Goal: Task Accomplishment & Management: Complete application form

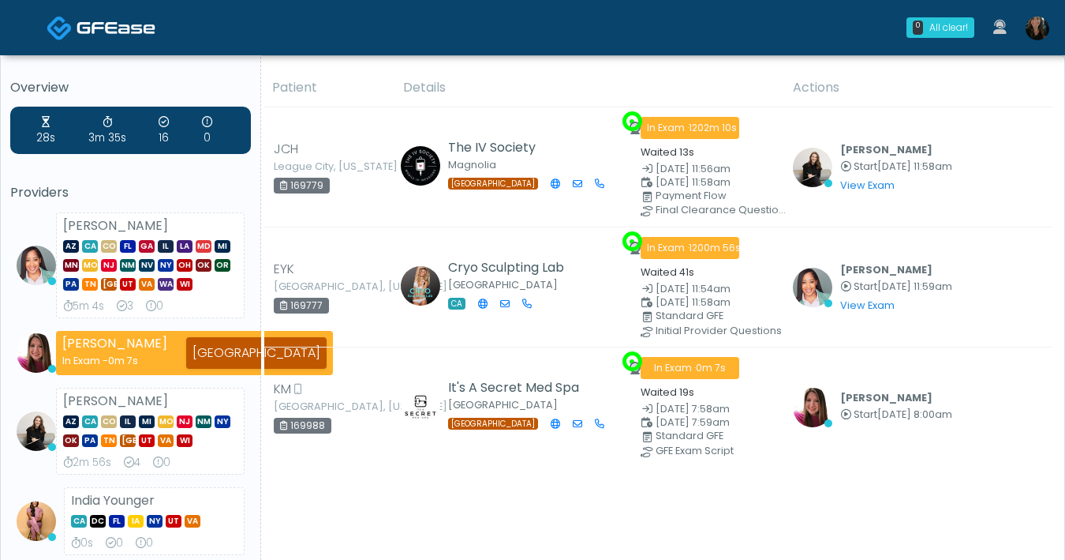
click at [1033, 29] on img at bounding box center [1038, 29] width 24 height 24
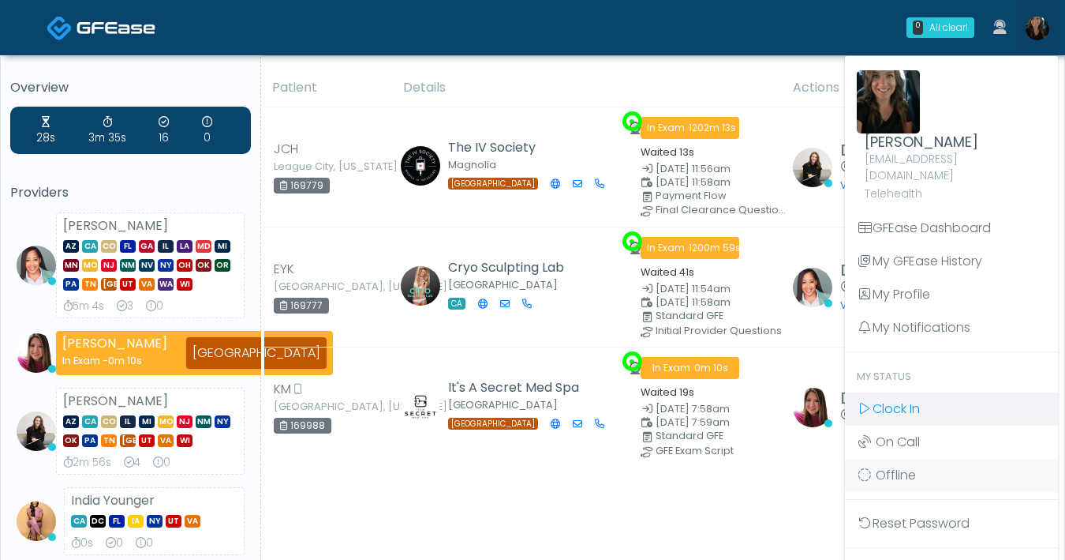
click at [905, 399] on span "Clock In" at bounding box center [896, 408] width 47 height 18
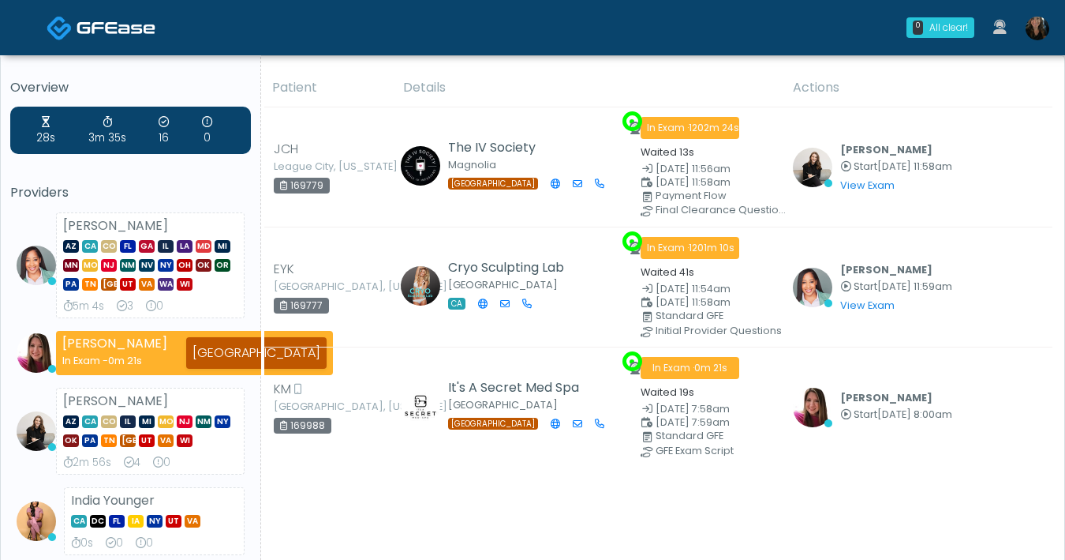
click at [1056, 36] on link at bounding box center [1037, 28] width 43 height 52
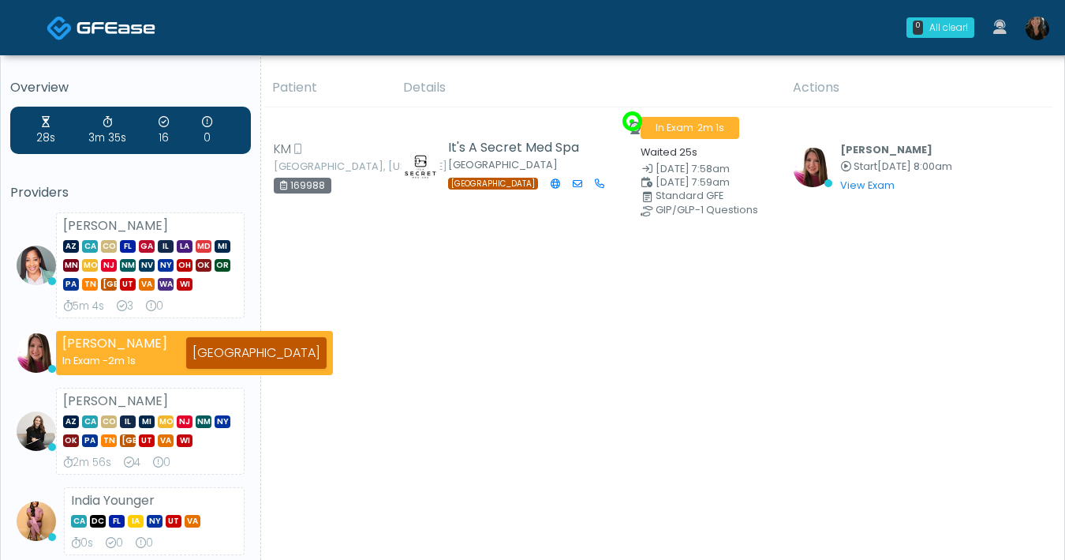
click at [1033, 24] on img at bounding box center [1038, 29] width 24 height 24
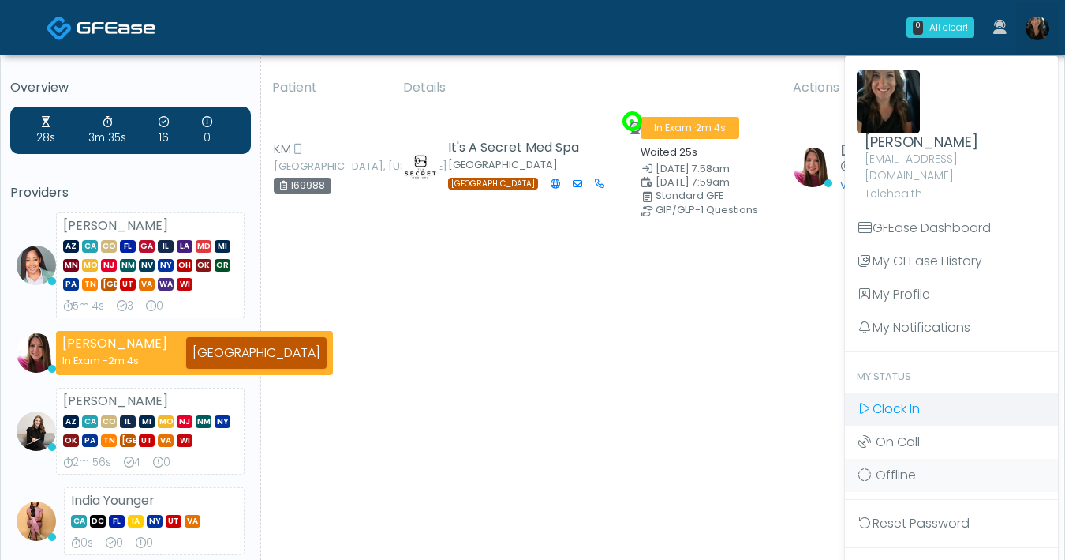
click at [902, 401] on link "Clock In" at bounding box center [951, 408] width 213 height 33
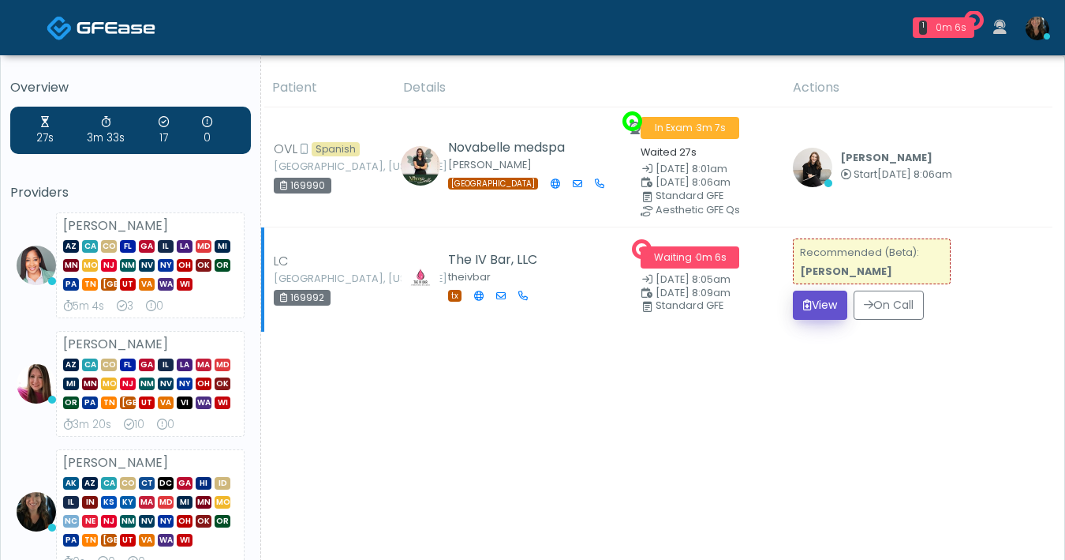
click at [839, 310] on button "View" at bounding box center [820, 304] width 54 height 29
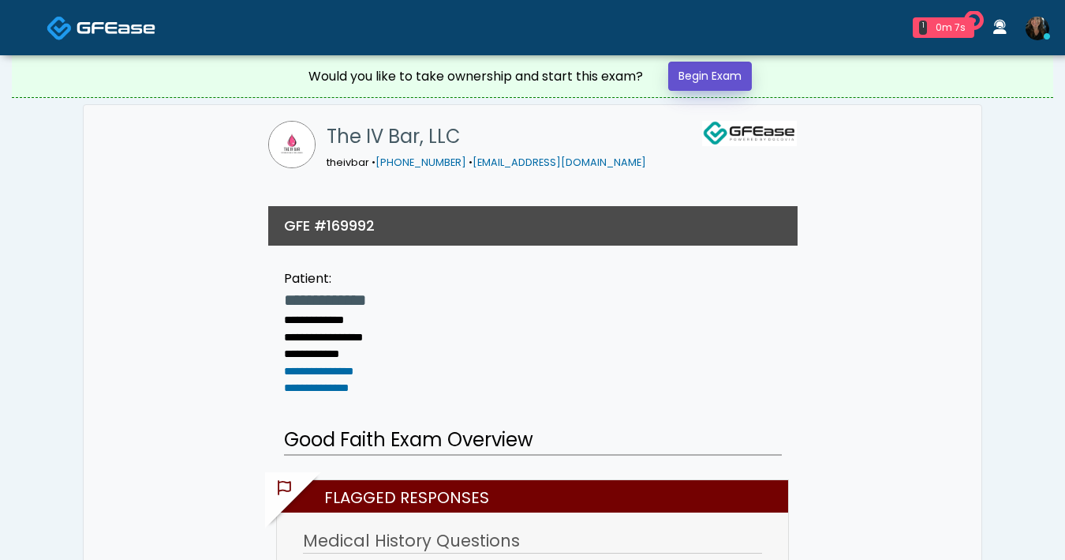
click at [723, 84] on link "Begin Exam" at bounding box center [710, 76] width 84 height 29
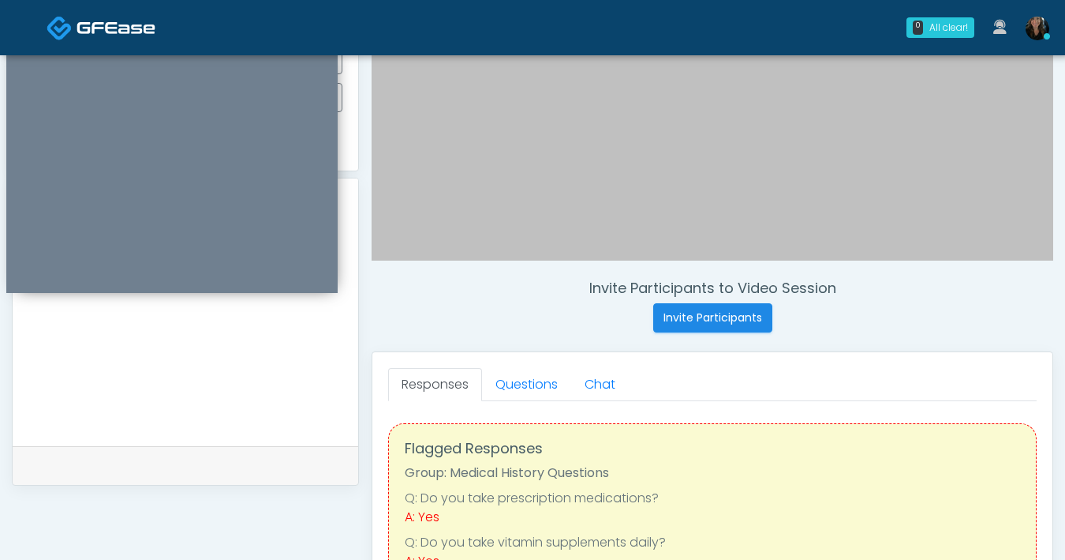
scroll to position [595, 0]
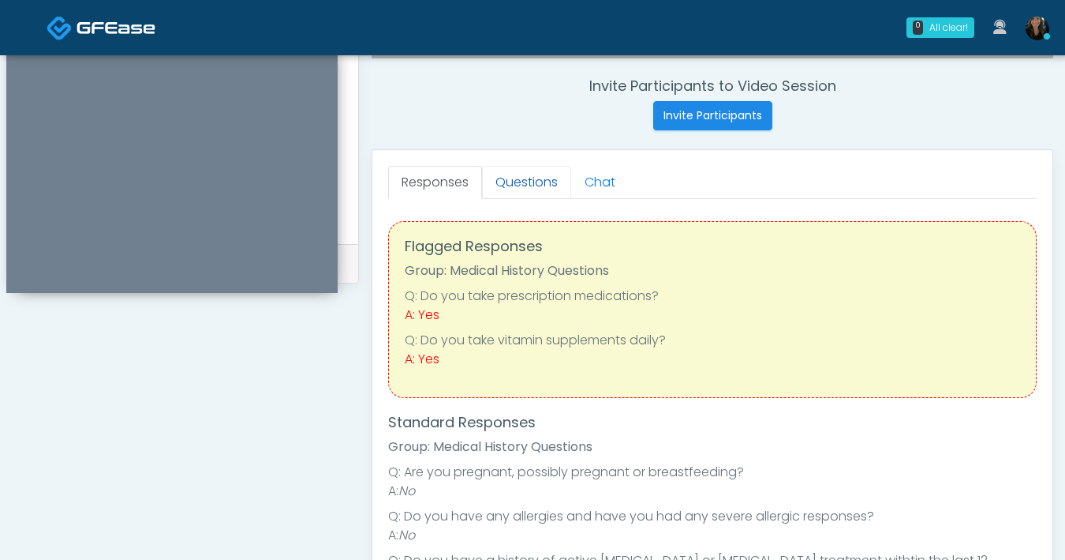
click at [526, 184] on link "Questions" at bounding box center [526, 182] width 89 height 33
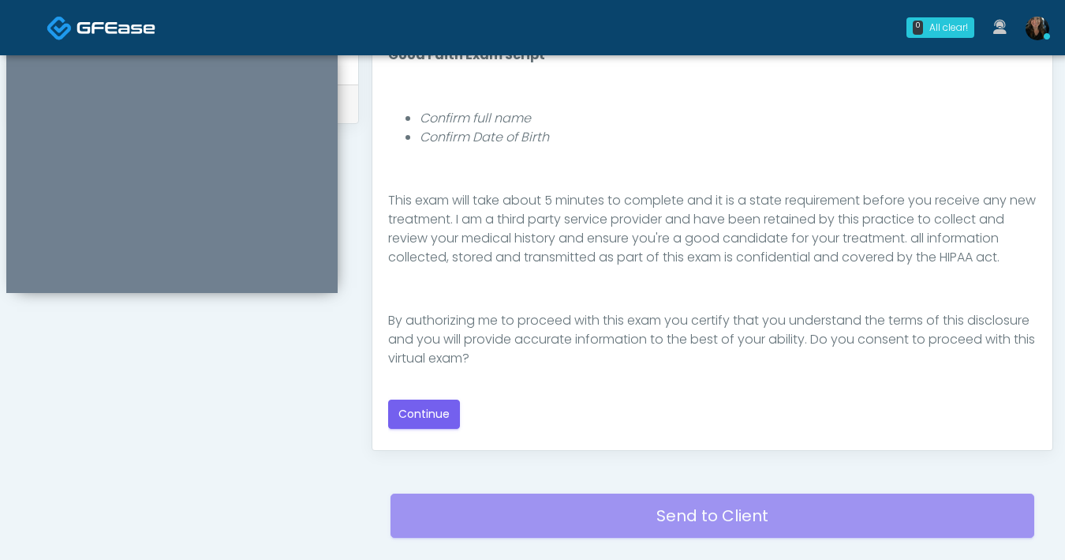
scroll to position [784, 0]
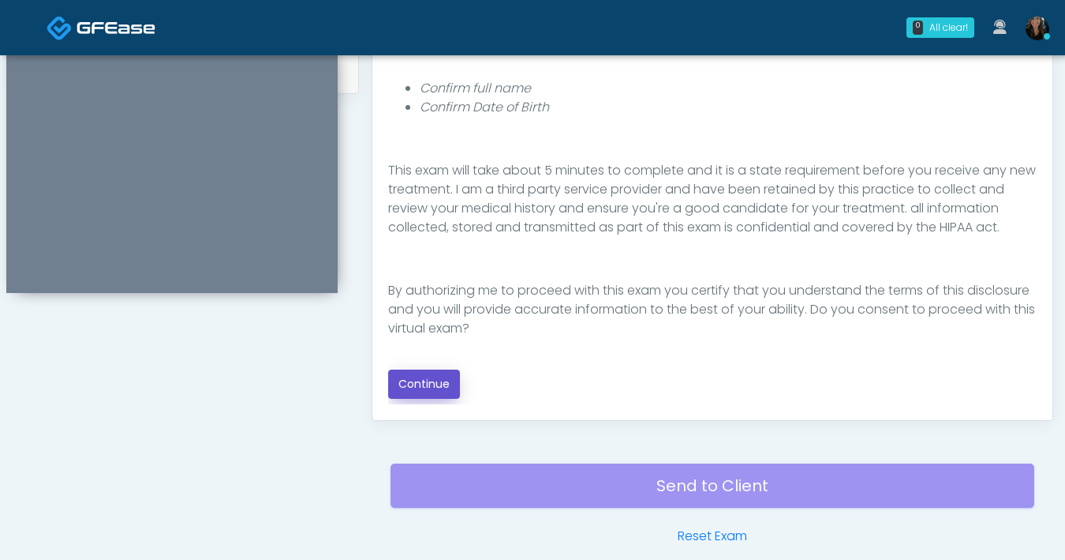
click at [406, 391] on button "Continue" at bounding box center [424, 383] width 72 height 29
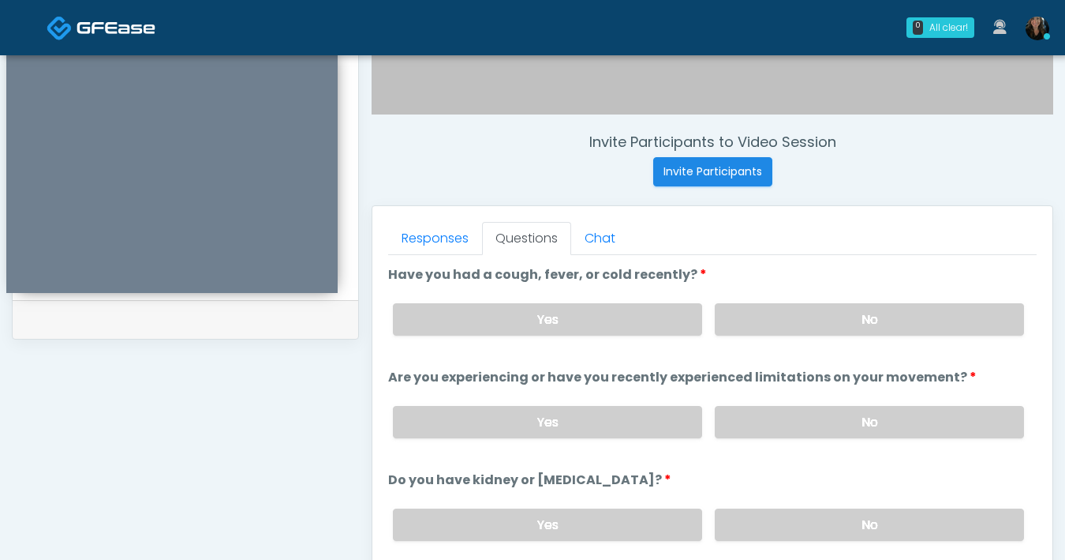
scroll to position [536, 0]
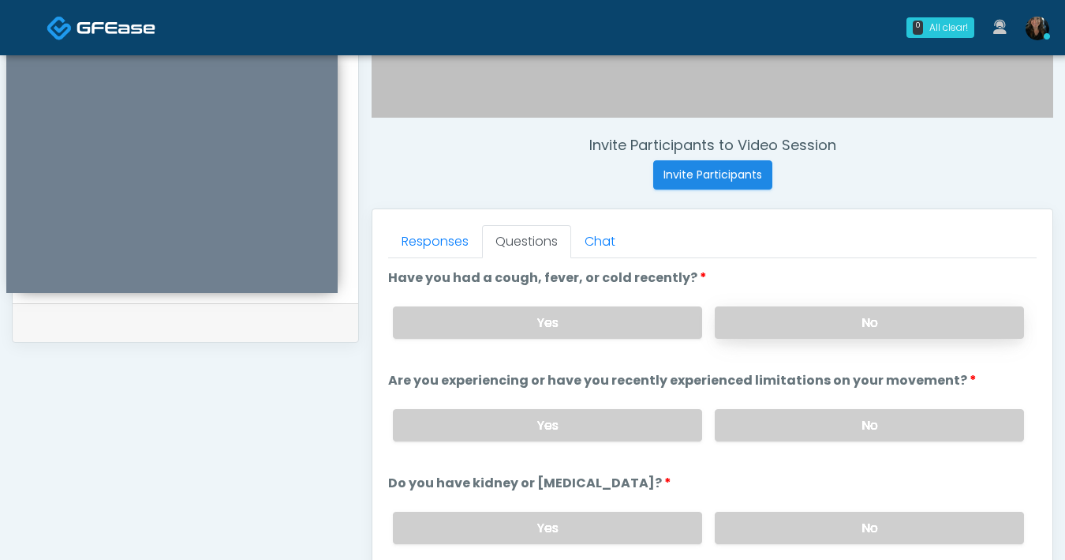
click at [762, 337] on label "No" at bounding box center [869, 322] width 309 height 32
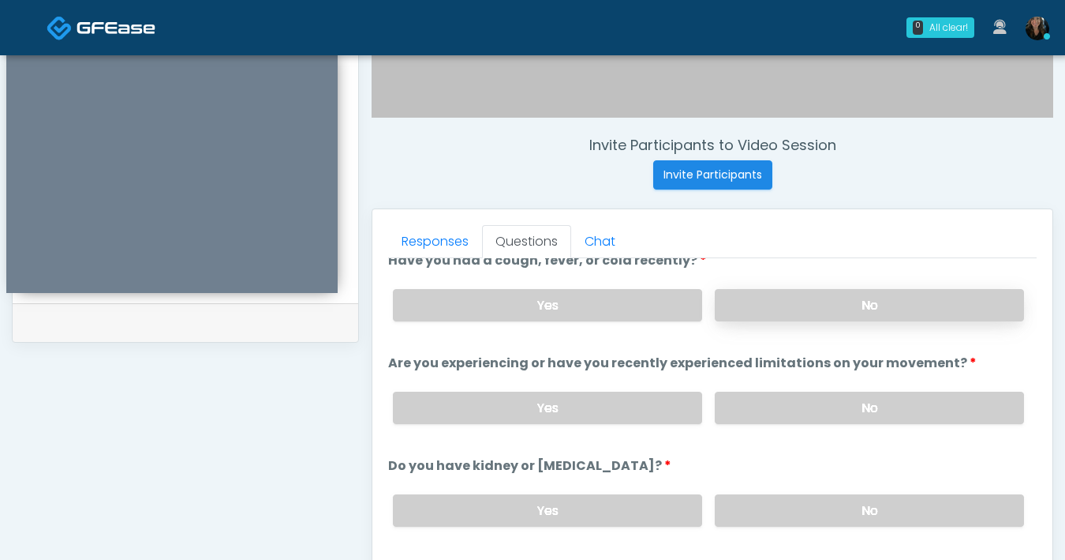
scroll to position [21, 0]
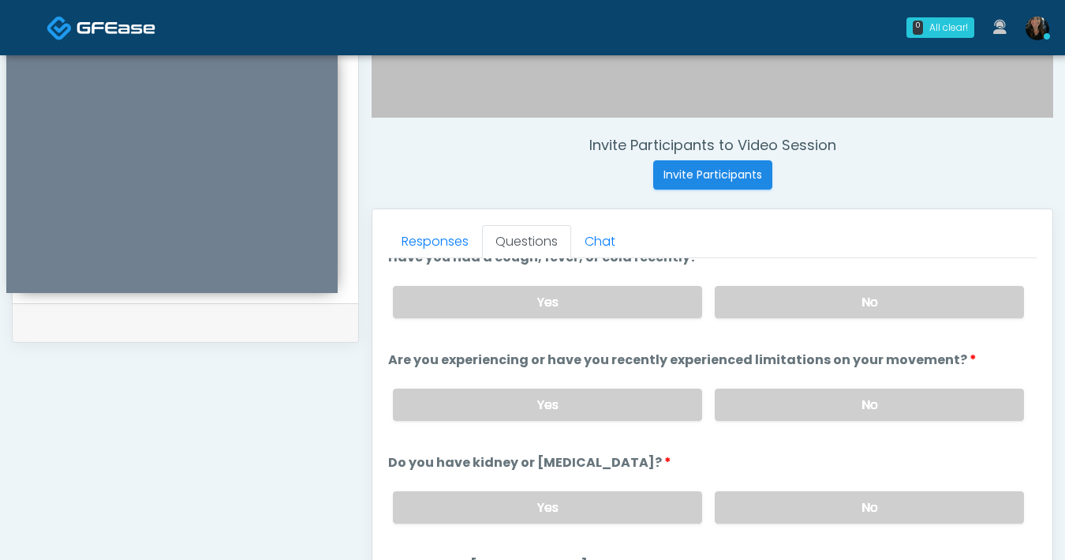
click at [599, 319] on div "Yes No" at bounding box center [708, 302] width 657 height 58
click at [600, 317] on div "Yes No" at bounding box center [708, 302] width 657 height 58
click at [601, 315] on label "Yes" at bounding box center [547, 302] width 309 height 32
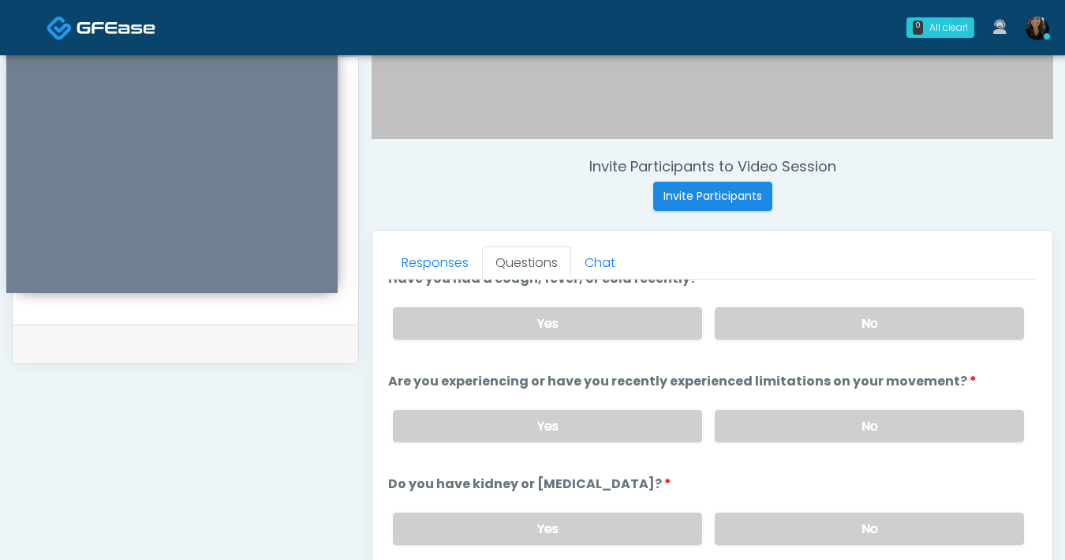
scroll to position [514, 0]
click at [728, 421] on label "No" at bounding box center [869, 426] width 309 height 32
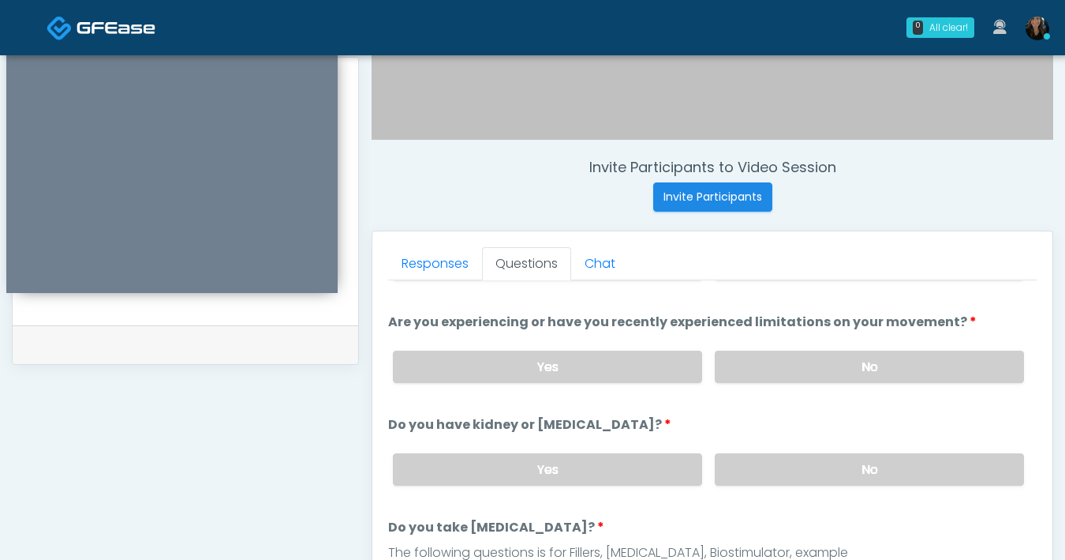
scroll to position [77, 0]
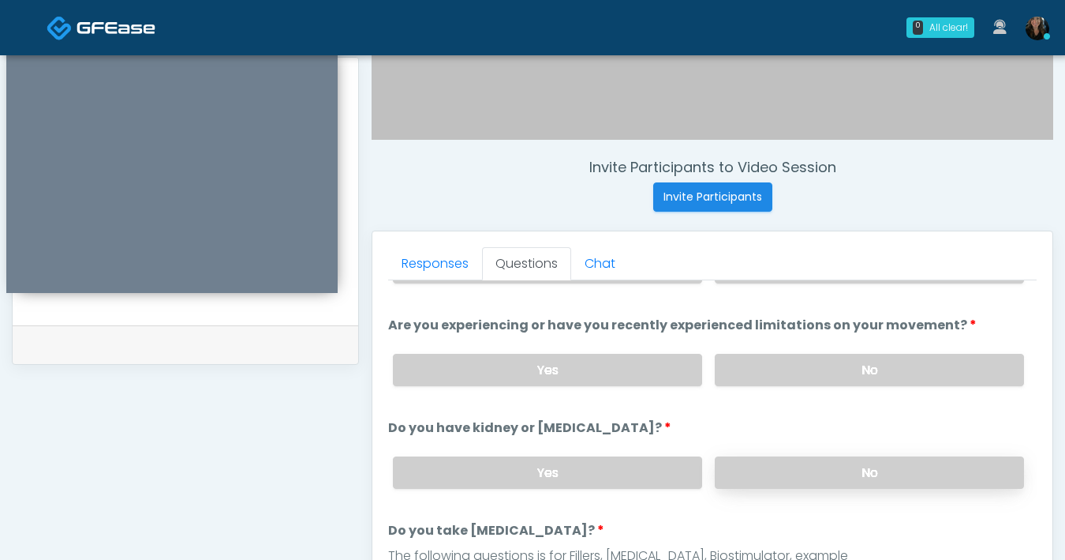
click at [788, 466] on label "No" at bounding box center [869, 472] width 309 height 32
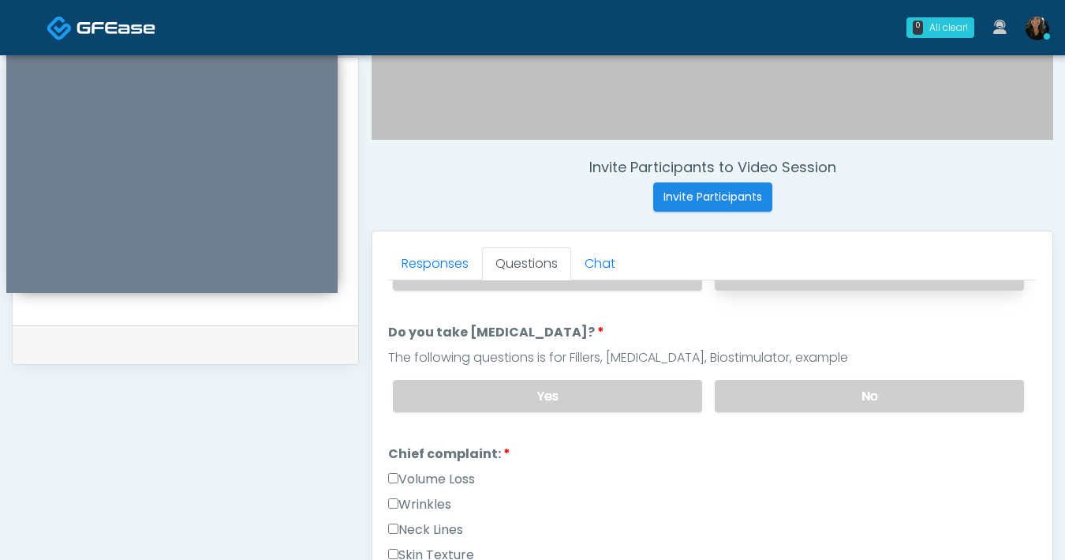
scroll to position [291, 0]
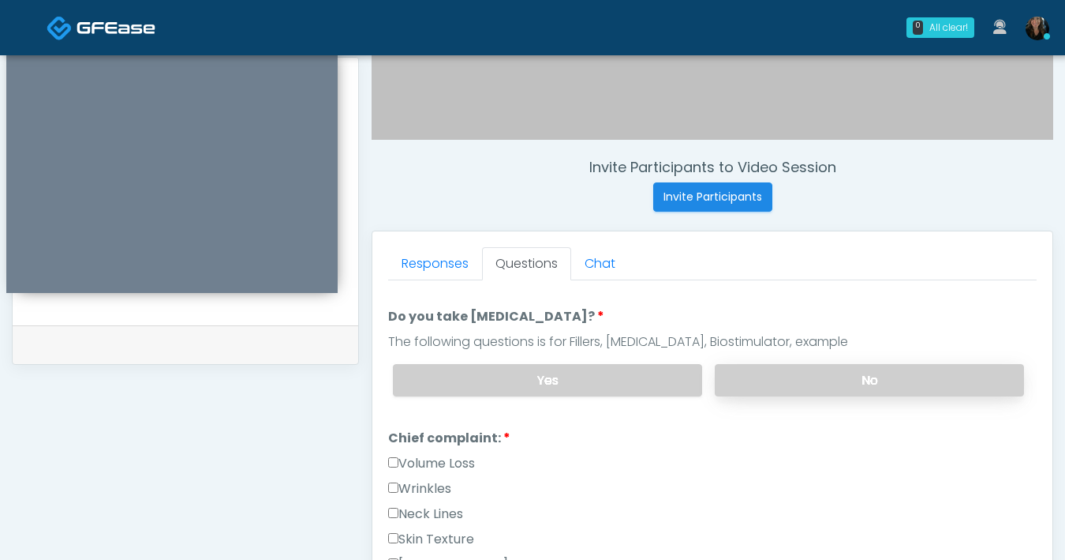
click at [786, 384] on label "No" at bounding box center [869, 380] width 309 height 32
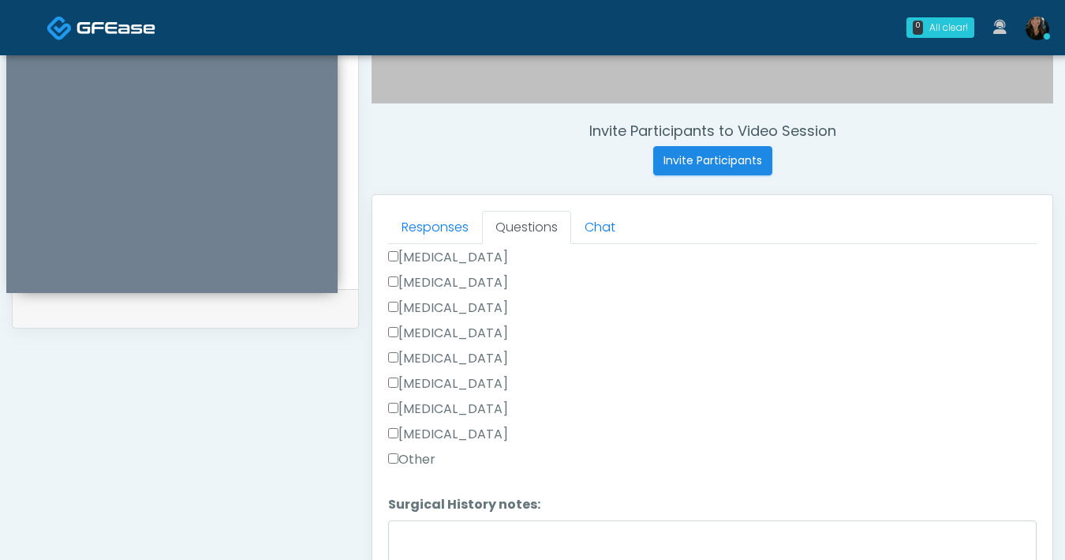
scroll to position [597, 0]
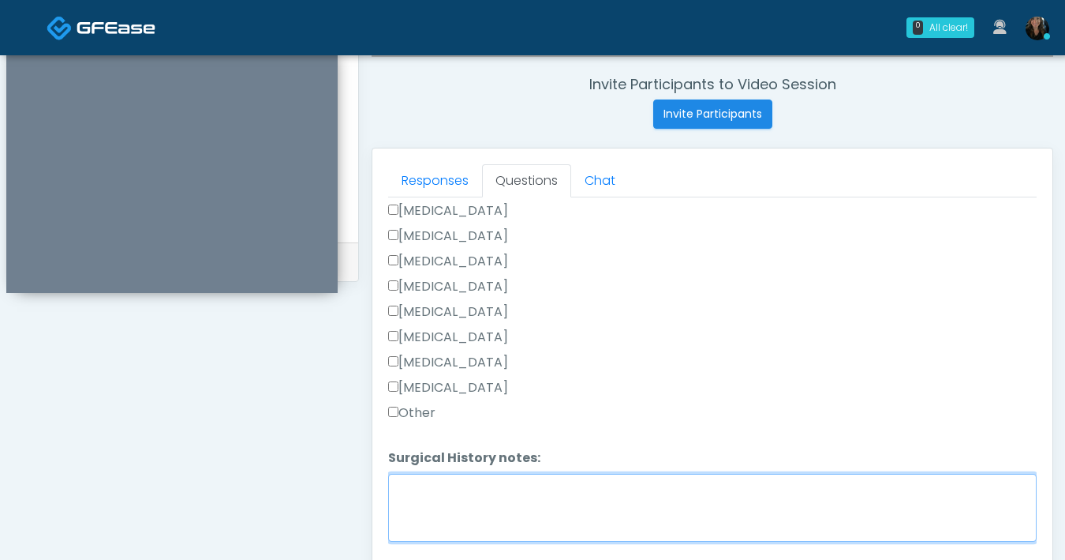
click at [497, 500] on textarea "Surgical History notes:" at bounding box center [712, 508] width 649 height 68
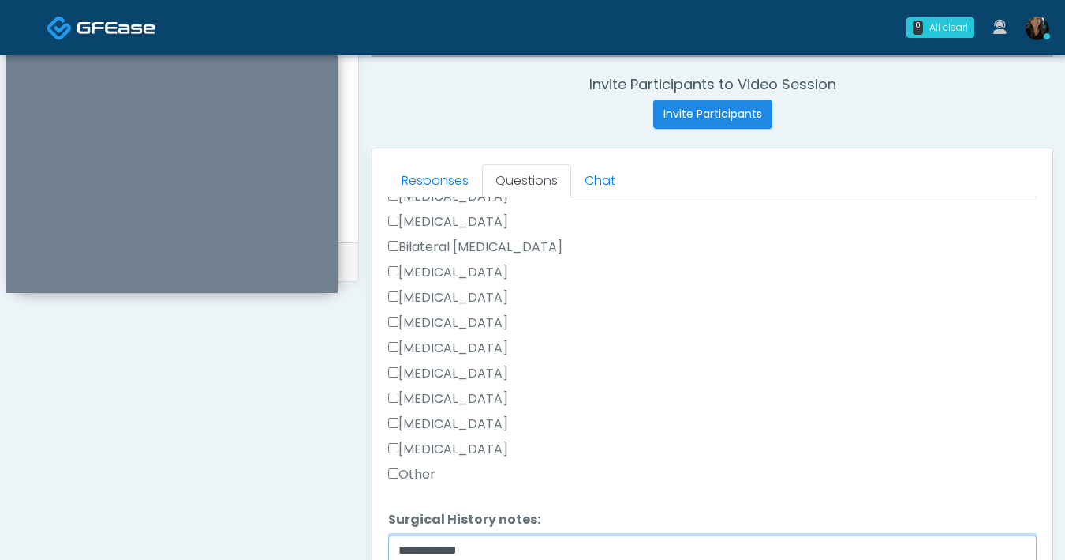
scroll to position [849, 0]
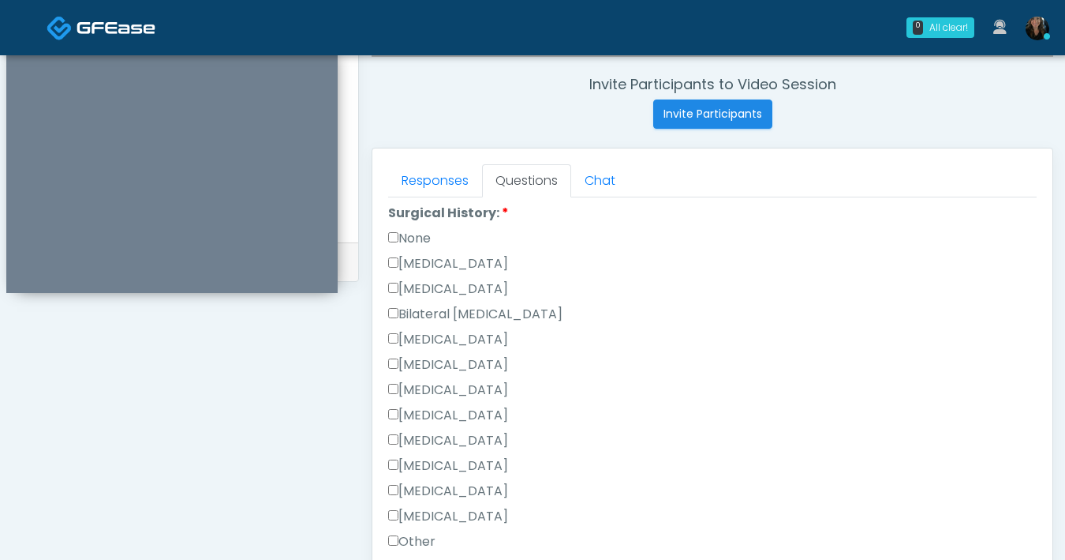
type textarea "**********"
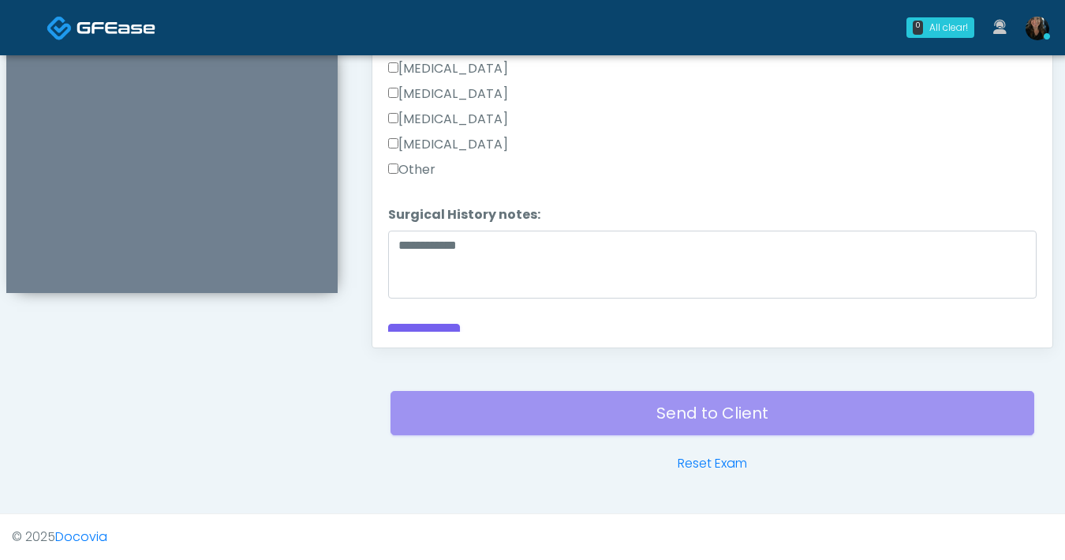
scroll to position [959, 0]
click at [395, 96] on label "Cholecystectomy" at bounding box center [448, 95] width 120 height 19
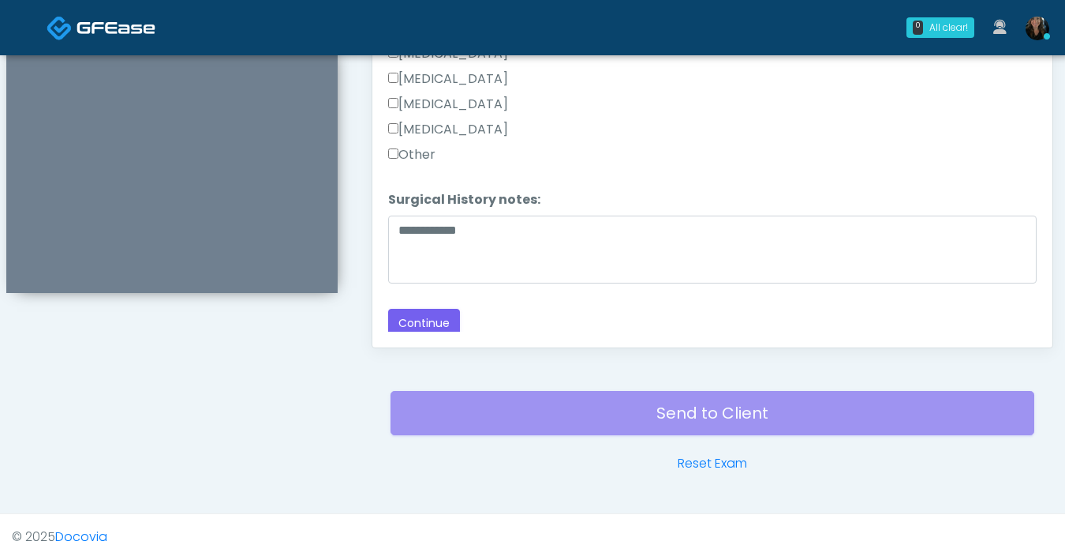
scroll to position [978, 0]
click at [433, 324] on button "Continue" at bounding box center [424, 320] width 72 height 29
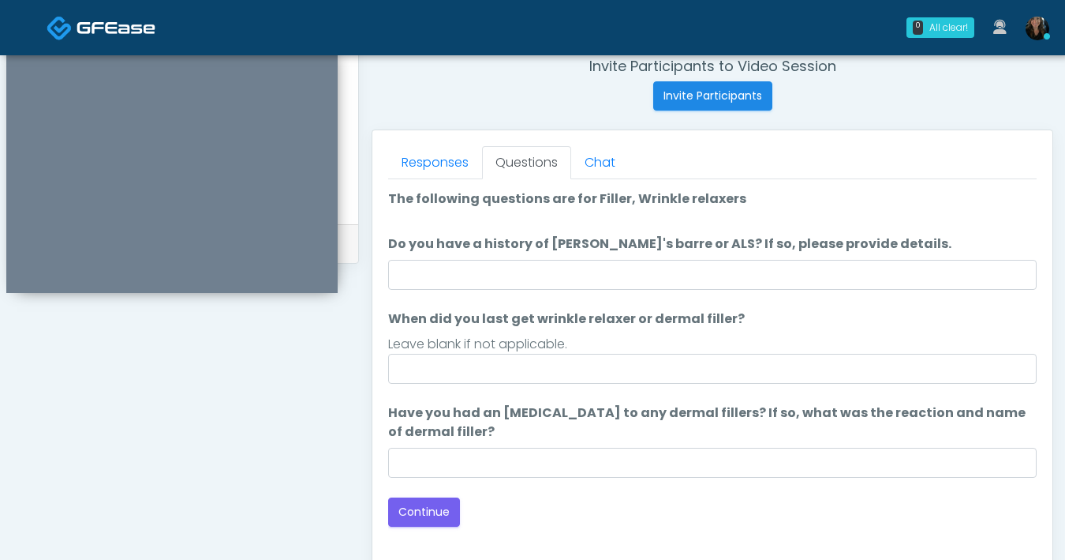
scroll to position [615, 0]
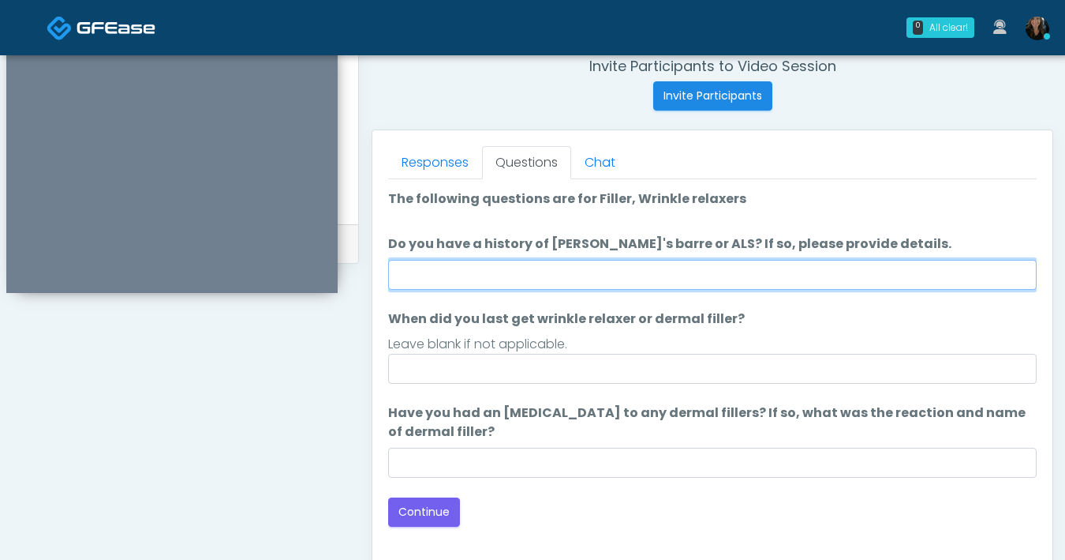
click at [552, 286] on input "Do you have a history of Guillain's barre or ALS? If so, please provide details." at bounding box center [712, 275] width 649 height 30
type input "*"
type input "**********"
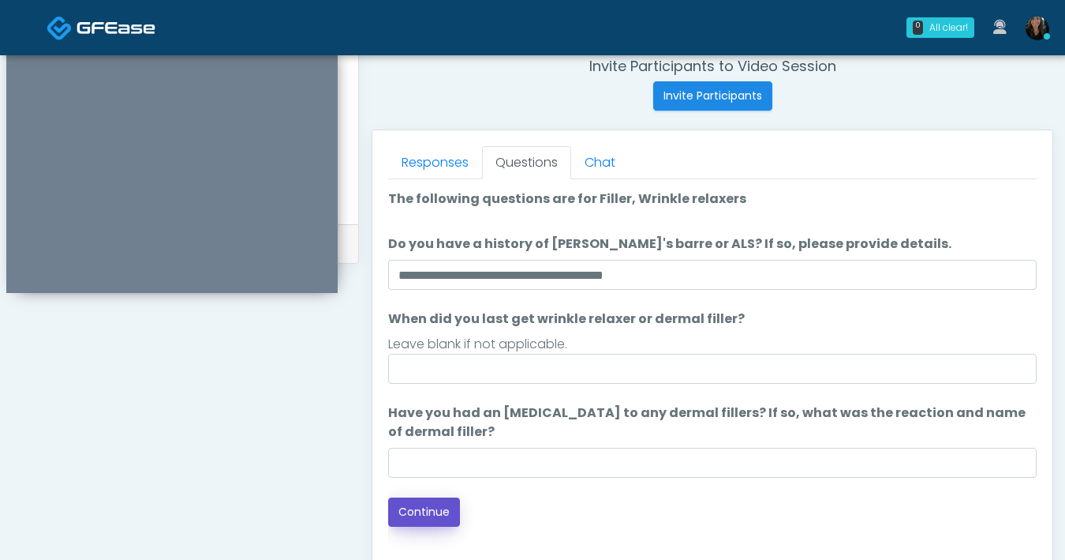
click at [430, 505] on button "Continue" at bounding box center [424, 511] width 72 height 29
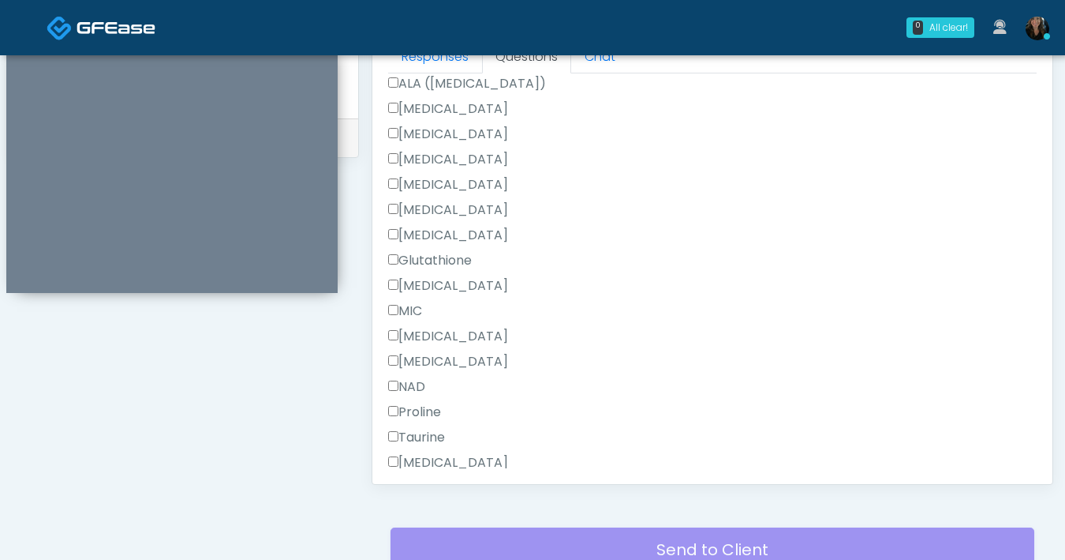
scroll to position [1002, 0]
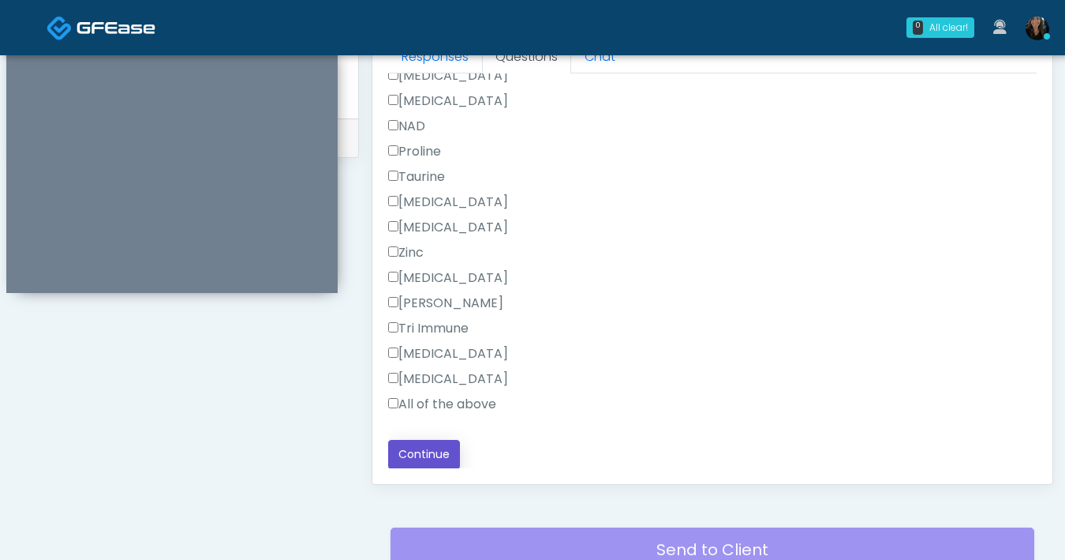
click at [415, 448] on button "Continue" at bounding box center [424, 454] width 72 height 29
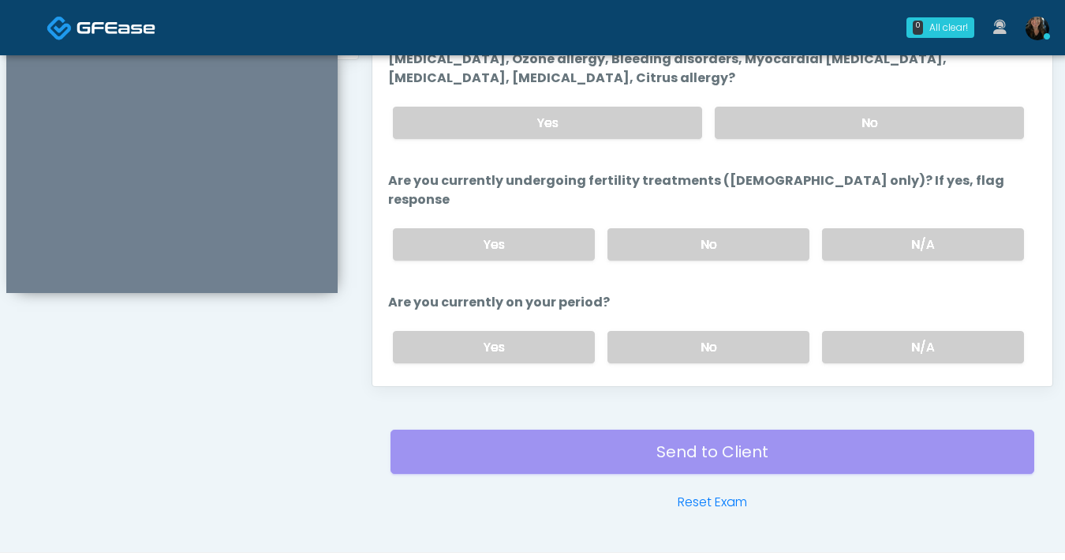
scroll to position [615, 0]
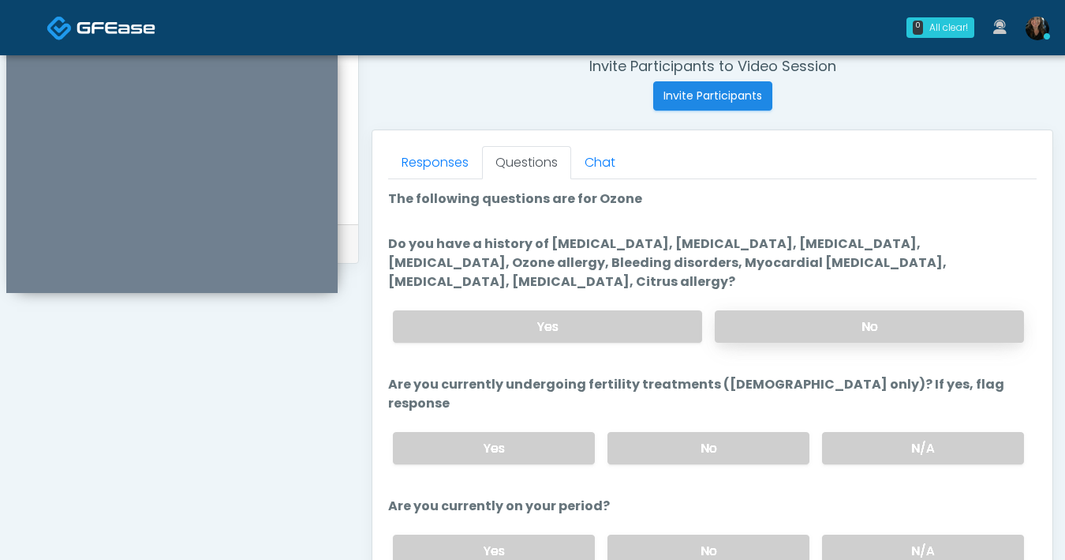
click at [837, 322] on label "No" at bounding box center [869, 326] width 309 height 32
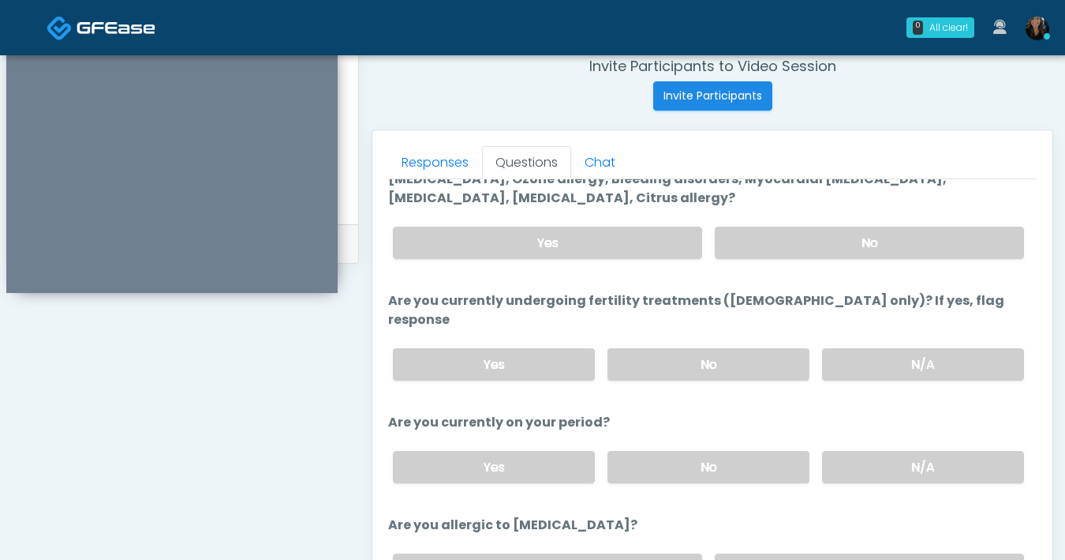
scroll to position [88, 0]
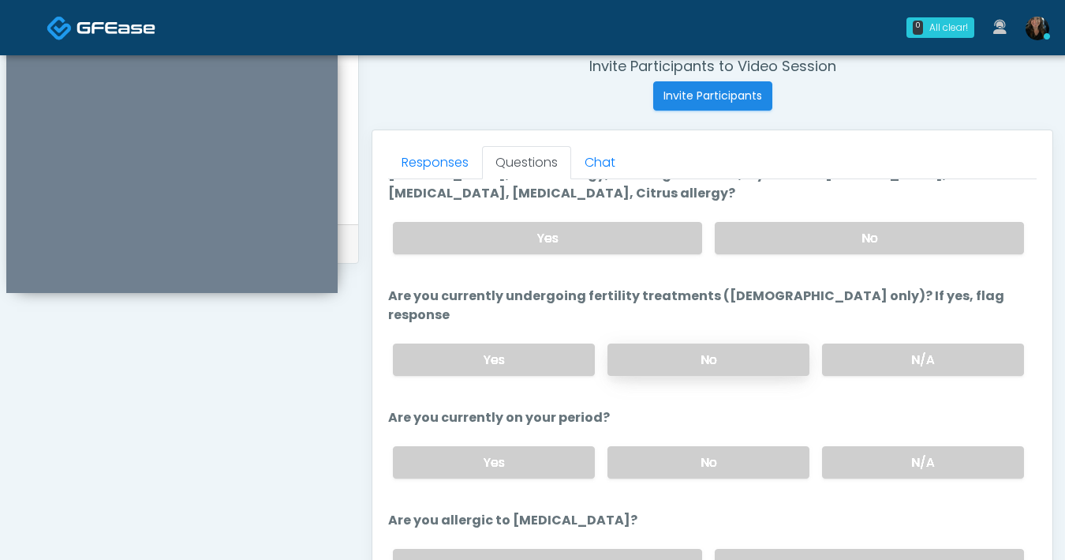
click at [705, 346] on label "No" at bounding box center [709, 359] width 202 height 32
click at [709, 451] on label "No" at bounding box center [709, 462] width 202 height 32
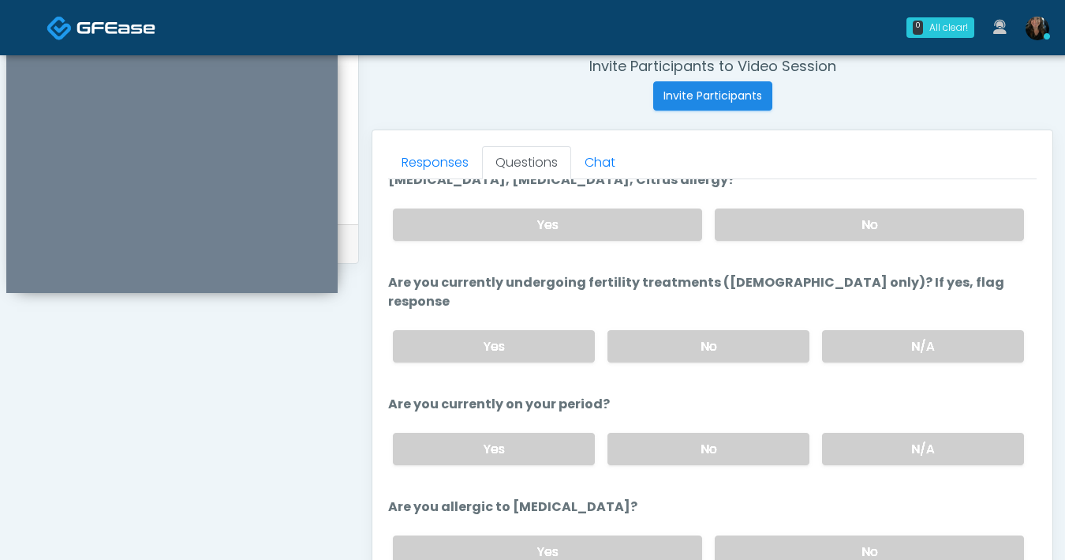
scroll to position [135, 0]
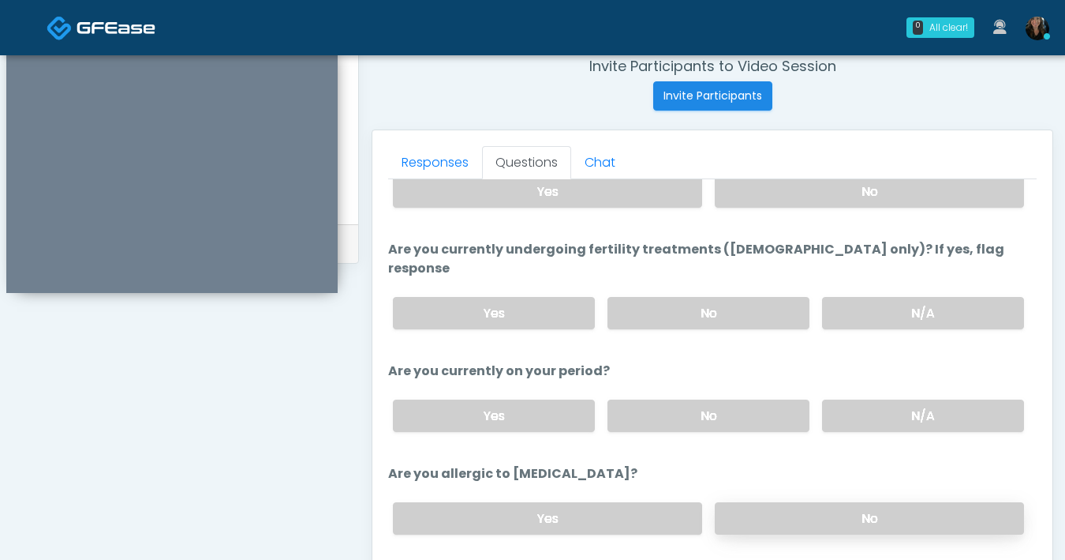
click at [795, 502] on label "No" at bounding box center [869, 518] width 309 height 32
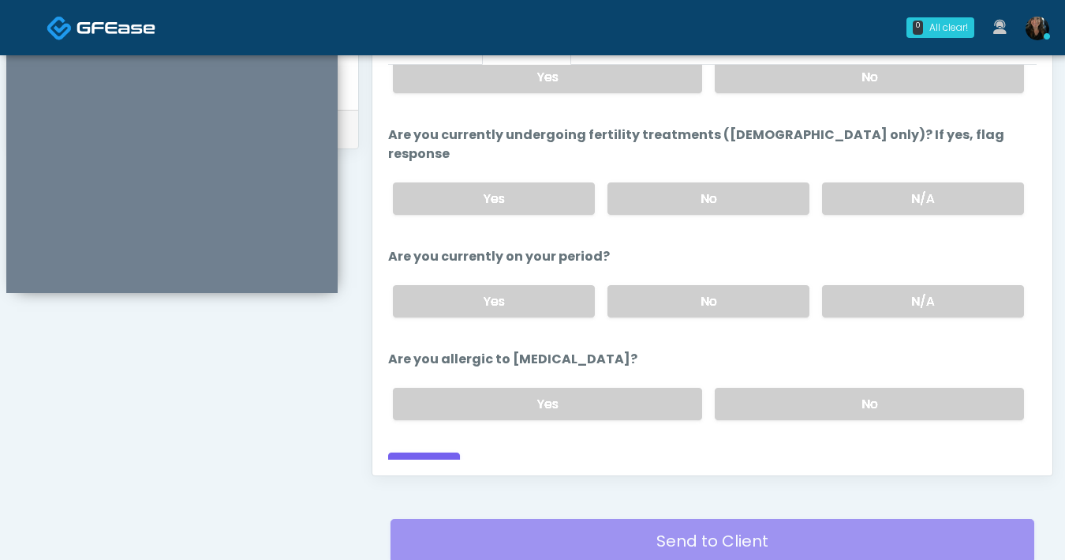
scroll to position [735, 0]
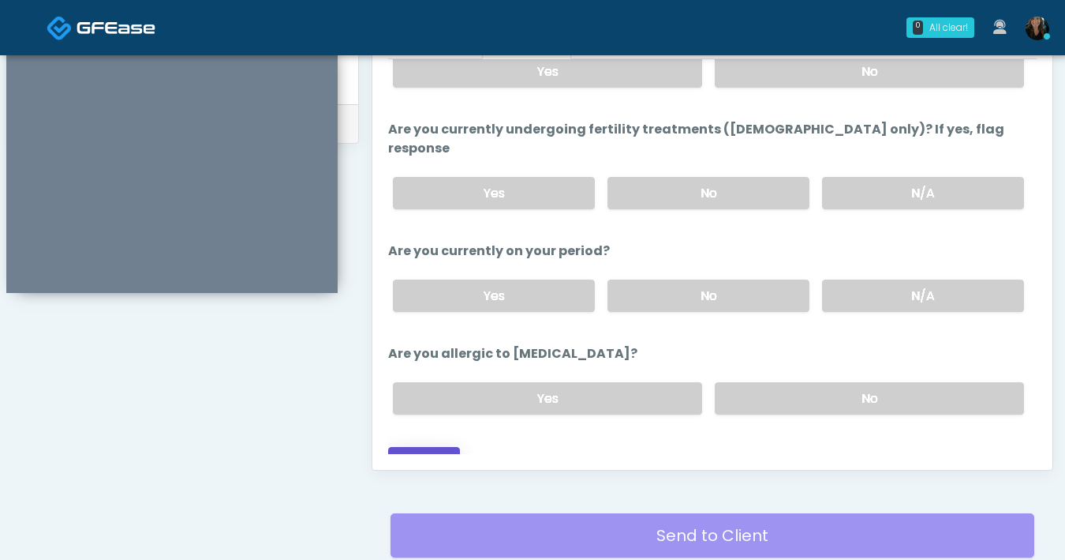
click at [434, 447] on button "Continue" at bounding box center [424, 461] width 72 height 29
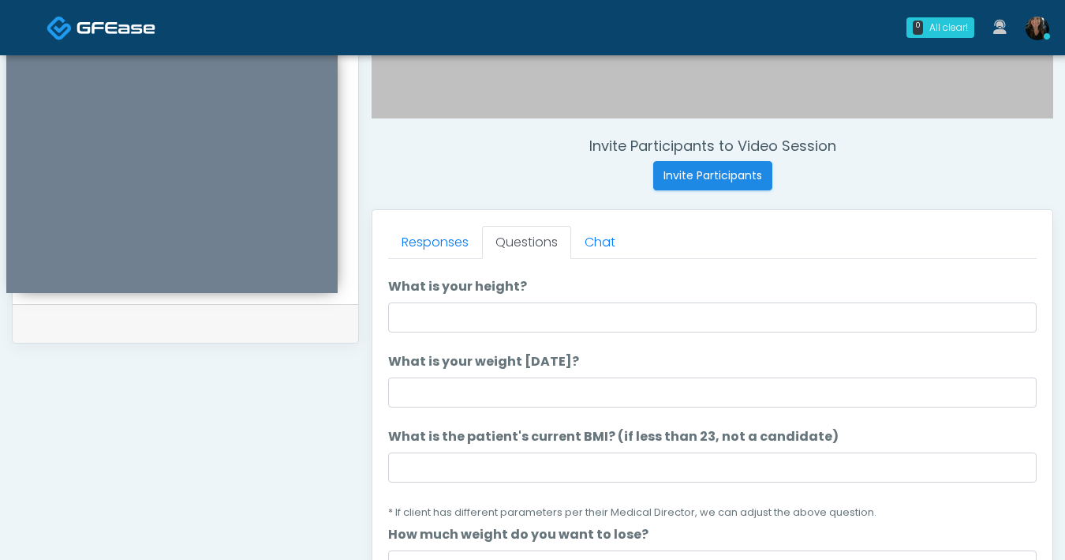
scroll to position [0, 0]
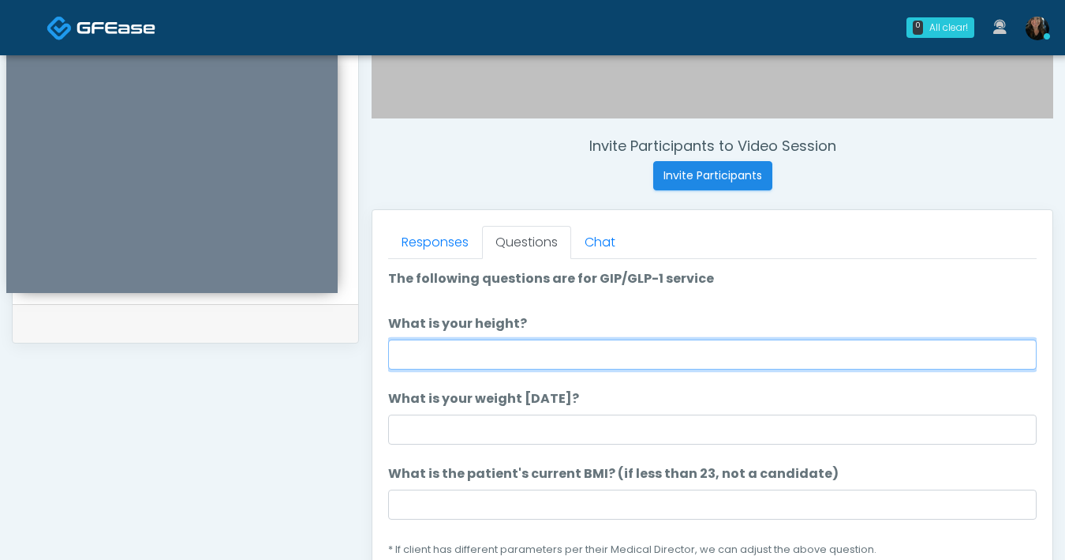
click at [657, 361] on input "What is your height?" at bounding box center [712, 354] width 649 height 30
type input "***"
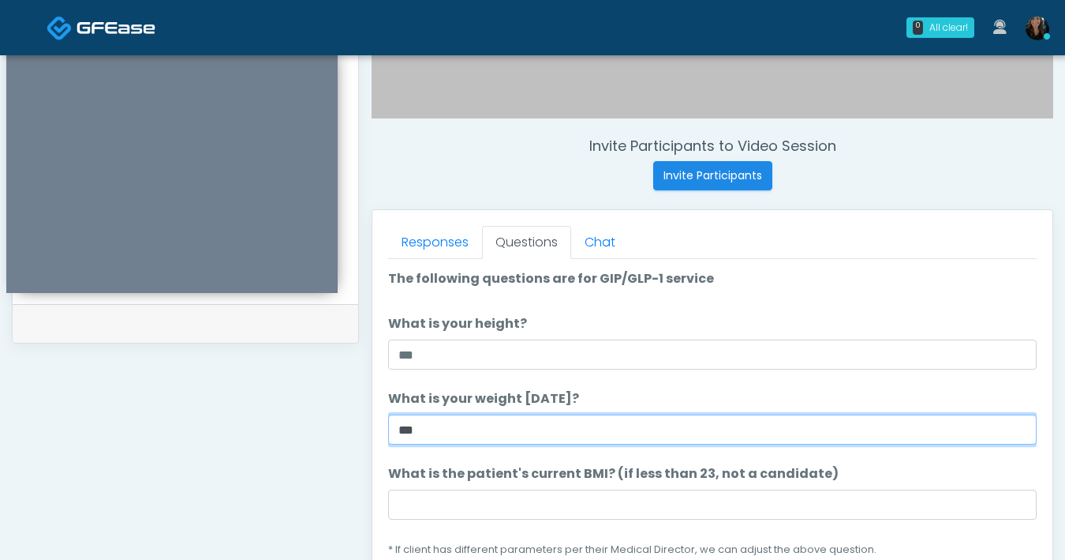
type input "***"
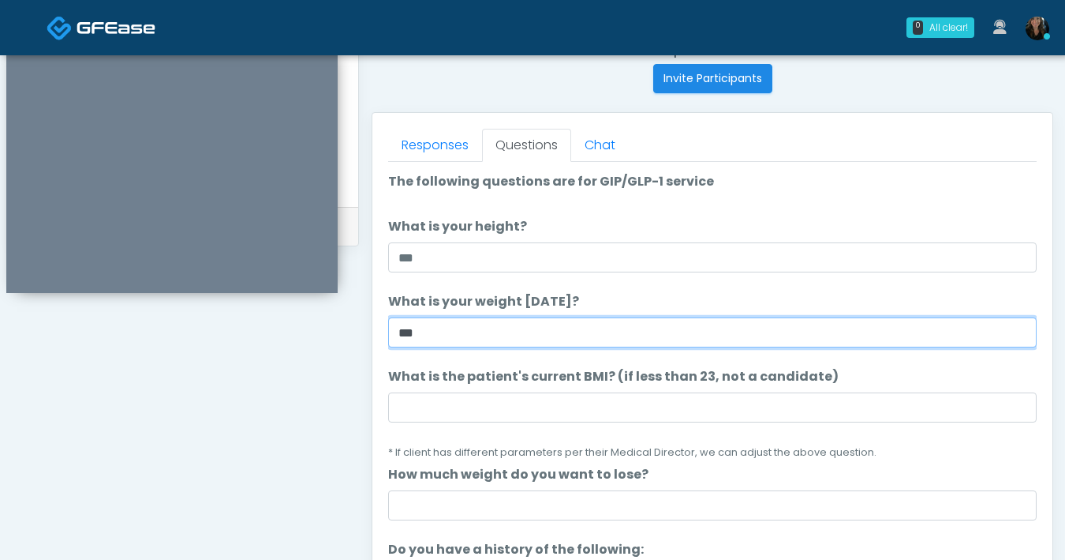
scroll to position [724, 0]
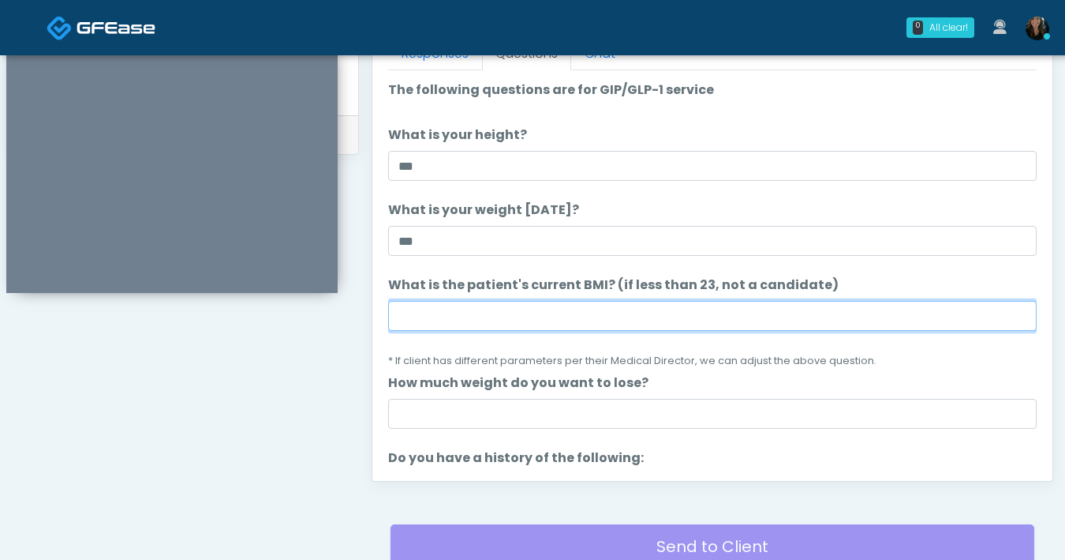
click at [596, 330] on input "What is the patient's current BMI? (if less than 23, not a candidate)" at bounding box center [712, 316] width 649 height 30
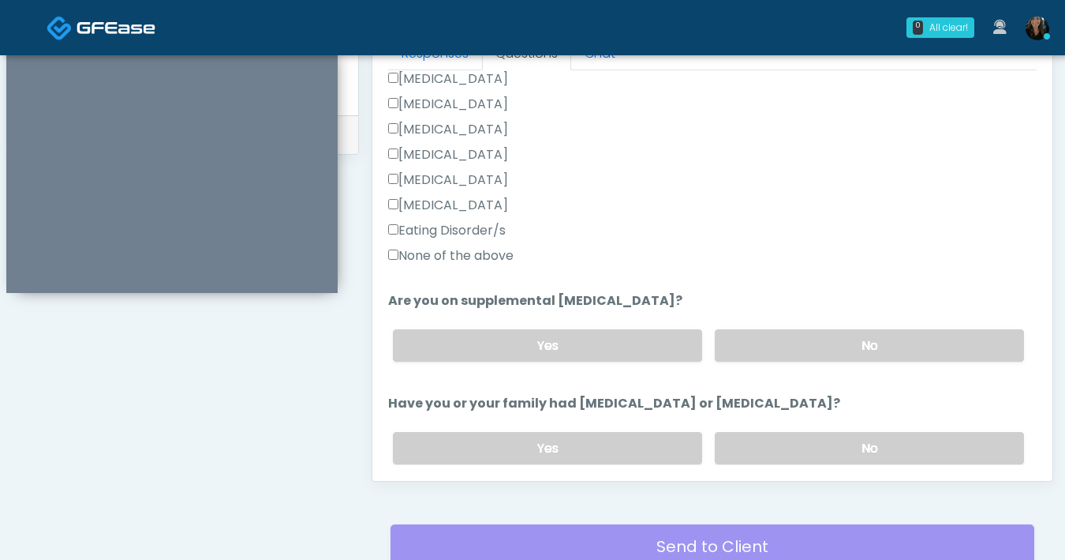
scroll to position [378, 0]
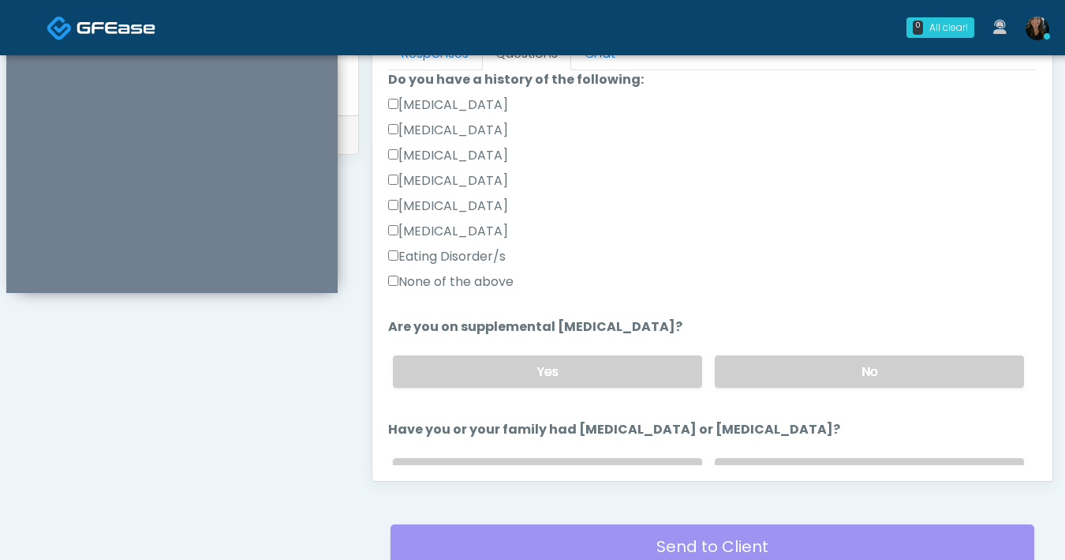
type input "****"
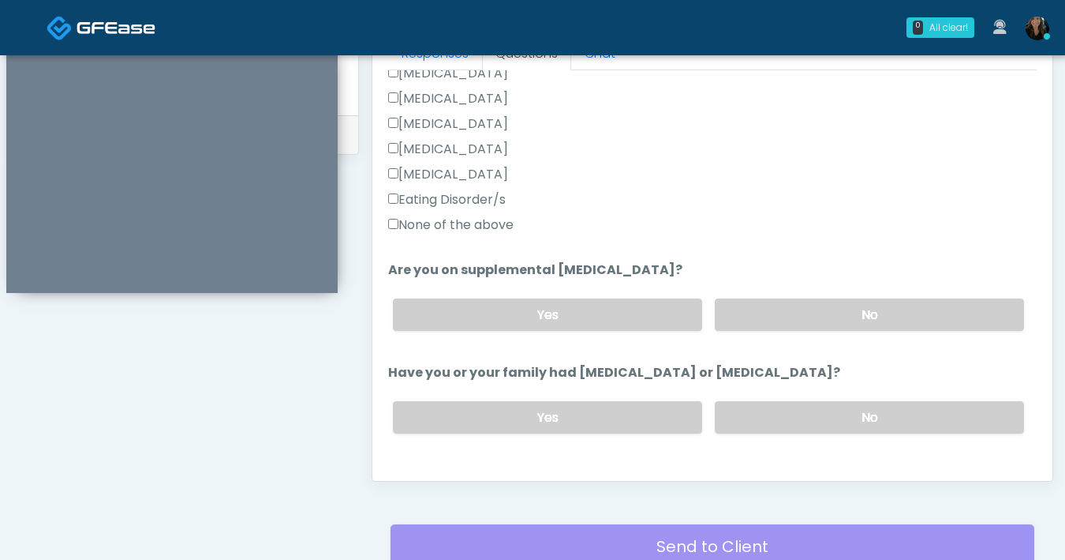
scroll to position [436, 0]
click at [807, 322] on label "No" at bounding box center [869, 313] width 309 height 32
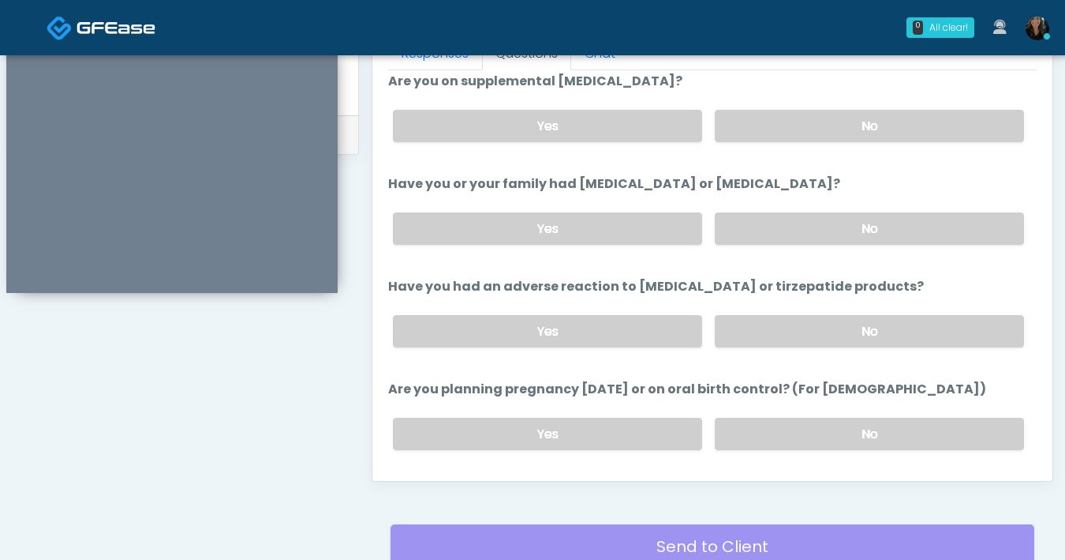
scroll to position [623, 0]
click at [841, 238] on label "No" at bounding box center [869, 228] width 309 height 32
click at [836, 332] on label "No" at bounding box center [869, 331] width 309 height 32
click at [835, 421] on label "No" at bounding box center [869, 433] width 309 height 32
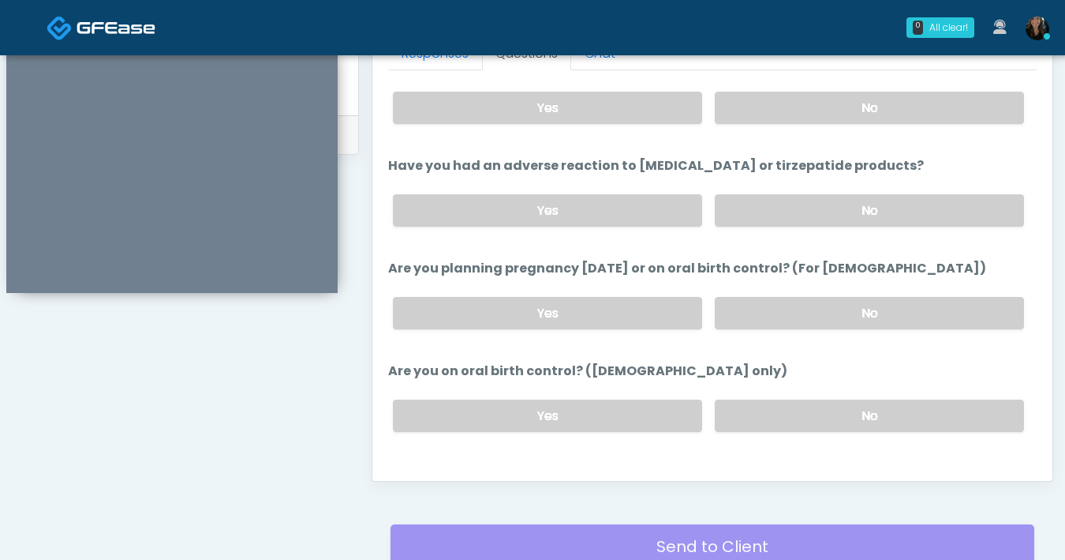
scroll to position [744, 0]
click at [799, 418] on label "No" at bounding box center [869, 415] width 309 height 32
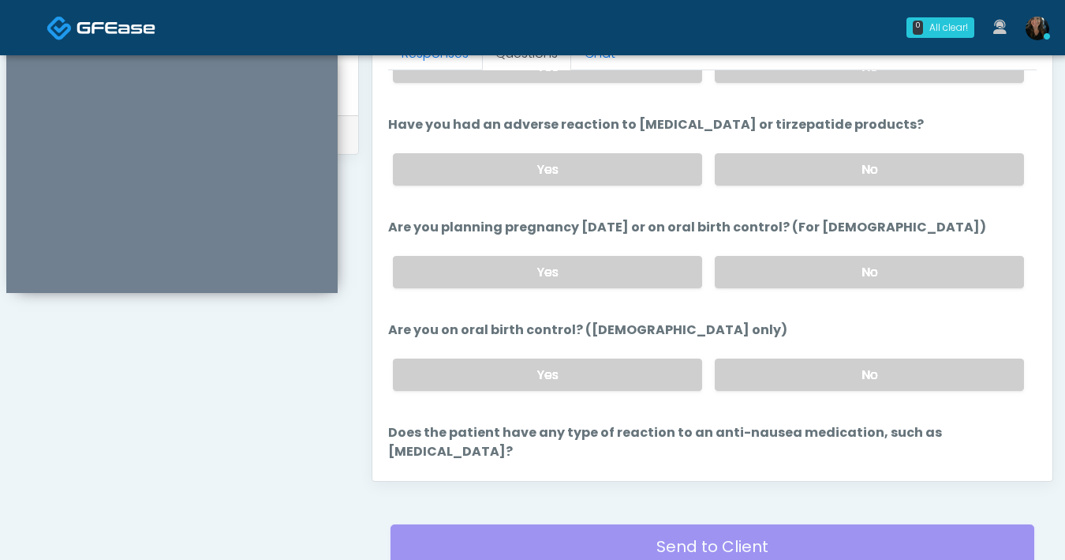
scroll to position [870, 0]
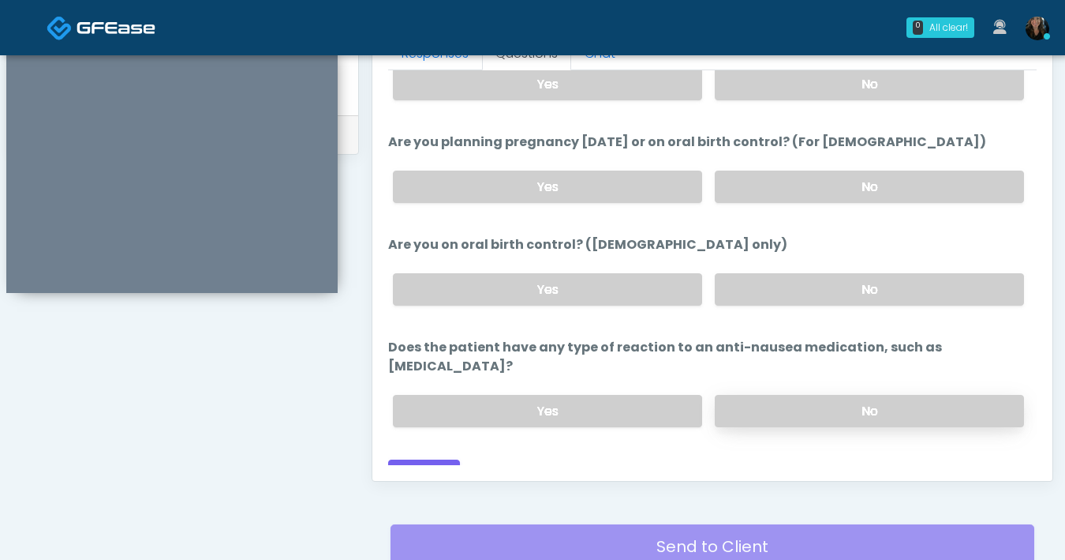
click at [813, 395] on label "No" at bounding box center [869, 411] width 309 height 32
click at [432, 459] on button "Continue" at bounding box center [424, 473] width 72 height 29
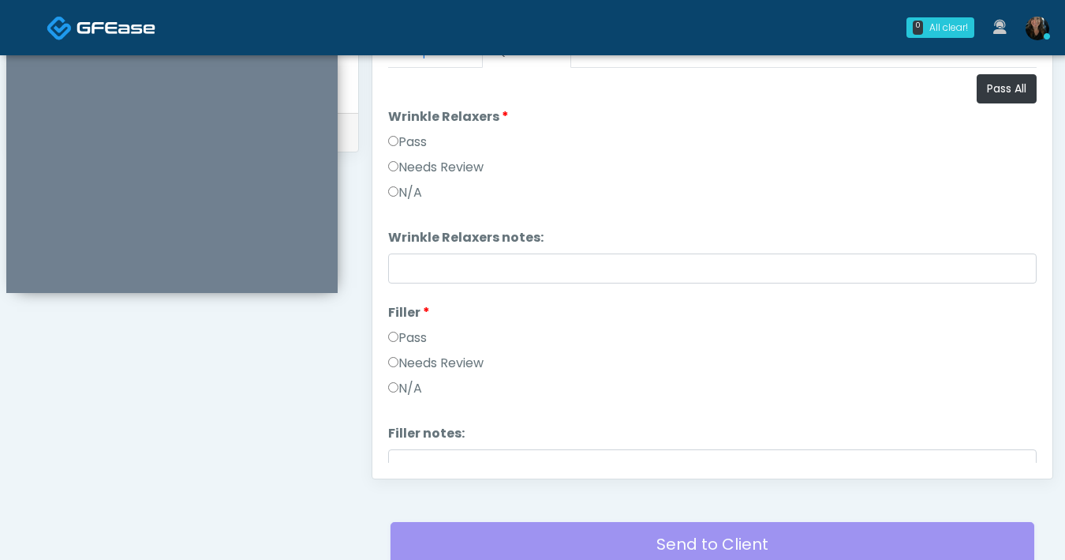
scroll to position [719, 0]
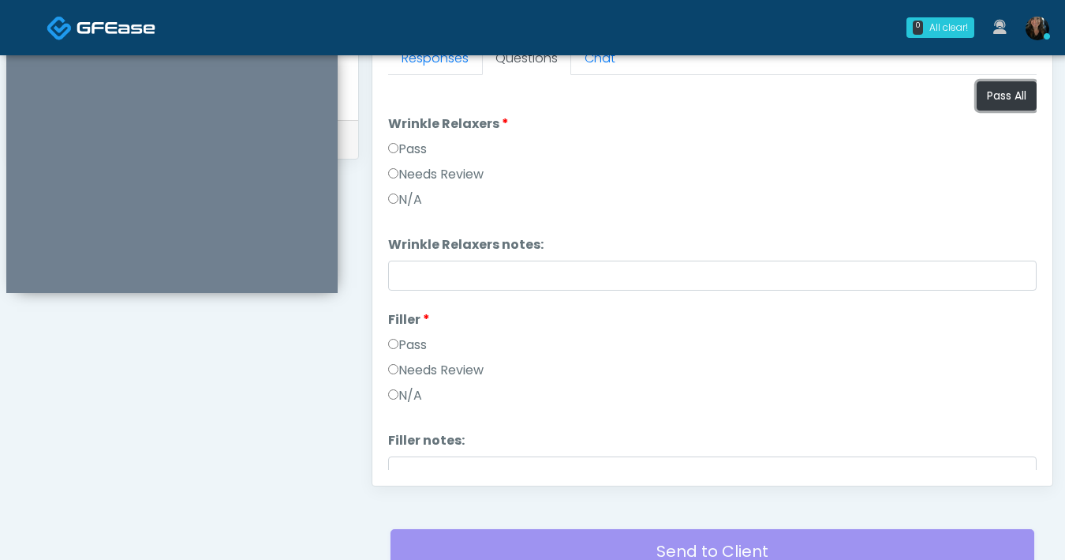
drag, startPoint x: 982, startPoint y: 103, endPoint x: 904, endPoint y: 147, distance: 88.7
click at [982, 103] on button "Pass All" at bounding box center [1007, 95] width 60 height 29
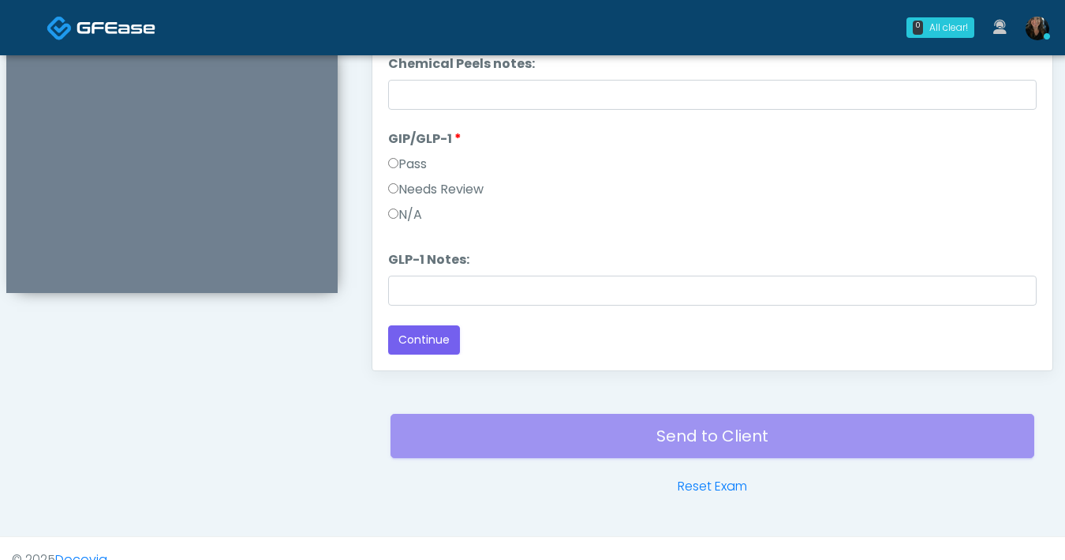
scroll to position [857, 0]
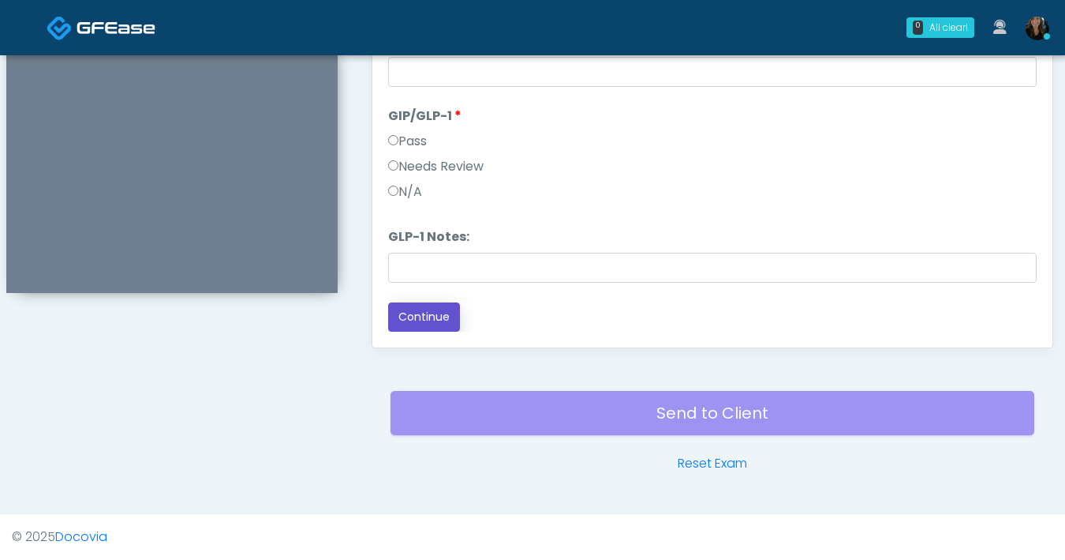
click at [425, 324] on button "Continue" at bounding box center [424, 316] width 72 height 29
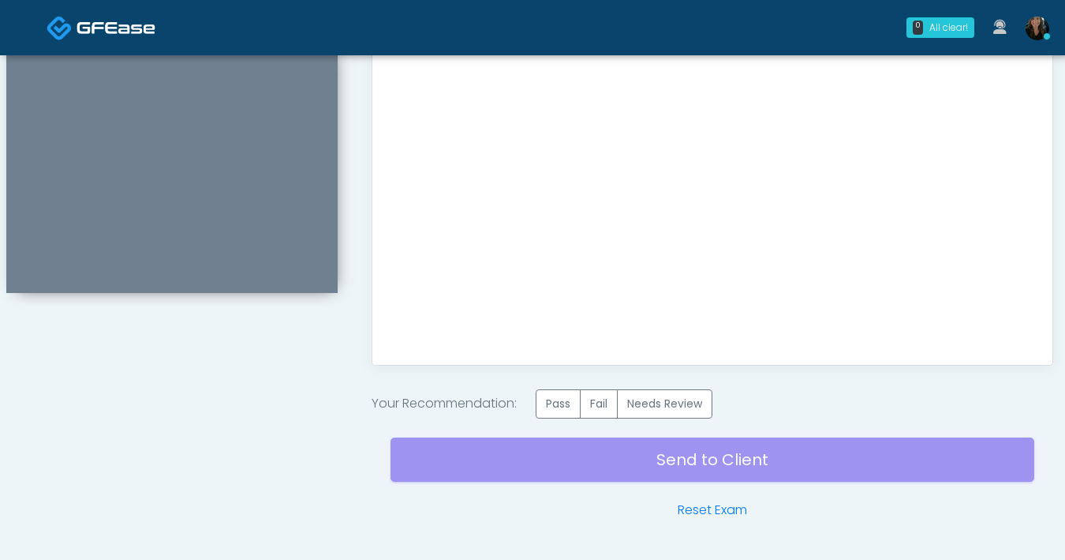
scroll to position [829, 0]
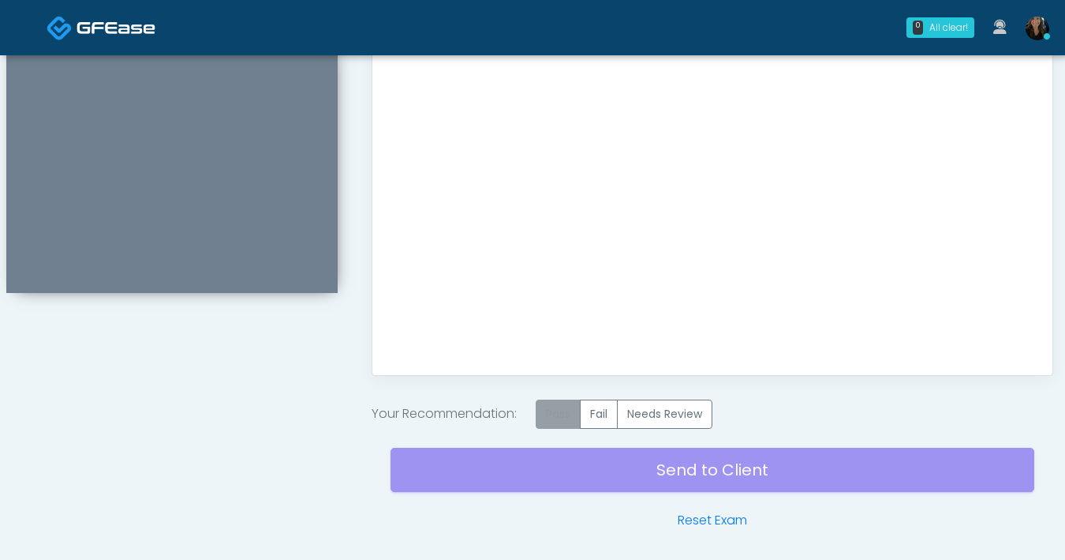
click at [545, 406] on label "Pass" at bounding box center [558, 413] width 45 height 29
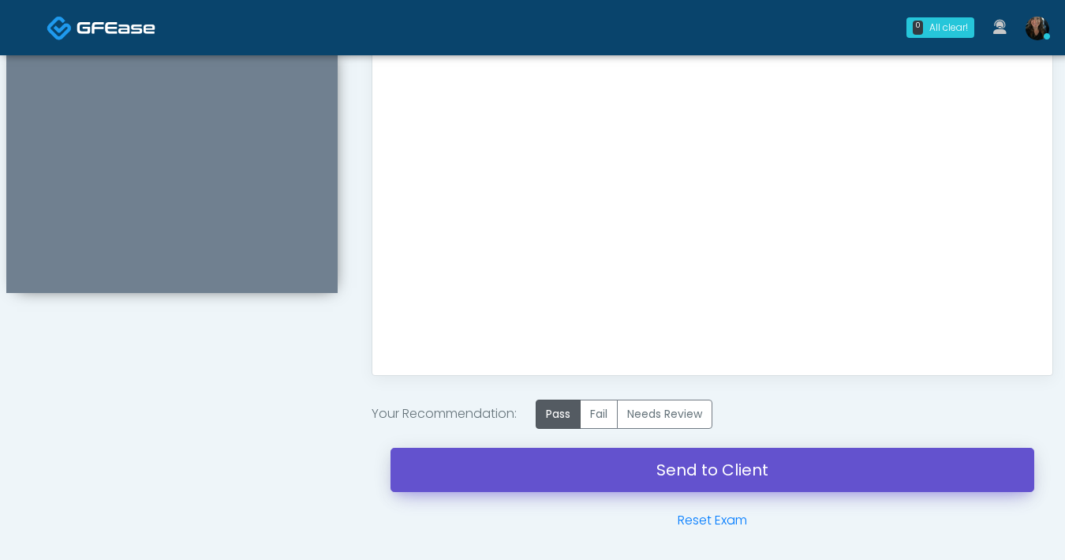
click at [672, 481] on link "Send to Client" at bounding box center [713, 469] width 644 height 44
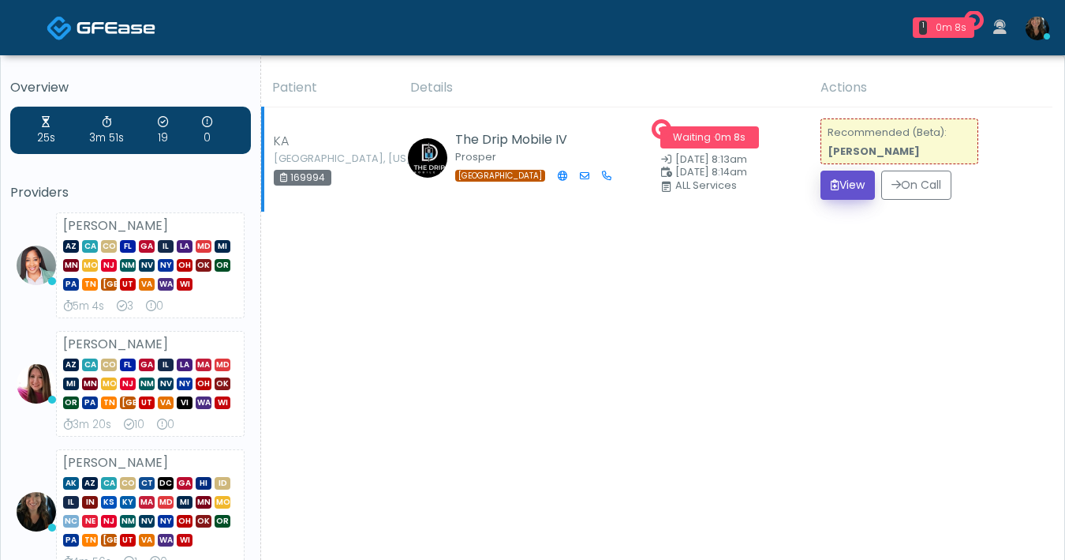
click at [826, 195] on button "View" at bounding box center [848, 184] width 54 height 29
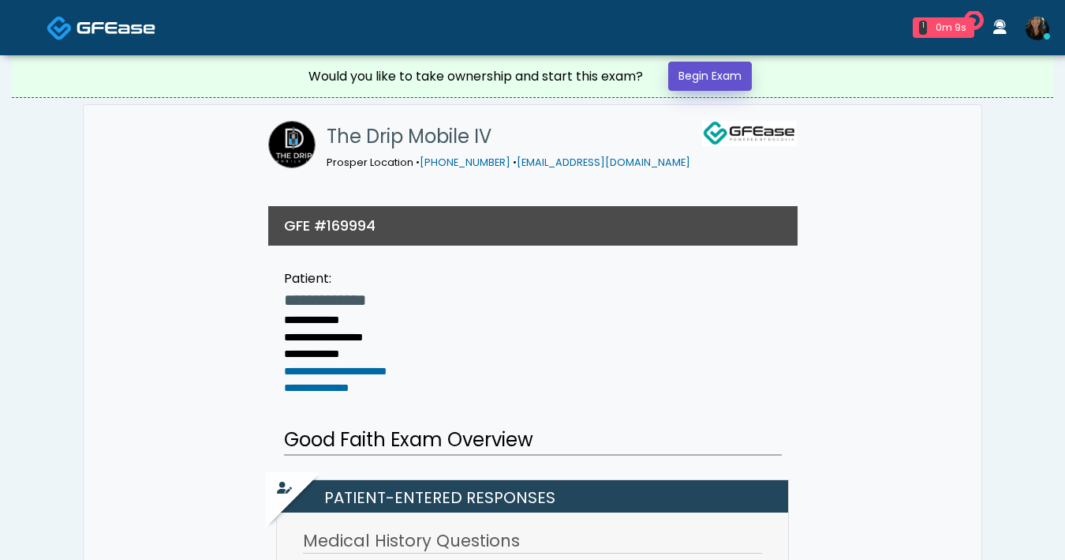
click at [723, 81] on link "Begin Exam" at bounding box center [710, 76] width 84 height 29
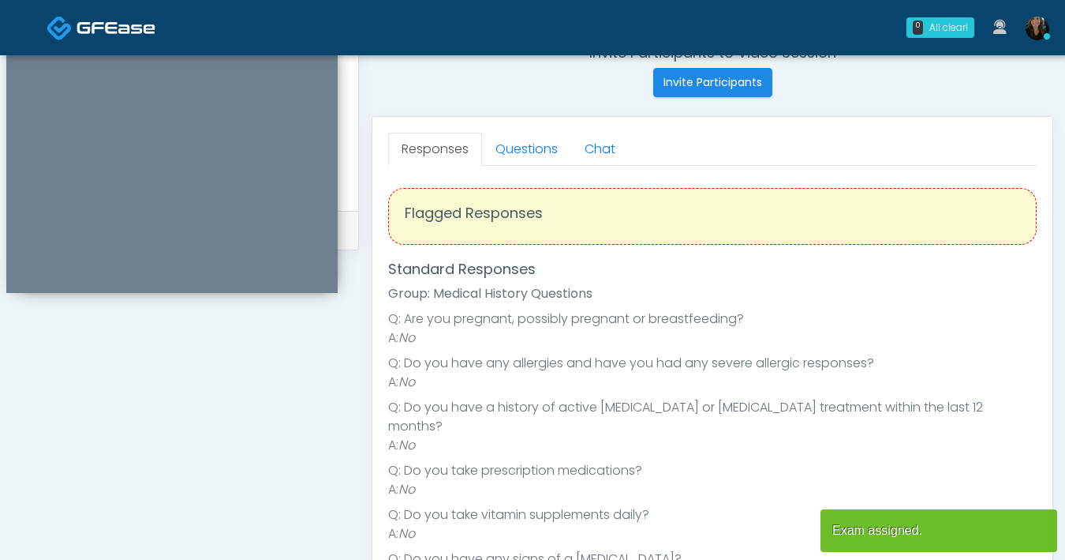
scroll to position [560, 0]
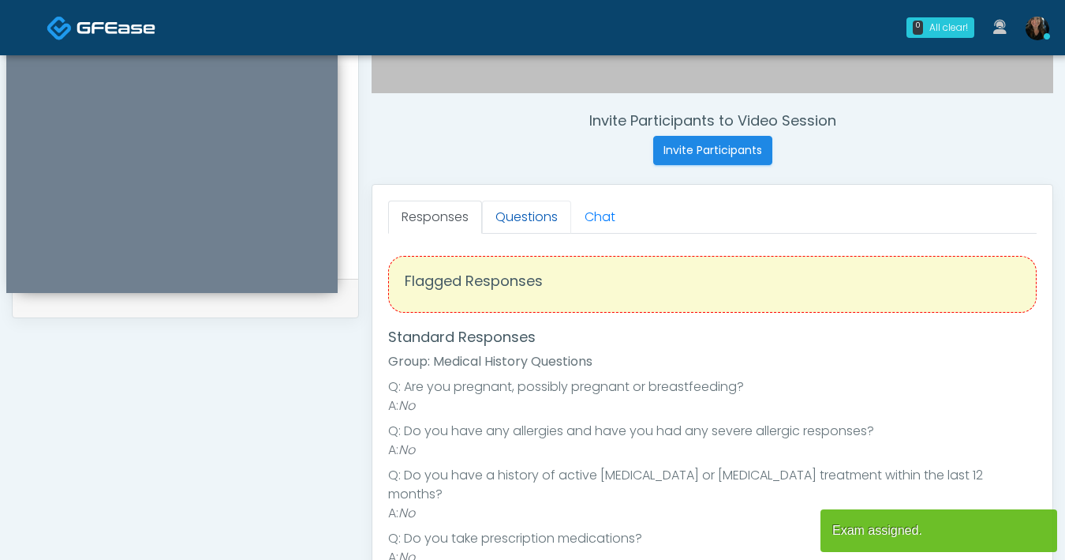
click at [515, 219] on link "Questions" at bounding box center [526, 216] width 89 height 33
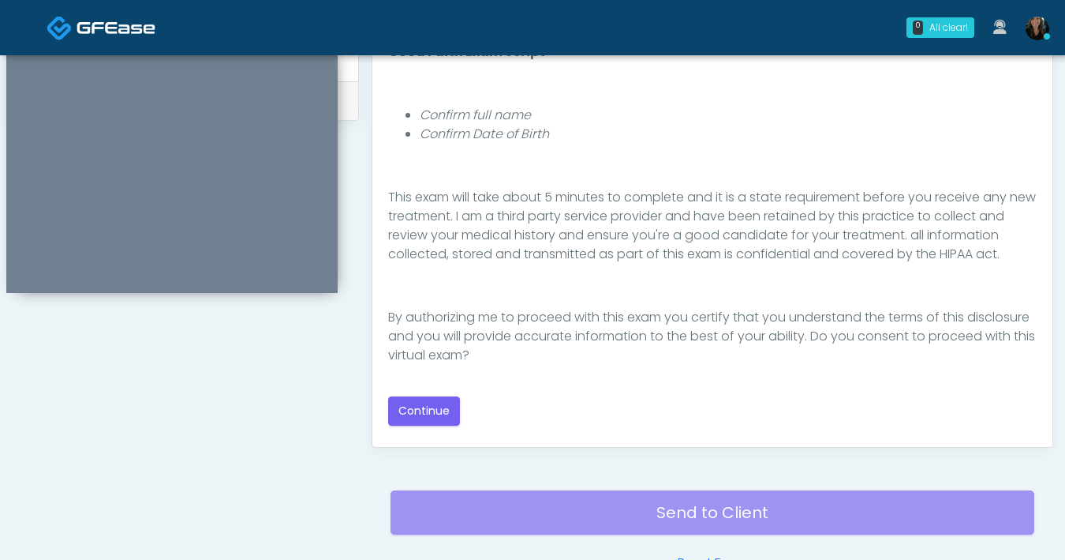
scroll to position [183, 0]
click at [403, 412] on button "Continue" at bounding box center [424, 410] width 72 height 29
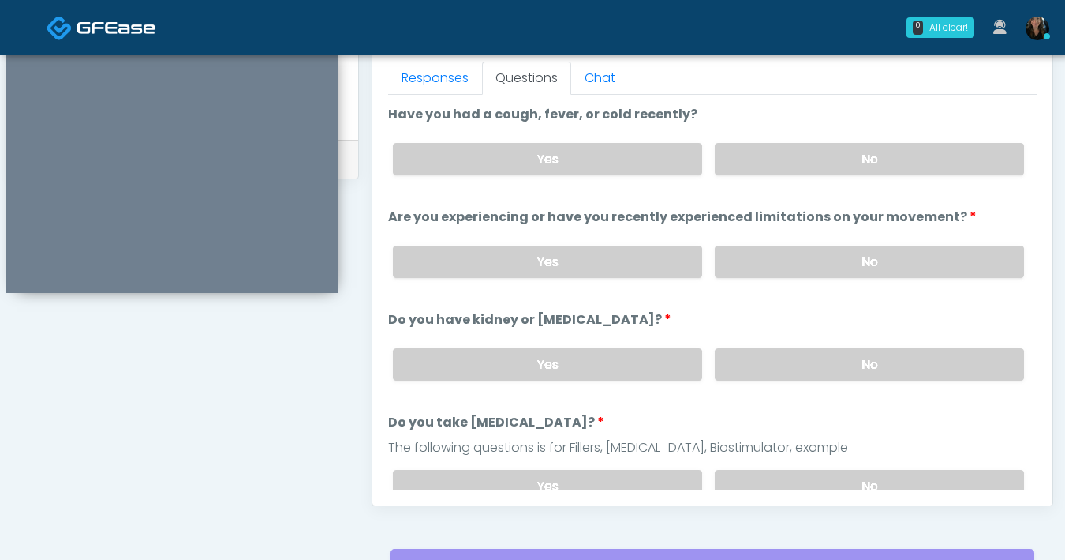
scroll to position [616, 0]
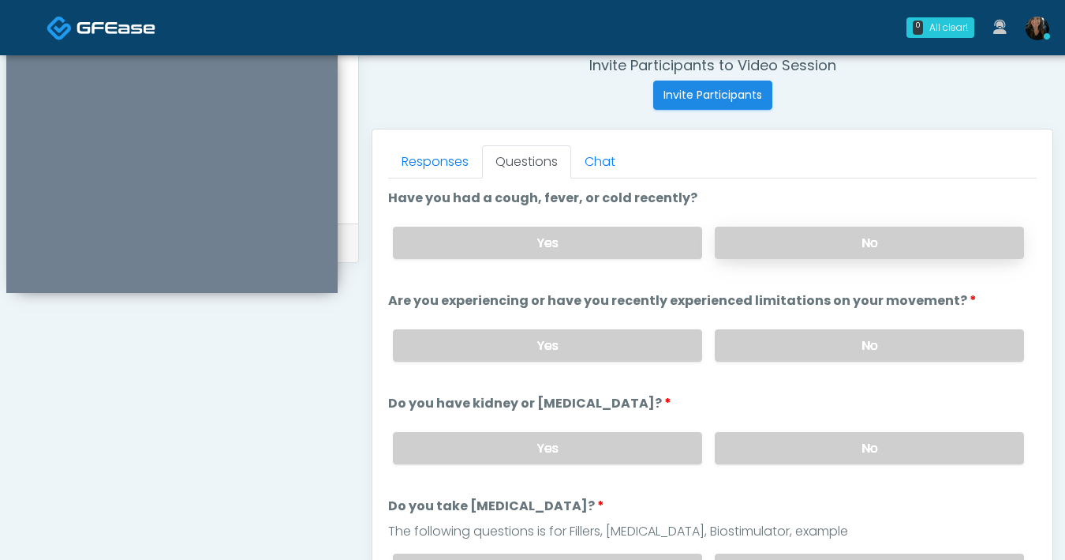
click at [778, 245] on label "No" at bounding box center [869, 242] width 309 height 32
click at [789, 344] on label "No" at bounding box center [869, 345] width 309 height 32
click at [763, 448] on label "No" at bounding box center [869, 448] width 309 height 32
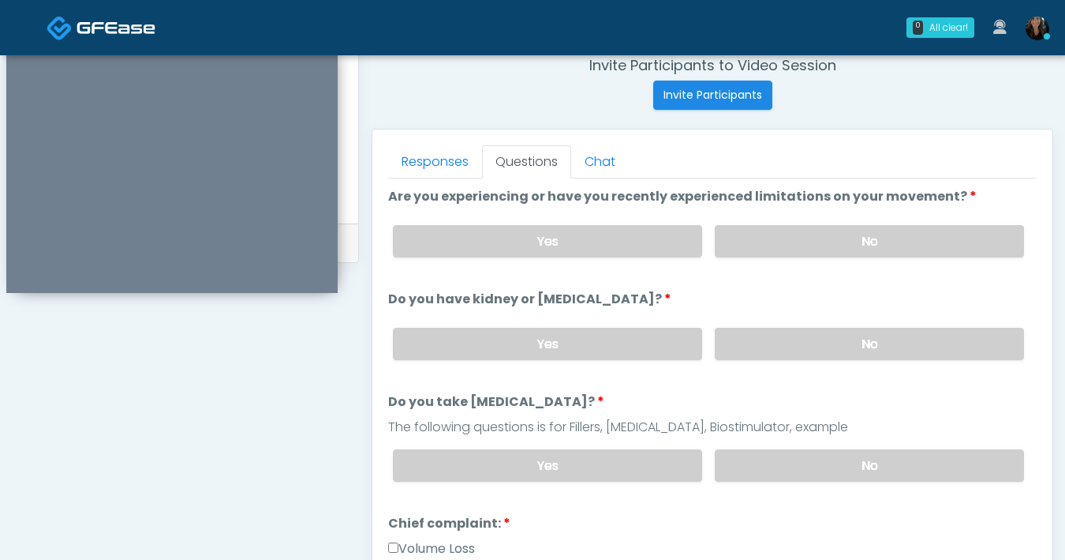
scroll to position [107, 0]
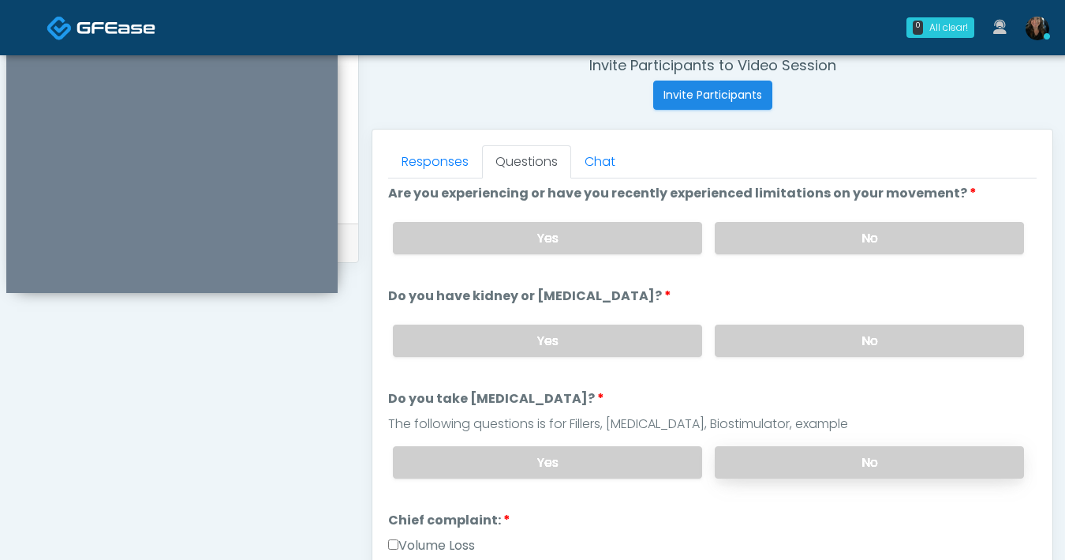
click at [780, 459] on label "No" at bounding box center [869, 462] width 309 height 32
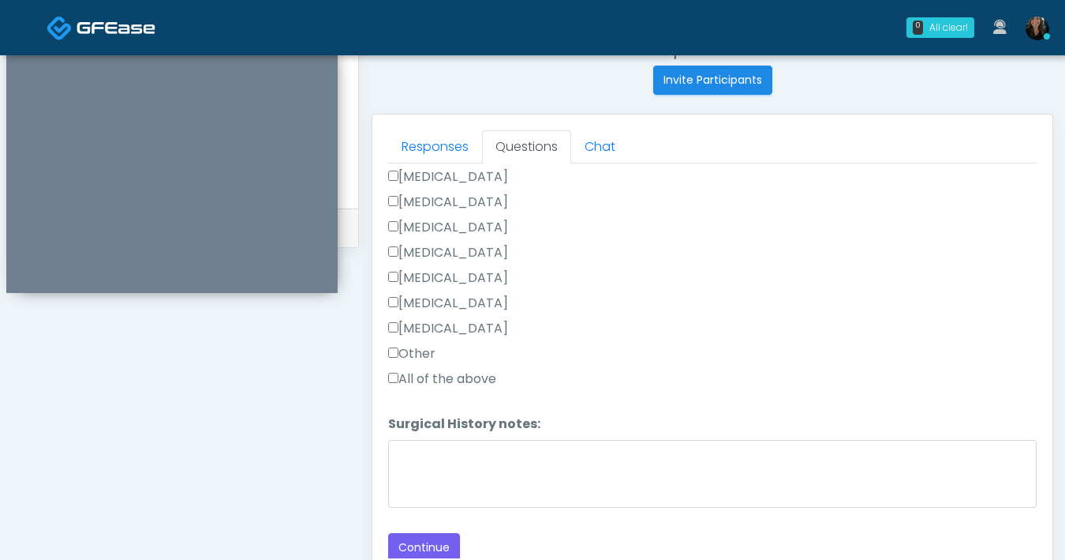
scroll to position [644, 0]
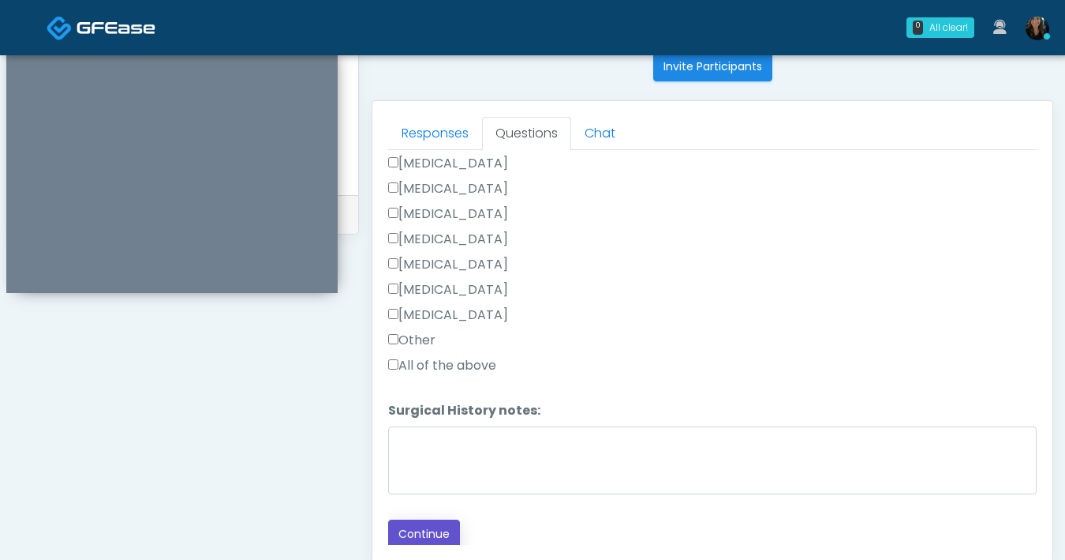
click at [432, 519] on button "Continue" at bounding box center [424, 533] width 72 height 29
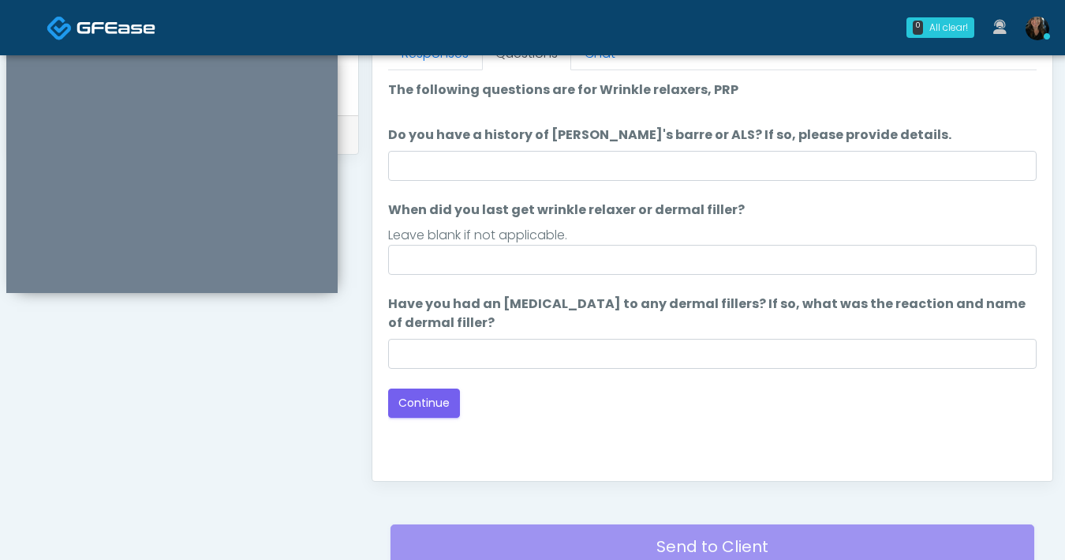
scroll to position [724, 0]
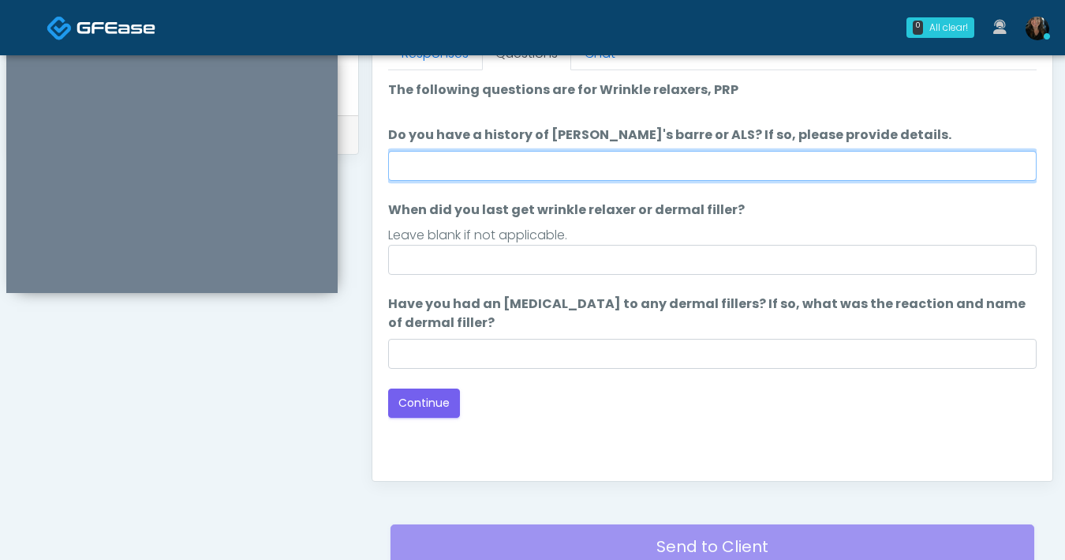
click at [545, 168] on input "Do you have a history of Guillain's barre or ALS? If so, please provide details." at bounding box center [712, 166] width 649 height 30
type input "**"
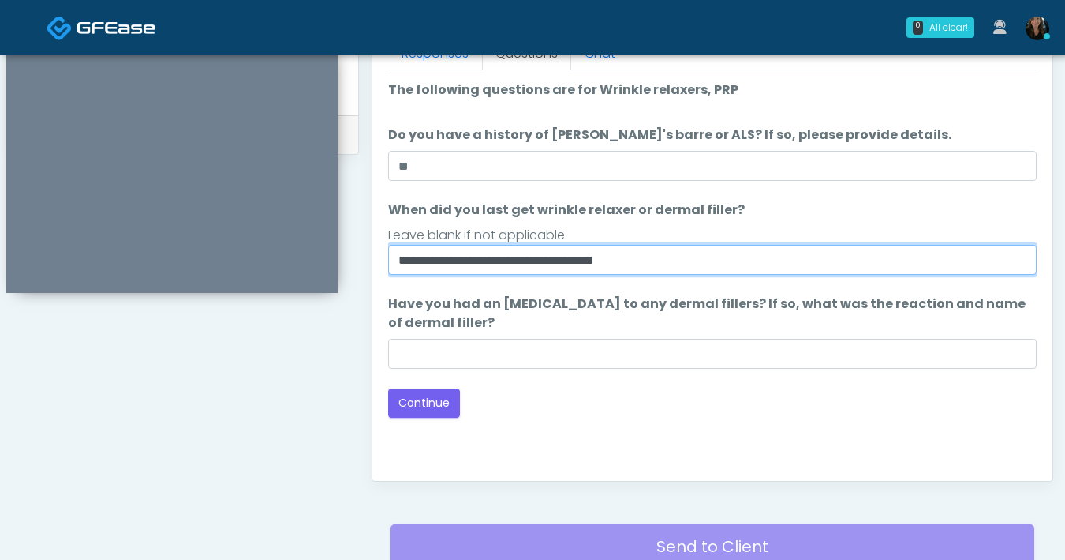
type input "**********"
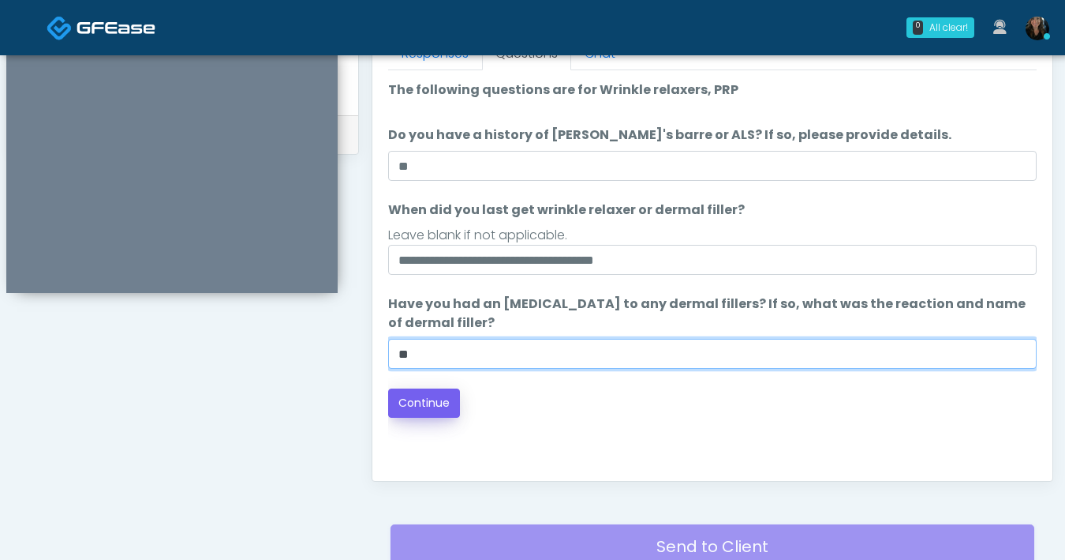
type input "**"
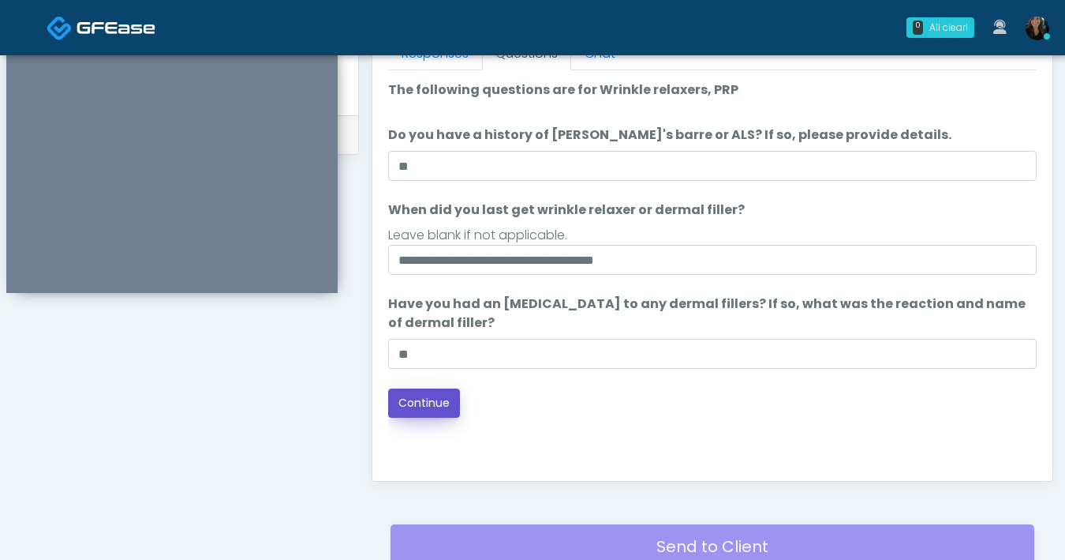
click at [435, 416] on button "Continue" at bounding box center [424, 402] width 72 height 29
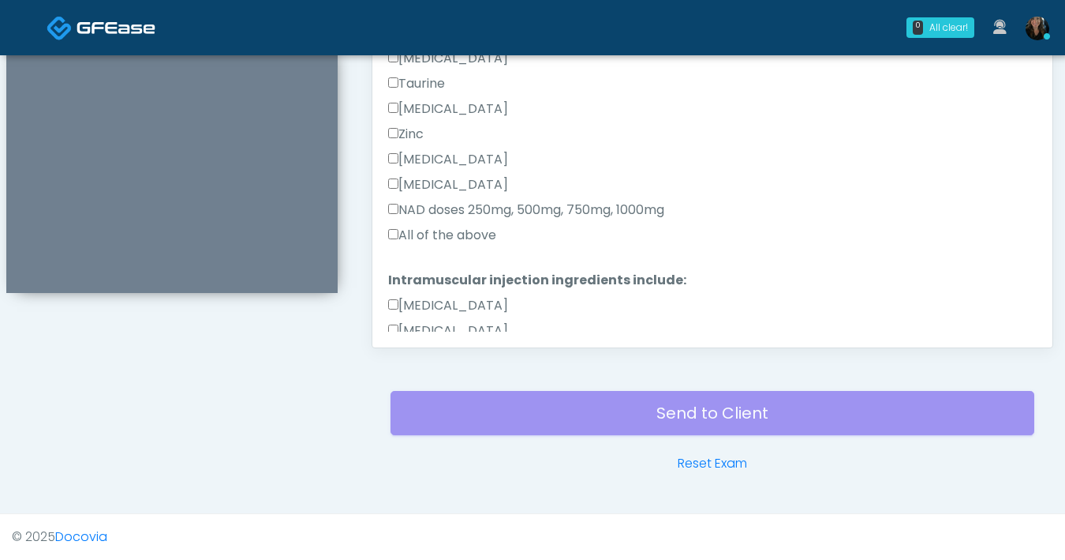
scroll to position [776, 0]
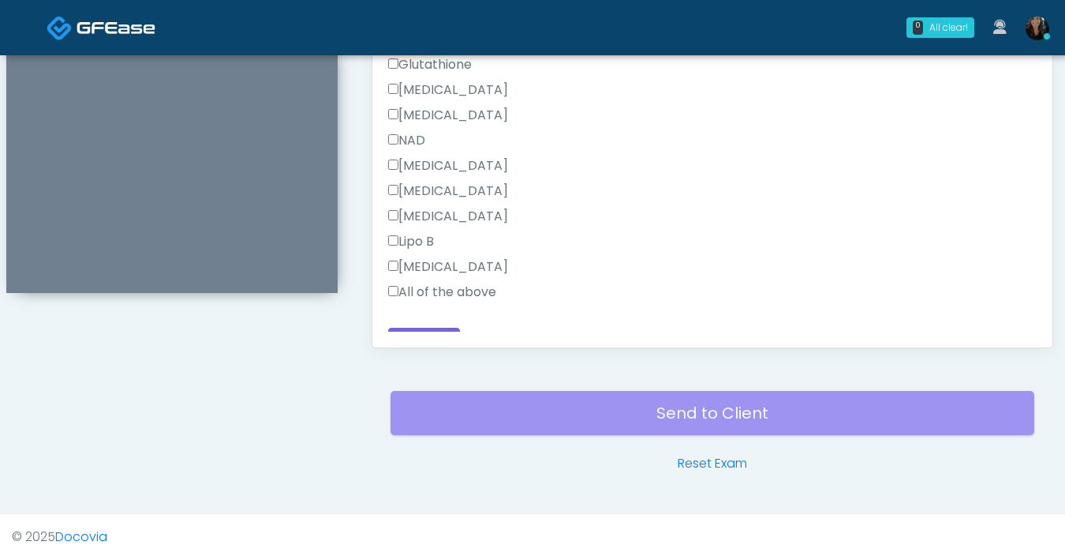
click at [398, 292] on label "All of the above" at bounding box center [442, 292] width 108 height 19
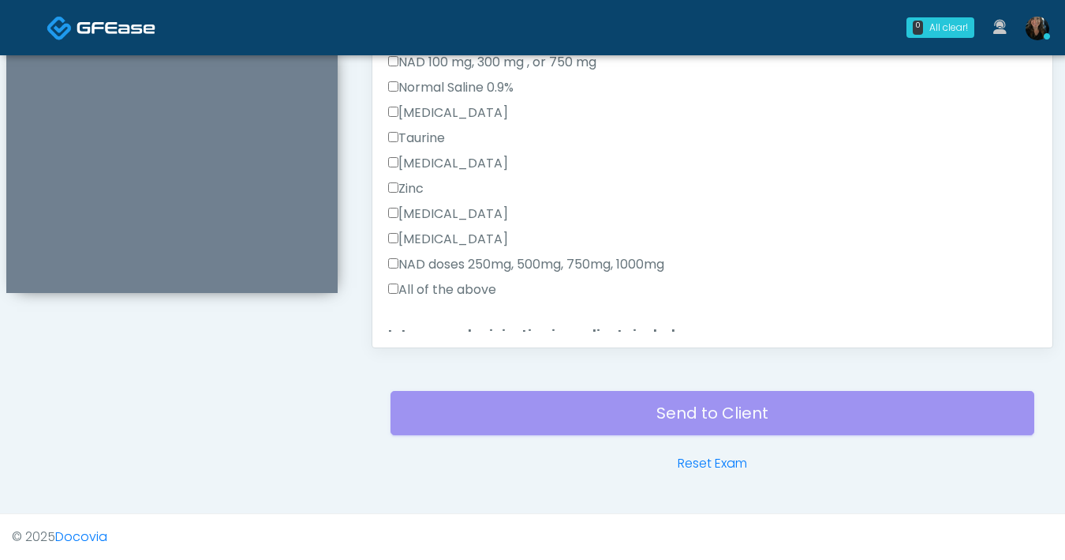
scroll to position [399, 0]
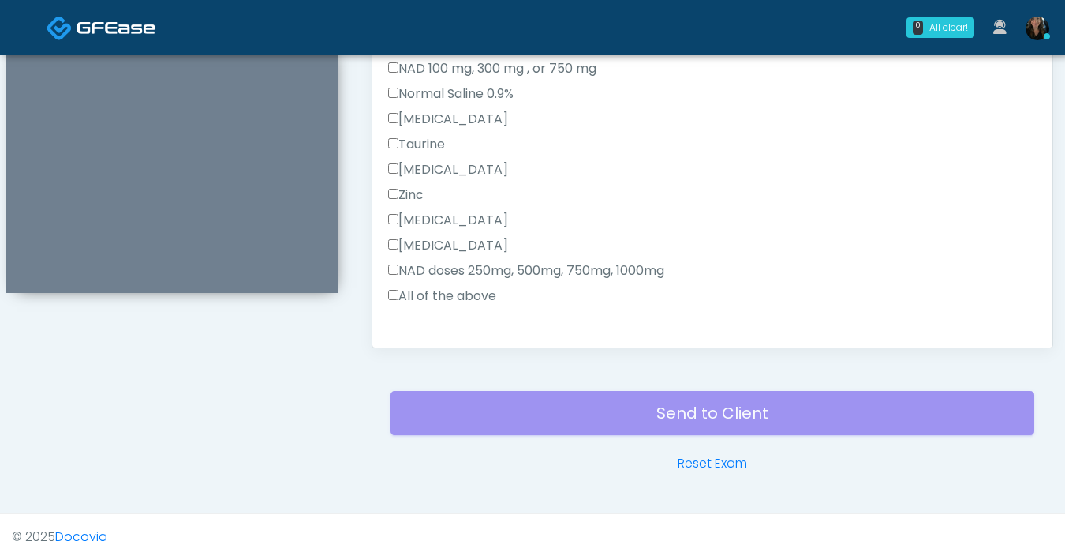
click at [399, 294] on label "All of the above" at bounding box center [442, 295] width 108 height 19
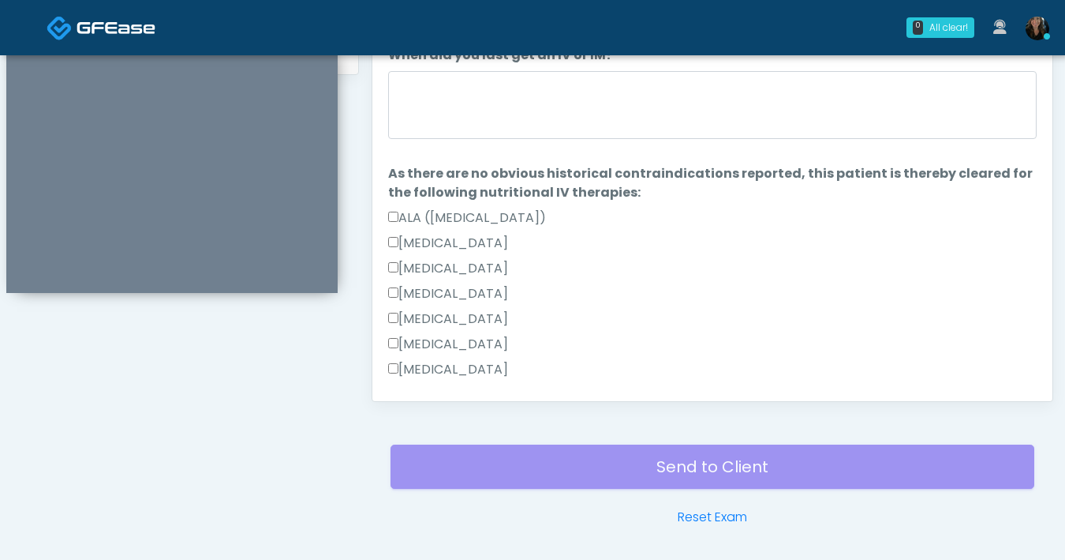
scroll to position [695, 0]
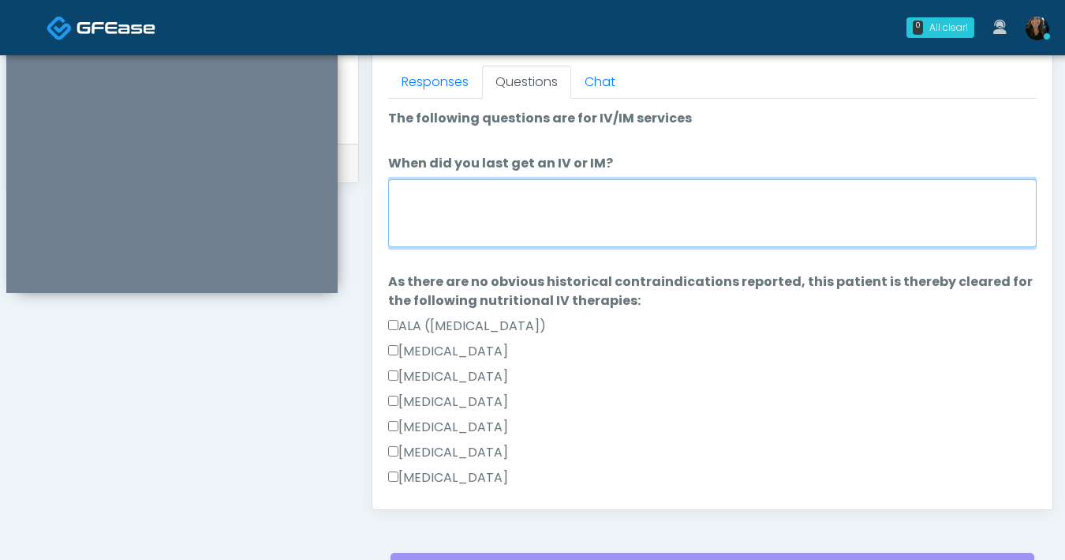
click at [674, 240] on textarea "When did you last get an IV or IM?" at bounding box center [712, 213] width 649 height 68
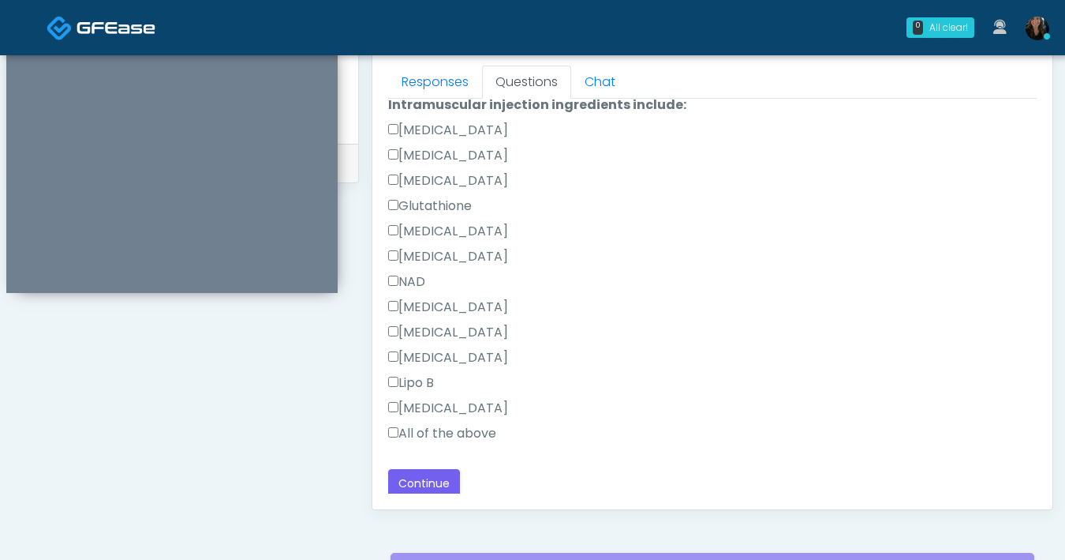
scroll to position [800, 0]
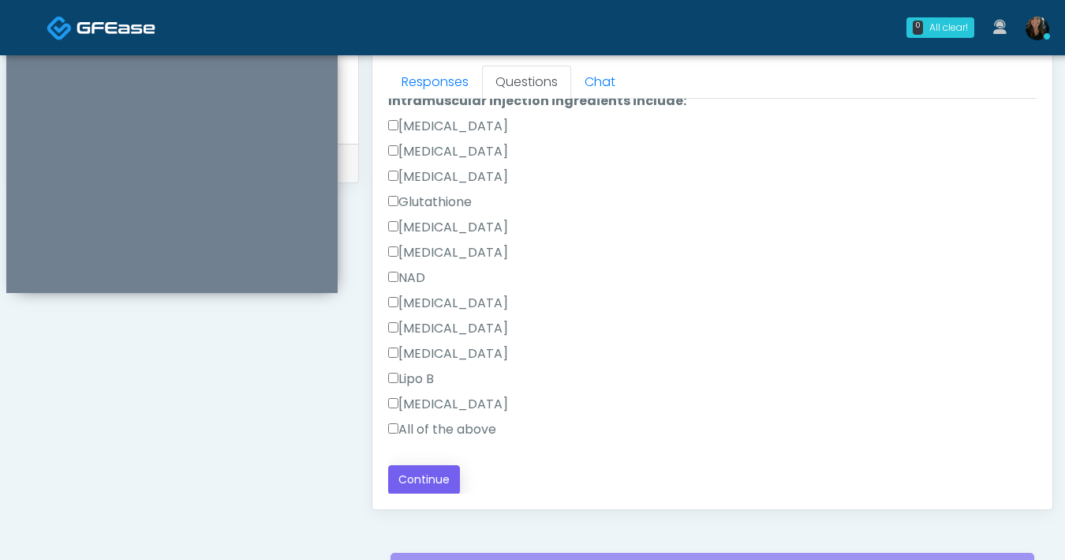
type textarea "**********"
click at [429, 471] on button "Continue" at bounding box center [424, 479] width 72 height 29
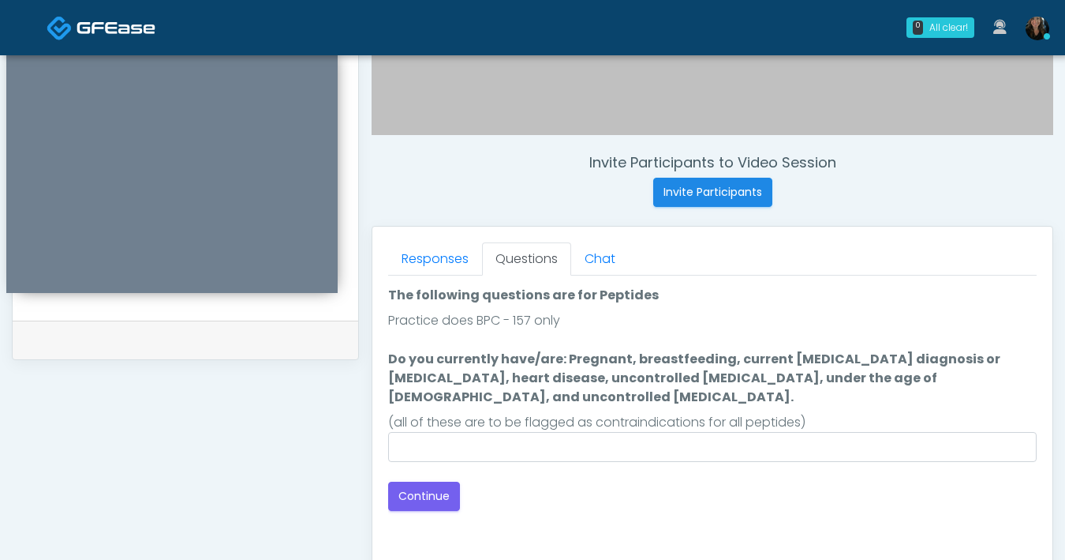
scroll to position [533, 0]
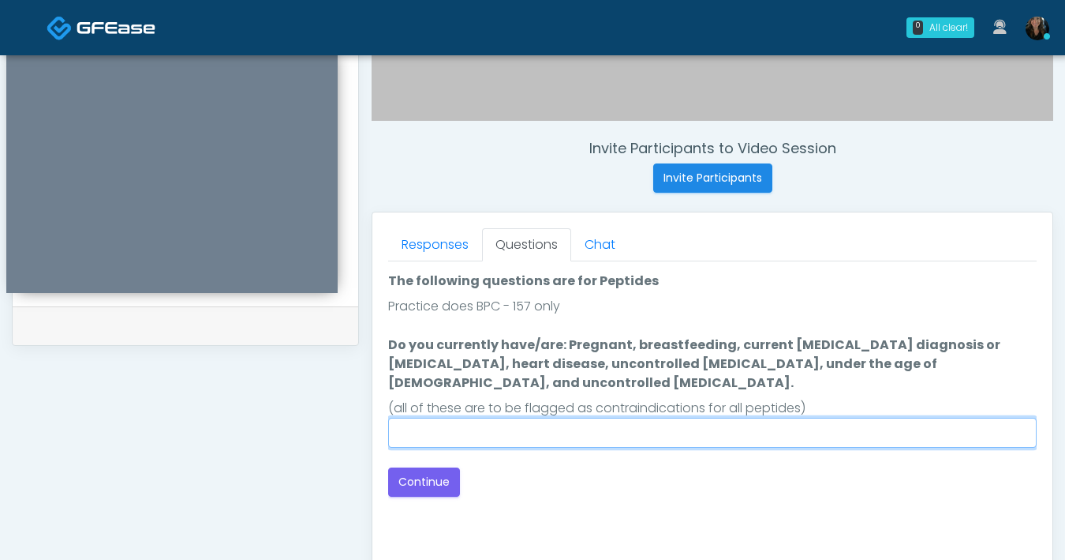
click at [518, 417] on input "Do you currently have/are: Pregnant, breastfeeding, current cancer diagnosis or…" at bounding box center [712, 432] width 649 height 30
type input "**********"
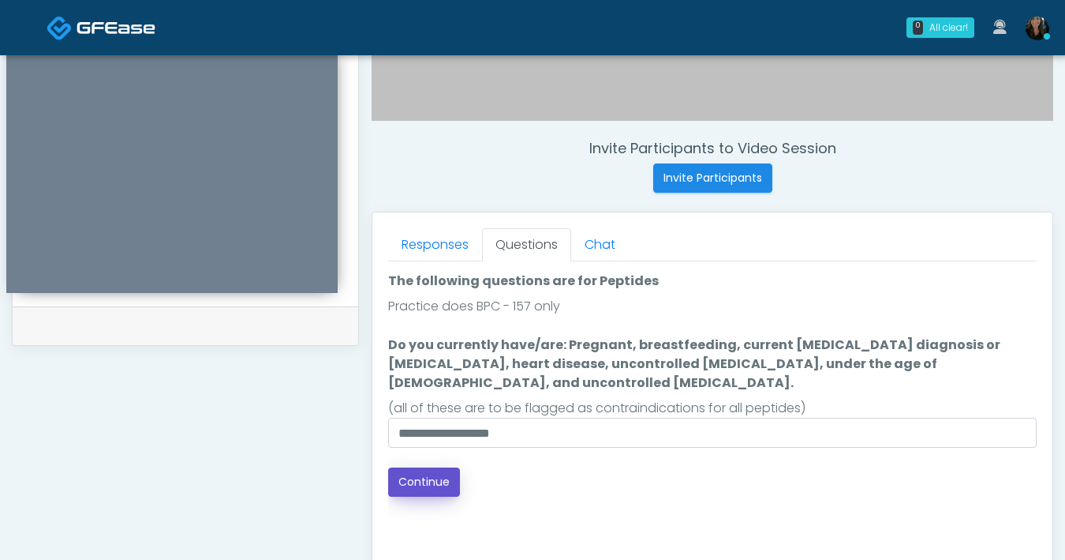
click at [433, 471] on button "Continue" at bounding box center [424, 481] width 72 height 29
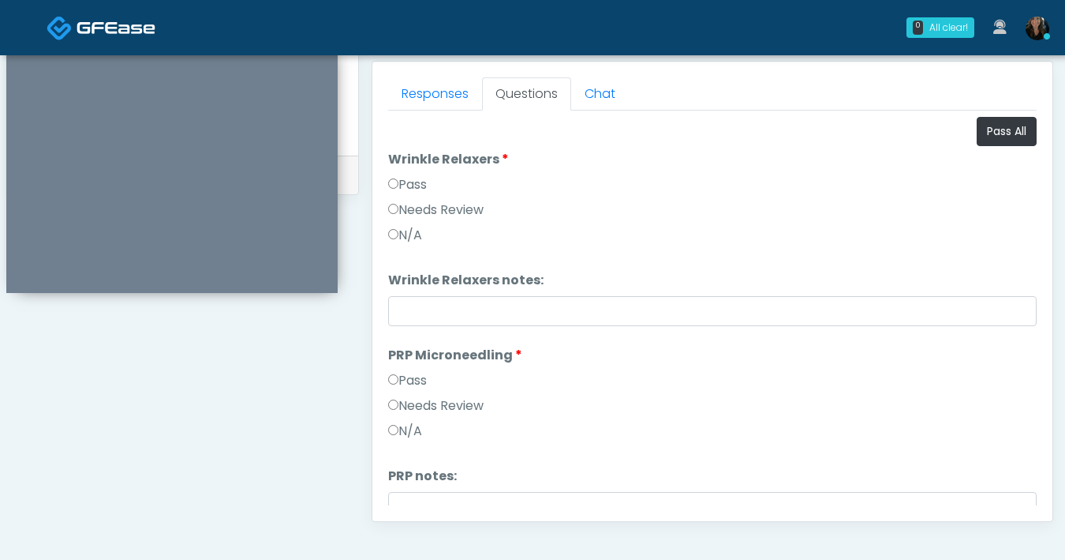
scroll to position [650, 0]
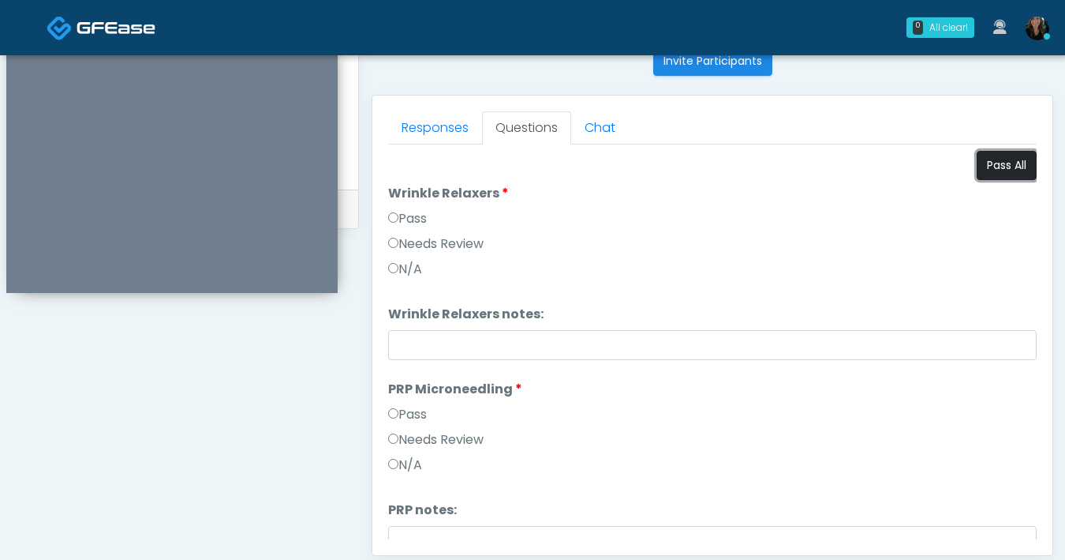
click at [988, 163] on button "Pass All" at bounding box center [1007, 165] width 60 height 29
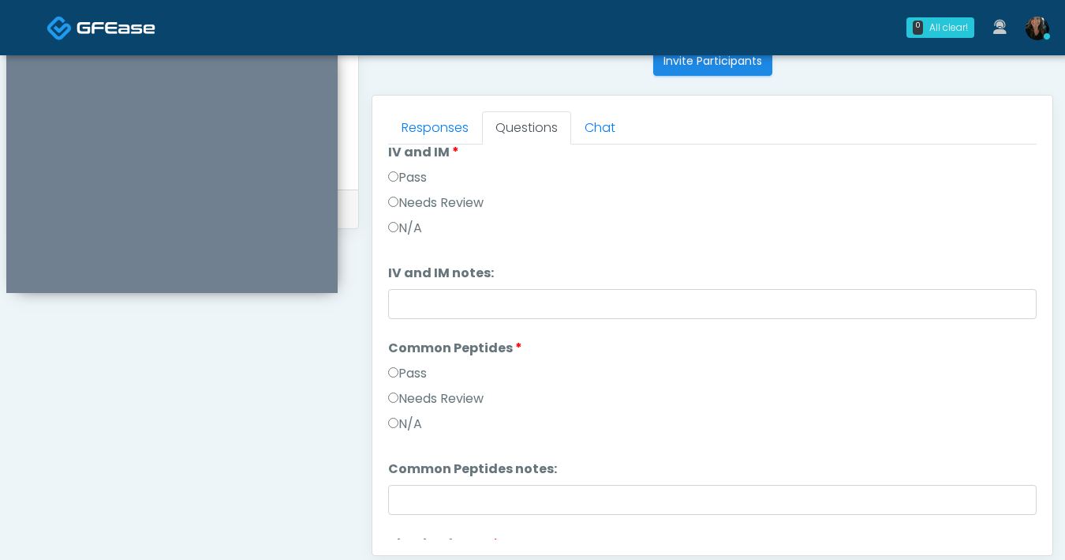
scroll to position [541, 0]
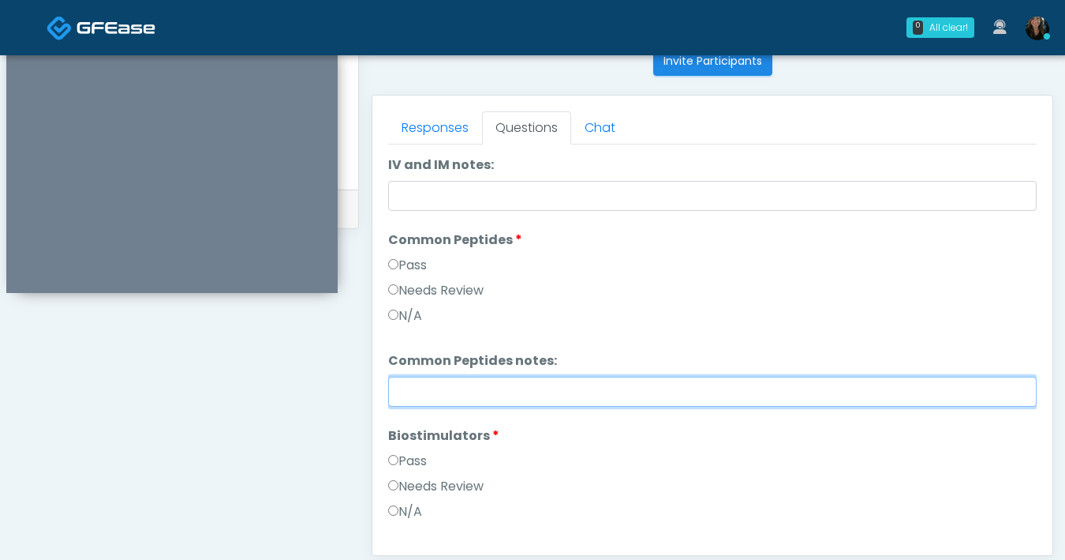
click at [460, 391] on input "Common Peptides notes:" at bounding box center [712, 391] width 649 height 30
type input "********"
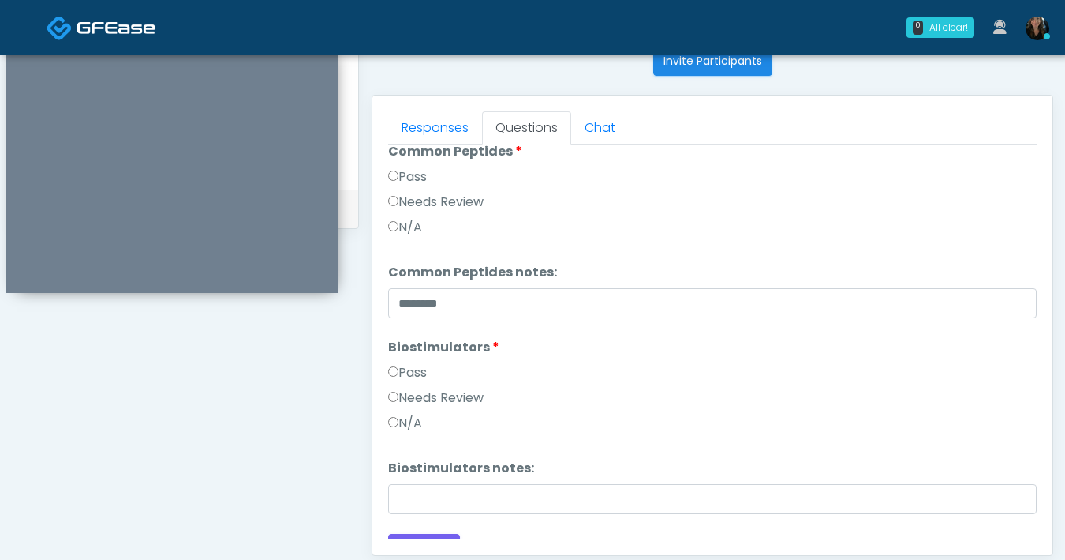
scroll to position [653, 0]
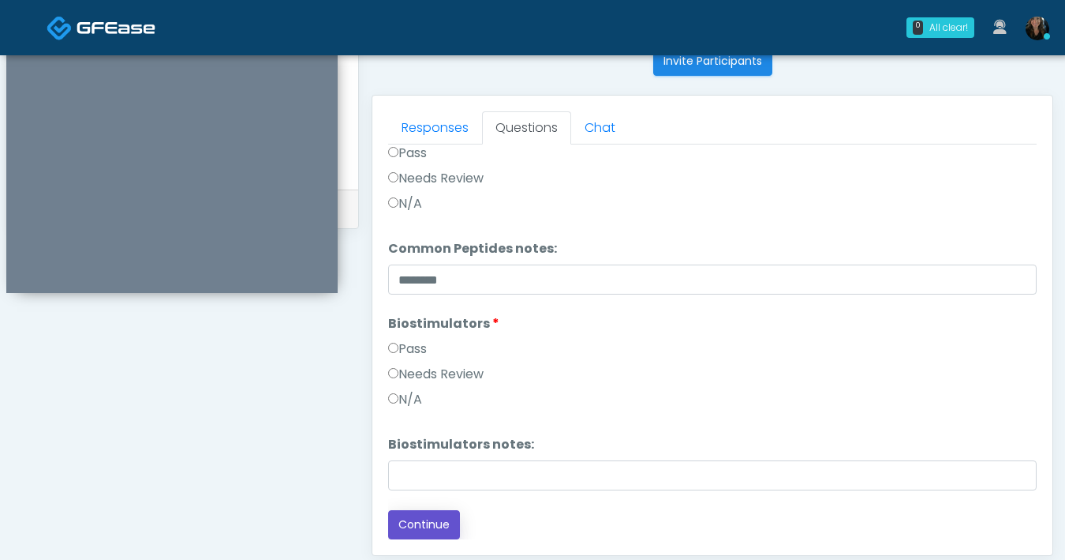
click at [436, 524] on button "Continue" at bounding box center [424, 524] width 72 height 29
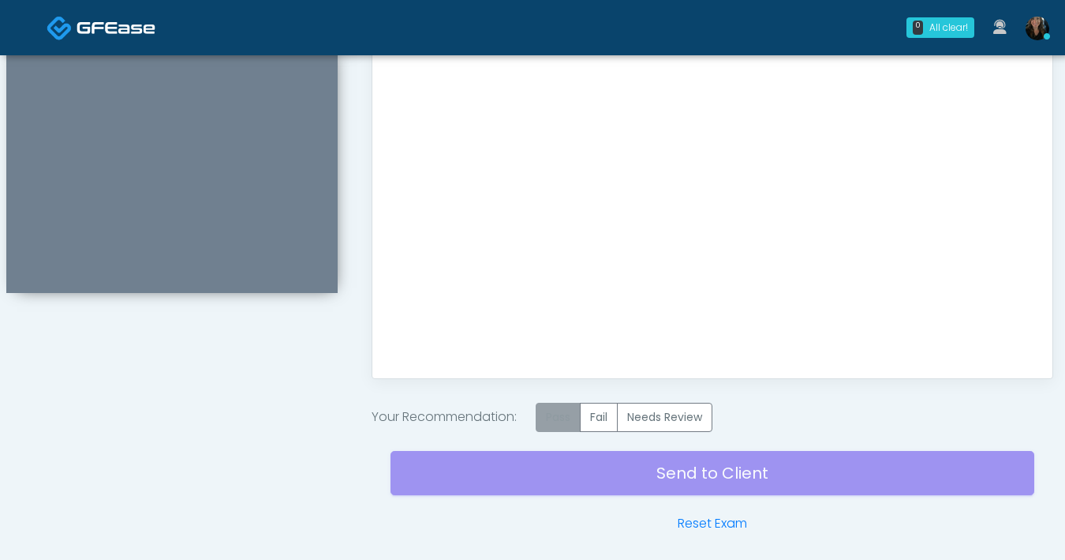
scroll to position [886, 0]
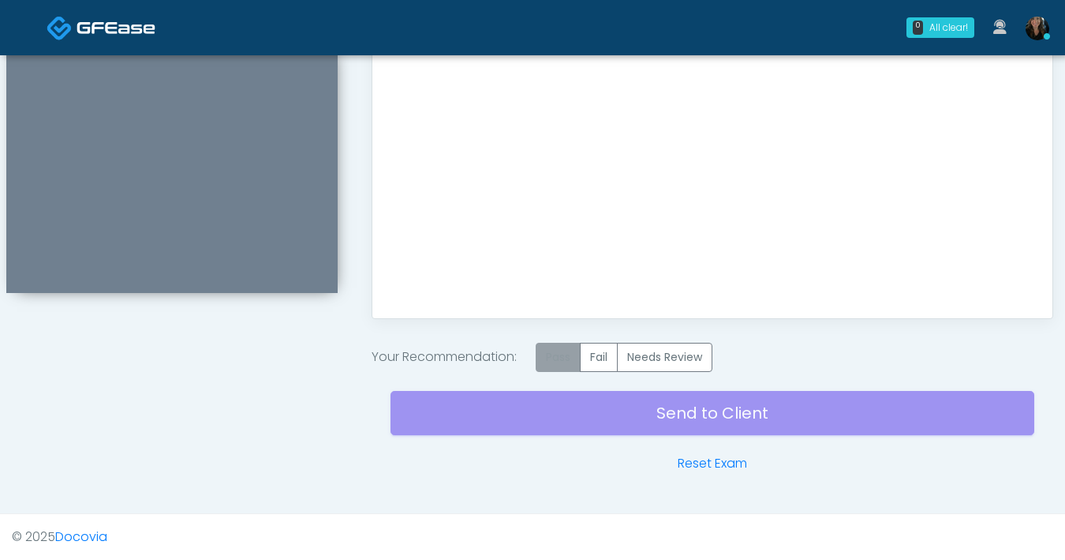
click at [572, 363] on label "Pass" at bounding box center [558, 357] width 45 height 29
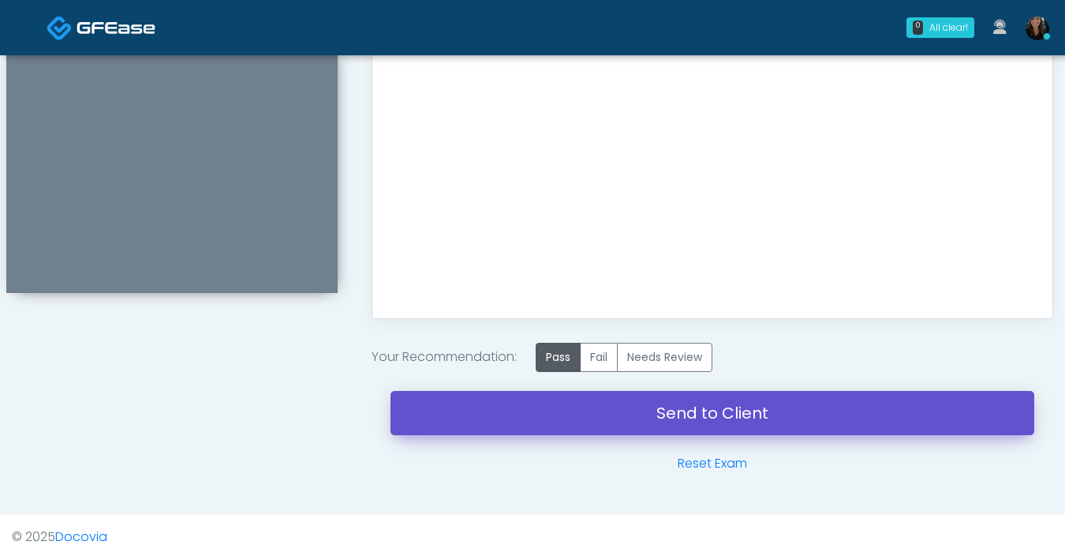
click at [611, 400] on link "Send to Client" at bounding box center [713, 413] width 644 height 44
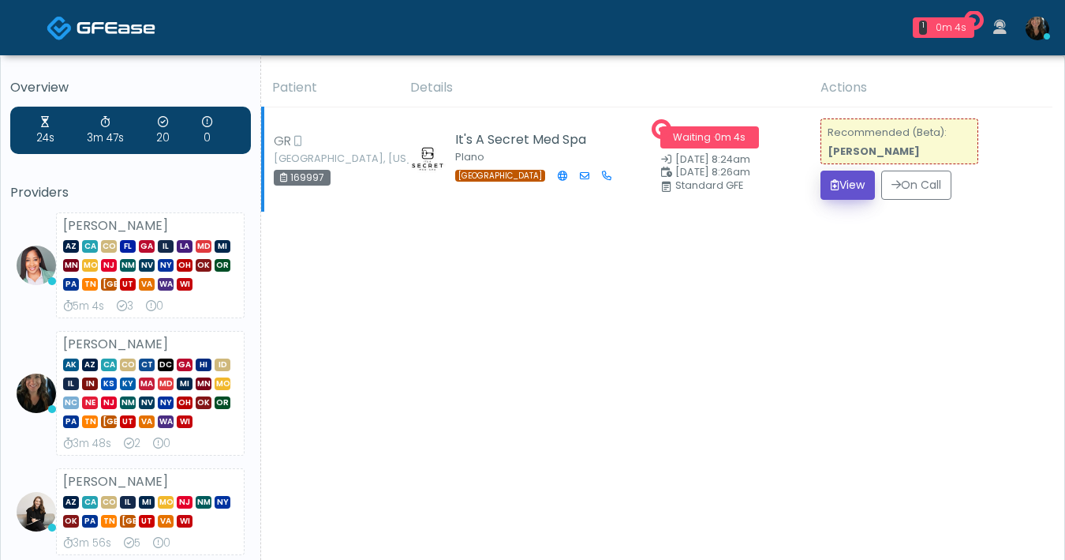
click at [837, 195] on button "View" at bounding box center [848, 184] width 54 height 29
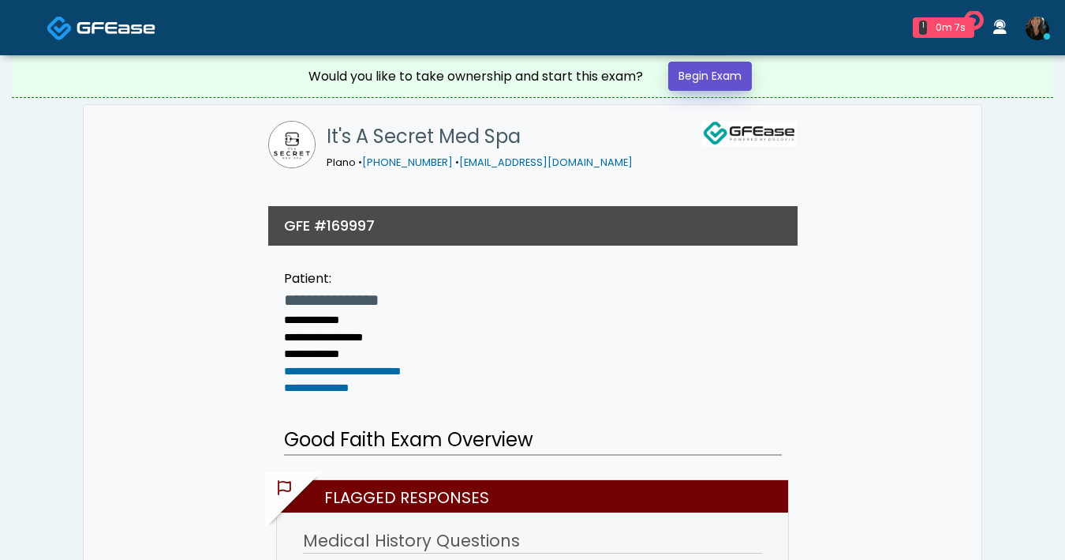
click at [691, 87] on link "Begin Exam" at bounding box center [710, 76] width 84 height 29
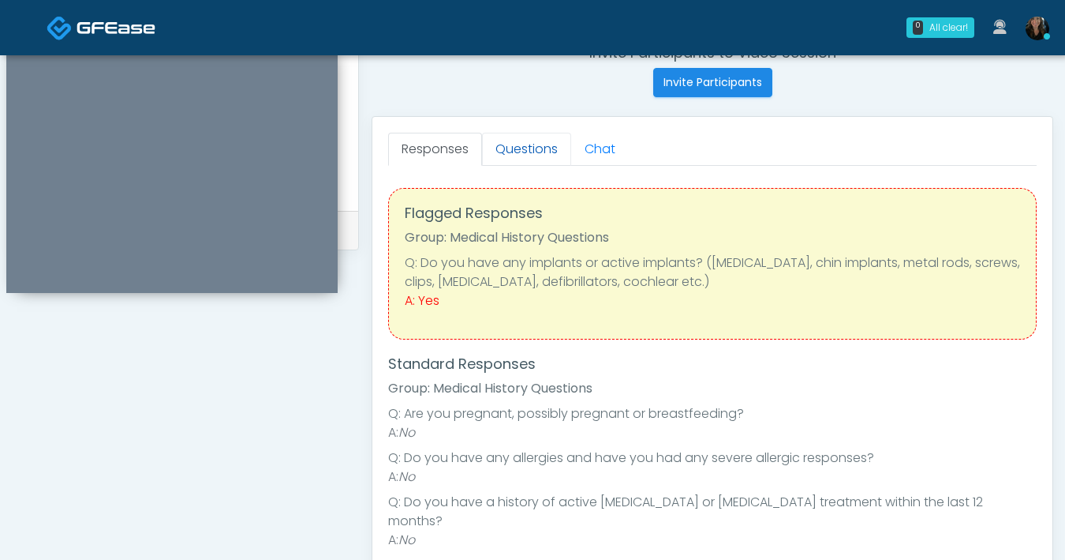
scroll to position [627, 0]
click at [515, 152] on link "Questions" at bounding box center [526, 149] width 89 height 33
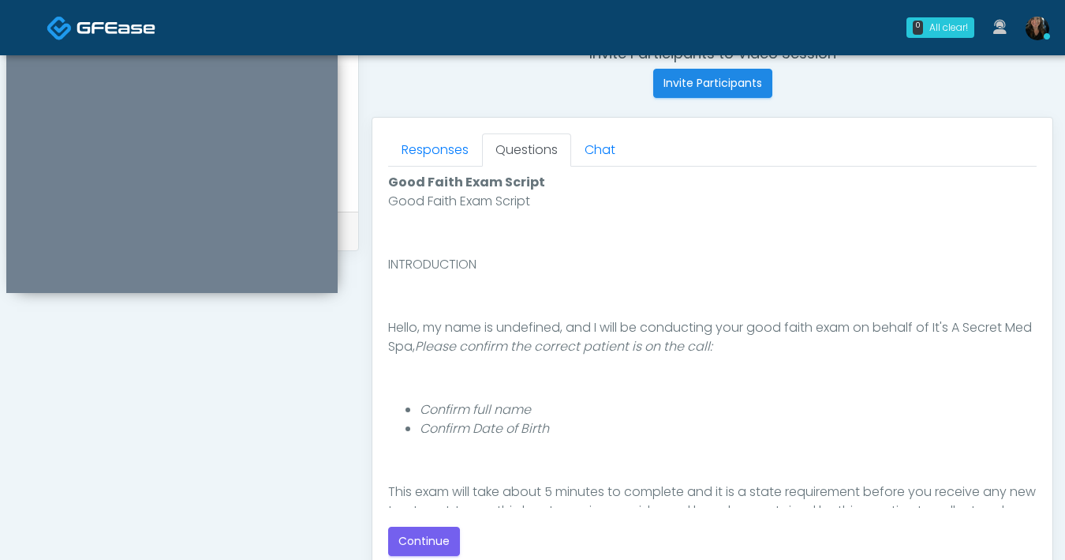
click at [818, 398] on div "Good Faith Exam Script INTRODUCTION Hello, my name is undefined, and I will be …" at bounding box center [712, 350] width 649 height 316
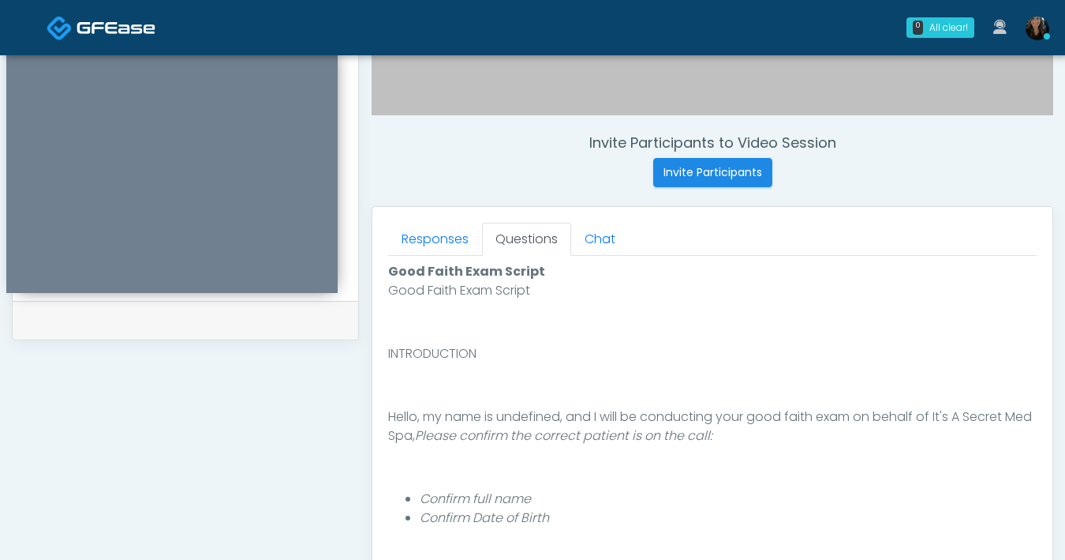
scroll to position [709, 0]
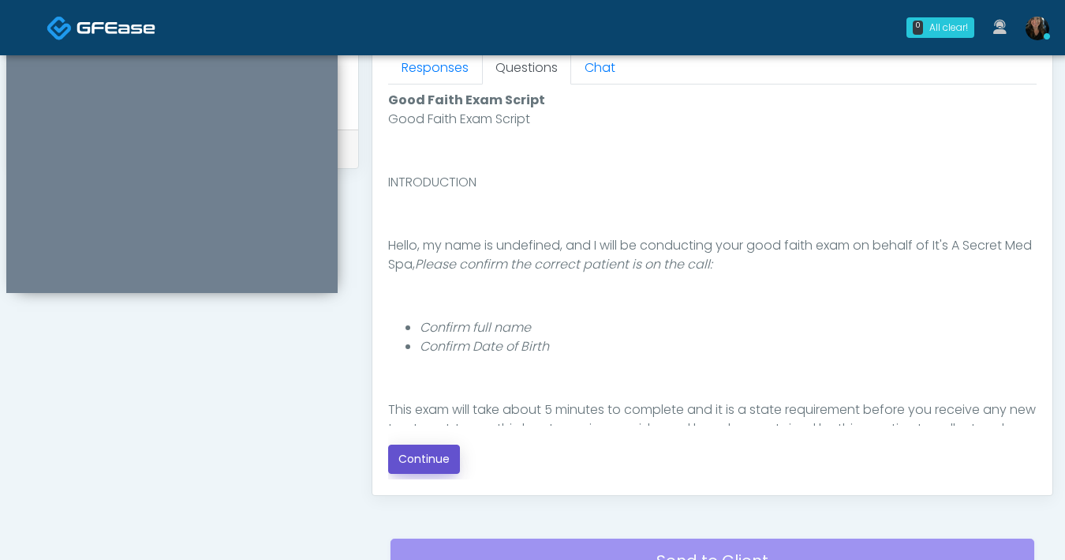
click at [431, 455] on button "Continue" at bounding box center [424, 458] width 72 height 29
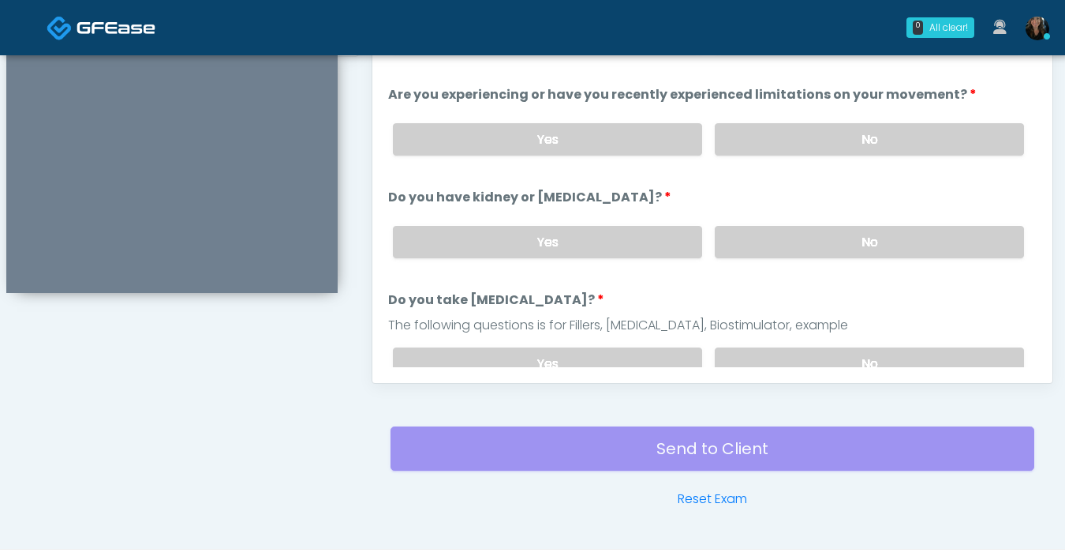
scroll to position [623, 0]
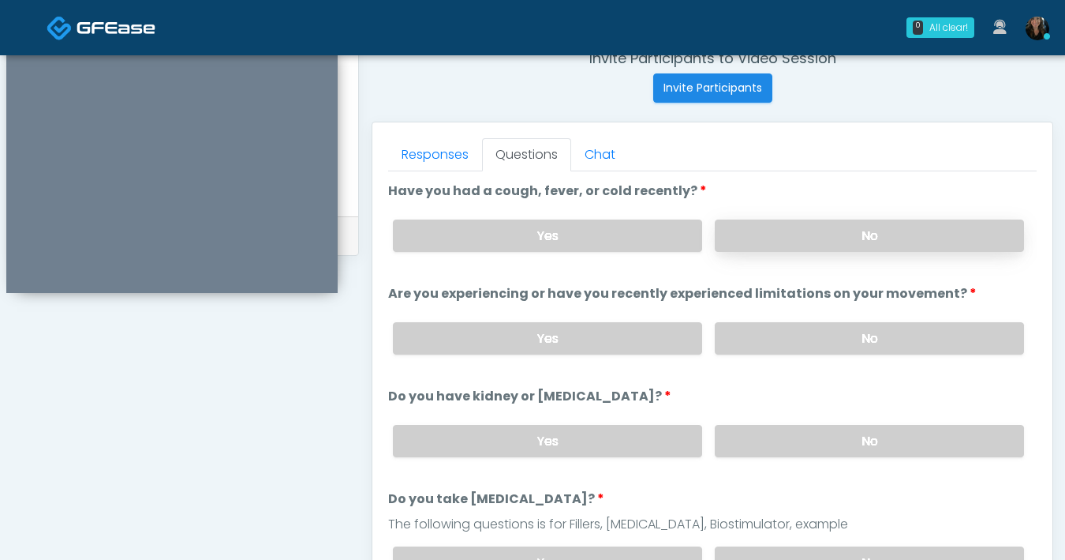
click at [811, 243] on label "No" at bounding box center [869, 235] width 309 height 32
click at [842, 347] on label "No" at bounding box center [869, 338] width 309 height 32
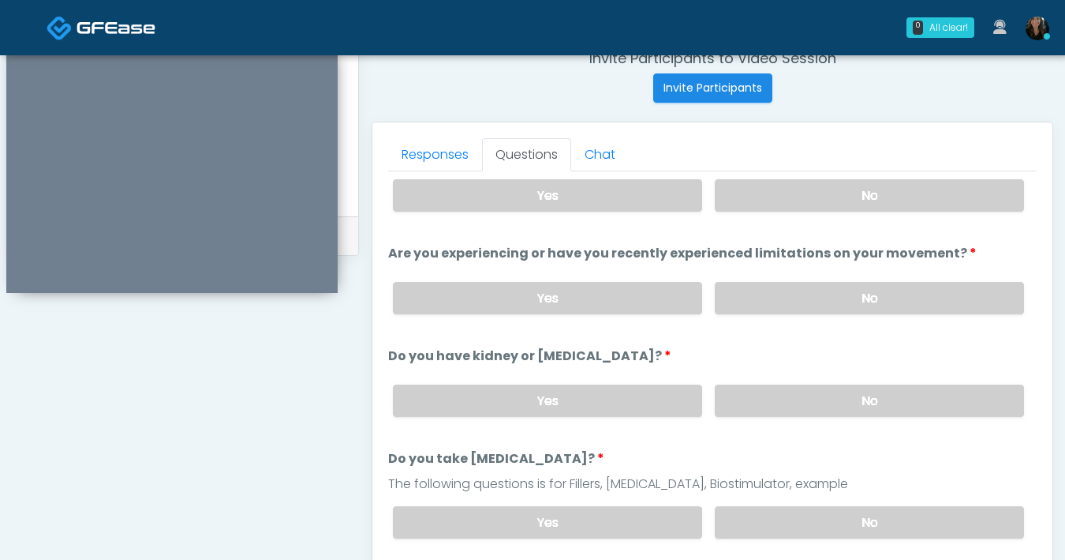
scroll to position [62, 0]
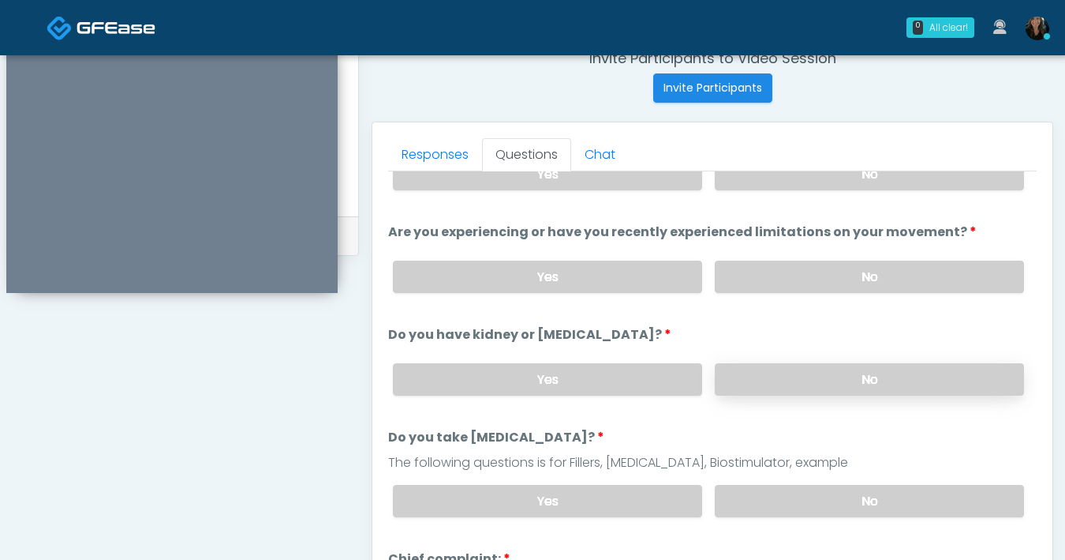
click at [784, 383] on label "No" at bounding box center [869, 379] width 309 height 32
click at [799, 496] on label "No" at bounding box center [869, 501] width 309 height 32
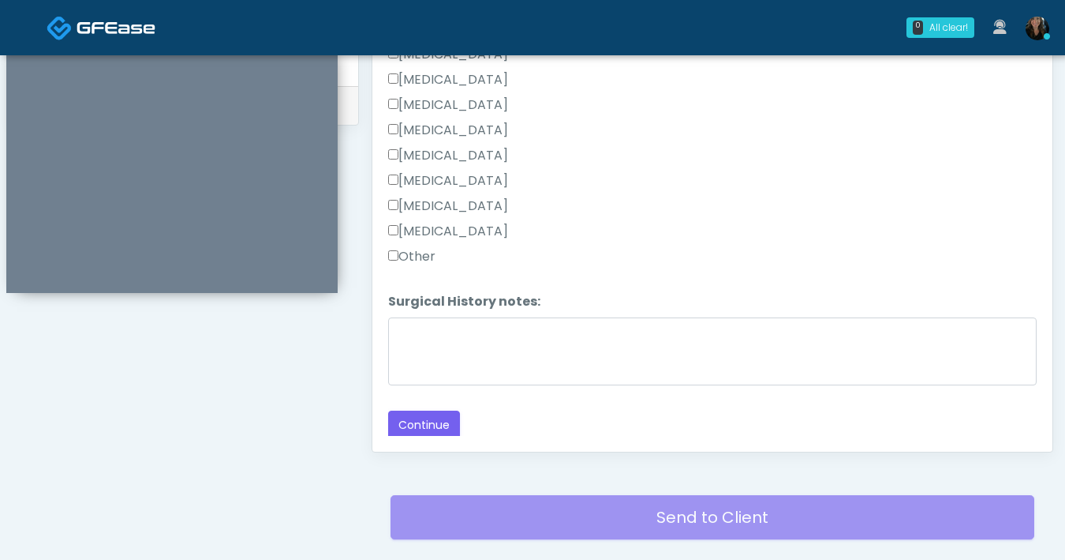
scroll to position [762, 0]
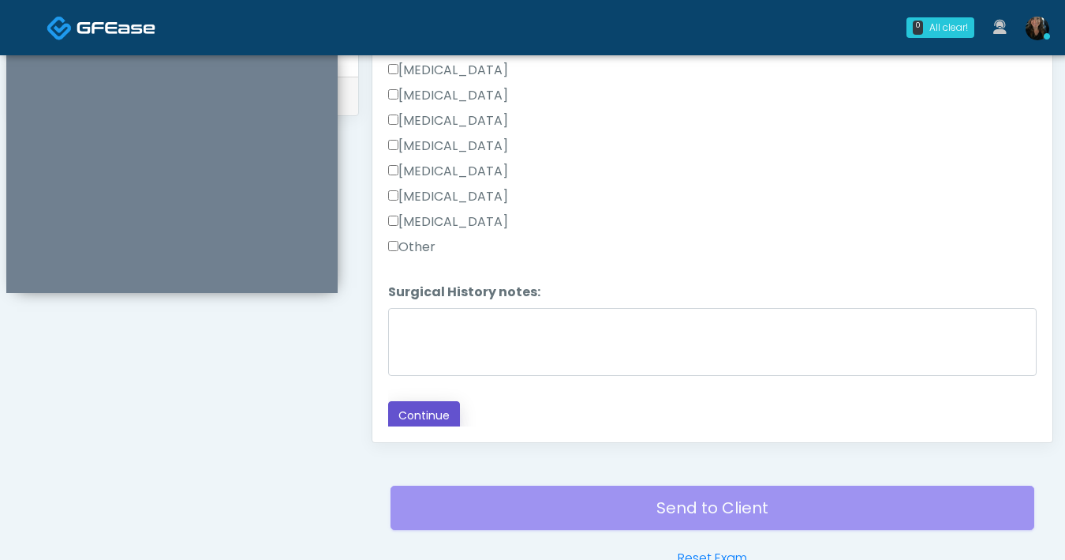
click at [423, 411] on button "Continue" at bounding box center [424, 415] width 72 height 29
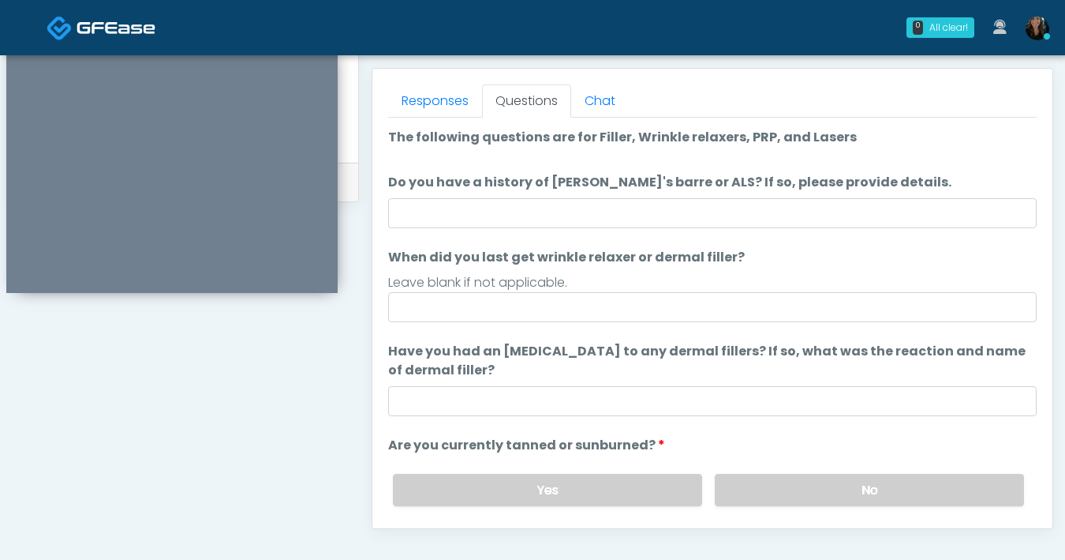
scroll to position [635, 0]
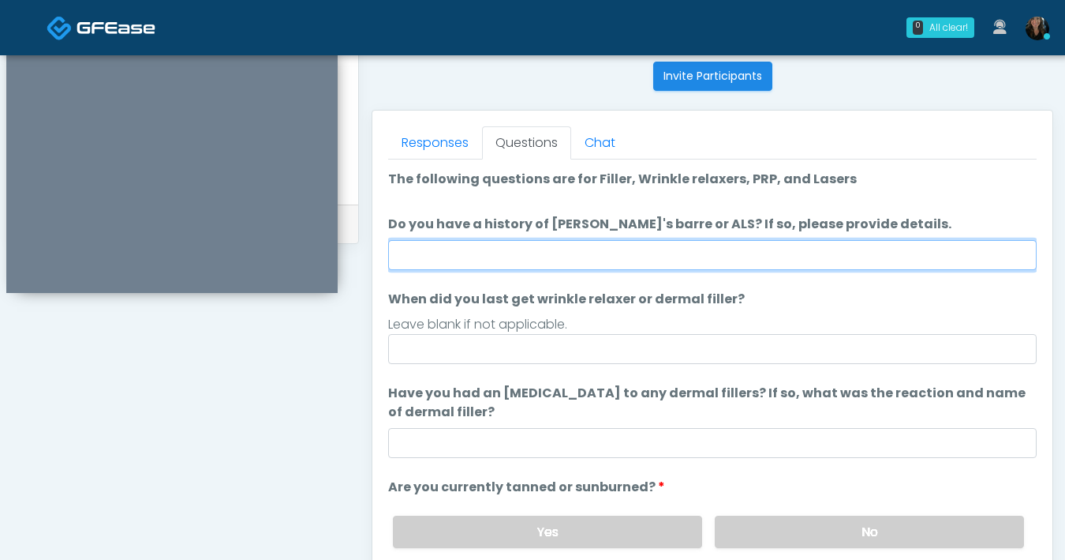
click at [675, 256] on input "Do you have a history of Guillain's barre or ALS? If so, please provide details." at bounding box center [712, 255] width 649 height 30
type input "**"
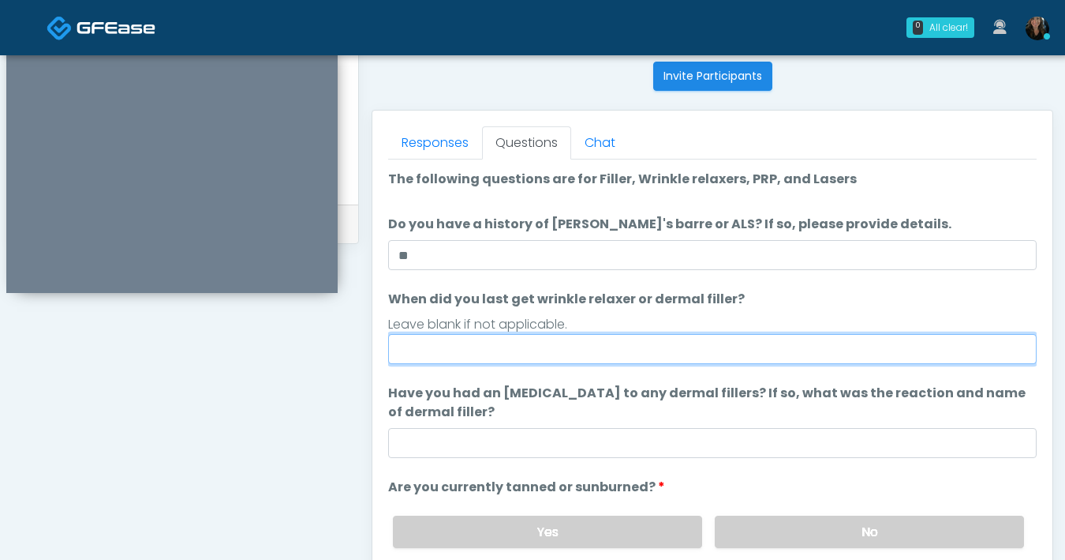
click at [667, 360] on input "When did you last get wrinkle relaxer or dermal filler?" at bounding box center [712, 349] width 649 height 30
type input "*"
type input "**********"
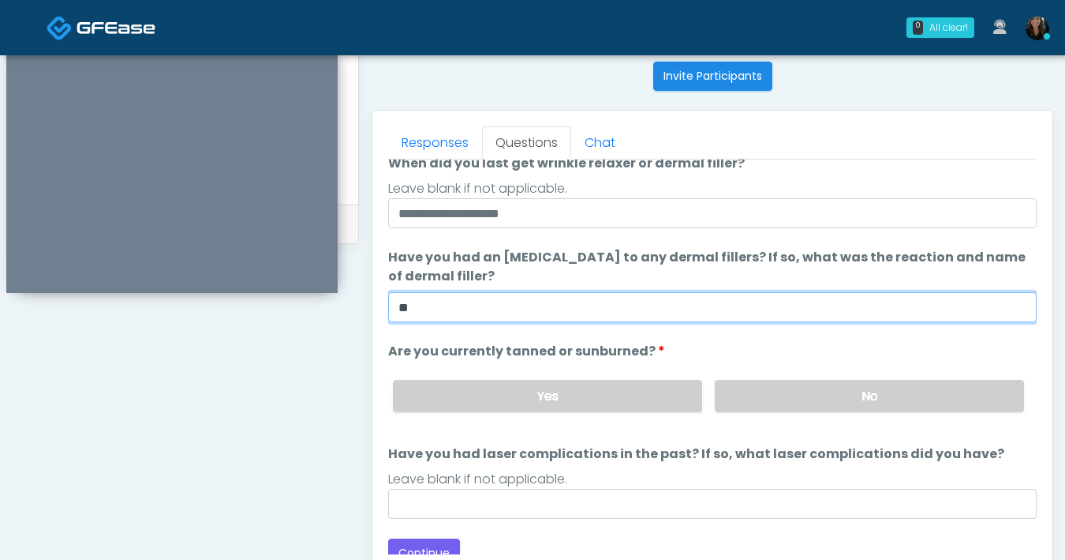
scroll to position [148, 0]
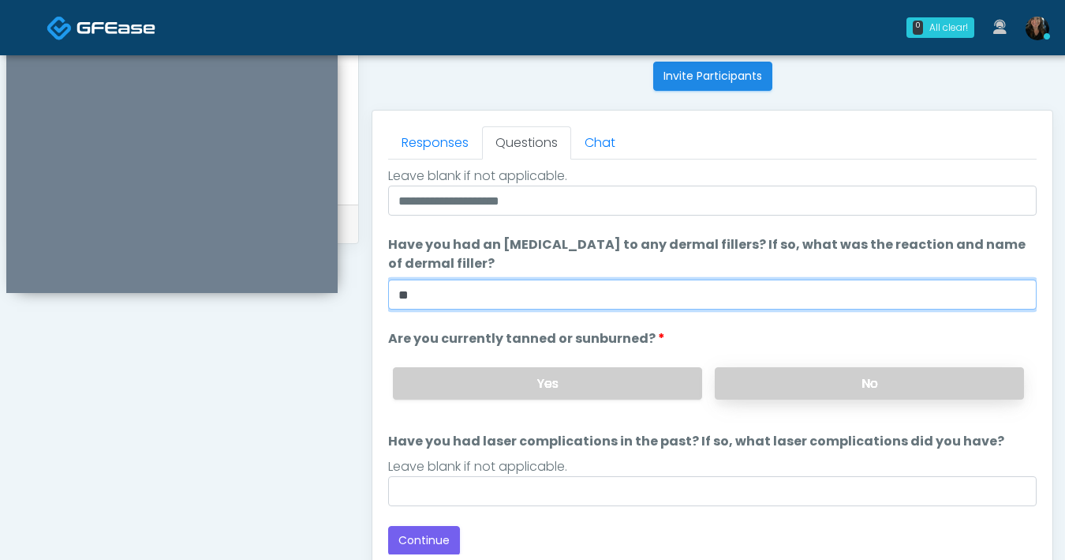
type input "**"
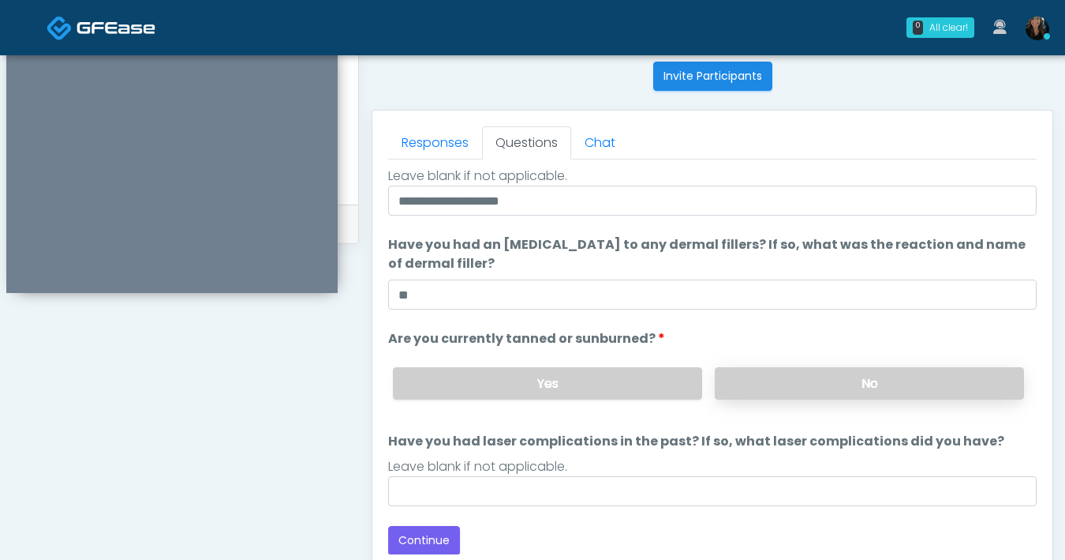
click at [739, 384] on label "No" at bounding box center [869, 383] width 309 height 32
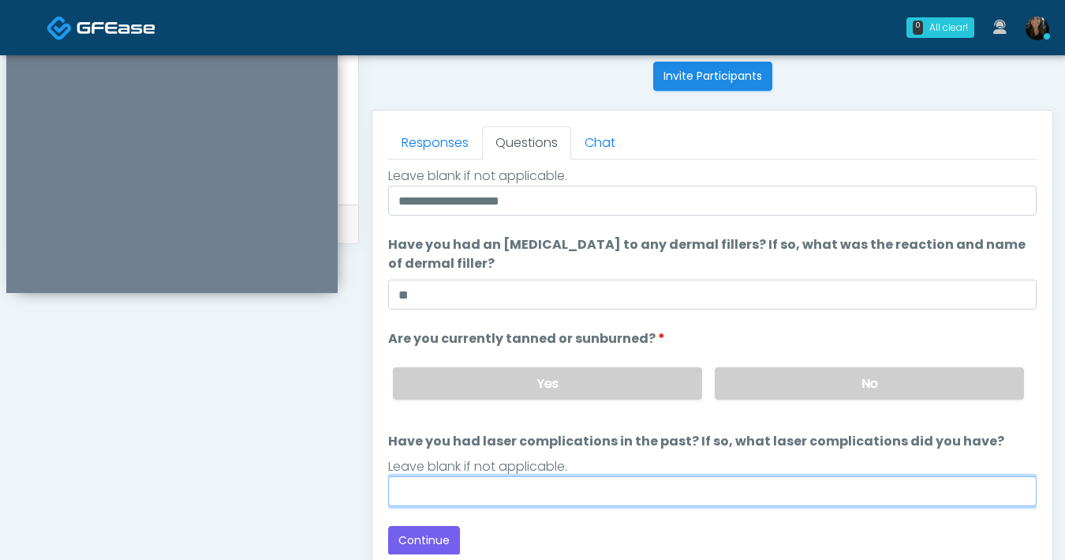
click at [517, 489] on input "Have you had laser complications in the past? If so, what laser complications d…" at bounding box center [712, 491] width 649 height 30
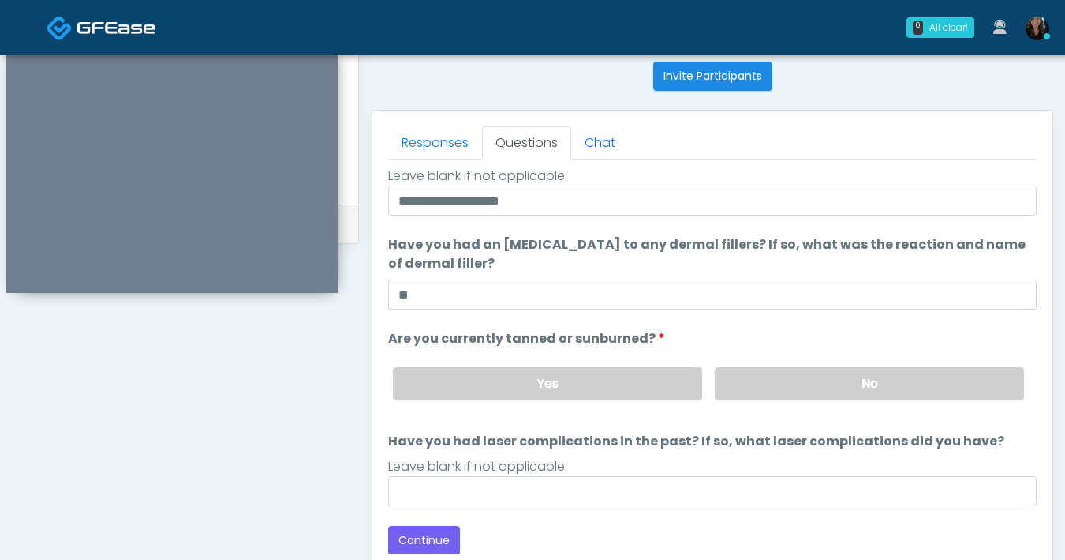
click at [648, 526] on div "Back Continue" at bounding box center [712, 540] width 649 height 29
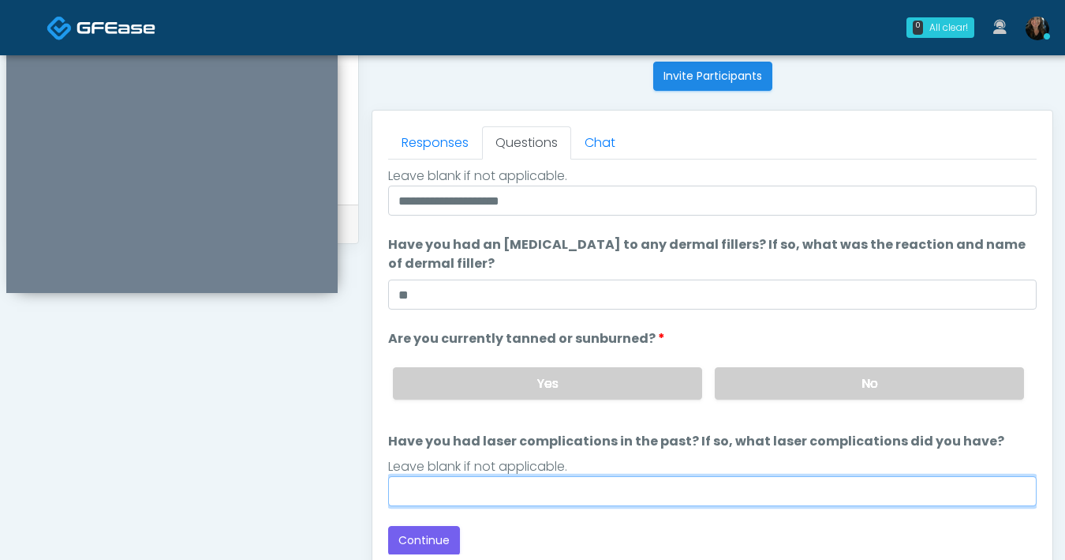
click at [610, 499] on input "Have you had laser complications in the past? If so, what laser complications d…" at bounding box center [712, 491] width 649 height 30
type input "**"
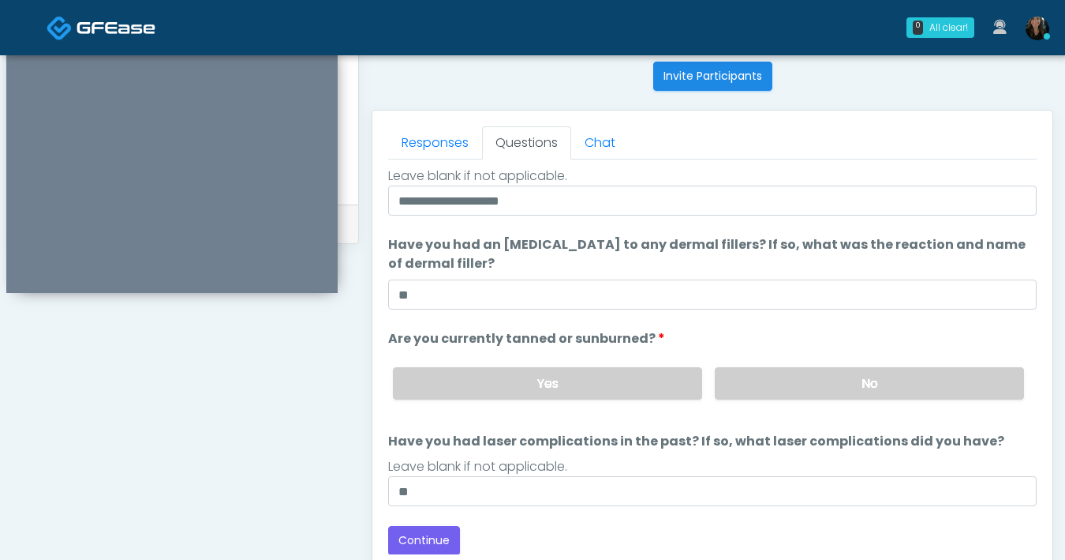
click at [537, 544] on div "Back Continue" at bounding box center [712, 540] width 649 height 29
click at [447, 550] on button "Continue" at bounding box center [424, 540] width 72 height 29
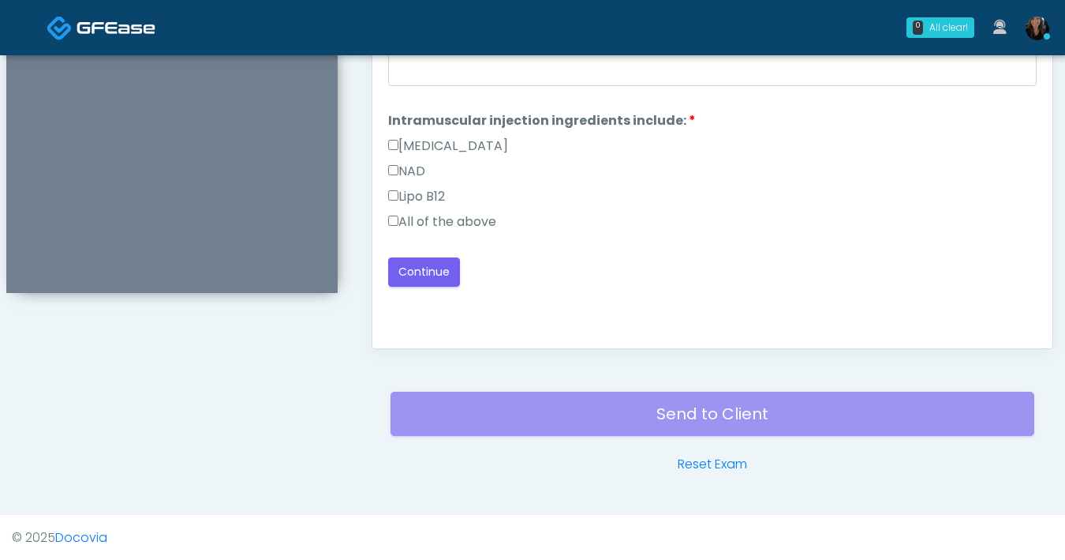
scroll to position [723, 0]
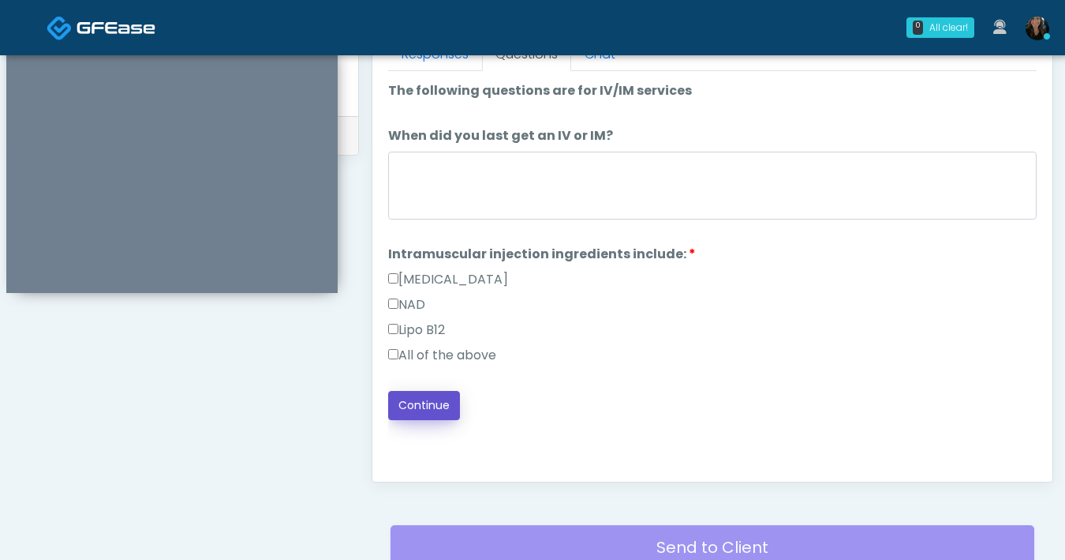
click at [434, 414] on button "Continue" at bounding box center [424, 405] width 72 height 29
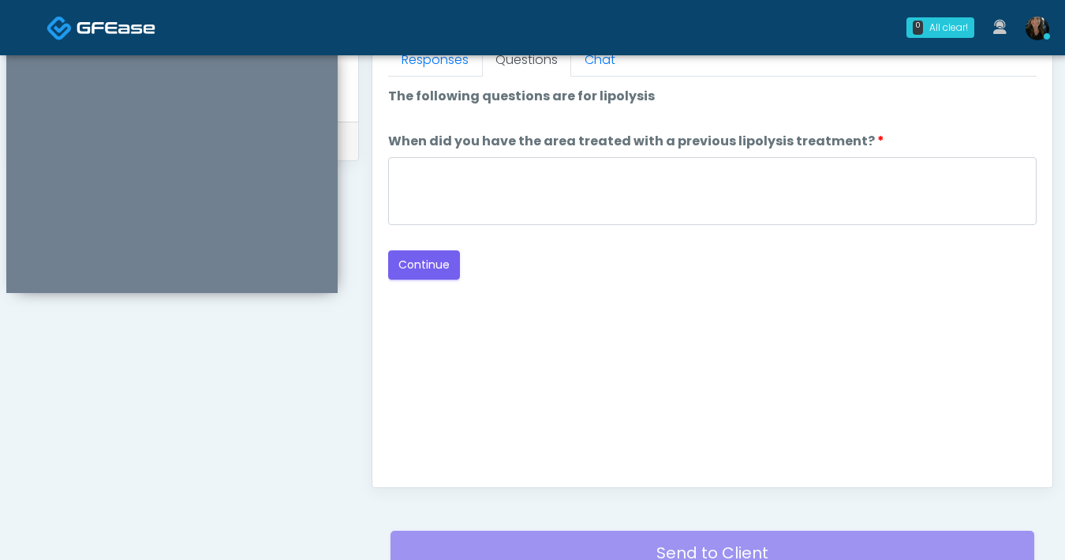
scroll to position [549, 0]
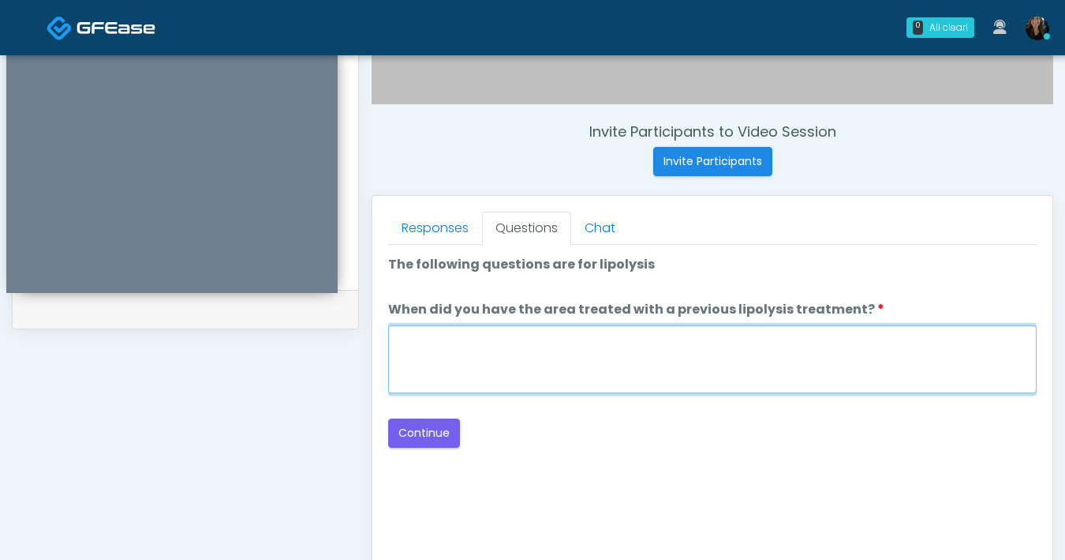
click at [634, 361] on textarea "When did you have the area treated with a previous lipolysis treatment?" at bounding box center [712, 359] width 649 height 68
type textarea "***"
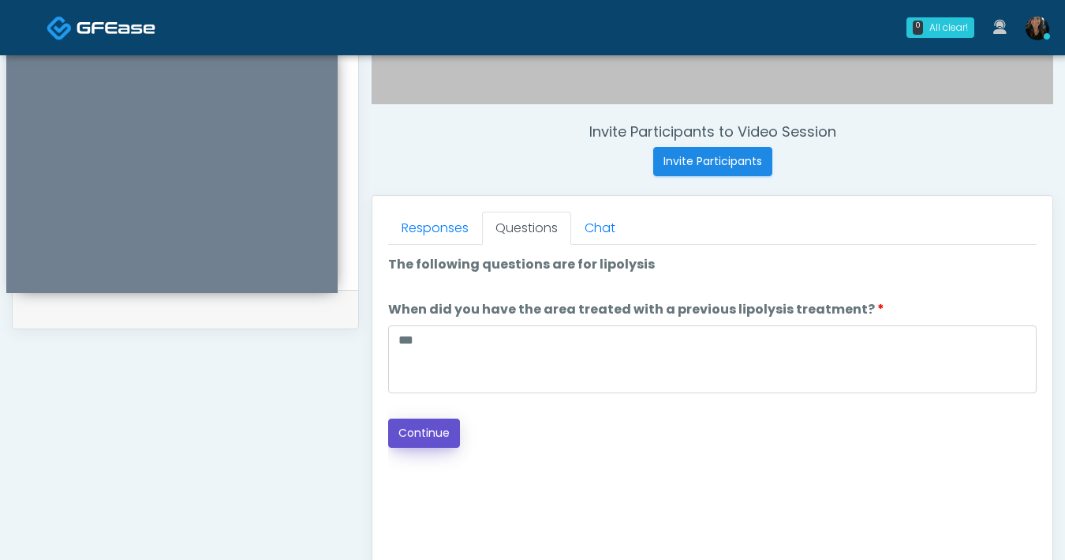
click at [425, 447] on div "Good Faith Exam Script Good Faith Exam Script INTRODUCTION Hello, my name is un…" at bounding box center [712, 442] width 649 height 395
click at [598, 452] on div "Good Faith Exam Script Good Faith Exam Script INTRODUCTION Hello, my name is un…" at bounding box center [712, 442] width 649 height 395
click at [432, 436] on button "Continue" at bounding box center [424, 432] width 72 height 29
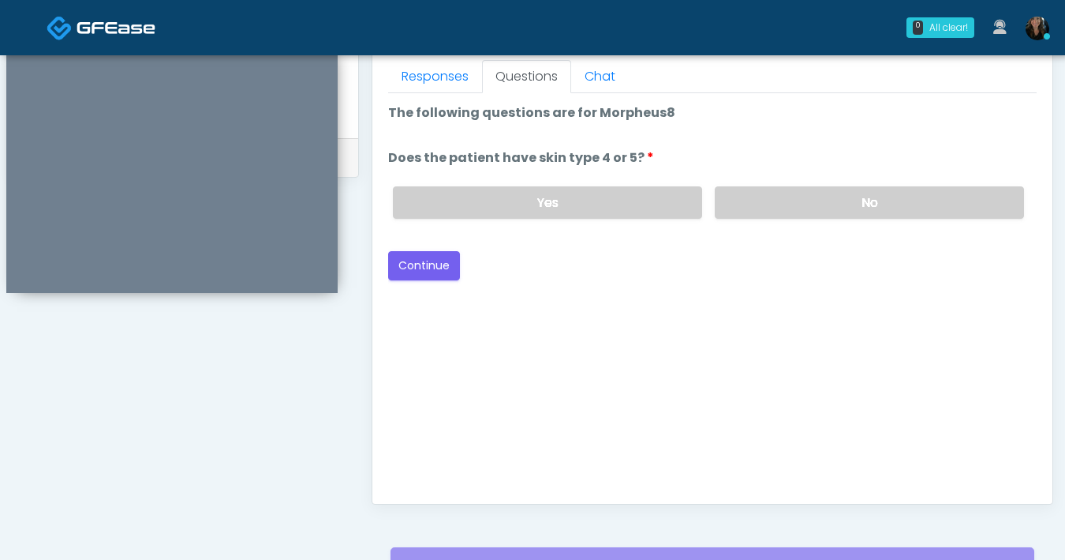
scroll to position [546, 0]
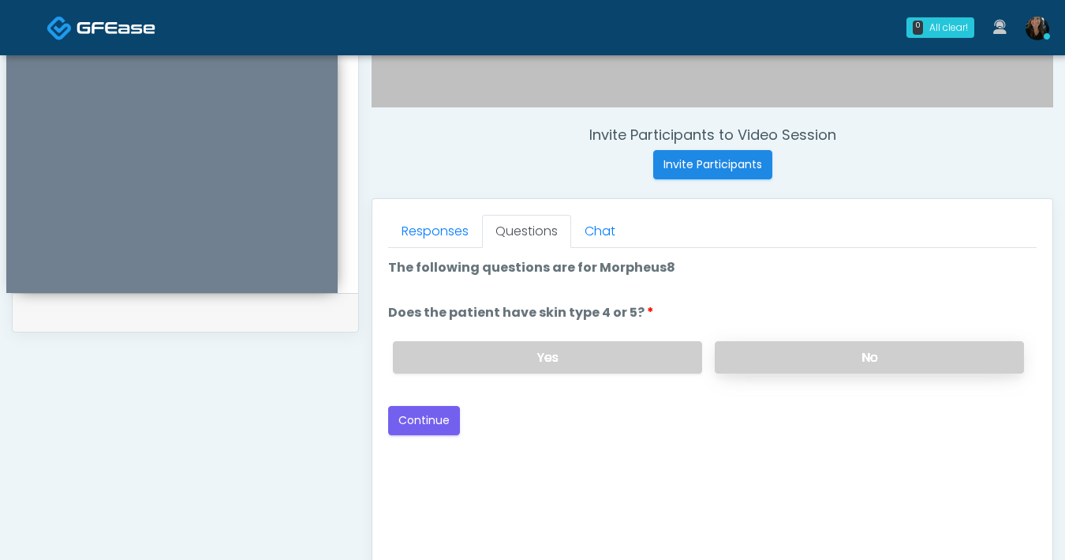
click at [807, 358] on label "No" at bounding box center [869, 357] width 309 height 32
click at [638, 355] on label "Yes" at bounding box center [547, 357] width 309 height 32
click at [398, 428] on button "Continue" at bounding box center [424, 420] width 72 height 29
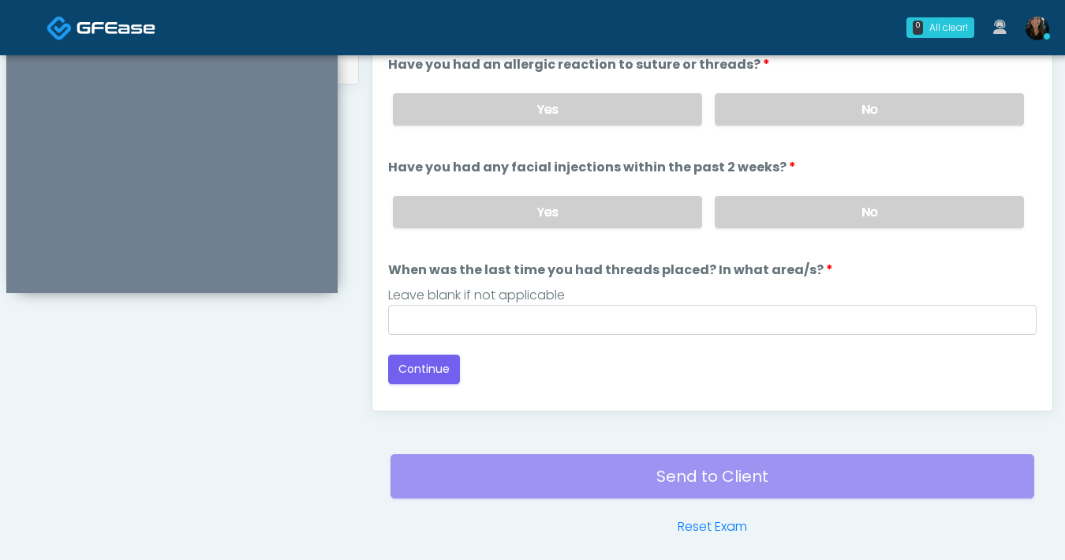
scroll to position [714, 0]
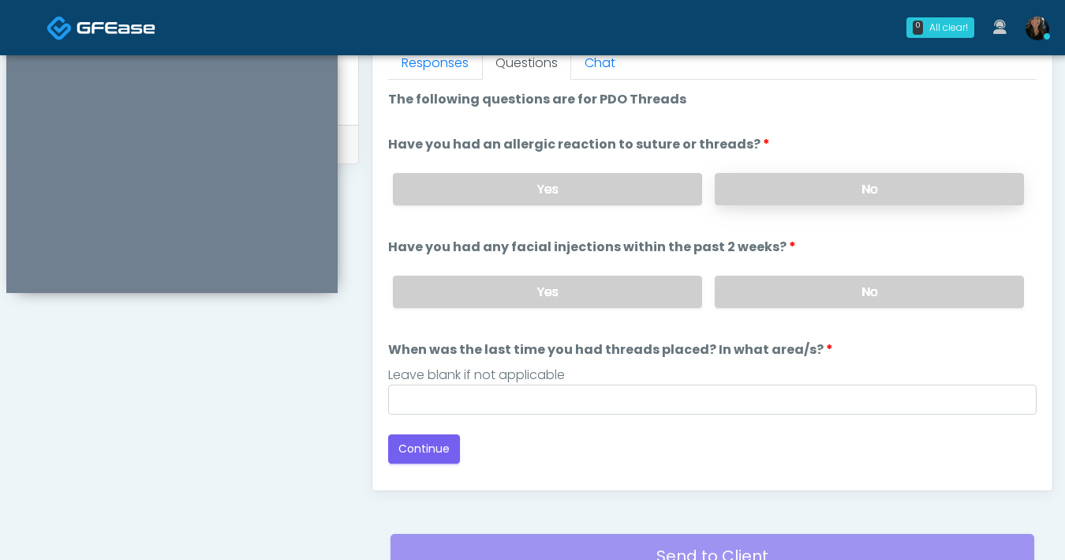
click at [837, 199] on label "No" at bounding box center [869, 189] width 309 height 32
click at [836, 291] on label "No" at bounding box center [869, 291] width 309 height 32
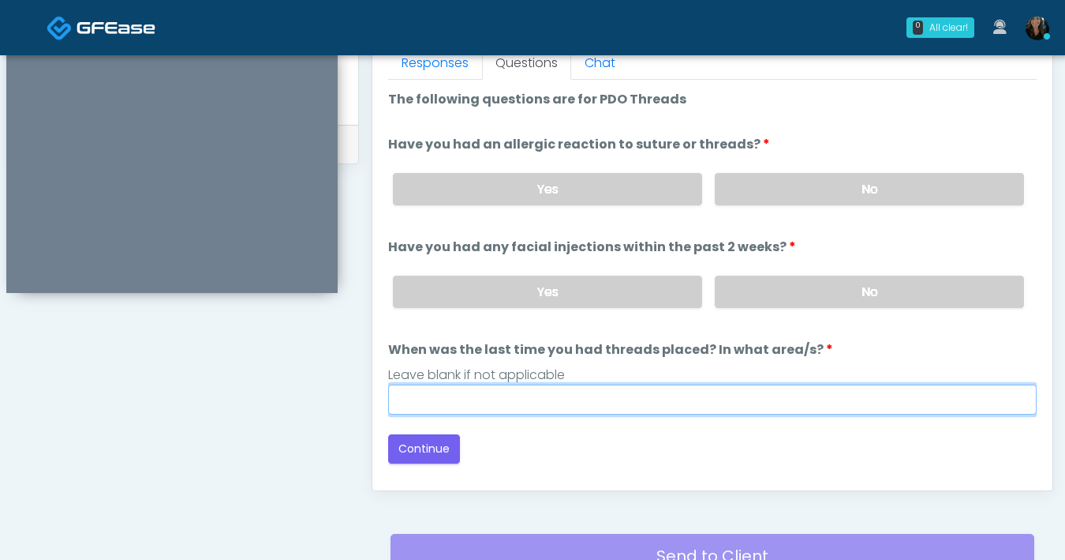
click at [728, 397] on input "When was the last time you had threads placed? In what area/s?" at bounding box center [712, 399] width 649 height 30
type input "***"
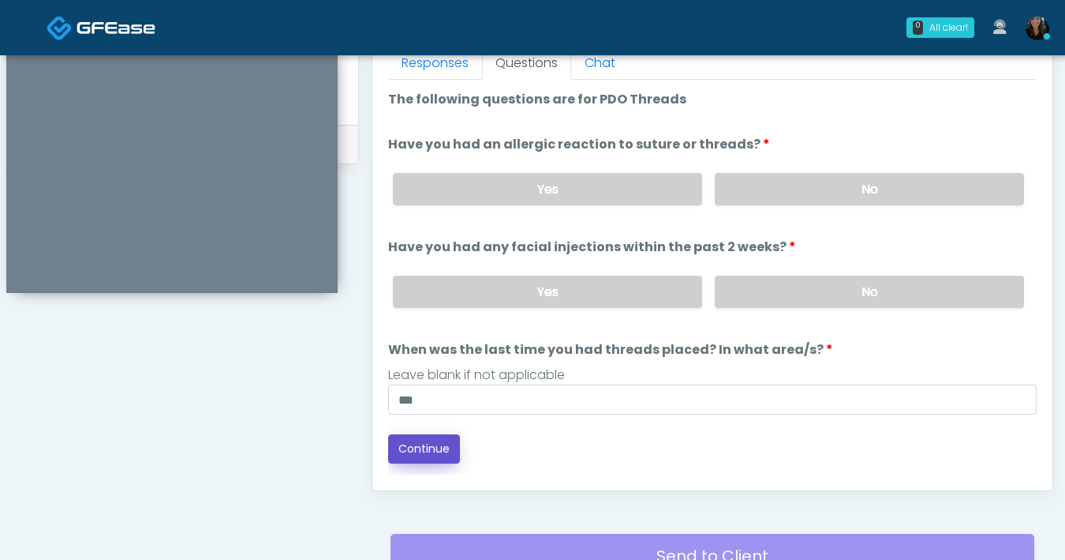
click at [446, 455] on button "Continue" at bounding box center [424, 448] width 72 height 29
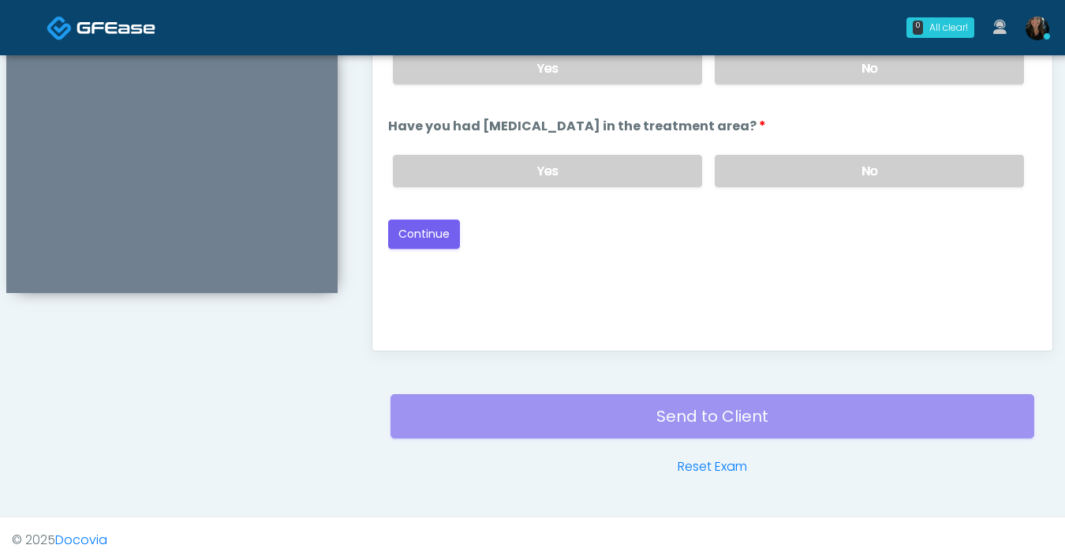
scroll to position [612, 0]
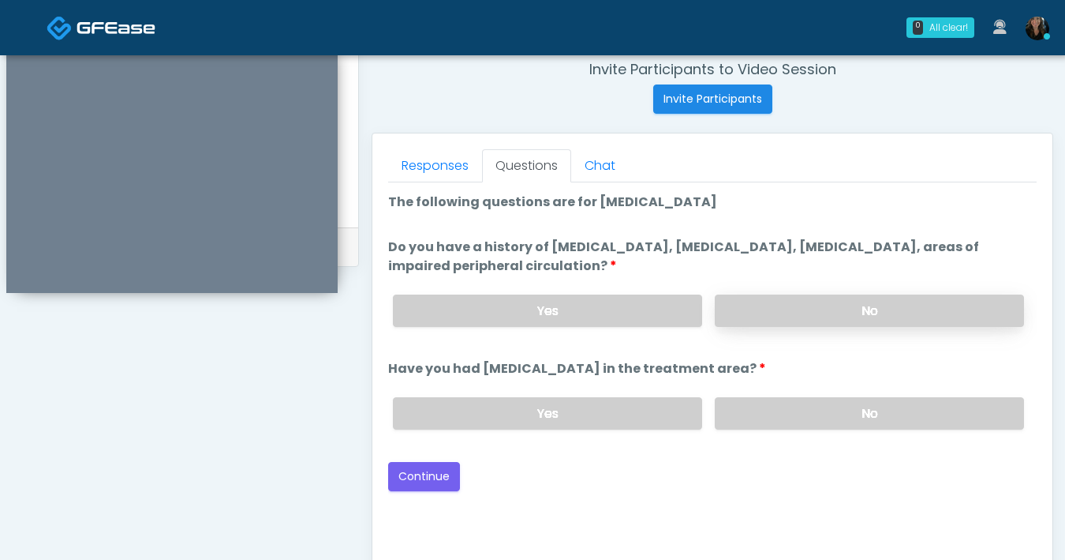
click at [807, 325] on label "No" at bounding box center [869, 310] width 309 height 32
click at [850, 417] on label "No" at bounding box center [869, 413] width 309 height 32
click at [412, 473] on button "Continue" at bounding box center [424, 476] width 72 height 29
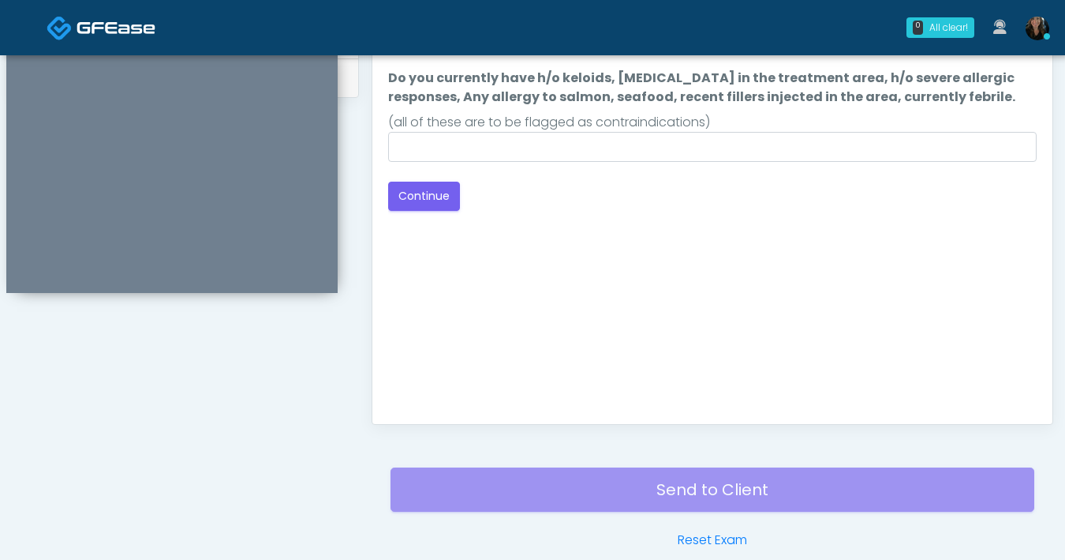
scroll to position [575, 0]
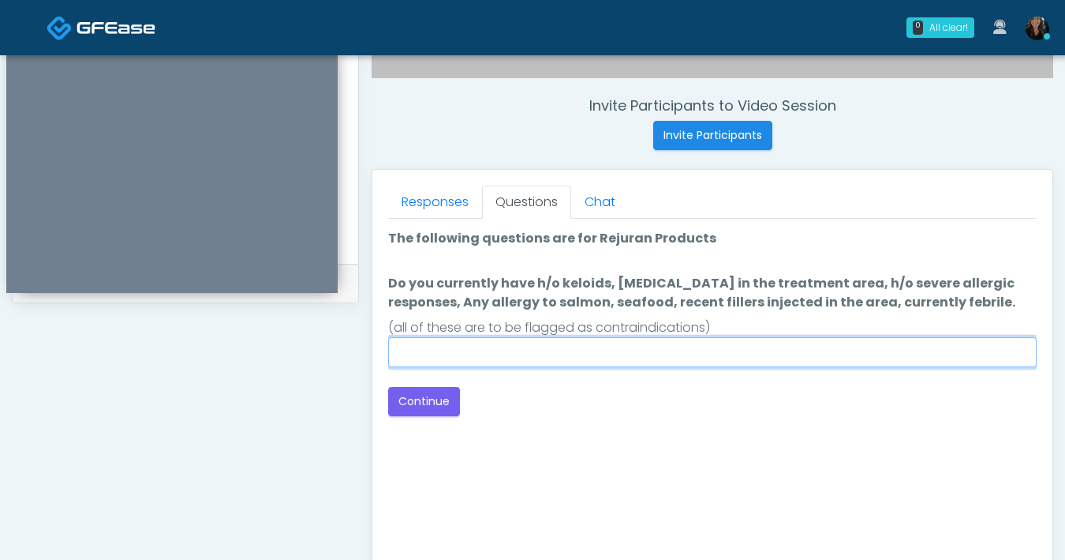
click at [520, 350] on input "Do you currently have h/o keloids, skin infection in the treatment area, h/o se…" at bounding box center [712, 352] width 649 height 30
type input "**"
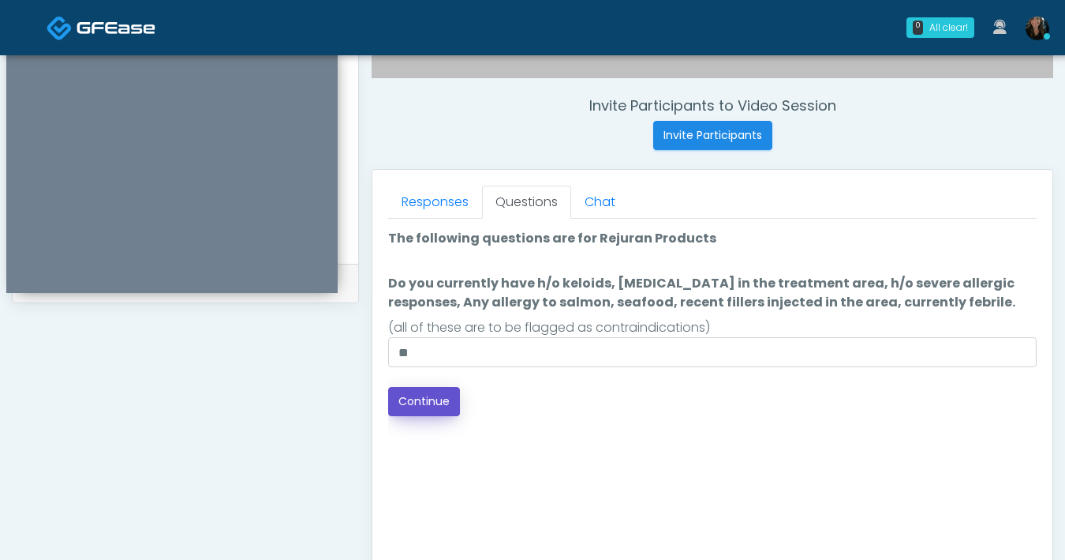
click at [441, 404] on button "Continue" at bounding box center [424, 401] width 72 height 29
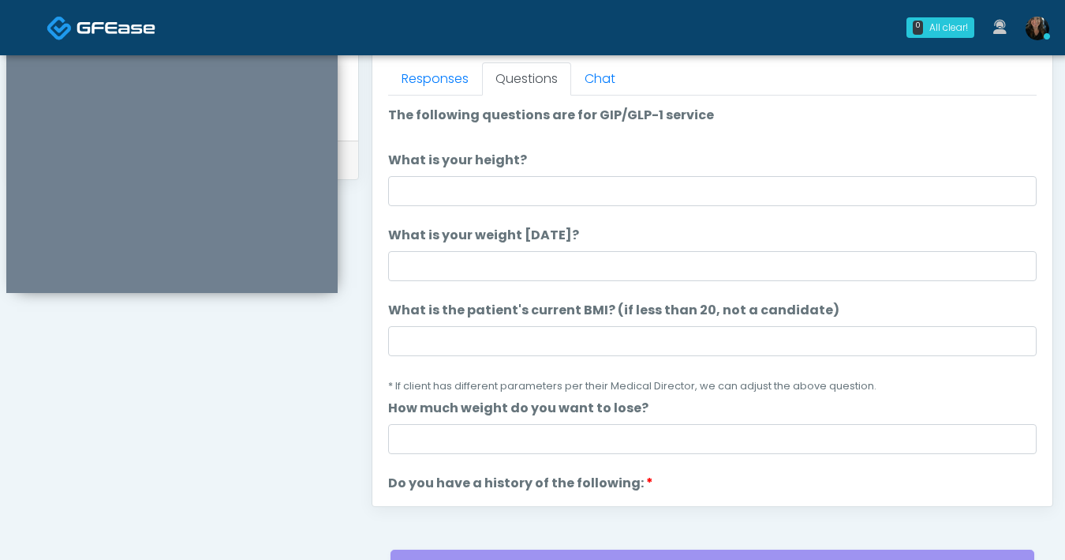
scroll to position [637, 0]
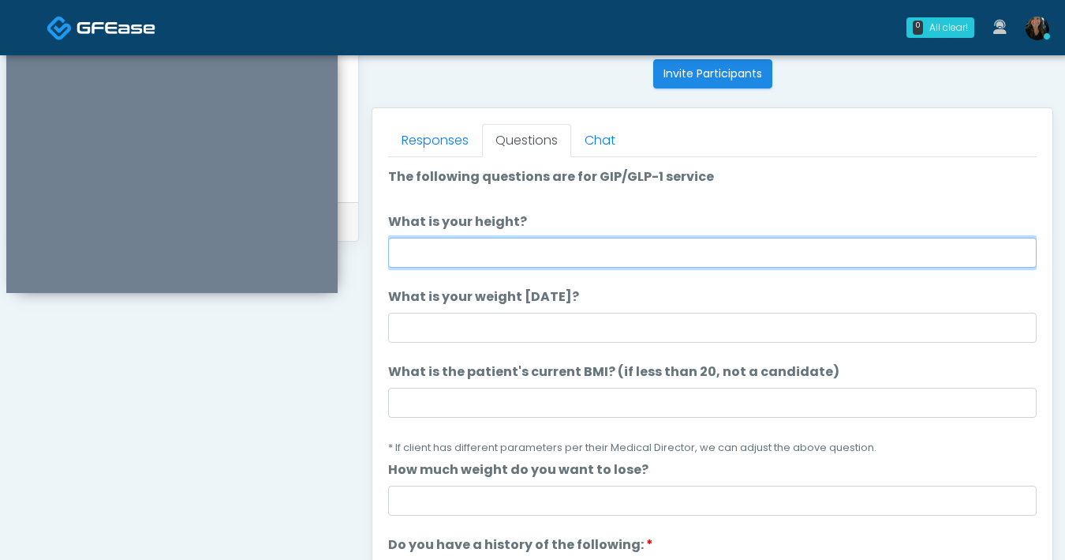
click at [629, 249] on input "What is your height?" at bounding box center [712, 253] width 649 height 30
type input "**"
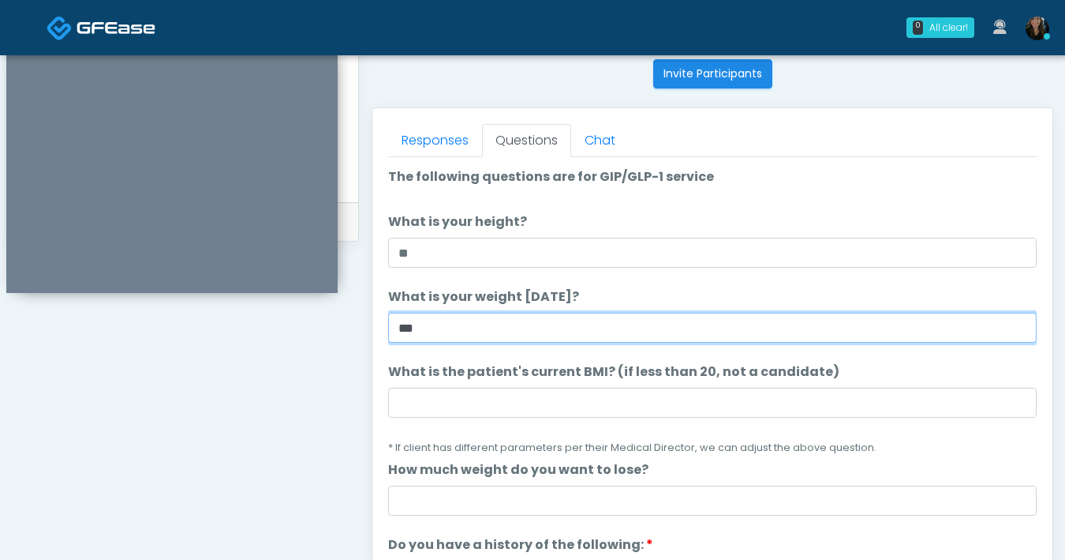
type input "***"
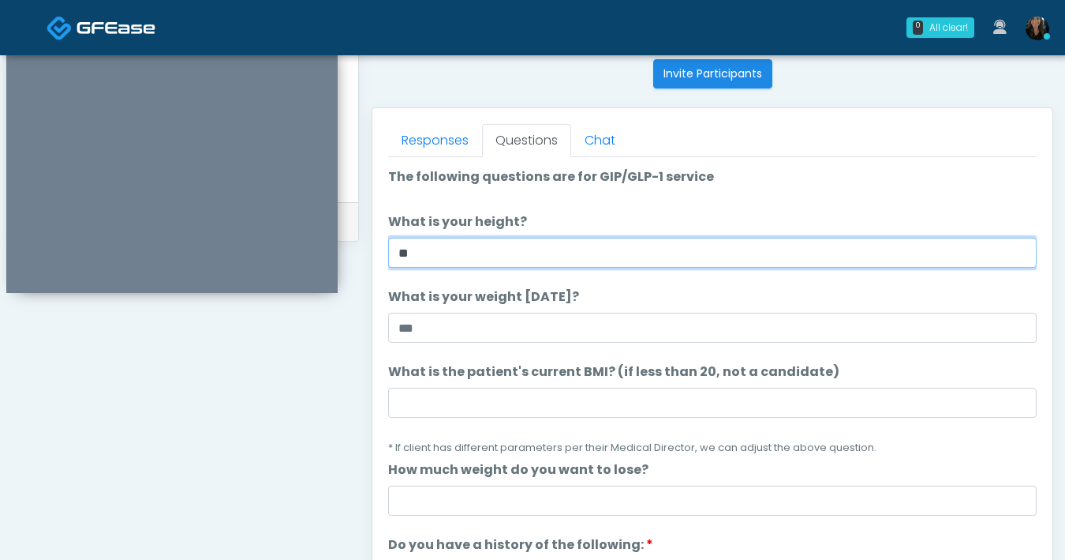
click at [598, 260] on input "**" at bounding box center [712, 253] width 649 height 30
type input "*"
type input "*****"
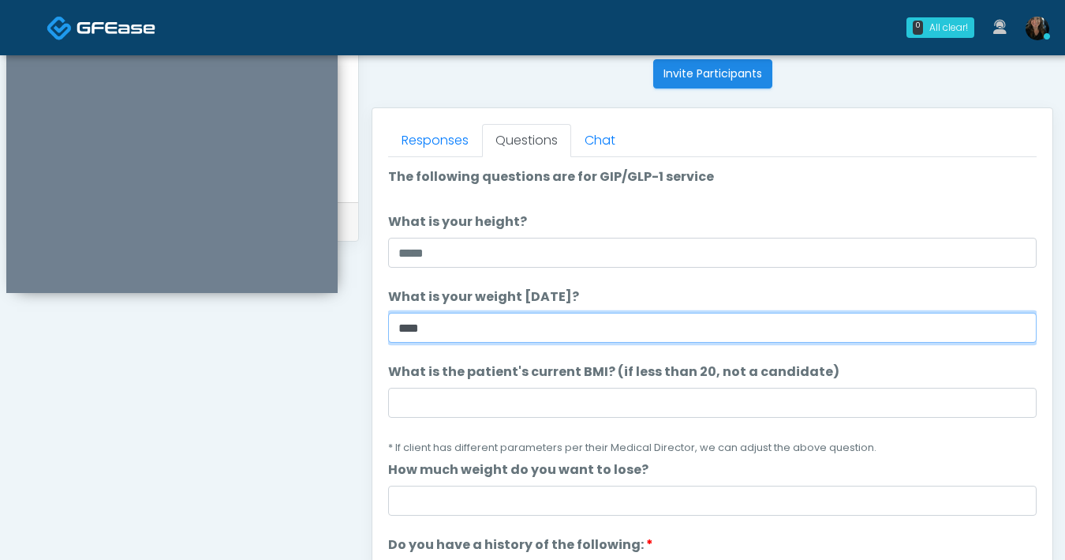
type input "****"
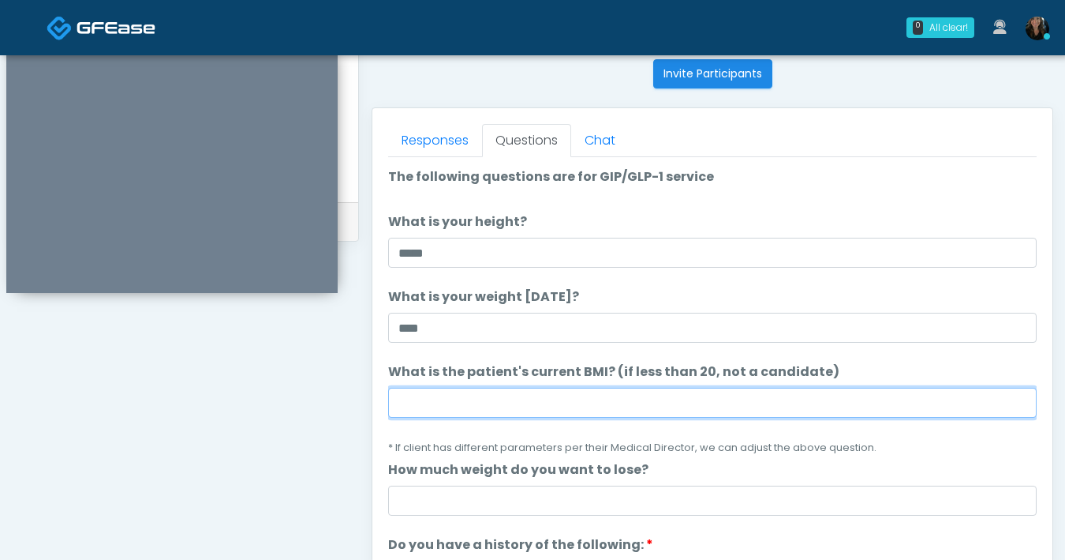
click at [525, 405] on input "What is the patient's current BMI? (if less than 20, not a candidate)" at bounding box center [712, 402] width 649 height 30
type input "****"
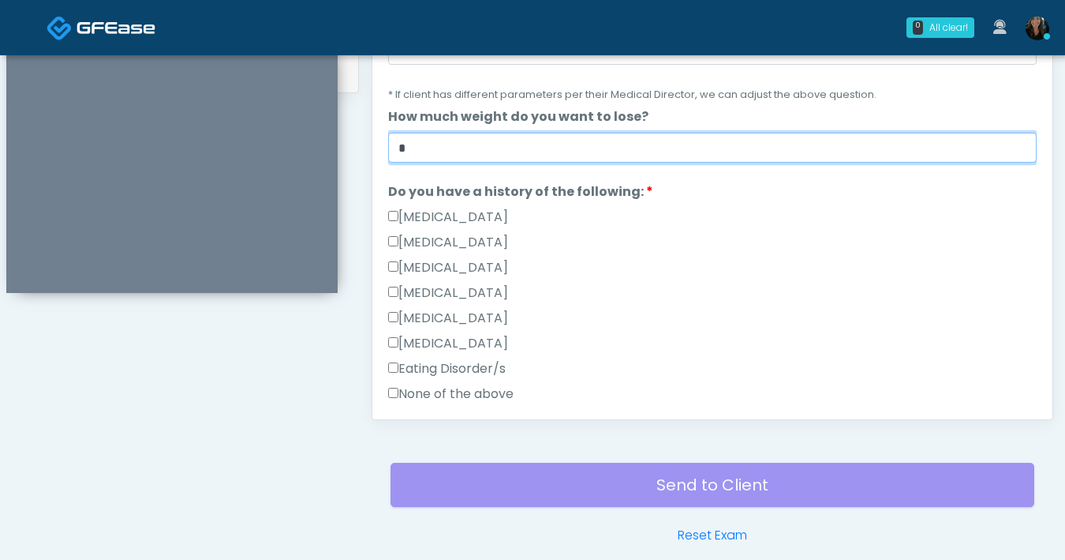
scroll to position [207, 0]
type input "*"
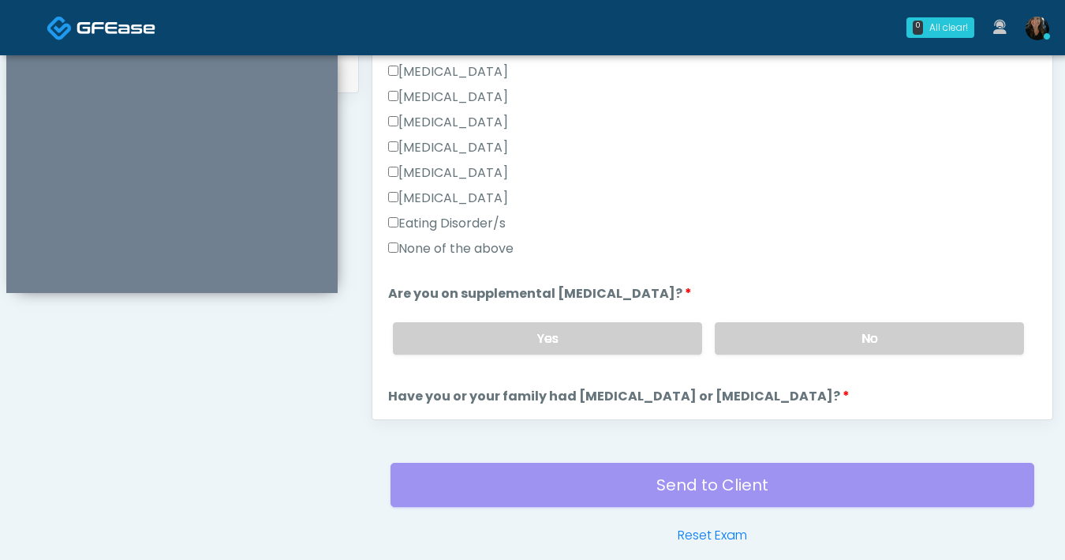
scroll to position [359, 0]
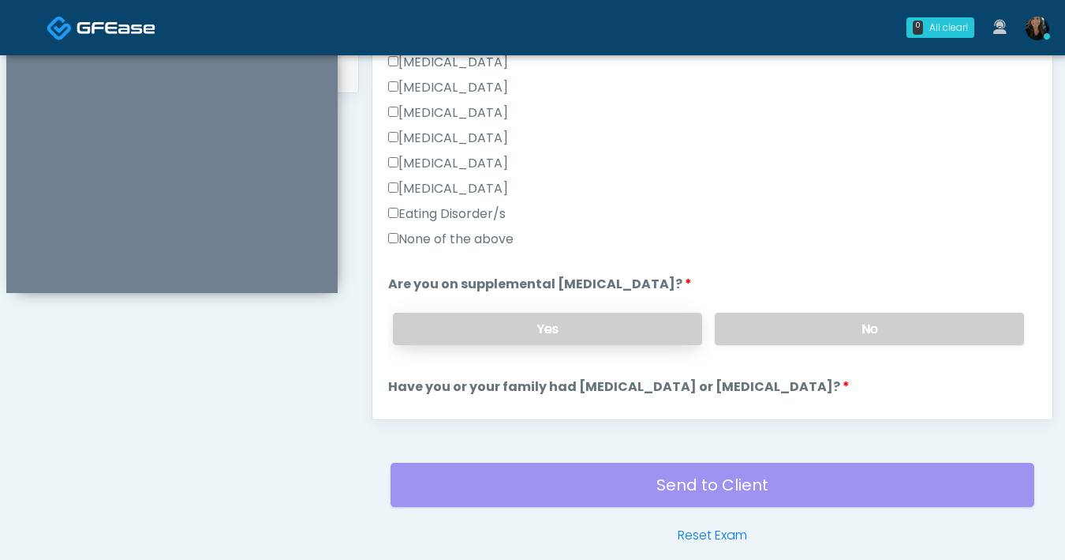
click at [631, 328] on label "Yes" at bounding box center [547, 329] width 309 height 32
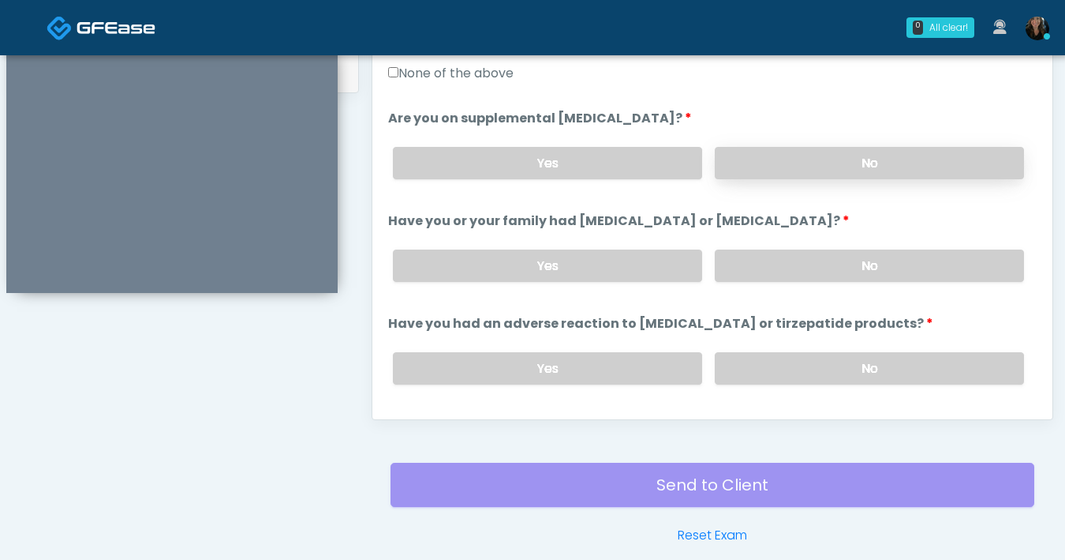
scroll to position [583, 0]
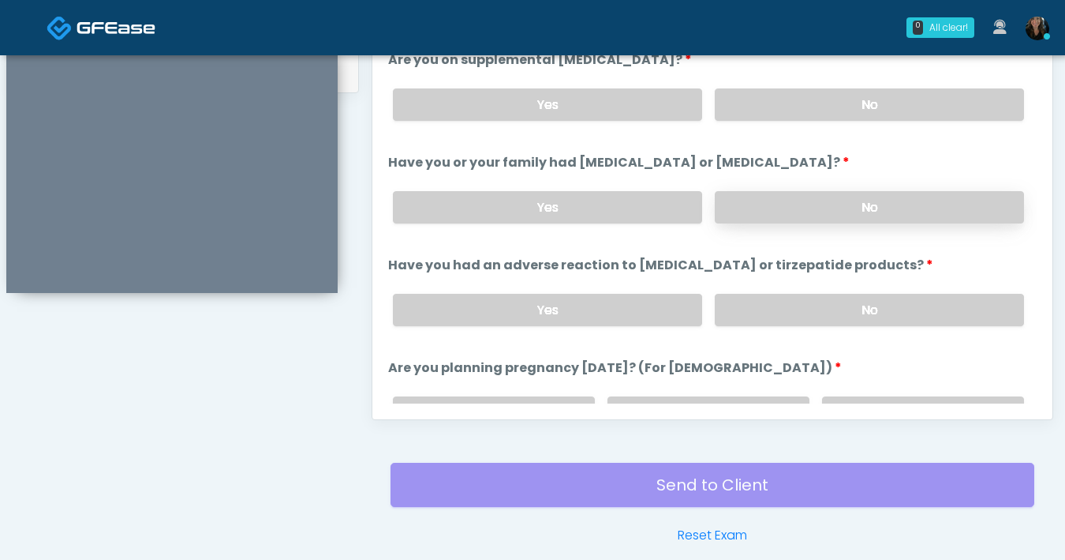
click at [792, 207] on label "No" at bounding box center [869, 207] width 309 height 32
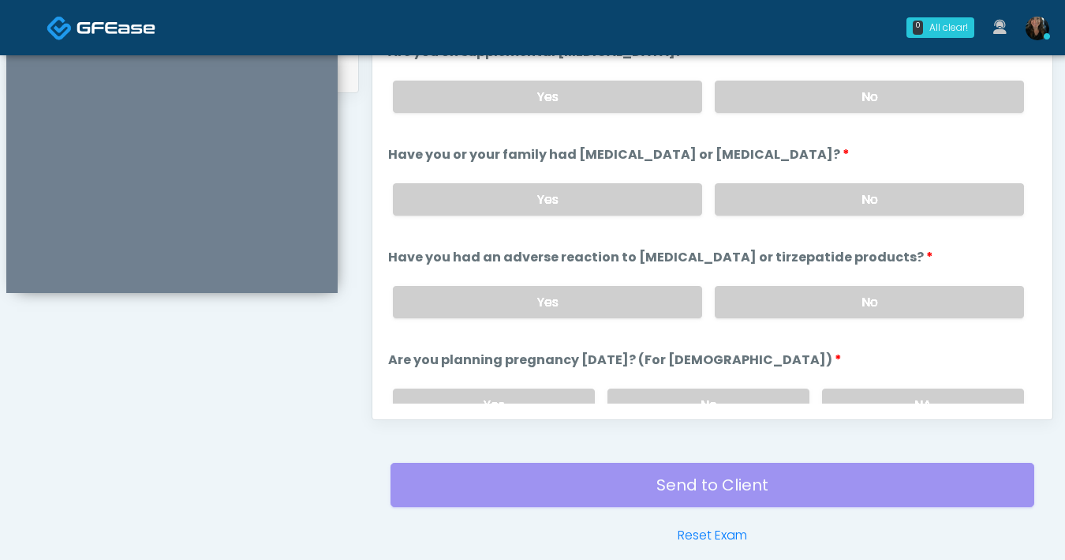
scroll to position [609, 0]
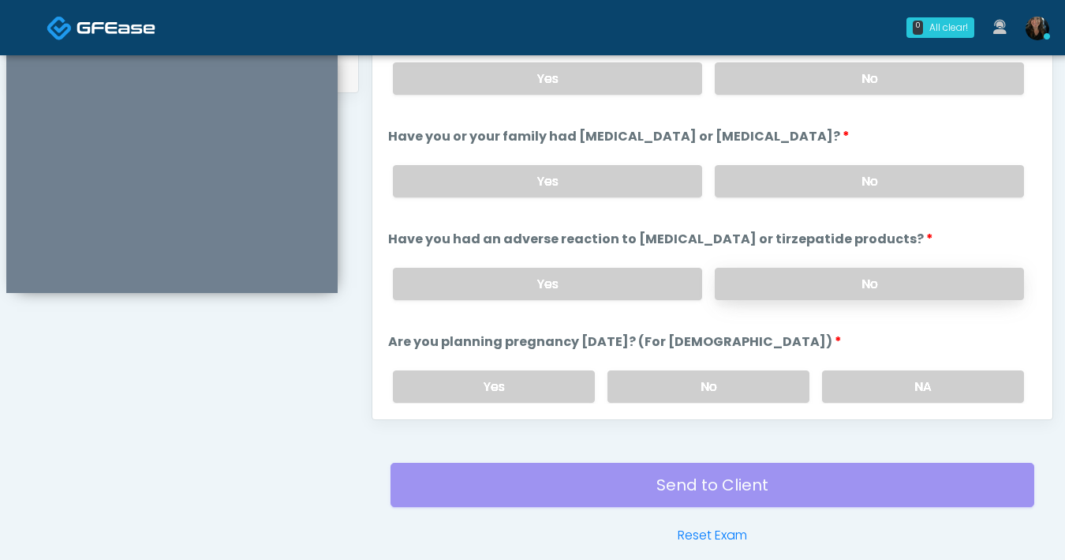
click at [764, 277] on label "No" at bounding box center [869, 284] width 309 height 32
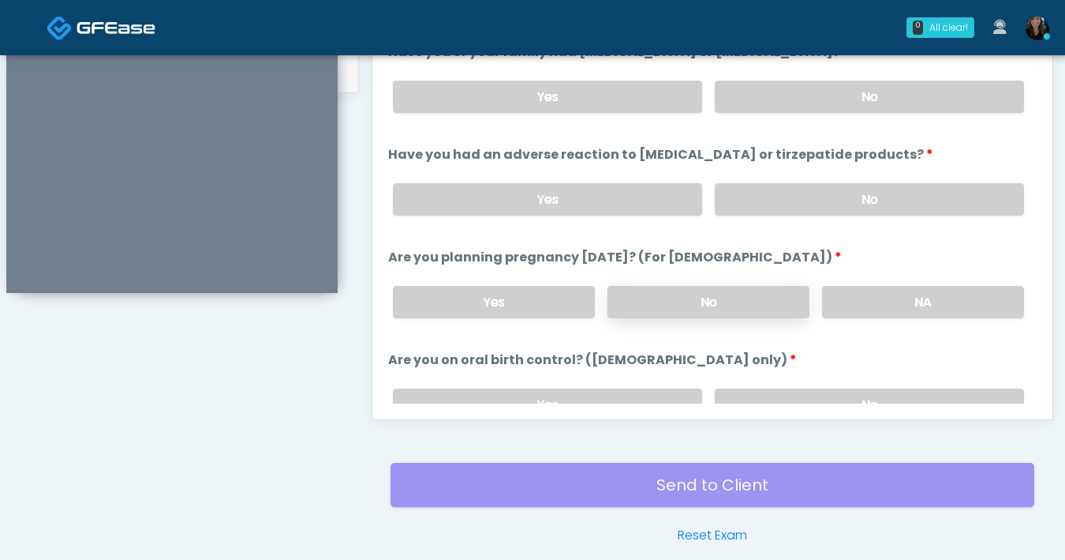
scroll to position [701, 0]
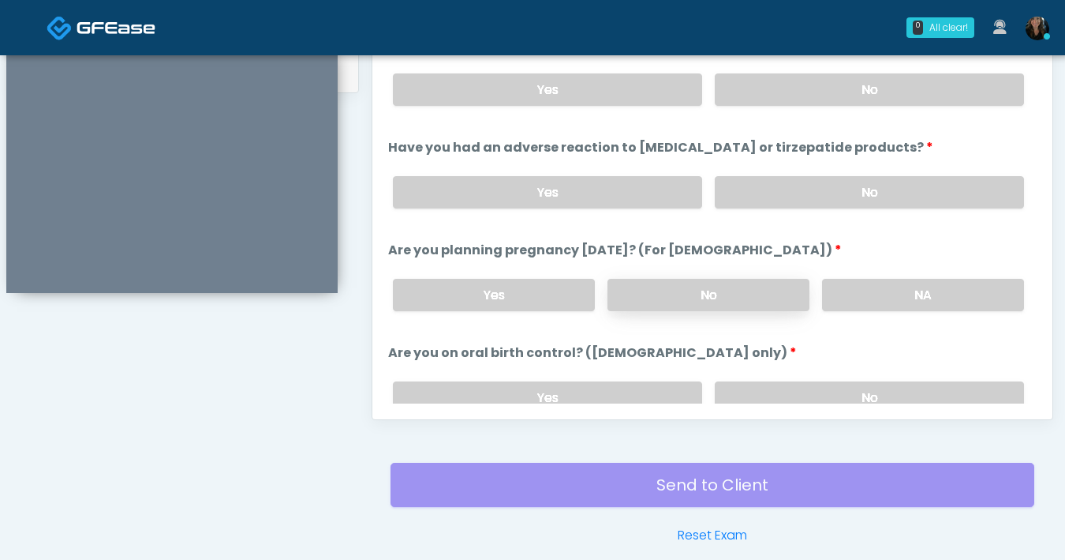
click at [716, 305] on label "No" at bounding box center [709, 295] width 202 height 32
click at [775, 384] on label "No" at bounding box center [869, 397] width 309 height 32
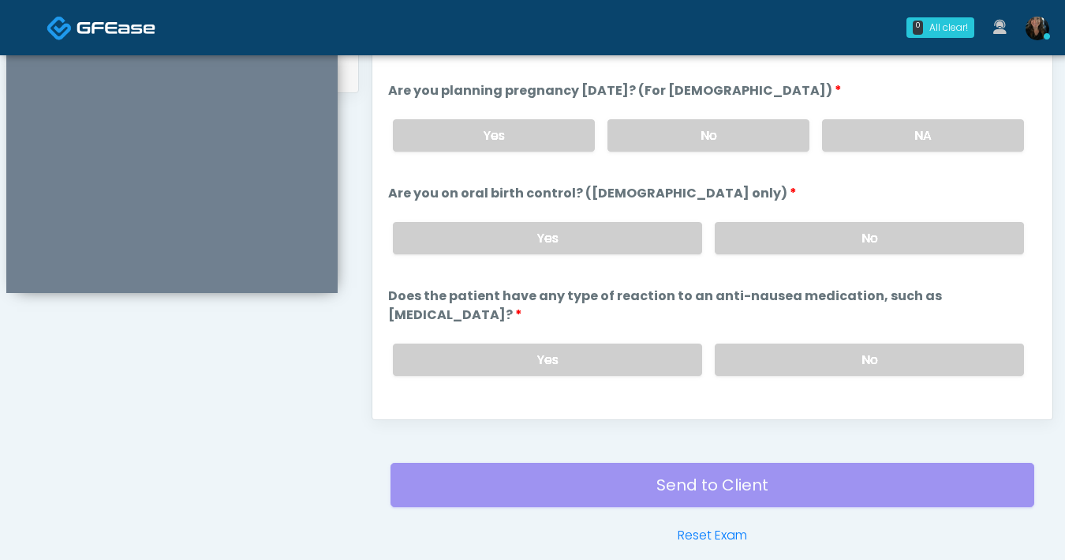
scroll to position [863, 0]
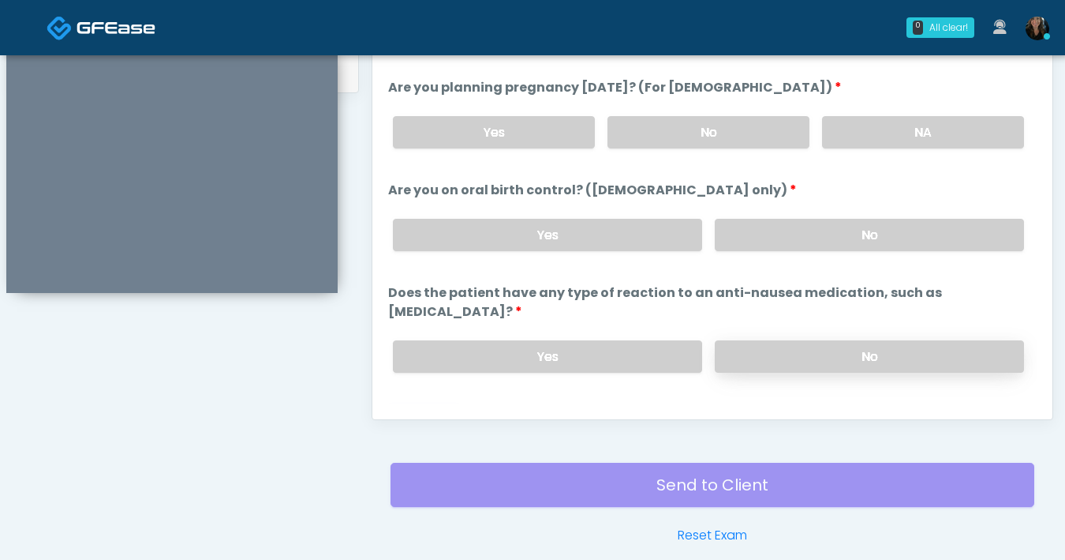
click at [823, 343] on label "No" at bounding box center [869, 356] width 309 height 32
click at [406, 405] on button "Continue" at bounding box center [424, 419] width 72 height 29
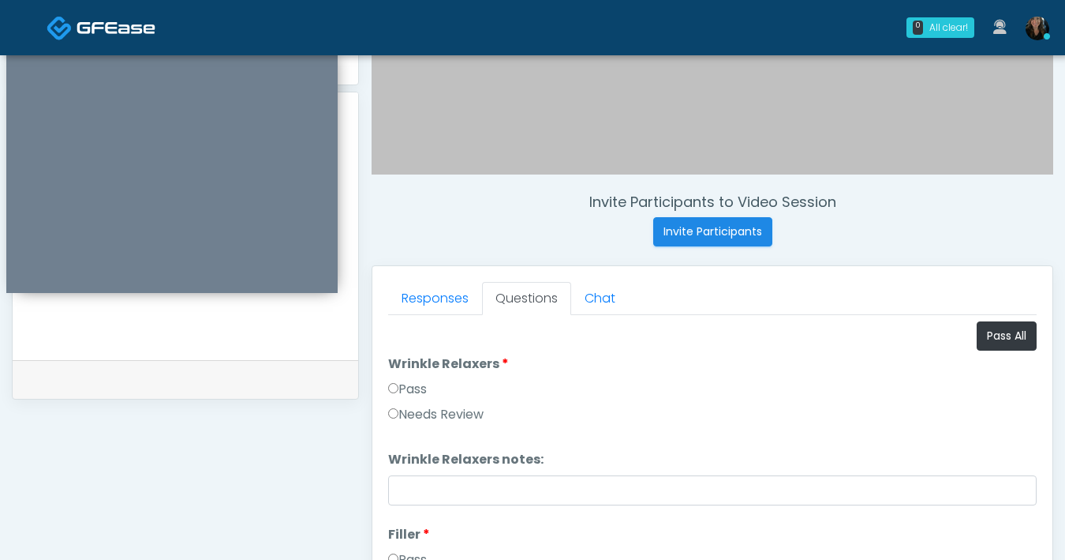
scroll to position [682, 0]
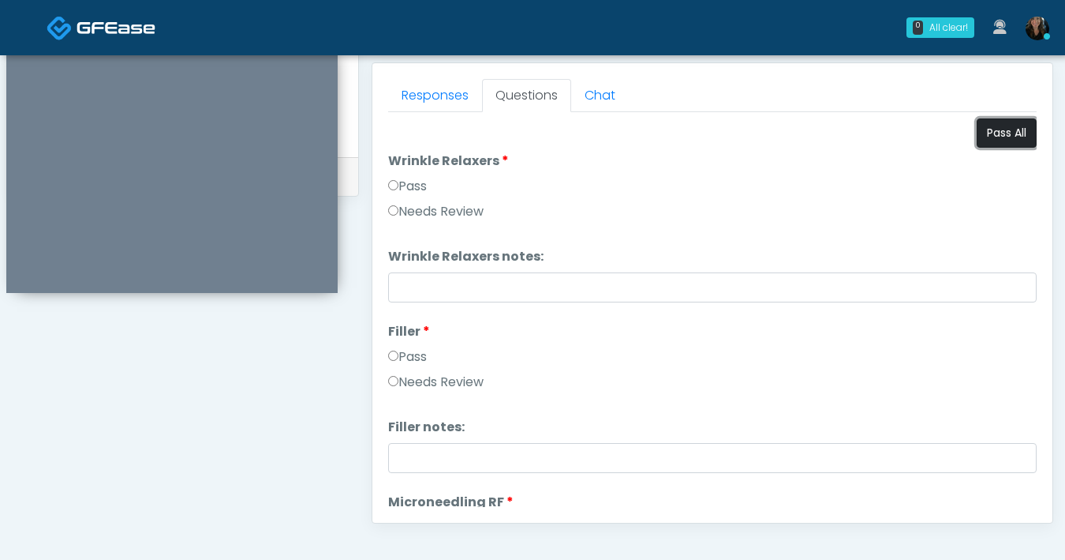
click at [985, 143] on button "Pass All" at bounding box center [1007, 132] width 60 height 29
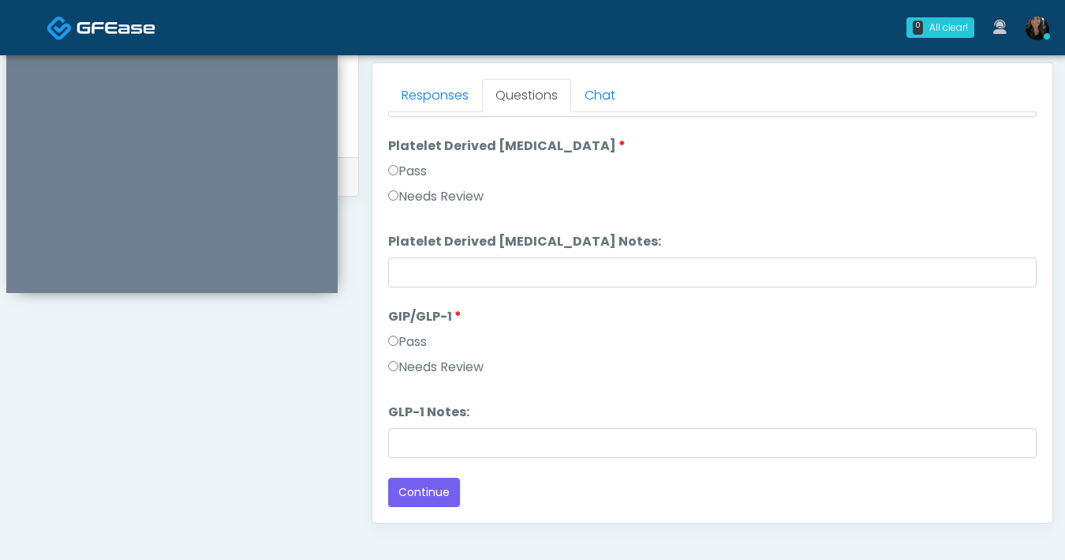
scroll to position [857, 0]
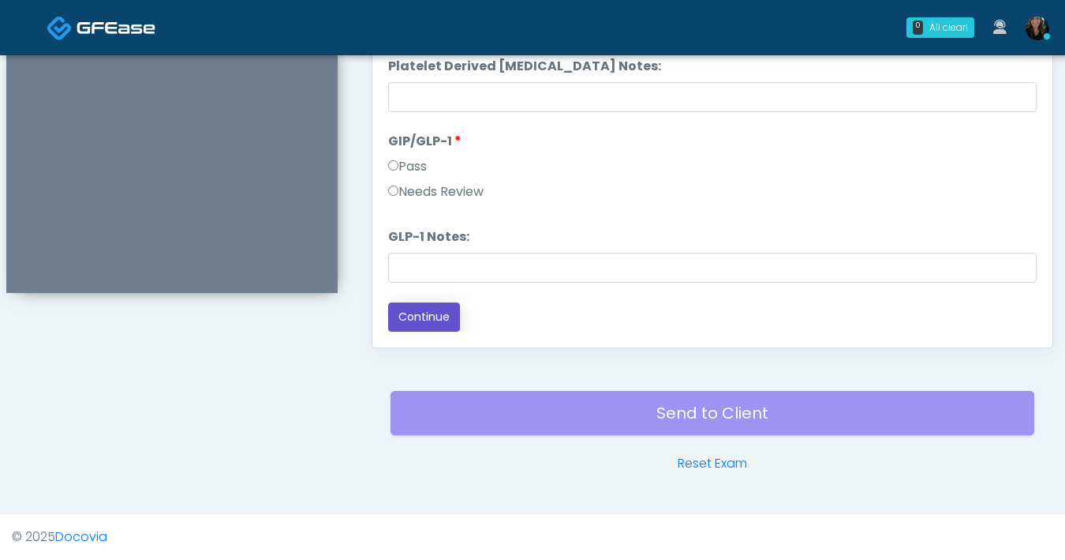
click at [408, 326] on button "Continue" at bounding box center [424, 316] width 72 height 29
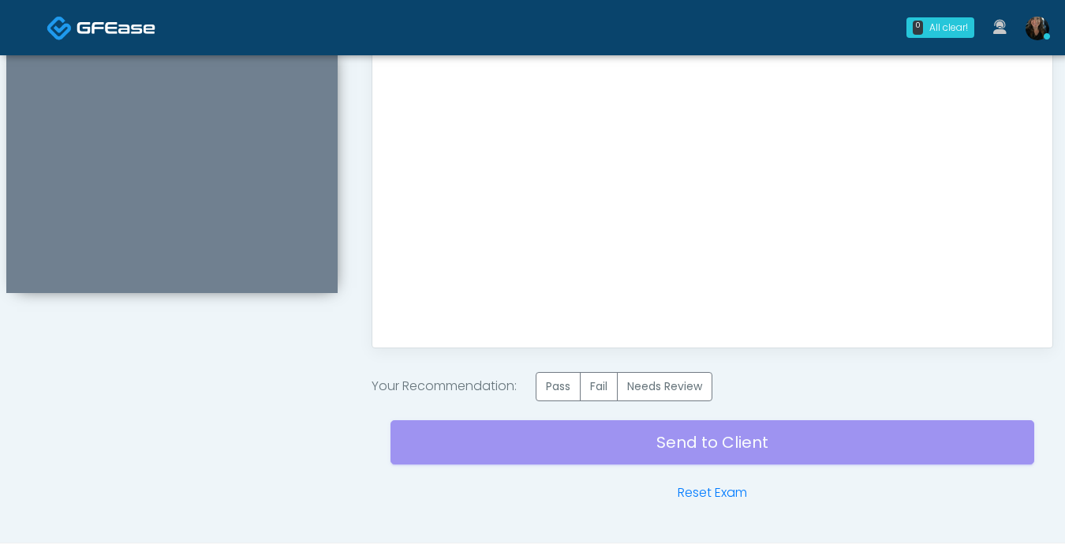
scroll to position [0, 0]
click at [560, 394] on label "Pass" at bounding box center [558, 386] width 45 height 29
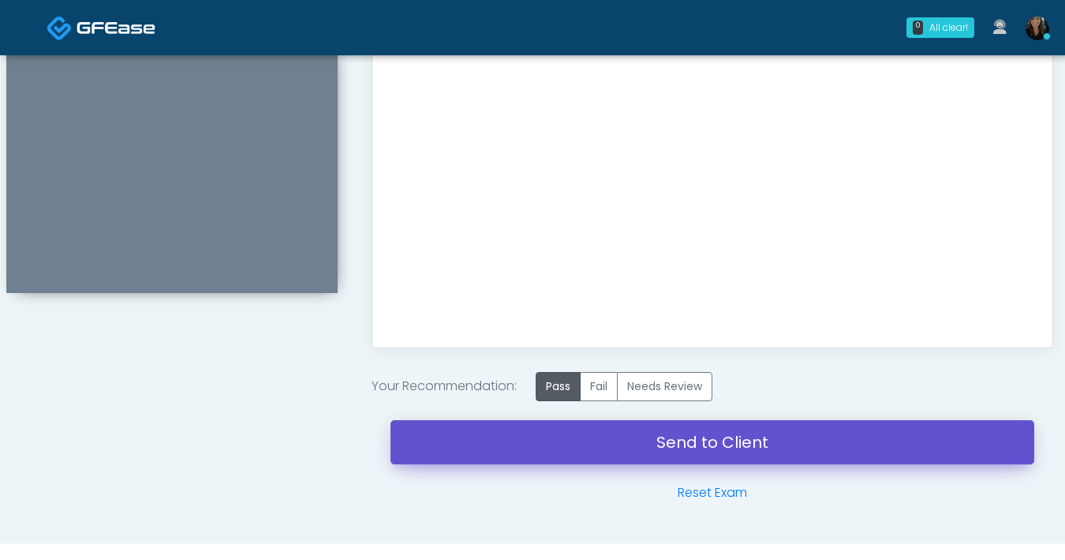
click at [582, 454] on link "Send to Client" at bounding box center [713, 442] width 644 height 44
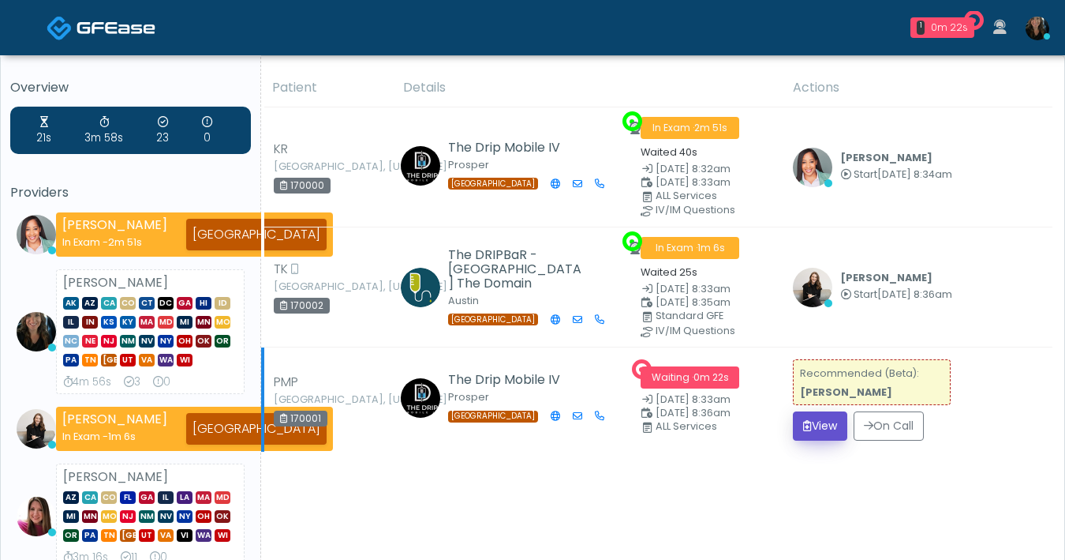
click at [817, 419] on button "View" at bounding box center [820, 425] width 54 height 29
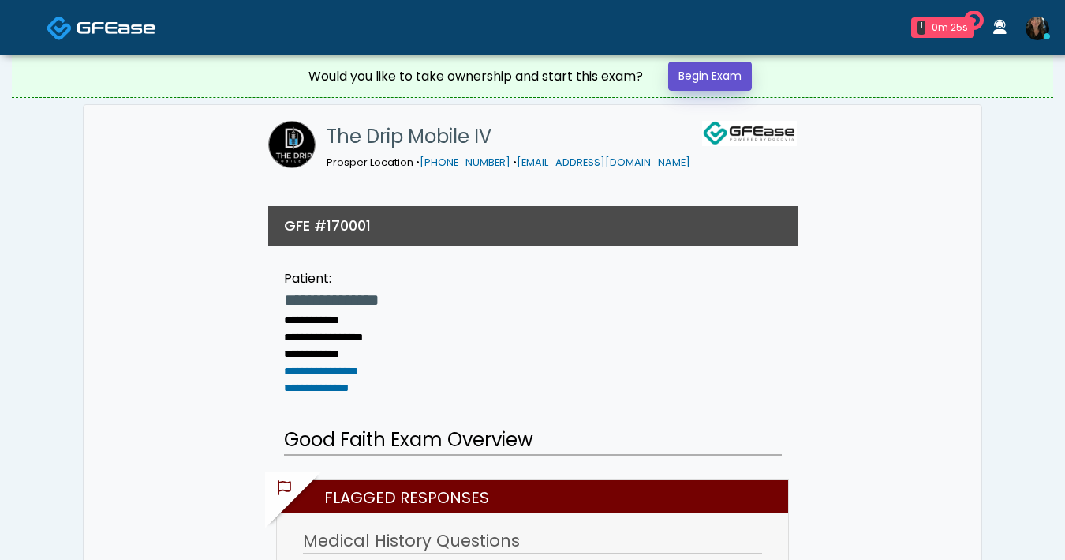
click at [697, 71] on link "Begin Exam" at bounding box center [710, 76] width 84 height 29
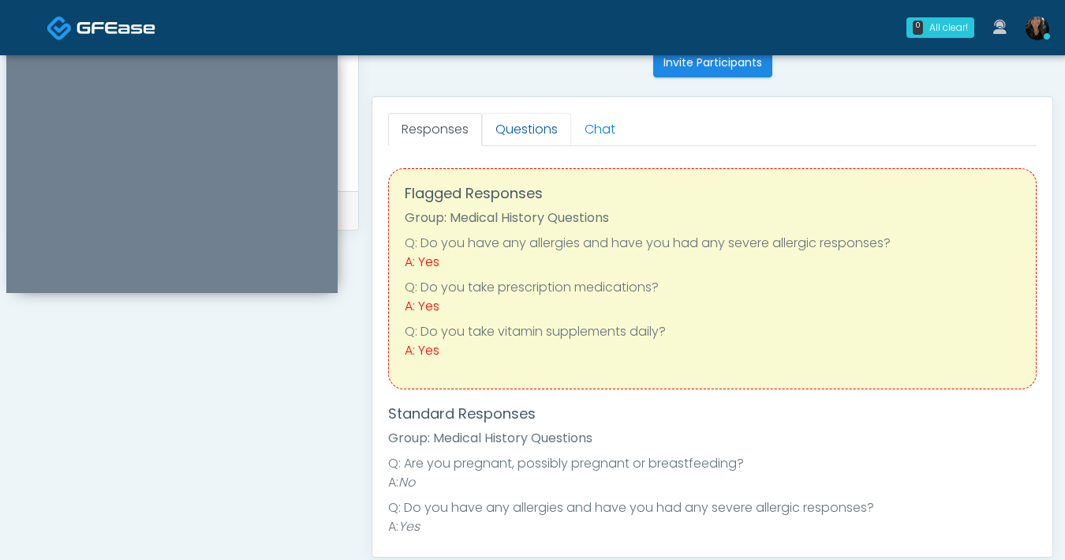
click at [532, 118] on link "Questions" at bounding box center [526, 129] width 89 height 33
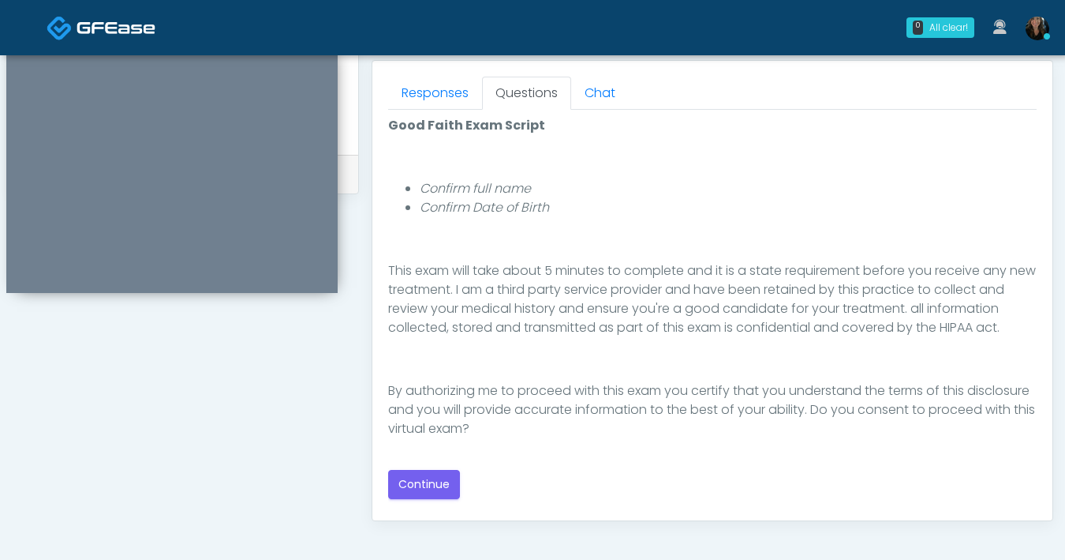
scroll to position [687, 0]
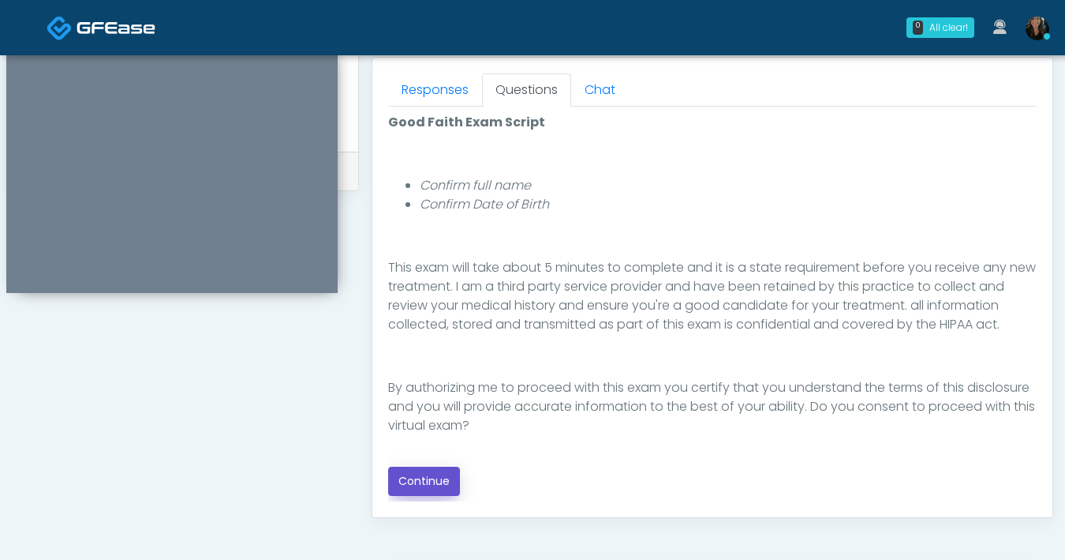
click at [402, 486] on button "Continue" at bounding box center [424, 480] width 72 height 29
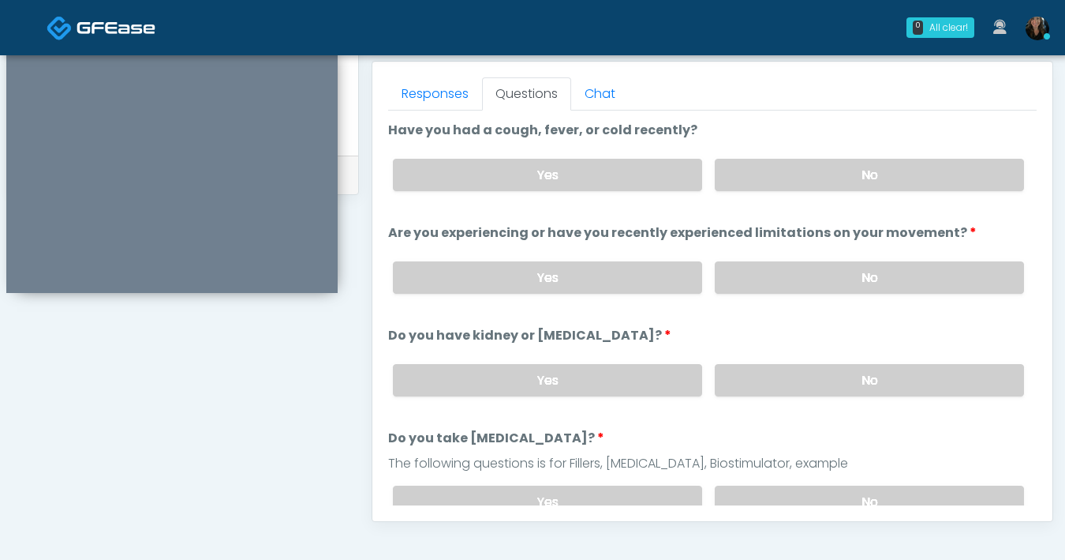
scroll to position [666, 0]
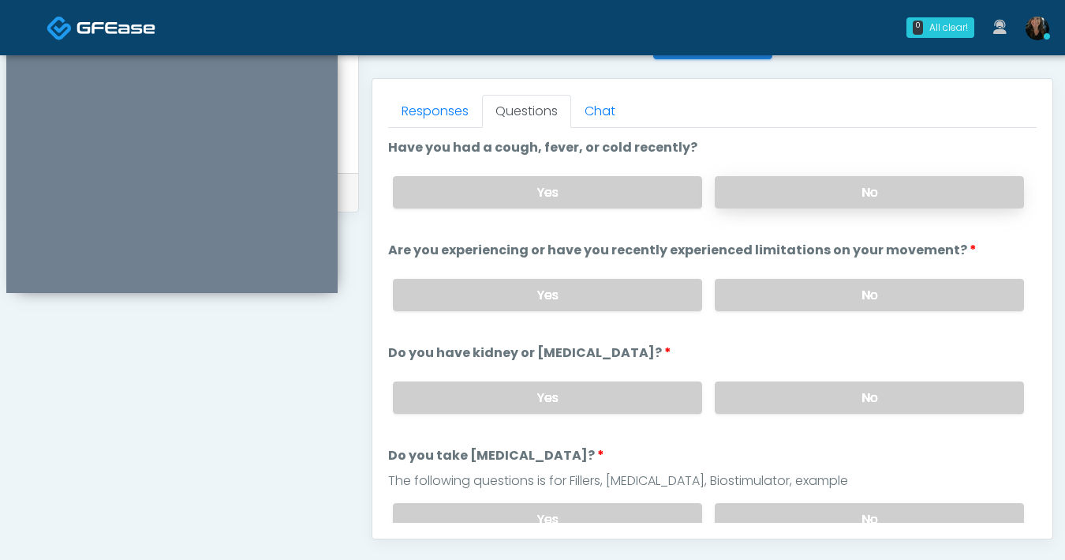
click at [827, 185] on label "No" at bounding box center [869, 192] width 309 height 32
click at [771, 294] on label "No" at bounding box center [869, 295] width 309 height 32
click at [758, 387] on label "No" at bounding box center [869, 397] width 309 height 32
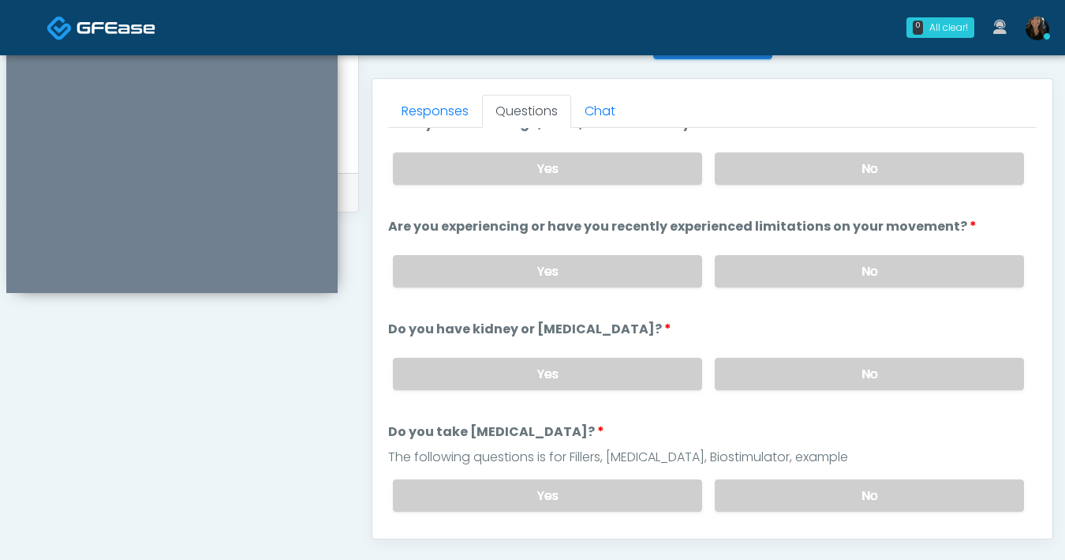
scroll to position [25, 0]
click at [601, 168] on label "Yes" at bounding box center [547, 167] width 309 height 32
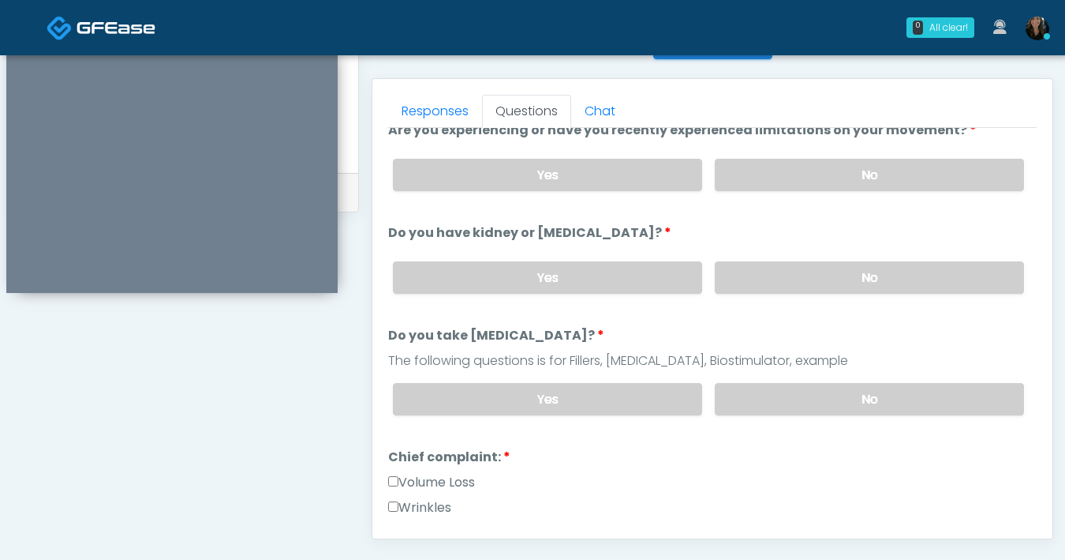
scroll to position [121, 0]
click at [786, 399] on label "No" at bounding box center [869, 398] width 309 height 32
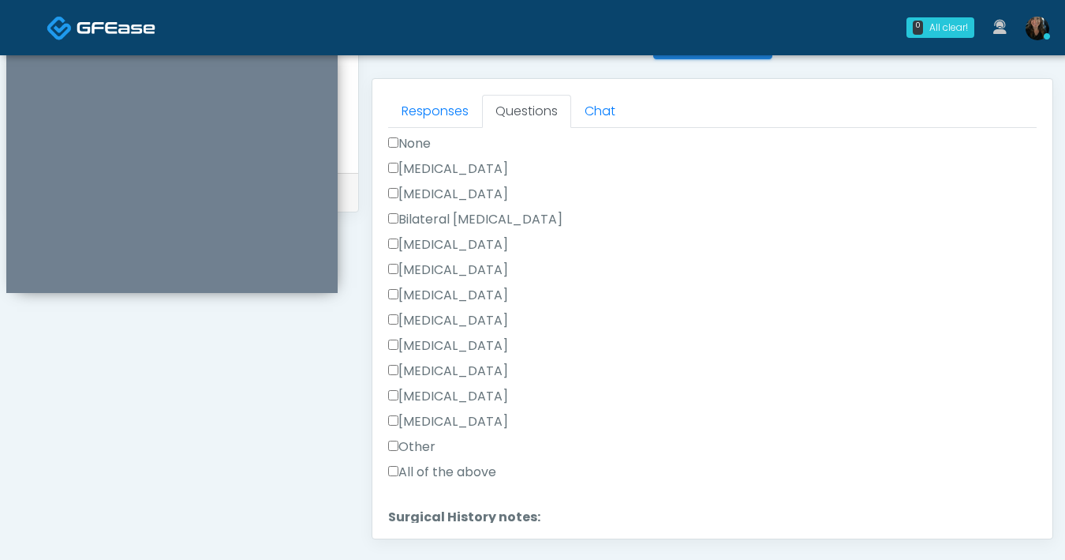
scroll to position [1003, 0]
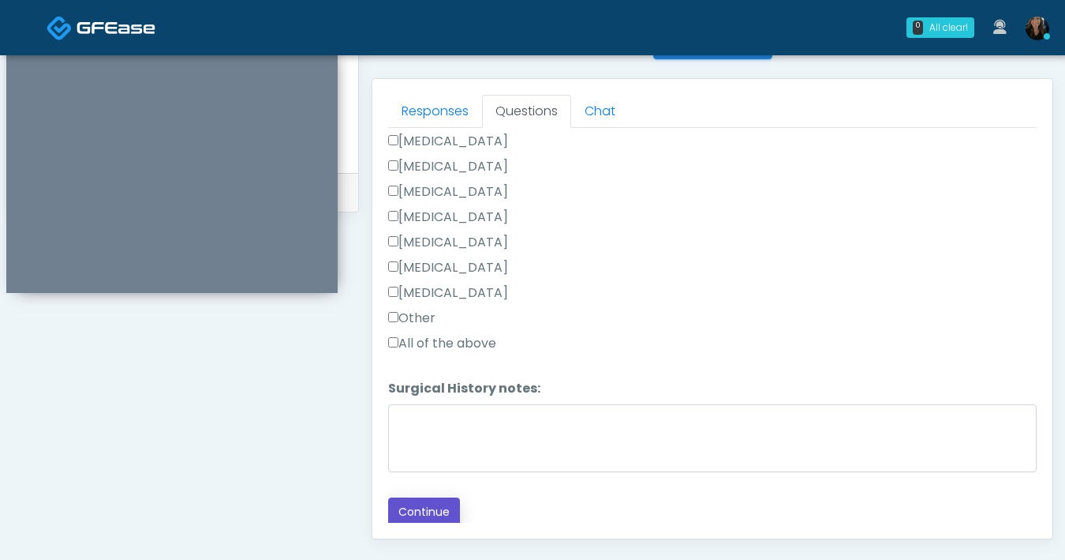
click at [432, 504] on button "Continue" at bounding box center [424, 511] width 72 height 29
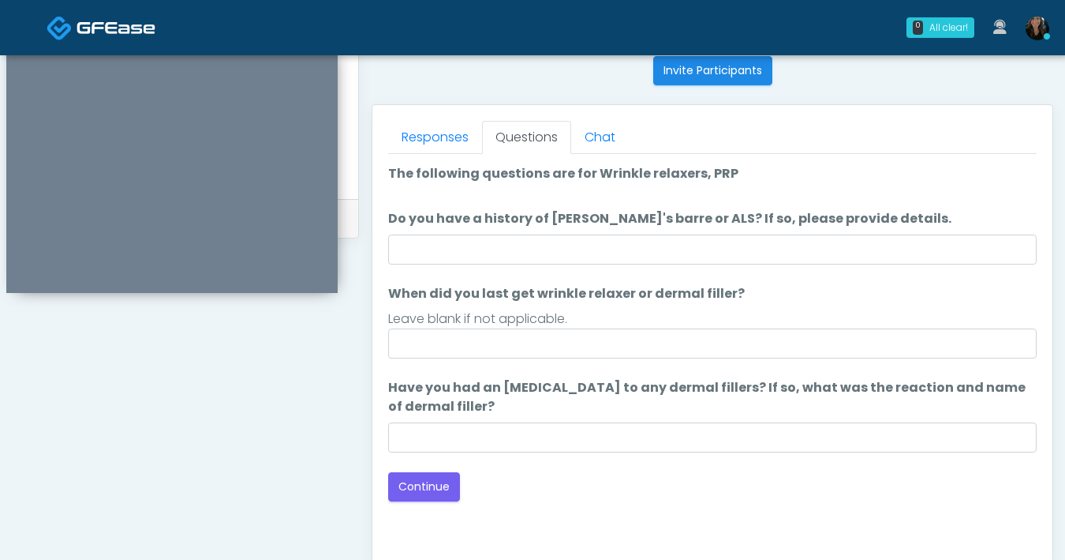
scroll to position [637, 0]
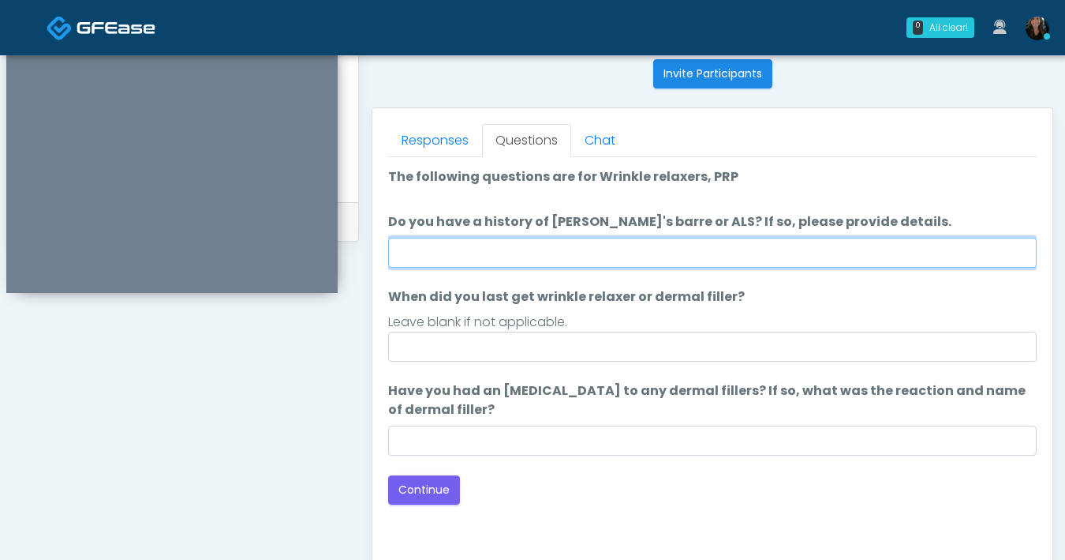
click at [528, 257] on input "Do you have a history of Guillain's barre or ALS? If so, please provide details." at bounding box center [712, 253] width 649 height 30
type input "**"
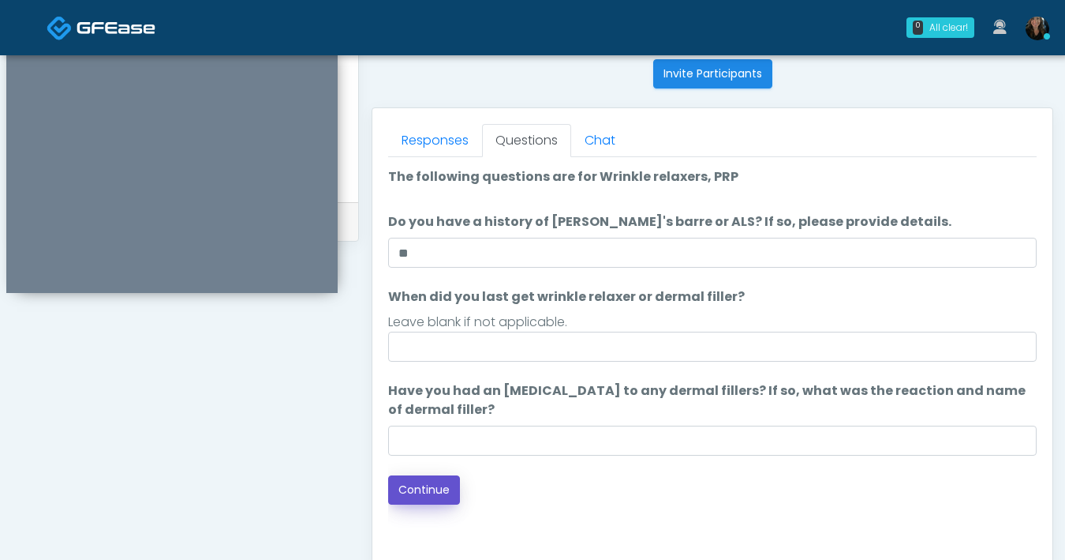
click at [421, 481] on button "Continue" at bounding box center [424, 489] width 72 height 29
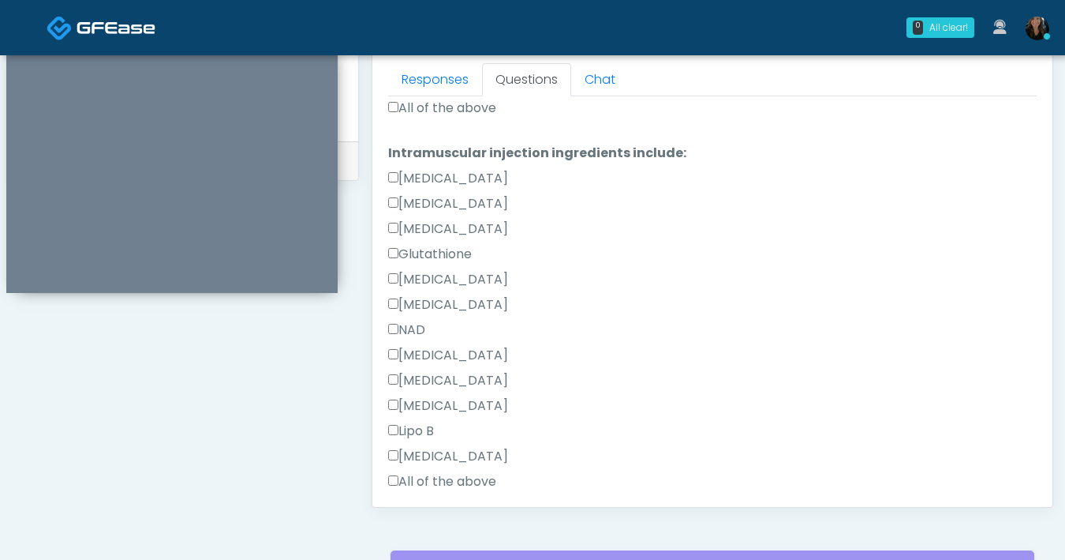
scroll to position [800, 0]
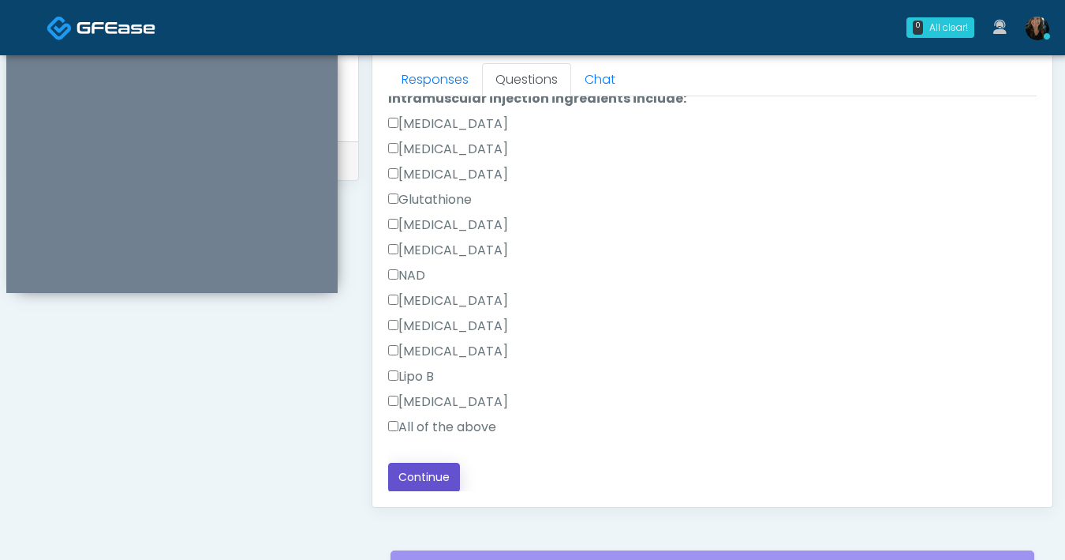
click at [444, 468] on button "Continue" at bounding box center [424, 476] width 72 height 29
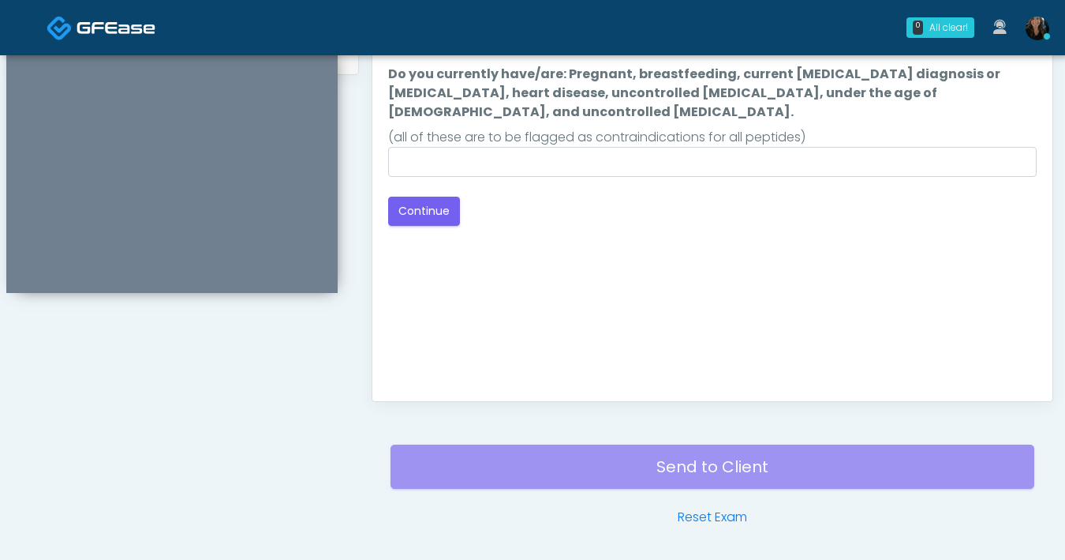
scroll to position [591, 0]
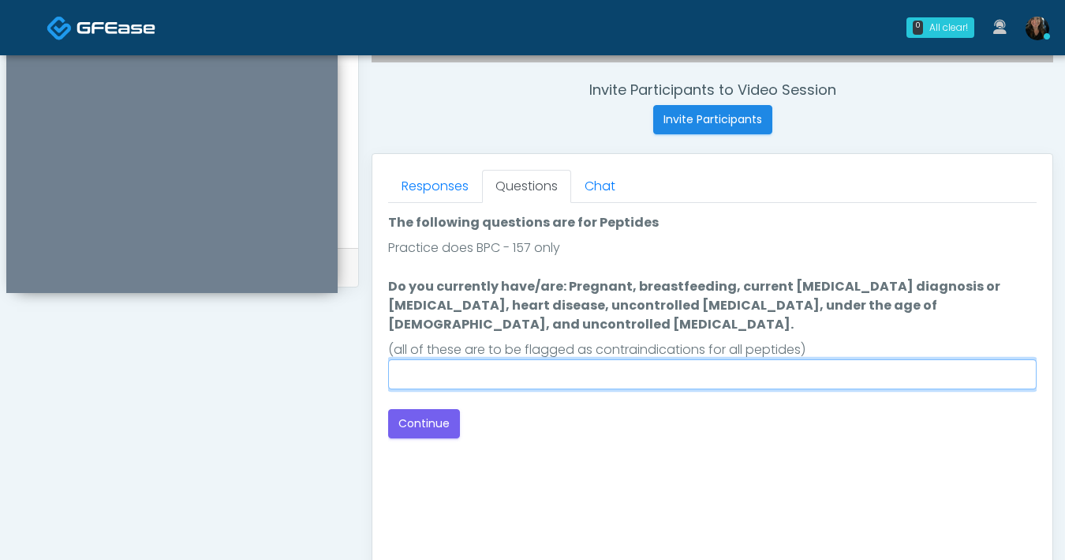
click at [616, 369] on input "Do you currently have/are: Pregnant, breastfeeding, current cancer diagnosis or…" at bounding box center [712, 374] width 649 height 30
type input "**"
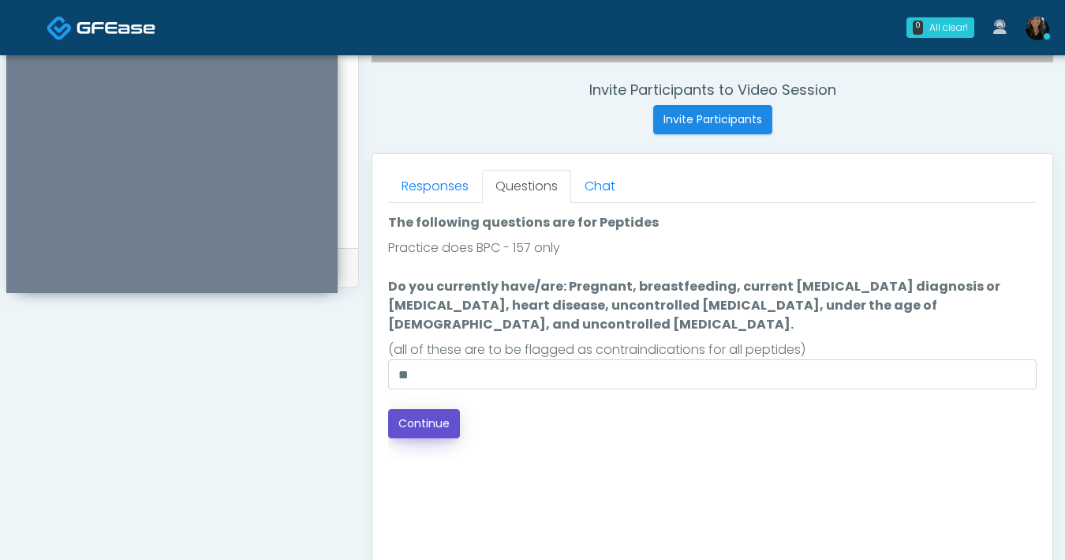
click at [438, 409] on button "Continue" at bounding box center [424, 423] width 72 height 29
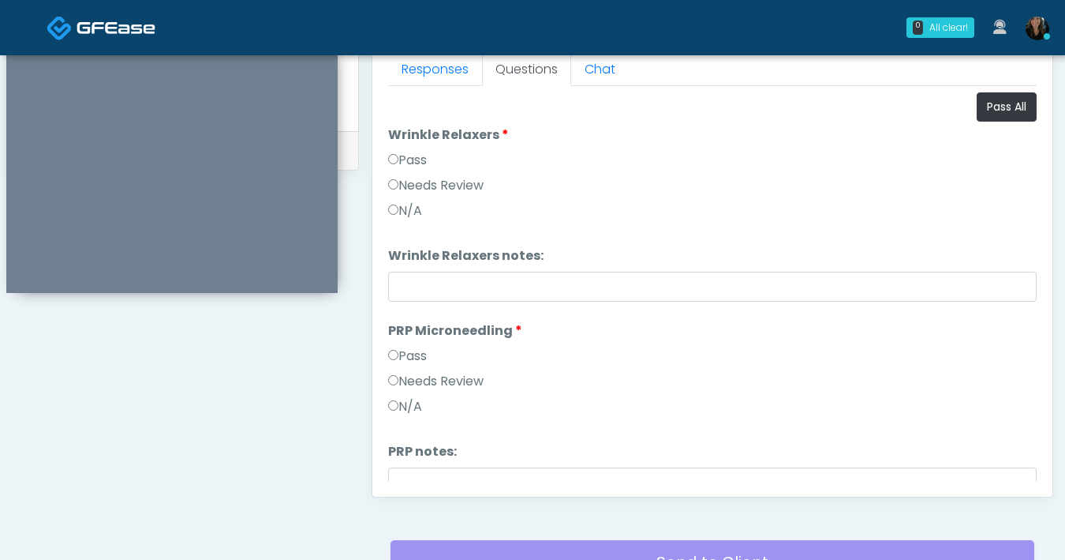
scroll to position [706, 0]
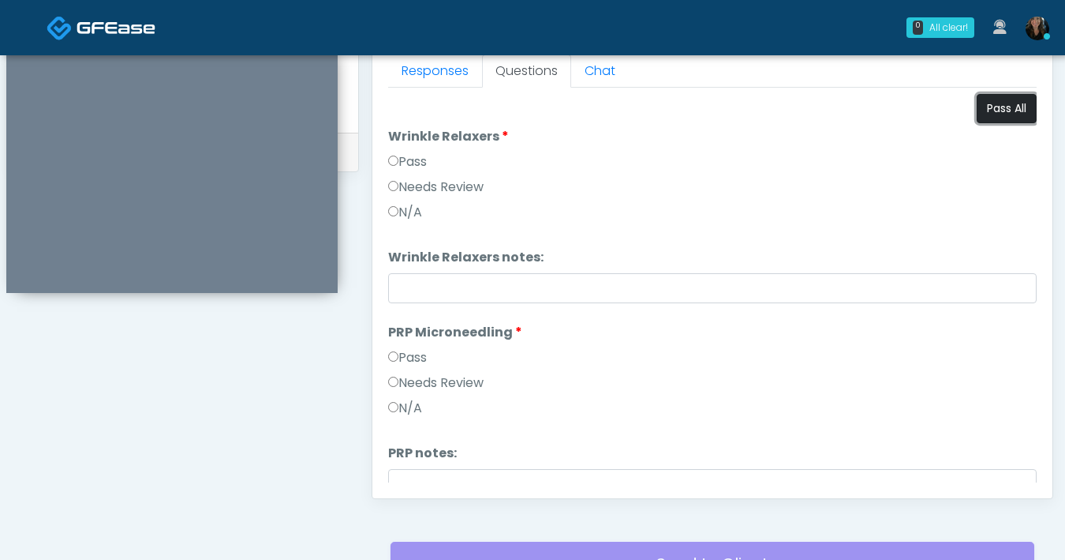
click at [998, 118] on button "Pass All" at bounding box center [1007, 108] width 60 height 29
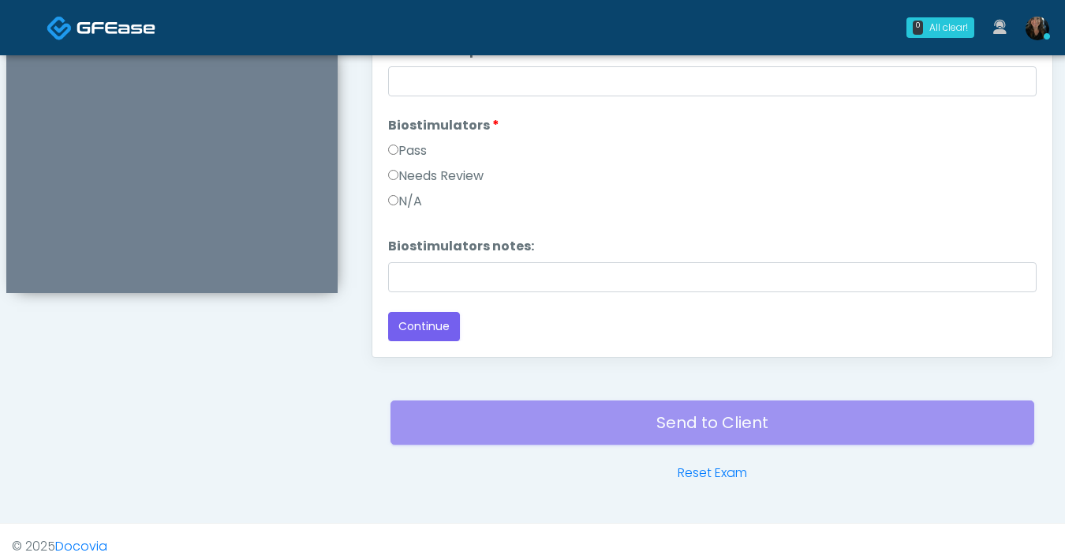
scroll to position [857, 0]
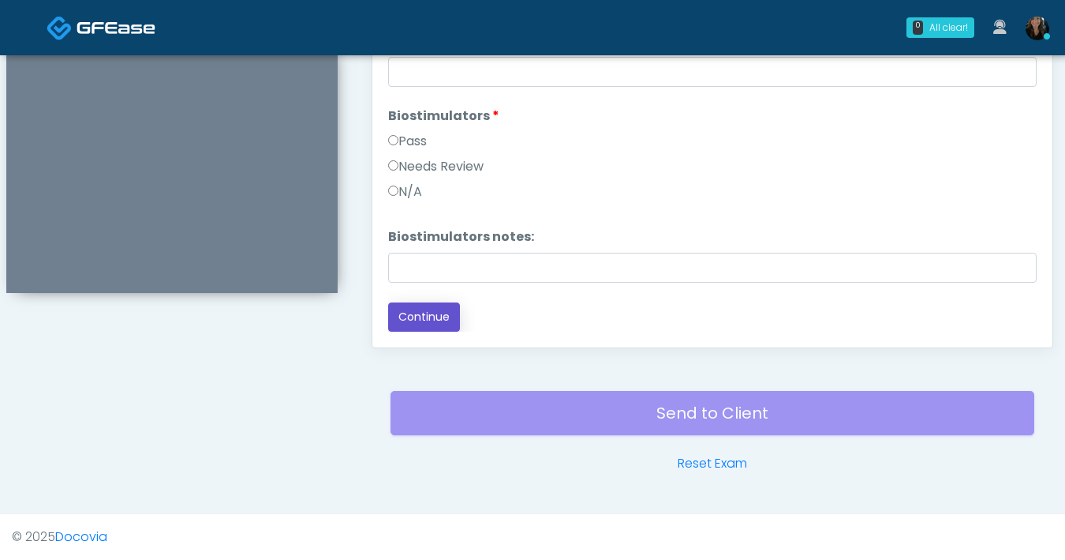
click at [439, 327] on button "Continue" at bounding box center [424, 316] width 72 height 29
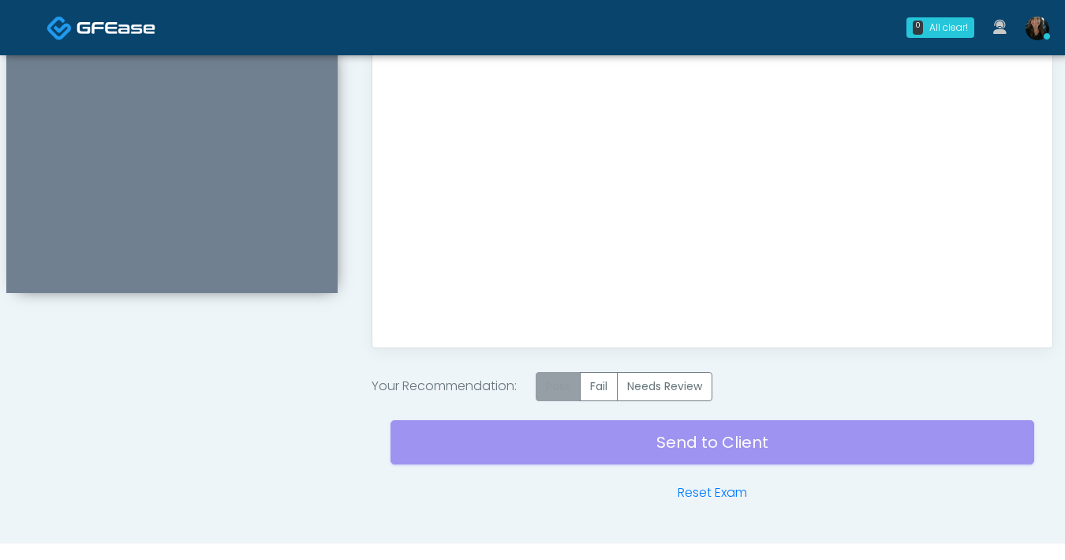
click at [562, 395] on label "Pass" at bounding box center [558, 386] width 45 height 29
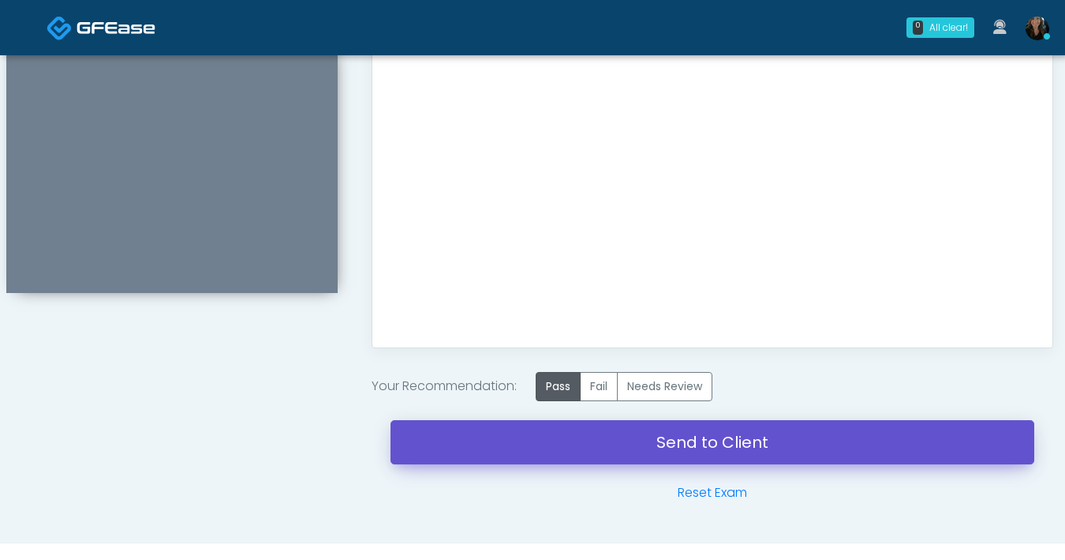
click at [574, 429] on link "Send to Client" at bounding box center [713, 442] width 644 height 44
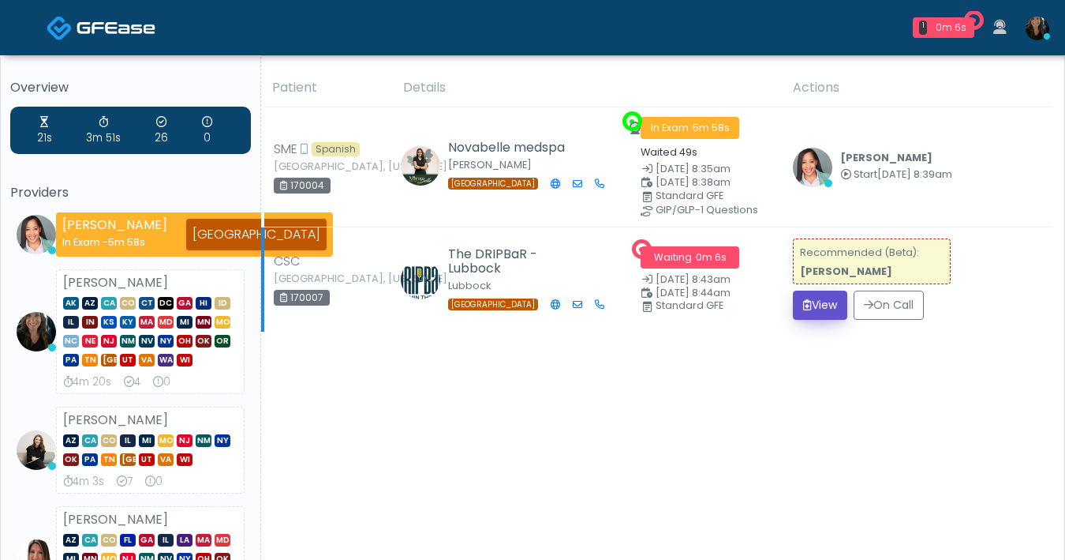
click at [804, 307] on icon "submit" at bounding box center [807, 304] width 9 height 11
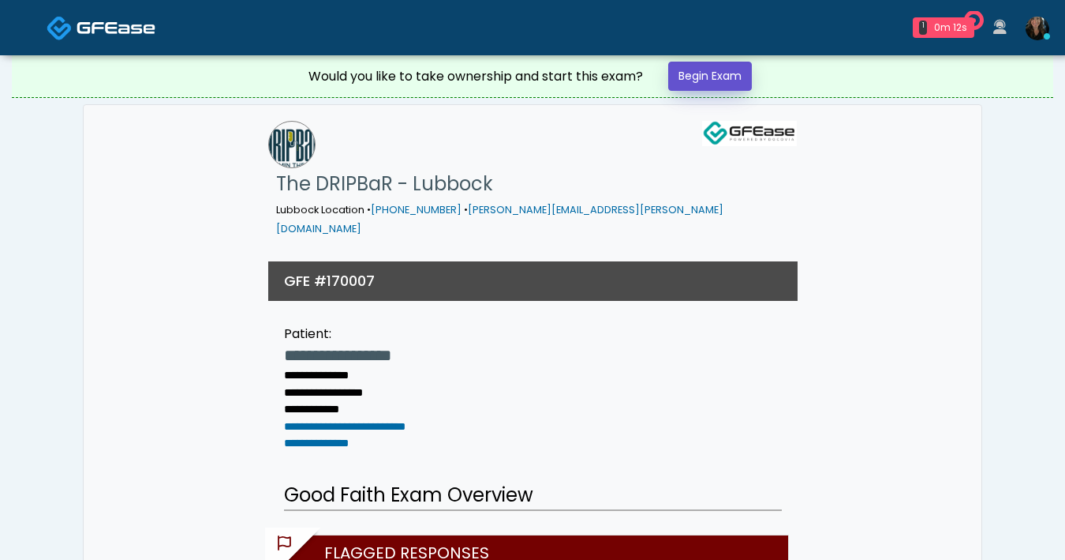
click at [732, 84] on link "Begin Exam" at bounding box center [710, 76] width 84 height 29
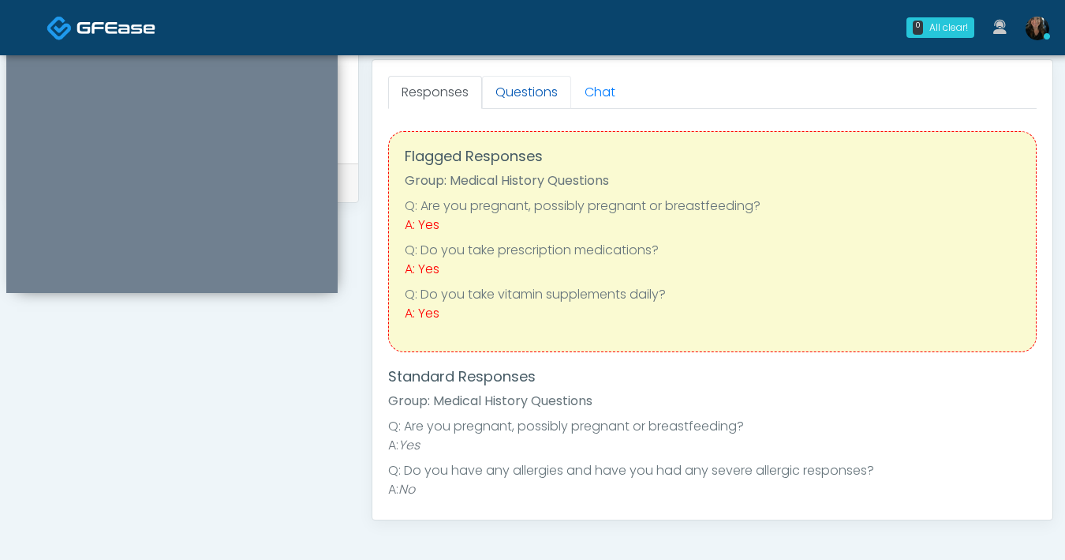
click at [522, 91] on link "Questions" at bounding box center [526, 92] width 89 height 33
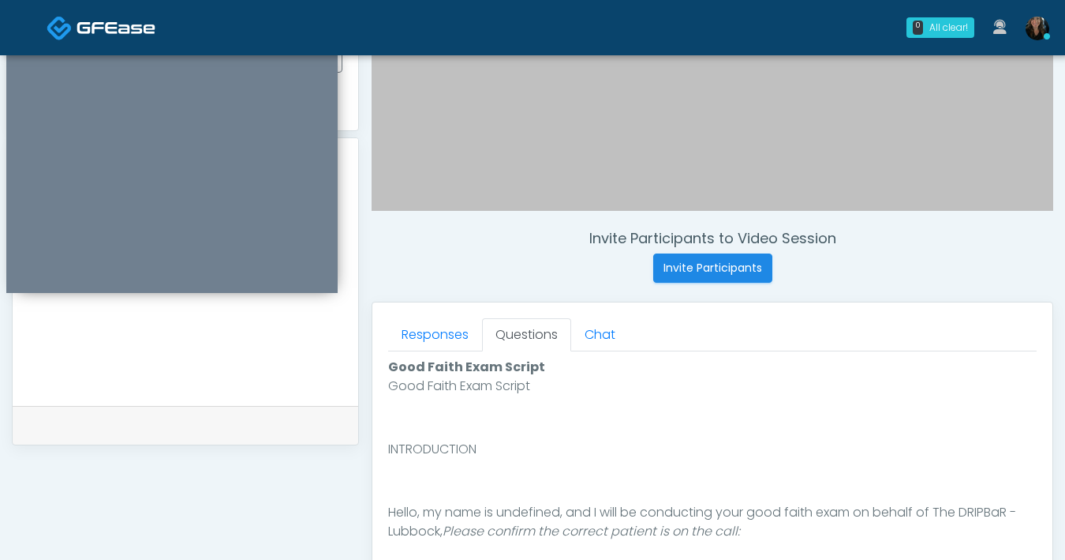
scroll to position [260, 0]
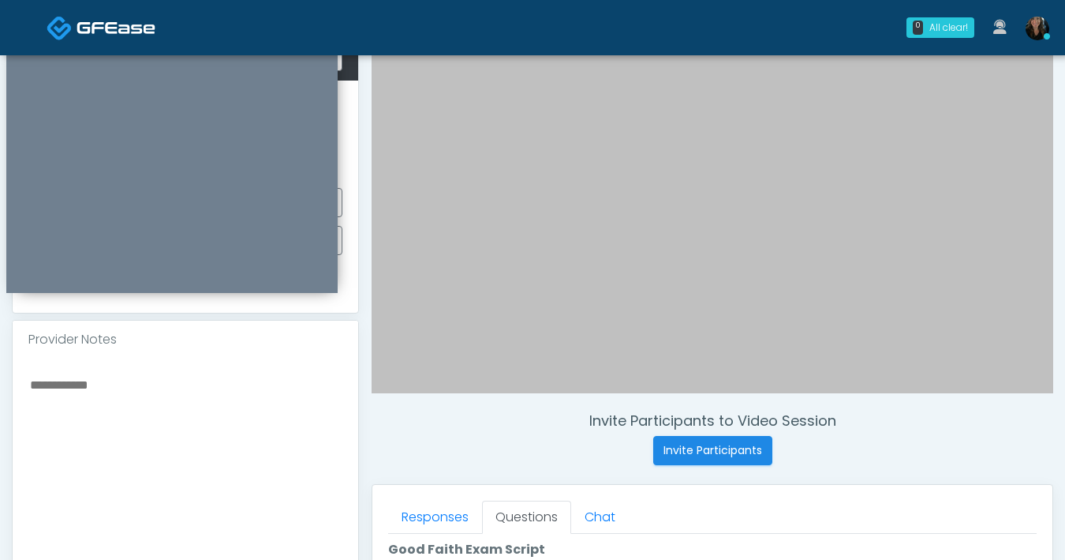
click at [157, 411] on textarea at bounding box center [185, 470] width 314 height 193
paste textarea "**********"
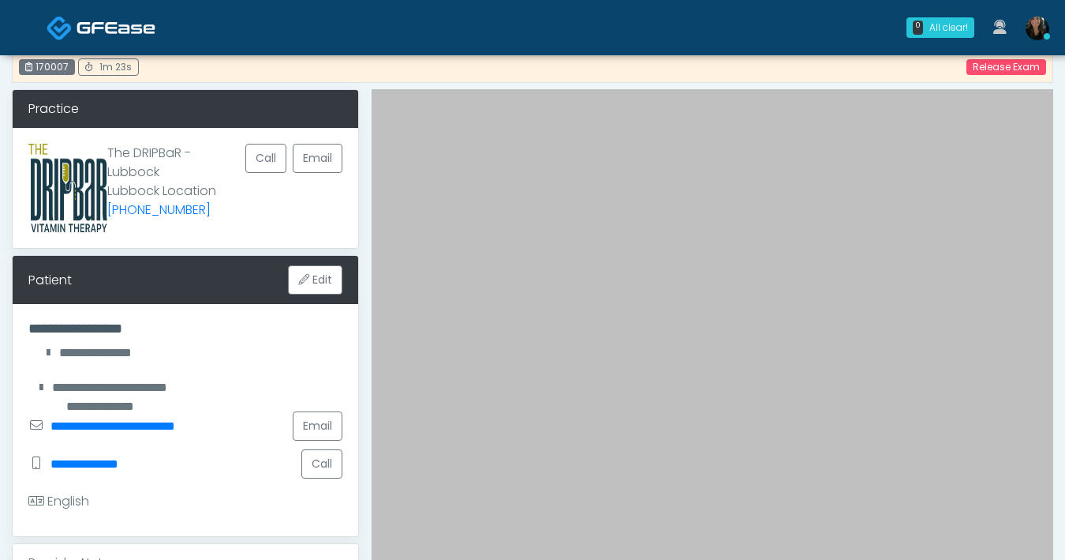
scroll to position [107, 0]
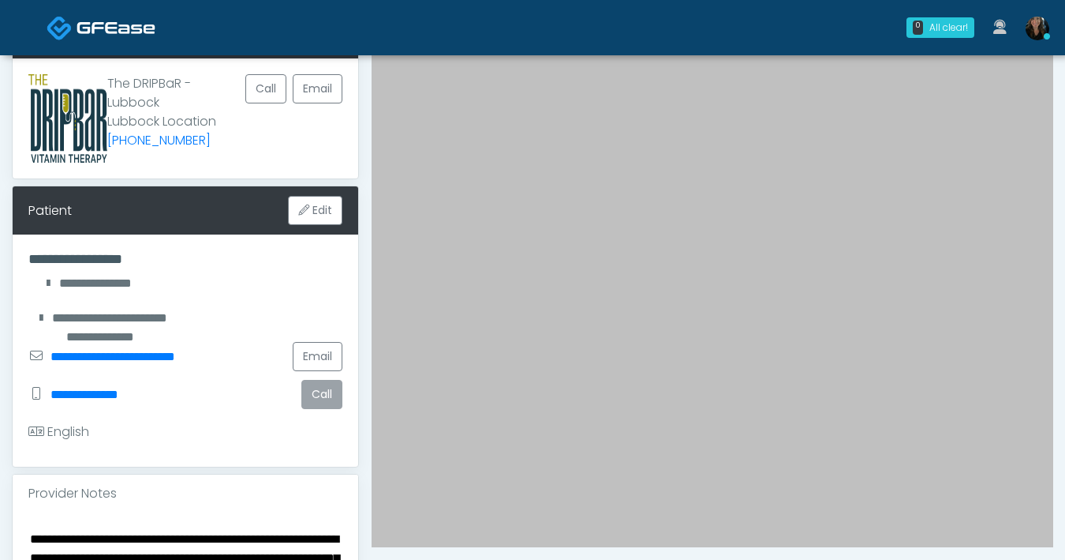
click at [329, 404] on button "Call" at bounding box center [321, 394] width 41 height 29
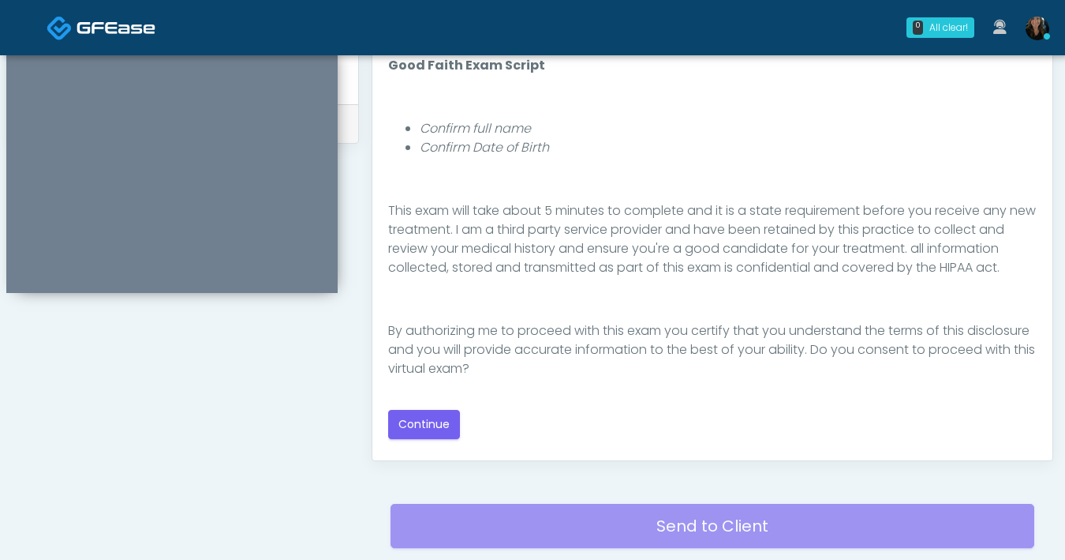
scroll to position [180, 0]
click at [423, 432] on button "Continue" at bounding box center [424, 424] width 72 height 29
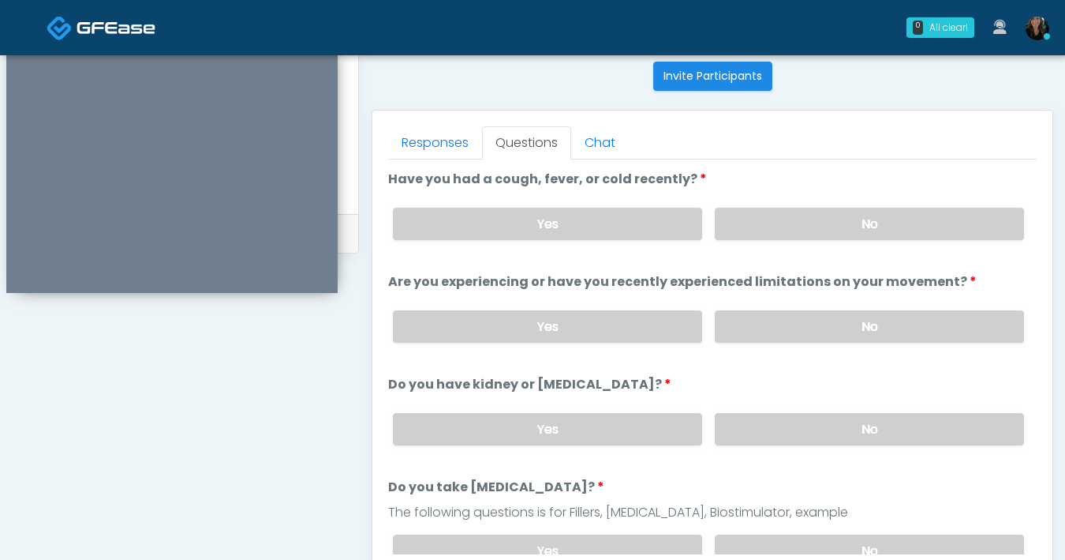
scroll to position [634, 0]
click at [444, 148] on link "Responses" at bounding box center [435, 143] width 94 height 33
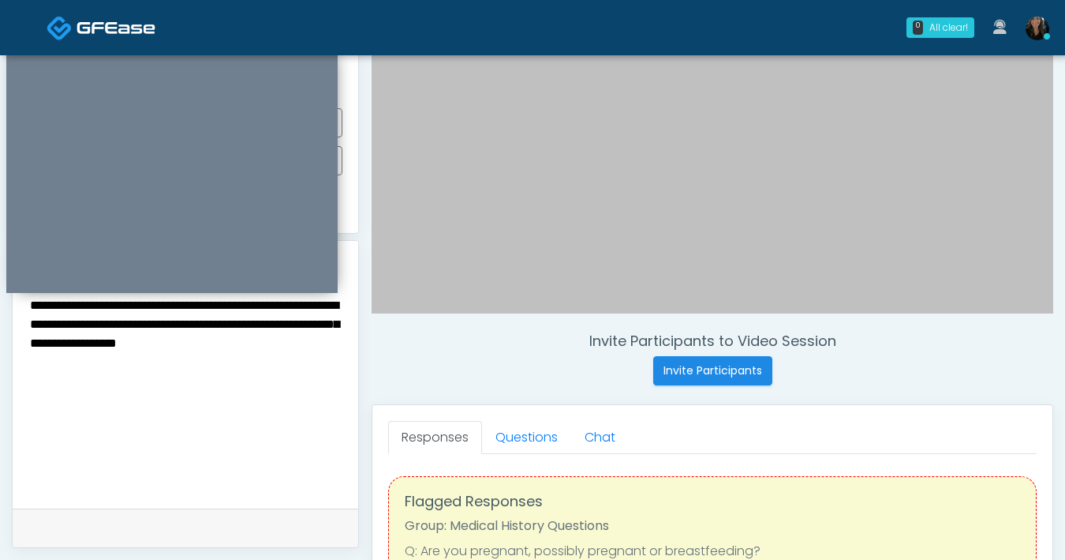
scroll to position [282, 0]
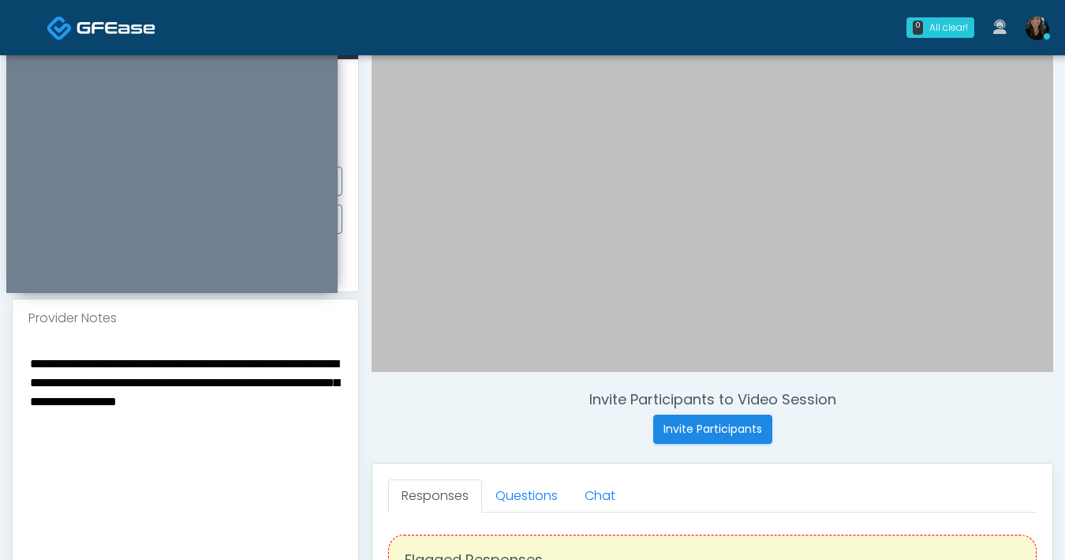
drag, startPoint x: 193, startPoint y: 365, endPoint x: 95, endPoint y: 363, distance: 97.1
click at [95, 363] on textarea "**********" at bounding box center [185, 449] width 314 height 193
drag, startPoint x: 29, startPoint y: 363, endPoint x: 69, endPoint y: 366, distance: 39.6
click at [31, 363] on textarea "**********" at bounding box center [185, 449] width 314 height 193
drag, startPoint x: 127, startPoint y: 365, endPoint x: 165, endPoint y: 362, distance: 38.0
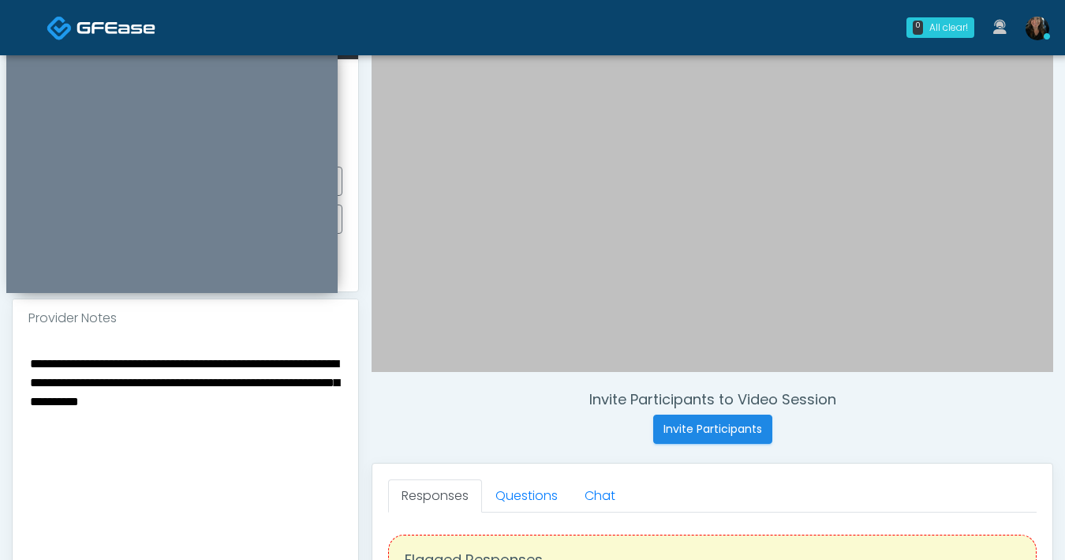
click at [127, 365] on textarea "**********" at bounding box center [185, 449] width 314 height 193
click at [178, 472] on textarea "**********" at bounding box center [185, 449] width 314 height 193
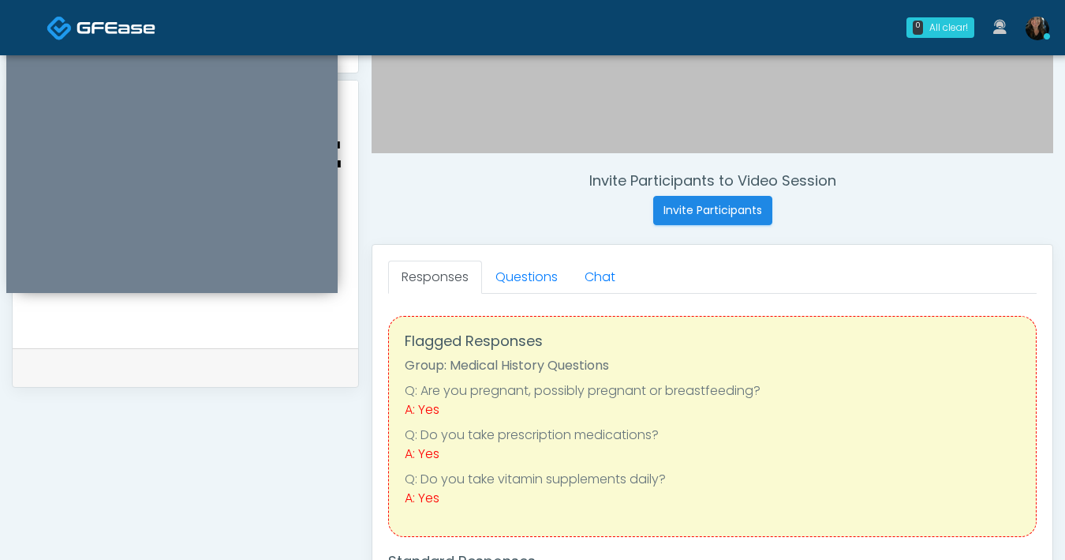
scroll to position [601, 0]
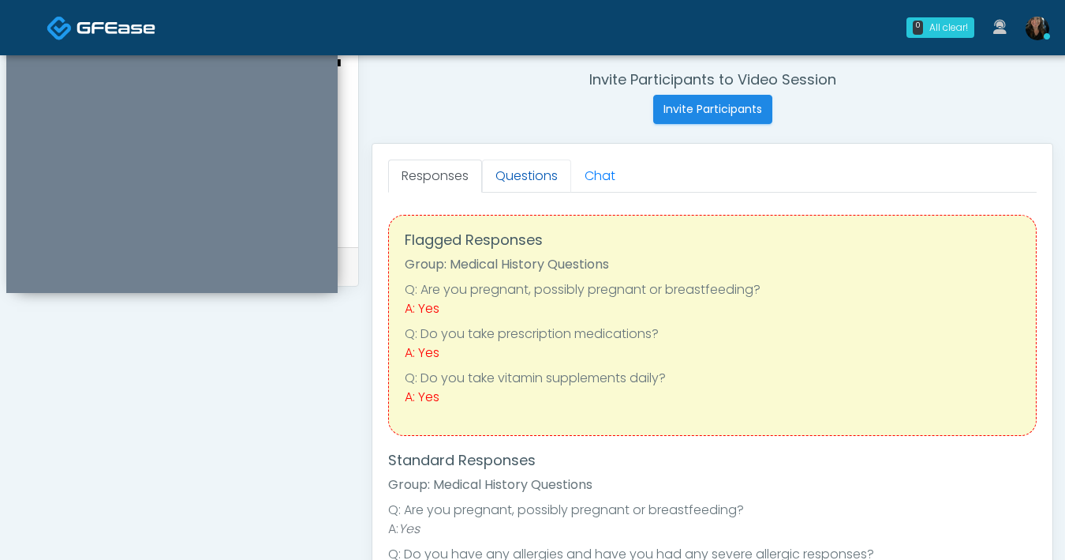
type textarea "**********"
click at [529, 178] on link "Questions" at bounding box center [526, 175] width 89 height 33
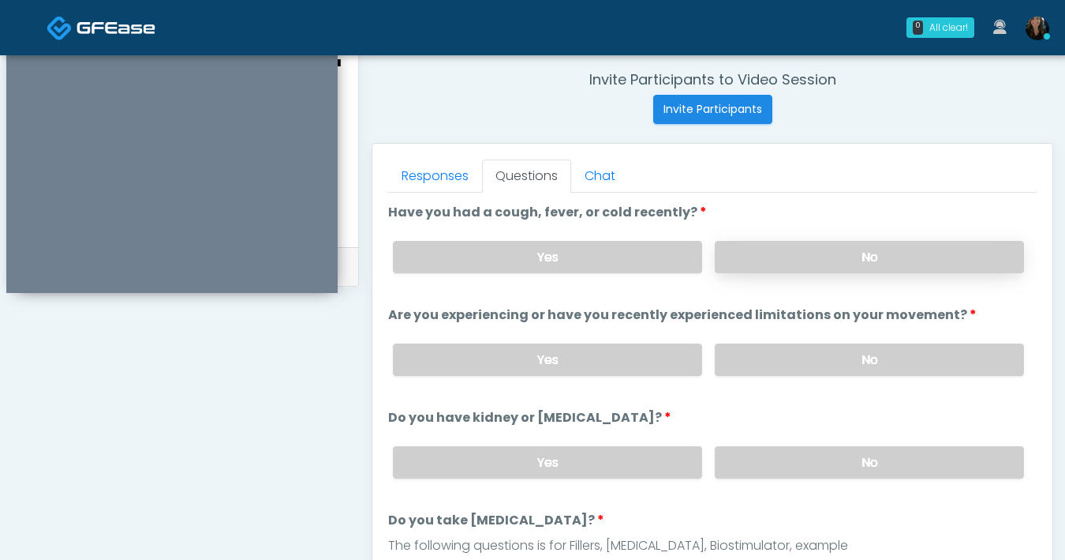
click at [766, 269] on label "No" at bounding box center [869, 257] width 309 height 32
click at [784, 358] on label "No" at bounding box center [869, 359] width 309 height 32
click at [788, 462] on label "No" at bounding box center [869, 462] width 309 height 32
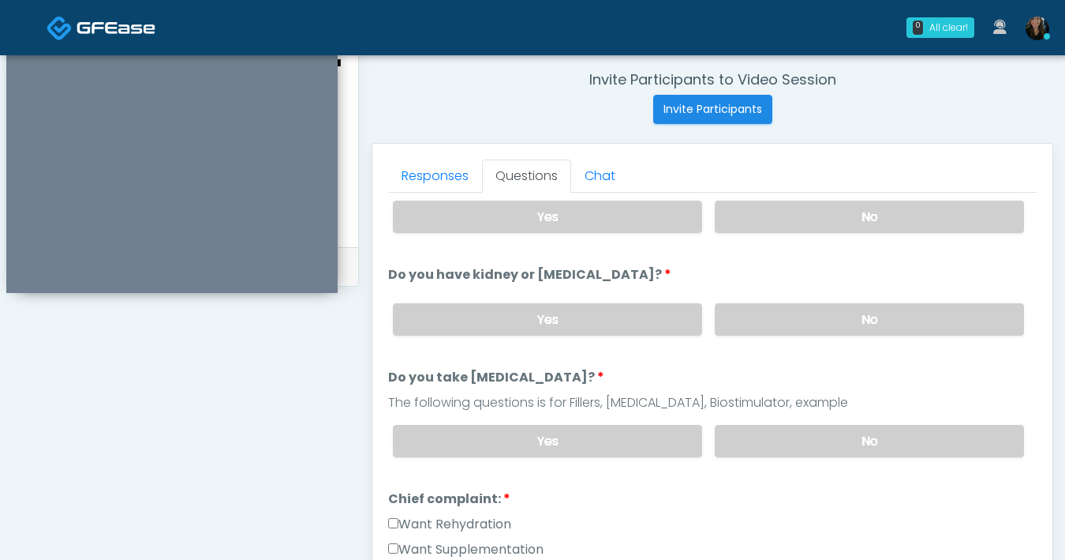
scroll to position [253, 0]
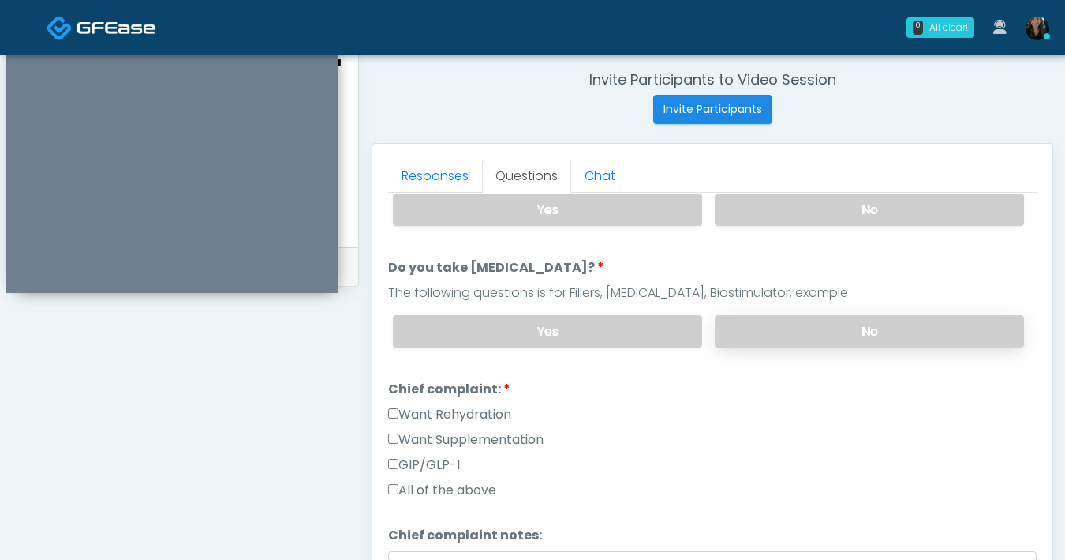
click at [800, 335] on label "No" at bounding box center [869, 331] width 309 height 32
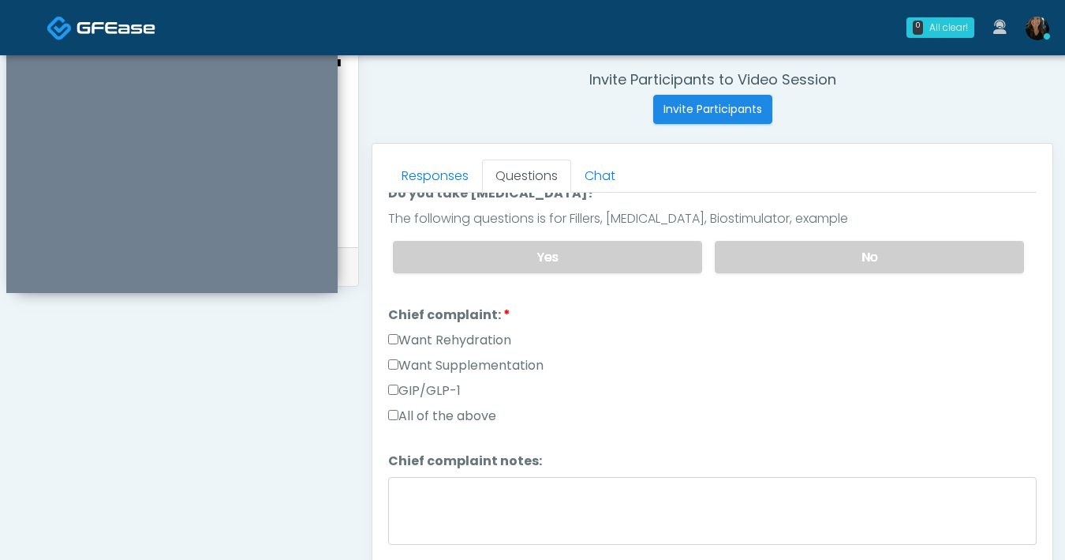
scroll to position [328, 0]
click at [391, 365] on label "Want Supplementation" at bounding box center [465, 363] width 155 height 19
click at [397, 340] on label "Want Rehydration" at bounding box center [449, 338] width 123 height 19
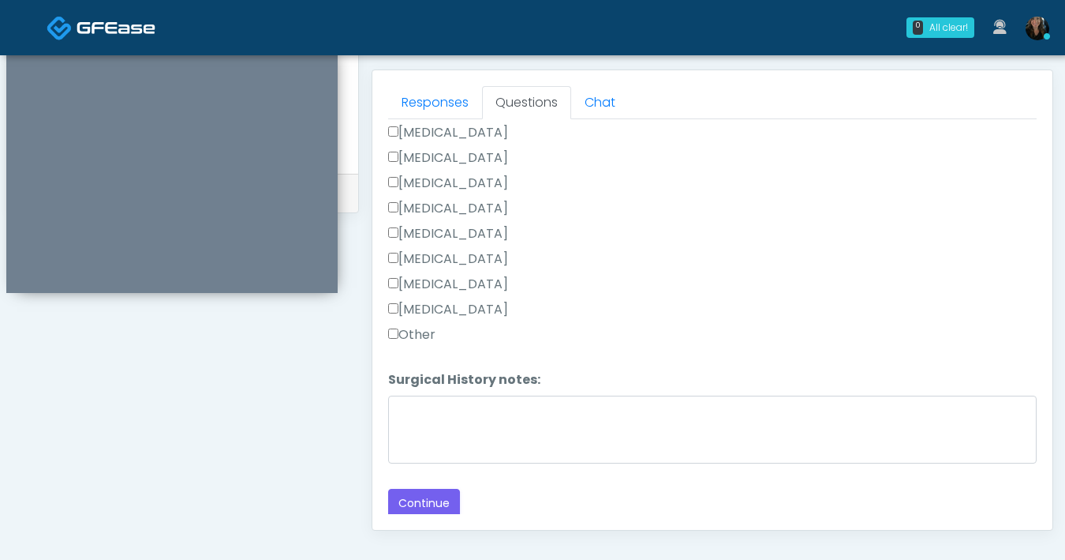
scroll to position [682, 0]
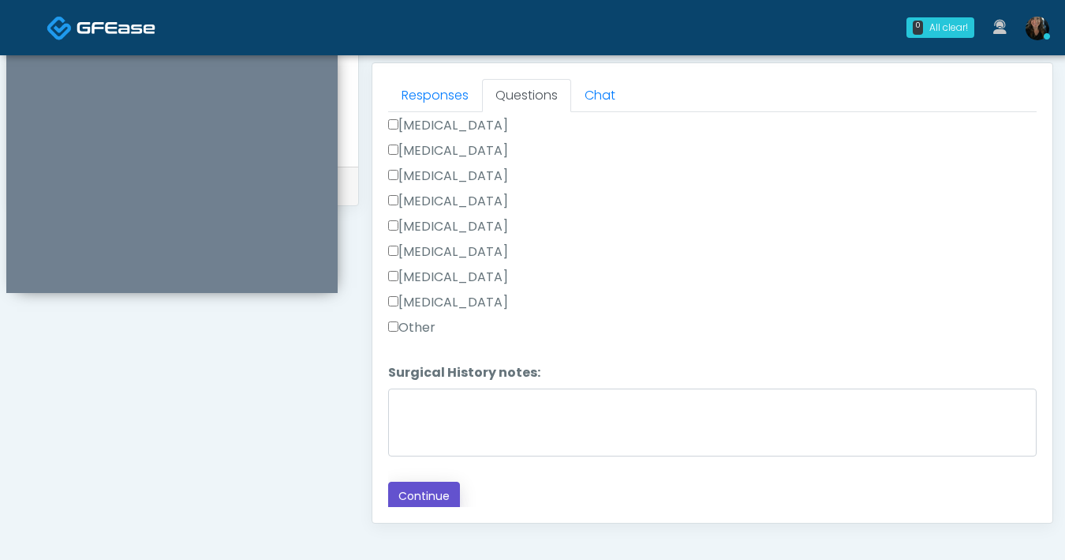
click at [446, 494] on button "Continue" at bounding box center [424, 495] width 72 height 29
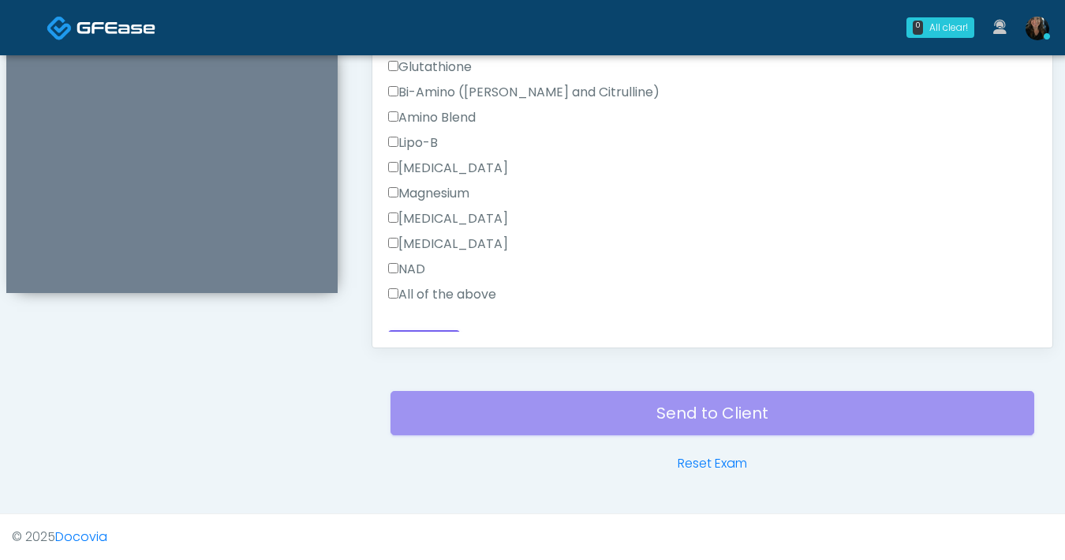
scroll to position [1381, 0]
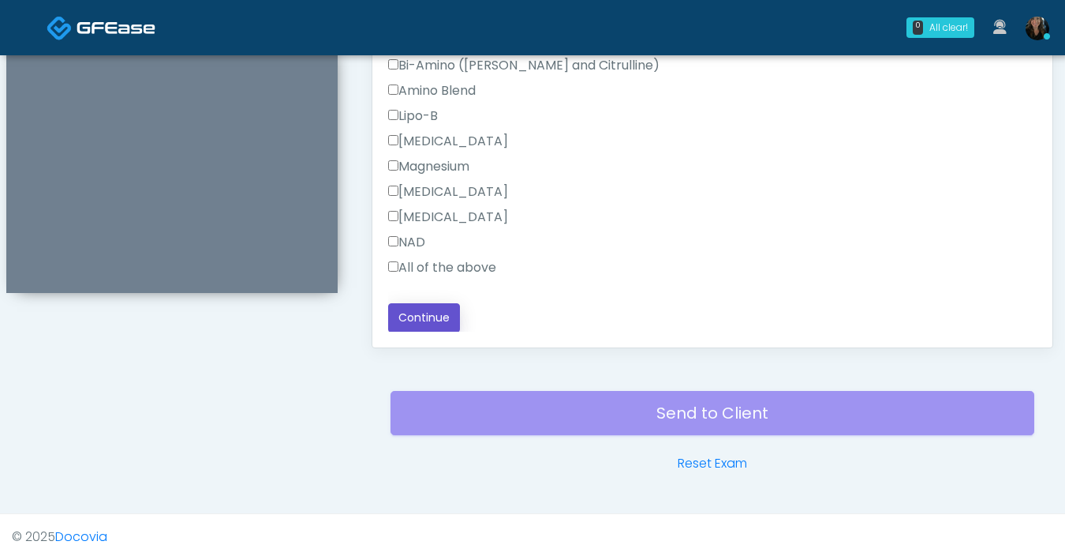
click at [451, 313] on button "Continue" at bounding box center [424, 317] width 72 height 29
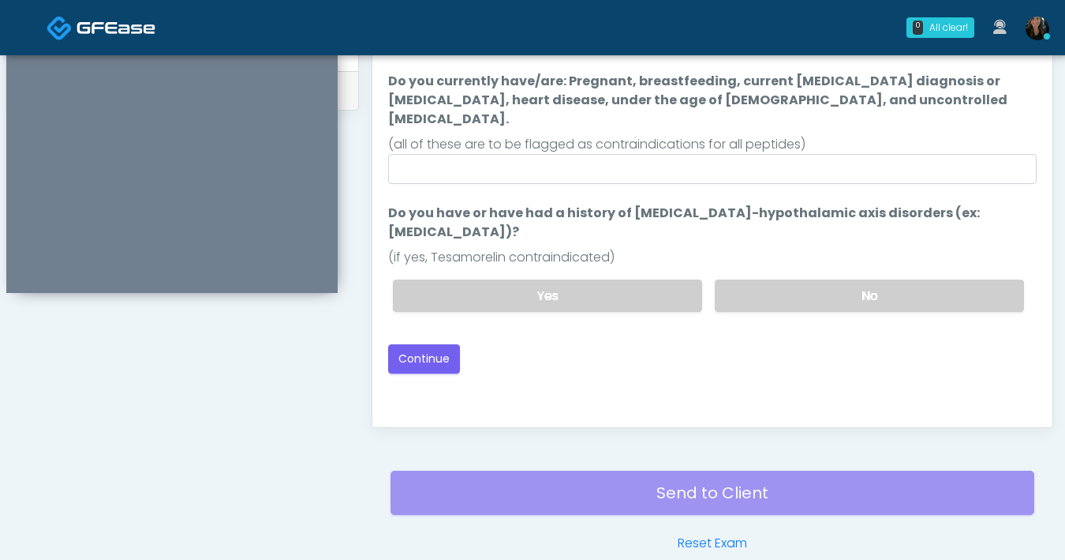
scroll to position [579, 0]
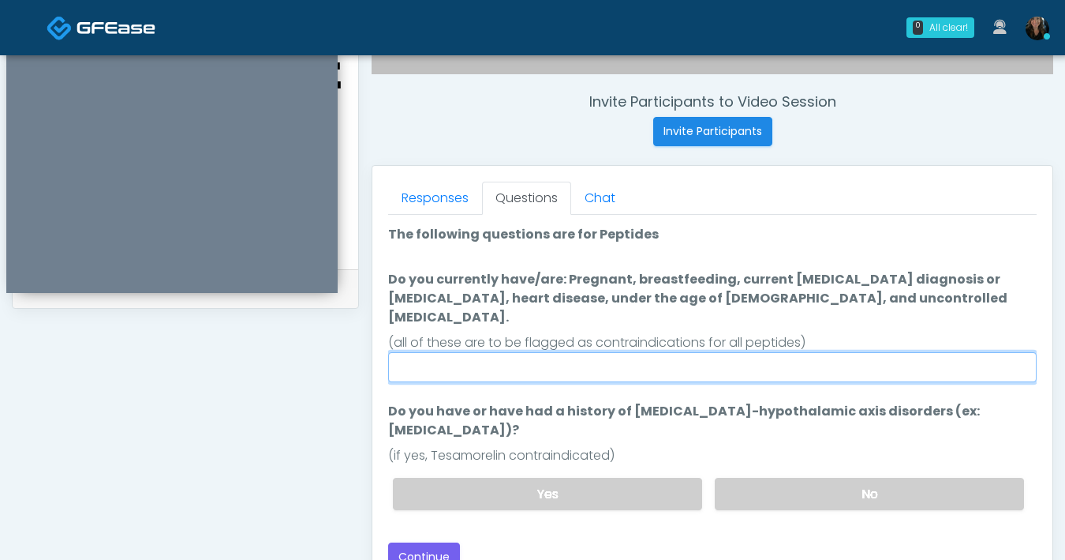
click at [642, 352] on input "Do you currently have/are: Pregnant, breastfeeding, current [MEDICAL_DATA] diag…" at bounding box center [712, 367] width 649 height 30
type input "********"
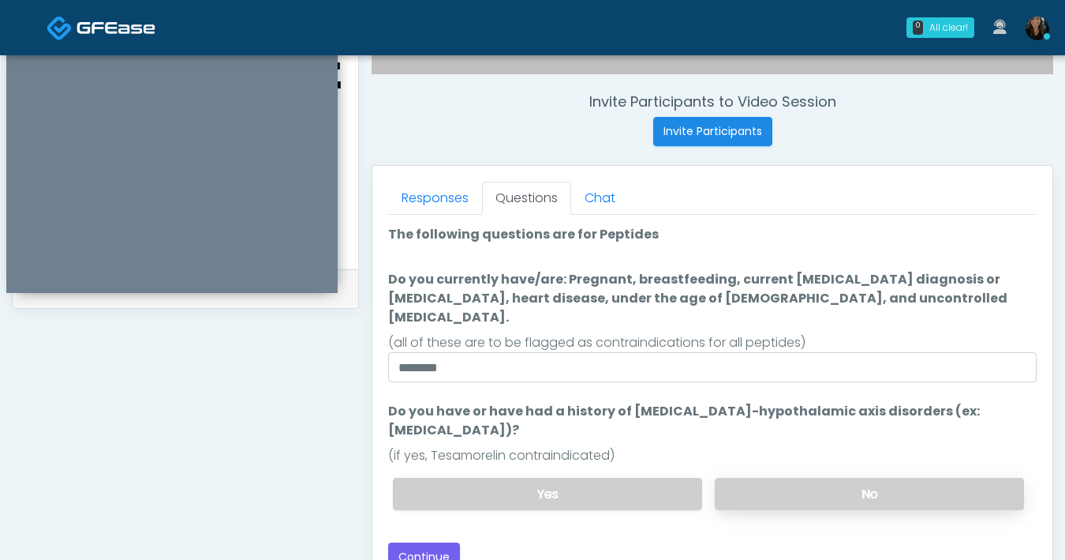
click at [892, 477] on label "No" at bounding box center [869, 493] width 309 height 32
click at [417, 542] on button "Continue" at bounding box center [424, 556] width 72 height 29
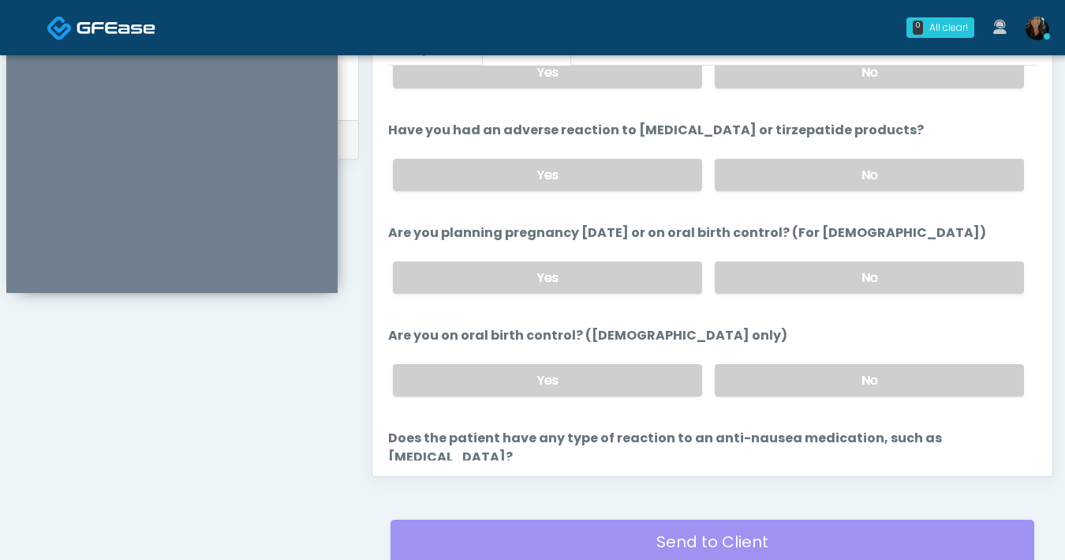
scroll to position [870, 0]
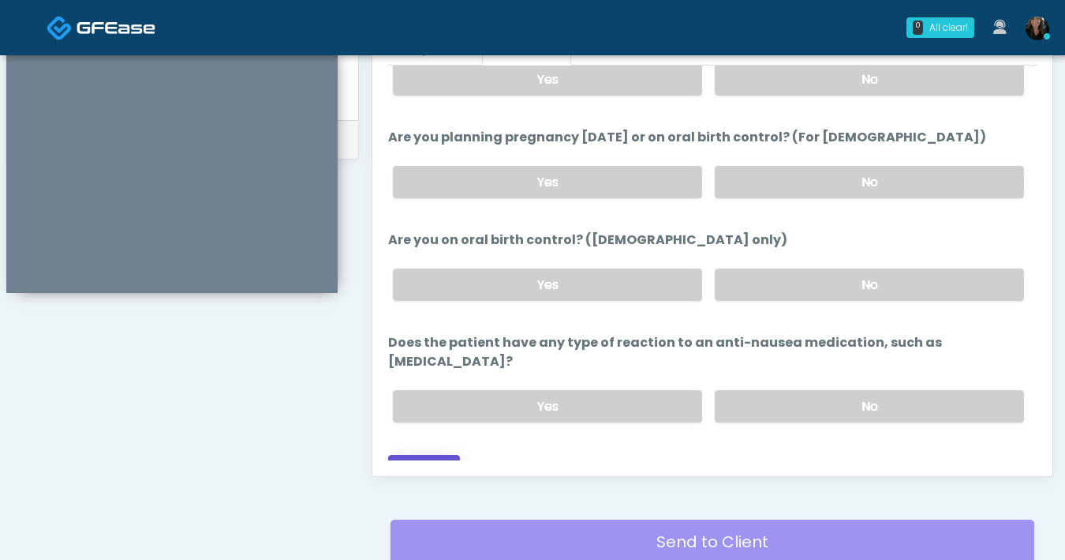
click at [430, 455] on button "Continue" at bounding box center [424, 469] width 72 height 29
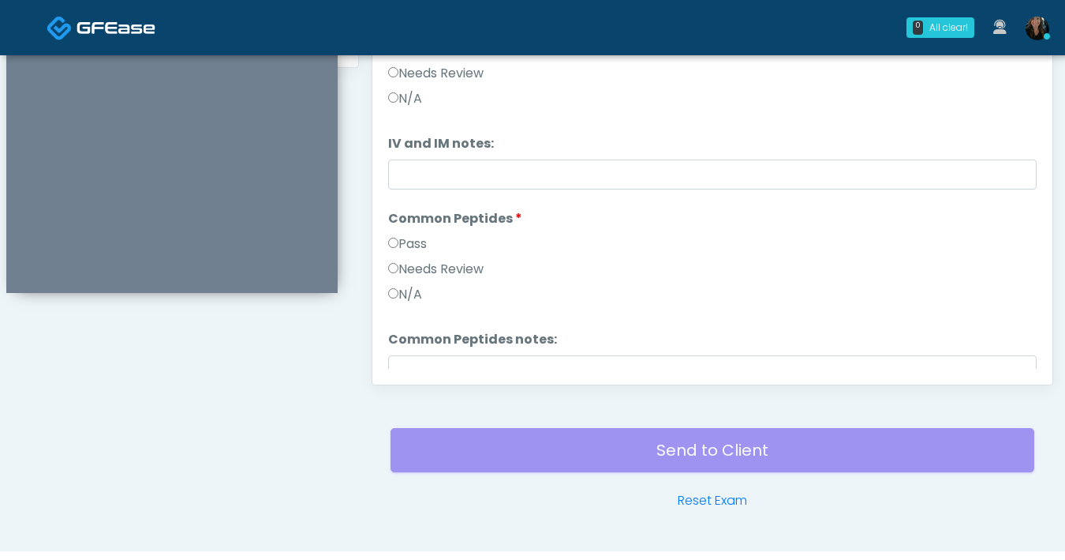
scroll to position [736, 0]
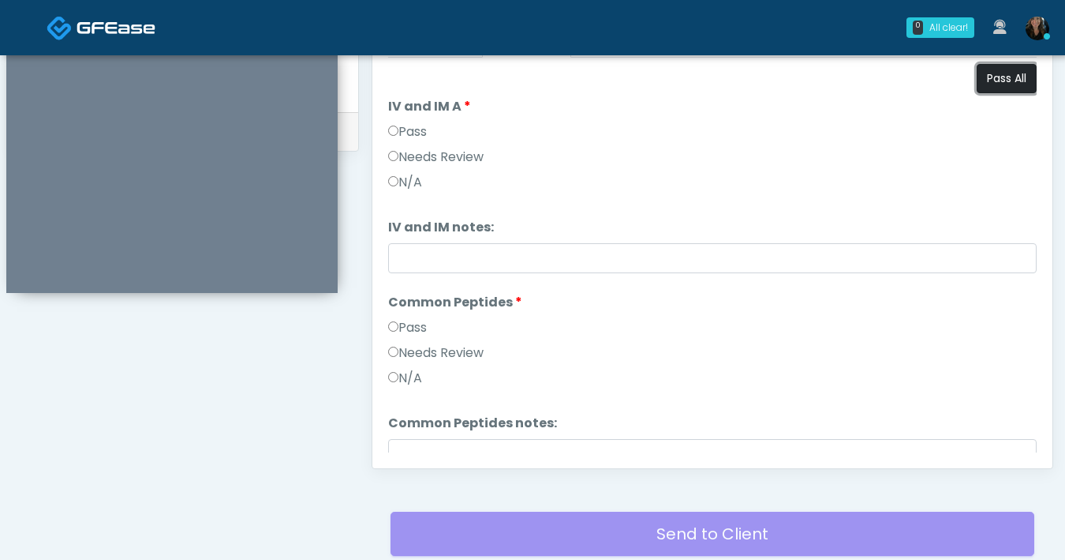
click at [1002, 88] on button "Pass All" at bounding box center [1007, 78] width 60 height 29
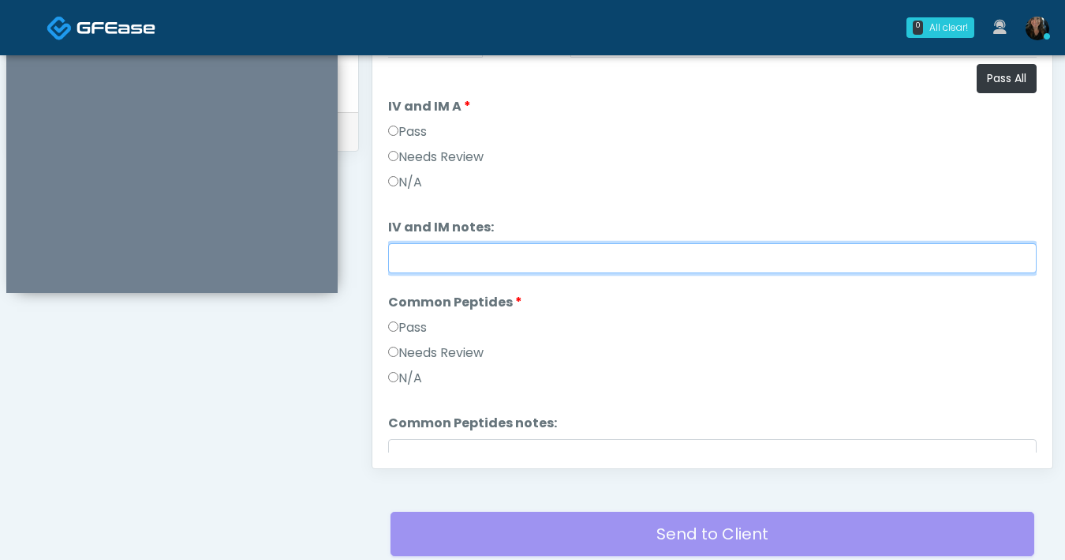
click at [482, 259] on input "IV and IM notes:" at bounding box center [712, 258] width 649 height 30
type input "**********"
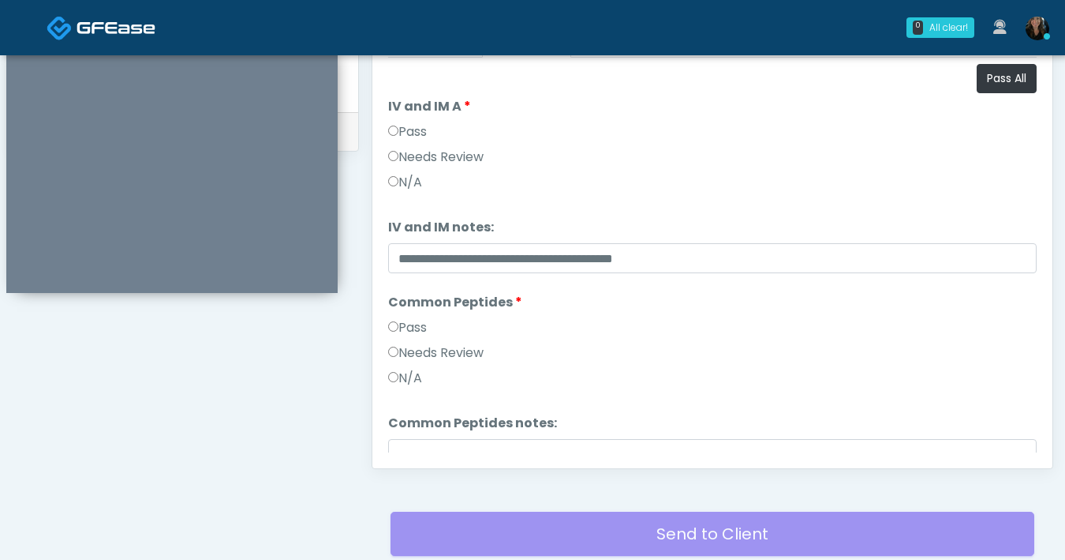
click at [587, 328] on div "Pass" at bounding box center [712, 330] width 649 height 25
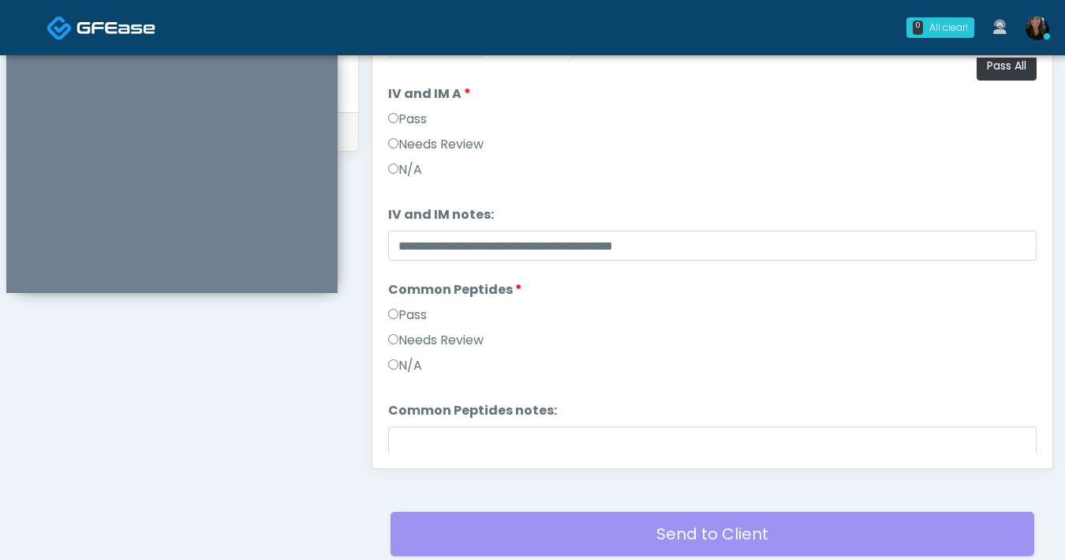
scroll to position [21, 0]
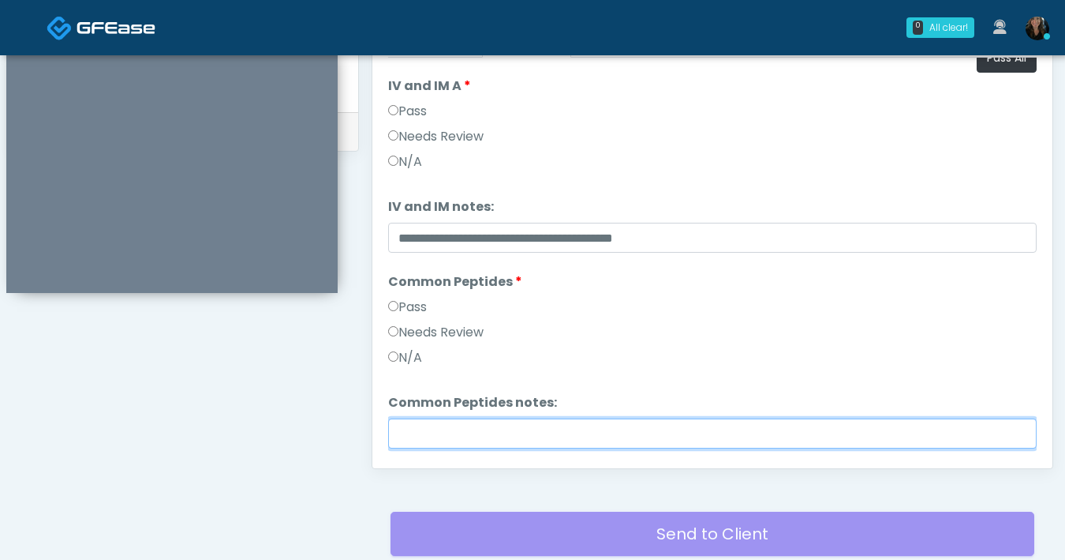
click at [468, 423] on input "Common Peptides notes:" at bounding box center [712, 433] width 649 height 30
click at [468, 425] on input "Common Peptides notes:" at bounding box center [712, 433] width 649 height 30
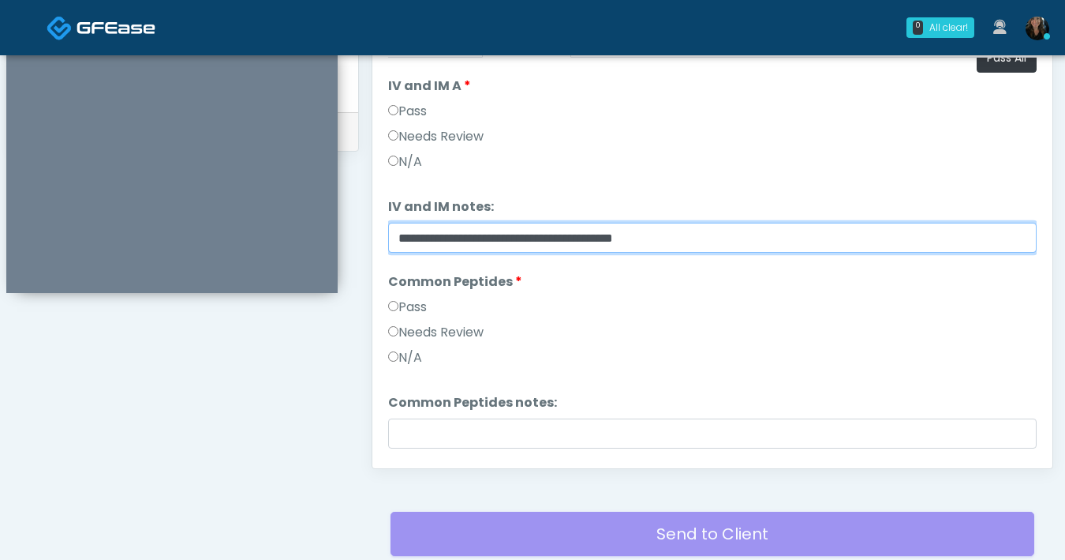
drag, startPoint x: 684, startPoint y: 242, endPoint x: 384, endPoint y: 232, distance: 300.1
click at [384, 232] on div "Responses Questions Chat Good Faith Exam Script Good Faith Exam Script INTRODUC…" at bounding box center [713, 238] width 680 height 459
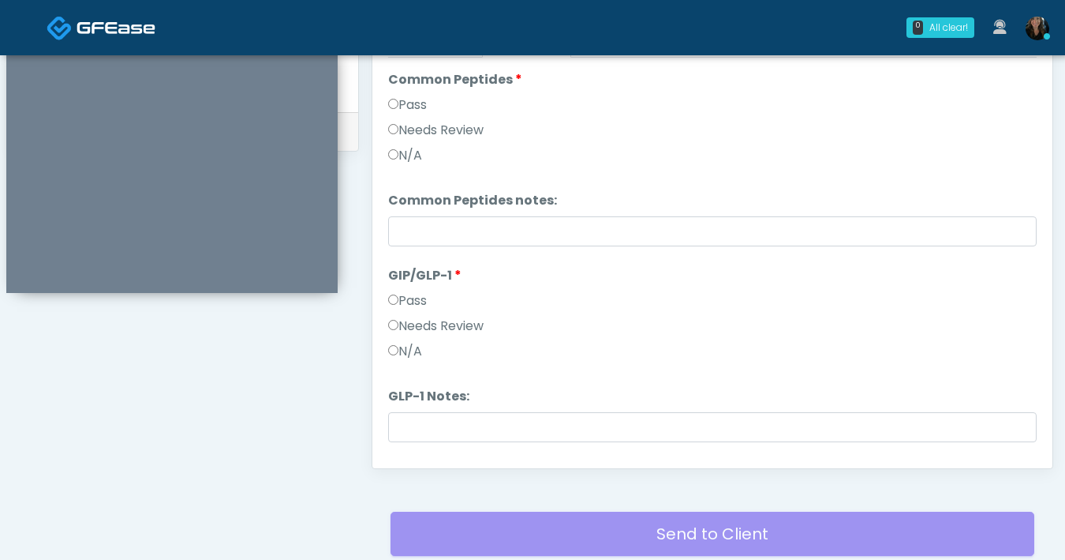
scroll to position [238, 0]
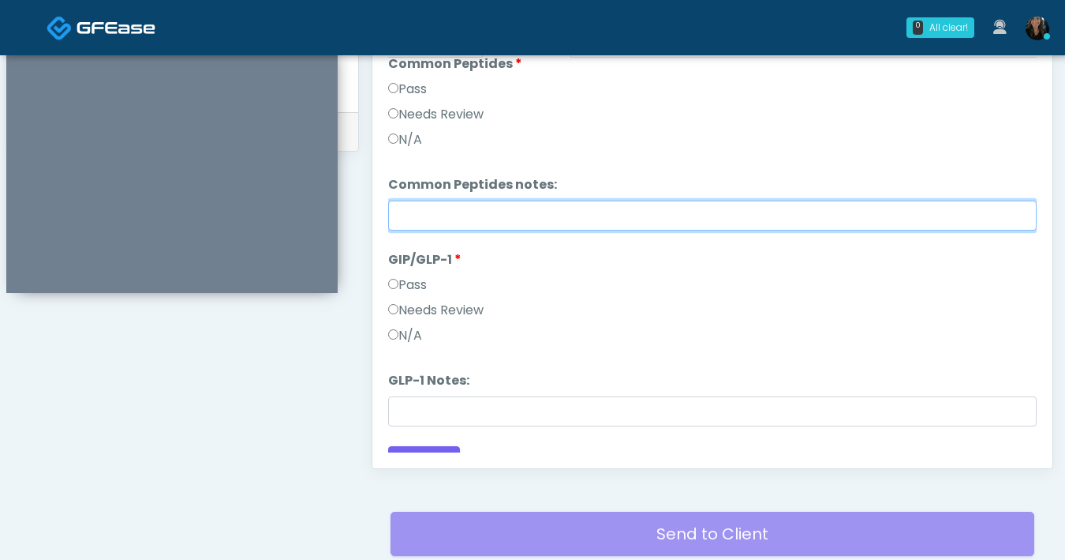
click at [531, 223] on input "Common Peptides notes:" at bounding box center [712, 215] width 649 height 30
paste input "**********"
type input "**********"
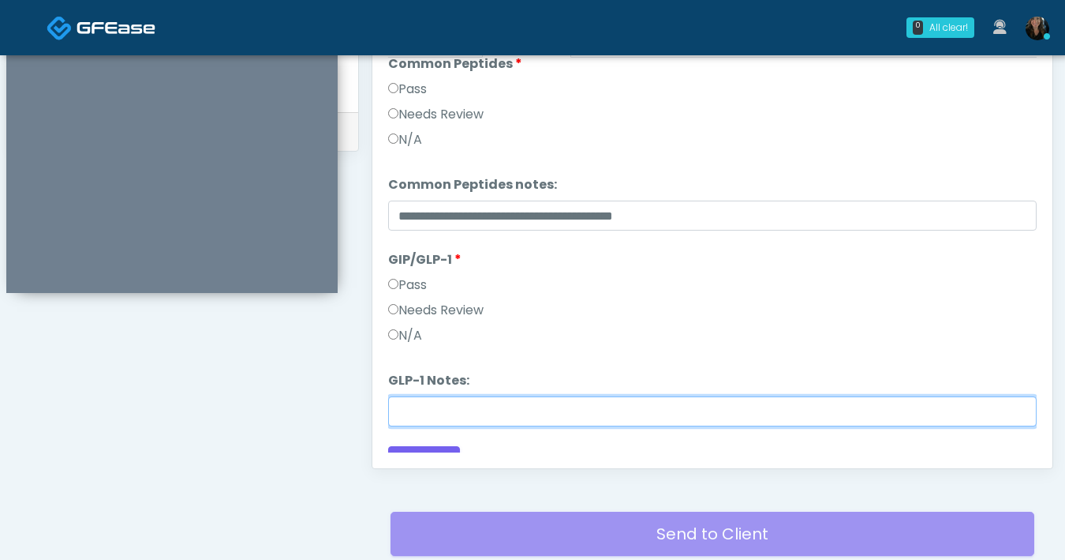
click at [420, 412] on input "GLP-1 Notes:" at bounding box center [712, 411] width 649 height 30
paste input "**********"
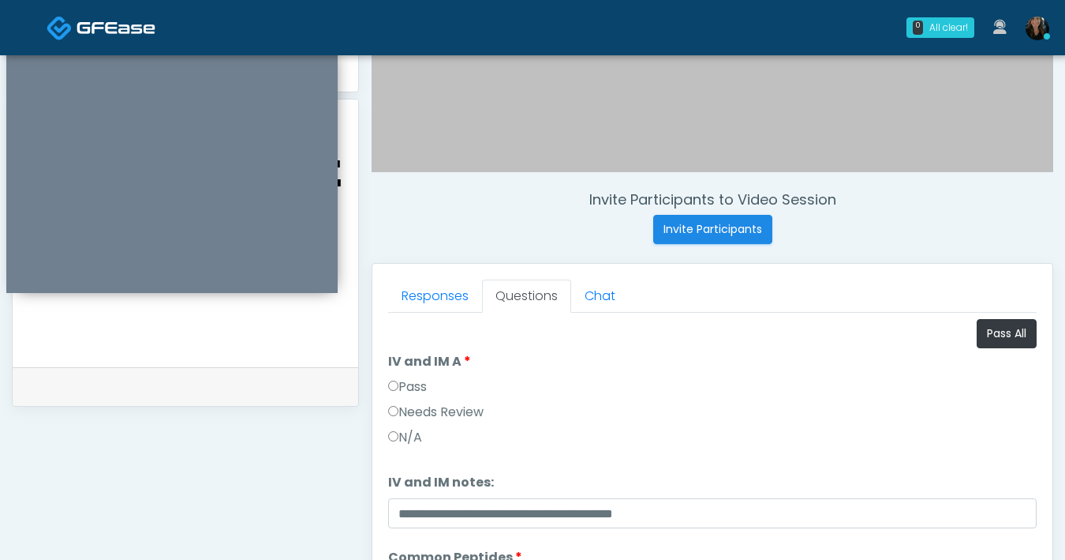
scroll to position [230, 0]
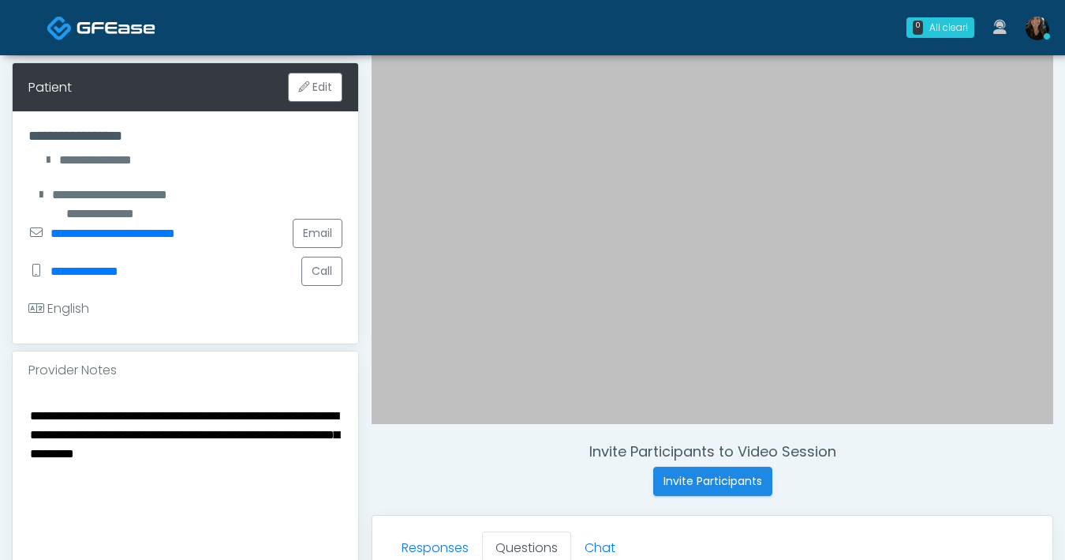
type input "**********"
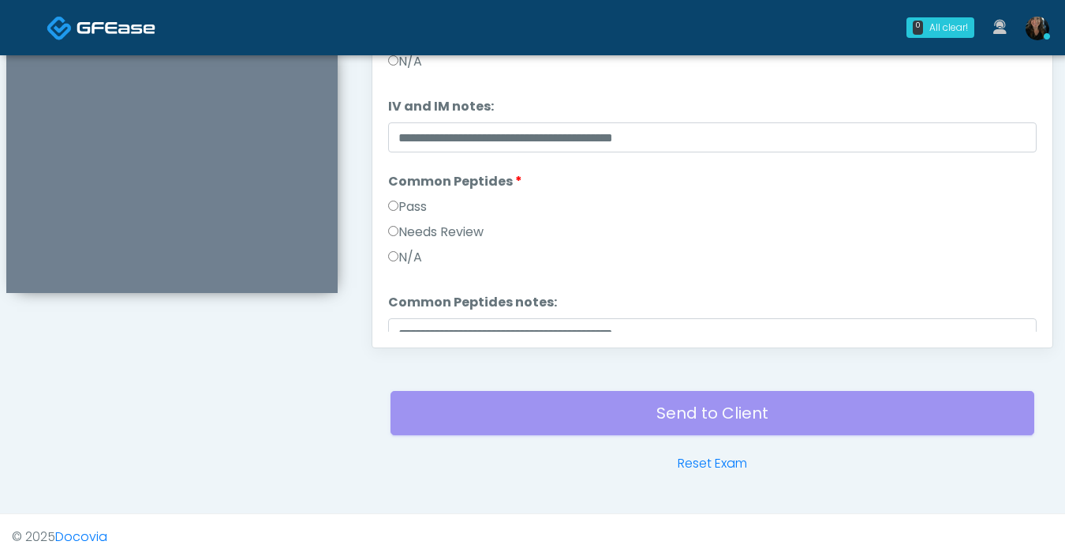
scroll to position [261, 0]
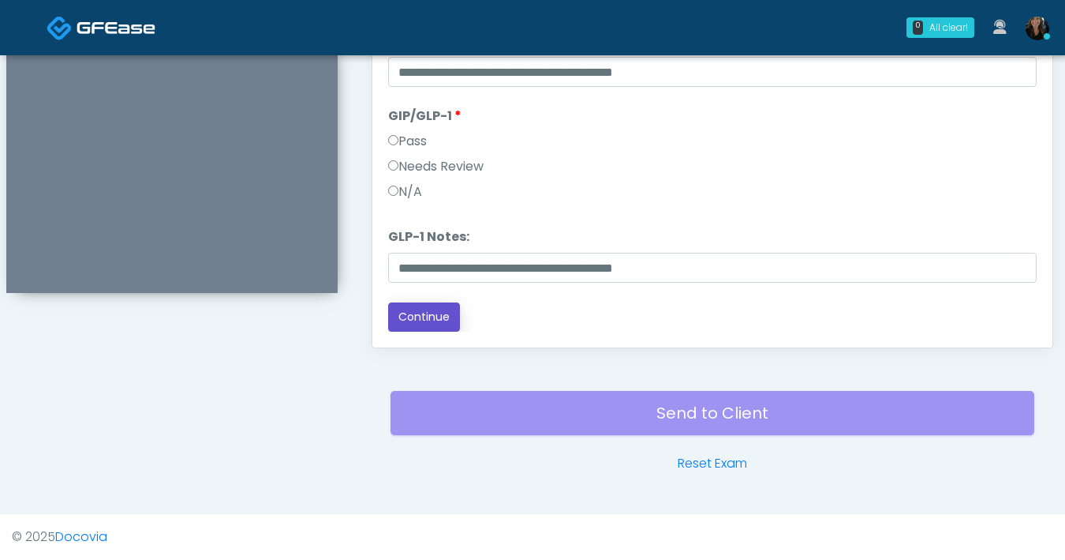
click at [446, 324] on button "Continue" at bounding box center [424, 316] width 72 height 29
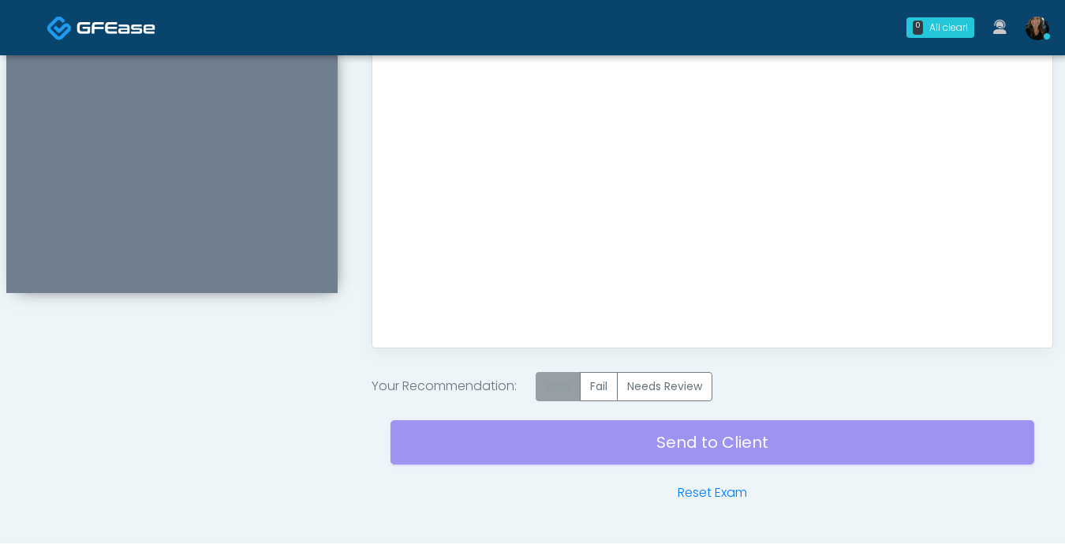
click at [563, 376] on label "Pass" at bounding box center [558, 386] width 45 height 29
click at [693, 447] on div "Send to Client Reset Exam" at bounding box center [713, 451] width 644 height 101
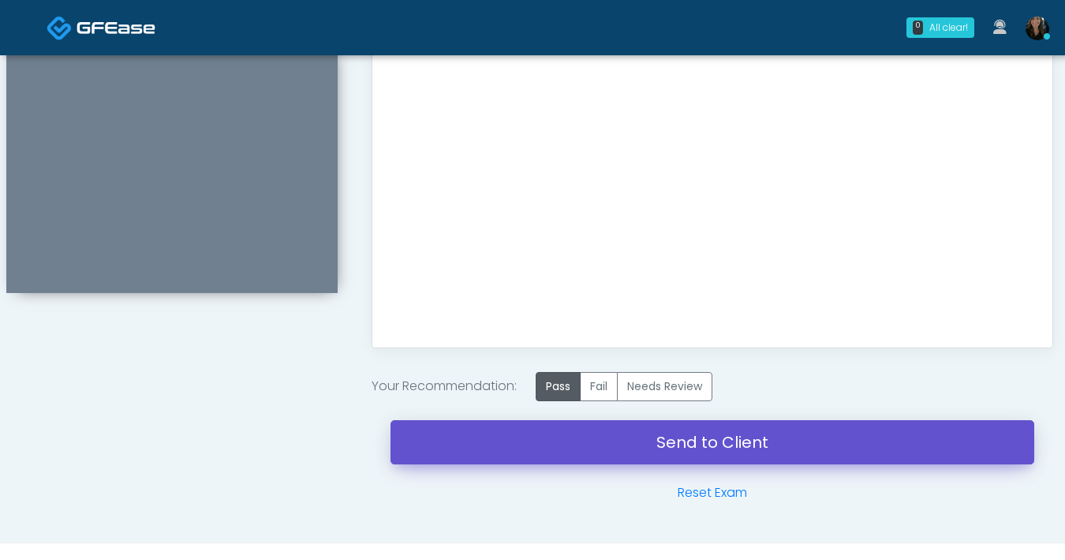
click at [713, 446] on link "Send to Client" at bounding box center [713, 442] width 644 height 44
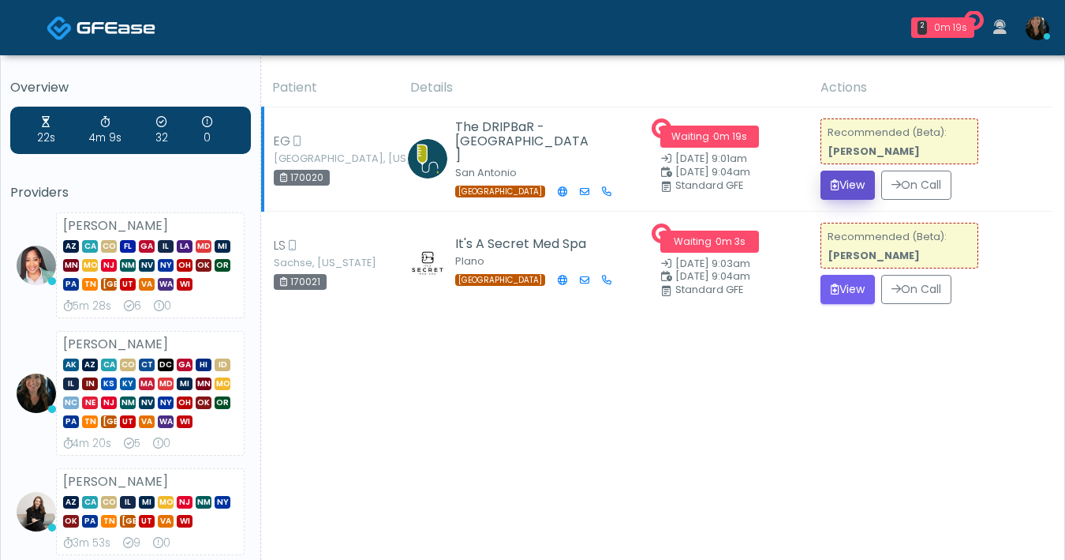
click at [826, 191] on button "View" at bounding box center [848, 184] width 54 height 29
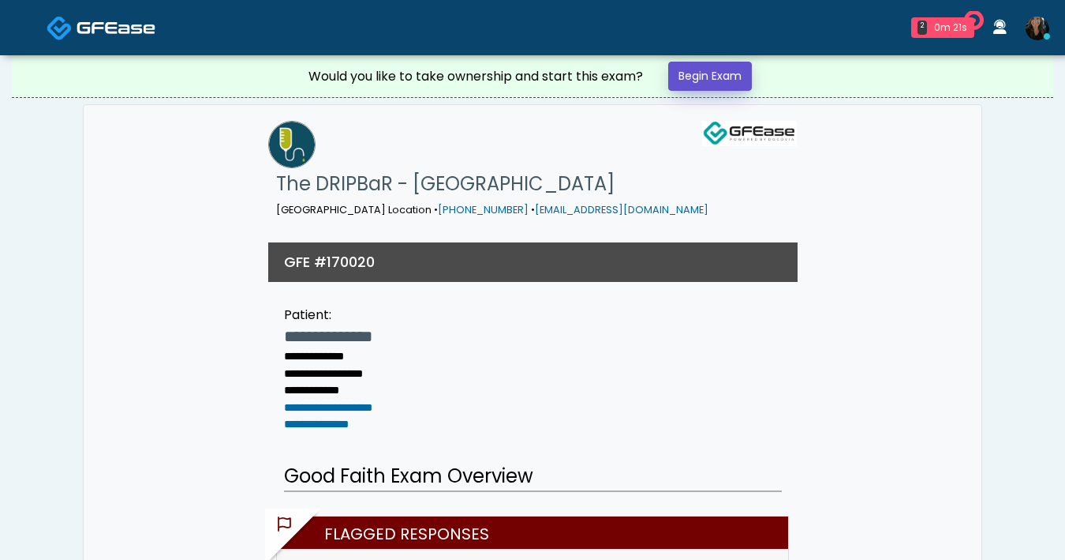
click at [717, 85] on link "Begin Exam" at bounding box center [710, 76] width 84 height 29
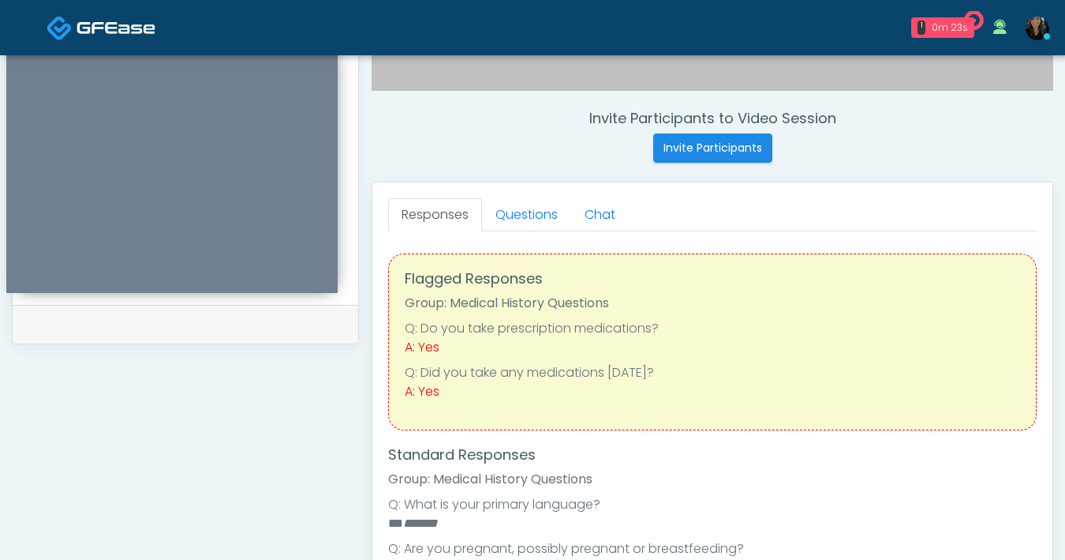
scroll to position [556, 0]
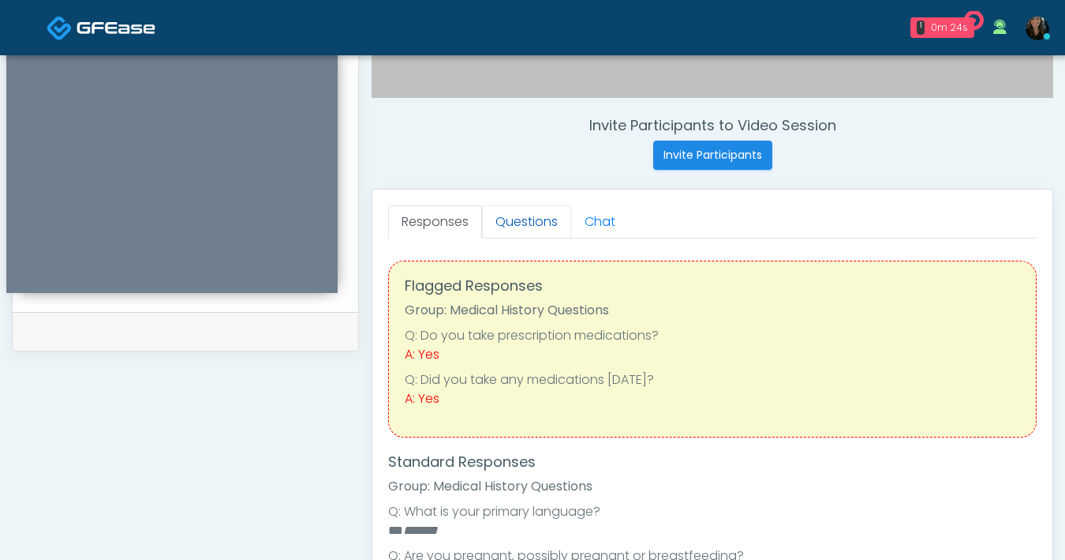
click at [495, 223] on link "Questions" at bounding box center [526, 221] width 89 height 33
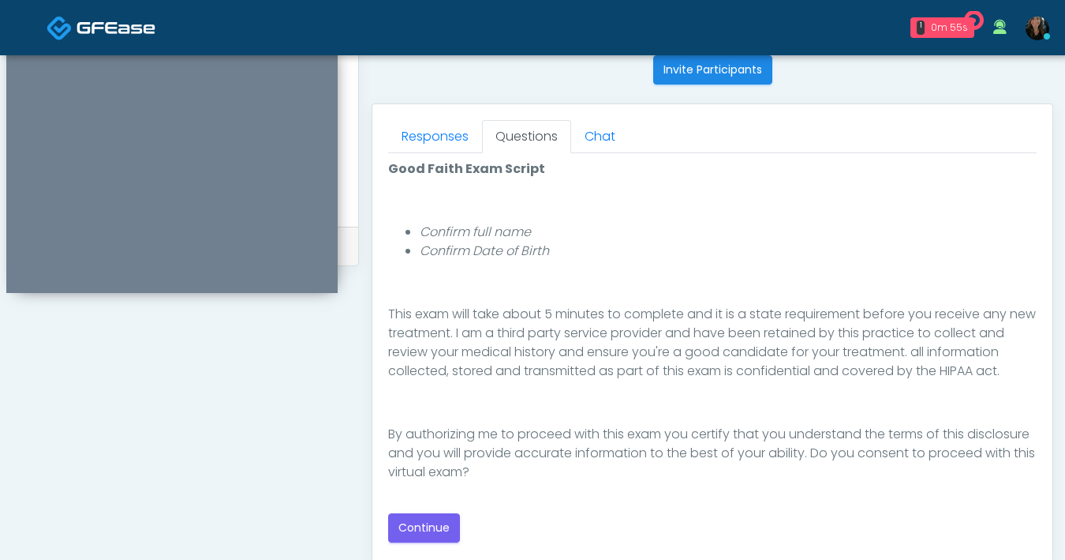
scroll to position [641, 0]
click at [420, 530] on button "Continue" at bounding box center [424, 527] width 72 height 29
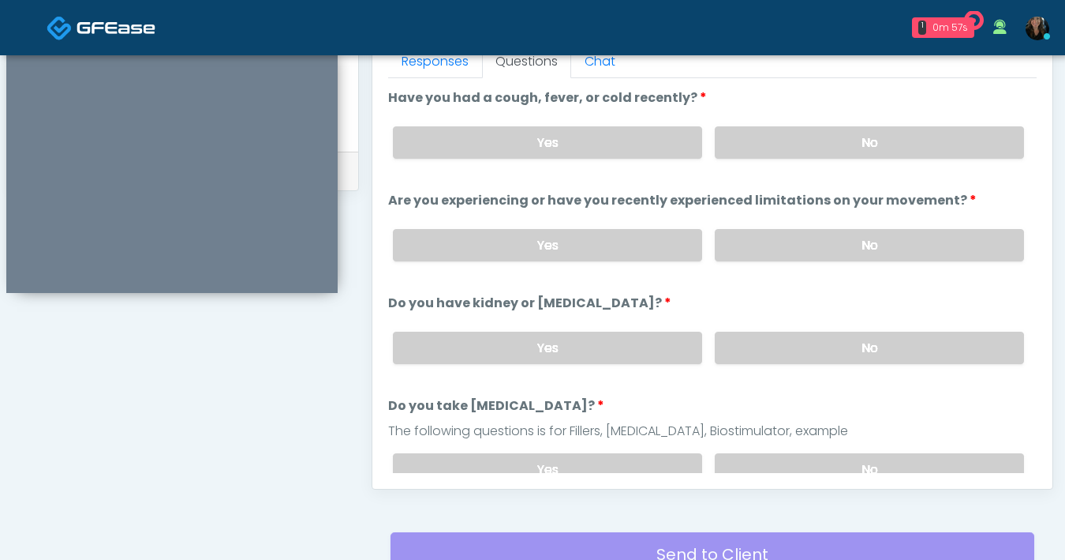
scroll to position [647, 0]
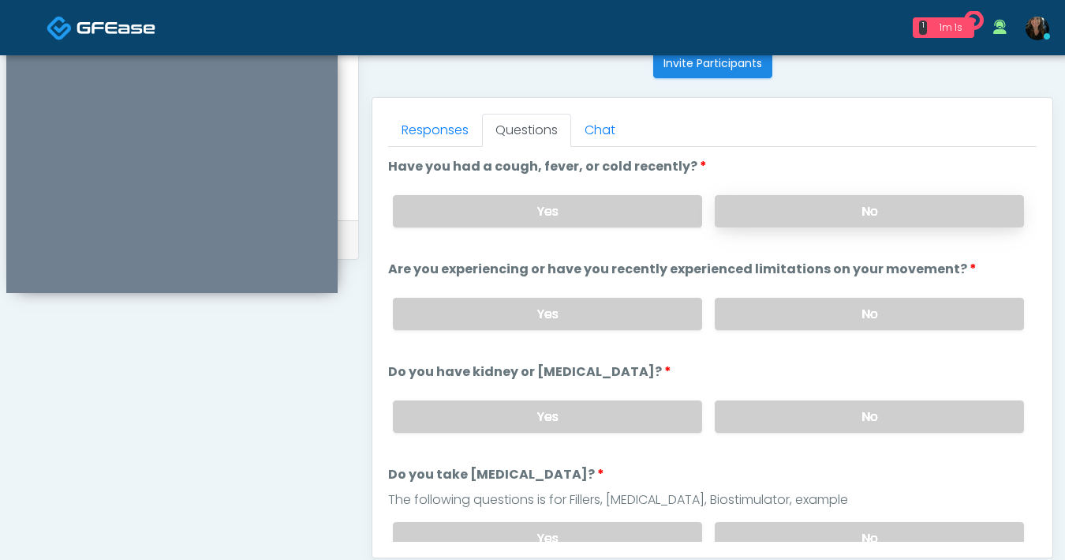
click at [817, 223] on label "No" at bounding box center [869, 211] width 309 height 32
click at [805, 327] on label "No" at bounding box center [869, 314] width 309 height 32
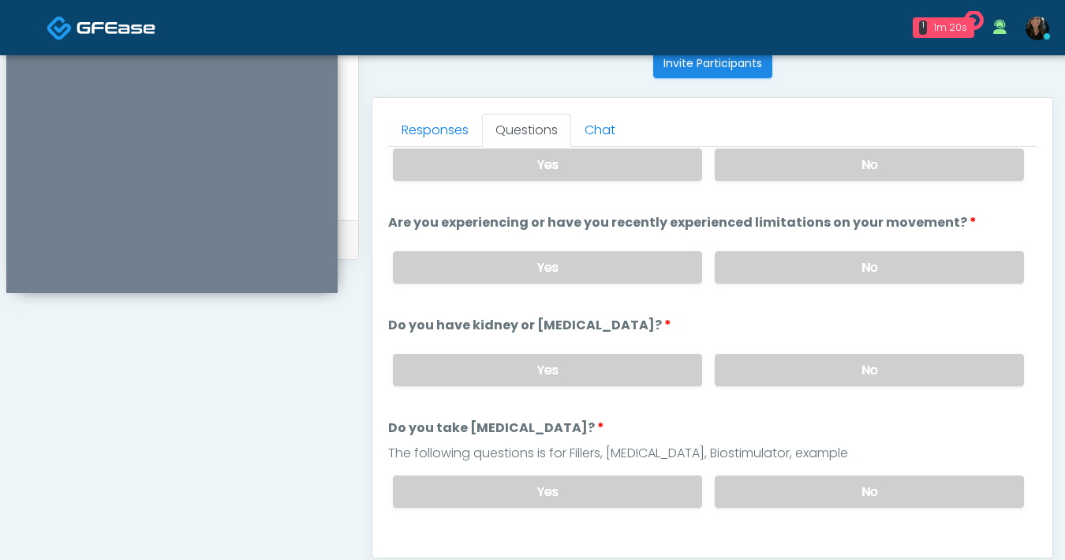
scroll to position [47, 0]
click at [757, 359] on label "No" at bounding box center [869, 369] width 309 height 32
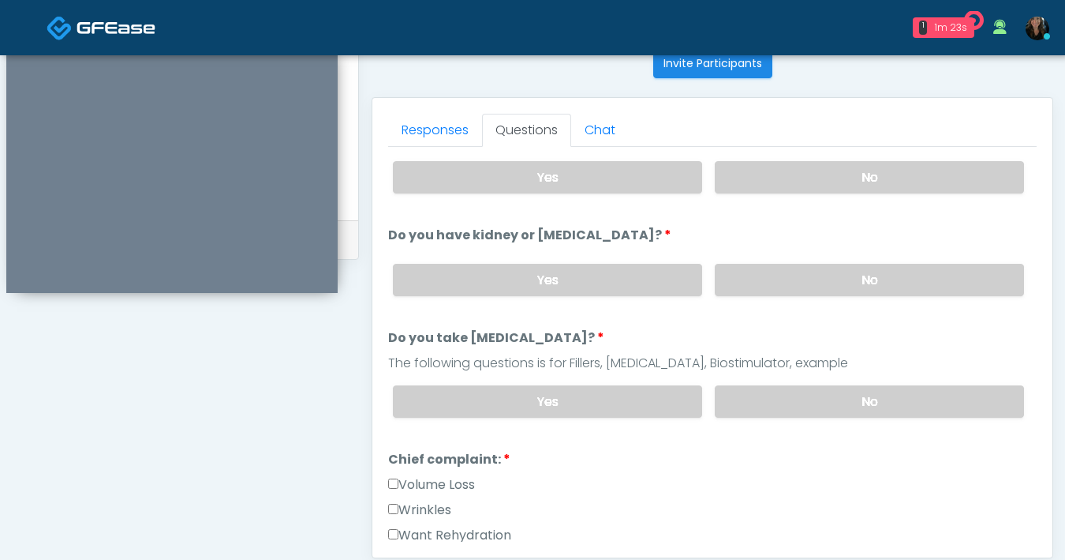
scroll to position [149, 0]
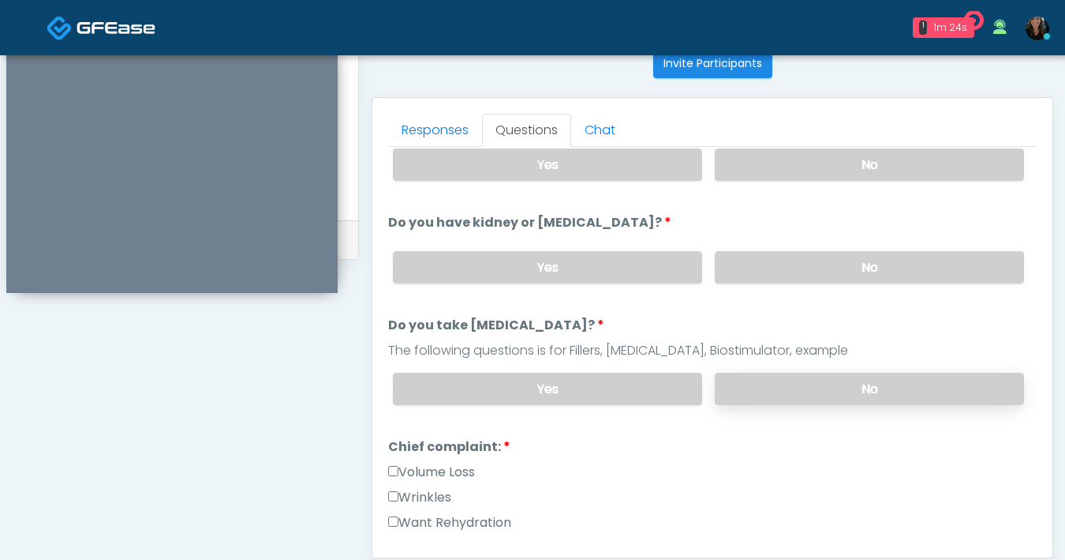
click at [781, 391] on label "No" at bounding box center [869, 389] width 309 height 32
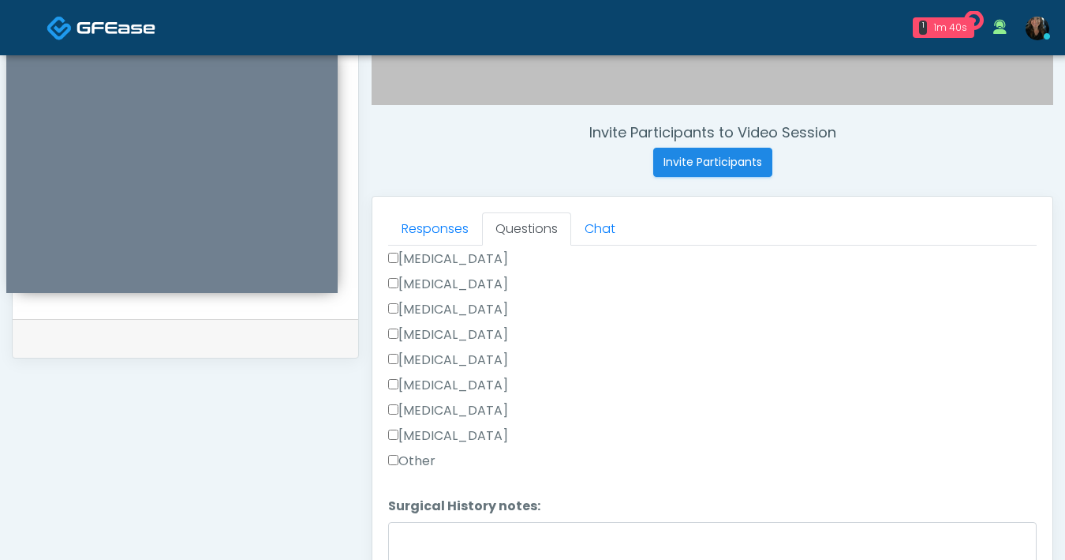
scroll to position [561, 0]
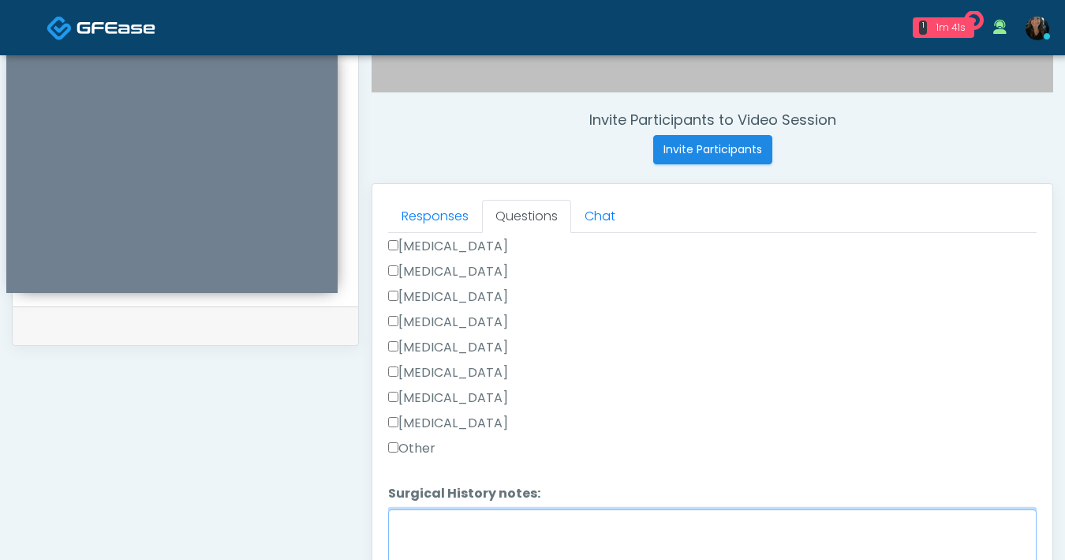
click at [478, 537] on textarea "Surgical History notes:" at bounding box center [712, 543] width 649 height 68
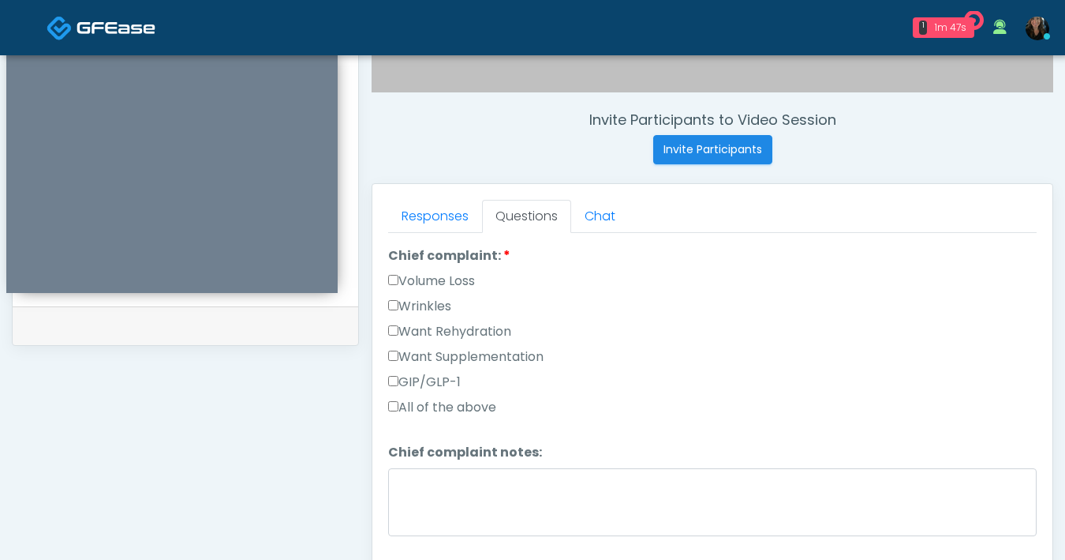
scroll to position [425, 0]
type textarea "********"
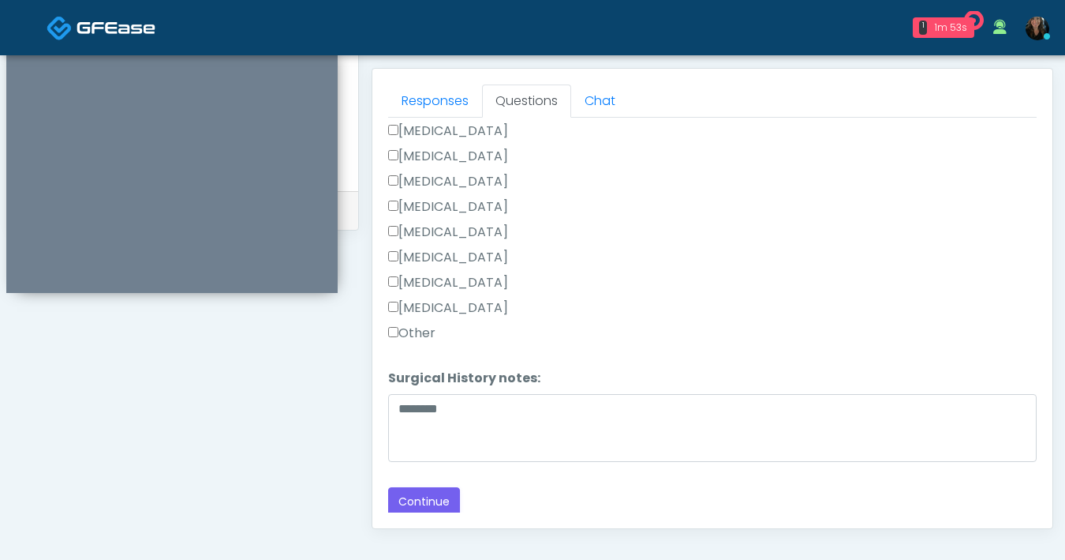
scroll to position [857, 0]
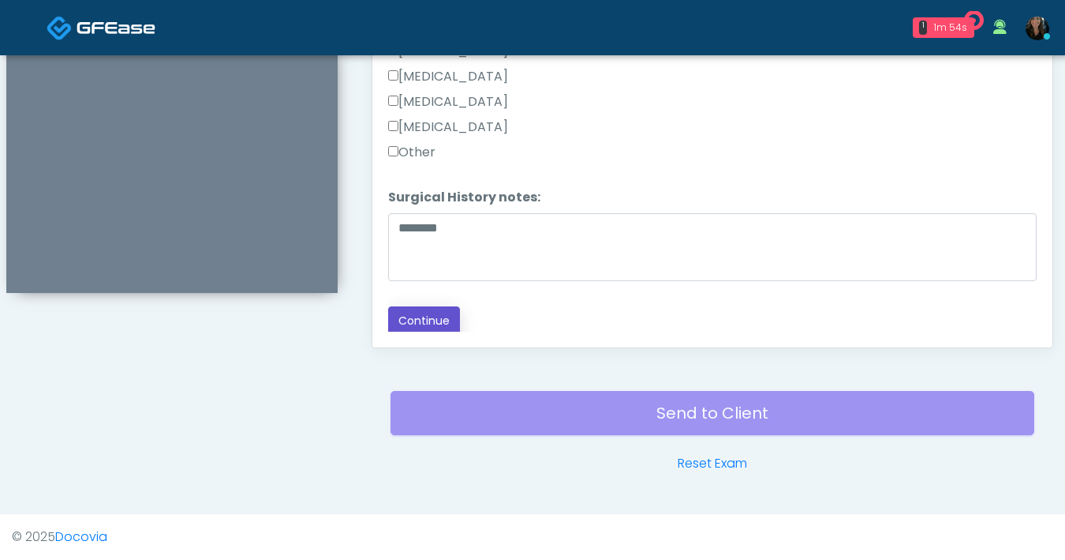
click at [432, 309] on button "Continue" at bounding box center [424, 320] width 72 height 29
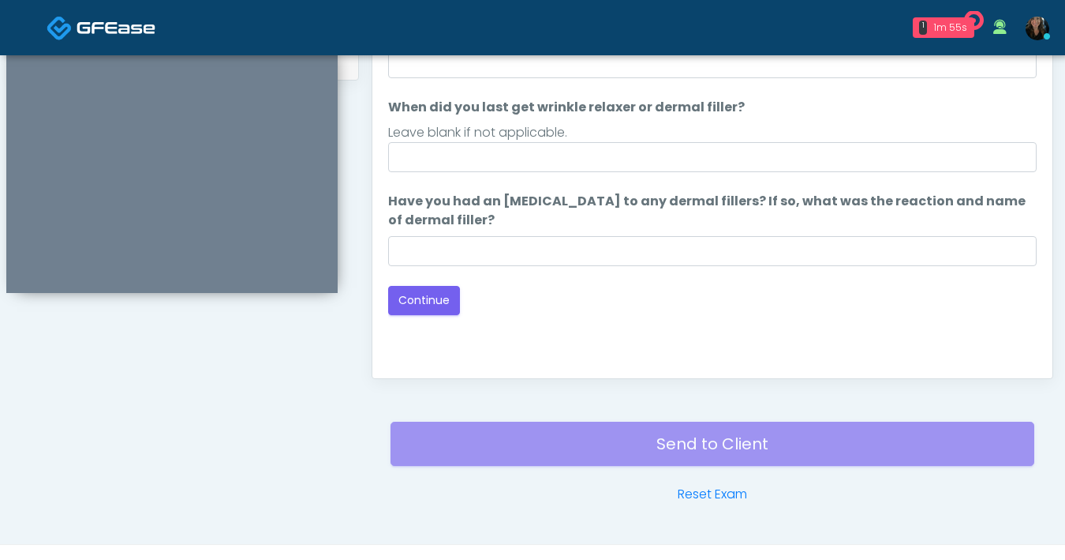
scroll to position [745, 0]
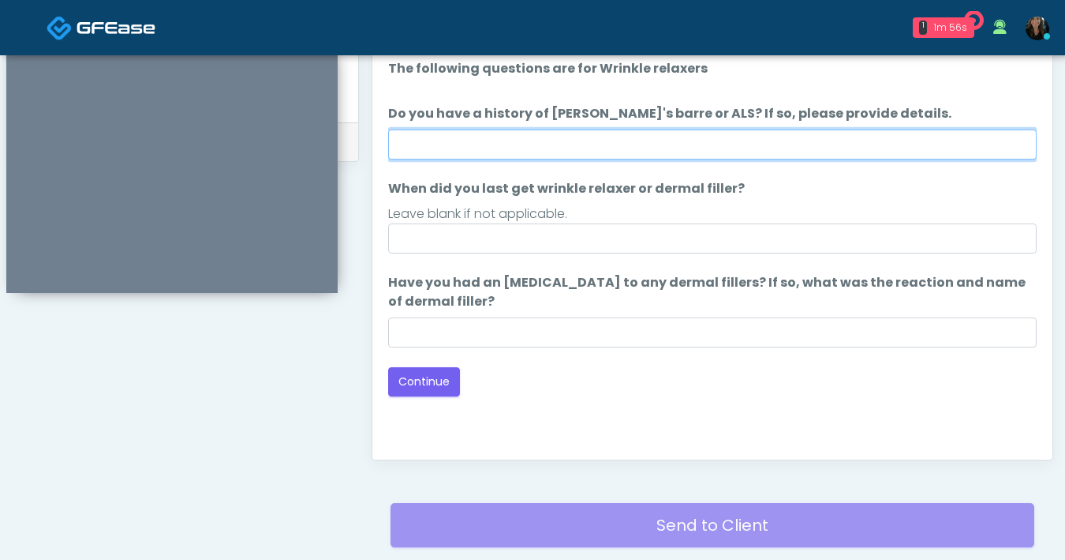
click at [626, 138] on input "Do you have a history of [PERSON_NAME]'s barre or ALS? If so, please provide de…" at bounding box center [712, 144] width 649 height 30
type input "**"
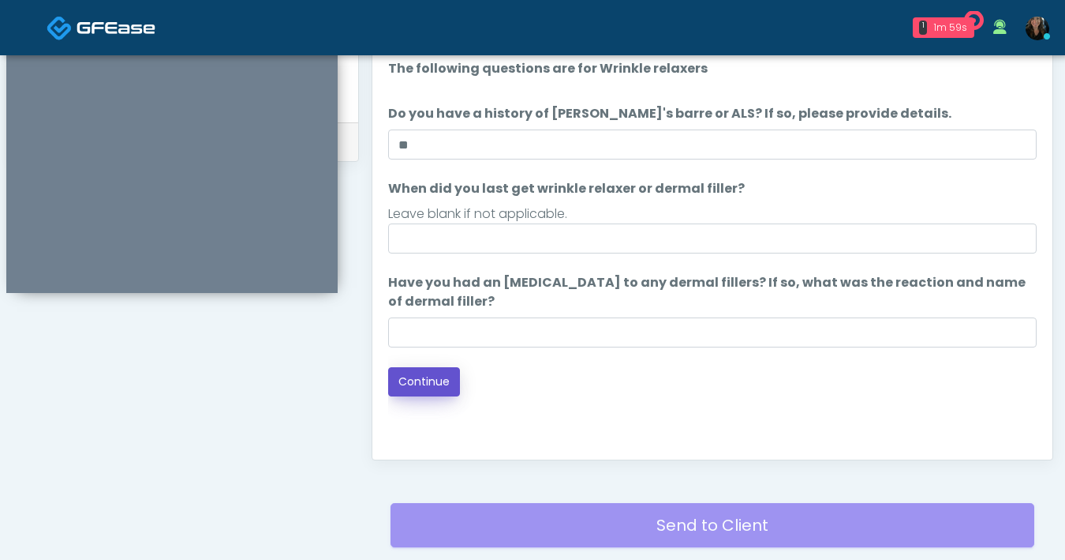
click at [412, 391] on button "Continue" at bounding box center [424, 381] width 72 height 29
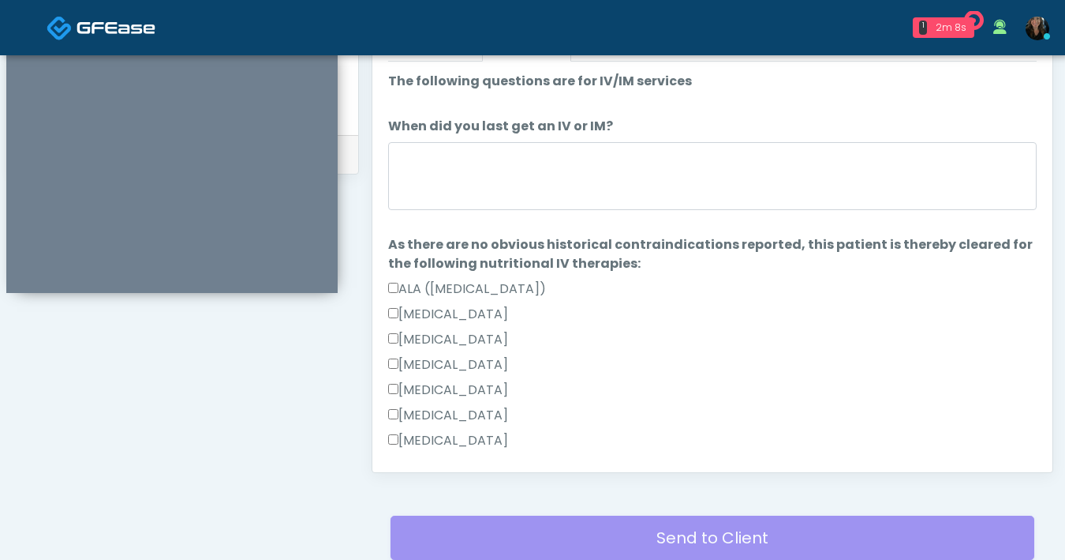
scroll to position [708, 0]
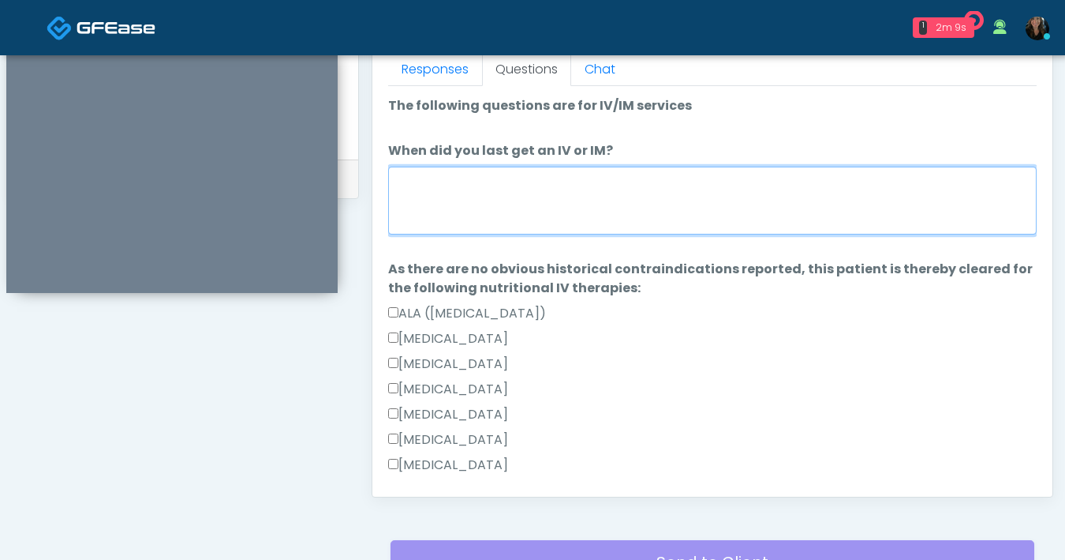
click at [597, 196] on textarea "When did you last get an IV or IM?" at bounding box center [712, 201] width 649 height 68
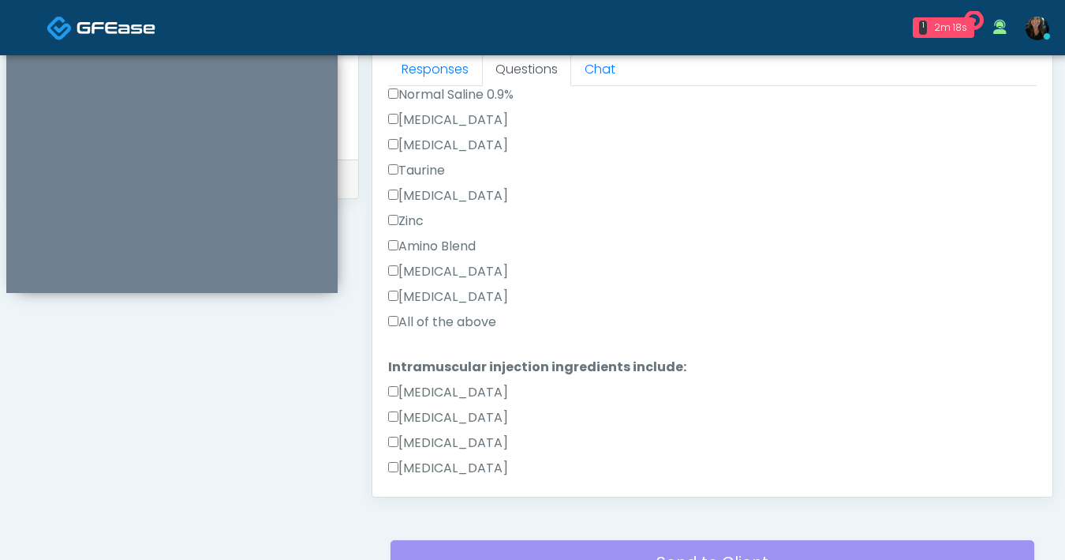
scroll to position [1129, 0]
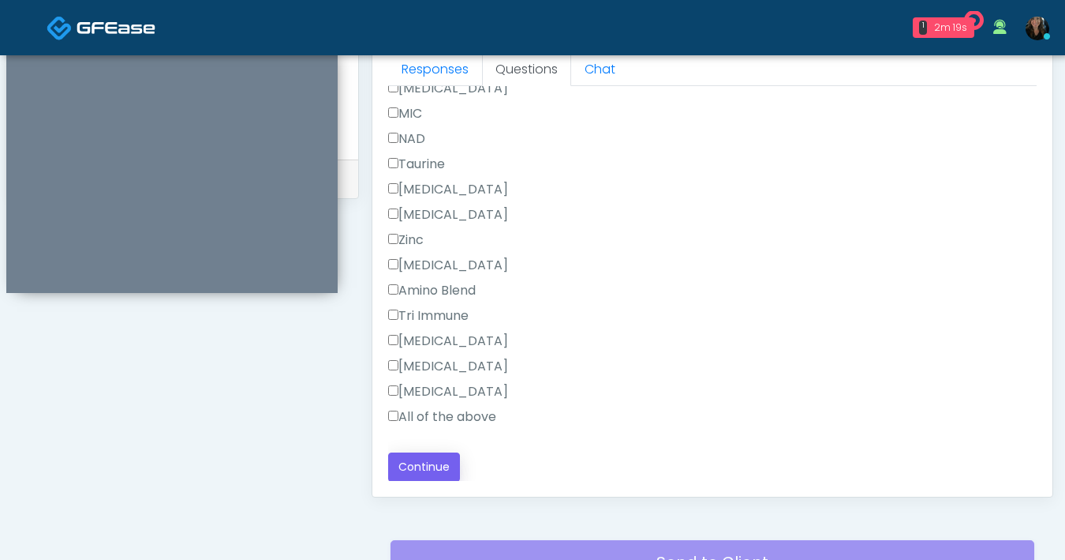
type textarea "**********"
click at [443, 458] on button "Continue" at bounding box center [424, 466] width 72 height 29
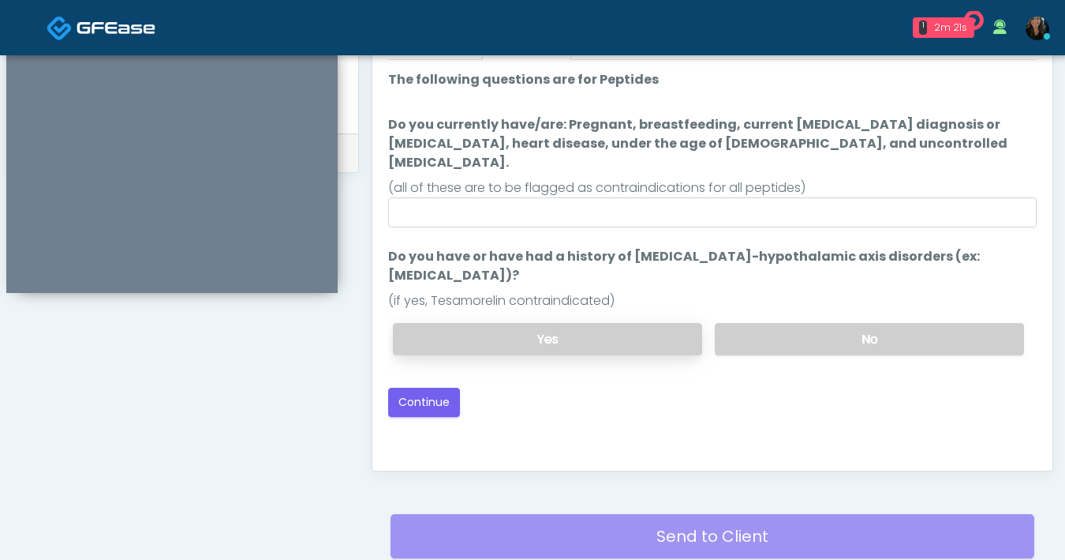
scroll to position [732, 0]
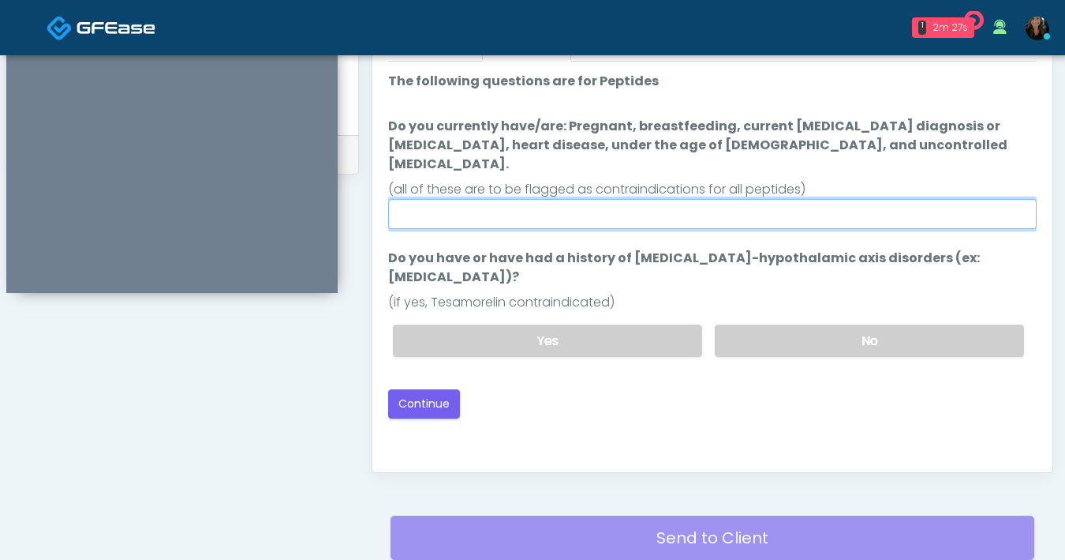
click at [504, 199] on input "Do you currently have/are: Pregnant, breastfeeding, current cancer diagnosis or…" at bounding box center [712, 214] width 649 height 30
type input "**"
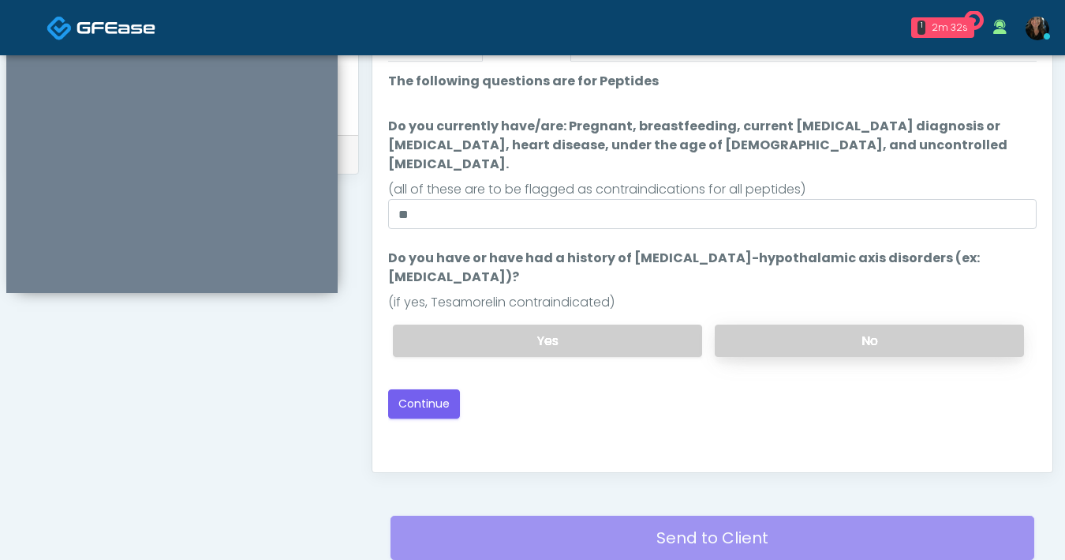
click at [897, 324] on label "No" at bounding box center [869, 340] width 309 height 32
click at [399, 389] on button "Continue" at bounding box center [424, 403] width 72 height 29
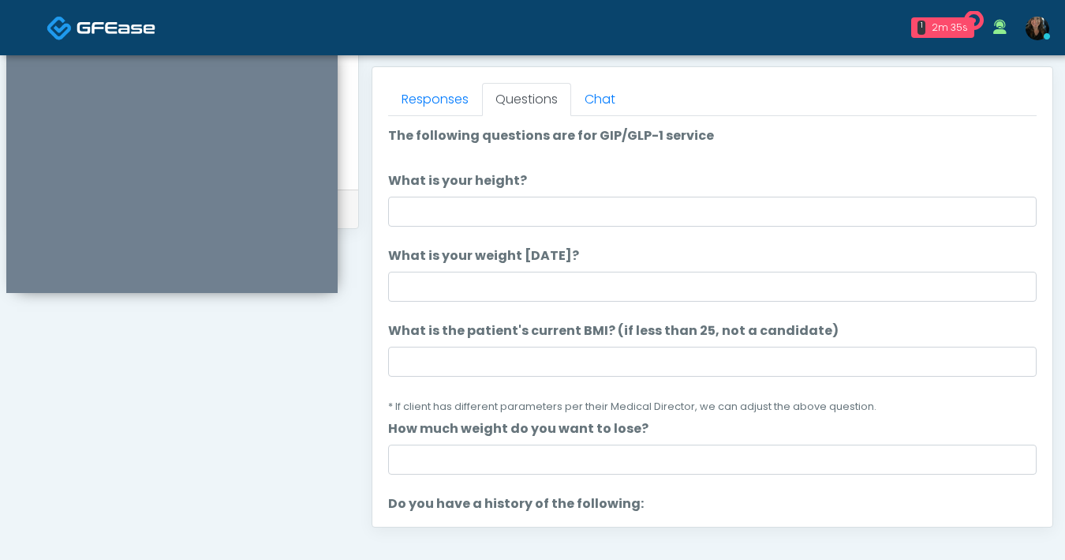
scroll to position [511, 0]
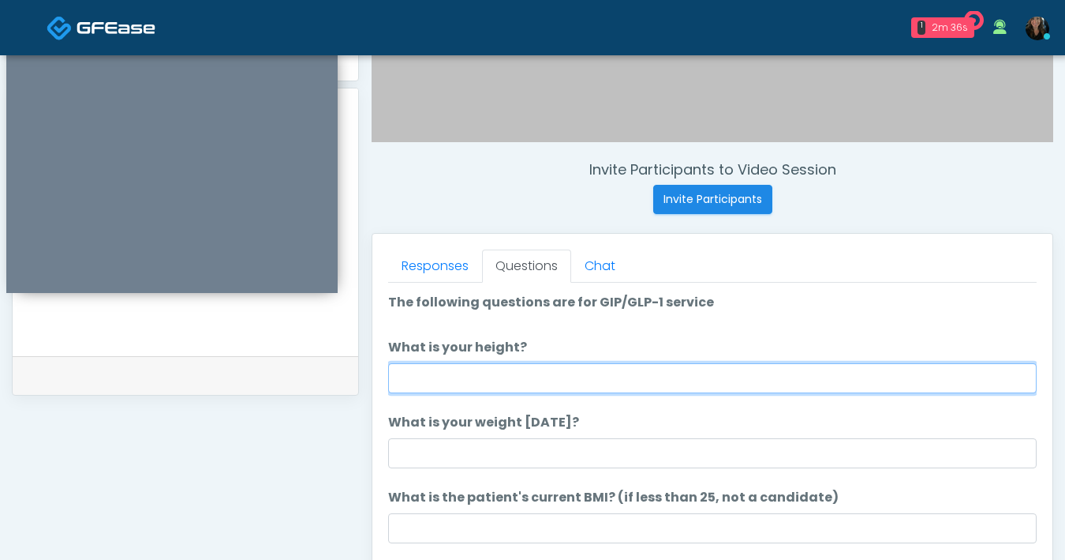
click at [549, 383] on input "What is your height?" at bounding box center [712, 378] width 649 height 30
type input "***"
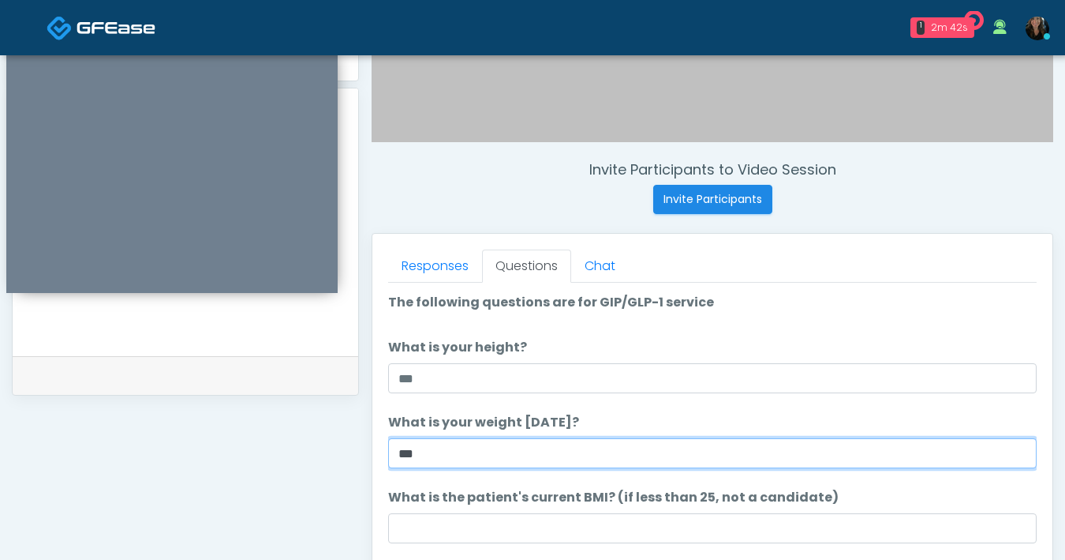
type input "***"
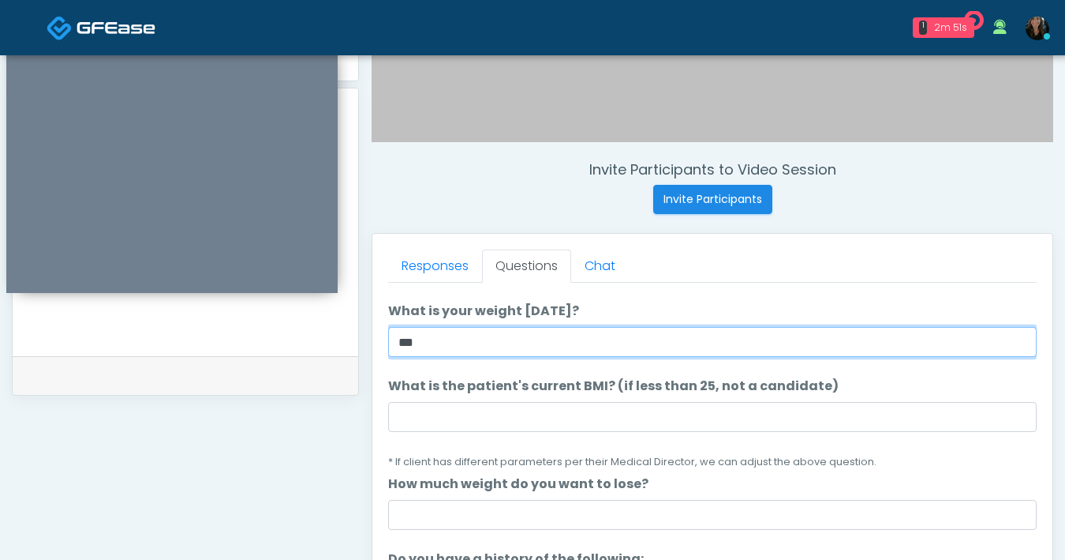
scroll to position [112, 0]
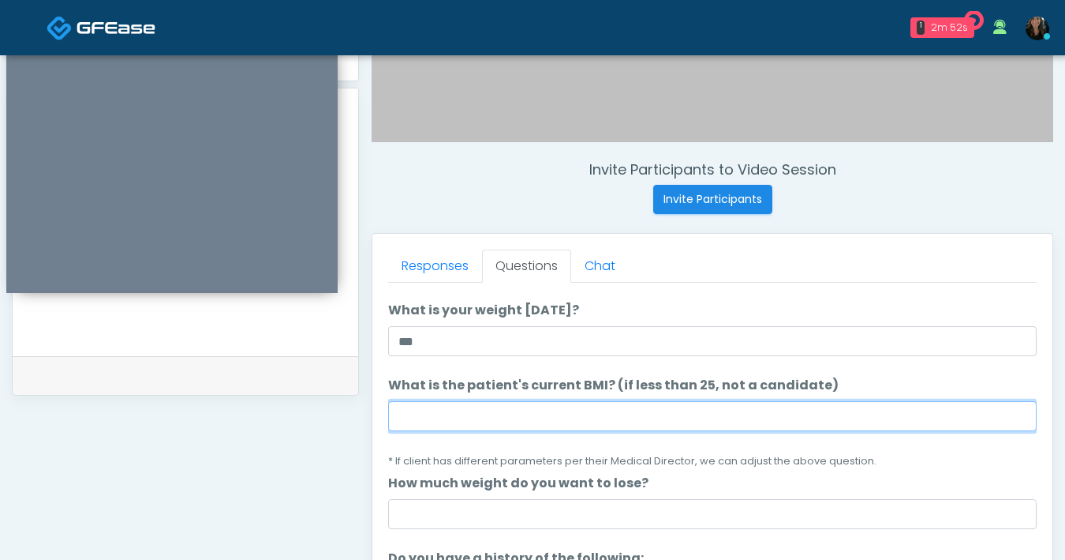
click at [527, 418] on input "What is the patient's current BMI? (if less than 25, not a candidate)" at bounding box center [712, 416] width 649 height 30
type input "****"
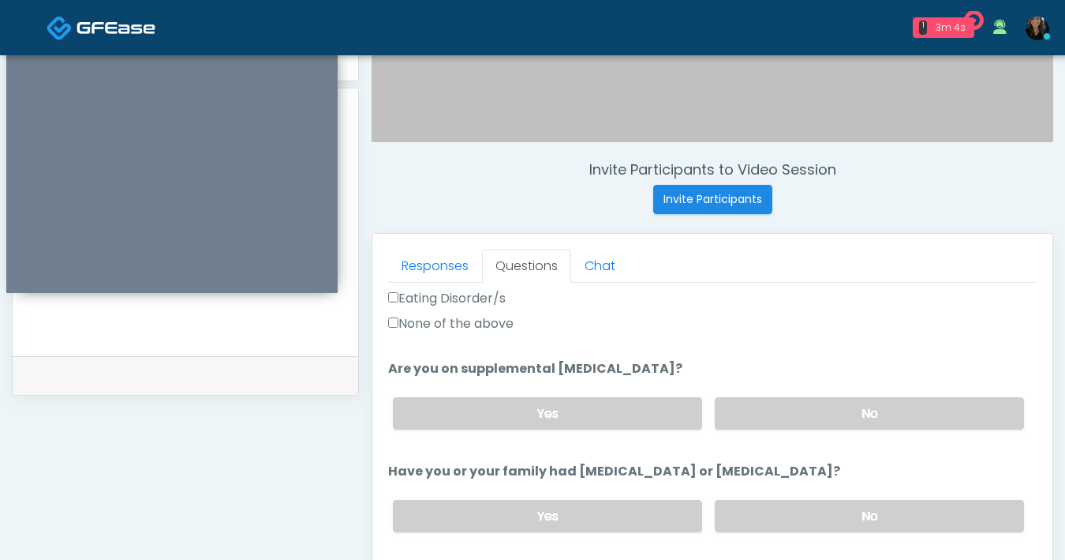
scroll to position [548, 0]
type input "*"
click at [400, 324] on label "None of the above" at bounding box center [450, 323] width 125 height 19
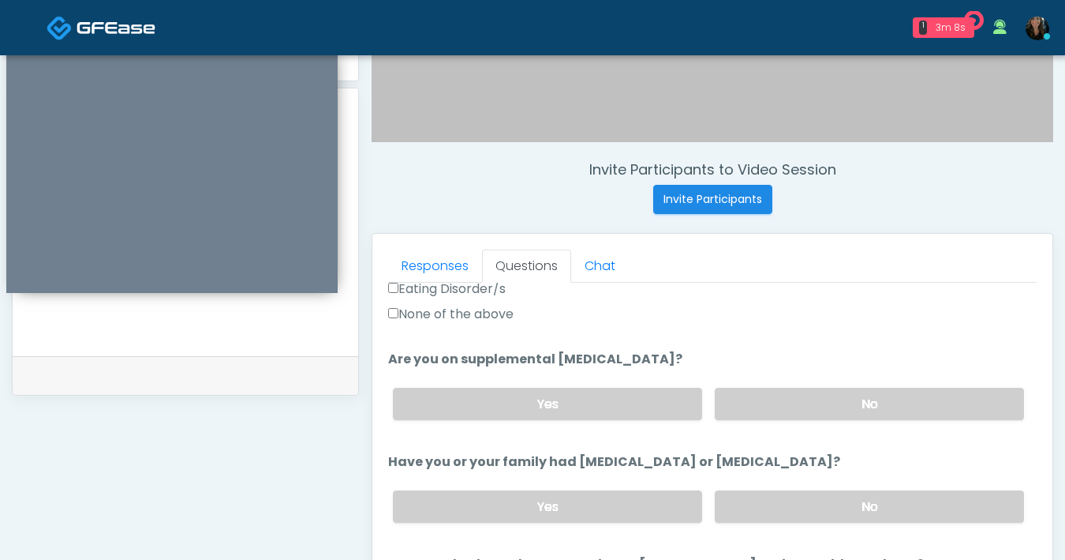
scroll to position [570, 0]
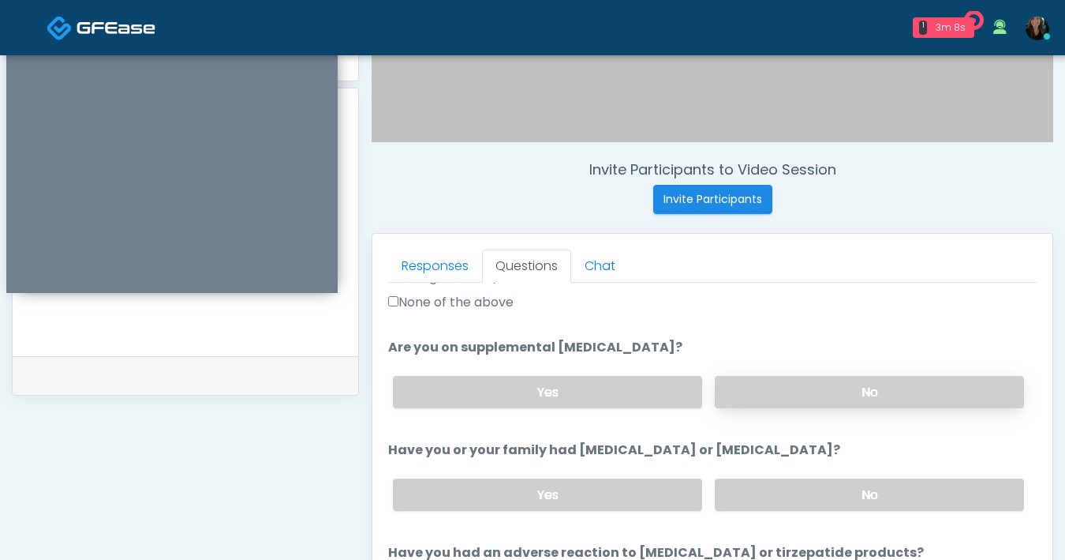
click at [885, 389] on label "No" at bounding box center [869, 392] width 309 height 32
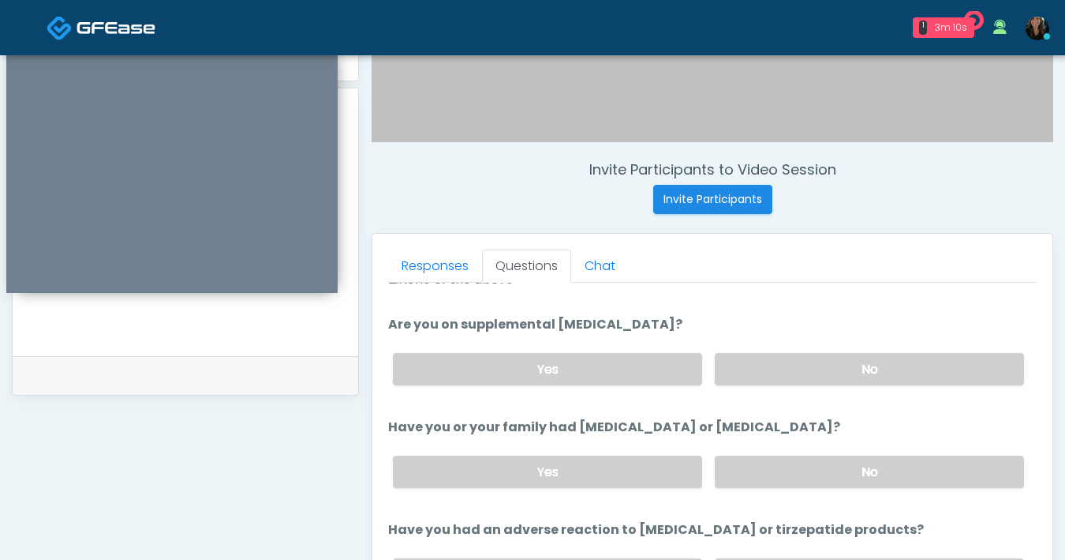
scroll to position [593, 0]
click at [841, 466] on label "No" at bounding box center [869, 471] width 309 height 32
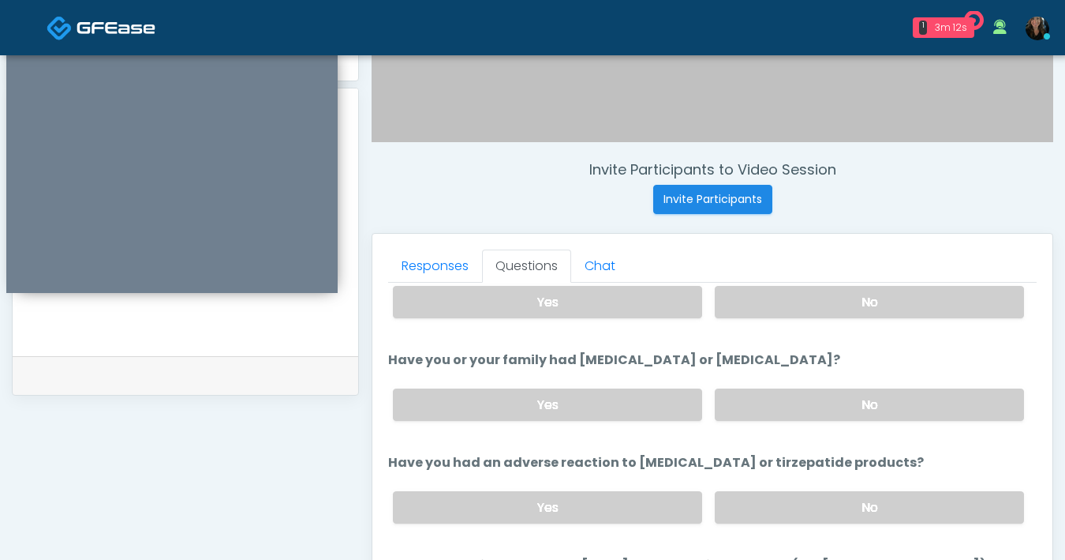
scroll to position [660, 0]
click at [603, 313] on label "Yes" at bounding box center [547, 302] width 309 height 32
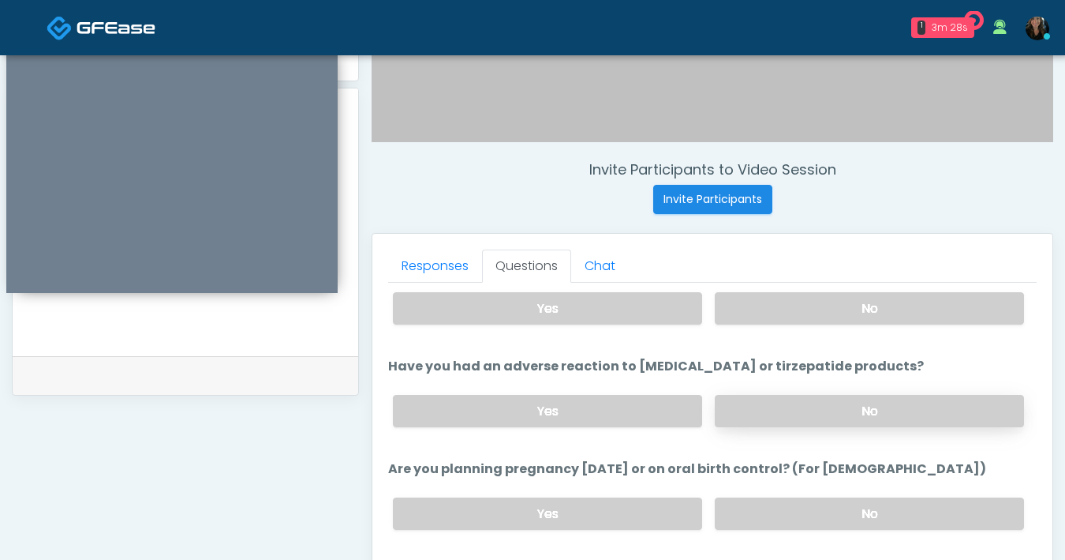
scroll to position [770, 0]
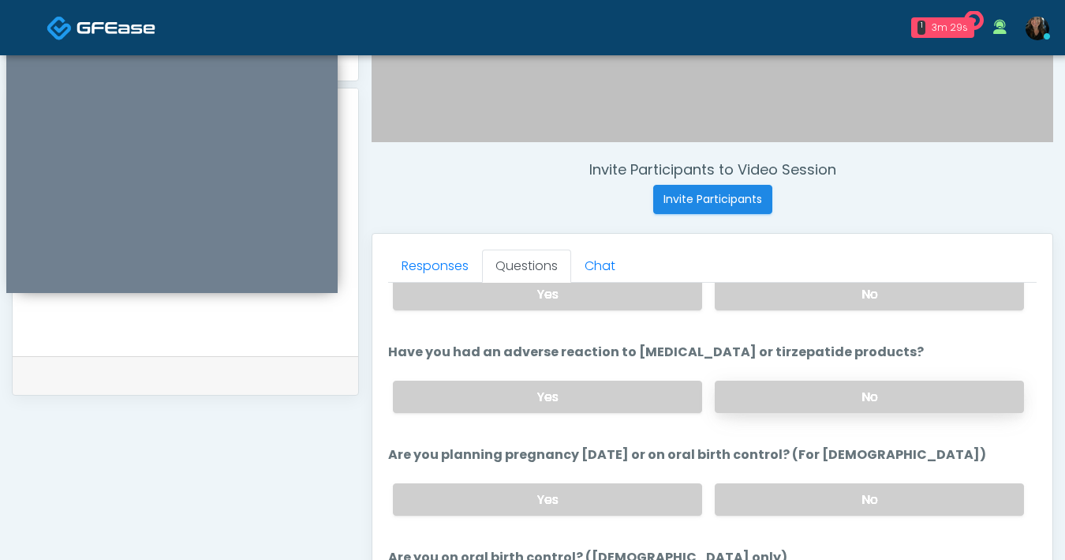
click at [752, 385] on label "No" at bounding box center [869, 396] width 309 height 32
click at [826, 492] on label "No" at bounding box center [869, 499] width 309 height 32
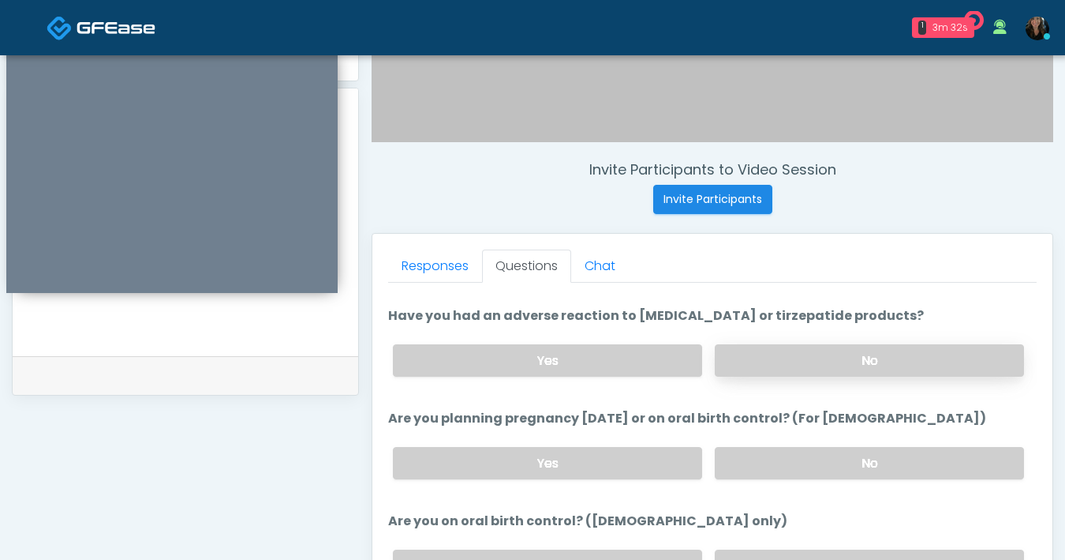
scroll to position [870, 0]
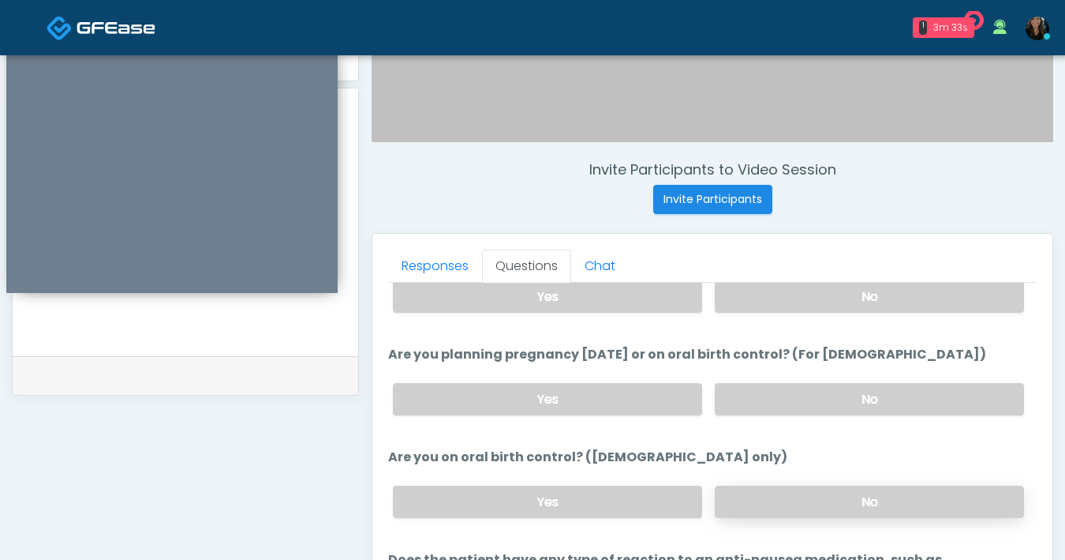
click at [812, 502] on label "No" at bounding box center [869, 501] width 309 height 32
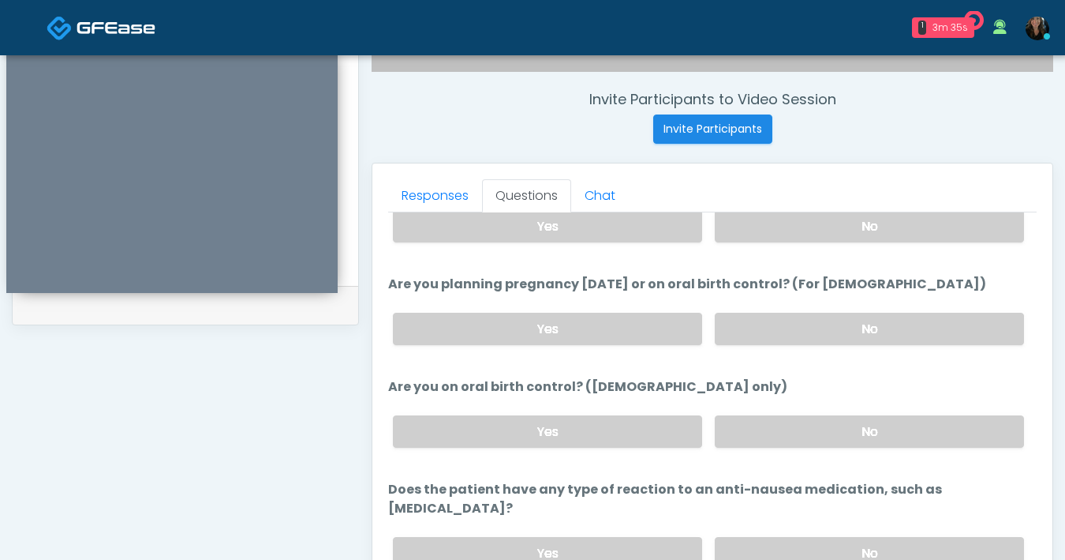
scroll to position [605, 0]
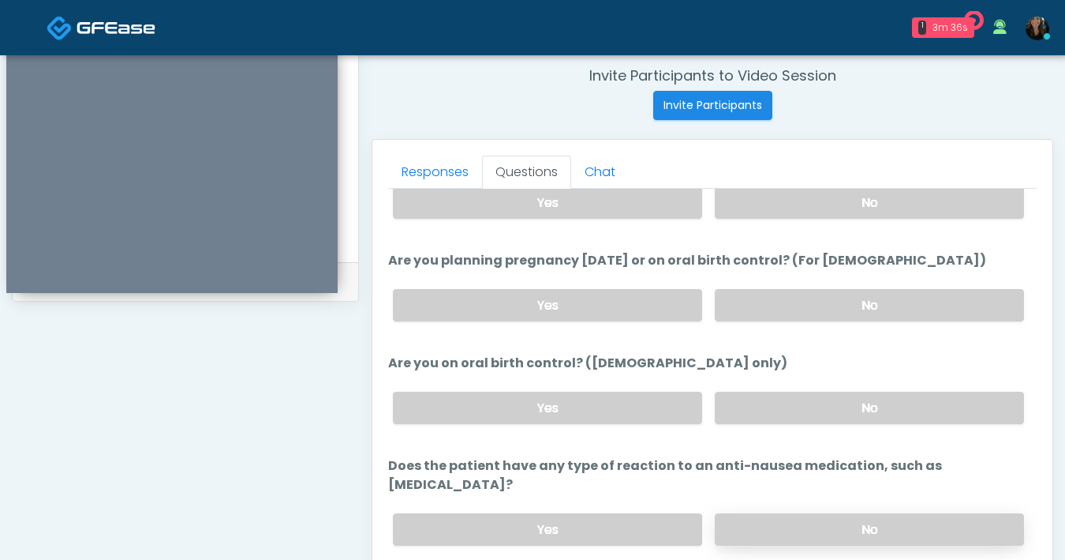
click at [814, 513] on label "No" at bounding box center [869, 529] width 309 height 32
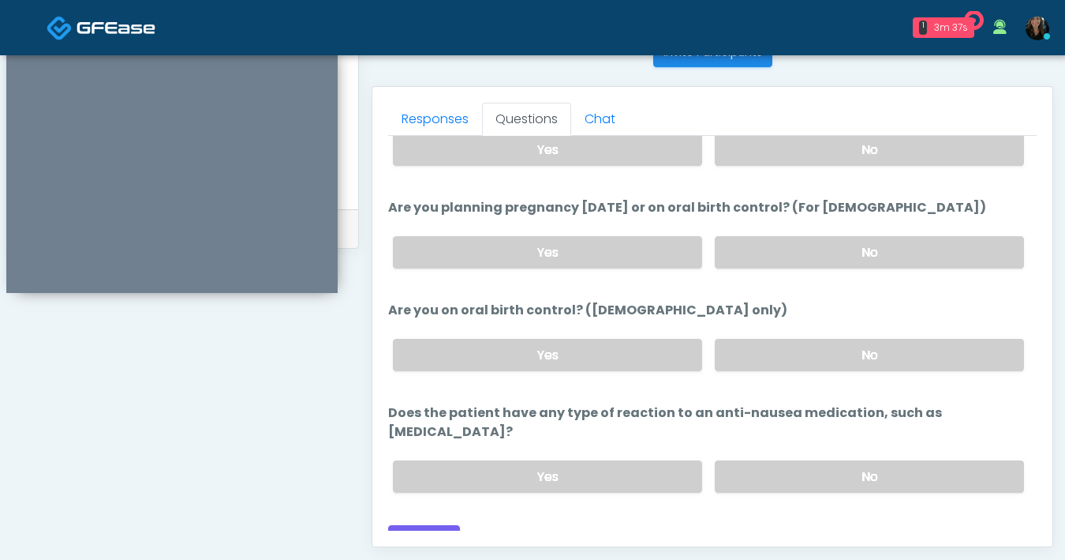
scroll to position [661, 0]
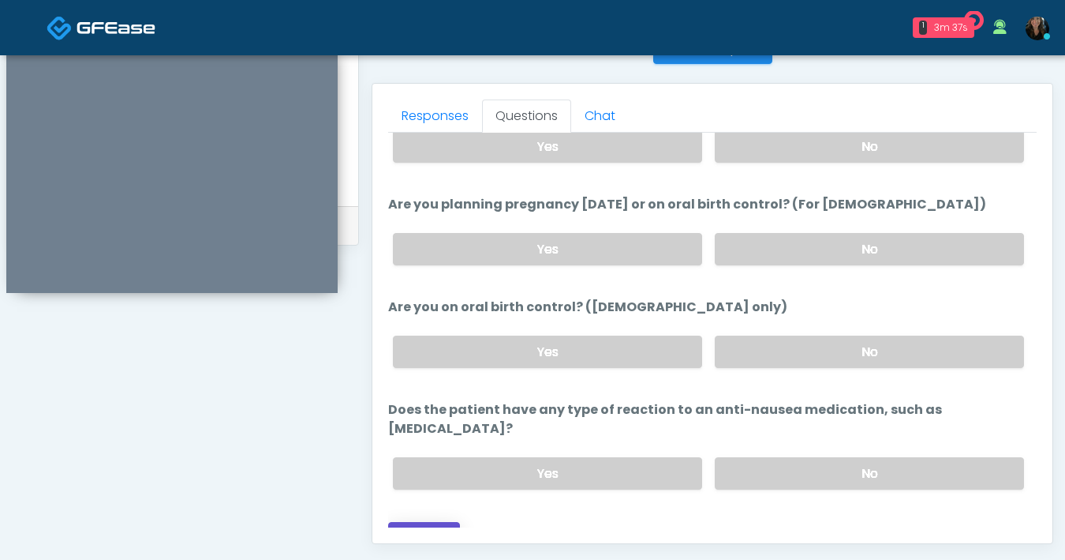
click at [422, 522] on button "Continue" at bounding box center [424, 536] width 72 height 29
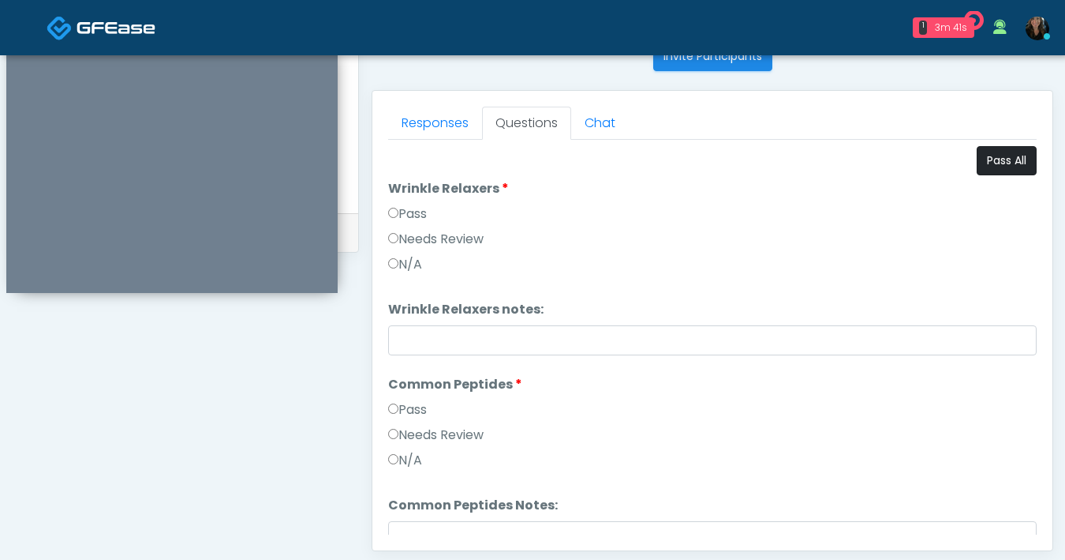
scroll to position [646, 0]
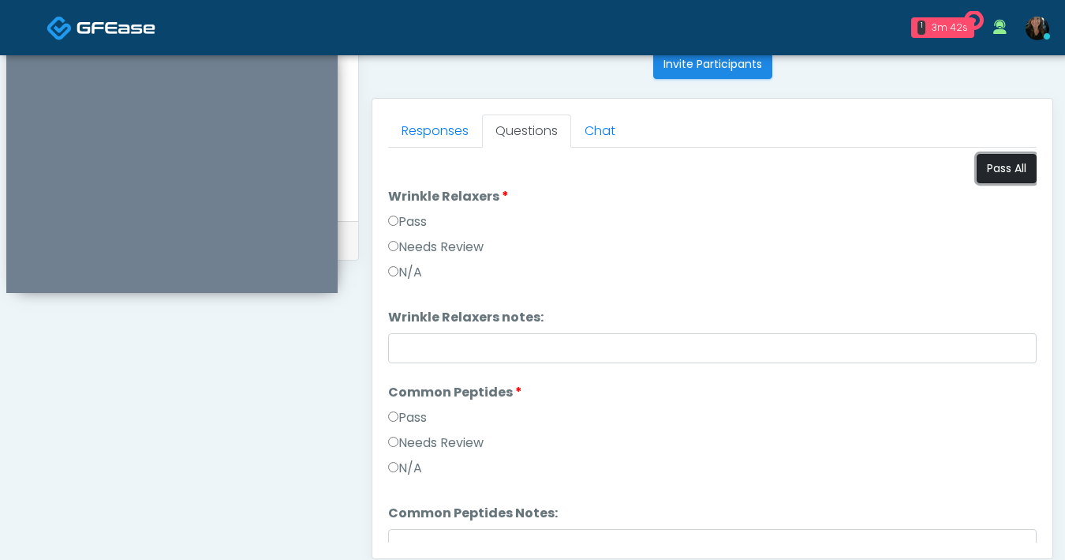
click at [989, 168] on button "Pass All" at bounding box center [1007, 168] width 60 height 29
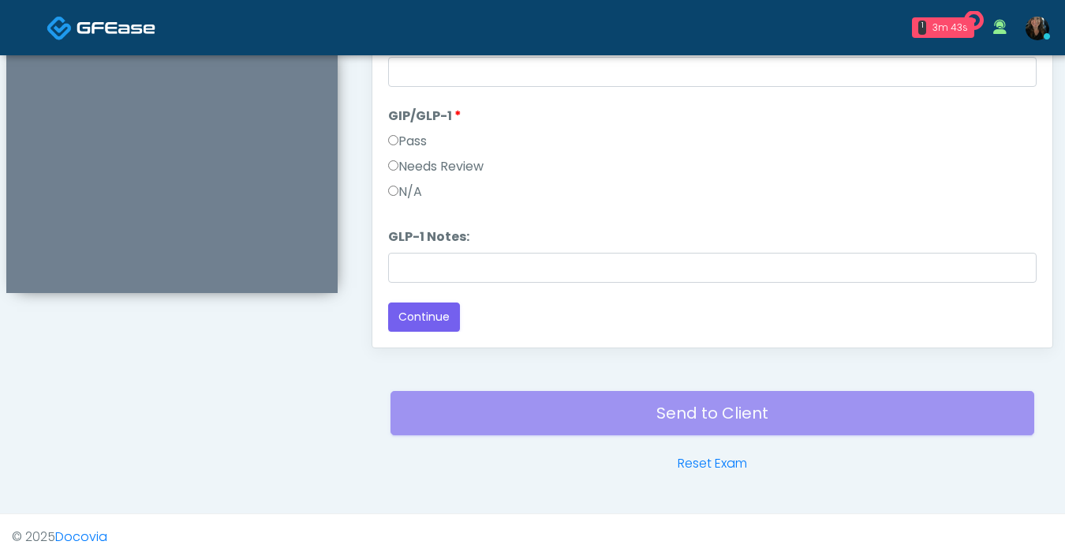
scroll to position [857, 0]
click at [444, 319] on button "Continue" at bounding box center [424, 316] width 72 height 29
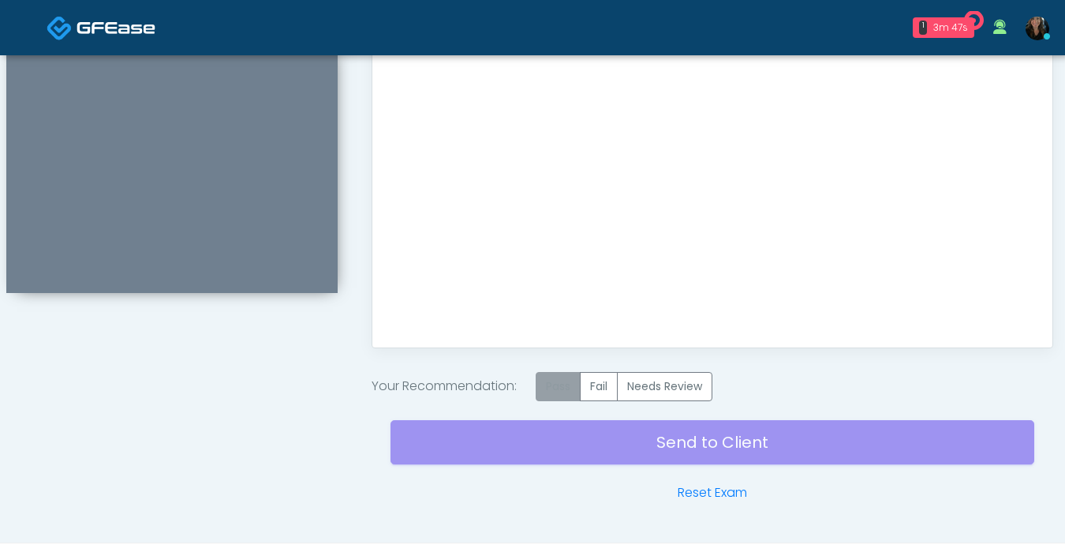
click at [556, 391] on label "Pass" at bounding box center [558, 386] width 45 height 29
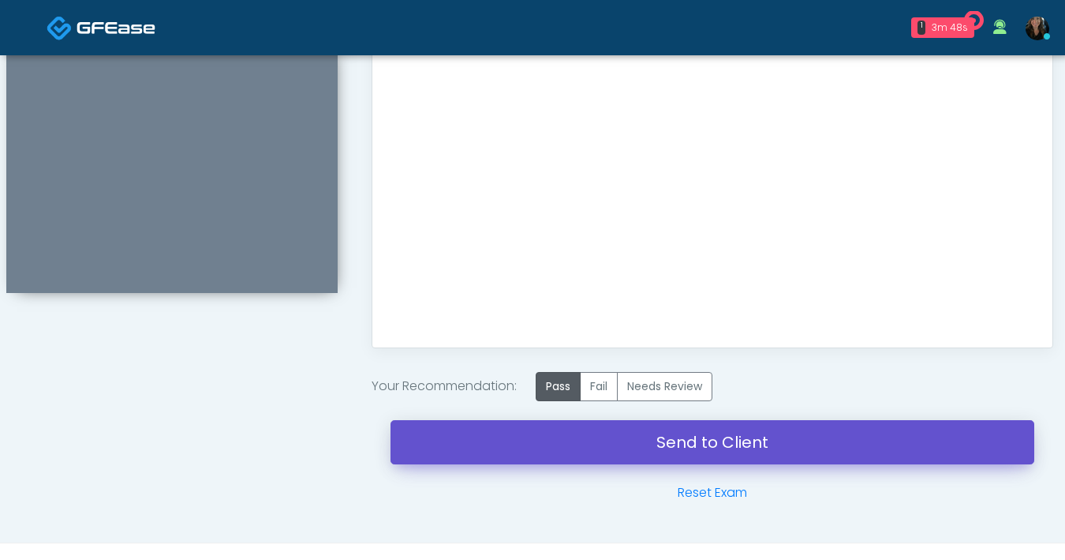
click at [643, 440] on link "Send to Client" at bounding box center [713, 442] width 644 height 44
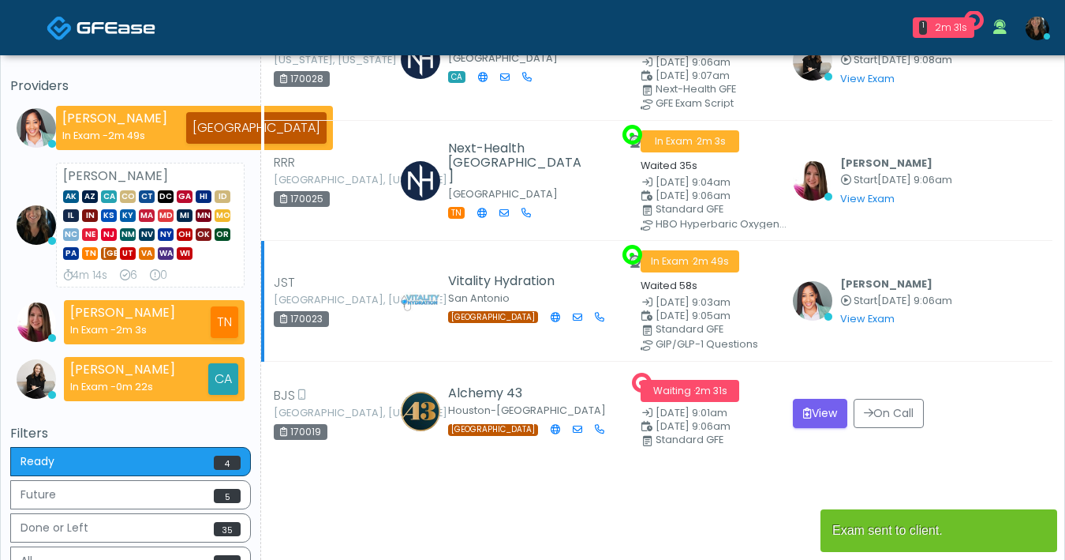
scroll to position [148, 0]
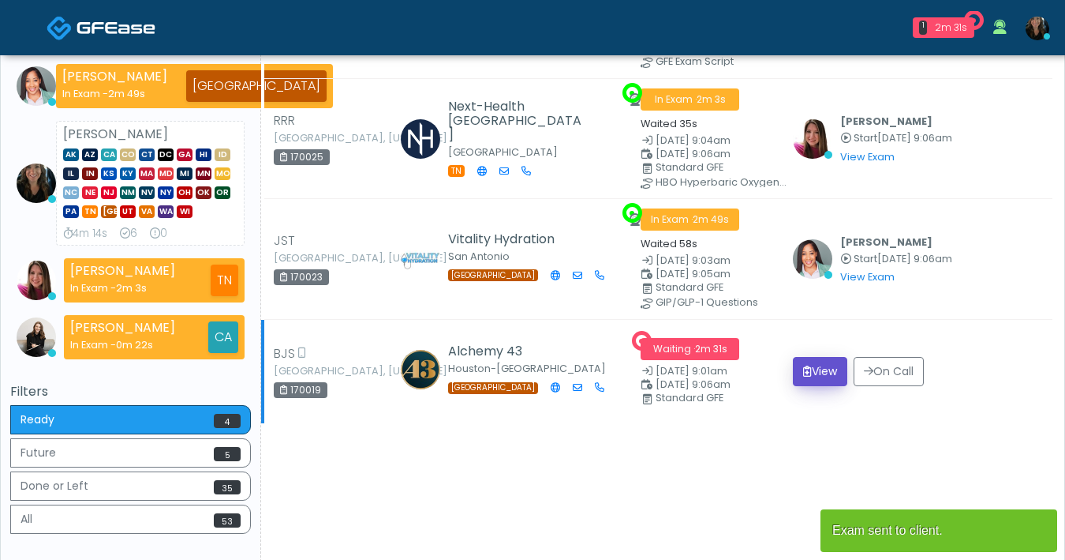
click at [812, 371] on button "View" at bounding box center [820, 371] width 54 height 29
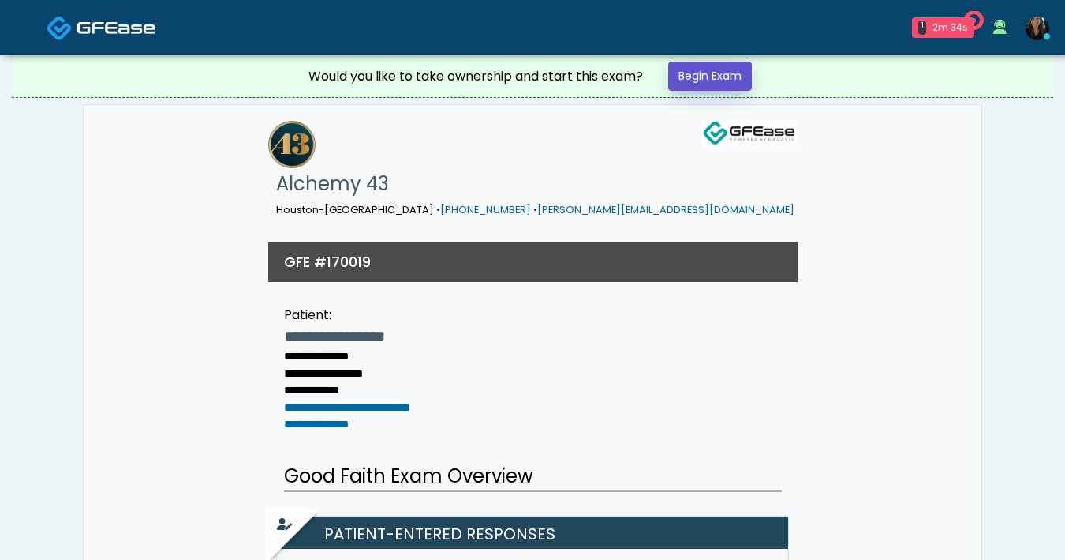
click at [739, 80] on link "Begin Exam" at bounding box center [710, 76] width 84 height 29
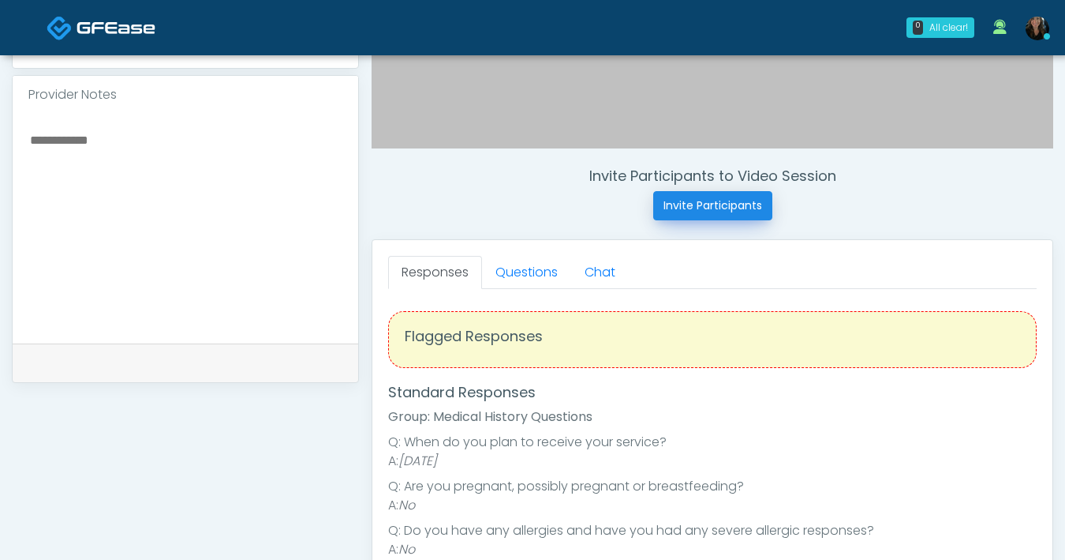
scroll to position [513, 0]
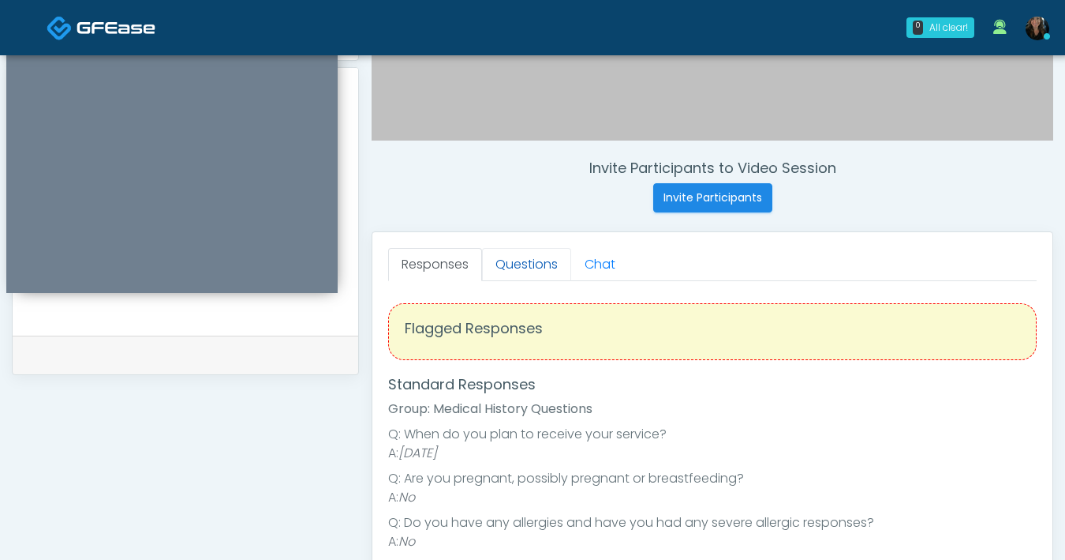
click at [553, 265] on link "Questions" at bounding box center [526, 264] width 89 height 33
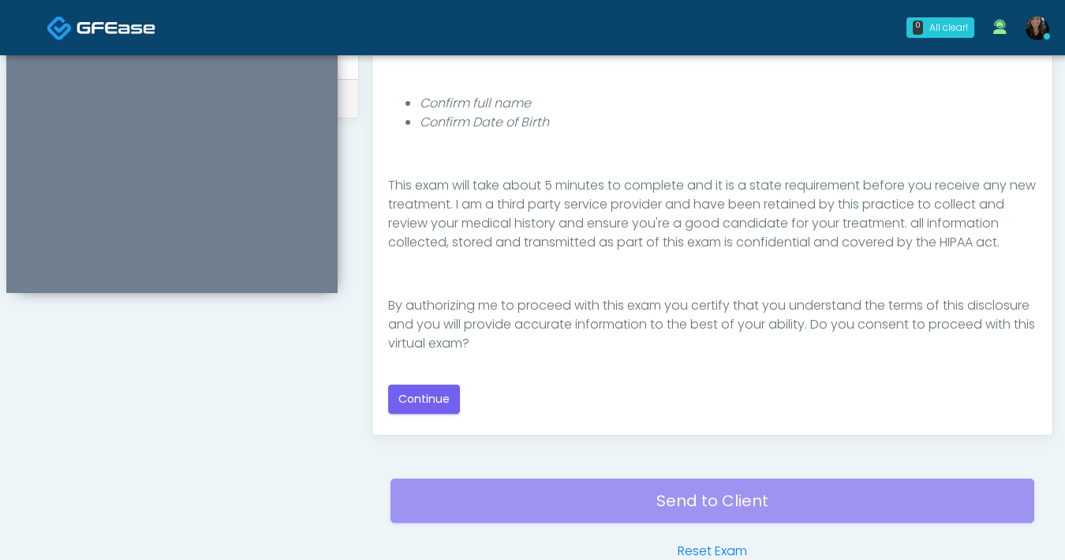
scroll to position [779, 0]
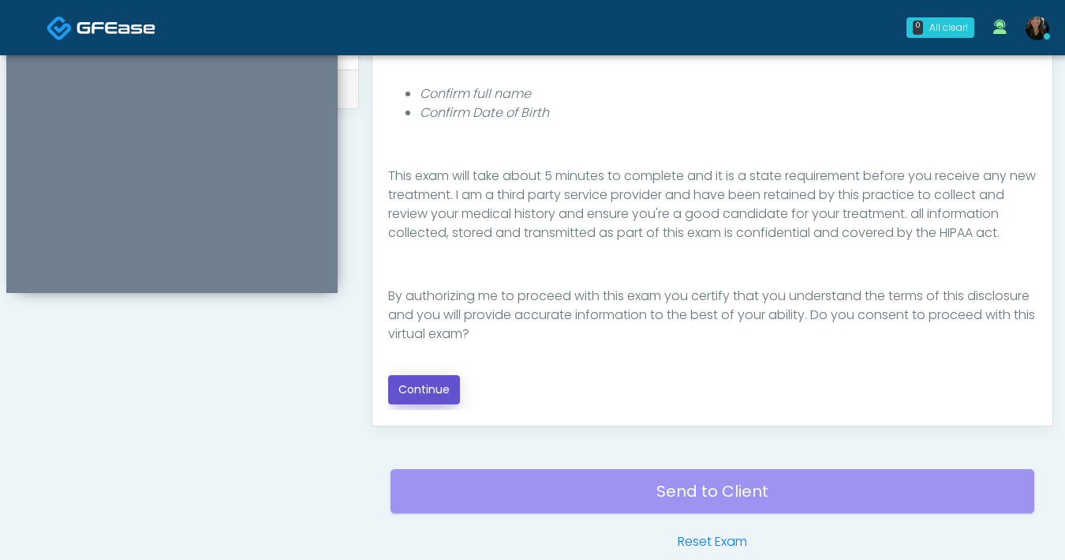
click at [421, 399] on button "Continue" at bounding box center [424, 389] width 72 height 29
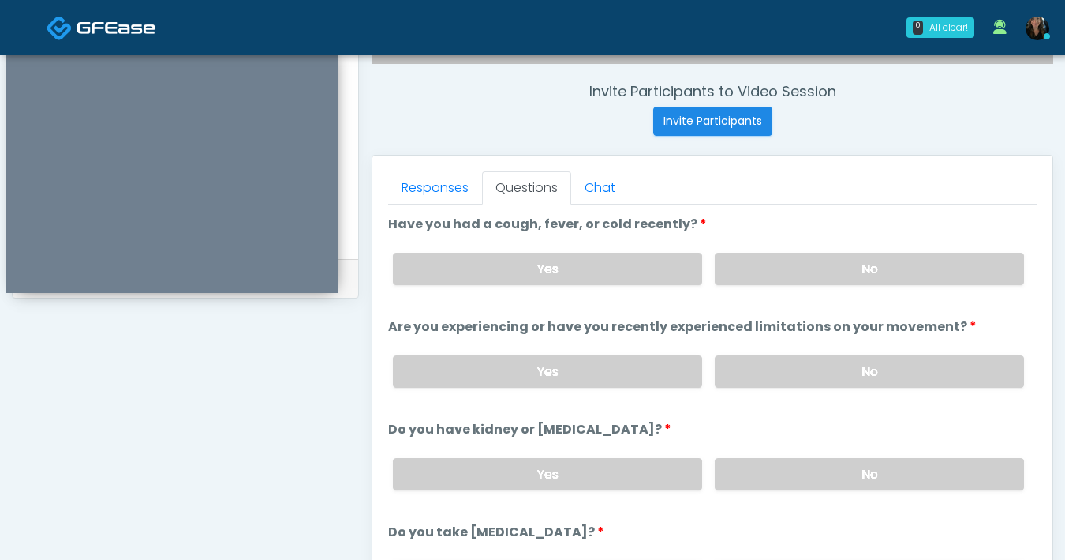
scroll to position [589, 0]
click at [766, 276] on label "No" at bounding box center [869, 269] width 309 height 32
click at [819, 376] on label "No" at bounding box center [869, 372] width 309 height 32
click at [821, 476] on label "No" at bounding box center [869, 475] width 309 height 32
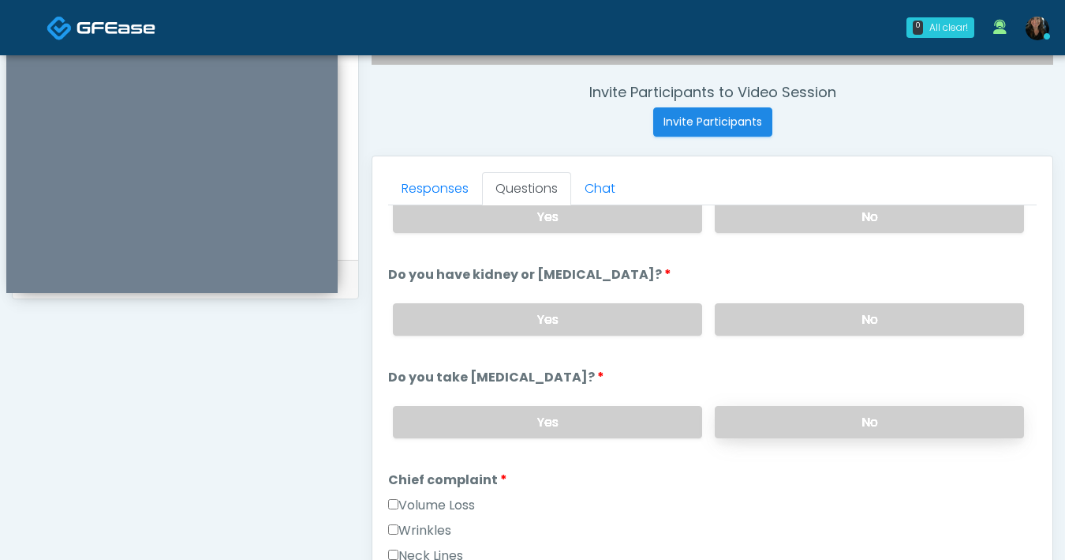
scroll to position [178, 0]
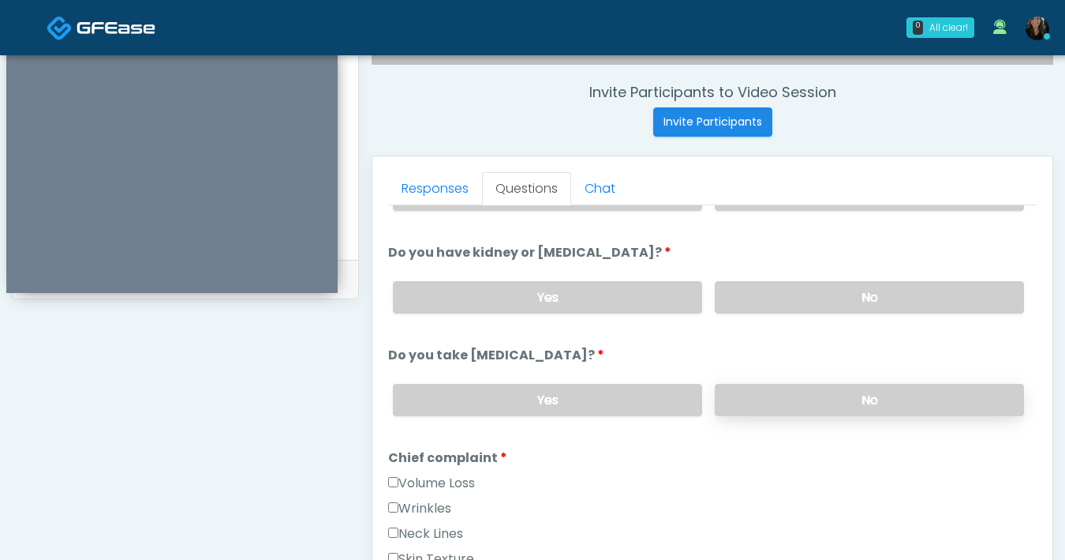
click at [761, 397] on label "No" at bounding box center [869, 400] width 309 height 32
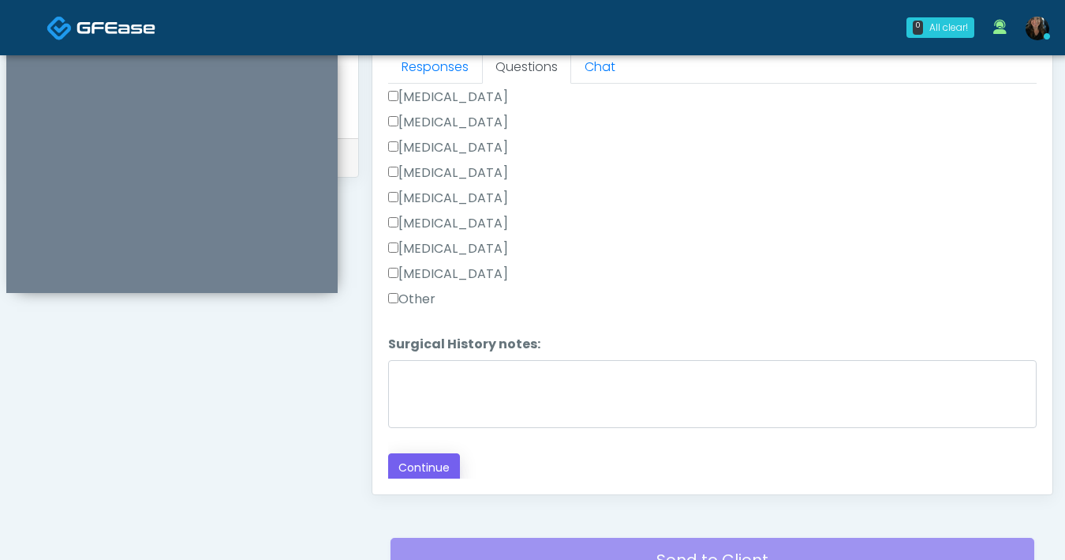
scroll to position [712, 0]
click at [444, 466] on button "Continue" at bounding box center [424, 465] width 72 height 29
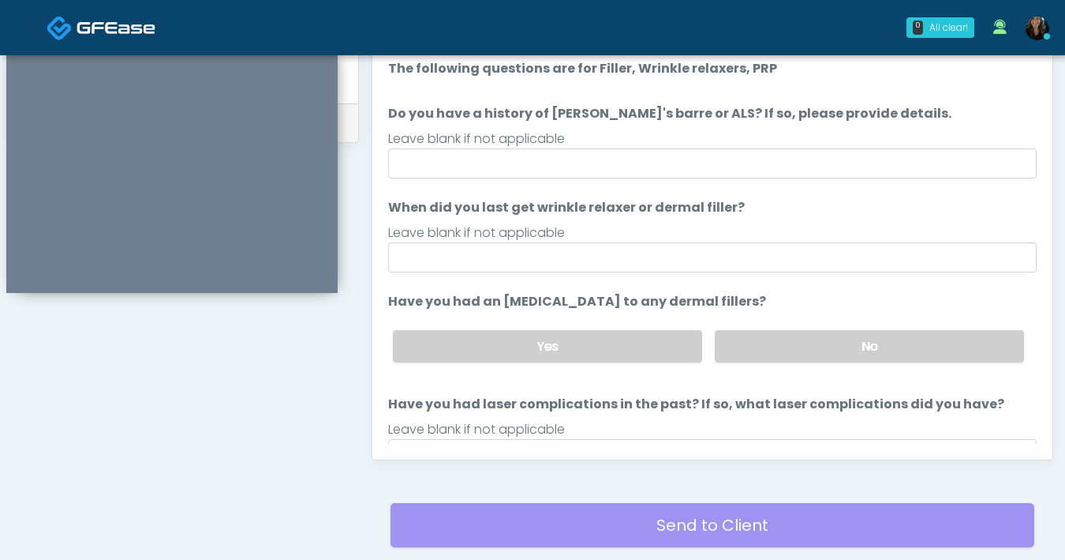
scroll to position [745, 0]
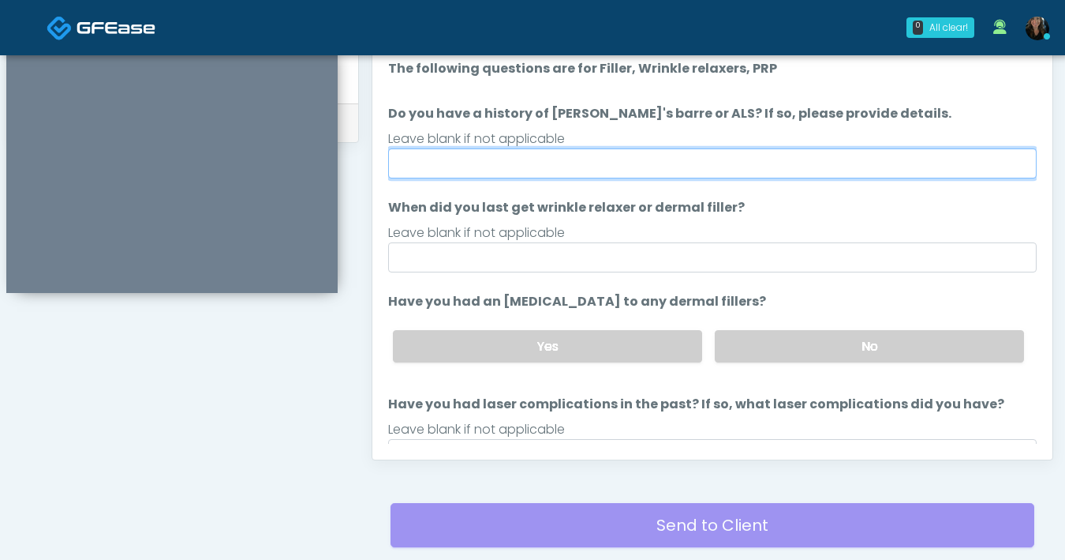
click at [711, 168] on input "Do you have a history of Guillain's barre or ALS? If so, please provide details." at bounding box center [712, 163] width 649 height 30
type input "**"
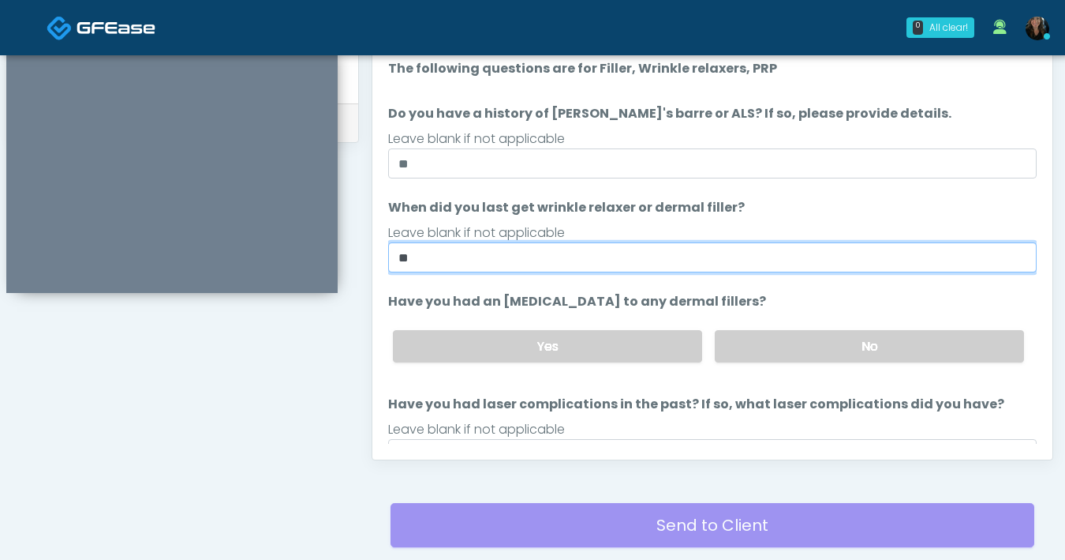
type input "*"
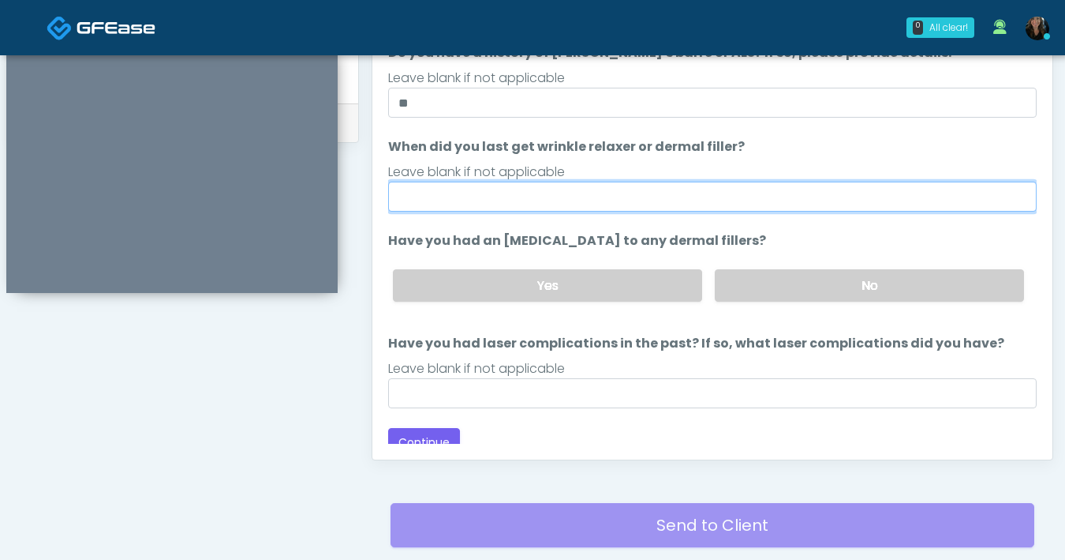
scroll to position [73, 0]
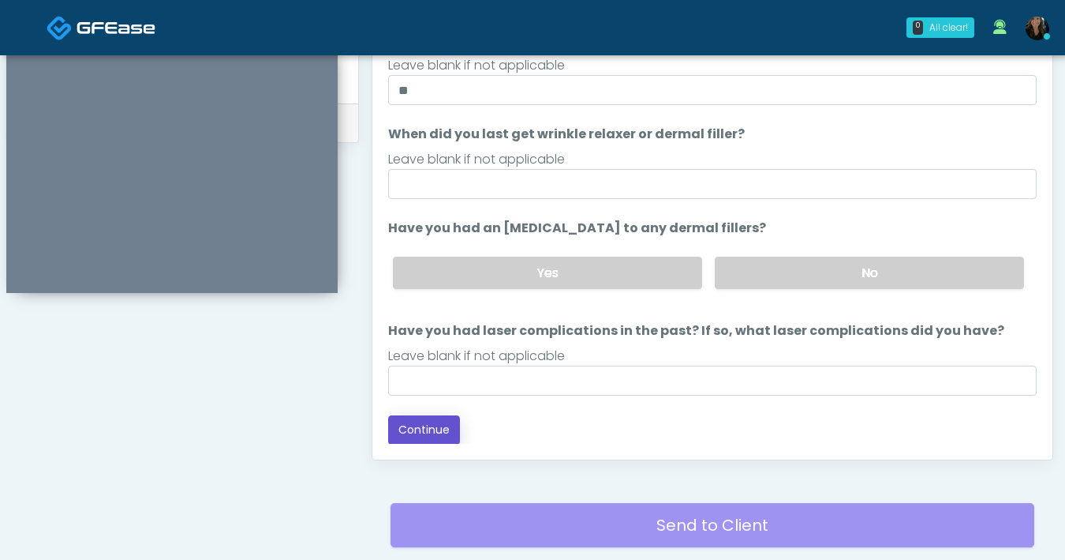
click at [437, 422] on button "Continue" at bounding box center [424, 429] width 72 height 29
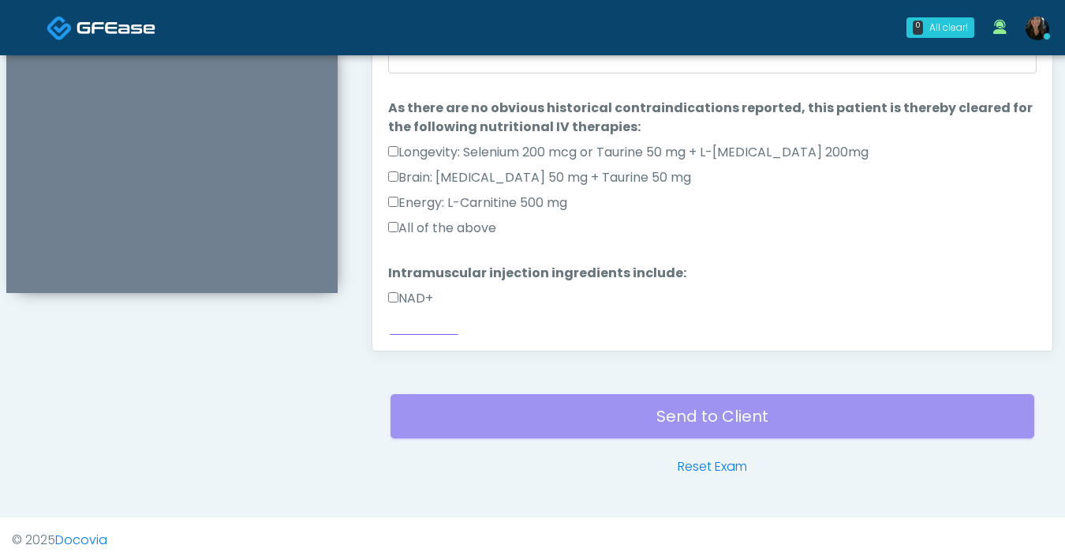
scroll to position [43, 0]
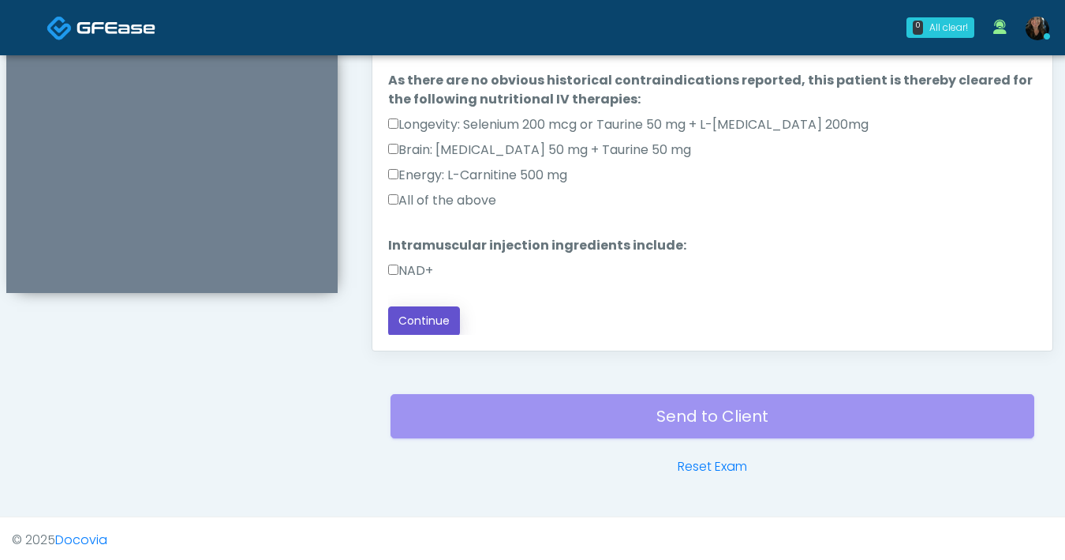
click at [445, 316] on button "Continue" at bounding box center [424, 320] width 72 height 29
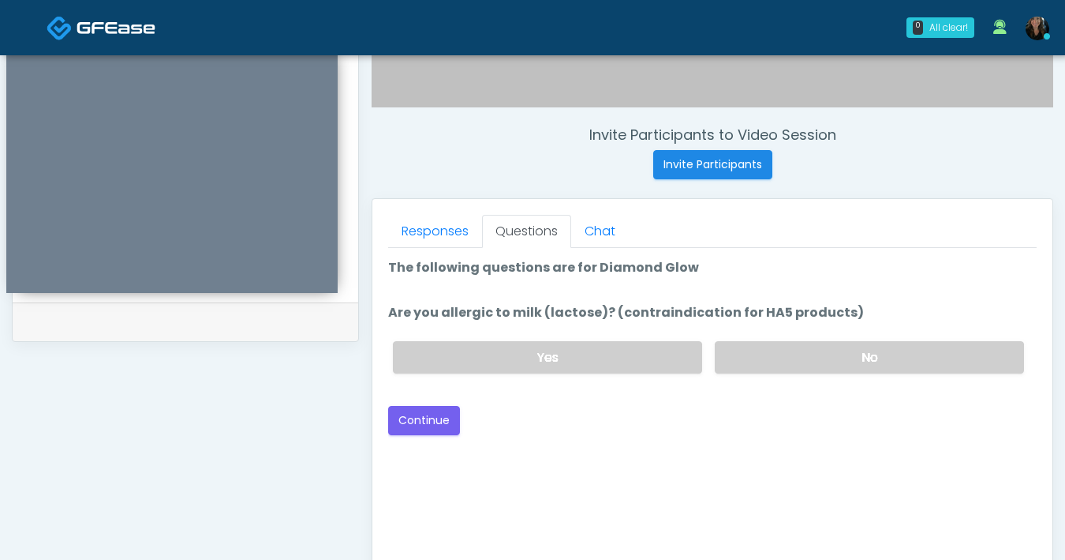
scroll to position [530, 0]
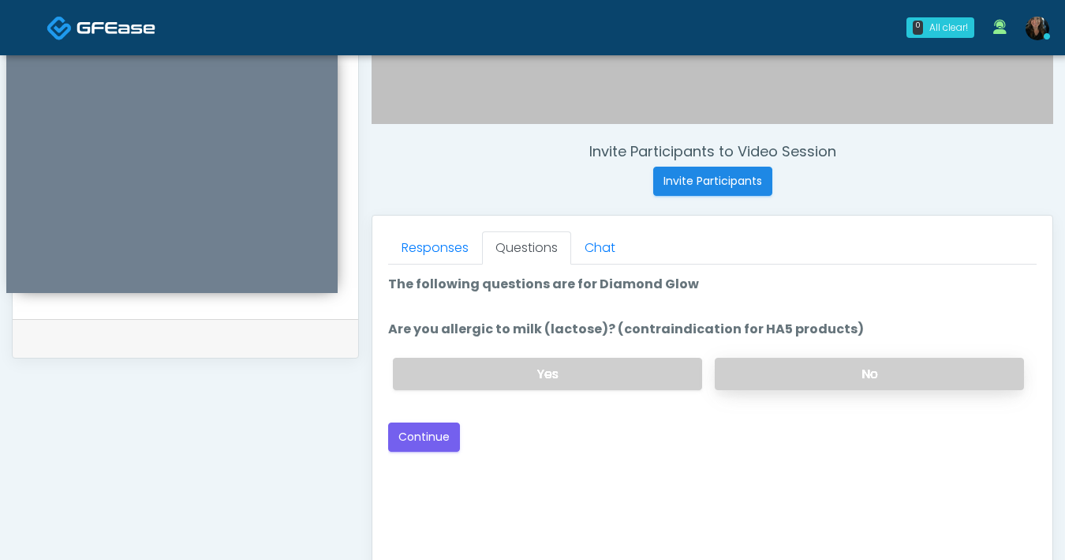
click at [784, 363] on label "No" at bounding box center [869, 374] width 309 height 32
click at [442, 449] on button "Continue" at bounding box center [424, 436] width 72 height 29
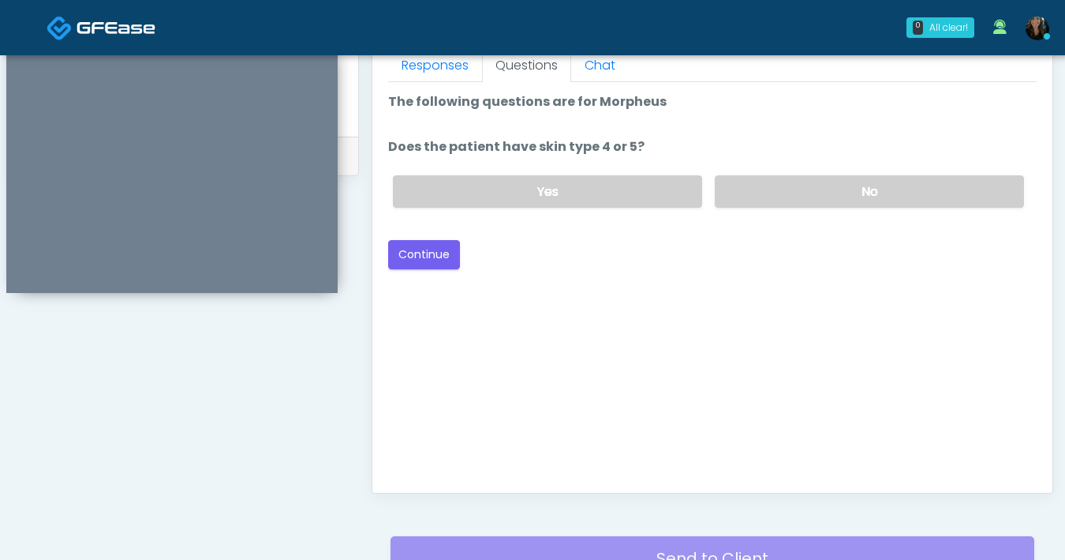
scroll to position [711, 0]
click at [803, 193] on label "No" at bounding box center [869, 192] width 309 height 32
click at [430, 262] on button "Continue" at bounding box center [424, 255] width 72 height 29
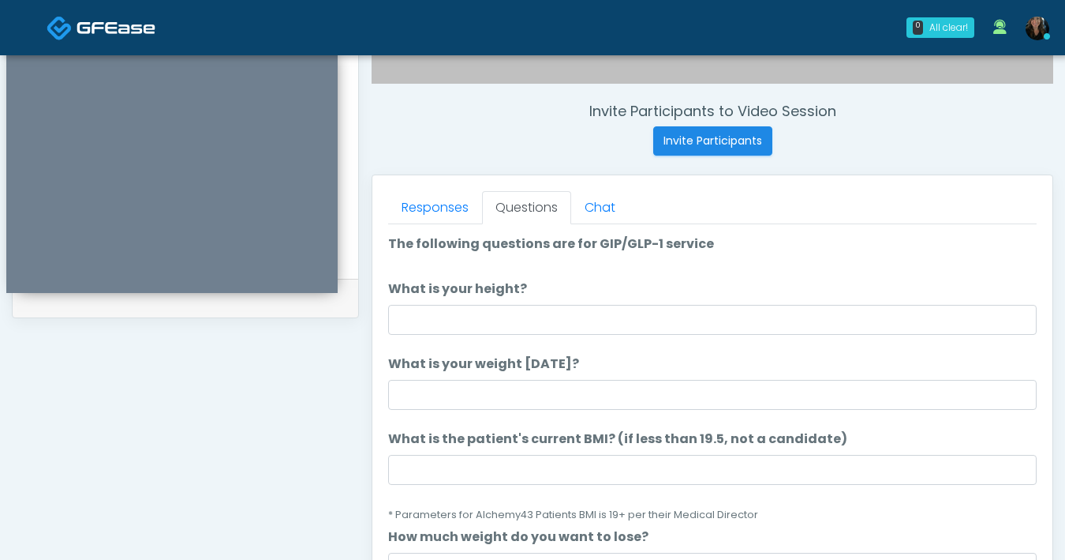
scroll to position [560, 0]
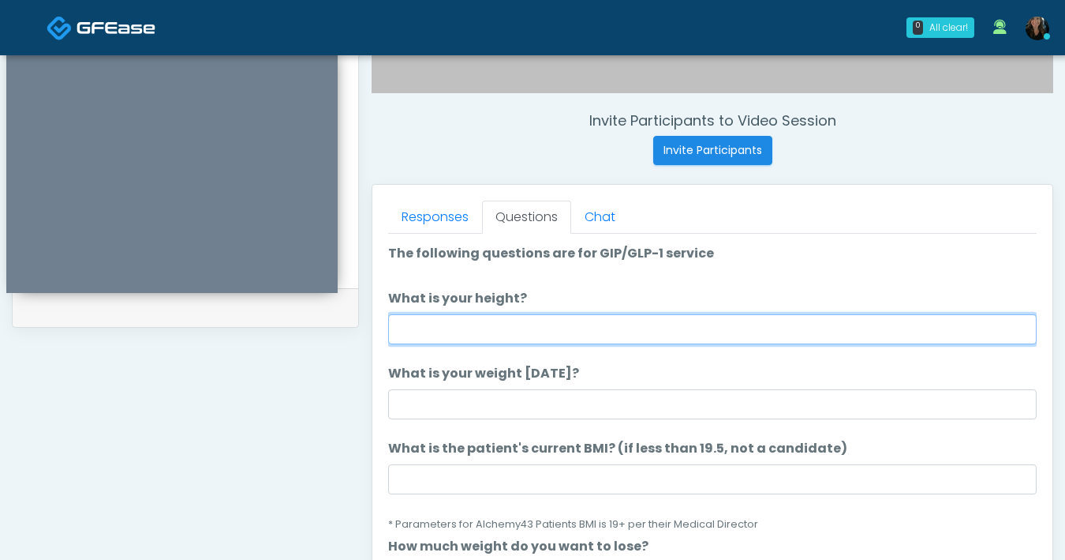
click at [593, 331] on input "What is your height?" at bounding box center [712, 329] width 649 height 30
type input "***"
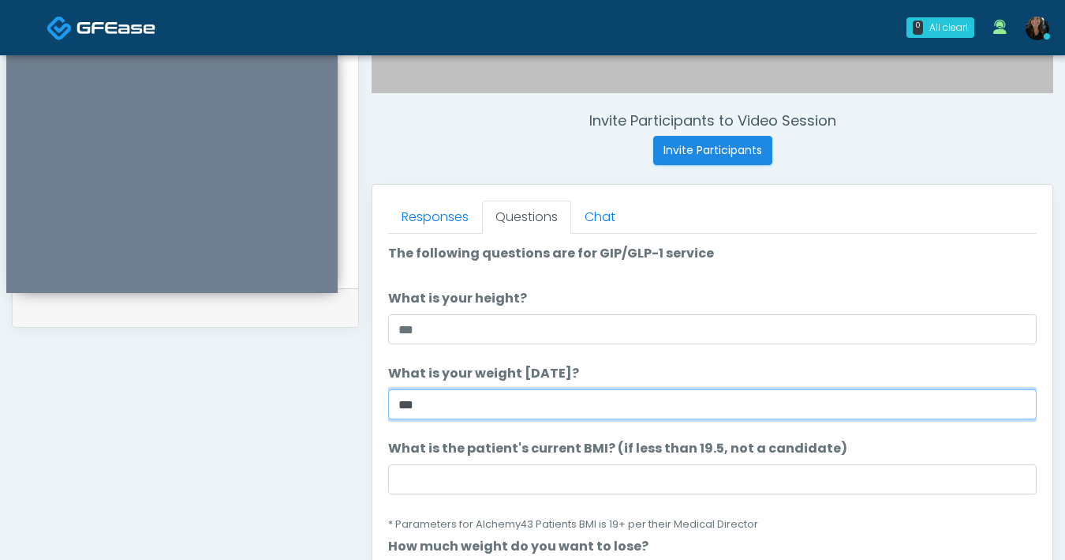
type input "***"
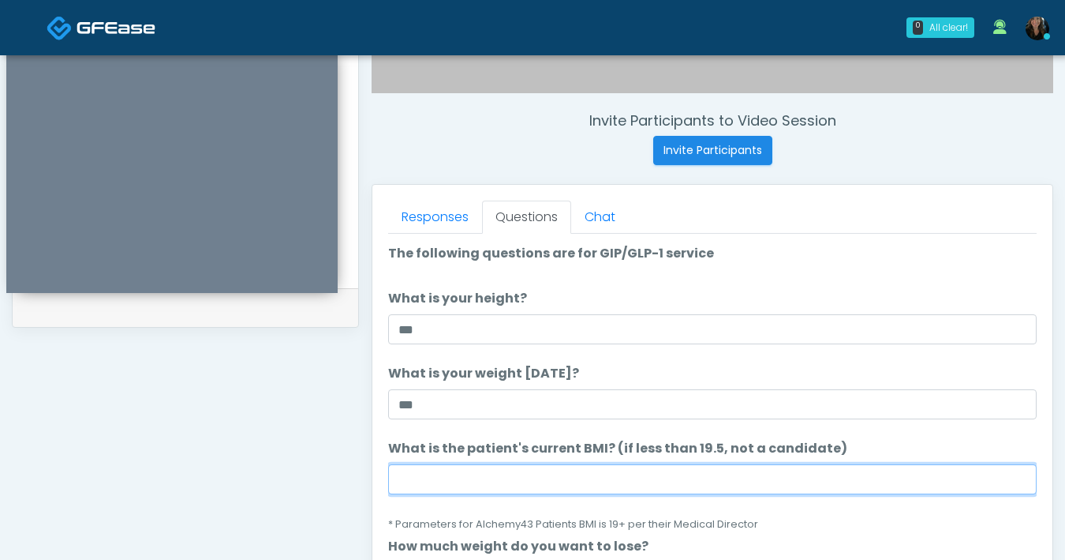
click at [590, 479] on input "What is the patient's current BMI? (if less than 19.5, not a candidate)" at bounding box center [712, 479] width 649 height 30
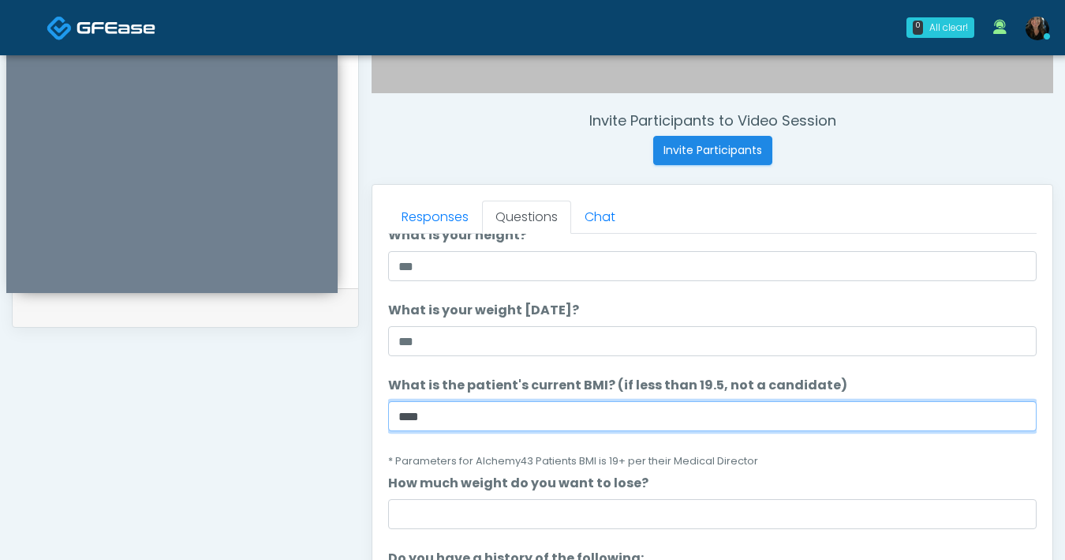
scroll to position [246, 0]
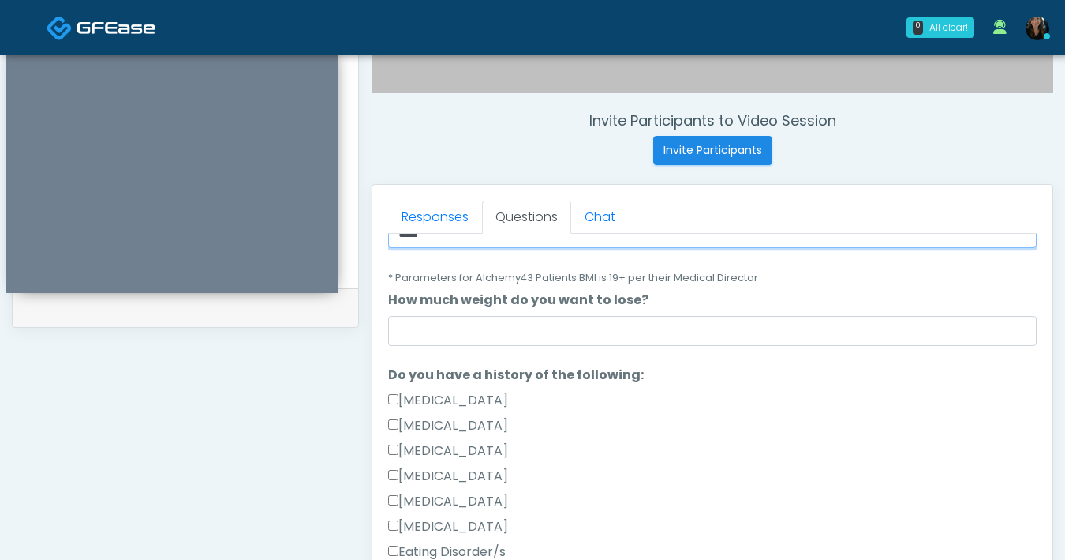
type input "****"
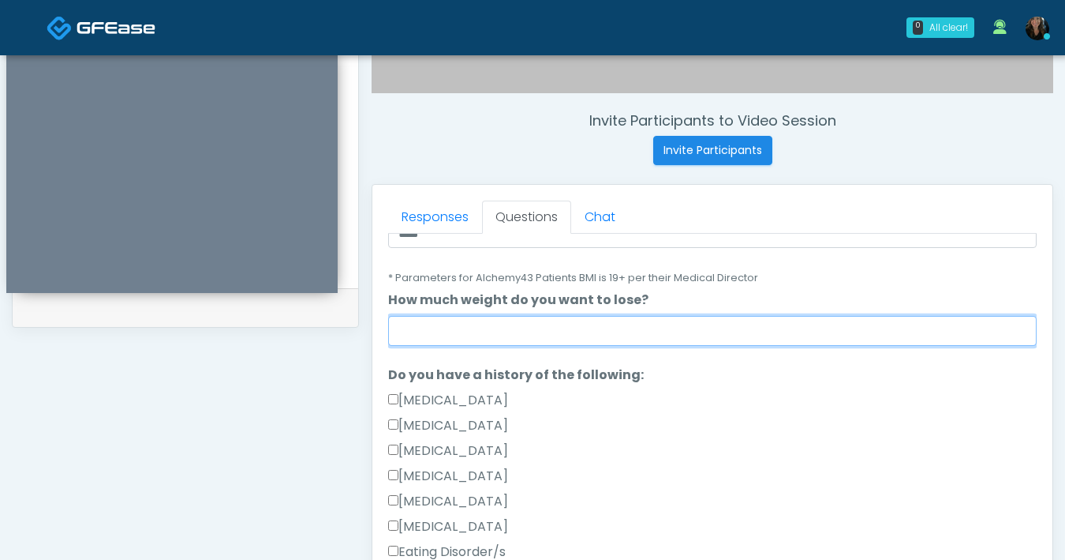
click at [643, 342] on input "How much weight do you want to lose?" at bounding box center [712, 331] width 649 height 30
type input "*"
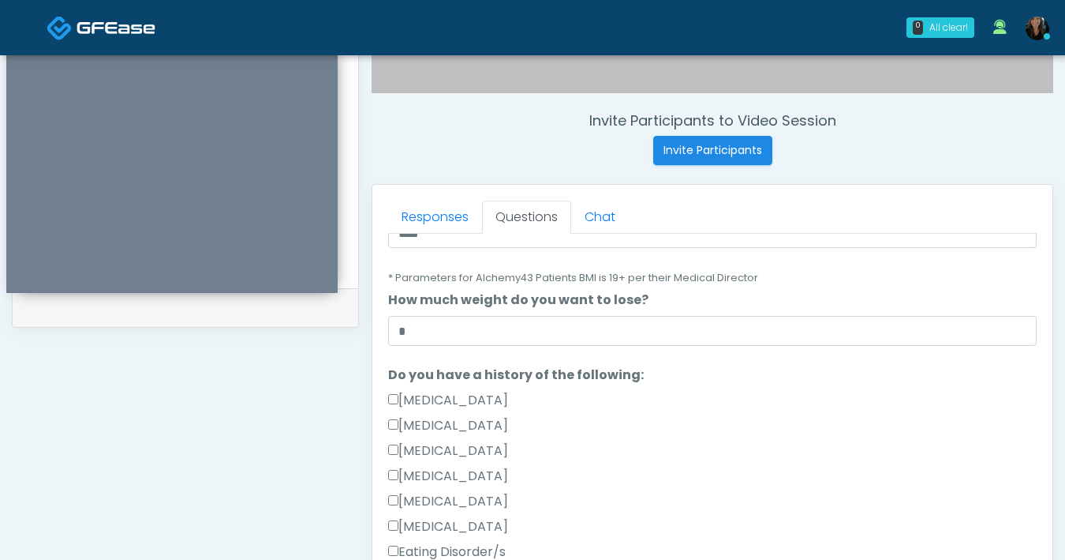
click at [773, 424] on div "[MEDICAL_DATA]" at bounding box center [712, 428] width 649 height 25
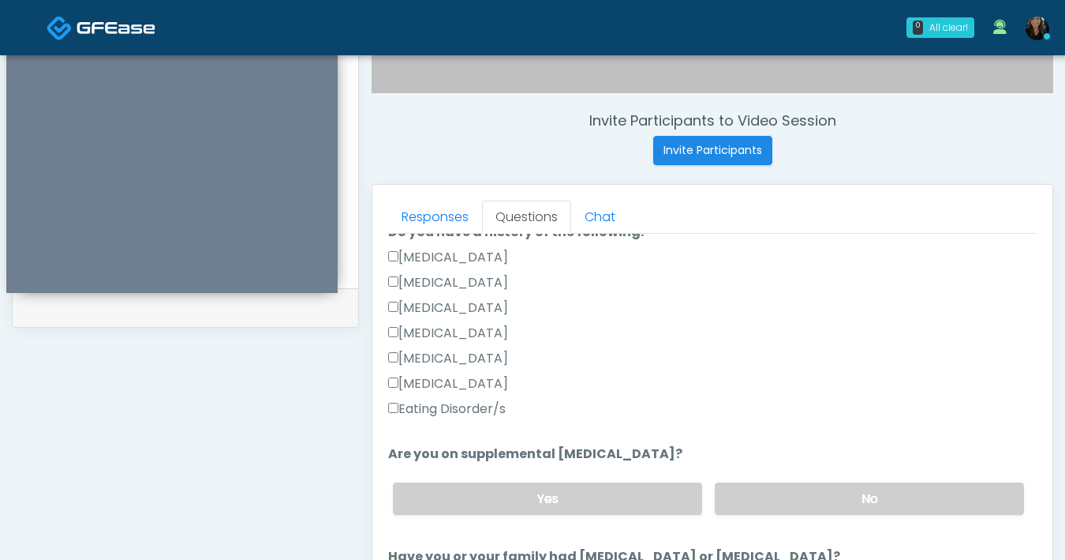
scroll to position [500, 0]
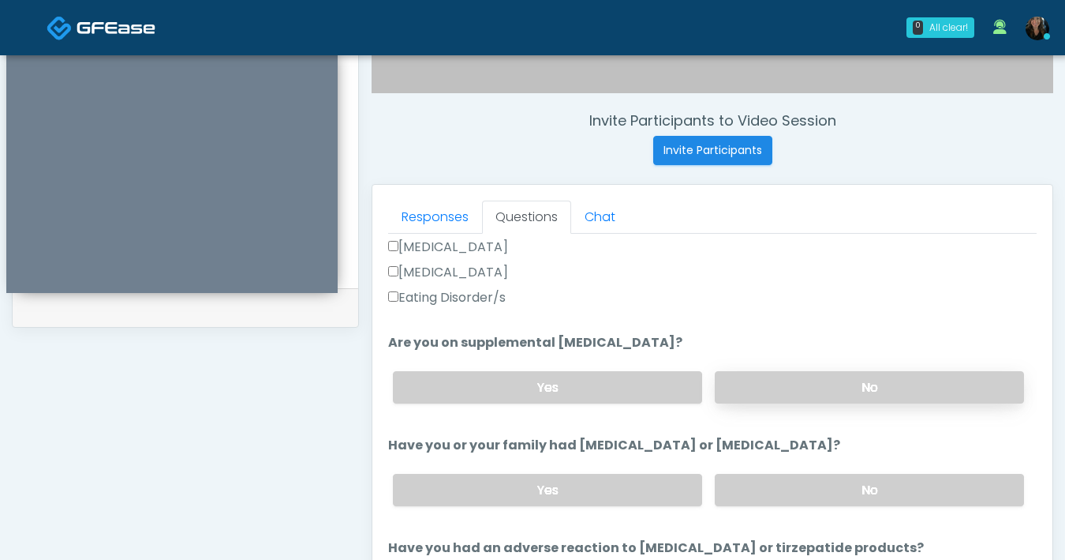
click at [804, 392] on label "No" at bounding box center [869, 387] width 309 height 32
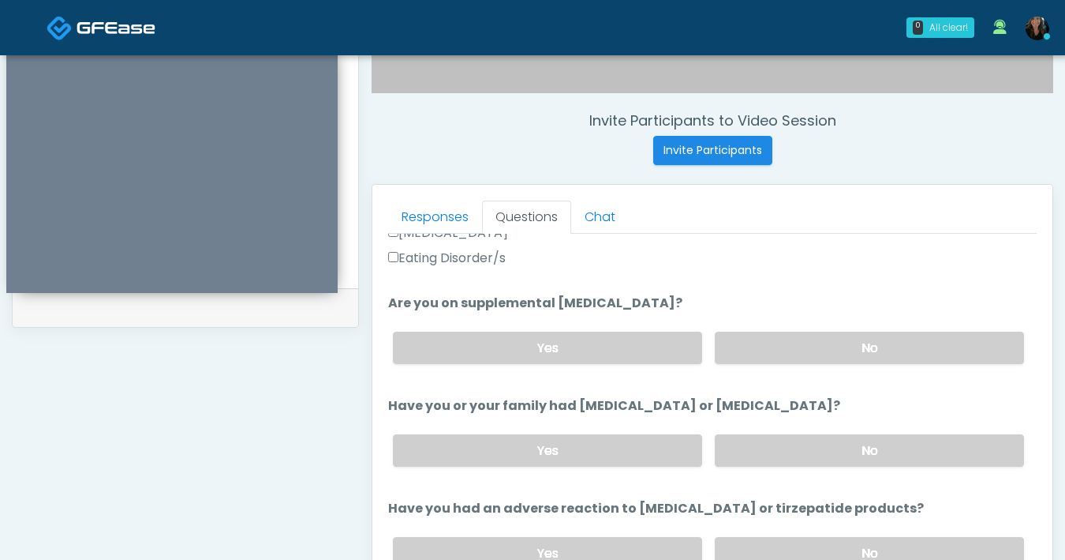
scroll to position [617, 0]
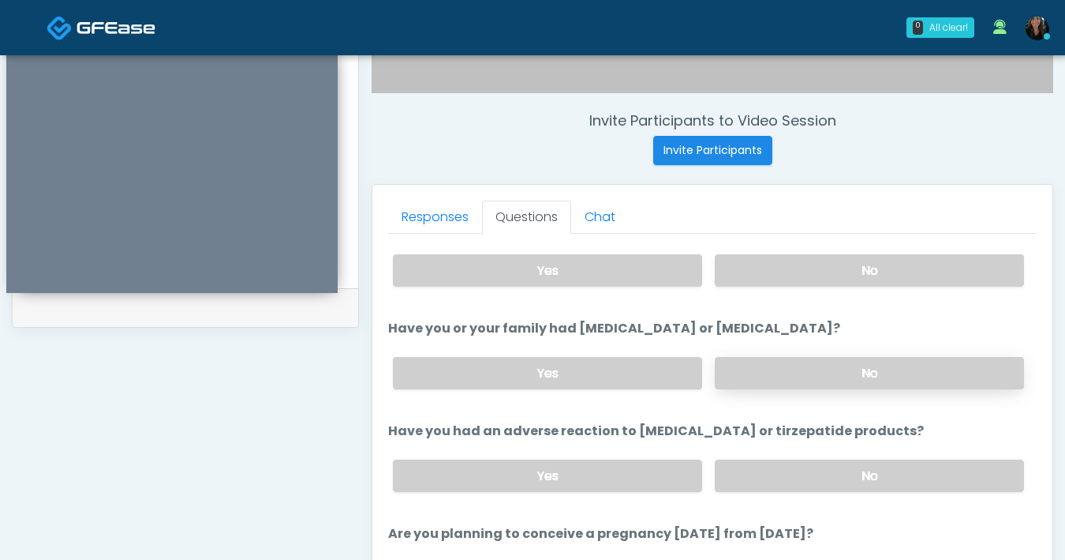
click at [860, 383] on label "No" at bounding box center [869, 373] width 309 height 32
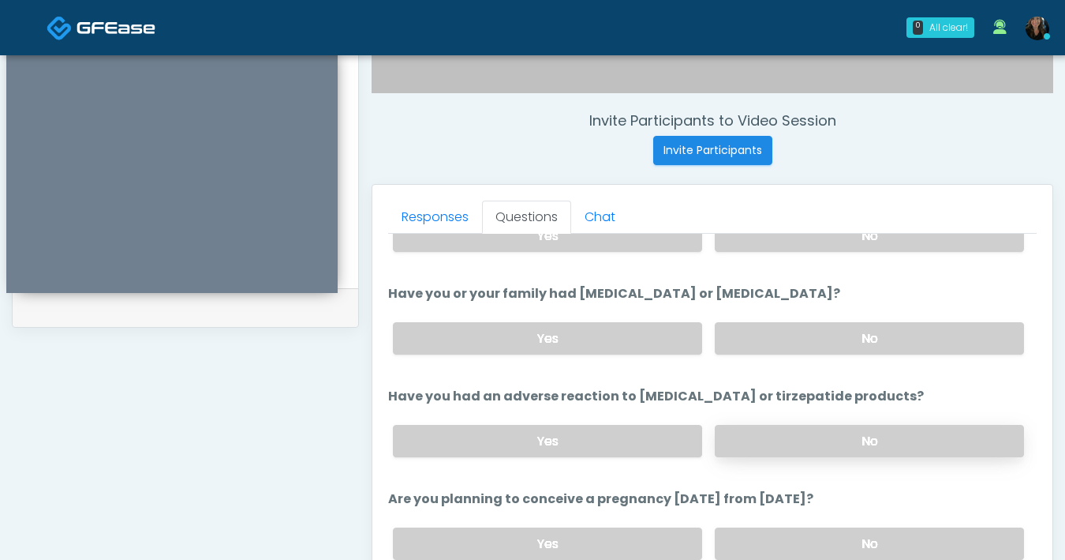
scroll to position [663, 0]
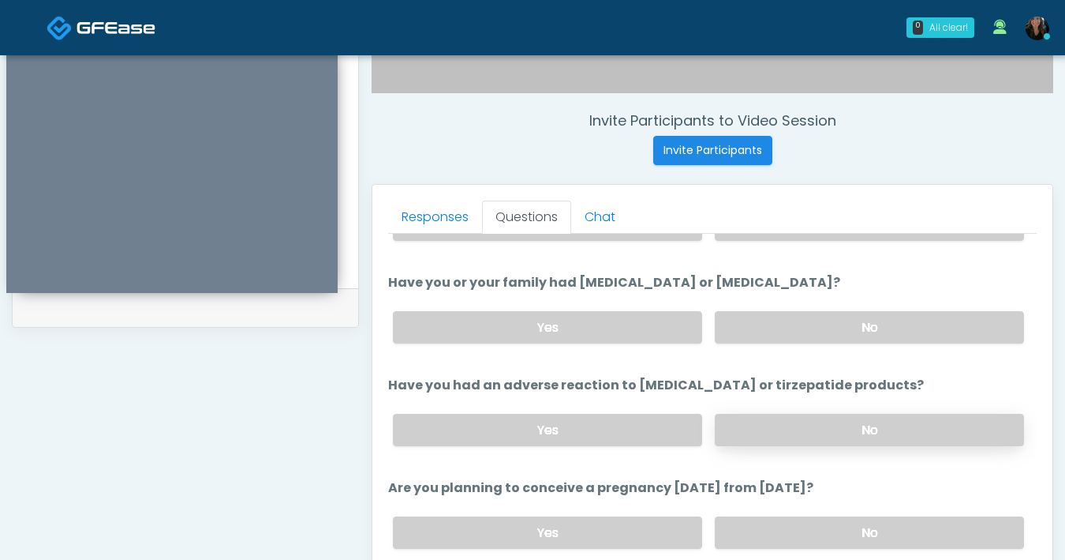
click at [840, 432] on label "No" at bounding box center [869, 430] width 309 height 32
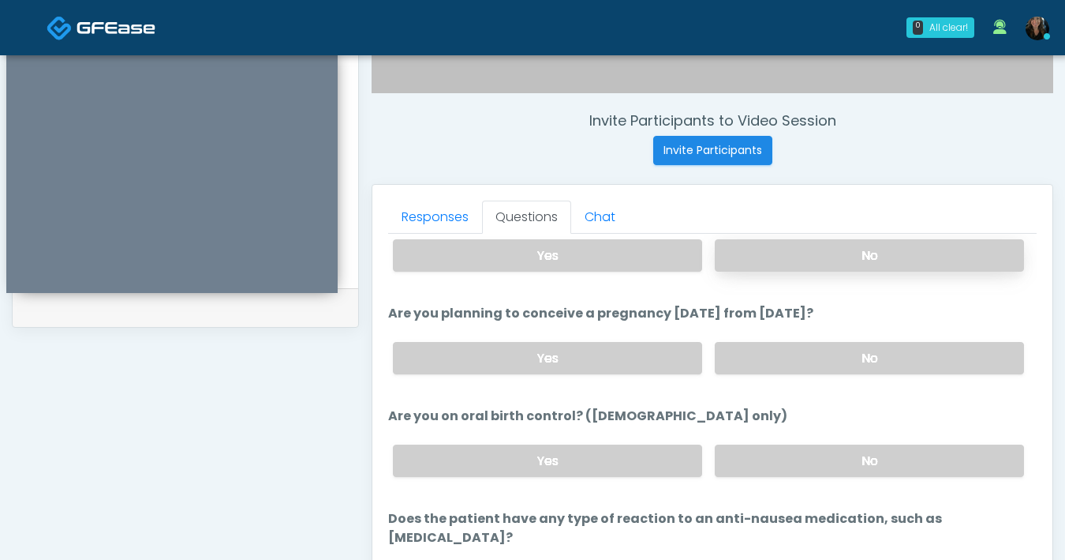
scroll to position [845, 0]
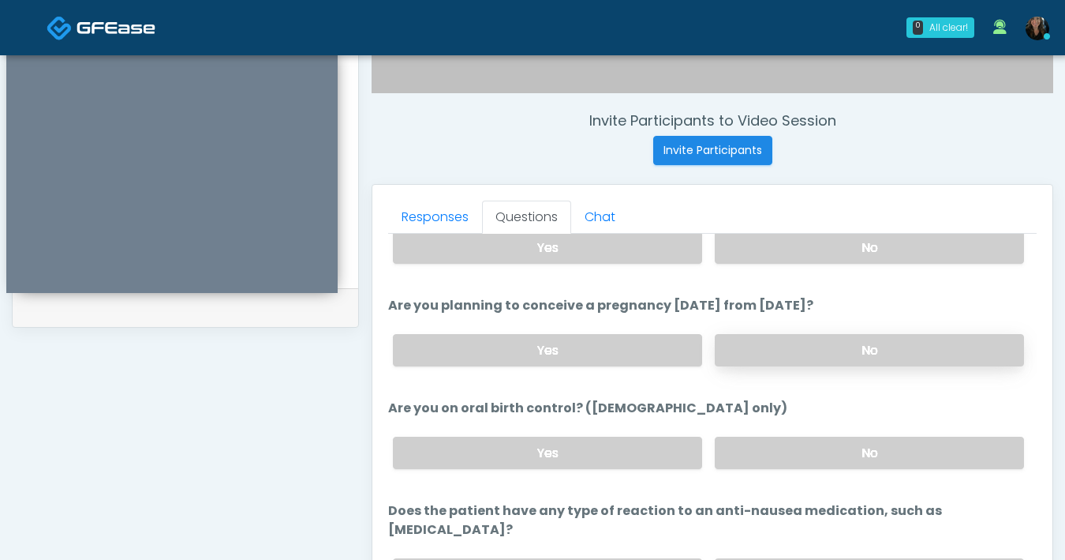
click at [874, 358] on label "No" at bounding box center [869, 350] width 309 height 32
click at [859, 459] on label "No" at bounding box center [869, 452] width 309 height 32
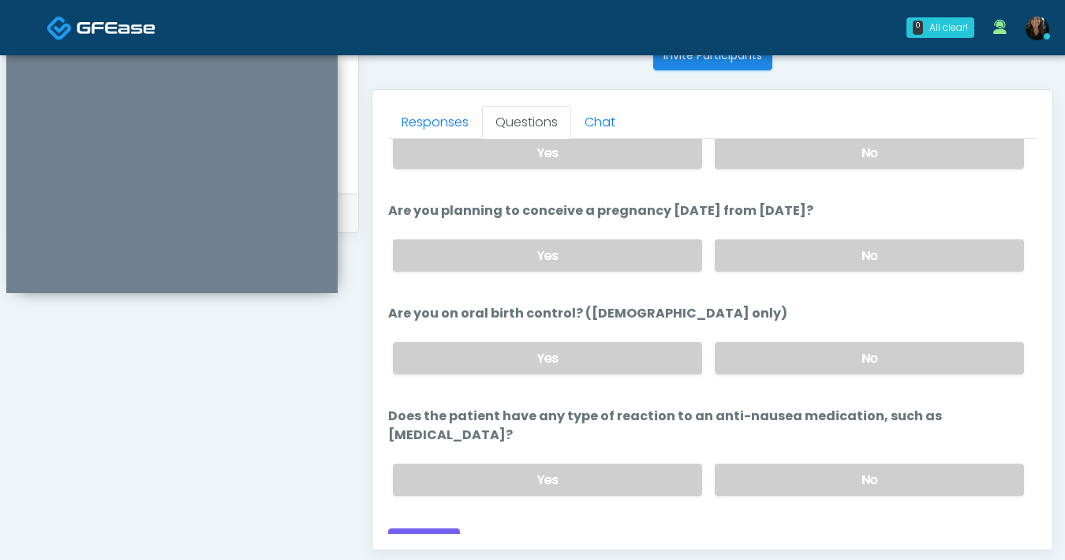
scroll to position [694, 0]
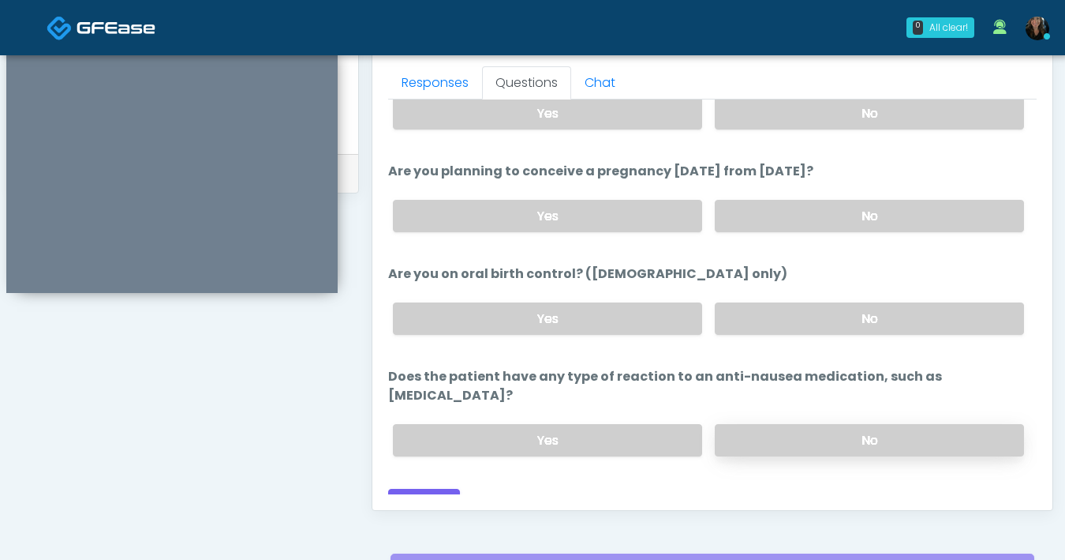
click at [883, 424] on label "No" at bounding box center [869, 440] width 309 height 32
click at [442, 489] on button "Continue" at bounding box center [424, 503] width 72 height 29
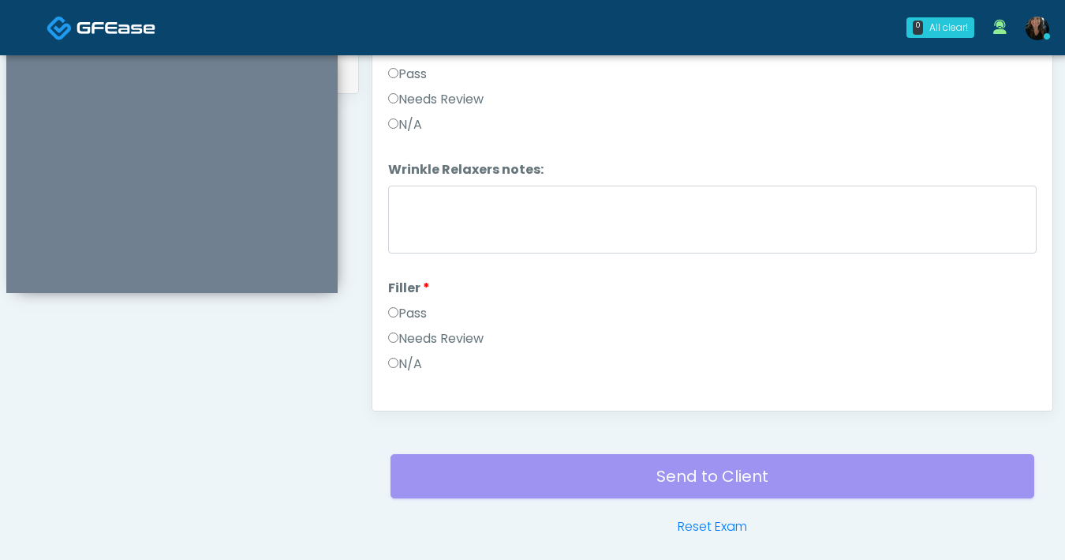
scroll to position [591, 0]
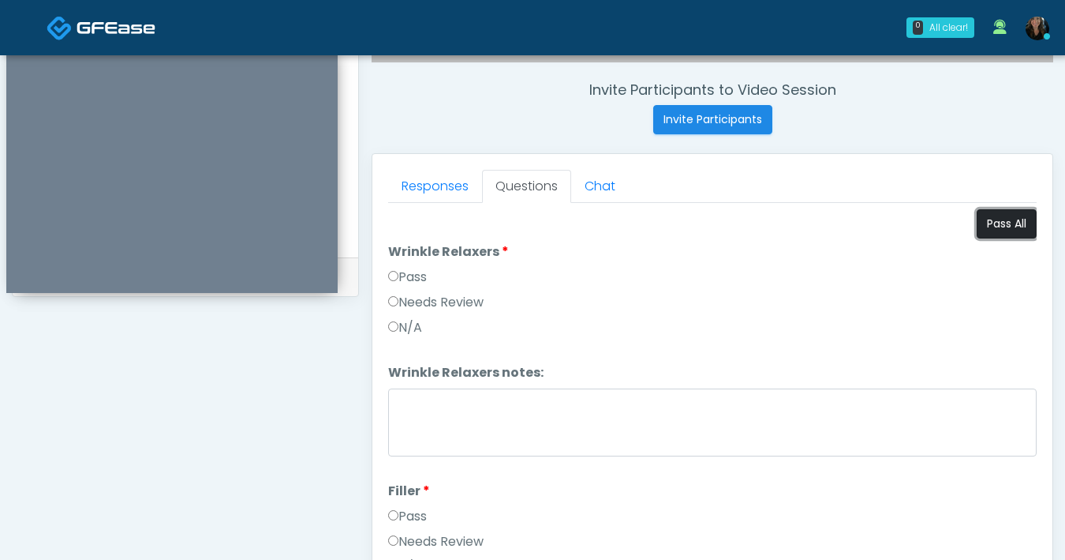
click at [987, 215] on button "Pass All" at bounding box center [1007, 223] width 60 height 29
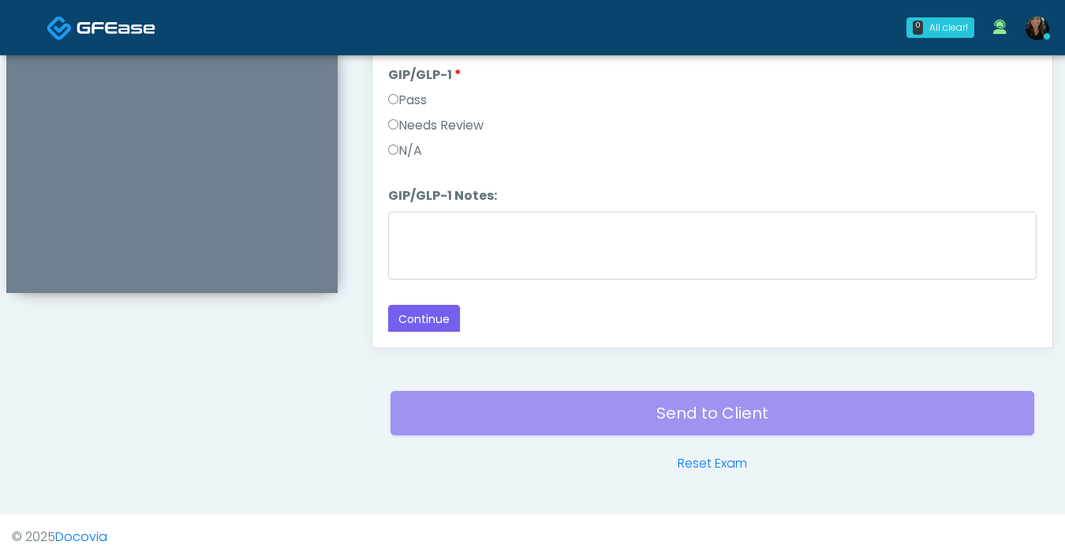
scroll to position [857, 0]
click at [427, 324] on button "Continue" at bounding box center [424, 319] width 72 height 29
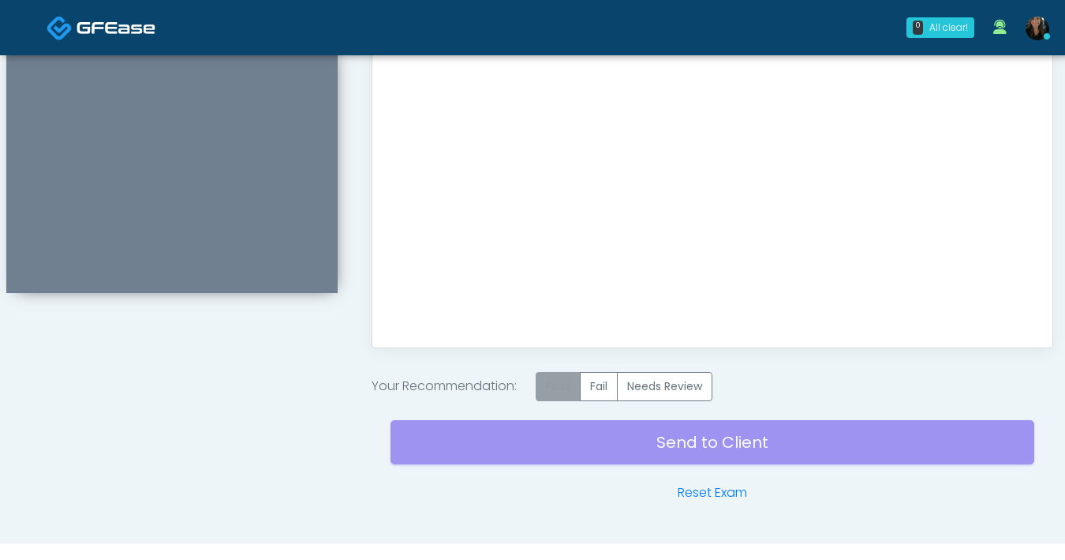
click at [556, 388] on label "Pass" at bounding box center [558, 386] width 45 height 29
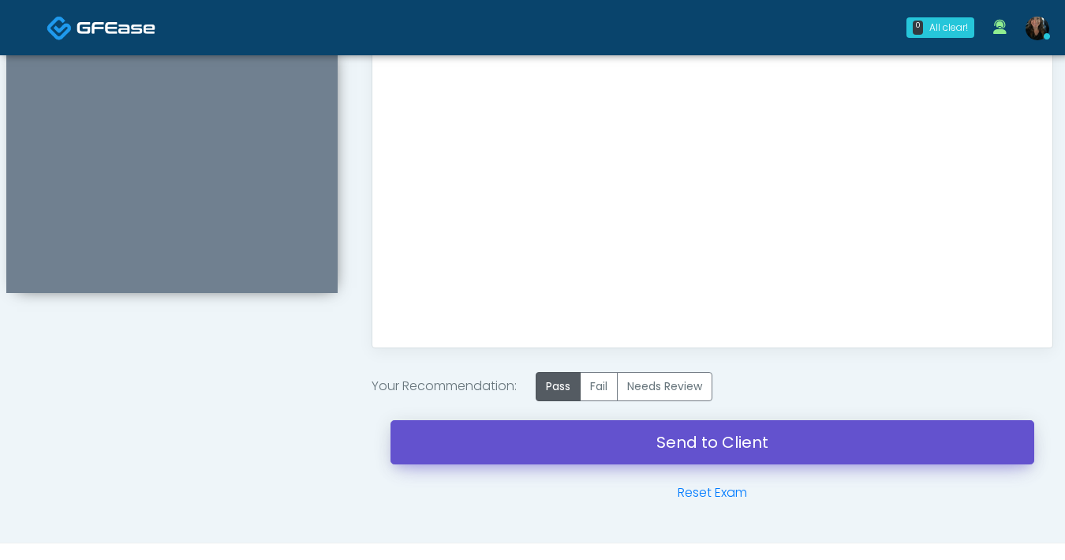
click at [586, 432] on link "Send to Client" at bounding box center [713, 442] width 644 height 44
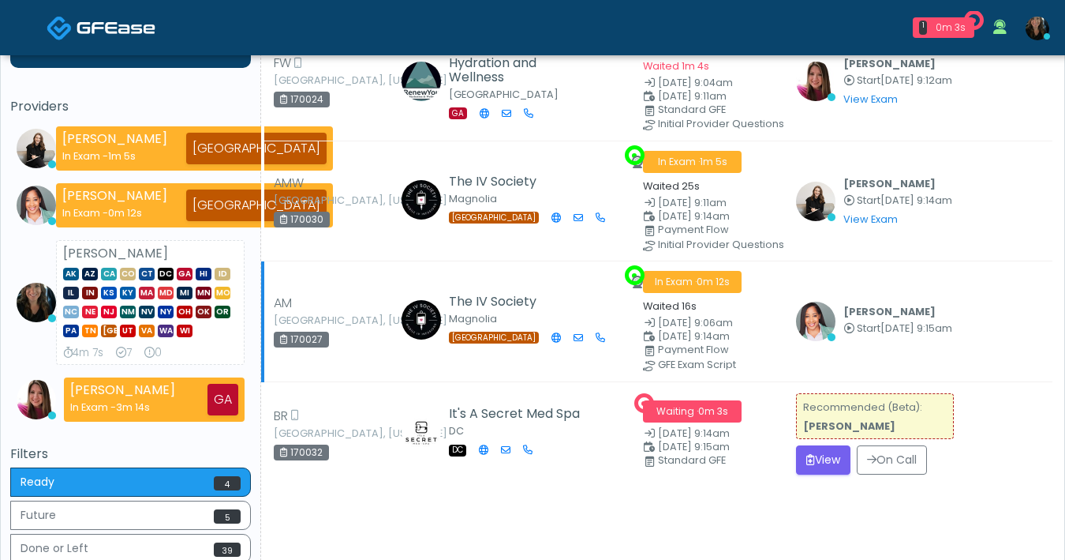
scroll to position [99, 0]
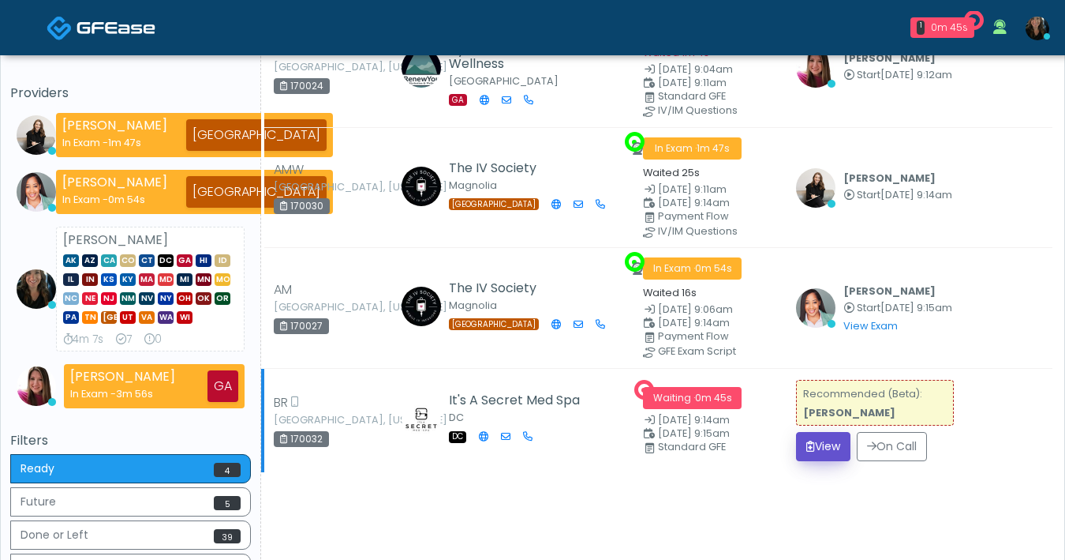
click at [826, 453] on button "View" at bounding box center [823, 446] width 54 height 29
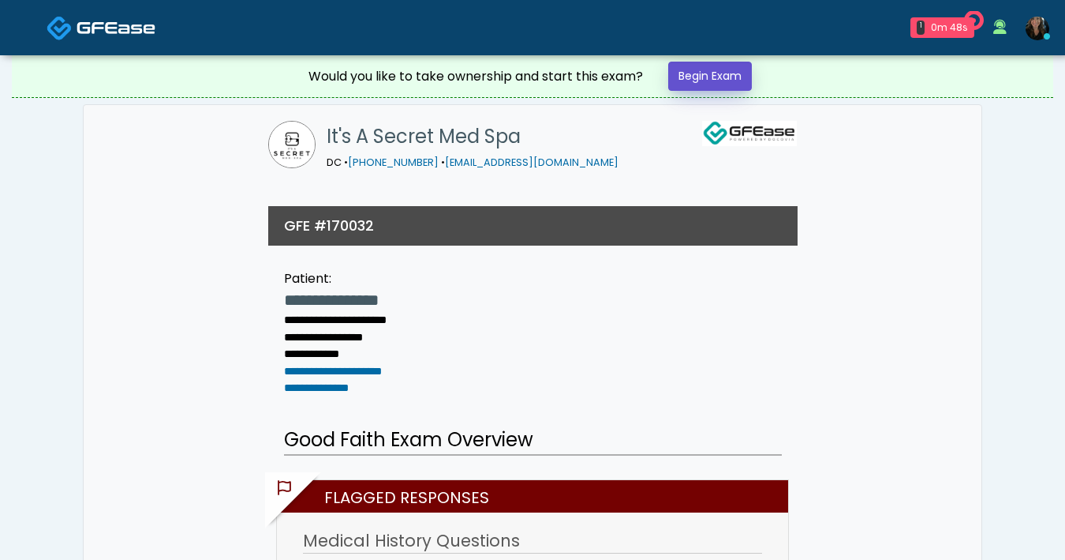
click at [711, 69] on link "Begin Exam" at bounding box center [710, 76] width 84 height 29
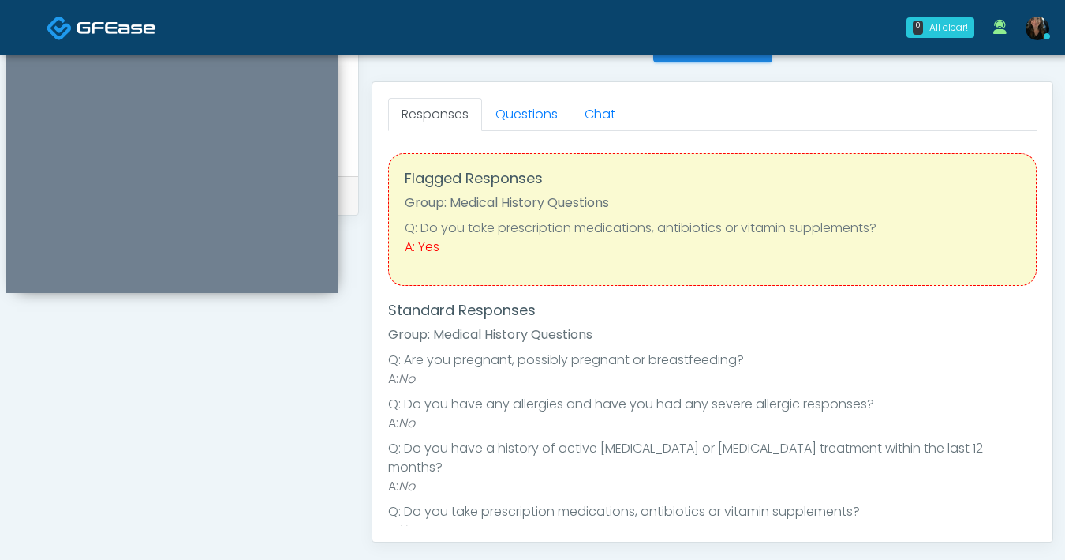
scroll to position [569, 0]
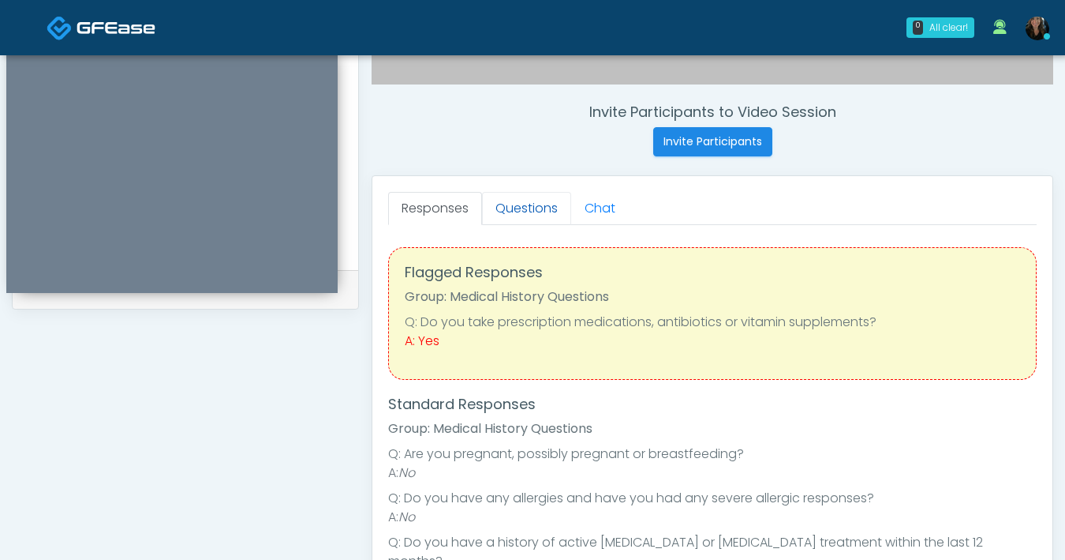
click at [521, 201] on link "Questions" at bounding box center [526, 208] width 89 height 33
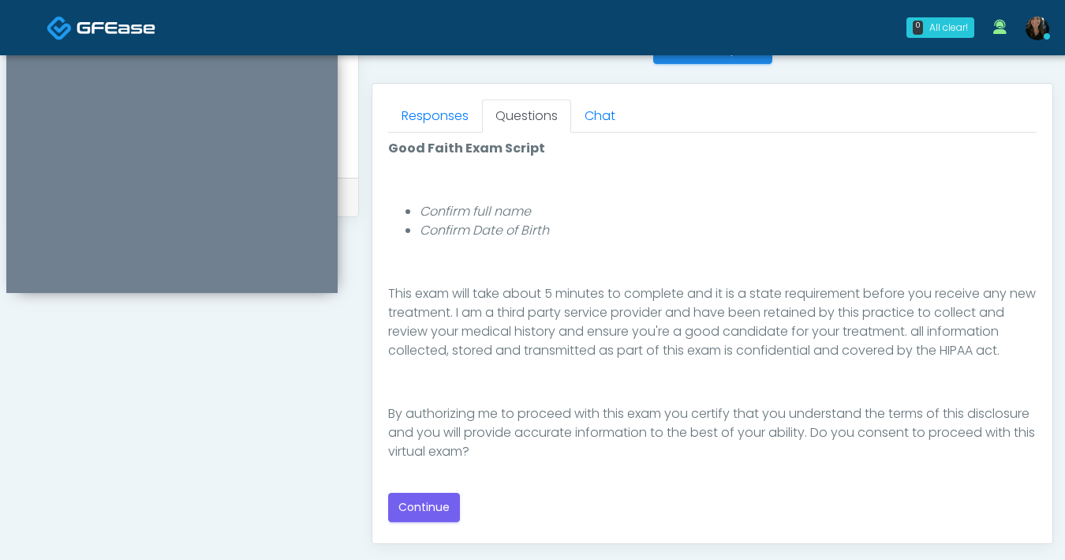
scroll to position [663, 0]
click at [441, 507] on button "Continue" at bounding box center [424, 505] width 72 height 29
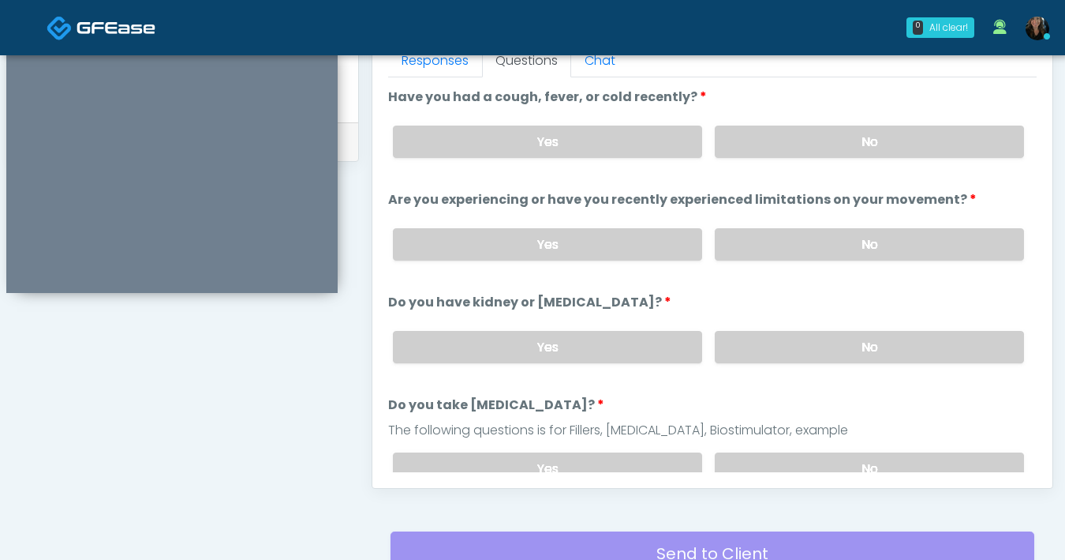
scroll to position [646, 0]
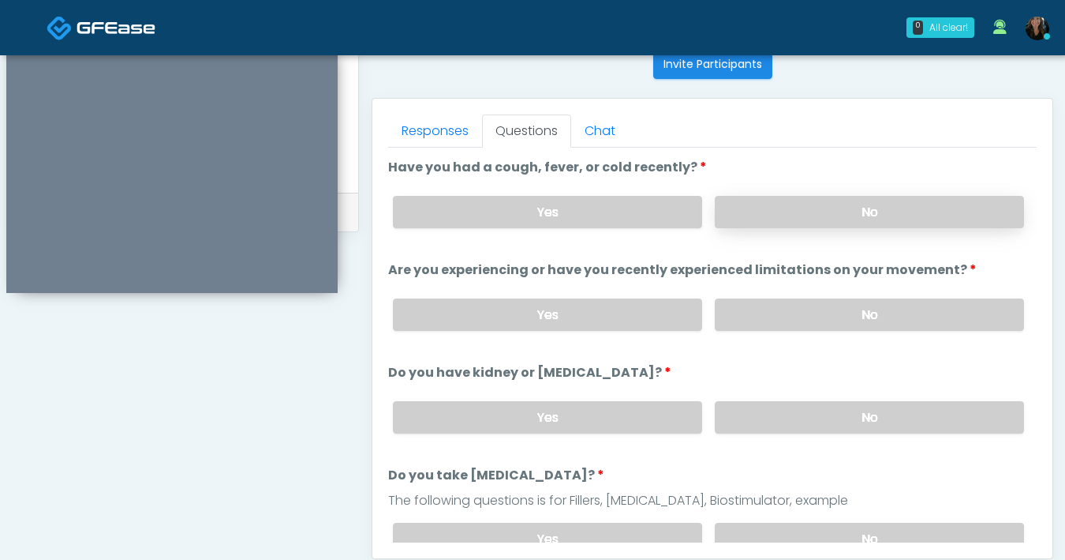
click at [803, 225] on label "No" at bounding box center [869, 212] width 309 height 32
click at [811, 320] on label "No" at bounding box center [869, 314] width 309 height 32
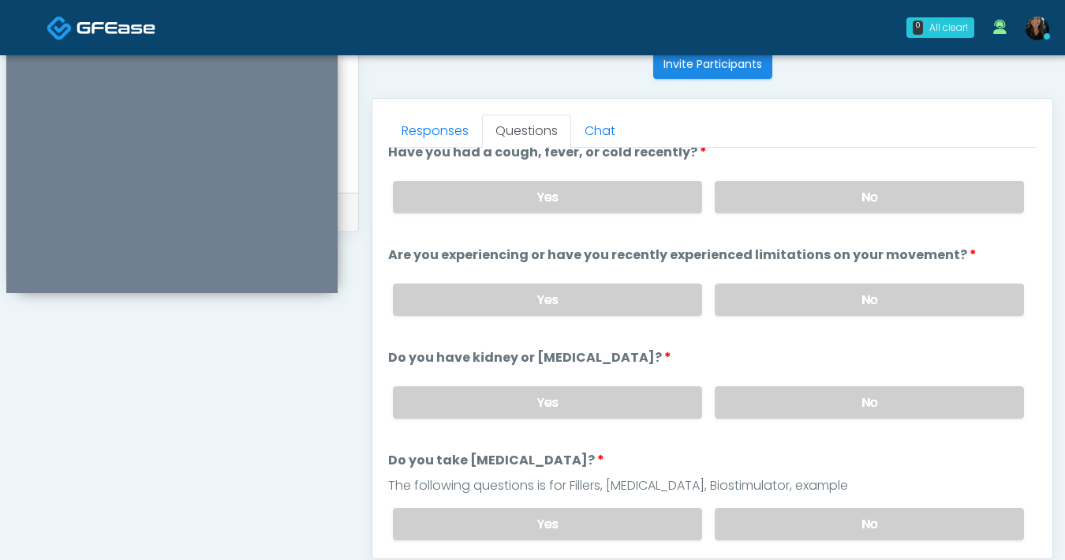
scroll to position [16, 0]
click at [841, 404] on label "No" at bounding box center [869, 401] width 309 height 32
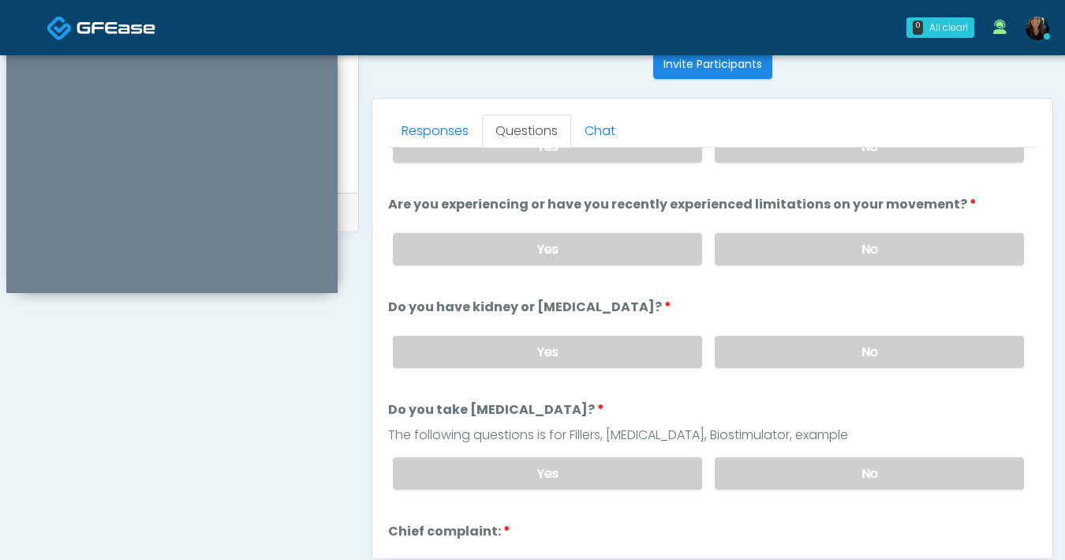
scroll to position [69, 0]
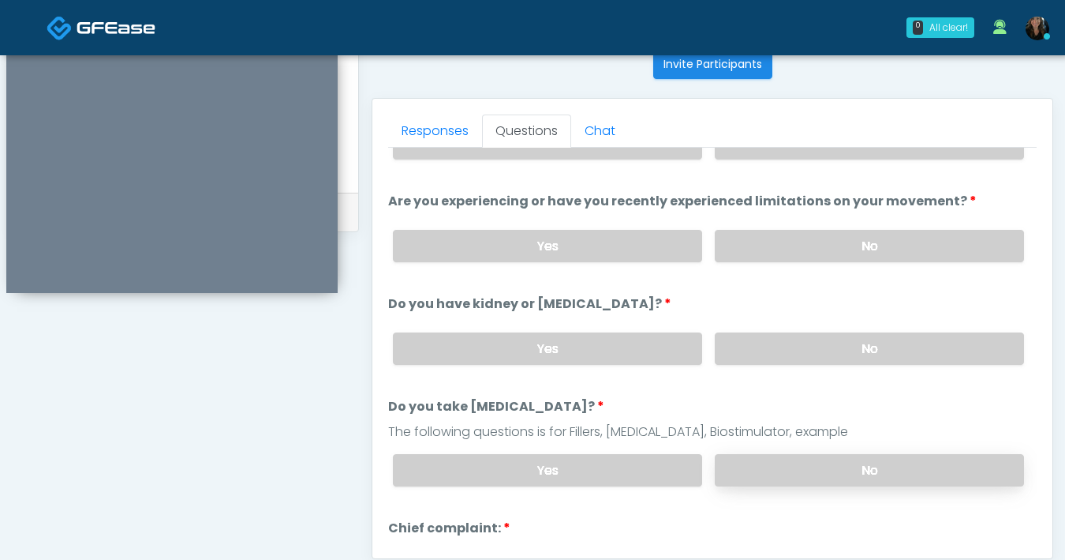
click at [834, 462] on label "No" at bounding box center [869, 470] width 309 height 32
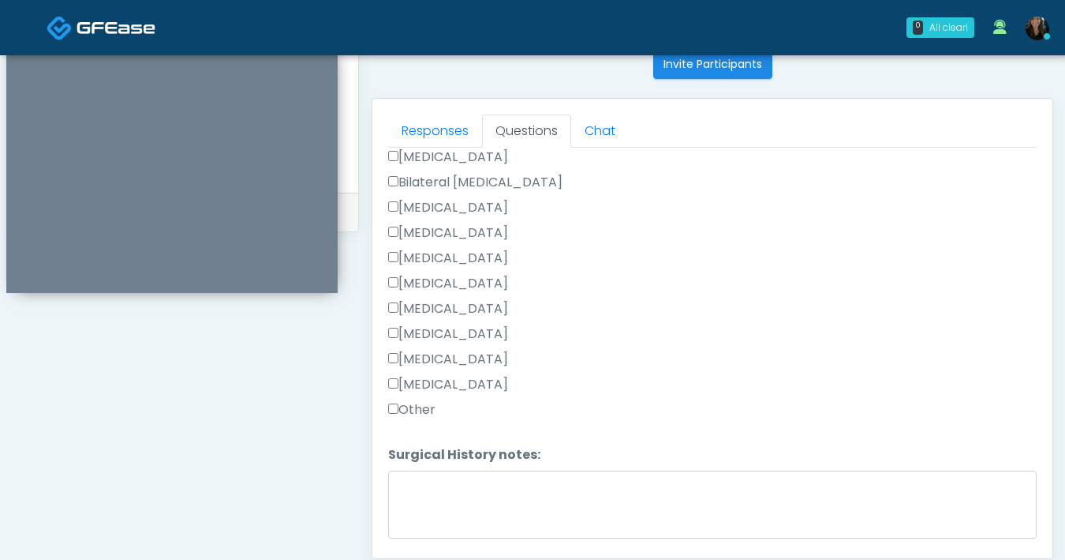
scroll to position [1028, 0]
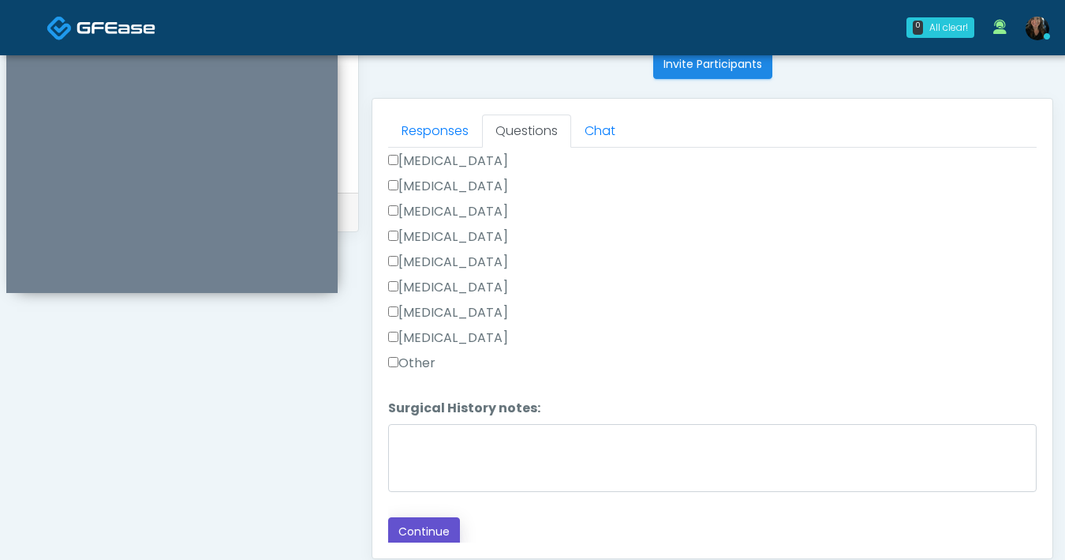
click at [440, 525] on button "Continue" at bounding box center [424, 531] width 72 height 29
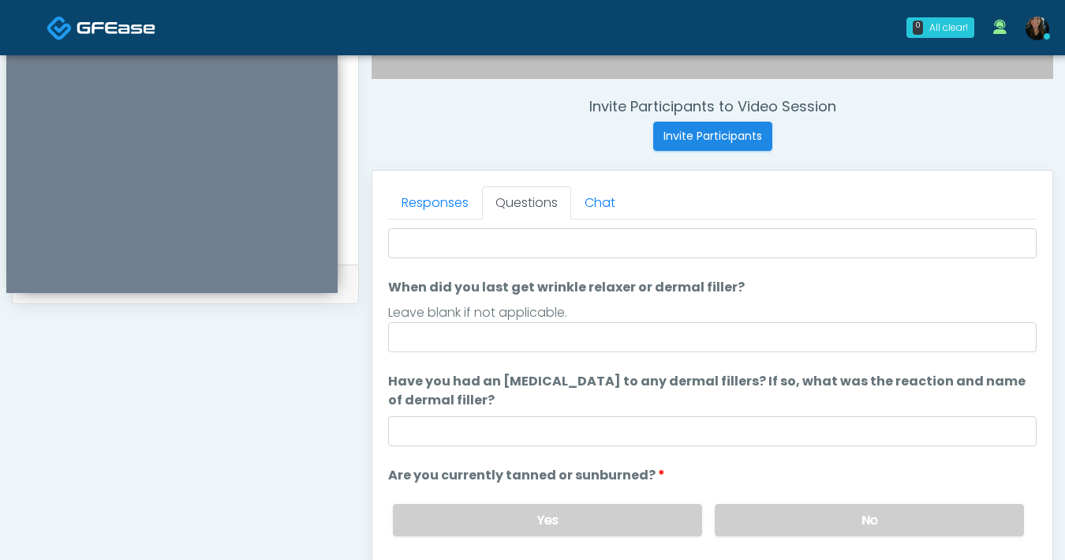
scroll to position [6, 0]
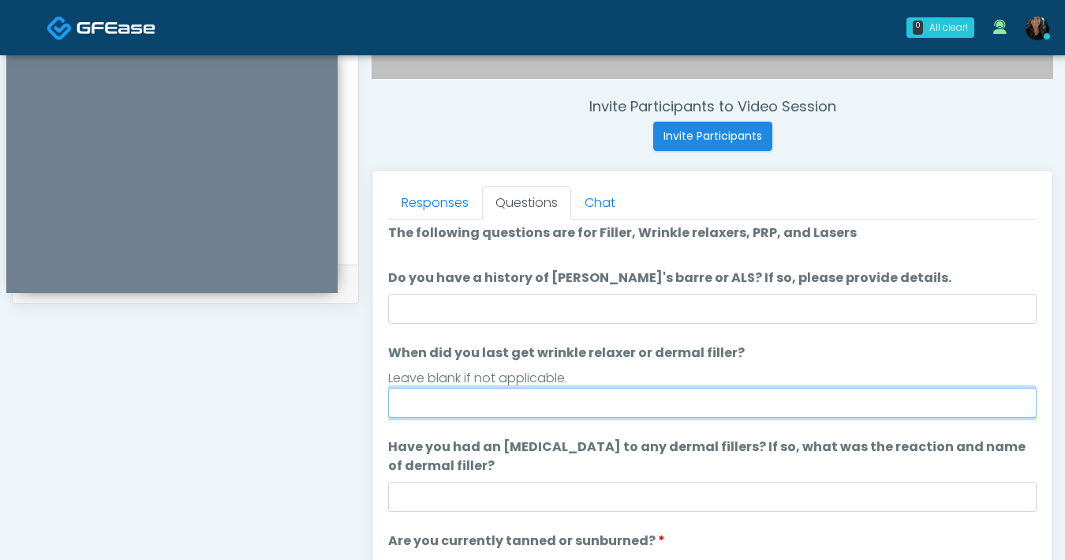
click at [567, 394] on input "When did you last get wrinkle relaxer or dermal filler?" at bounding box center [712, 402] width 649 height 30
type input "**********"
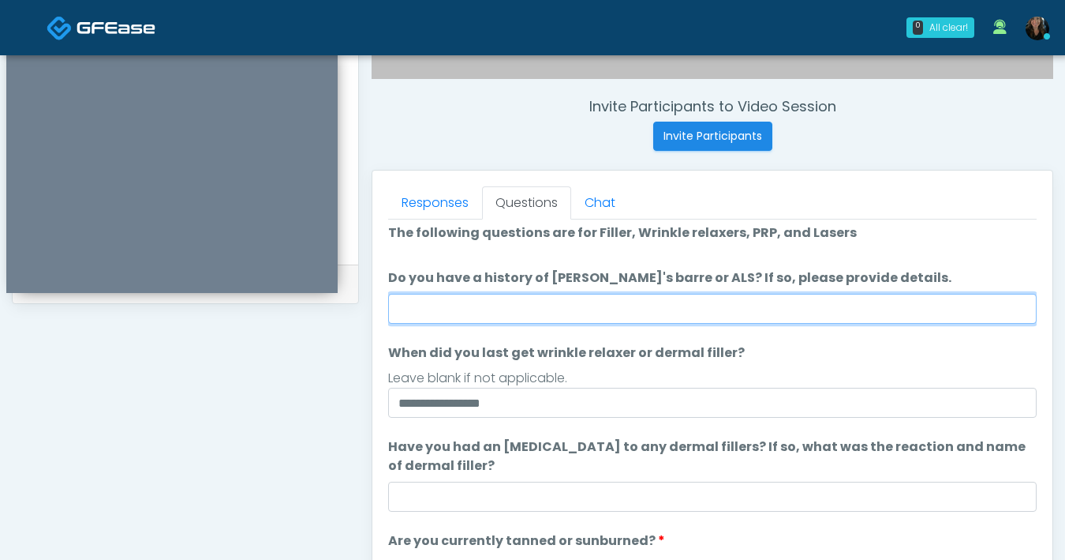
click at [548, 306] on input "Do you have a history of Guillain's barre or ALS? If so, please provide details." at bounding box center [712, 309] width 649 height 30
type input "**"
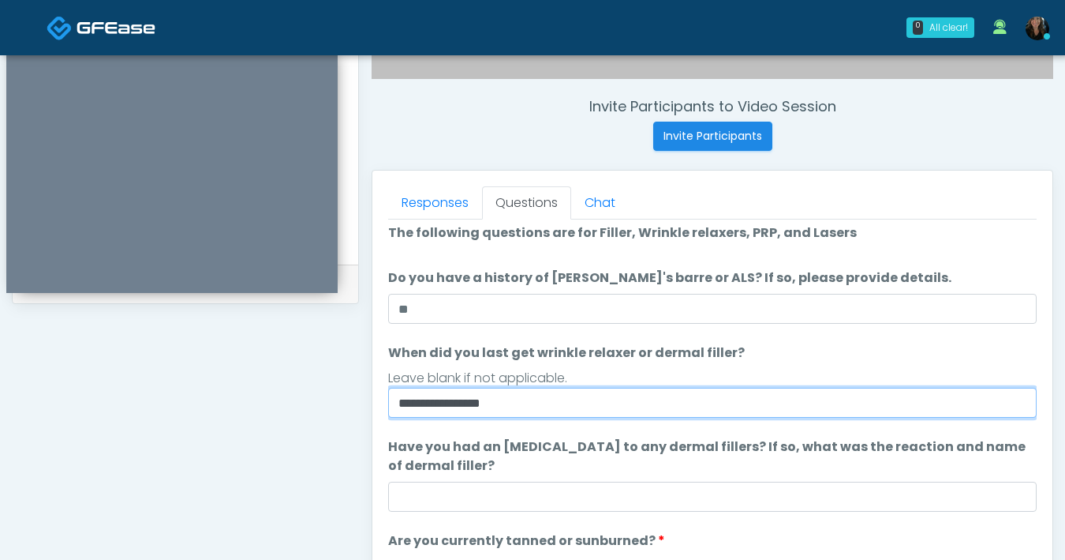
click at [597, 416] on input "**********" at bounding box center [712, 402] width 649 height 30
type input "**********"
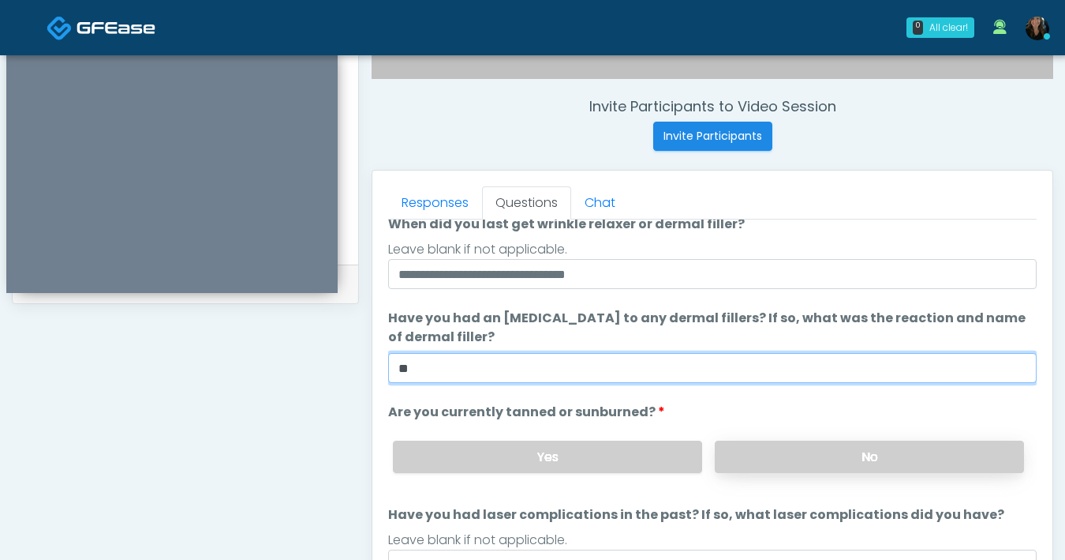
scroll to position [148, 0]
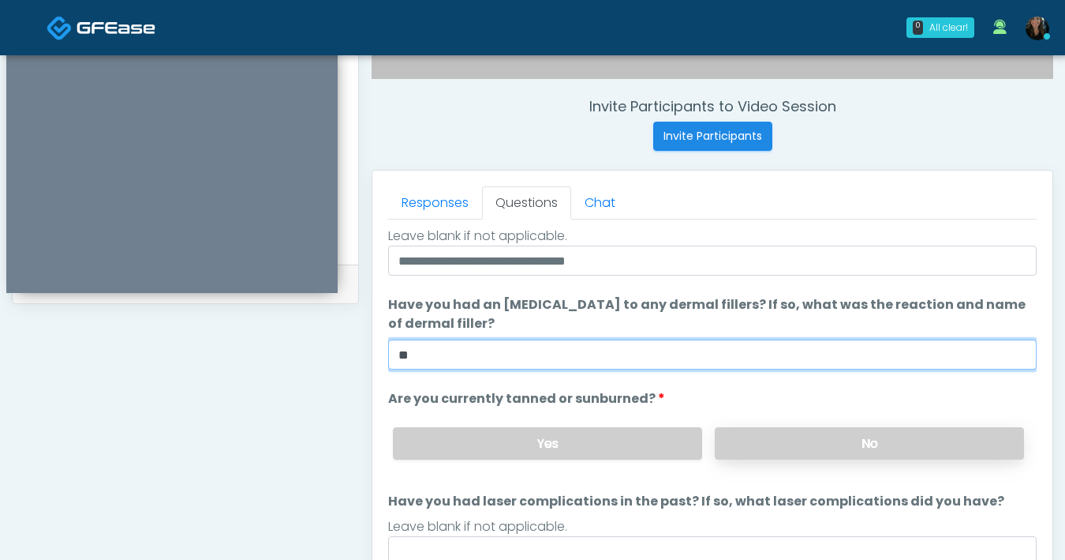
type input "**"
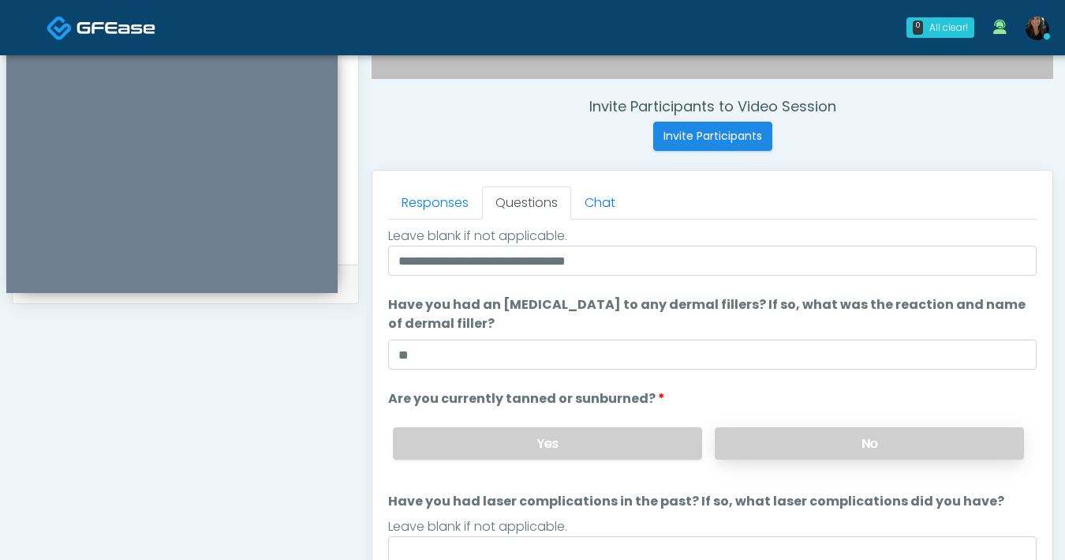
click at [743, 443] on label "No" at bounding box center [869, 443] width 309 height 32
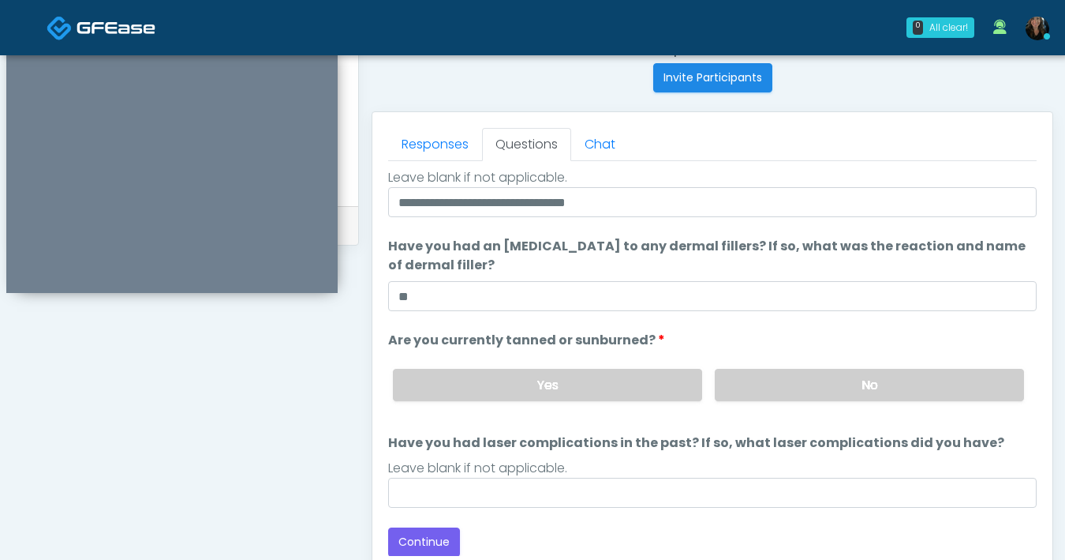
scroll to position [635, 0]
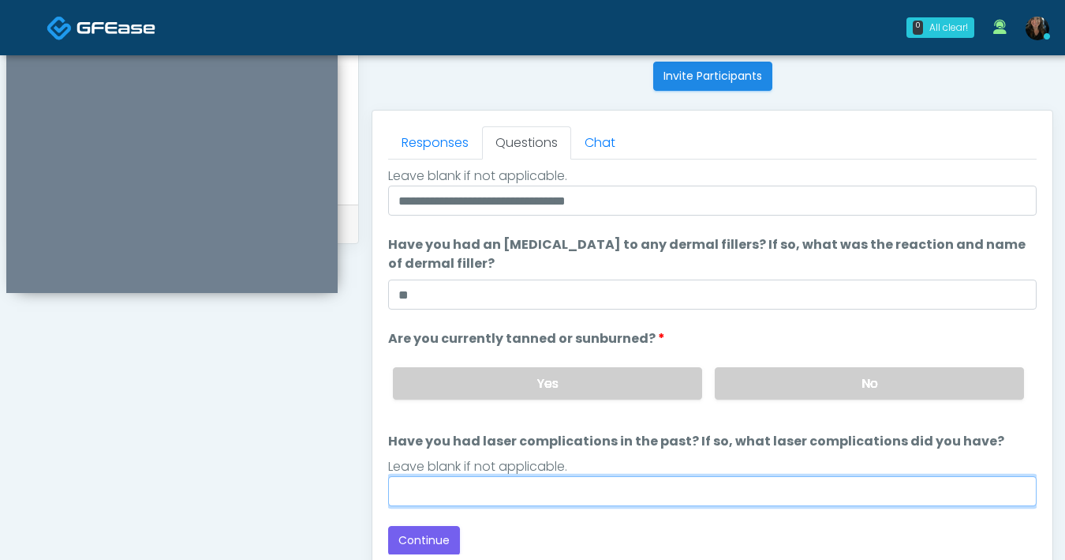
click at [579, 497] on input "Have you had laser complications in the past? If so, what laser complications d…" at bounding box center [712, 491] width 649 height 30
type input "**"
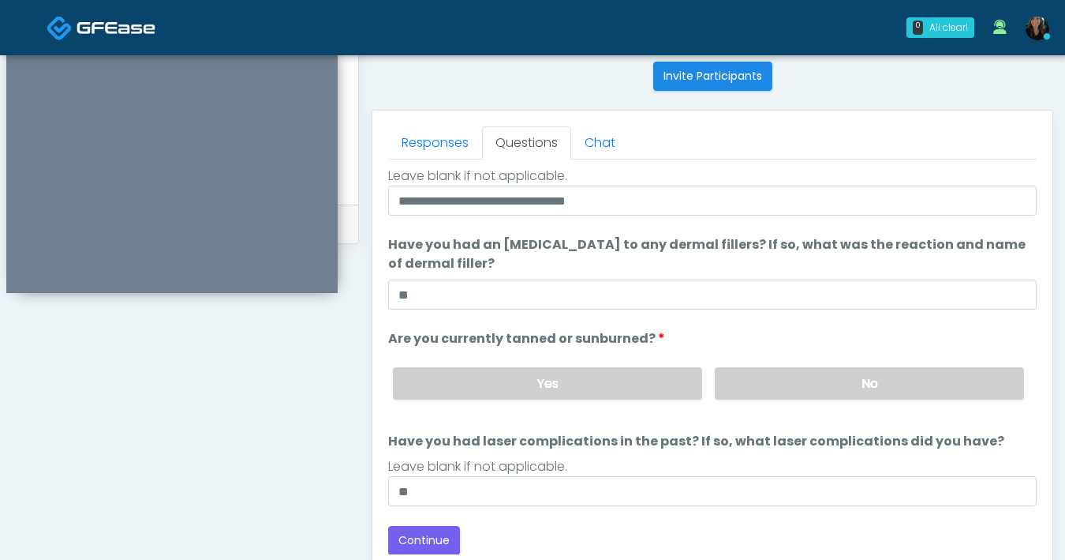
click at [533, 537] on div "Back Continue" at bounding box center [712, 540] width 649 height 29
click at [428, 535] on button "Continue" at bounding box center [424, 540] width 72 height 29
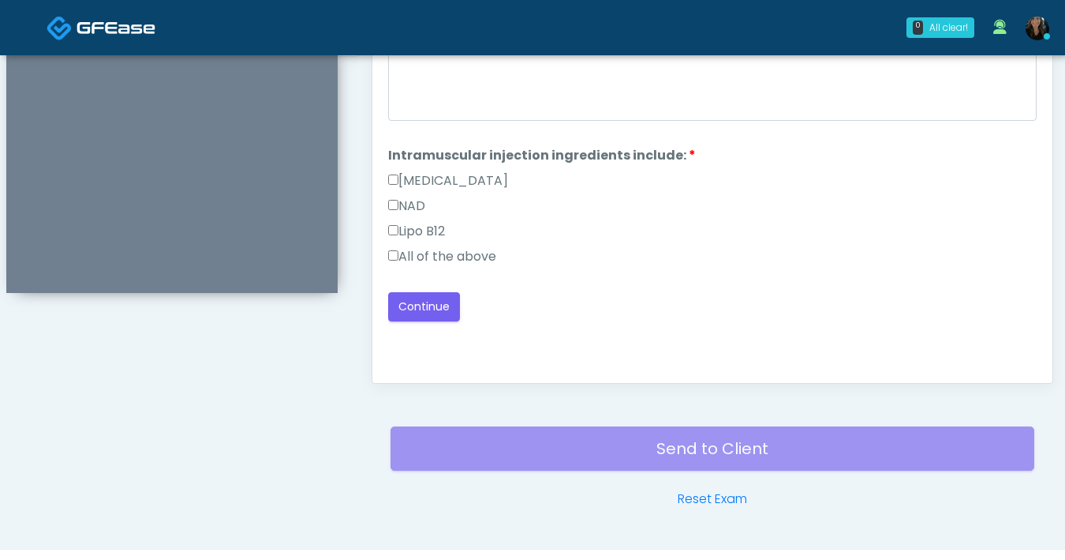
scroll to position [723, 0]
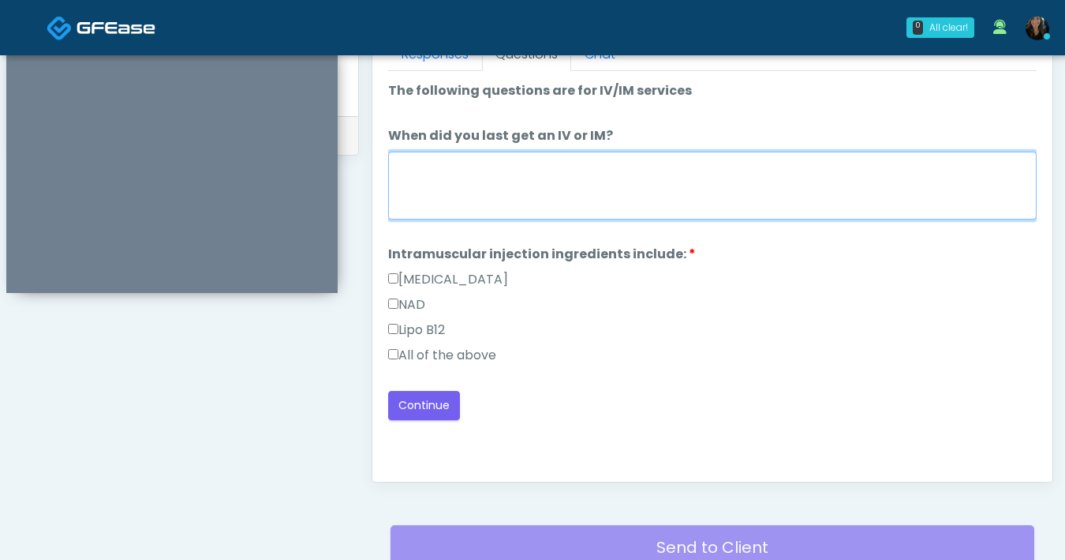
click at [548, 205] on textarea "When did you last get an IV or IM?" at bounding box center [712, 186] width 649 height 68
type textarea "***"
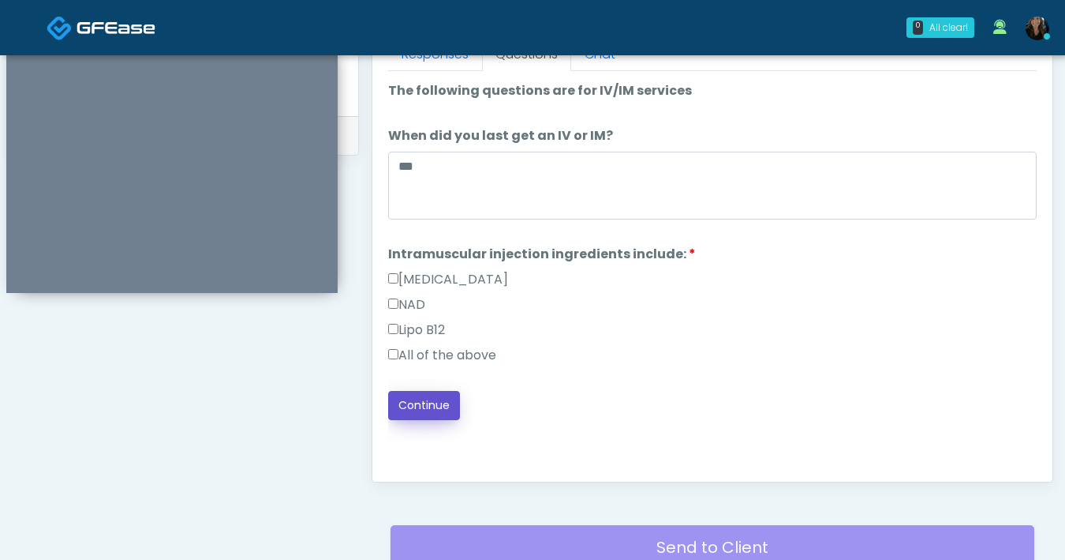
click at [437, 399] on button "Continue" at bounding box center [424, 405] width 72 height 29
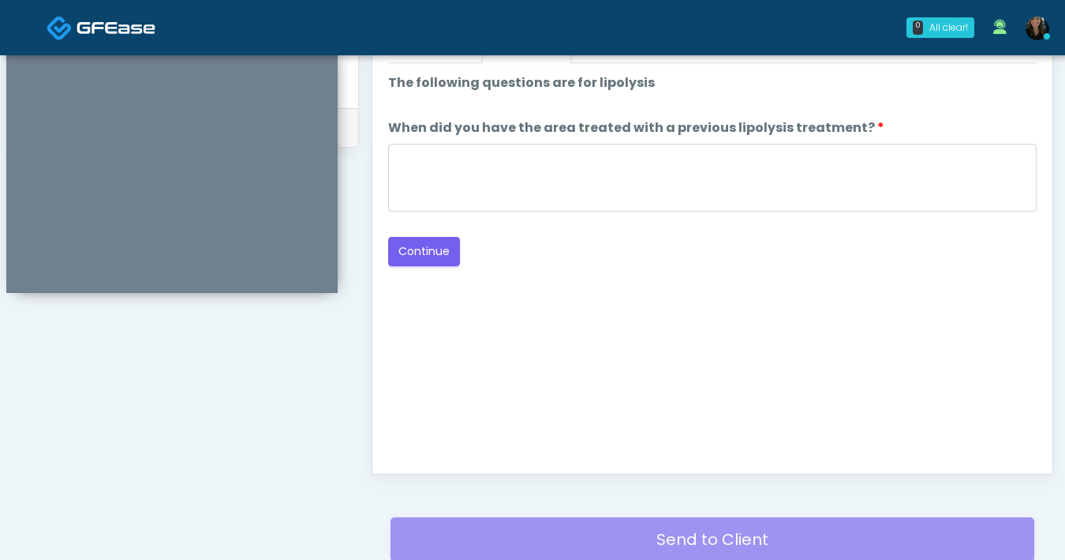
scroll to position [540, 0]
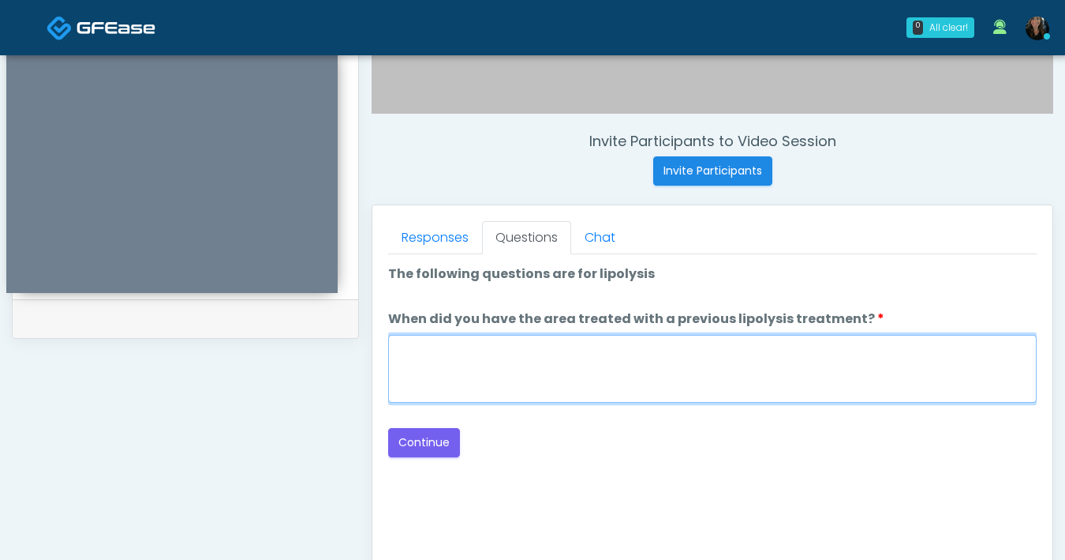
click at [541, 365] on textarea "When did you have the area treated with a previous lipolysis treatment?" at bounding box center [712, 369] width 649 height 68
type textarea "***"
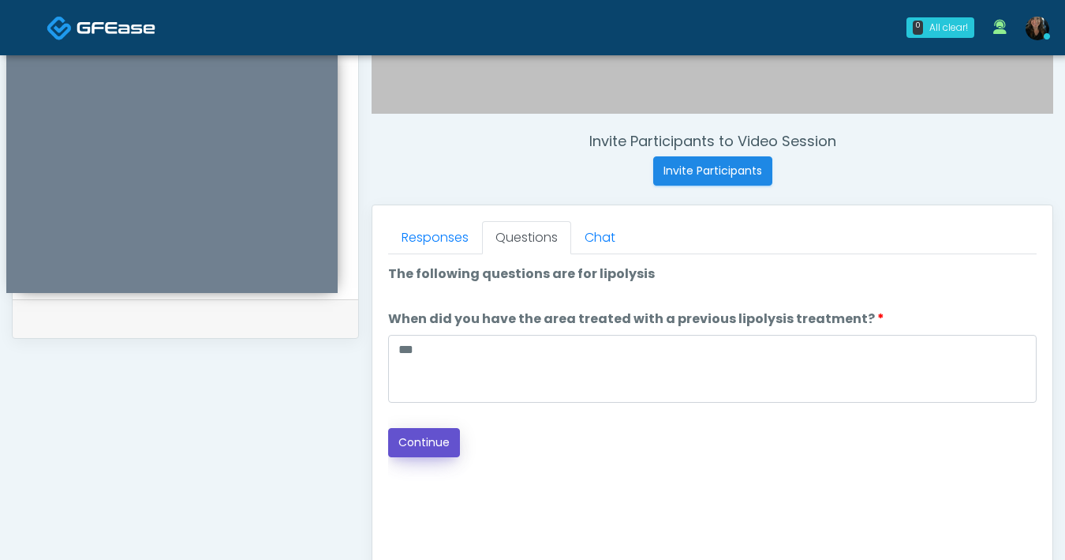
click at [423, 440] on button "Continue" at bounding box center [424, 442] width 72 height 29
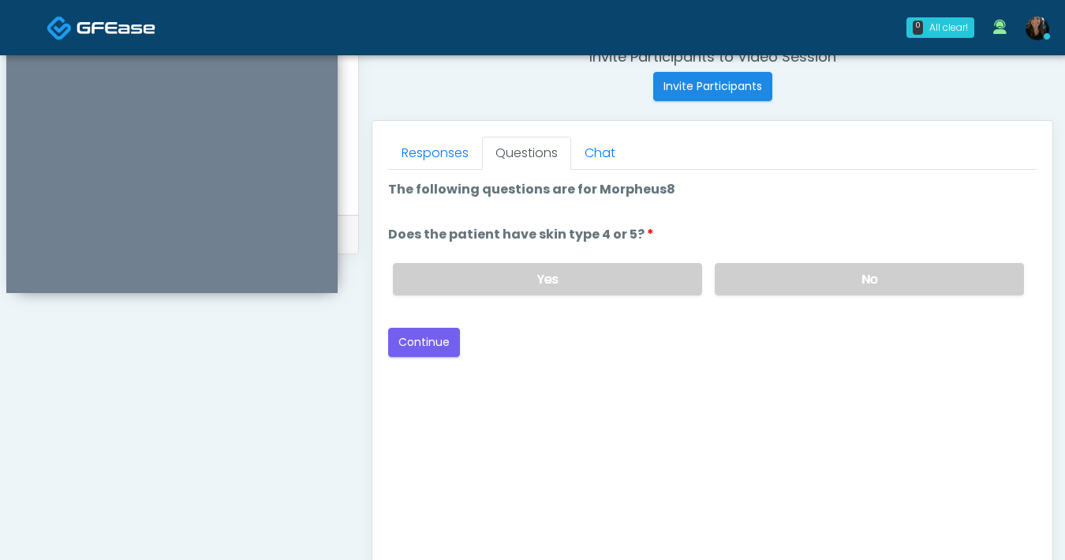
scroll to position [539, 0]
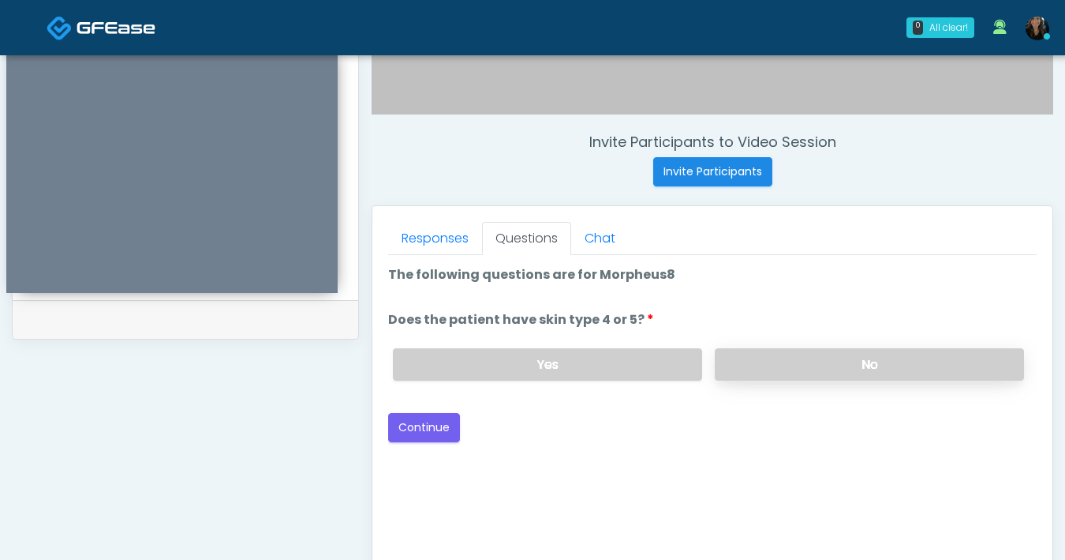
click at [803, 375] on label "No" at bounding box center [869, 364] width 309 height 32
click at [450, 430] on button "Continue" at bounding box center [424, 427] width 72 height 29
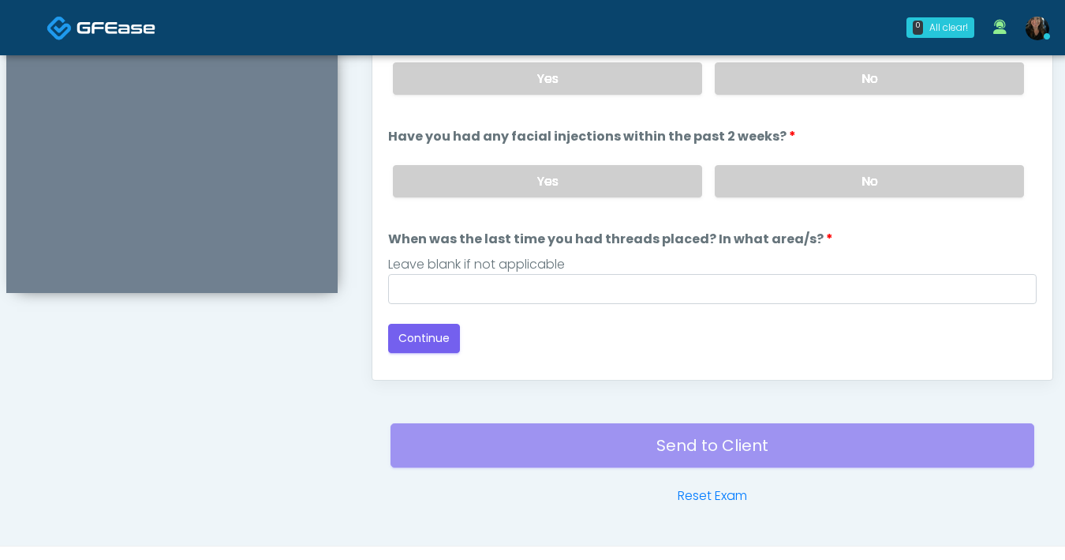
scroll to position [788, 0]
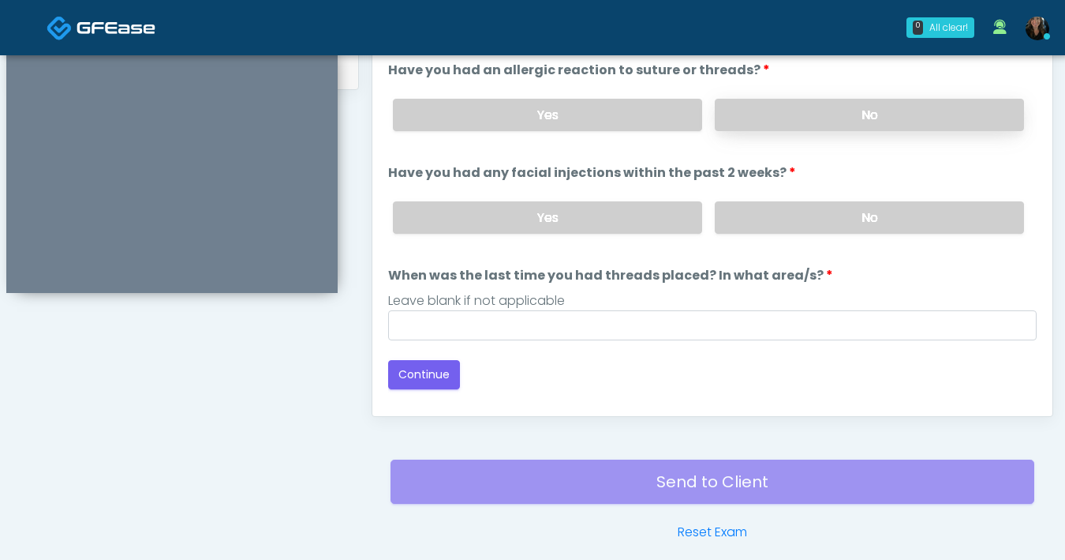
click at [804, 122] on label "No" at bounding box center [869, 115] width 309 height 32
click at [826, 215] on label "No" at bounding box center [869, 217] width 309 height 32
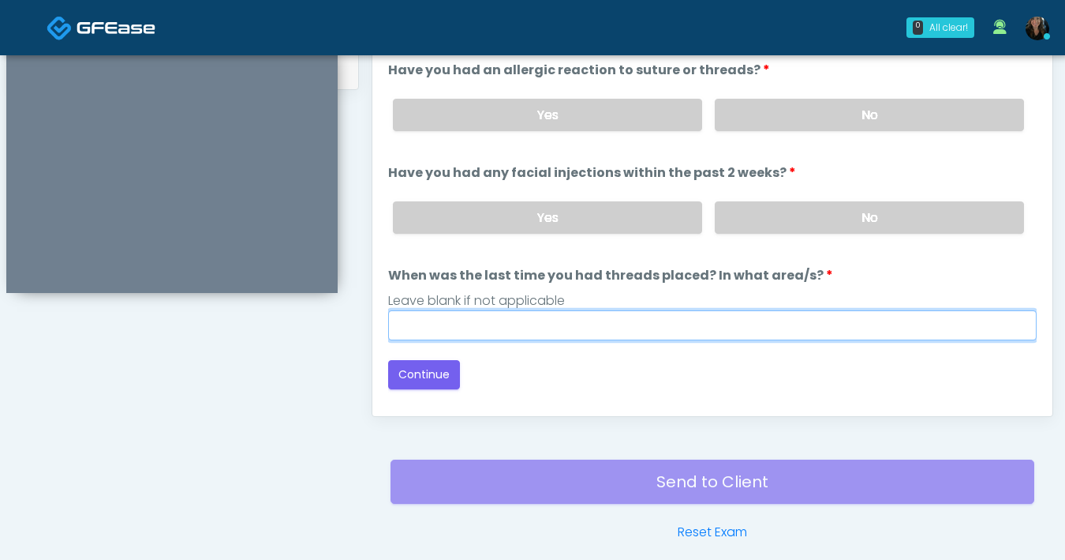
click at [748, 328] on input "When was the last time you had threads placed? In what area/s?" at bounding box center [712, 325] width 649 height 30
type input "**"
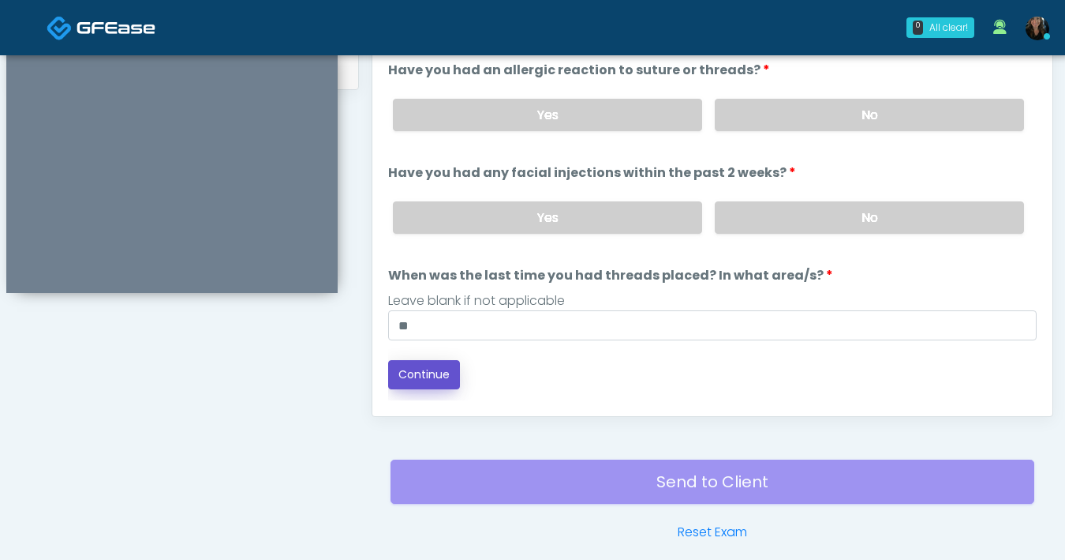
click at [417, 369] on button "Continue" at bounding box center [424, 374] width 72 height 29
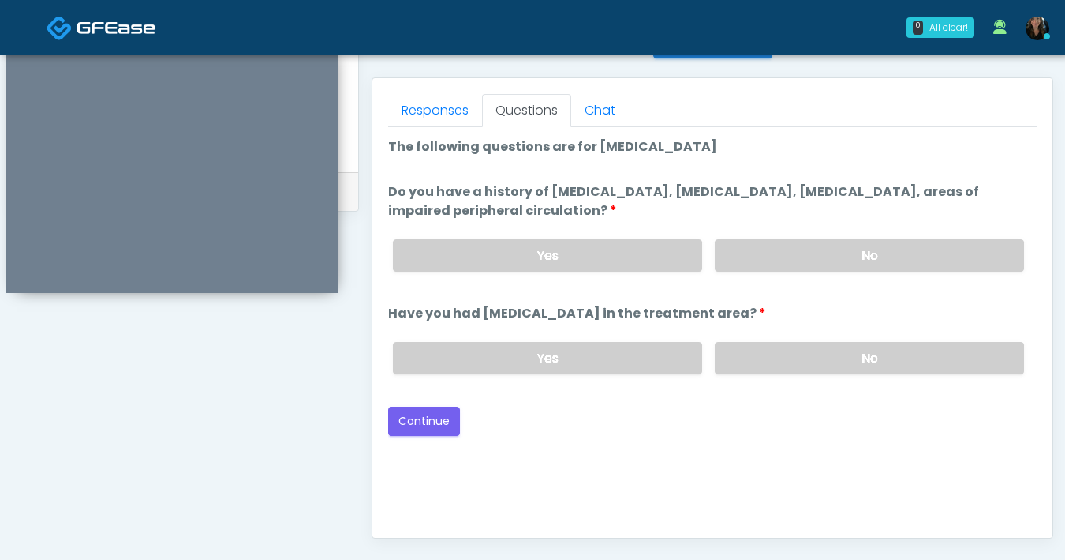
scroll to position [638, 0]
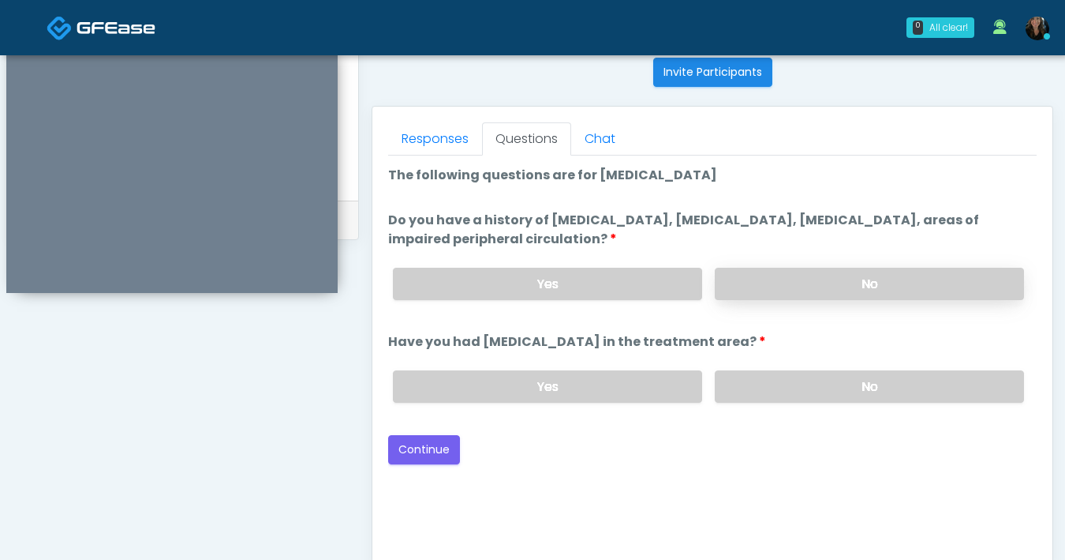
click at [800, 271] on label "No" at bounding box center [869, 284] width 309 height 32
click at [821, 381] on label "No" at bounding box center [869, 386] width 309 height 32
click at [436, 451] on button "Continue" at bounding box center [424, 449] width 72 height 29
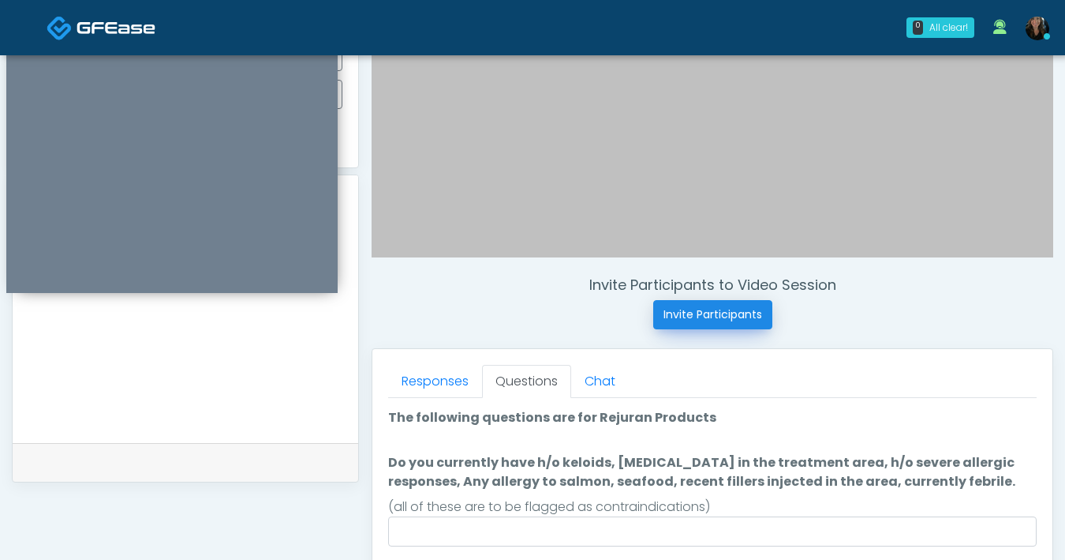
scroll to position [465, 0]
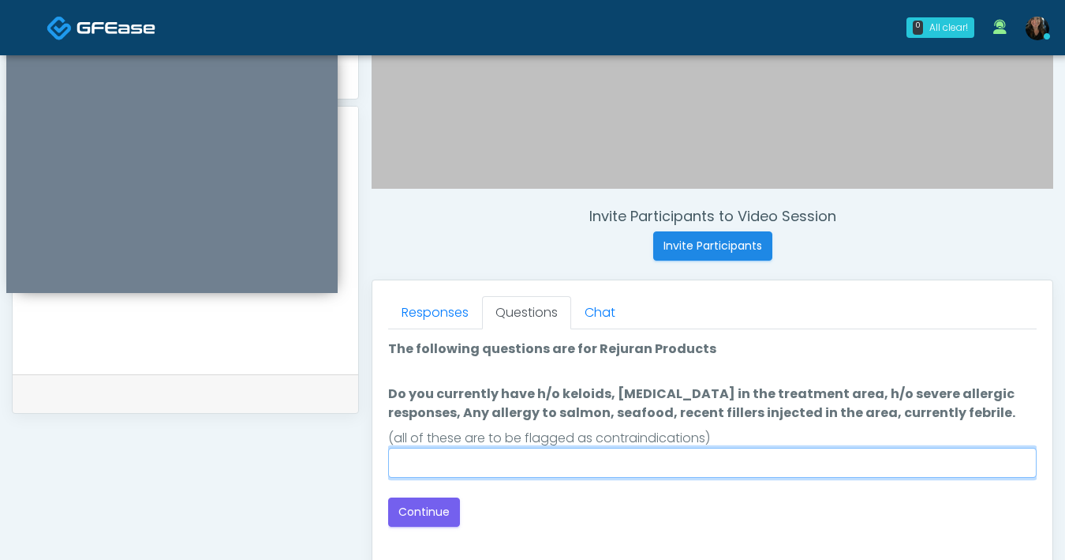
click at [480, 472] on input "Do you currently have h/o keloids, skin infection in the treatment area, h/o se…" at bounding box center [712, 462] width 649 height 30
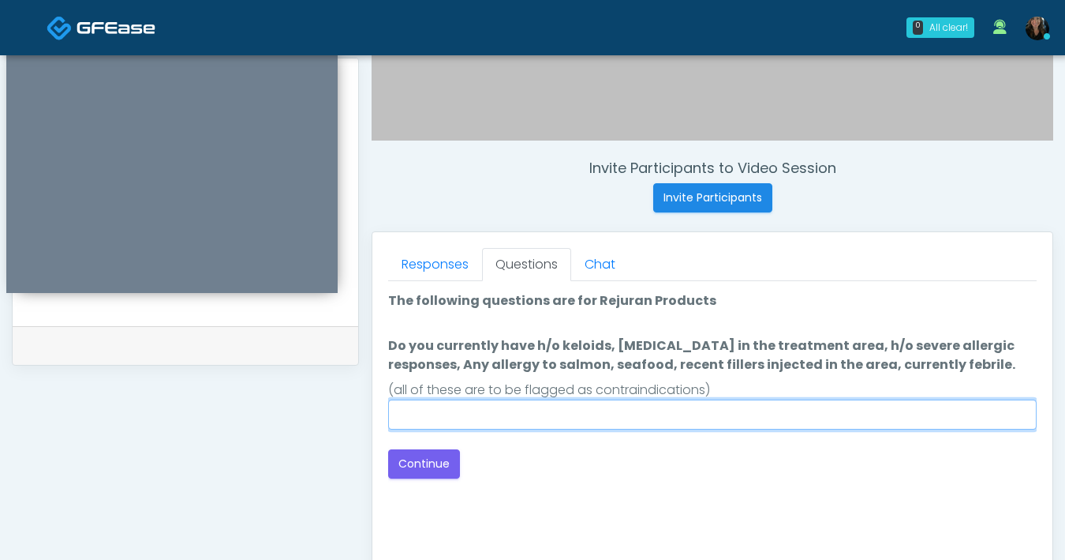
scroll to position [514, 0]
type input "**"
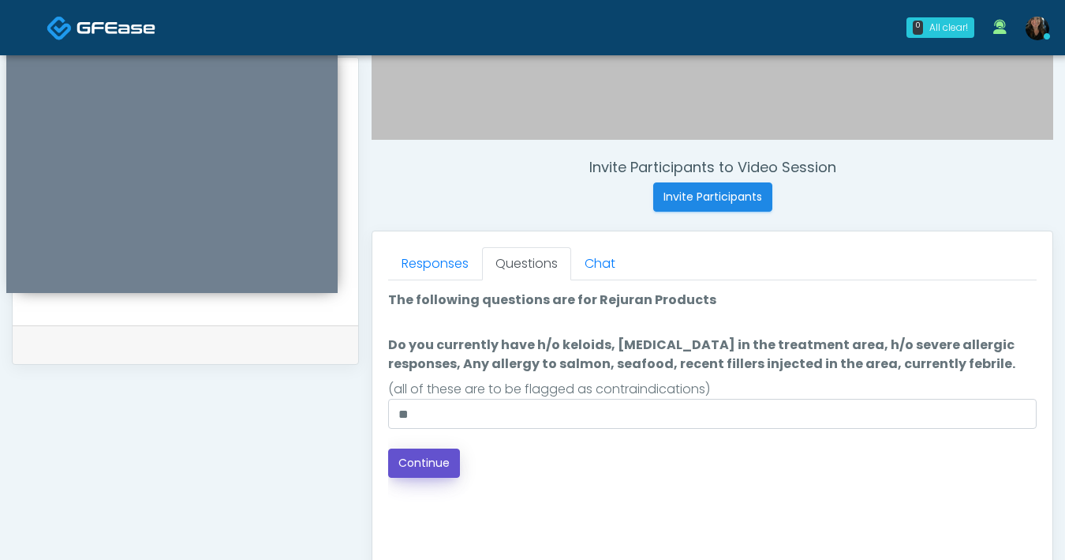
click at [447, 473] on button "Continue" at bounding box center [424, 462] width 72 height 29
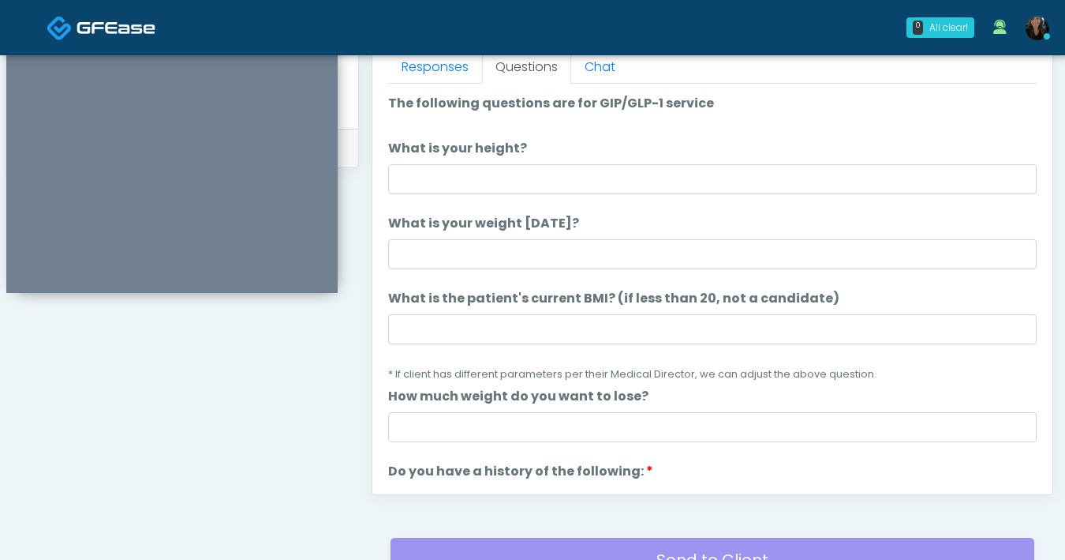
scroll to position [657, 0]
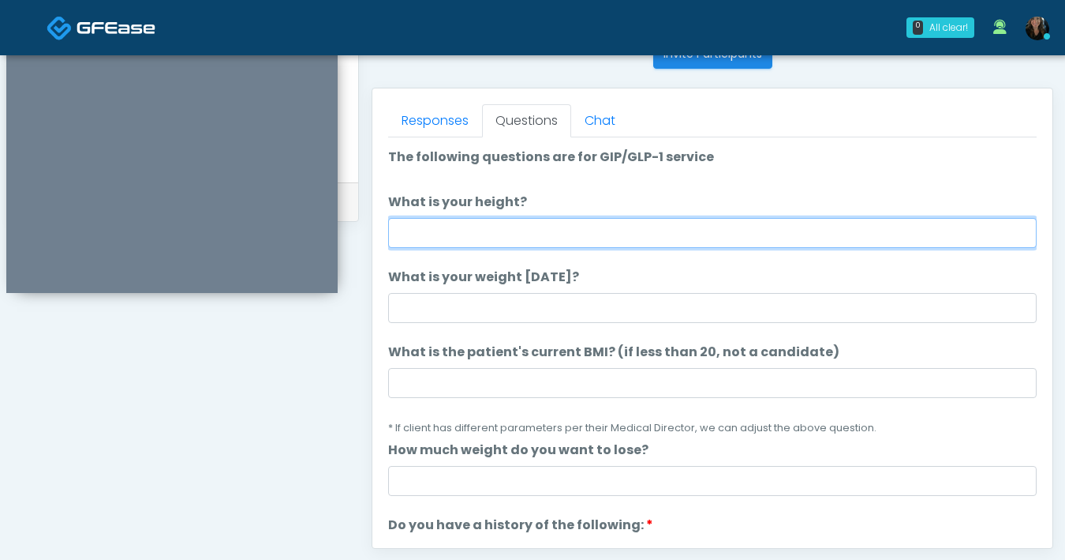
click at [578, 233] on input "What is your height?" at bounding box center [712, 233] width 649 height 30
type input "***"
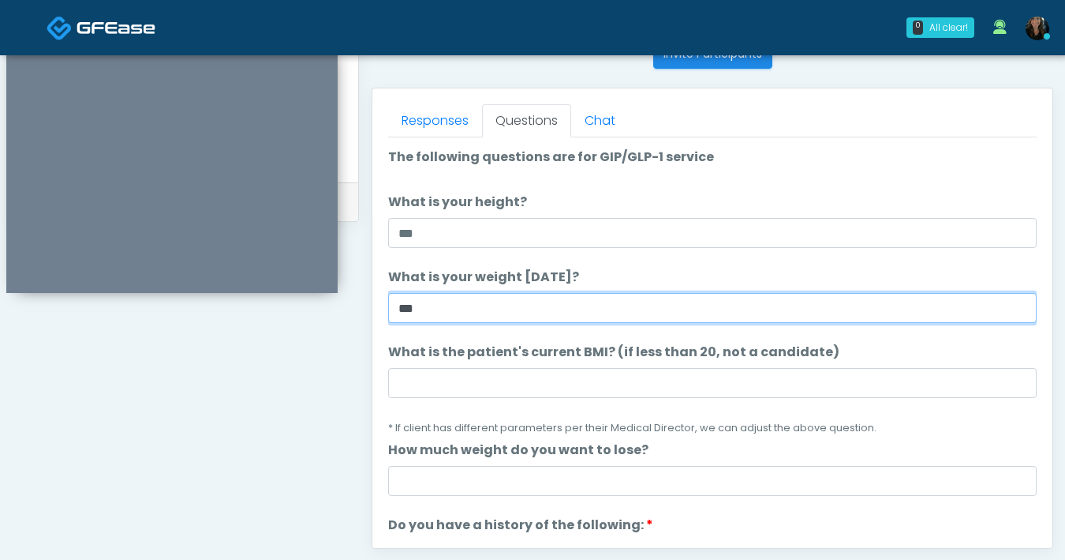
type input "***"
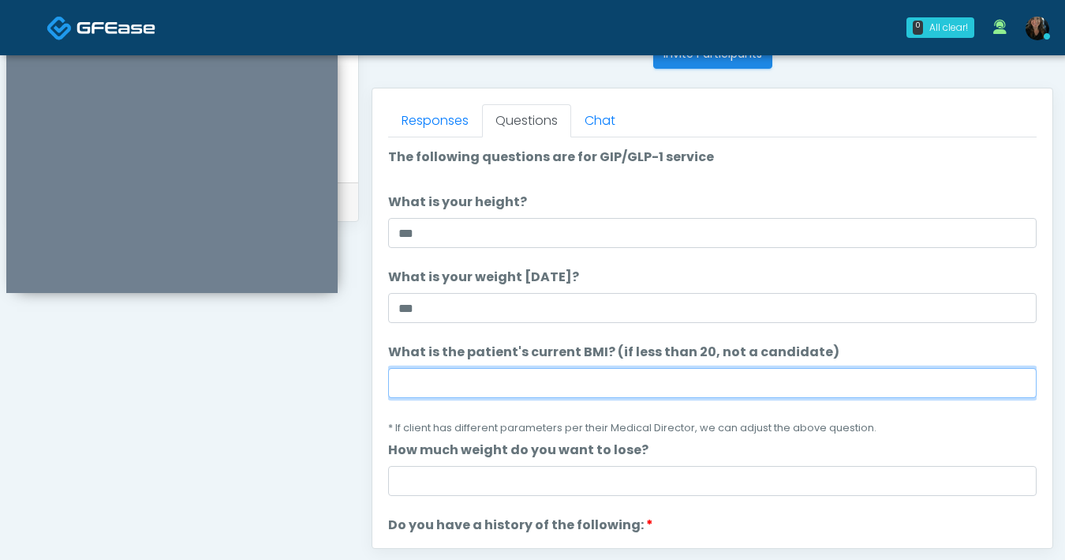
click at [590, 376] on input "What is the patient's current BMI? (if less than 20, not a candidate)" at bounding box center [712, 383] width 649 height 30
type input "**"
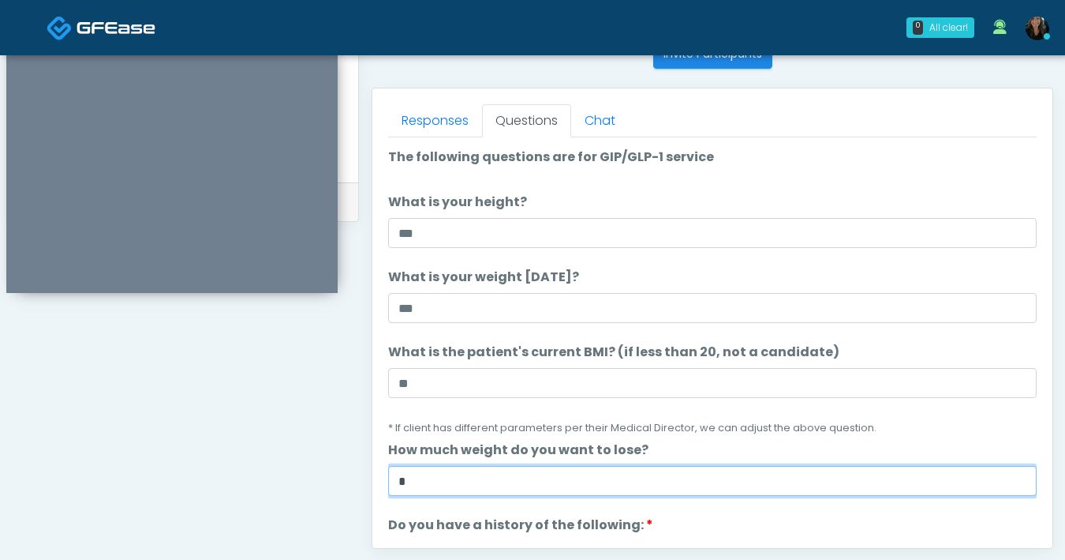
type input "*"
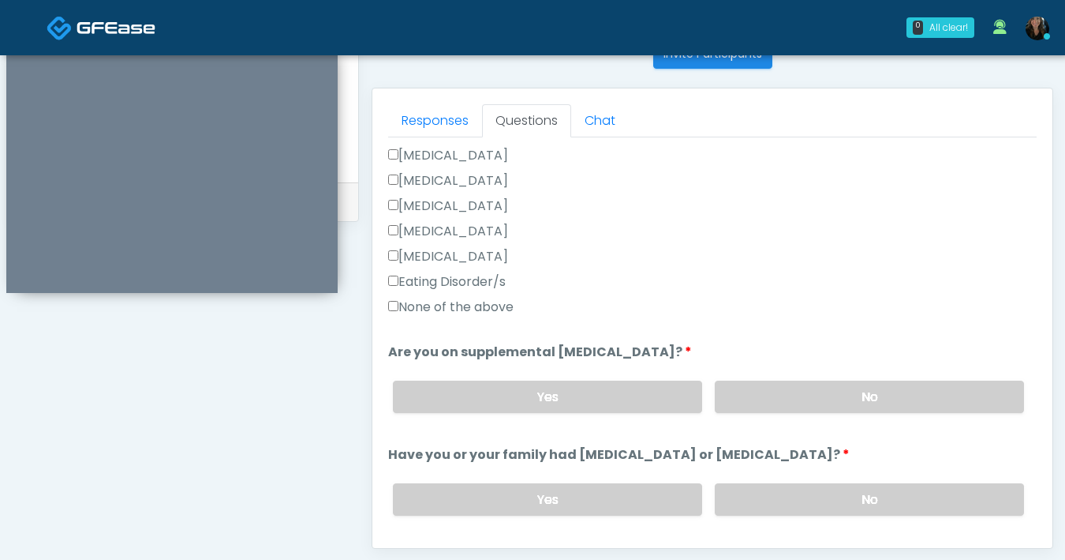
scroll to position [424, 0]
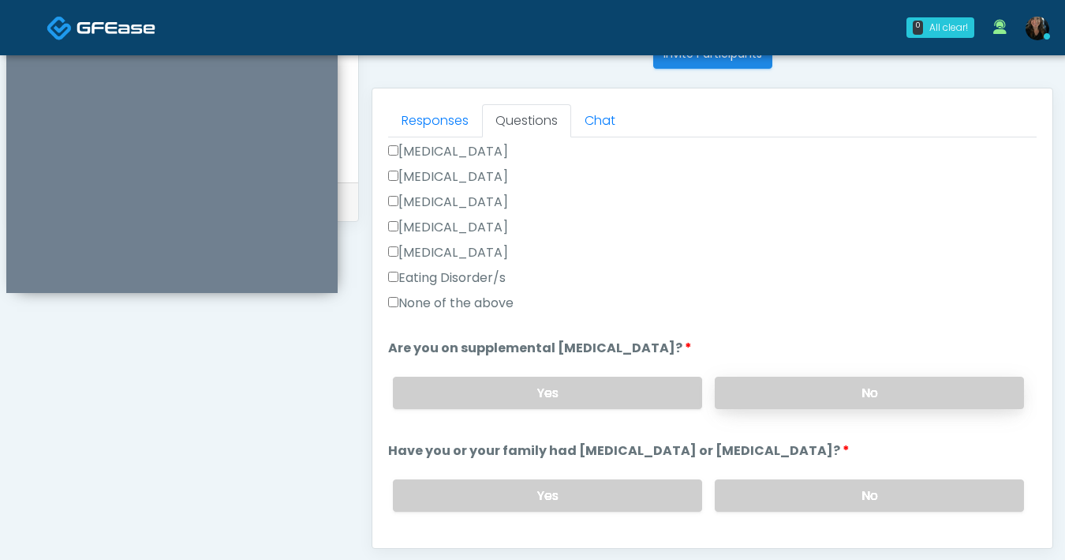
click at [807, 398] on label "No" at bounding box center [869, 392] width 309 height 32
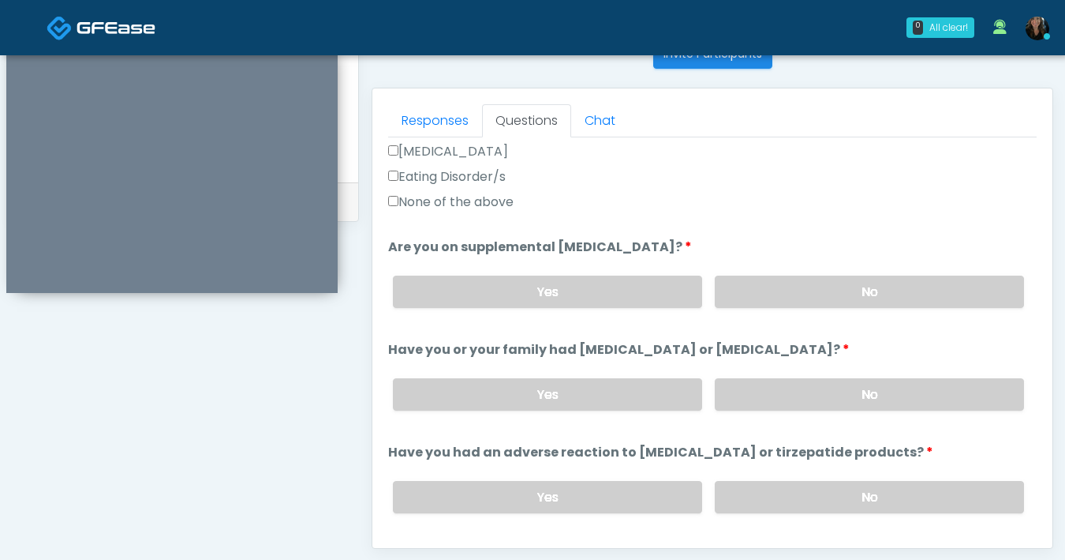
scroll to position [525, 0]
click at [840, 401] on label "No" at bounding box center [869, 394] width 309 height 32
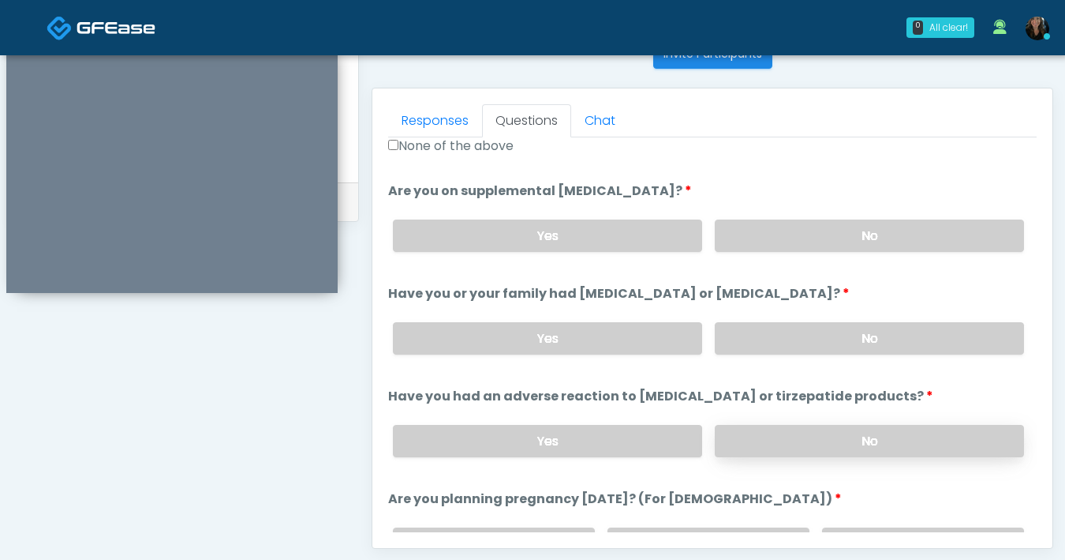
scroll to position [582, 0]
click at [837, 440] on label "No" at bounding box center [869, 440] width 309 height 32
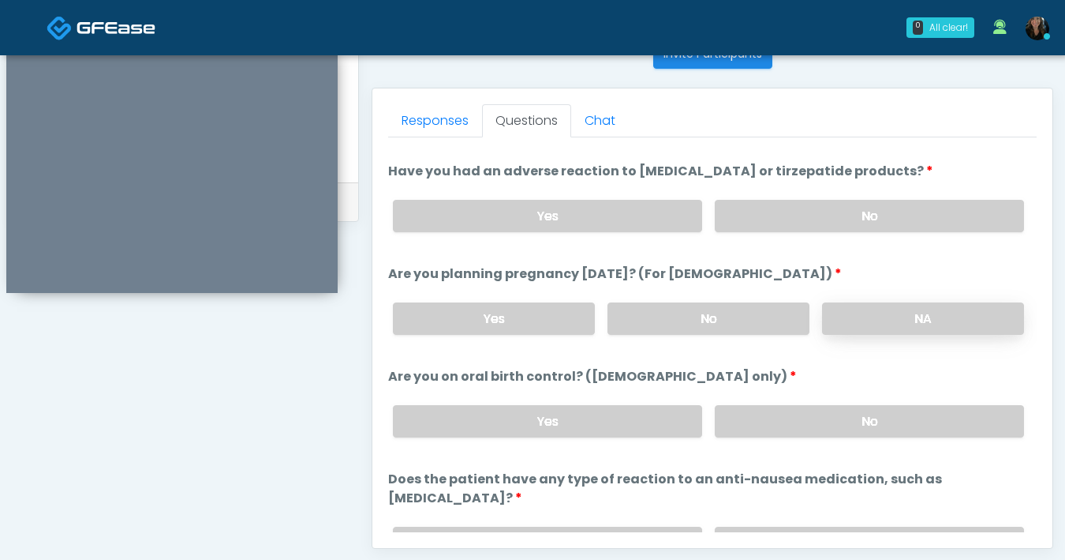
scroll to position [813, 0]
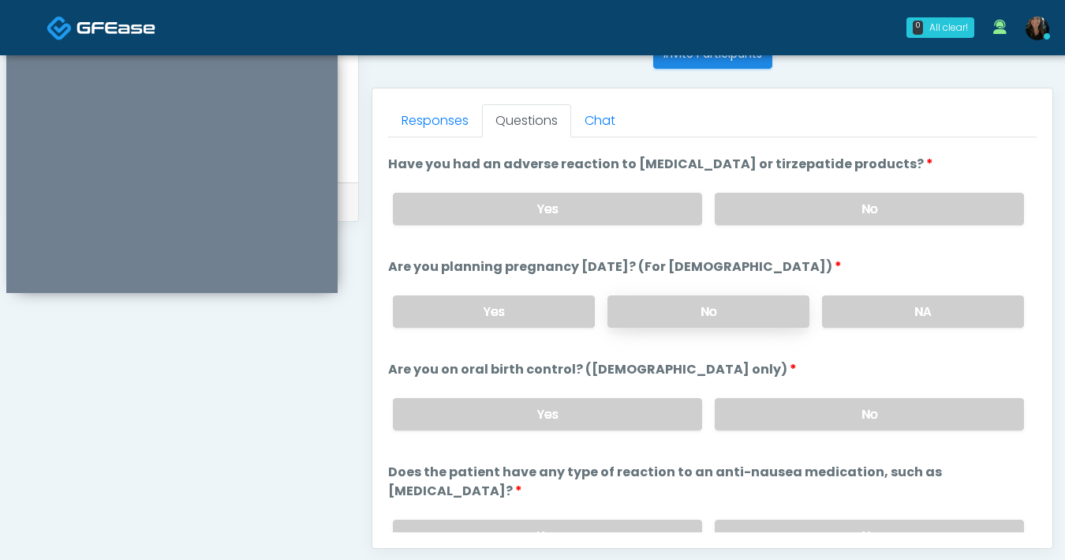
click at [708, 319] on label "No" at bounding box center [709, 311] width 202 height 32
click at [827, 408] on label "No" at bounding box center [869, 414] width 309 height 32
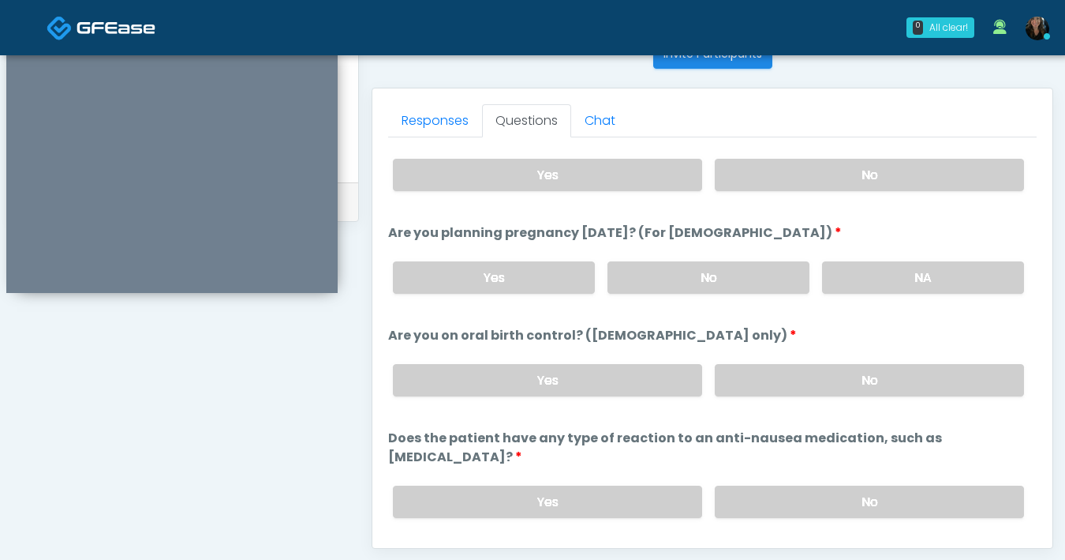
scroll to position [870, 0]
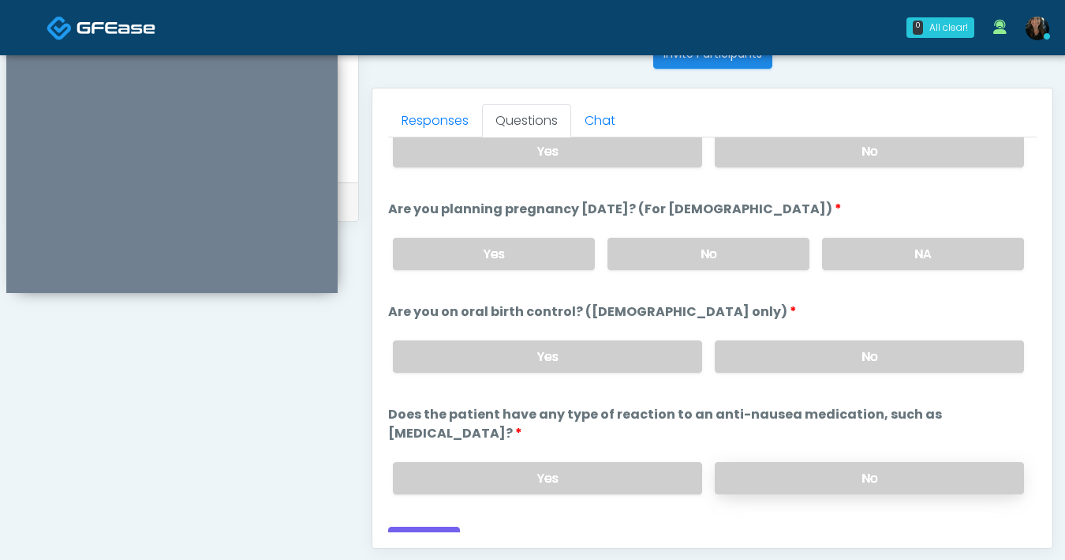
click at [828, 462] on label "No" at bounding box center [869, 478] width 309 height 32
click at [627, 362] on label "Yes" at bounding box center [547, 356] width 309 height 32
click at [443, 526] on button "Continue" at bounding box center [424, 540] width 72 height 29
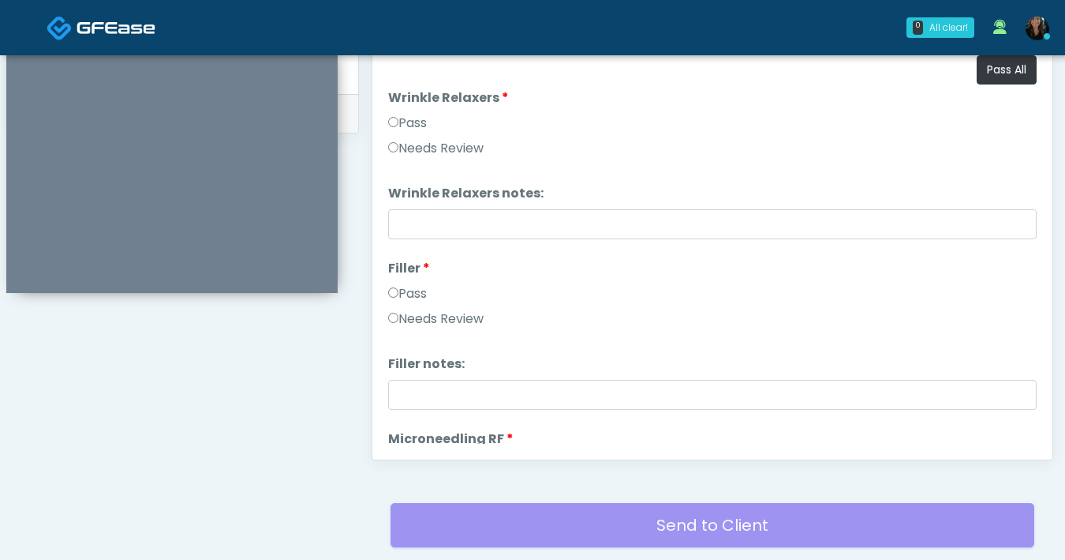
scroll to position [706, 0]
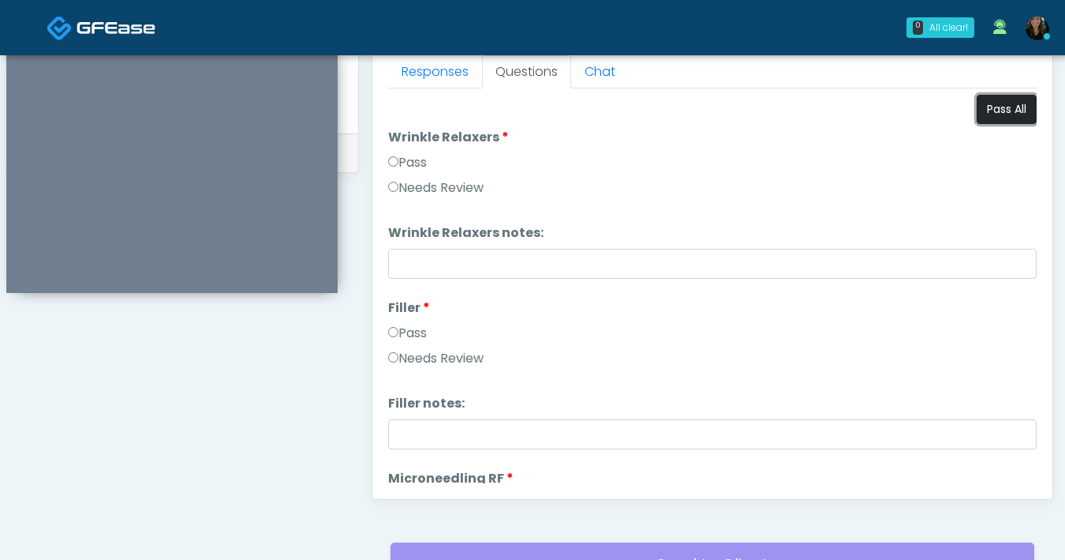
click at [982, 118] on button "Pass All" at bounding box center [1007, 109] width 60 height 29
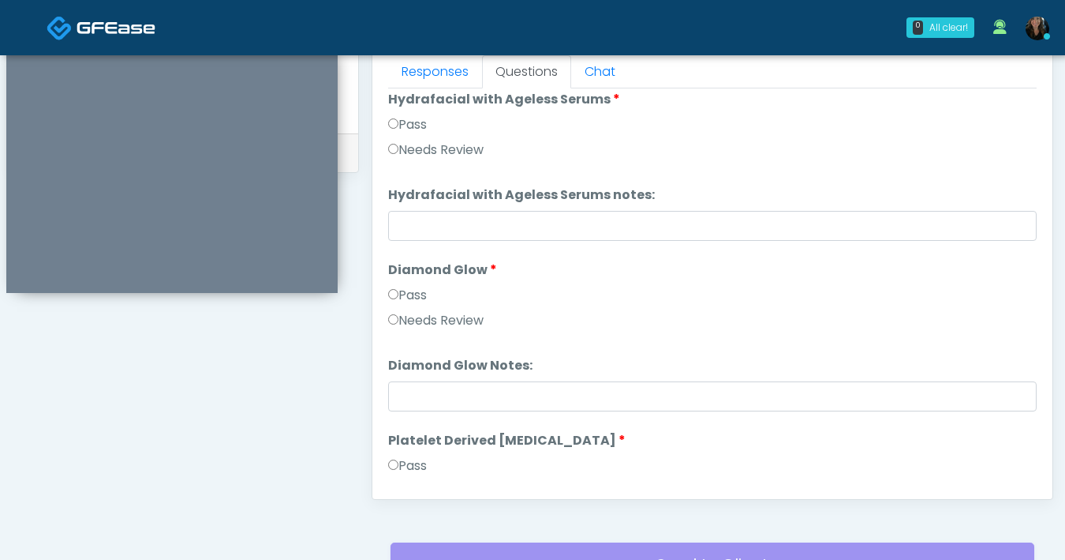
scroll to position [3109, 0]
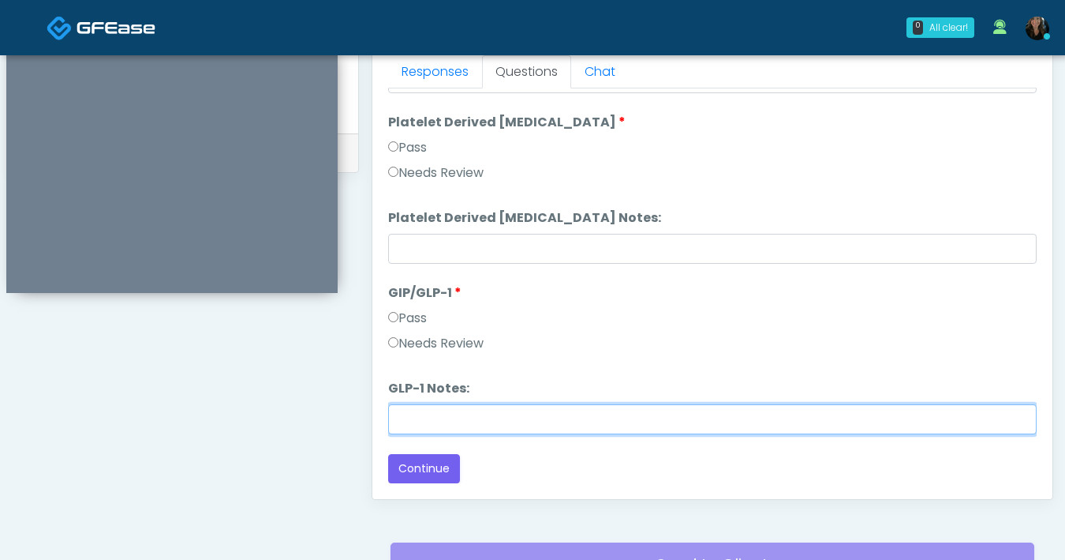
click at [501, 417] on input "GLP-1 Notes:" at bounding box center [712, 419] width 649 height 30
type input "**********"
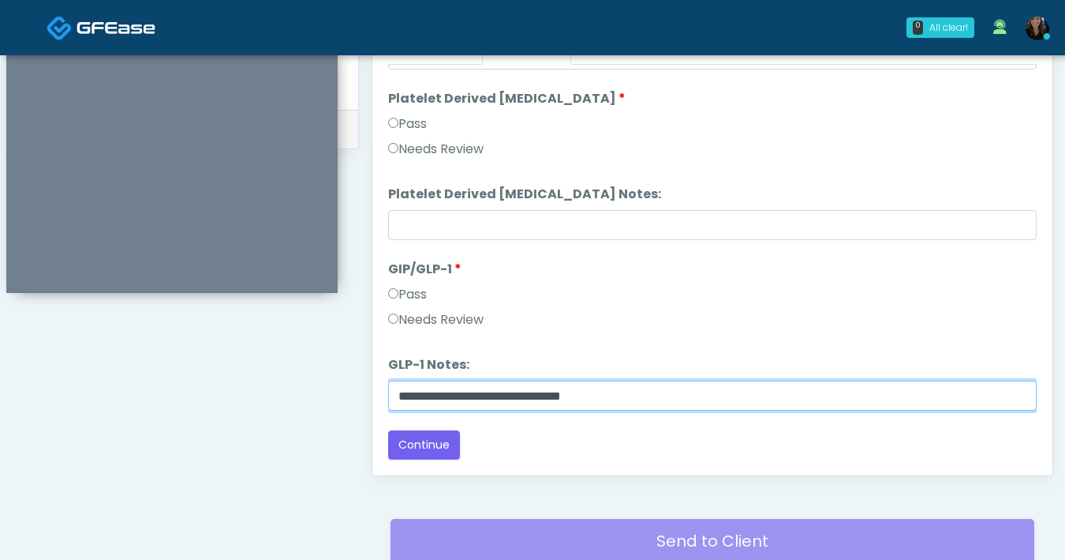
scroll to position [729, 0]
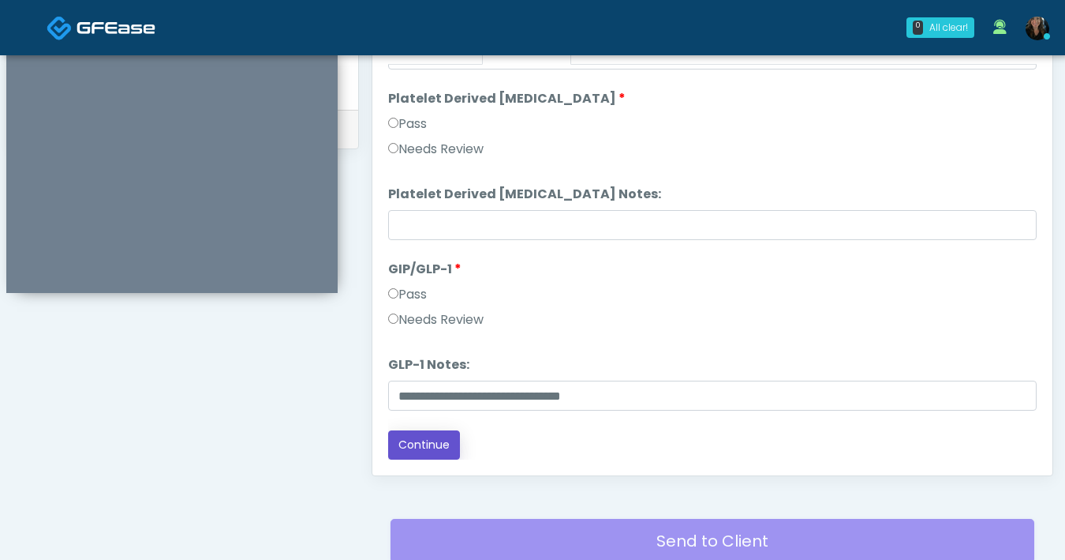
click at [444, 451] on button "Continue" at bounding box center [424, 444] width 72 height 29
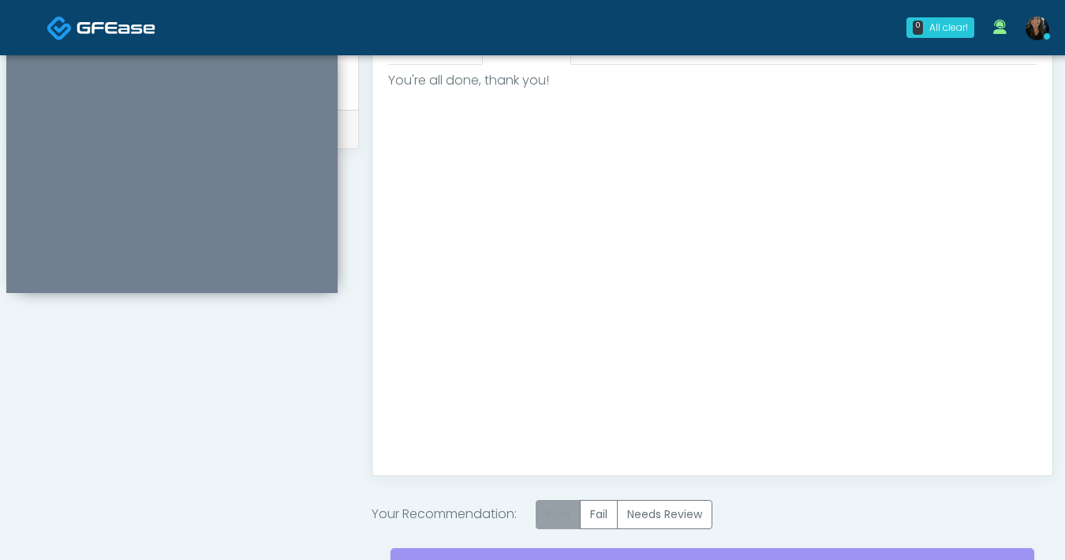
click at [567, 508] on label "Pass" at bounding box center [558, 514] width 45 height 29
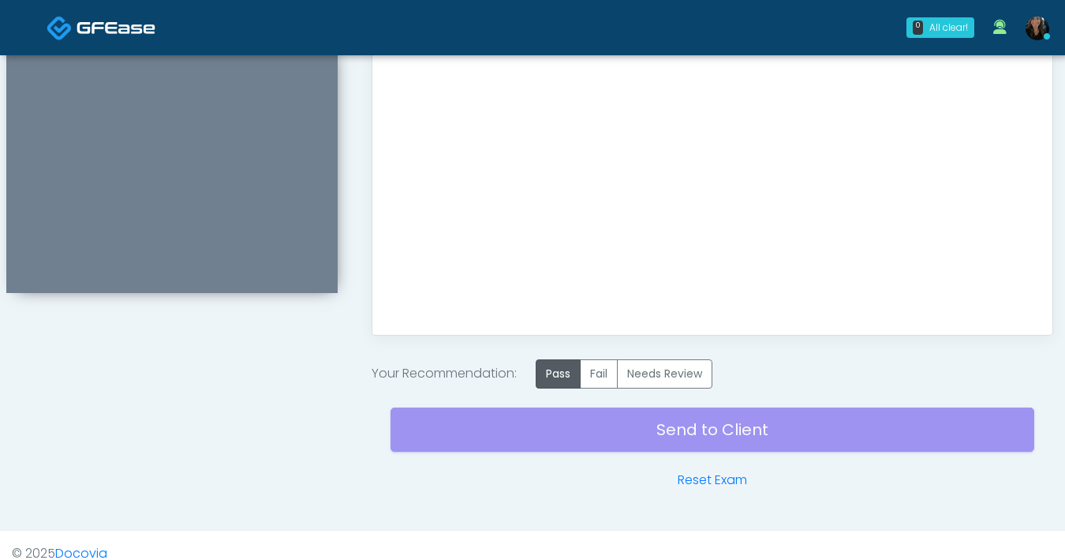
scroll to position [886, 0]
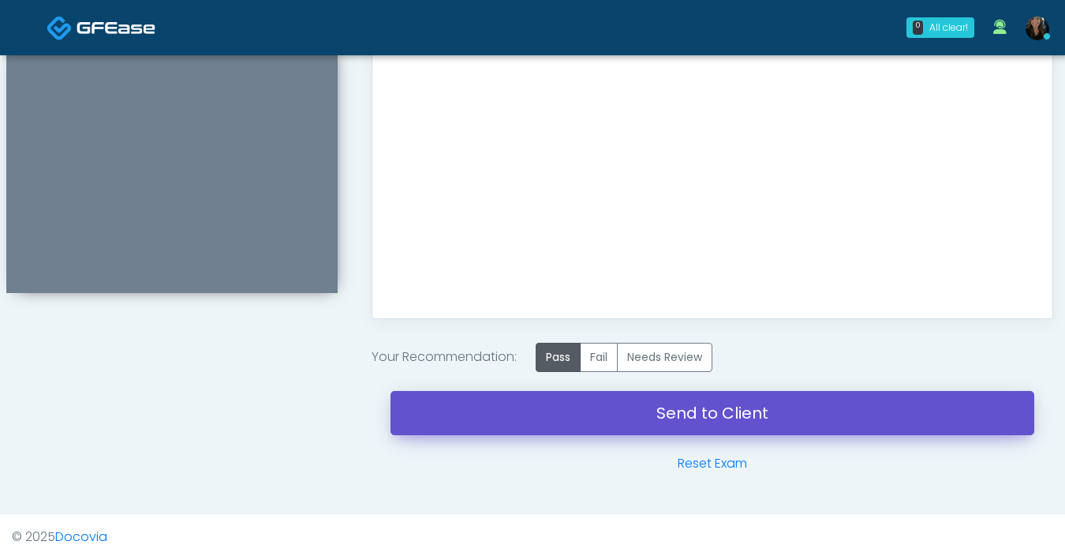
click at [619, 420] on link "Send to Client" at bounding box center [713, 413] width 644 height 44
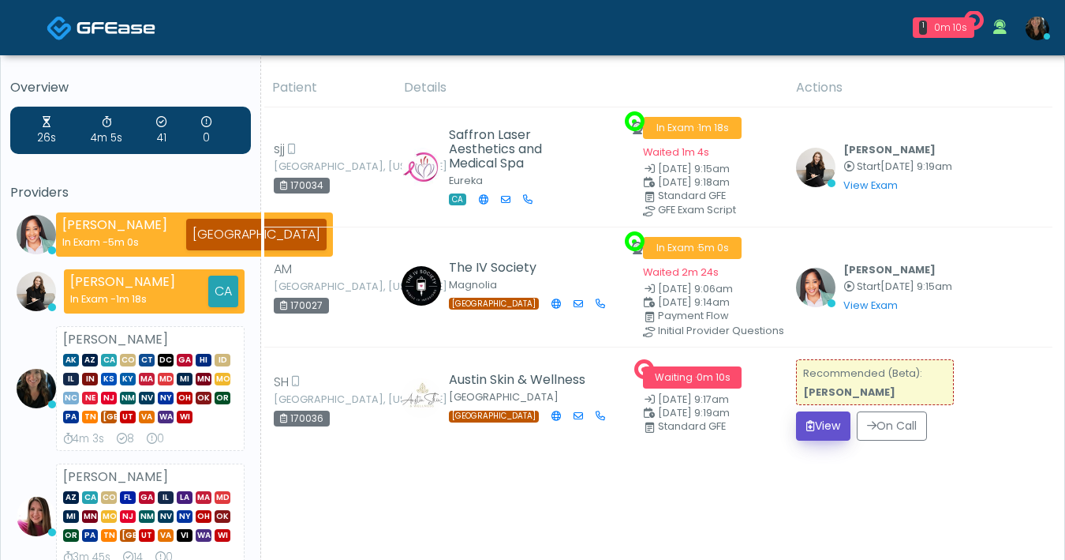
click at [807, 431] on icon "submit" at bounding box center [811, 425] width 9 height 11
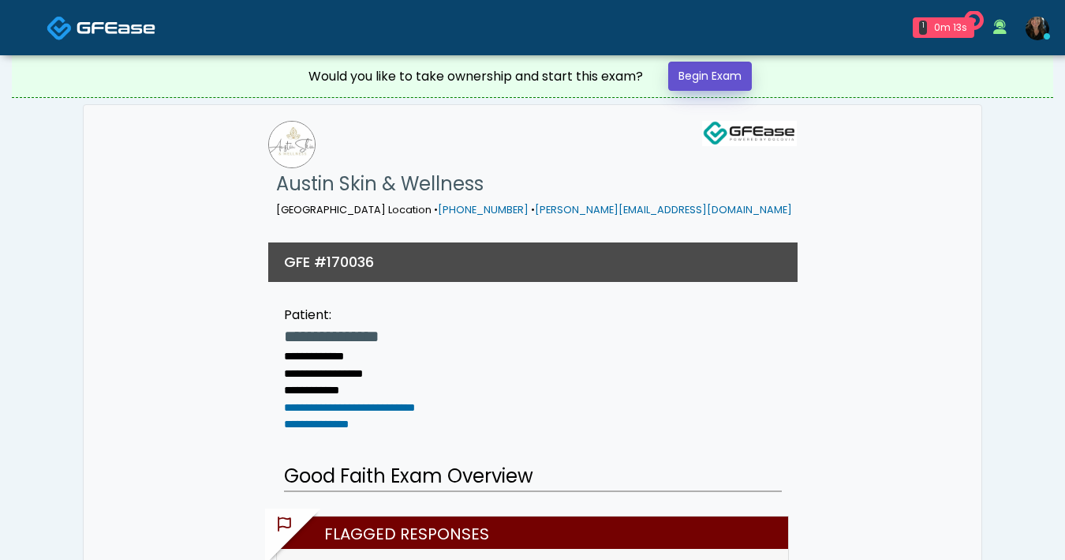
click at [732, 80] on link "Begin Exam" at bounding box center [710, 76] width 84 height 29
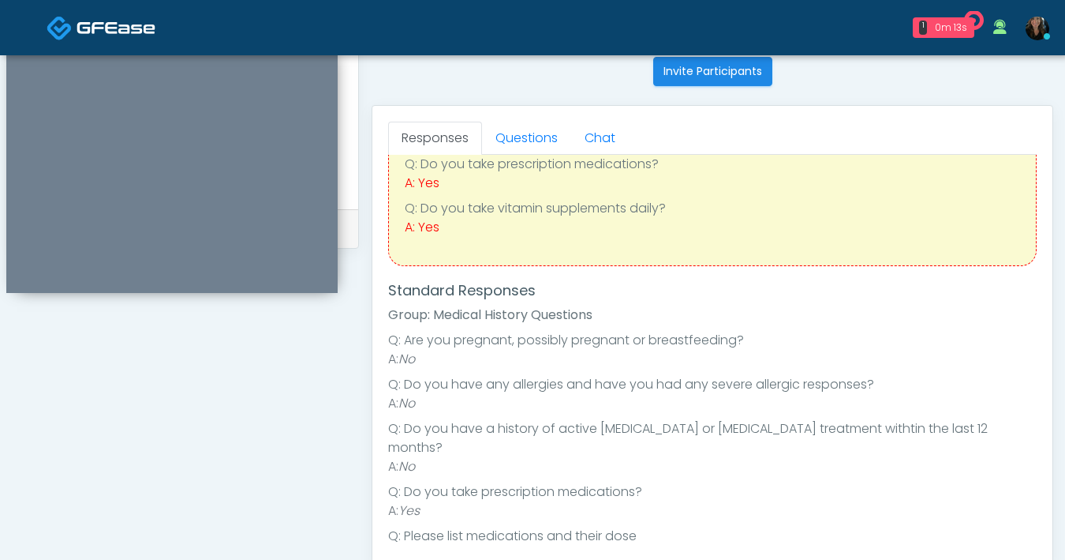
scroll to position [148, 0]
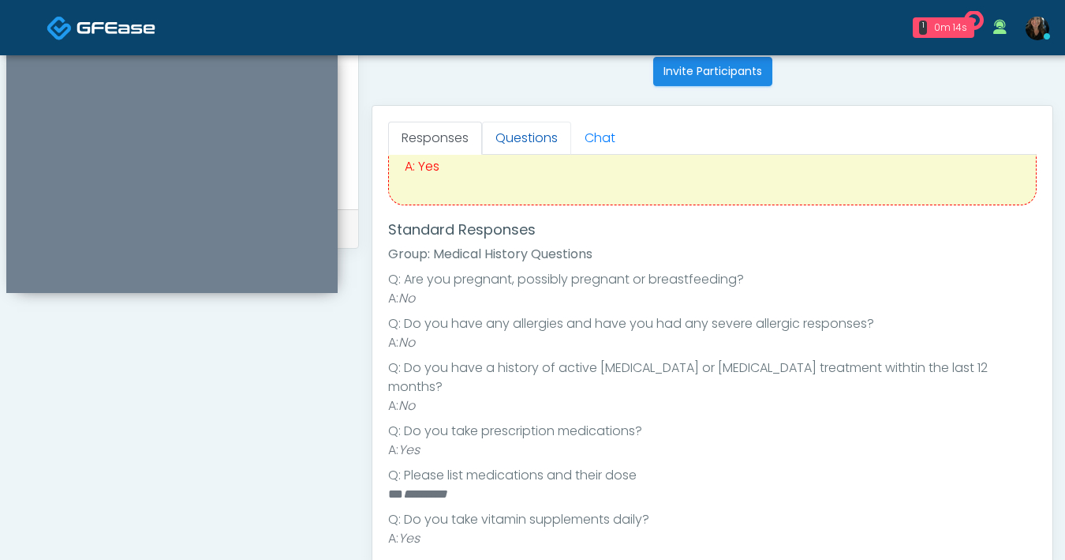
click at [533, 148] on link "Questions" at bounding box center [526, 138] width 89 height 33
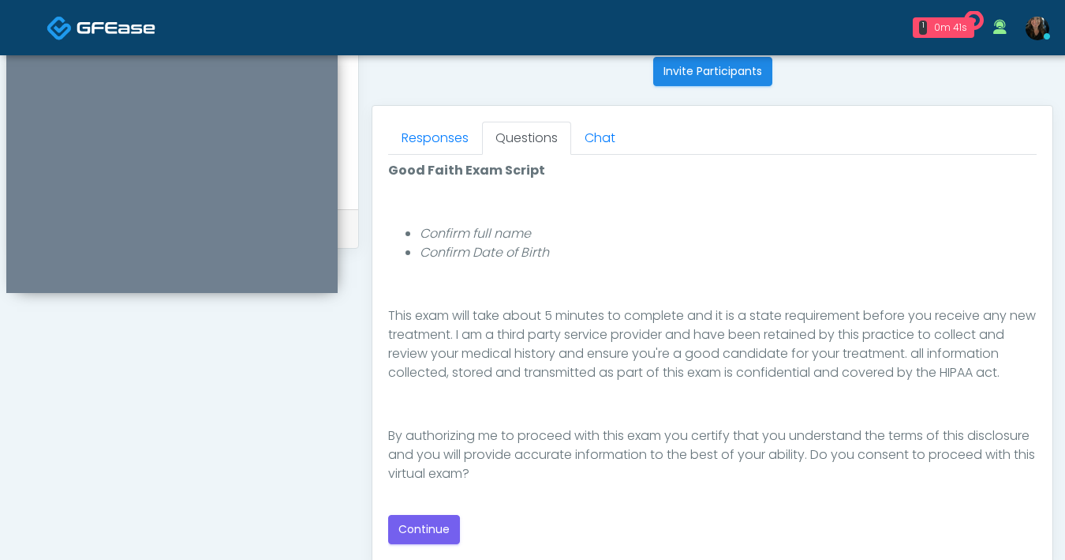
scroll to position [183, 0]
click at [432, 529] on button "Continue" at bounding box center [424, 529] width 72 height 29
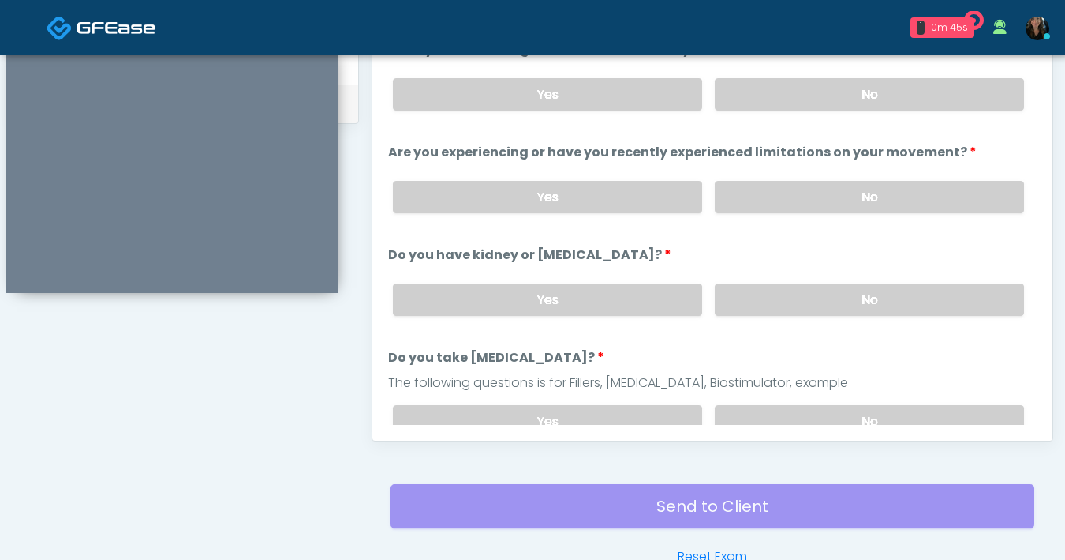
scroll to position [593, 0]
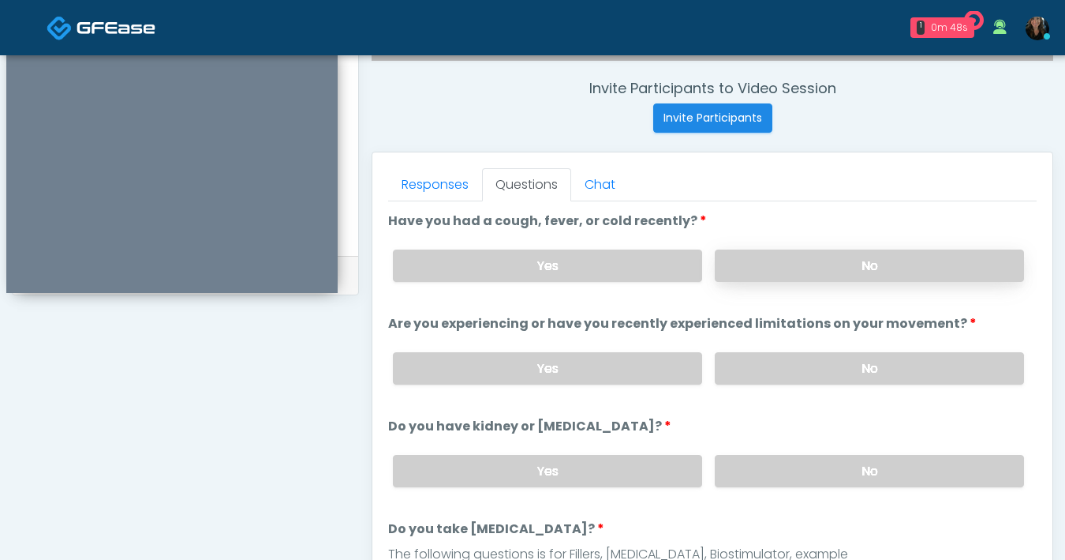
click at [831, 270] on label "No" at bounding box center [869, 265] width 309 height 32
click at [733, 376] on label "No" at bounding box center [869, 368] width 309 height 32
click at [799, 470] on label "No" at bounding box center [869, 471] width 309 height 32
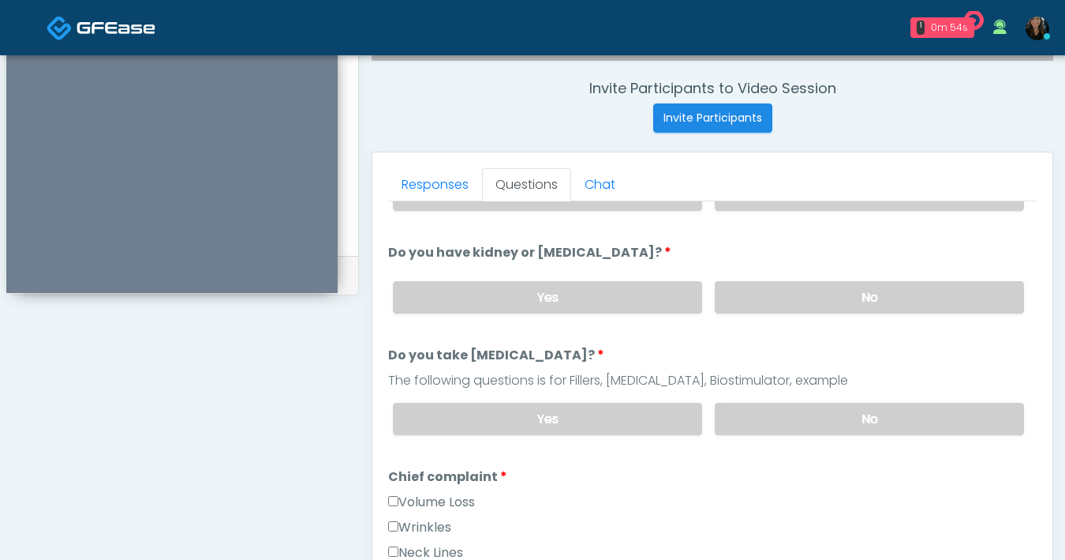
scroll to position [208, 0]
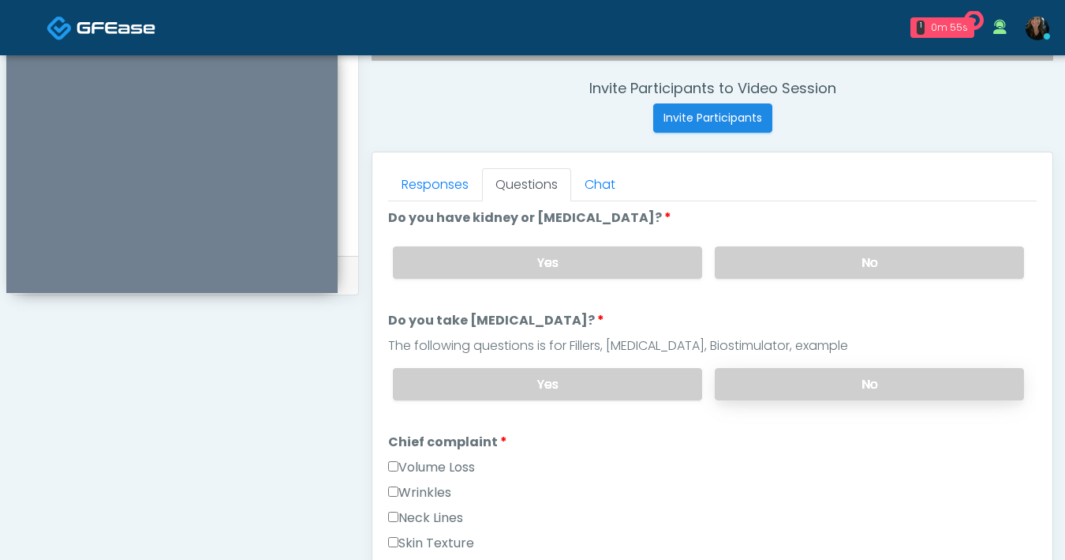
click at [882, 380] on label "No" at bounding box center [869, 384] width 309 height 32
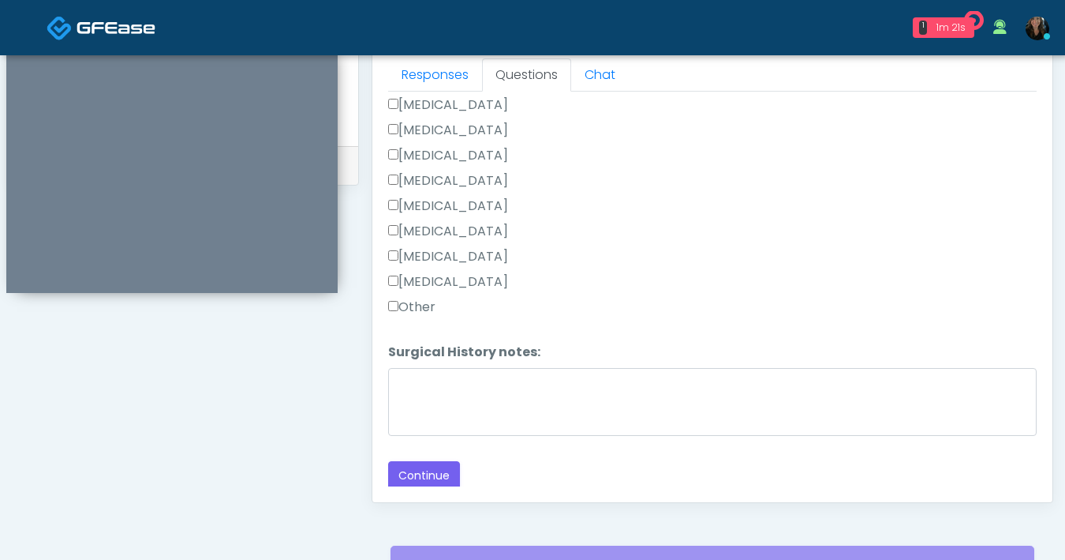
scroll to position [857, 0]
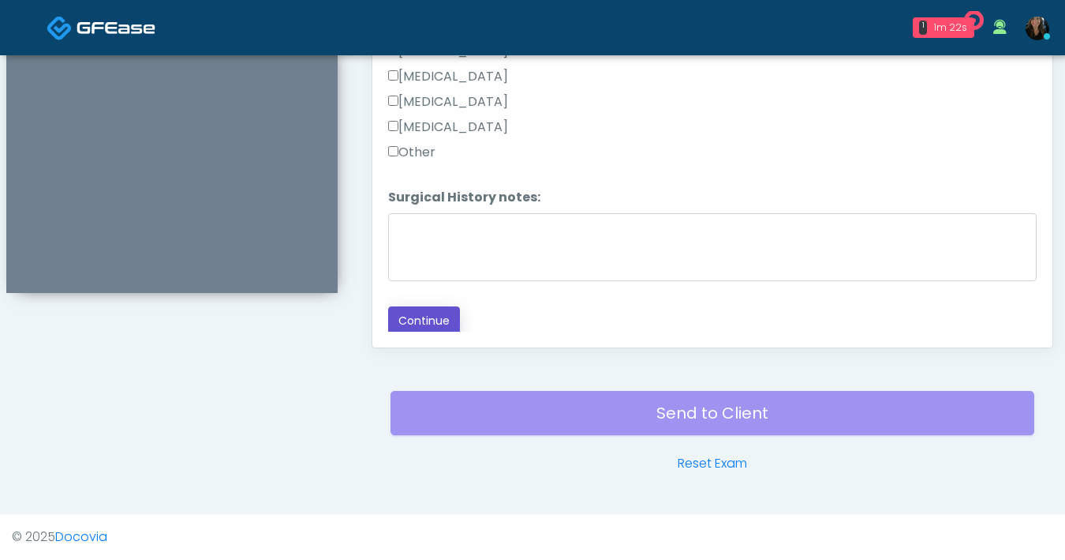
click at [453, 320] on button "Continue" at bounding box center [424, 320] width 72 height 29
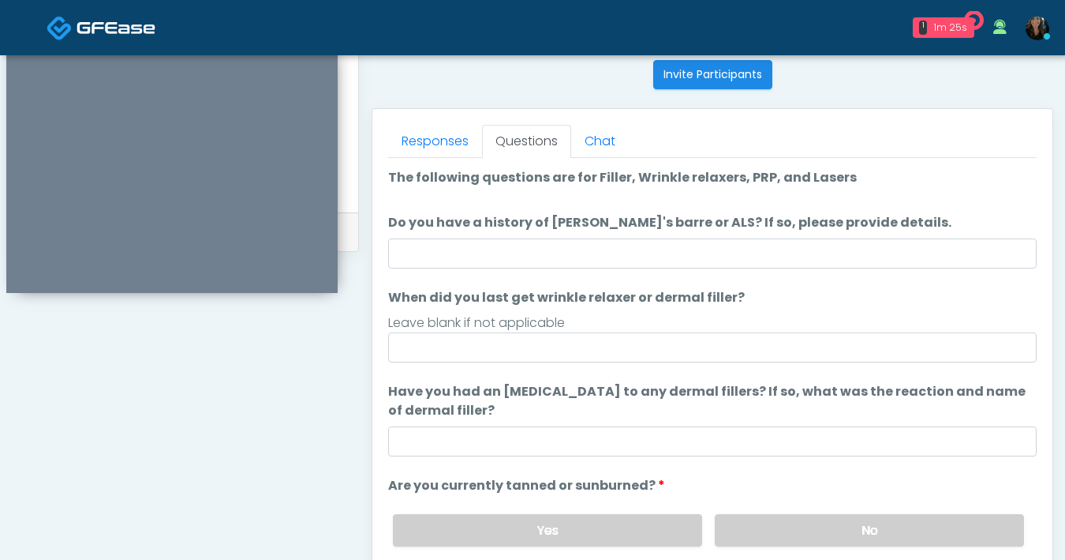
scroll to position [605, 0]
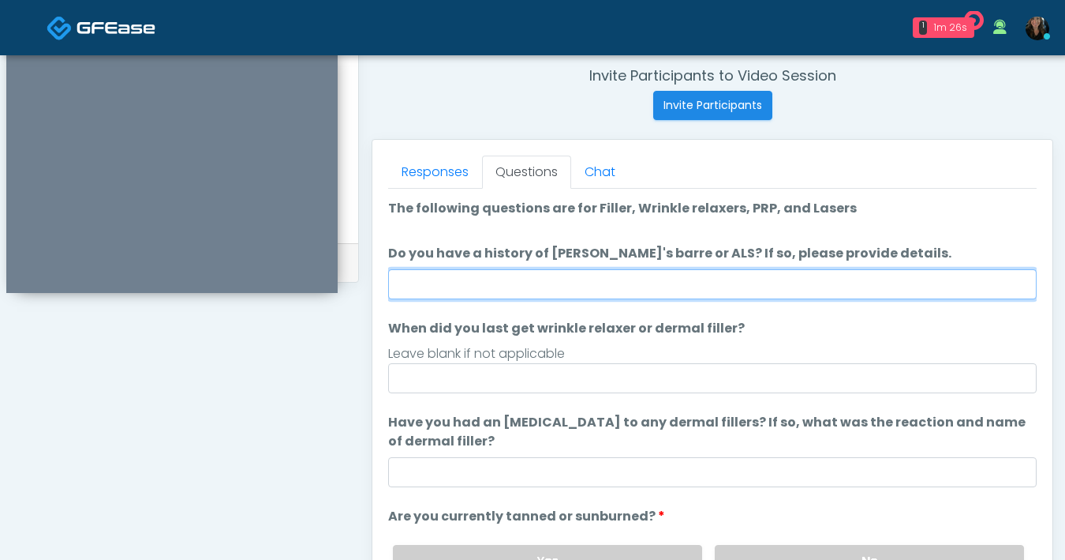
click at [707, 290] on input "Do you have a history of [PERSON_NAME]'s barre or ALS? If so, please provide de…" at bounding box center [712, 284] width 649 height 30
type input "**"
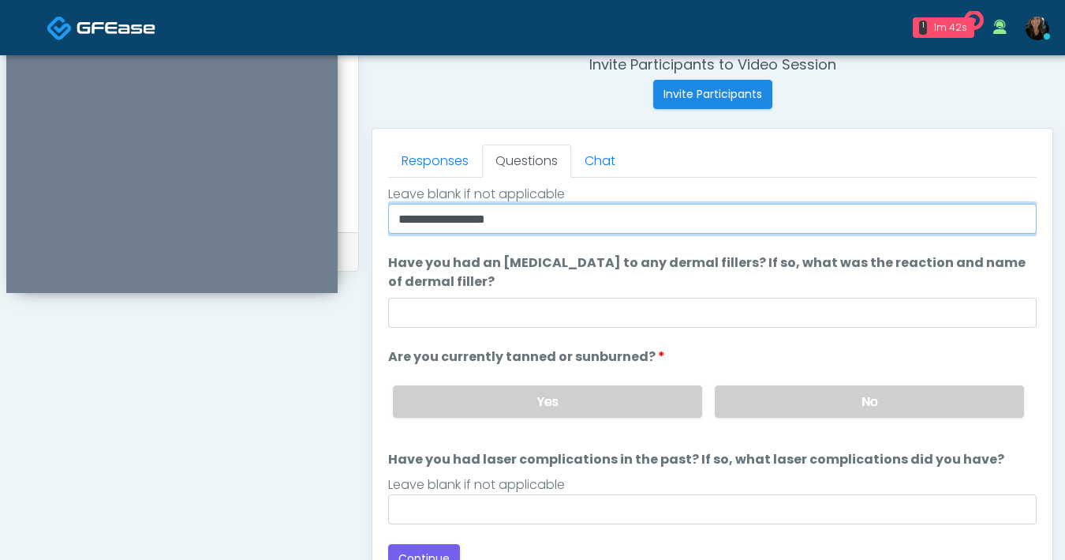
scroll to position [631, 0]
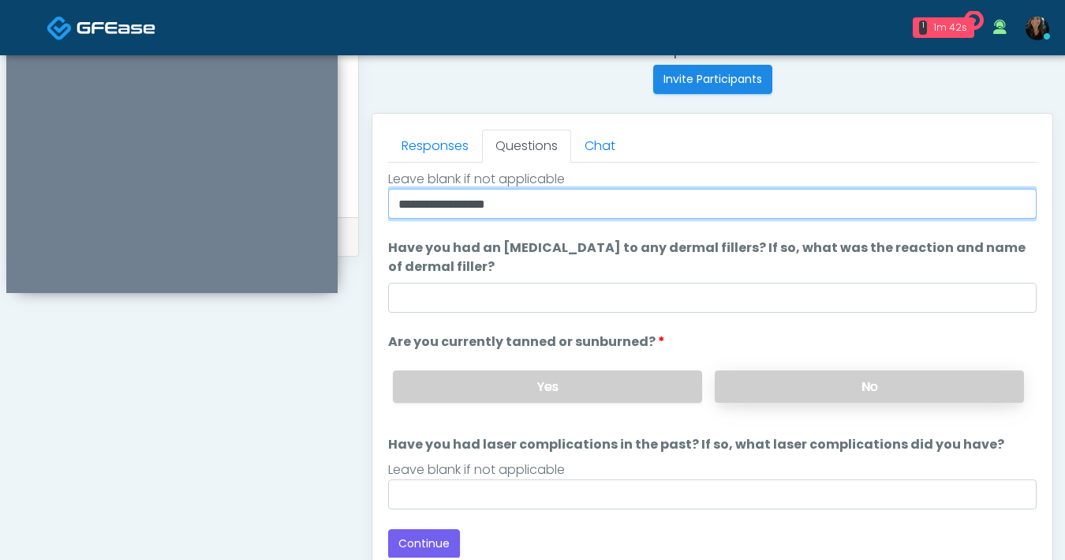
type input "**********"
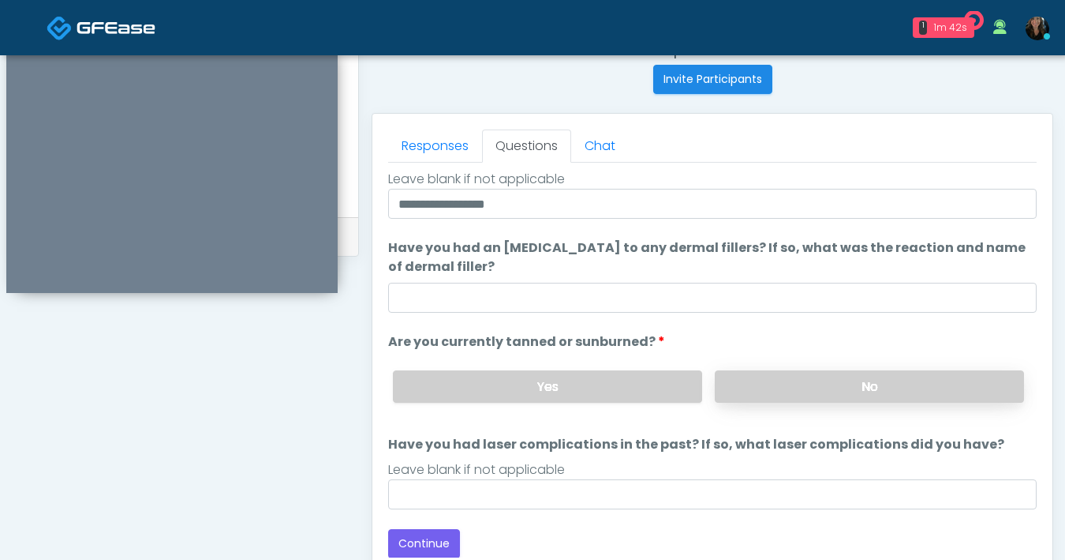
click at [758, 392] on label "No" at bounding box center [869, 386] width 309 height 32
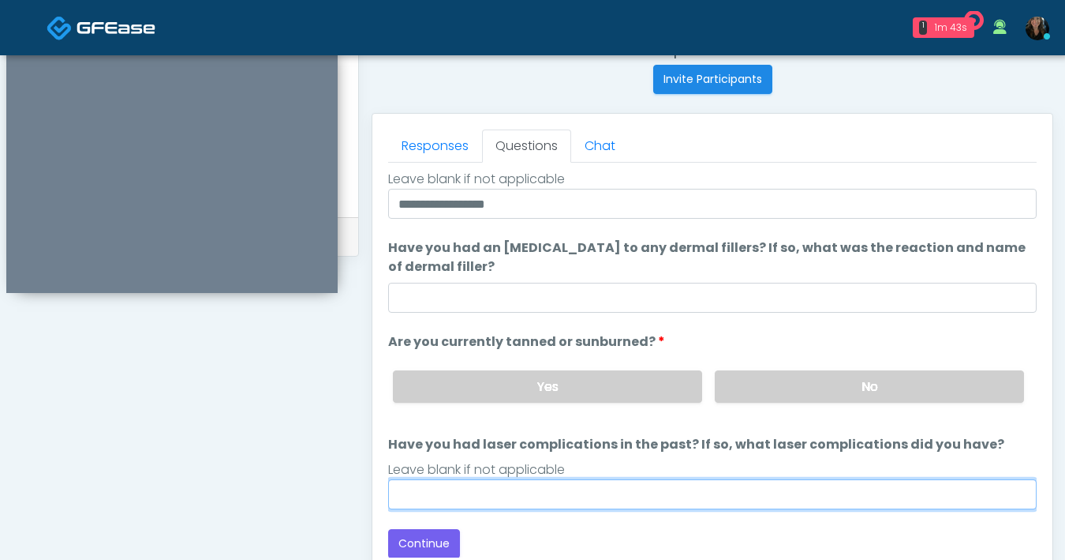
click at [647, 499] on input "Have you had laser complications in the past? If so, what laser complications d…" at bounding box center [712, 494] width 649 height 30
type input "**"
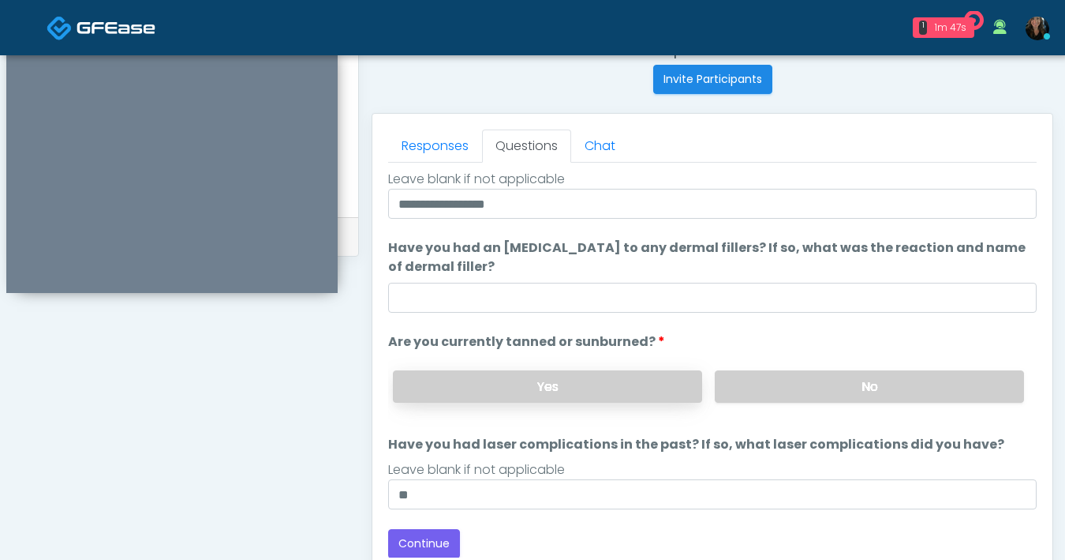
click at [559, 394] on label "Yes" at bounding box center [547, 386] width 309 height 32
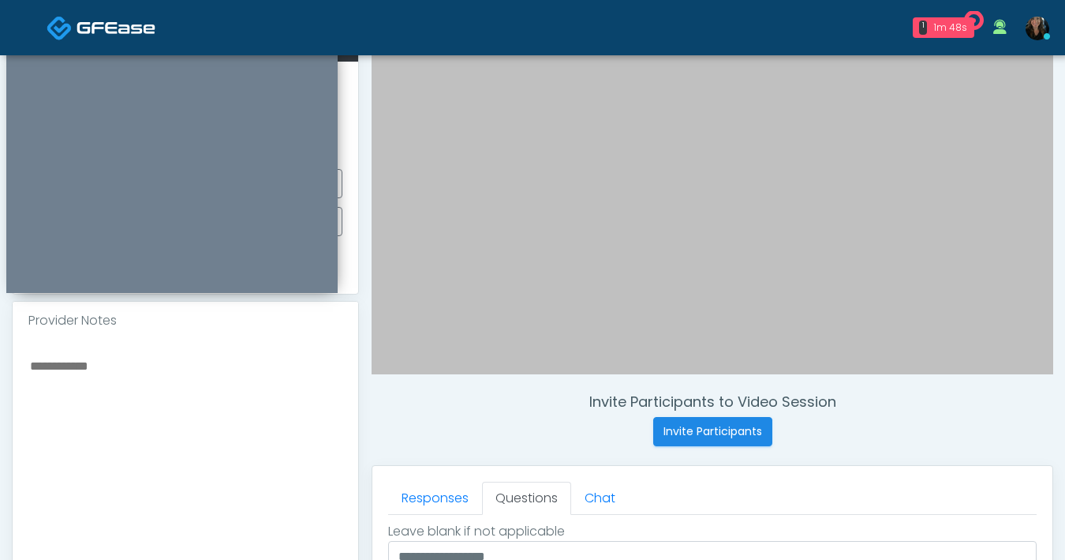
scroll to position [196, 0]
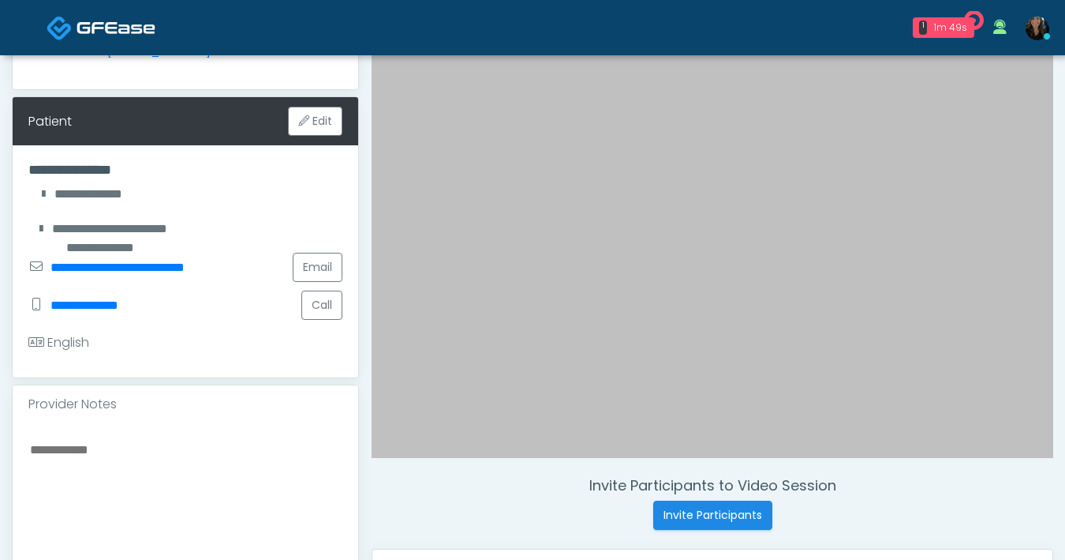
click at [265, 450] on textarea at bounding box center [185, 535] width 314 height 193
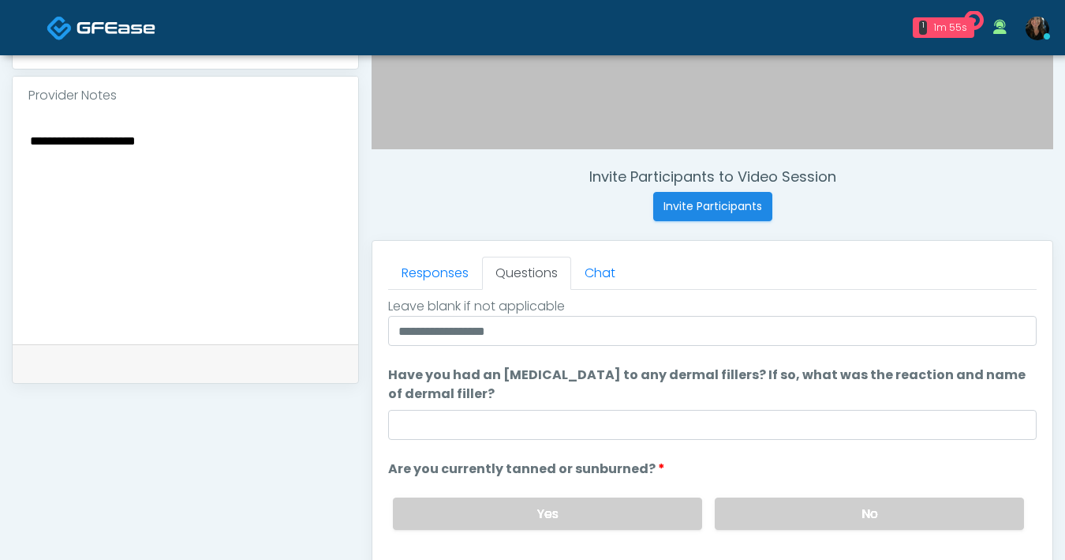
scroll to position [720, 0]
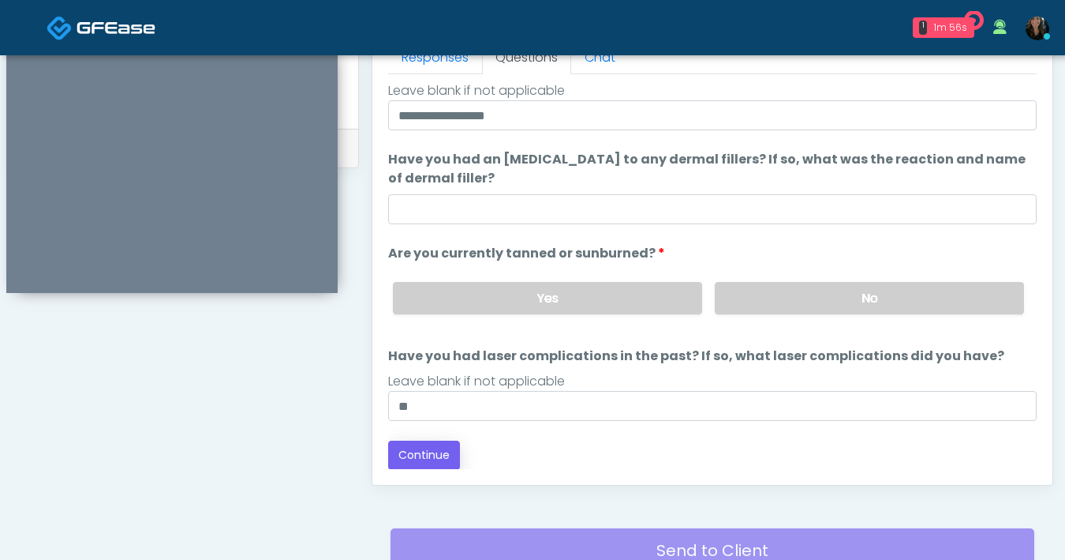
type textarea "**********"
click at [448, 444] on button "Continue" at bounding box center [424, 454] width 72 height 29
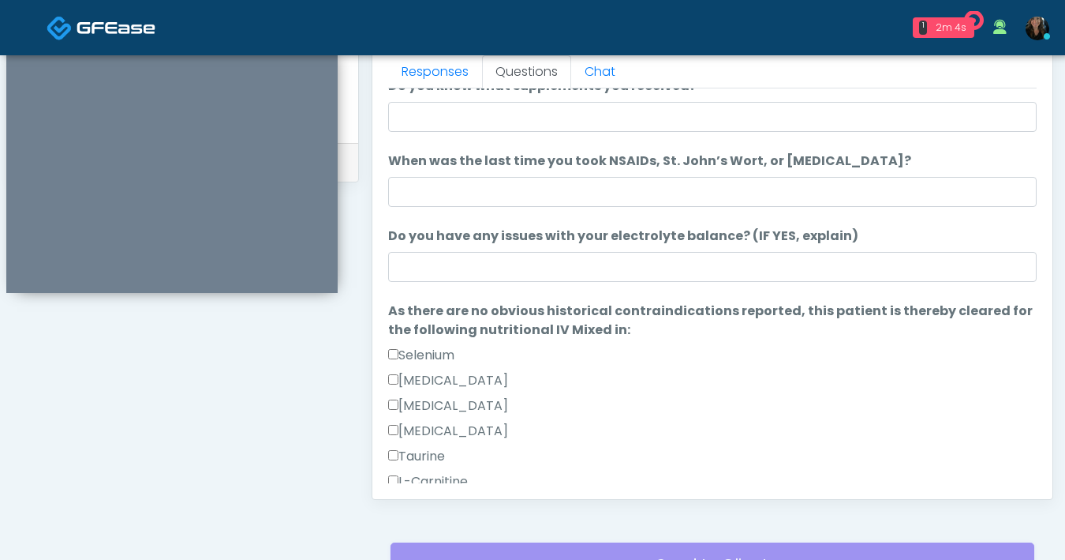
scroll to position [0, 0]
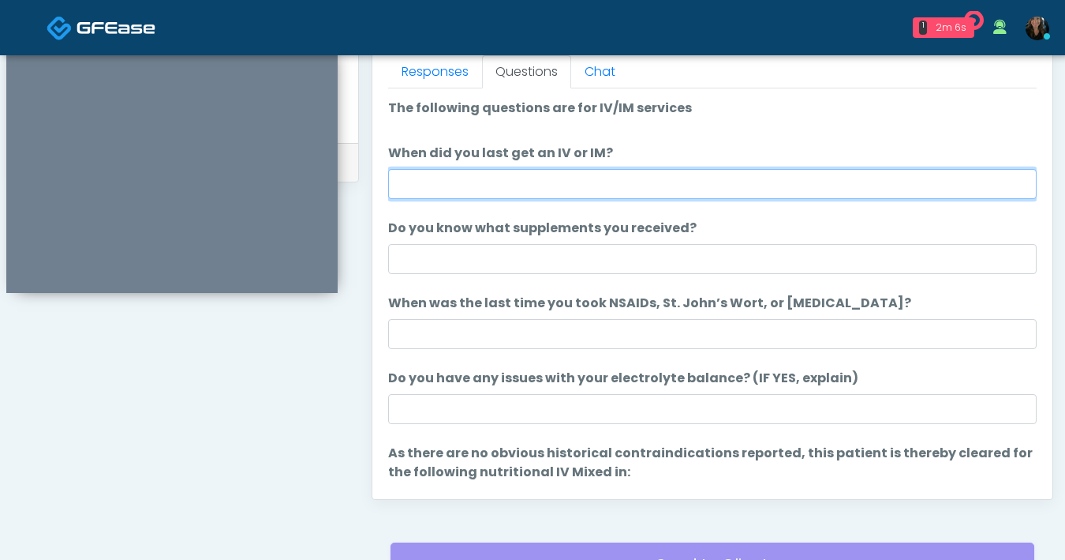
click at [592, 184] on input "When did you last get an IV or IM?" at bounding box center [712, 184] width 649 height 30
type input "*********"
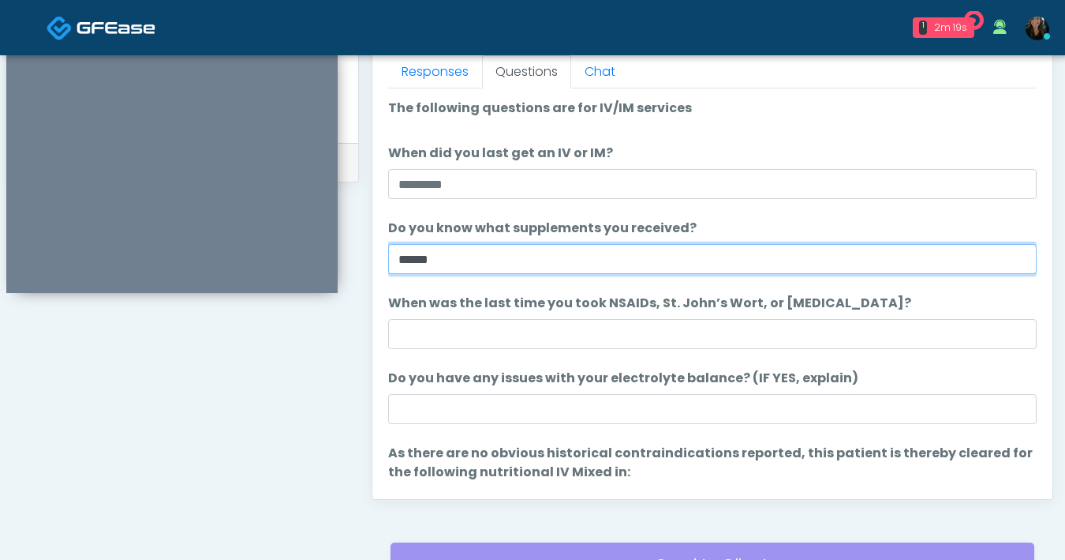
type input "******"
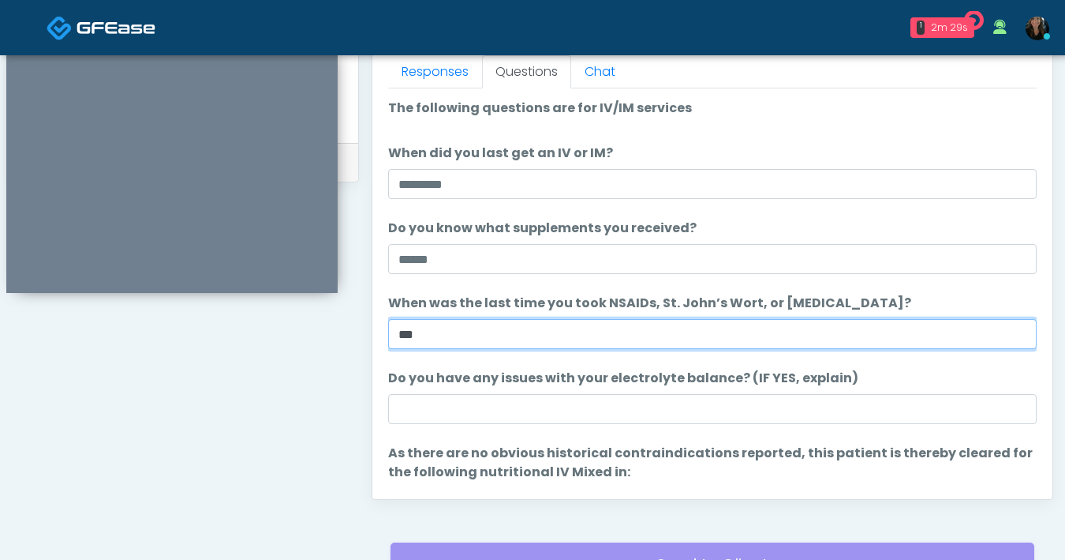
type input "***"
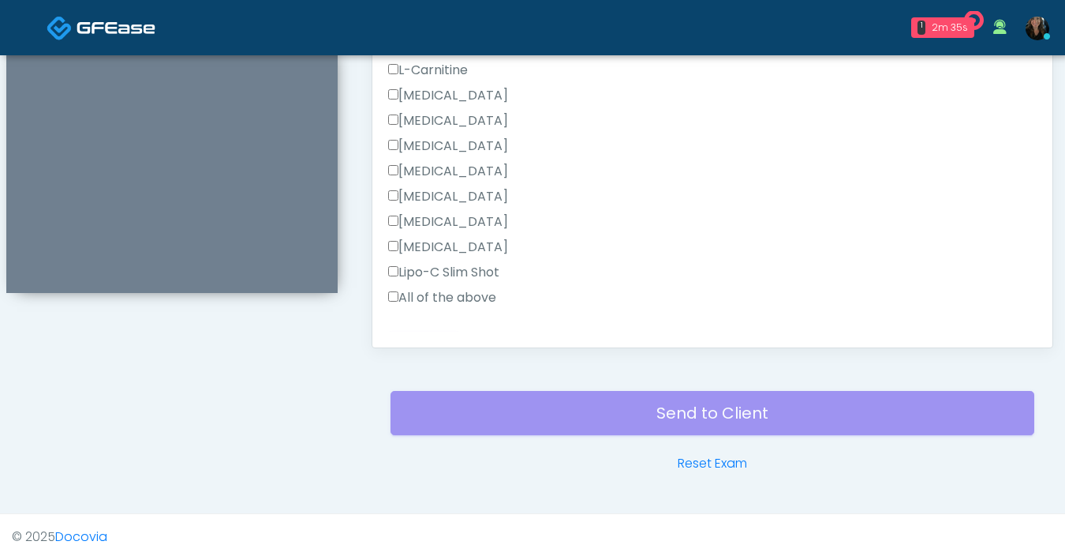
scroll to position [1008, 0]
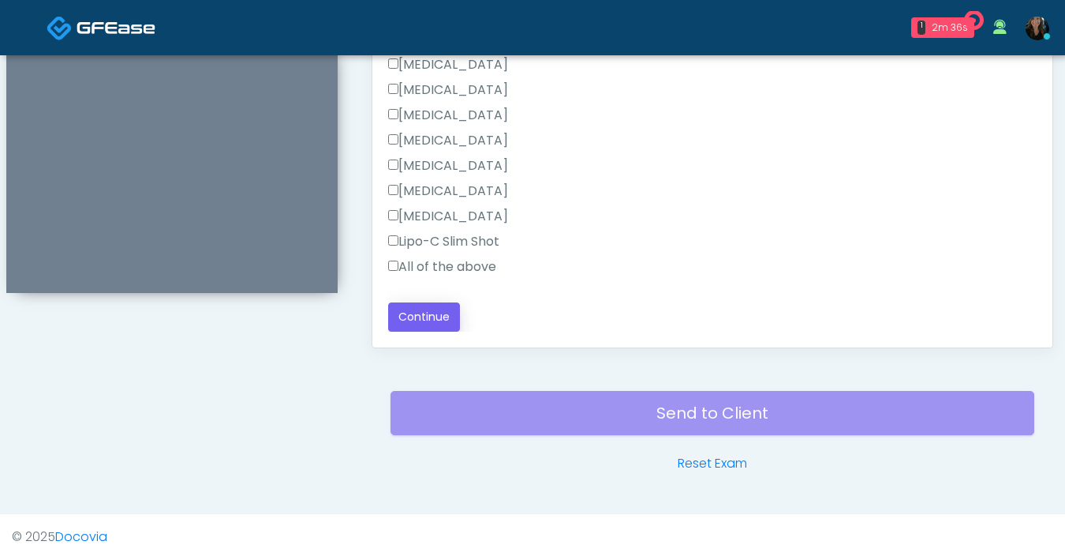
type input "**"
click at [432, 321] on button "Continue" at bounding box center [424, 316] width 72 height 29
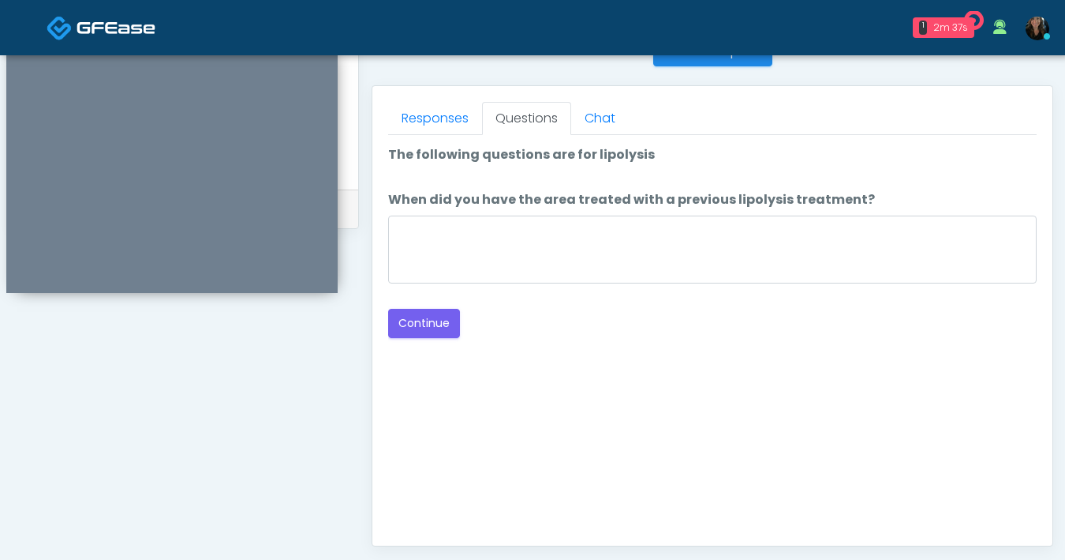
scroll to position [527, 0]
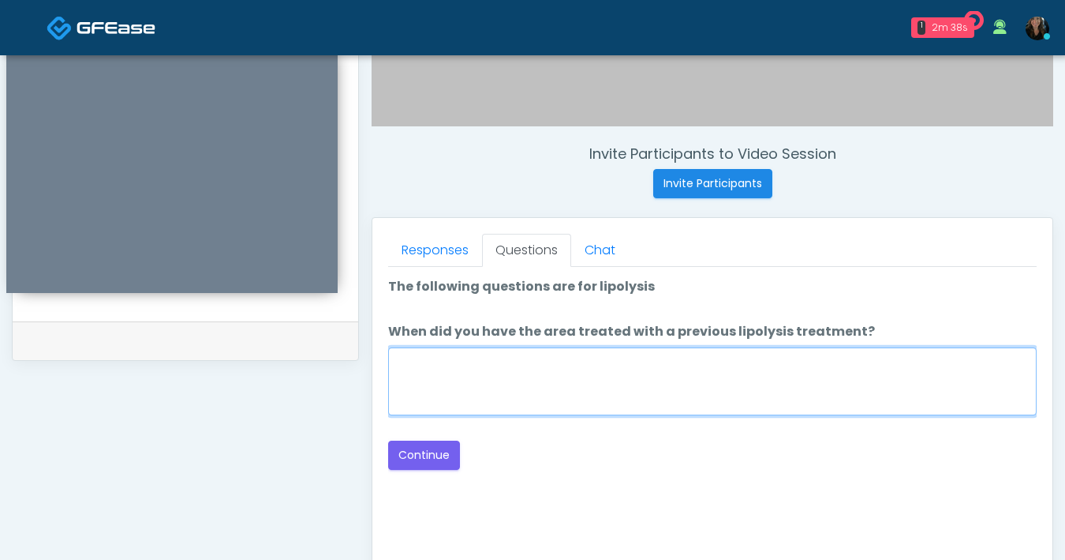
click at [676, 399] on textarea "When did you have the area treated with a previous lipolysis treatment?" at bounding box center [712, 381] width 649 height 68
type textarea "***"
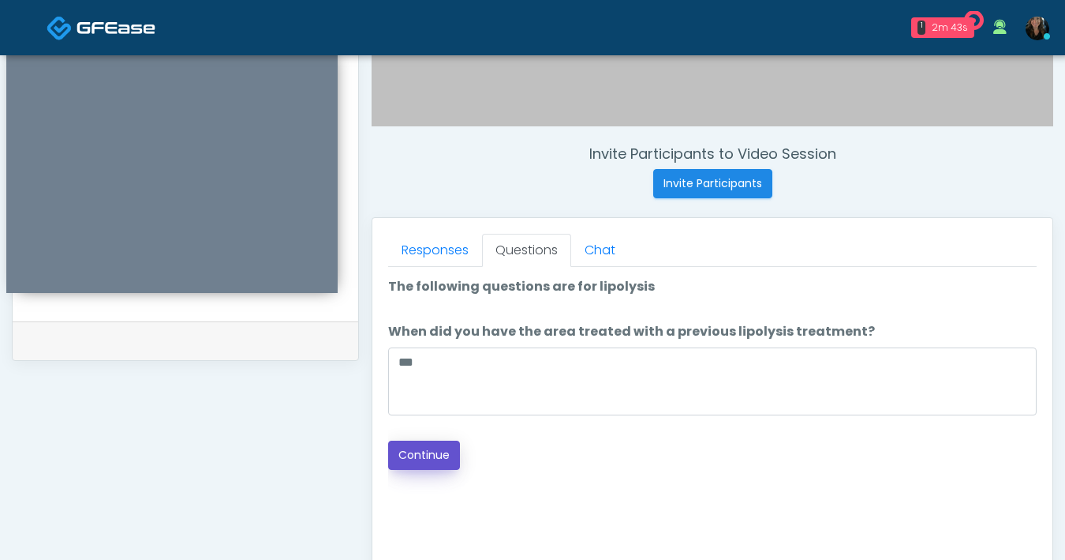
click at [450, 450] on button "Continue" at bounding box center [424, 454] width 72 height 29
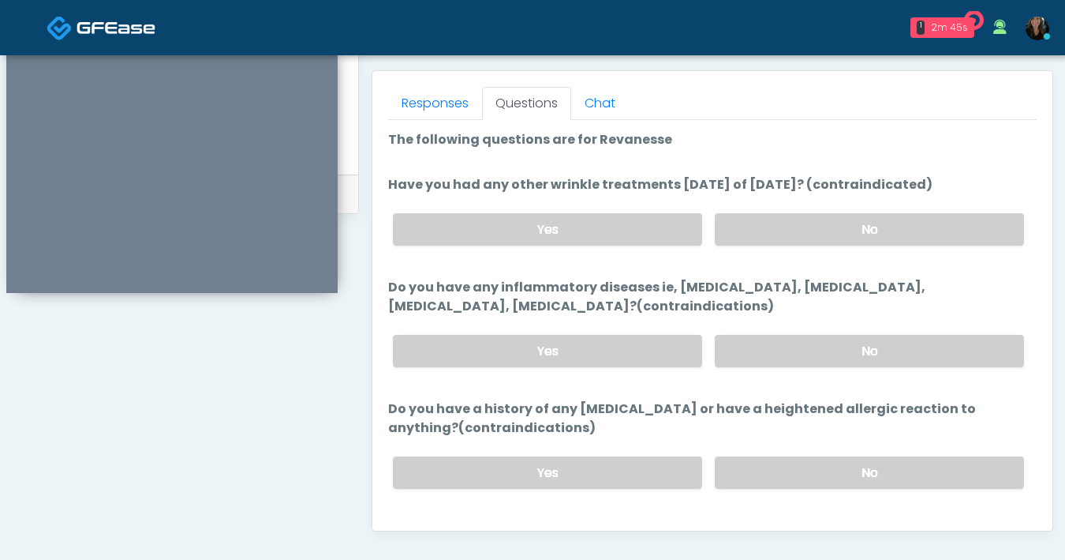
scroll to position [636, 0]
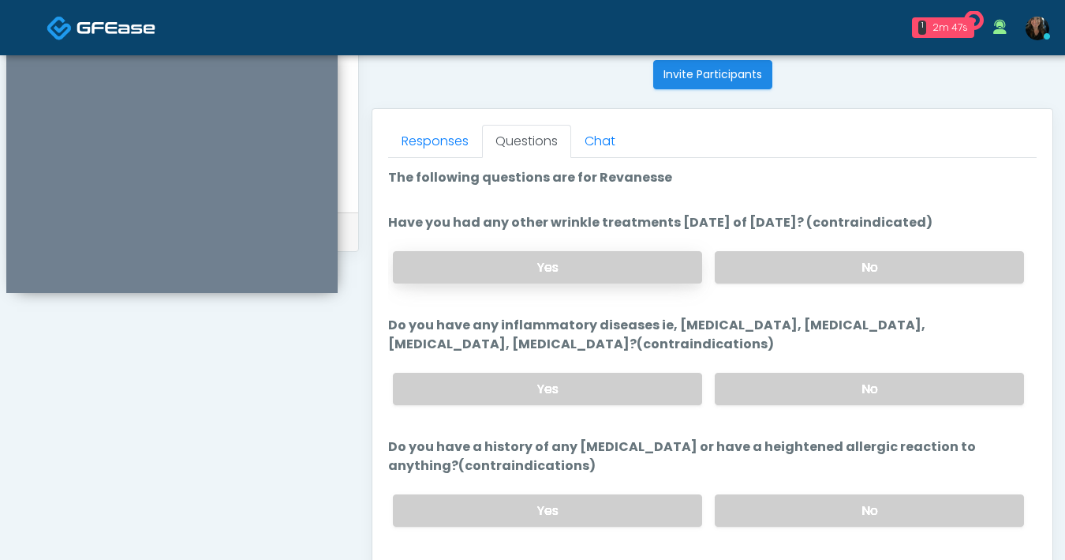
click at [623, 275] on label "Yes" at bounding box center [547, 267] width 309 height 32
click at [837, 398] on label "No" at bounding box center [869, 389] width 309 height 32
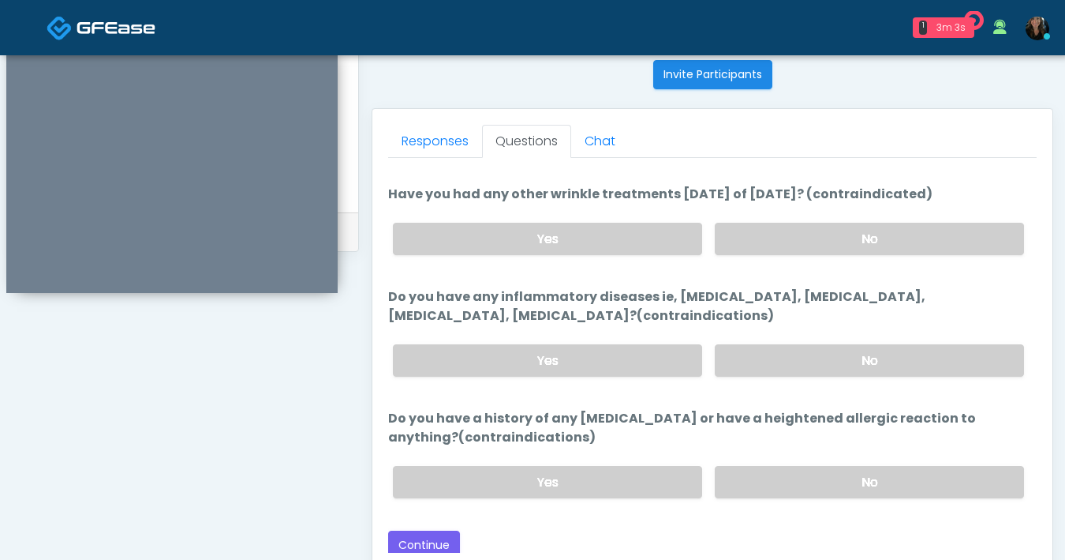
scroll to position [33, 0]
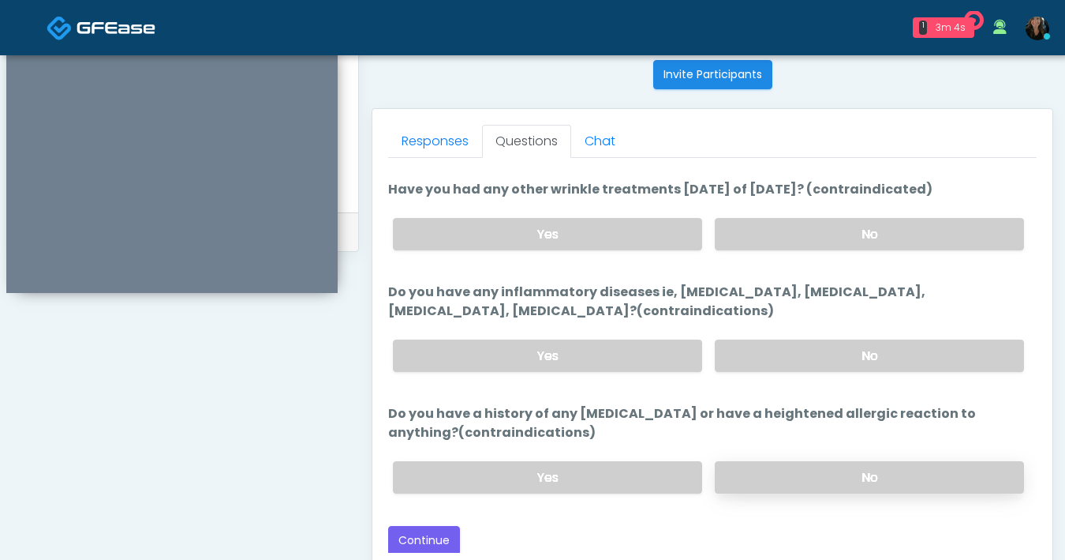
click at [840, 476] on label "No" at bounding box center [869, 477] width 309 height 32
click at [548, 189] on label "Have you had any other wrinkle treatments within 4 weeks of today? (contraindic…" at bounding box center [660, 189] width 545 height 19
drag, startPoint x: 548, startPoint y: 190, endPoint x: 767, endPoint y: 197, distance: 219.5
click at [767, 197] on label "Have you had any other wrinkle treatments within 4 weeks of today? (contraindic…" at bounding box center [660, 189] width 545 height 19
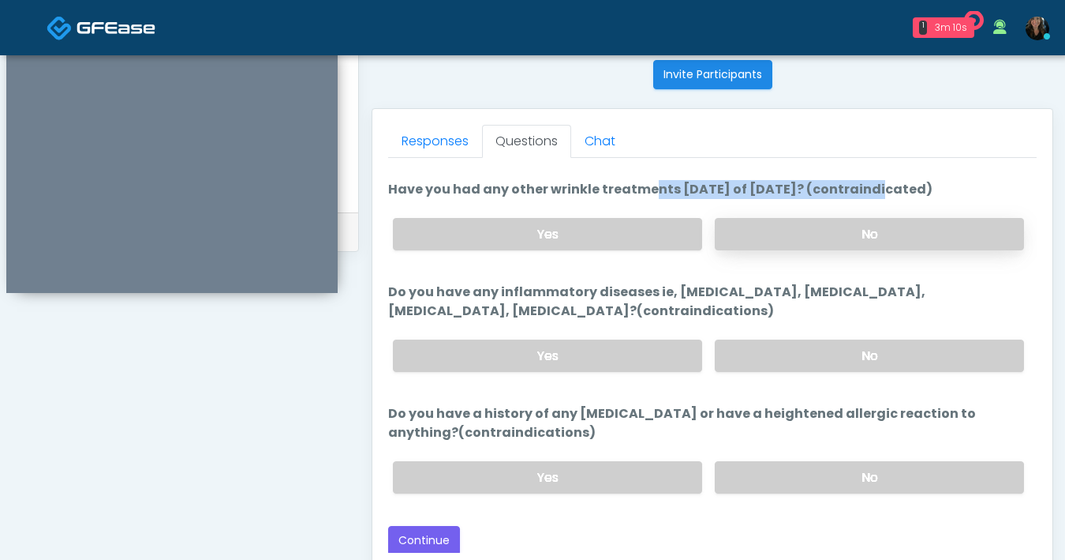
copy label "wrinkle treatments within 4 weeks"
click at [436, 541] on button "Continue" at bounding box center [424, 540] width 72 height 29
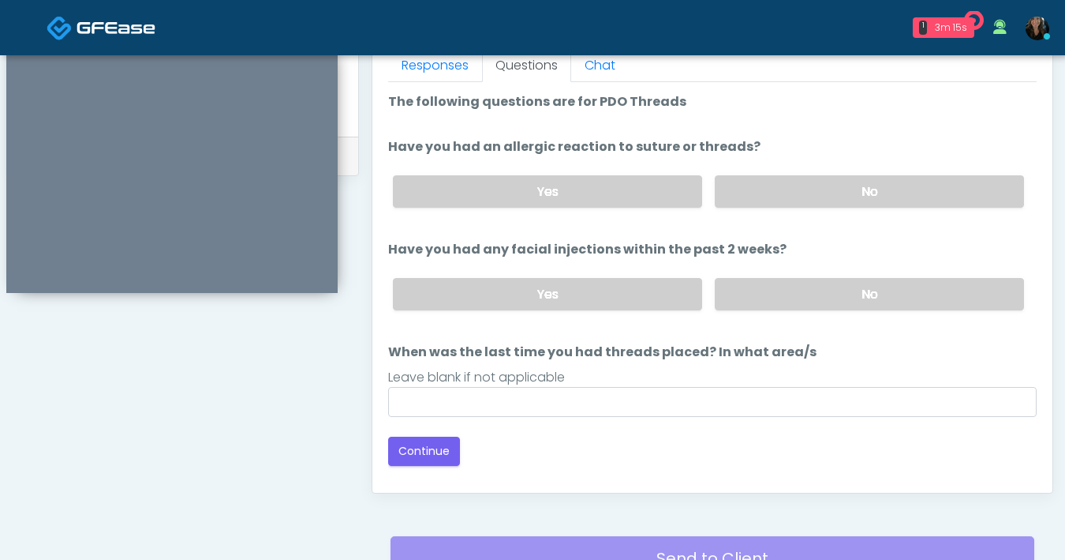
scroll to position [696, 0]
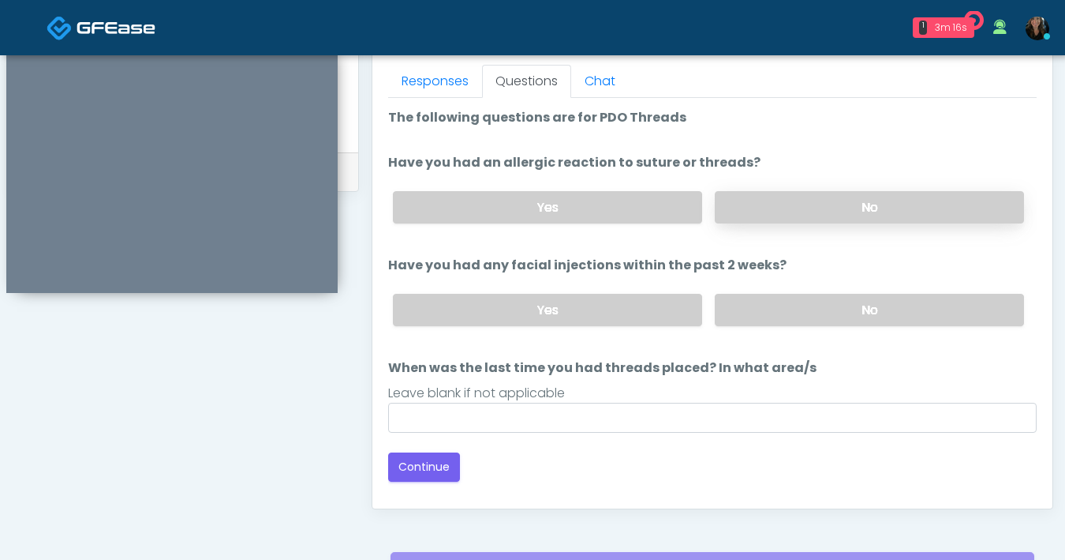
click at [849, 220] on label "No" at bounding box center [869, 207] width 309 height 32
click at [848, 313] on label "No" at bounding box center [869, 310] width 309 height 32
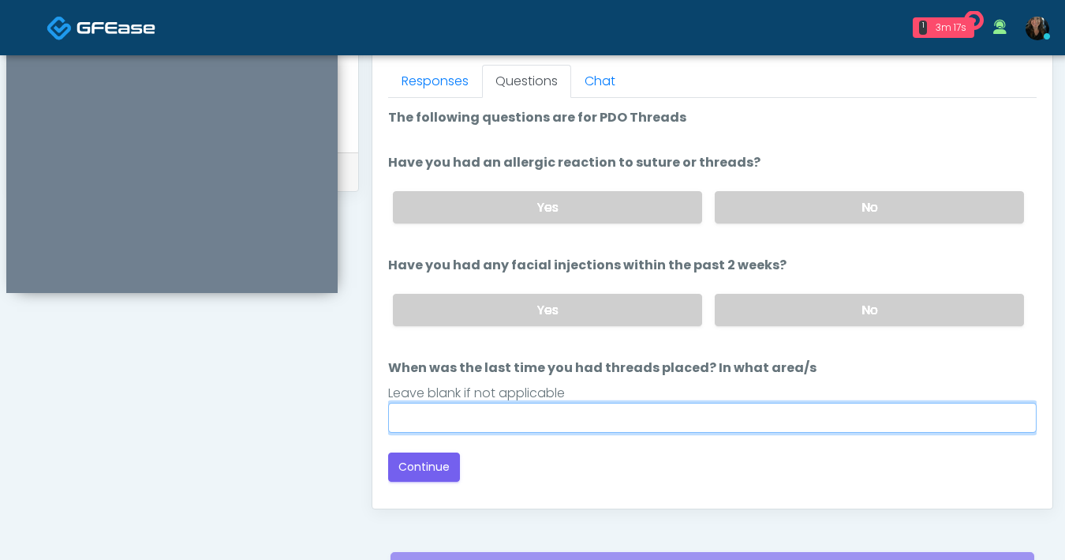
click at [712, 429] on input "When was the last time you had threads placed? In what area/s" at bounding box center [712, 417] width 649 height 30
type input "***"
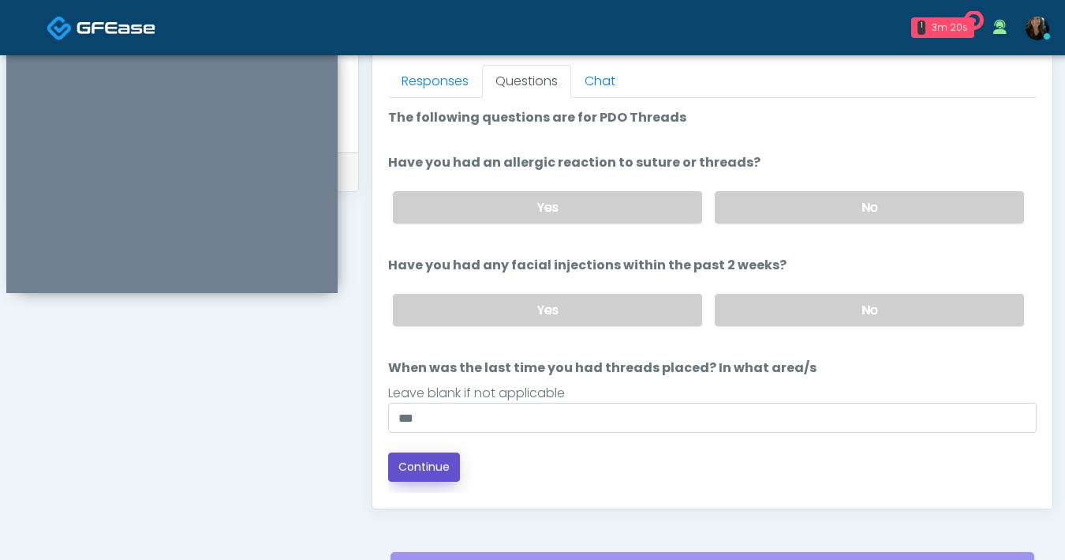
click at [414, 476] on button "Continue" at bounding box center [424, 466] width 72 height 29
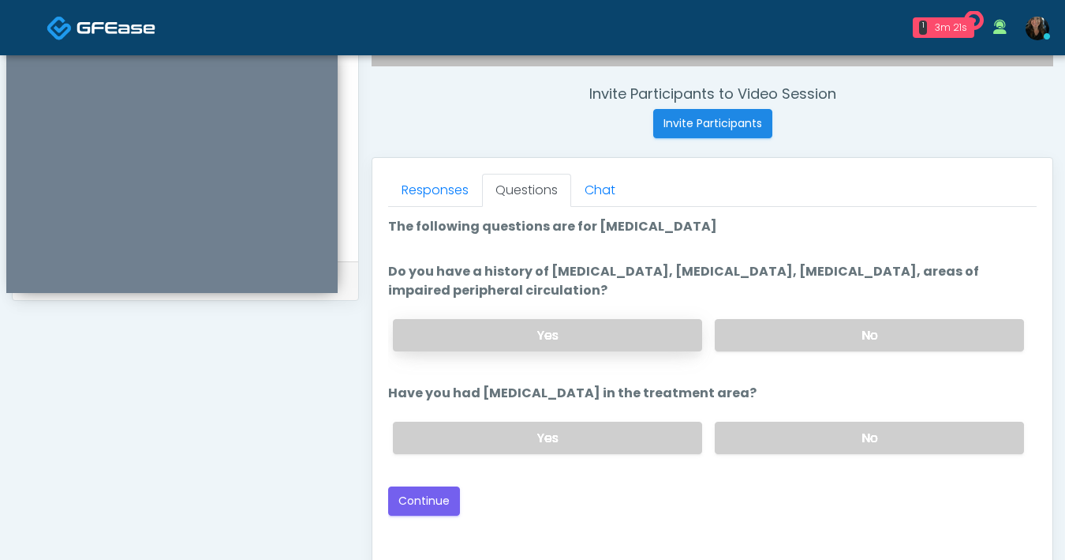
scroll to position [541, 0]
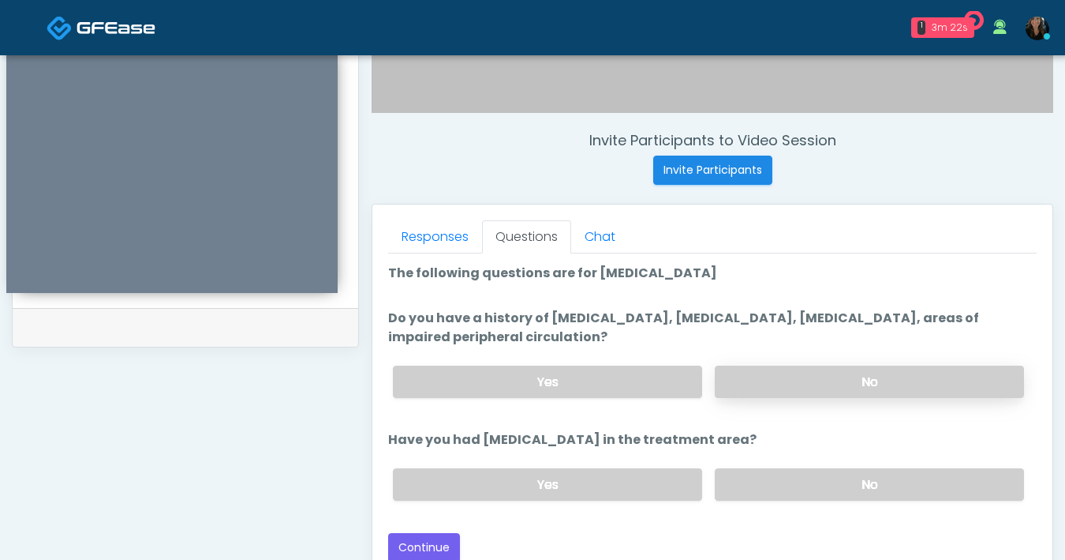
click at [769, 387] on label "No" at bounding box center [869, 381] width 309 height 32
click at [826, 495] on label "No" at bounding box center [869, 484] width 309 height 32
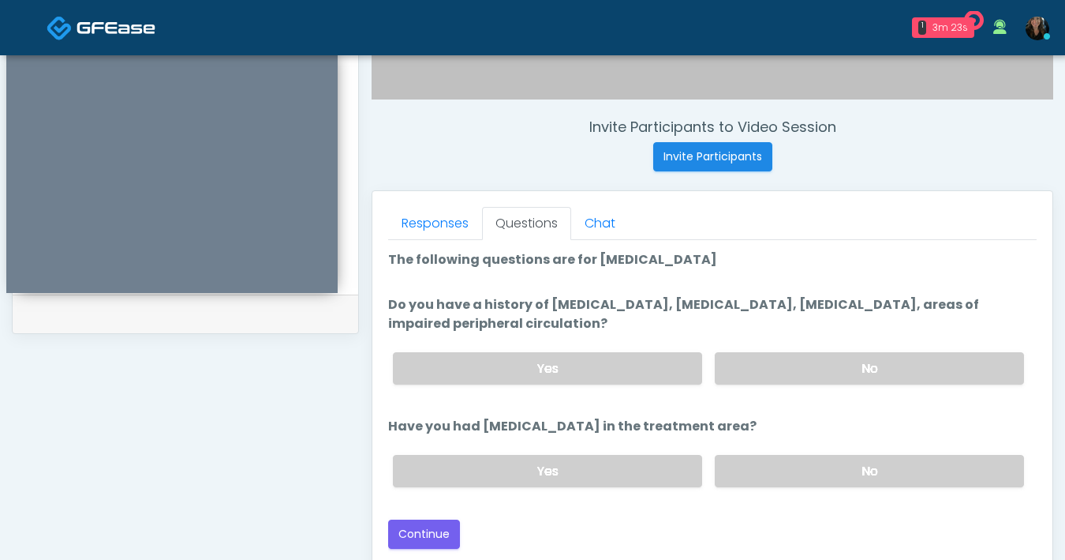
scroll to position [571, 0]
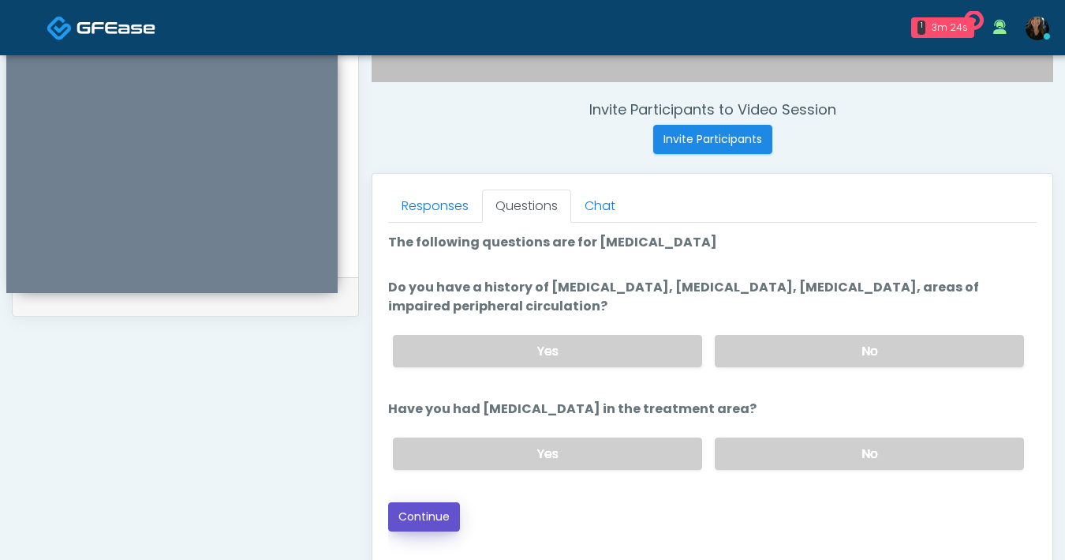
click at [447, 519] on button "Continue" at bounding box center [424, 516] width 72 height 29
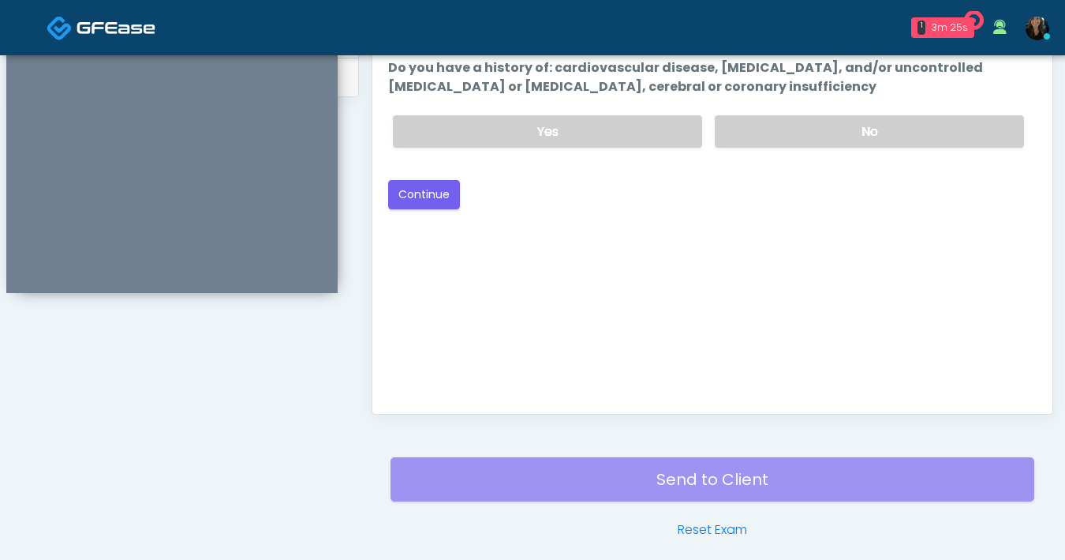
scroll to position [591, 0]
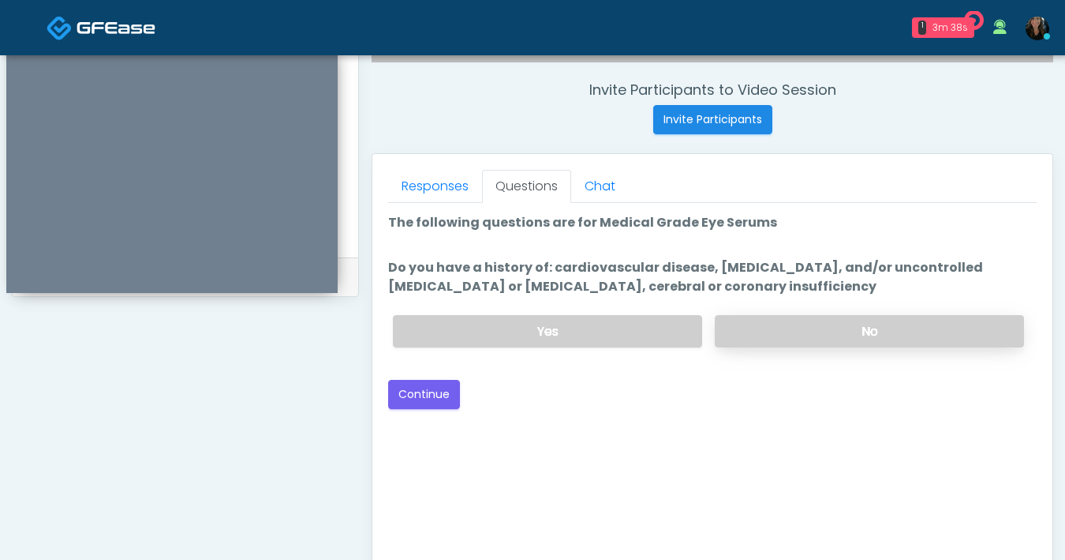
click at [808, 331] on label "No" at bounding box center [869, 331] width 309 height 32
click at [425, 384] on button "Continue" at bounding box center [424, 394] width 72 height 29
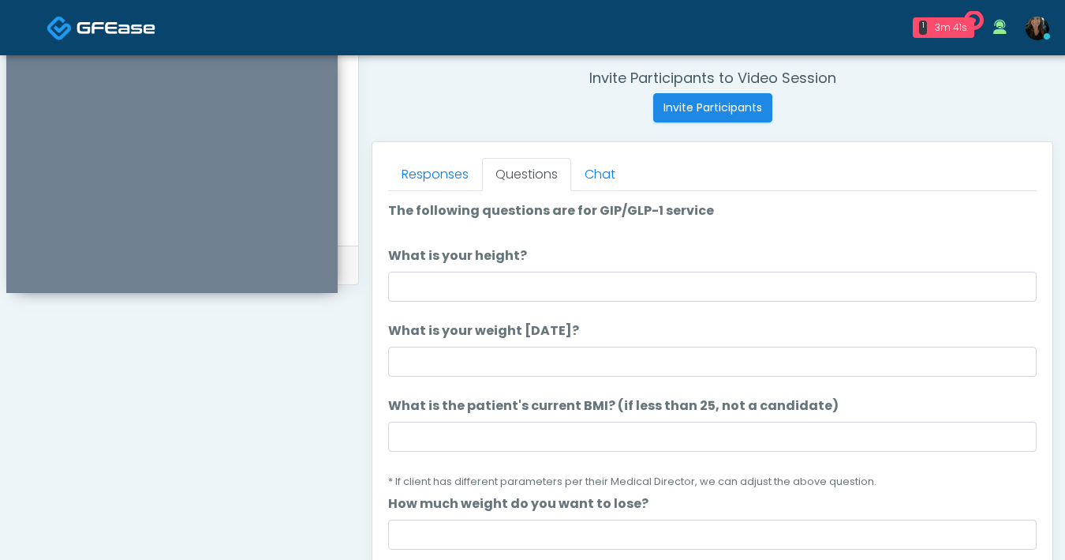
scroll to position [554, 0]
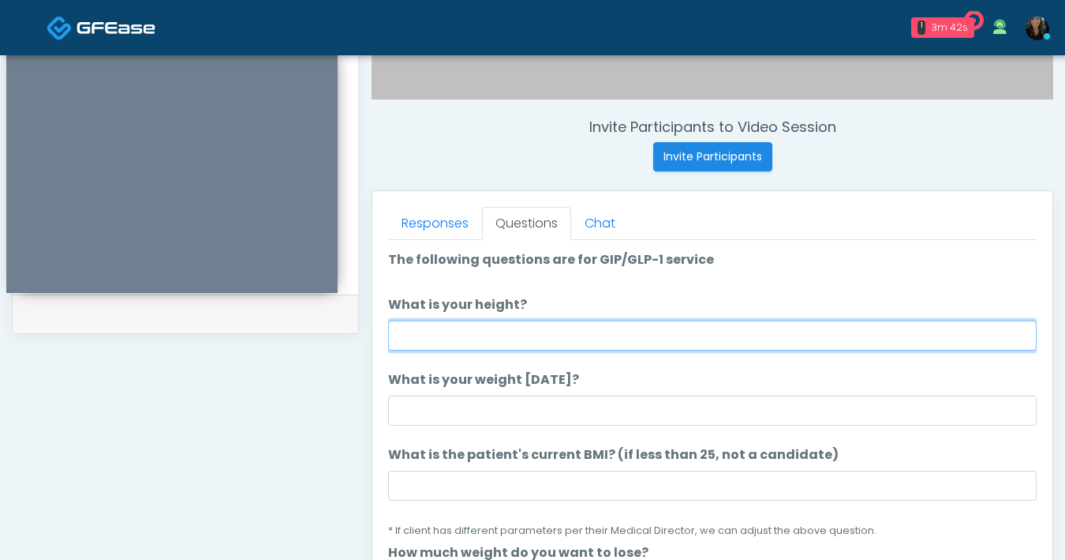
drag, startPoint x: 644, startPoint y: 331, endPoint x: 733, endPoint y: 320, distance: 89.8
click at [645, 331] on input "What is your height?" at bounding box center [712, 335] width 649 height 30
type input "***"
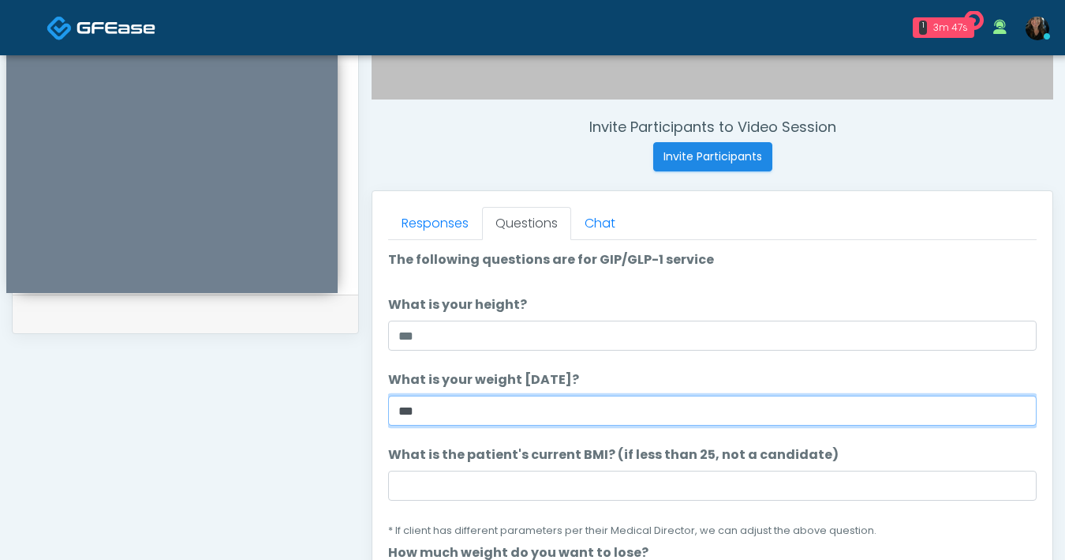
type input "***"
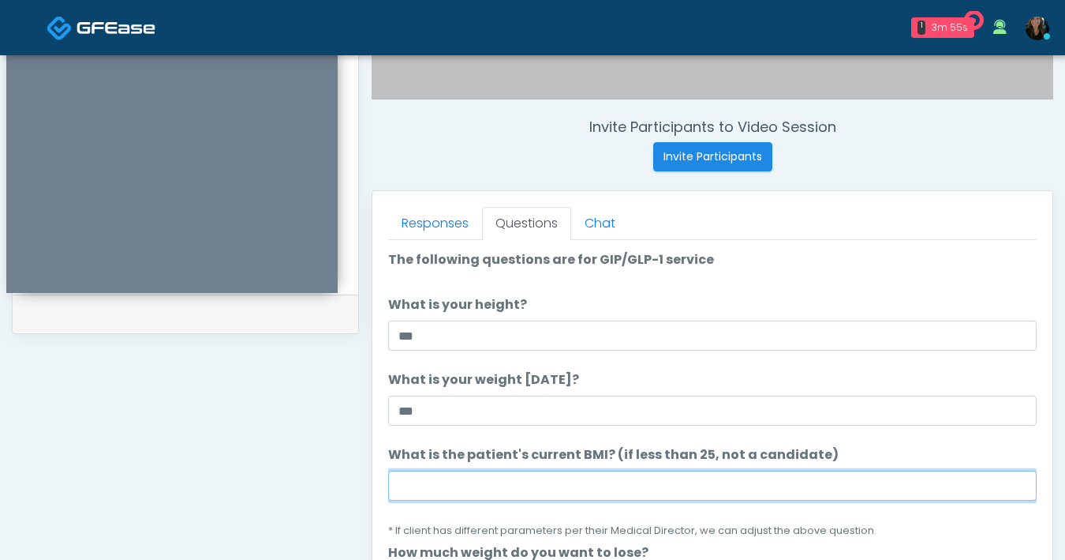
click at [526, 484] on input "What is the patient's current BMI? (if less than 25, not a candidate)" at bounding box center [712, 485] width 649 height 30
type input "****"
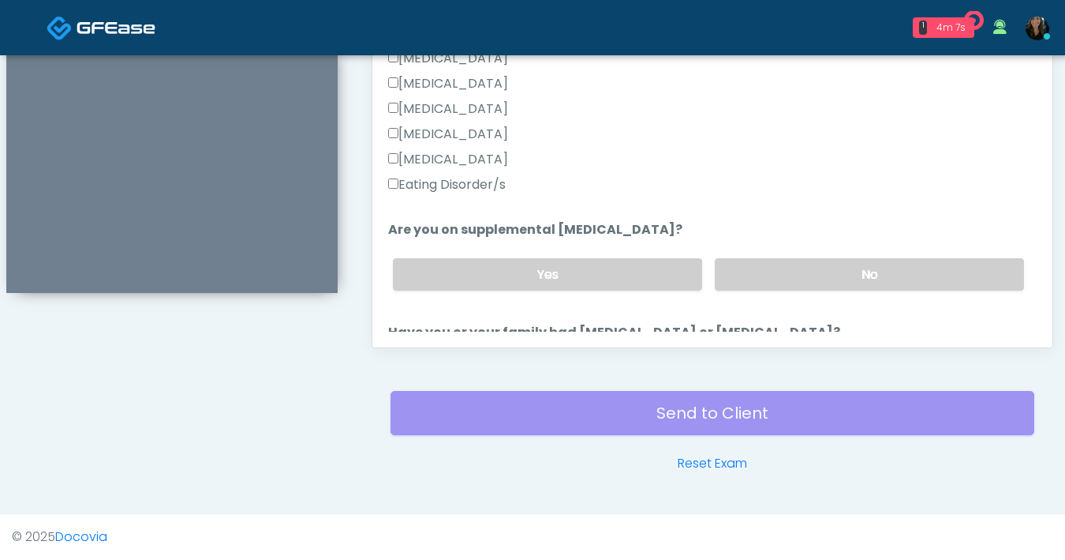
scroll to position [337, 0]
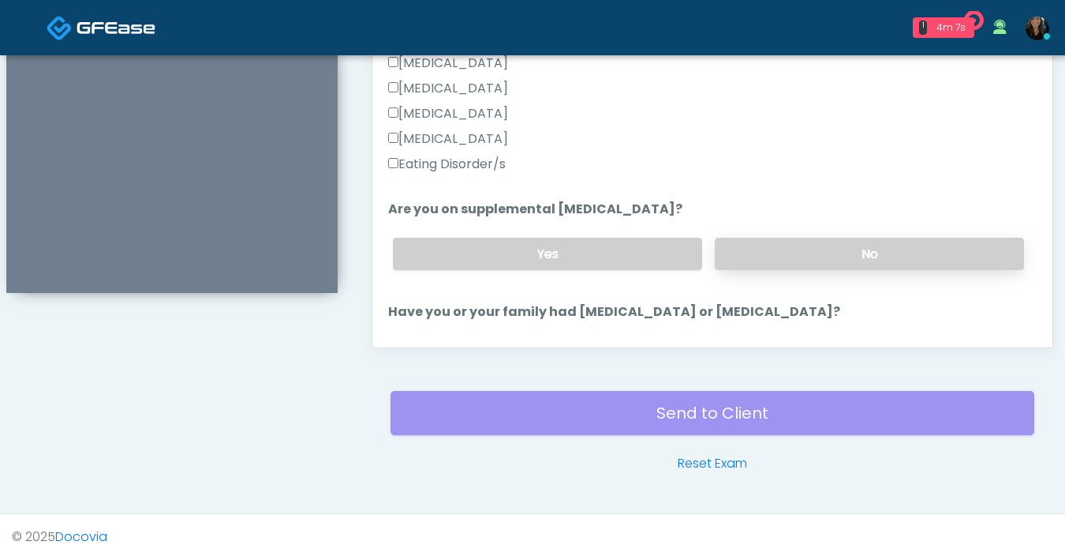
type input "*"
click at [799, 252] on label "No" at bounding box center [869, 254] width 309 height 32
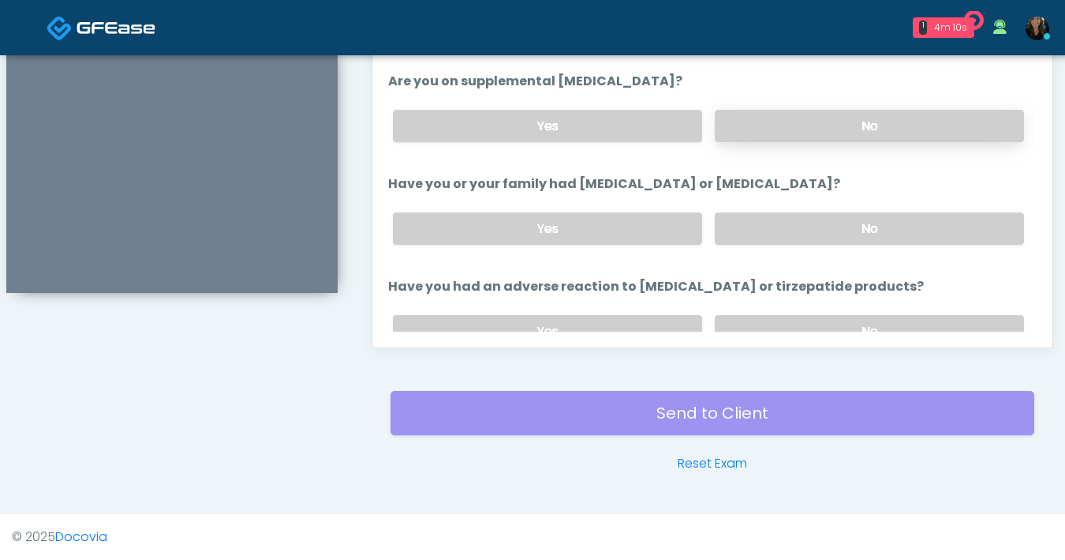
scroll to position [466, 0]
click at [739, 238] on label "No" at bounding box center [869, 228] width 309 height 32
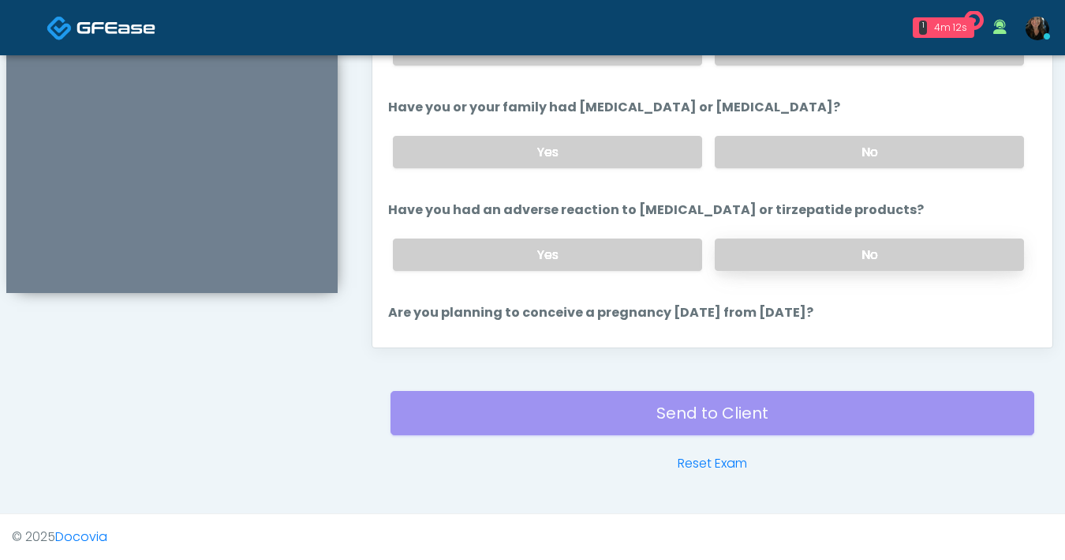
scroll to position [542, 0]
click at [751, 253] on label "No" at bounding box center [869, 254] width 309 height 32
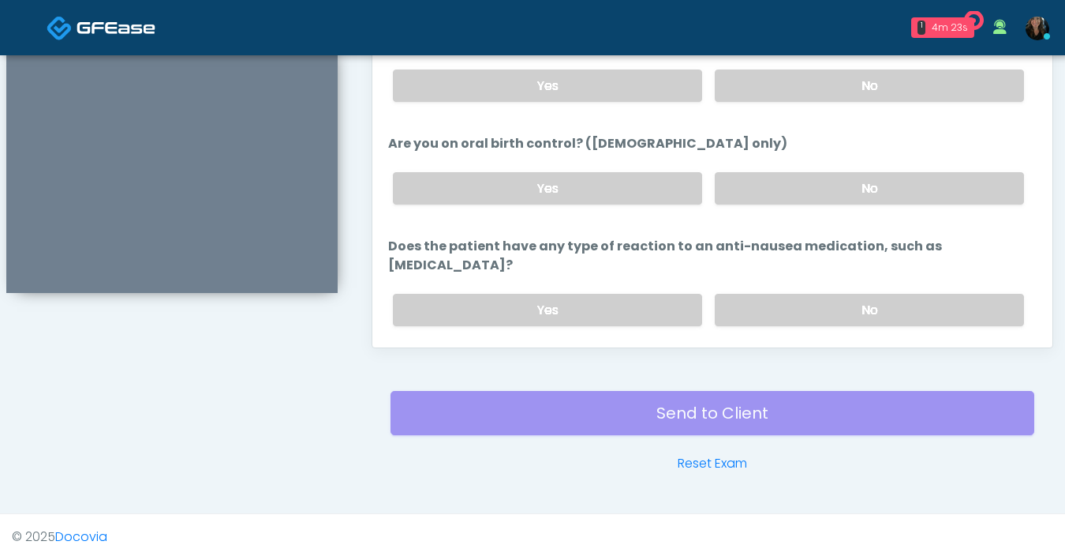
scroll to position [826, 0]
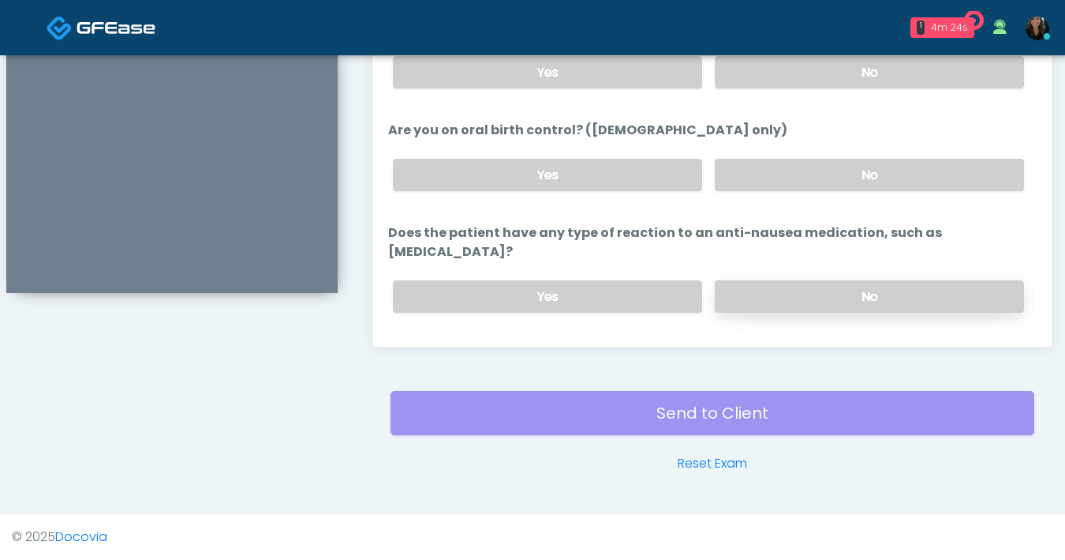
click at [807, 280] on label "No" at bounding box center [869, 296] width 309 height 32
click at [790, 176] on label "No" at bounding box center [869, 175] width 309 height 32
click at [796, 77] on label "No" at bounding box center [869, 72] width 309 height 32
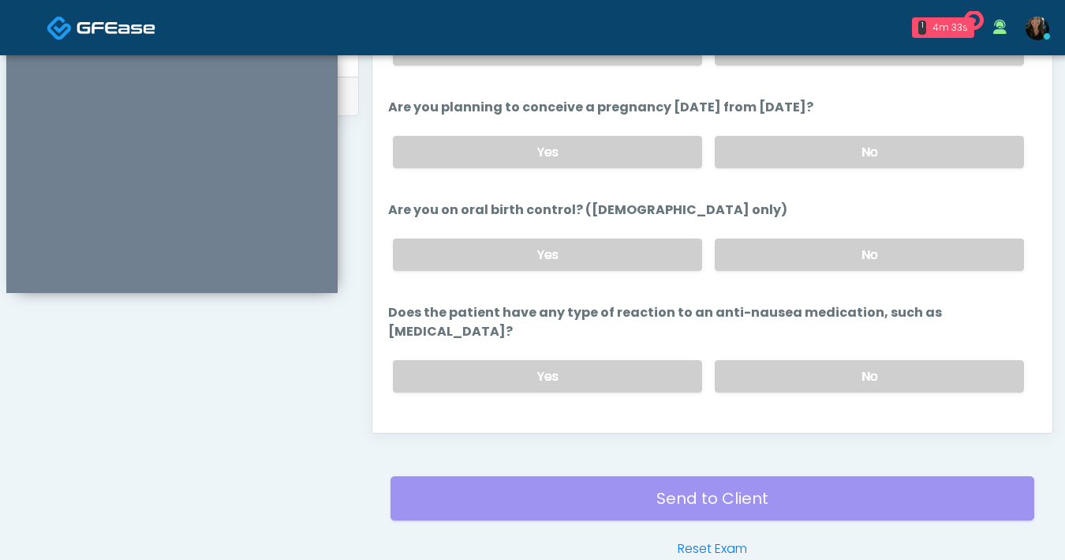
scroll to position [845, 0]
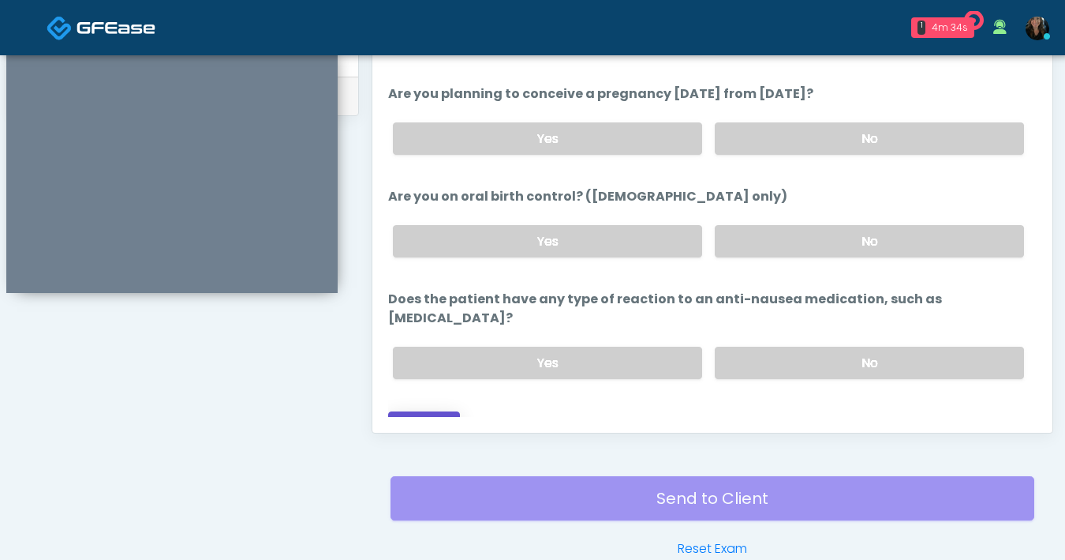
click at [442, 411] on button "Continue" at bounding box center [424, 425] width 72 height 29
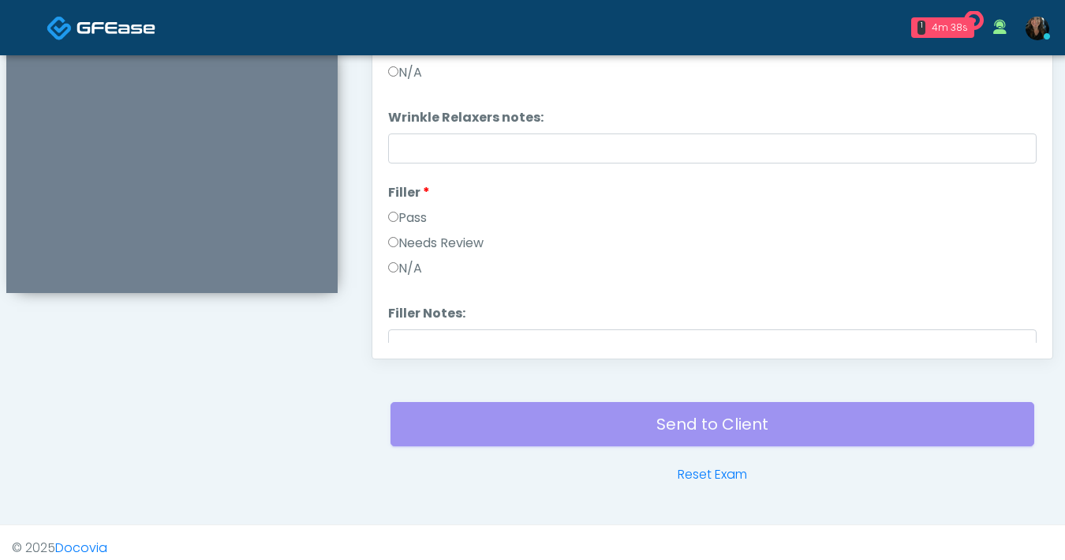
scroll to position [735, 0]
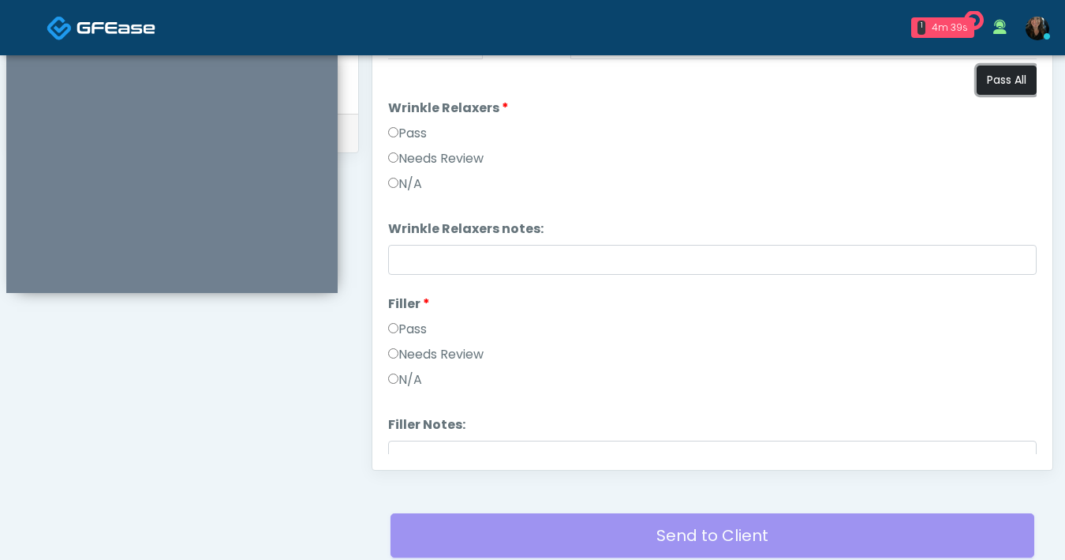
click at [1005, 92] on button "Pass All" at bounding box center [1007, 80] width 60 height 29
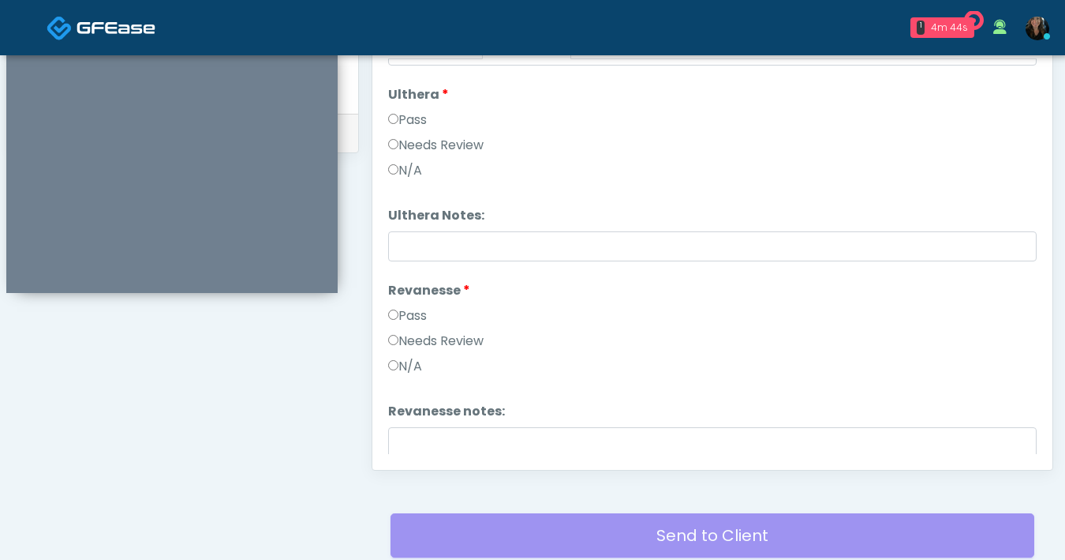
scroll to position [1206, 0]
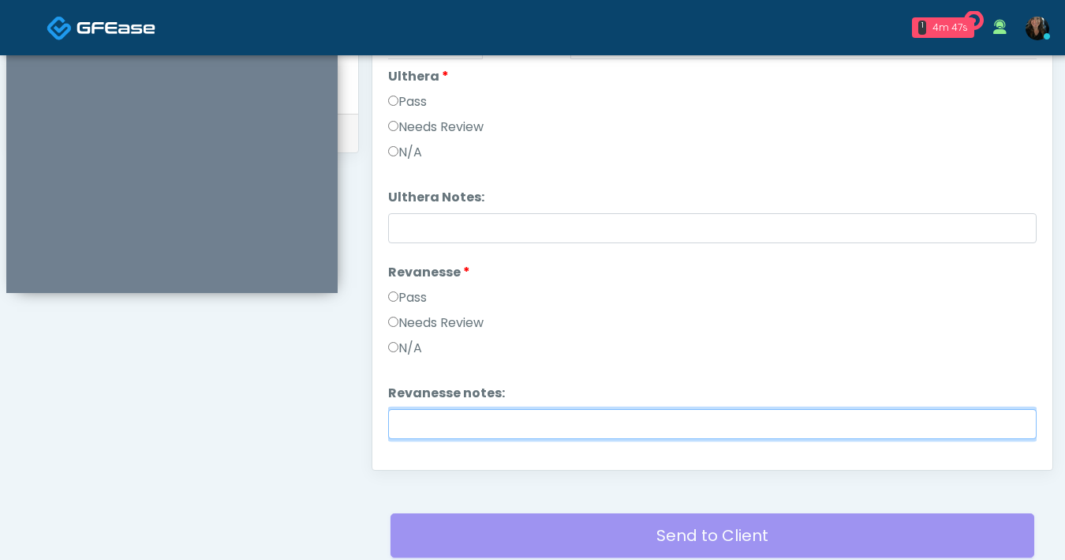
click at [442, 429] on input "Revanesse notes:" at bounding box center [712, 424] width 649 height 30
paste input "**********"
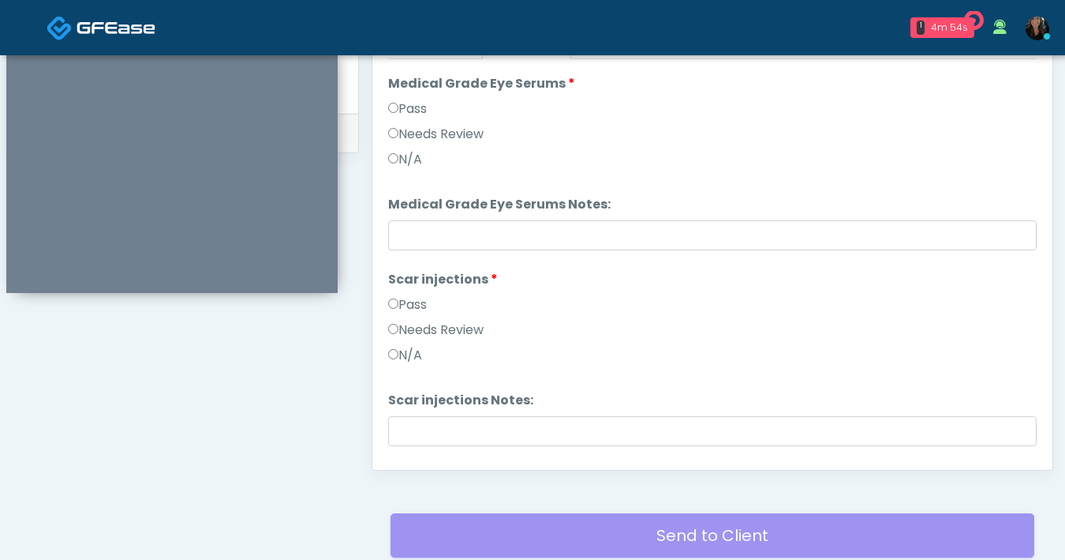
scroll to position [3001, 0]
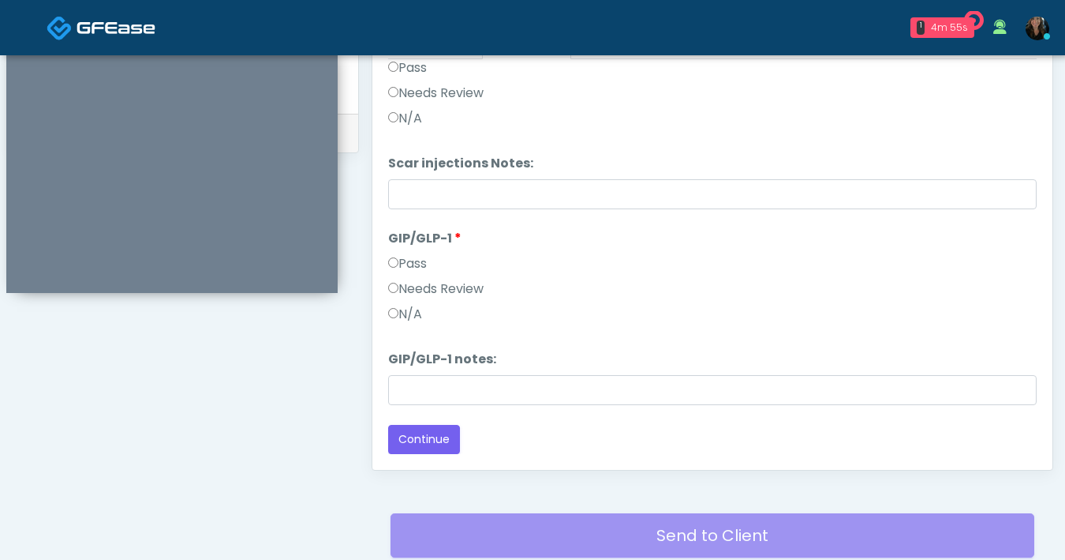
type input "**********"
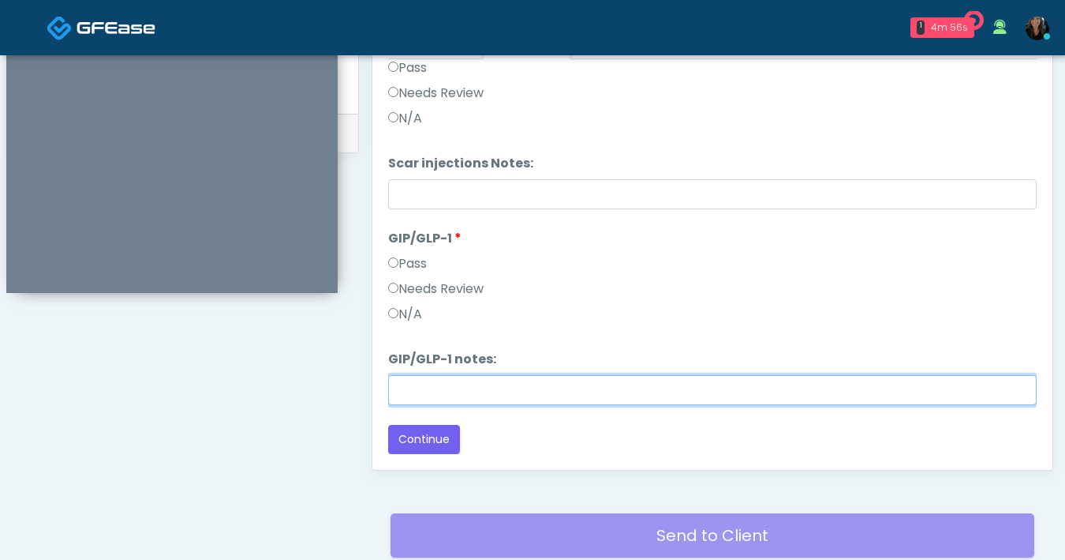
click at [482, 391] on input "GIP/GLP-1 notes:" at bounding box center [712, 390] width 649 height 30
type input "*******"
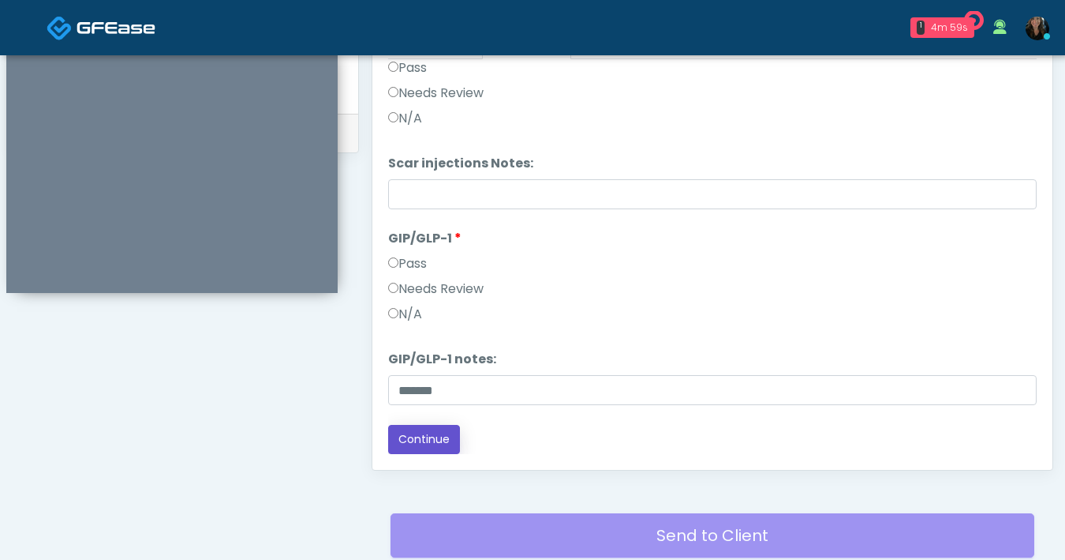
click at [443, 446] on button "Continue" at bounding box center [424, 439] width 72 height 29
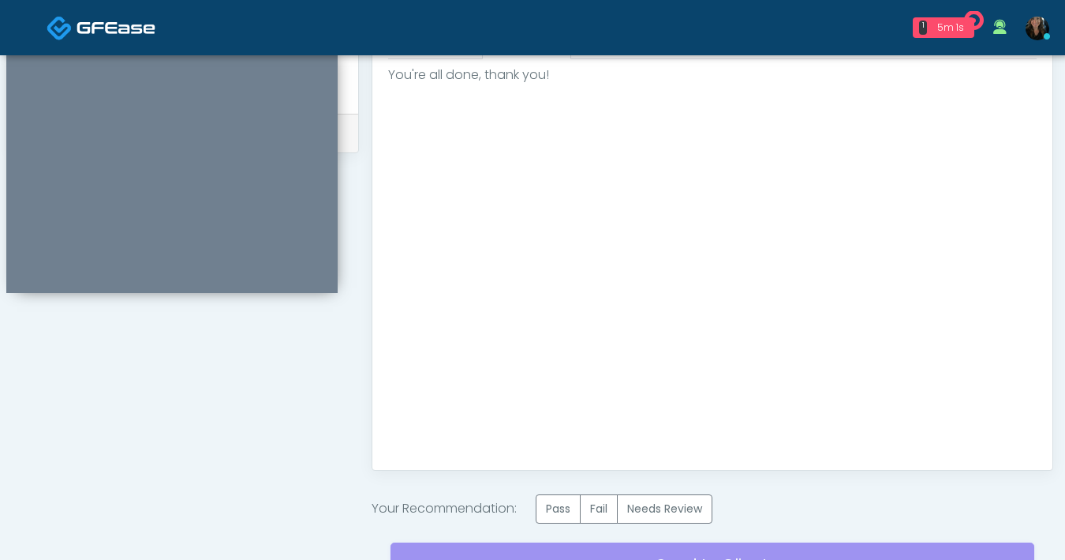
scroll to position [0, 0]
click at [553, 513] on label "Pass" at bounding box center [558, 508] width 45 height 29
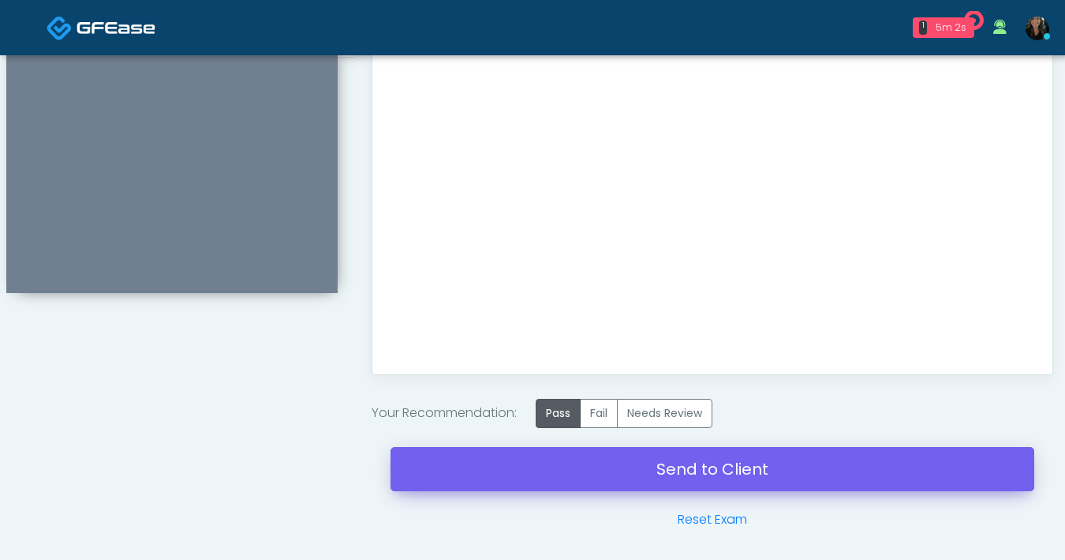
scroll to position [830, 0]
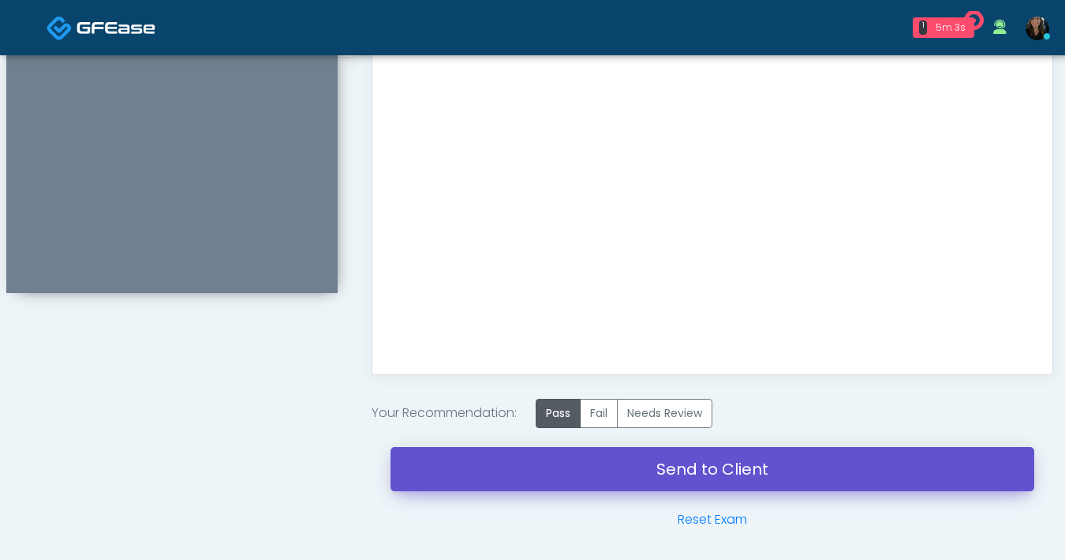
click at [605, 470] on link "Send to Client" at bounding box center [713, 469] width 644 height 44
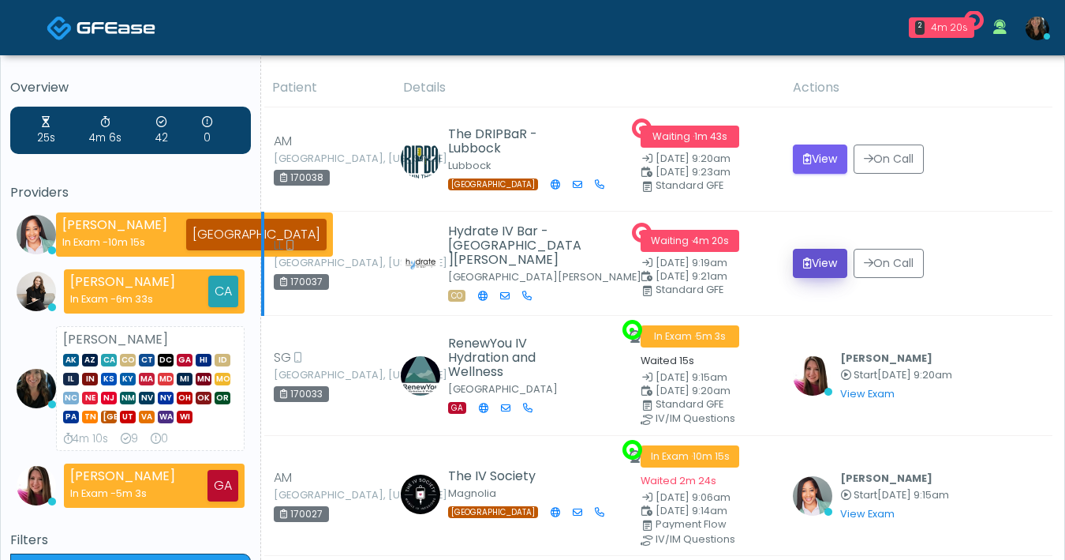
click at [825, 274] on button "View" at bounding box center [820, 263] width 54 height 29
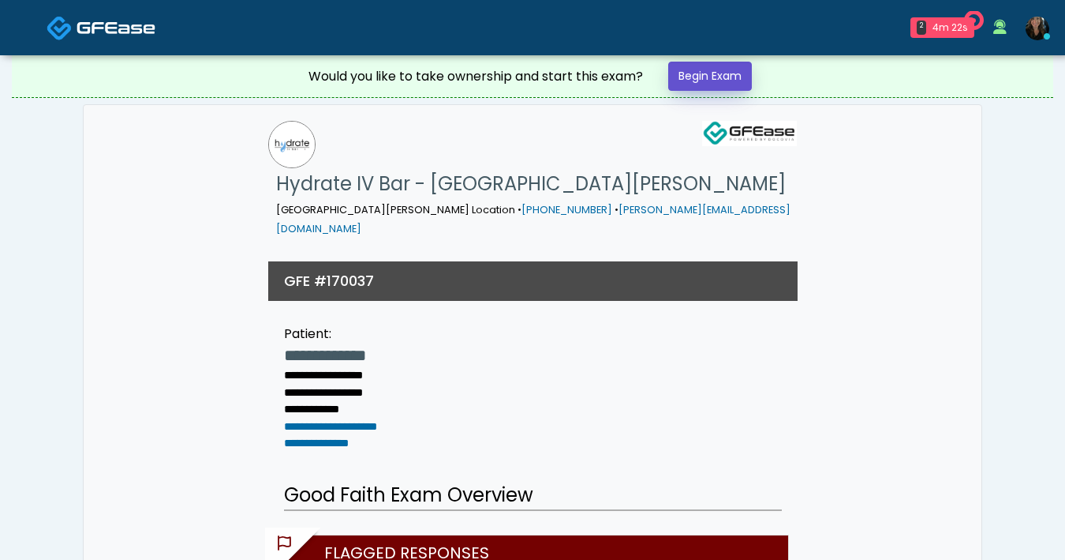
click at [716, 89] on link "Begin Exam" at bounding box center [710, 76] width 84 height 29
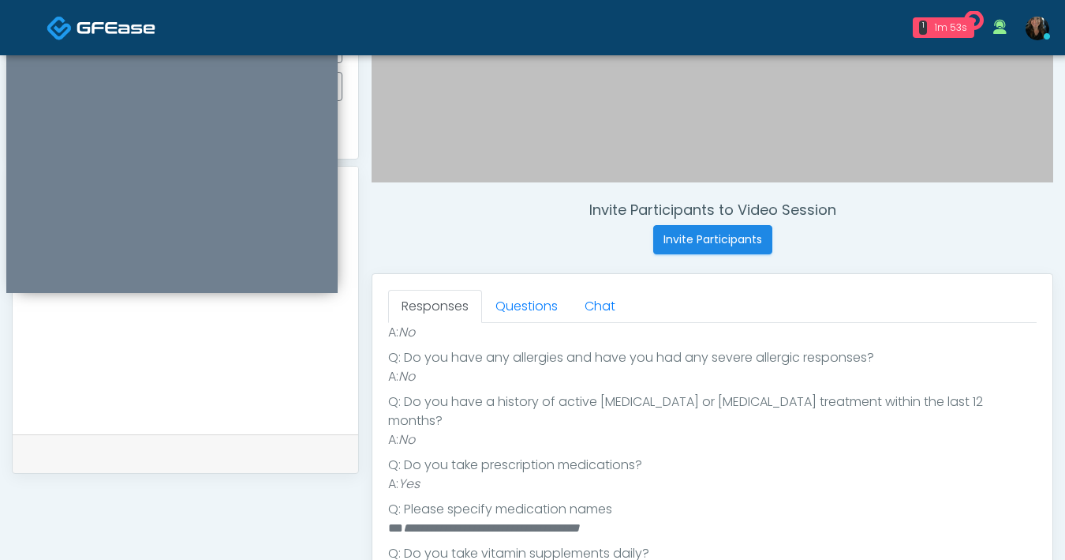
scroll to position [335, 0]
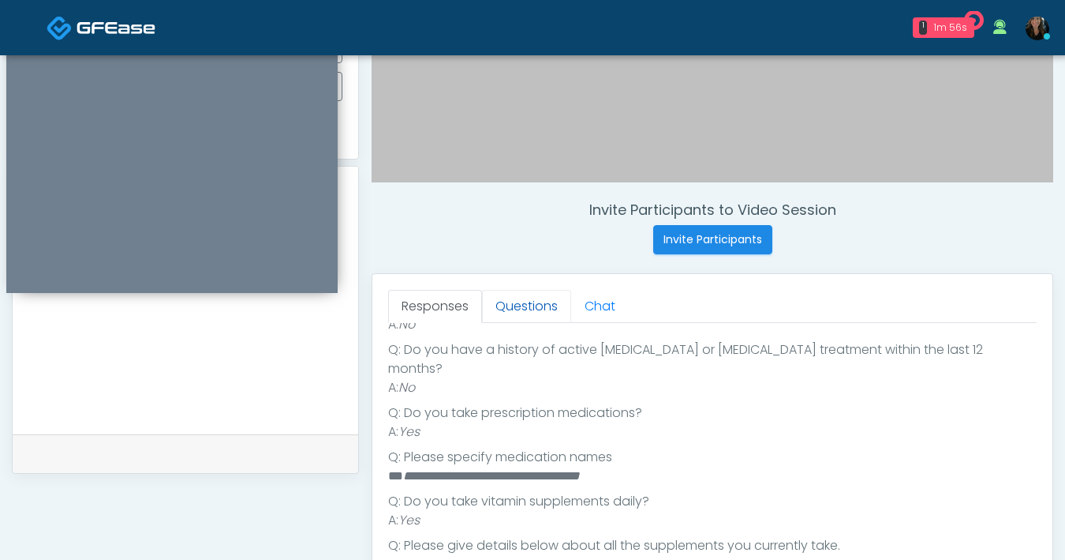
click at [517, 305] on link "Questions" at bounding box center [526, 306] width 89 height 33
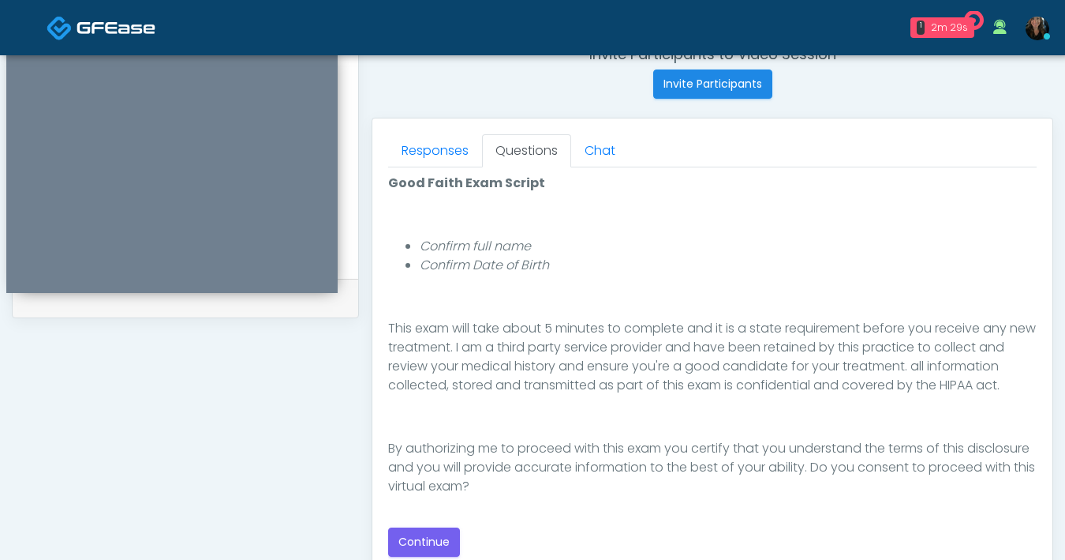
scroll to position [632, 0]
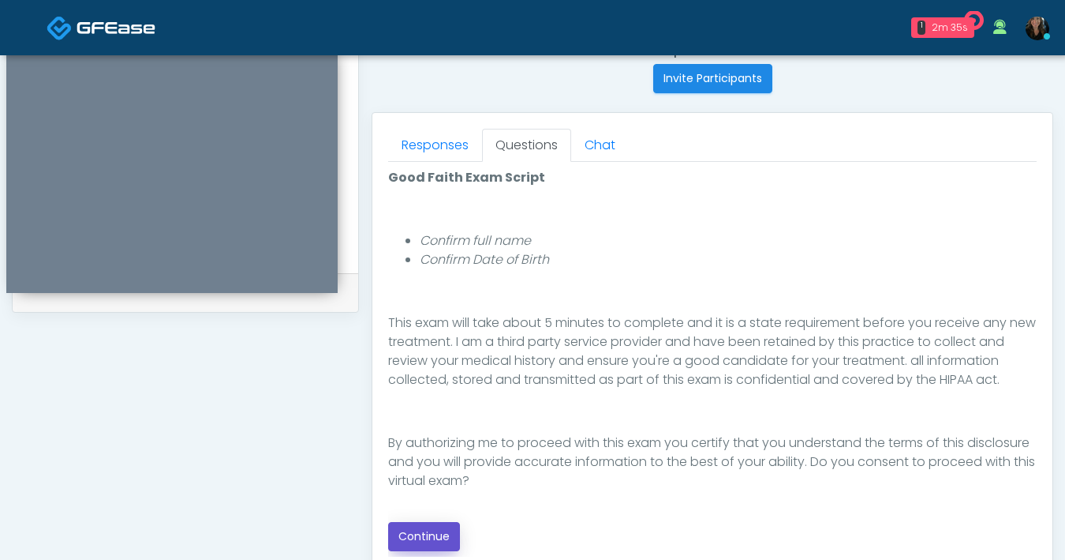
click at [438, 525] on button "Continue" at bounding box center [424, 536] width 72 height 29
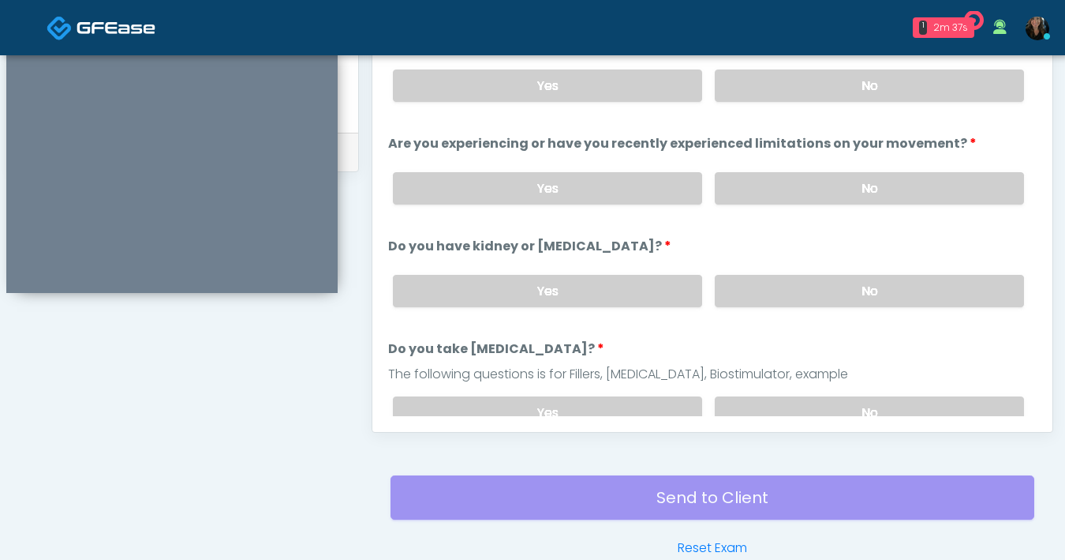
scroll to position [709, 0]
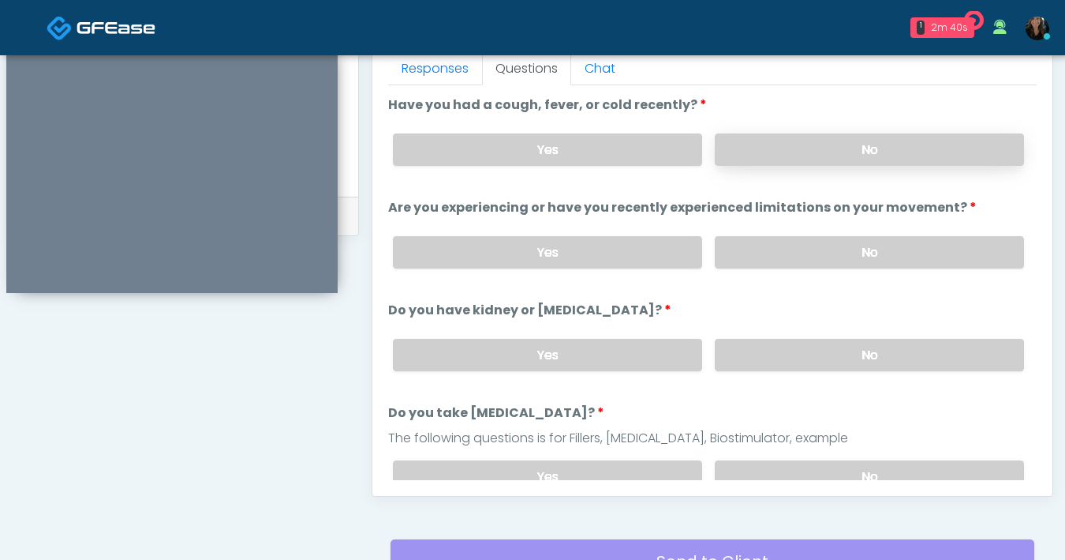
click at [821, 163] on label "No" at bounding box center [869, 149] width 309 height 32
click at [568, 152] on label "Yes" at bounding box center [547, 149] width 309 height 32
click at [784, 241] on label "No" at bounding box center [869, 252] width 309 height 32
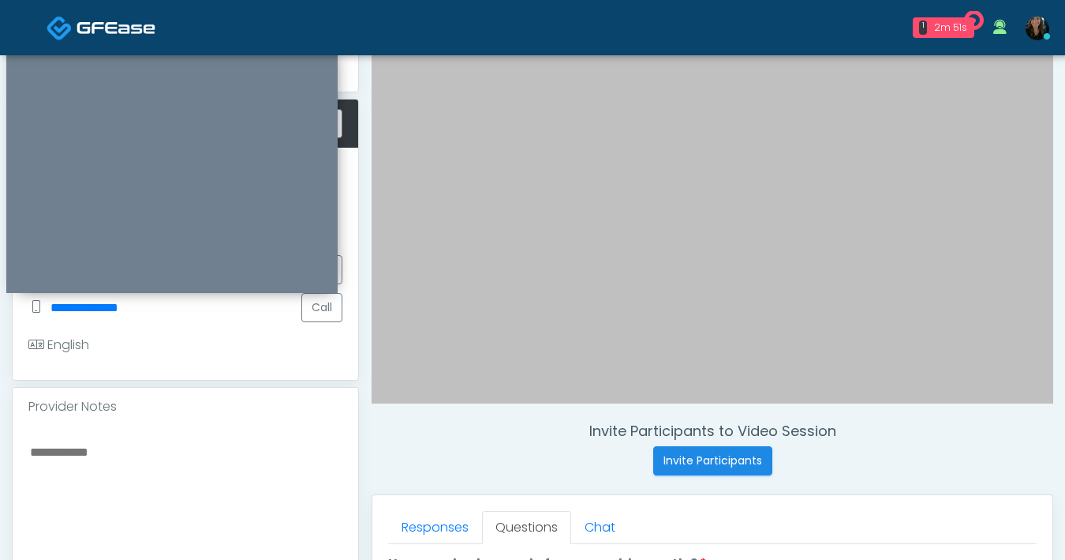
scroll to position [185, 0]
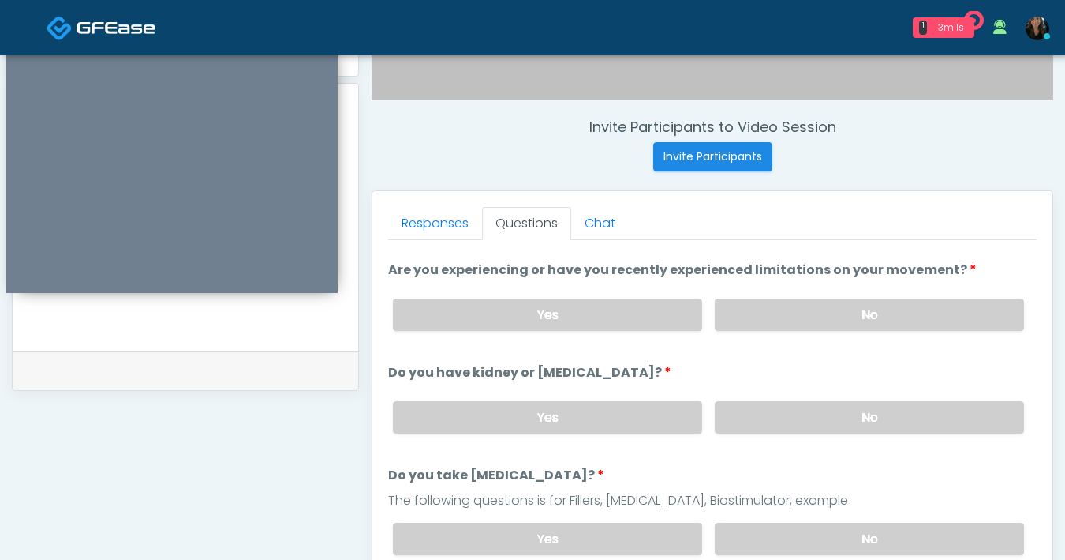
scroll to position [178, 0]
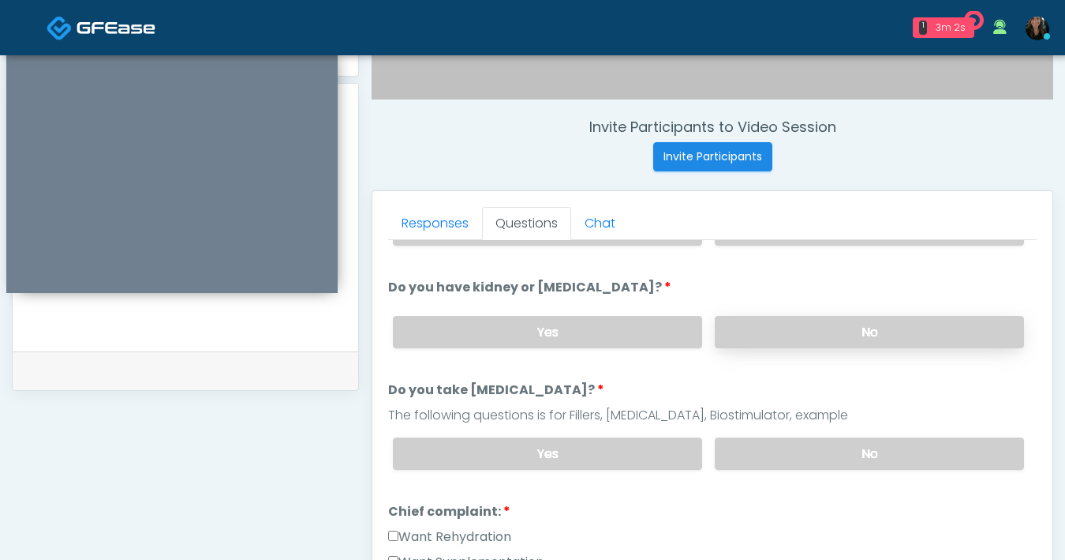
type textarea "**********"
click at [744, 339] on label "No" at bounding box center [869, 332] width 309 height 32
click at [774, 451] on label "No" at bounding box center [869, 453] width 309 height 32
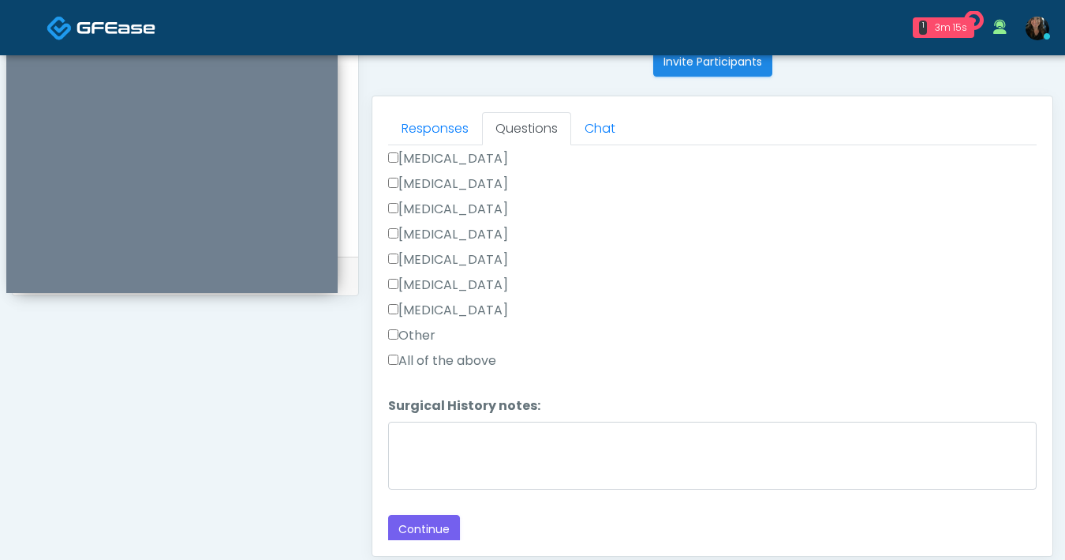
scroll to position [702, 0]
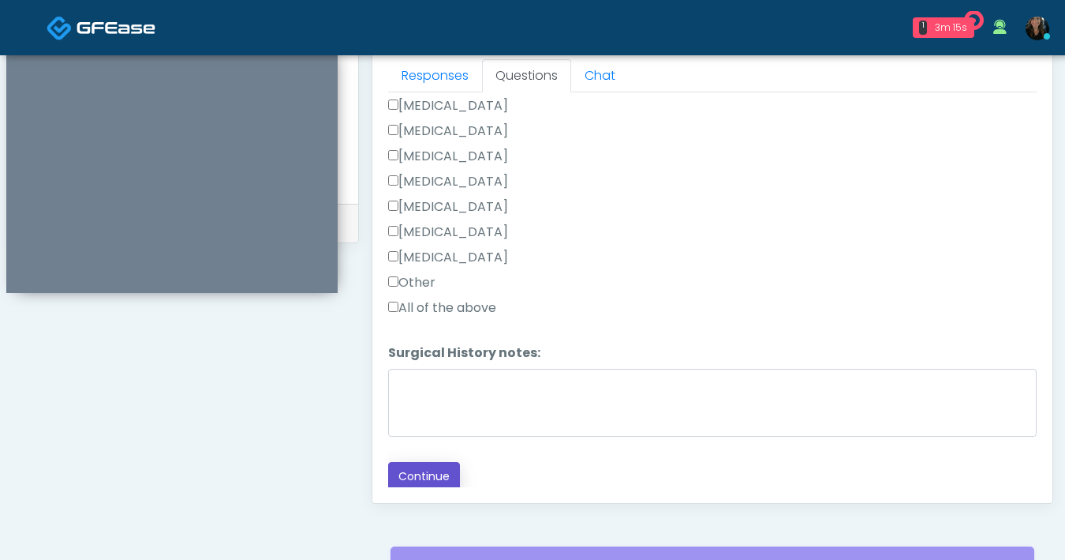
click at [453, 462] on button "Continue" at bounding box center [424, 476] width 72 height 29
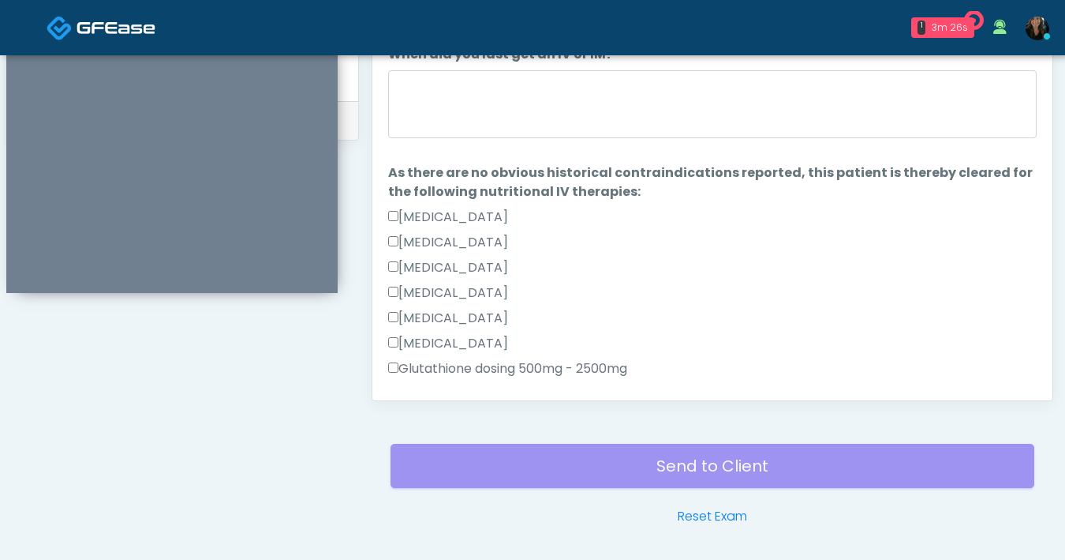
scroll to position [731, 0]
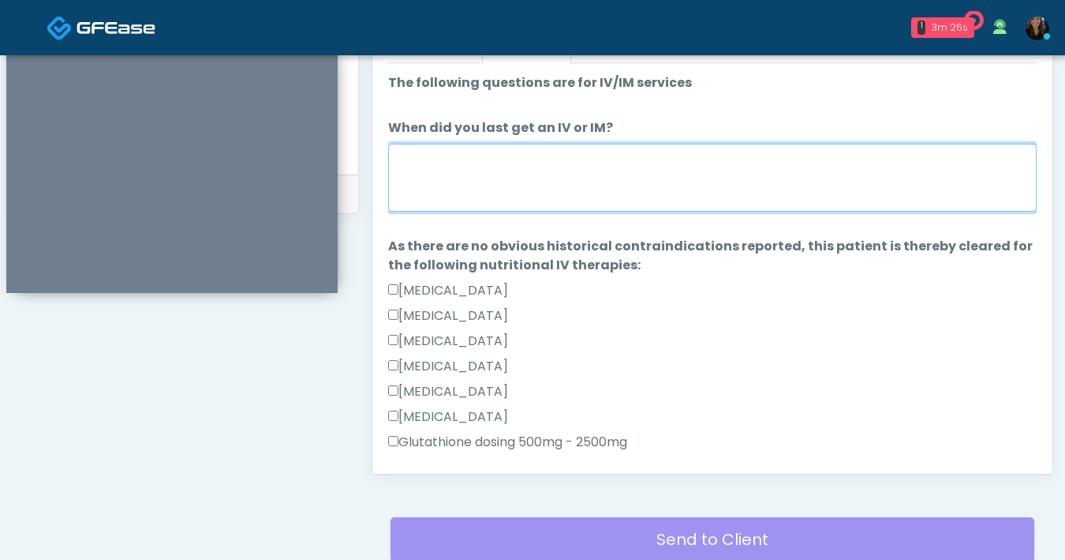
click at [739, 170] on textarea "When did you last get an IV or IM?" at bounding box center [712, 178] width 649 height 68
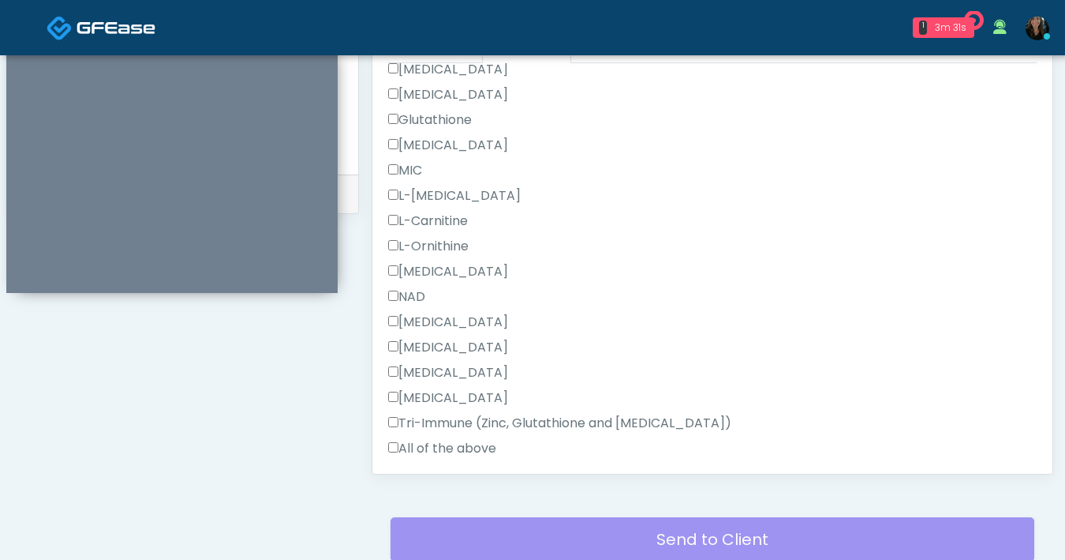
scroll to position [851, 0]
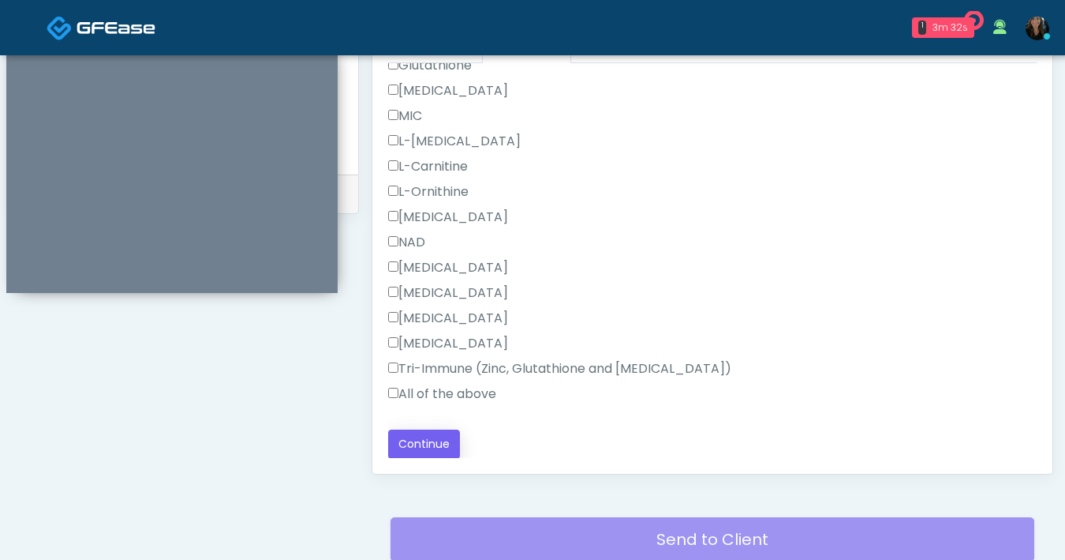
type textarea "**********"
click at [420, 448] on button "Continue" at bounding box center [424, 443] width 72 height 29
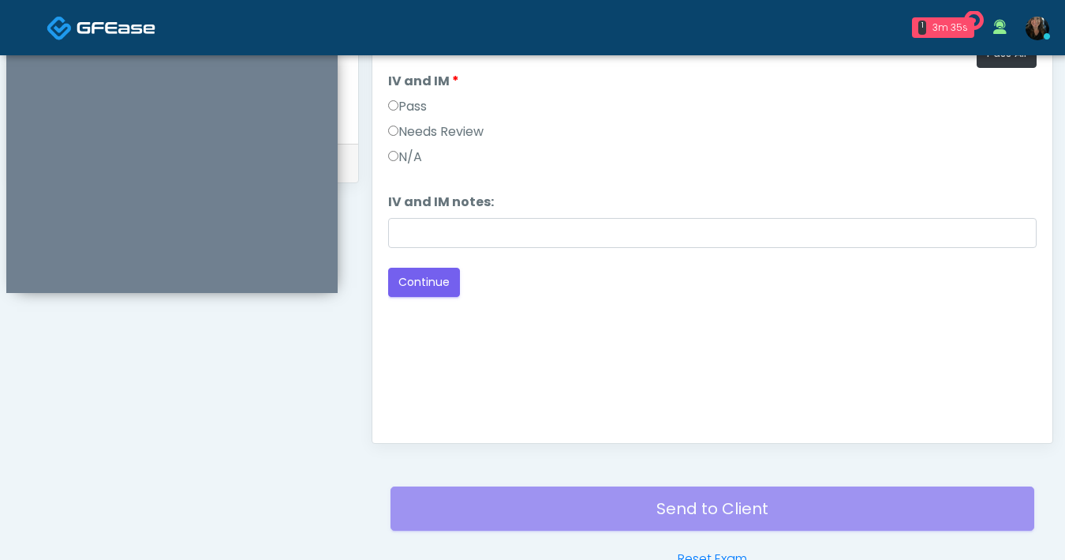
scroll to position [760, 0]
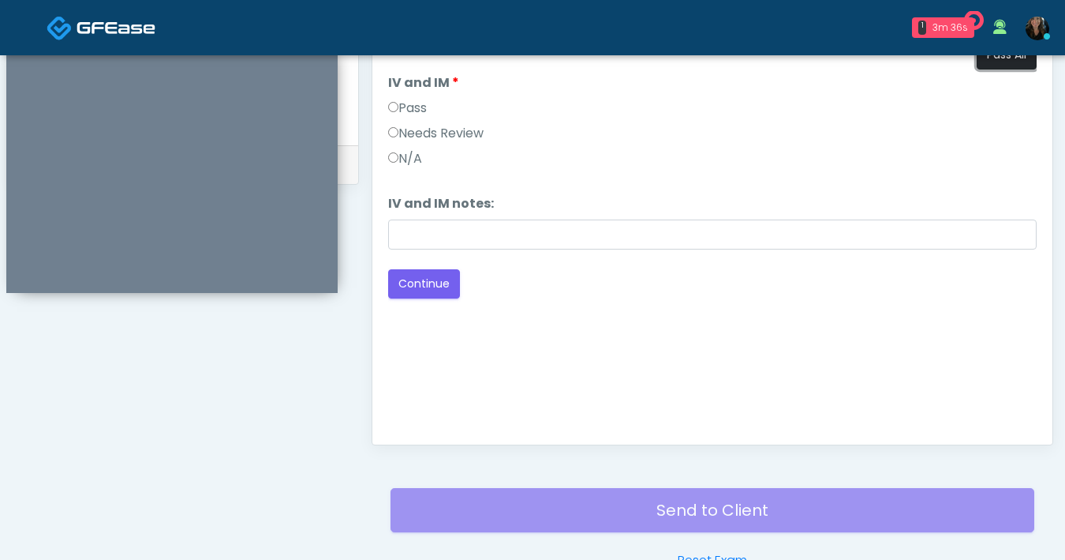
click at [1004, 61] on button "Pass All" at bounding box center [1007, 54] width 60 height 29
click at [690, 340] on div "Good Faith Exam Script Good Faith Exam Script INTRODUCTION Hello, my name is un…" at bounding box center [712, 231] width 649 height 395
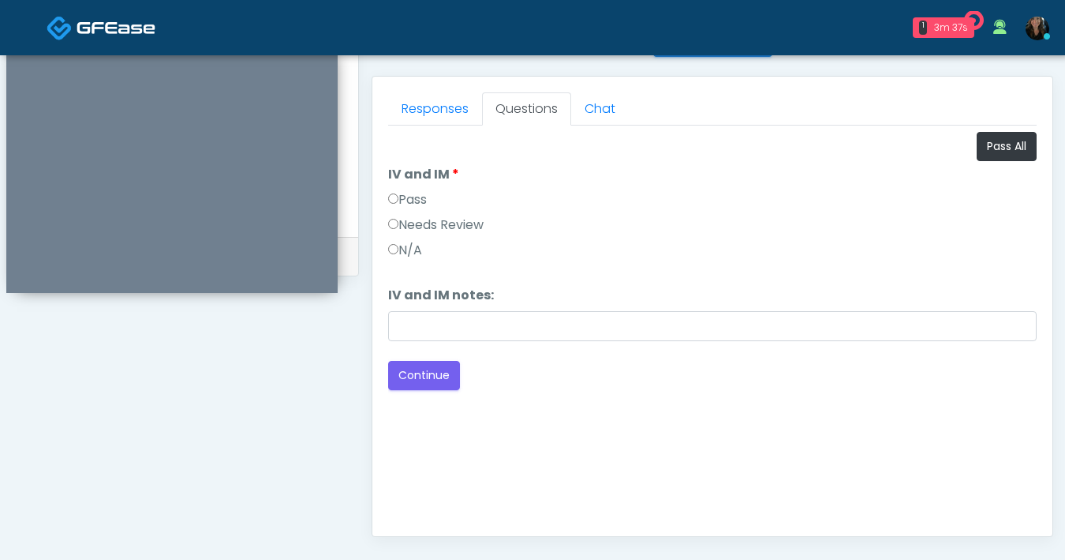
scroll to position [630, 0]
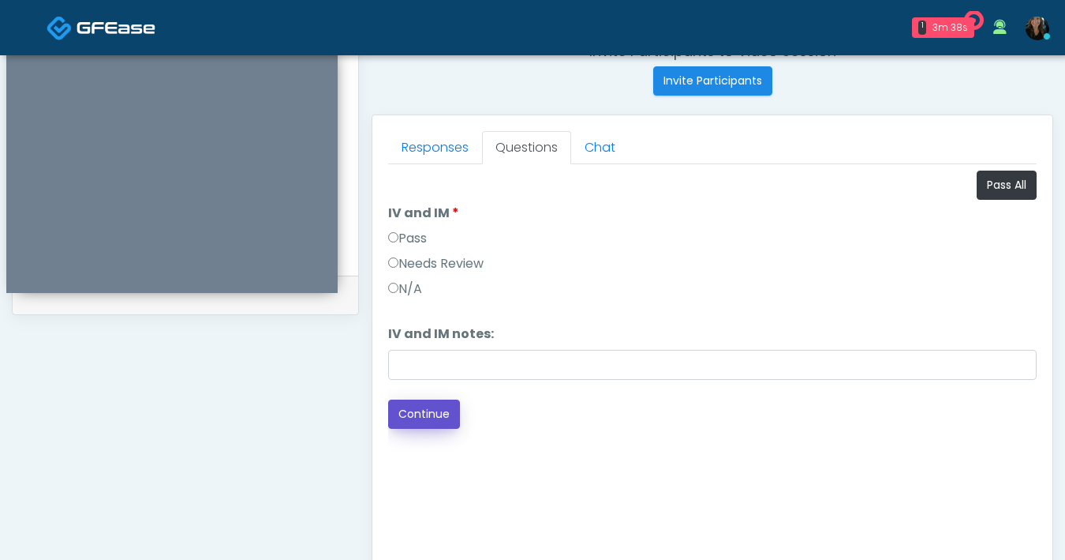
click at [445, 405] on button "Continue" at bounding box center [424, 413] width 72 height 29
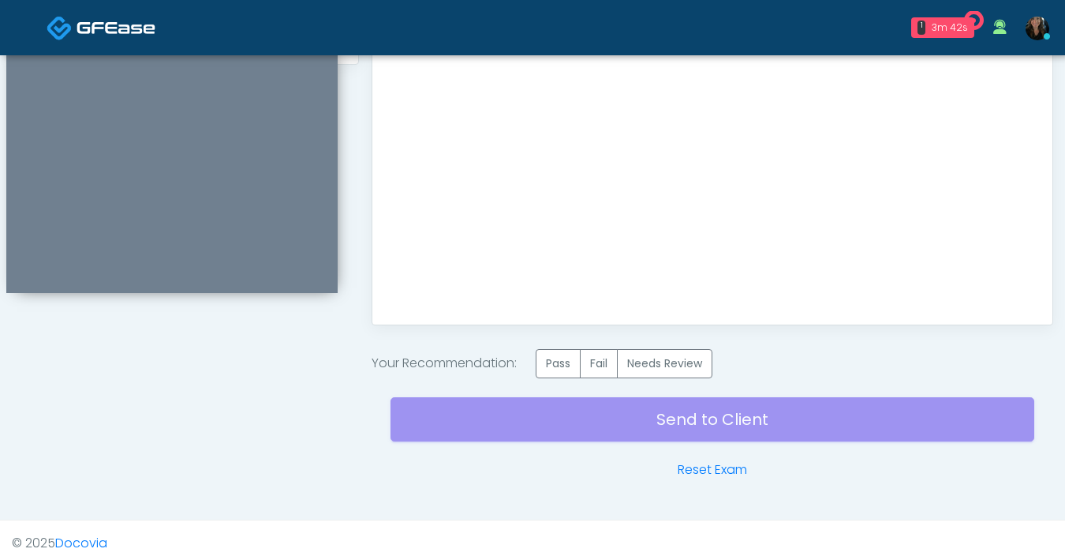
scroll to position [886, 0]
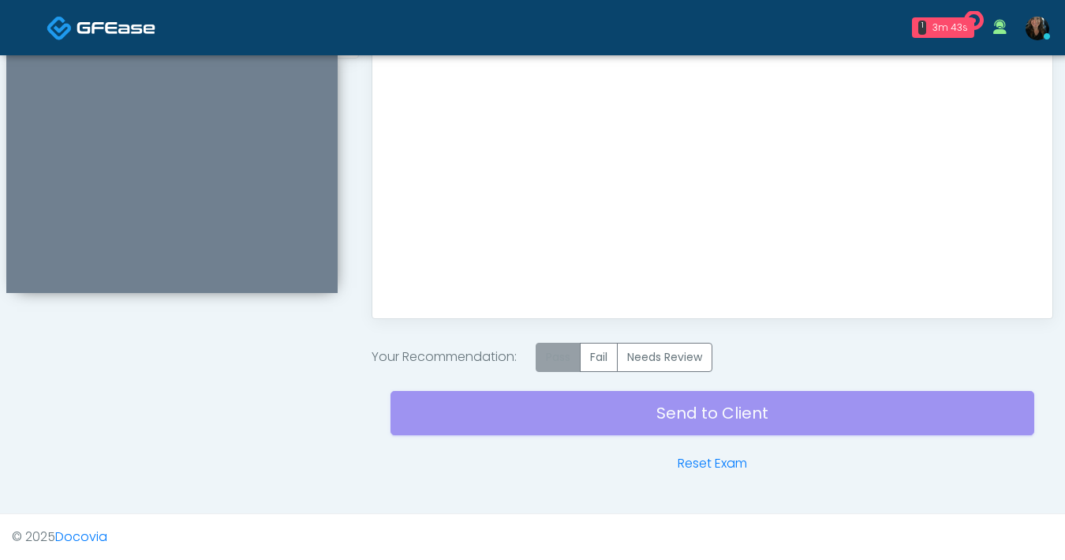
click at [548, 365] on label "Pass" at bounding box center [558, 357] width 45 height 29
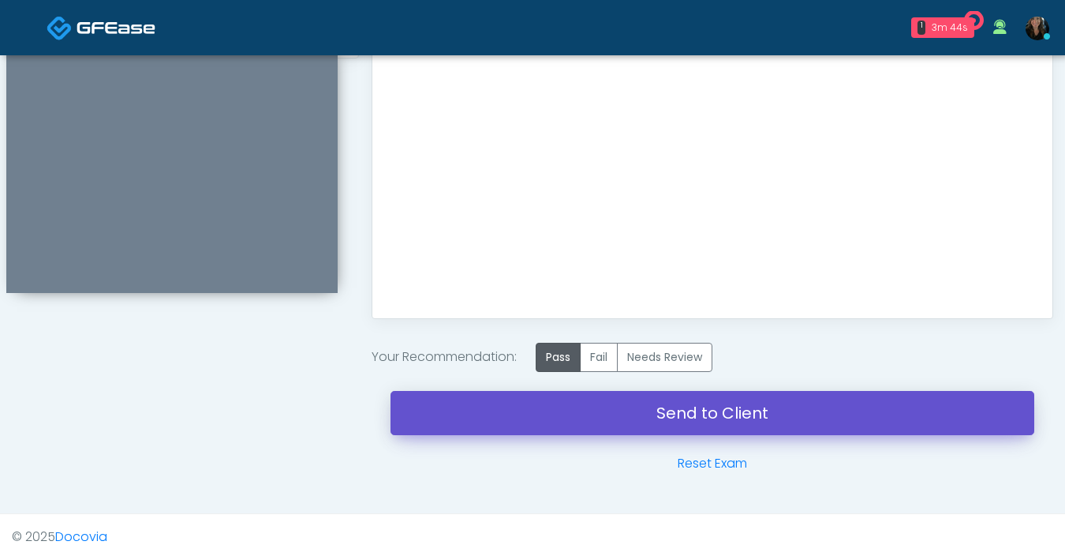
click at [622, 407] on link "Send to Client" at bounding box center [713, 413] width 644 height 44
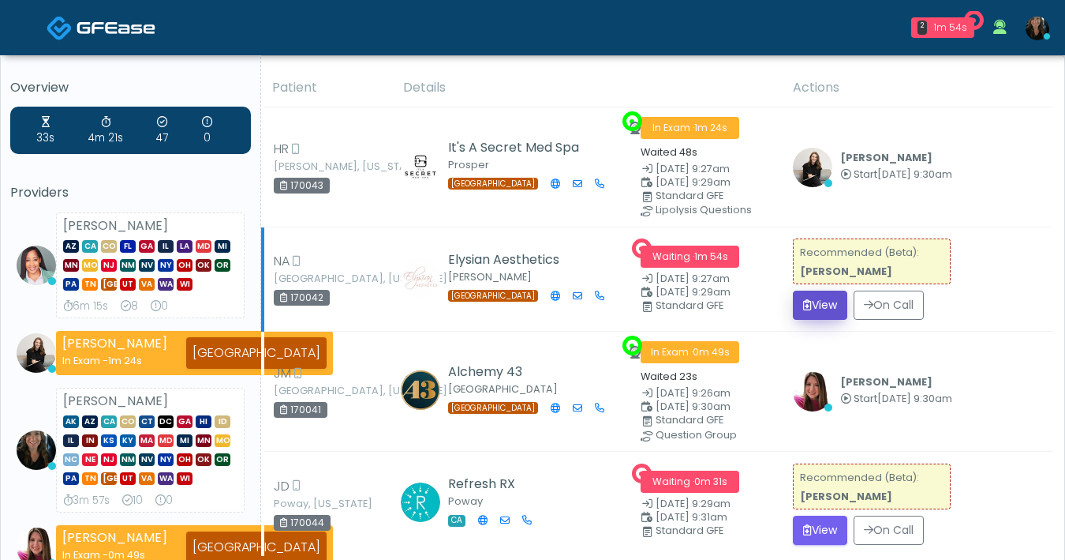
click at [817, 308] on button "View" at bounding box center [820, 304] width 54 height 29
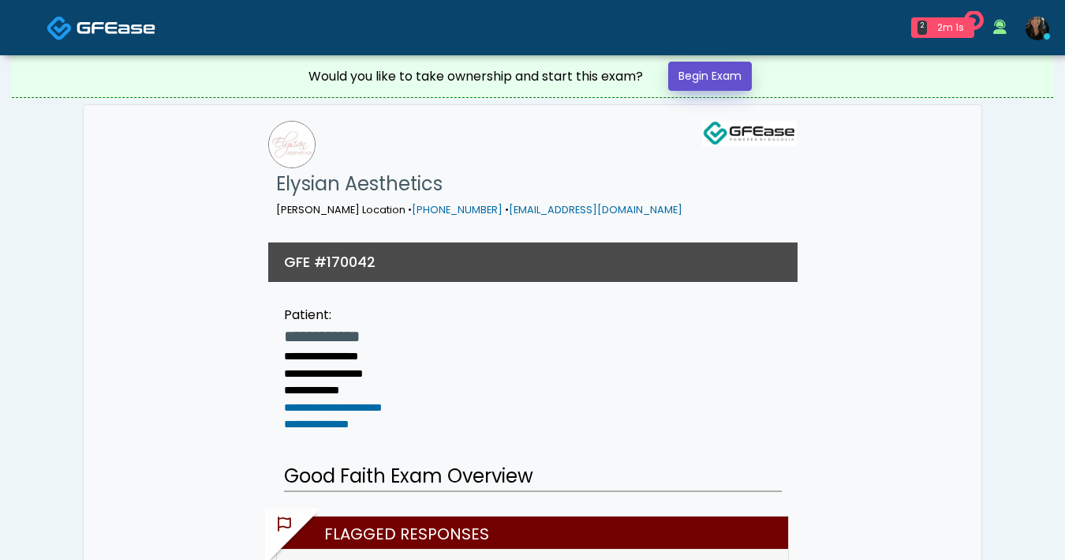
click at [734, 67] on link "Begin Exam" at bounding box center [710, 76] width 84 height 29
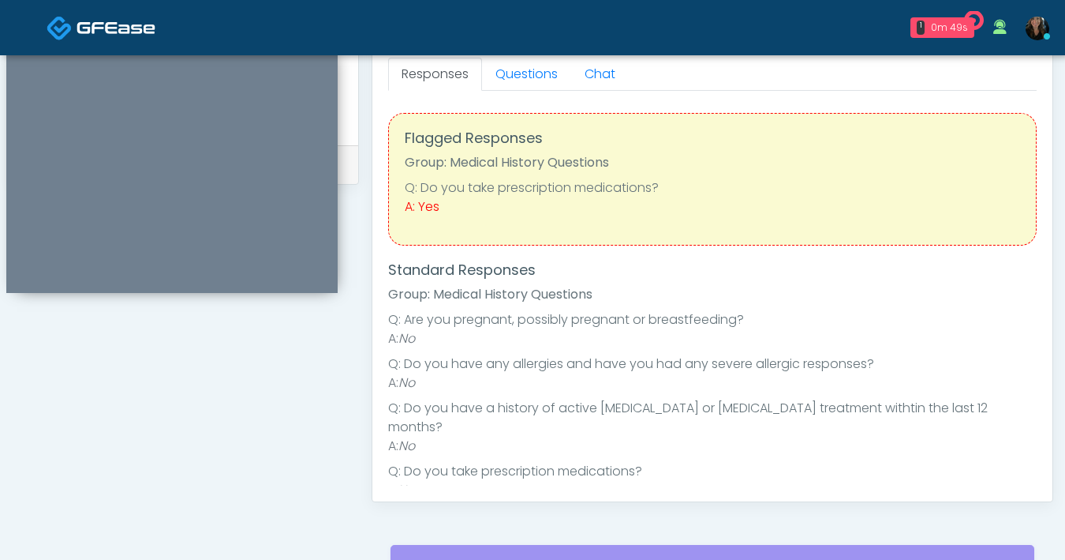
scroll to position [702, 0]
click at [525, 80] on link "Questions" at bounding box center [526, 74] width 89 height 33
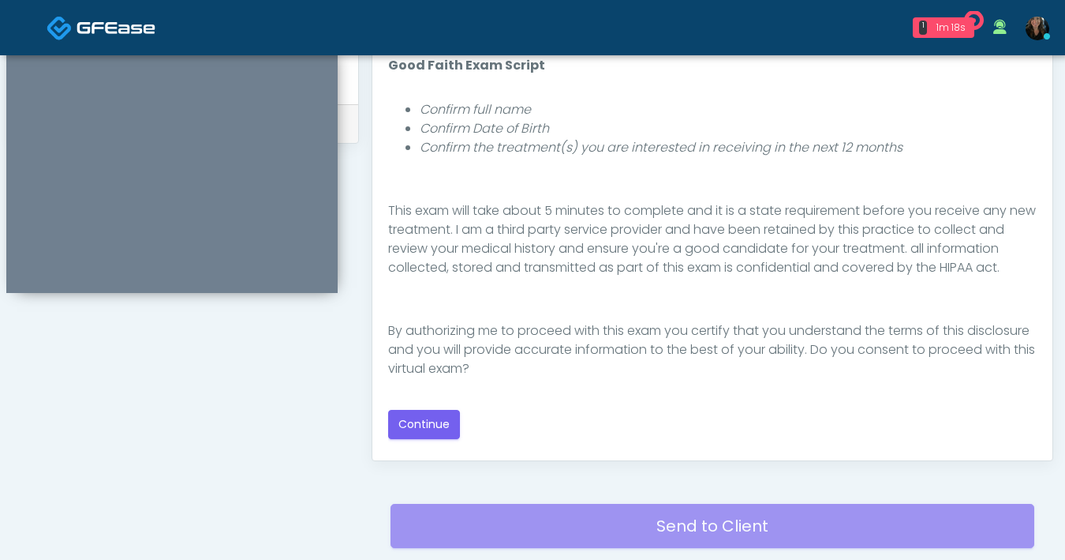
scroll to position [763, 0]
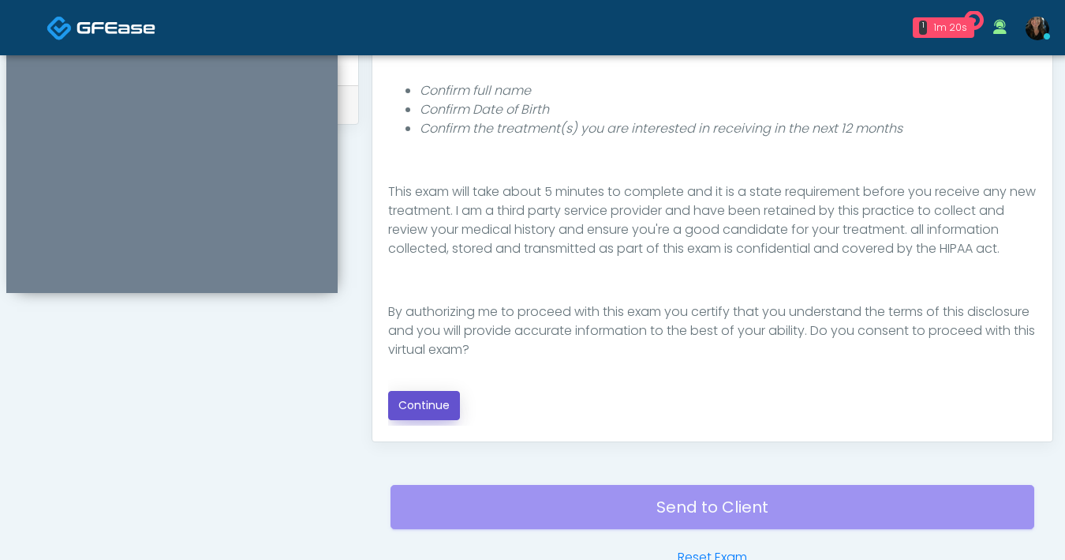
click at [422, 413] on button "Continue" at bounding box center [424, 405] width 72 height 29
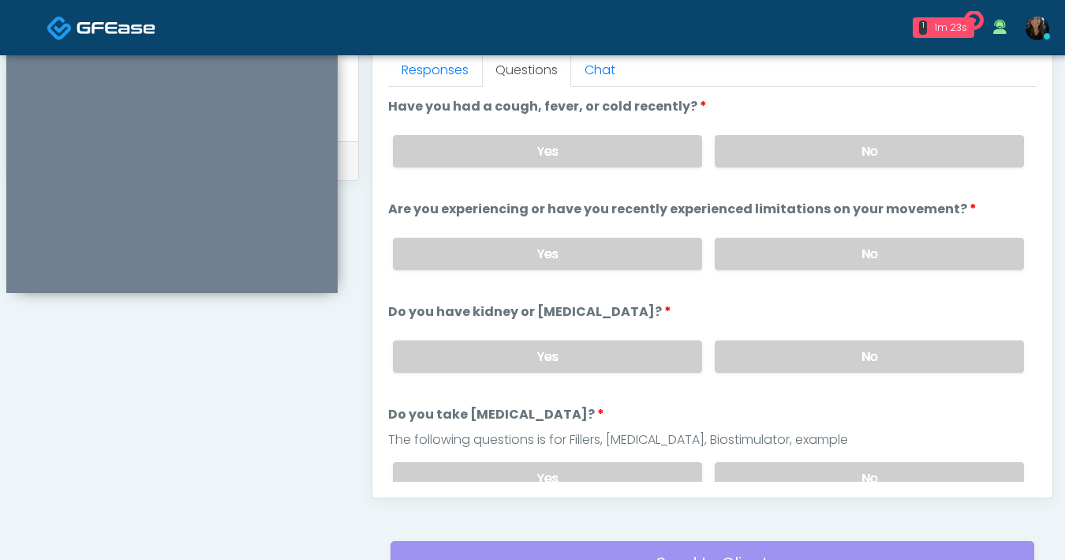
scroll to position [650, 0]
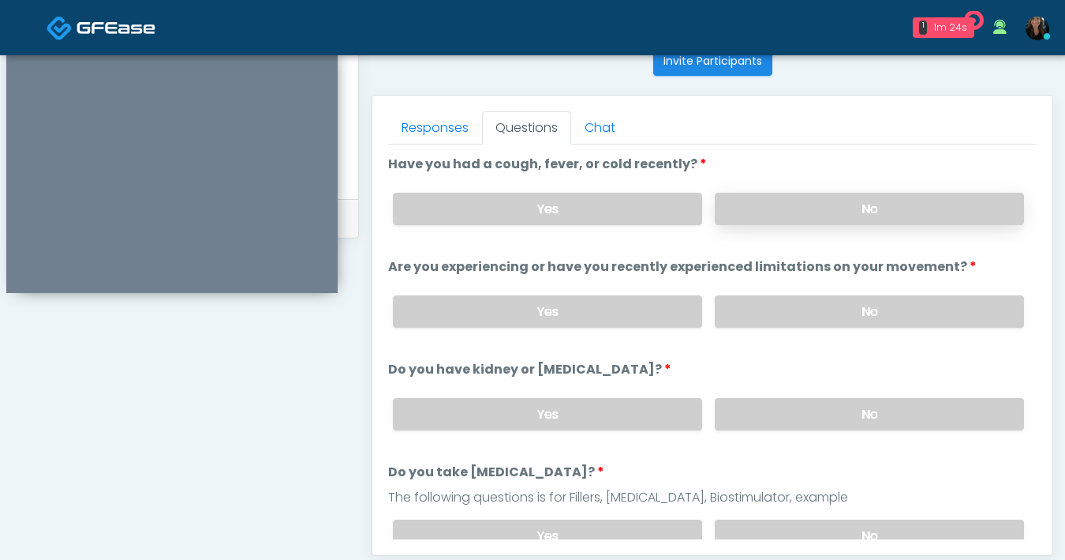
click at [783, 207] on label "No" at bounding box center [869, 209] width 309 height 32
click at [787, 299] on label "No" at bounding box center [869, 311] width 309 height 32
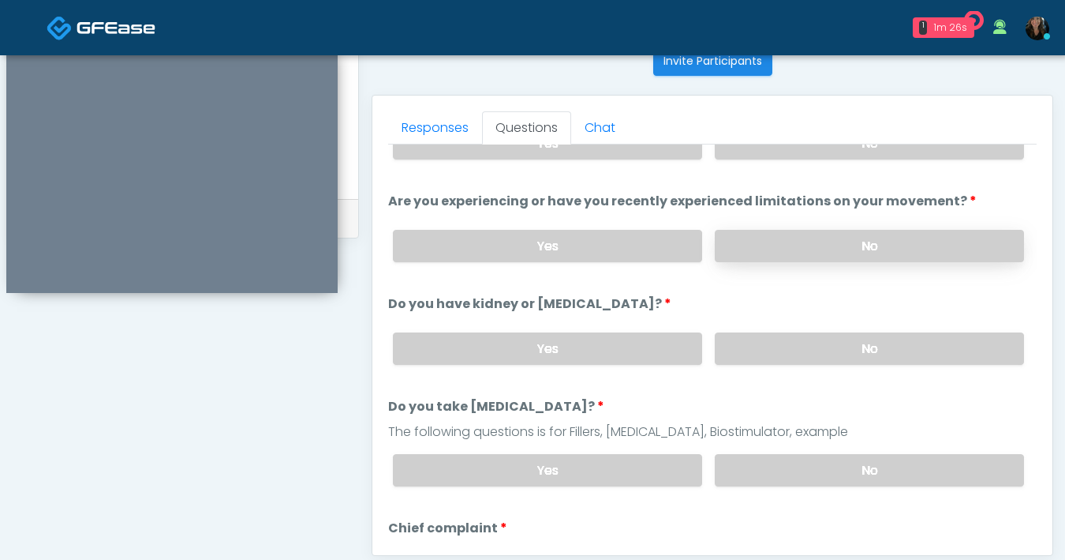
scroll to position [65, 0]
click at [786, 355] on label "No" at bounding box center [869, 349] width 309 height 32
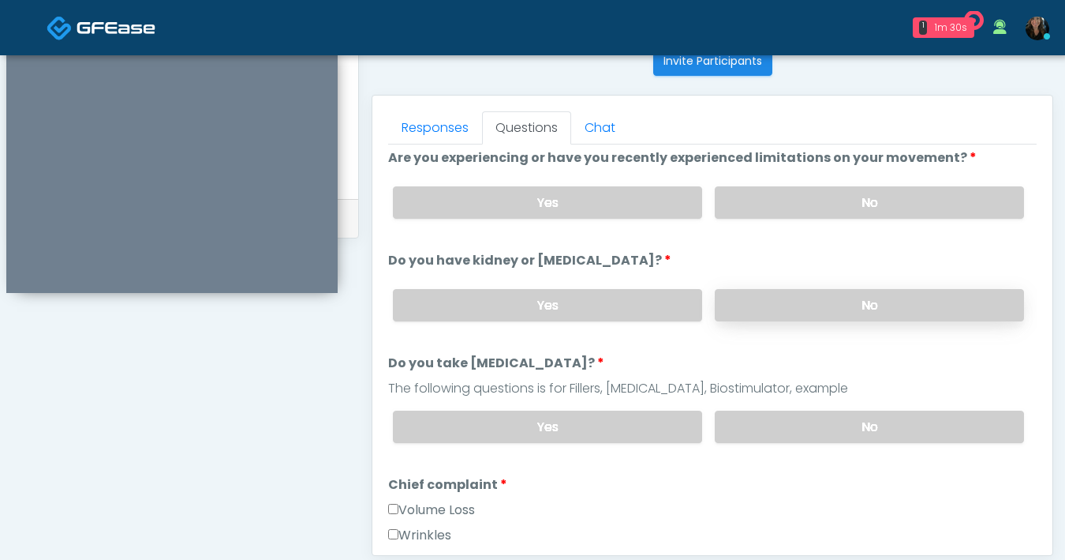
scroll to position [144, 0]
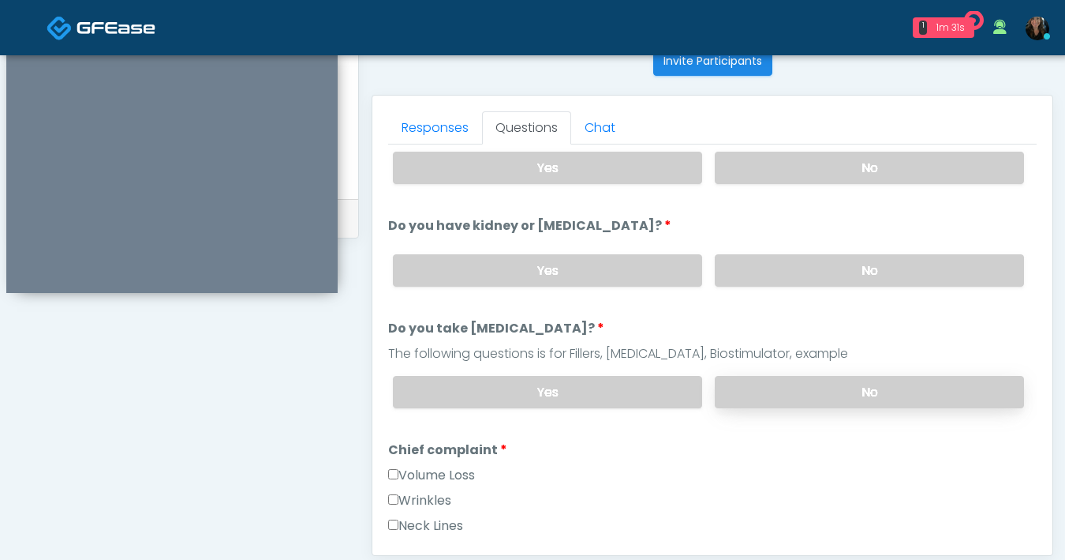
click at [786, 385] on label "No" at bounding box center [869, 392] width 309 height 32
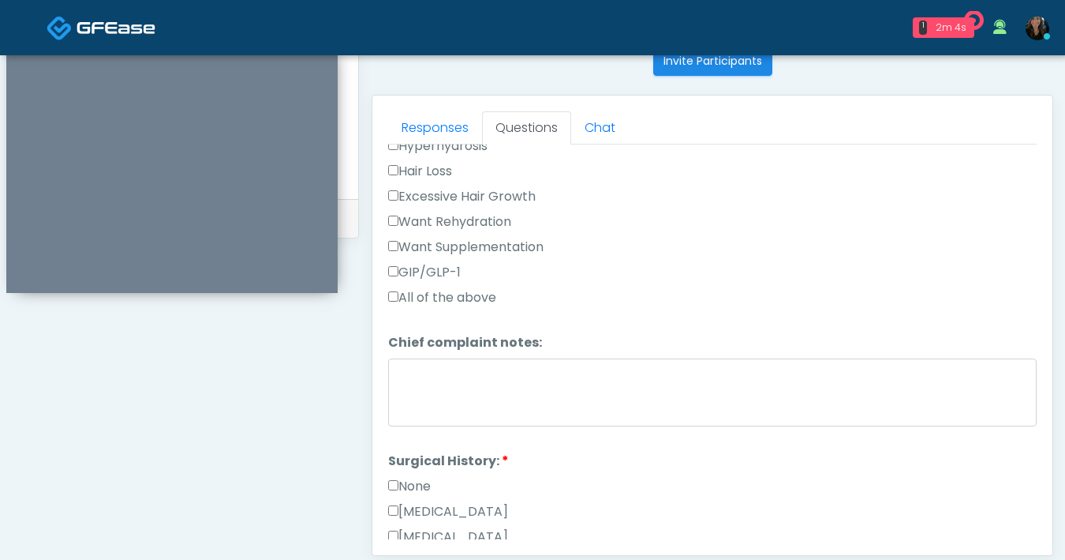
scroll to position [1028, 0]
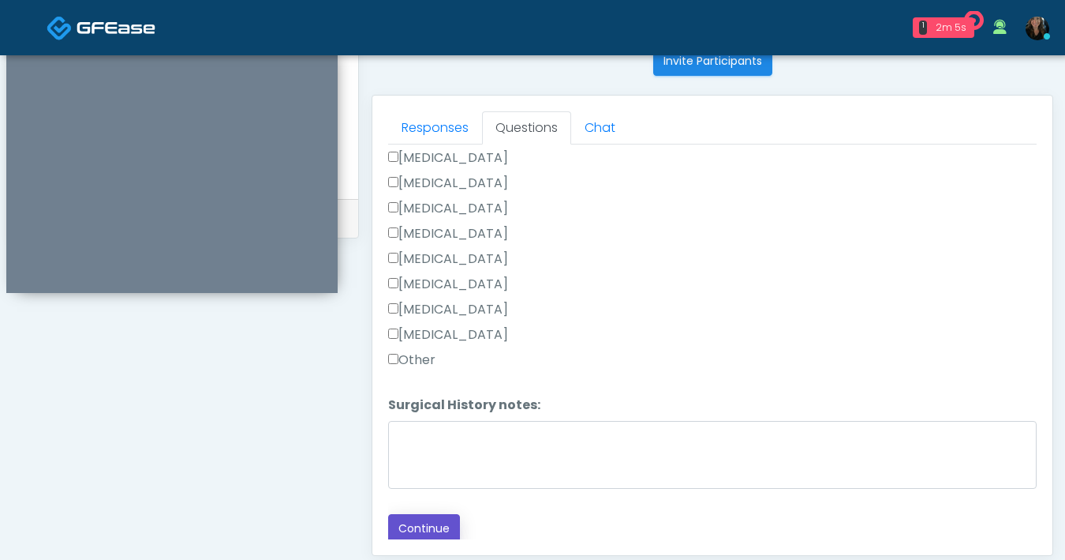
click at [434, 521] on button "Continue" at bounding box center [424, 528] width 72 height 29
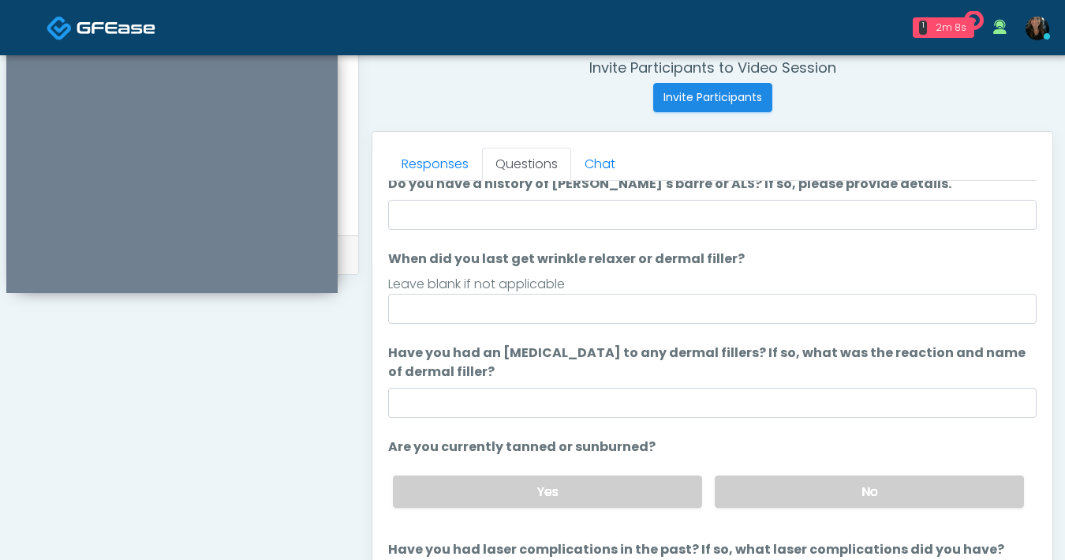
scroll to position [44, 0]
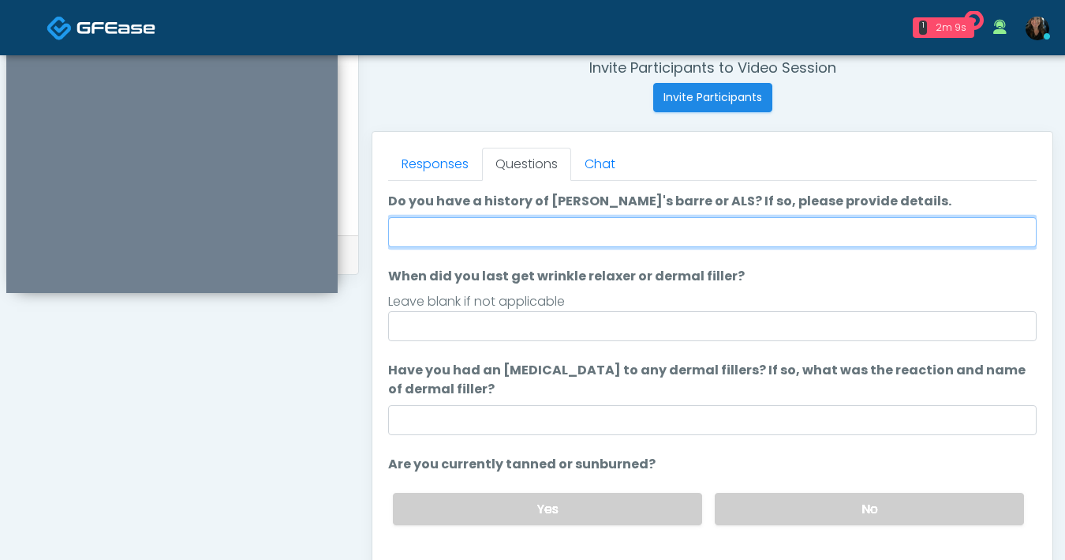
click at [580, 232] on input "Do you have a history of Guillain's barre or ALS? If so, please provide details." at bounding box center [712, 232] width 649 height 30
type input "**"
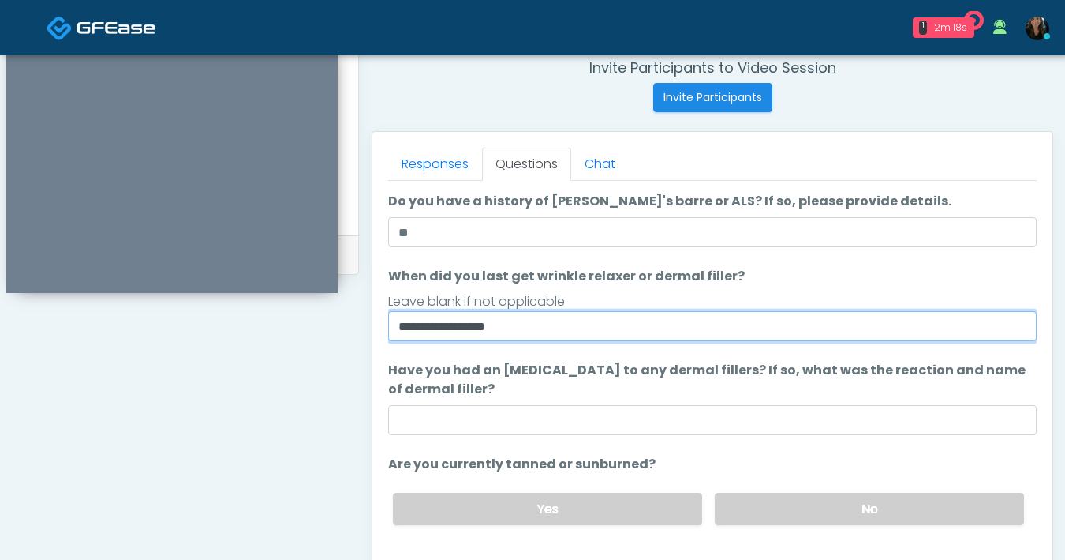
click at [520, 328] on input "**********" at bounding box center [712, 326] width 649 height 30
type input "**********"
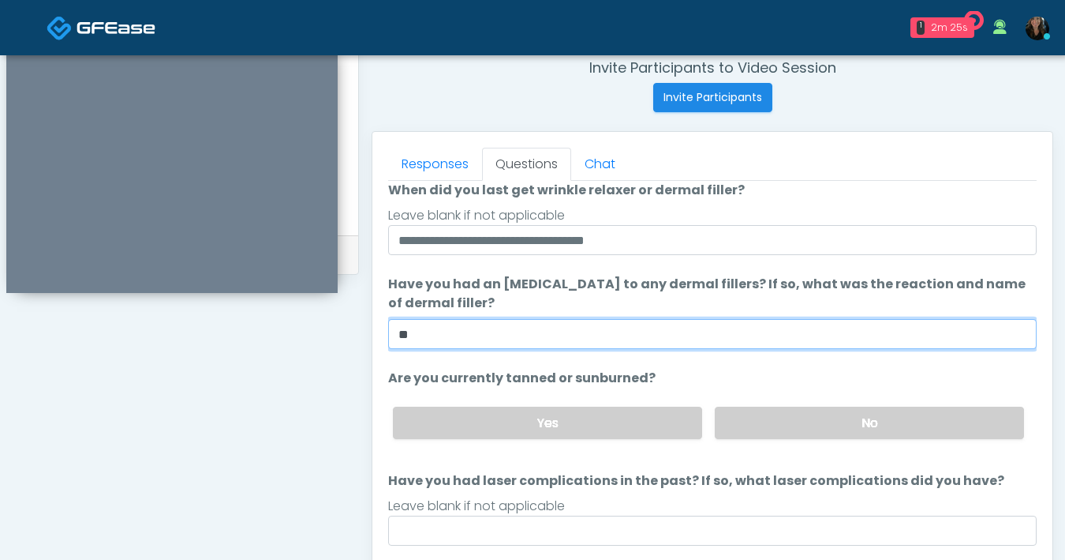
scroll to position [148, 0]
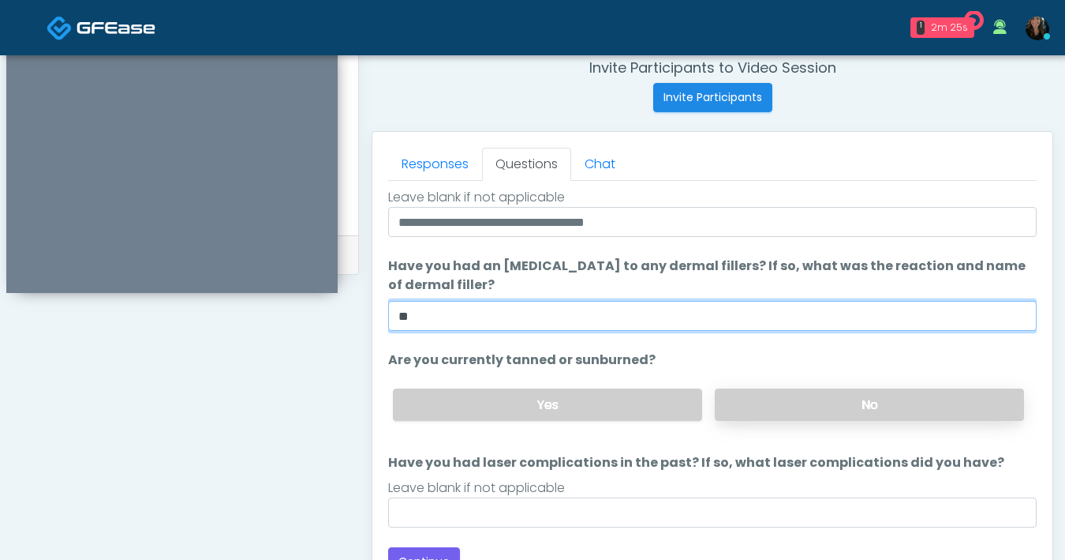
type input "**"
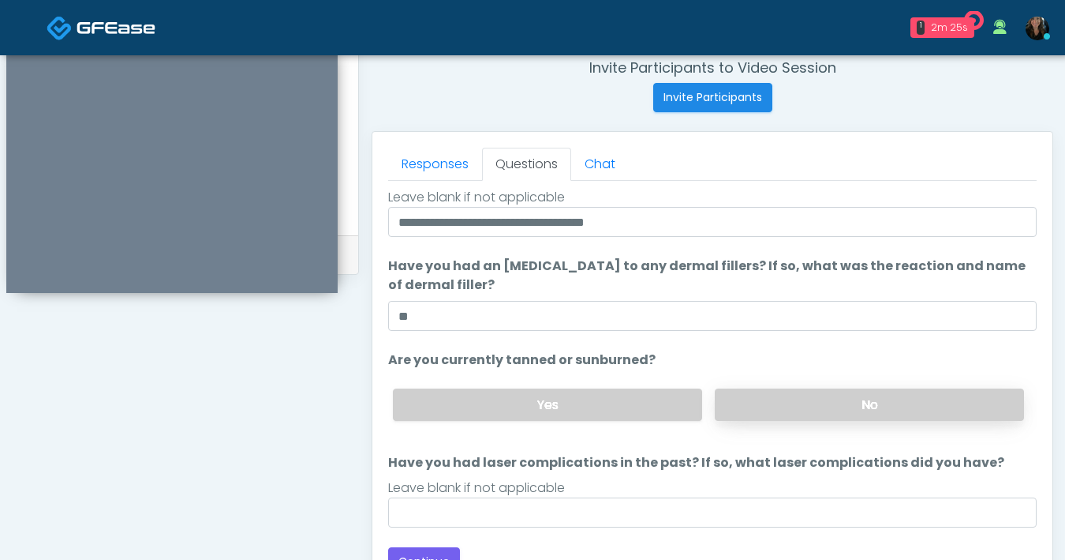
click at [755, 395] on label "No" at bounding box center [869, 404] width 309 height 32
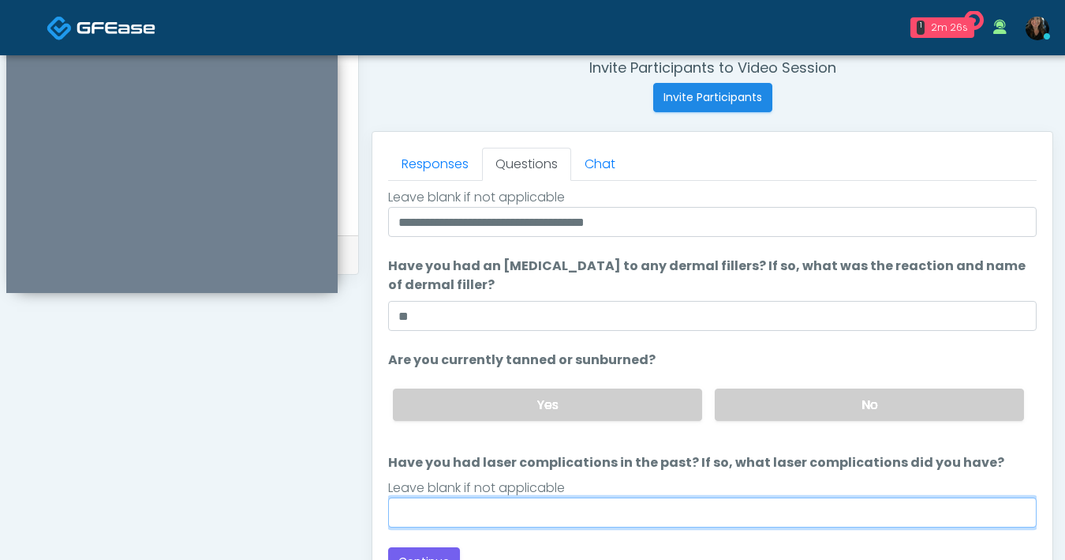
click at [614, 525] on input "Have you had laser complications in the past? If so, what laser complications d…" at bounding box center [712, 512] width 649 height 30
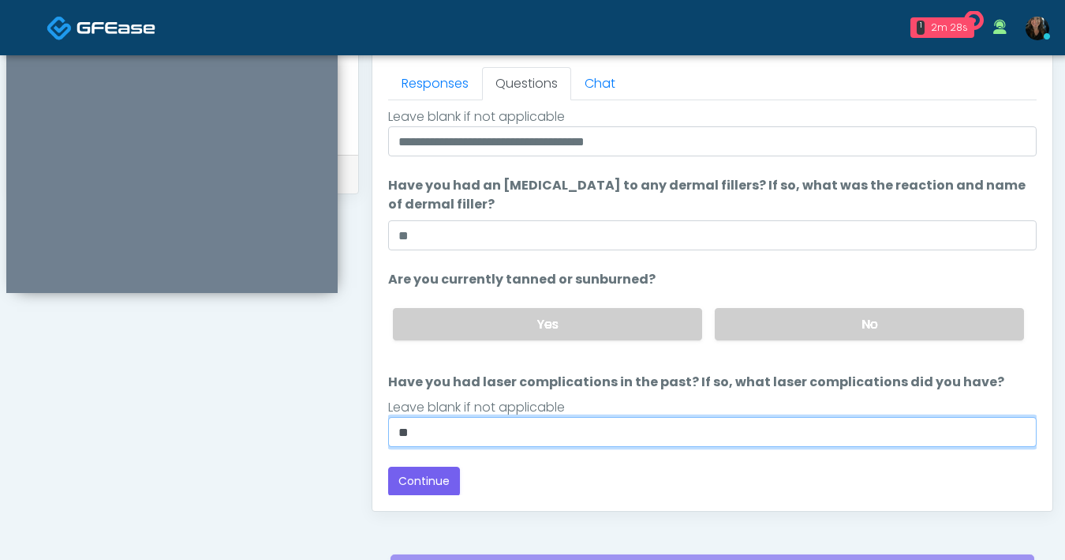
scroll to position [713, 0]
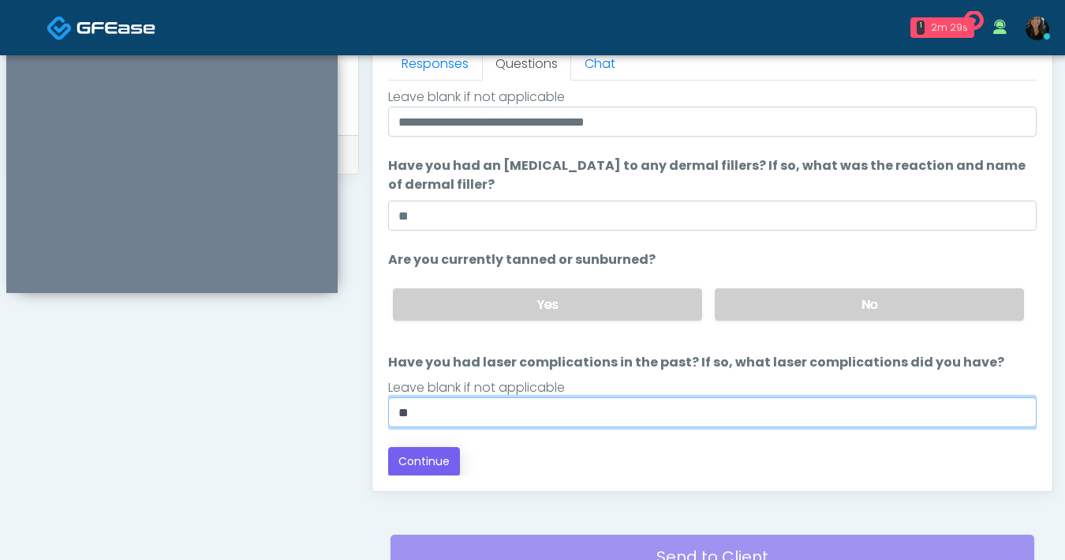
type input "**"
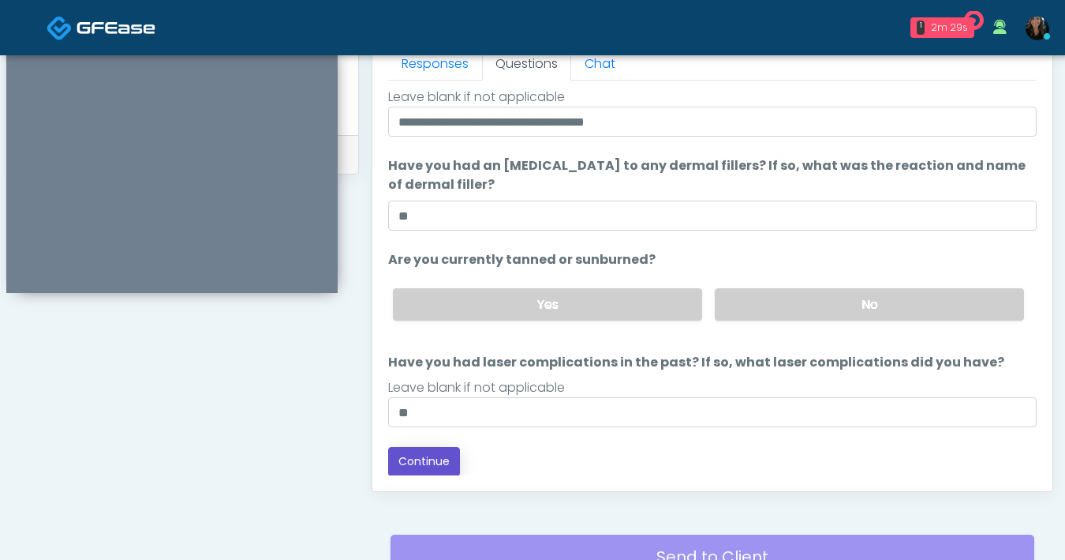
click at [428, 465] on button "Continue" at bounding box center [424, 461] width 72 height 29
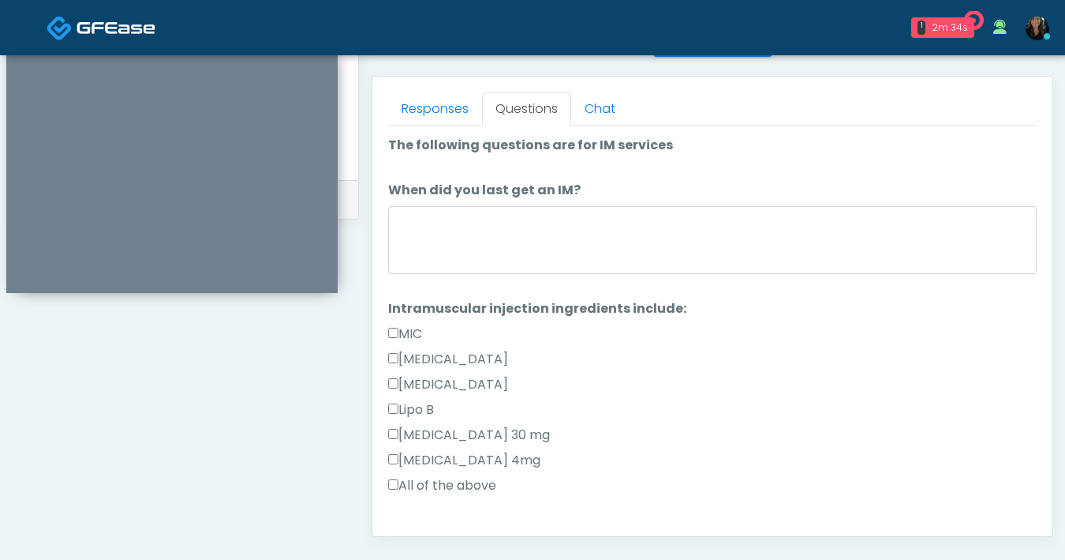
scroll to position [664, 0]
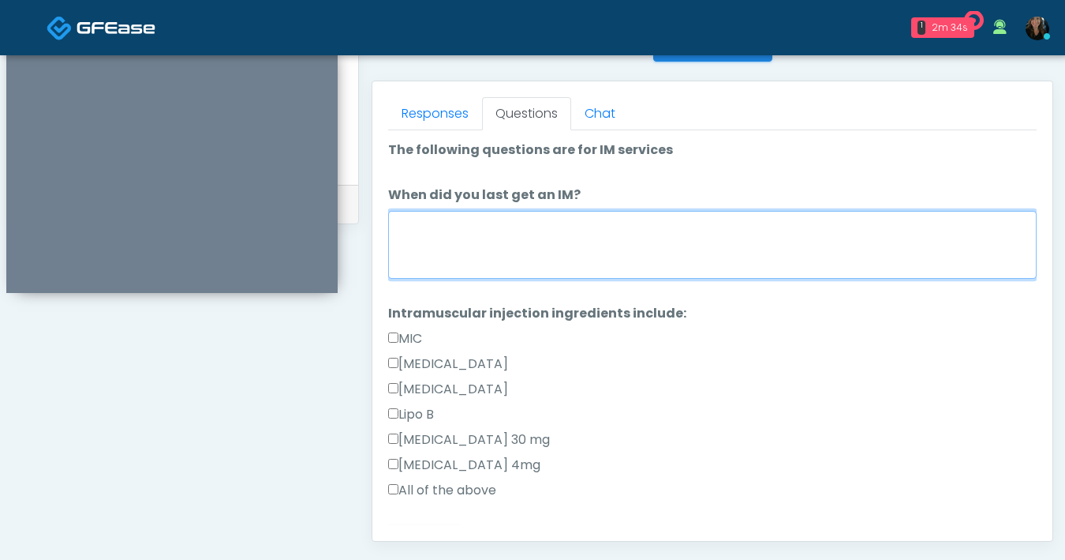
click at [578, 270] on textarea "When did you last get an IM?" at bounding box center [712, 245] width 649 height 68
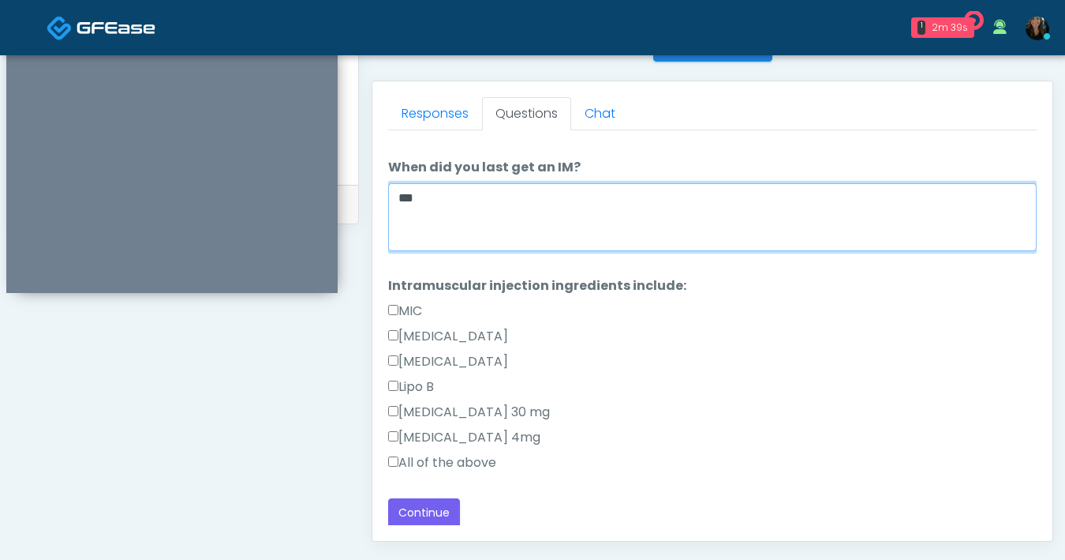
scroll to position [29, 0]
type textarea "***"
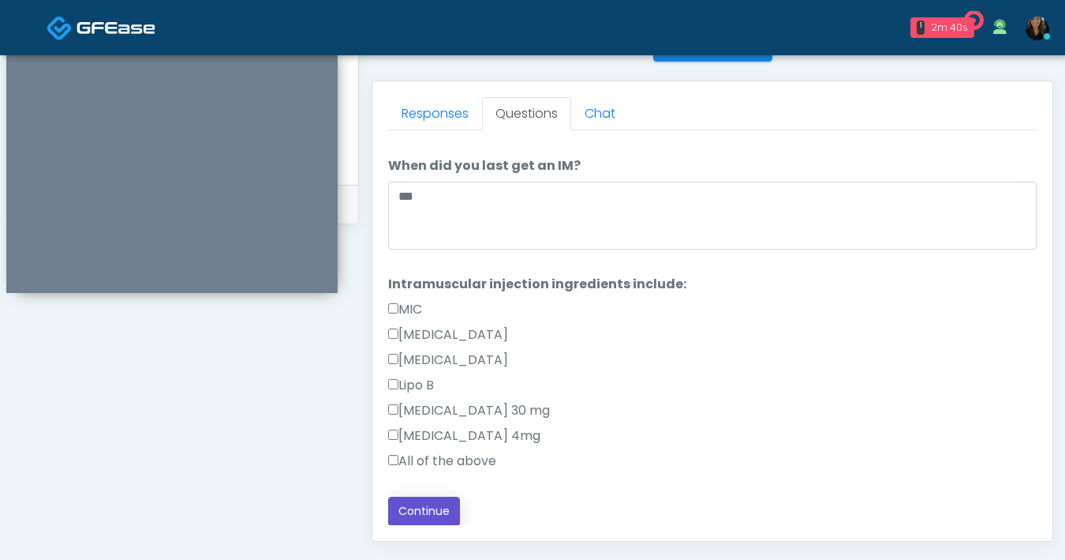
click at [417, 505] on button "Continue" at bounding box center [424, 510] width 72 height 29
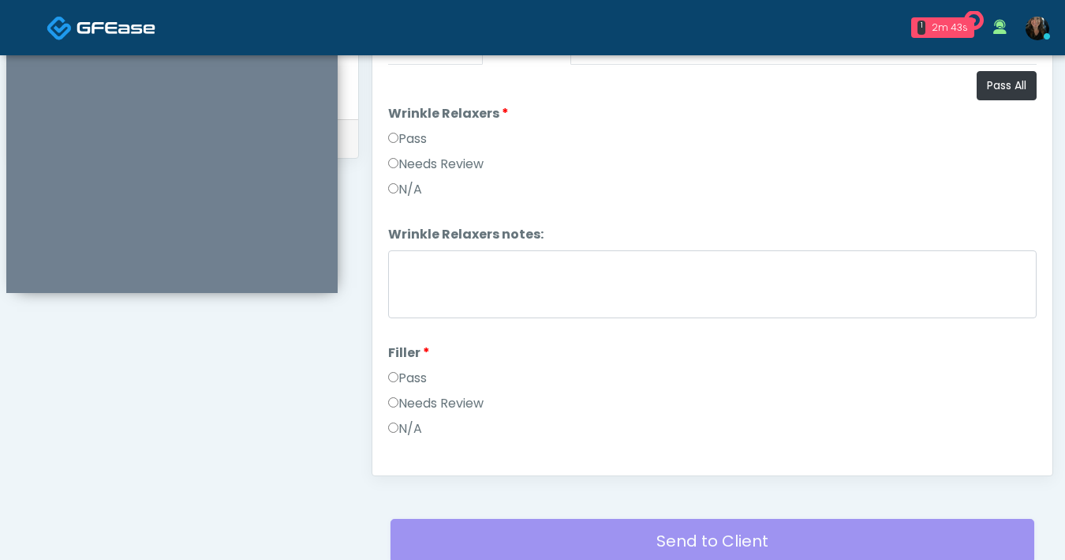
scroll to position [1, 0]
click at [1001, 89] on button "Pass All" at bounding box center [1007, 84] width 60 height 29
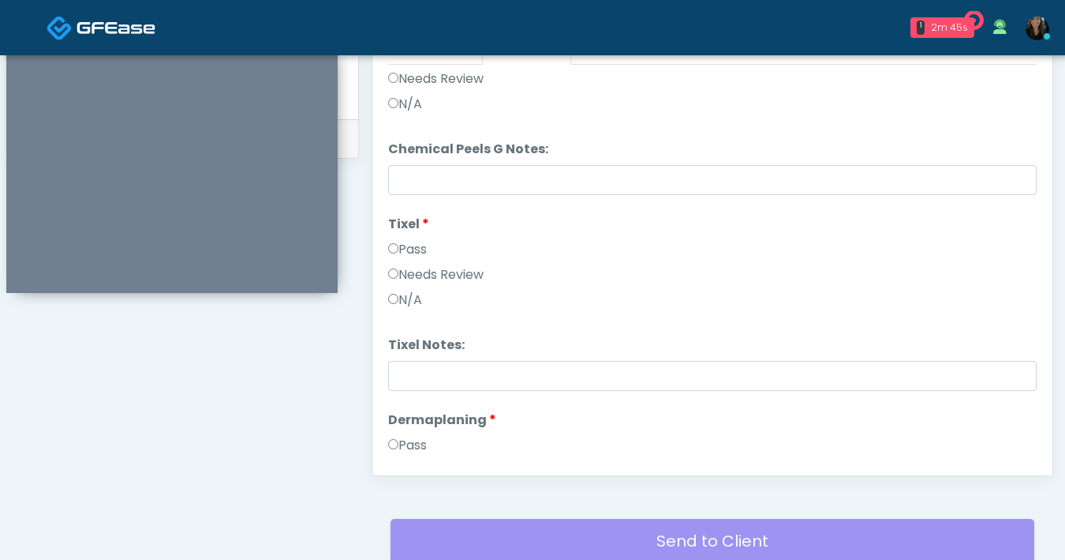
scroll to position [1650, 0]
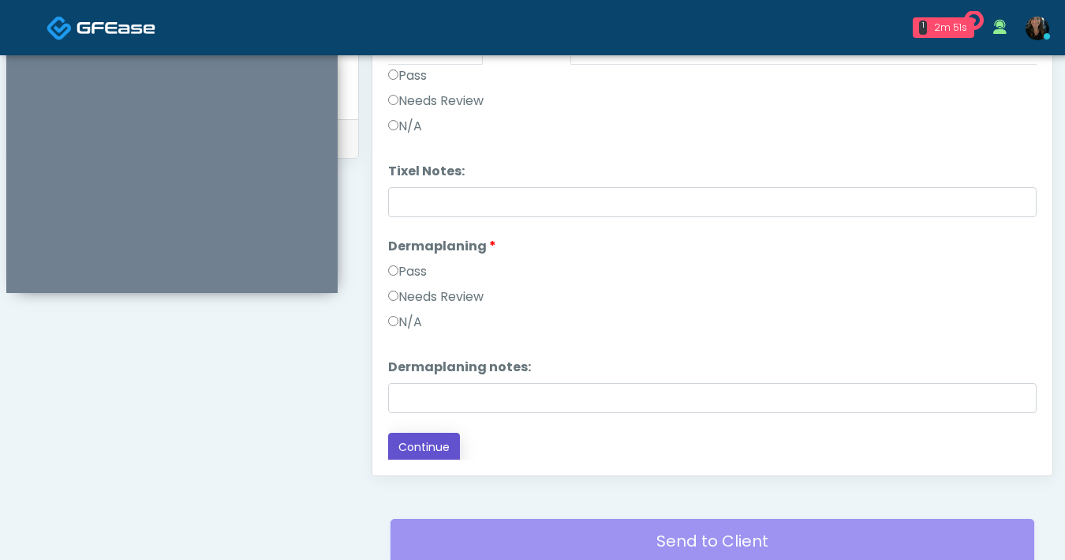
click at [414, 438] on button "Continue" at bounding box center [424, 446] width 72 height 29
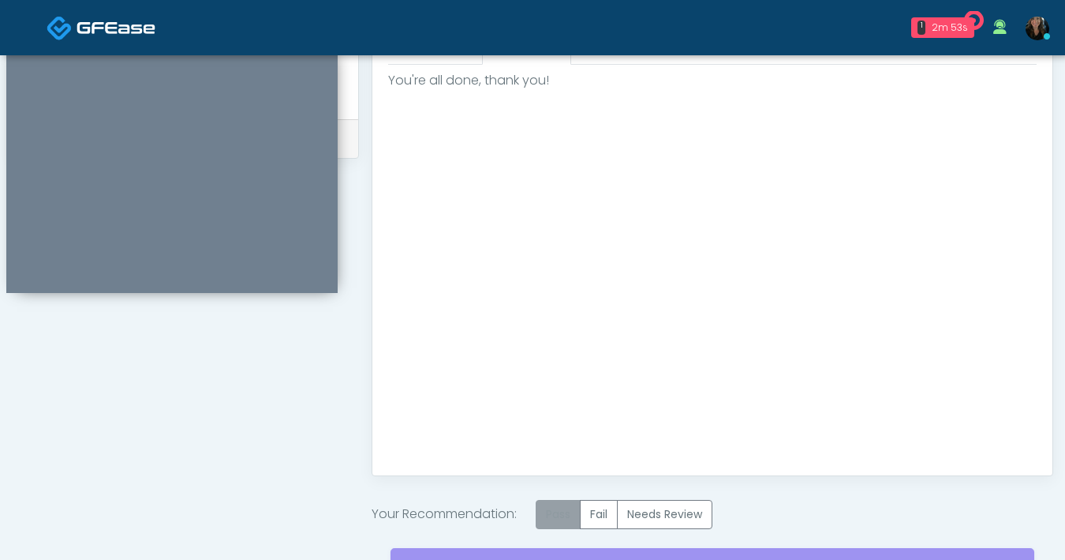
click at [571, 519] on label "Pass" at bounding box center [558, 514] width 45 height 29
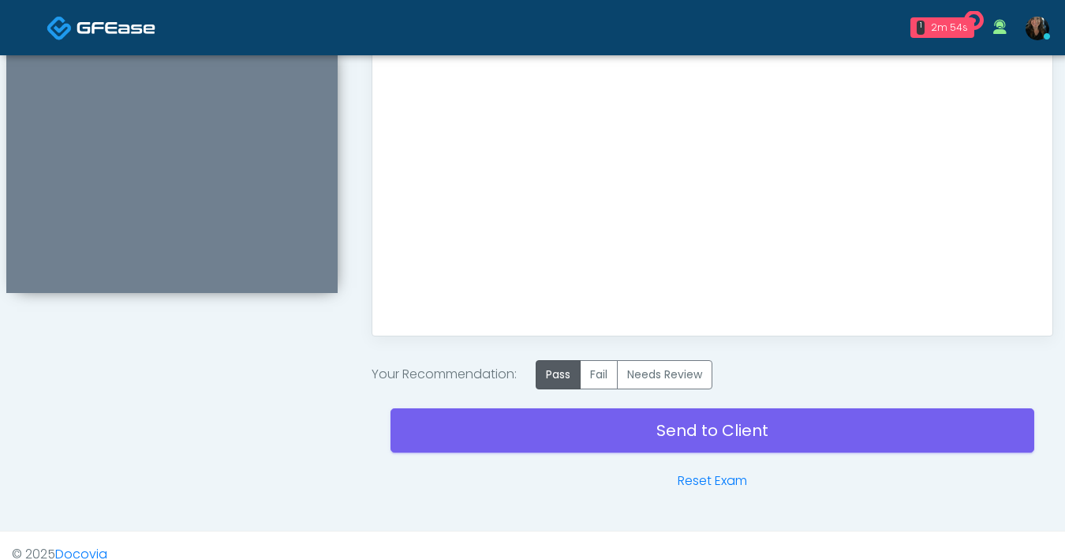
scroll to position [867, 0]
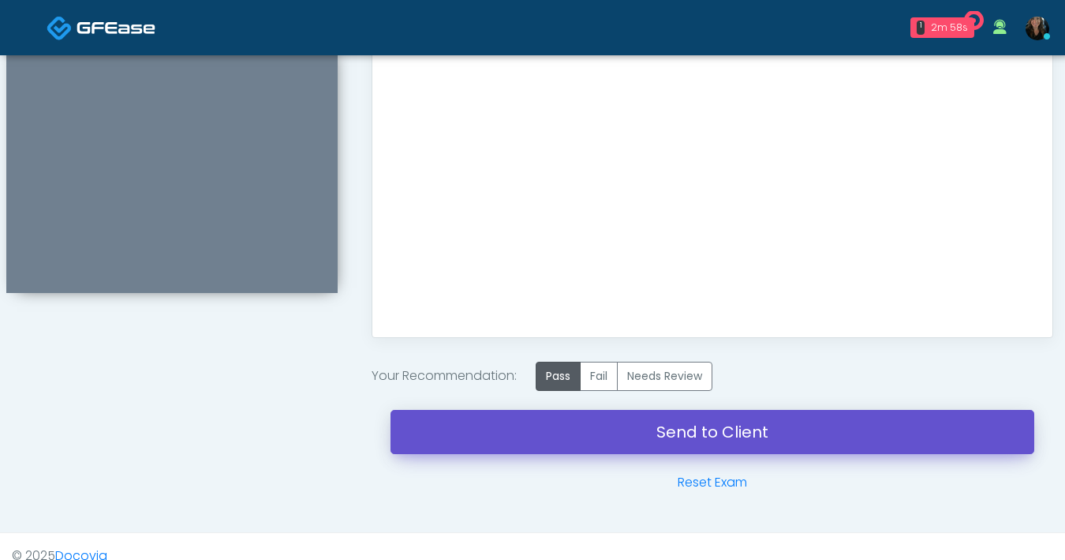
click at [646, 433] on link "Send to Client" at bounding box center [713, 432] width 644 height 44
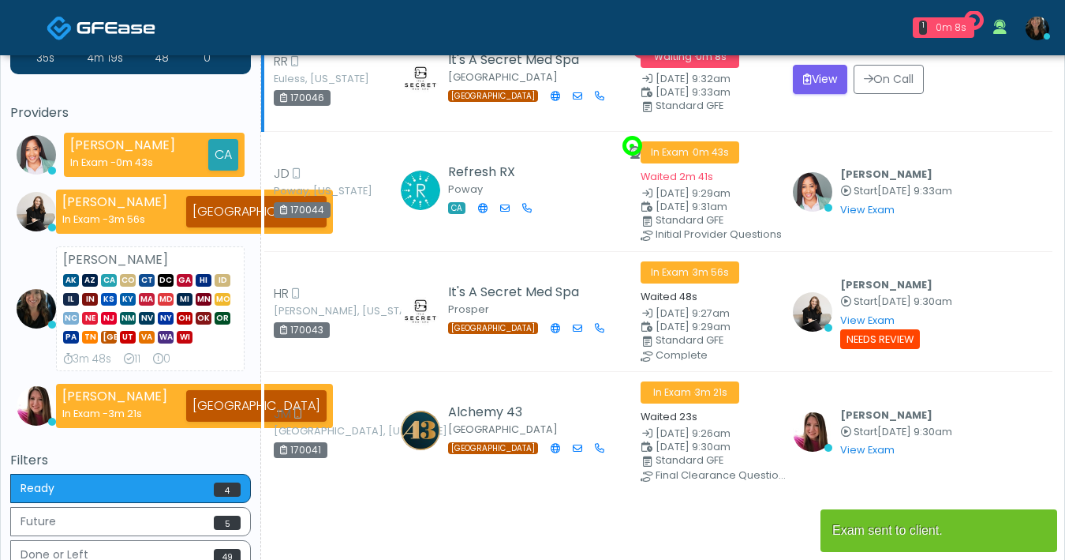
scroll to position [13, 0]
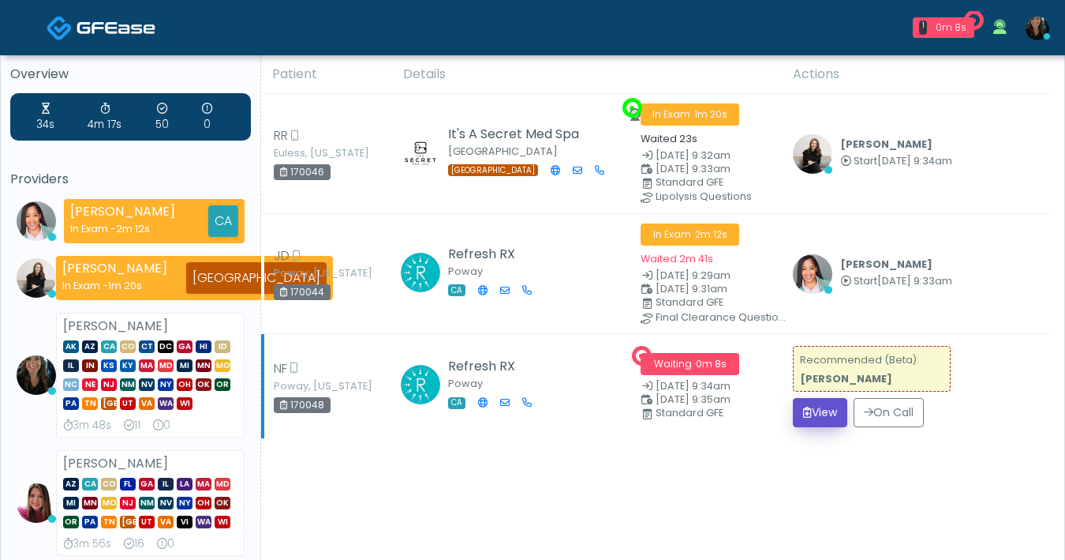
click at [827, 414] on button "View" at bounding box center [820, 412] width 54 height 29
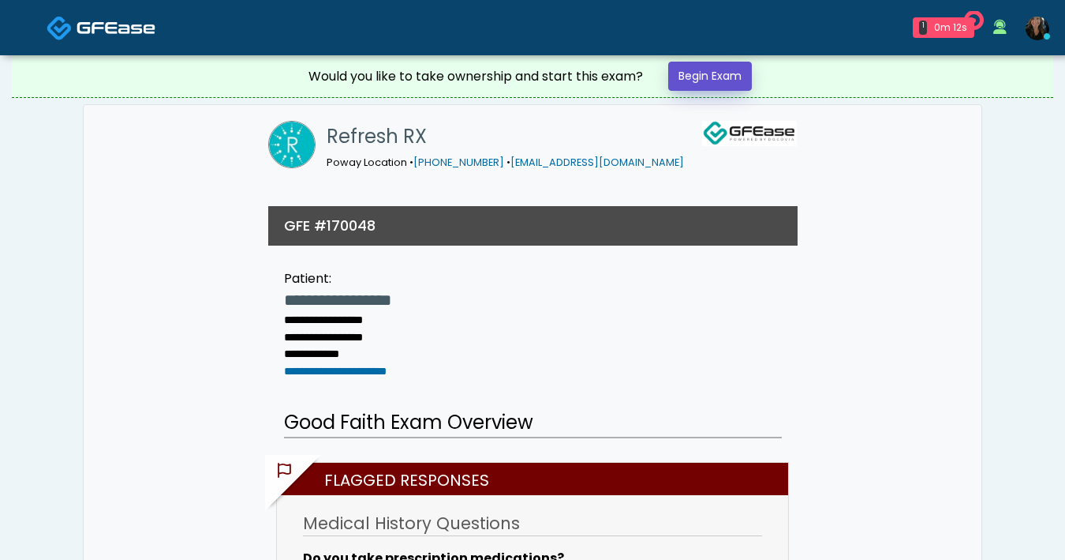
click at [713, 78] on link "Begin Exam" at bounding box center [710, 76] width 84 height 29
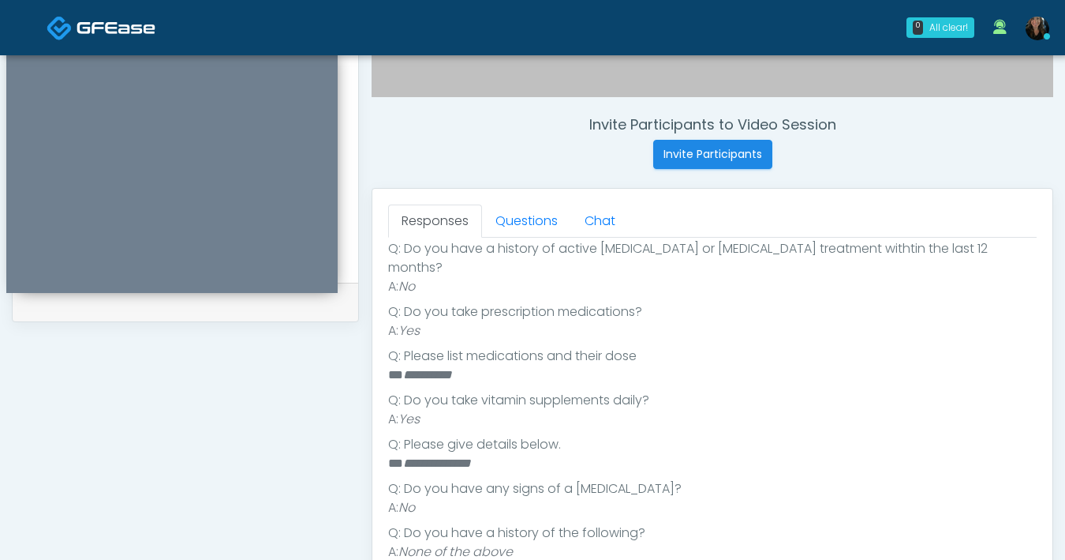
scroll to position [349, 0]
click at [537, 215] on link "Questions" at bounding box center [526, 220] width 89 height 33
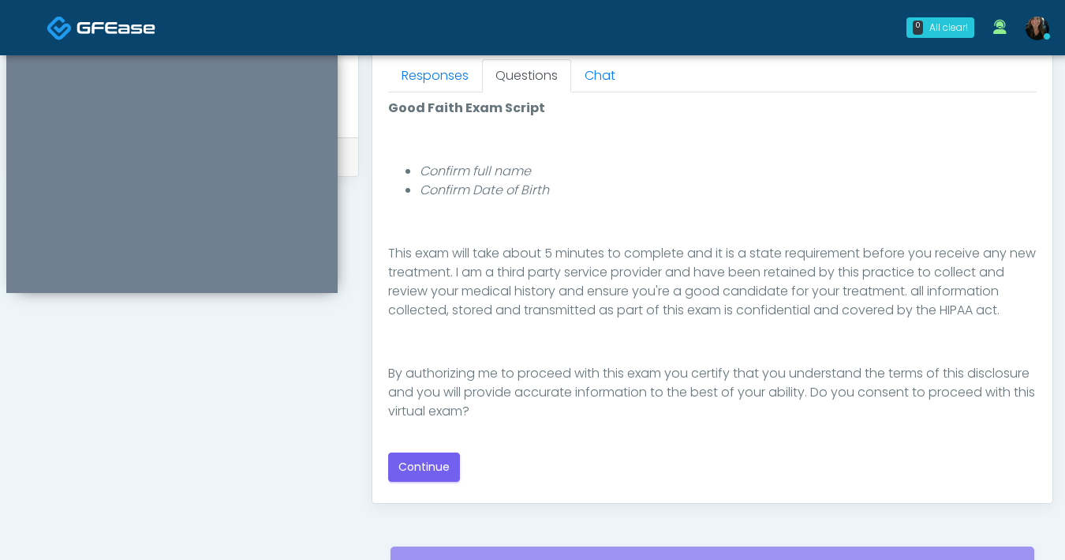
scroll to position [712, 0]
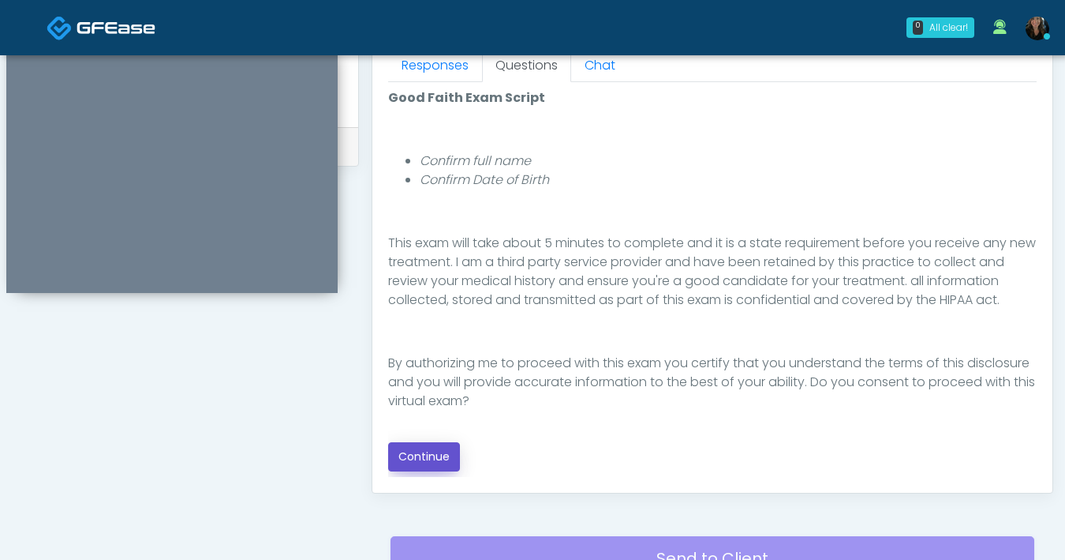
click at [429, 465] on button "Continue" at bounding box center [424, 456] width 72 height 29
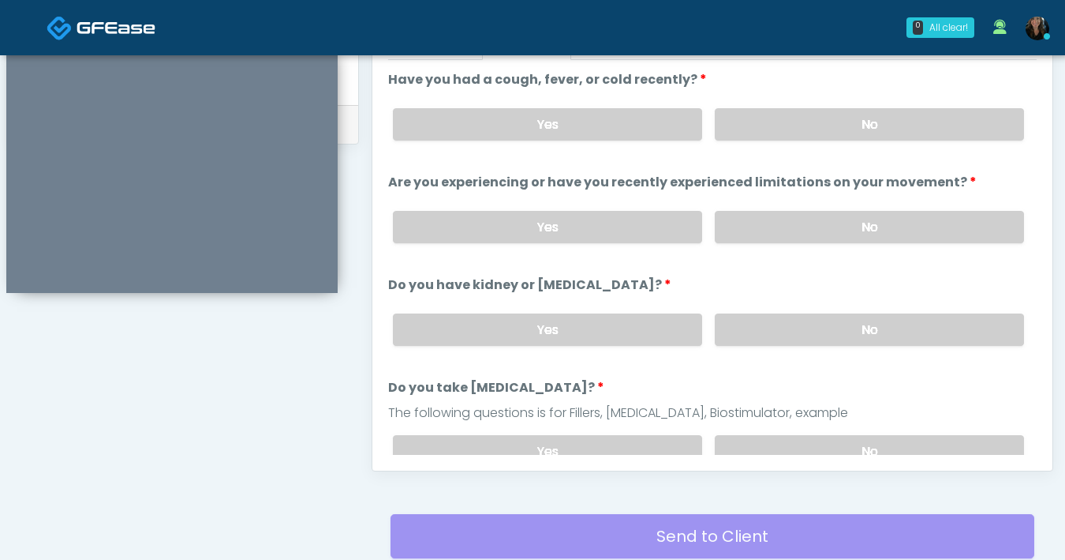
scroll to position [670, 0]
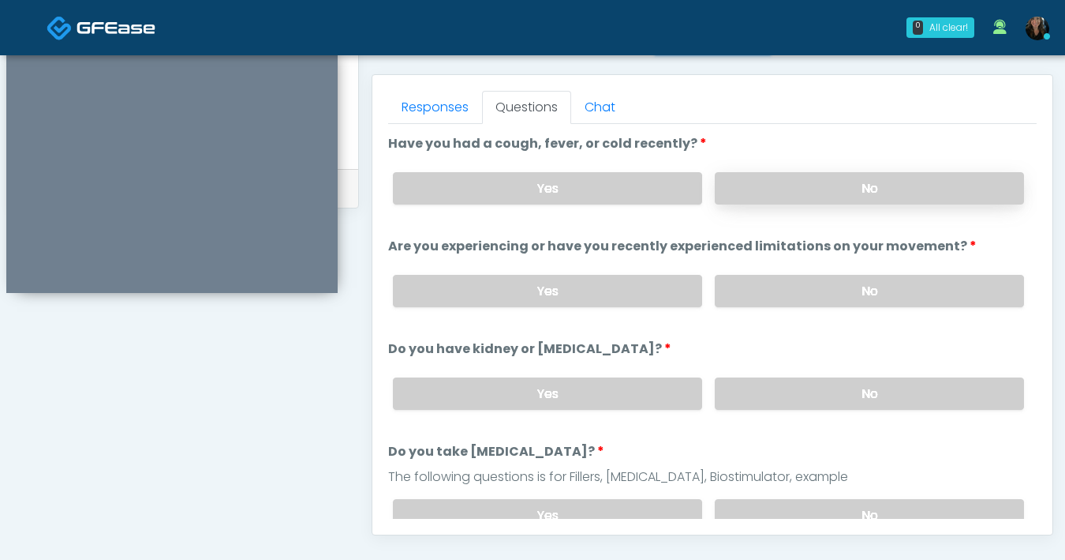
click at [864, 199] on label "No" at bounding box center [869, 188] width 309 height 32
click at [804, 306] on div "Yes No" at bounding box center [708, 291] width 657 height 58
click at [814, 292] on label "No" at bounding box center [869, 291] width 309 height 32
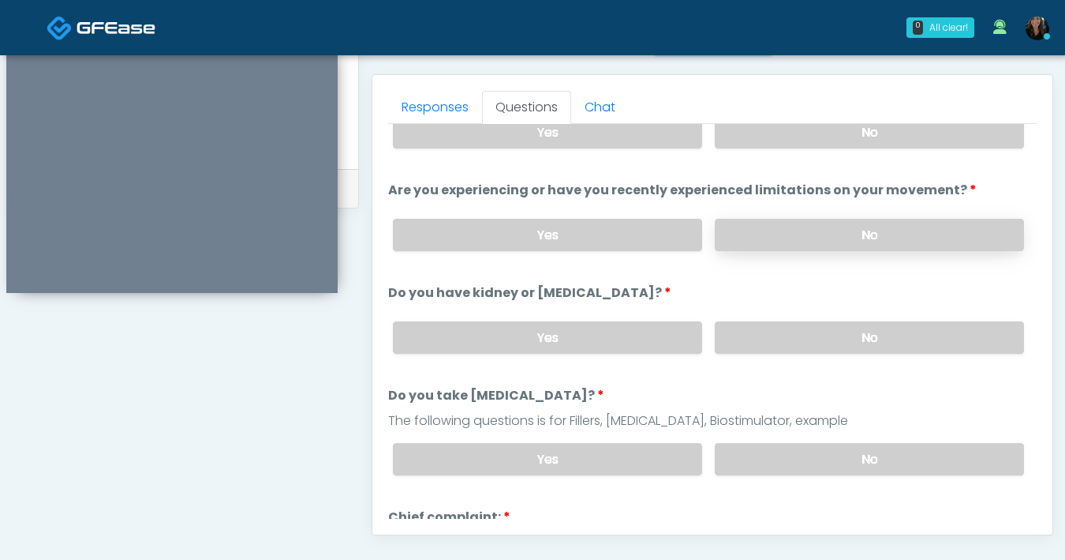
scroll to position [54, 0]
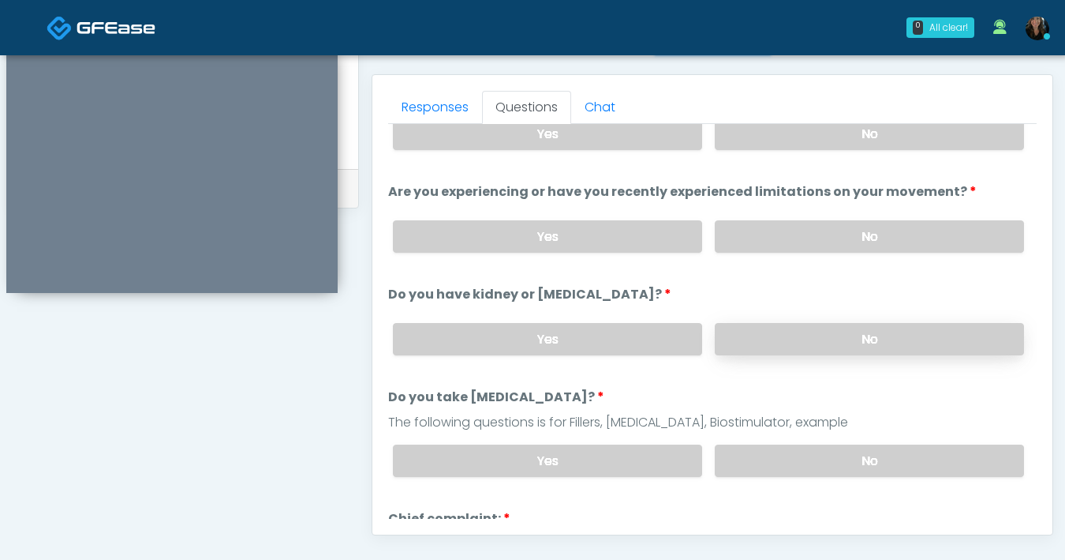
click at [807, 344] on label "No" at bounding box center [869, 339] width 309 height 32
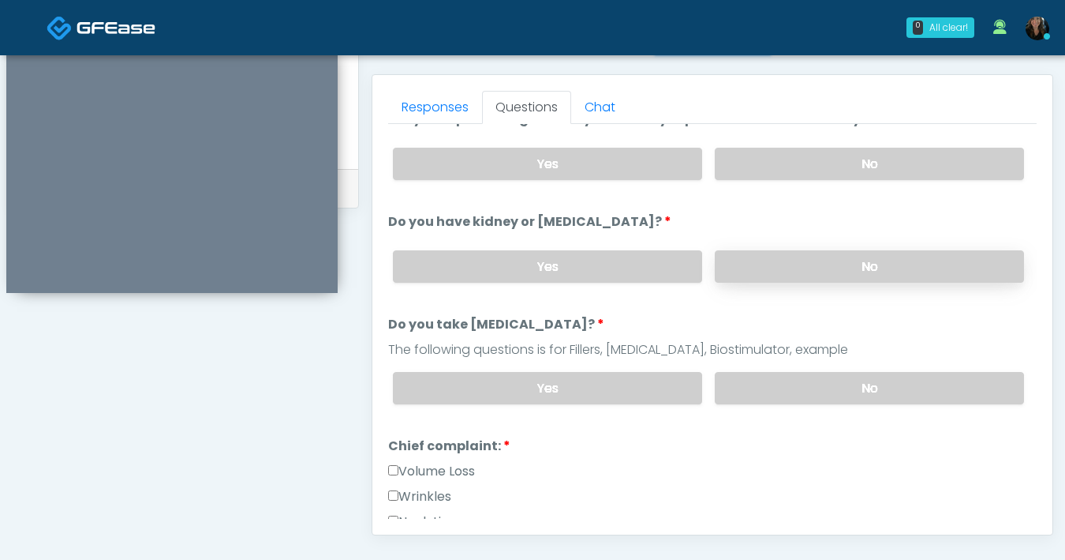
scroll to position [128, 0]
click at [798, 387] on label "No" at bounding box center [869, 387] width 309 height 32
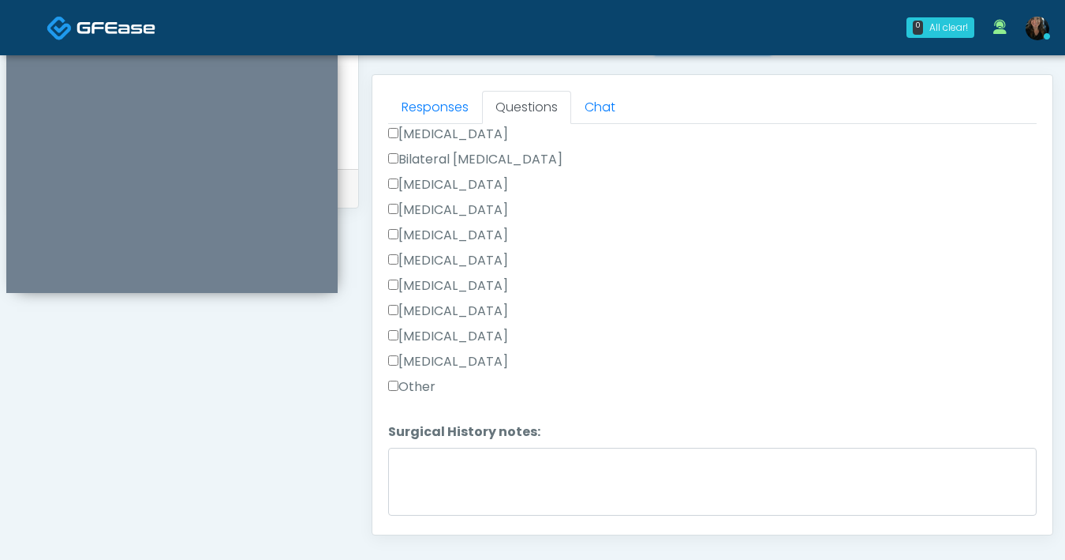
scroll to position [988, 0]
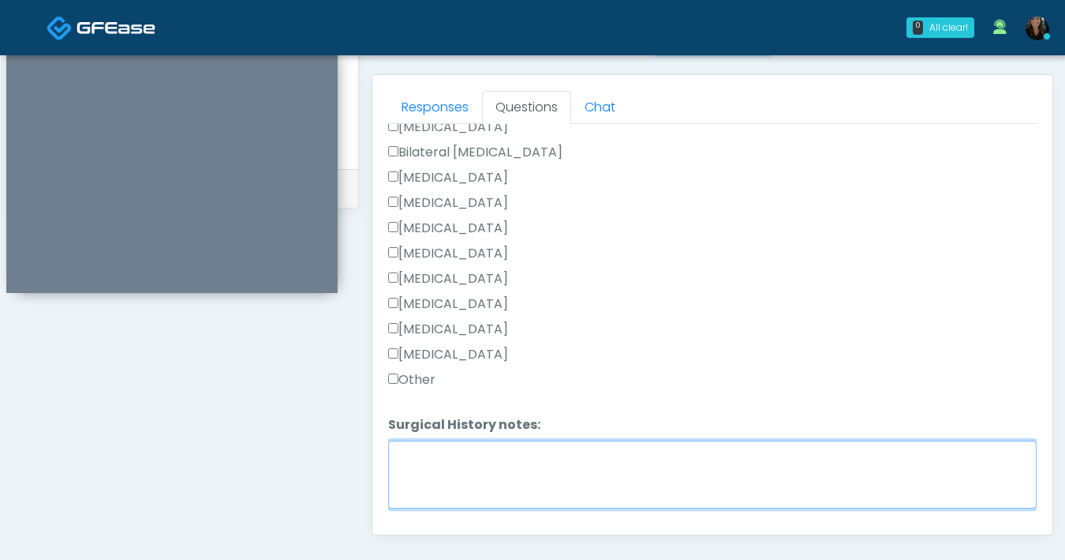
click at [522, 457] on textarea "Surgical History notes:" at bounding box center [712, 474] width 649 height 68
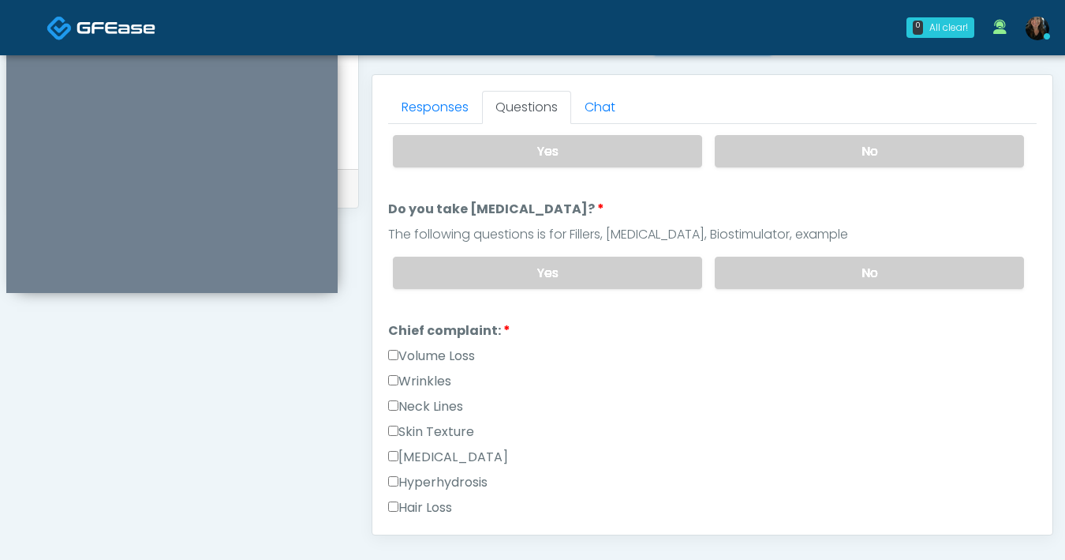
scroll to position [309, 0]
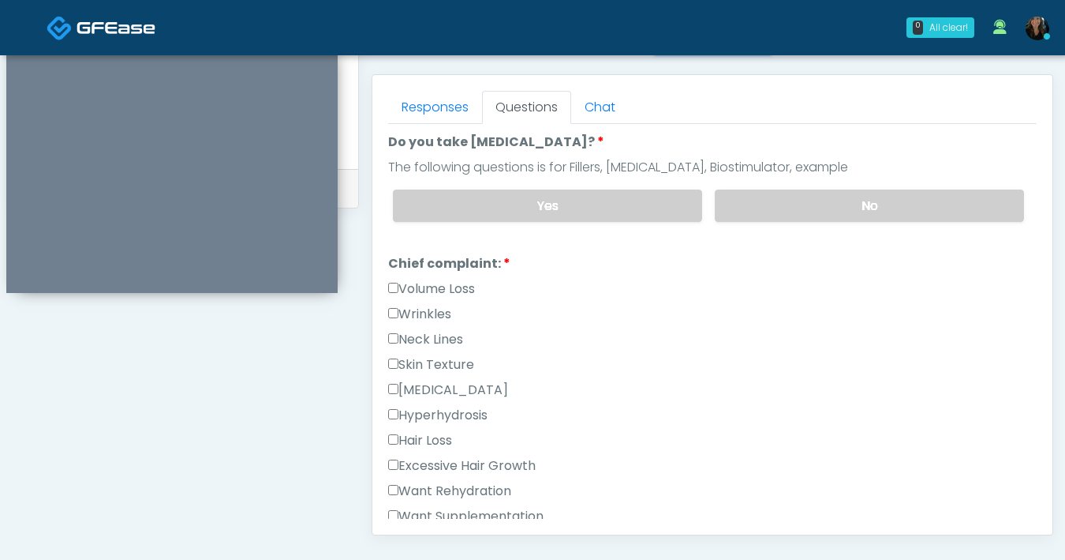
type textarea "********"
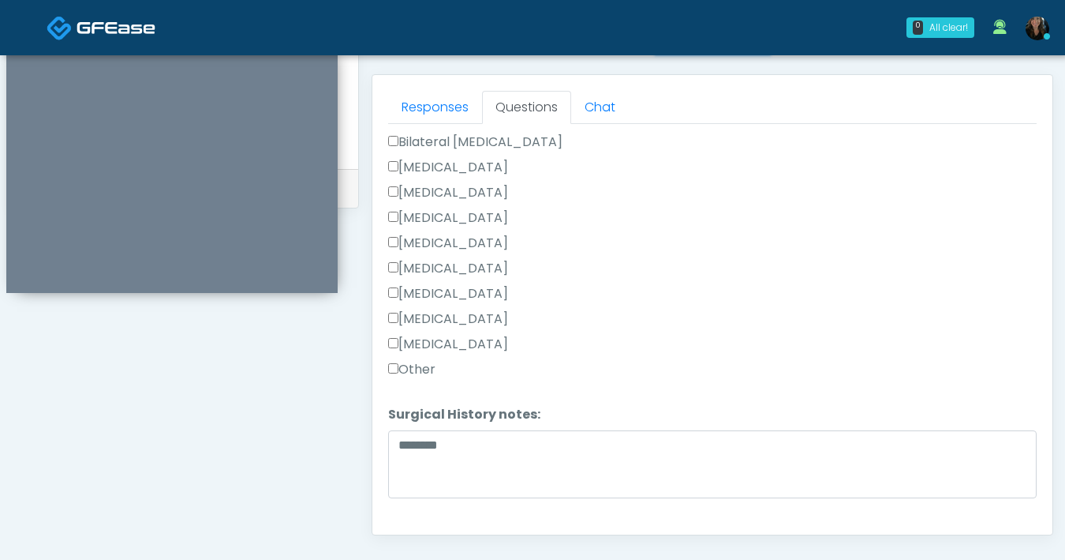
scroll to position [1028, 0]
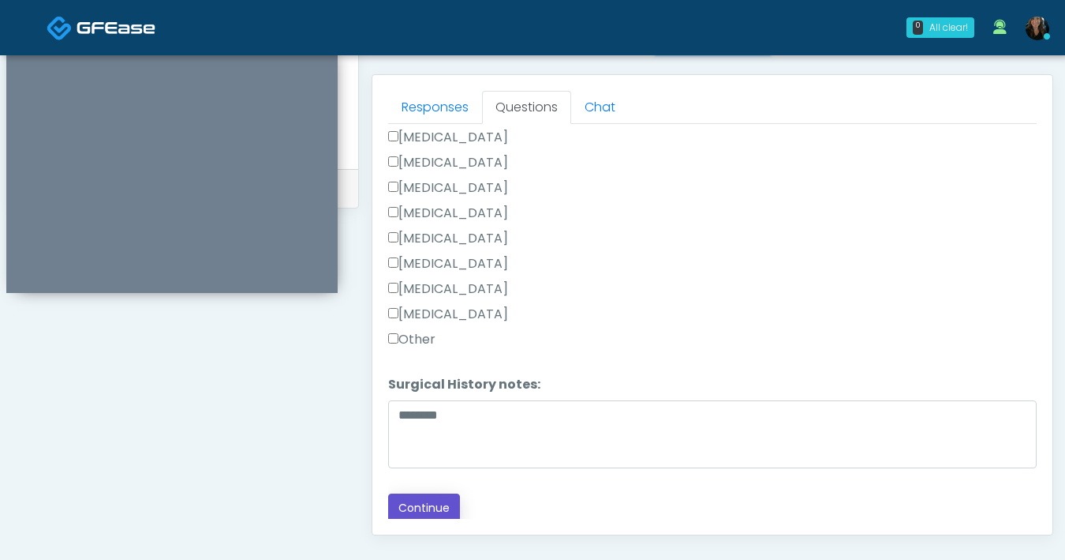
click at [452, 514] on button "Continue" at bounding box center [424, 507] width 72 height 29
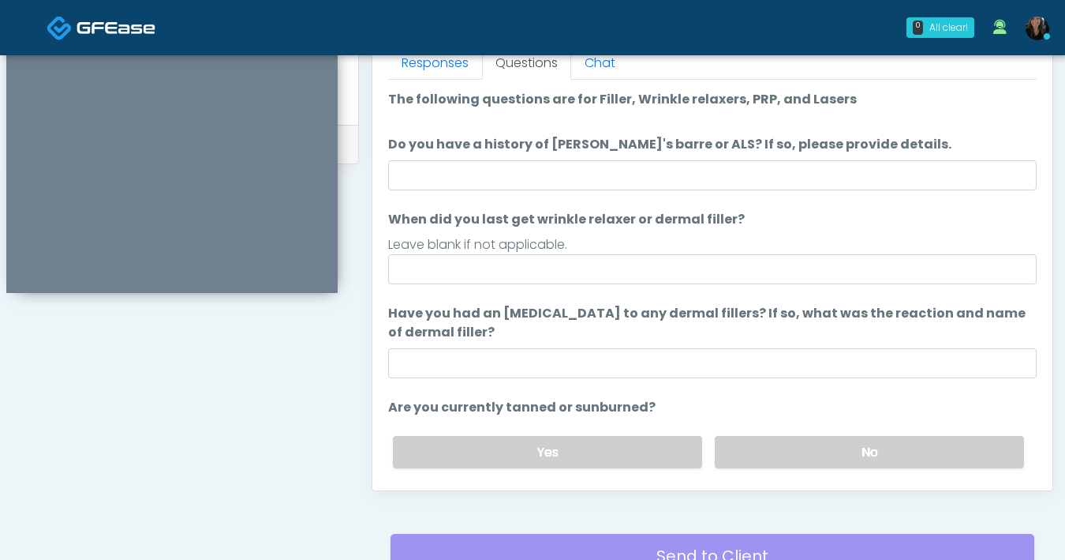
scroll to position [711, 0]
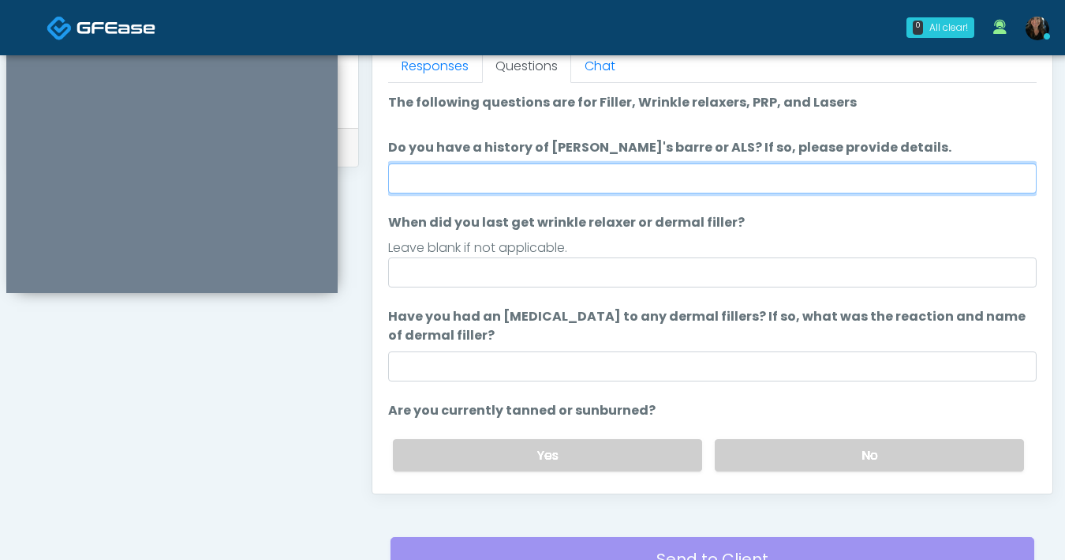
click at [649, 174] on input "Do you have a history of [PERSON_NAME]'s barre or ALS? If so, please provide de…" at bounding box center [712, 178] width 649 height 30
type input "**"
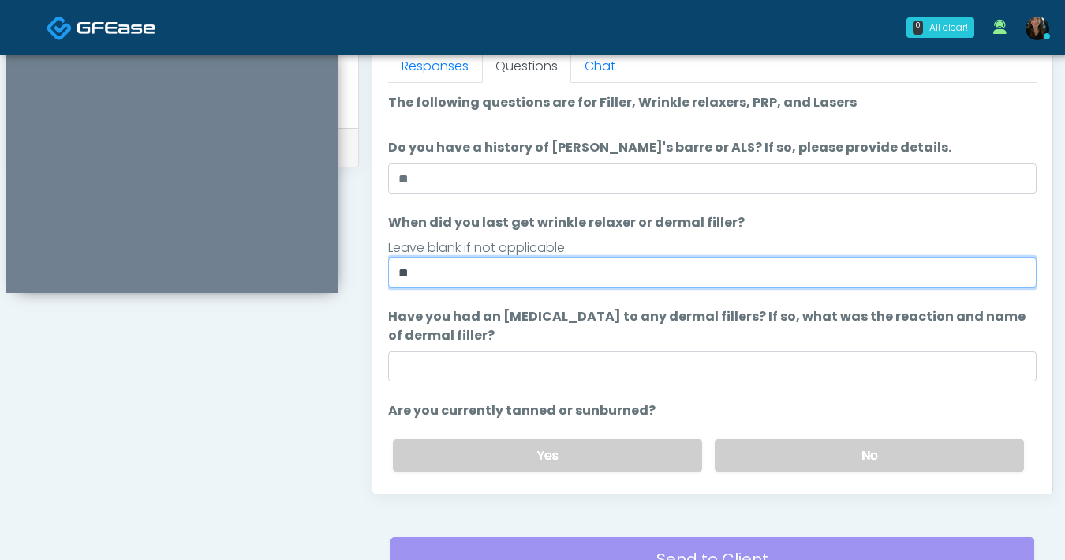
type input "*"
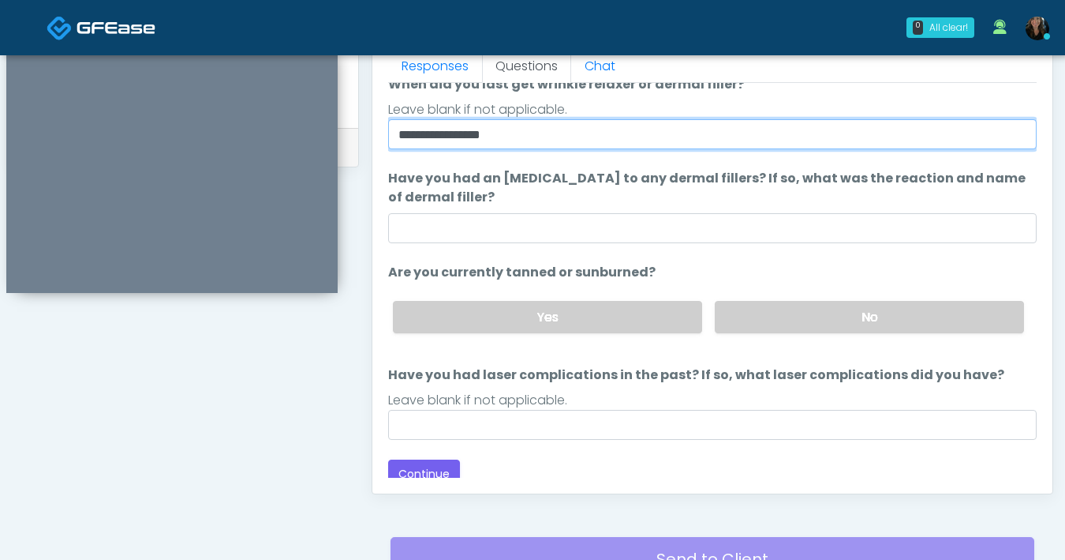
scroll to position [148, 0]
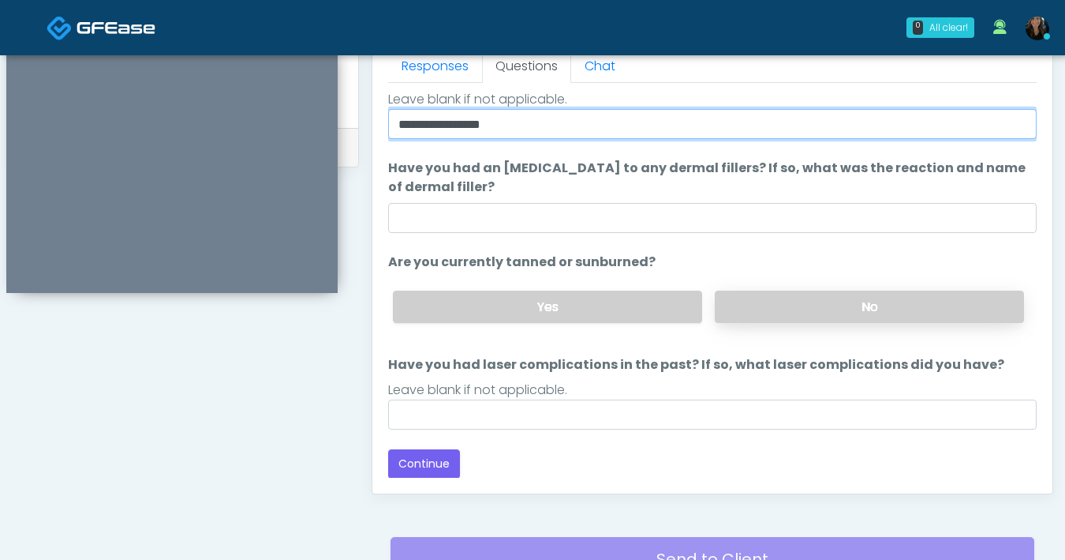
type input "**********"
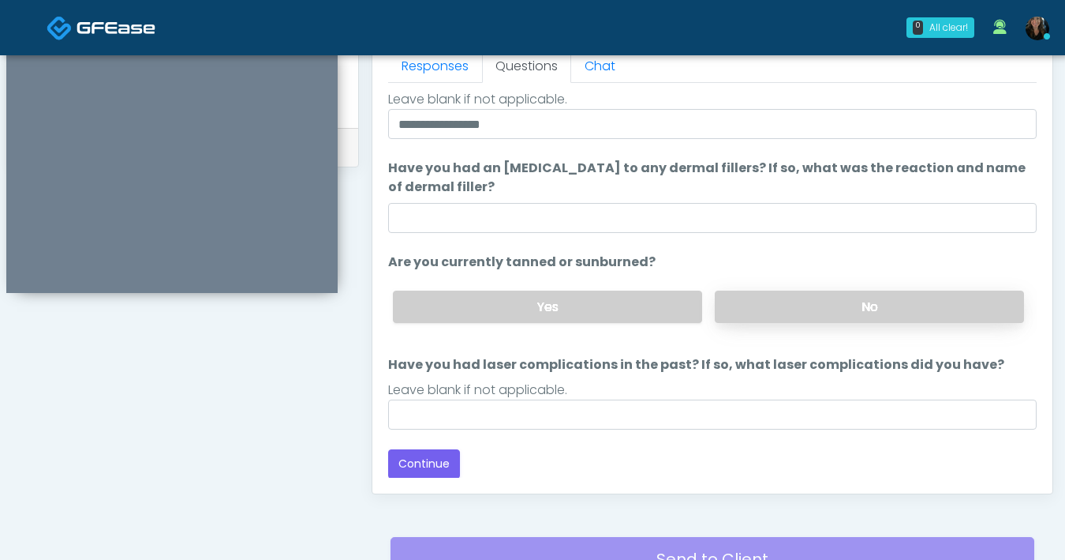
click at [781, 308] on label "No" at bounding box center [869, 306] width 309 height 32
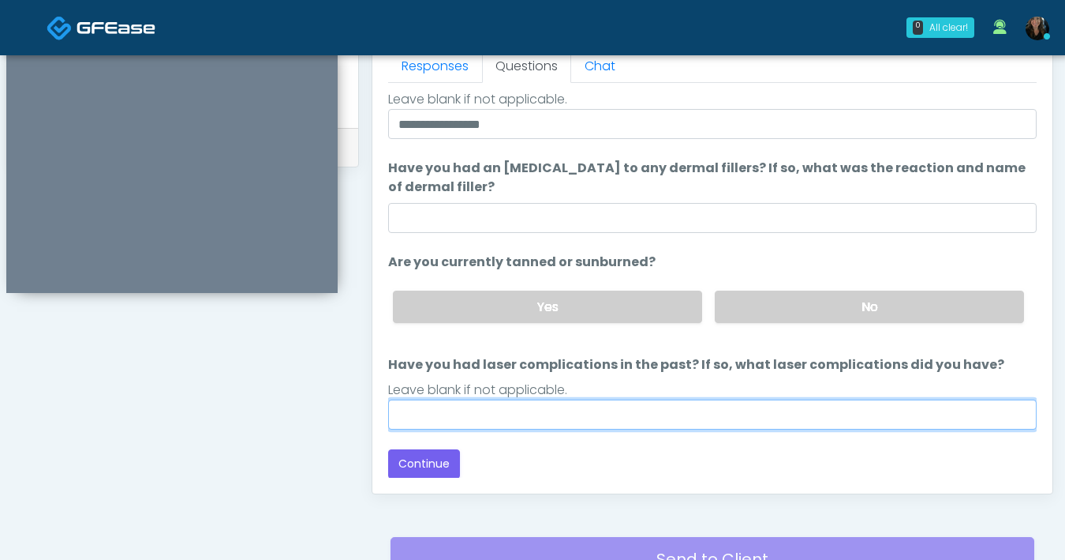
click at [643, 423] on input "Have you had laser complications in the past? If so, what laser complications d…" at bounding box center [712, 414] width 649 height 30
type input "**"
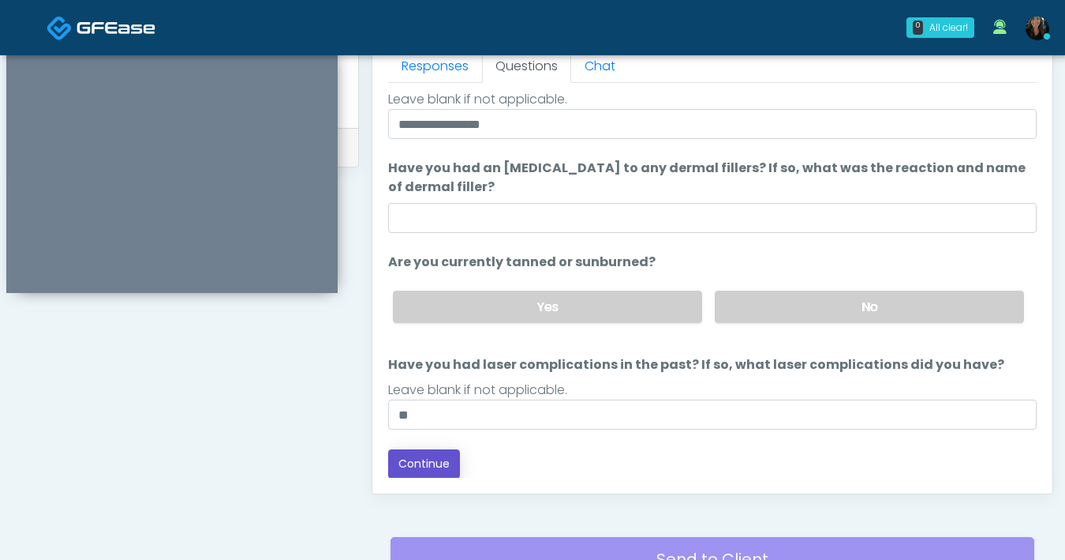
click at [445, 457] on button "Continue" at bounding box center [424, 463] width 72 height 29
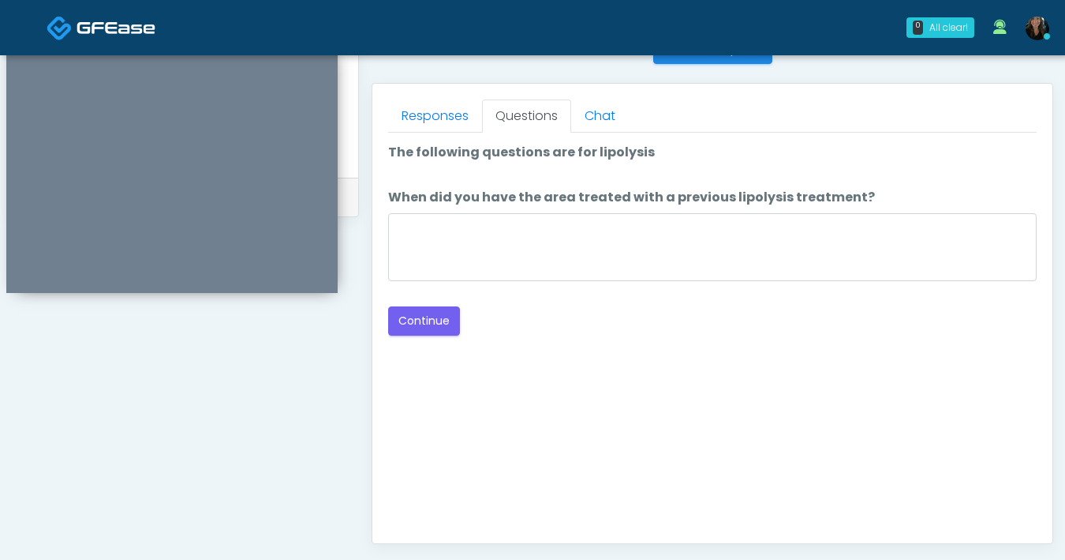
scroll to position [660, 0]
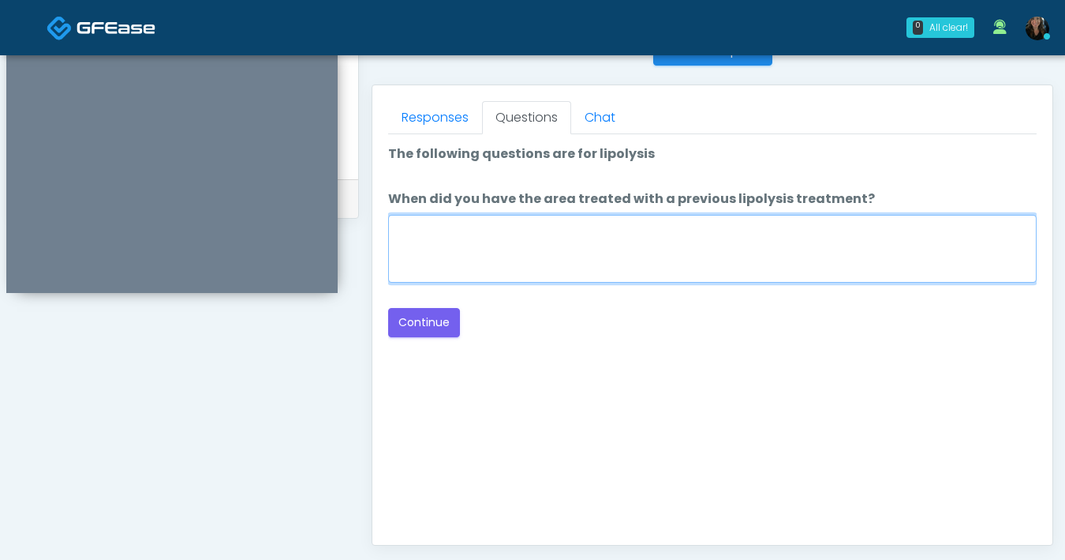
click at [687, 269] on textarea "When did you have the area treated with a previous lipolysis treatment?" at bounding box center [712, 249] width 649 height 68
type textarea "***"
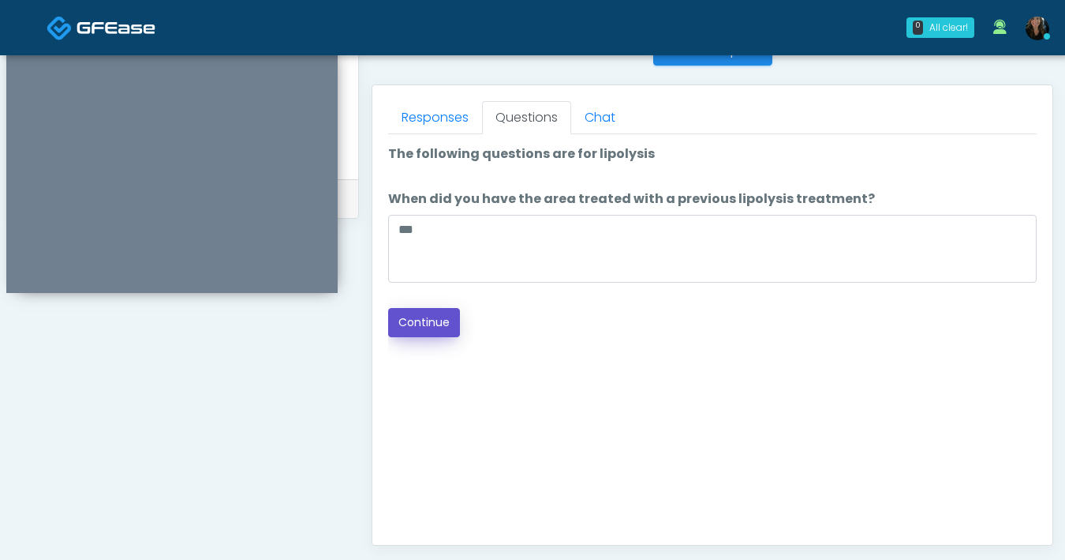
click at [448, 329] on button "Continue" at bounding box center [424, 322] width 72 height 29
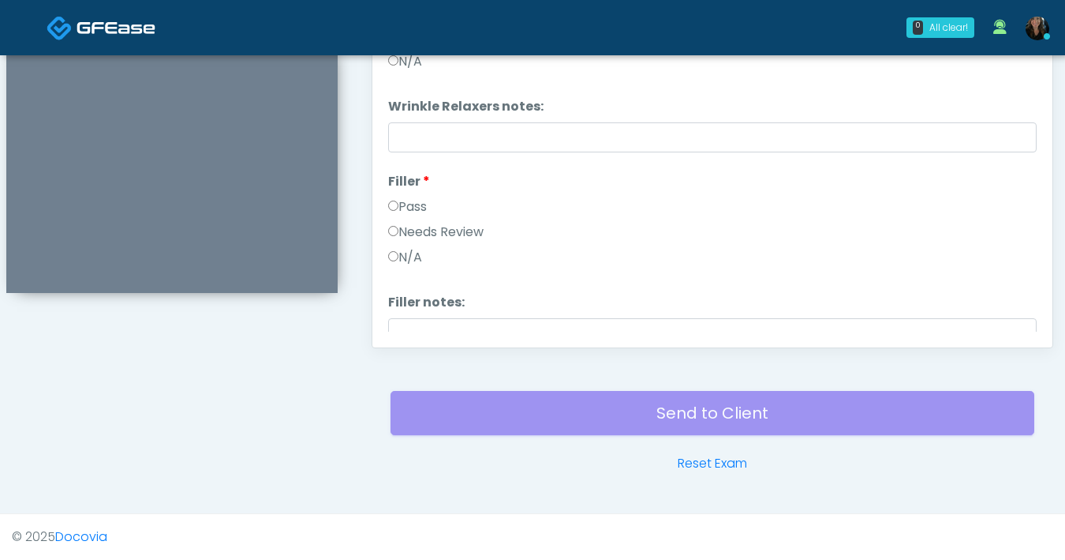
scroll to position [685, 0]
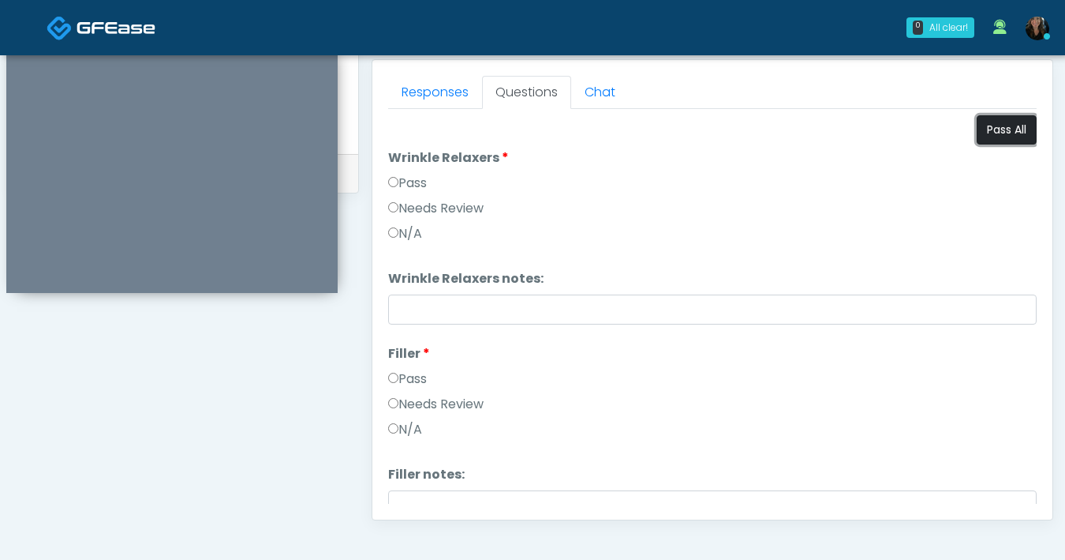
click at [995, 138] on button "Pass All" at bounding box center [1007, 129] width 60 height 29
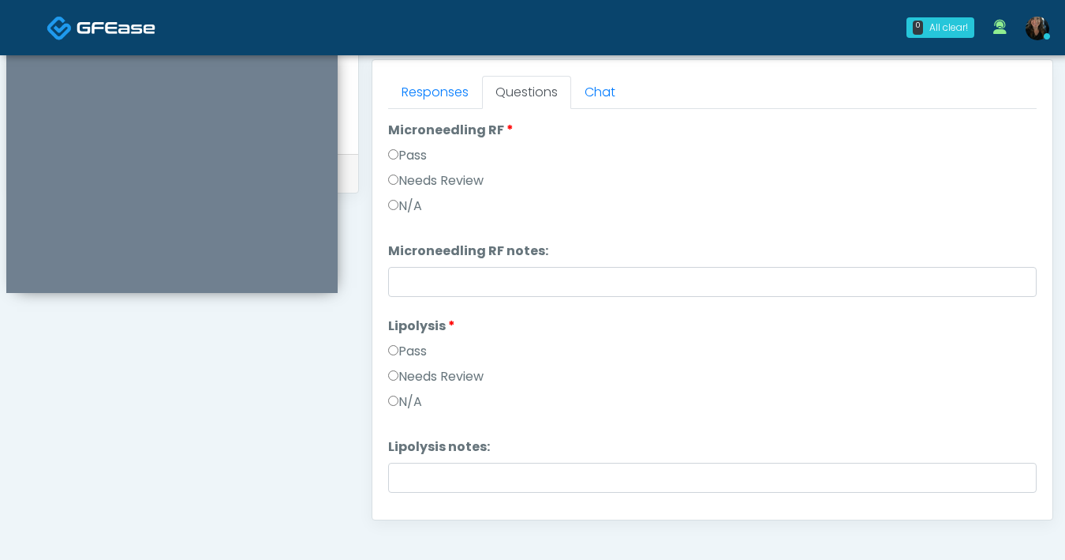
scroll to position [1436, 0]
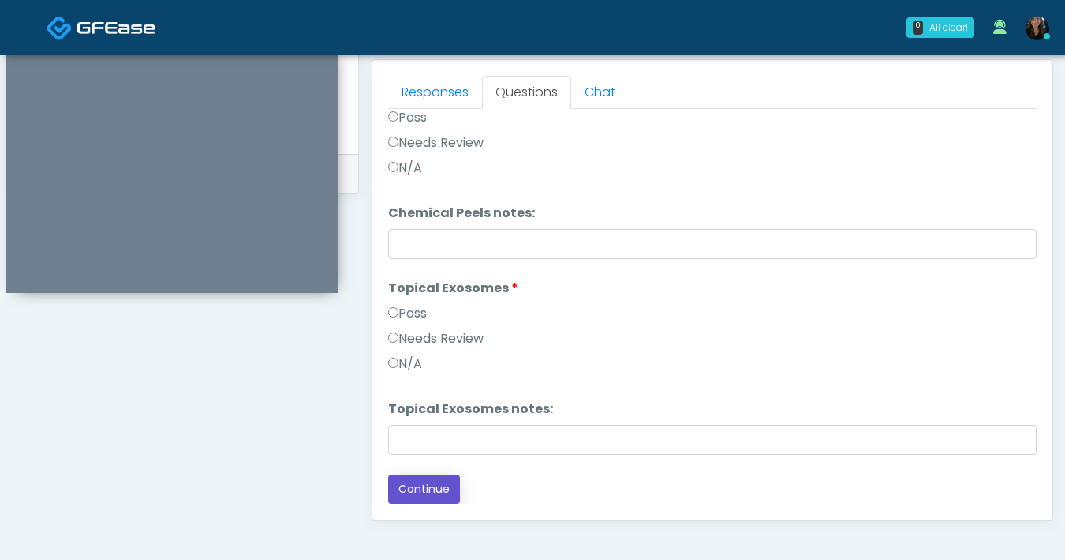
click at [406, 492] on button "Continue" at bounding box center [424, 488] width 72 height 29
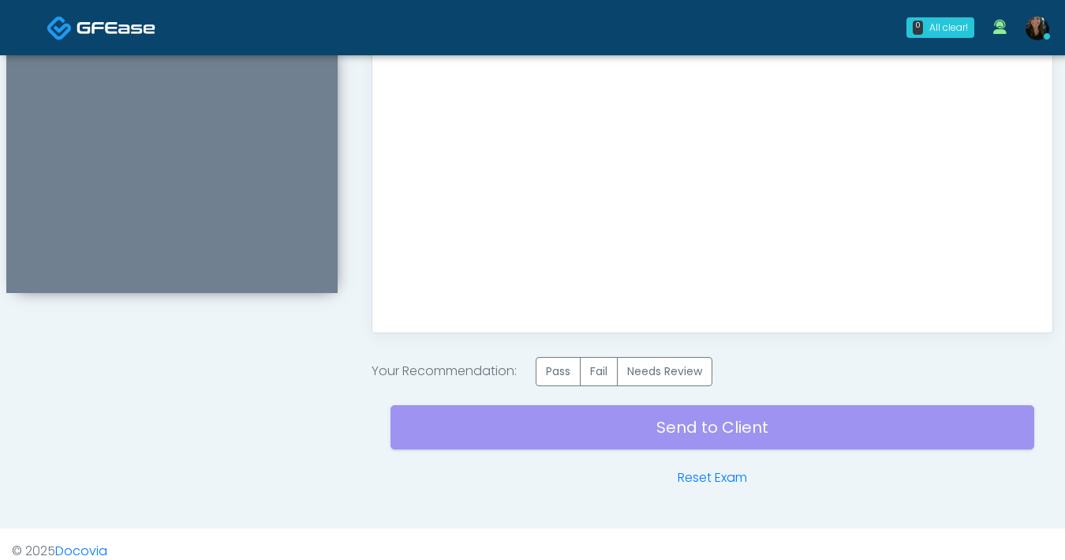
scroll to position [875, 0]
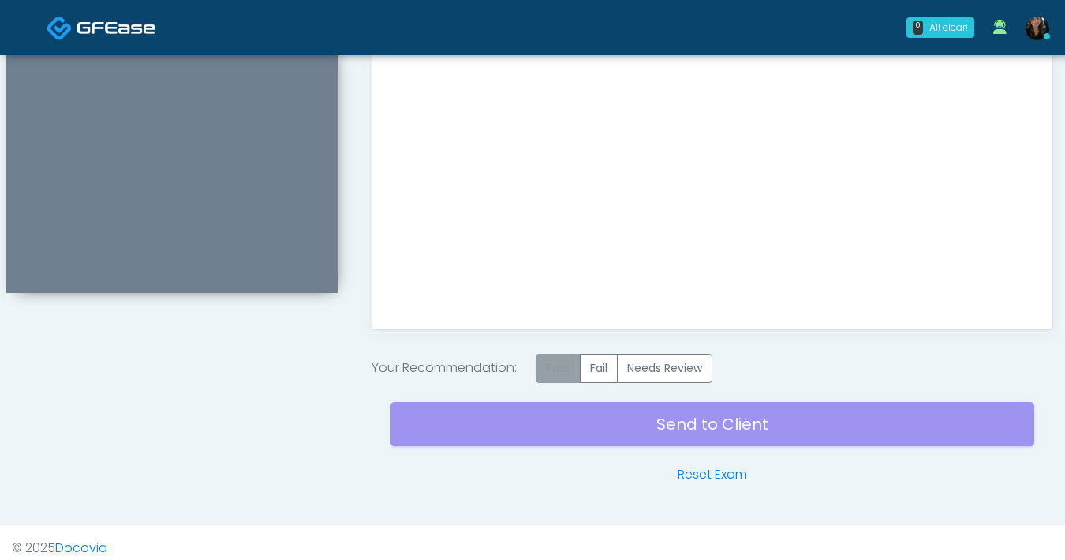
click at [554, 364] on label "Pass" at bounding box center [558, 368] width 45 height 29
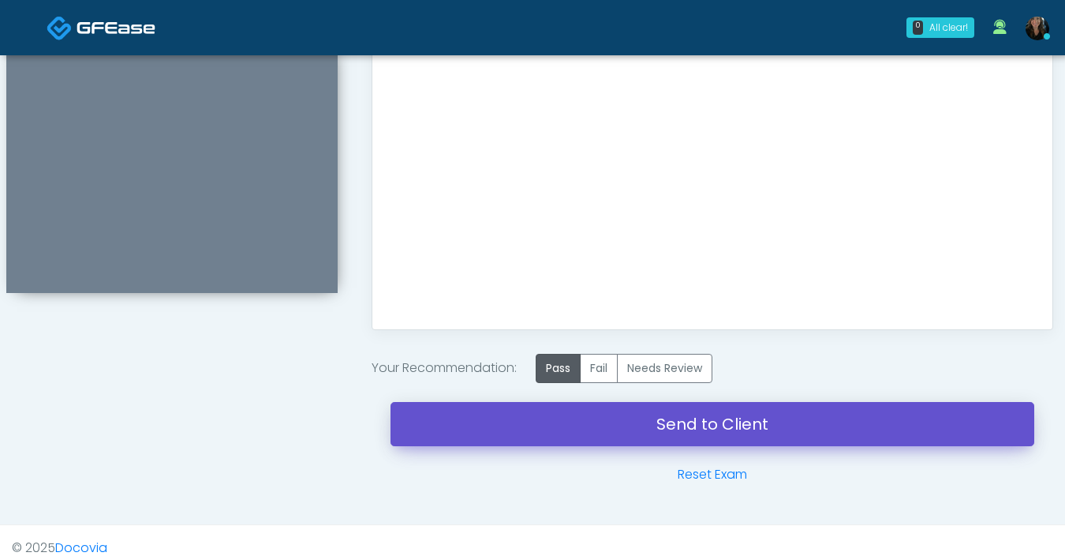
click at [567, 417] on link "Send to Client" at bounding box center [713, 424] width 644 height 44
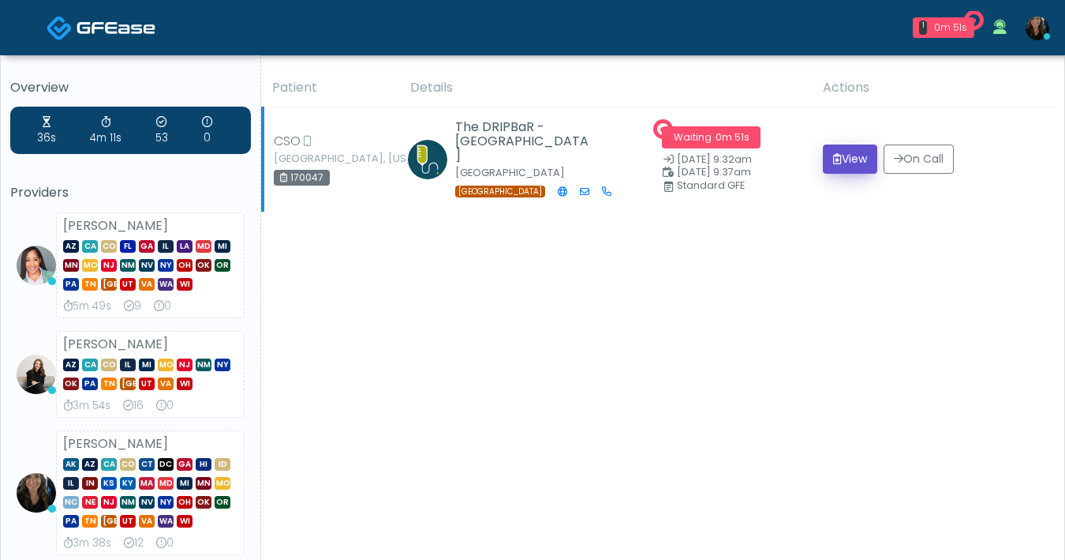
click at [845, 159] on button "View" at bounding box center [850, 158] width 54 height 29
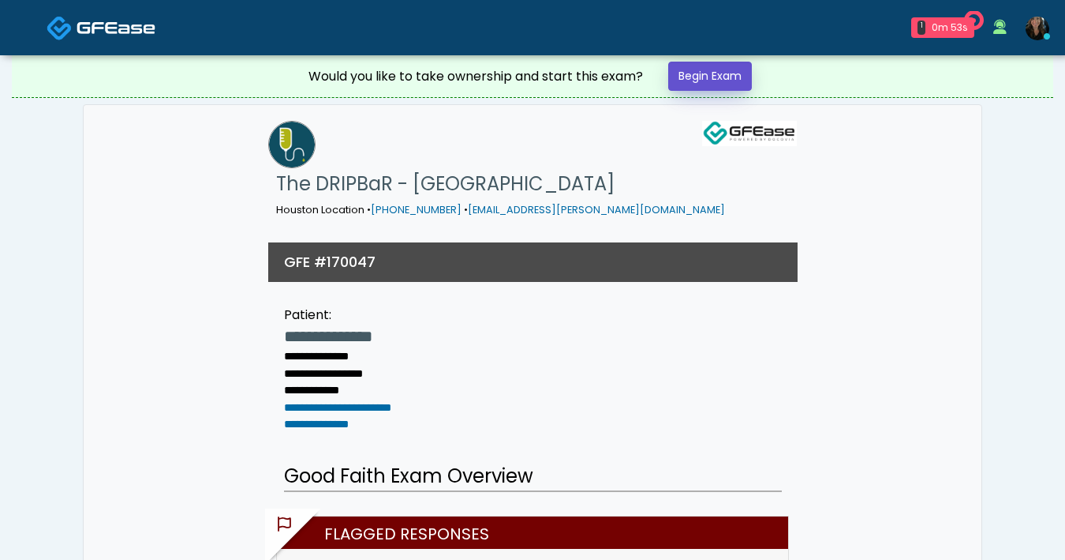
click at [746, 78] on link "Begin Exam" at bounding box center [710, 76] width 84 height 29
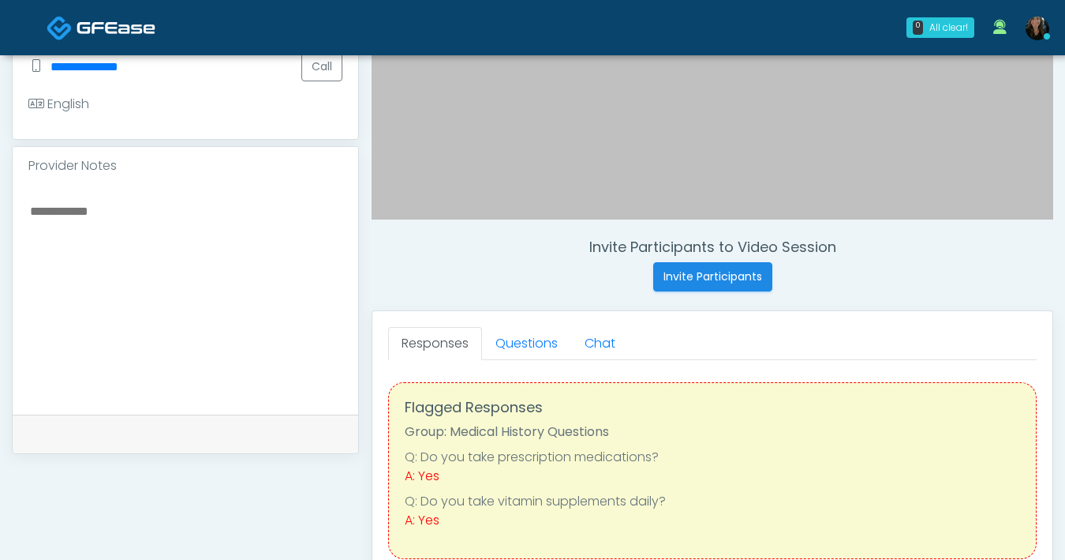
scroll to position [439, 0]
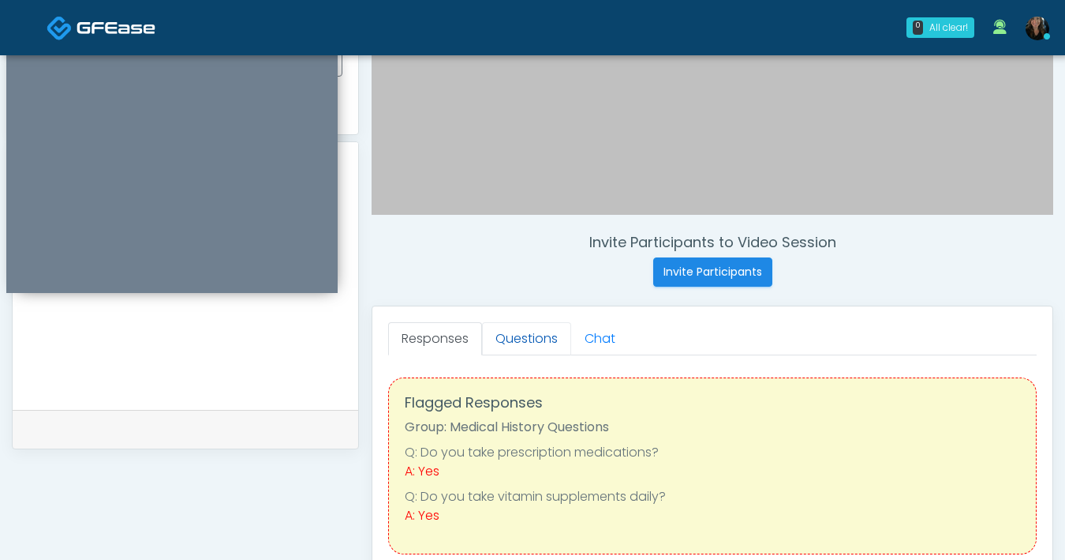
click at [551, 337] on link "Questions" at bounding box center [526, 338] width 89 height 33
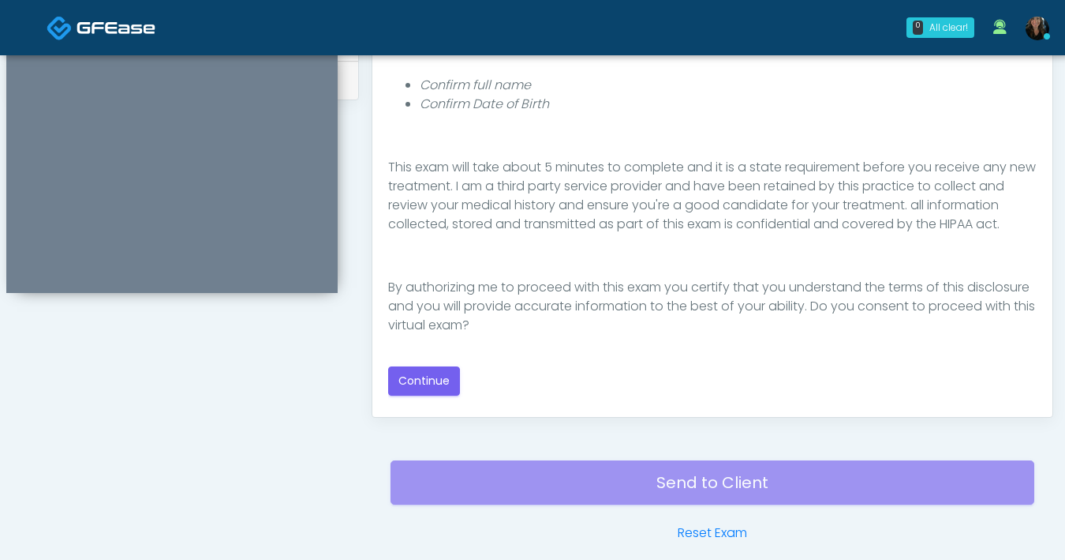
scroll to position [792, 0]
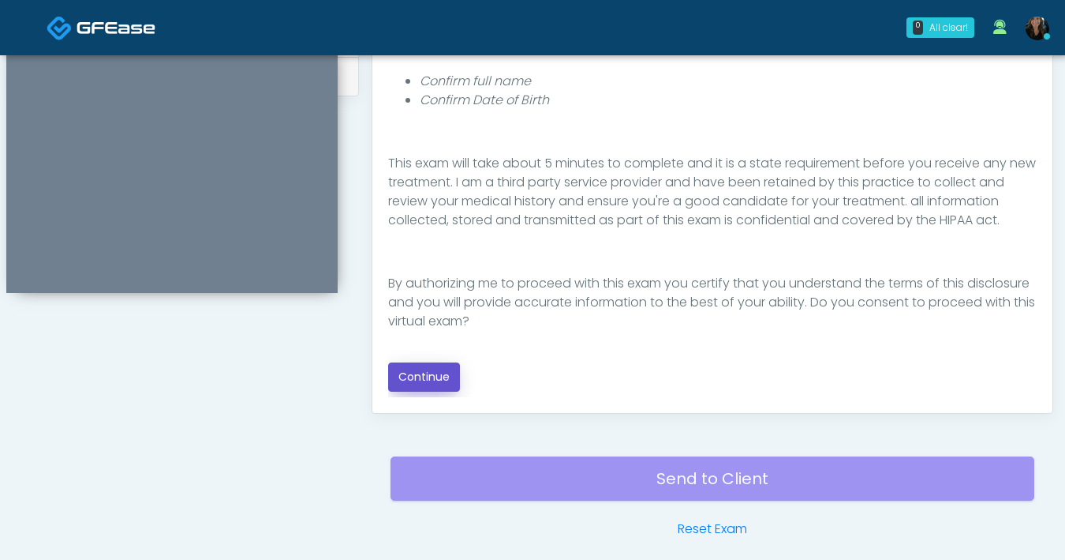
click at [442, 380] on button "Continue" at bounding box center [424, 376] width 72 height 29
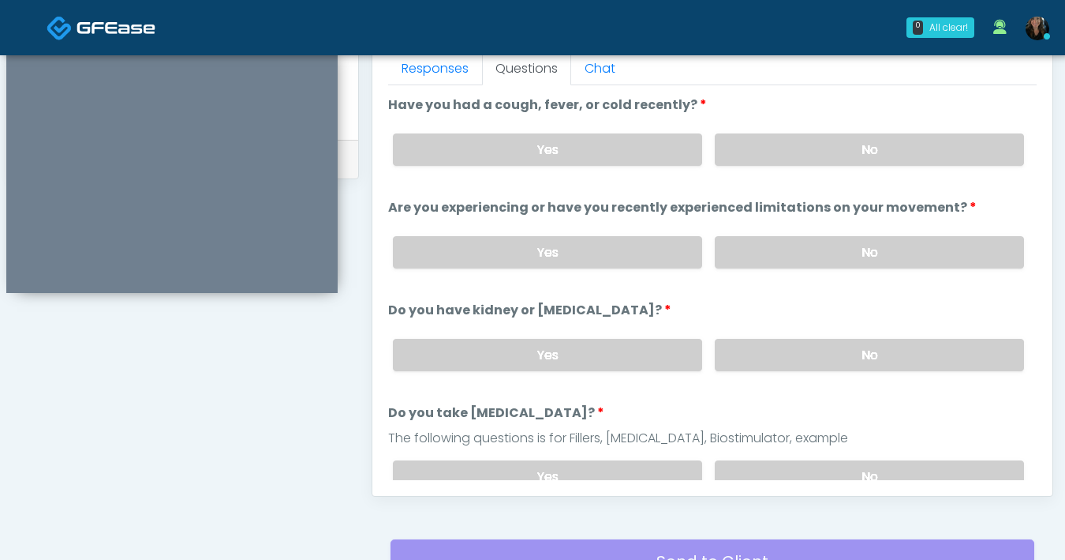
scroll to position [709, 0]
click at [785, 165] on div "Yes No" at bounding box center [708, 149] width 657 height 58
click at [788, 157] on label "No" at bounding box center [869, 149] width 309 height 32
click at [784, 243] on label "No" at bounding box center [869, 251] width 309 height 32
click at [779, 348] on label "No" at bounding box center [869, 354] width 309 height 32
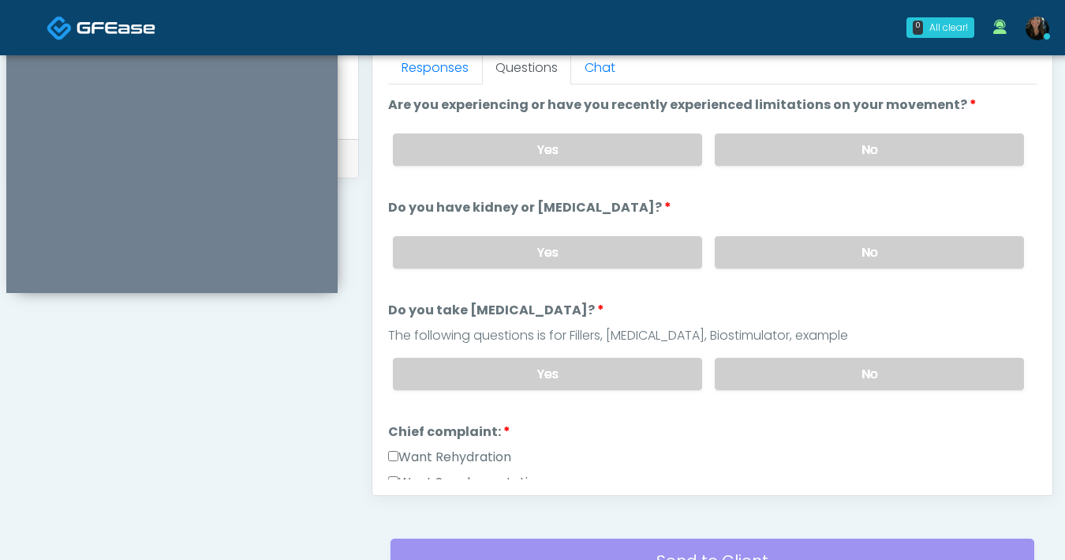
scroll to position [97, 0]
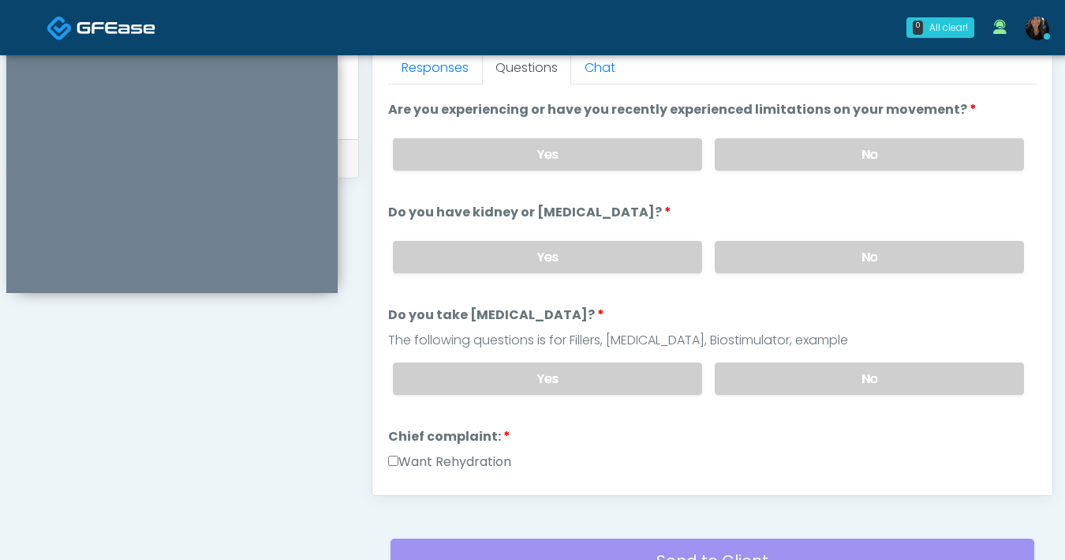
click at [837, 389] on label "No" at bounding box center [869, 378] width 309 height 32
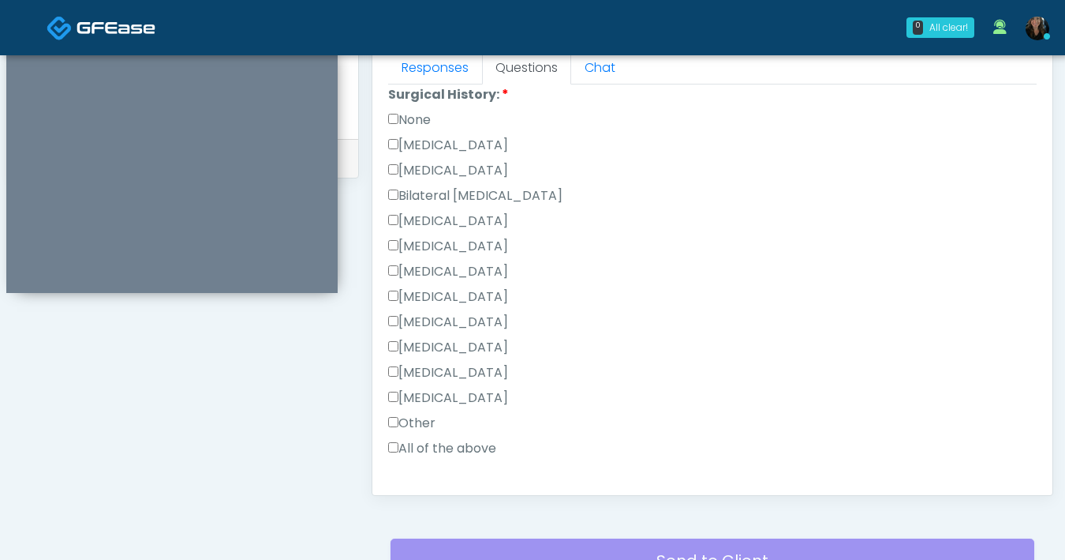
scroll to position [674, 0]
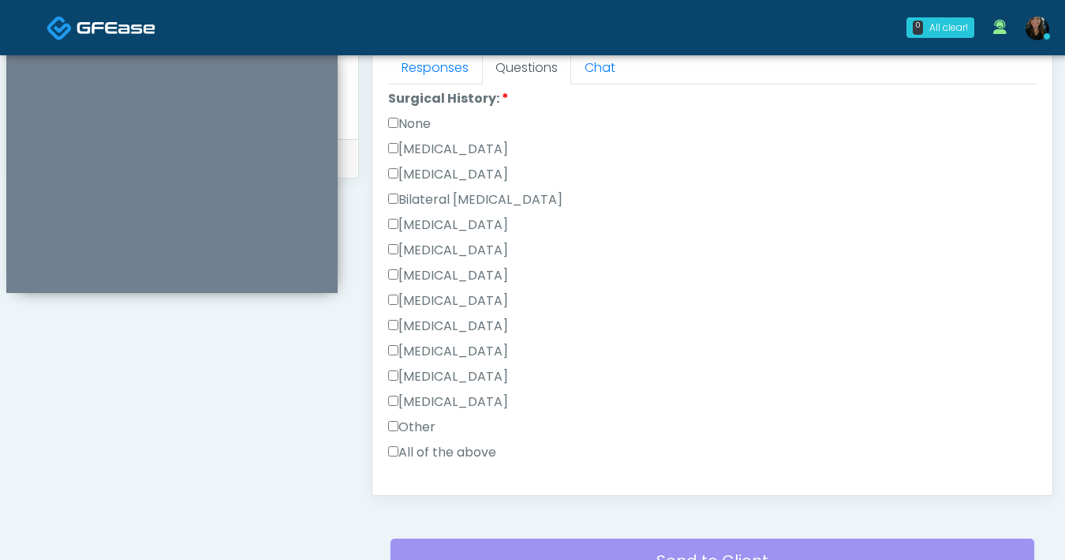
click at [403, 116] on label "None" at bounding box center [409, 123] width 43 height 19
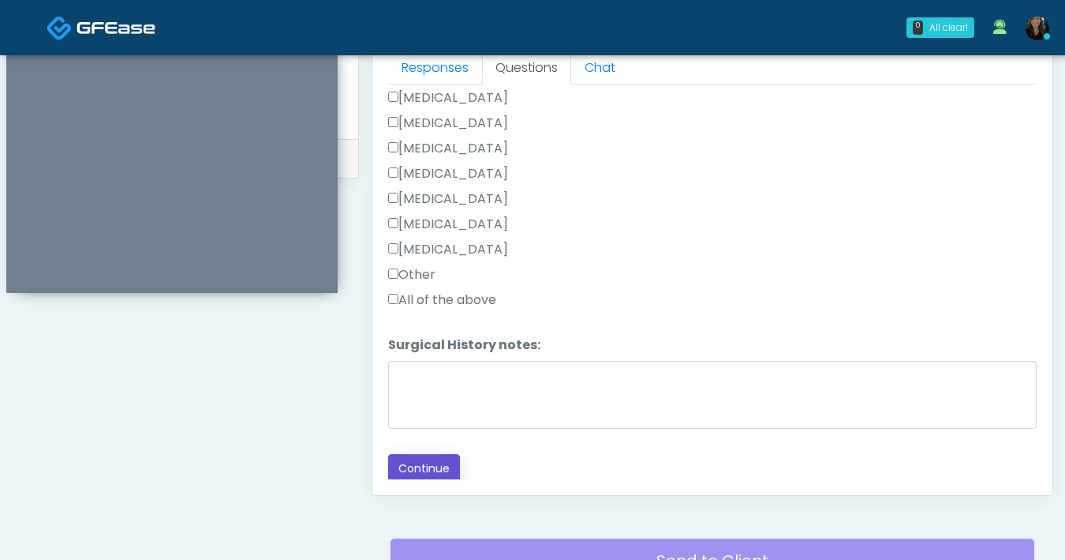
click at [421, 475] on button "Continue" at bounding box center [424, 468] width 72 height 29
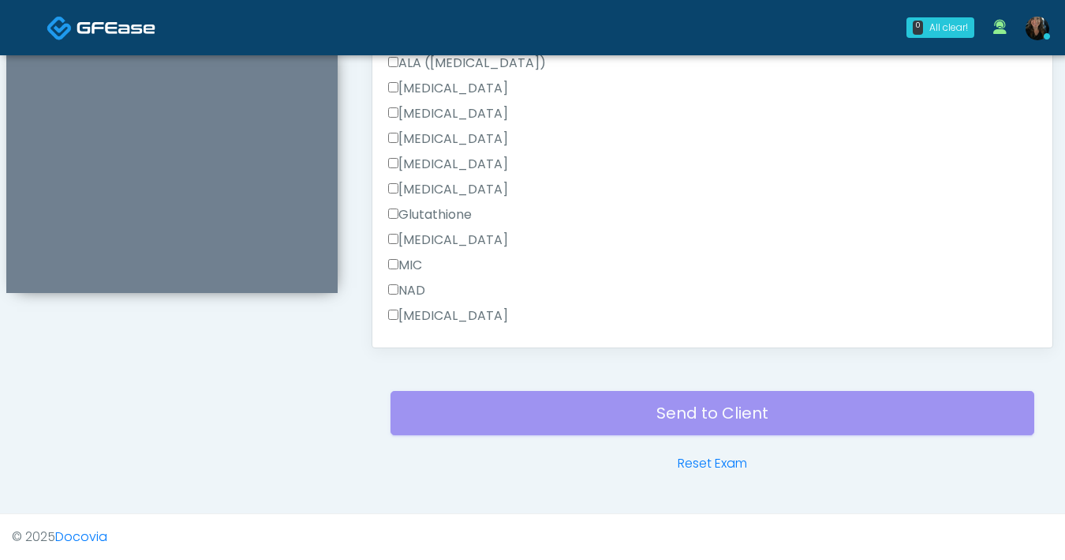
scroll to position [1002, 0]
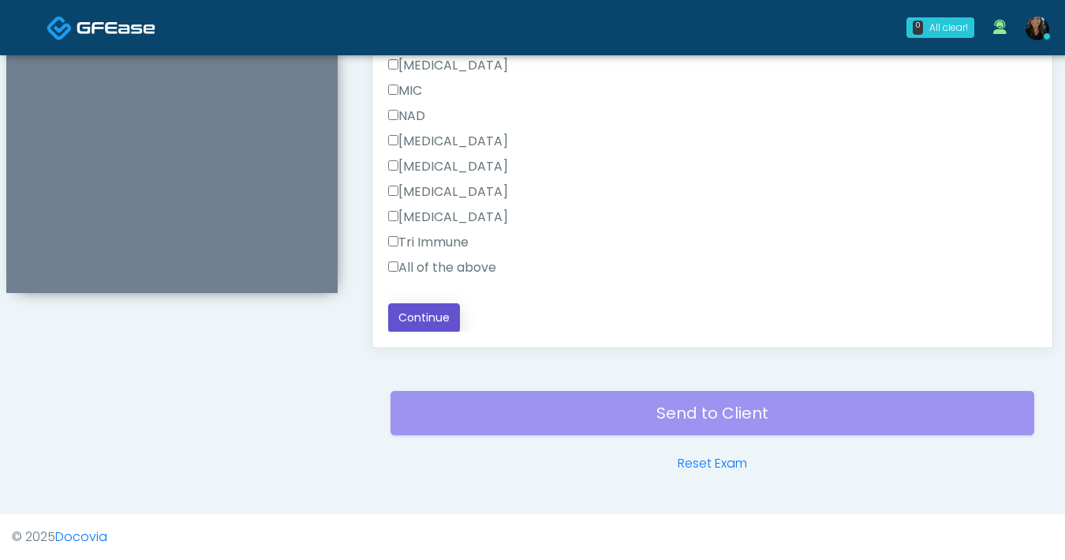
click at [435, 327] on button "Continue" at bounding box center [424, 317] width 72 height 29
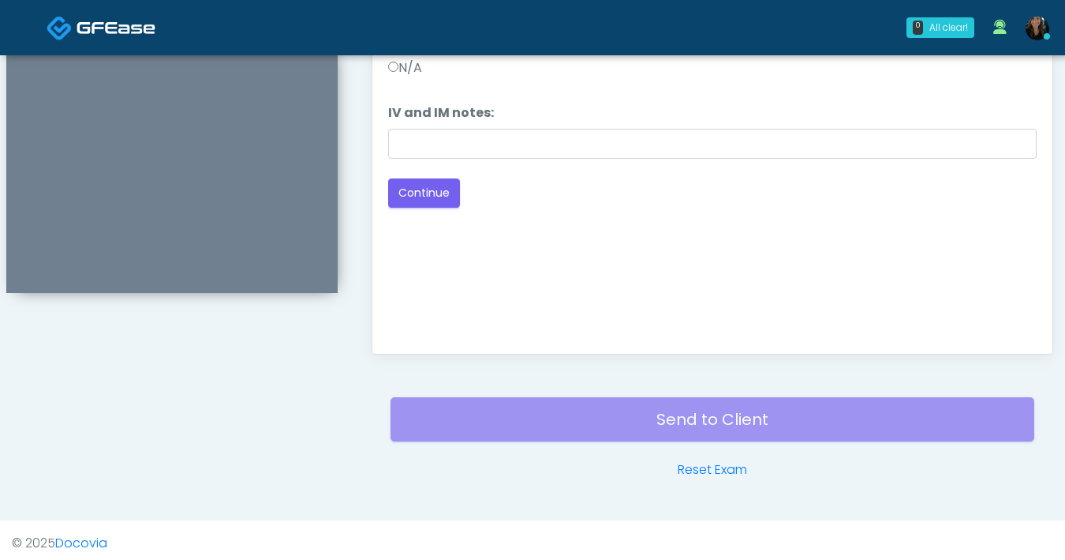
scroll to position [698, 0]
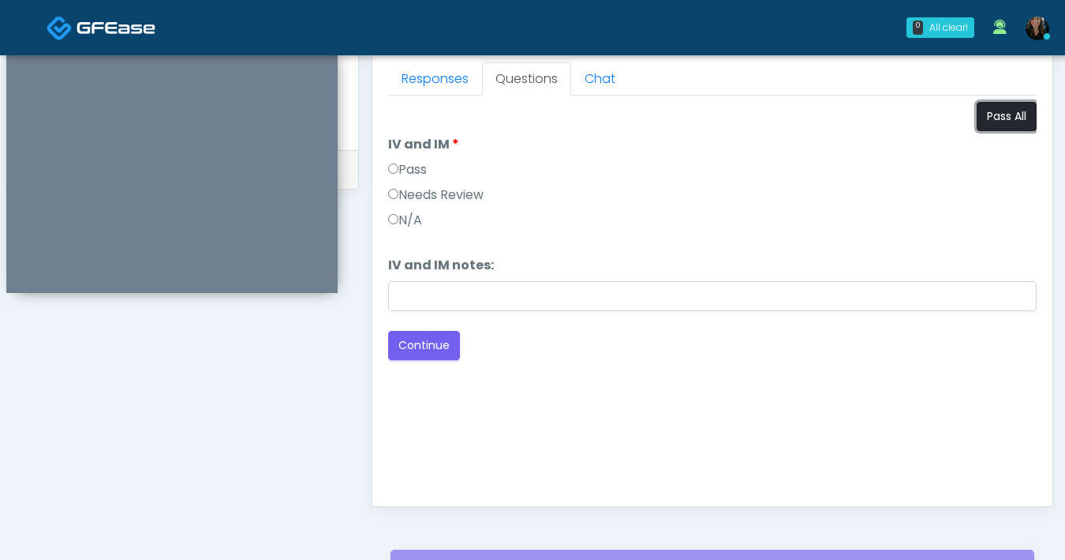
click at [1012, 125] on button "Pass All" at bounding box center [1007, 116] width 60 height 29
click at [441, 340] on button "Continue" at bounding box center [424, 345] width 72 height 29
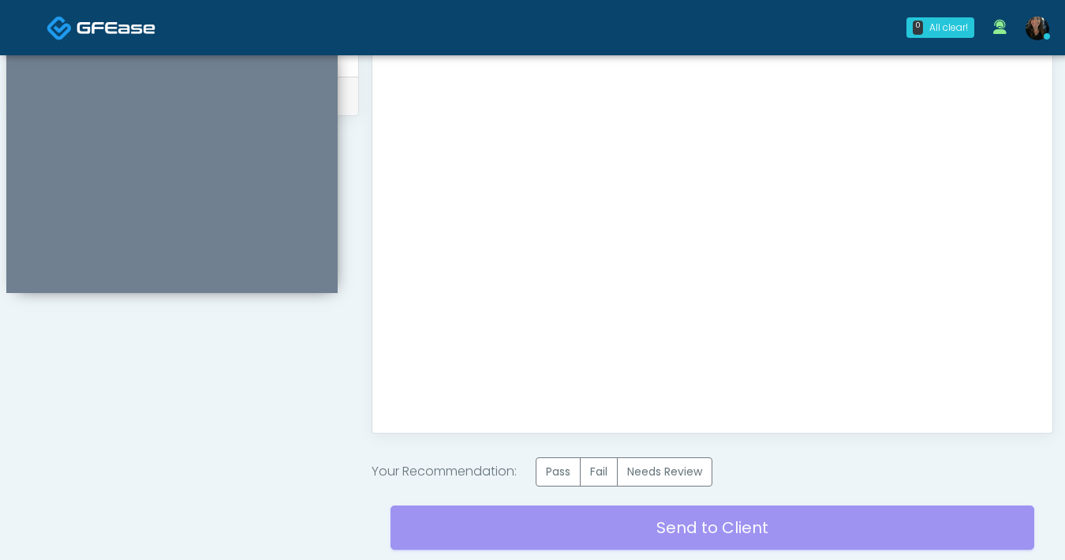
scroll to position [812, 0]
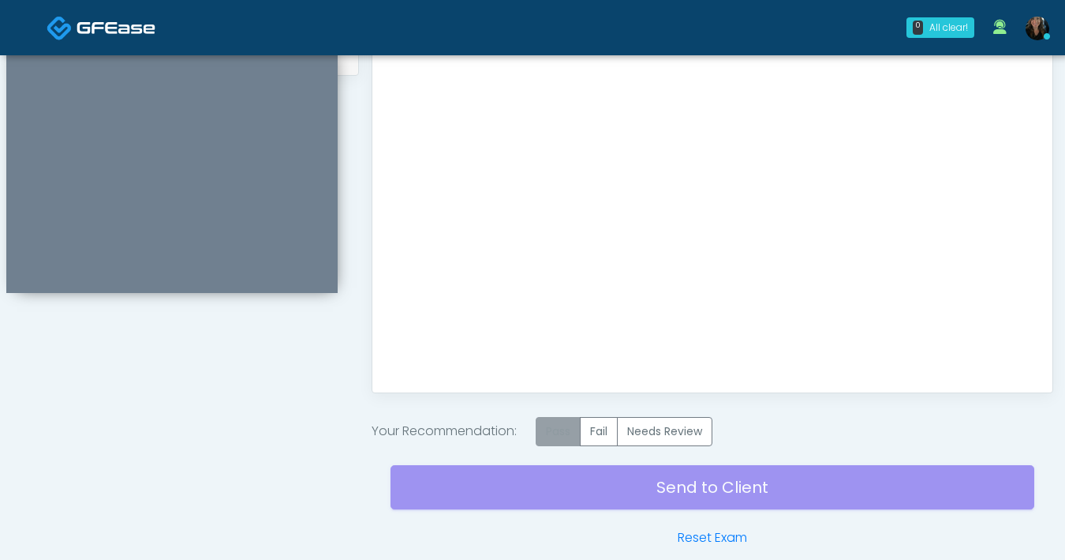
click at [566, 426] on label "Pass" at bounding box center [558, 431] width 45 height 29
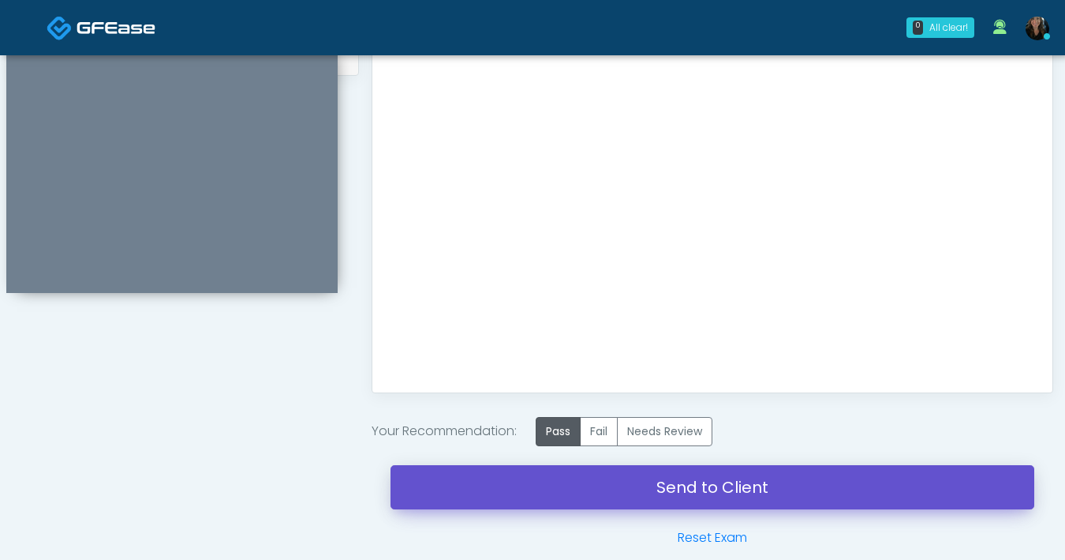
click at [653, 494] on link "Send to Client" at bounding box center [713, 487] width 644 height 44
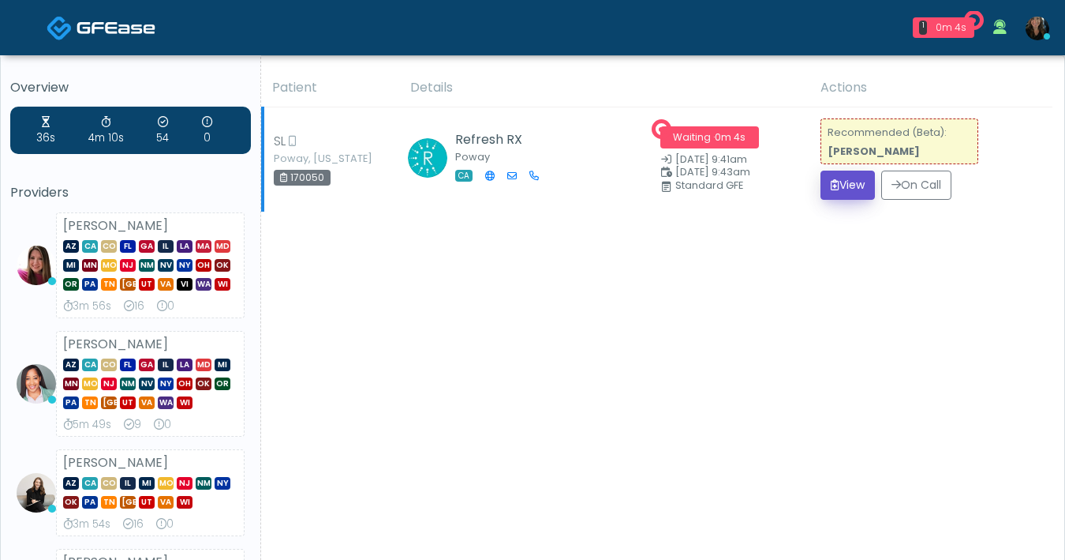
click at [837, 182] on button "View" at bounding box center [848, 184] width 54 height 29
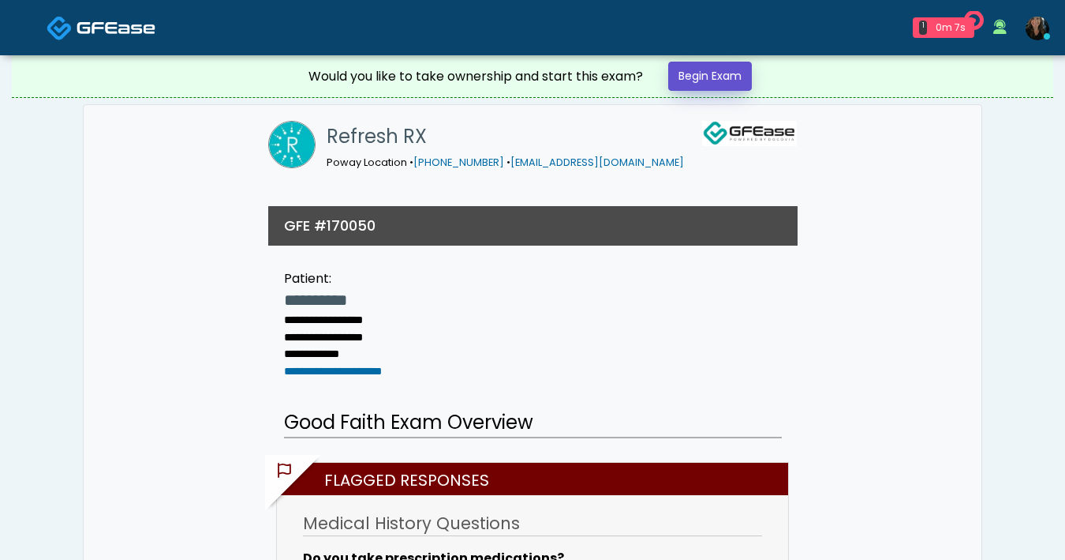
click at [699, 84] on link "Begin Exam" at bounding box center [710, 76] width 84 height 29
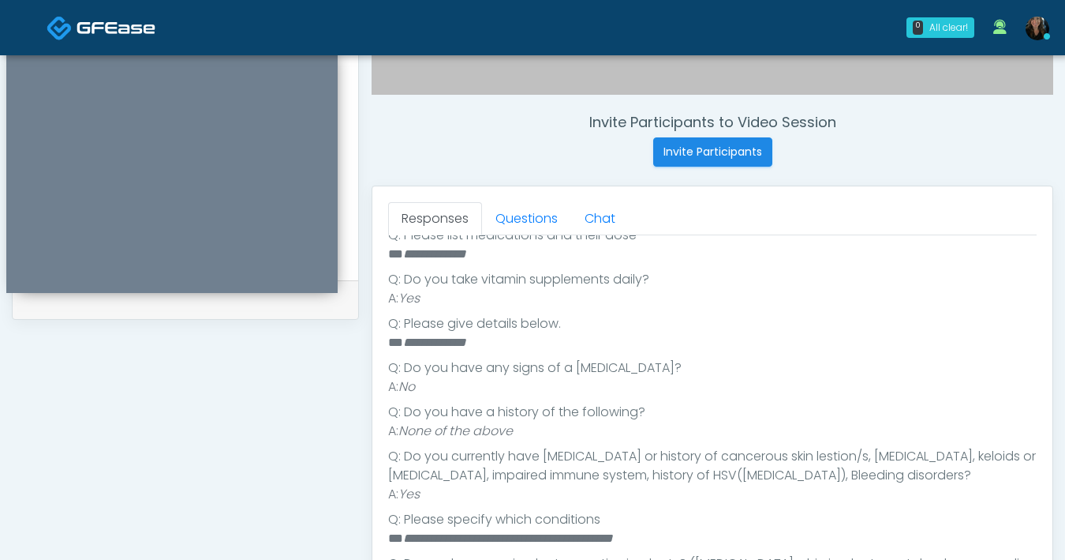
scroll to position [571, 0]
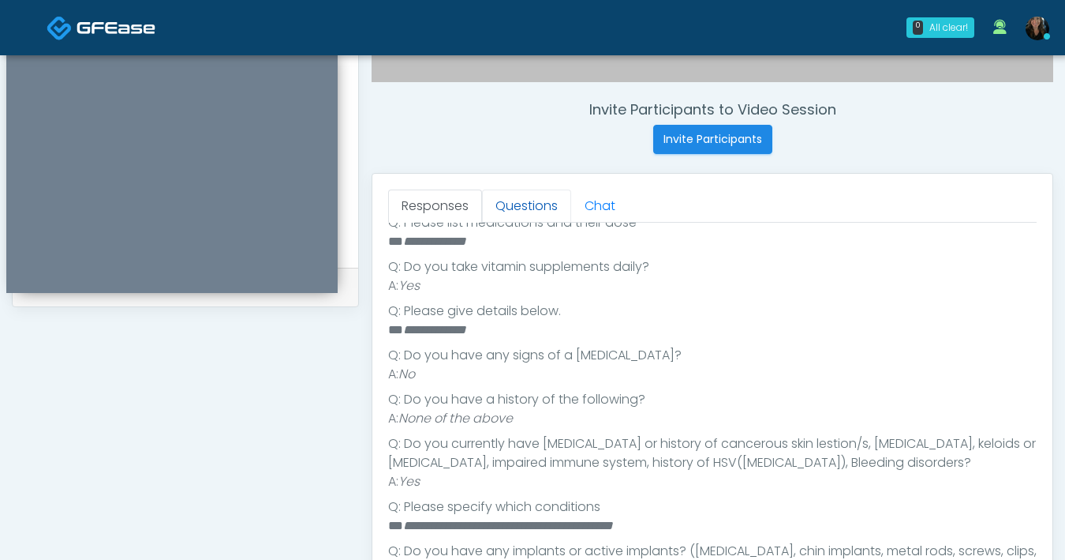
click at [527, 215] on link "Questions" at bounding box center [526, 205] width 89 height 33
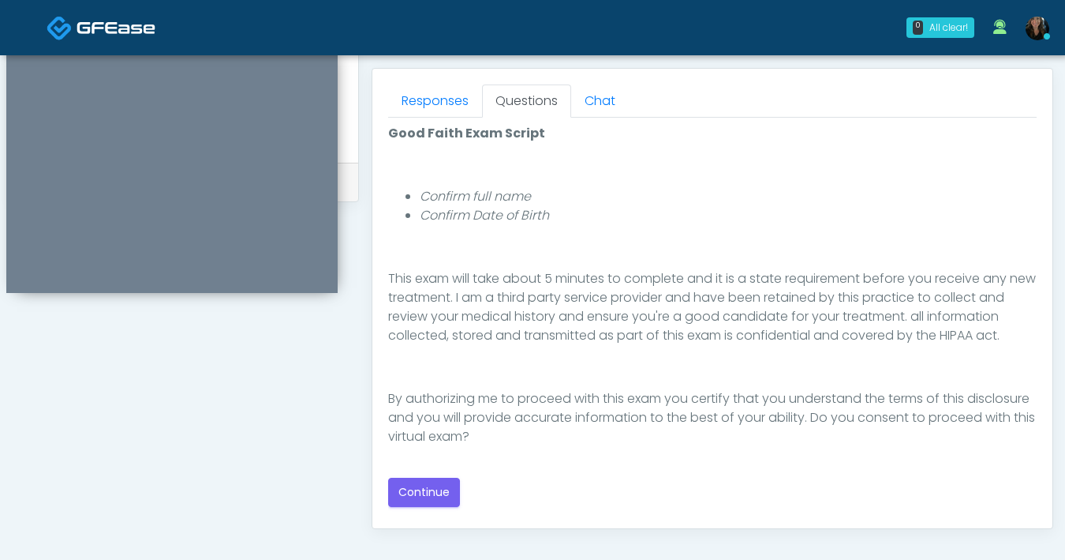
scroll to position [703, 0]
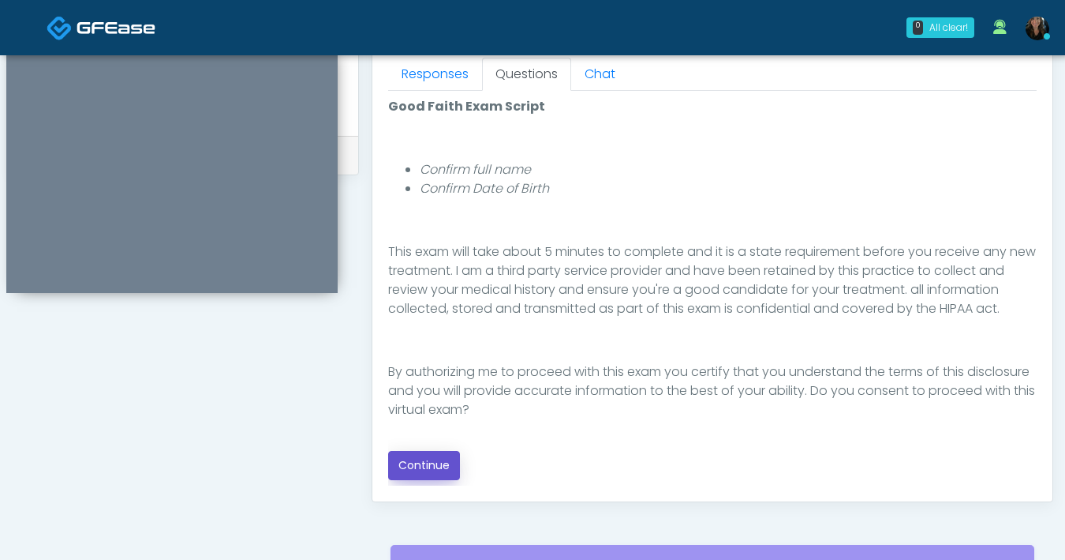
click at [426, 459] on button "Continue" at bounding box center [424, 465] width 72 height 29
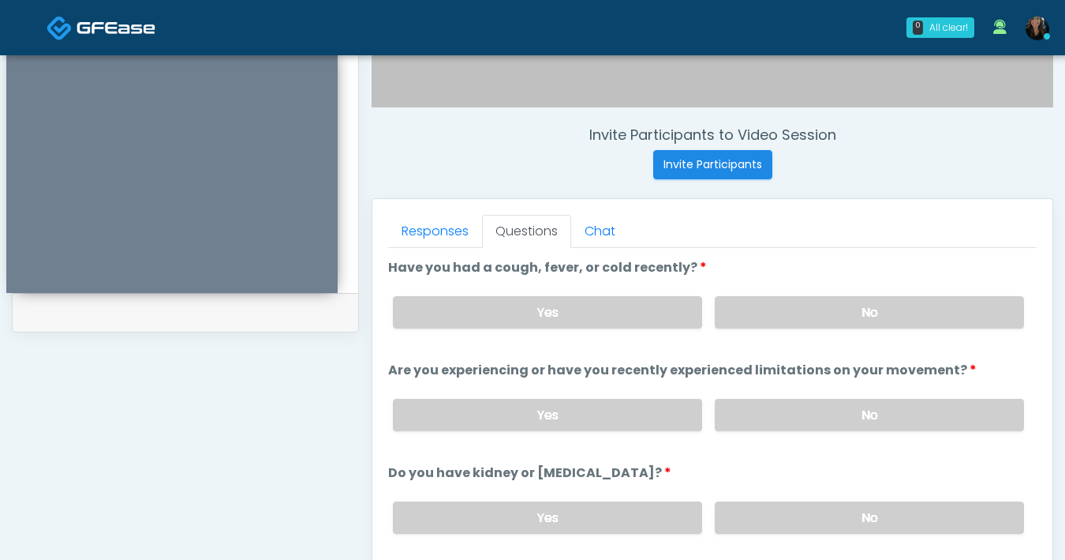
scroll to position [537, 0]
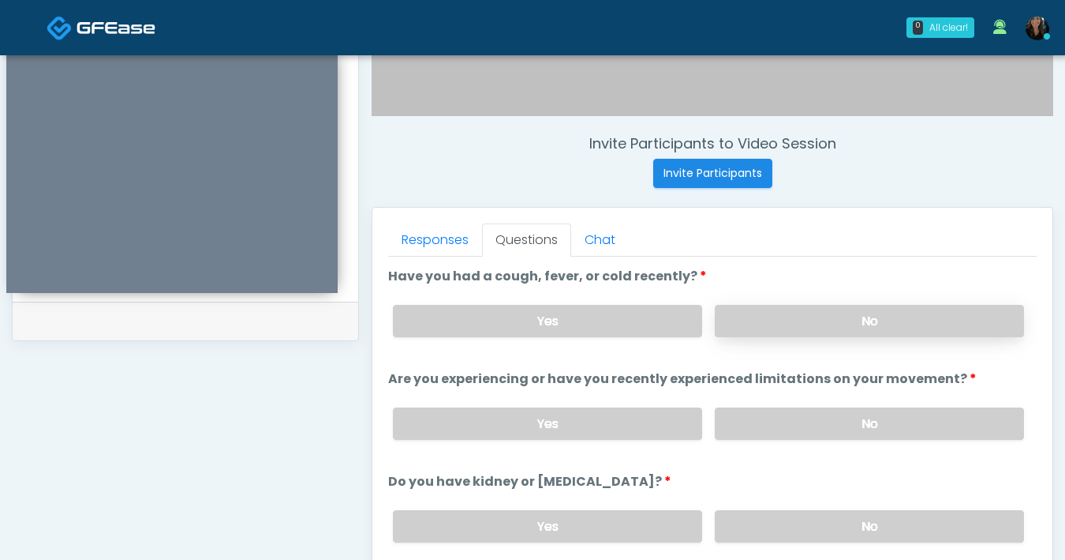
click at [760, 329] on label "No" at bounding box center [869, 321] width 309 height 32
click at [848, 408] on label "No" at bounding box center [869, 423] width 309 height 32
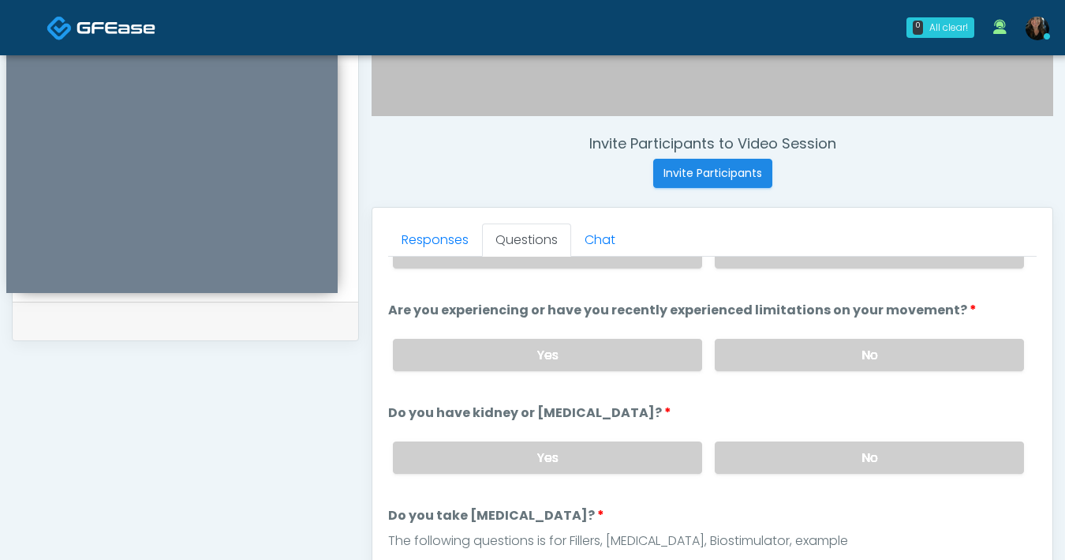
scroll to position [156, 0]
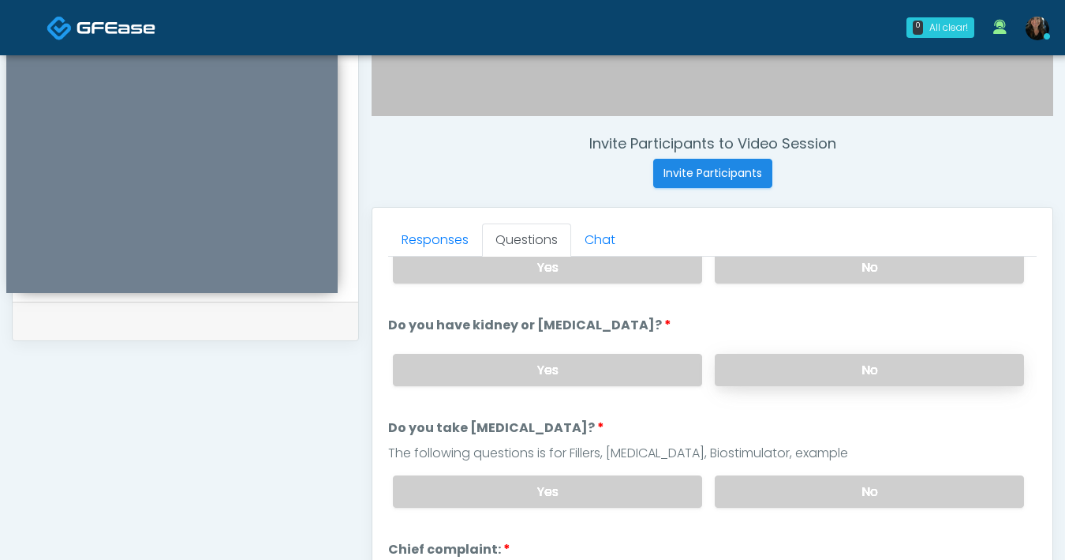
click at [800, 363] on label "No" at bounding box center [869, 370] width 309 height 32
drag, startPoint x: 812, startPoint y: 495, endPoint x: 804, endPoint y: 485, distance: 12.9
click at [811, 495] on label "No" at bounding box center [869, 491] width 309 height 32
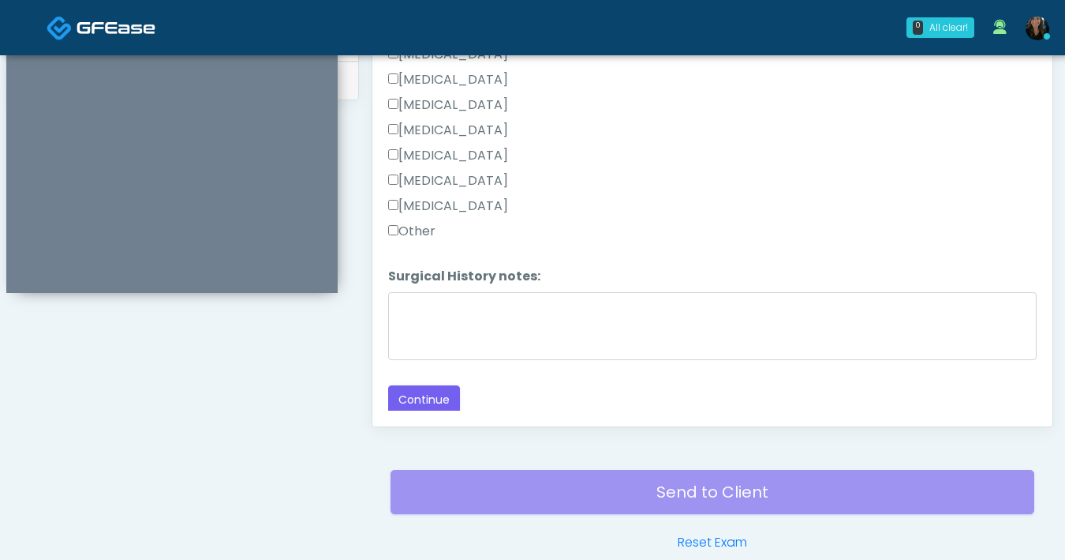
scroll to position [857, 0]
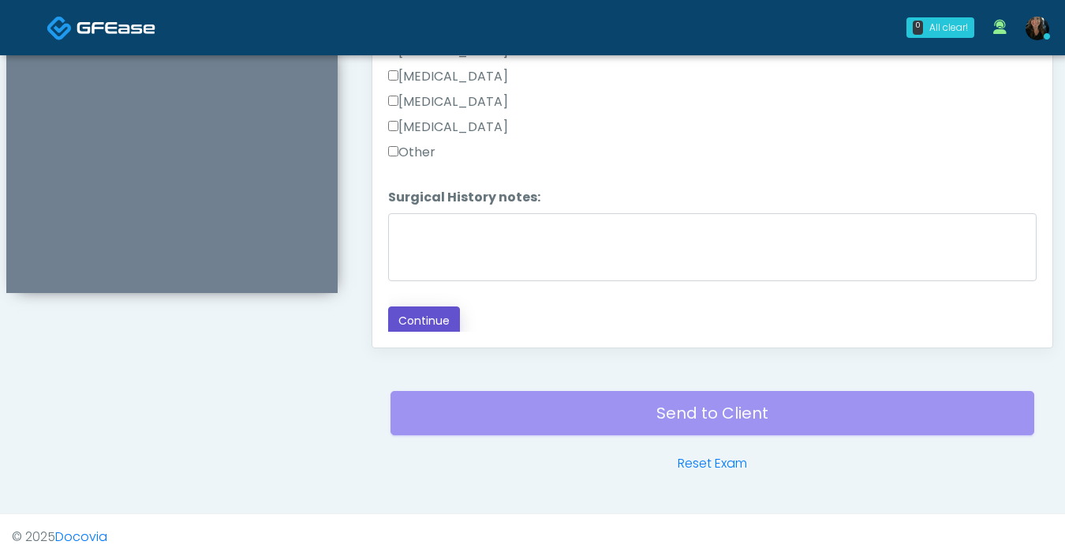
click at [432, 320] on button "Continue" at bounding box center [424, 320] width 72 height 29
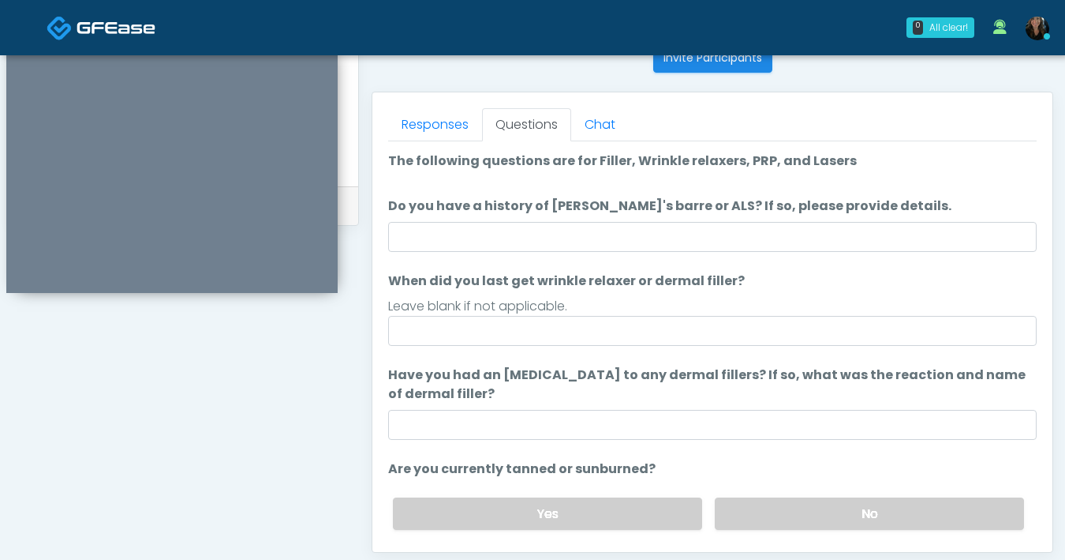
scroll to position [604, 0]
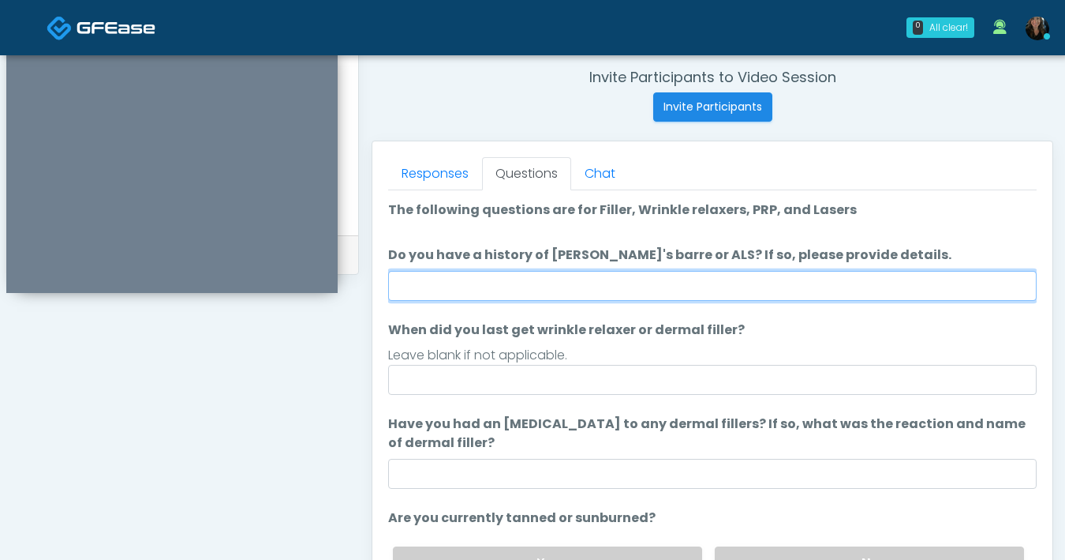
click at [717, 284] on input "Do you have a history of Guillain's barre or ALS? If so, please provide details." at bounding box center [712, 286] width 649 height 30
type input "**"
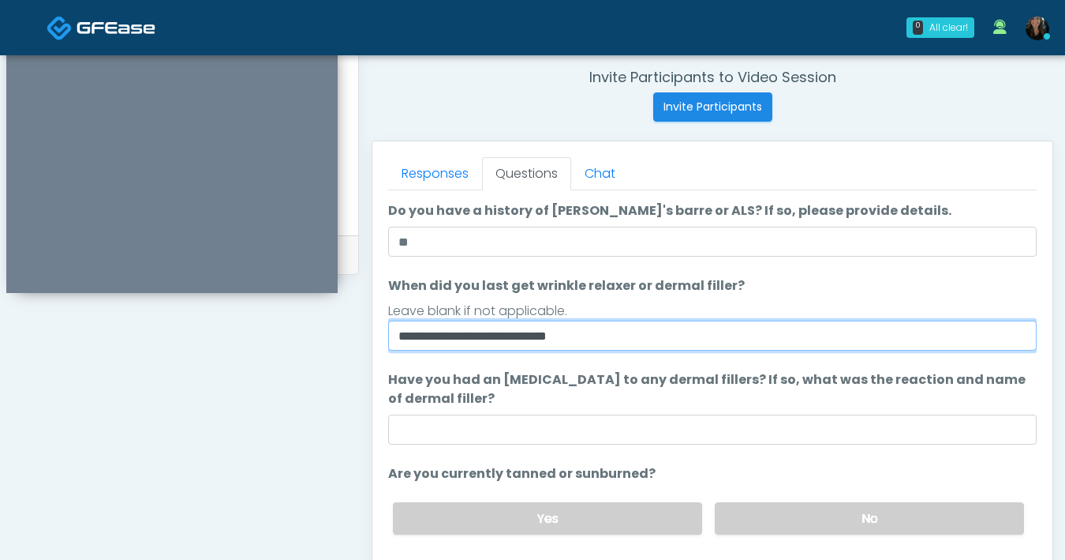
scroll to position [128, 0]
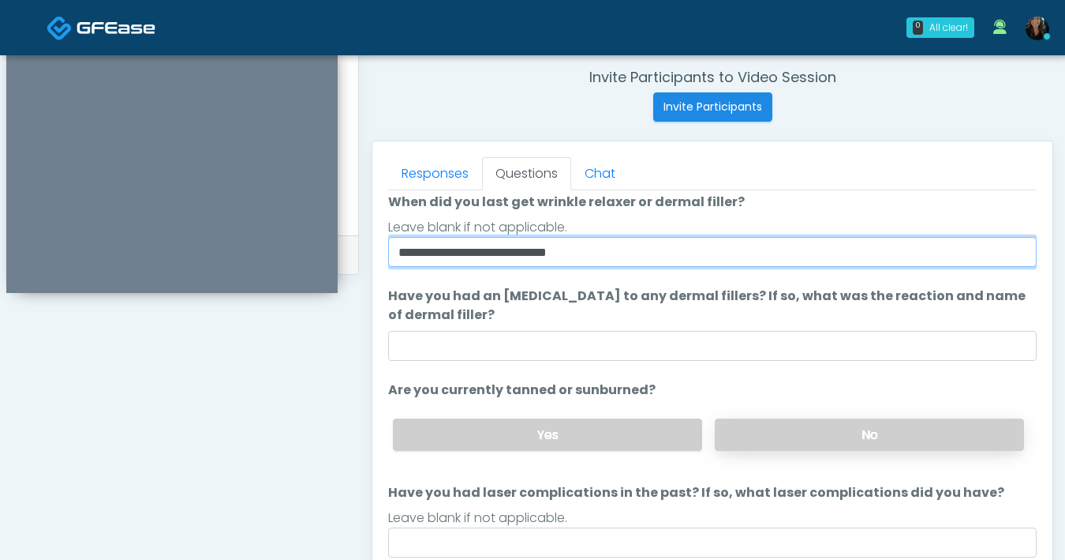
type input "**********"
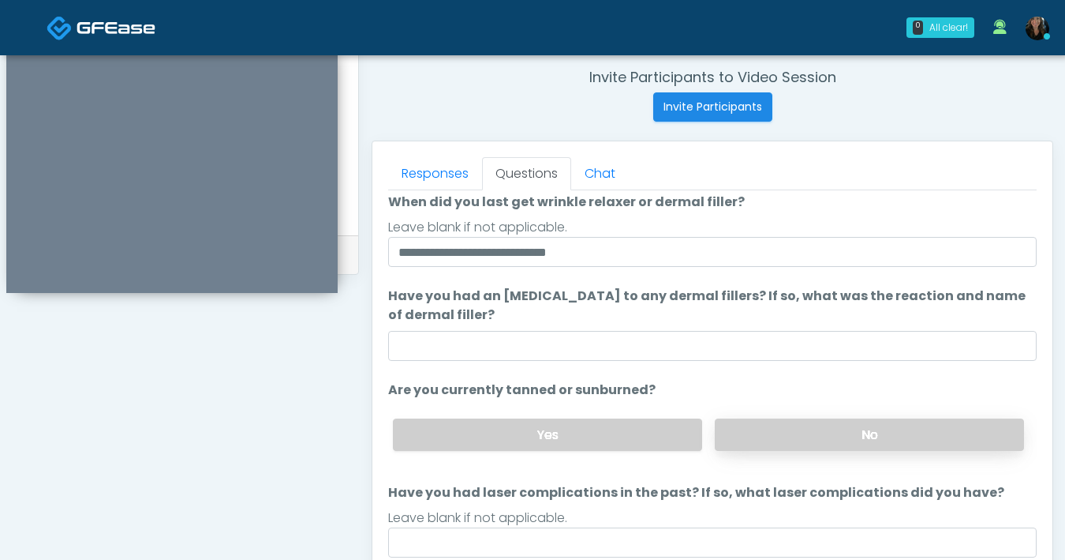
click at [769, 437] on label "No" at bounding box center [869, 434] width 309 height 32
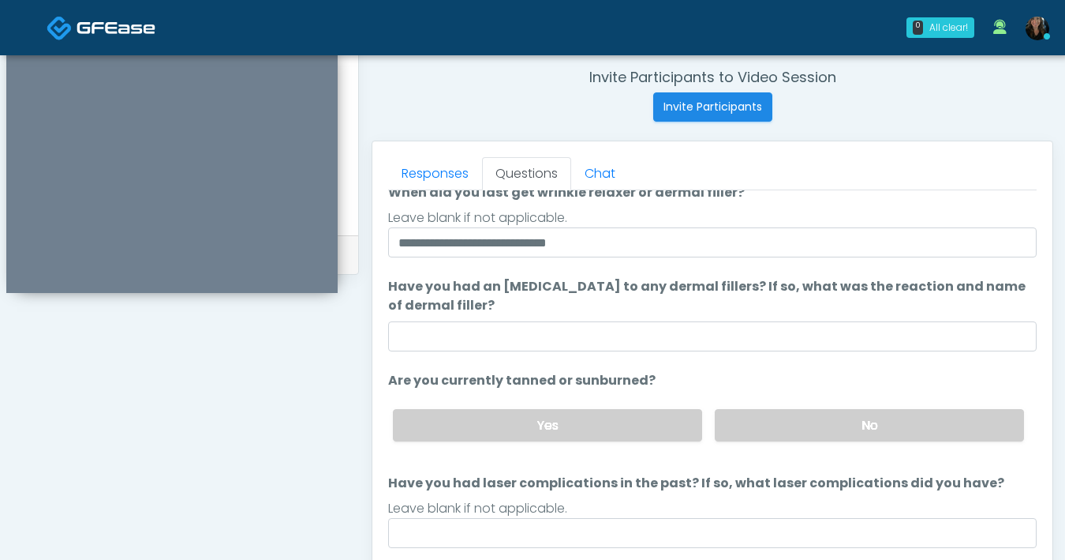
scroll to position [148, 0]
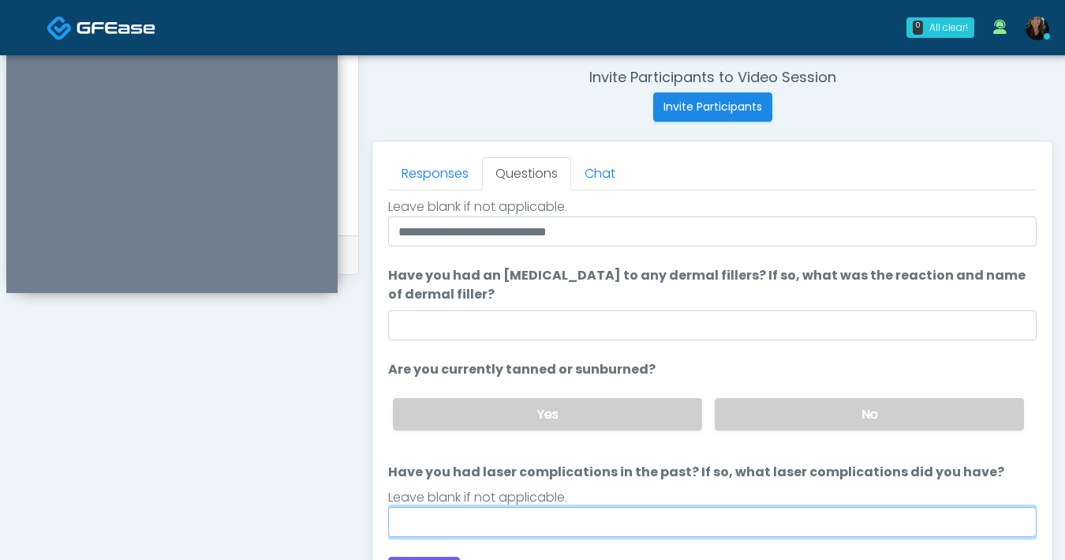
click at [657, 513] on input "Have you had laser complications in the past? If so, what laser complications d…" at bounding box center [712, 522] width 649 height 30
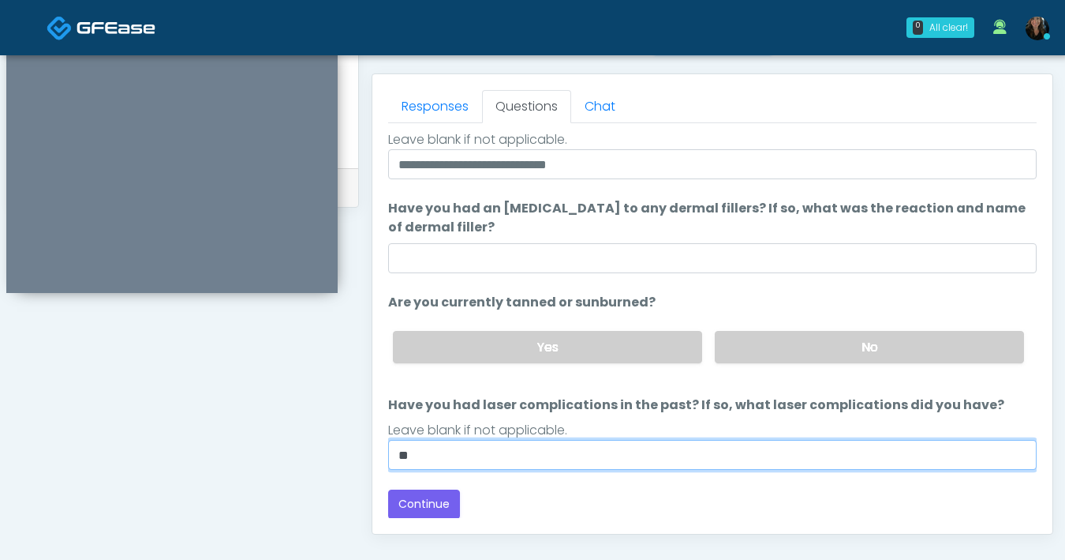
scroll to position [745, 0]
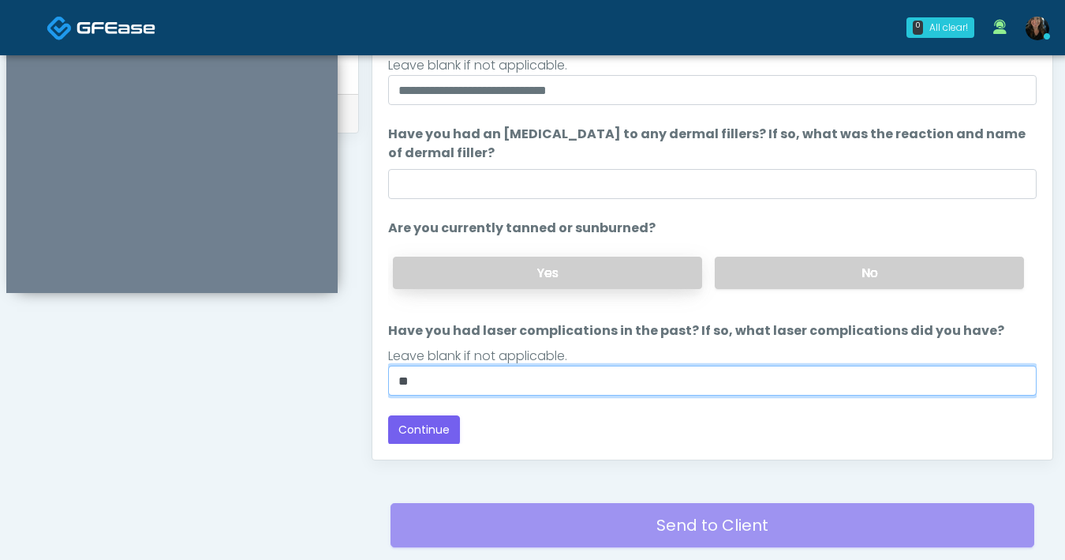
type input "**"
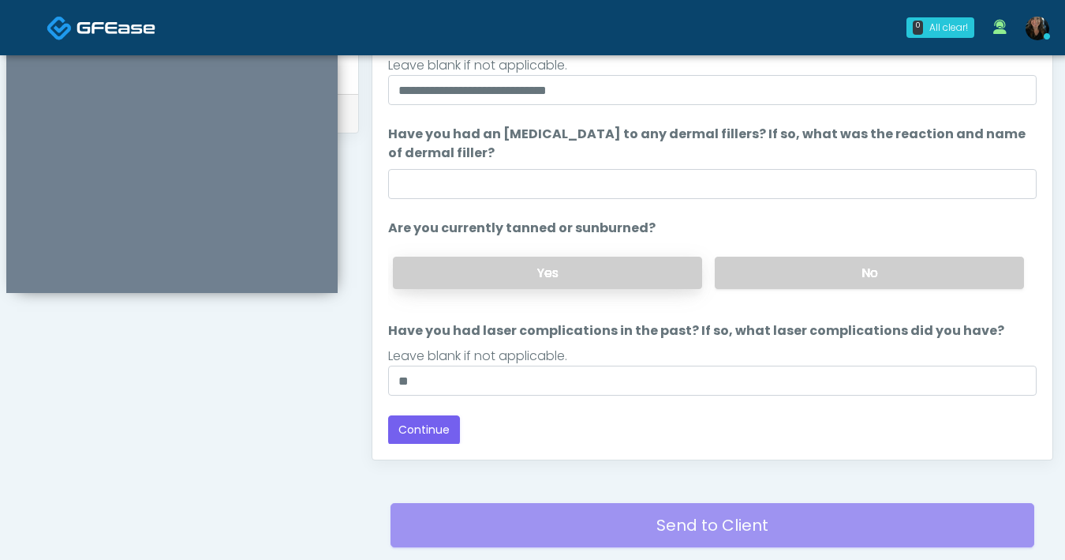
click at [528, 279] on label "Yes" at bounding box center [547, 272] width 309 height 32
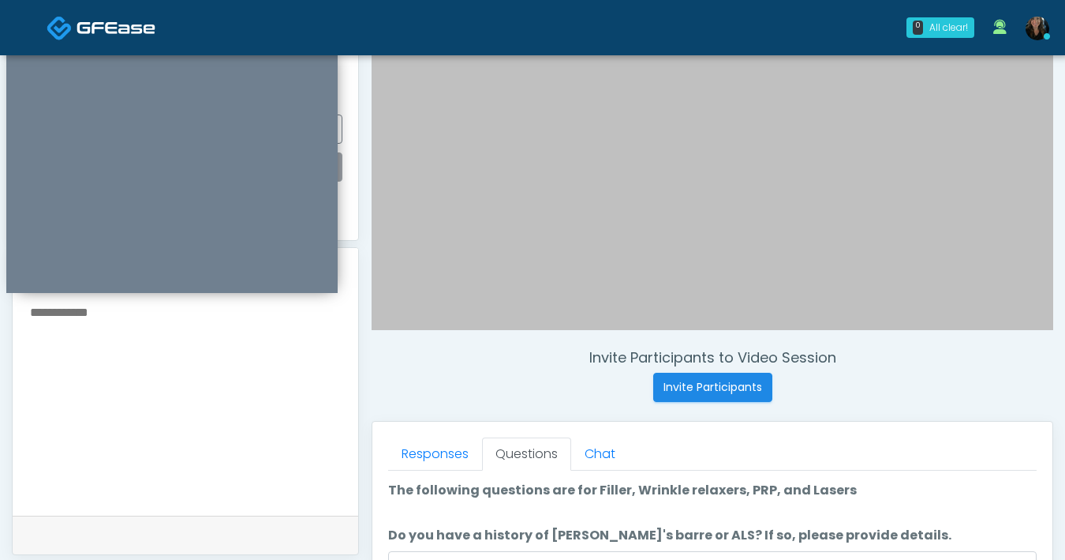
scroll to position [202, 0]
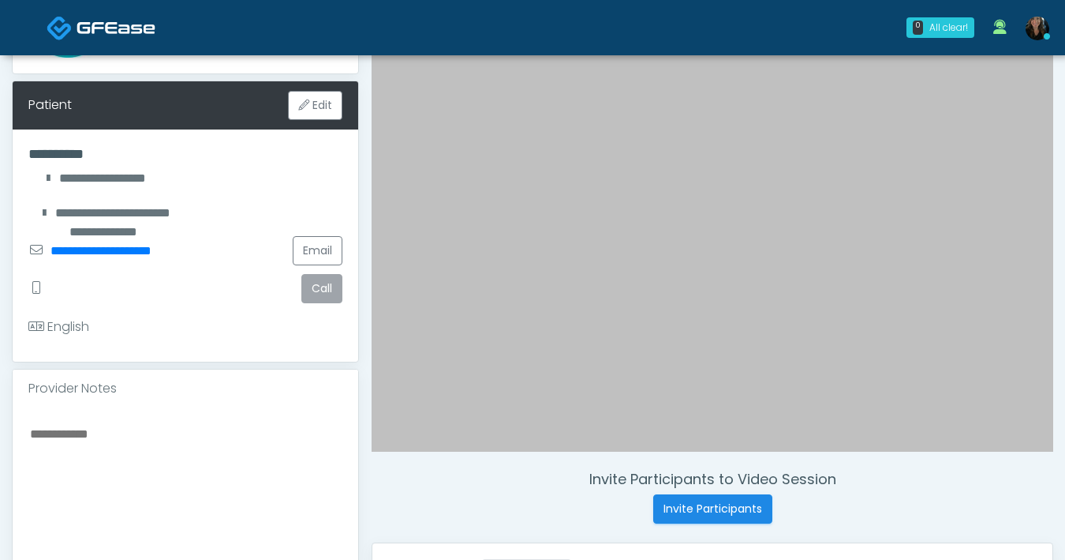
click at [201, 435] on textarea at bounding box center [185, 519] width 314 height 193
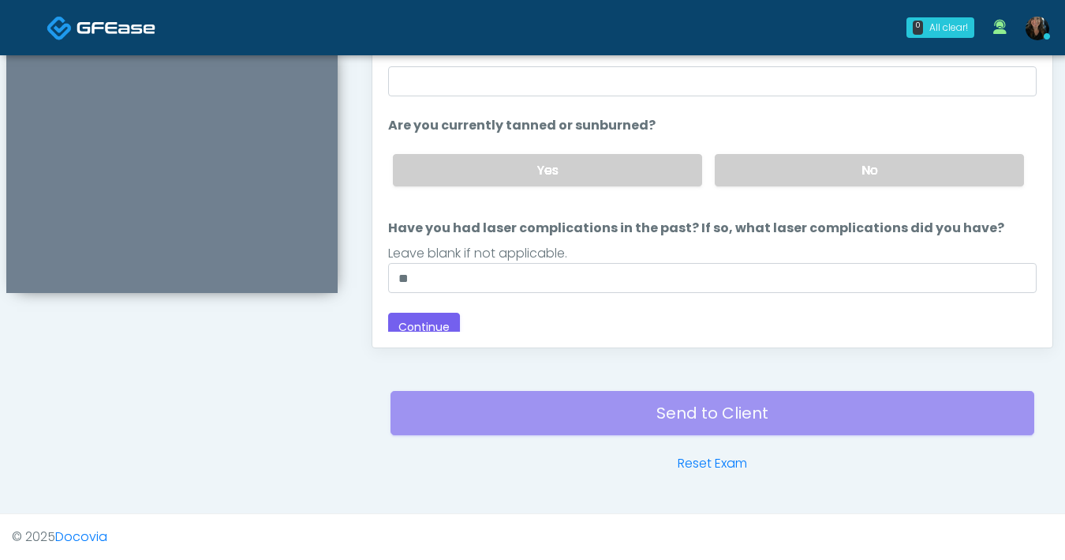
scroll to position [148, 0]
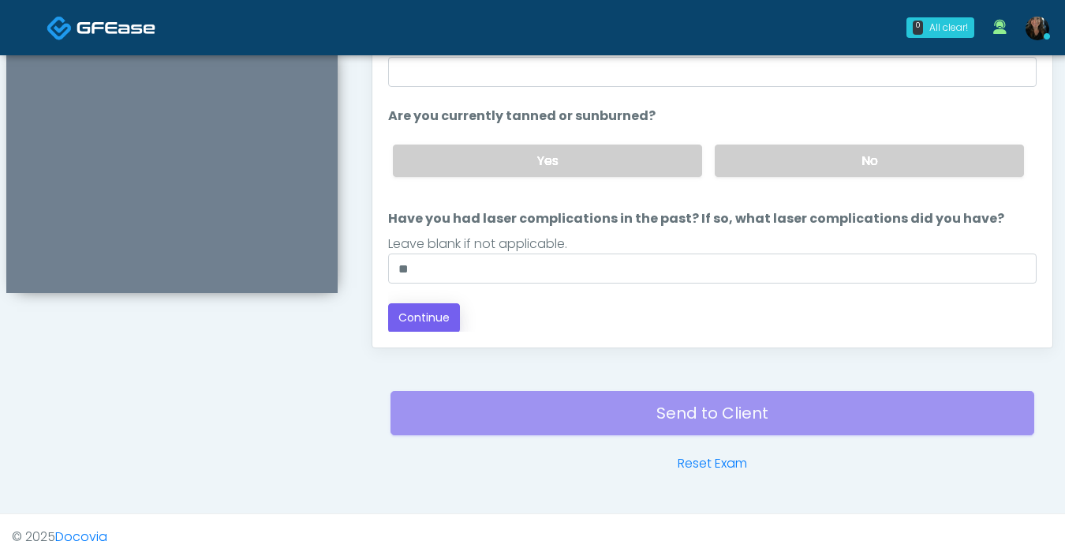
type textarea "**********"
click at [444, 316] on button "Continue" at bounding box center [424, 317] width 72 height 29
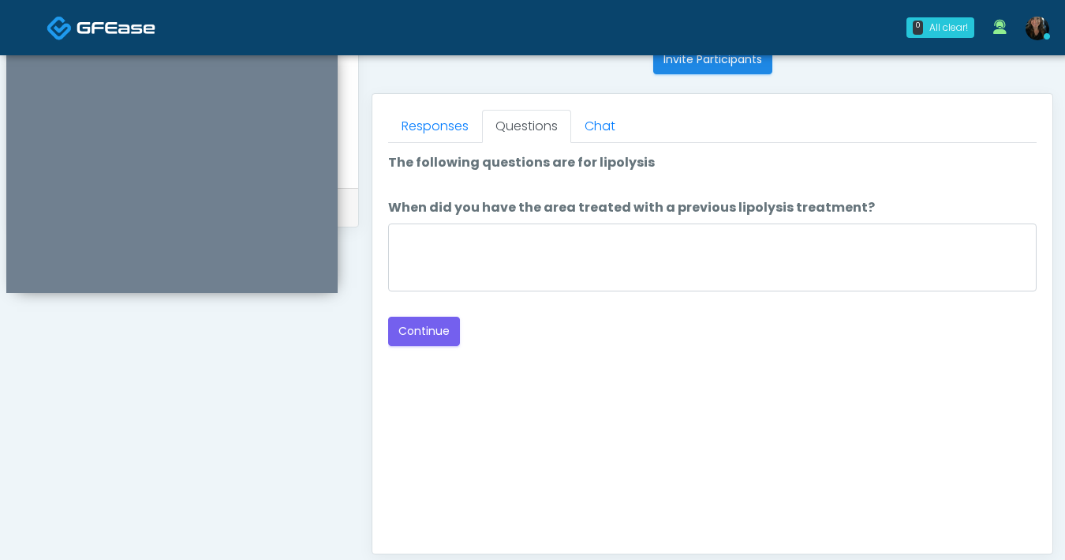
scroll to position [612, 0]
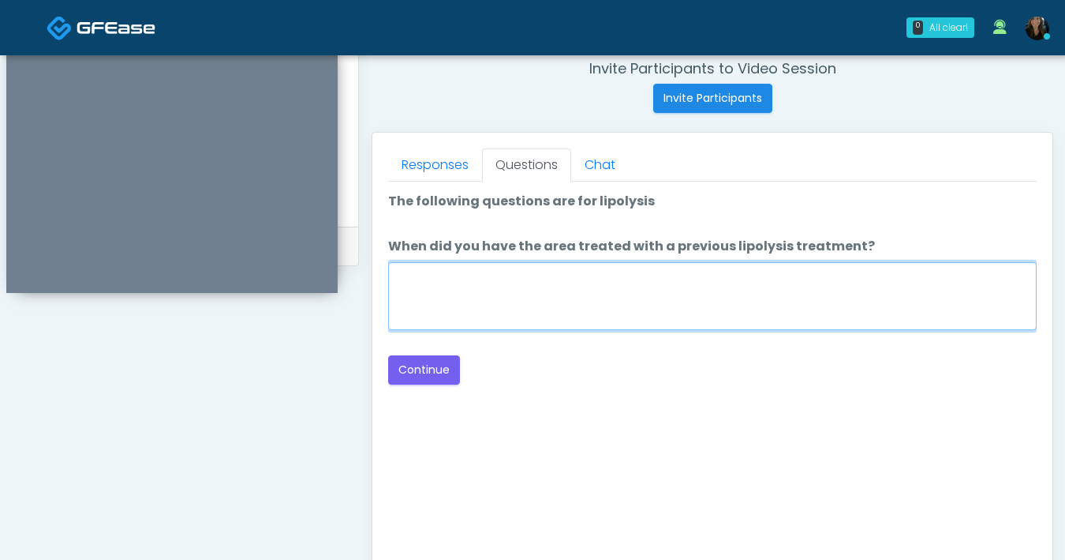
click at [594, 296] on textarea "When did you have the area treated with a previous lipolysis treatment?" at bounding box center [712, 296] width 649 height 68
type textarea "***"
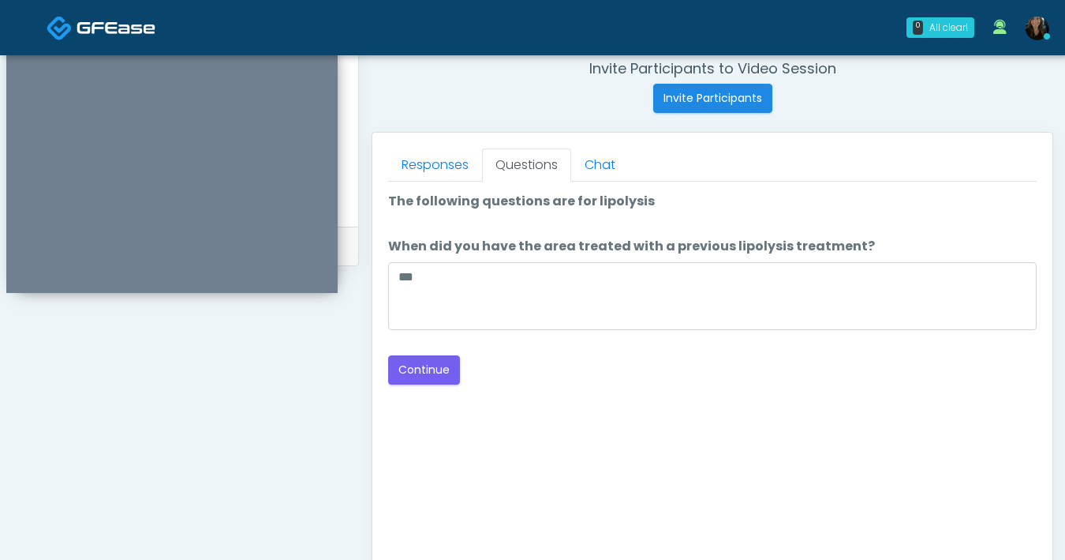
click at [586, 398] on div "Good Faith Exam Script Good Faith Exam Script INTRODUCTION Hello, my name is un…" at bounding box center [712, 379] width 649 height 395
click at [451, 373] on button "Continue" at bounding box center [424, 369] width 72 height 29
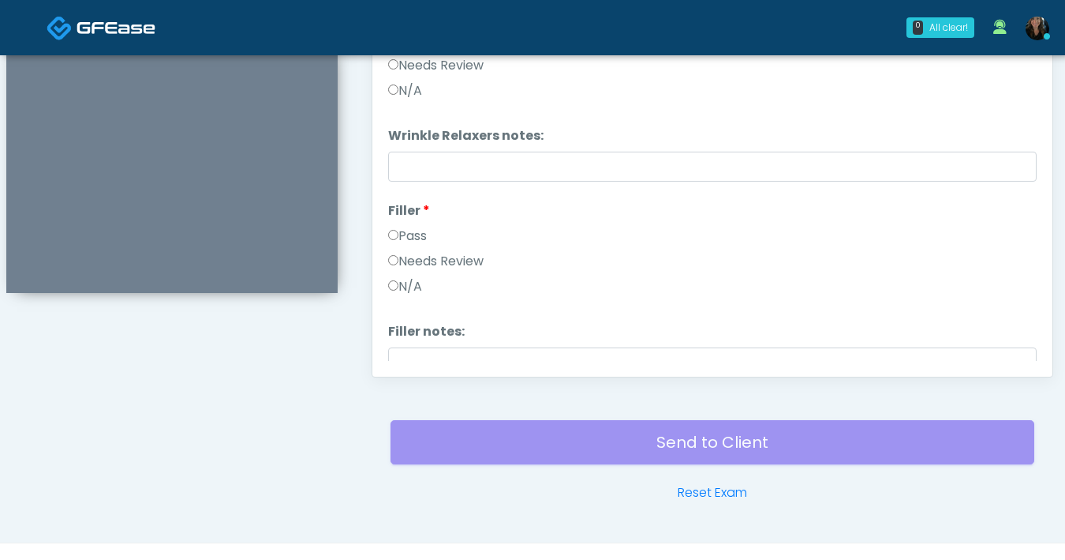
scroll to position [745, 0]
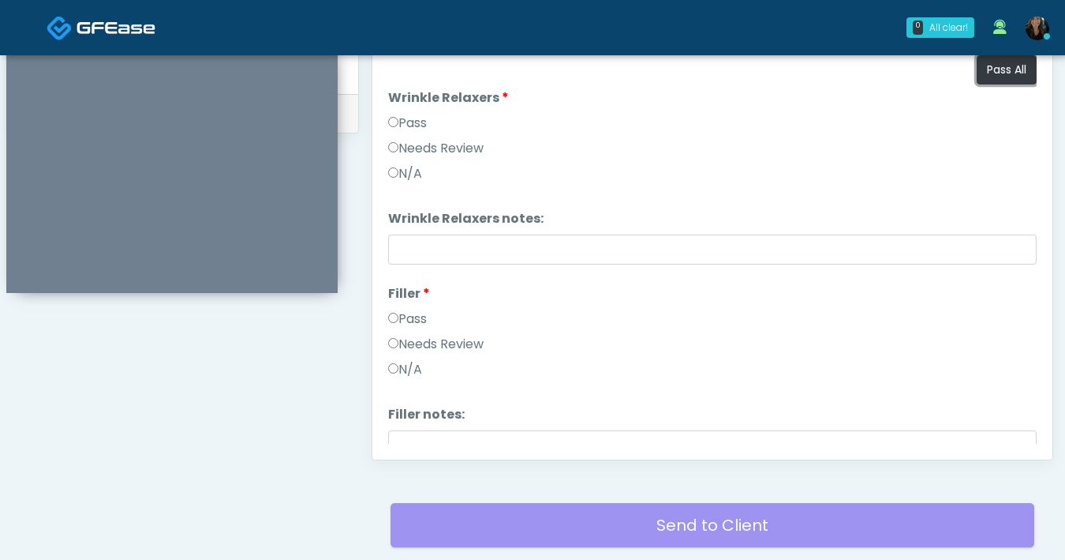
drag, startPoint x: 1007, startPoint y: 77, endPoint x: 989, endPoint y: 88, distance: 21.2
click at [1007, 77] on button "Pass All" at bounding box center [1007, 69] width 60 height 29
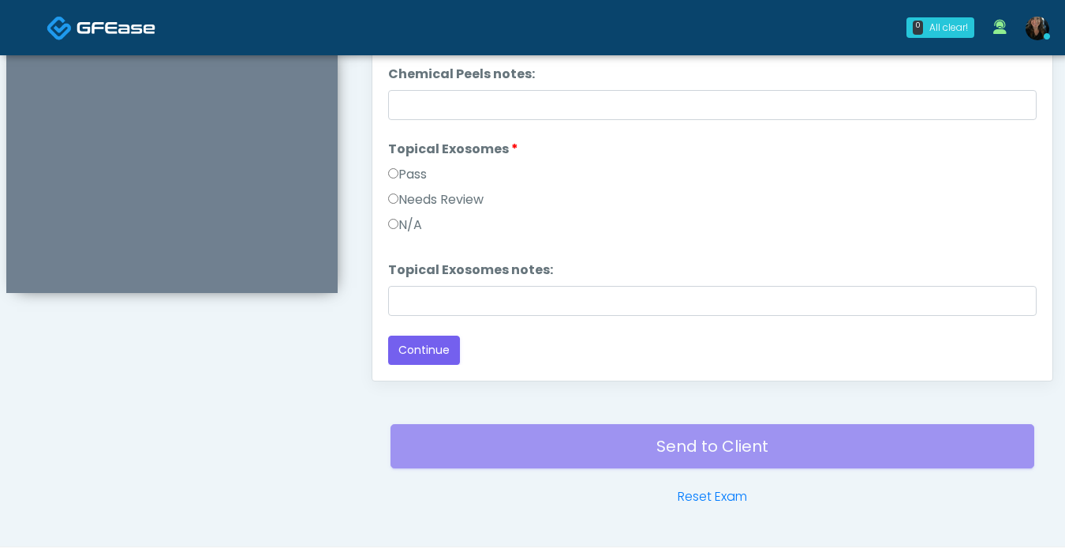
scroll to position [857, 0]
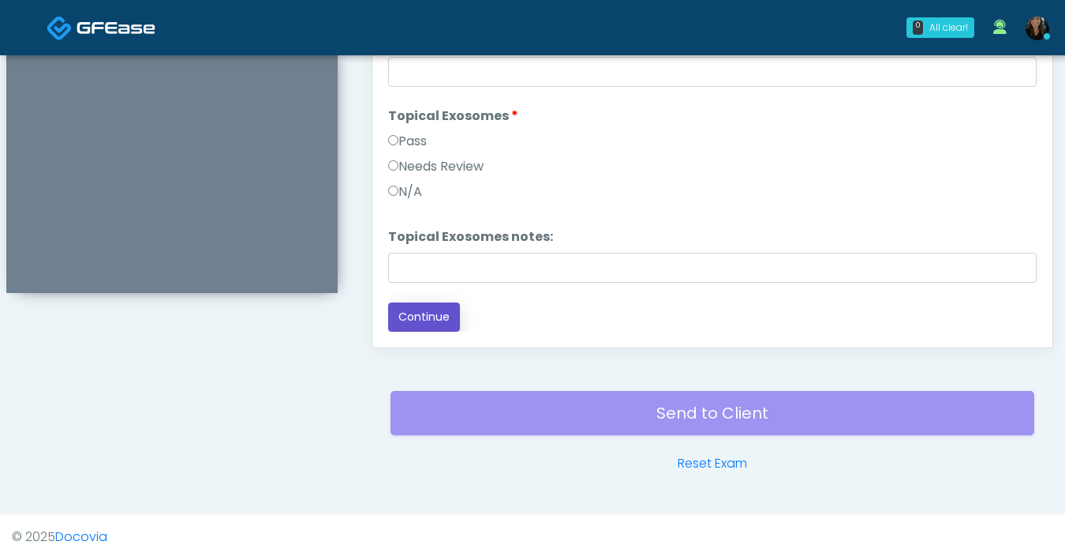
drag, startPoint x: 434, startPoint y: 320, endPoint x: 524, endPoint y: 333, distance: 90.9
click at [434, 321] on button "Continue" at bounding box center [424, 316] width 72 height 29
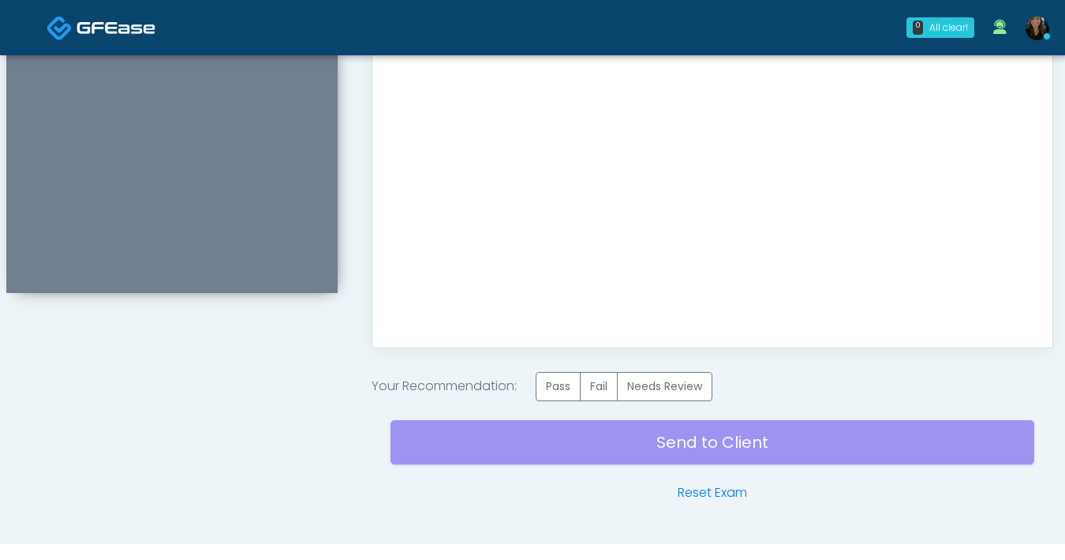
scroll to position [0, 0]
click at [549, 387] on label "Pass" at bounding box center [558, 386] width 45 height 29
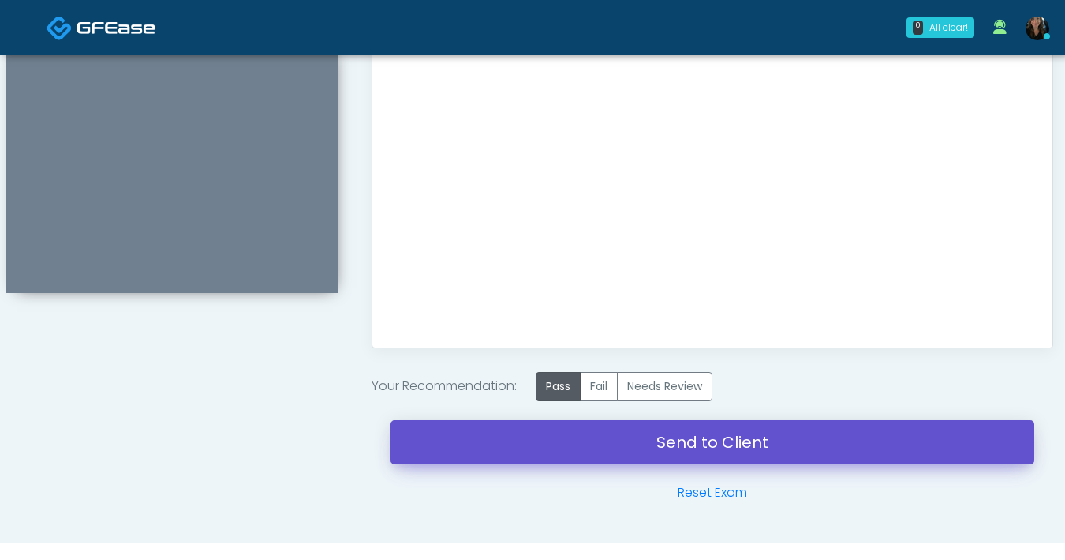
click at [679, 443] on link "Send to Client" at bounding box center [713, 442] width 644 height 44
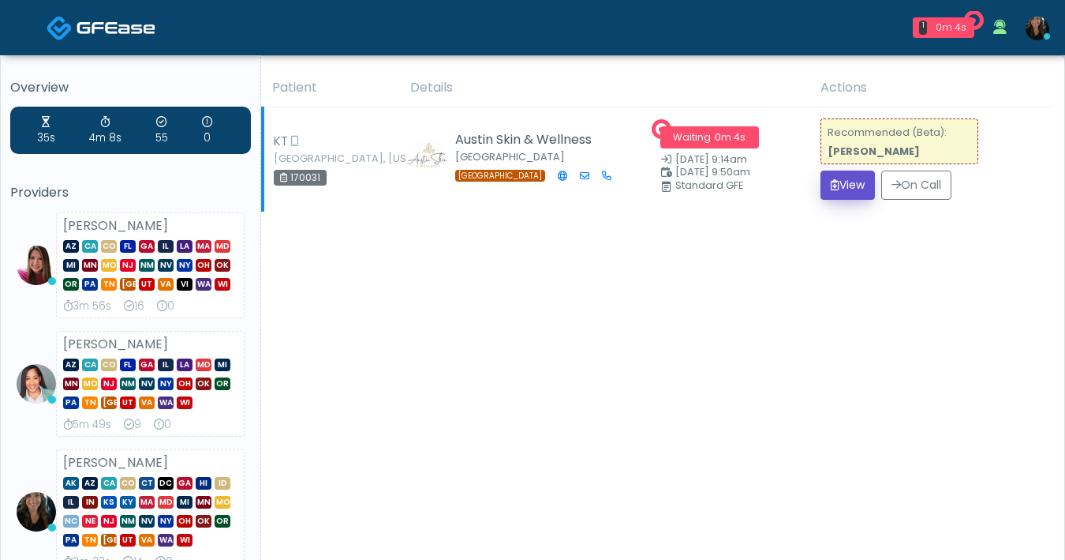
click at [831, 194] on button "View" at bounding box center [848, 184] width 54 height 29
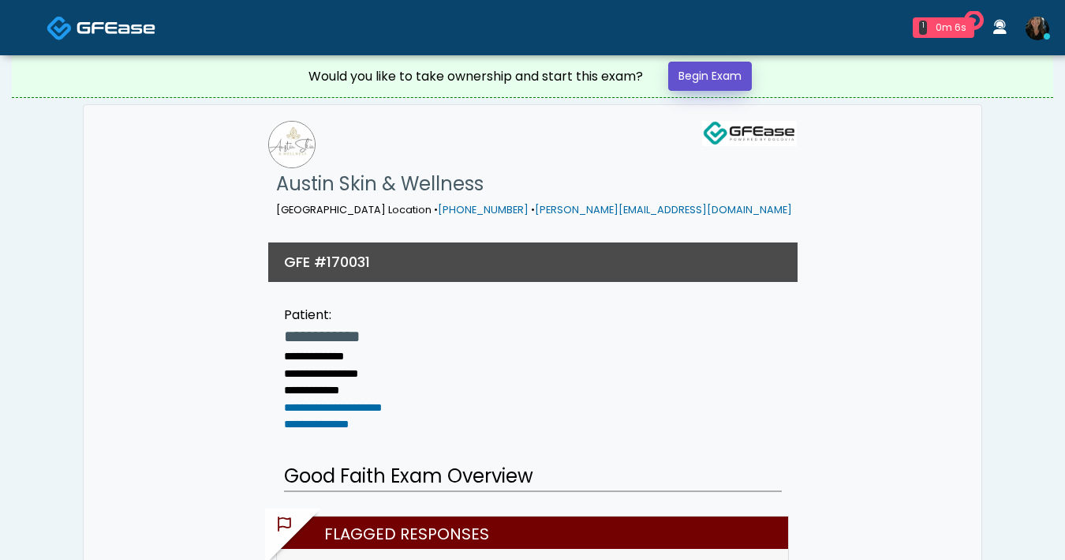
click at [727, 69] on link "Begin Exam" at bounding box center [710, 76] width 84 height 29
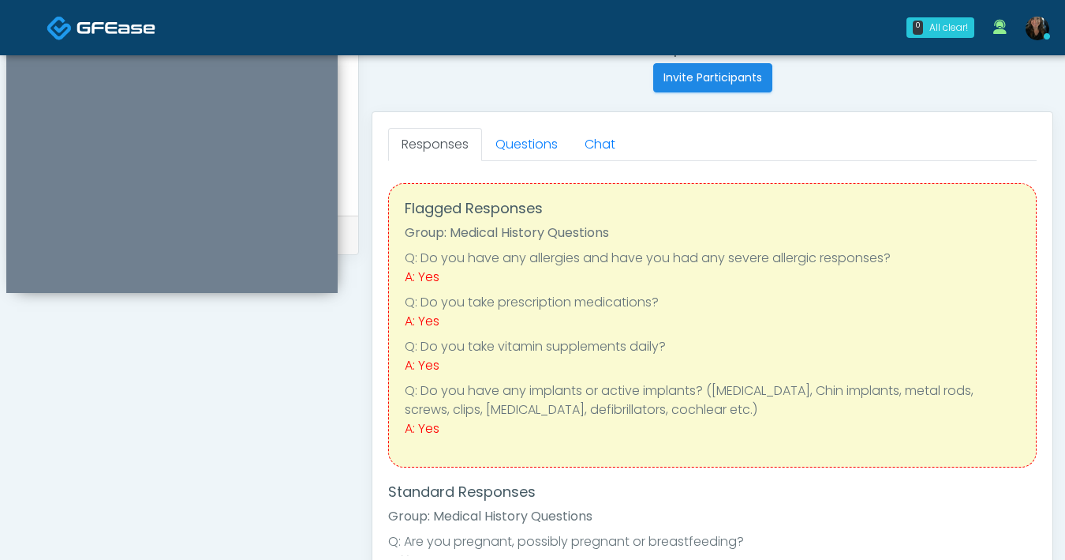
scroll to position [620, 0]
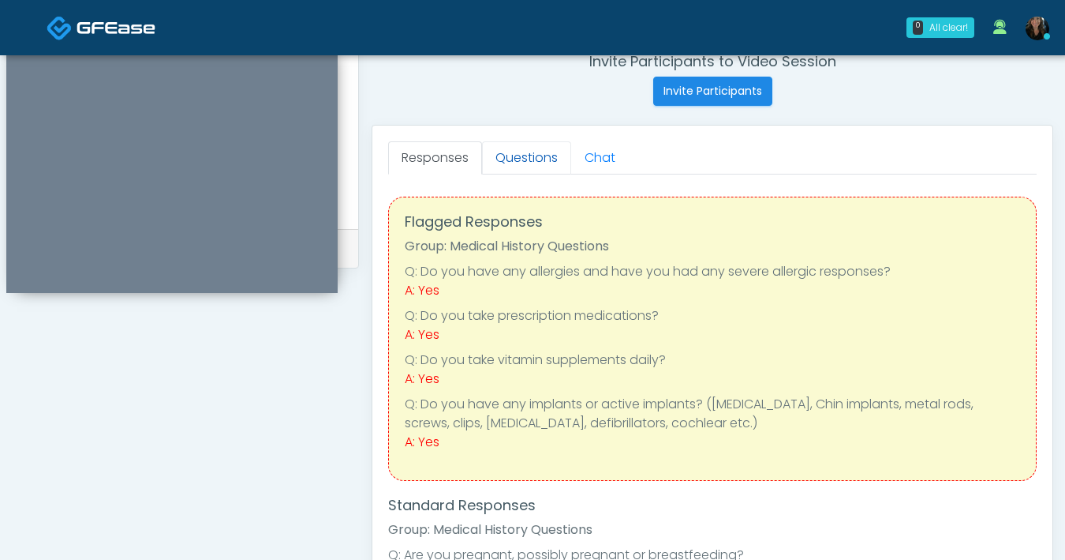
click at [535, 148] on link "Questions" at bounding box center [526, 157] width 89 height 33
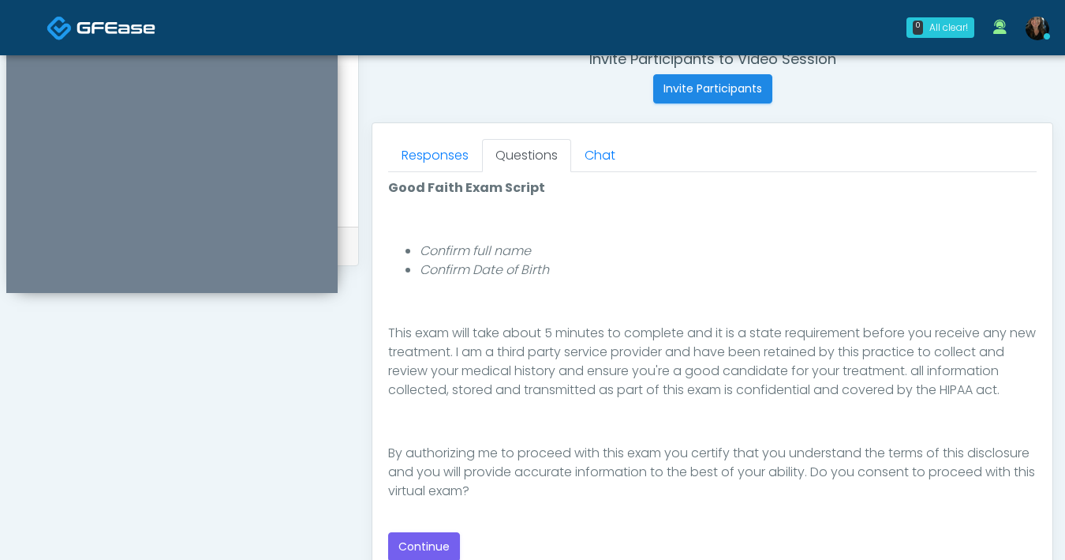
scroll to position [623, 0]
click at [430, 535] on button "Continue" at bounding box center [424, 545] width 72 height 29
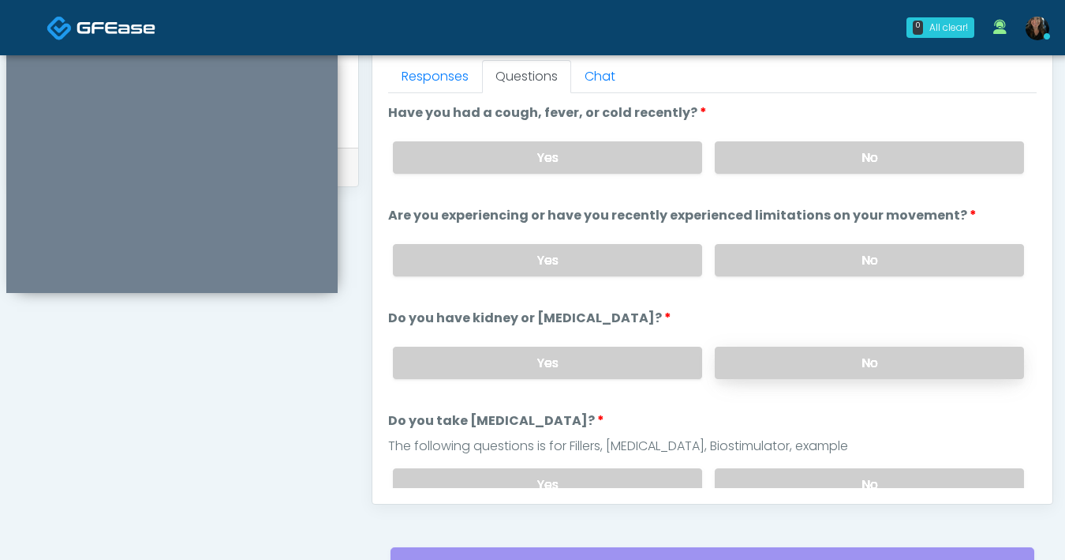
scroll to position [676, 0]
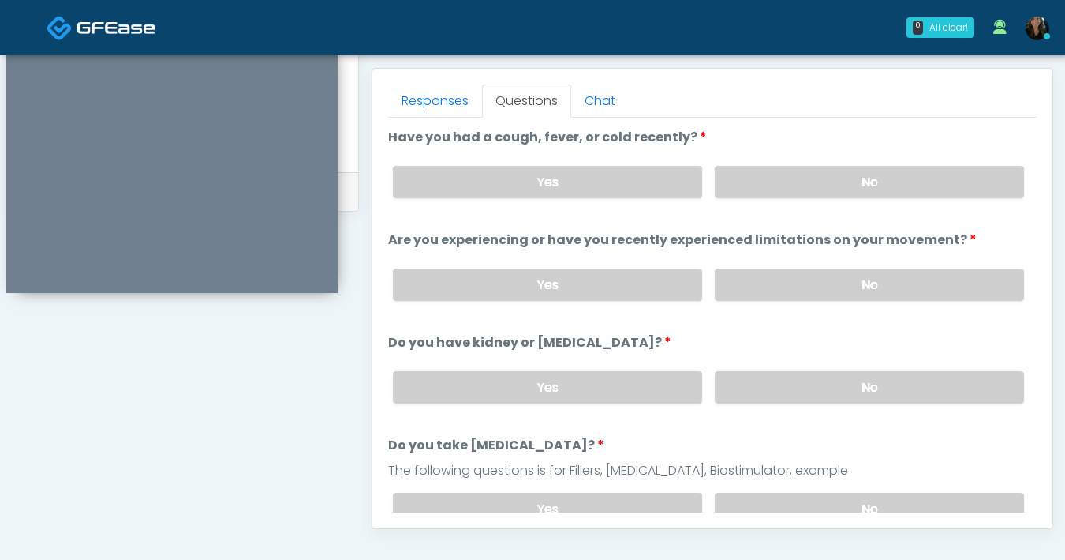
click at [875, 200] on div "Yes No" at bounding box center [708, 182] width 657 height 58
click at [870, 189] on label "No" at bounding box center [869, 182] width 309 height 32
click at [863, 291] on label "No" at bounding box center [869, 284] width 309 height 32
click at [837, 389] on label "No" at bounding box center [869, 387] width 309 height 32
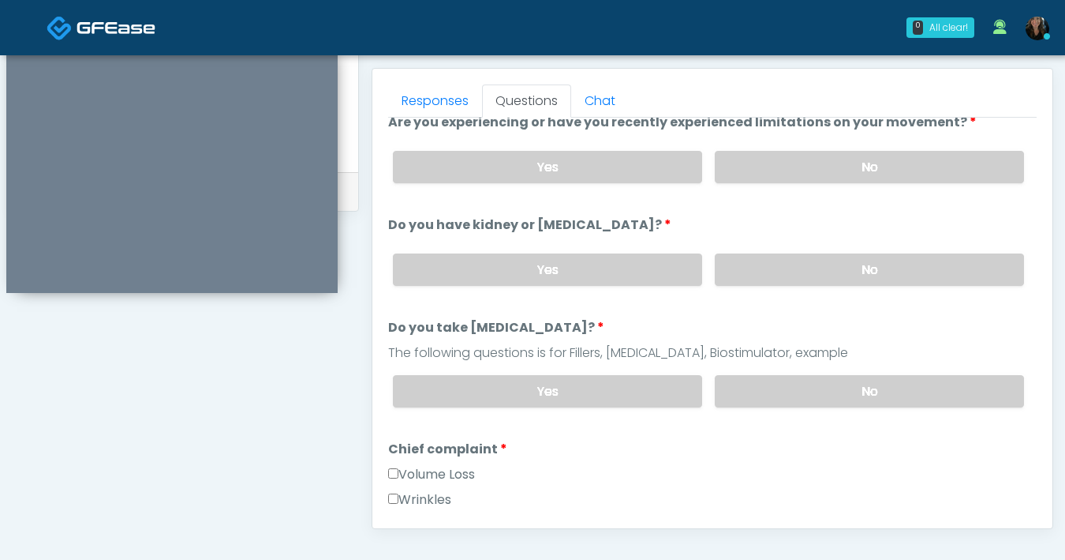
scroll to position [118, 0]
click at [822, 383] on label "No" at bounding box center [869, 390] width 309 height 32
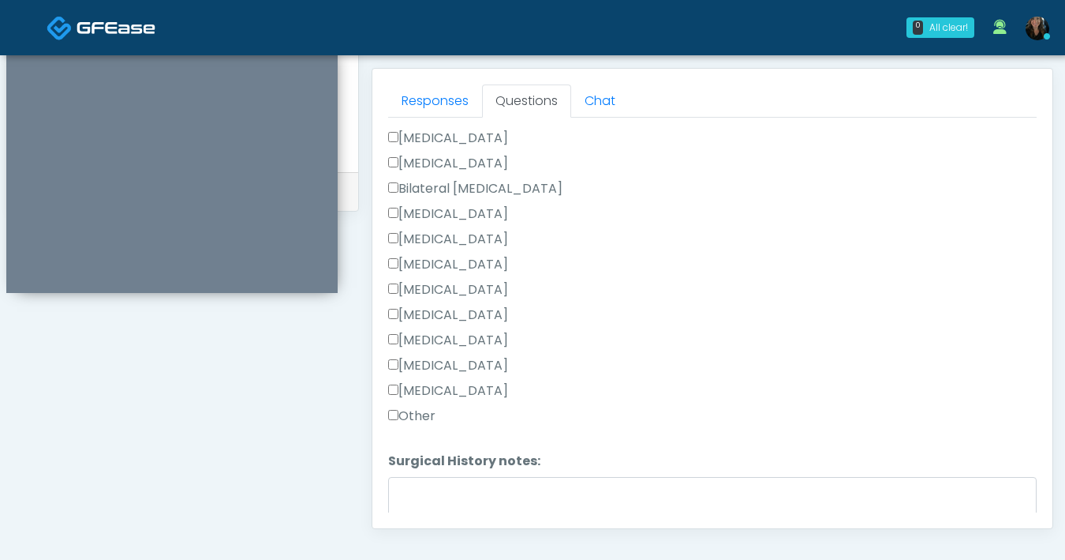
scroll to position [972, 0]
click at [485, 499] on textarea "Surgical History notes:" at bounding box center [712, 510] width 649 height 68
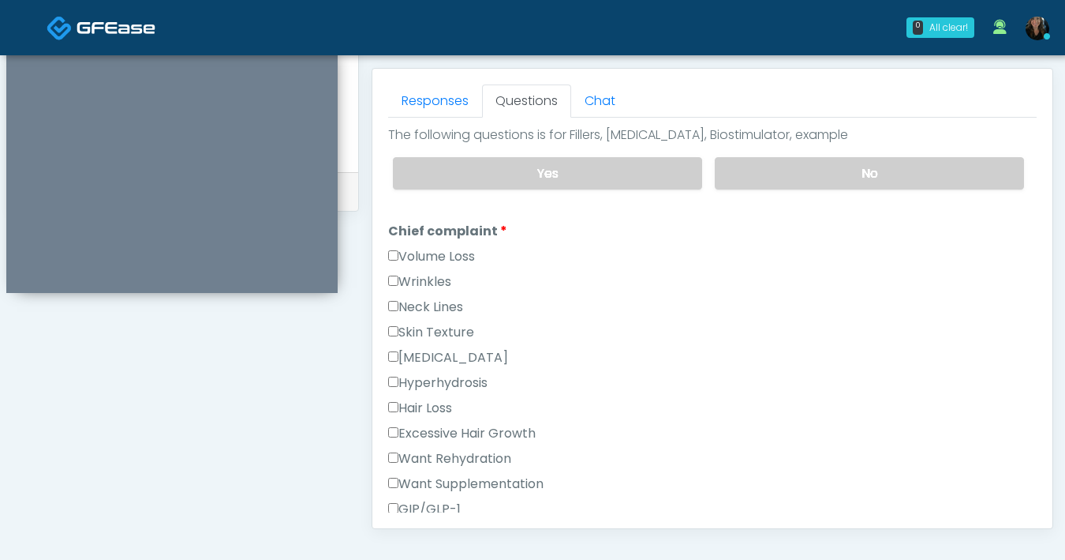
scroll to position [345, 0]
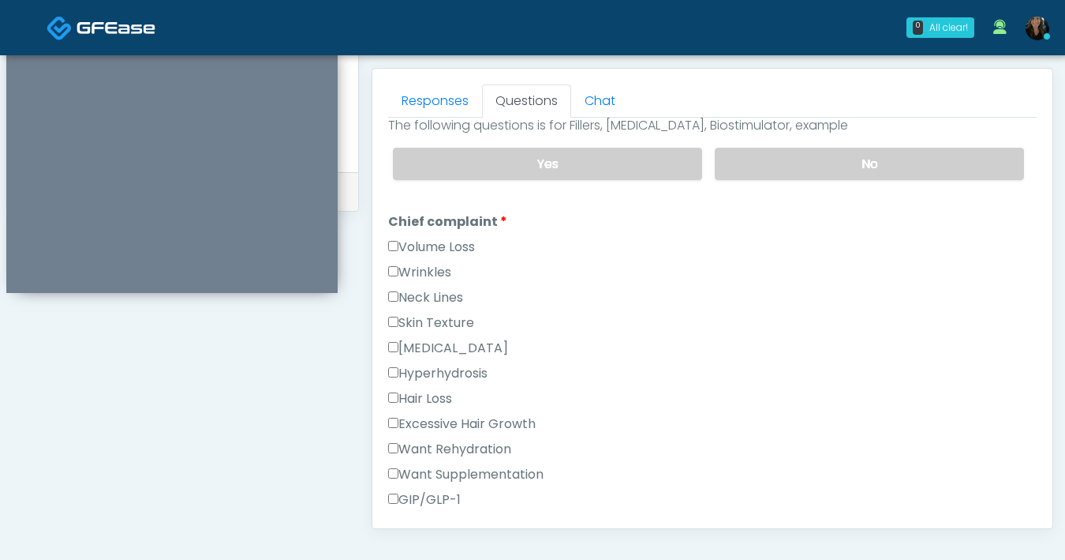
type textarea "***"
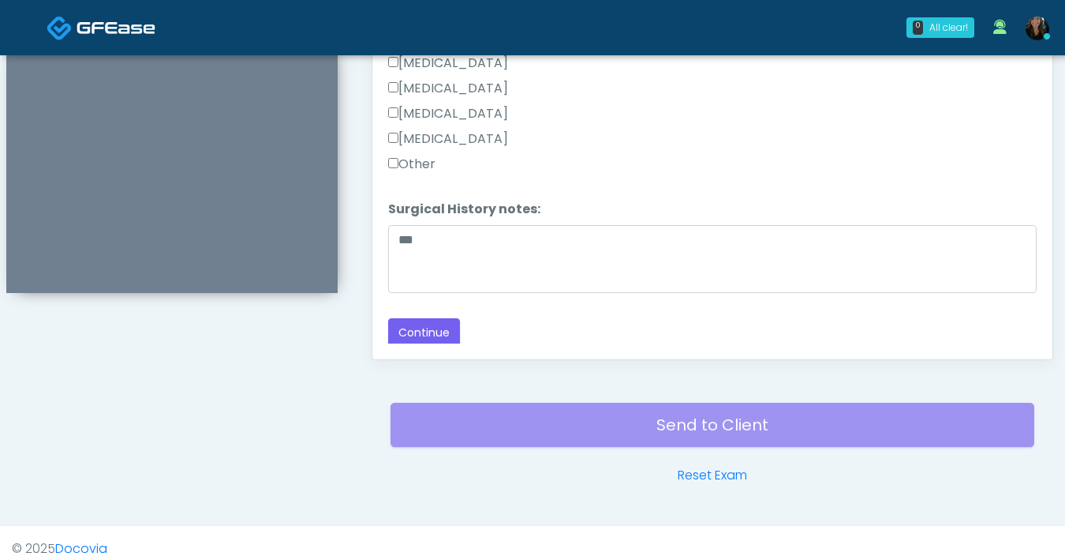
scroll to position [857, 0]
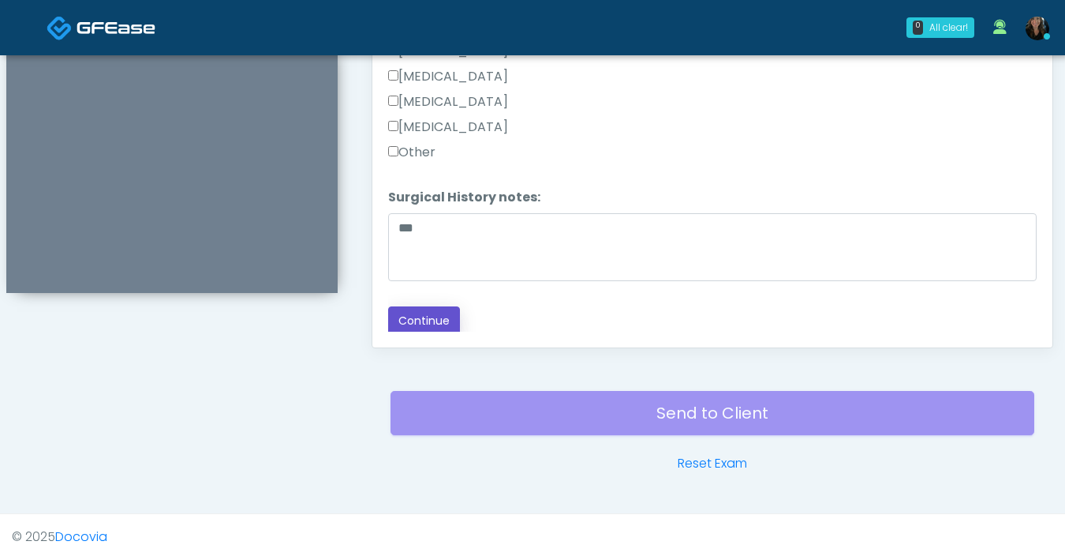
click at [408, 311] on button "Continue" at bounding box center [424, 320] width 72 height 29
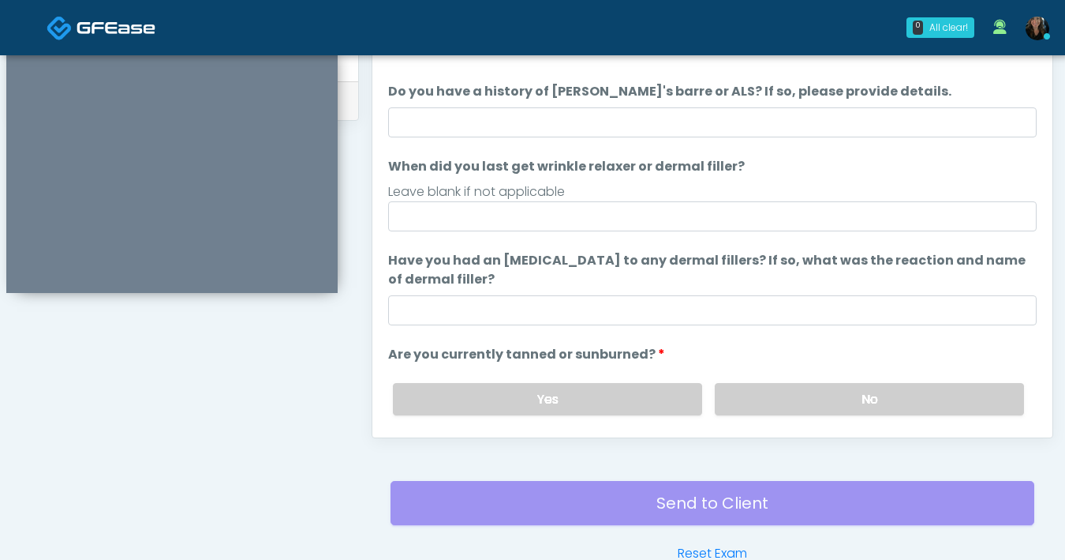
scroll to position [567, 0]
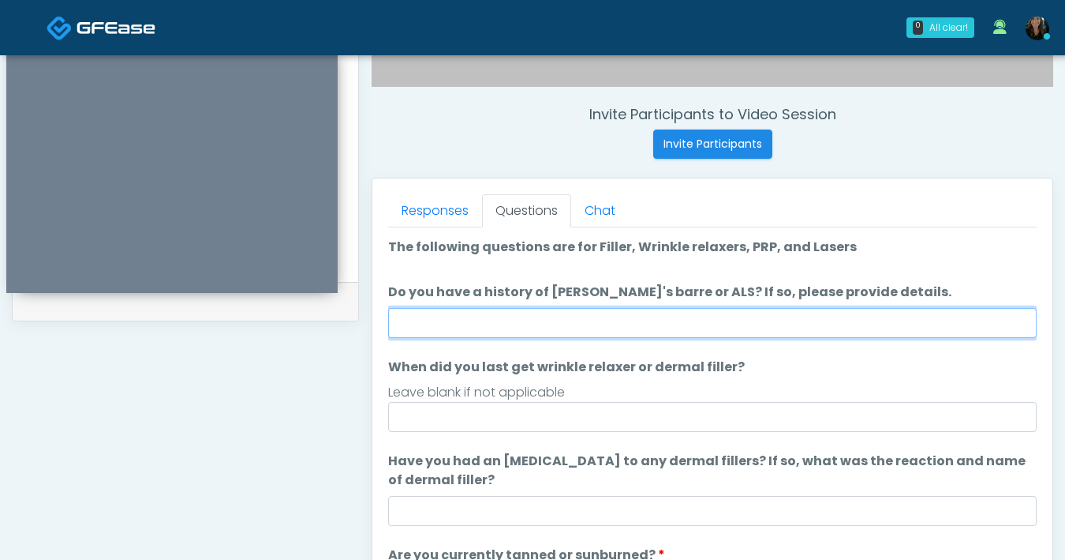
click at [648, 320] on input "Do you have a history of [PERSON_NAME]'s barre or ALS? If so, please provide de…" at bounding box center [712, 323] width 649 height 30
type input "**"
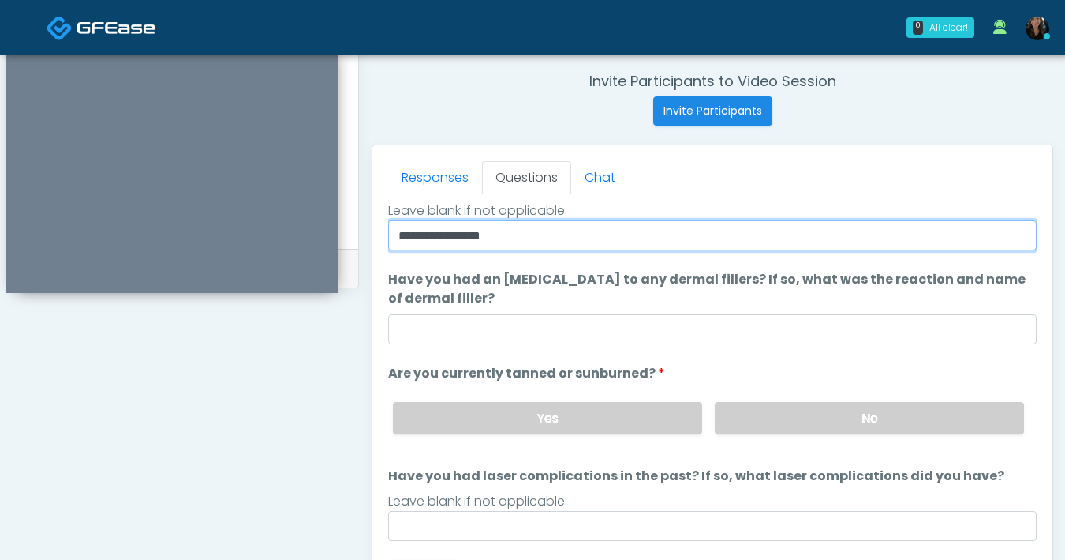
scroll to position [622, 0]
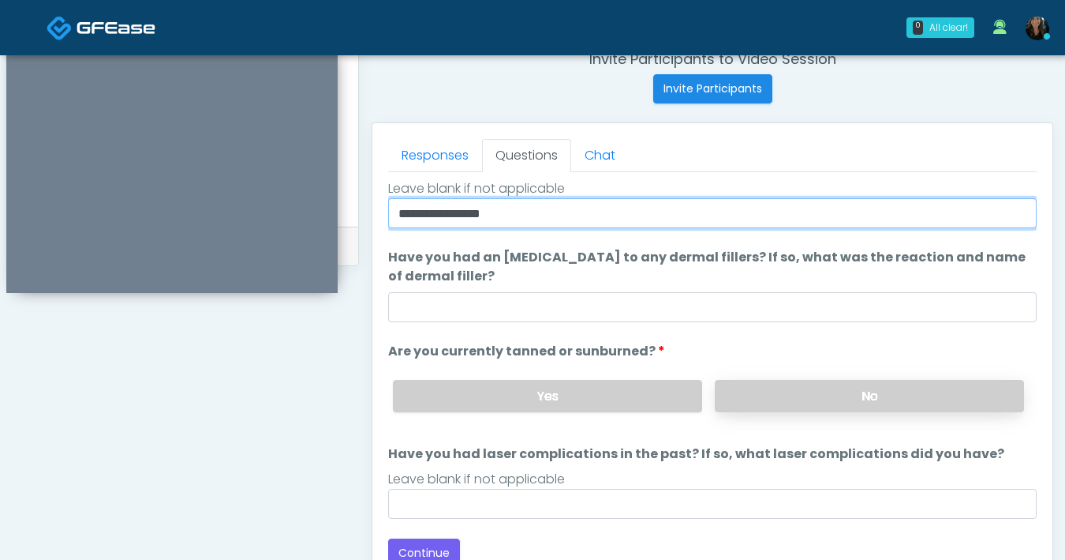
type input "**********"
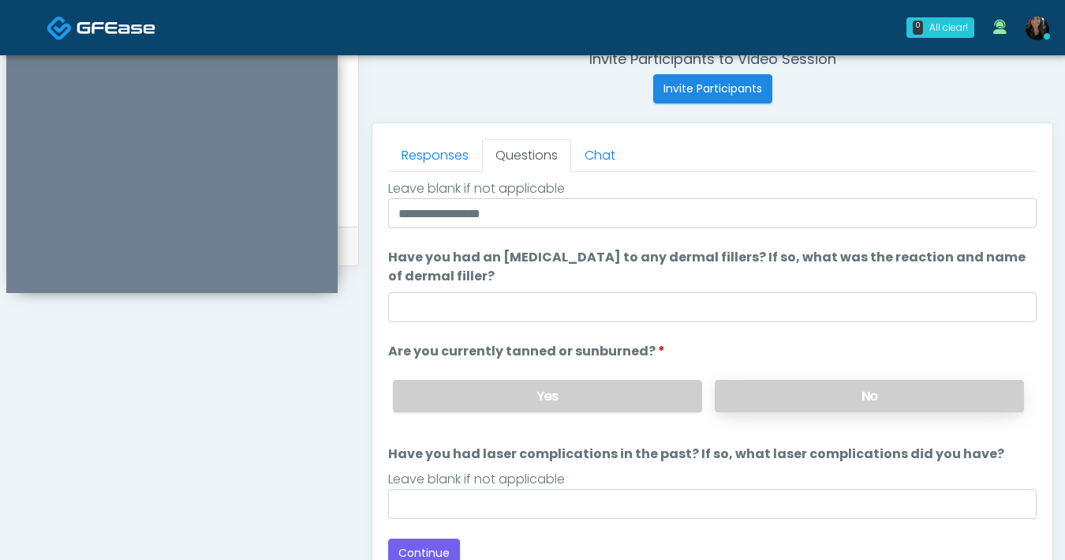
click at [799, 395] on label "No" at bounding box center [869, 396] width 309 height 32
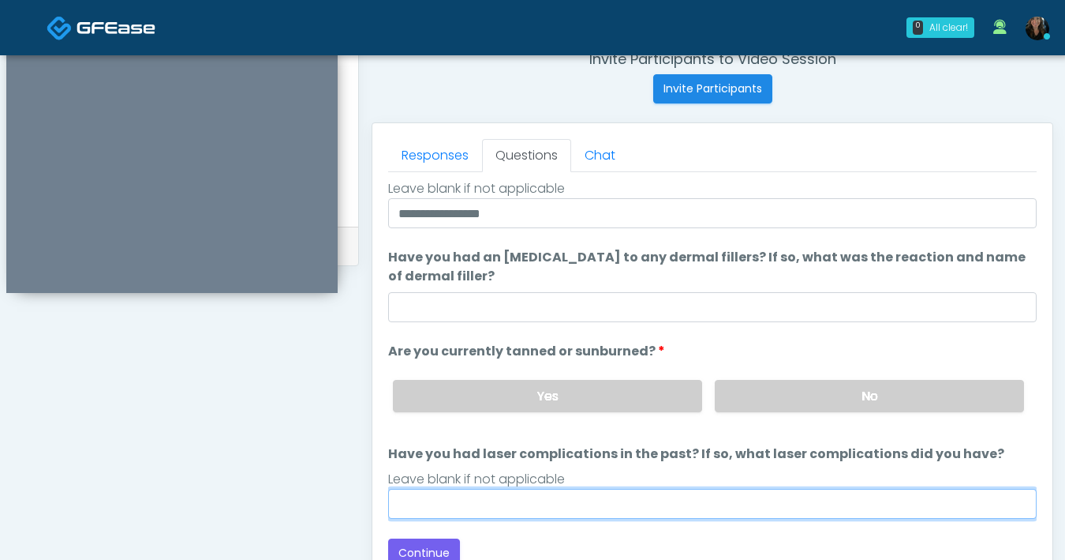
click at [610, 515] on input "Have you had laser complications in the past? If so, what laser complications d…" at bounding box center [712, 504] width 649 height 30
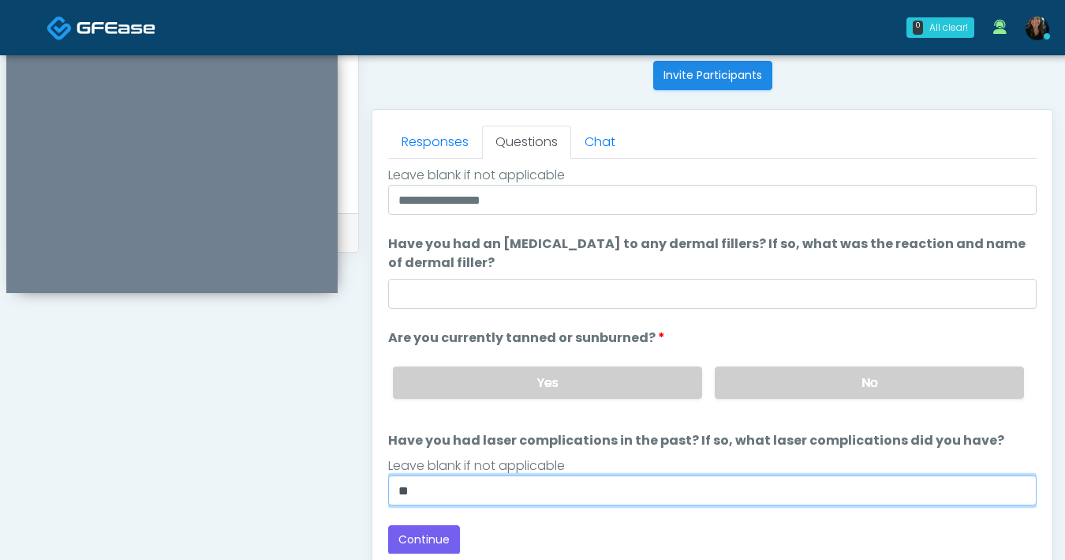
scroll to position [654, 0]
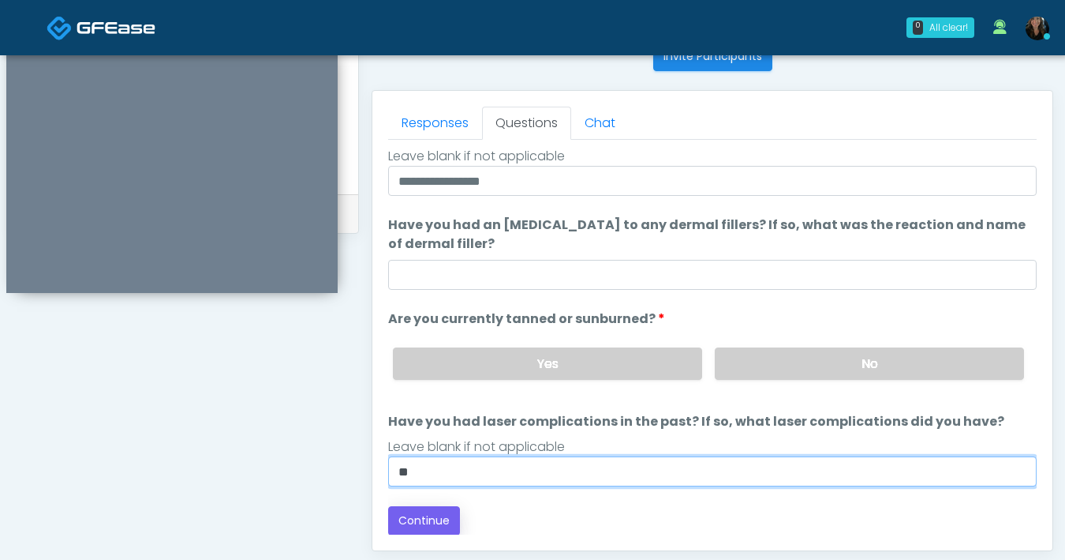
type input "**"
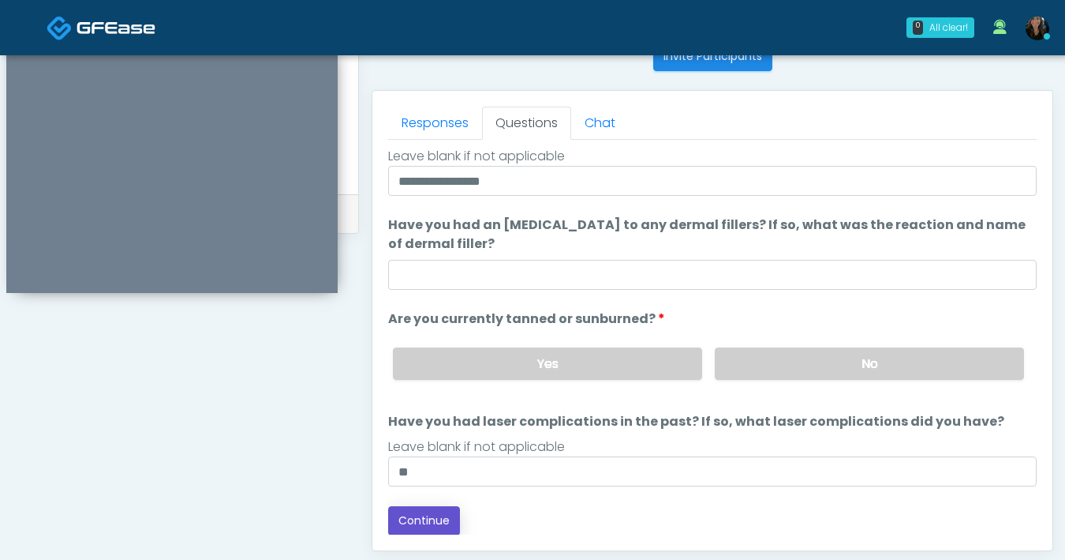
click at [444, 515] on button "Continue" at bounding box center [424, 520] width 72 height 29
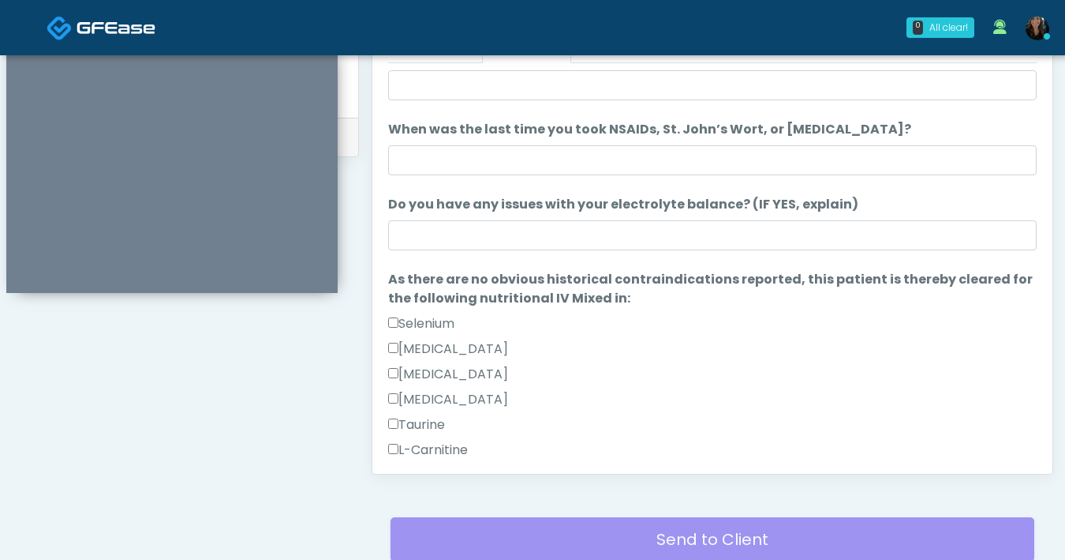
scroll to position [1008, 0]
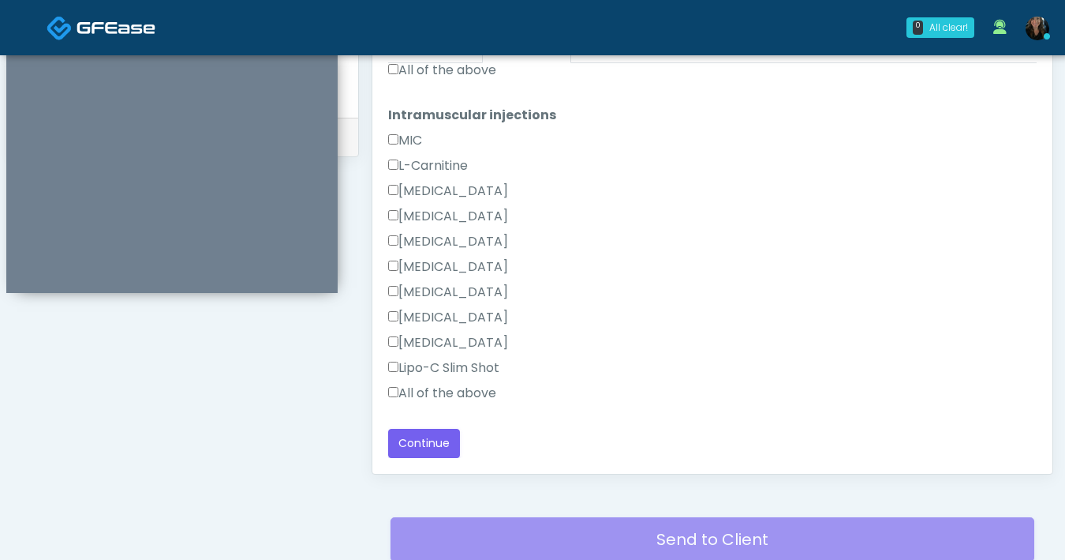
click at [399, 394] on label "All of the above" at bounding box center [442, 393] width 108 height 19
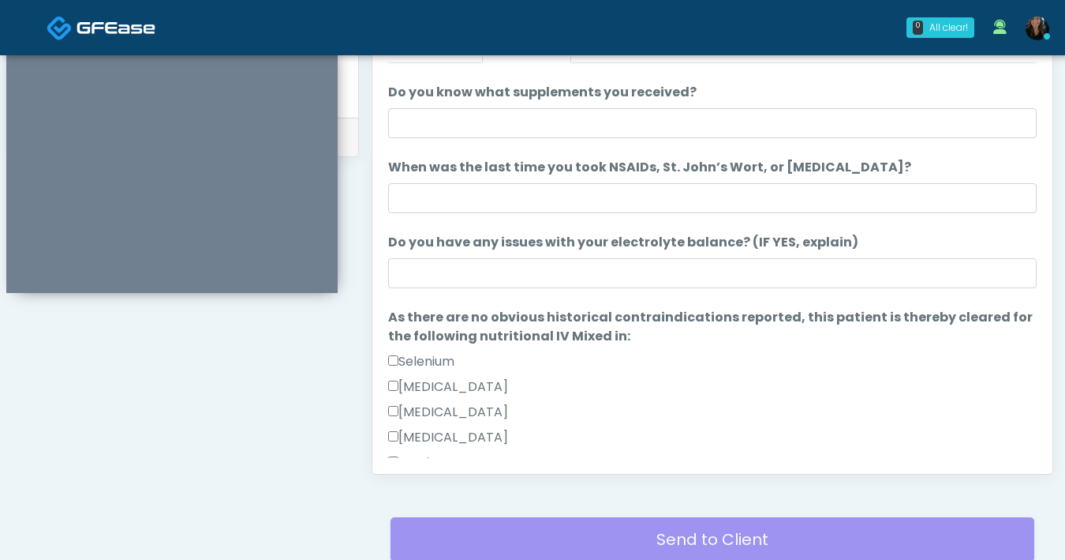
scroll to position [0, 0]
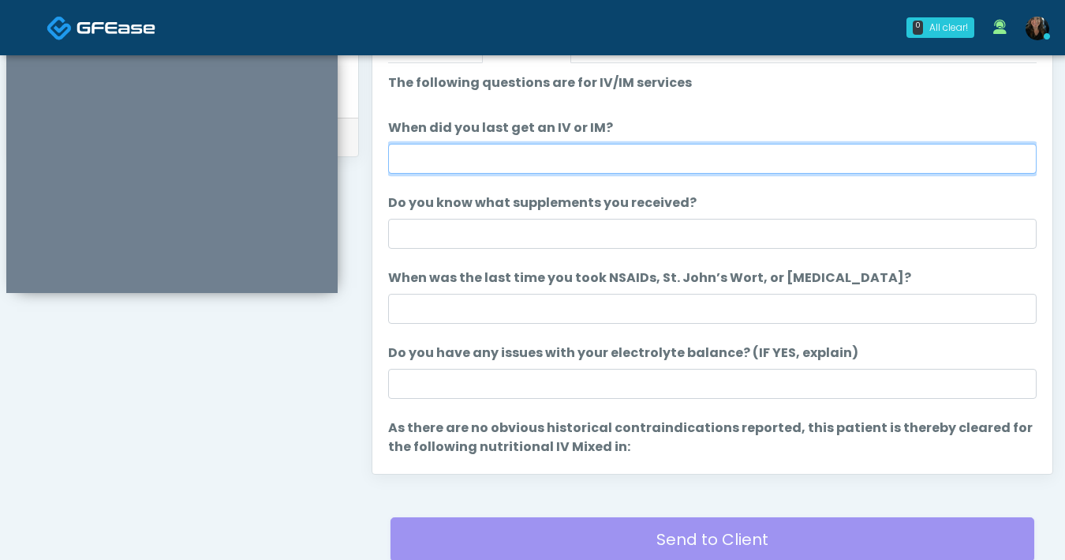
click at [698, 168] on input "When did you last get an IV or IM?" at bounding box center [712, 159] width 649 height 30
type input "******"
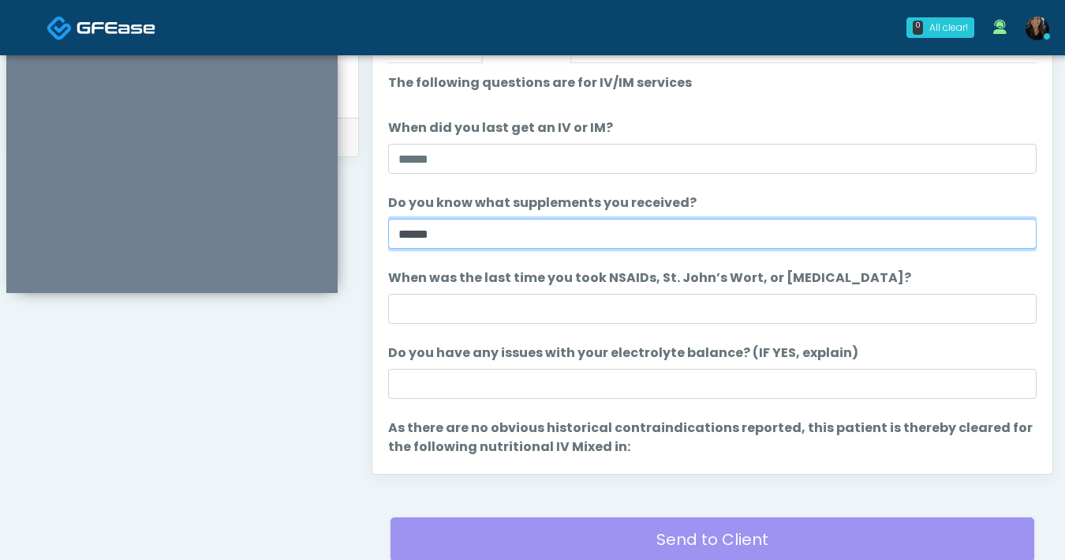
type input "******"
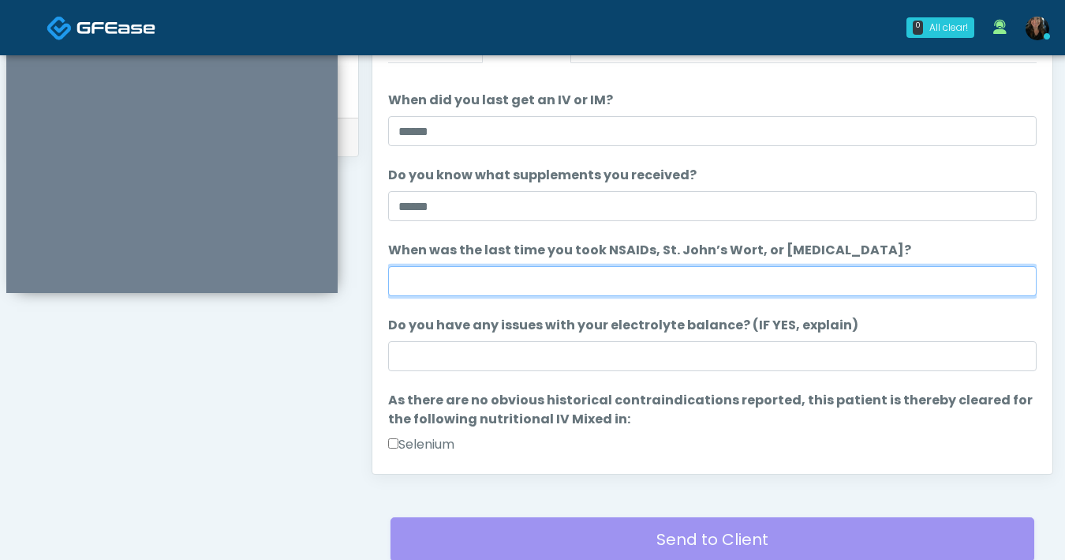
scroll to position [28, 0]
type input "**********"
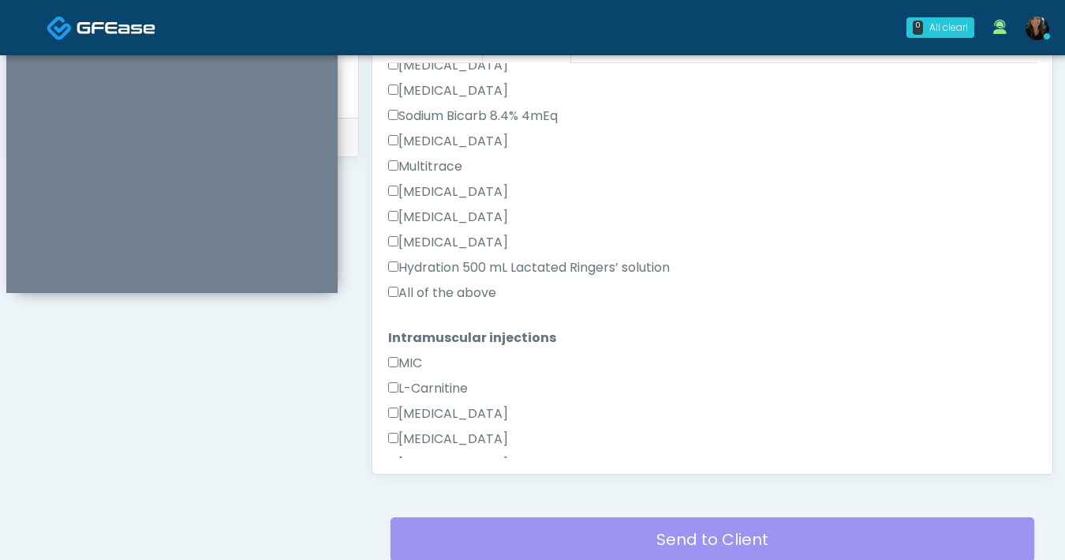
scroll to position [1008, 0]
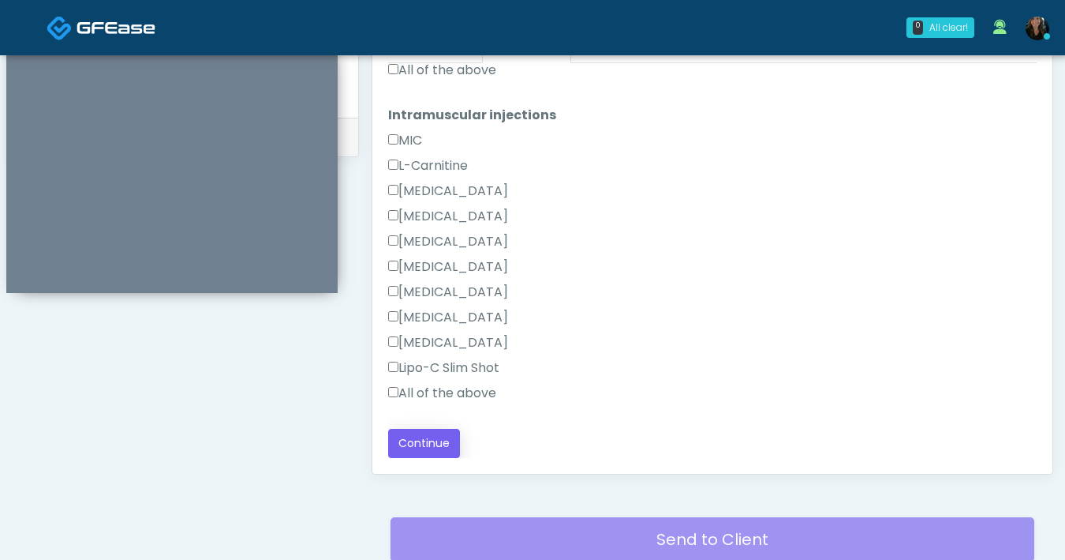
type input "**"
click at [451, 431] on button "Continue" at bounding box center [424, 443] width 72 height 29
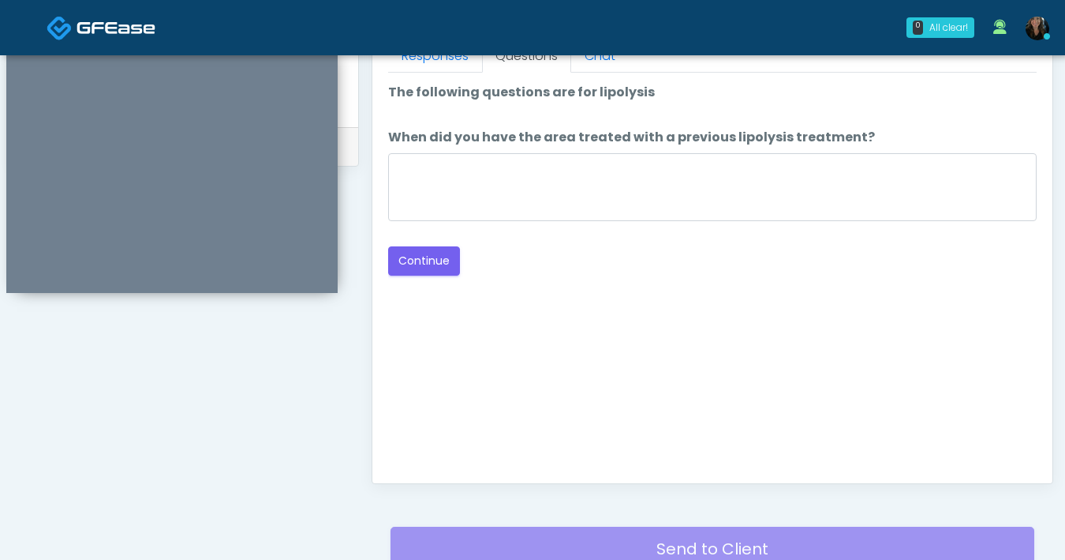
scroll to position [721, 0]
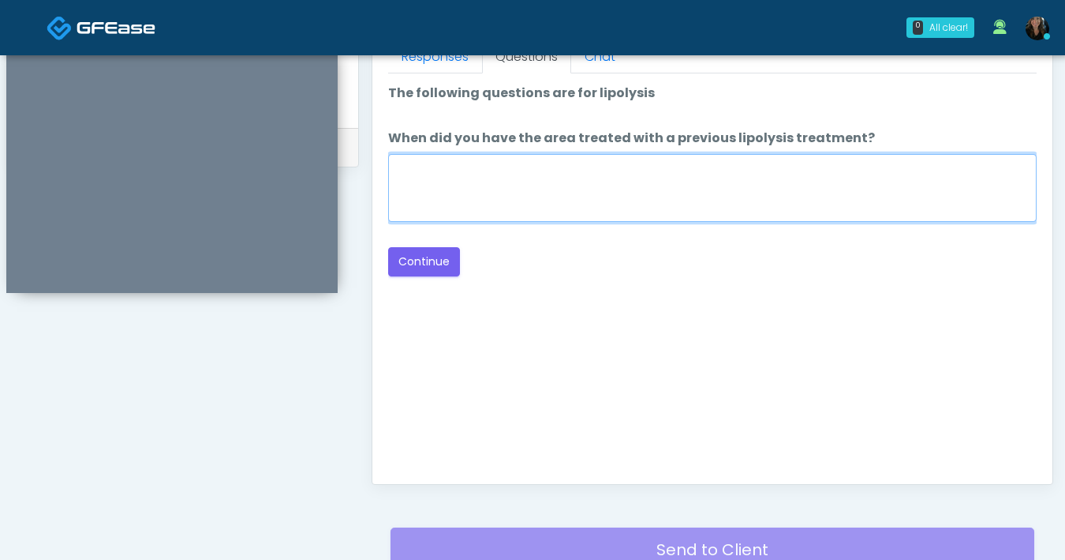
click at [865, 206] on textarea "When did you have the area treated with a previous lipolysis treatment?" at bounding box center [712, 188] width 649 height 68
type textarea "***"
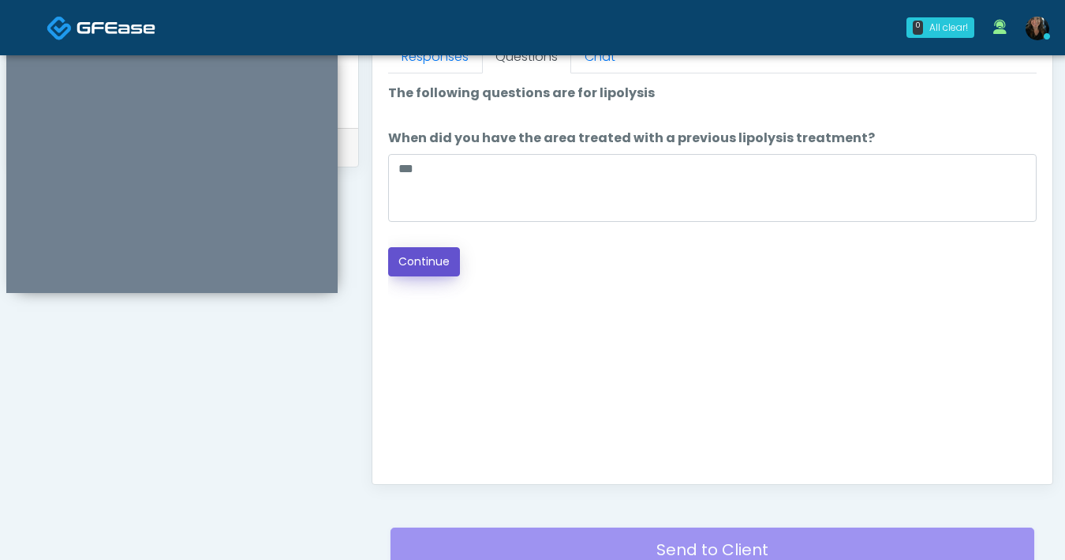
click at [447, 253] on button "Continue" at bounding box center [424, 261] width 72 height 29
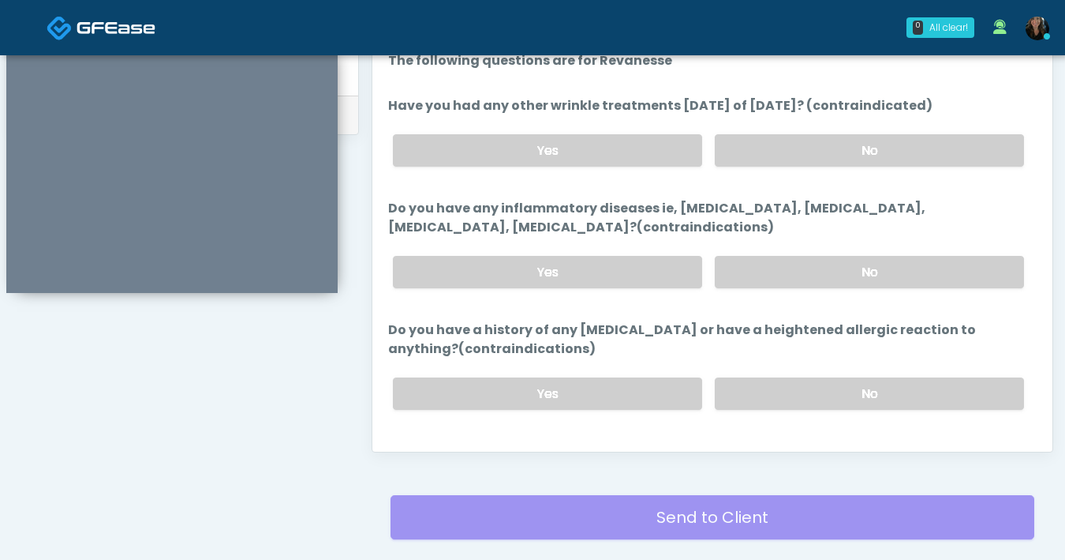
scroll to position [586, 0]
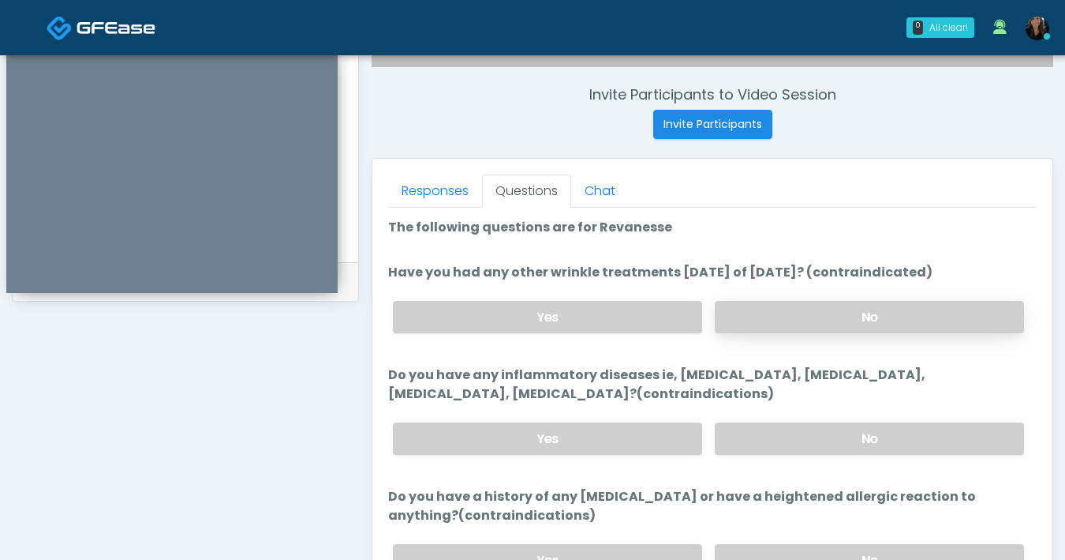
click at [788, 320] on label "No" at bounding box center [869, 317] width 309 height 32
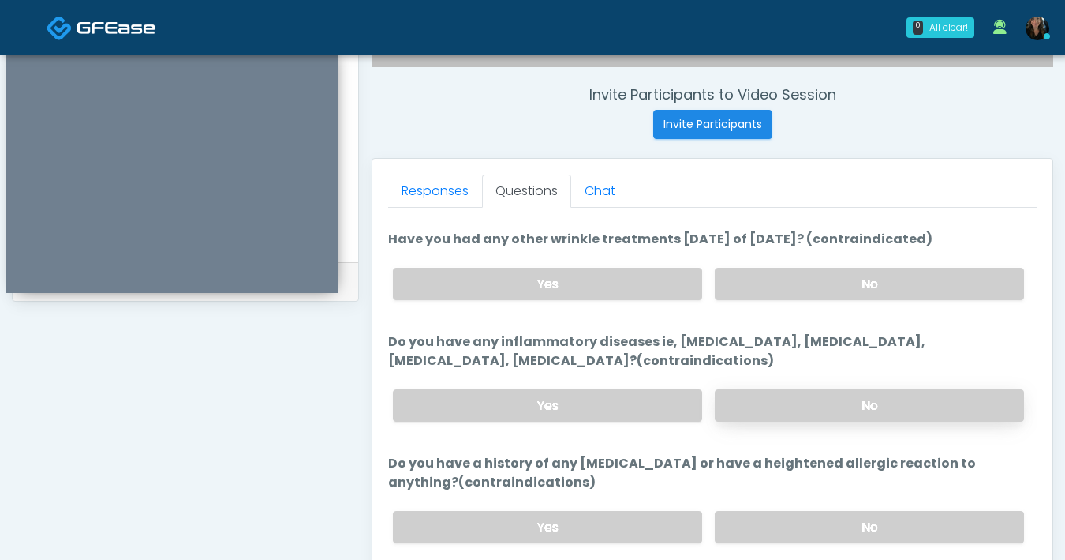
scroll to position [590, 0]
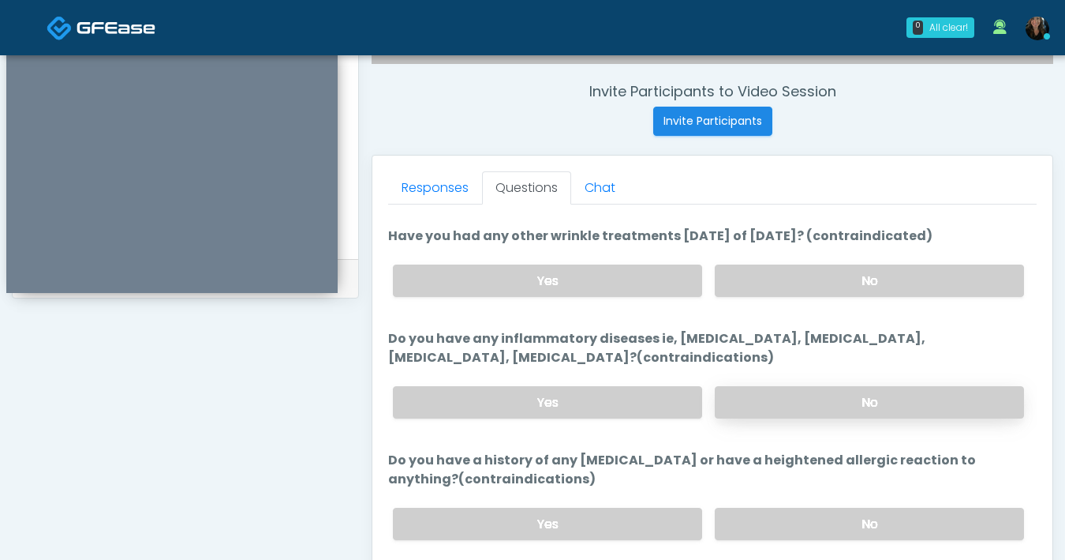
click at [845, 398] on label "No" at bounding box center [869, 402] width 309 height 32
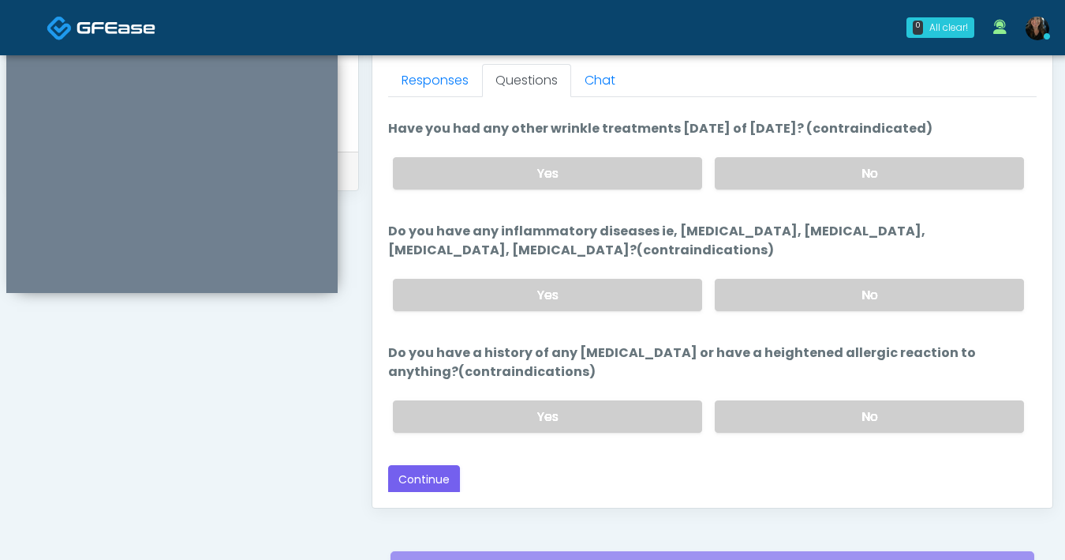
scroll to position [773, 0]
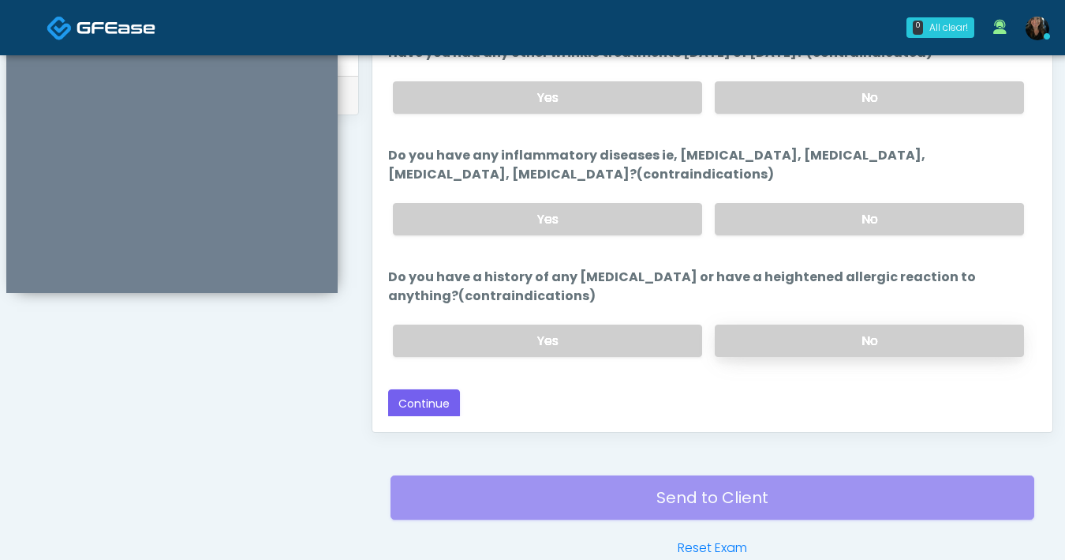
click at [832, 337] on label "No" at bounding box center [869, 340] width 309 height 32
click at [433, 414] on button "Continue" at bounding box center [424, 403] width 72 height 29
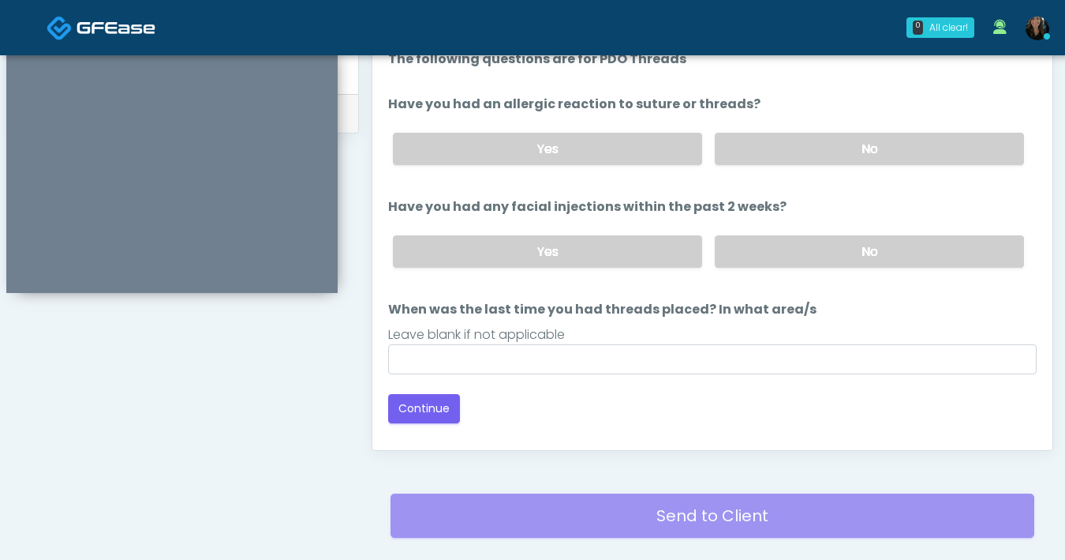
scroll to position [665, 0]
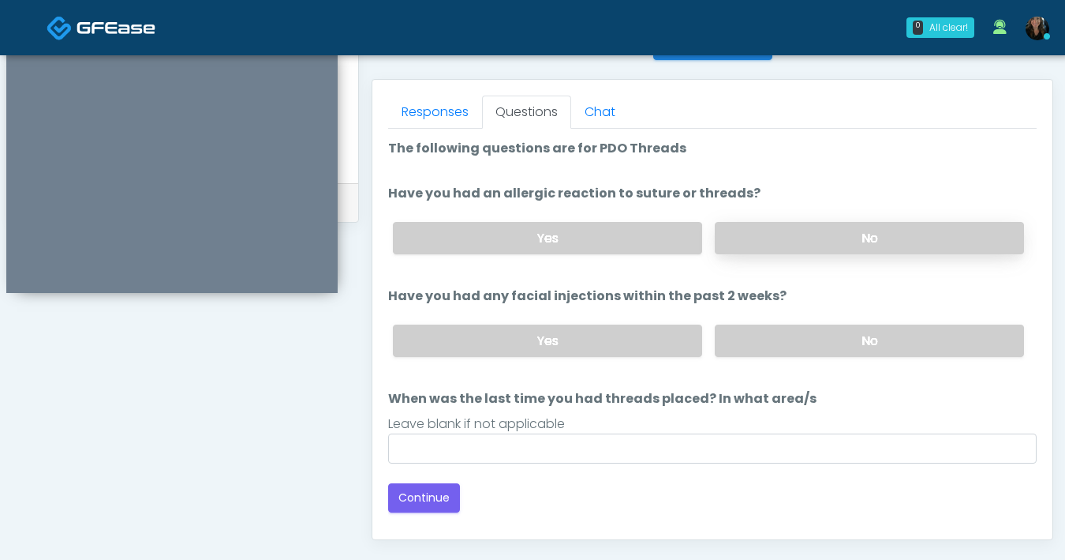
click at [807, 235] on label "No" at bounding box center [869, 238] width 309 height 32
click at [837, 340] on label "No" at bounding box center [869, 340] width 309 height 32
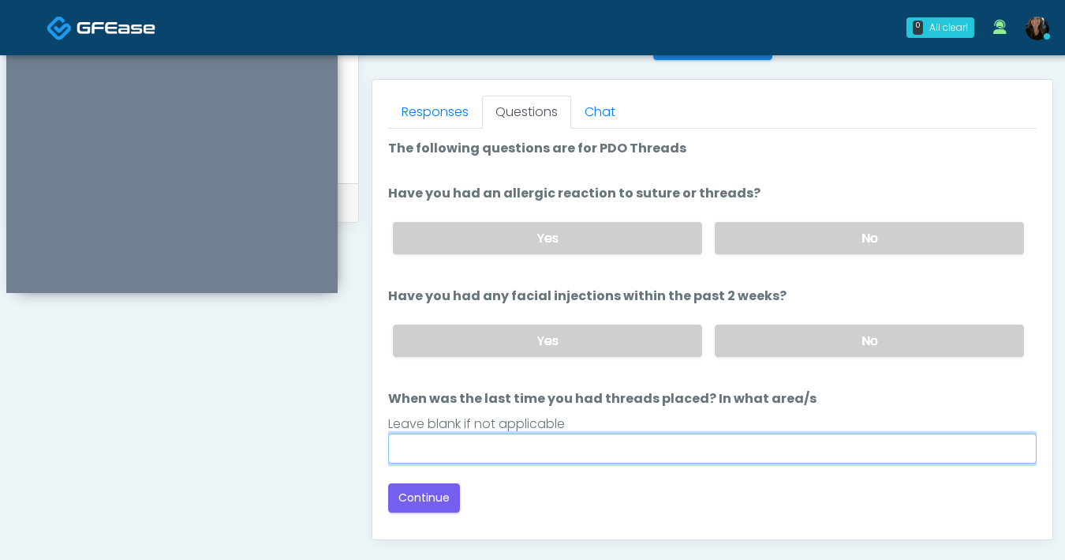
click at [703, 461] on input "When was the last time you had threads placed? In what area/s" at bounding box center [712, 448] width 649 height 30
type input "***"
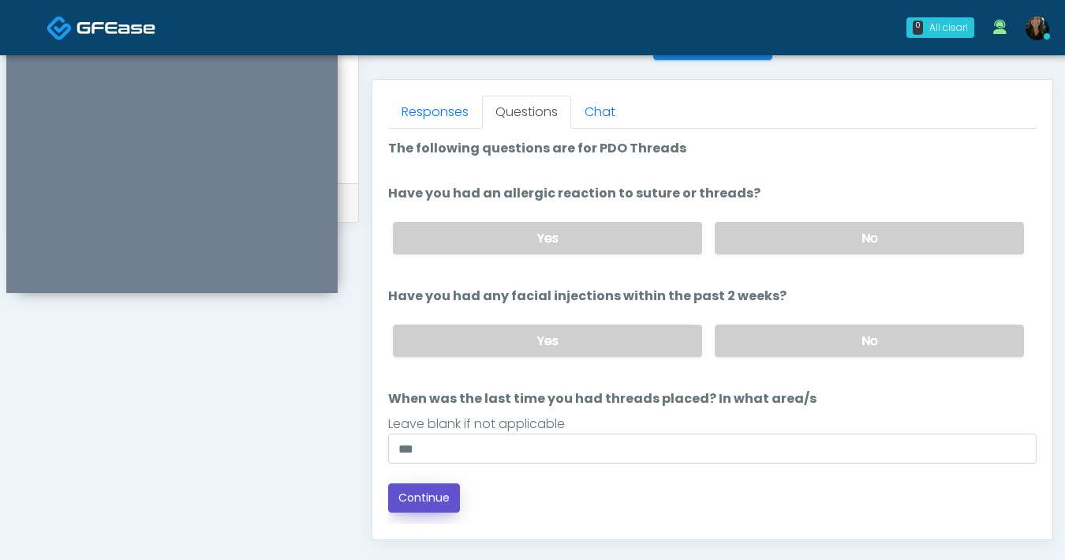
click at [435, 500] on button "Continue" at bounding box center [424, 497] width 72 height 29
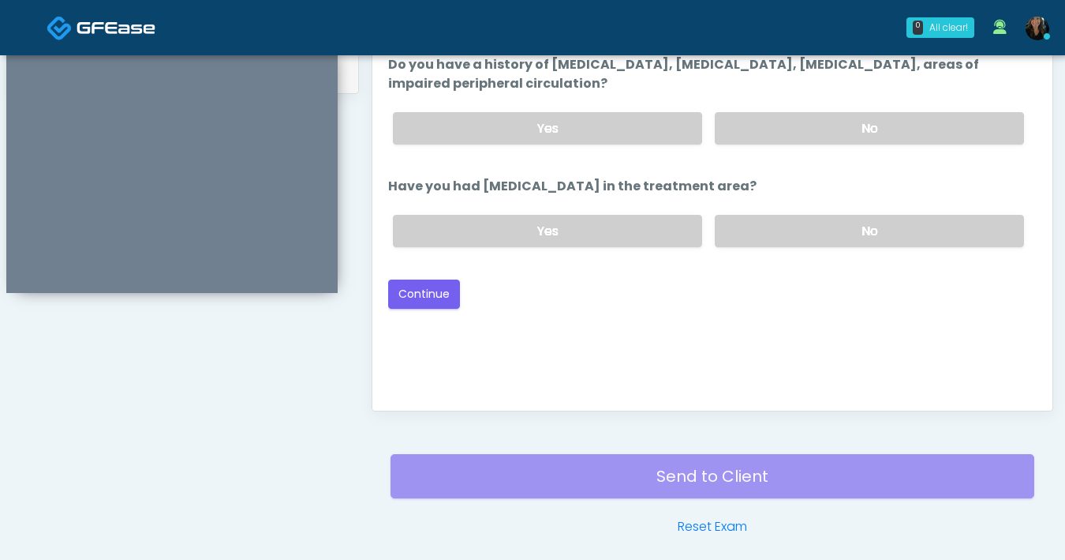
scroll to position [718, 0]
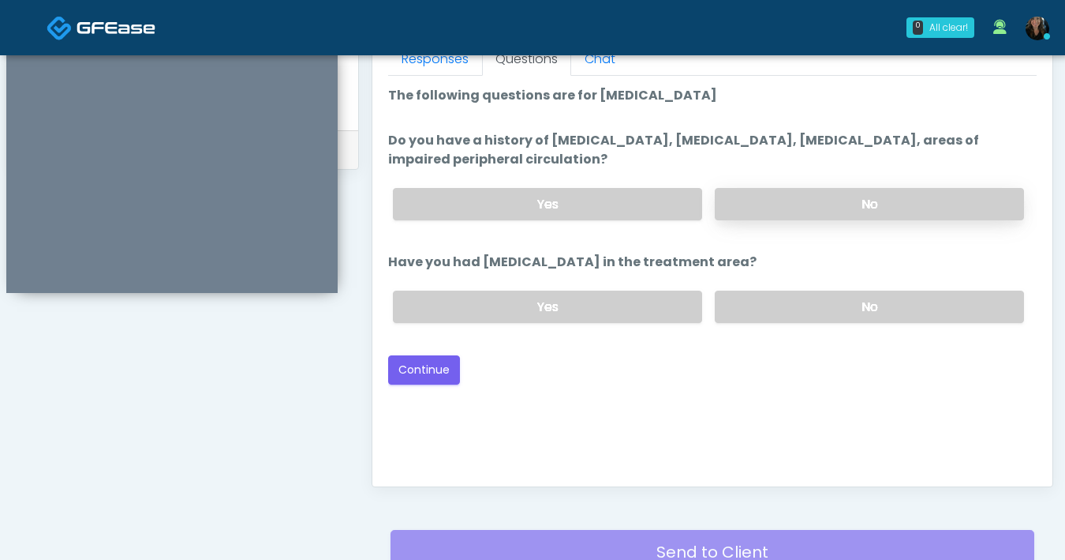
click at [787, 212] on label "No" at bounding box center [869, 204] width 309 height 32
click at [818, 315] on label "No" at bounding box center [869, 306] width 309 height 32
click at [437, 365] on button "Continue" at bounding box center [424, 369] width 72 height 29
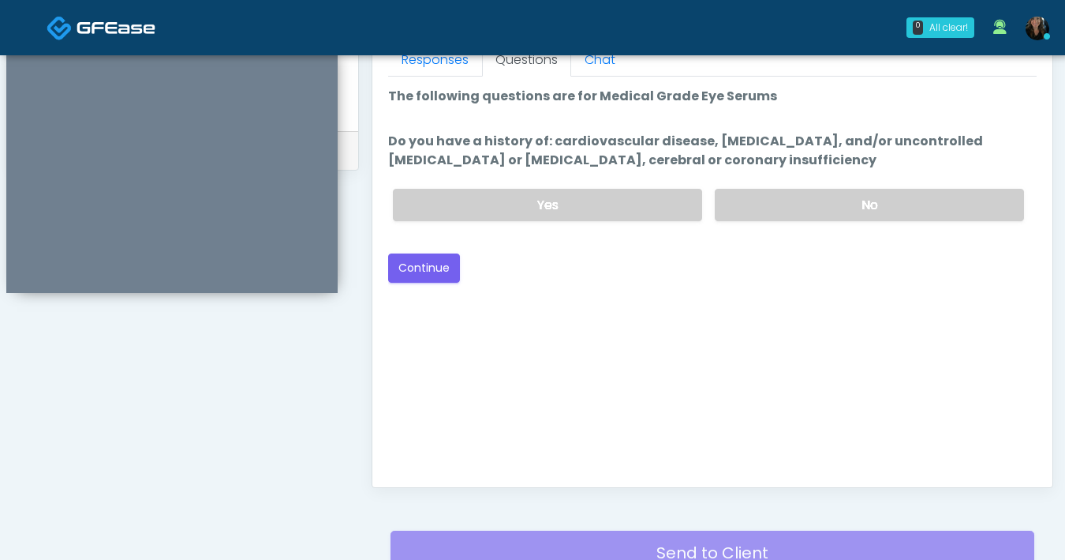
scroll to position [535, 0]
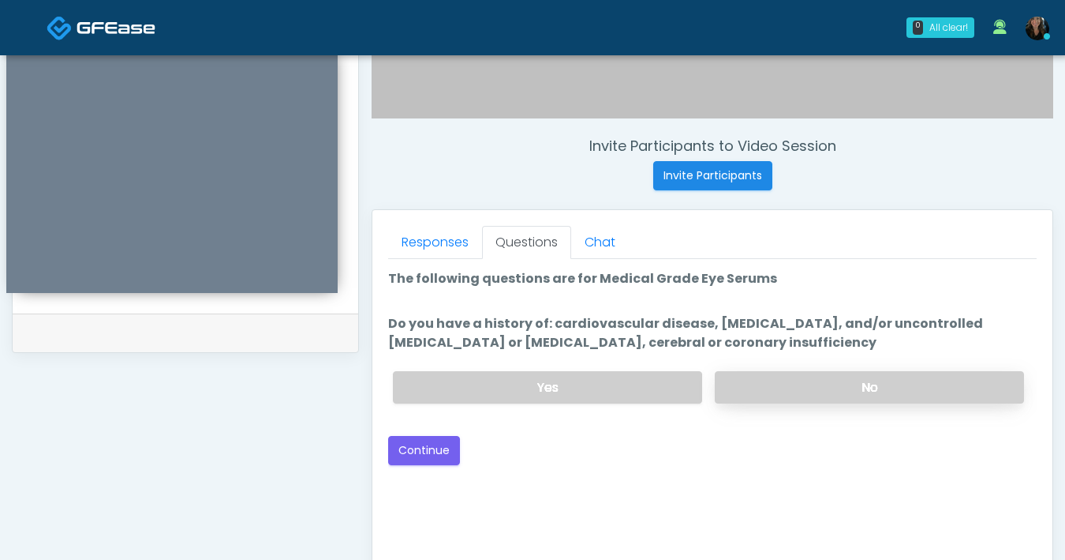
click at [807, 391] on label "No" at bounding box center [869, 387] width 309 height 32
click at [418, 459] on button "Continue" at bounding box center [424, 450] width 72 height 29
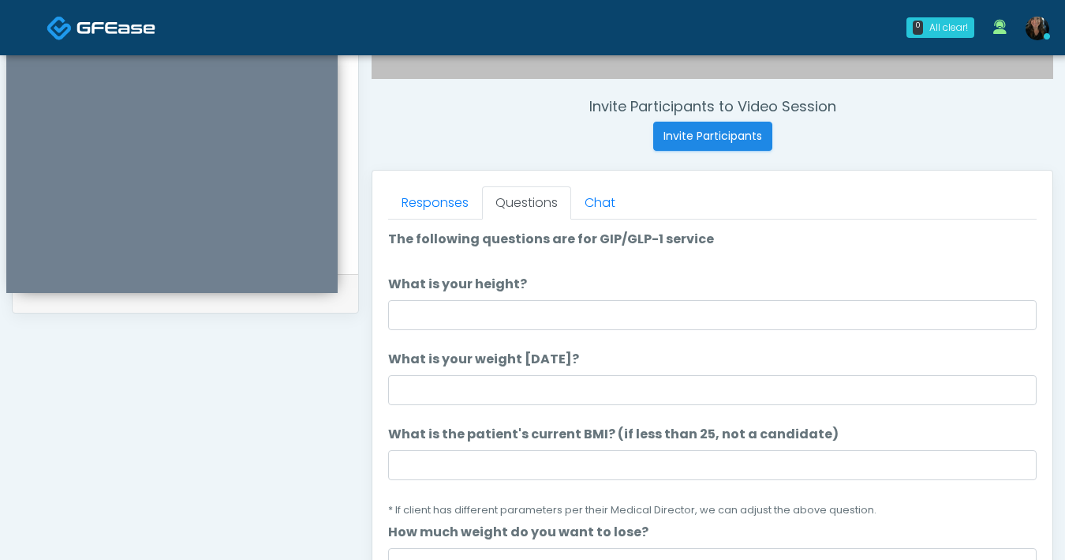
scroll to position [519, 0]
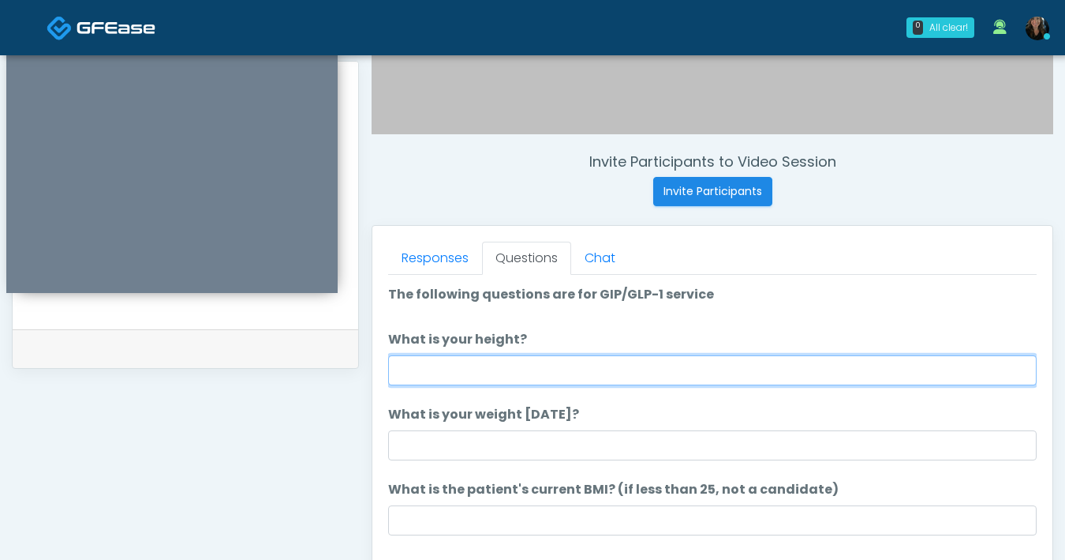
click at [631, 370] on input "What is your height?" at bounding box center [712, 370] width 649 height 30
type input "***"
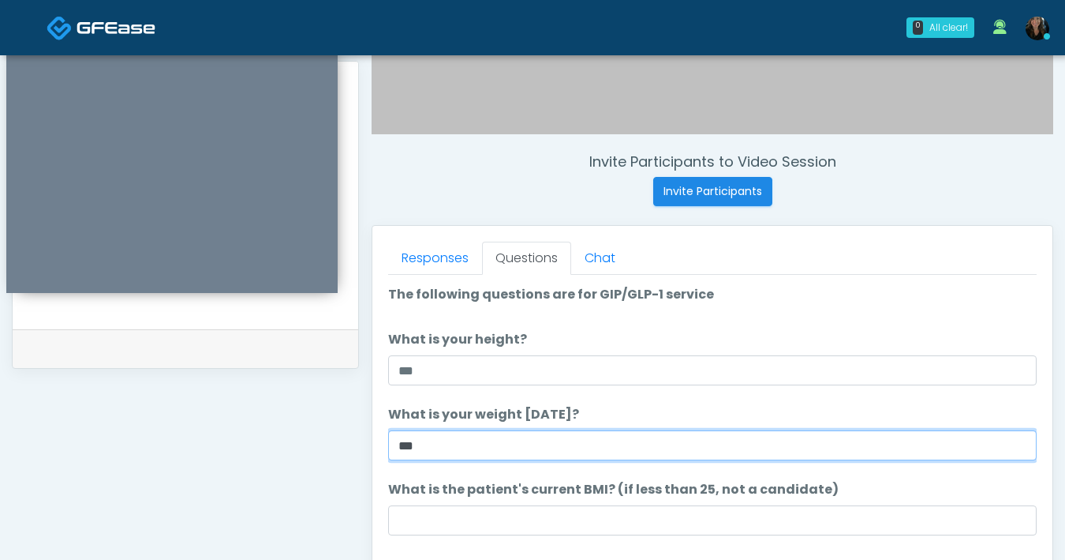
type input "***"
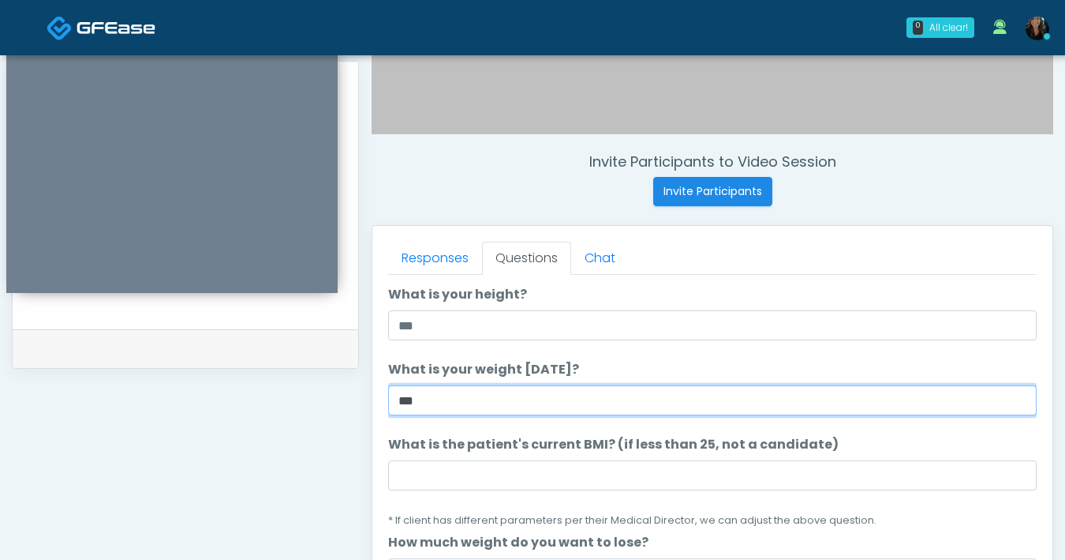
scroll to position [125, 0]
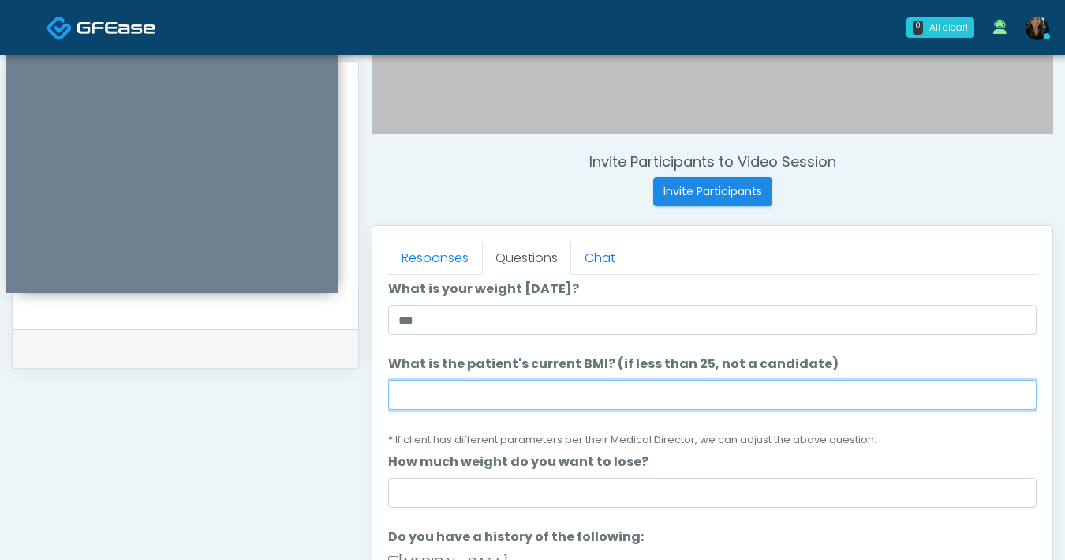
click at [548, 397] on input "What is the patient's current BMI? (if less than 25, not a candidate)" at bounding box center [712, 395] width 649 height 30
type input "****"
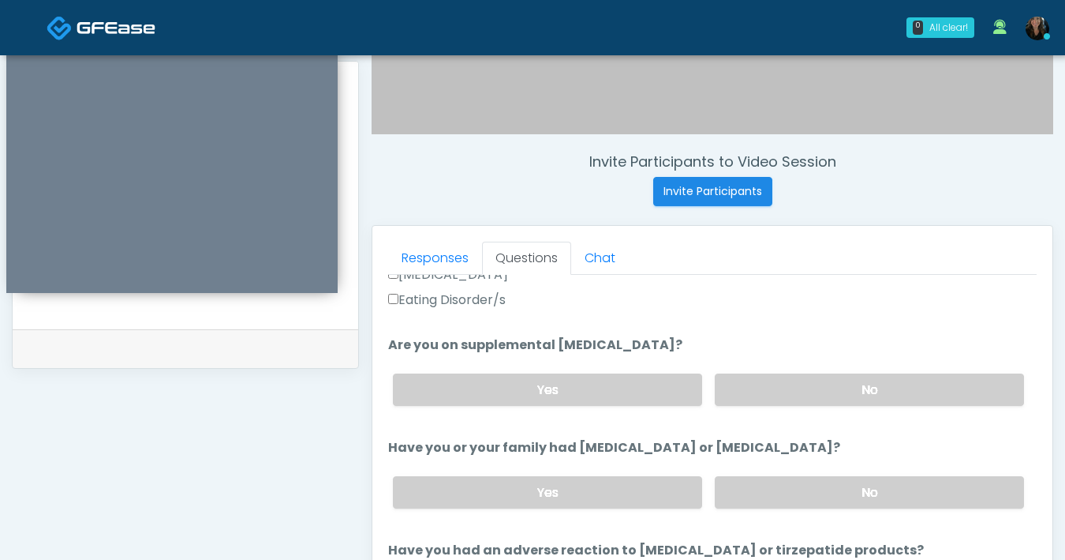
scroll to position [579, 0]
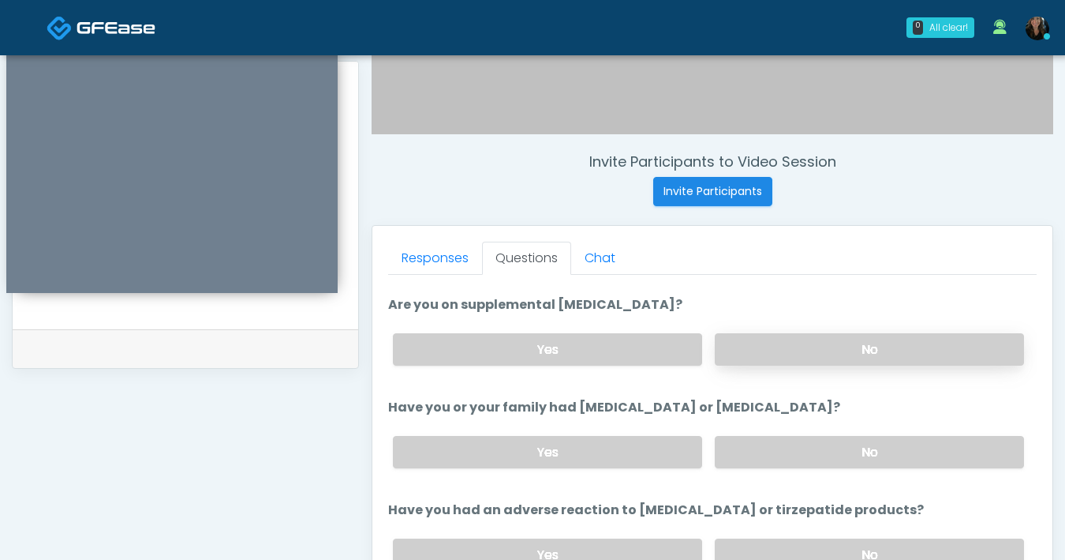
type input "*"
click at [791, 354] on label "No" at bounding box center [869, 349] width 309 height 32
click at [924, 449] on label "No" at bounding box center [869, 452] width 309 height 32
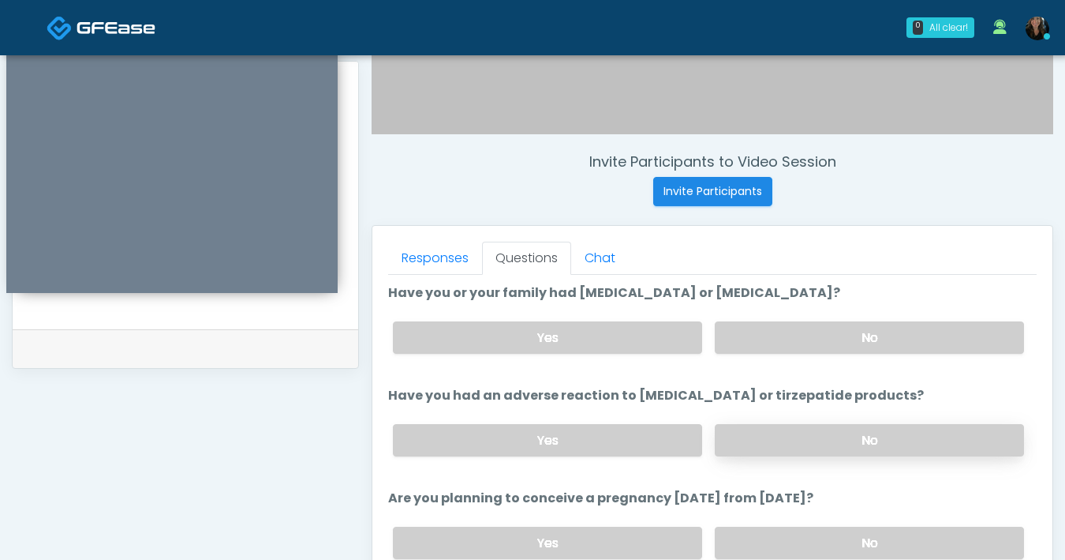
click at [905, 438] on label "No" at bounding box center [869, 440] width 309 height 32
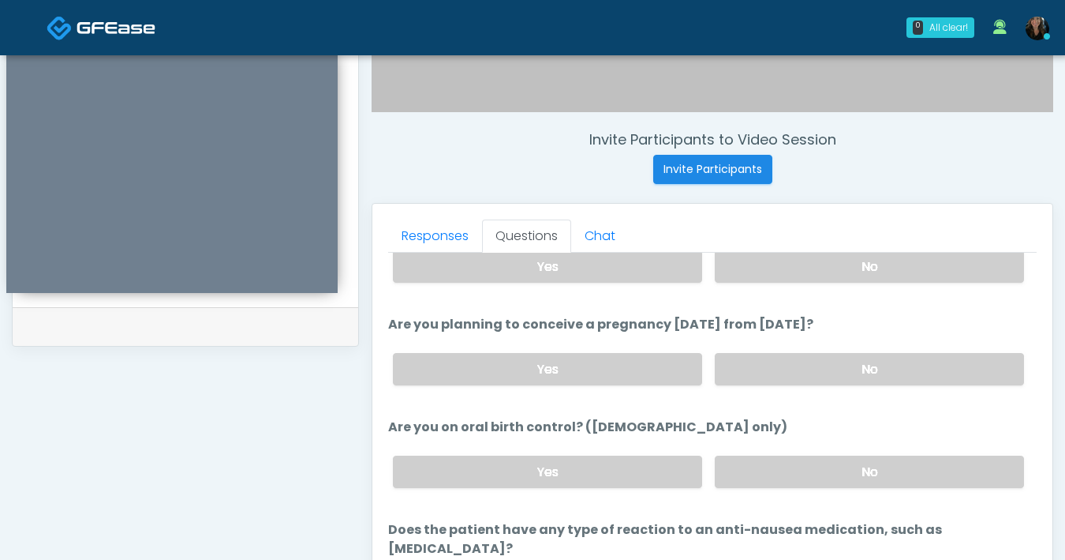
scroll to position [635, 0]
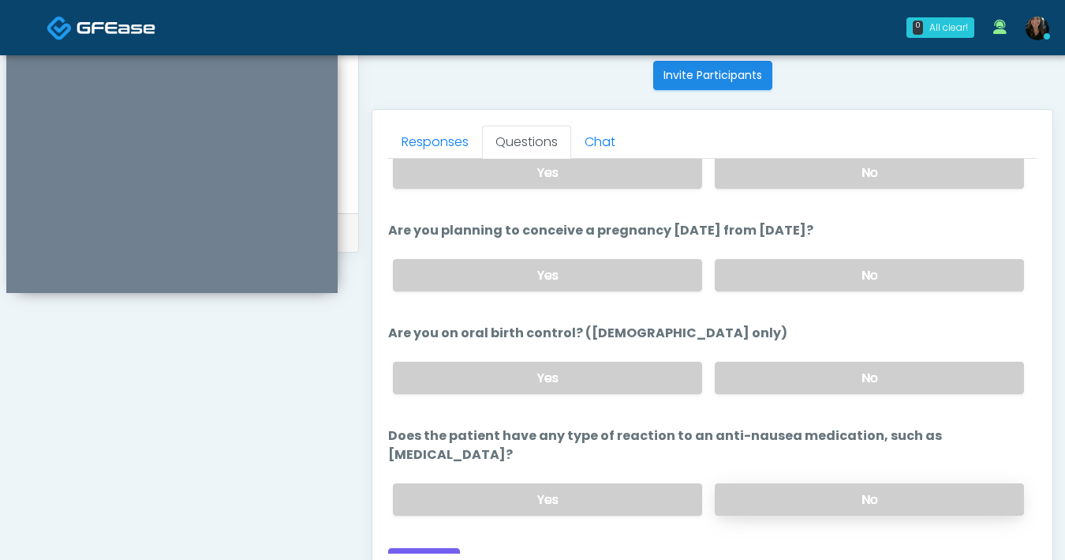
click at [882, 483] on label "No" at bounding box center [869, 499] width 309 height 32
click at [806, 273] on label "No" at bounding box center [869, 275] width 309 height 32
click at [815, 369] on label "No" at bounding box center [869, 377] width 309 height 32
click at [430, 548] on button "Continue" at bounding box center [424, 562] width 72 height 29
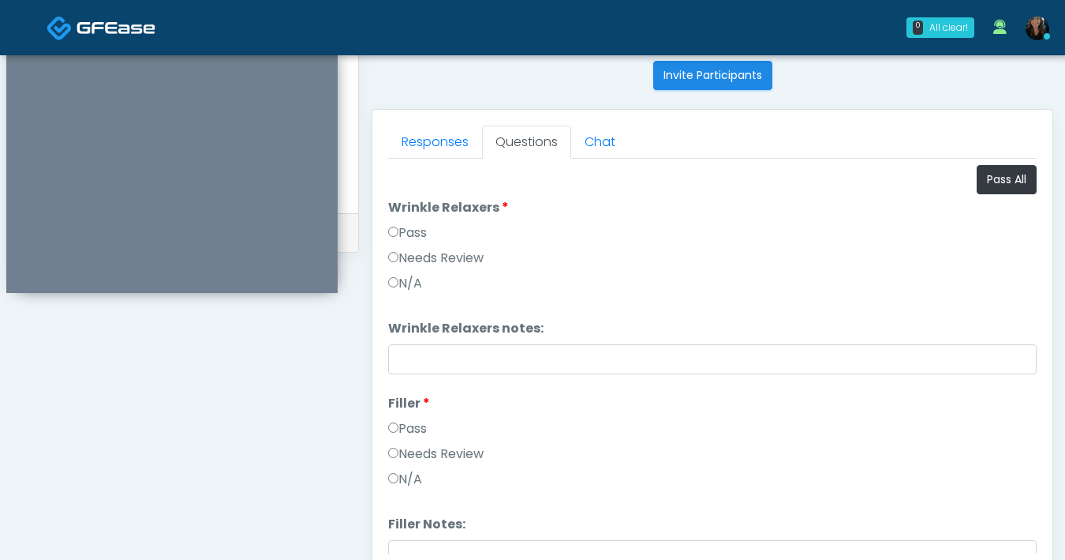
scroll to position [348, 0]
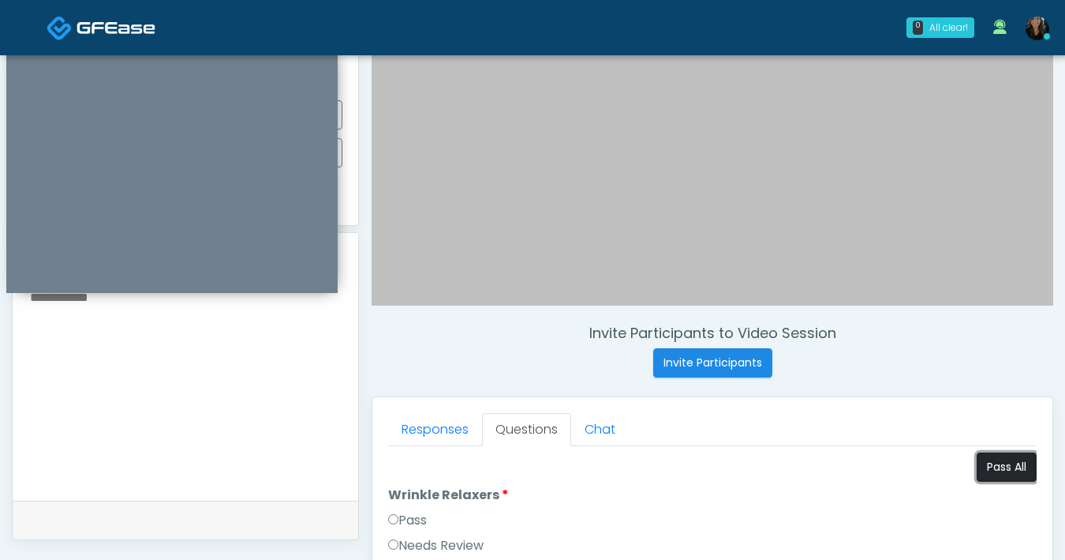
click at [994, 465] on button "Pass All" at bounding box center [1007, 466] width 60 height 29
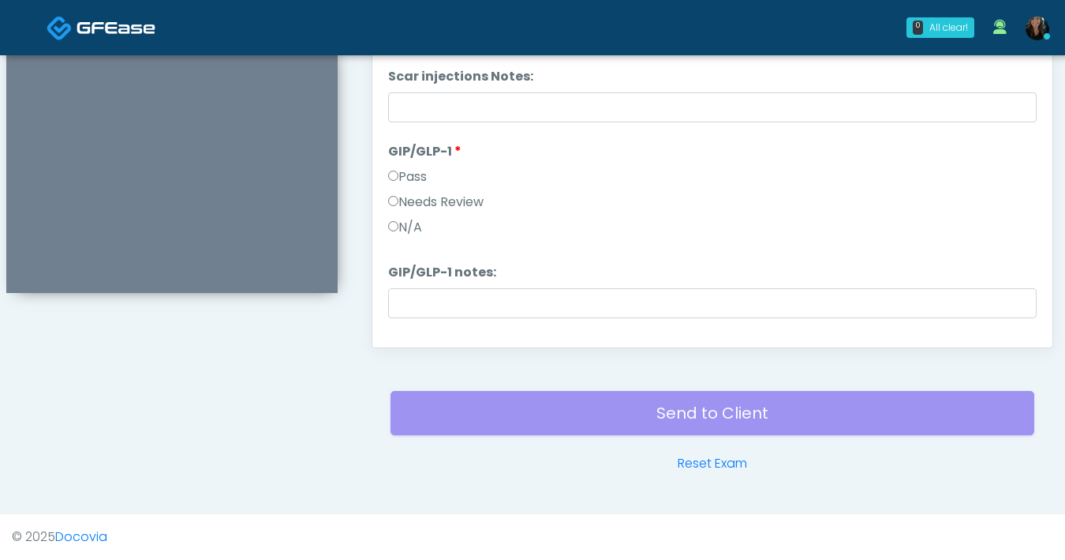
scroll to position [3001, 0]
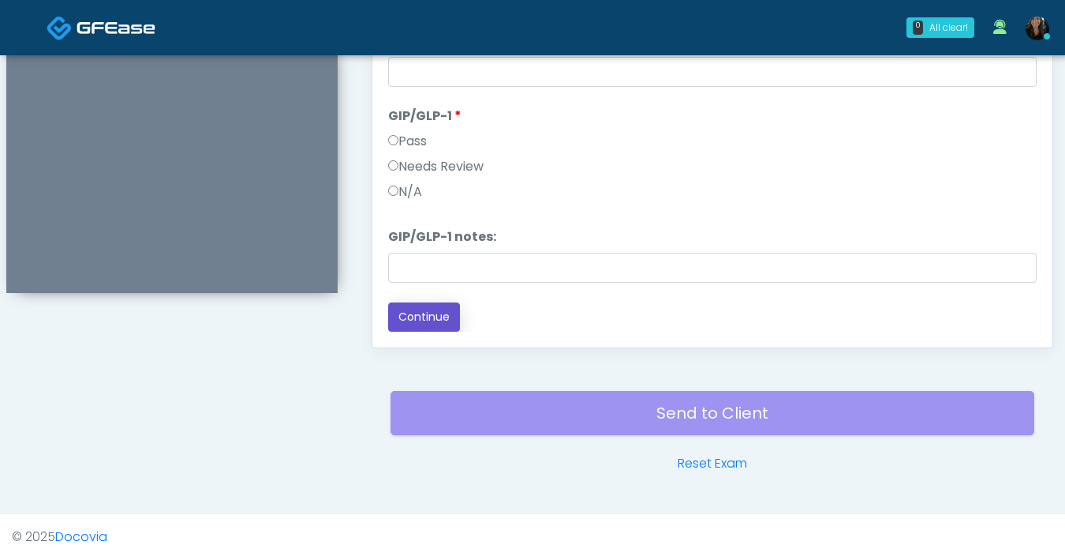
click at [447, 318] on button "Continue" at bounding box center [424, 316] width 72 height 29
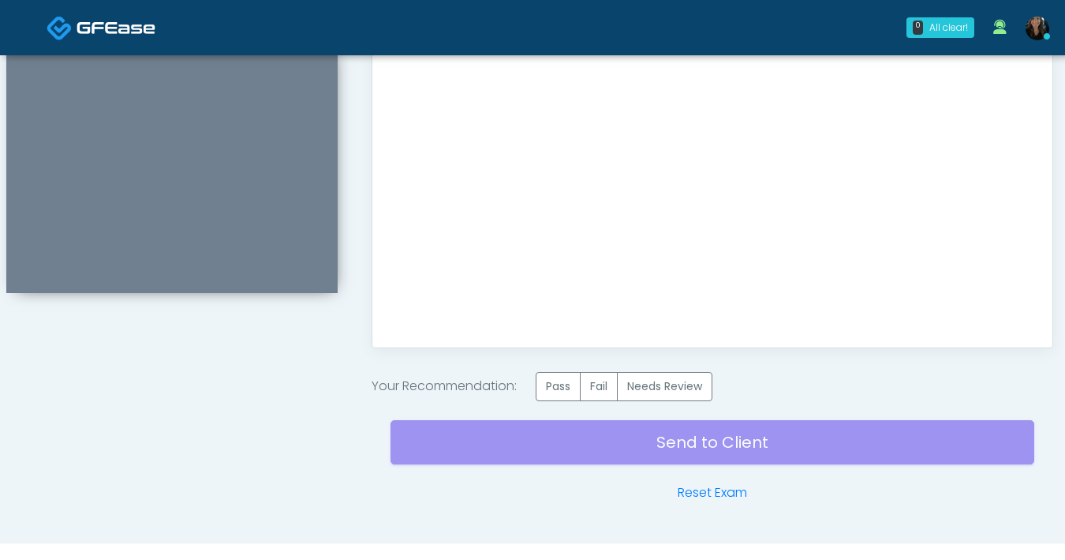
scroll to position [0, 0]
click at [574, 391] on label "Pass" at bounding box center [558, 386] width 45 height 29
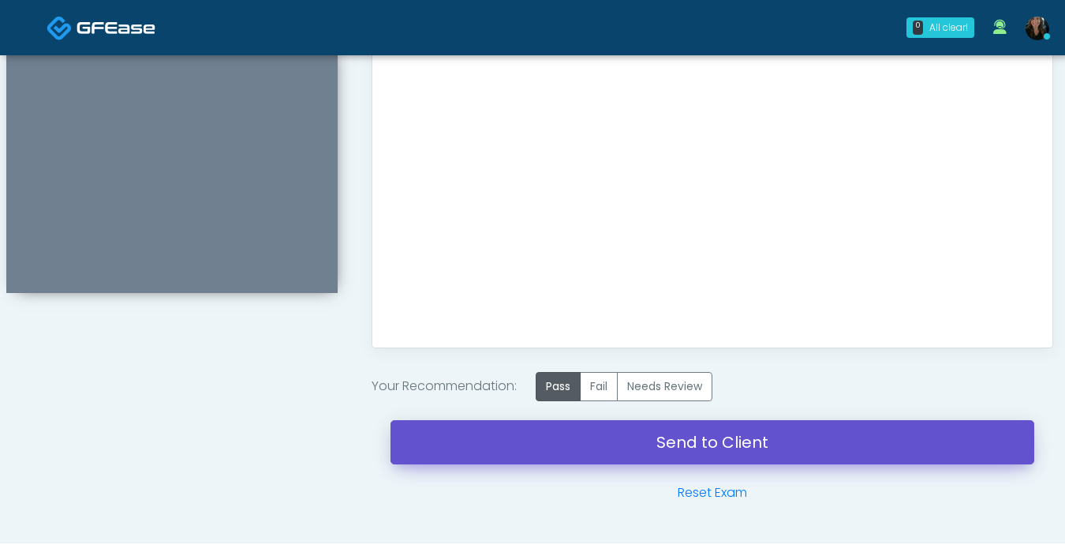
click at [616, 440] on link "Send to Client" at bounding box center [713, 442] width 644 height 44
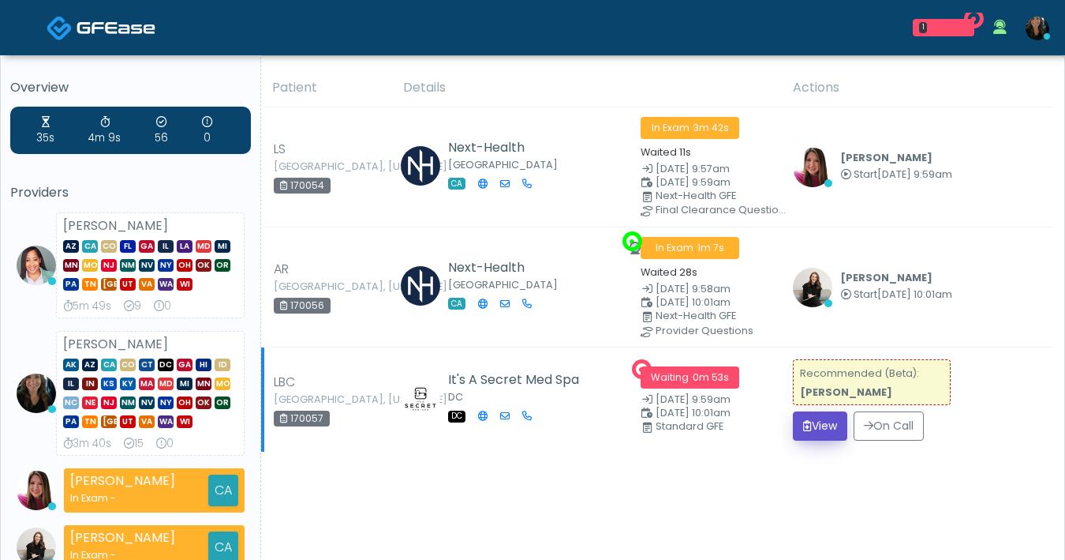
click at [828, 426] on button "View" at bounding box center [820, 425] width 54 height 29
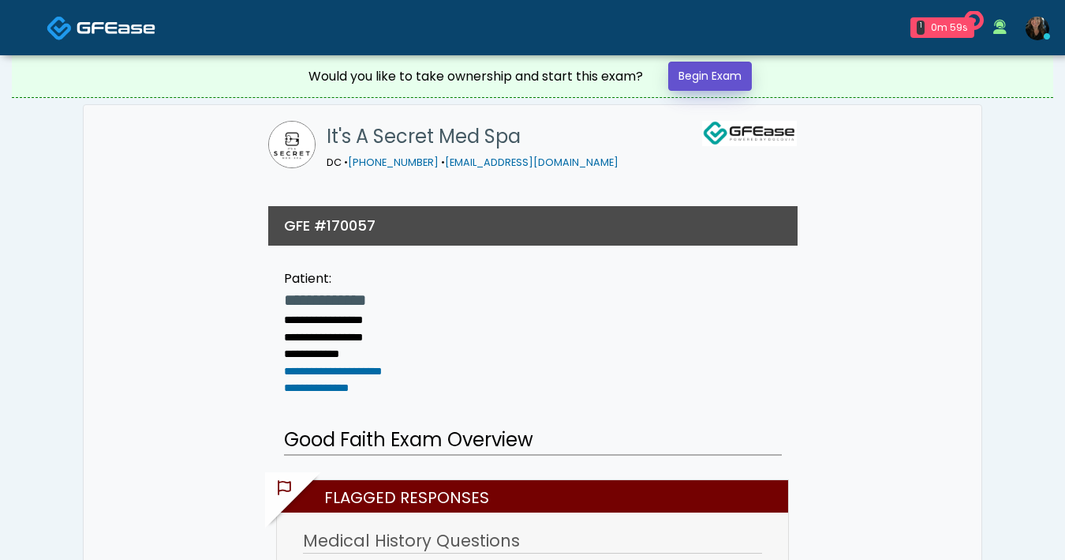
click at [733, 83] on link "Begin Exam" at bounding box center [710, 76] width 84 height 29
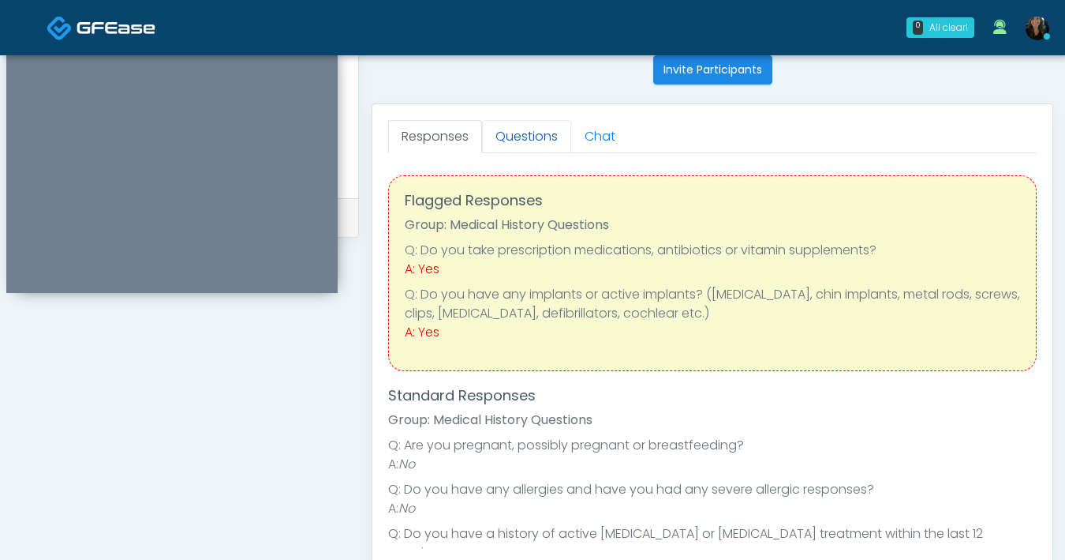
click at [527, 138] on link "Questions" at bounding box center [526, 136] width 89 height 33
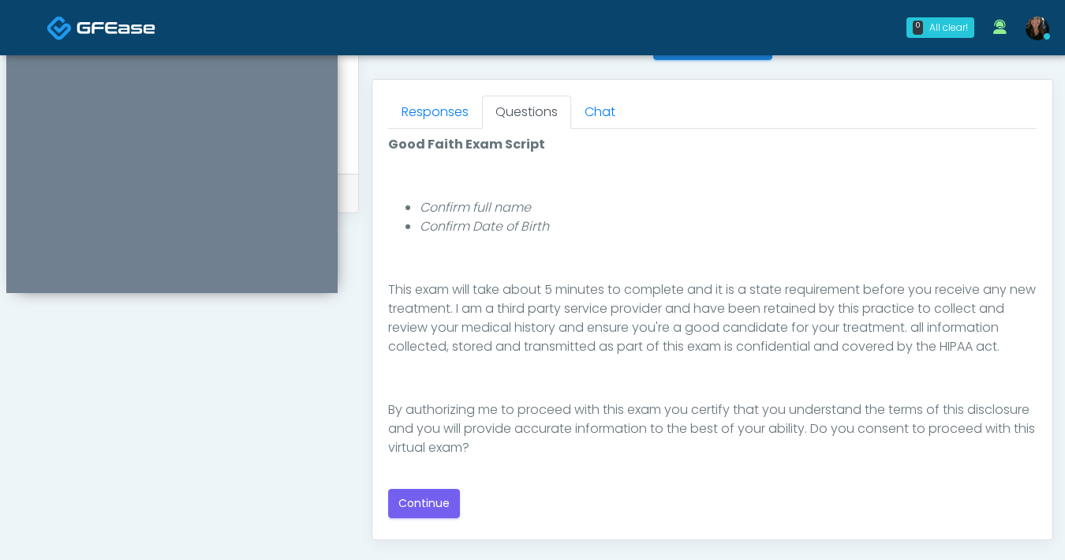
scroll to position [678, 0]
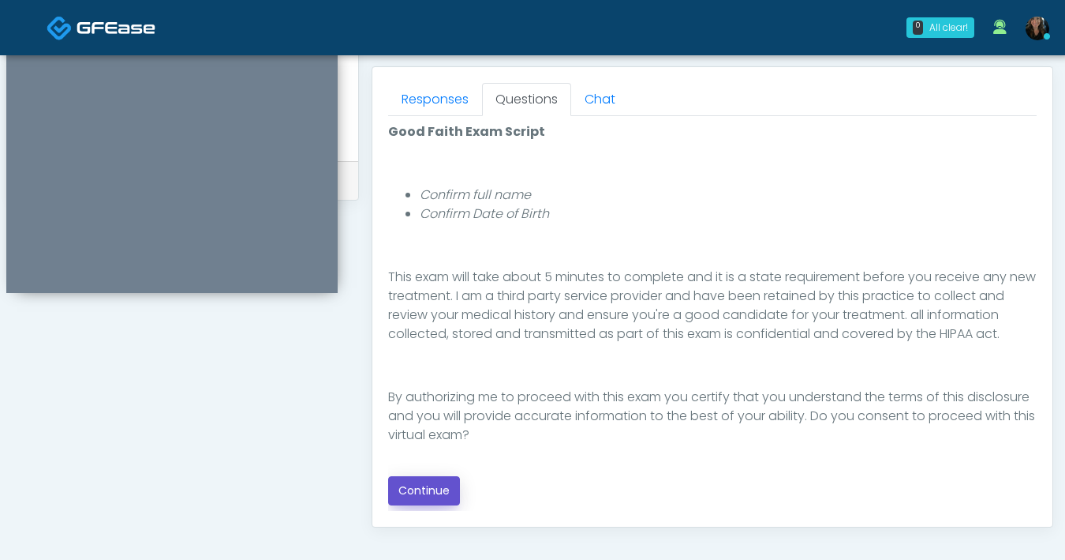
click at [439, 500] on button "Continue" at bounding box center [424, 490] width 72 height 29
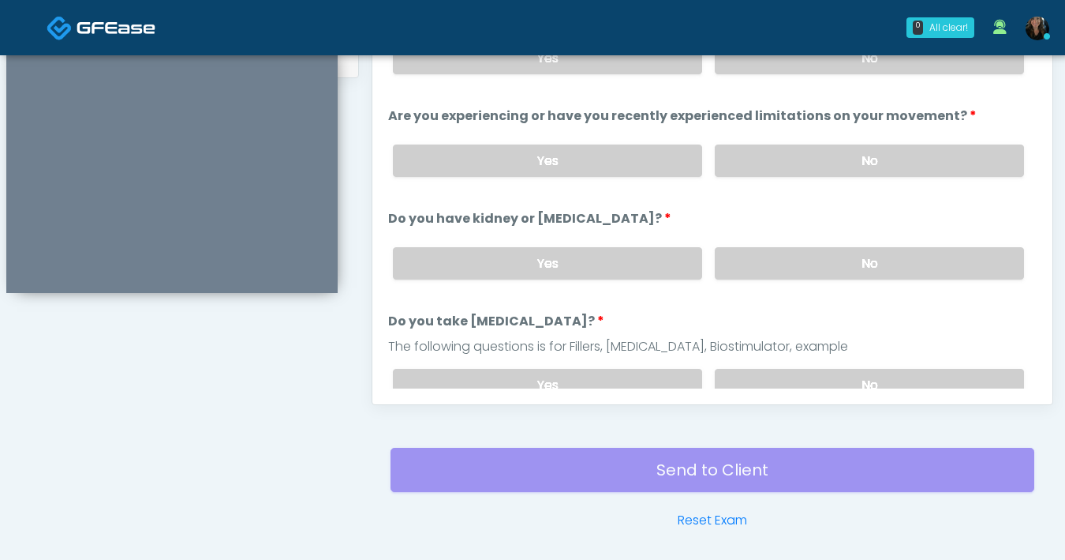
scroll to position [603, 0]
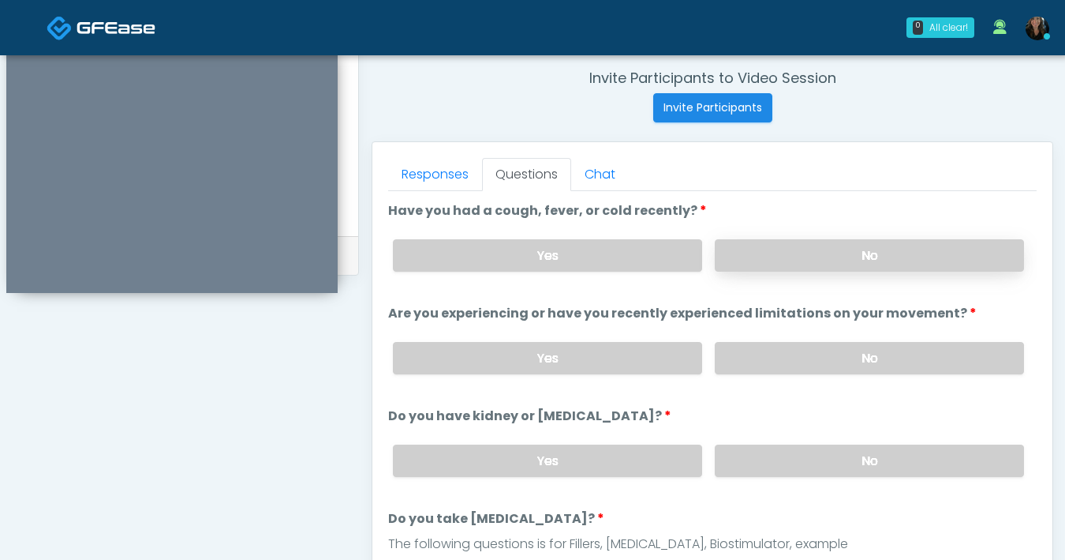
click at [819, 255] on label "No" at bounding box center [869, 255] width 309 height 32
click at [818, 353] on label "No" at bounding box center [869, 358] width 309 height 32
click at [811, 452] on label "No" at bounding box center [869, 460] width 309 height 32
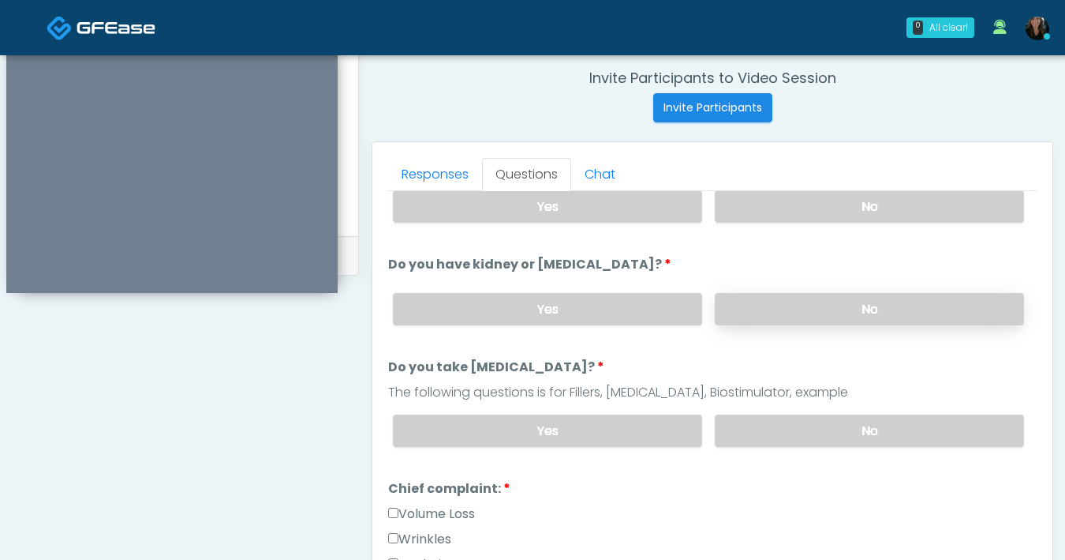
scroll to position [154, 0]
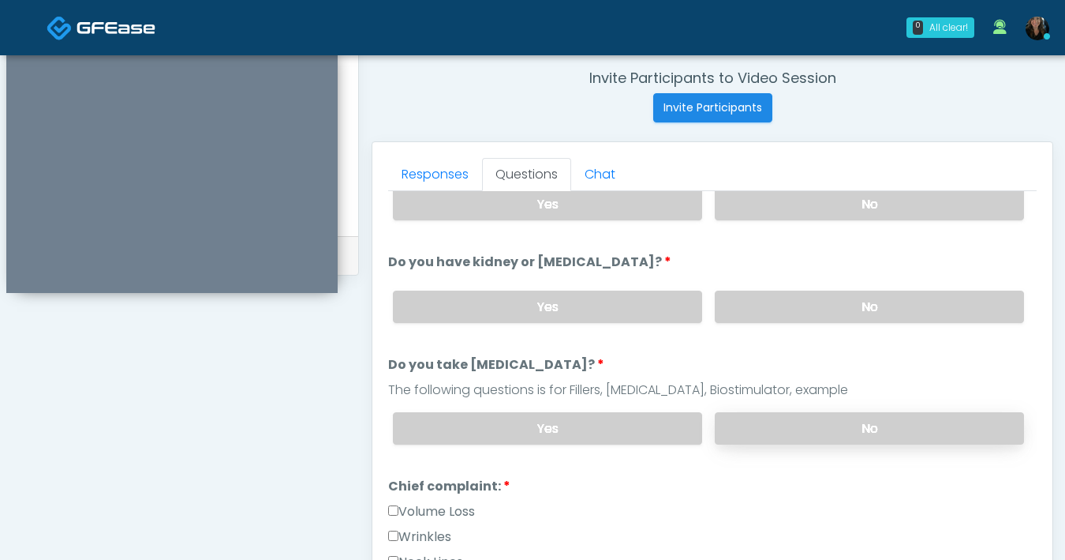
click at [833, 431] on label "No" at bounding box center [869, 428] width 309 height 32
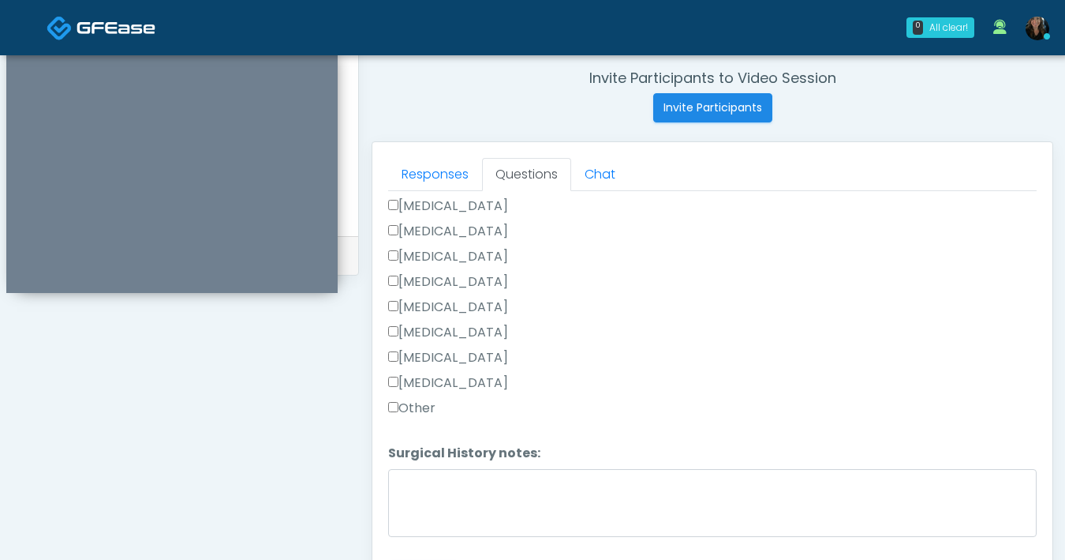
scroll to position [1028, 0]
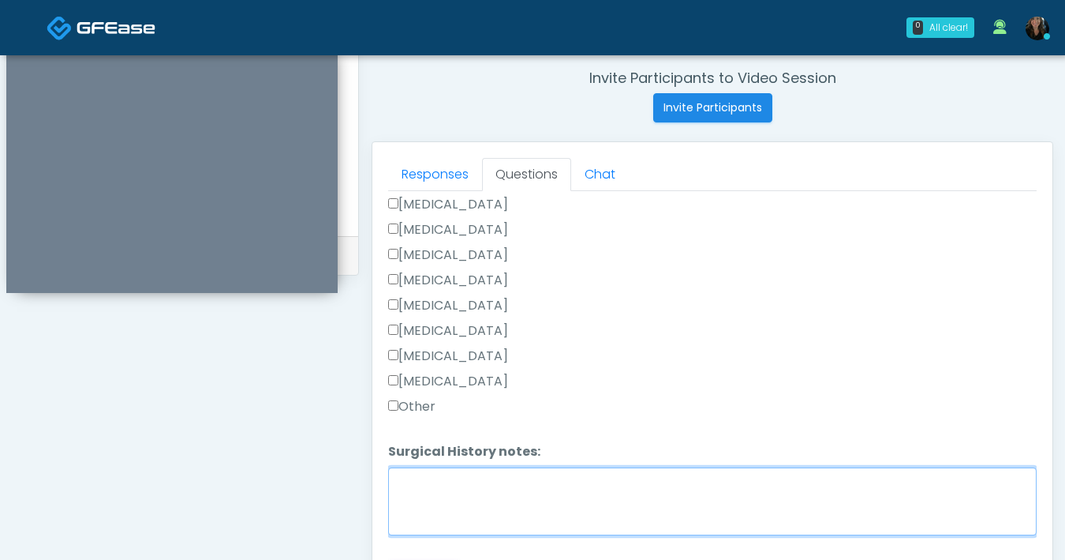
click at [501, 502] on textarea "Surgical History notes:" at bounding box center [712, 501] width 649 height 68
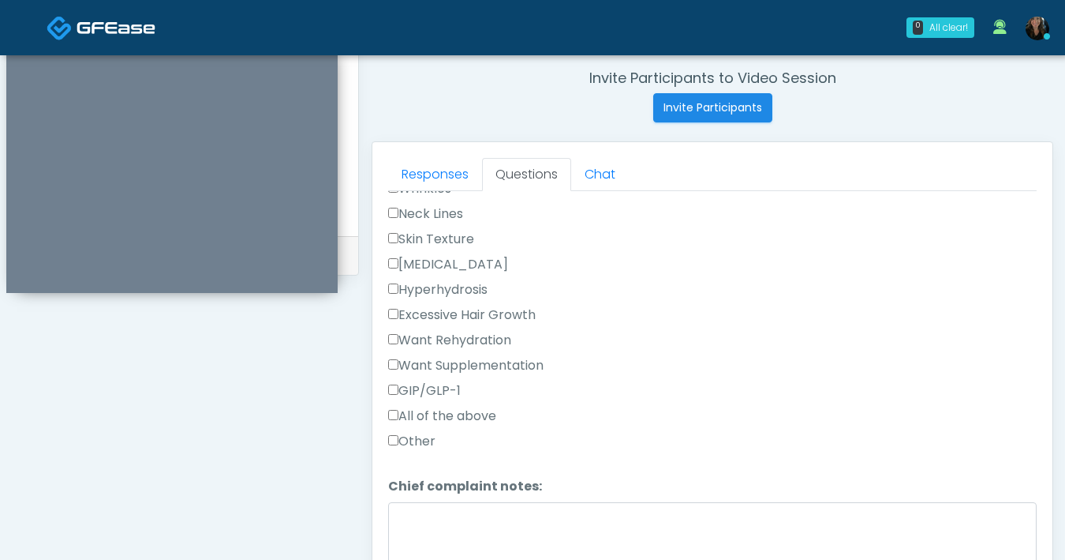
scroll to position [501, 0]
type textarea "**********"
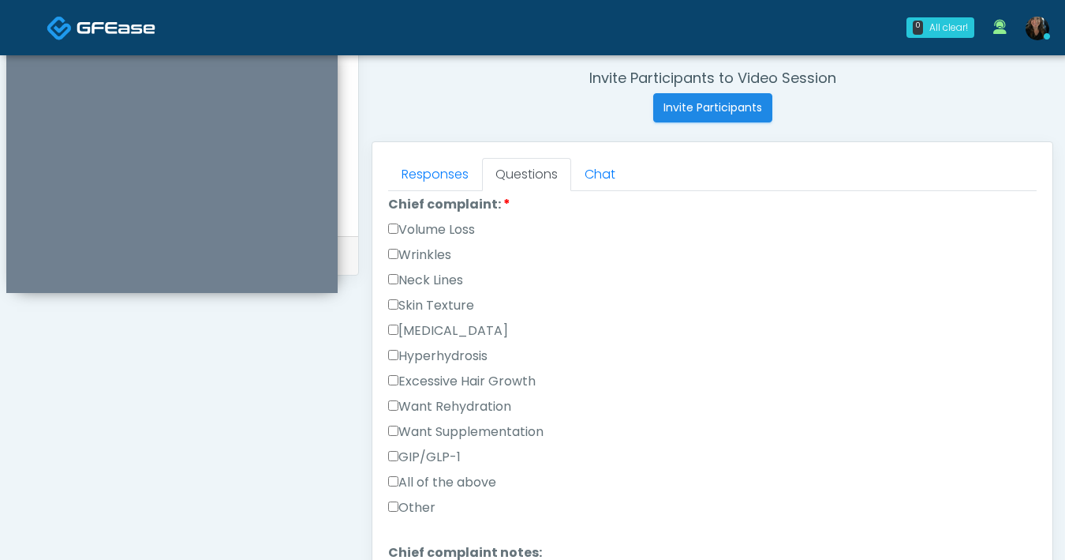
scroll to position [358, 0]
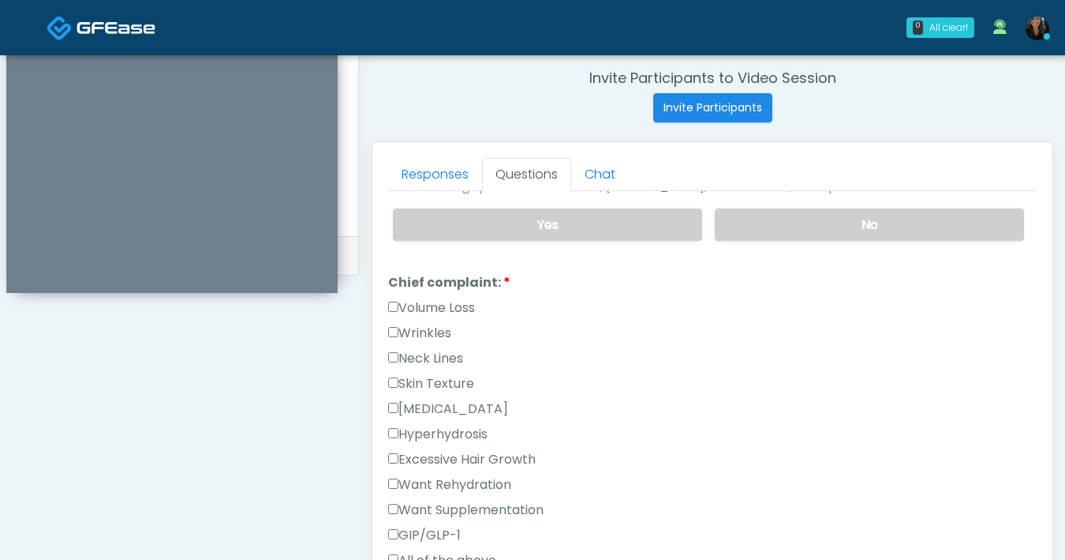
click at [396, 335] on label "Wrinkles" at bounding box center [419, 333] width 63 height 19
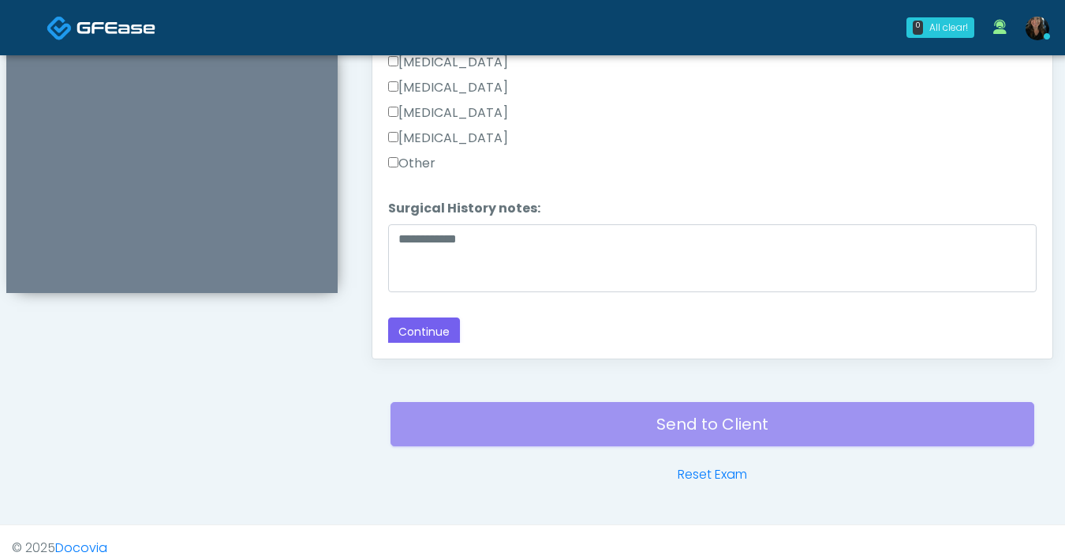
scroll to position [857, 0]
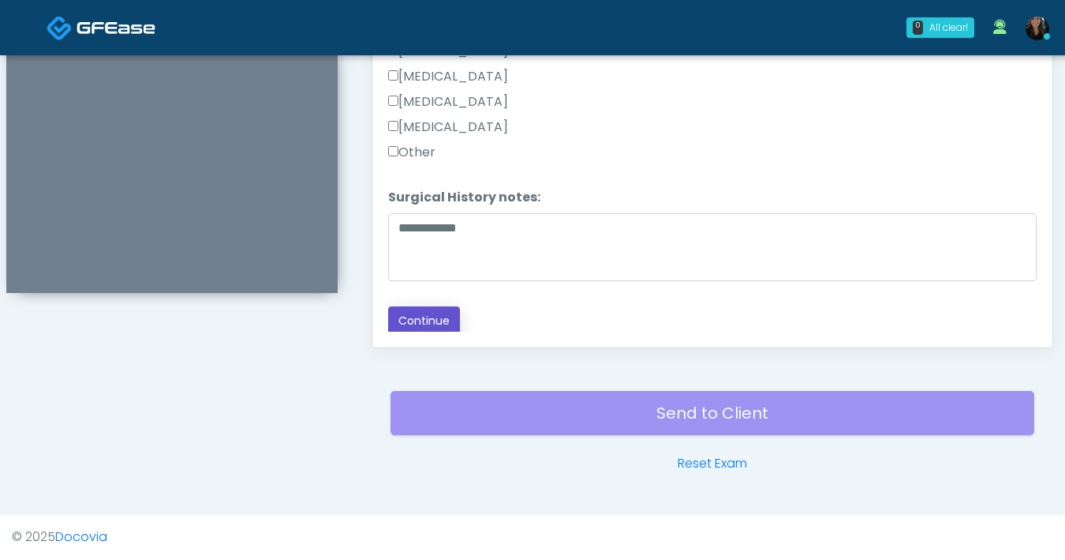
click at [430, 328] on button "Continue" at bounding box center [424, 320] width 72 height 29
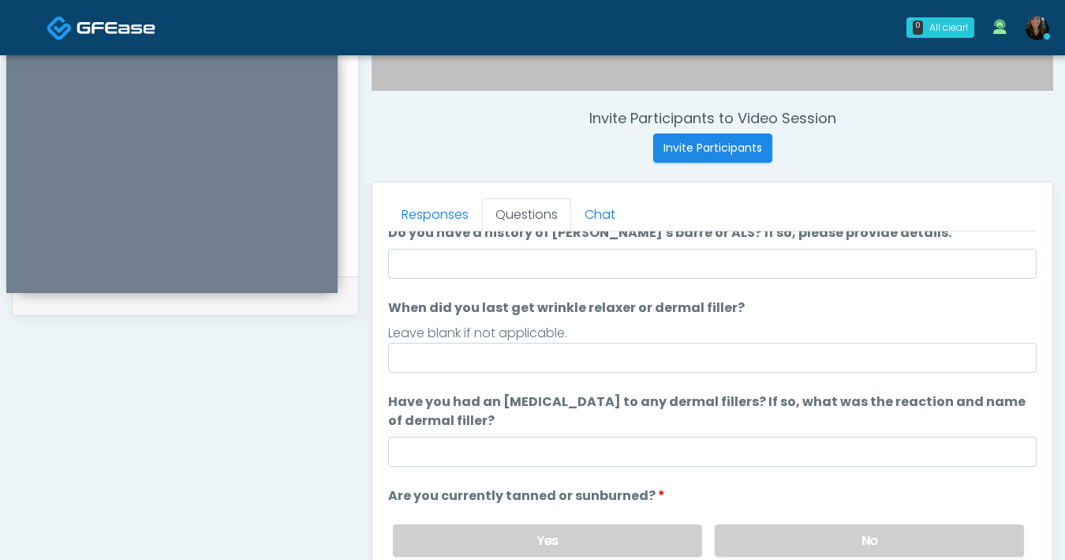
scroll to position [0, 0]
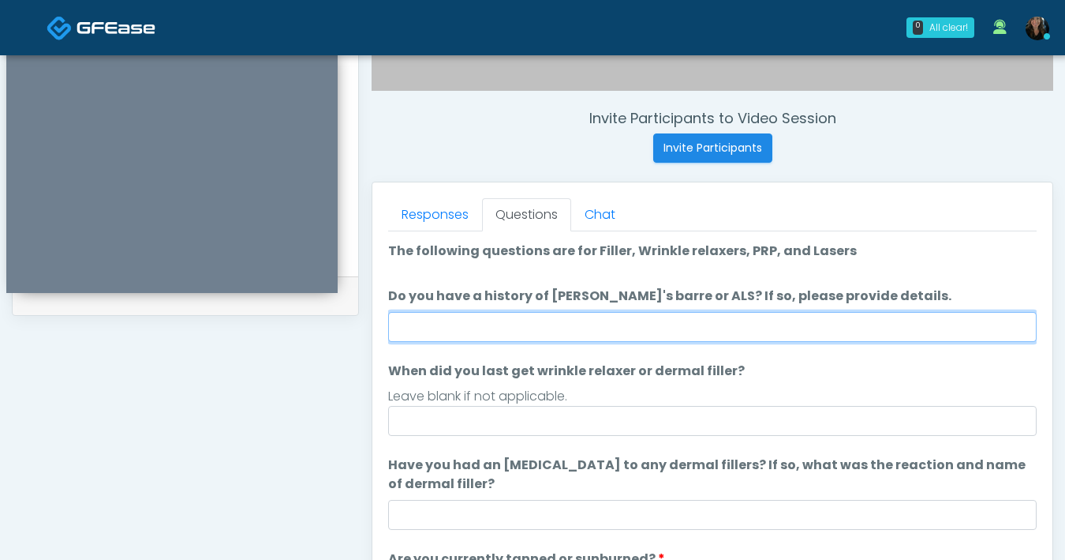
click at [544, 331] on input "Do you have a history of Guillain's barre or ALS? If so, please provide details." at bounding box center [712, 327] width 649 height 30
type input "**"
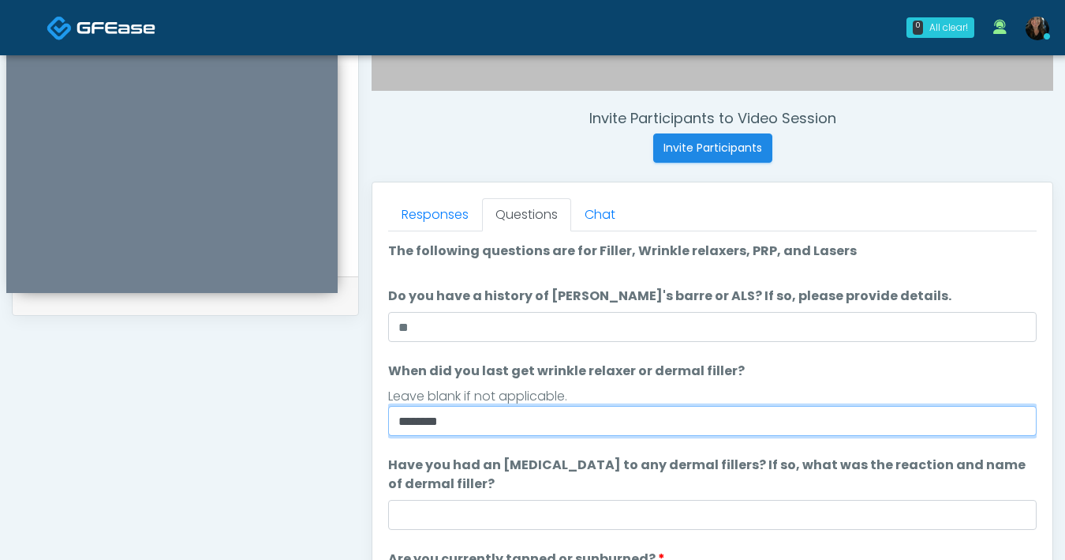
drag, startPoint x: 549, startPoint y: 426, endPoint x: 561, endPoint y: 422, distance: 12.5
click at [549, 427] on input "*******" at bounding box center [712, 421] width 649 height 30
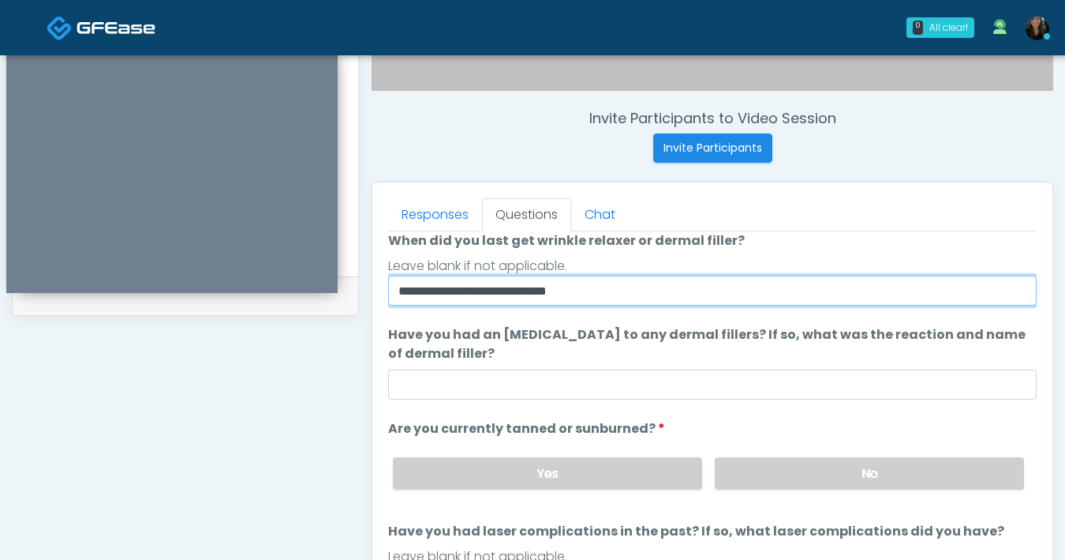
scroll to position [148, 0]
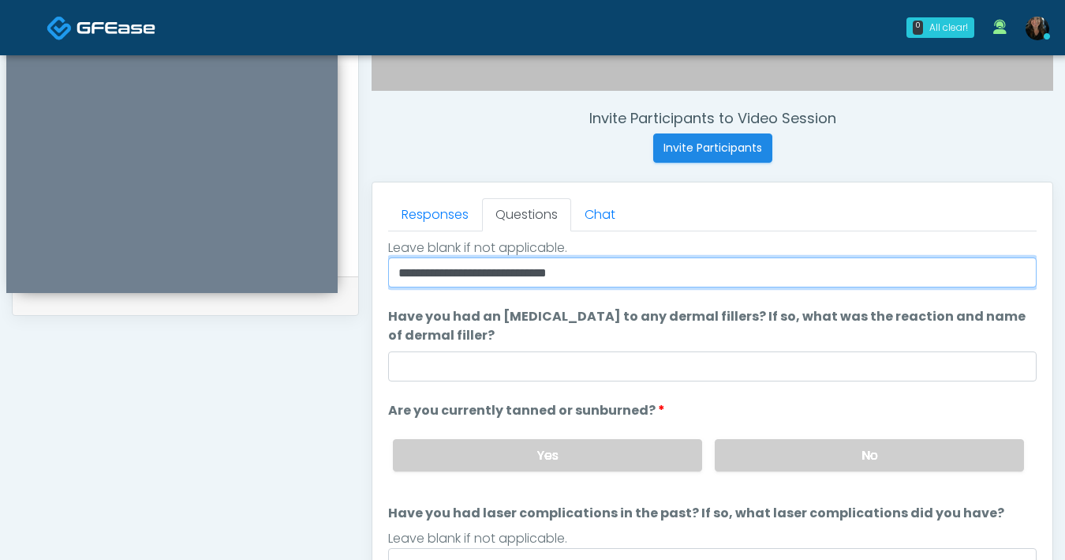
type input "**********"
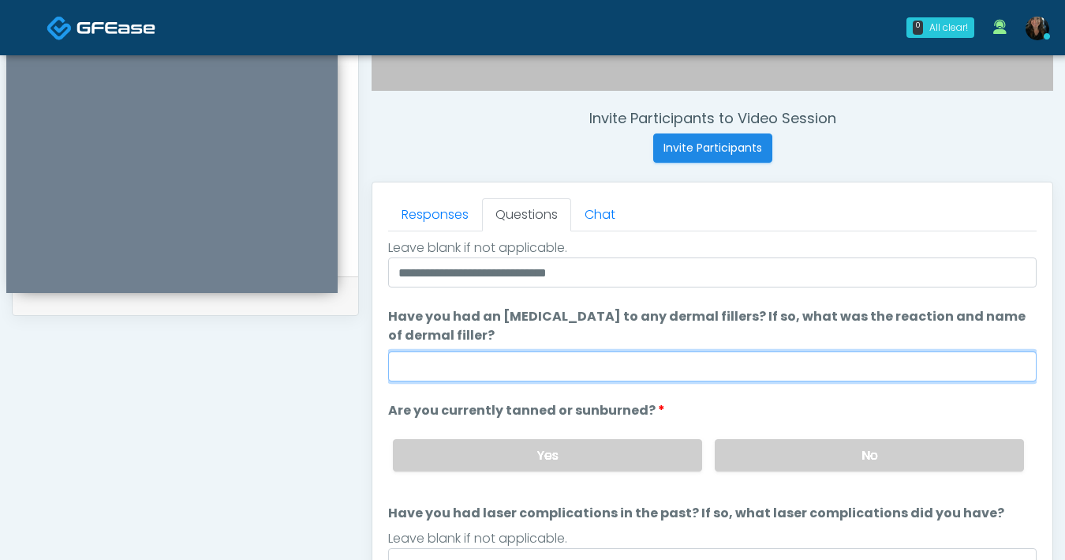
click at [620, 373] on input "Have you had an allergic response to any dermal fillers? If so, what was the re…" at bounding box center [712, 366] width 649 height 30
type input "**"
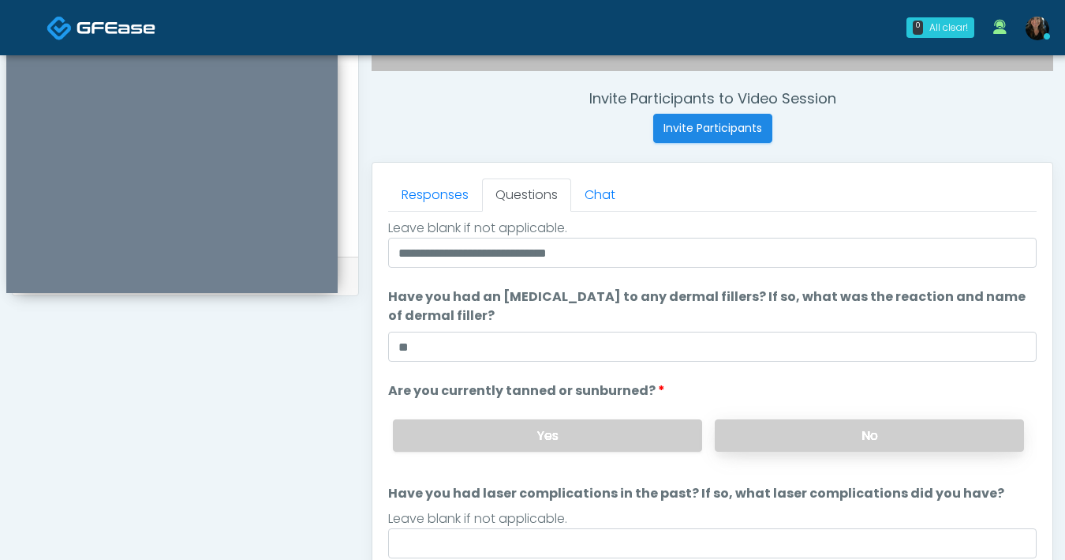
click at [765, 446] on label "No" at bounding box center [869, 435] width 309 height 32
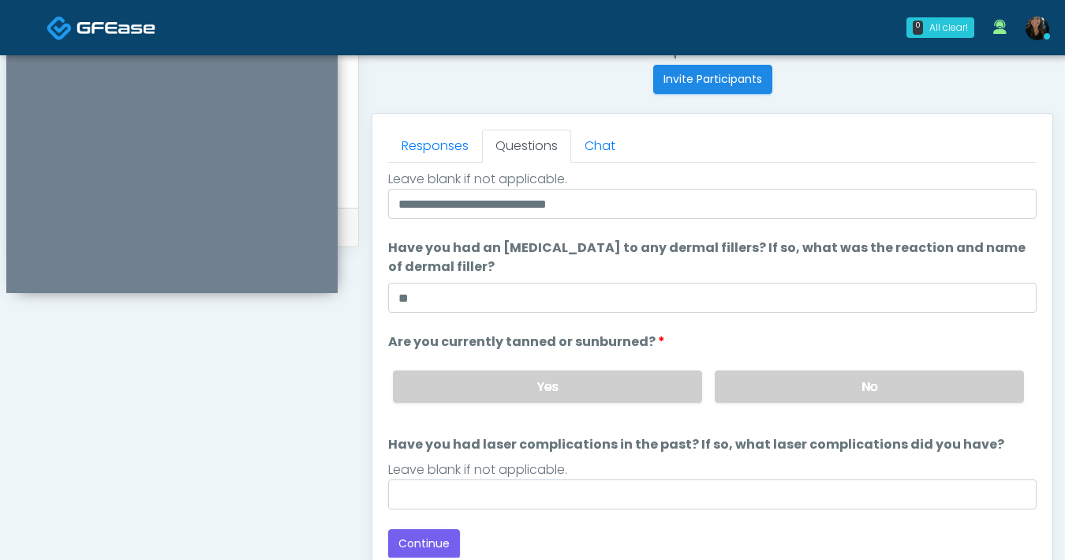
scroll to position [642, 0]
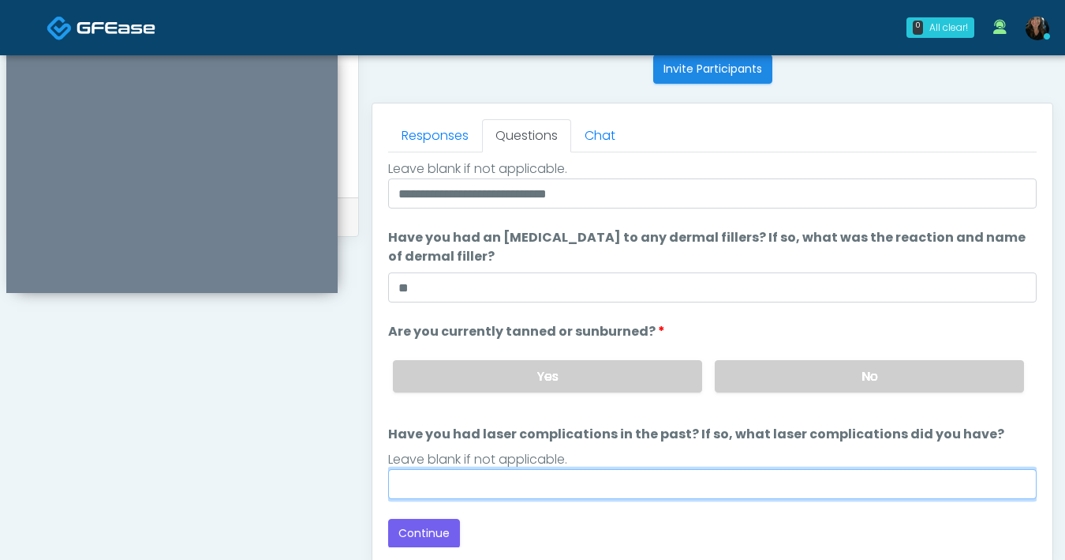
click at [616, 477] on input "Have you had laser complications in the past? If so, what laser complications d…" at bounding box center [712, 484] width 649 height 30
type input "**"
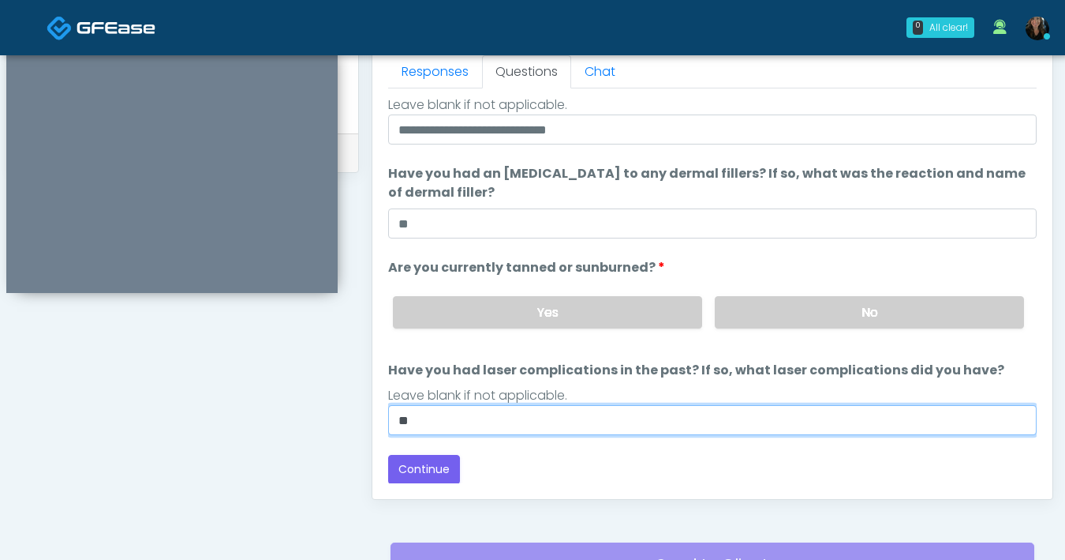
scroll to position [725, 0]
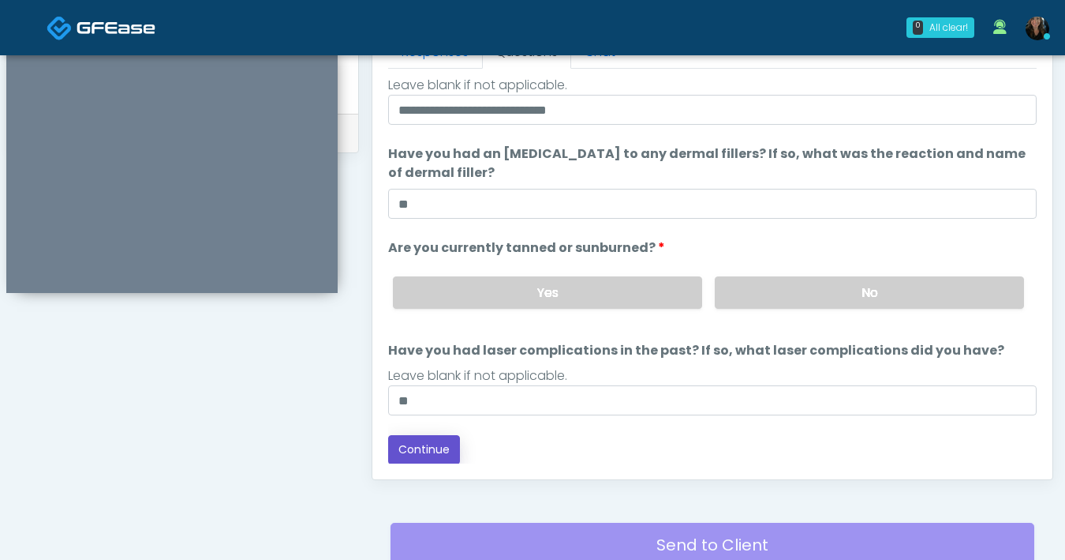
click at [418, 437] on button "Continue" at bounding box center [424, 449] width 72 height 29
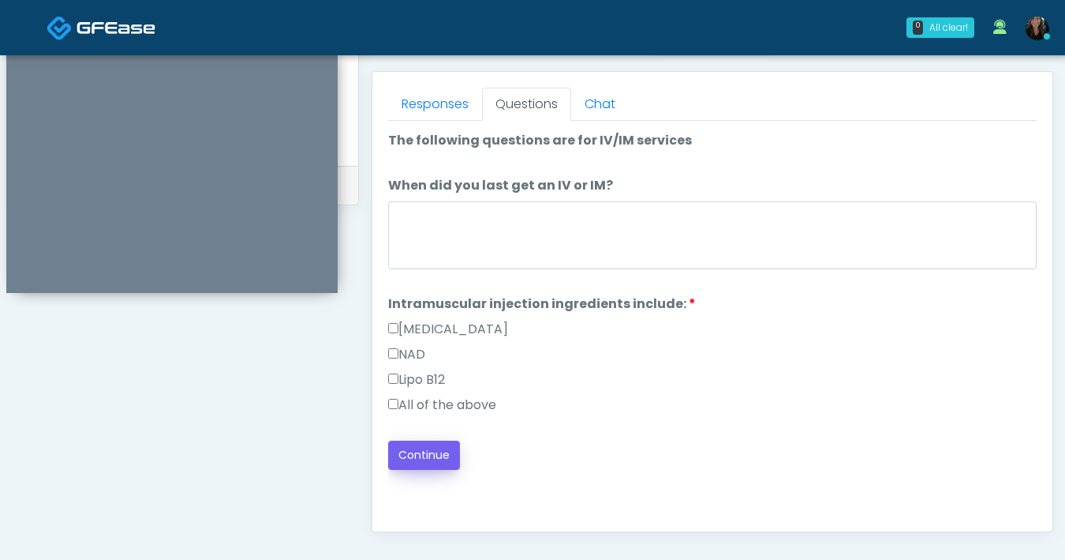
scroll to position [673, 0]
click at [405, 448] on button "Continue" at bounding box center [424, 454] width 72 height 29
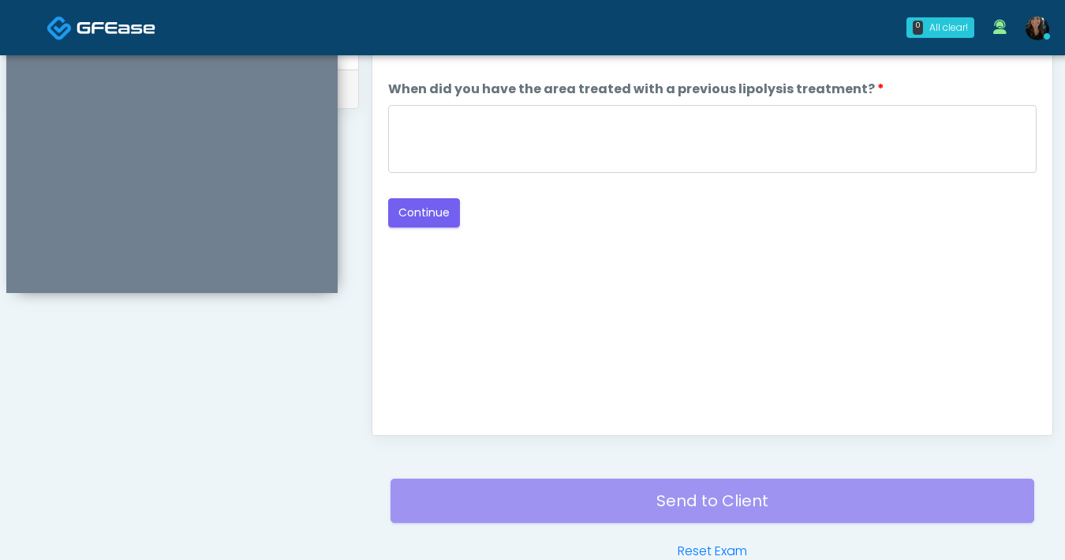
scroll to position [576, 0]
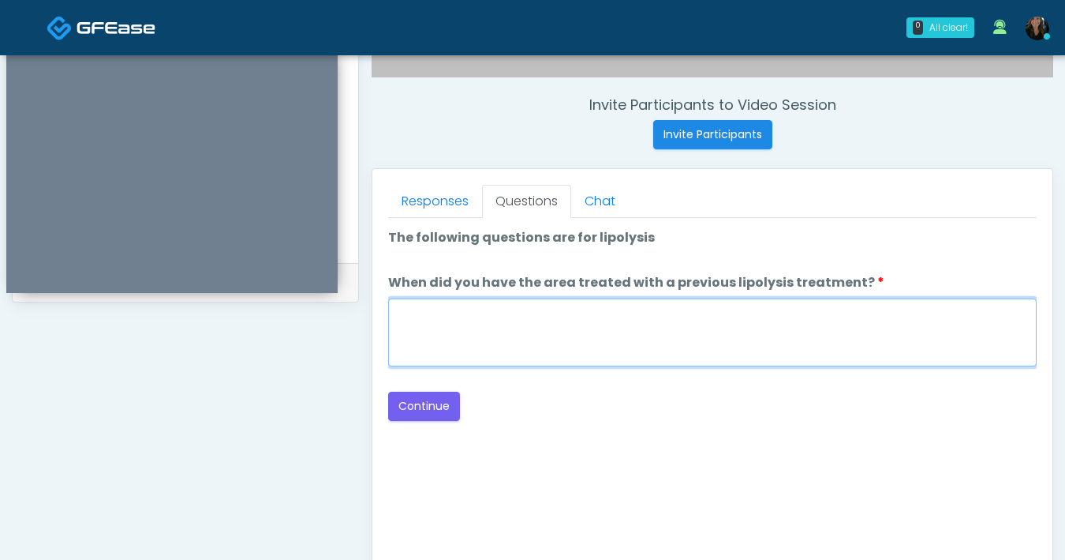
click at [676, 353] on textarea "When did you have the area treated with a previous lipolysis treatment?" at bounding box center [712, 332] width 649 height 68
type textarea "***"
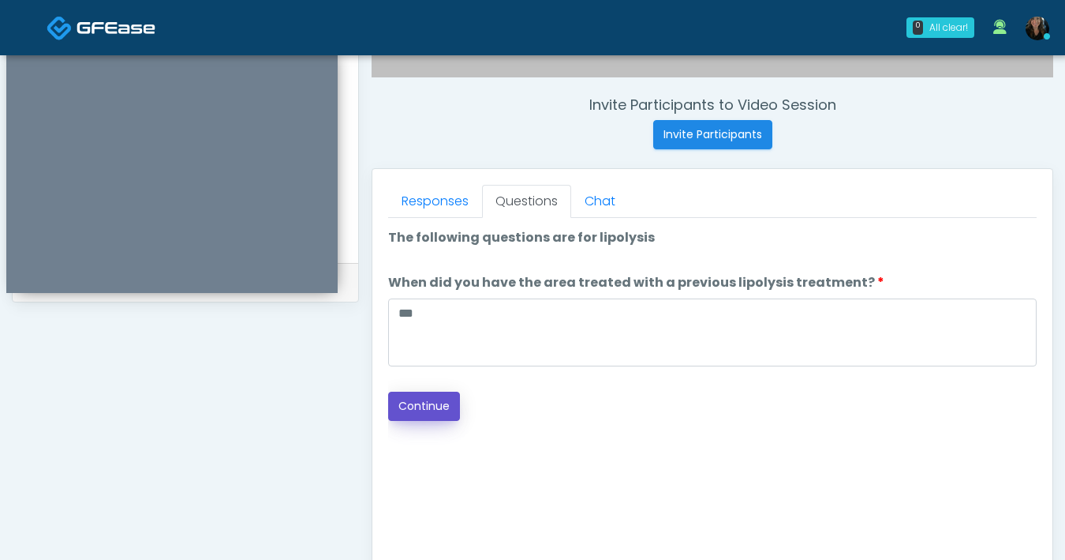
click at [403, 418] on button "Continue" at bounding box center [424, 405] width 72 height 29
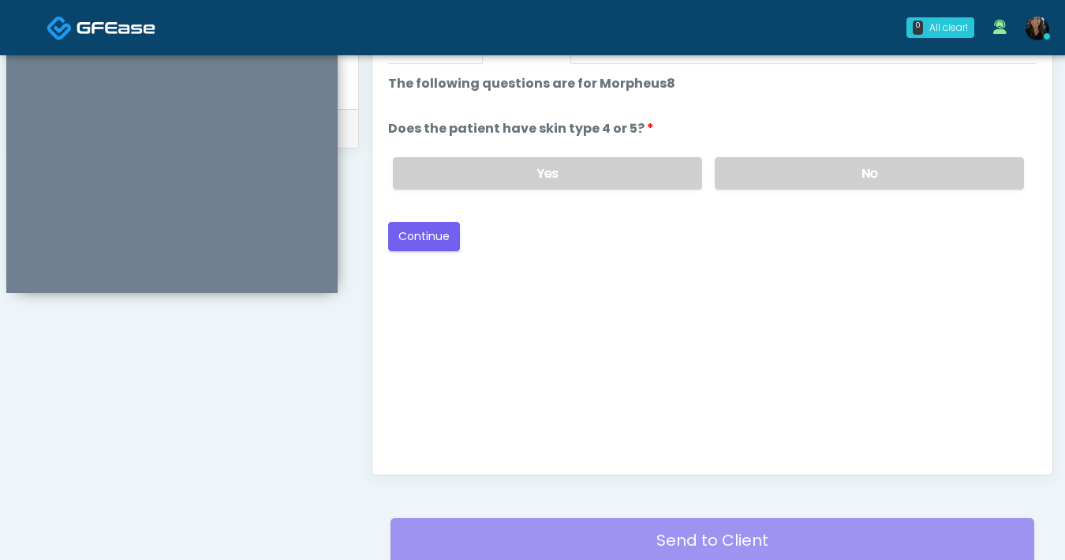
scroll to position [557, 0]
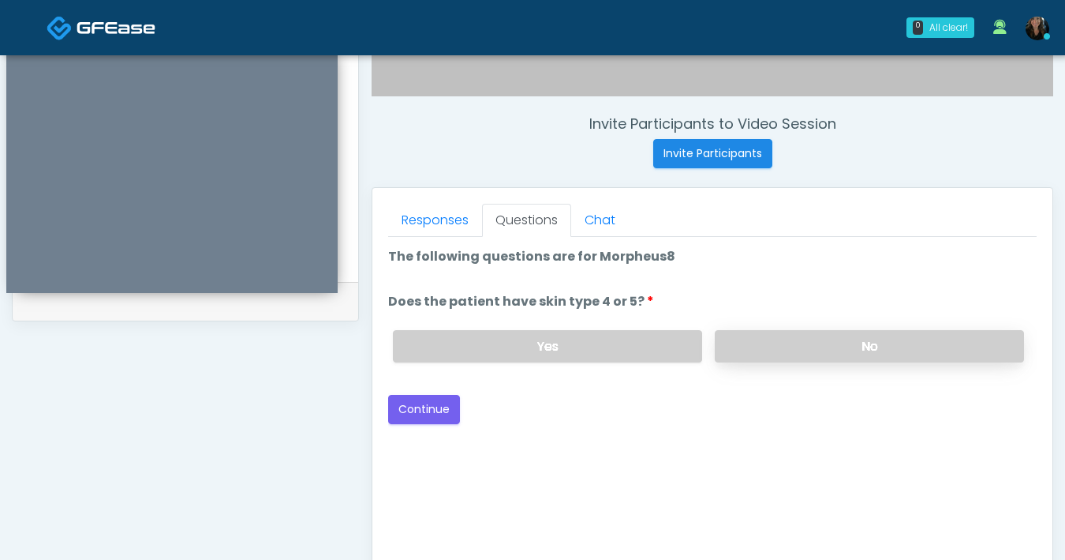
click at [777, 338] on label "No" at bounding box center [869, 346] width 309 height 32
click at [424, 416] on button "Continue" at bounding box center [424, 409] width 72 height 29
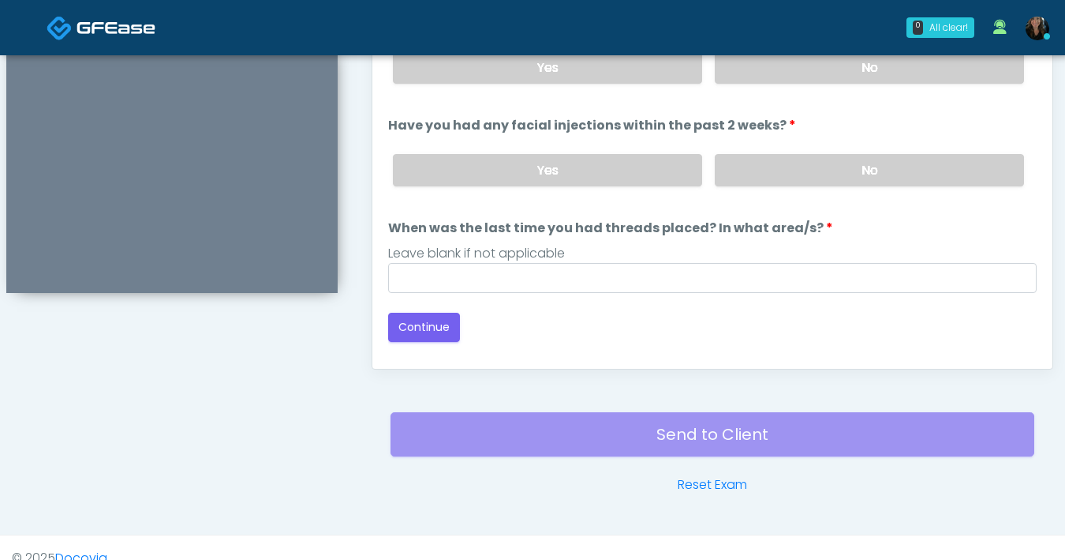
scroll to position [827, 0]
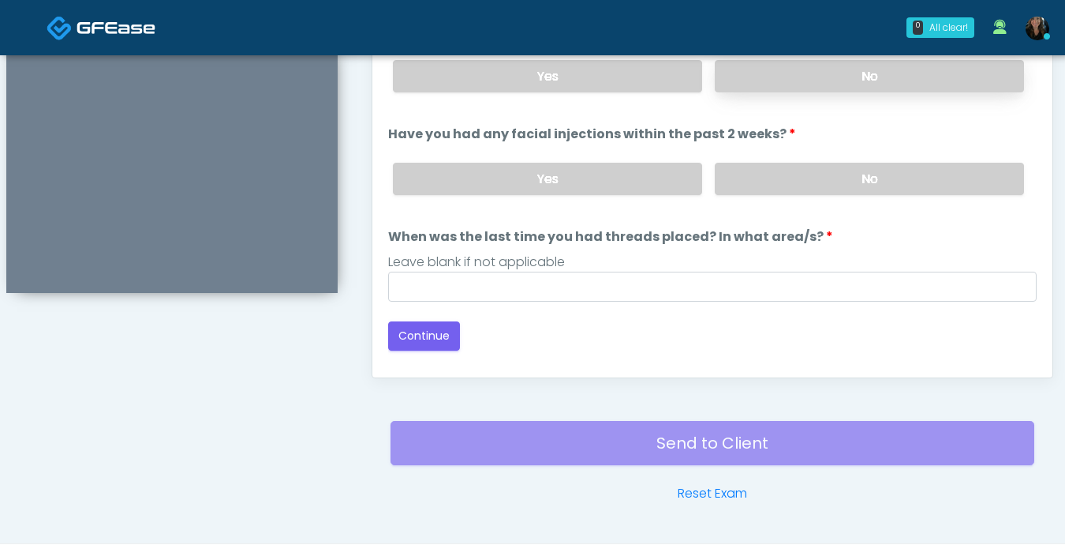
click at [865, 84] on label "No" at bounding box center [869, 76] width 309 height 32
click at [867, 171] on label "No" at bounding box center [869, 179] width 309 height 32
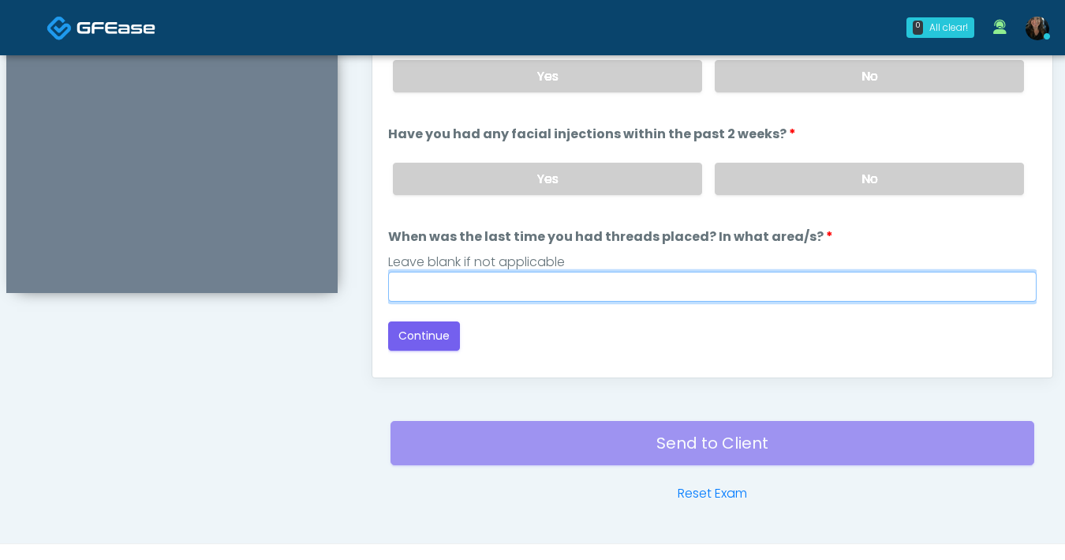
click at [773, 271] on input "When was the last time you had threads placed? In what area/s?" at bounding box center [712, 286] width 649 height 30
type input "***"
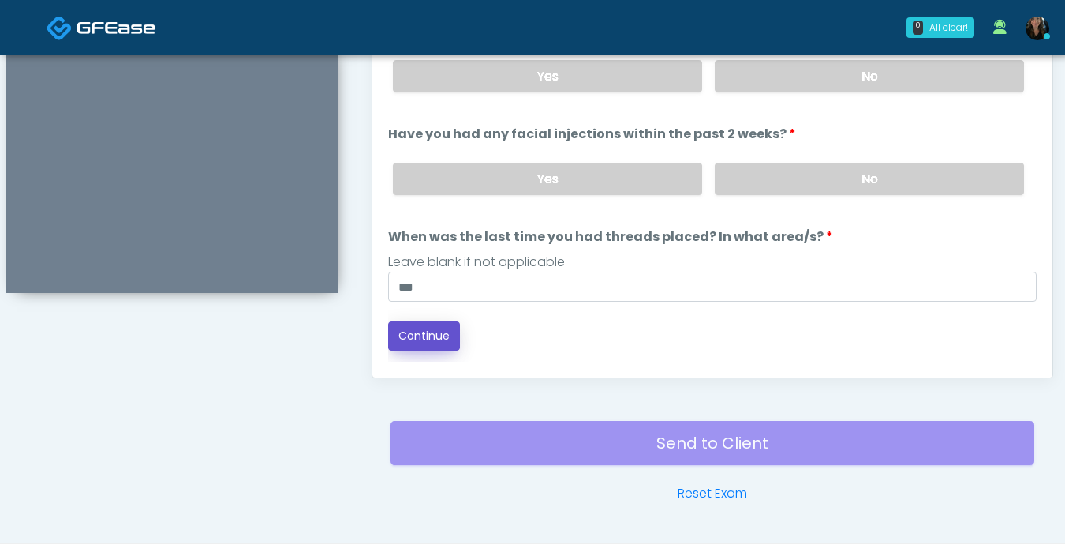
click at [421, 336] on button "Continue" at bounding box center [424, 335] width 72 height 29
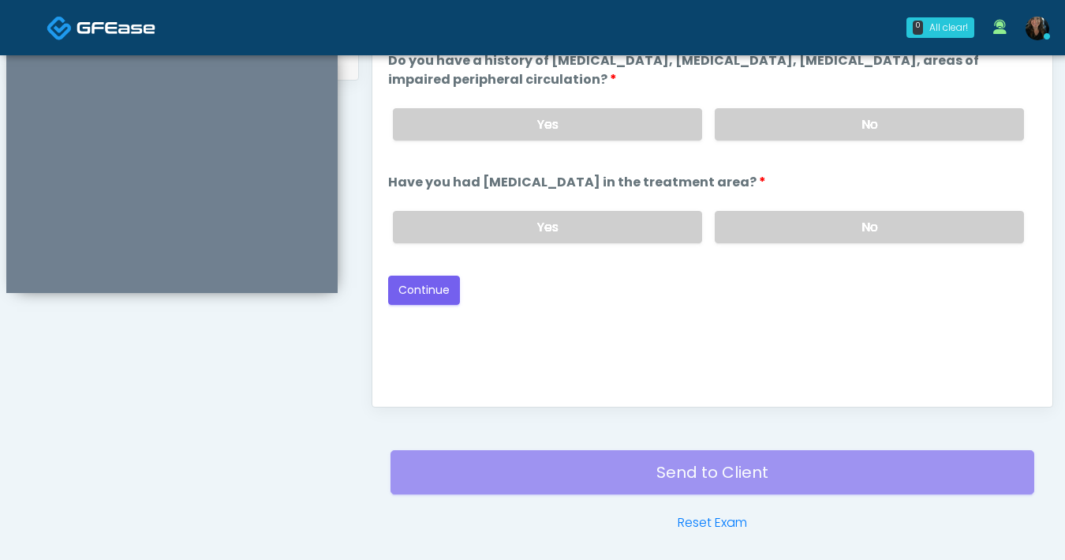
scroll to position [727, 0]
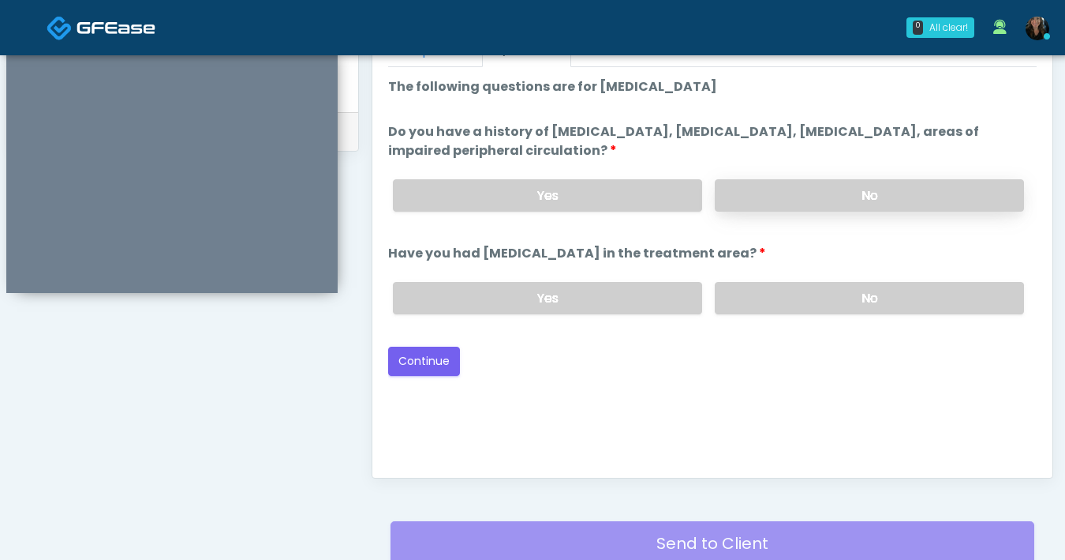
click at [801, 202] on label "No" at bounding box center [869, 195] width 309 height 32
click at [837, 294] on label "No" at bounding box center [869, 298] width 309 height 32
click at [424, 359] on button "Continue" at bounding box center [424, 360] width 72 height 29
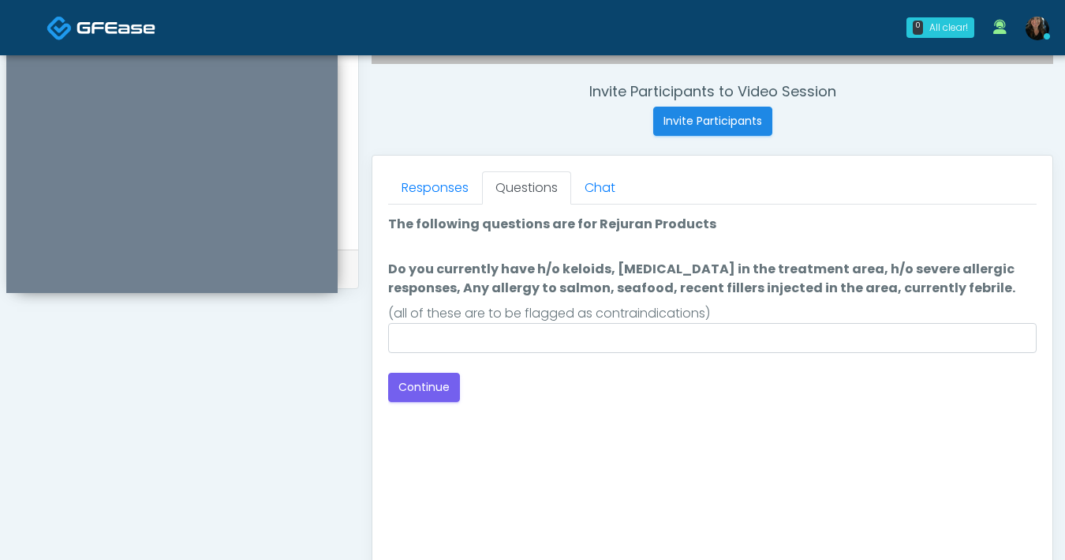
scroll to position [517, 0]
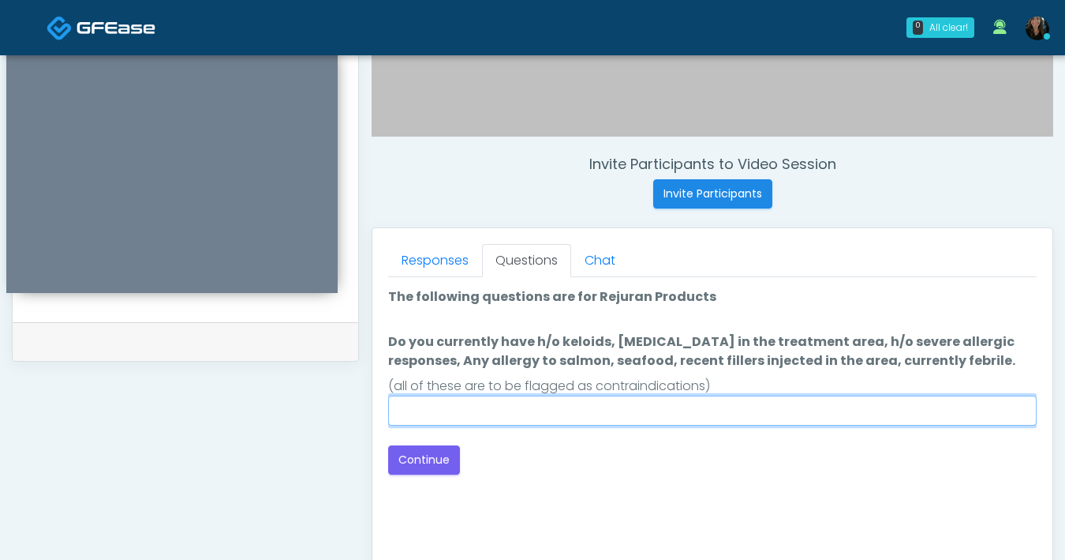
click at [616, 412] on input "Do you currently have h/o keloids, skin infection in the treatment area, h/o se…" at bounding box center [712, 410] width 649 height 30
type input "**"
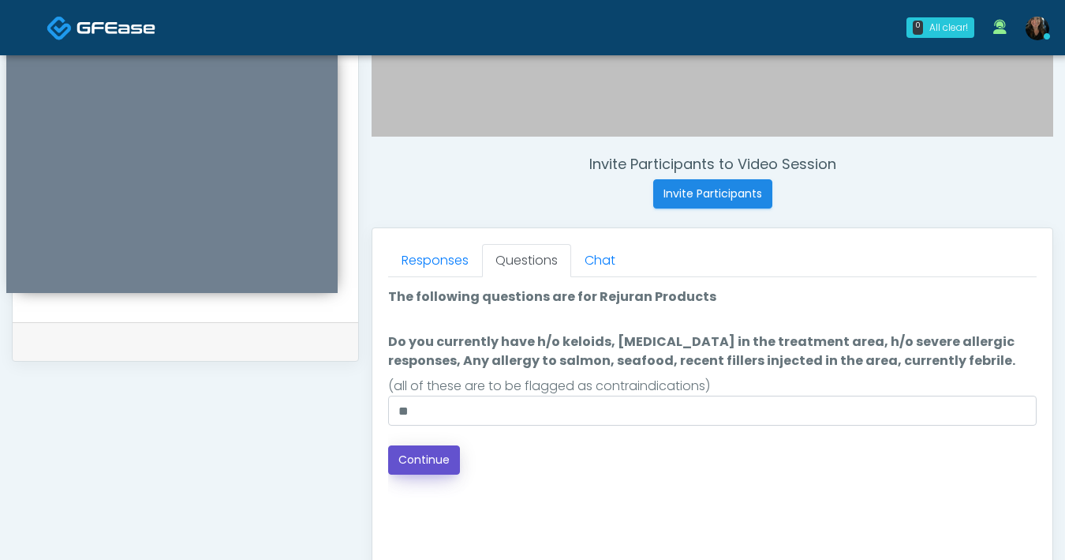
click at [452, 462] on button "Continue" at bounding box center [424, 459] width 72 height 29
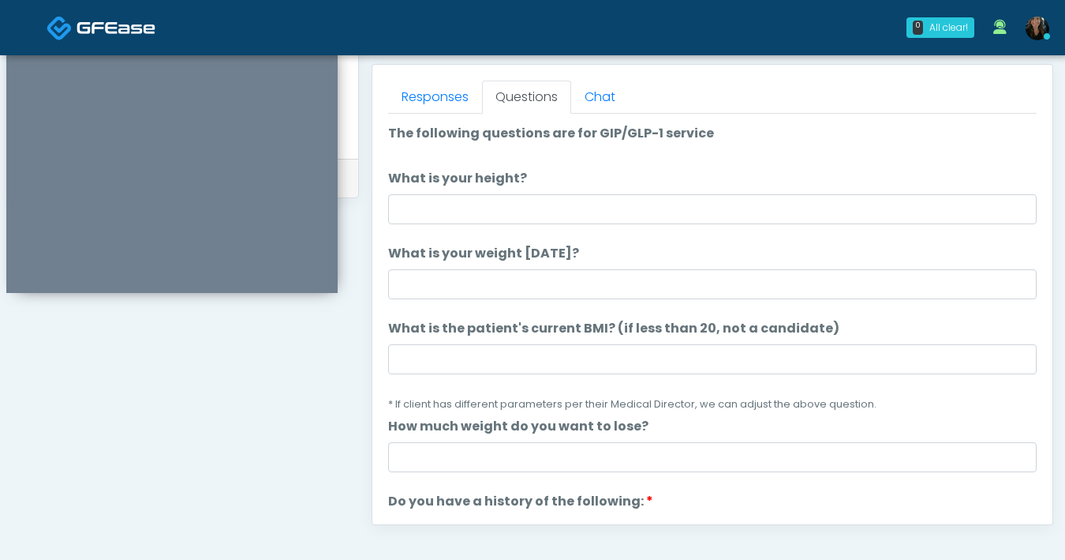
scroll to position [567, 0]
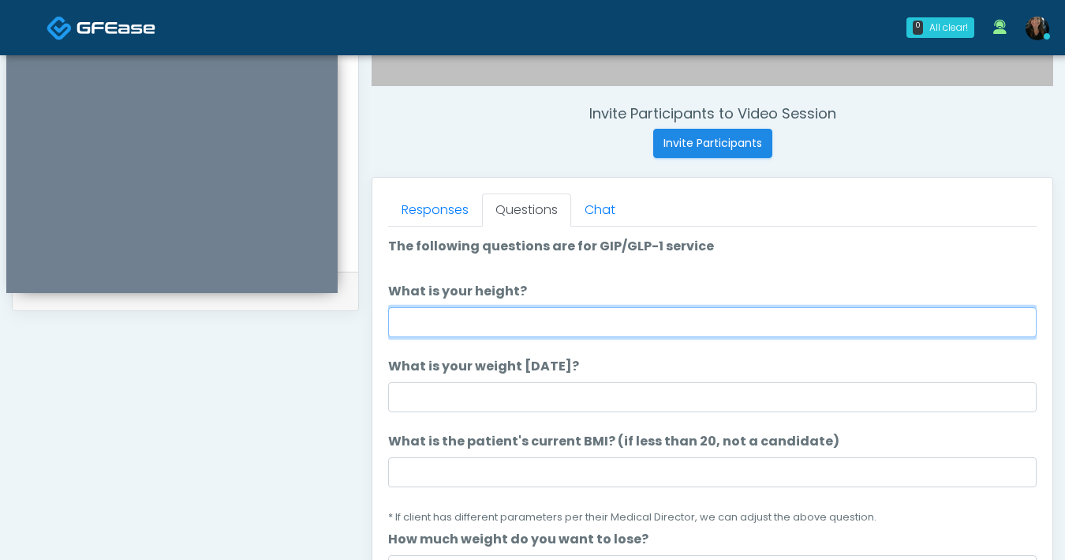
click at [594, 330] on input "What is your height?" at bounding box center [712, 322] width 649 height 30
type input "***"
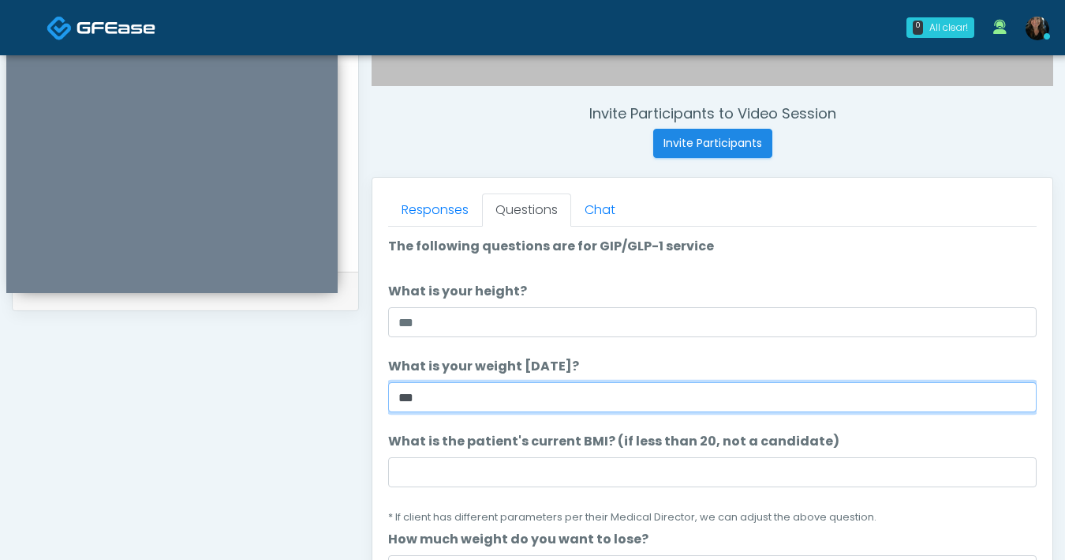
type input "***"
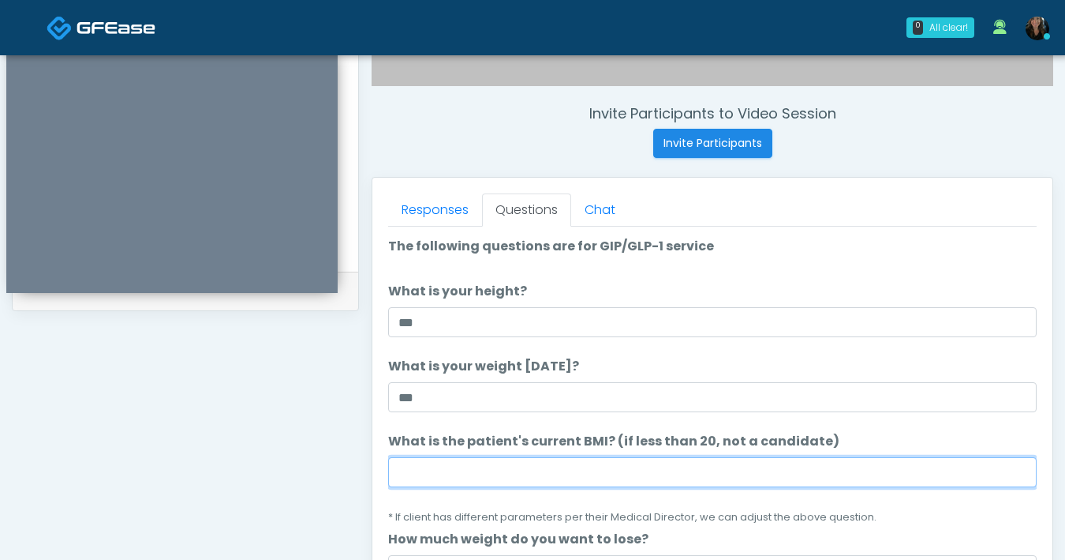
click at [563, 477] on input "What is the patient's current BMI? (if less than 20, not a candidate)" at bounding box center [712, 472] width 649 height 30
type input "****"
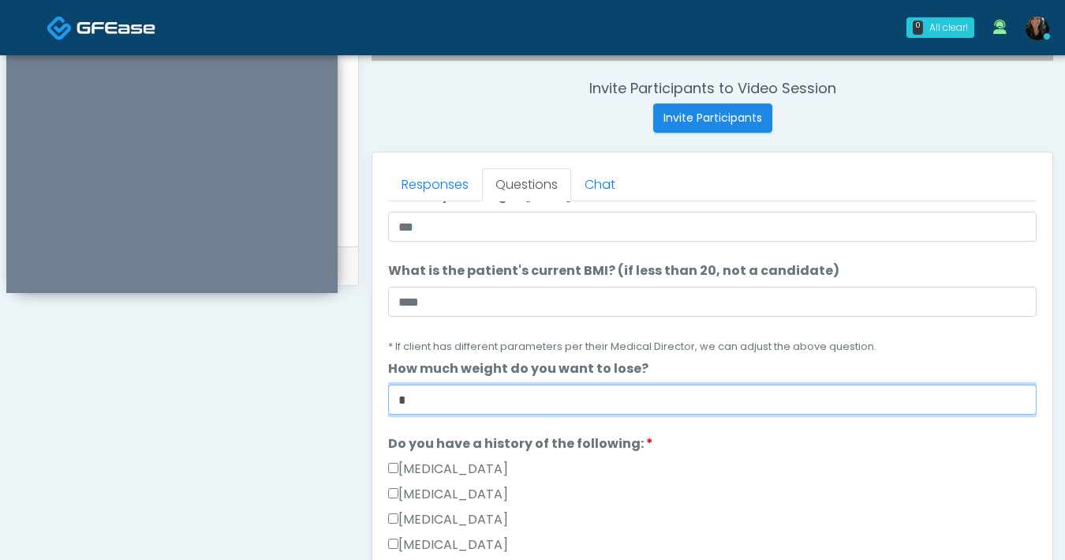
scroll to position [146, 0]
type input "*"
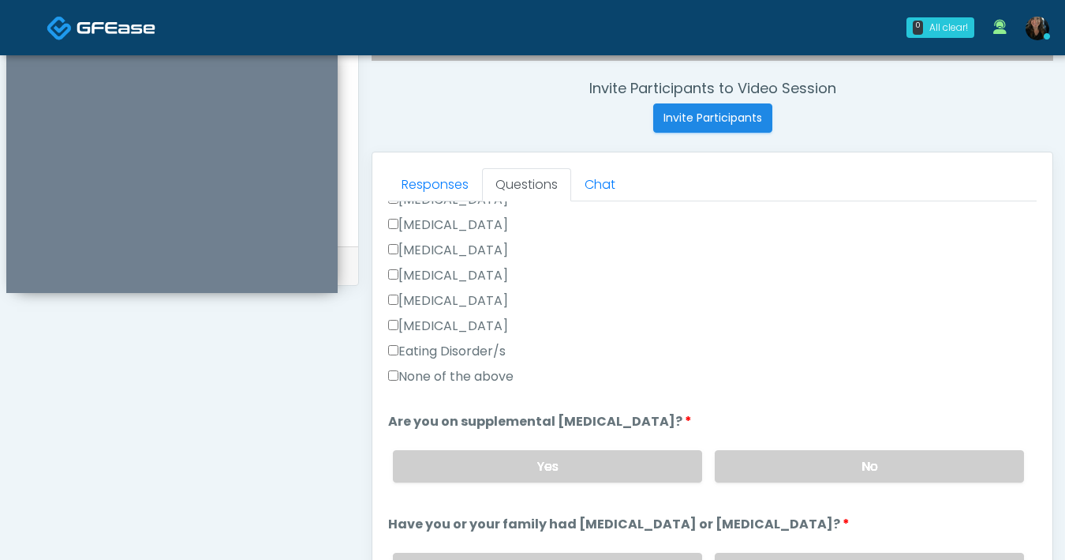
scroll to position [417, 0]
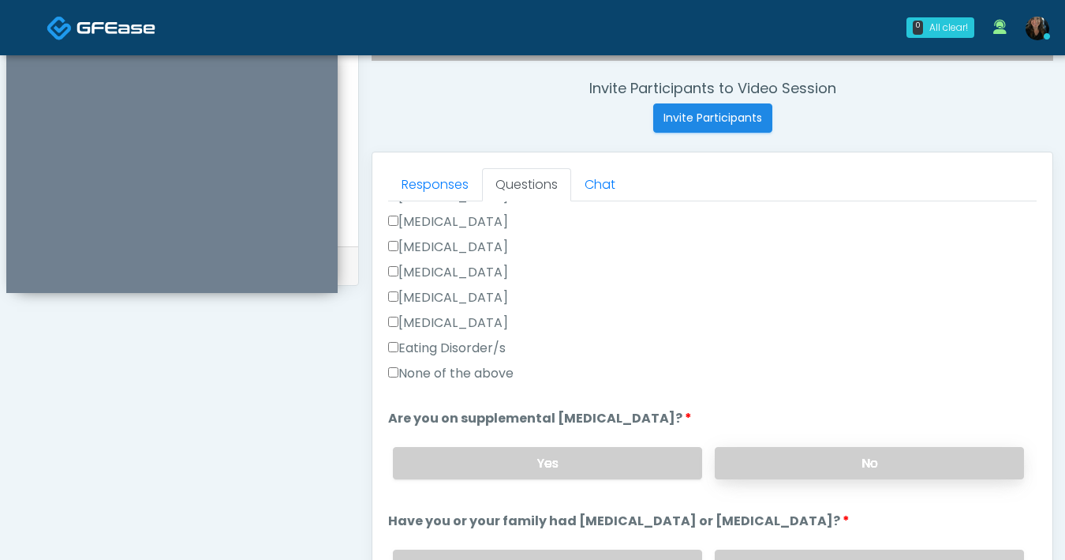
click at [798, 472] on label "No" at bounding box center [869, 463] width 309 height 32
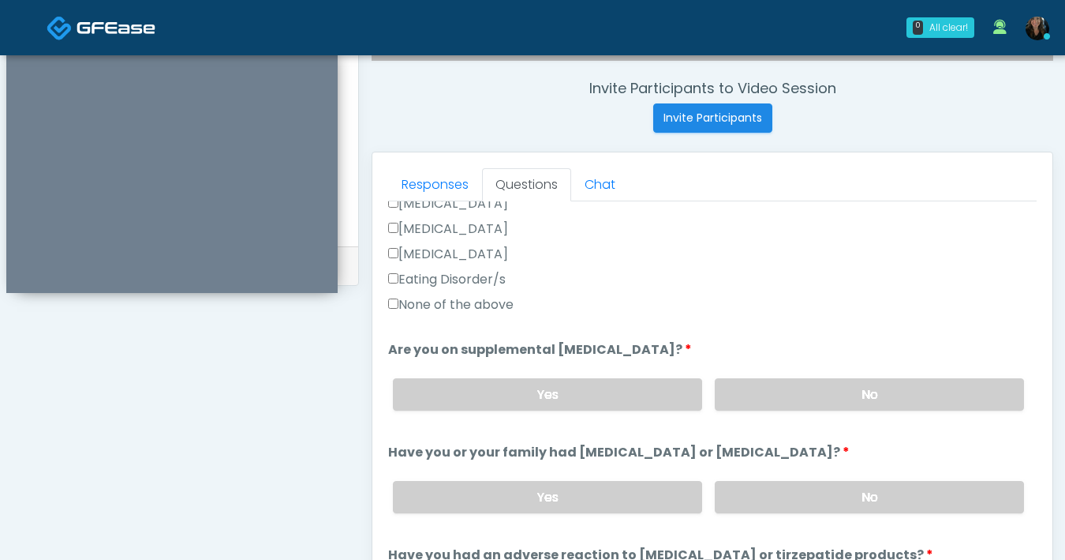
scroll to position [548, 0]
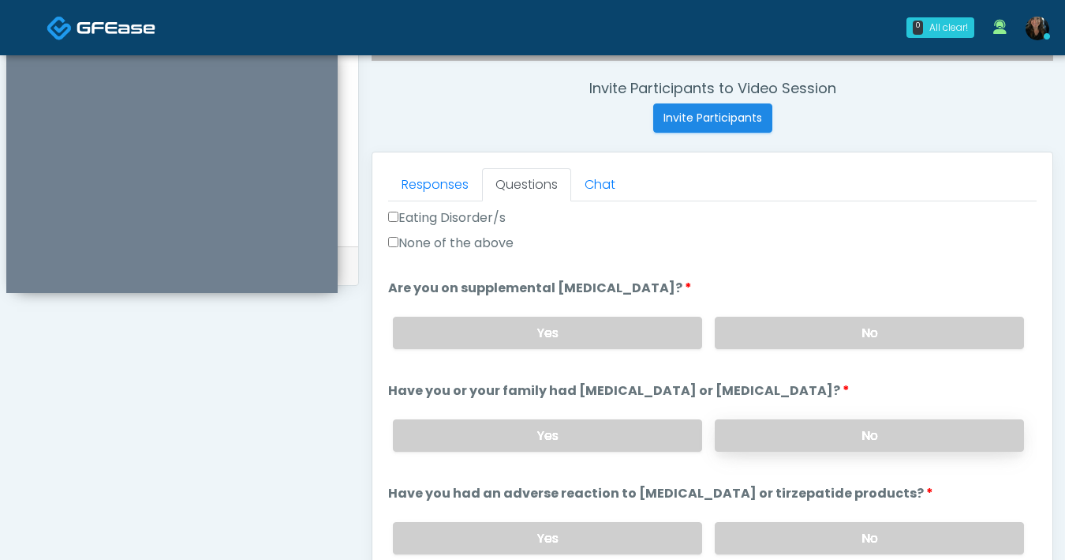
click at [798, 439] on label "No" at bounding box center [869, 435] width 309 height 32
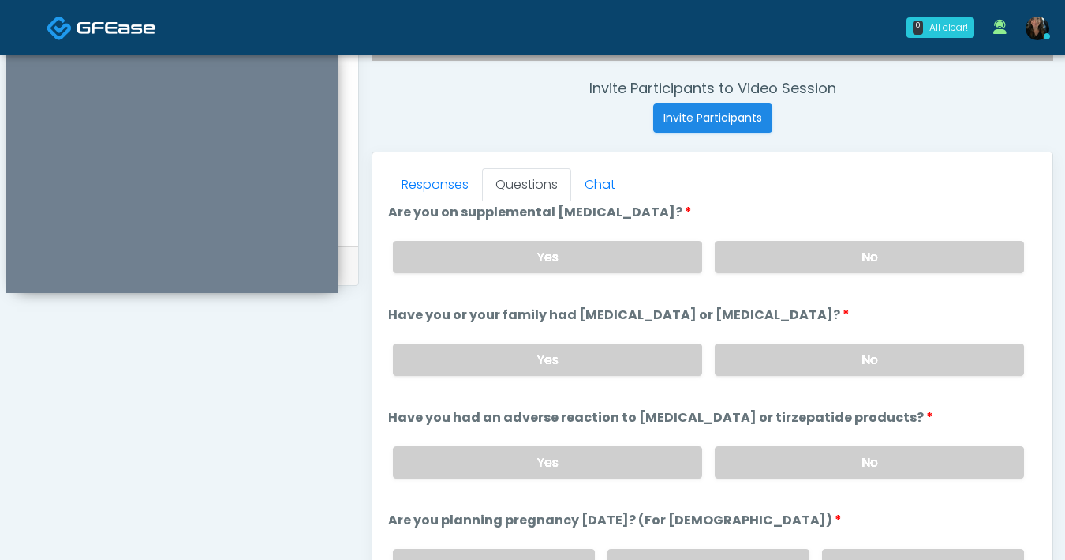
scroll to position [634, 0]
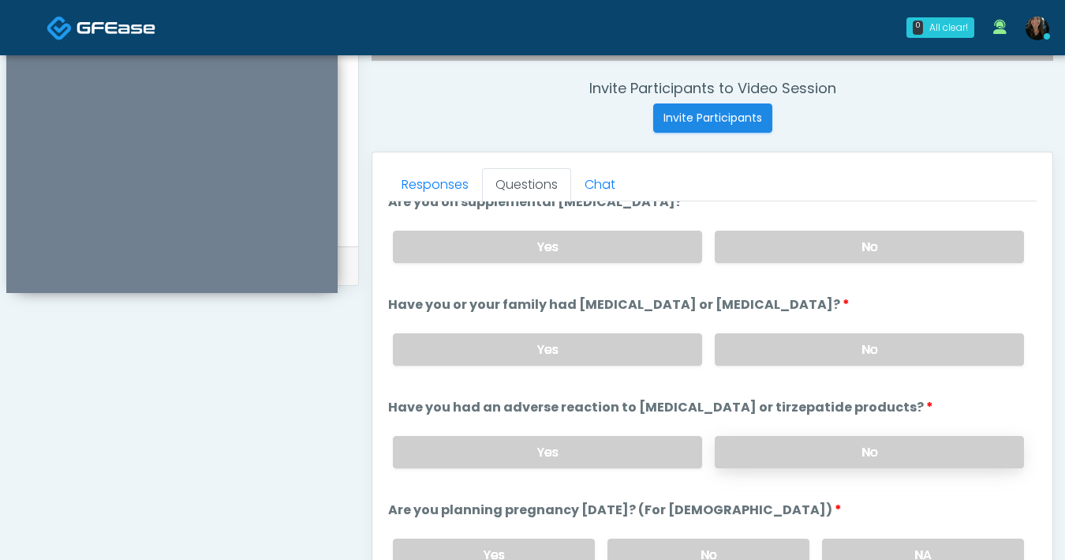
click at [803, 444] on label "No" at bounding box center [869, 452] width 309 height 32
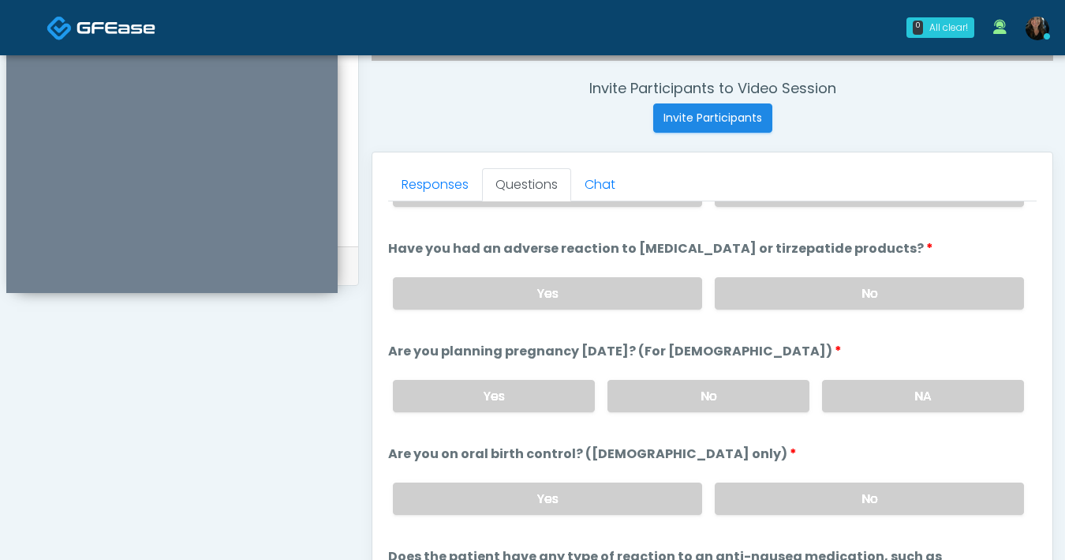
scroll to position [870, 0]
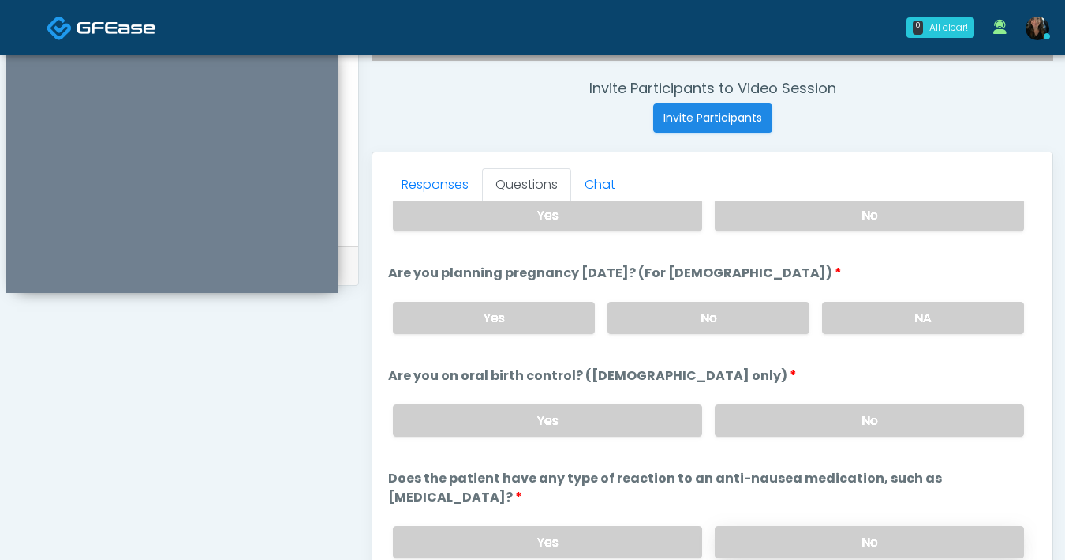
click at [808, 526] on label "No" at bounding box center [869, 542] width 309 height 32
click at [729, 316] on label "No" at bounding box center [709, 317] width 202 height 32
click at [841, 425] on label "No" at bounding box center [869, 420] width 309 height 32
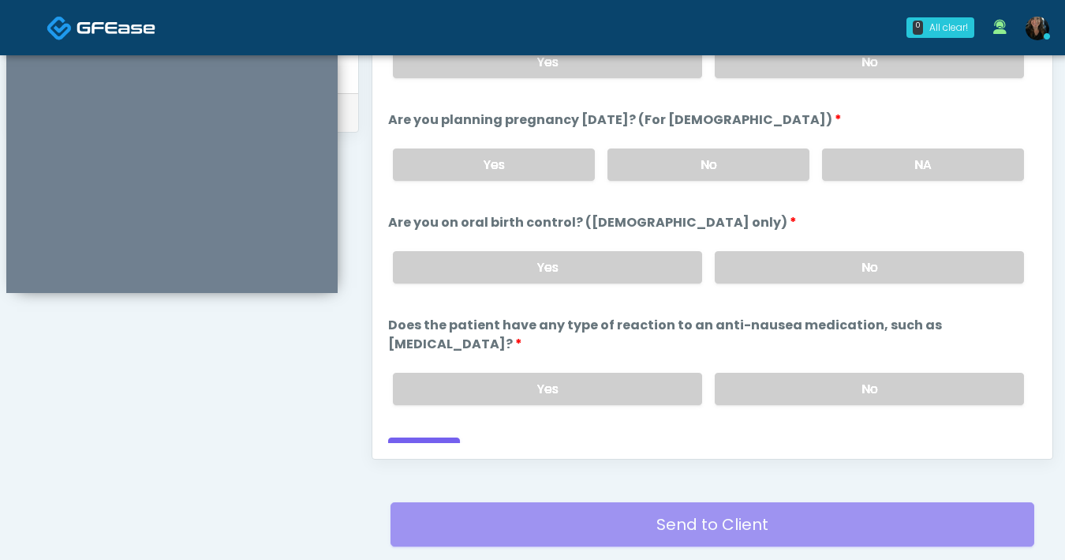
scroll to position [763, 0]
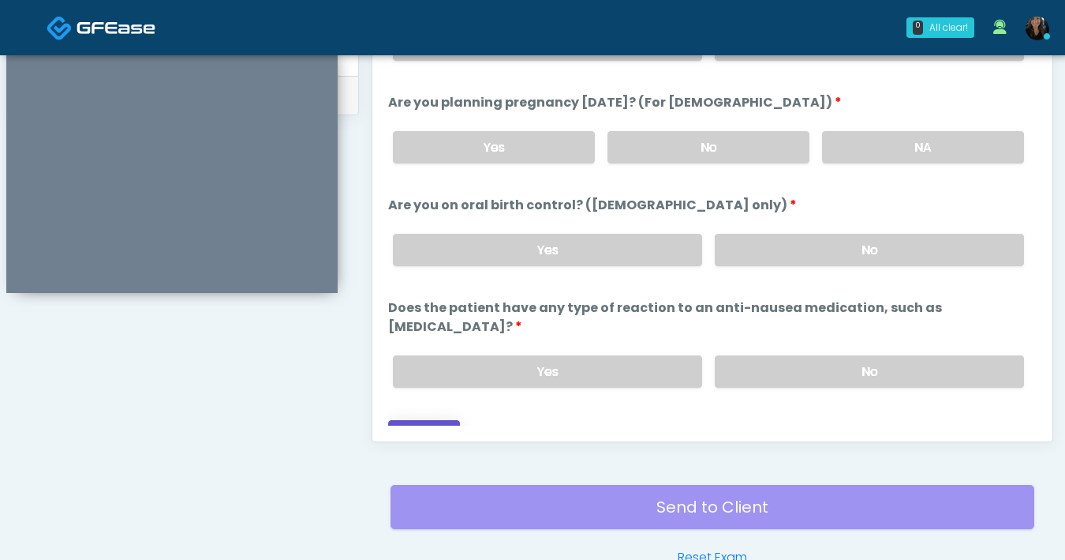
click at [424, 420] on button "Continue" at bounding box center [424, 434] width 72 height 29
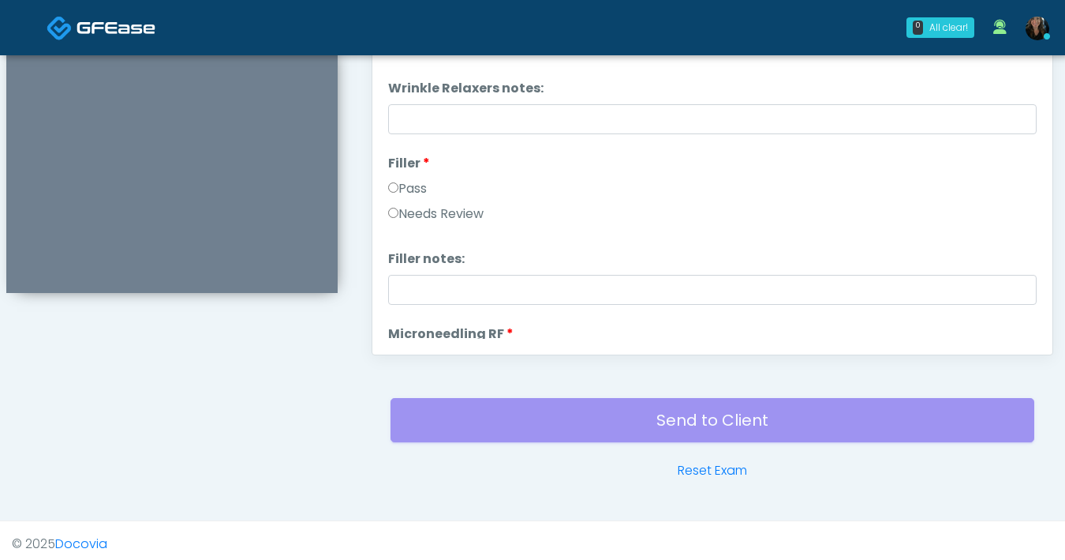
scroll to position [533, 0]
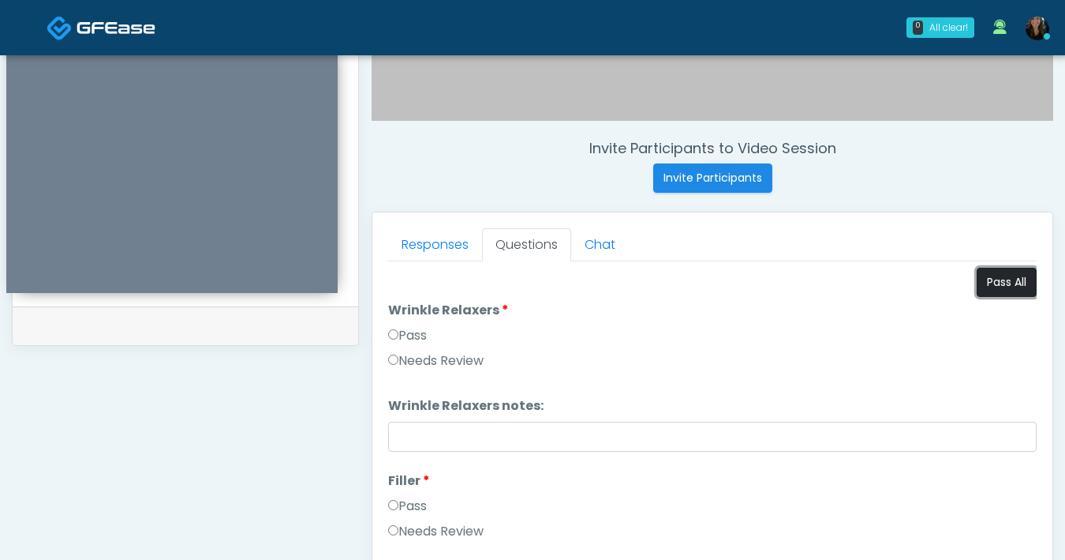
click at [996, 284] on button "Pass All" at bounding box center [1007, 282] width 60 height 29
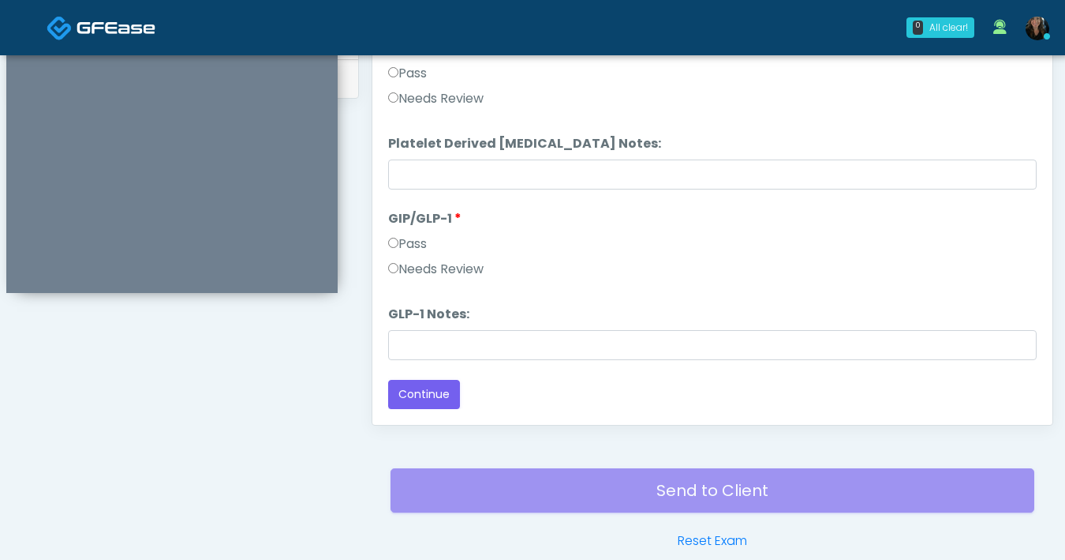
scroll to position [857, 0]
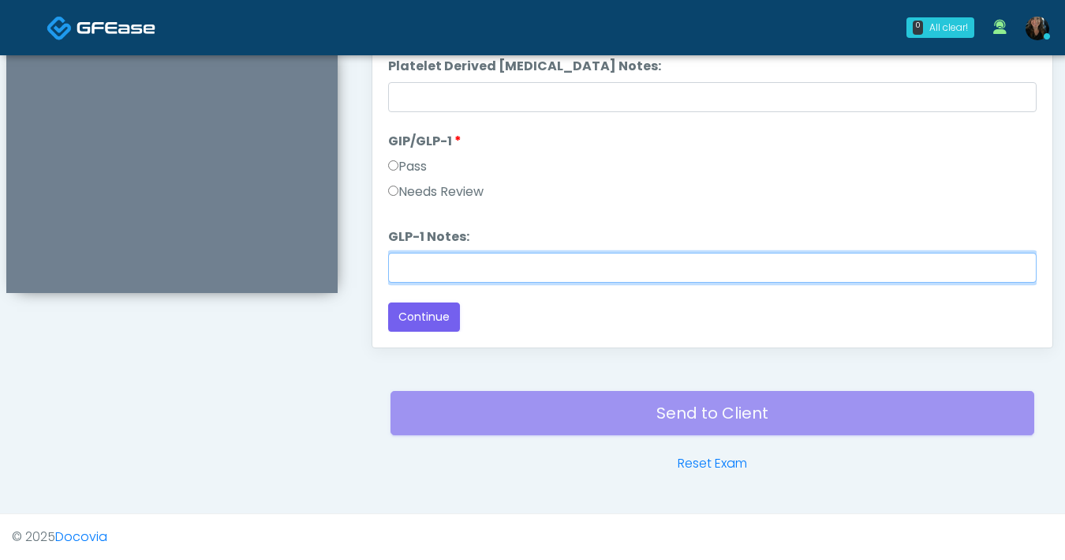
click at [472, 260] on input "GLP-1 Notes:" at bounding box center [712, 268] width 649 height 30
type input "*******"
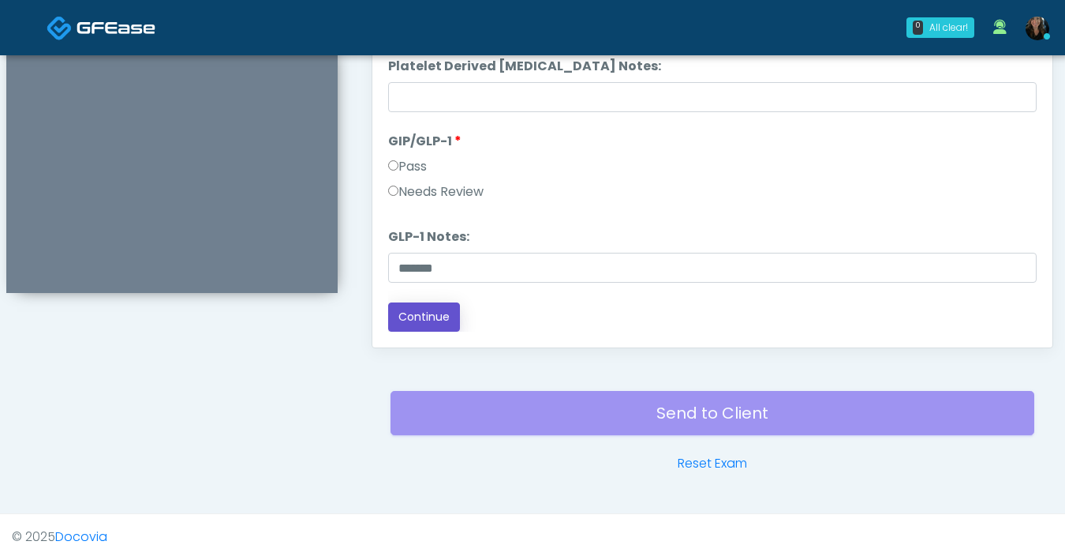
click at [414, 324] on button "Continue" at bounding box center [424, 316] width 72 height 29
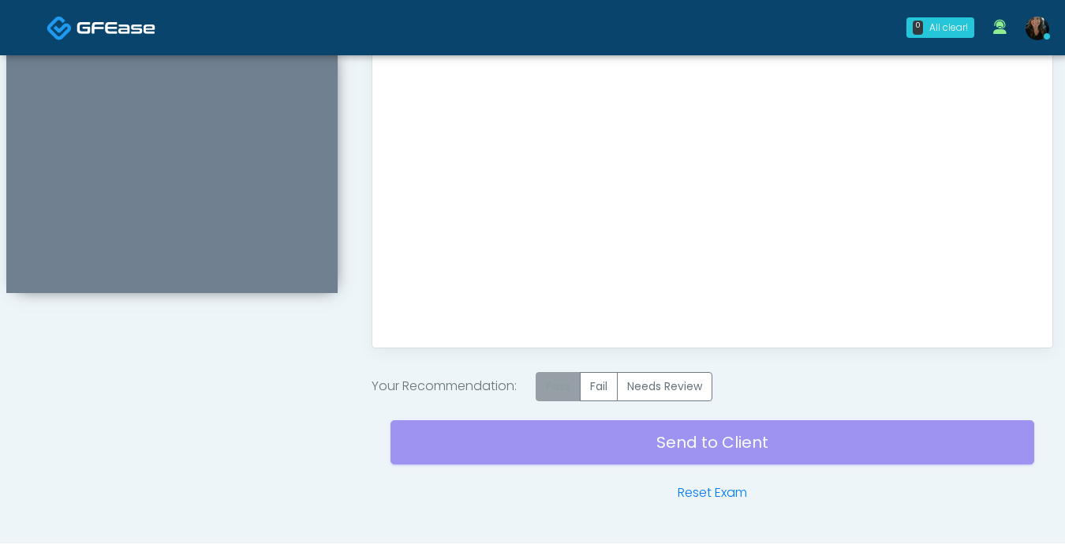
click at [561, 389] on label "Pass" at bounding box center [558, 386] width 45 height 29
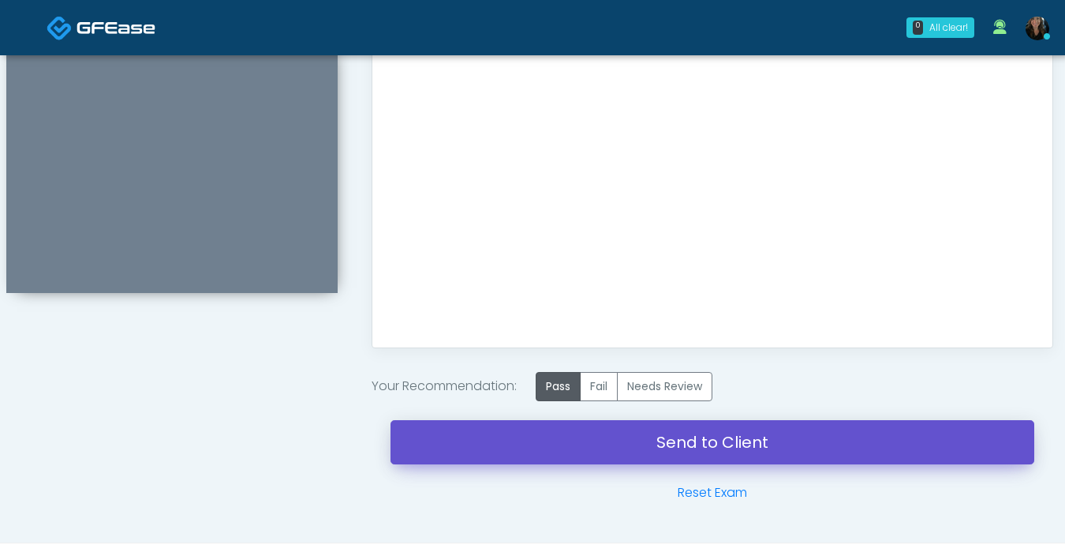
click at [637, 442] on link "Send to Client" at bounding box center [713, 442] width 644 height 44
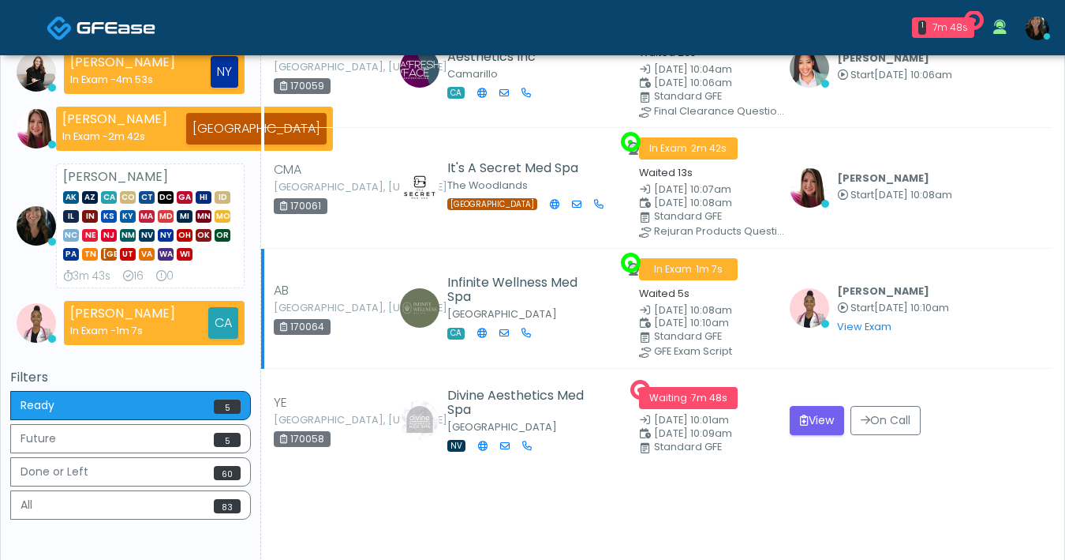
scroll to position [220, 0]
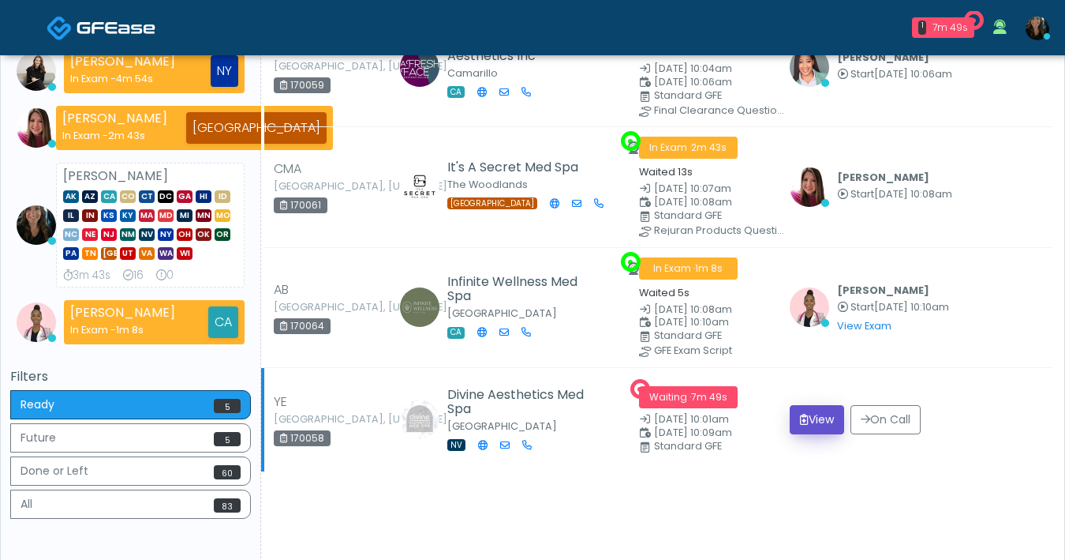
click at [803, 424] on button "View" at bounding box center [817, 419] width 54 height 29
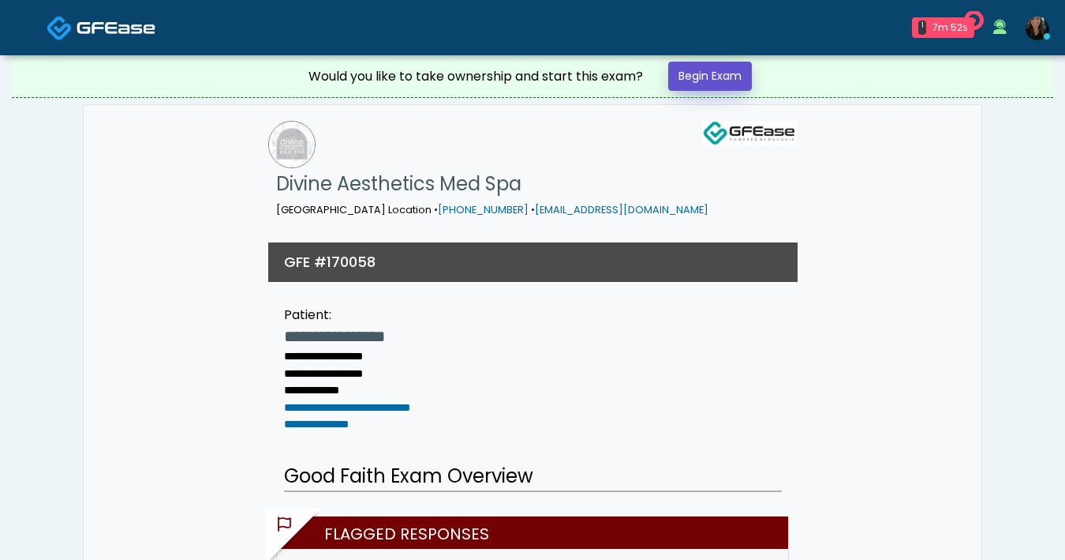
click at [745, 71] on link "Begin Exam" at bounding box center [710, 76] width 84 height 29
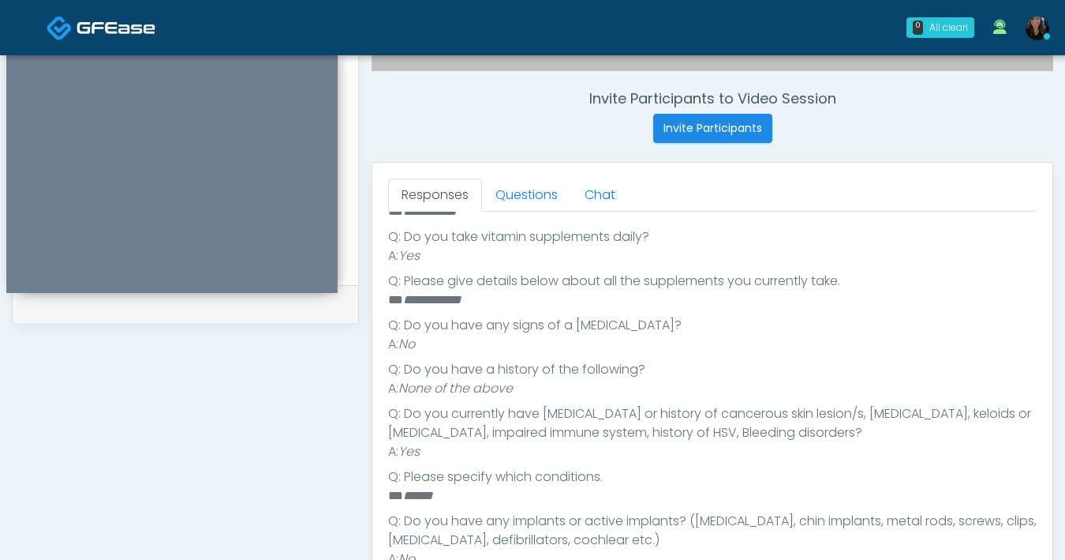
scroll to position [361, 0]
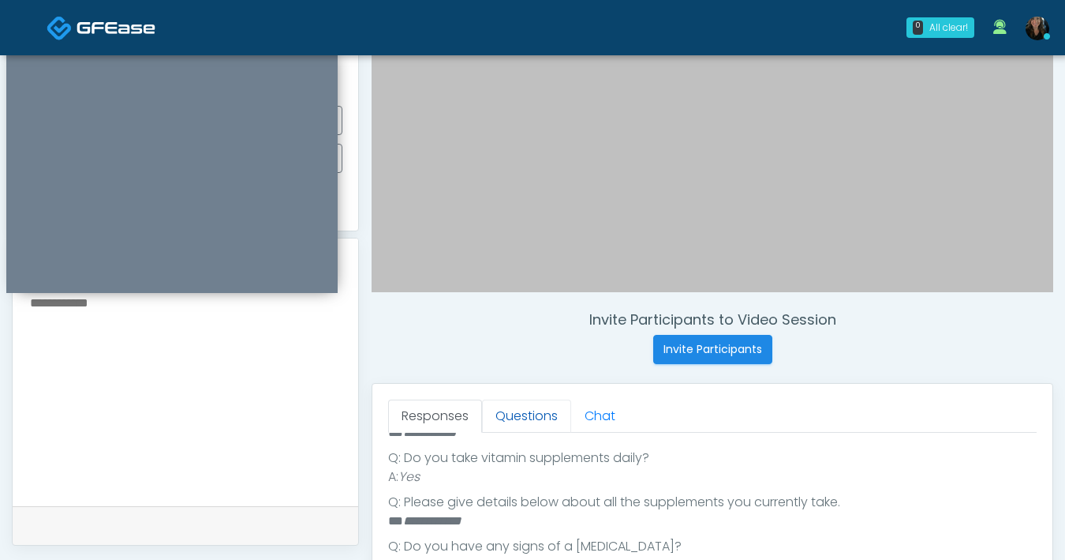
click at [521, 410] on link "Questions" at bounding box center [526, 415] width 89 height 33
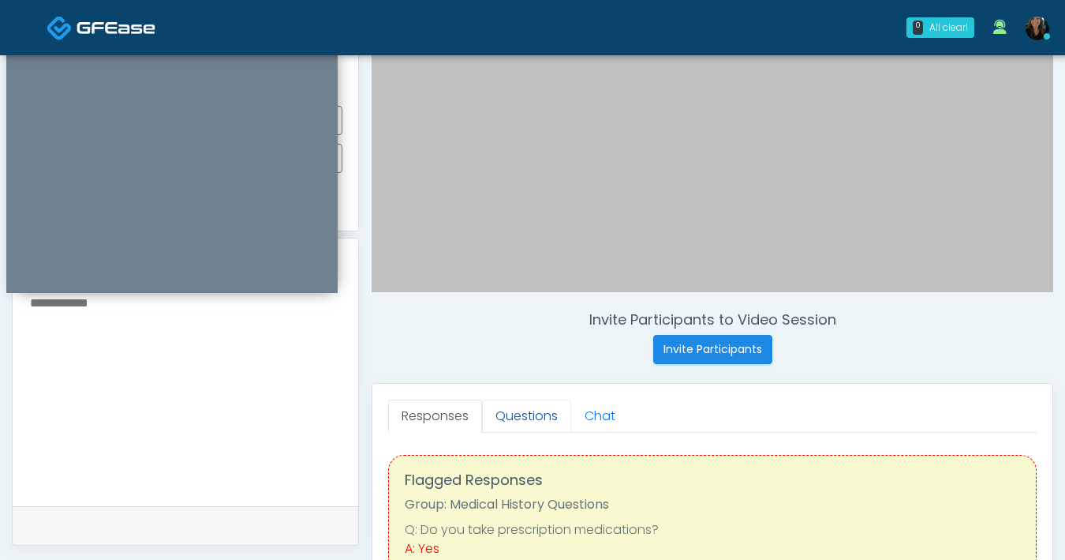
click at [521, 410] on link "Questions" at bounding box center [526, 415] width 89 height 33
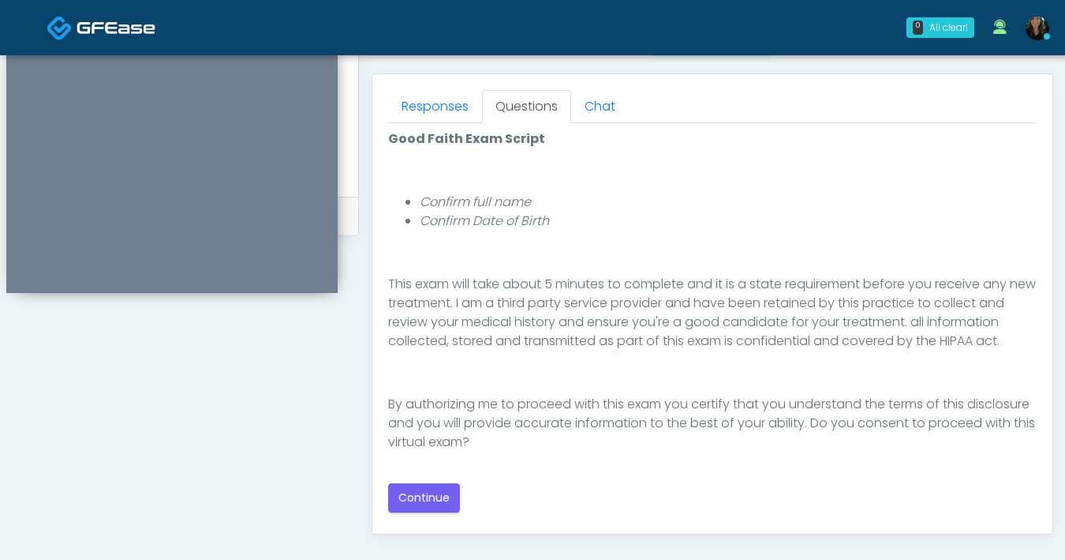
scroll to position [857, 0]
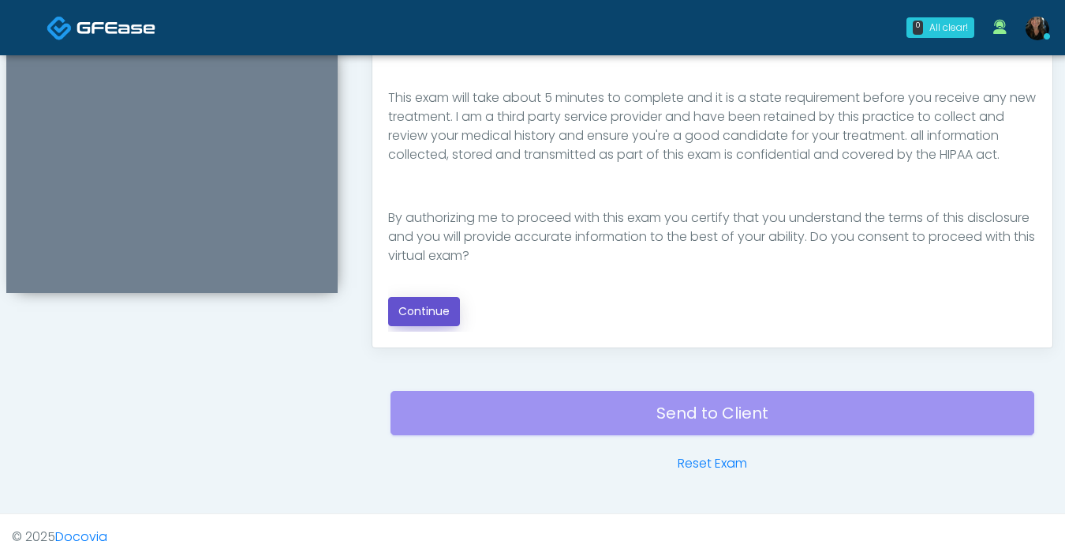
click at [432, 316] on button "Continue" at bounding box center [424, 311] width 72 height 29
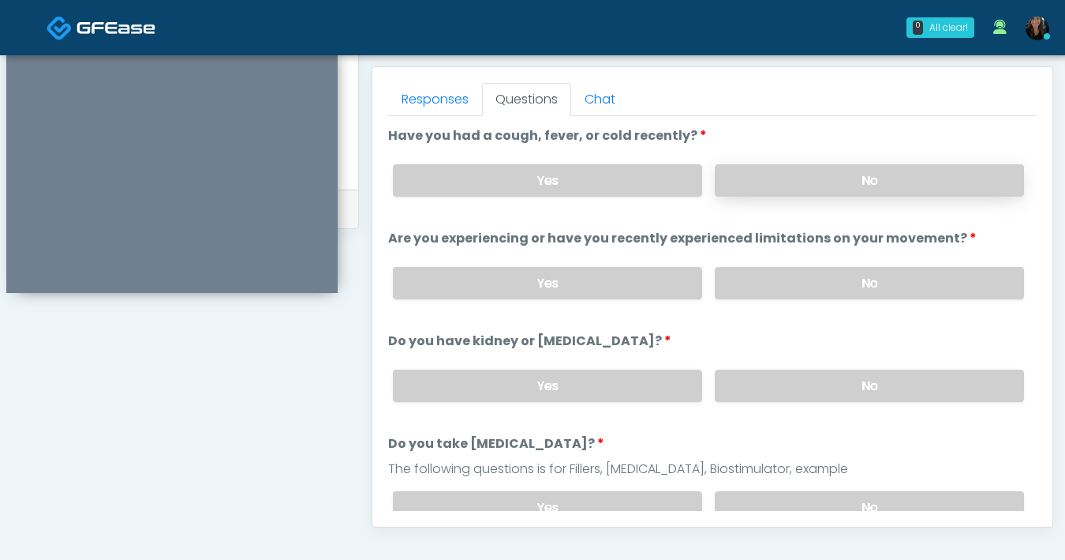
scroll to position [608, 0]
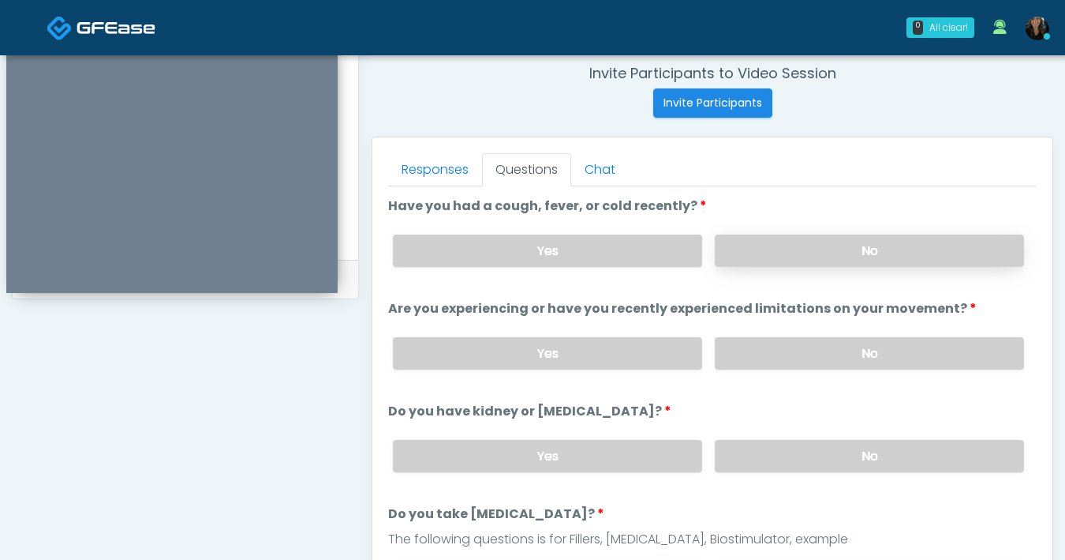
click at [784, 260] on label "No" at bounding box center [869, 250] width 309 height 32
click at [811, 361] on label "No" at bounding box center [869, 353] width 309 height 32
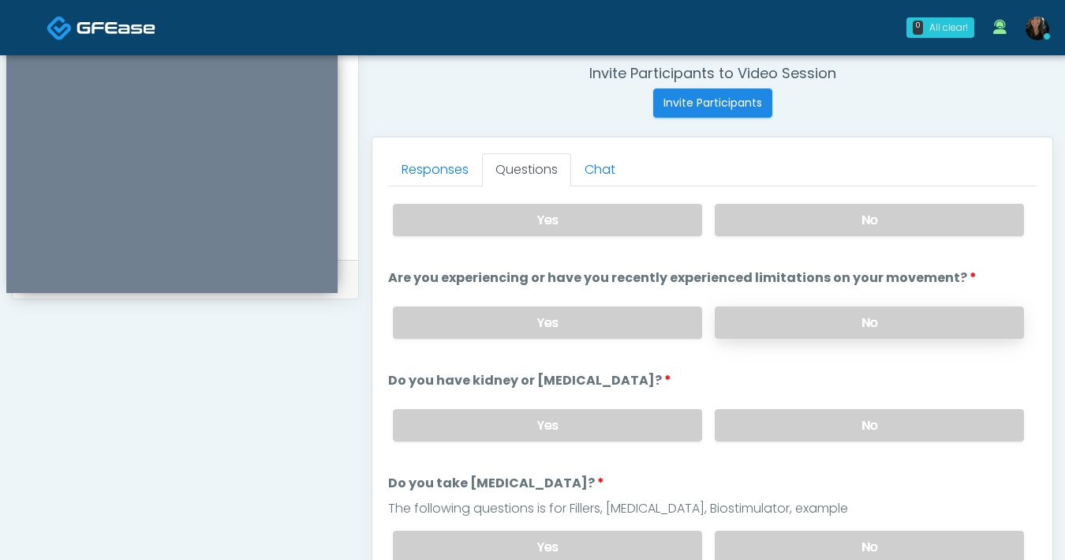
scroll to position [46, 0]
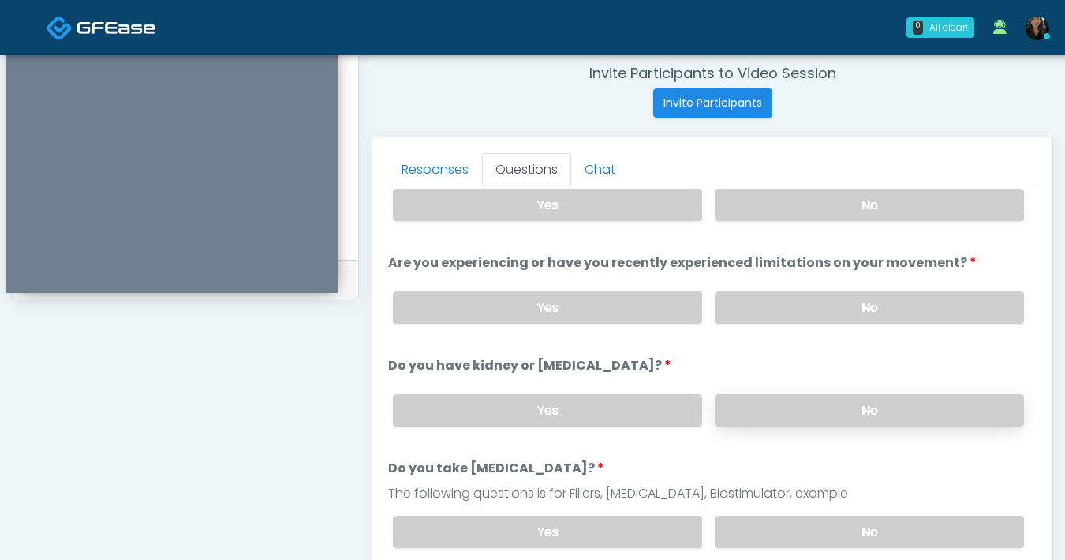
click at [785, 410] on label "No" at bounding box center [869, 410] width 309 height 32
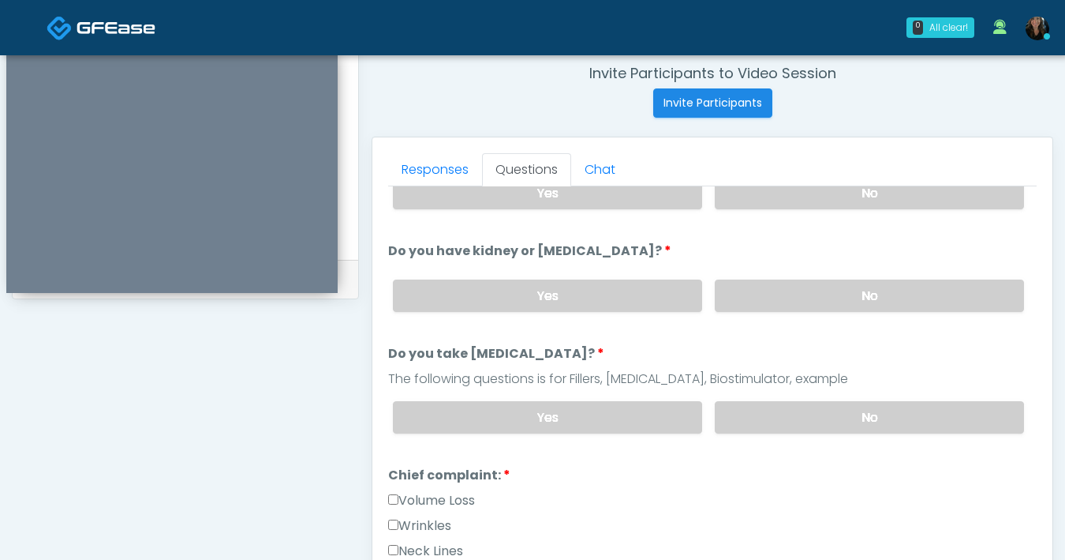
scroll to position [132, 0]
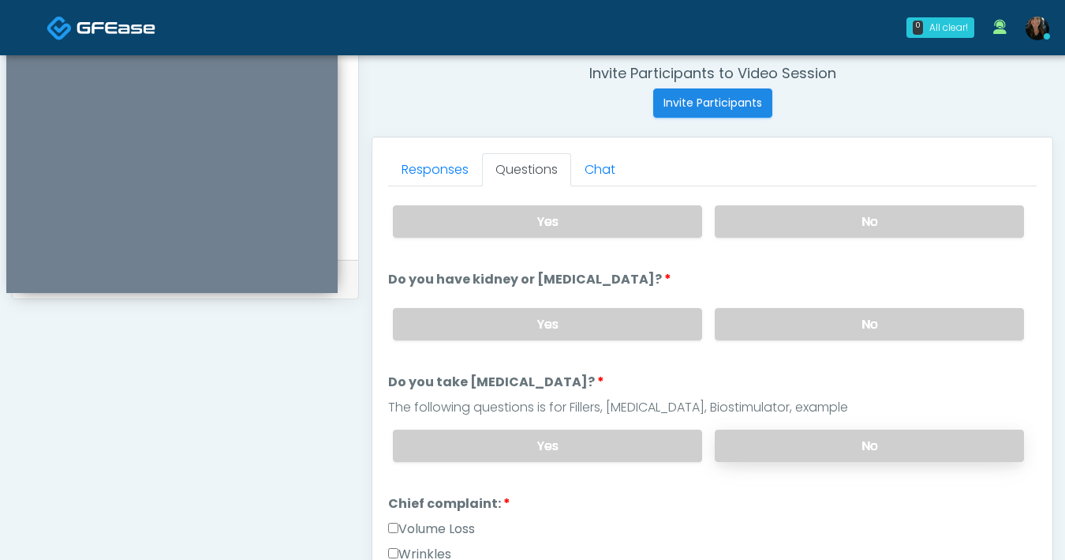
click at [791, 444] on label "No" at bounding box center [869, 445] width 309 height 32
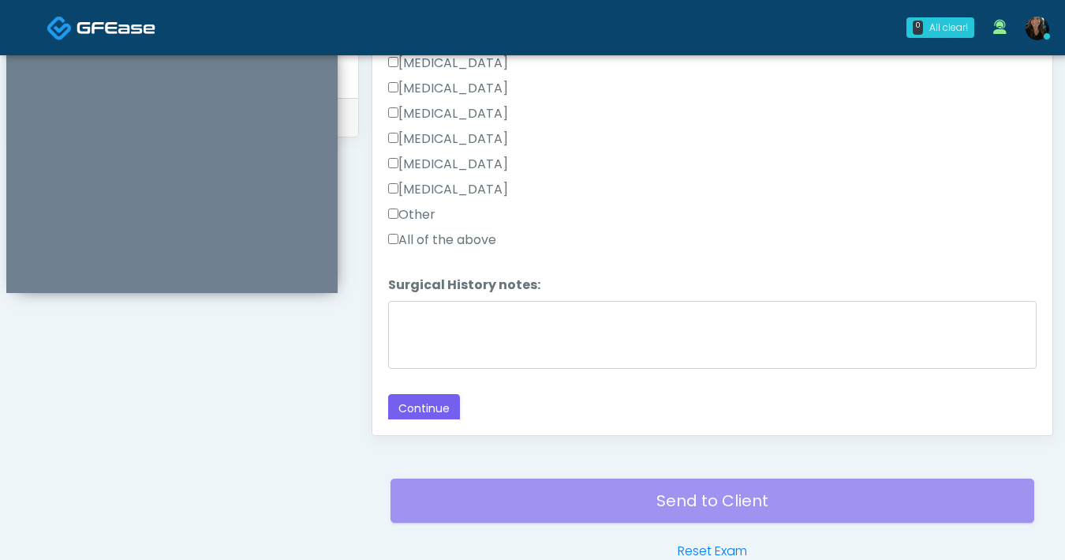
scroll to position [857, 0]
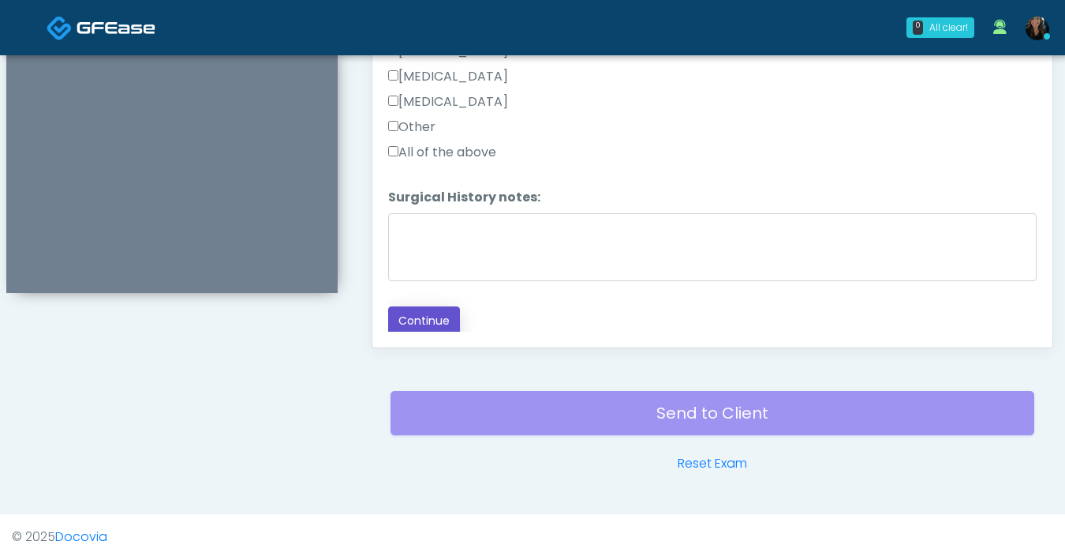
click at [444, 313] on button "Continue" at bounding box center [424, 320] width 72 height 29
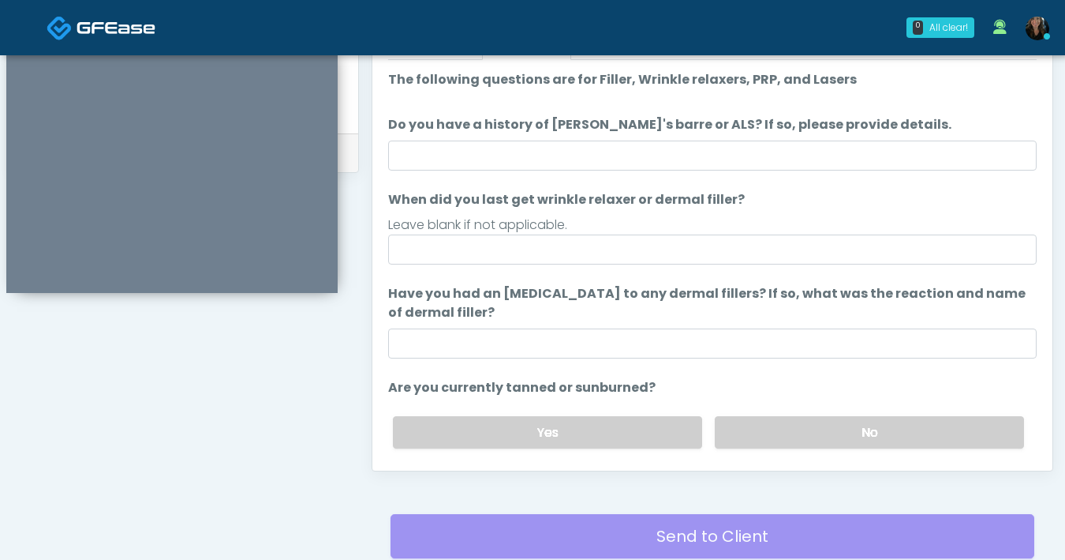
scroll to position [646, 0]
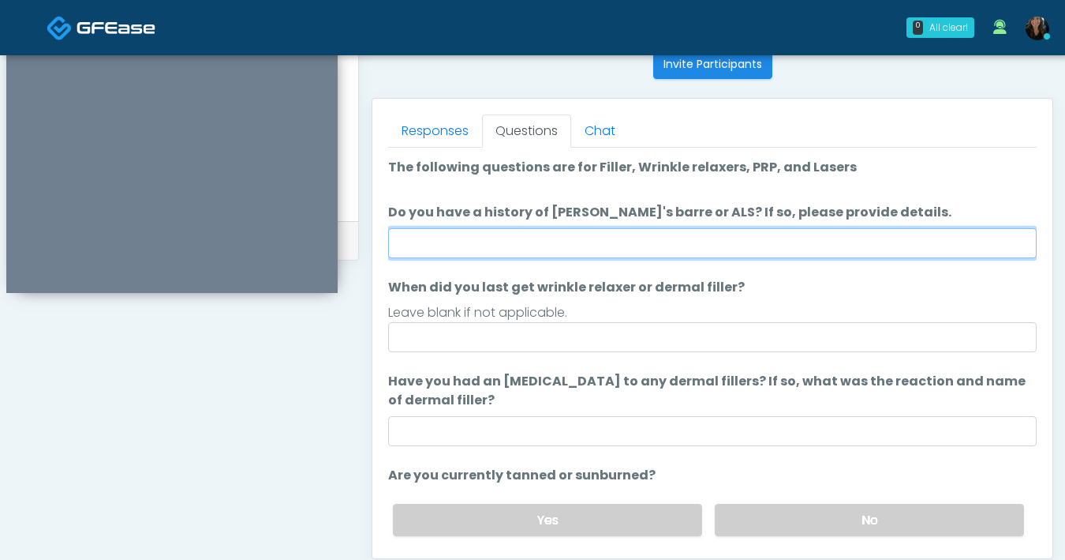
click at [646, 234] on input "Do you have a history of Guillain's barre or ALS? If so, please provide details." at bounding box center [712, 243] width 649 height 30
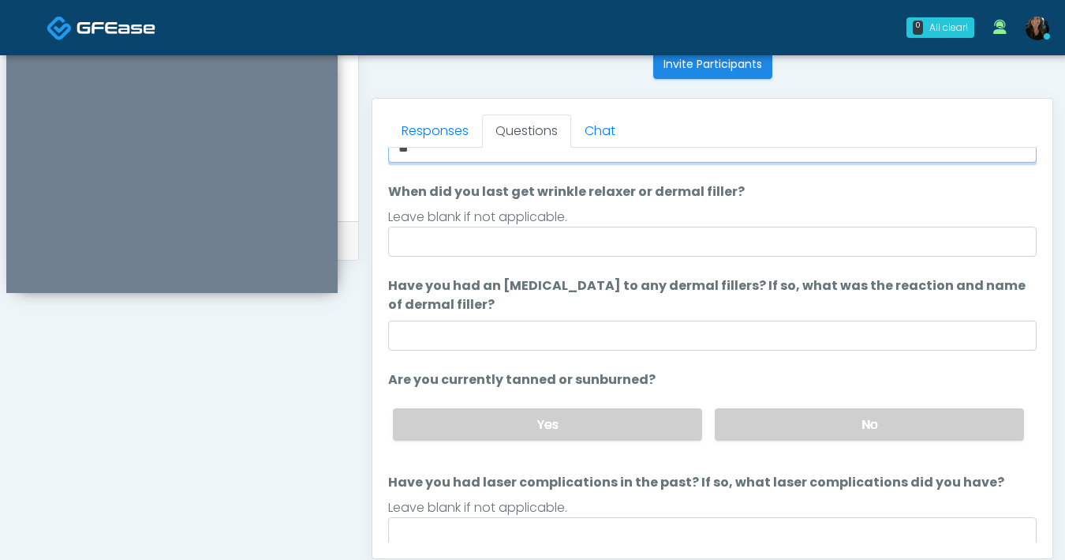
scroll to position [148, 0]
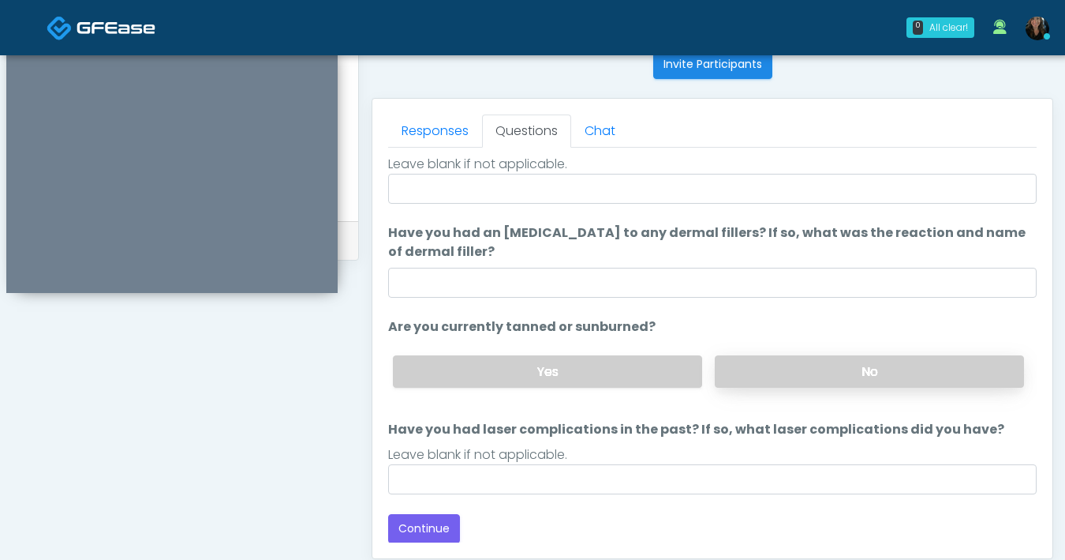
type input "**"
click at [786, 357] on label "No" at bounding box center [869, 371] width 309 height 32
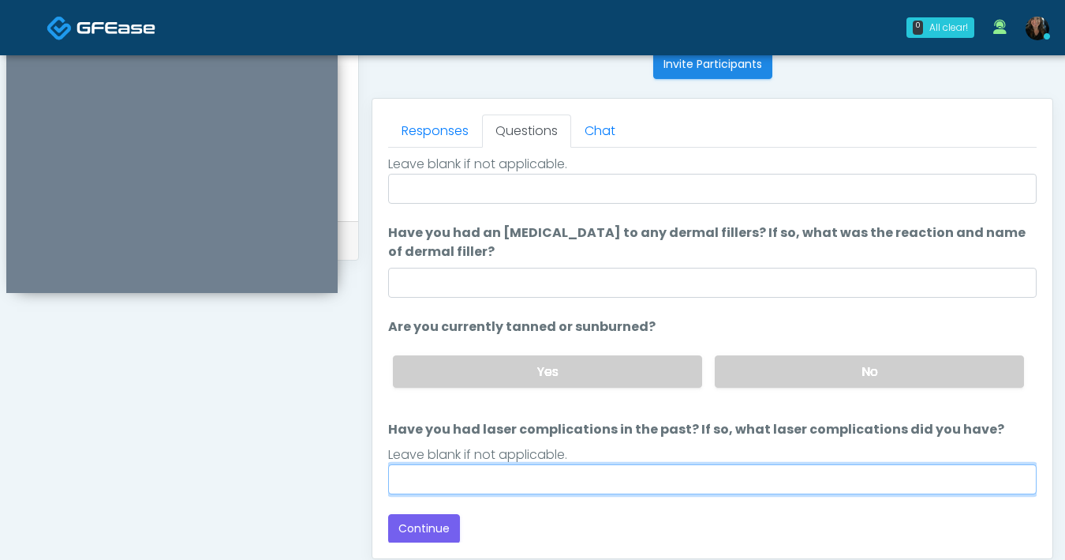
drag, startPoint x: 655, startPoint y: 477, endPoint x: 668, endPoint y: 476, distance: 13.5
click at [655, 477] on input "Have you had laser complications in the past? If so, what laser complications d…" at bounding box center [712, 479] width 649 height 30
type input "**"
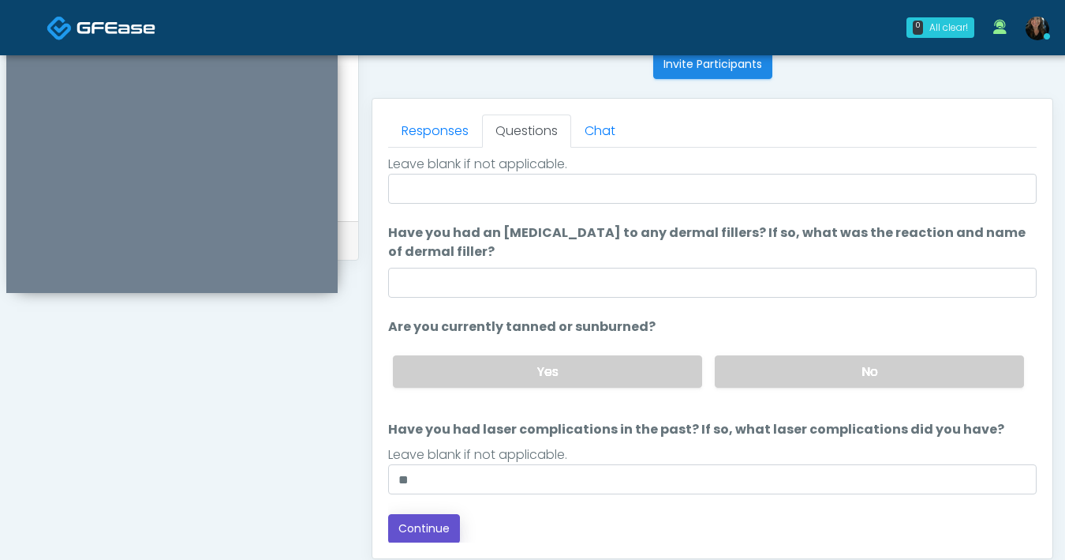
click at [440, 519] on button "Continue" at bounding box center [424, 528] width 72 height 29
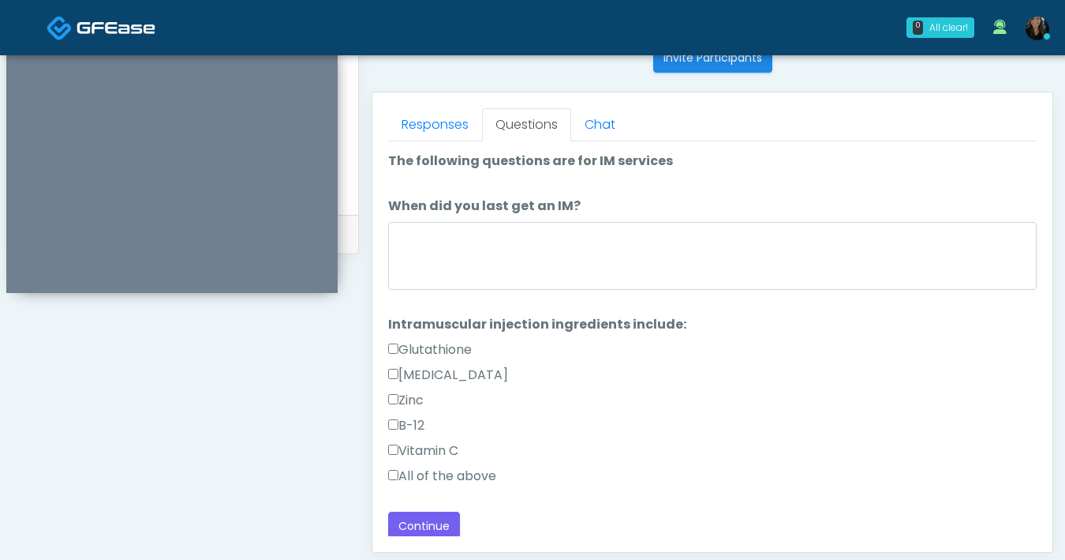
scroll to position [4, 0]
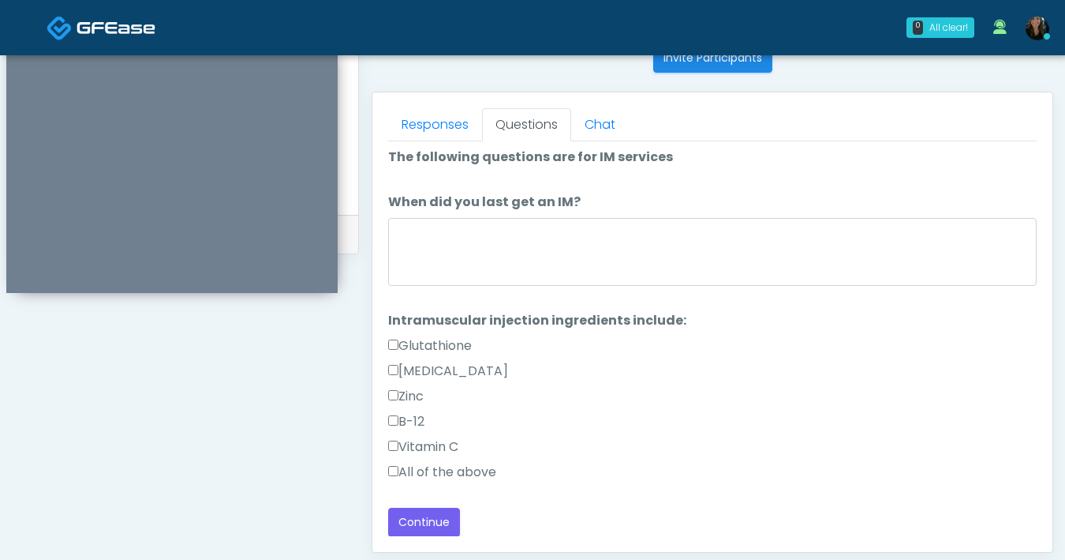
click at [581, 449] on div "Vitamin C" at bounding box center [712, 449] width 649 height 25
click at [423, 528] on button "Continue" at bounding box center [424, 521] width 72 height 29
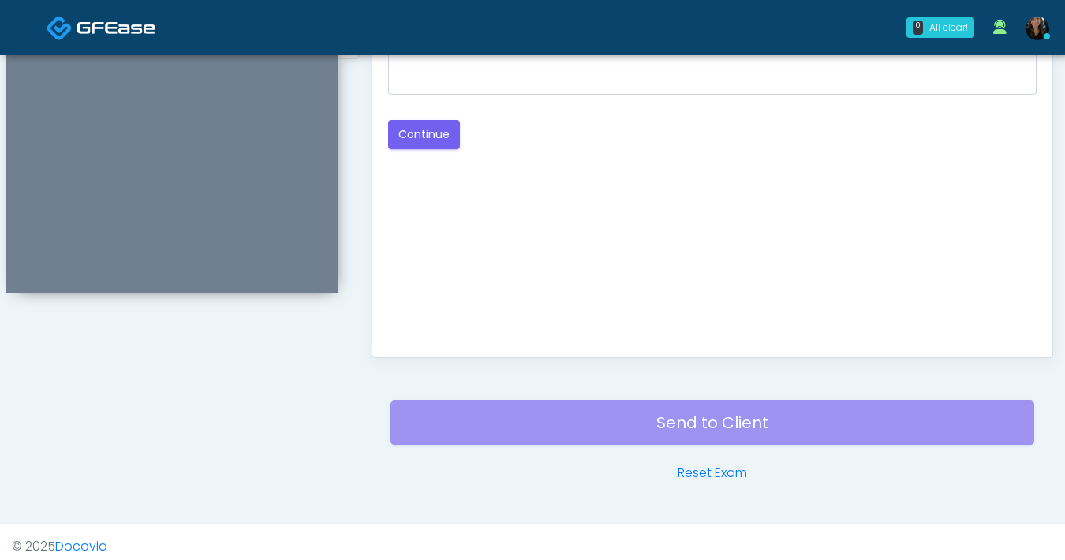
scroll to position [639, 0]
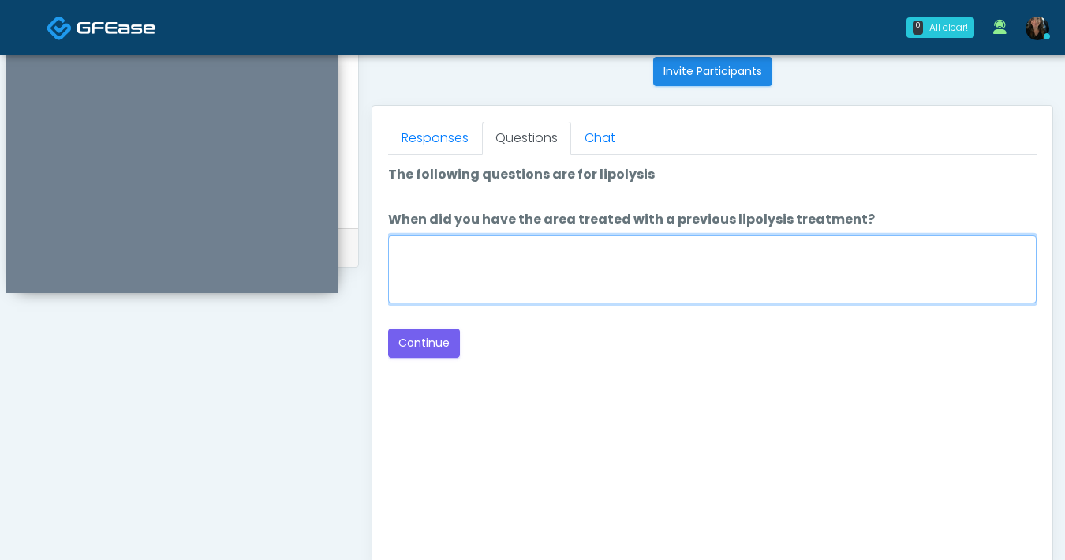
click at [653, 279] on textarea "When did you have the area treated with a previous lipolysis treatment?" at bounding box center [712, 269] width 649 height 68
type textarea "***"
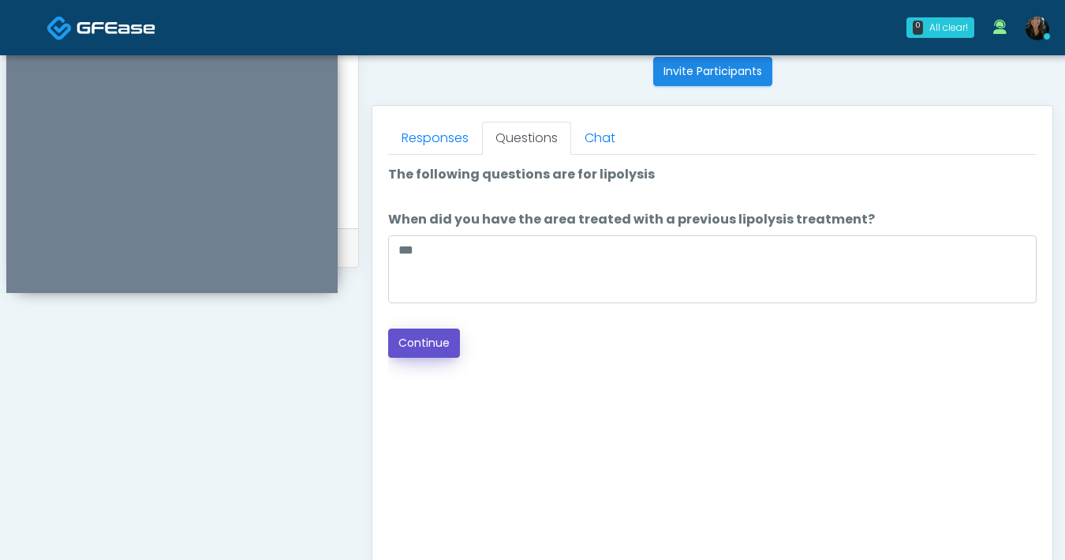
click at [437, 354] on button "Continue" at bounding box center [424, 342] width 72 height 29
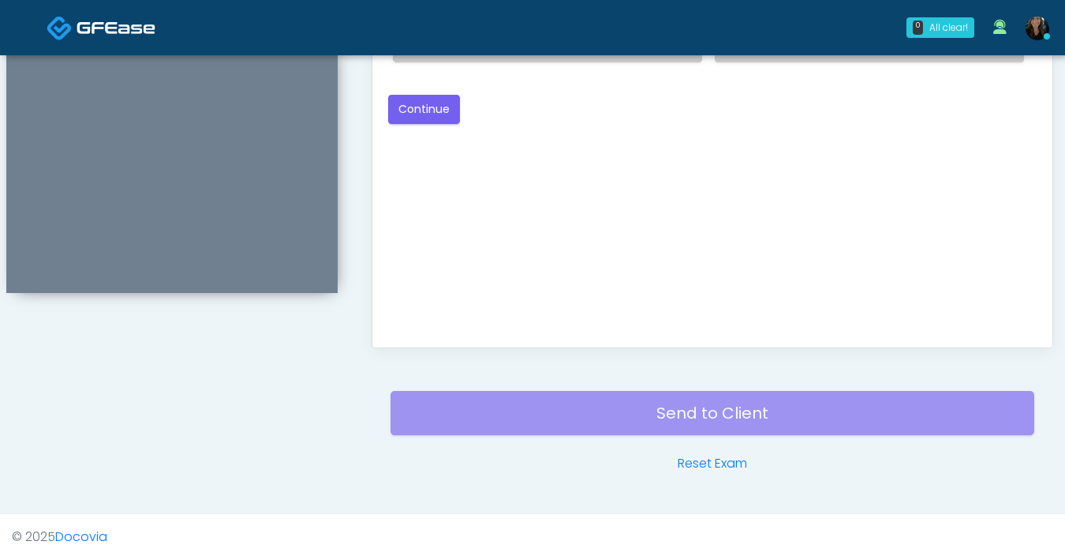
scroll to position [702, 0]
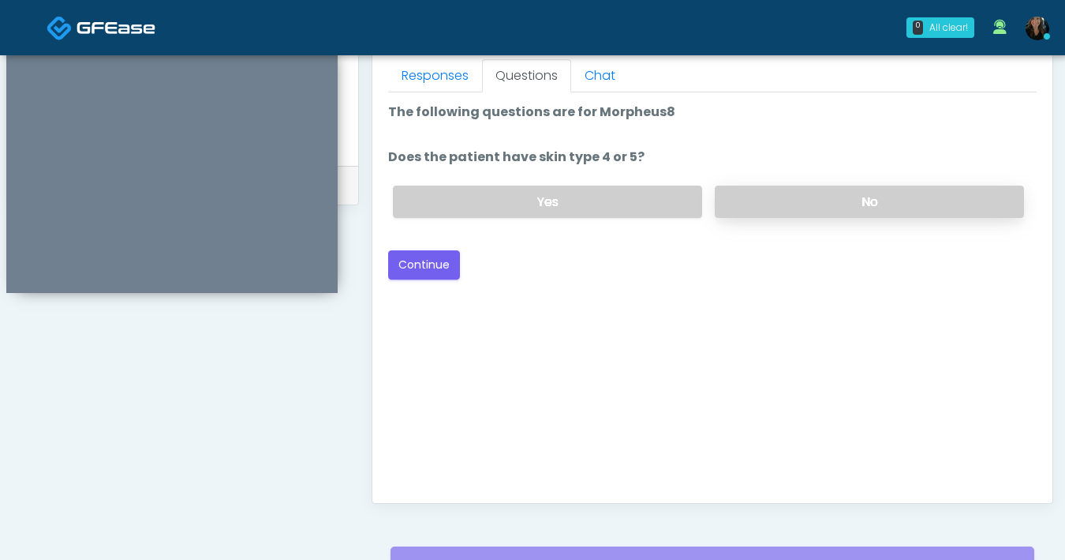
click at [814, 216] on label "No" at bounding box center [869, 201] width 309 height 32
click at [426, 263] on button "Continue" at bounding box center [424, 264] width 72 height 29
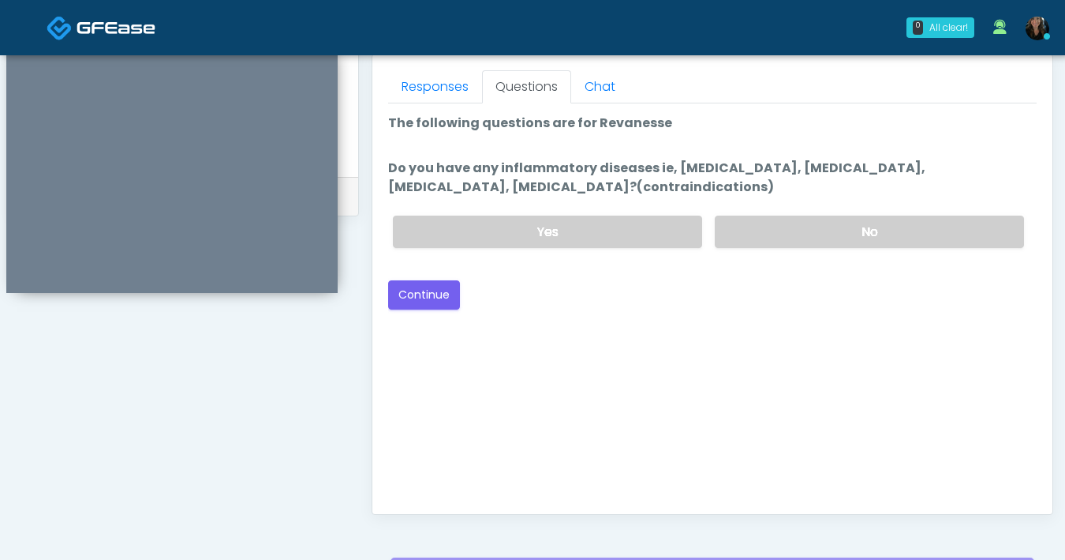
scroll to position [678, 0]
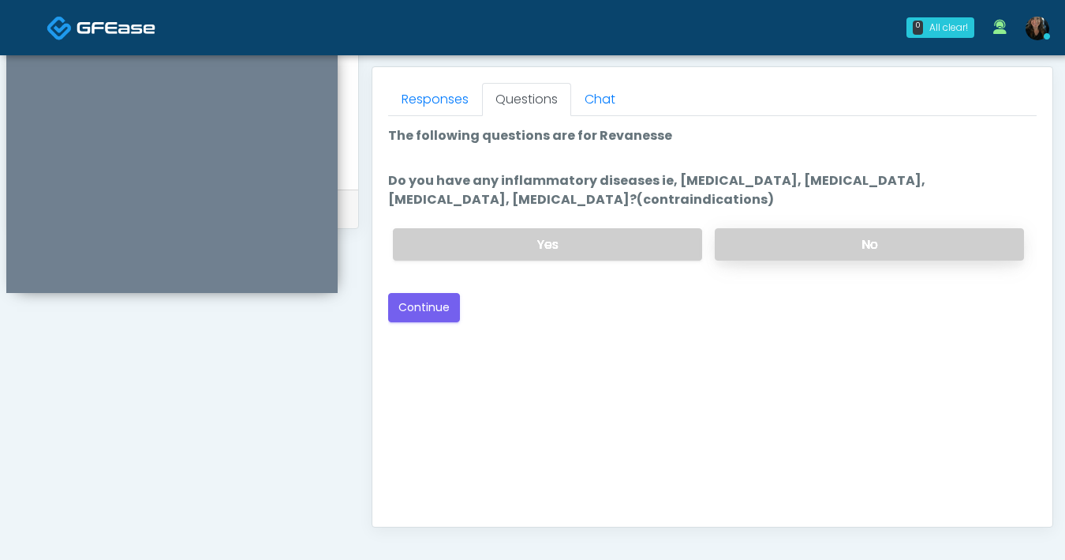
click at [778, 251] on label "No" at bounding box center [869, 244] width 309 height 32
click at [448, 298] on button "Continue" at bounding box center [424, 307] width 72 height 29
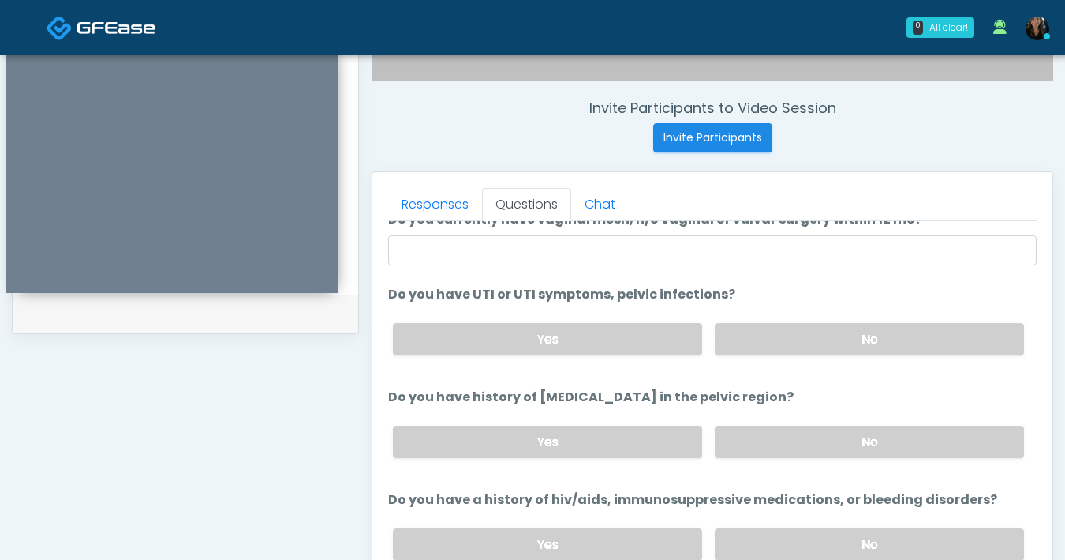
scroll to position [0, 0]
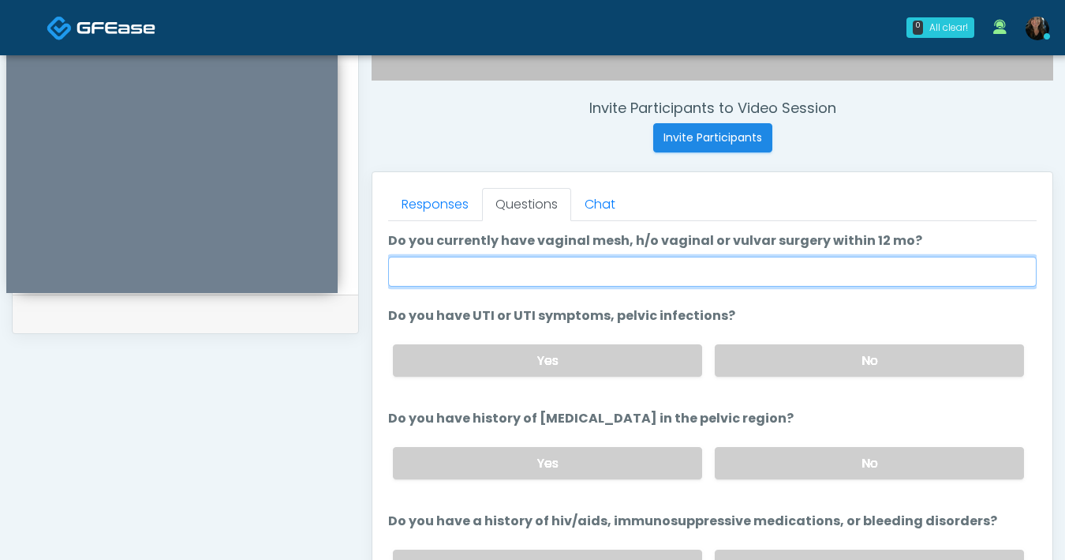
click at [855, 277] on input "Do you currently have vaginal mesh, h/o vaginal or vulvar surgery within 12 mo?" at bounding box center [712, 271] width 649 height 30
type input "**"
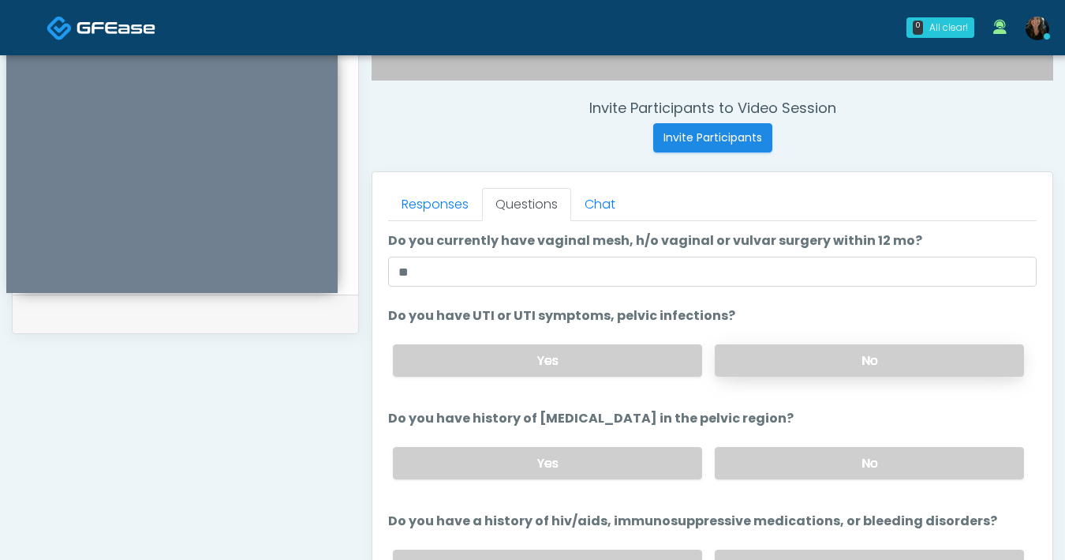
click at [809, 365] on label "No" at bounding box center [869, 360] width 309 height 32
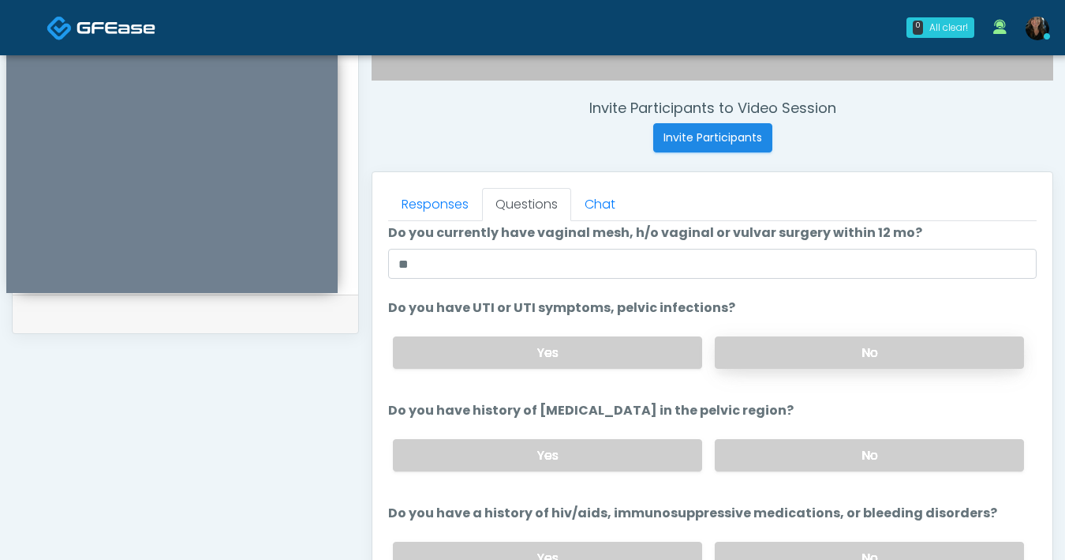
scroll to position [25, 0]
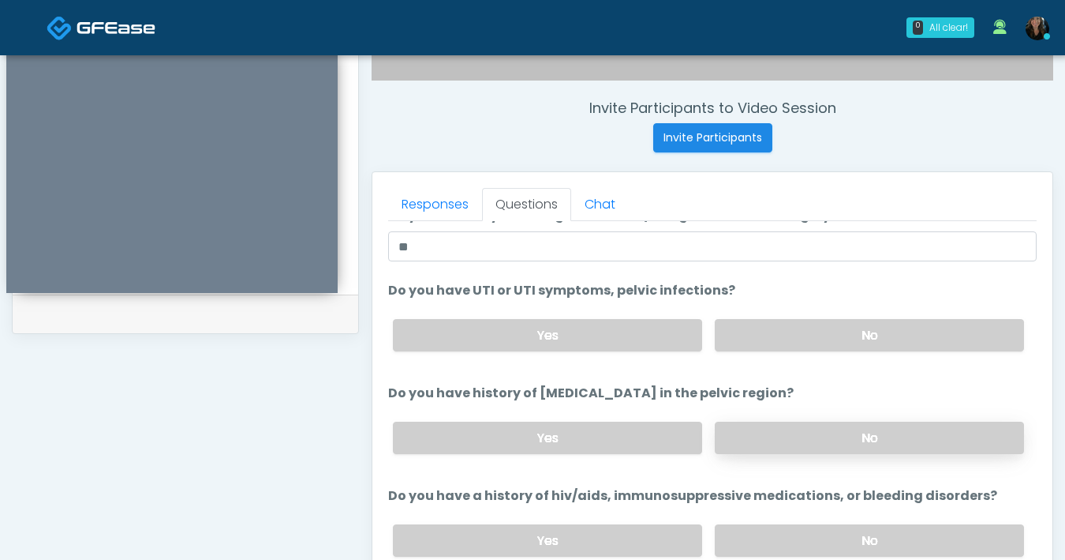
click at [800, 428] on label "No" at bounding box center [869, 437] width 309 height 32
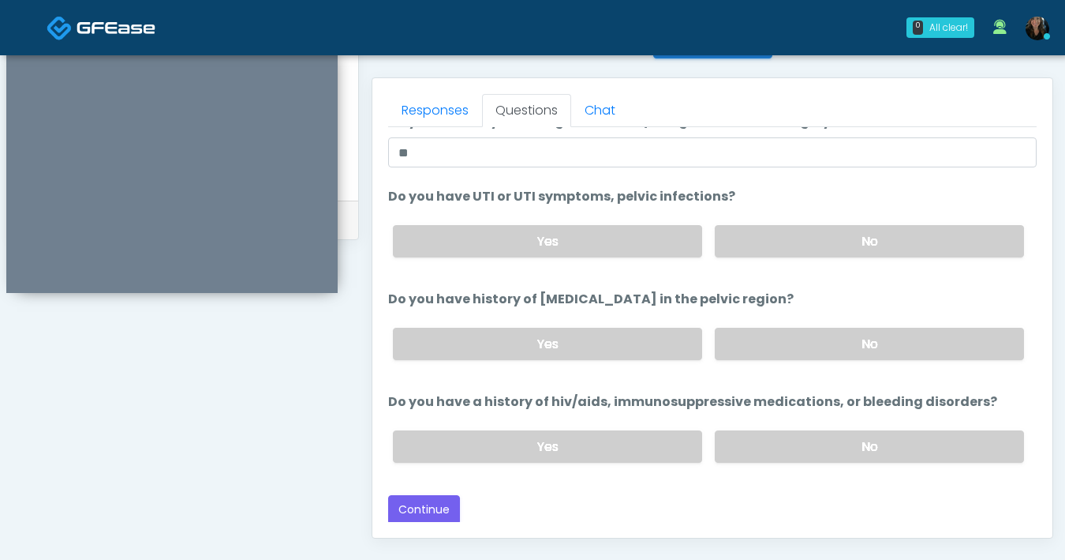
scroll to position [668, 0]
click at [808, 429] on label "No" at bounding box center [869, 445] width 309 height 32
click at [440, 500] on button "Continue" at bounding box center [424, 508] width 72 height 29
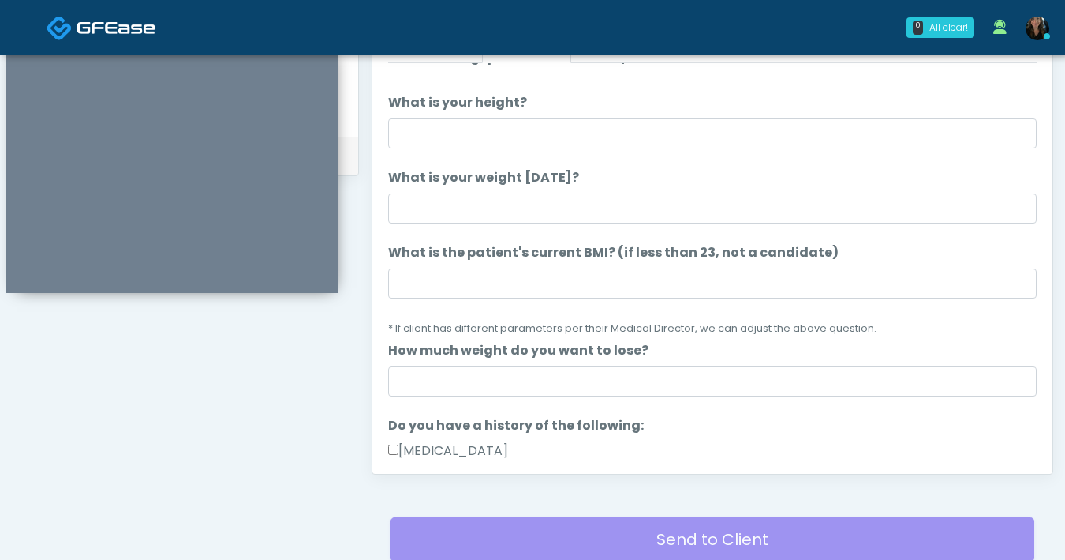
scroll to position [0, 0]
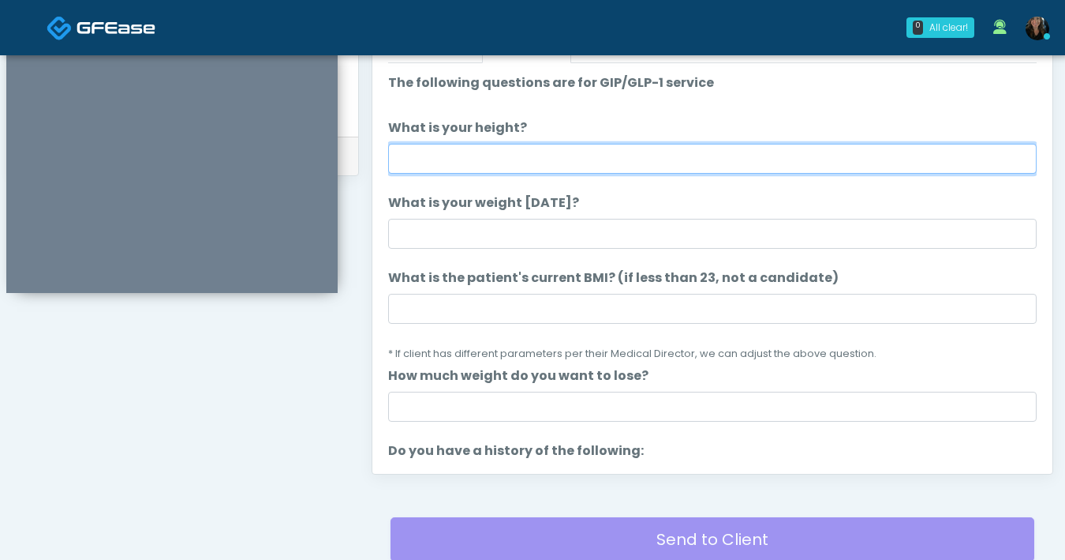
click at [597, 148] on input "What is your height?" at bounding box center [712, 159] width 649 height 30
type input "***"
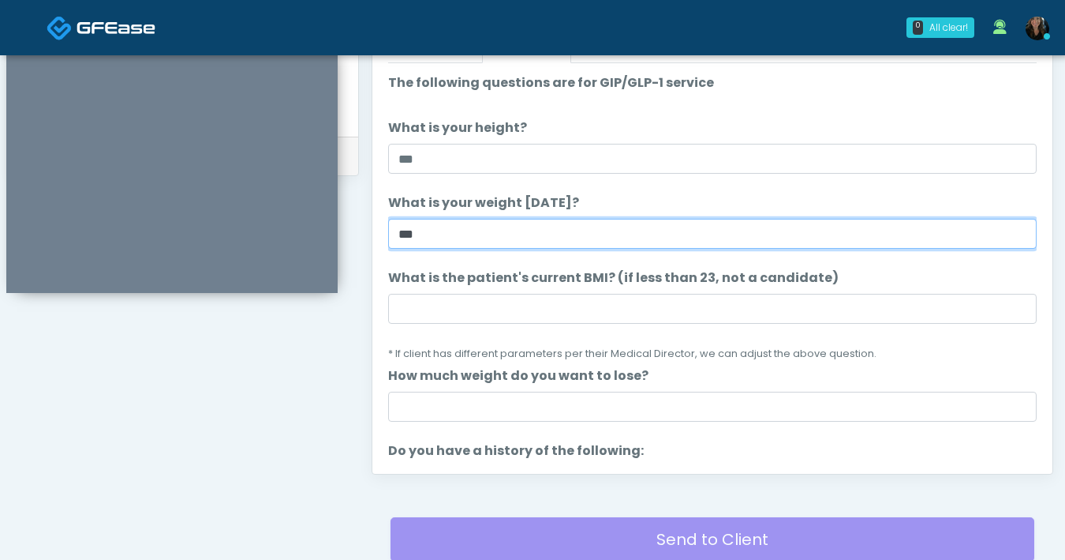
type input "***"
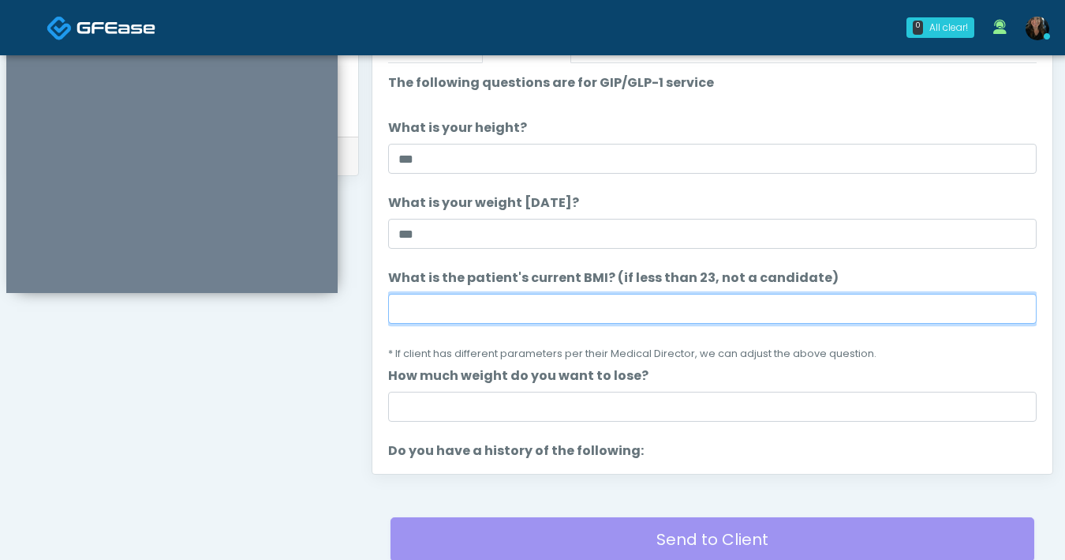
click at [556, 316] on input "What is the patient's current BMI? (if less than 23, not a candidate)" at bounding box center [712, 309] width 649 height 30
type input "**"
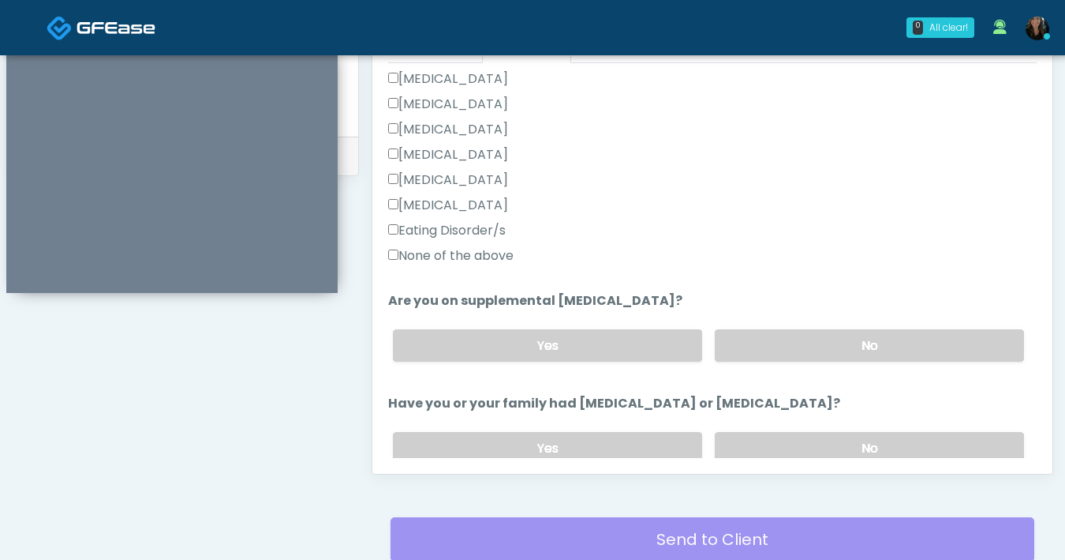
scroll to position [870, 0]
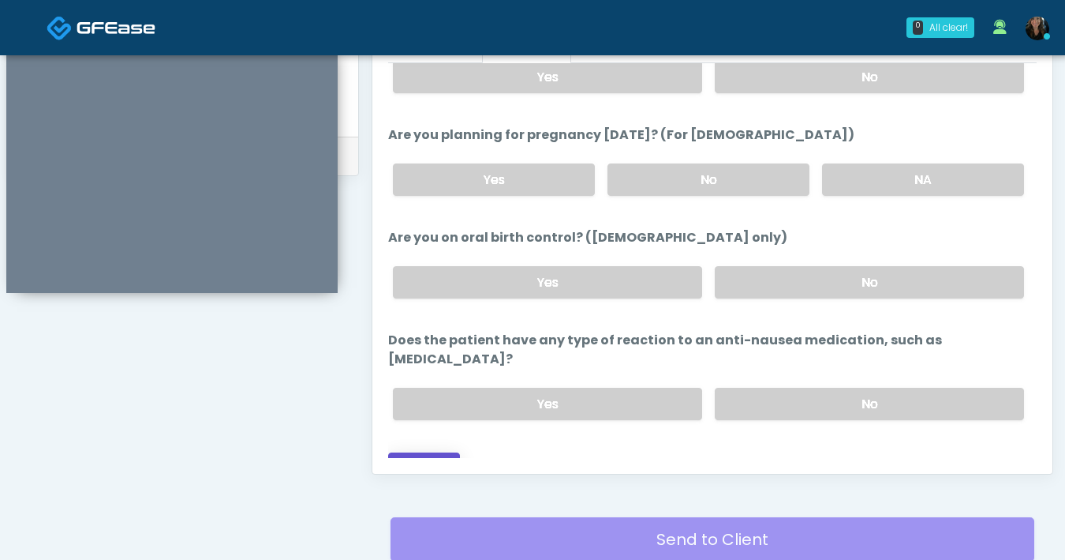
click at [414, 452] on button "Continue" at bounding box center [424, 466] width 72 height 29
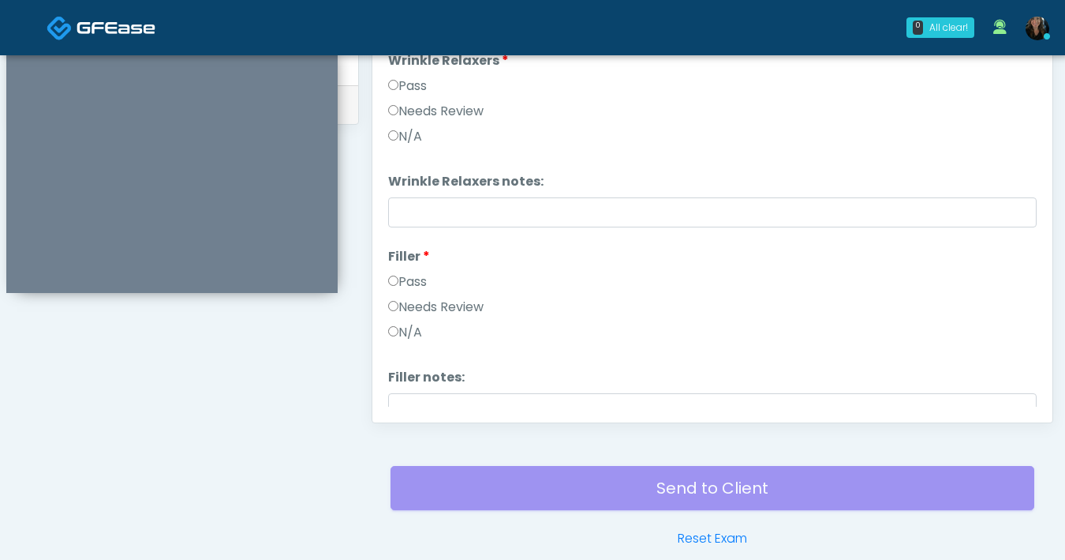
scroll to position [593, 0]
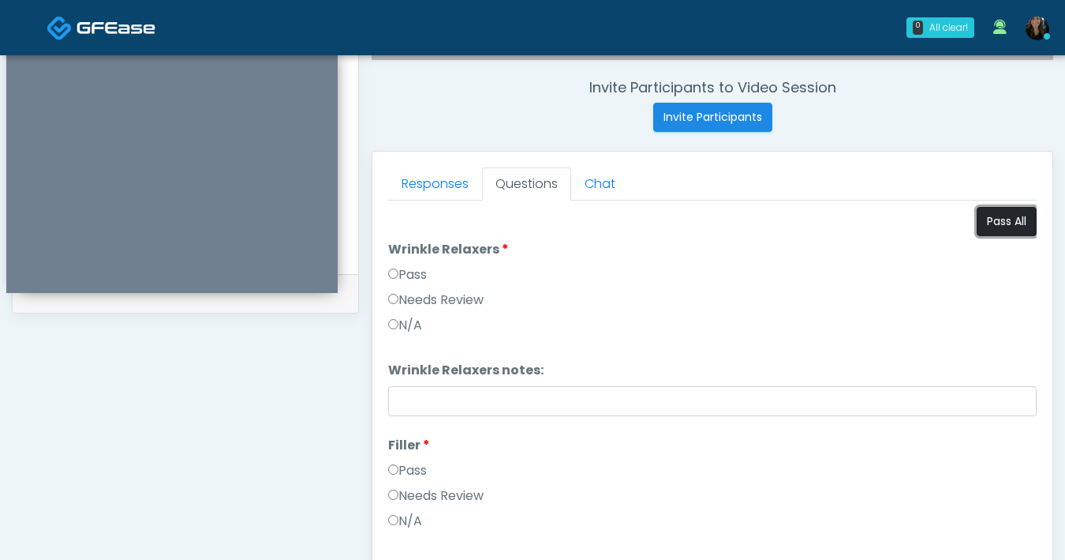
click at [999, 230] on button "Pass All" at bounding box center [1007, 221] width 60 height 29
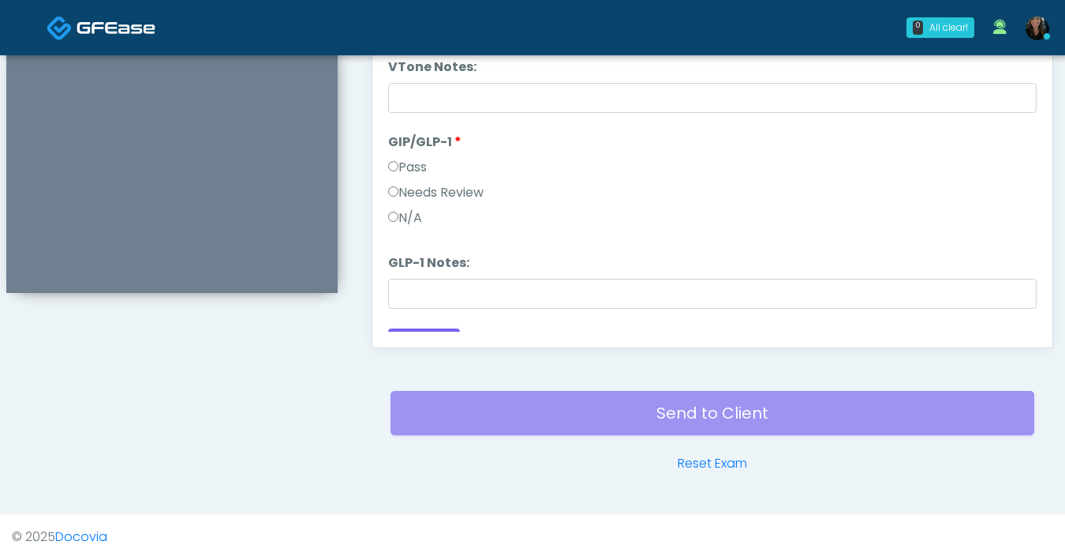
scroll to position [2610, 0]
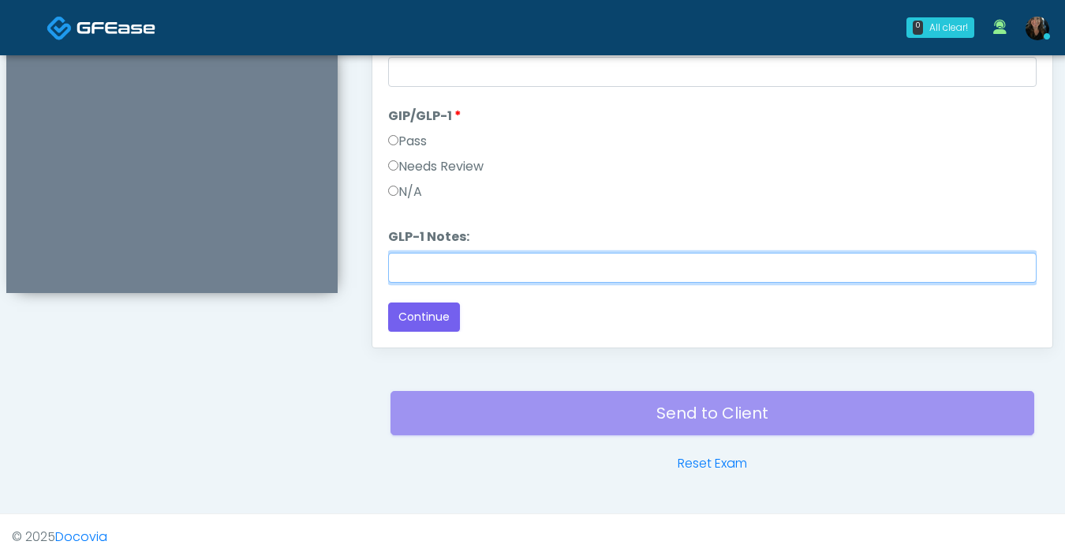
click at [441, 266] on input "GLP-1 Notes:" at bounding box center [712, 268] width 649 height 30
type input "*******"
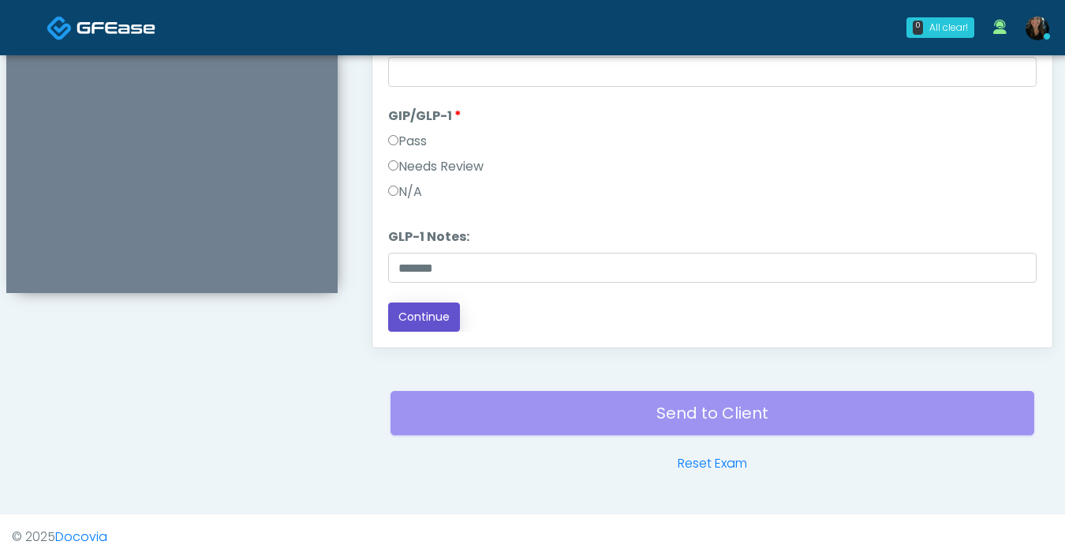
click at [406, 309] on button "Continue" at bounding box center [424, 316] width 72 height 29
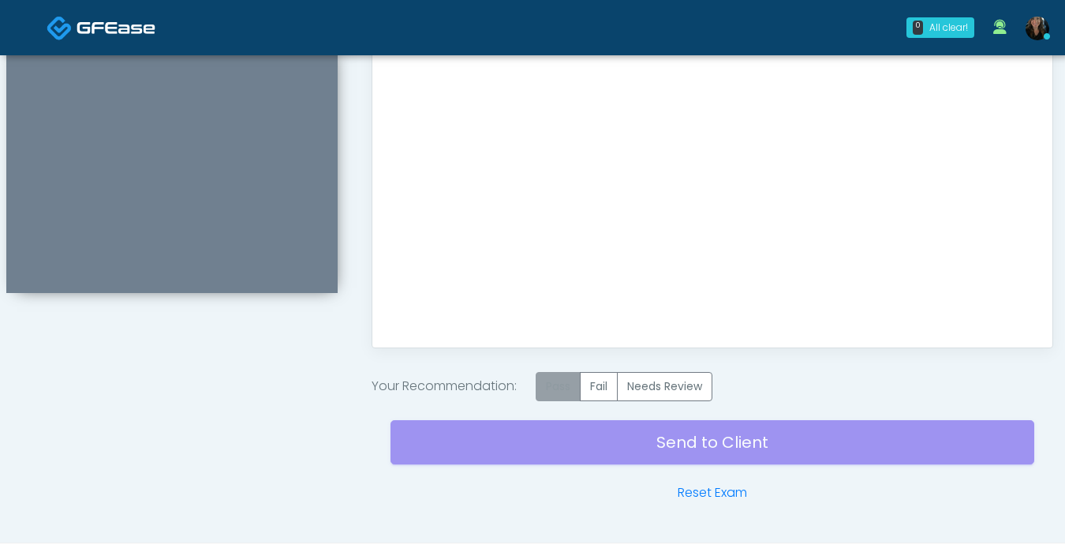
click at [571, 391] on label "Pass" at bounding box center [558, 386] width 45 height 29
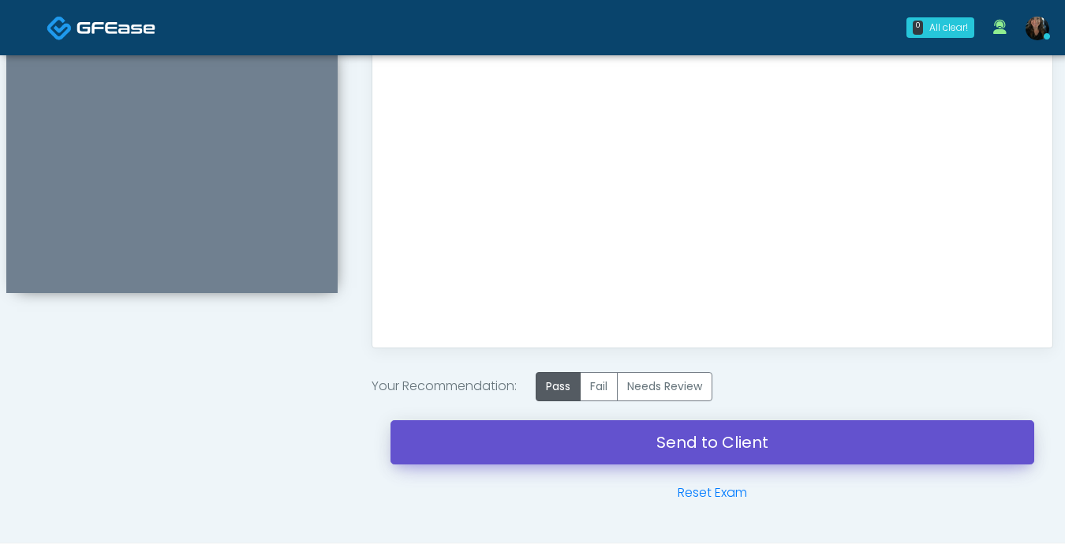
click at [670, 444] on link "Send to Client" at bounding box center [713, 442] width 644 height 44
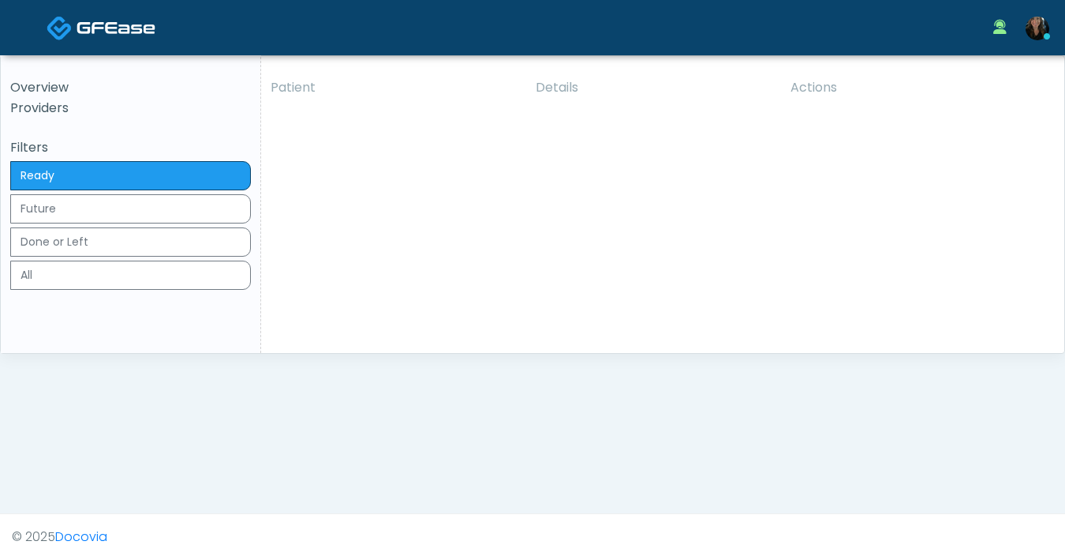
click icon "submit"
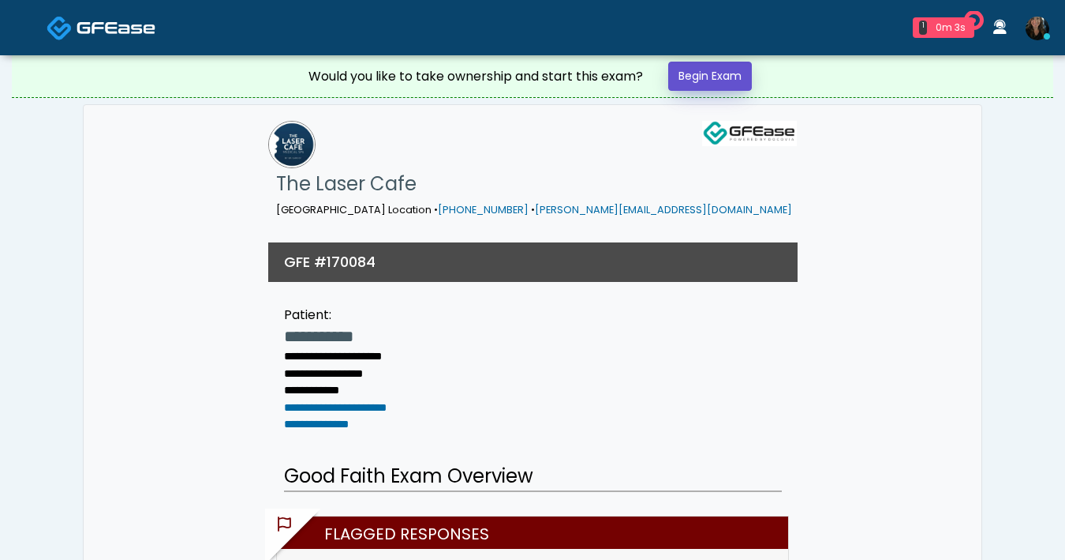
click at [723, 77] on link "Begin Exam" at bounding box center [710, 76] width 84 height 29
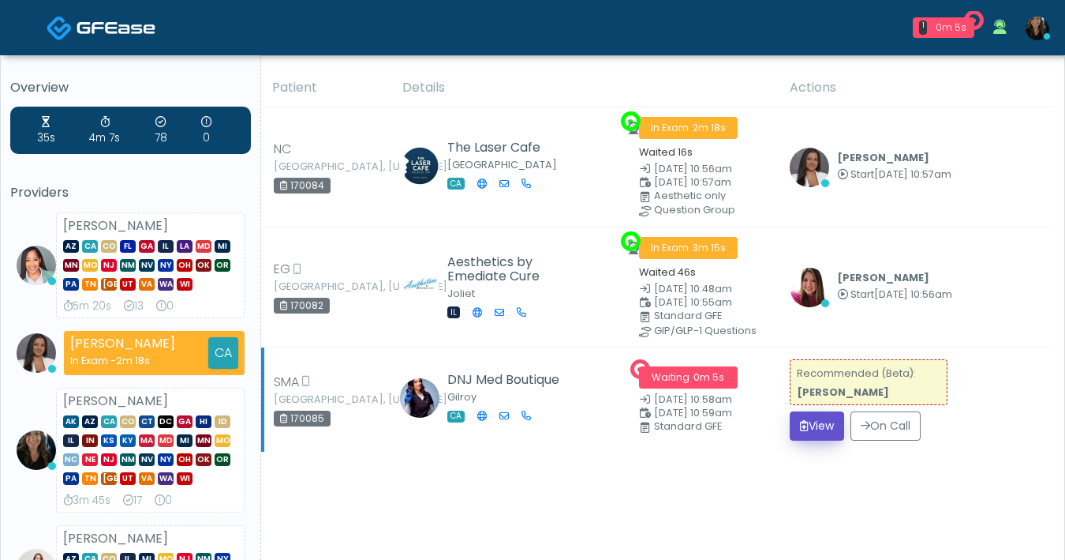
click at [812, 425] on button "View" at bounding box center [817, 425] width 54 height 29
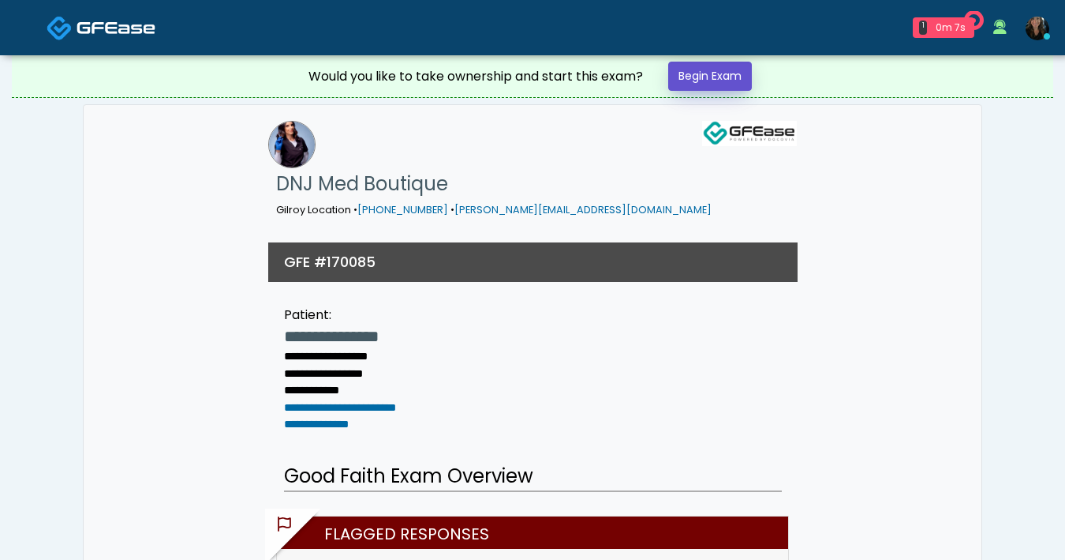
click at [742, 87] on link "Begin Exam" at bounding box center [710, 76] width 84 height 29
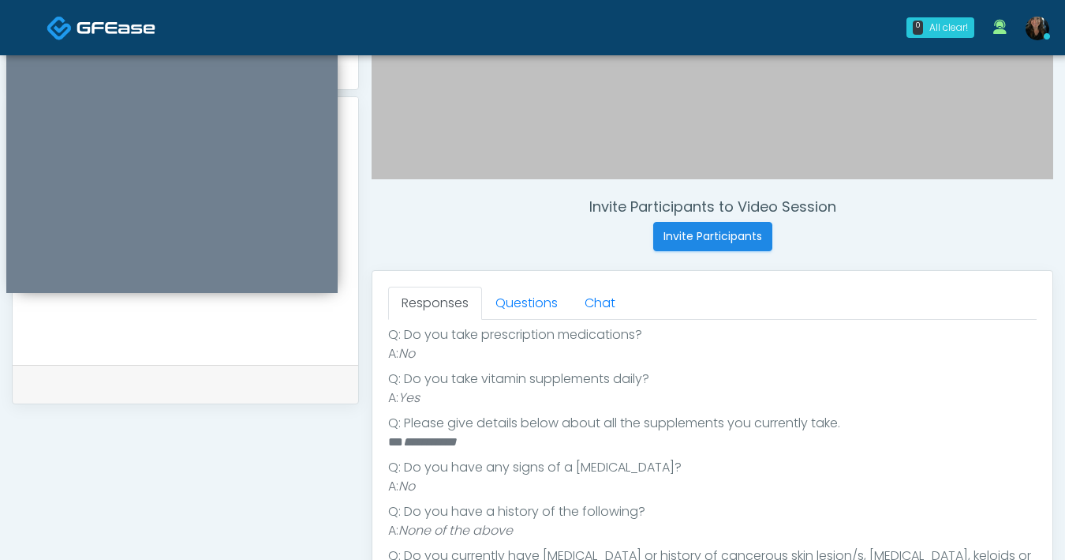
scroll to position [551, 0]
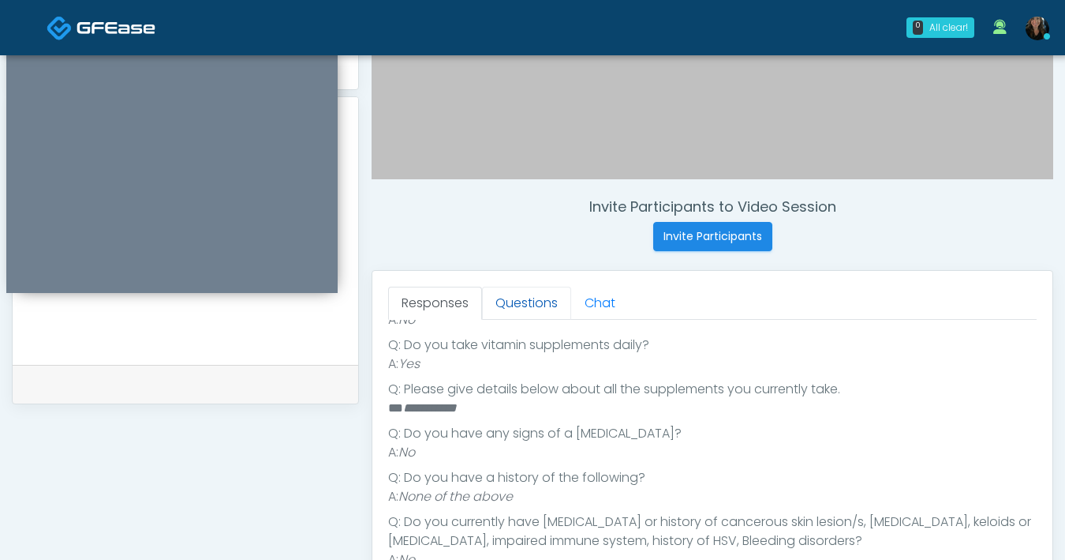
click at [530, 306] on link "Questions" at bounding box center [526, 302] width 89 height 33
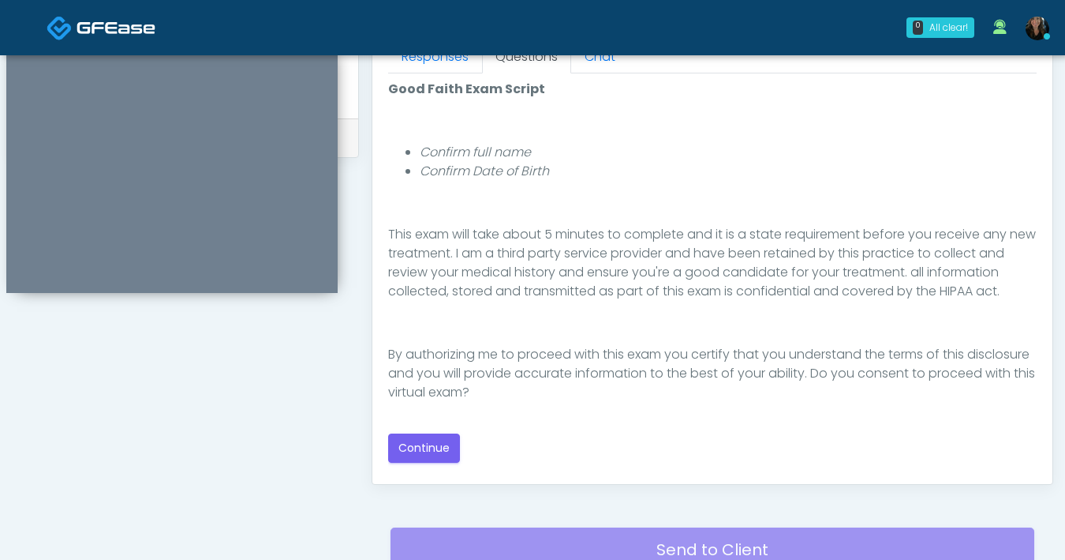
scroll to position [732, 0]
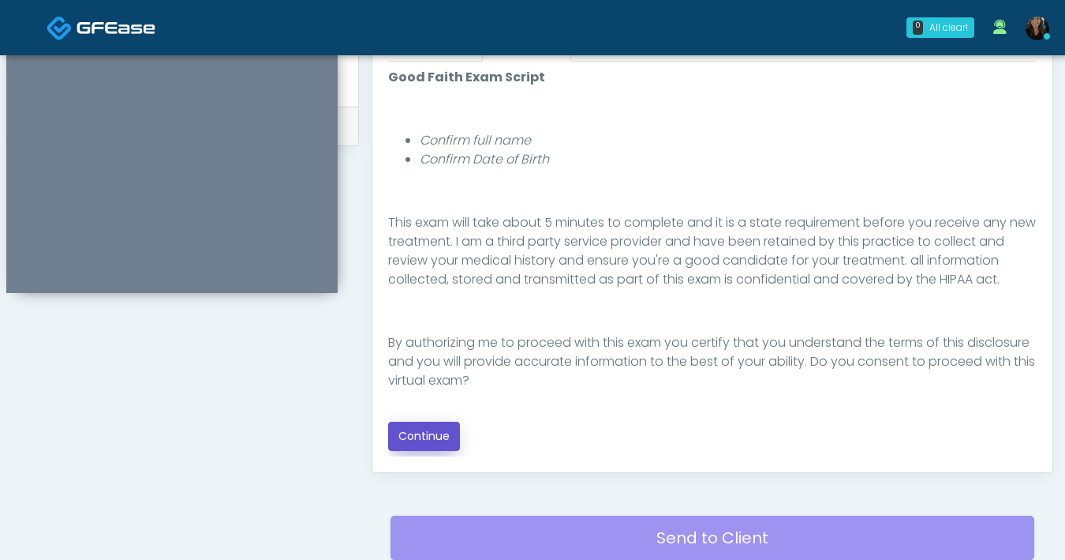
click at [442, 433] on button "Continue" at bounding box center [424, 435] width 72 height 29
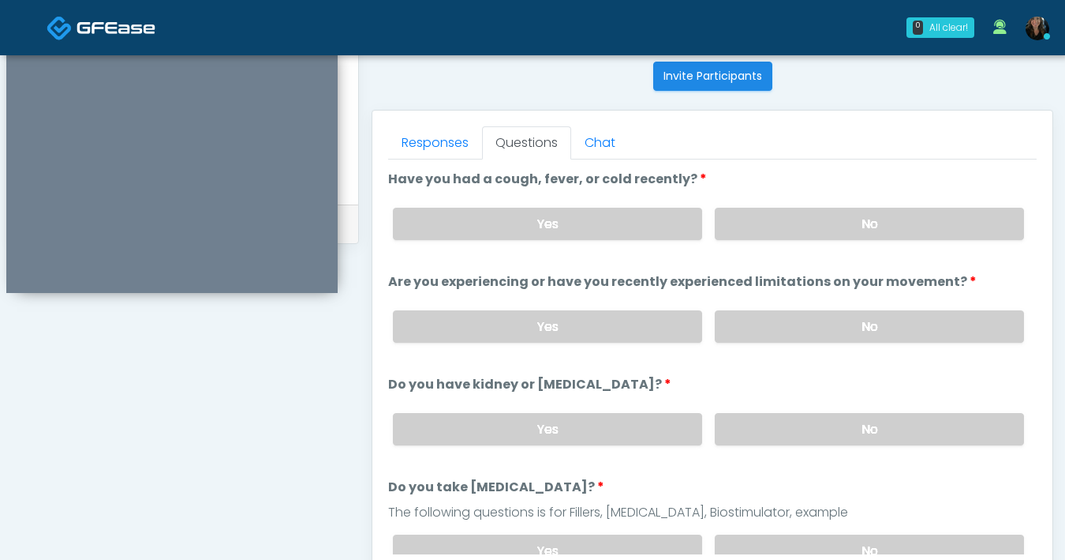
scroll to position [512, 0]
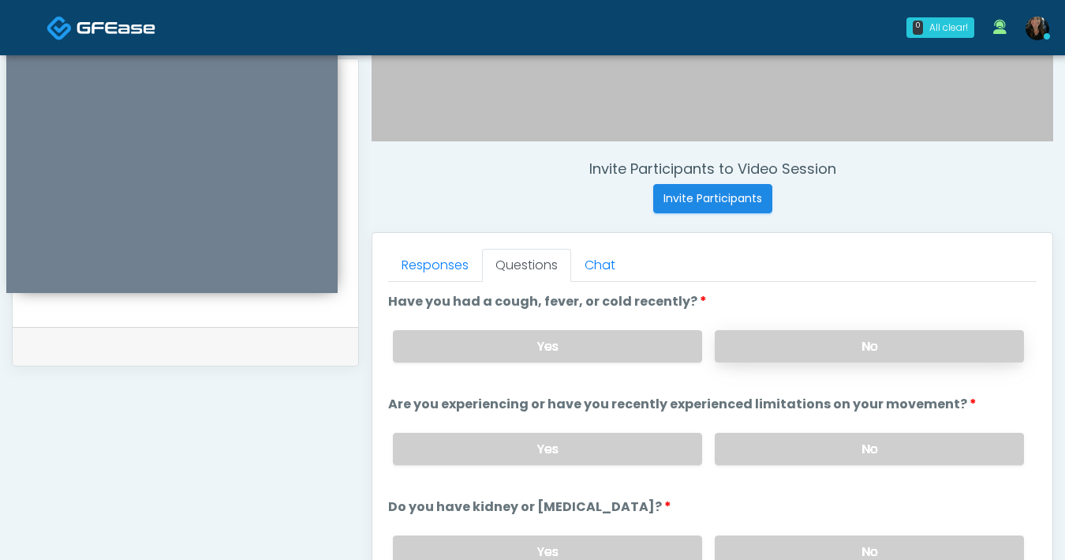
click at [819, 345] on label "No" at bounding box center [869, 346] width 309 height 32
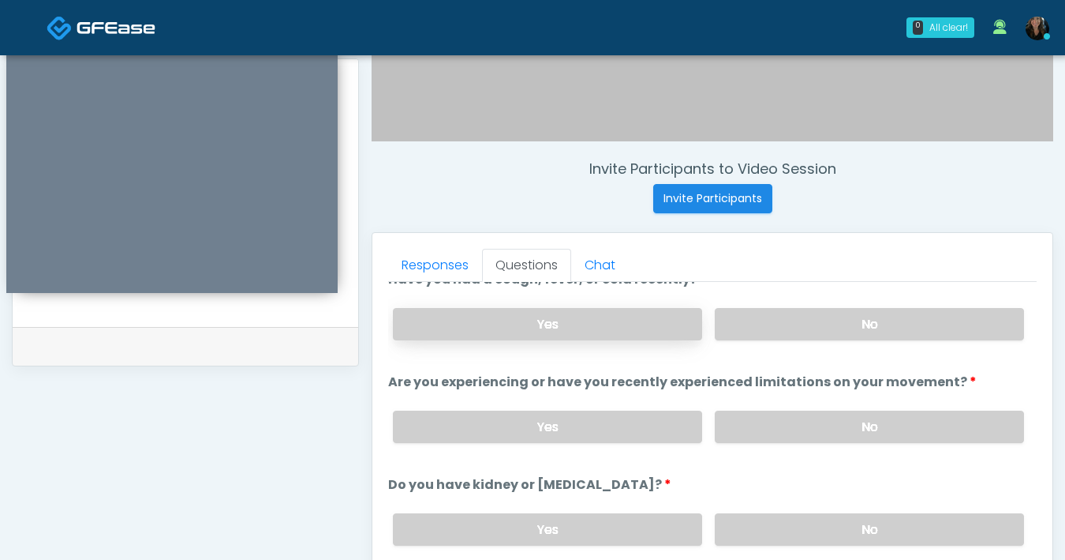
scroll to position [0, 0]
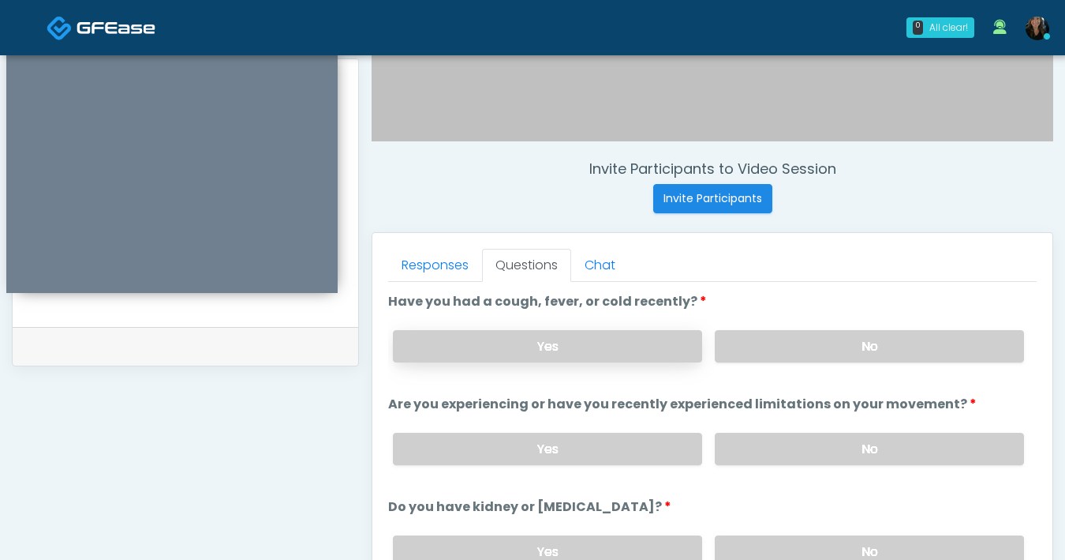
click at [574, 354] on label "Yes" at bounding box center [547, 346] width 309 height 32
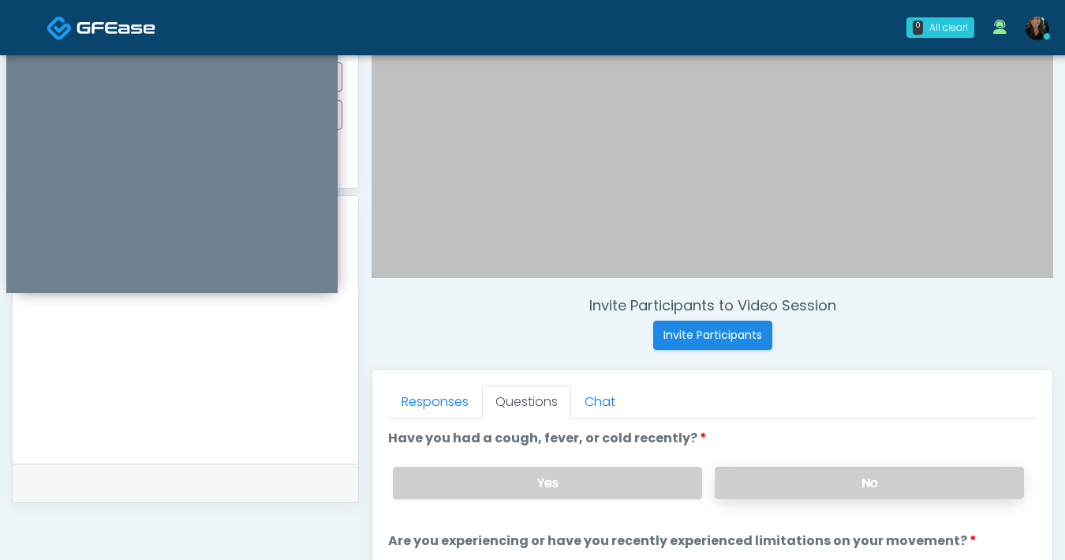
scroll to position [386, 0]
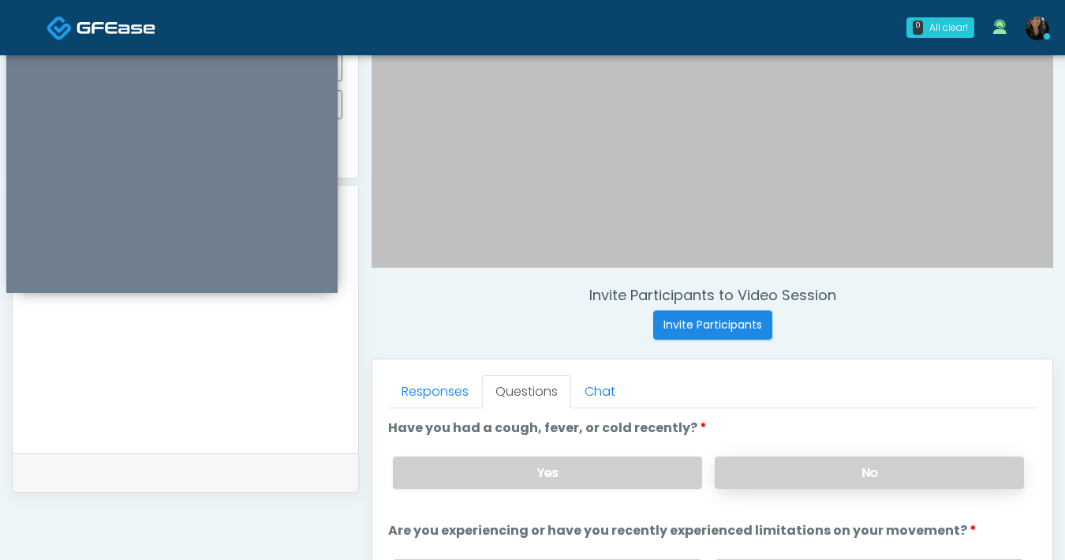
click at [829, 473] on label "No" at bounding box center [869, 472] width 309 height 32
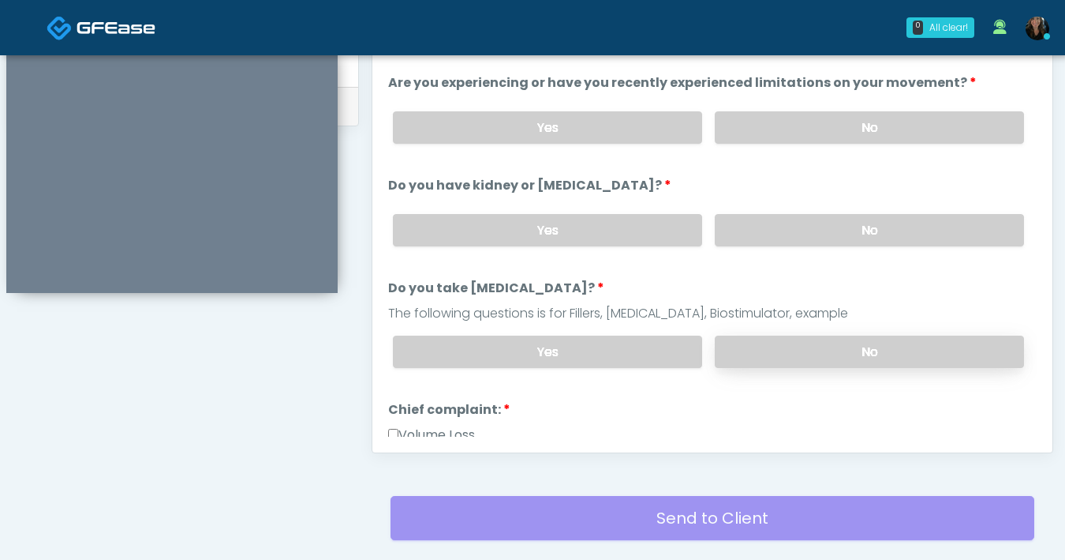
scroll to position [80, 0]
click at [924, 118] on label "No" at bounding box center [869, 128] width 309 height 32
click at [801, 237] on label "No" at bounding box center [869, 231] width 309 height 32
click at [831, 352] on label "No" at bounding box center [869, 352] width 309 height 32
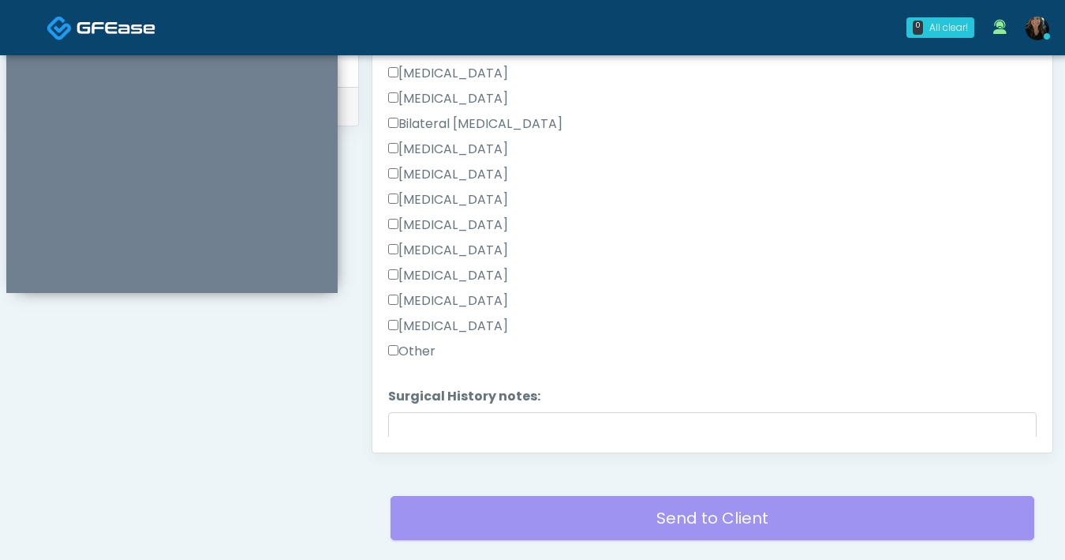
scroll to position [1028, 0]
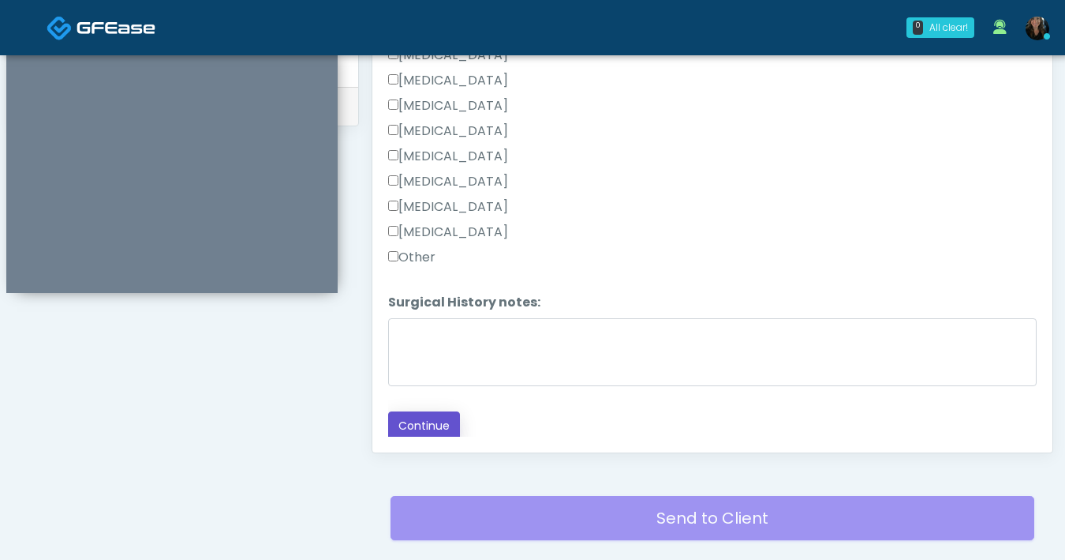
click at [423, 419] on button "Continue" at bounding box center [424, 425] width 72 height 29
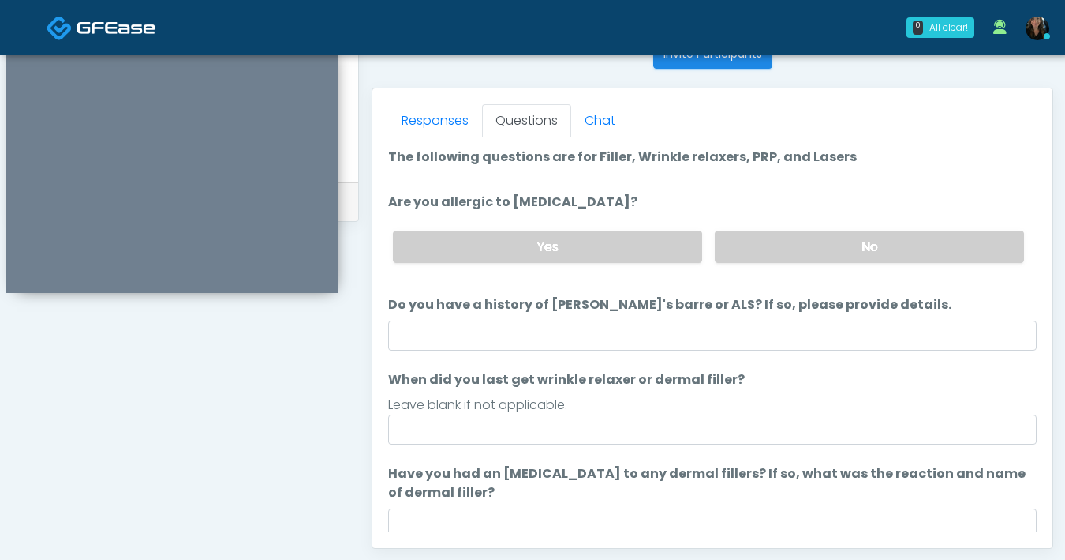
scroll to position [539, 0]
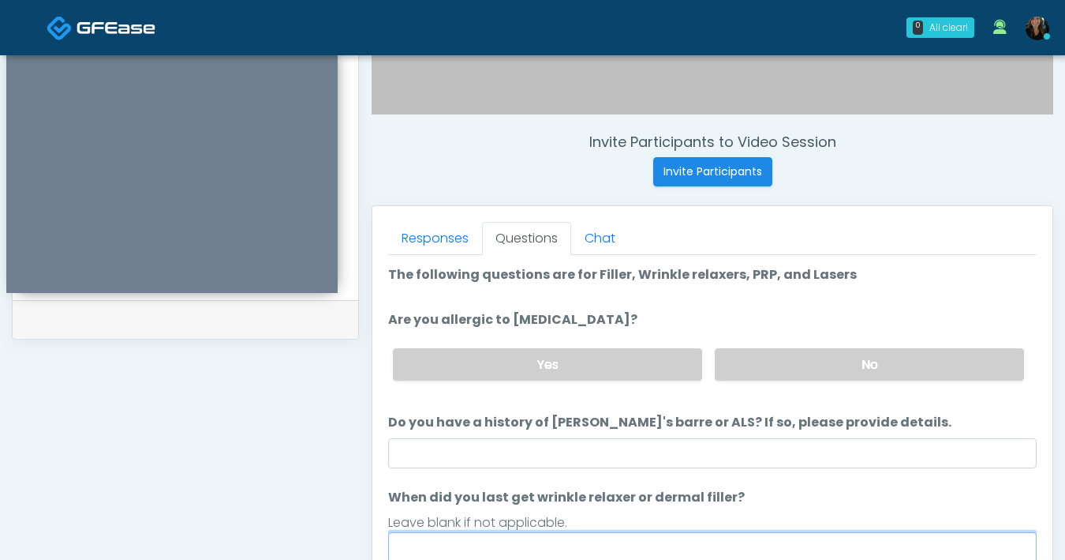
click at [593, 537] on input "When did you last get wrinkle relaxer or dermal filler?" at bounding box center [712, 547] width 649 height 30
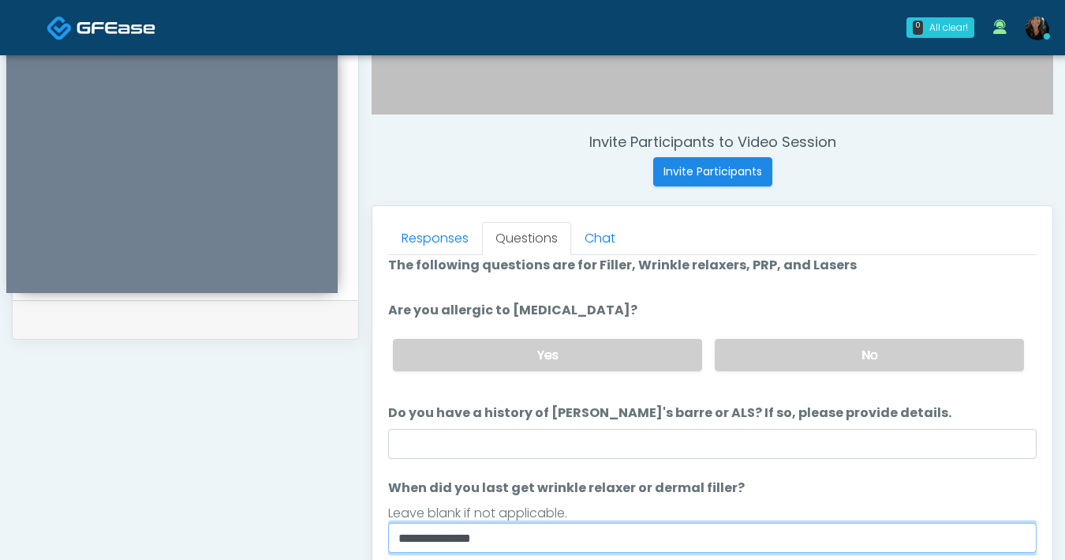
scroll to position [13, 0]
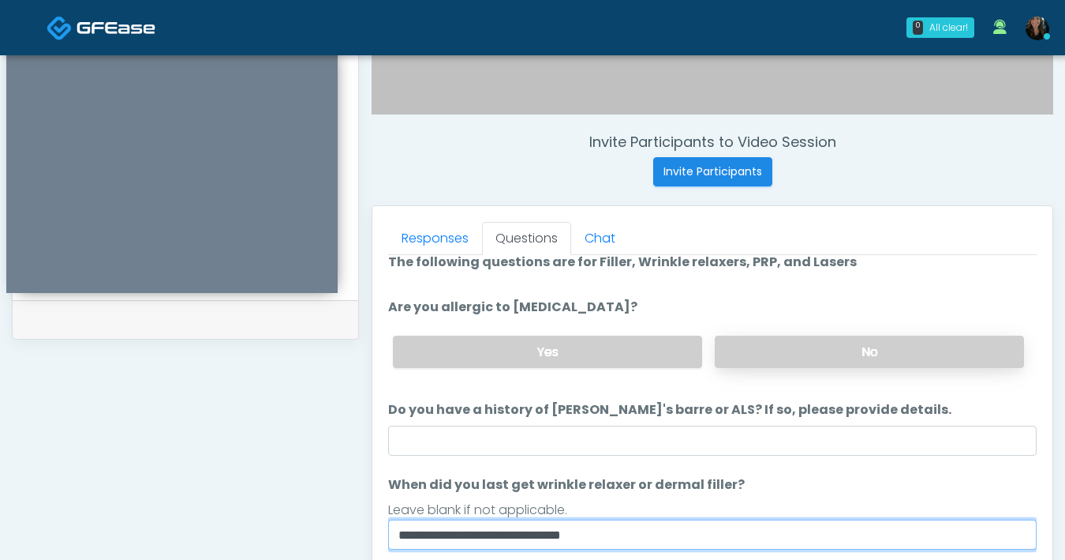
type input "**********"
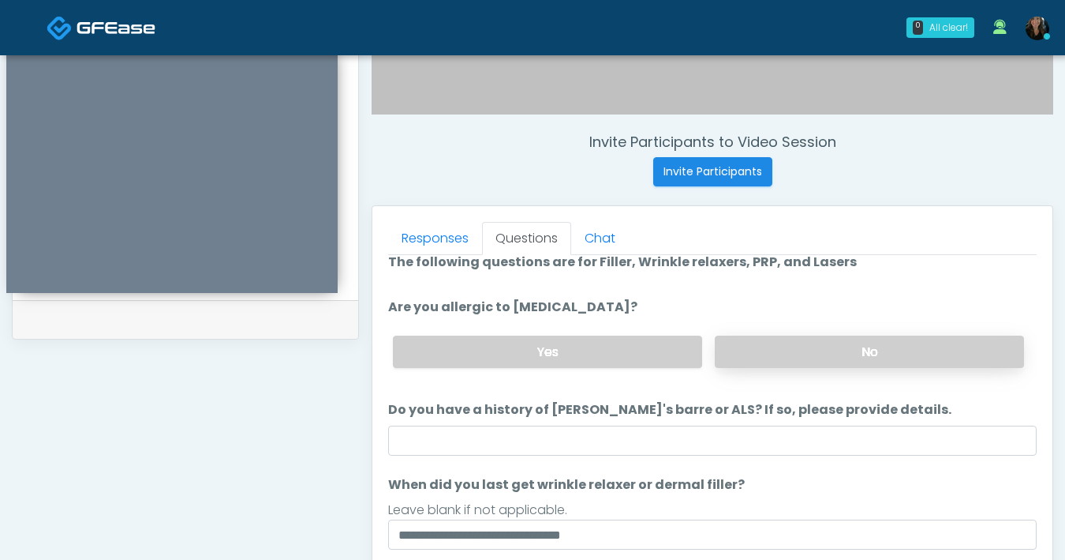
click at [868, 354] on label "No" at bounding box center [869, 351] width 309 height 32
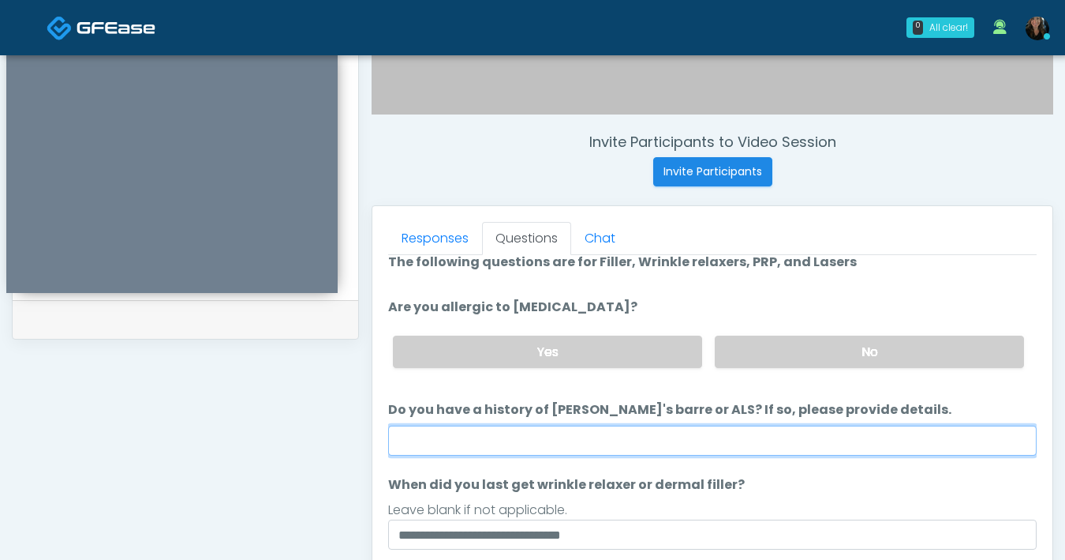
click at [631, 454] on input "Do you have a history of [PERSON_NAME]'s barre or ALS? If so, please provide de…" at bounding box center [712, 440] width 649 height 30
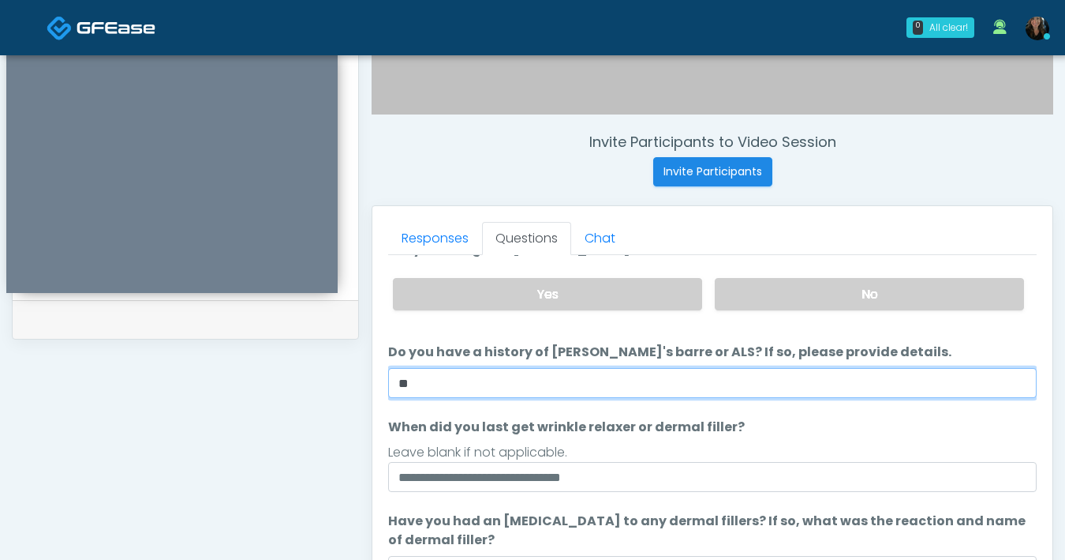
scroll to position [174, 0]
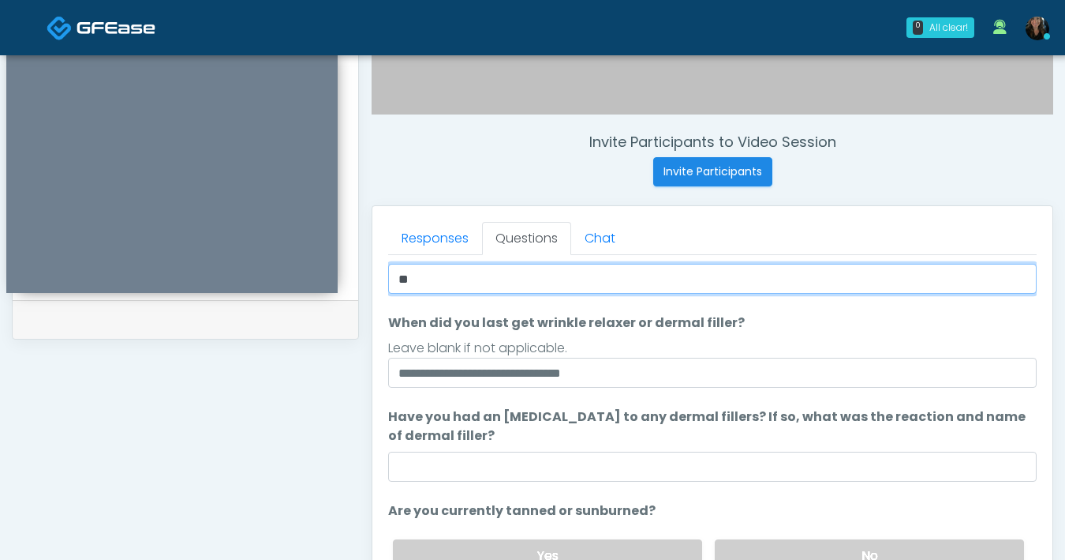
type input "**"
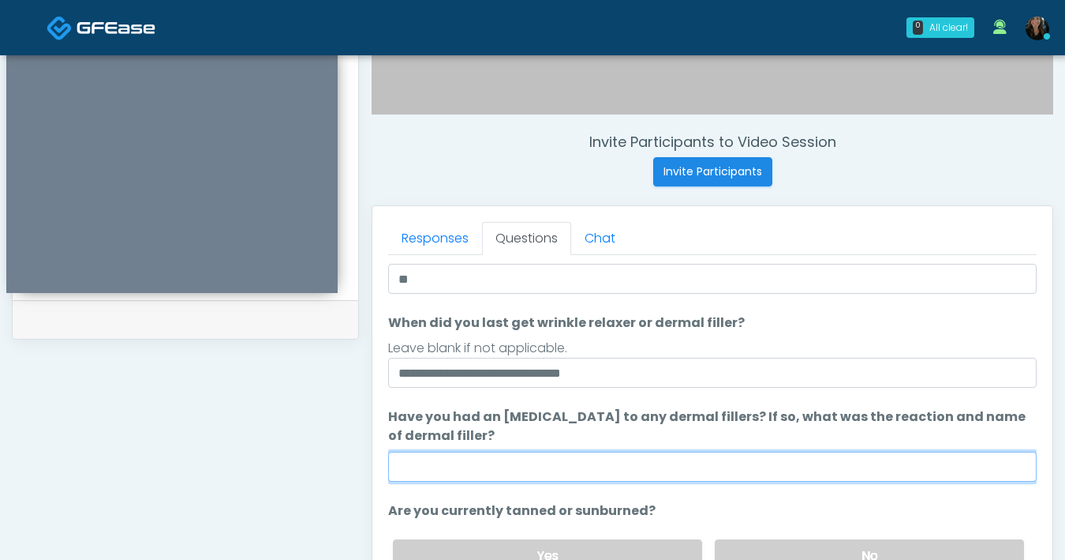
click at [614, 466] on input "Have you had an [MEDICAL_DATA] to any dermal fillers? If so, what was the react…" at bounding box center [712, 466] width 649 height 30
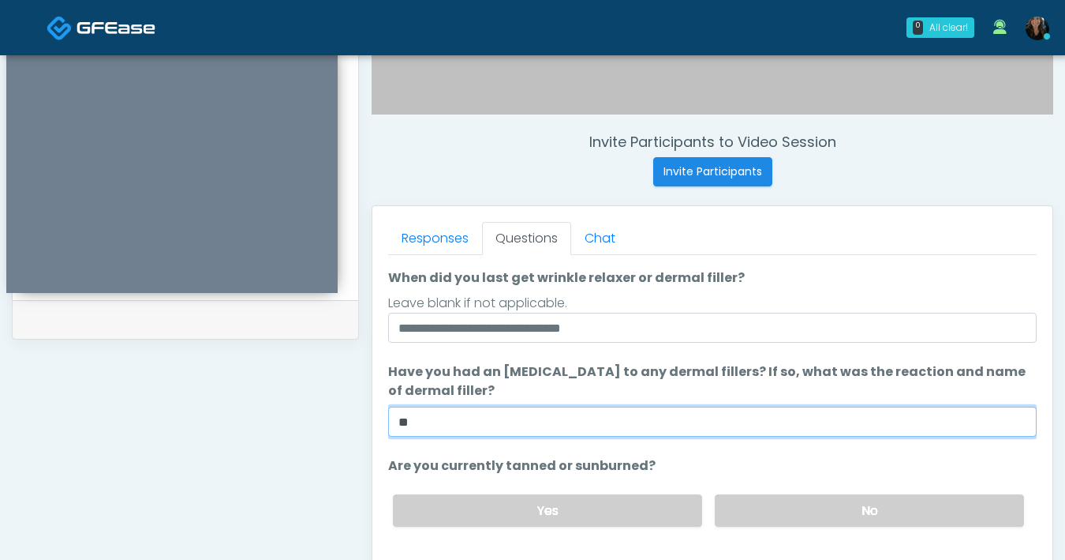
scroll to position [250, 0]
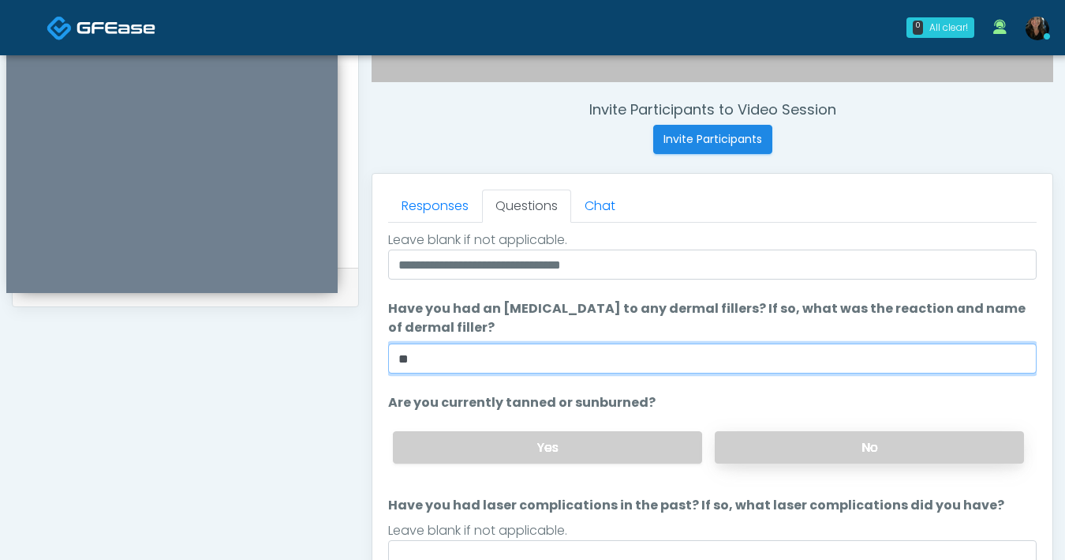
type input "**"
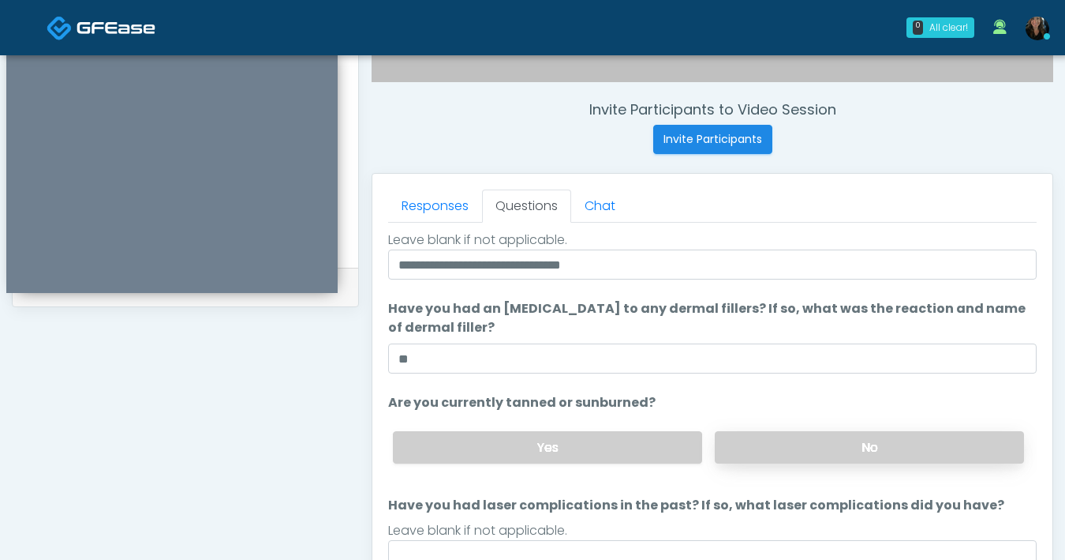
click at [784, 446] on label "No" at bounding box center [869, 447] width 309 height 32
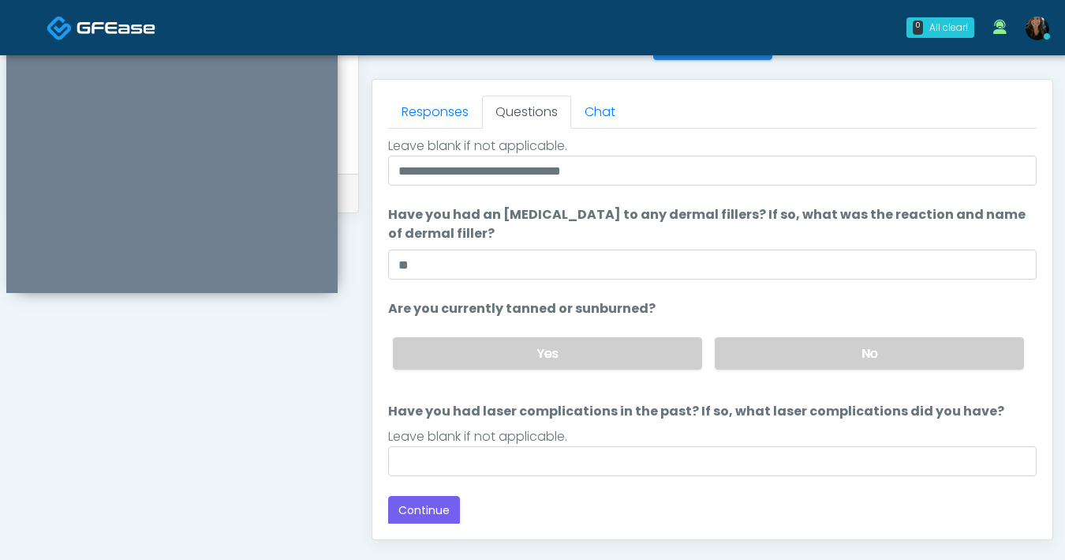
scroll to position [773, 0]
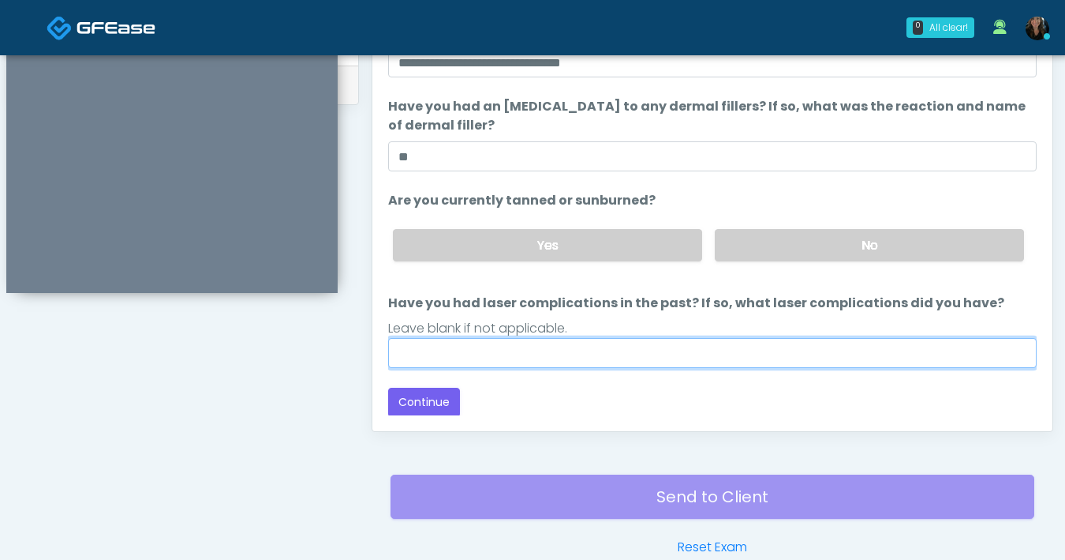
click at [673, 356] on input "Have you had laser complications in the past? If so, what laser complications d…" at bounding box center [712, 353] width 649 height 30
type input "**"
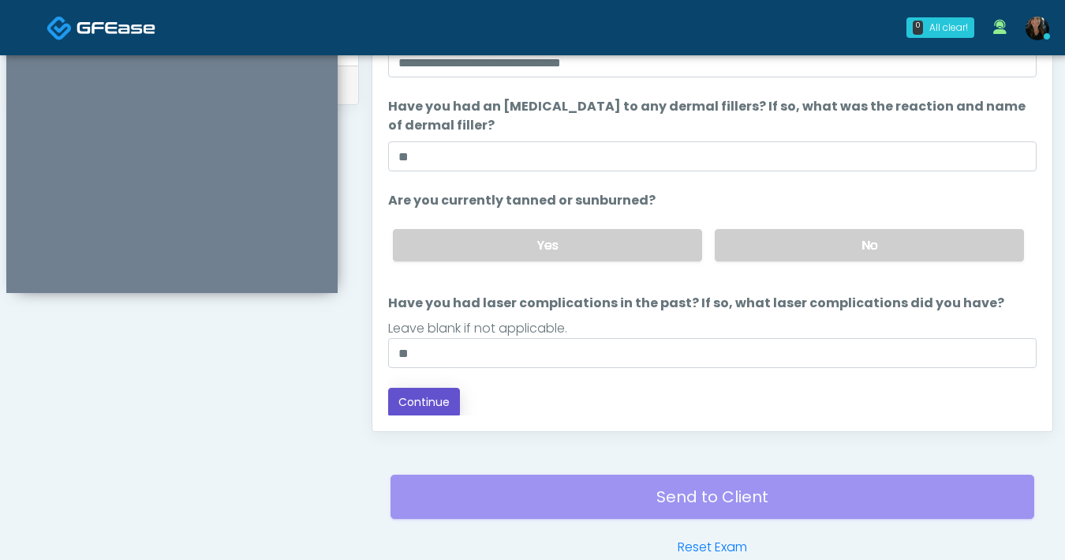
click at [425, 401] on button "Continue" at bounding box center [424, 401] width 72 height 29
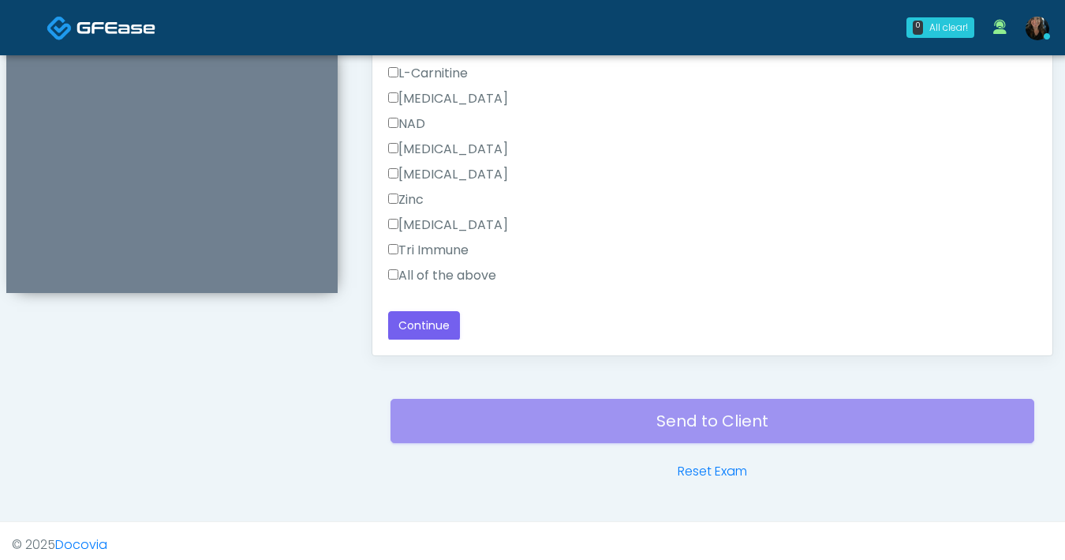
scroll to position [857, 0]
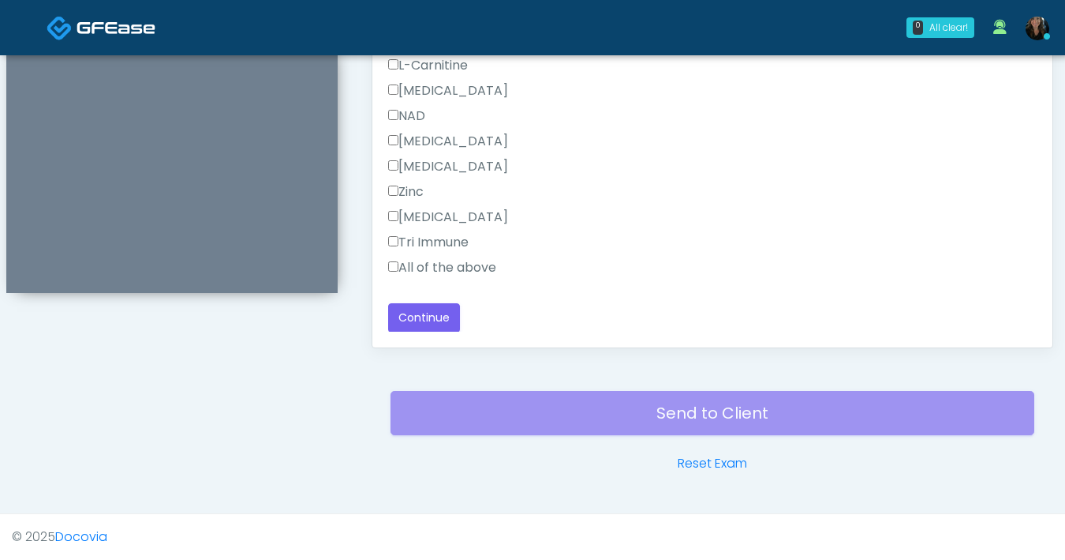
click at [399, 264] on label "All of the above" at bounding box center [442, 267] width 108 height 19
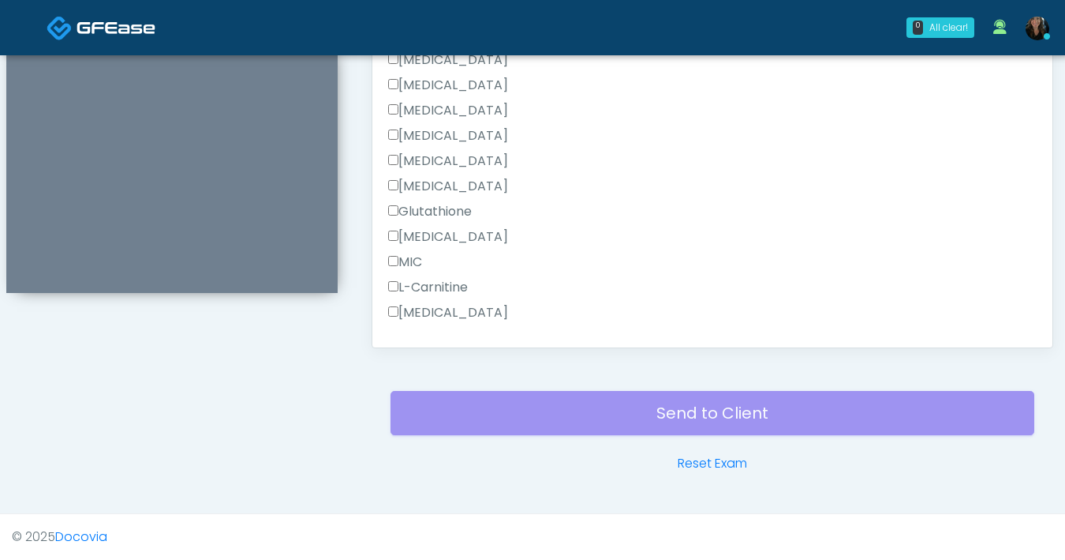
scroll to position [876, 0]
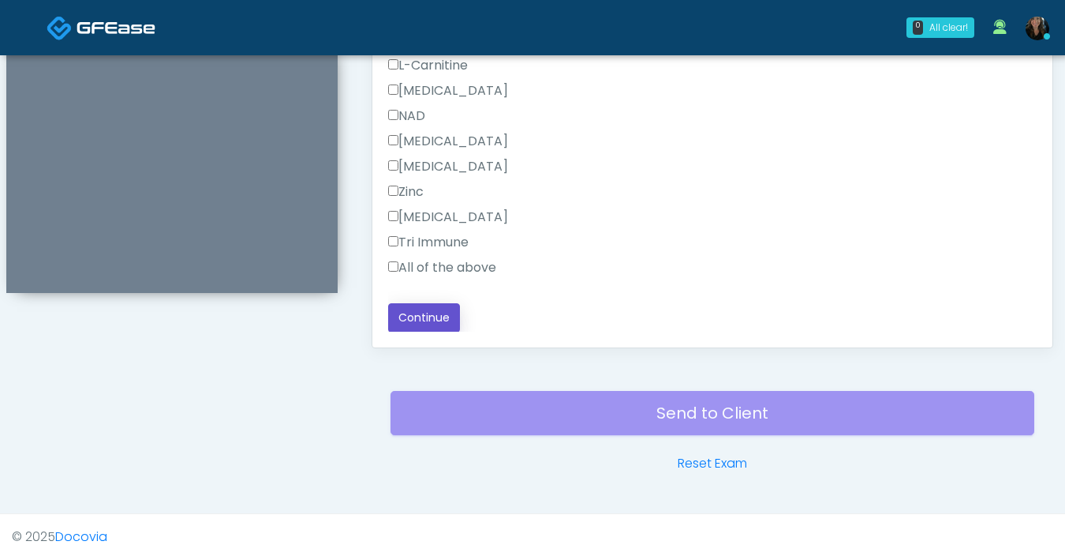
click at [404, 324] on button "Continue" at bounding box center [424, 317] width 72 height 29
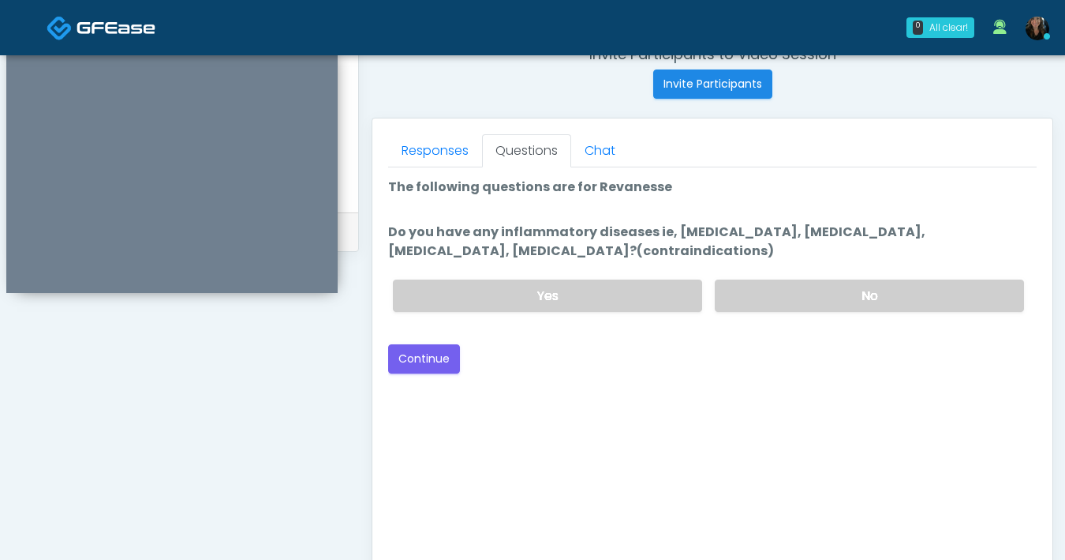
scroll to position [564, 0]
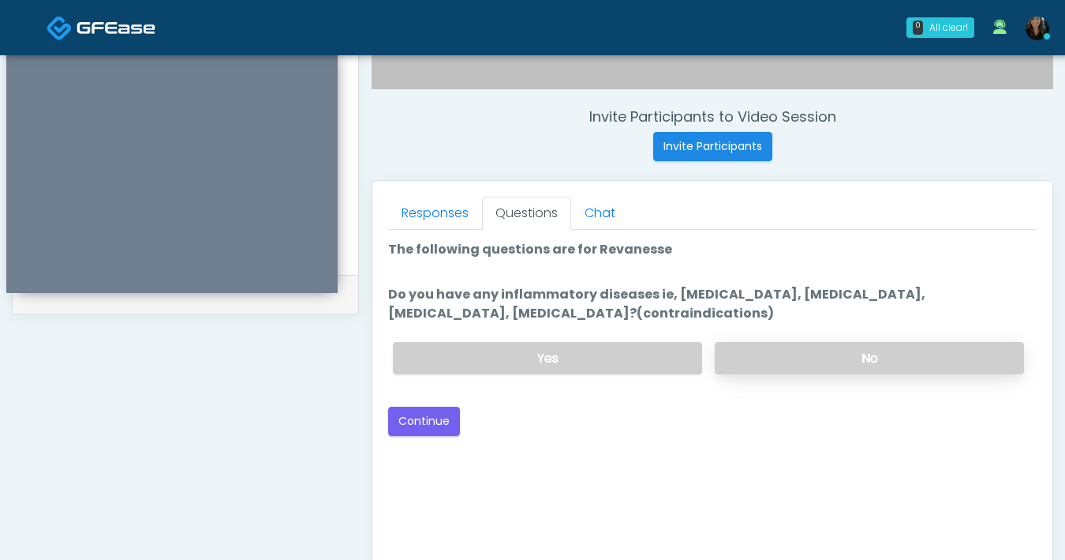
click at [855, 358] on label "No" at bounding box center [869, 358] width 309 height 32
click at [410, 427] on button "Continue" at bounding box center [424, 420] width 72 height 29
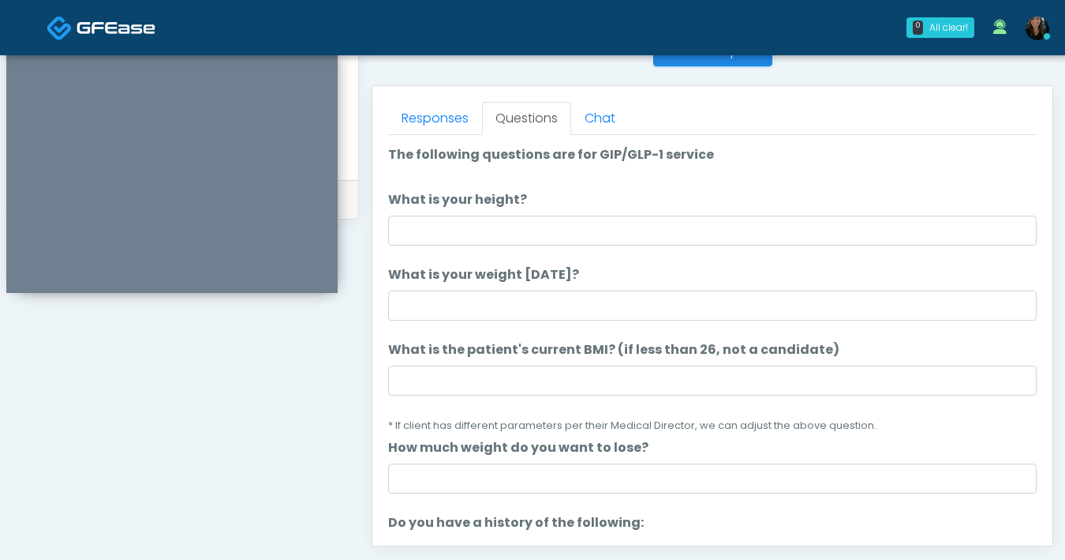
scroll to position [652, 0]
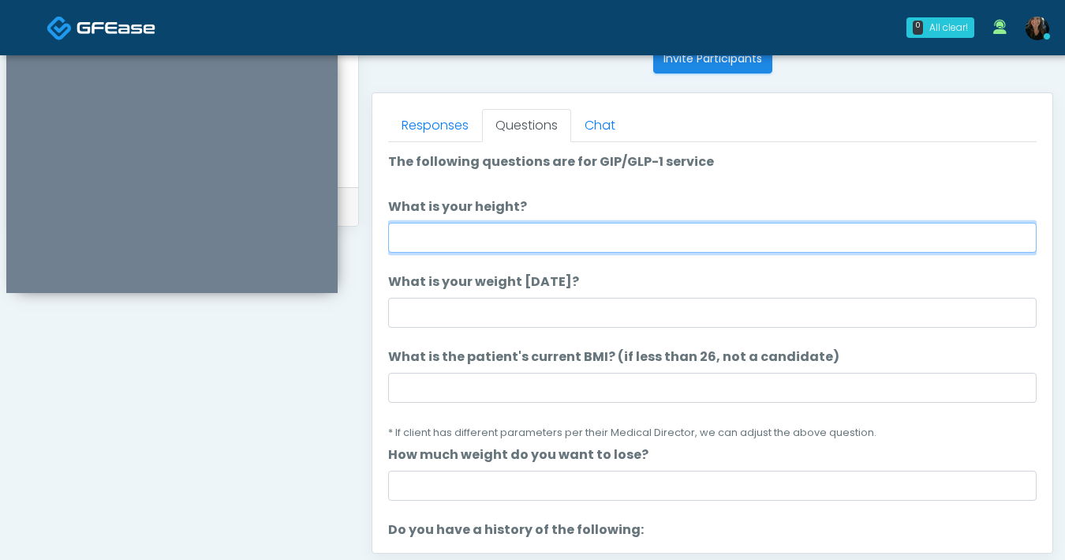
drag, startPoint x: 533, startPoint y: 244, endPoint x: 794, endPoint y: 271, distance: 262.7
click at [533, 244] on input "What is your height?" at bounding box center [712, 238] width 649 height 30
type input "***"
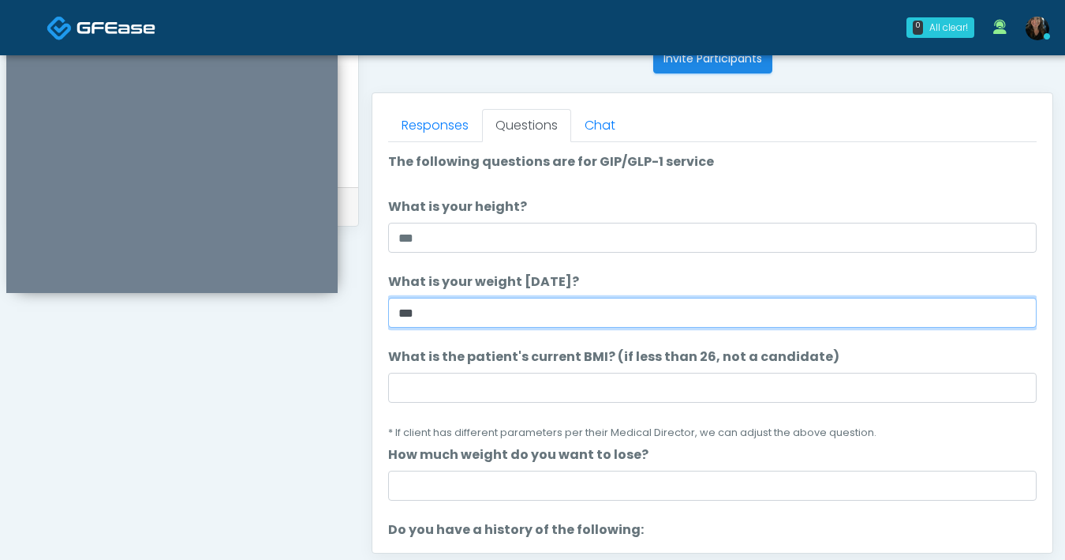
type input "***"
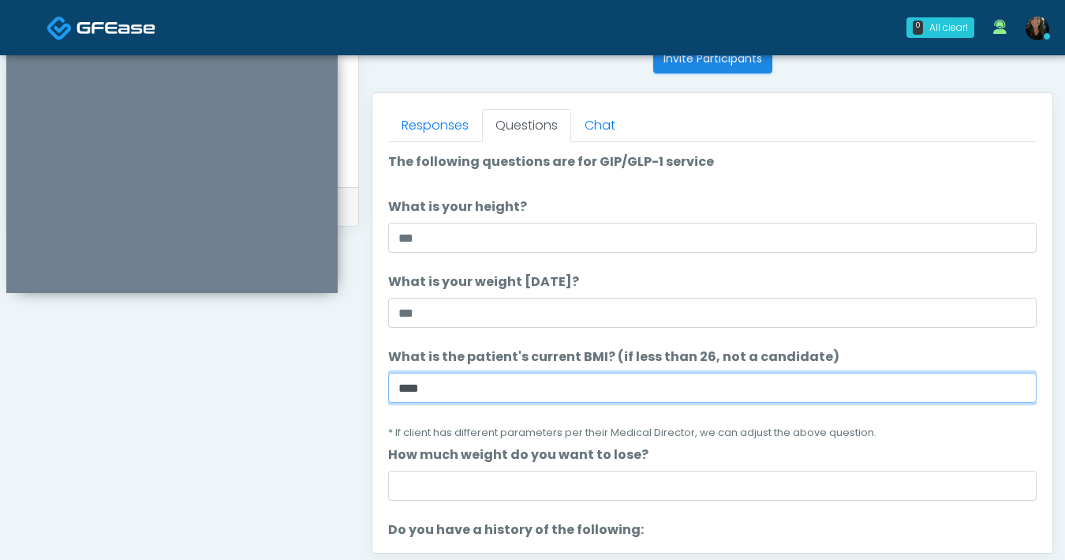
type input "****"
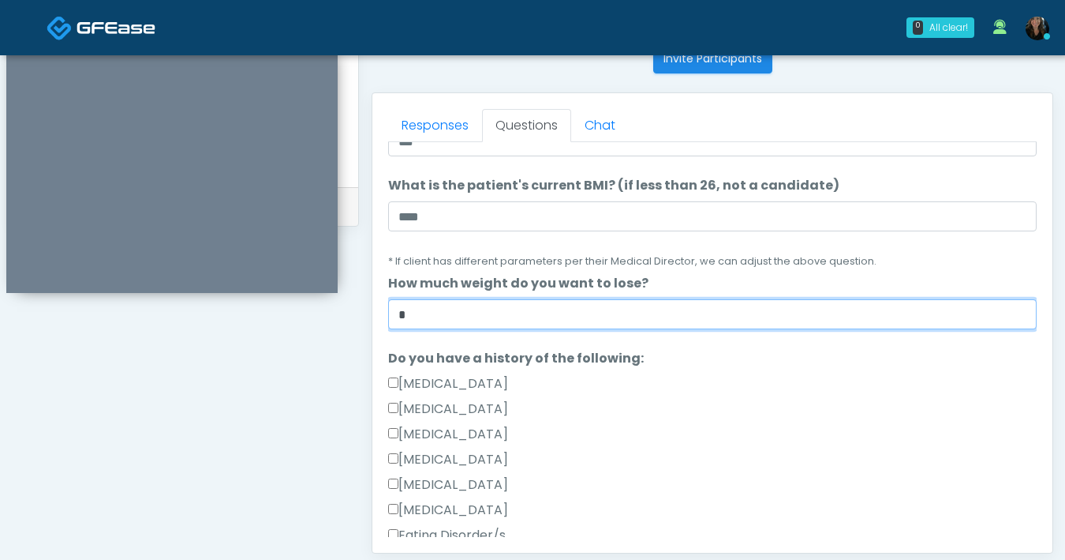
scroll to position [239, 0]
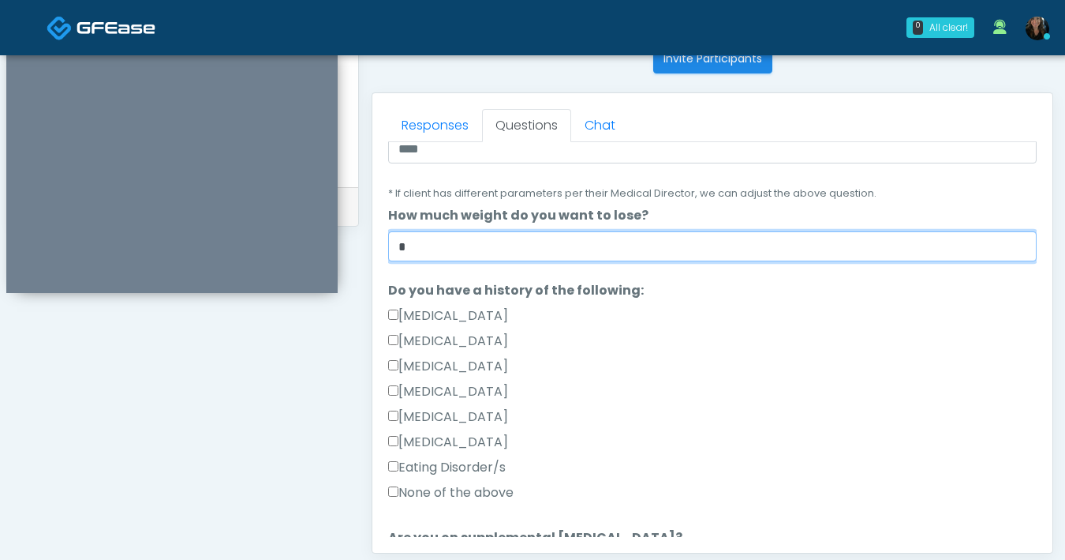
type input "*"
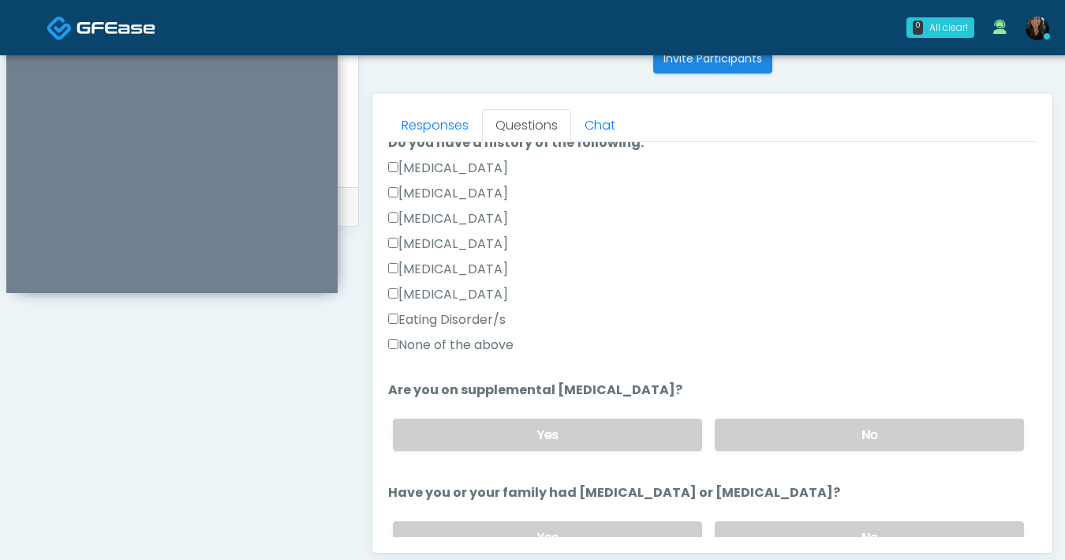
scroll to position [398, 0]
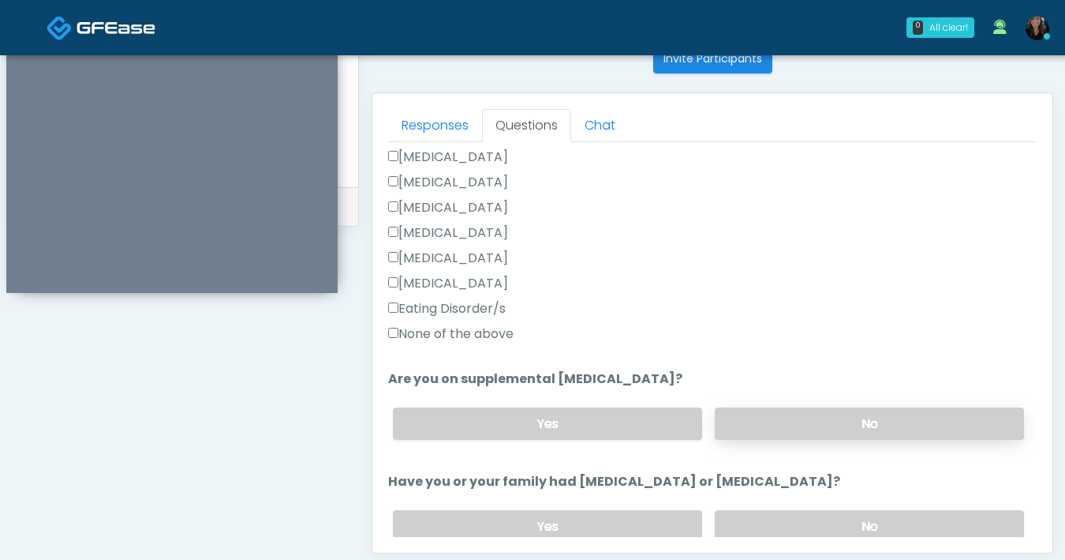
click at [737, 425] on label "No" at bounding box center [869, 423] width 309 height 32
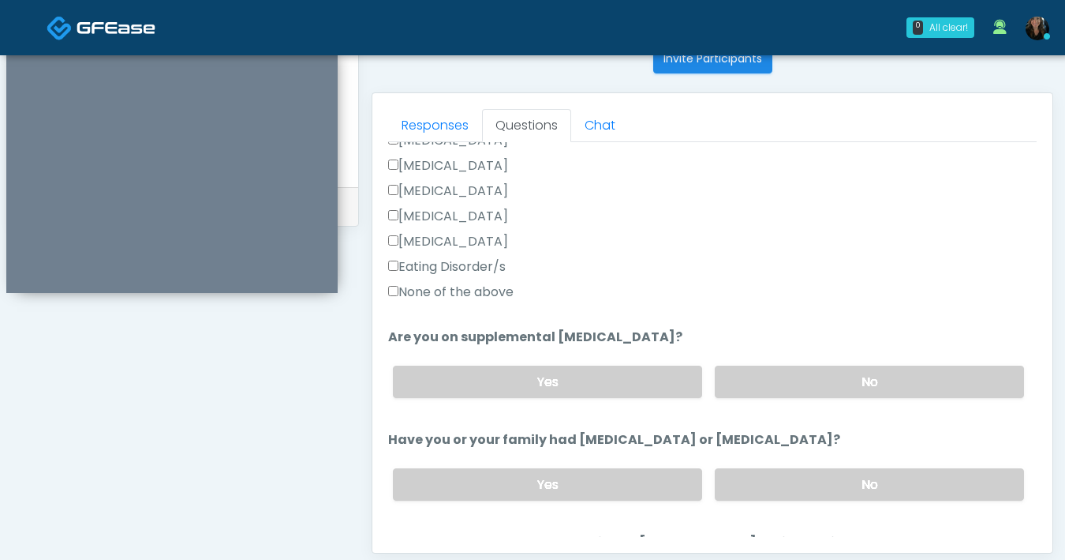
scroll to position [534, 0]
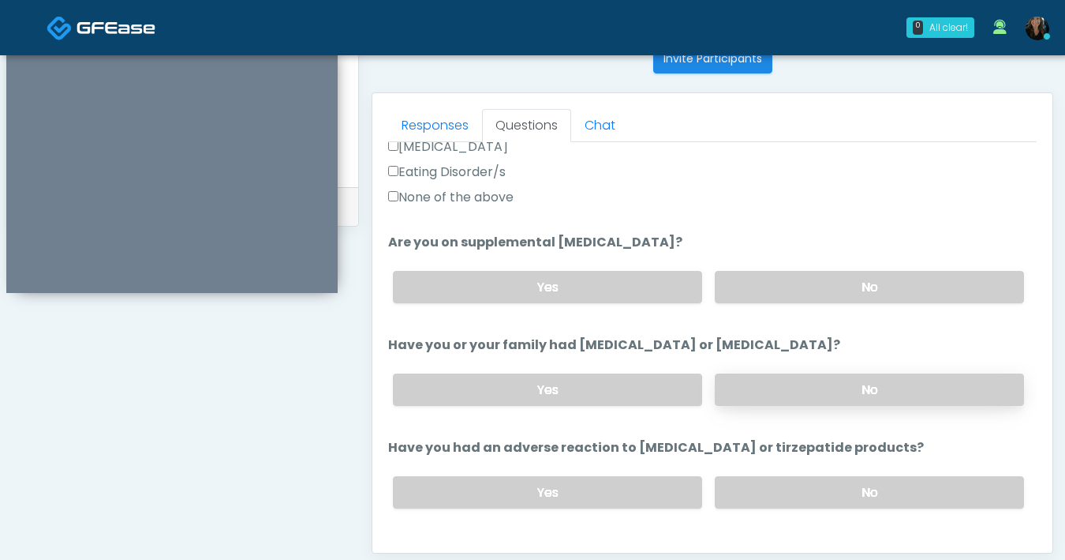
click at [772, 393] on label "No" at bounding box center [869, 389] width 309 height 32
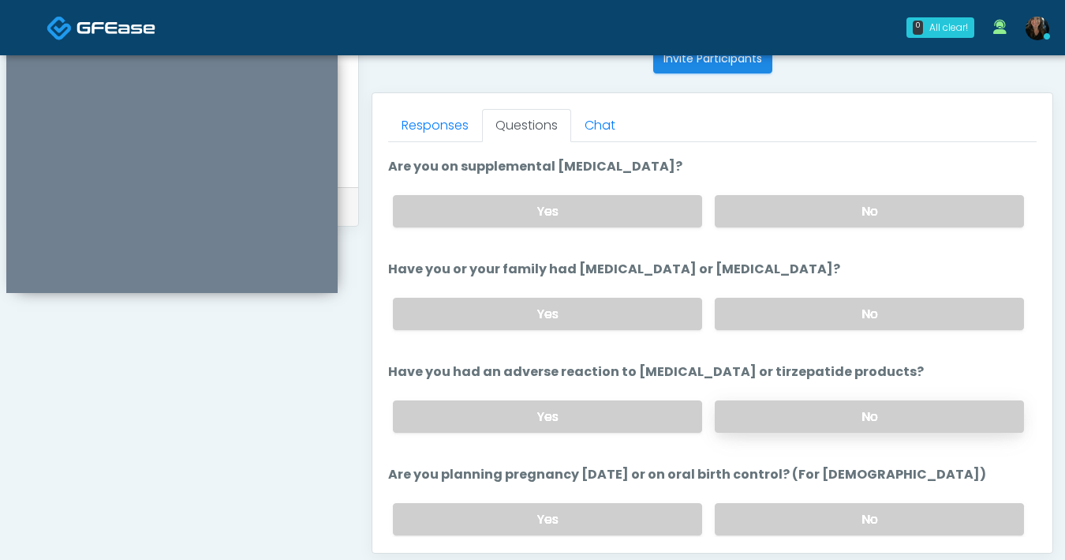
scroll to position [611, 0]
click at [783, 417] on label "No" at bounding box center [869, 415] width 309 height 32
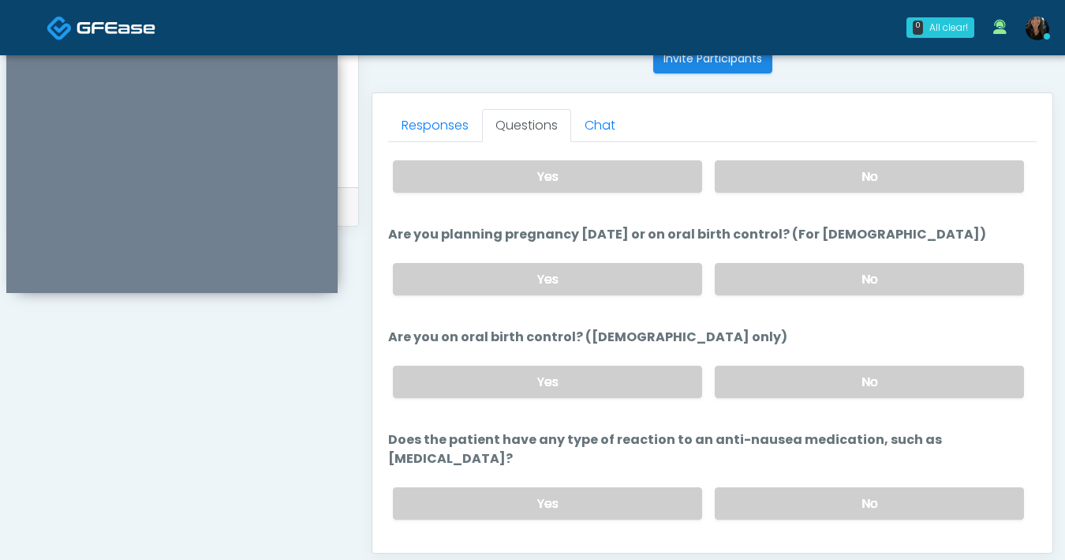
scroll to position [851, 0]
click at [811, 486] on label "No" at bounding box center [869, 502] width 309 height 32
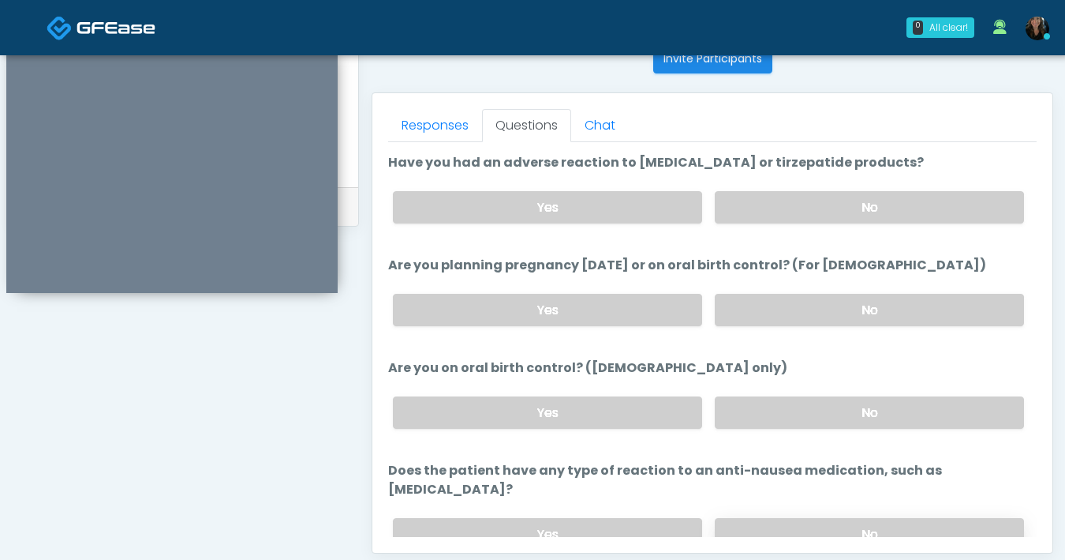
scroll to position [800, 0]
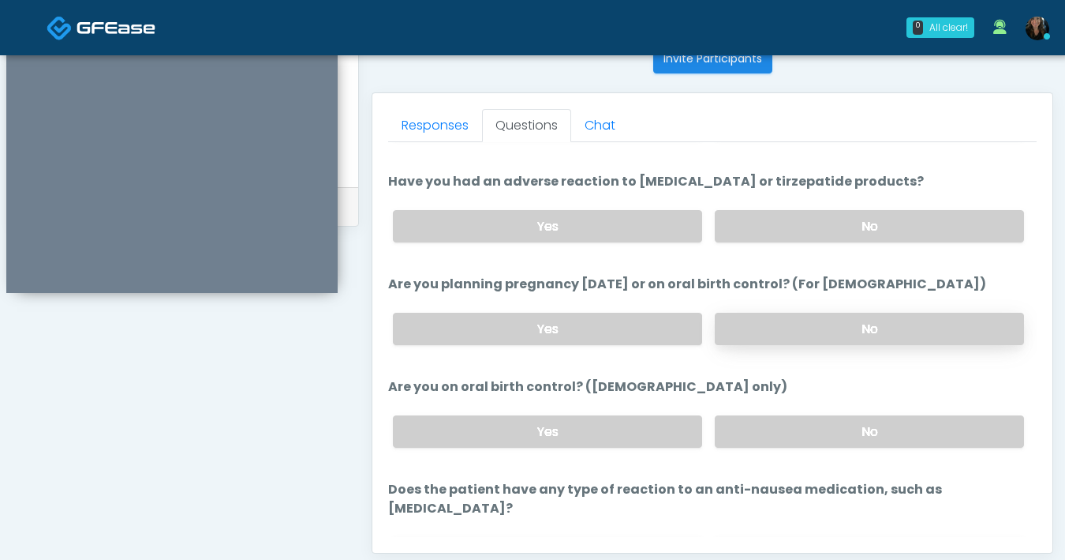
click at [788, 335] on label "No" at bounding box center [869, 329] width 309 height 32
click at [781, 427] on label "No" at bounding box center [869, 431] width 309 height 32
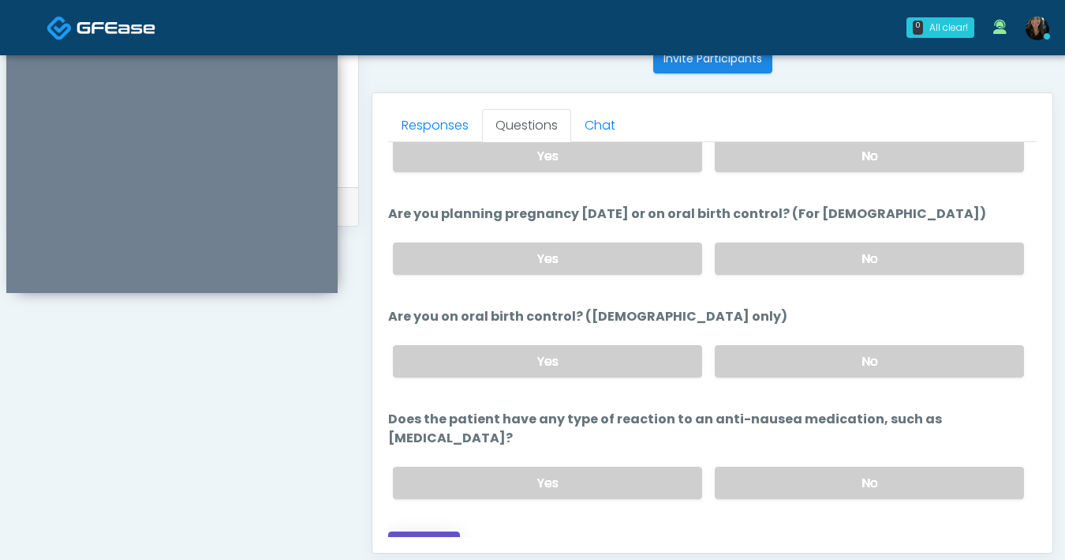
click at [421, 531] on button "Continue" at bounding box center [424, 545] width 72 height 29
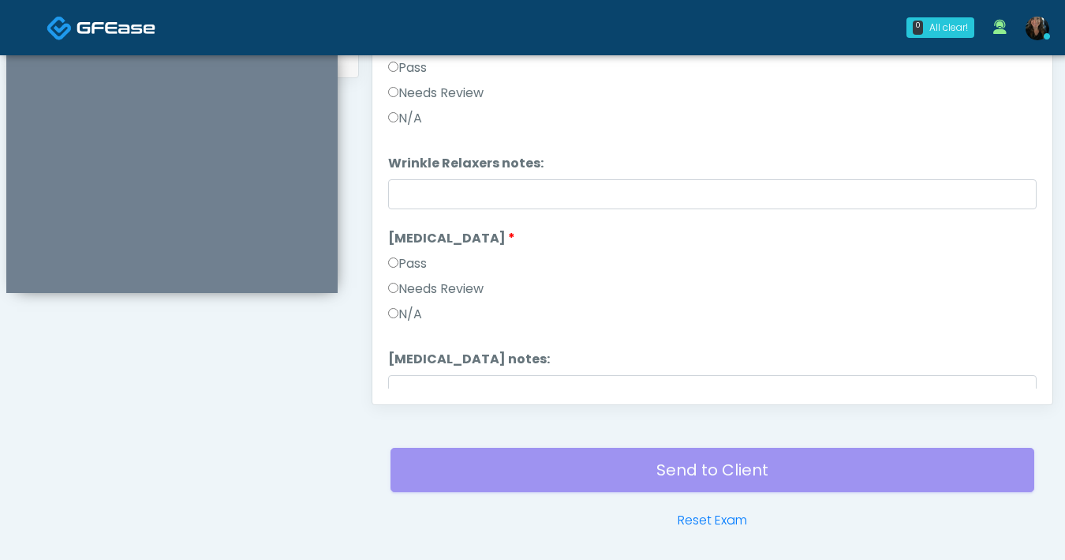
scroll to position [599, 0]
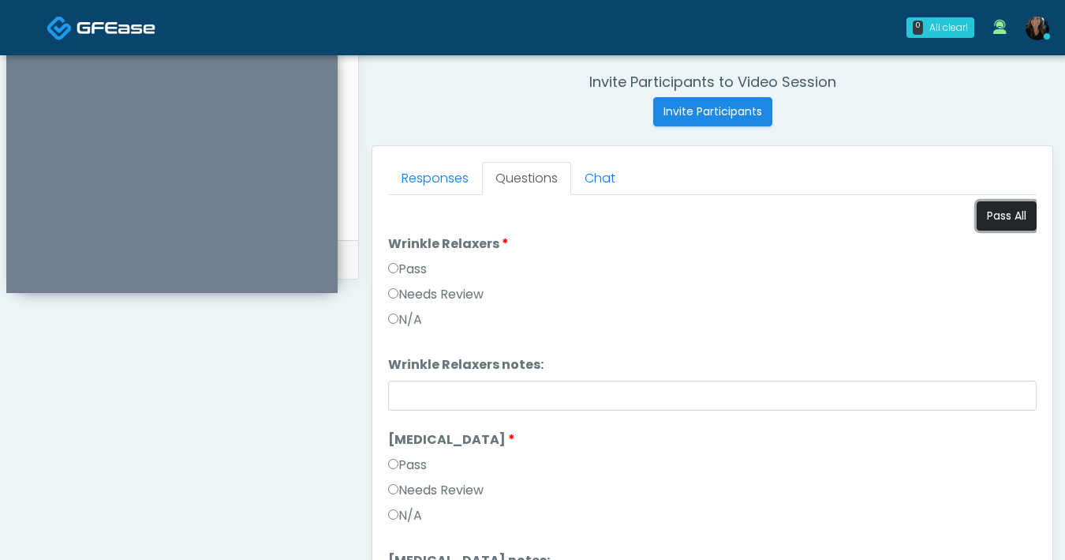
click at [1005, 205] on button "Pass All" at bounding box center [1007, 215] width 60 height 29
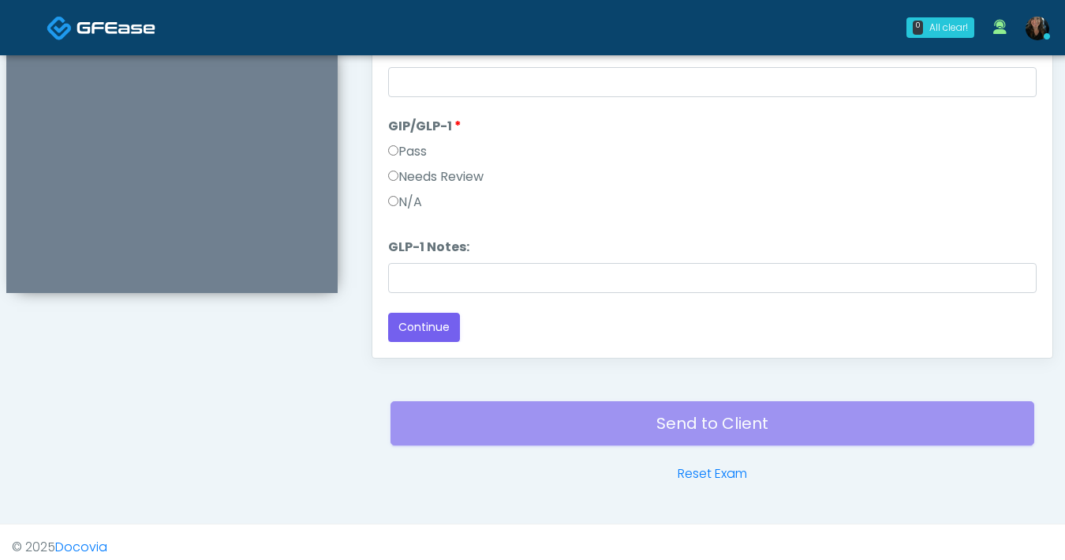
scroll to position [857, 0]
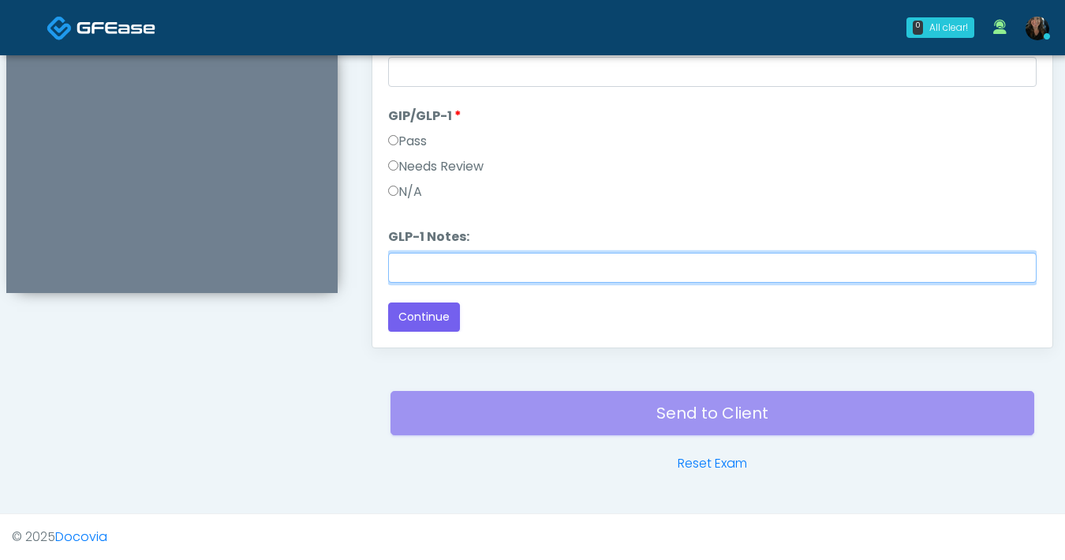
click at [476, 269] on input "GLP-1 Notes:" at bounding box center [712, 268] width 649 height 30
type input "*******"
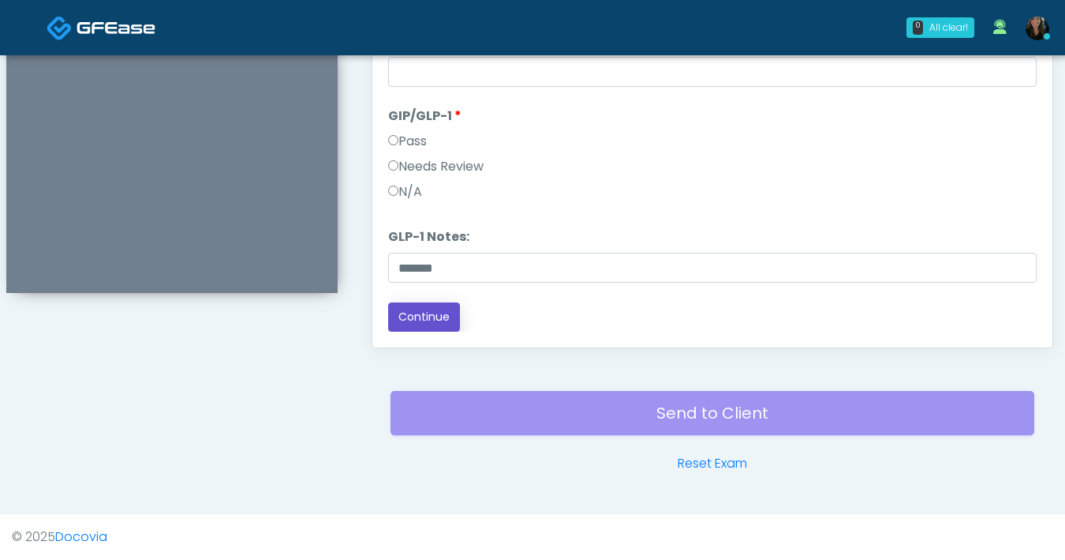
click at [427, 313] on button "Continue" at bounding box center [424, 316] width 72 height 29
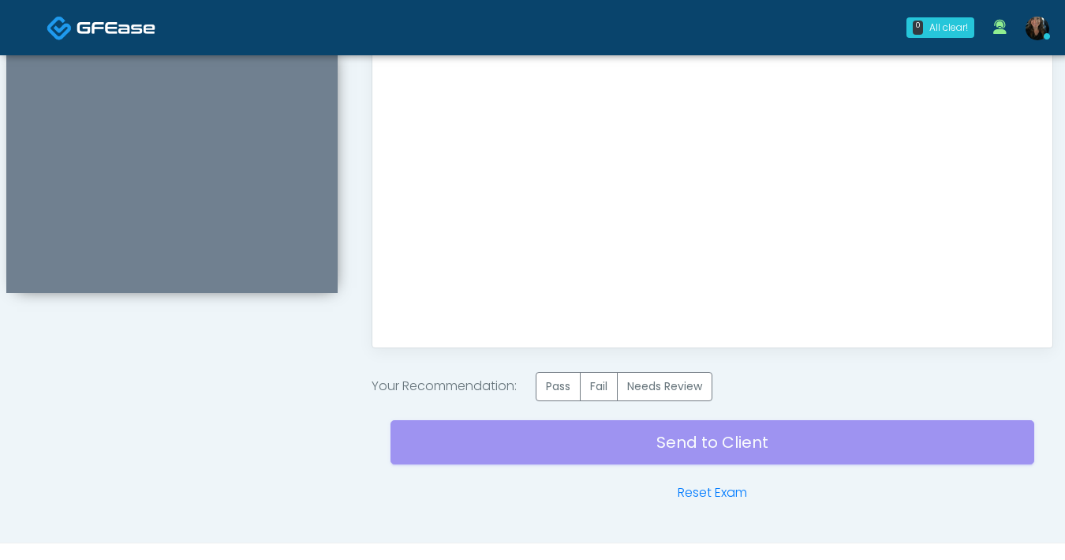
scroll to position [0, 0]
click at [572, 387] on label "Pass" at bounding box center [558, 386] width 45 height 29
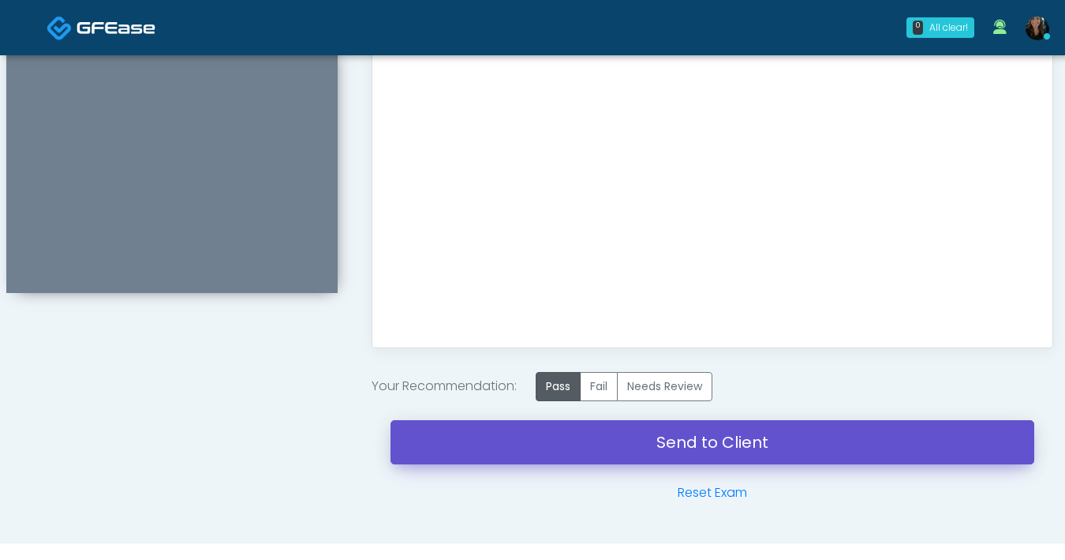
click at [657, 434] on link "Send to Client" at bounding box center [713, 442] width 644 height 44
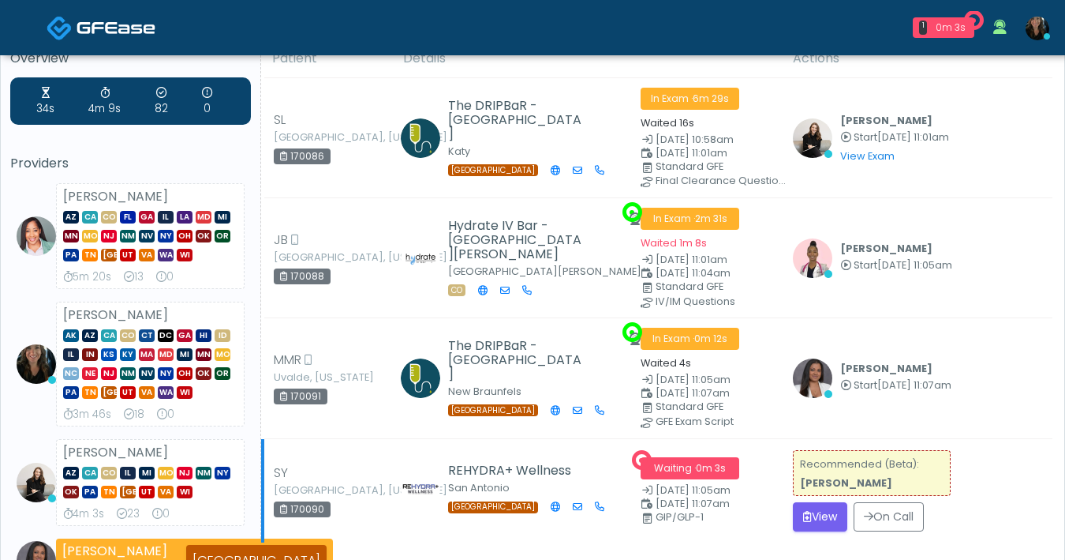
scroll to position [54, 0]
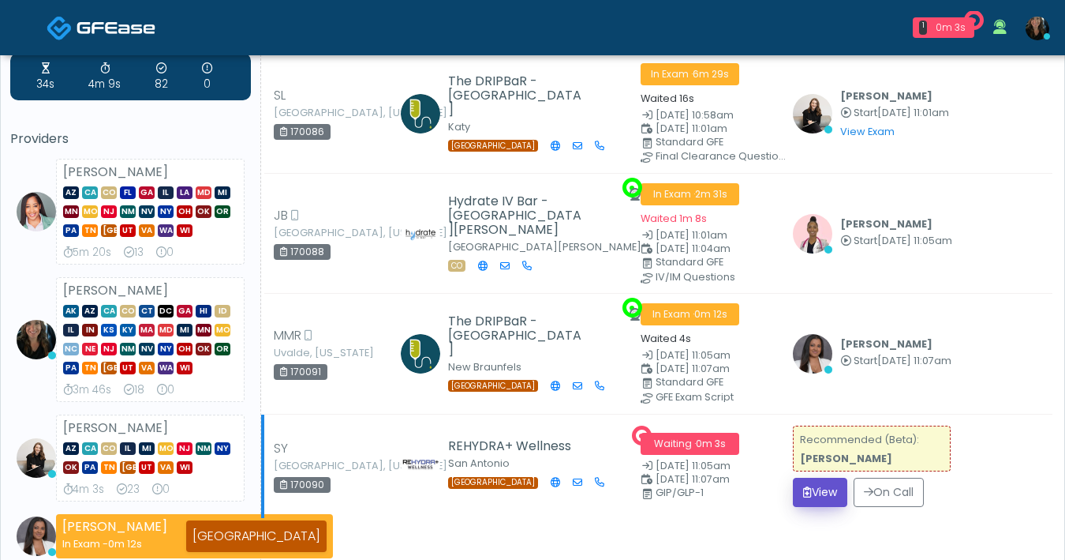
click at [827, 481] on button "View" at bounding box center [820, 491] width 54 height 29
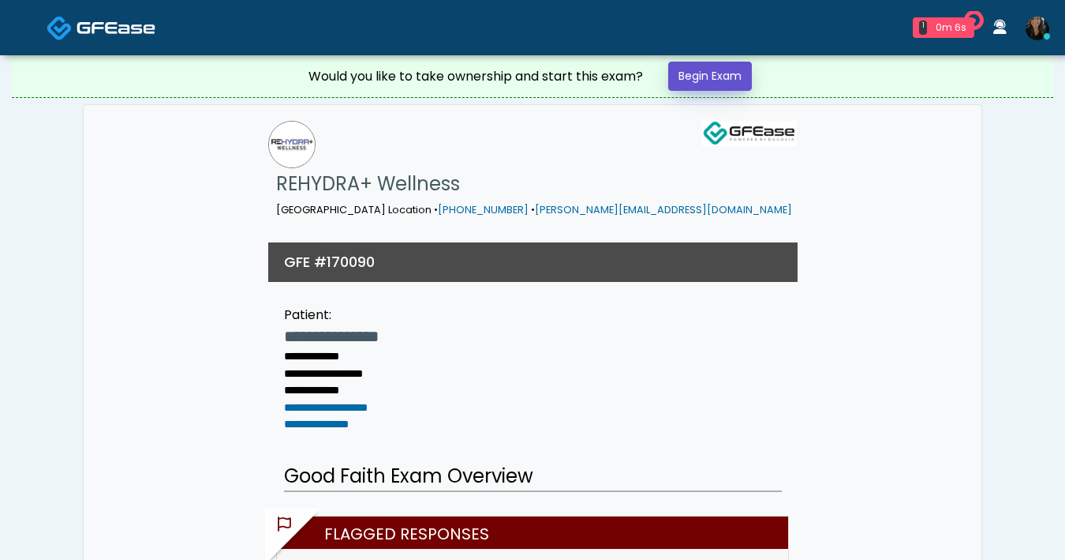
click at [733, 84] on link "Begin Exam" at bounding box center [710, 76] width 84 height 29
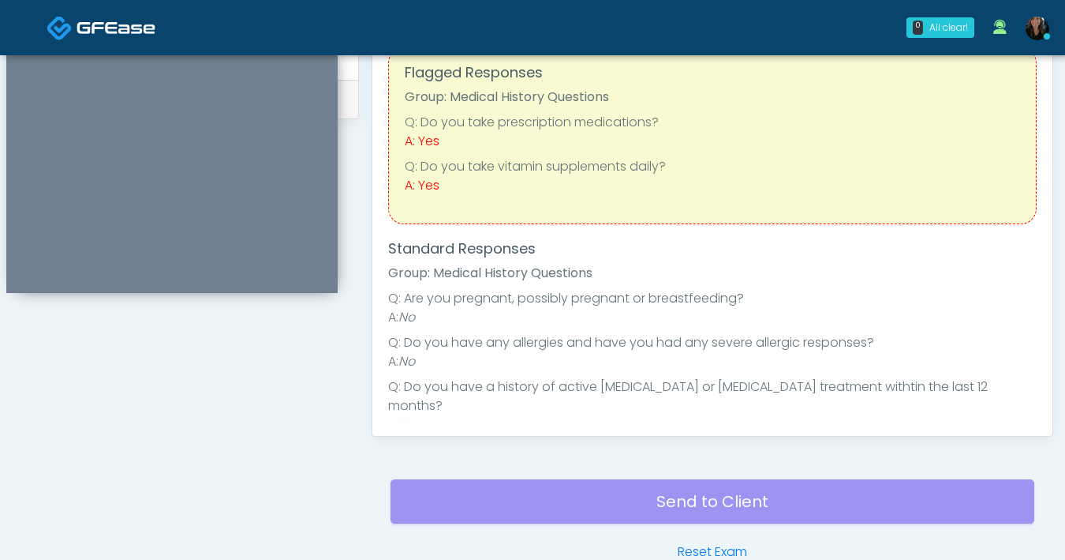
scroll to position [385, 0]
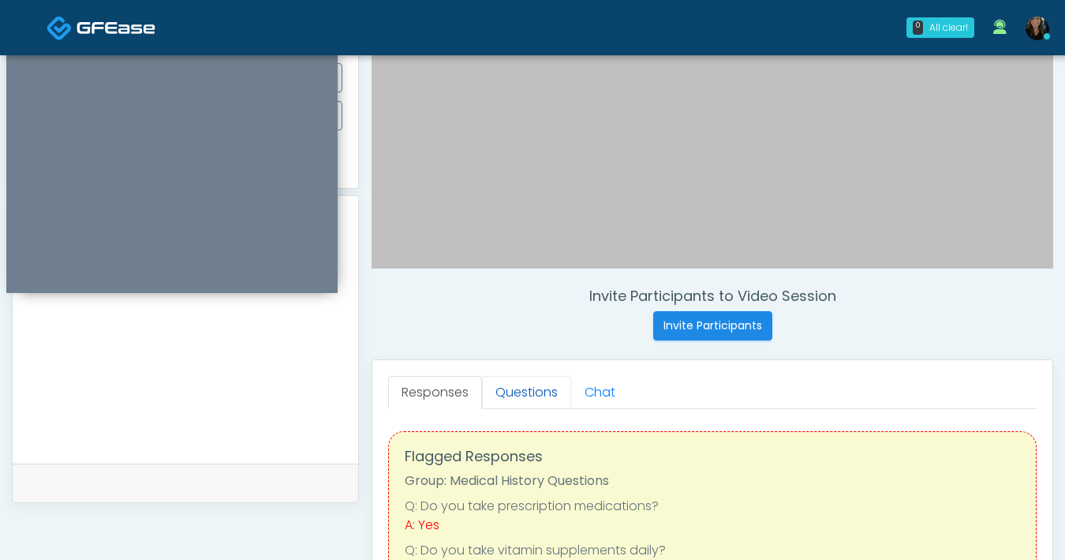
click at [496, 391] on link "Questions" at bounding box center [526, 392] width 89 height 33
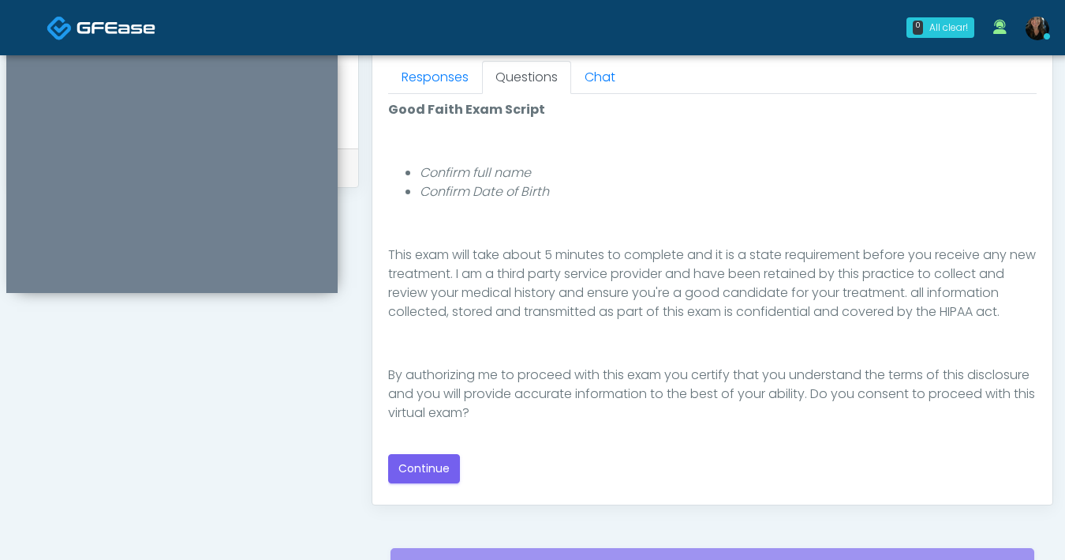
scroll to position [736, 0]
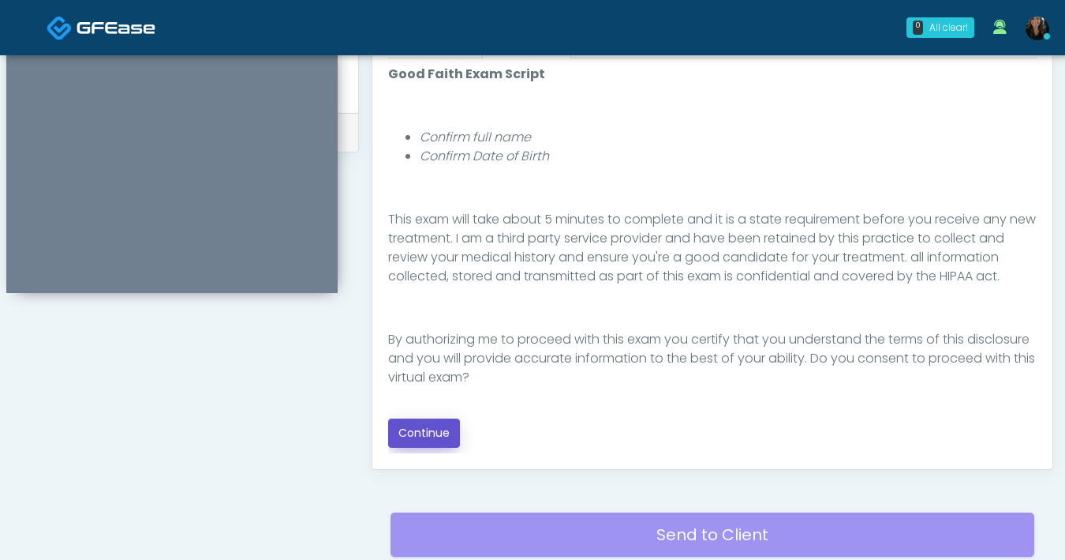
click at [404, 430] on button "Continue" at bounding box center [424, 432] width 72 height 29
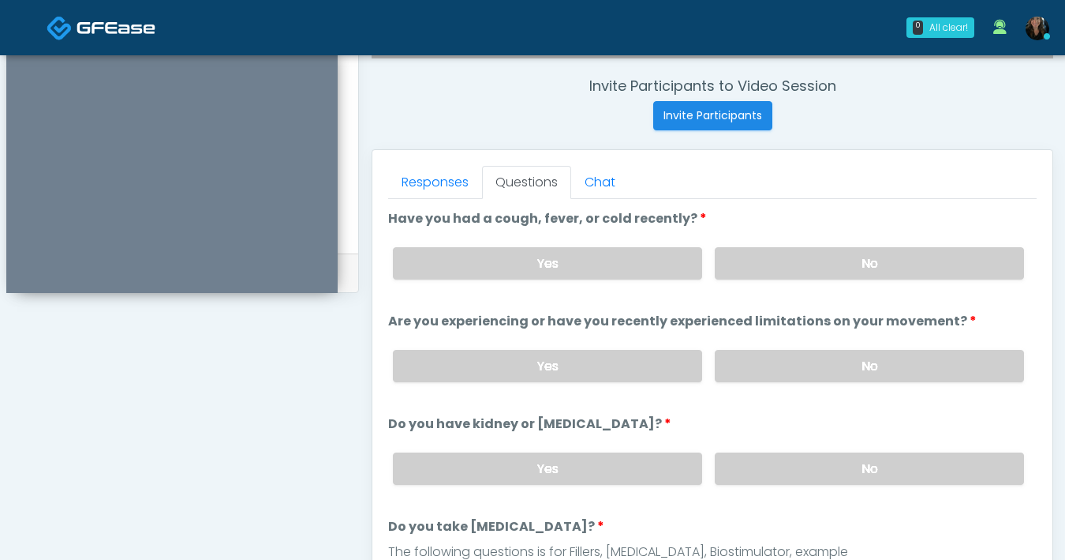
scroll to position [586, 0]
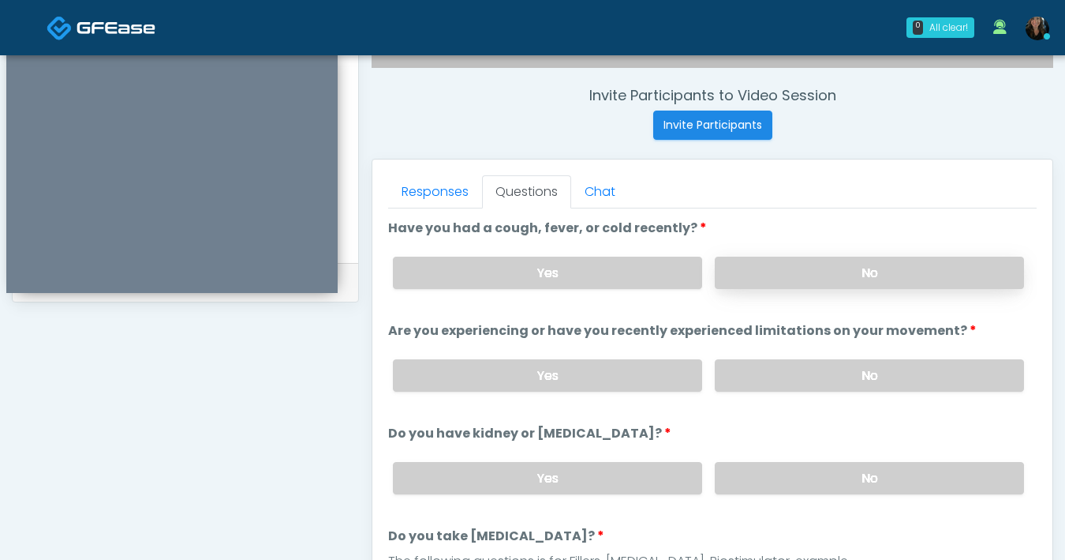
click at [857, 264] on label "No" at bounding box center [869, 272] width 309 height 32
click at [830, 376] on label "No" at bounding box center [869, 375] width 309 height 32
click at [809, 478] on label "No" at bounding box center [869, 478] width 309 height 32
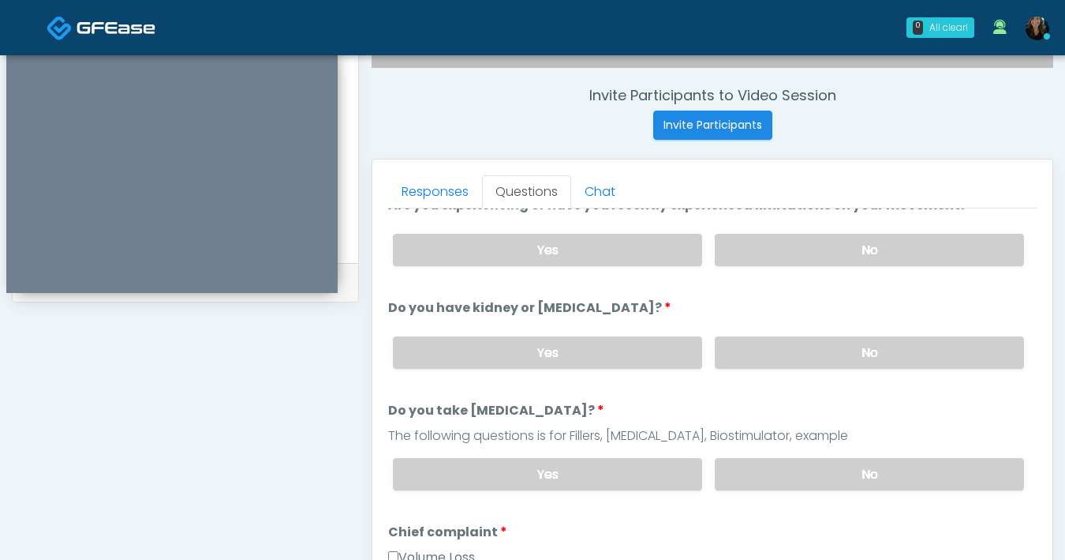
scroll to position [137, 0]
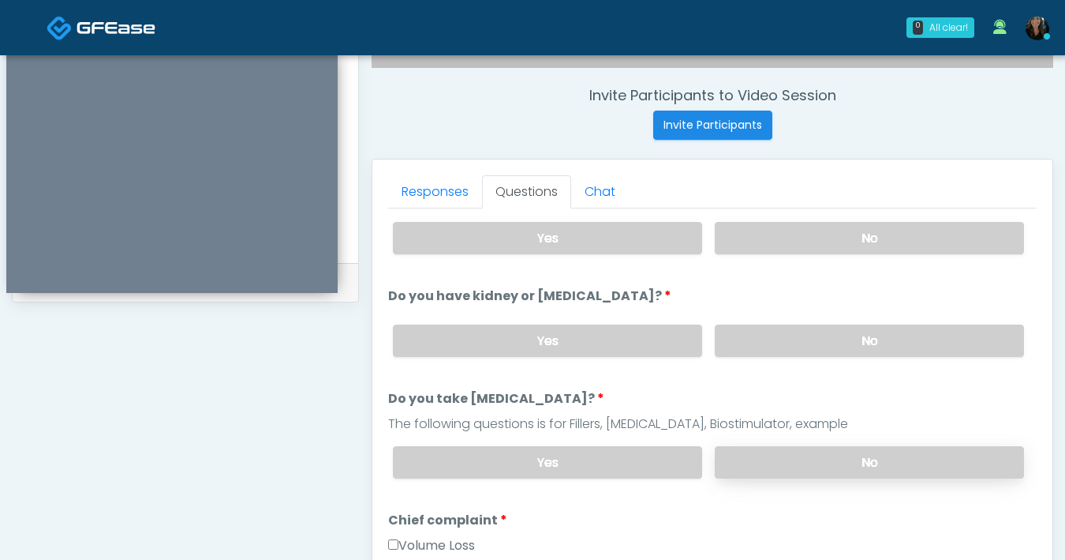
click at [780, 464] on label "No" at bounding box center [869, 462] width 309 height 32
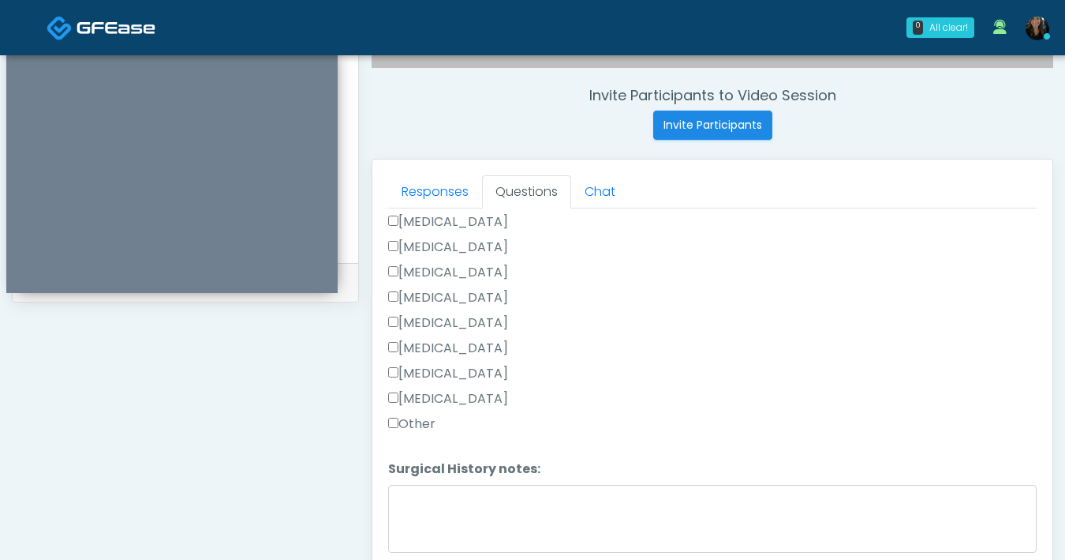
scroll to position [857, 0]
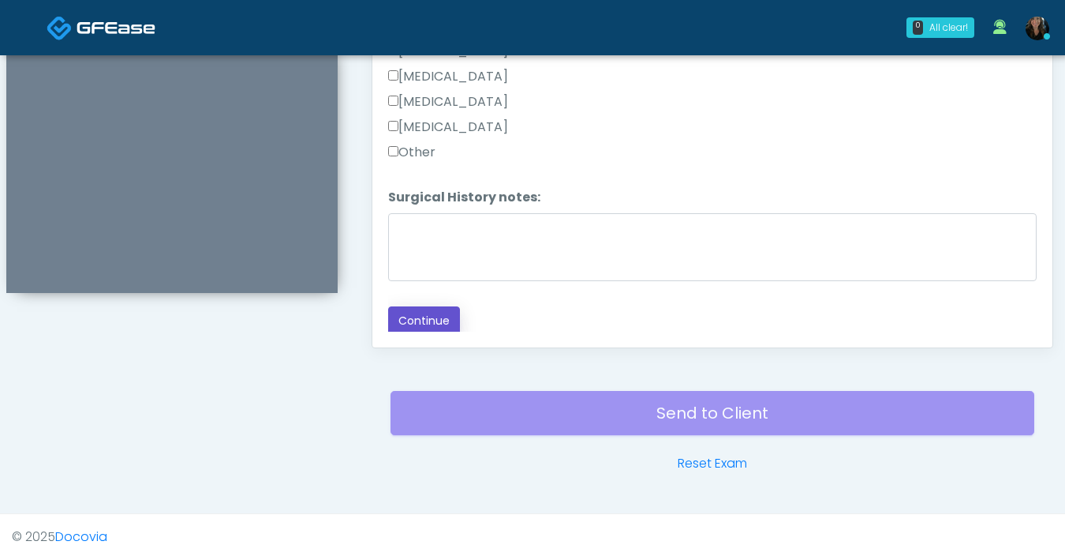
click at [409, 310] on button "Continue" at bounding box center [424, 320] width 72 height 29
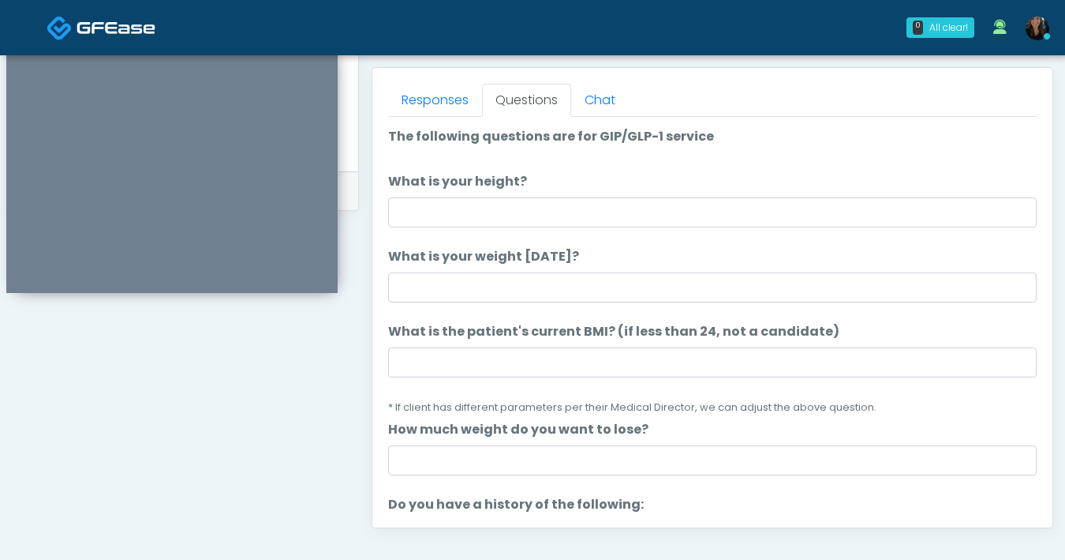
scroll to position [643, 0]
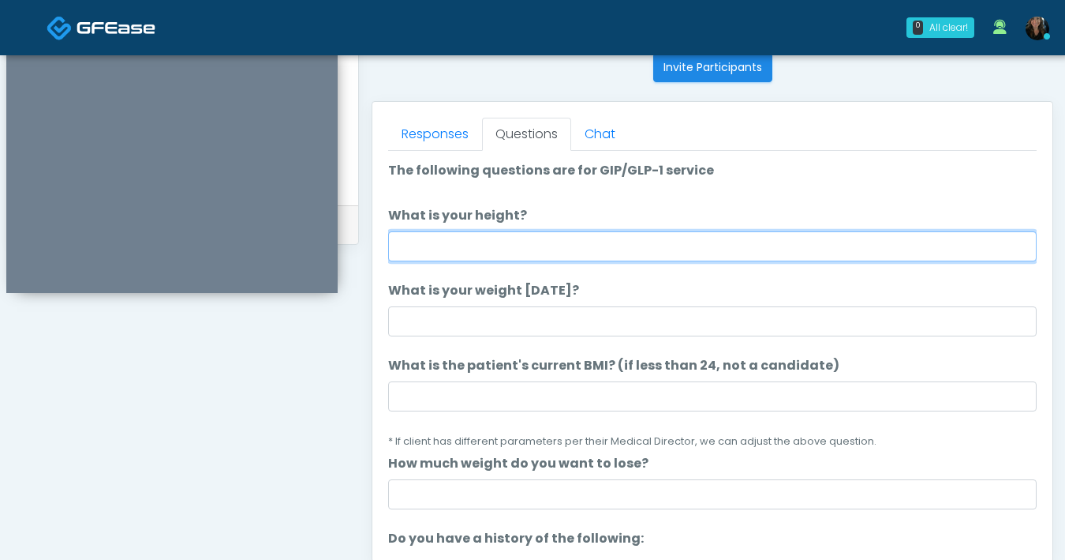
click at [630, 253] on input "What is your height?" at bounding box center [712, 246] width 649 height 30
type input "***"
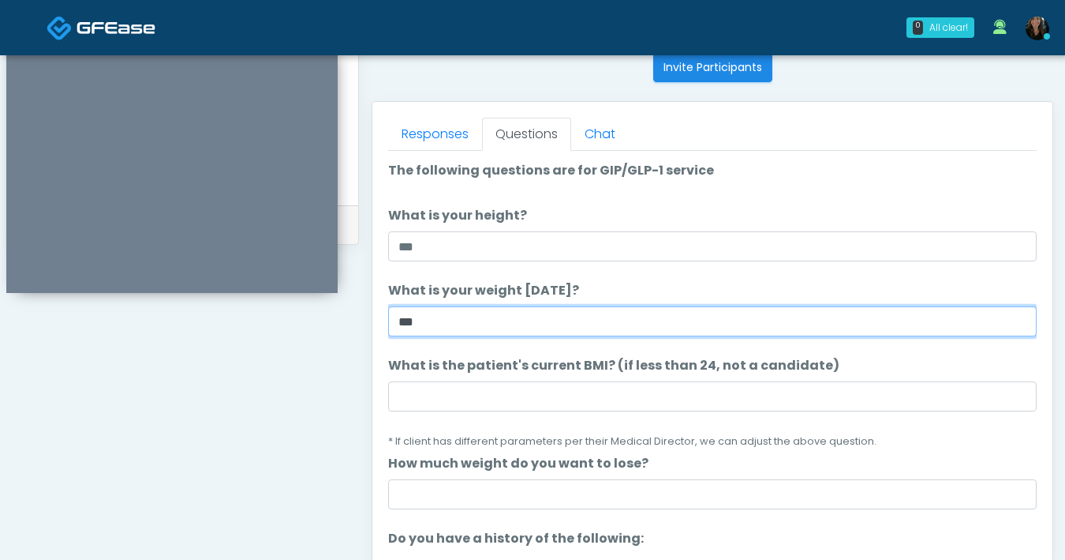
type input "***"
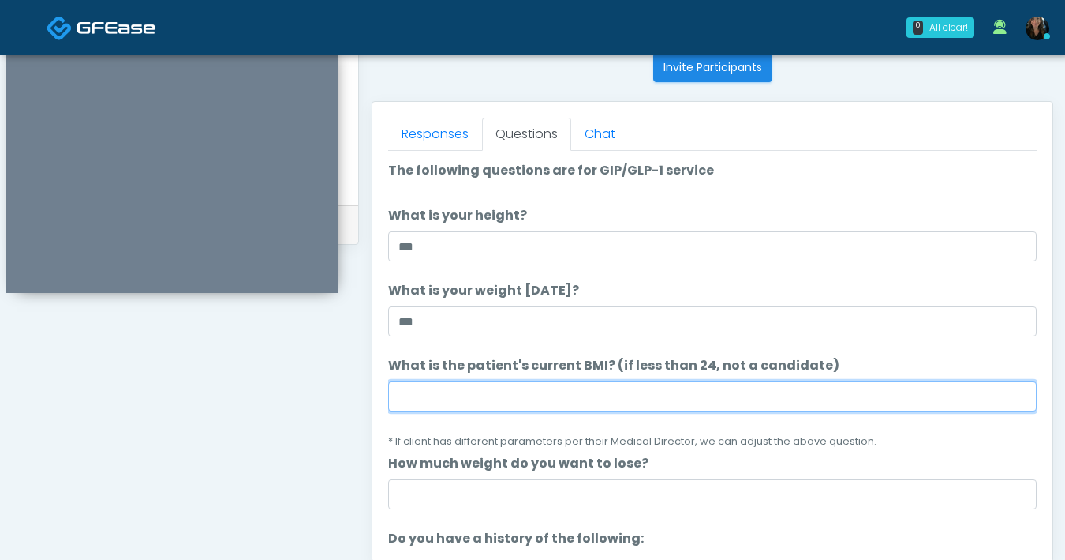
click at [612, 400] on input "What is the patient's current BMI? (if less than 24, not a candidate)" at bounding box center [712, 396] width 649 height 30
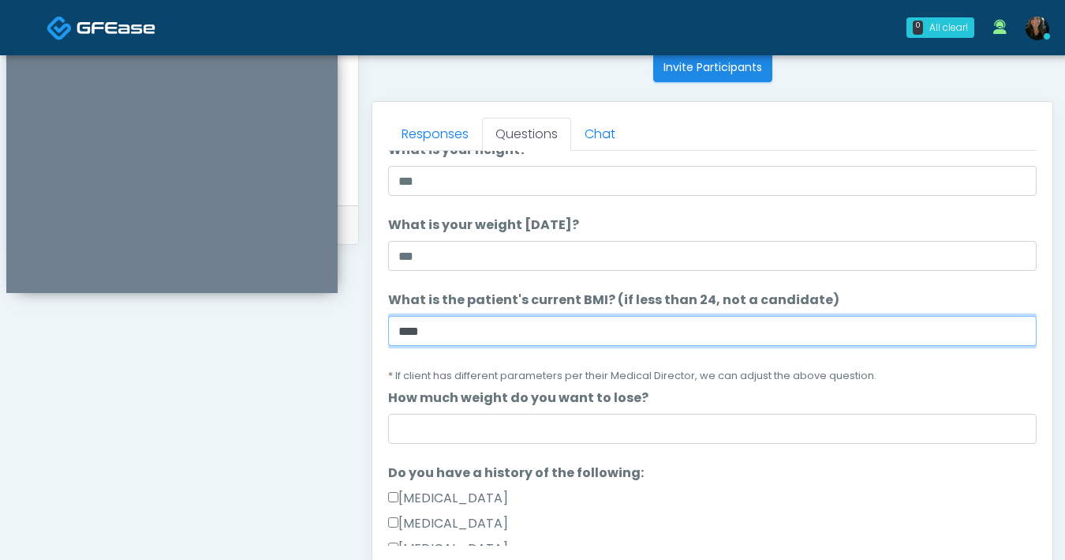
scroll to position [121, 0]
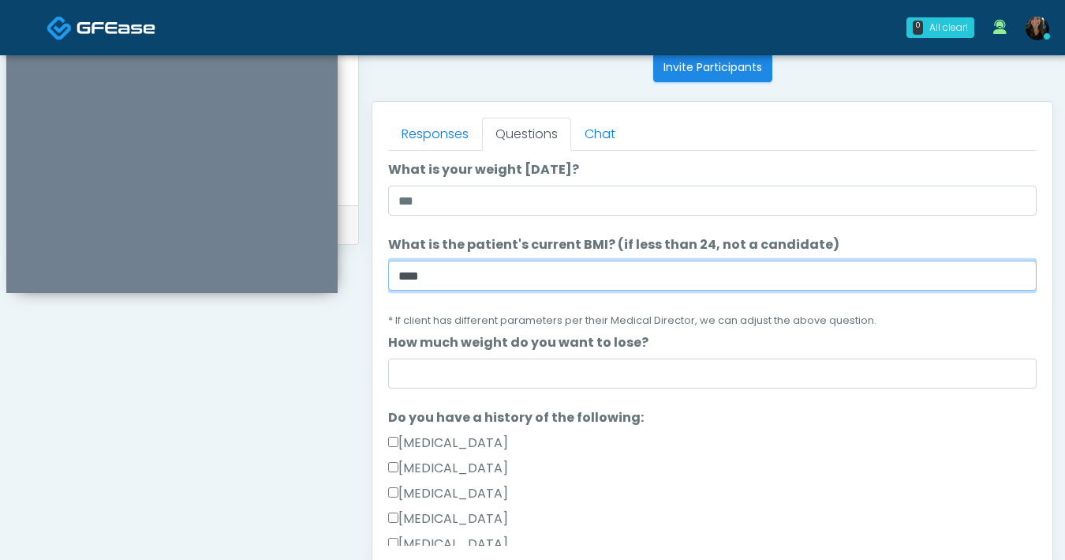
type input "****"
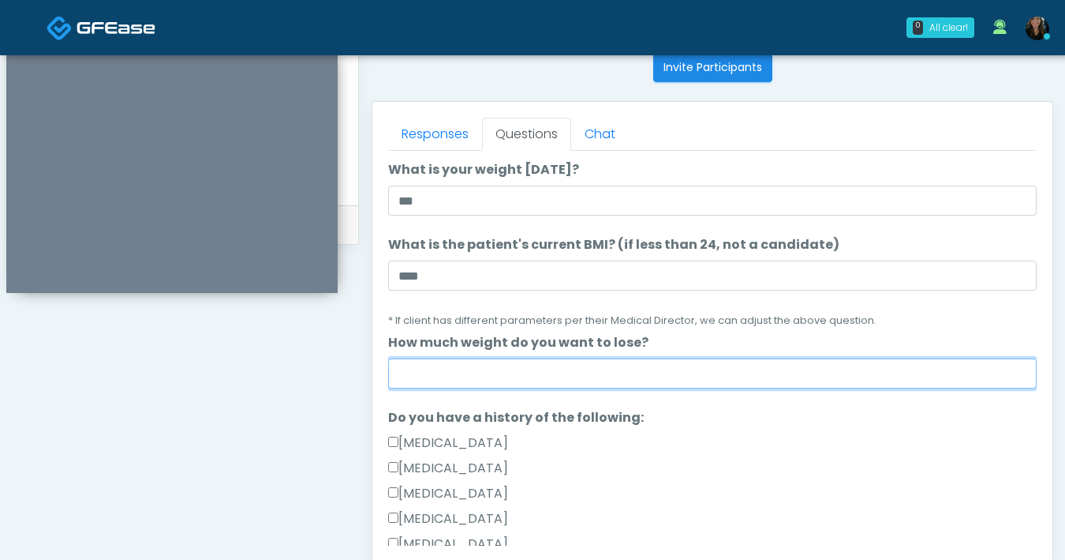
click at [720, 381] on input "How much weight do you want to lose?" at bounding box center [712, 373] width 649 height 30
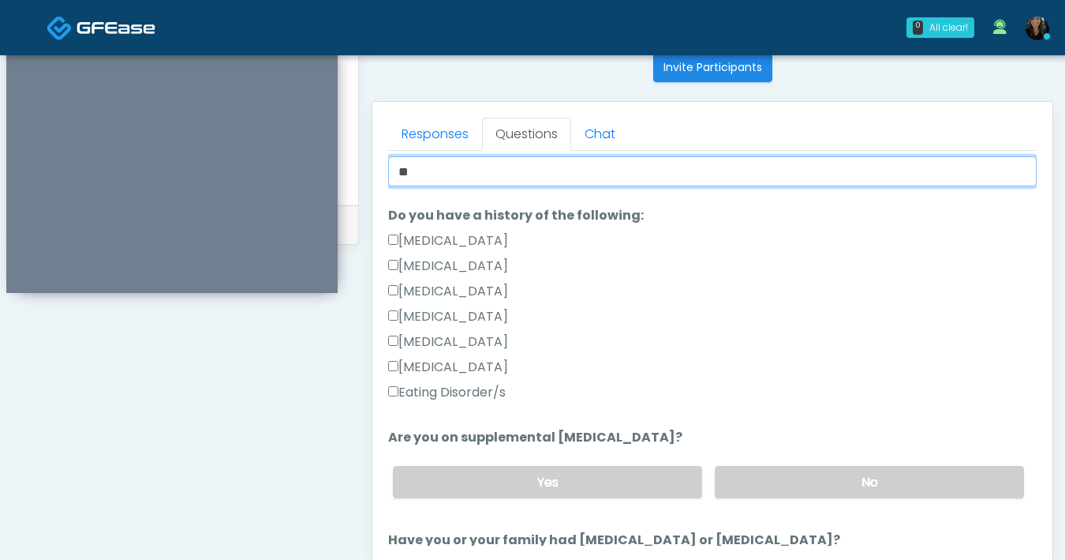
scroll to position [326, 0]
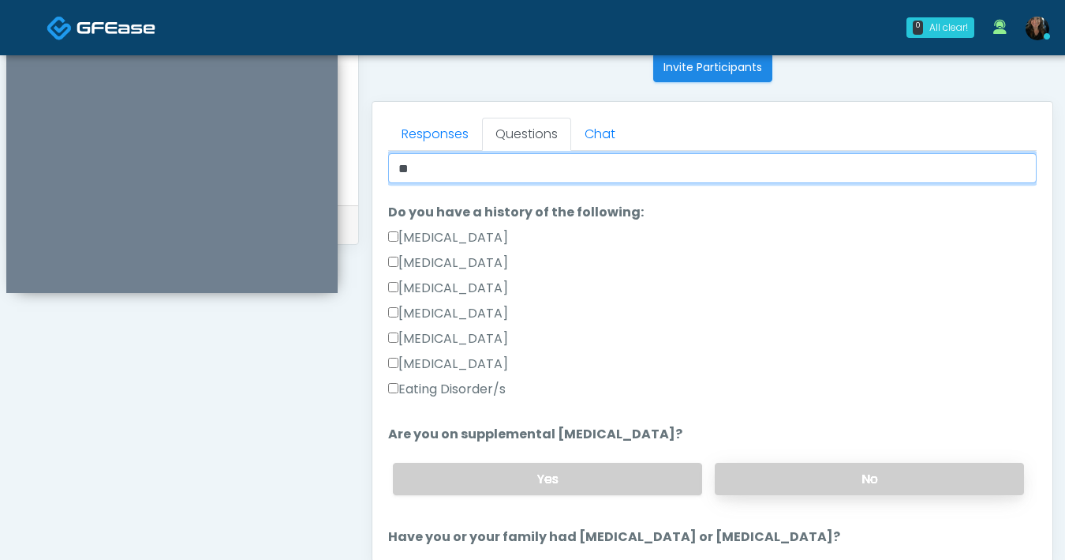
type input "**"
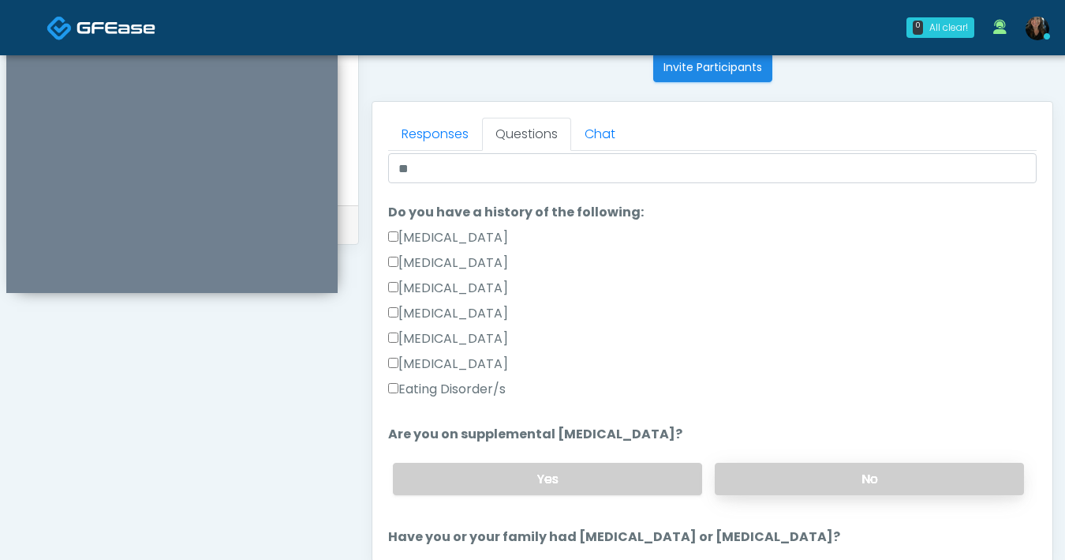
click at [820, 470] on label "No" at bounding box center [869, 478] width 309 height 32
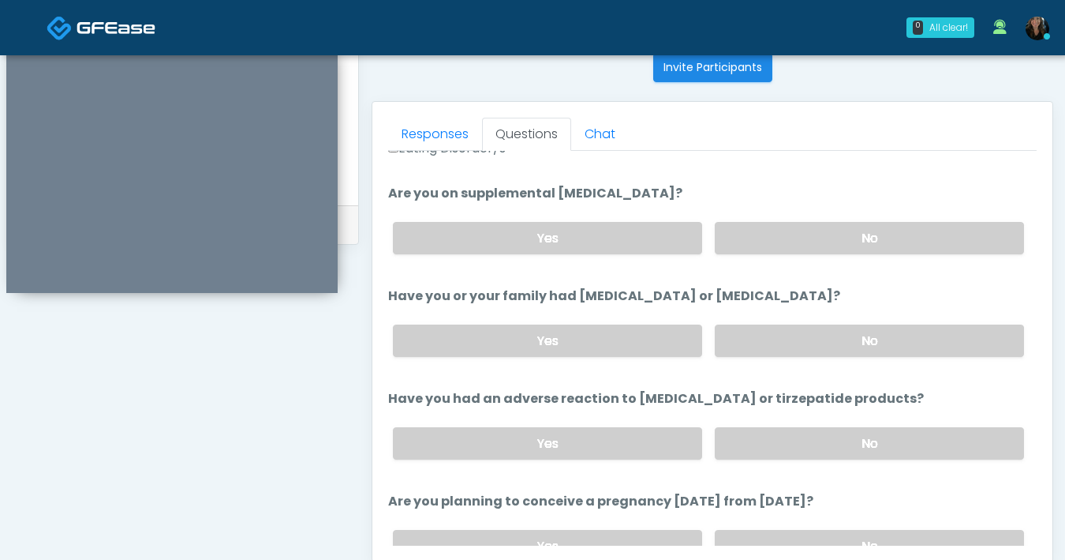
scroll to position [588, 0]
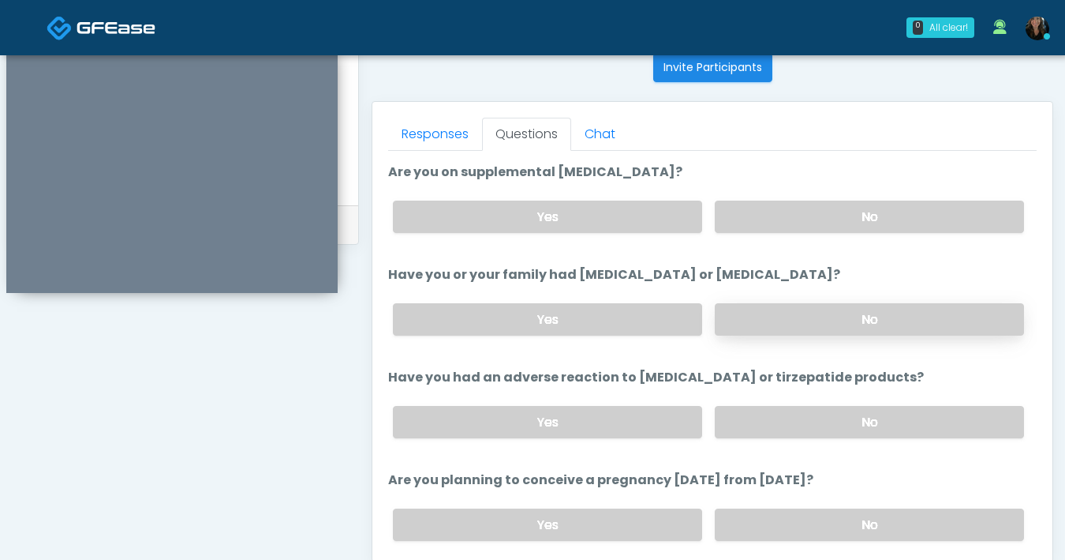
click at [850, 309] on label "No" at bounding box center [869, 319] width 309 height 32
click at [792, 417] on label "No" at bounding box center [869, 422] width 309 height 32
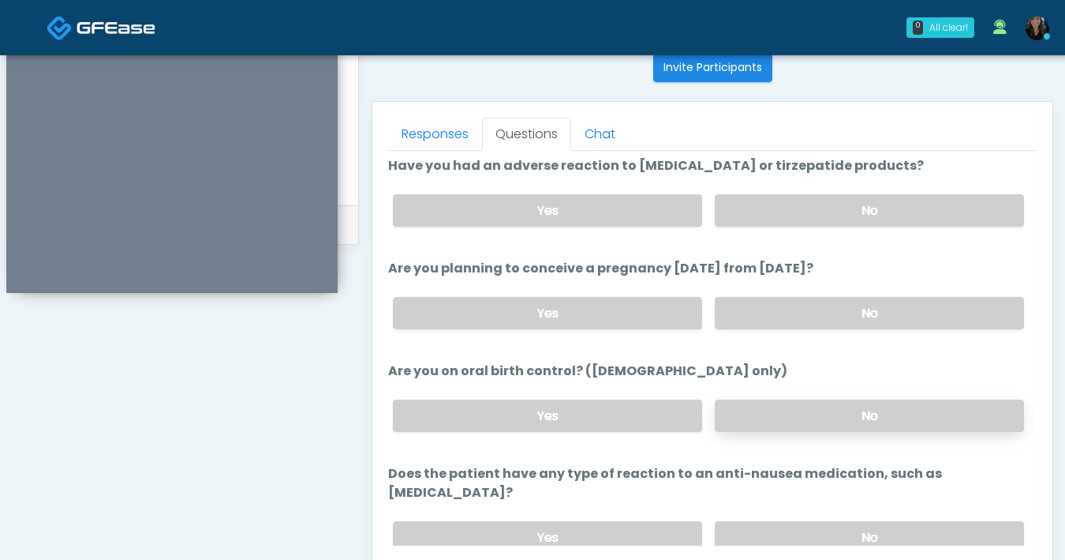
scroll to position [845, 0]
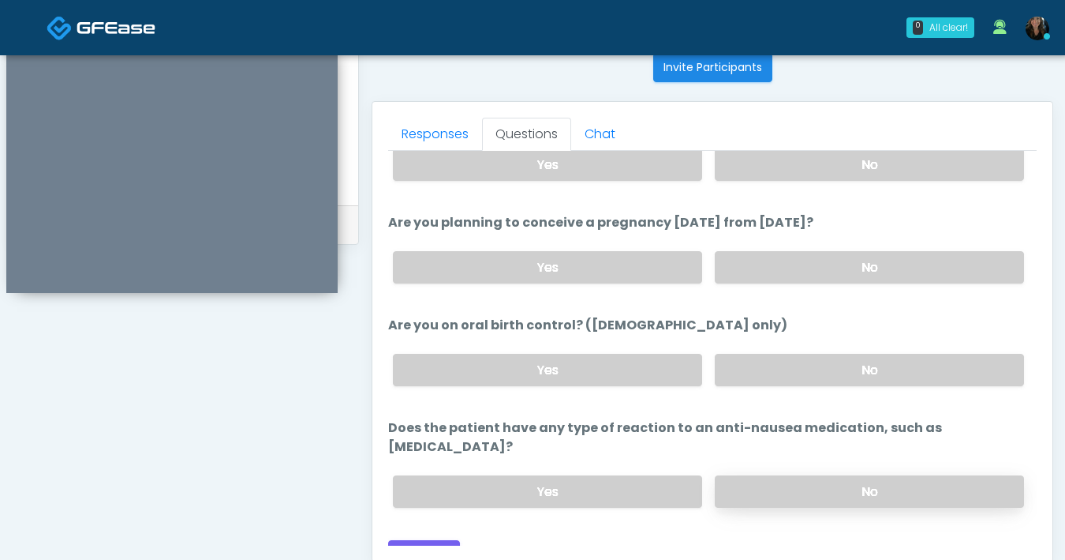
click at [836, 475] on label "No" at bounding box center [869, 491] width 309 height 32
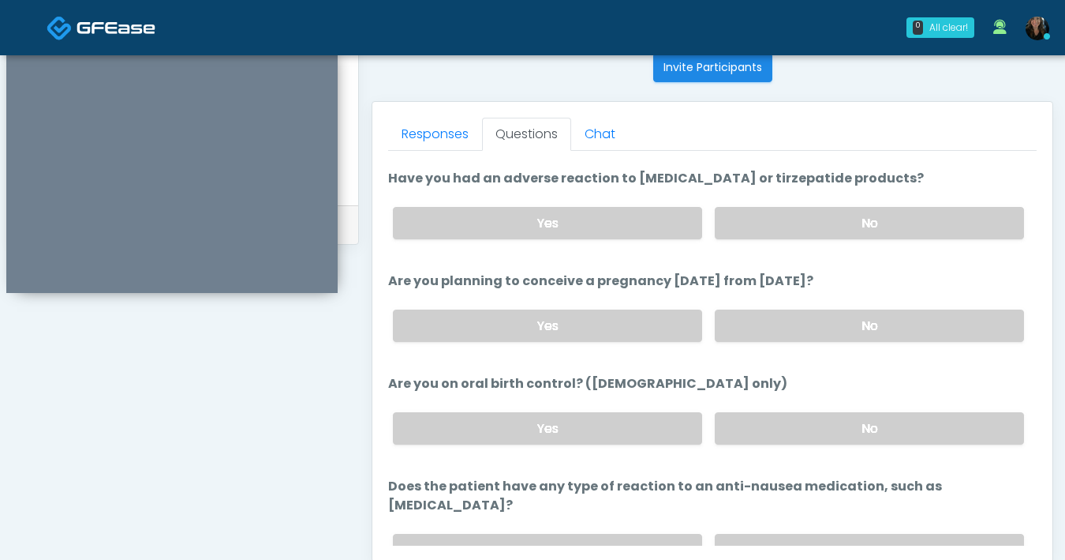
scroll to position [760, 0]
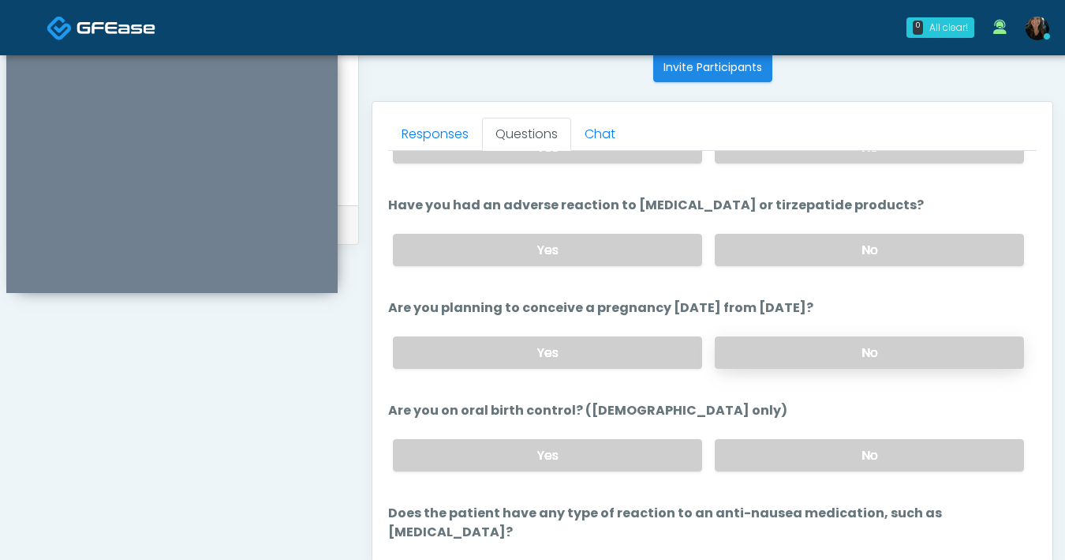
click at [867, 352] on label "No" at bounding box center [869, 352] width 309 height 32
click at [871, 459] on label "No" at bounding box center [869, 455] width 309 height 32
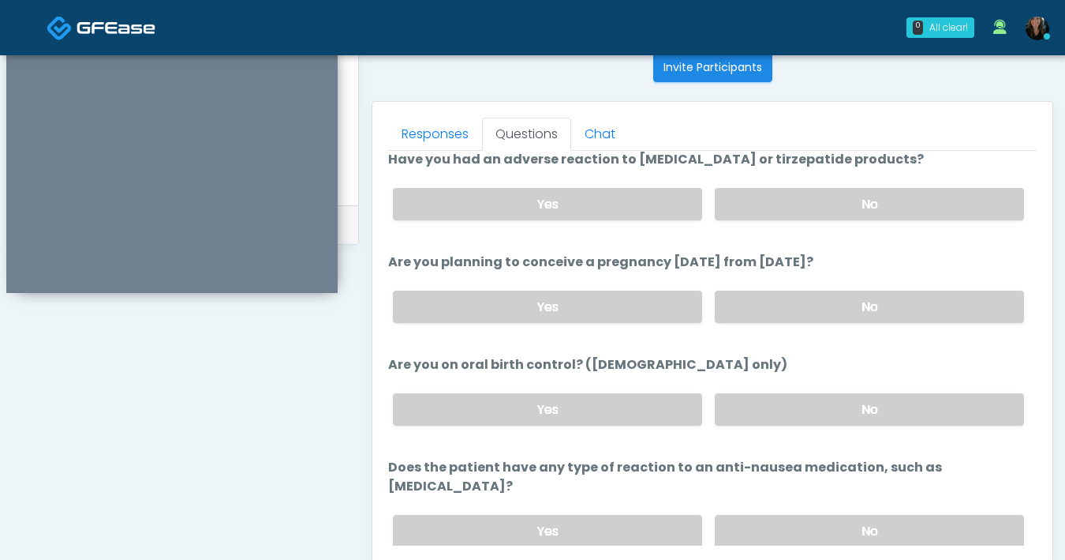
scroll to position [845, 0]
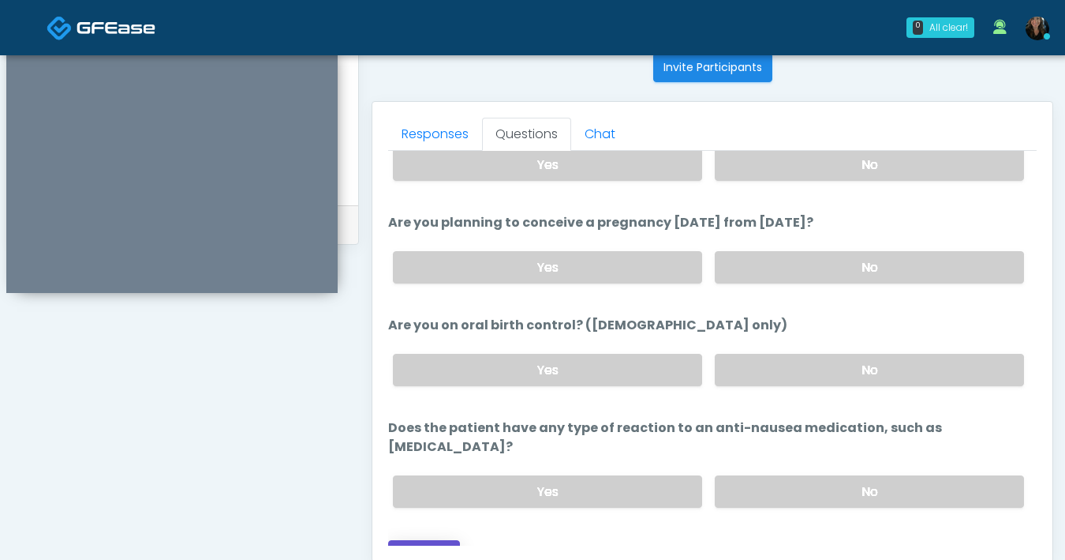
click at [420, 540] on button "Continue" at bounding box center [424, 554] width 72 height 29
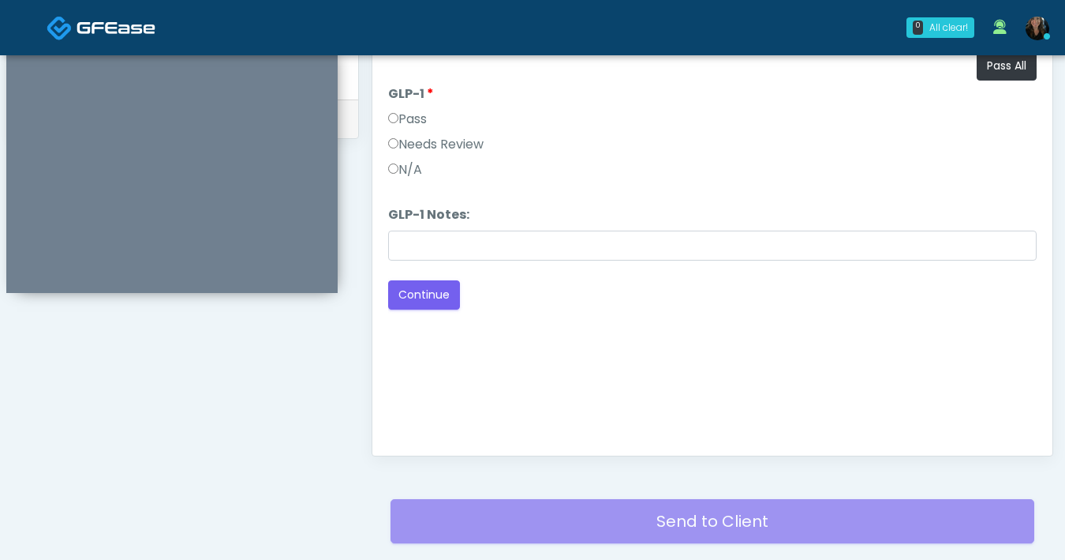
scroll to position [546, 0]
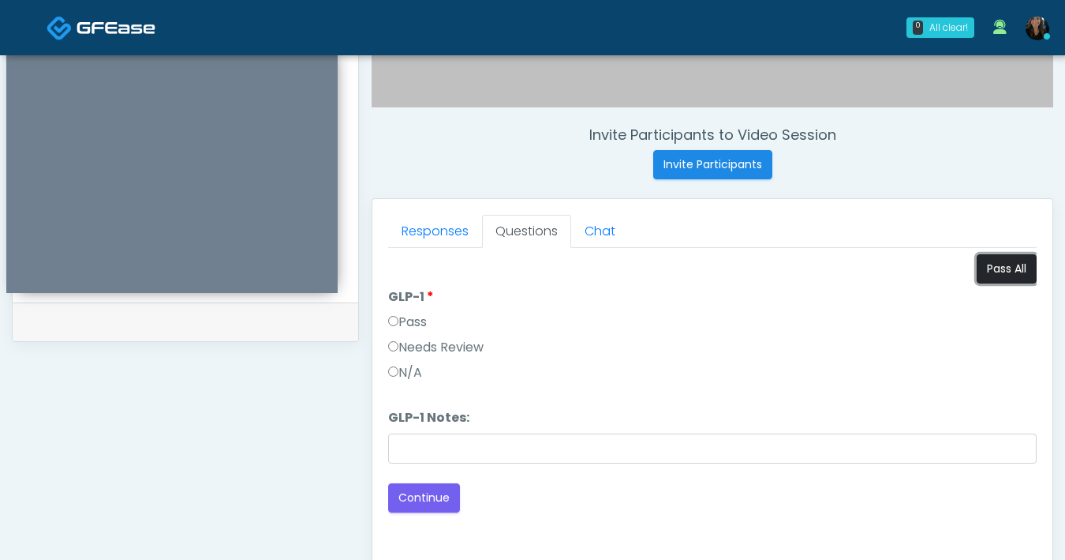
click at [1007, 275] on button "Pass All" at bounding box center [1007, 268] width 60 height 29
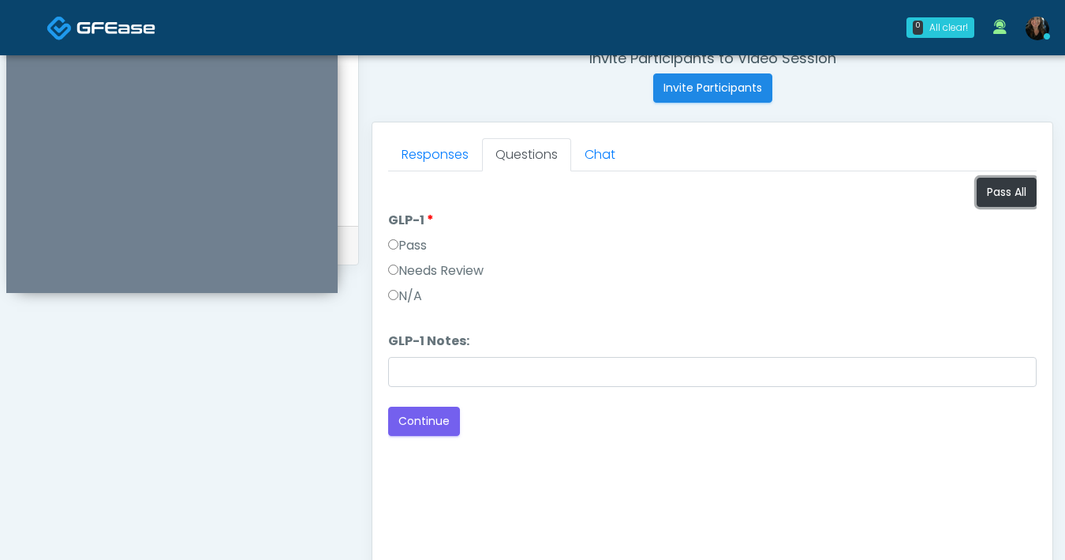
scroll to position [818, 0]
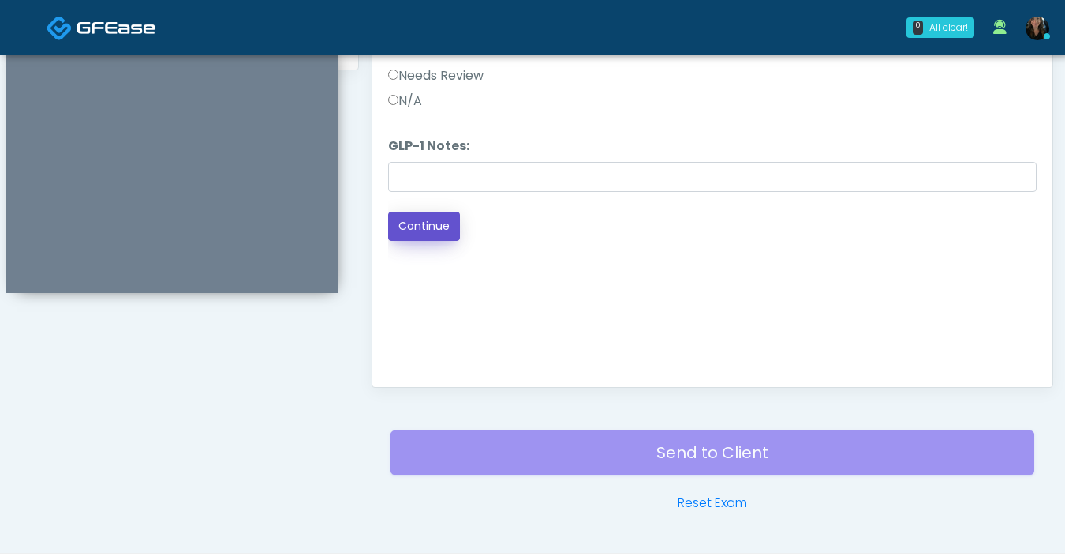
click at [423, 231] on button "Continue" at bounding box center [424, 226] width 72 height 29
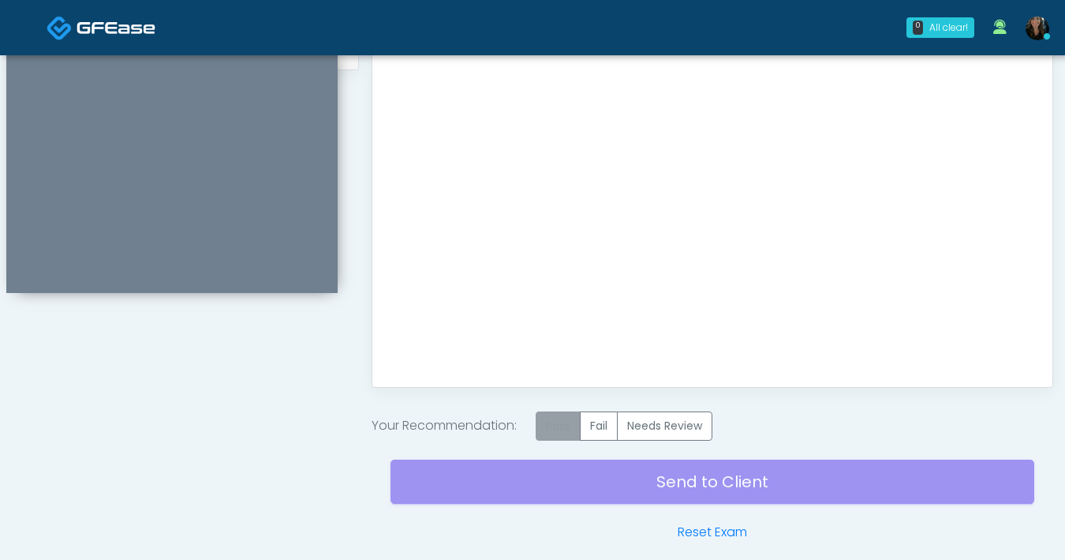
click at [570, 432] on label "Pass" at bounding box center [558, 425] width 45 height 29
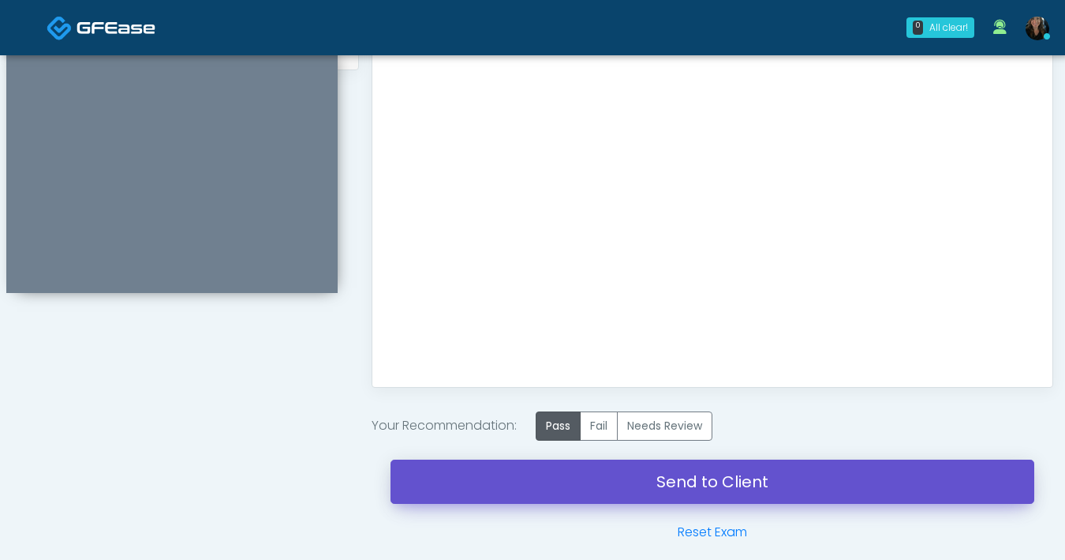
click at [658, 488] on link "Send to Client" at bounding box center [713, 481] width 644 height 44
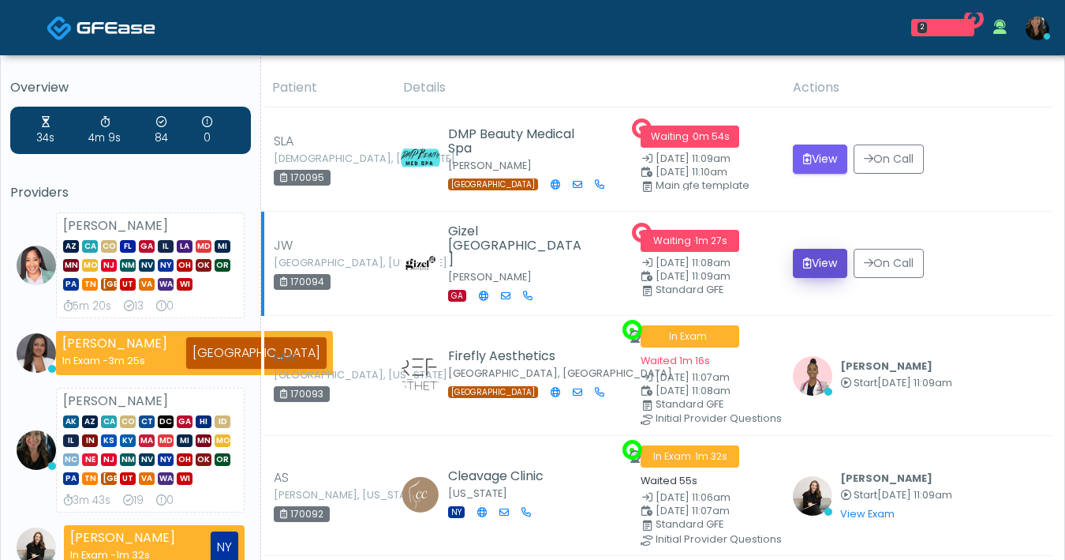
click at [806, 268] on icon "submit" at bounding box center [807, 262] width 9 height 11
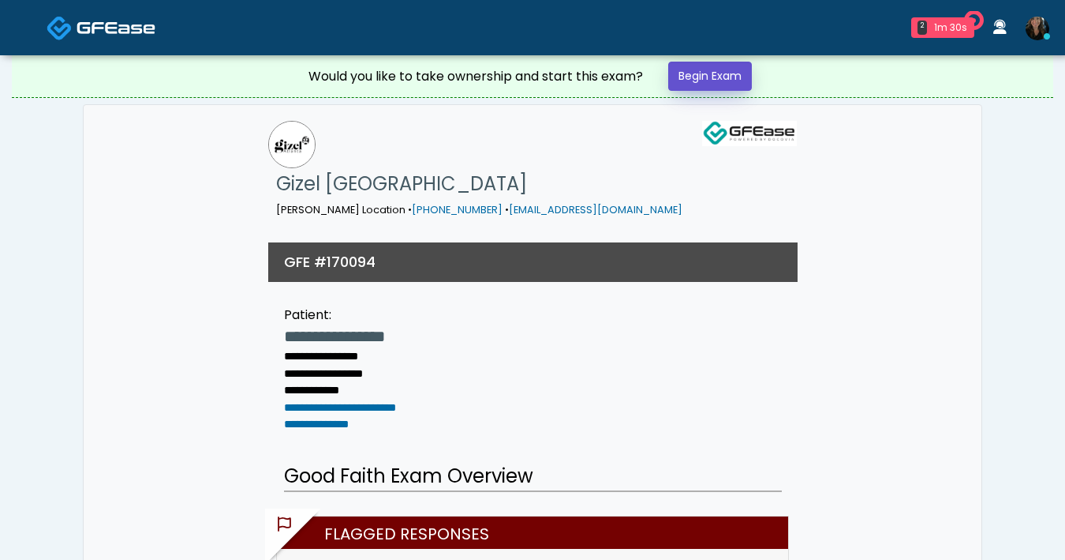
click at [691, 77] on link "Begin Exam" at bounding box center [710, 76] width 84 height 29
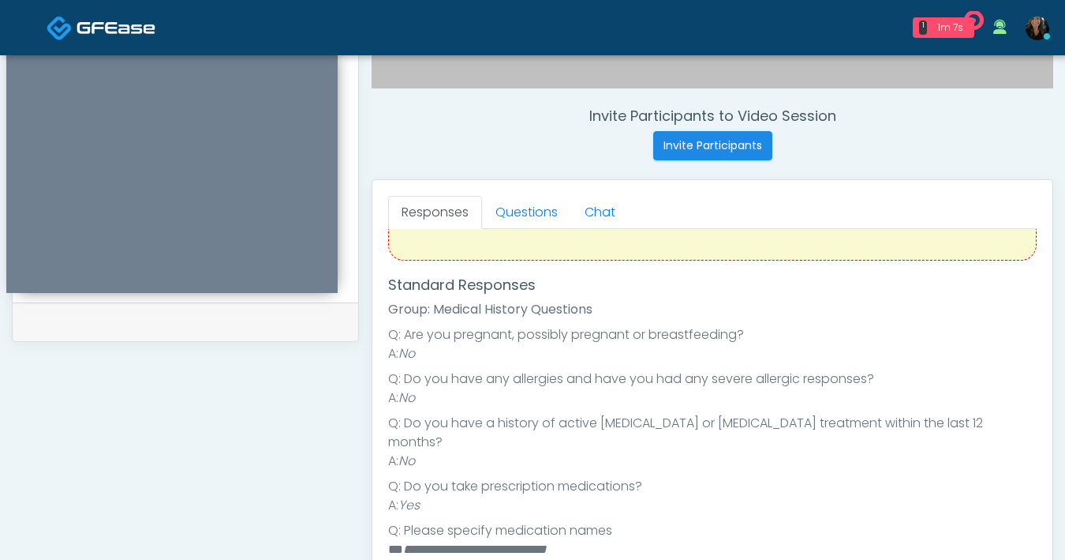
scroll to position [211, 0]
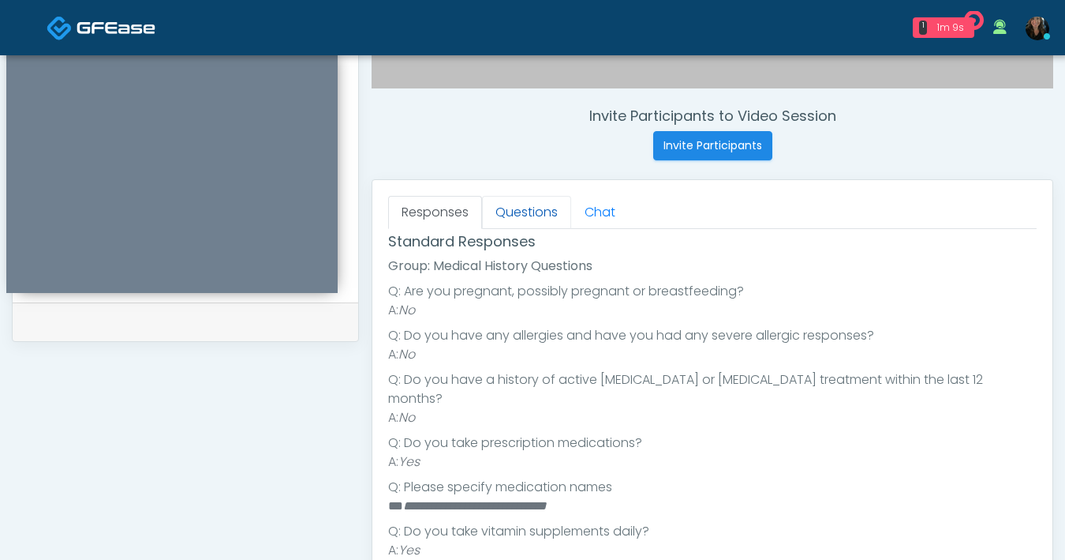
click at [519, 205] on link "Questions" at bounding box center [526, 212] width 89 height 33
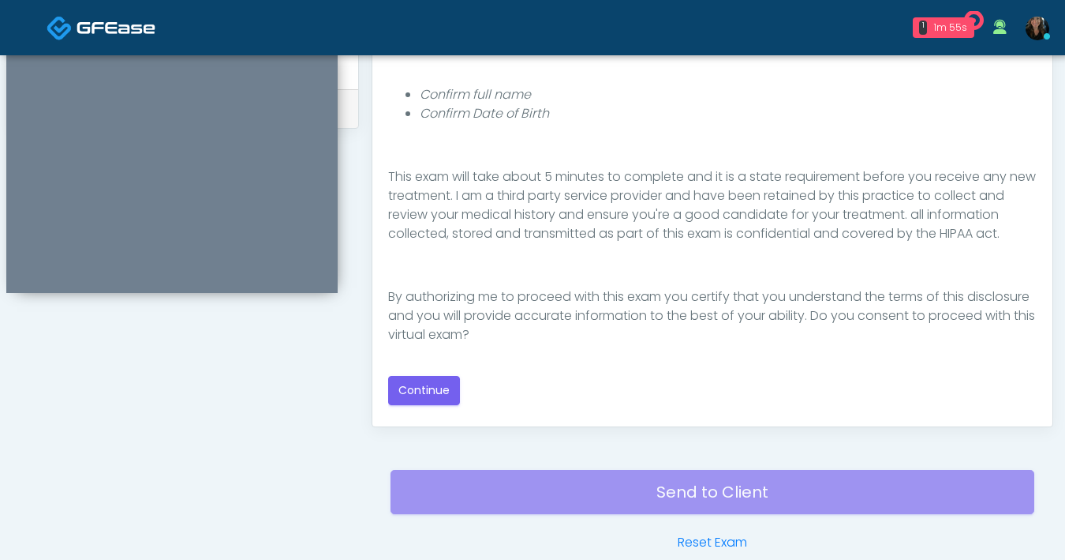
scroll to position [857, 0]
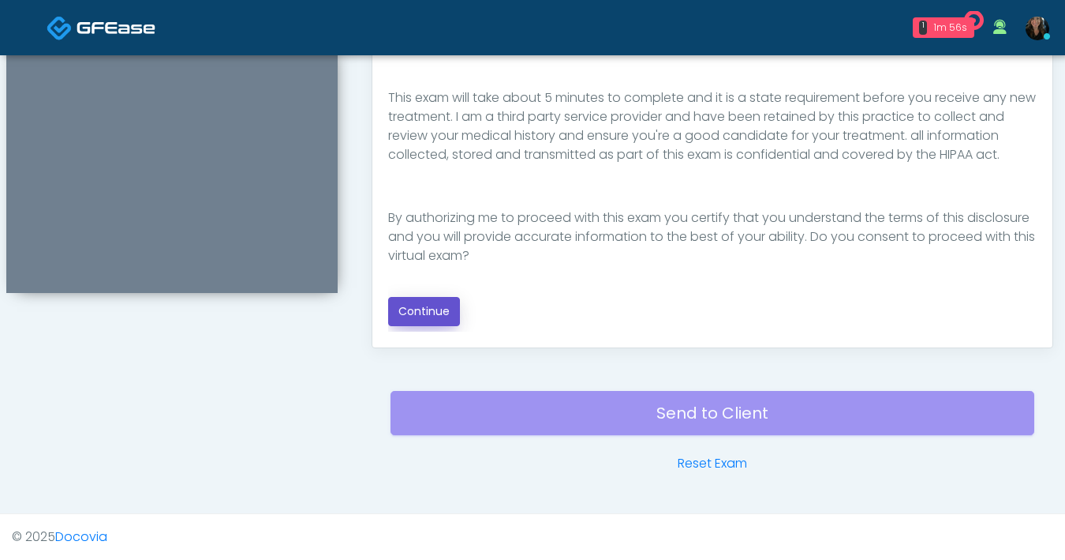
click at [444, 300] on button "Continue" at bounding box center [424, 311] width 72 height 29
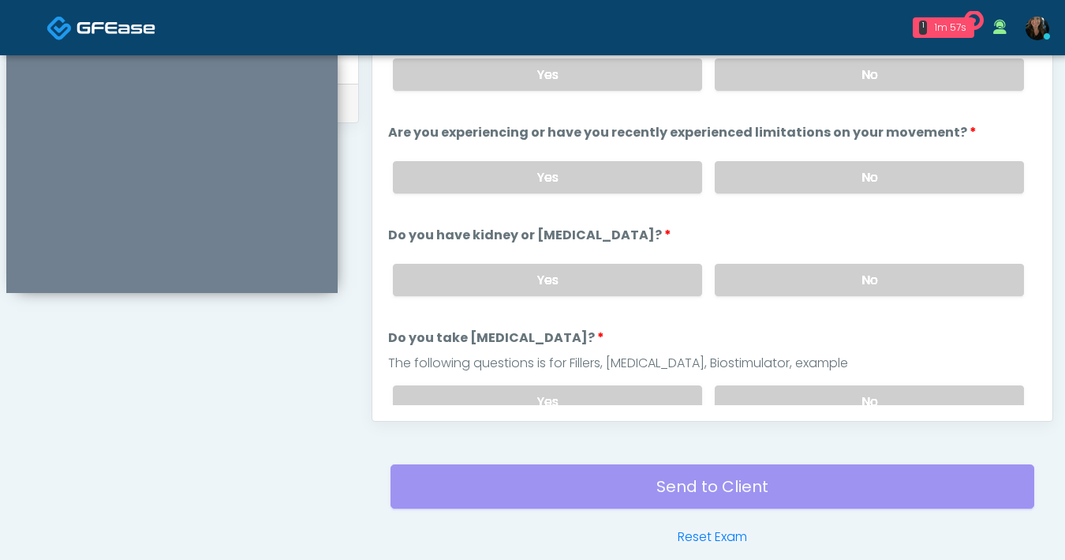
scroll to position [734, 0]
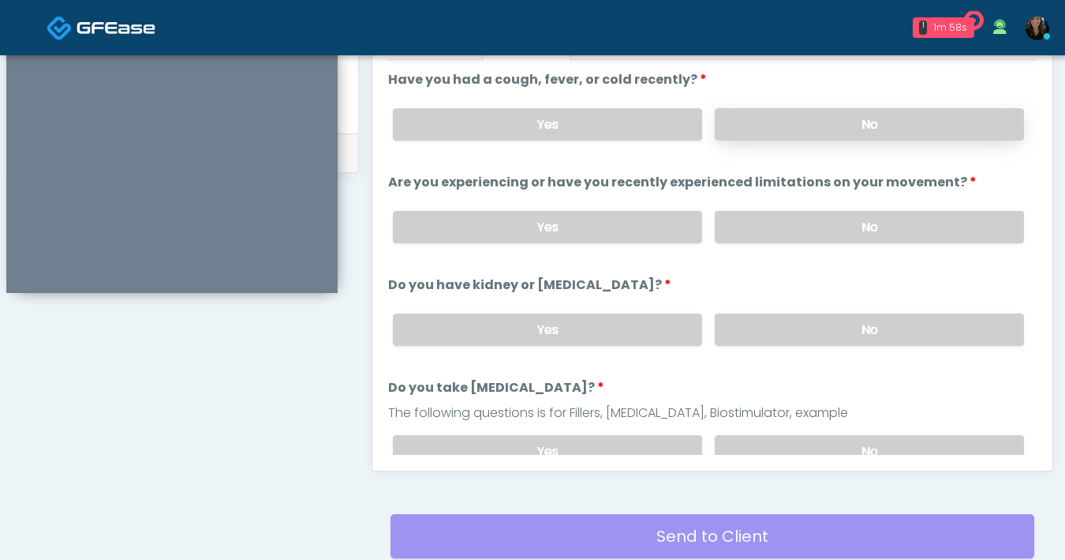
click at [801, 131] on label "No" at bounding box center [869, 124] width 309 height 32
click at [812, 223] on label "No" at bounding box center [869, 227] width 309 height 32
click at [824, 323] on label "No" at bounding box center [869, 329] width 309 height 32
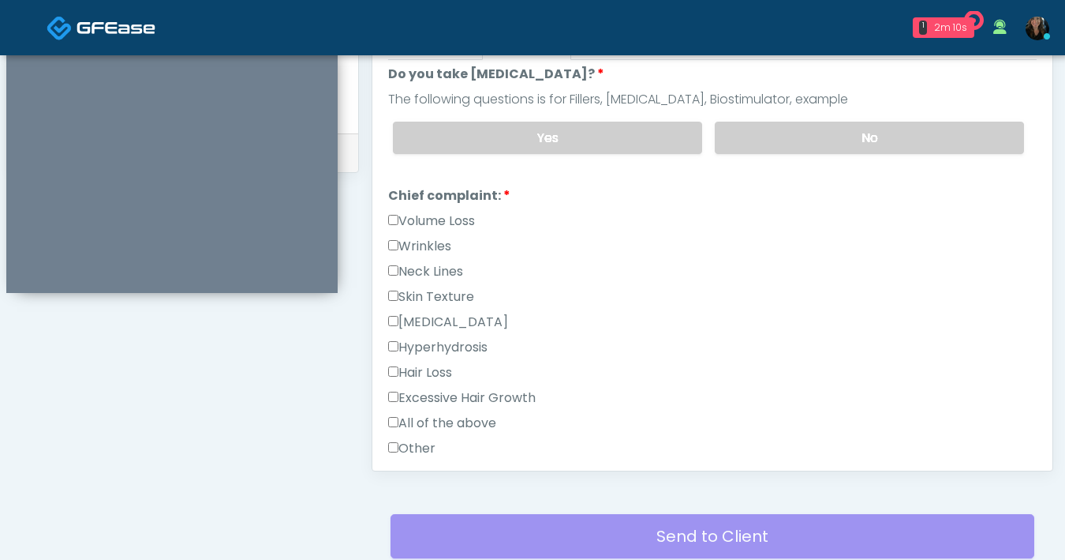
scroll to position [136, 0]
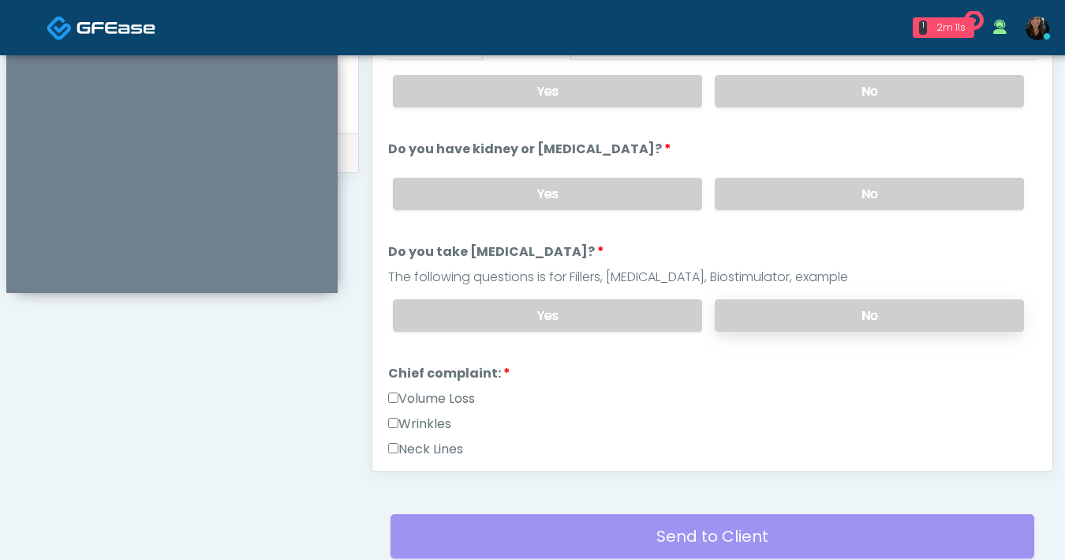
click at [842, 302] on label "No" at bounding box center [869, 315] width 309 height 32
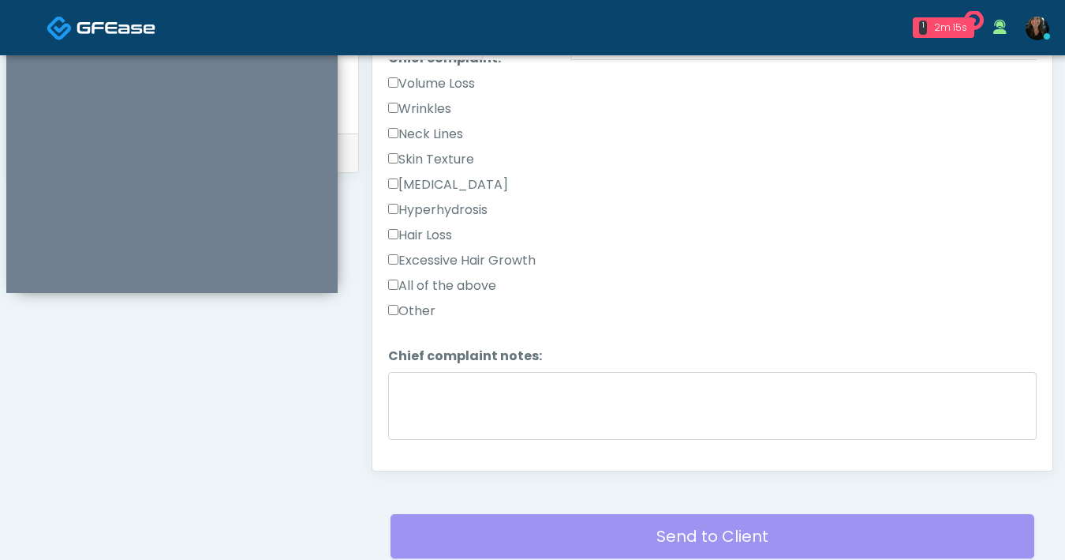
scroll to position [307, 0]
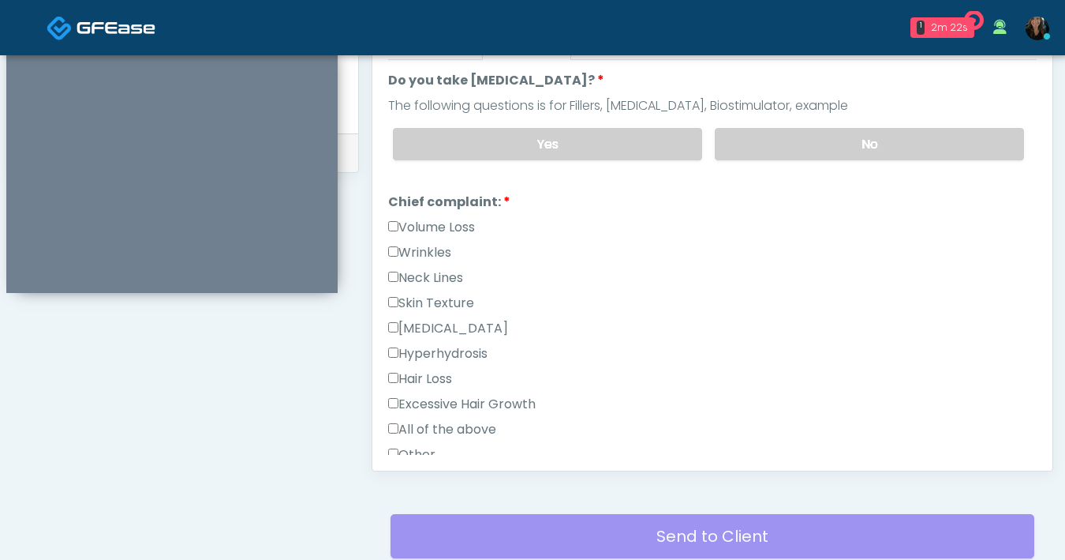
click at [392, 294] on label "Skin Texture" at bounding box center [431, 303] width 86 height 19
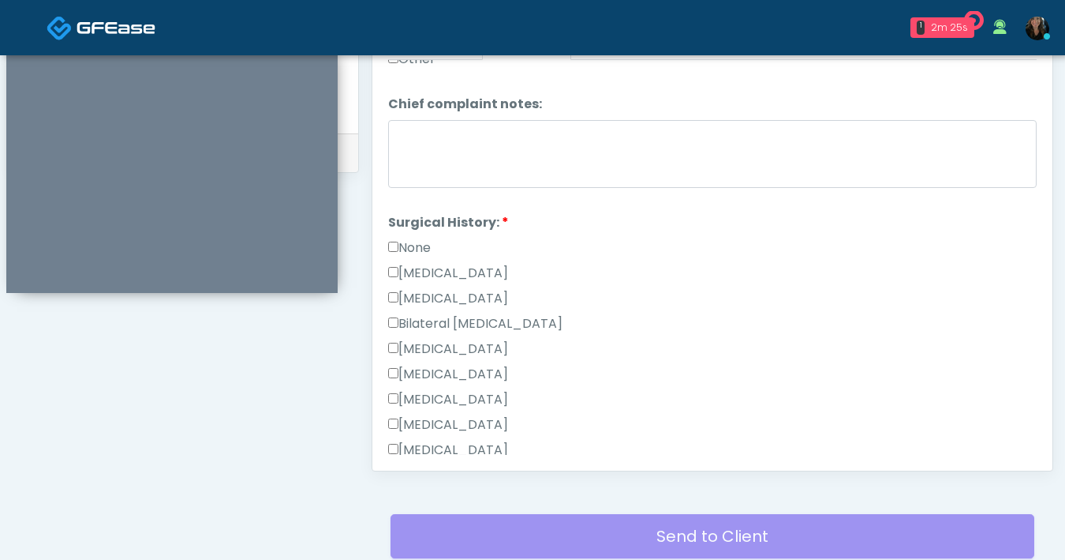
scroll to position [719, 0]
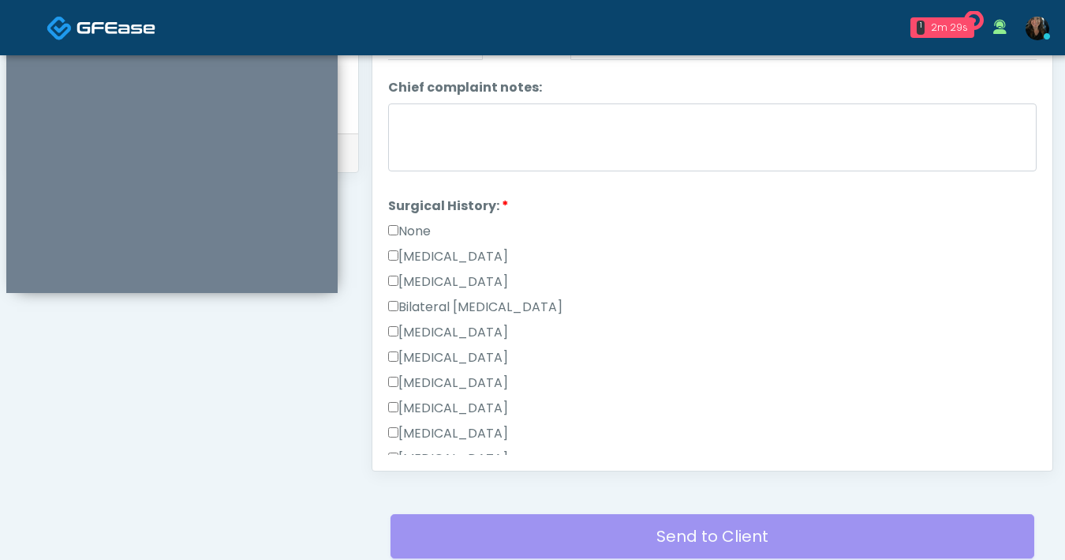
drag, startPoint x: 398, startPoint y: 226, endPoint x: 425, endPoint y: 223, distance: 27.0
click at [401, 227] on label "None" at bounding box center [409, 231] width 43 height 19
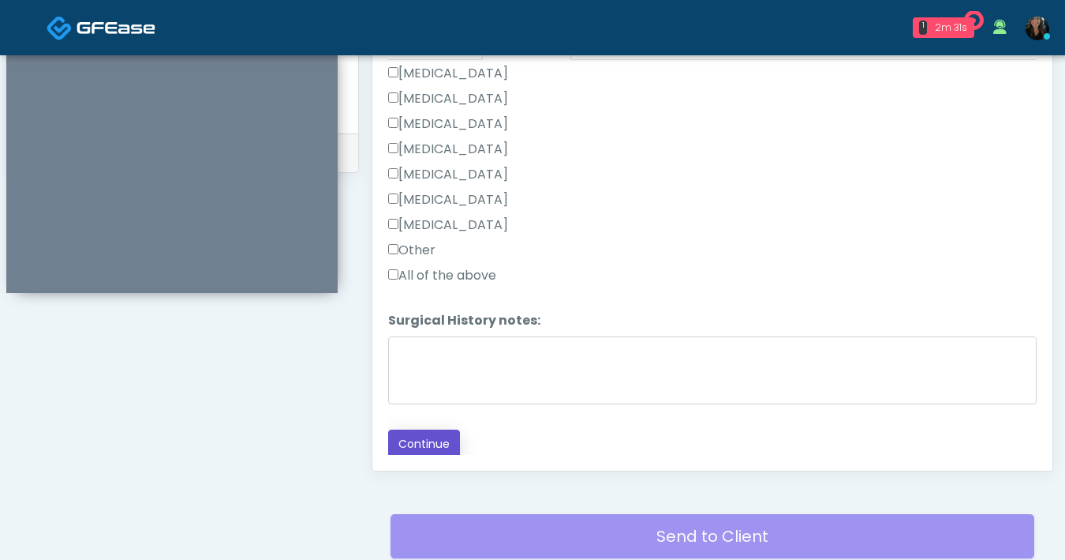
click at [425, 436] on button "Continue" at bounding box center [424, 443] width 72 height 29
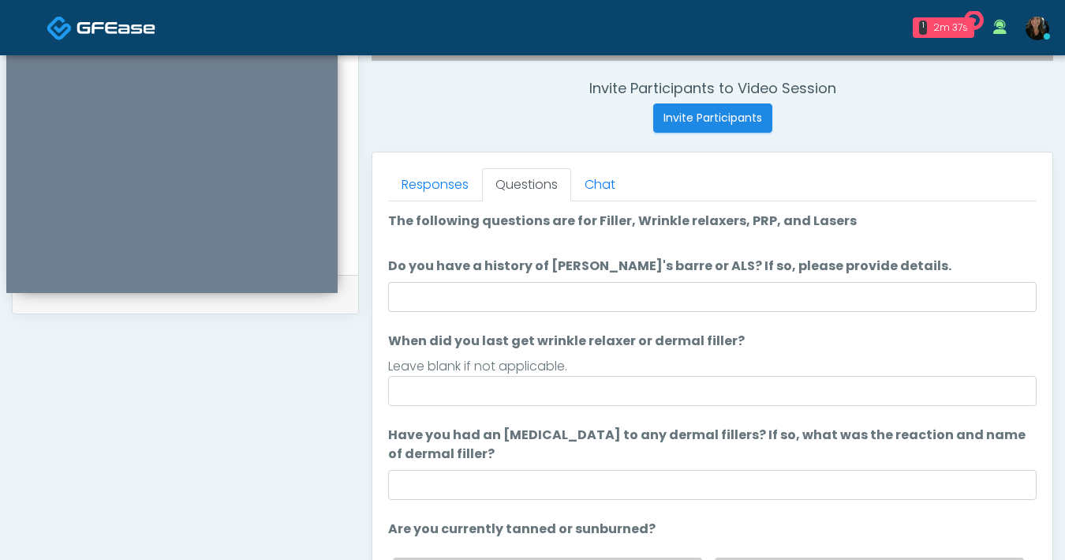
scroll to position [593, 0]
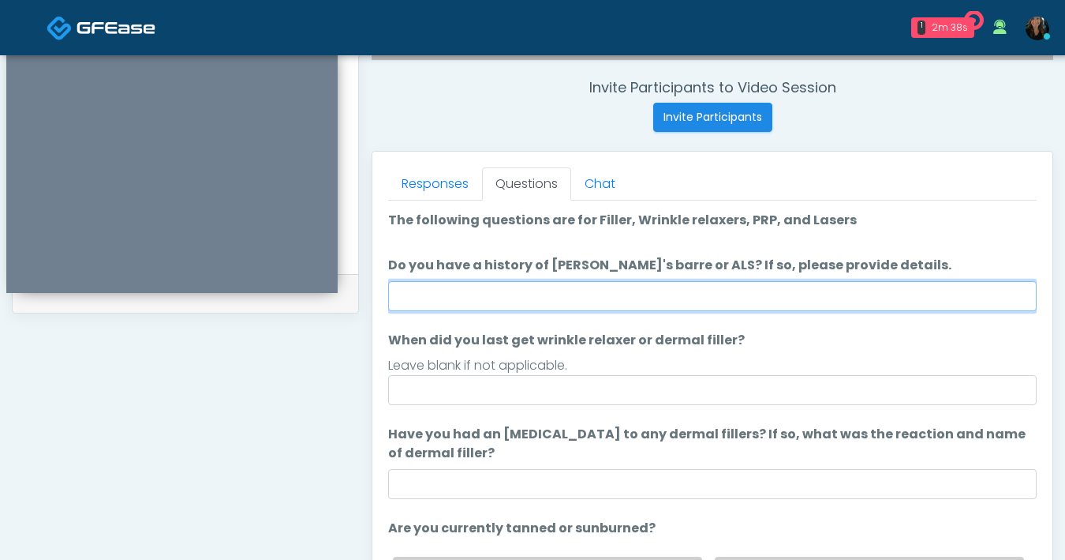
click at [805, 308] on input "Do you have a history of Guillain's barre or ALS? If so, please provide details." at bounding box center [712, 296] width 649 height 30
type input "**"
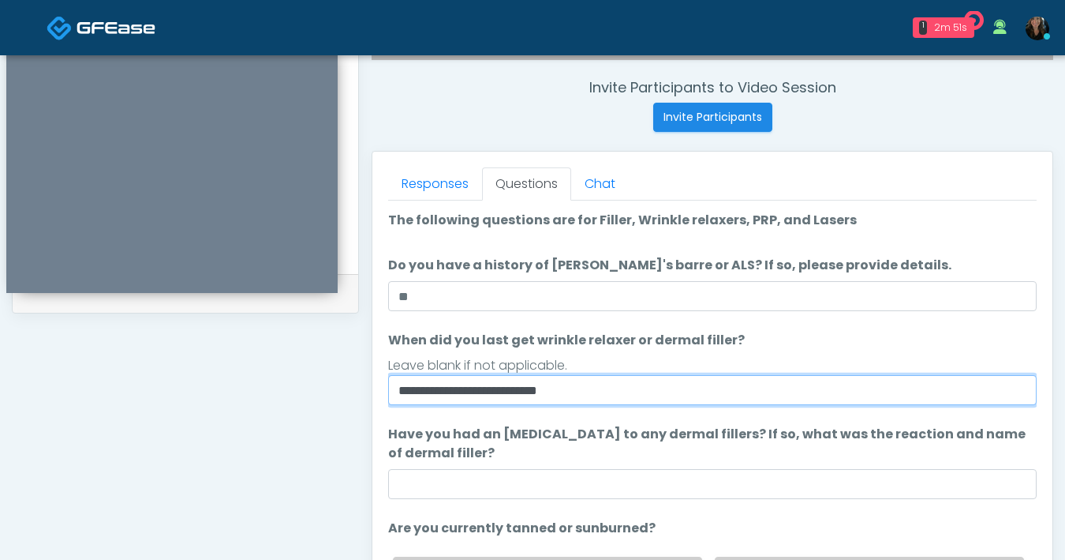
type input "**********"
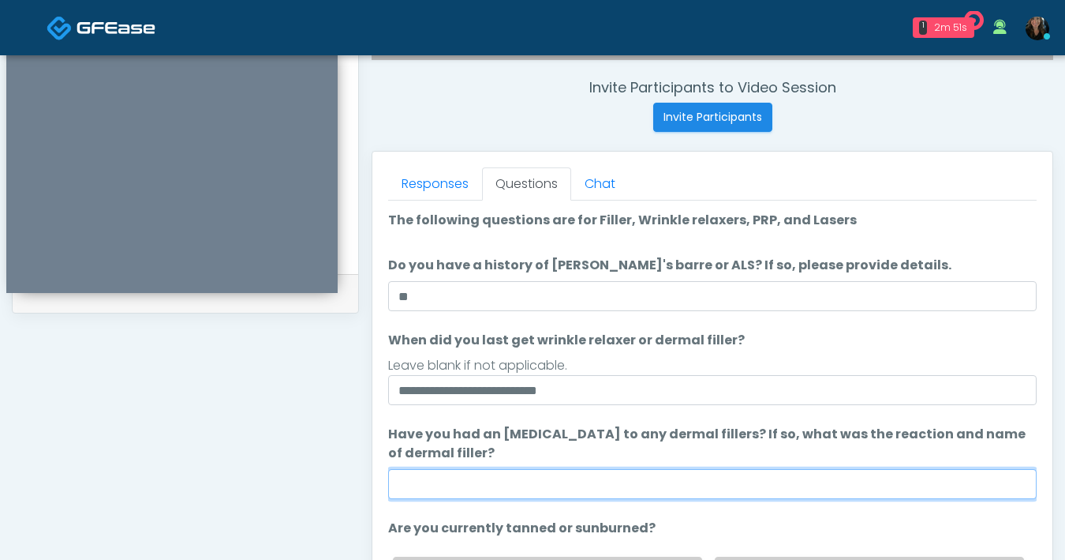
drag, startPoint x: 811, startPoint y: 478, endPoint x: 821, endPoint y: 485, distance: 11.4
click at [811, 478] on input "Have you had an [MEDICAL_DATA] to any dermal fillers? If so, what was the react…" at bounding box center [712, 484] width 649 height 30
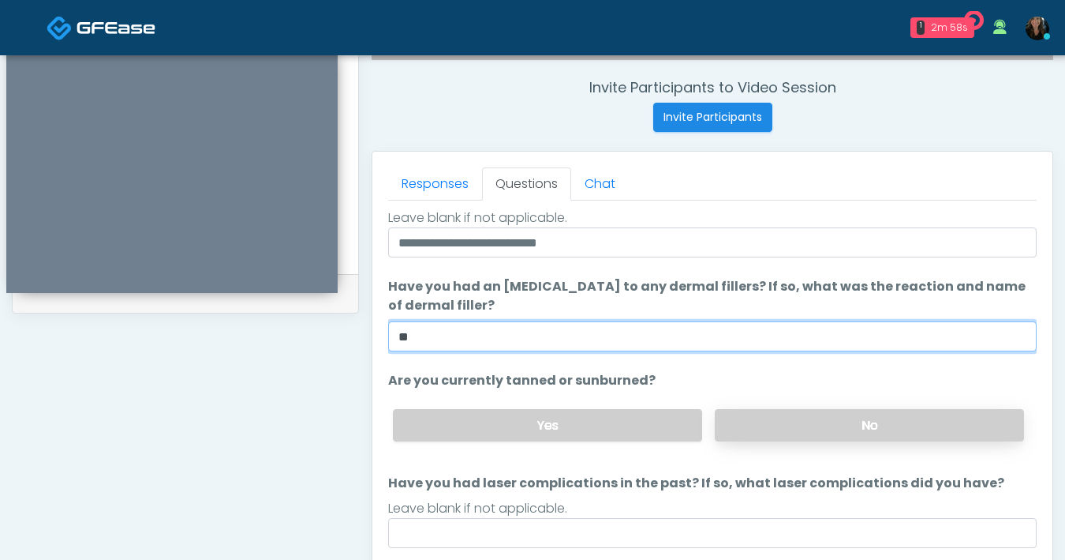
scroll to position [148, 0]
type input "**"
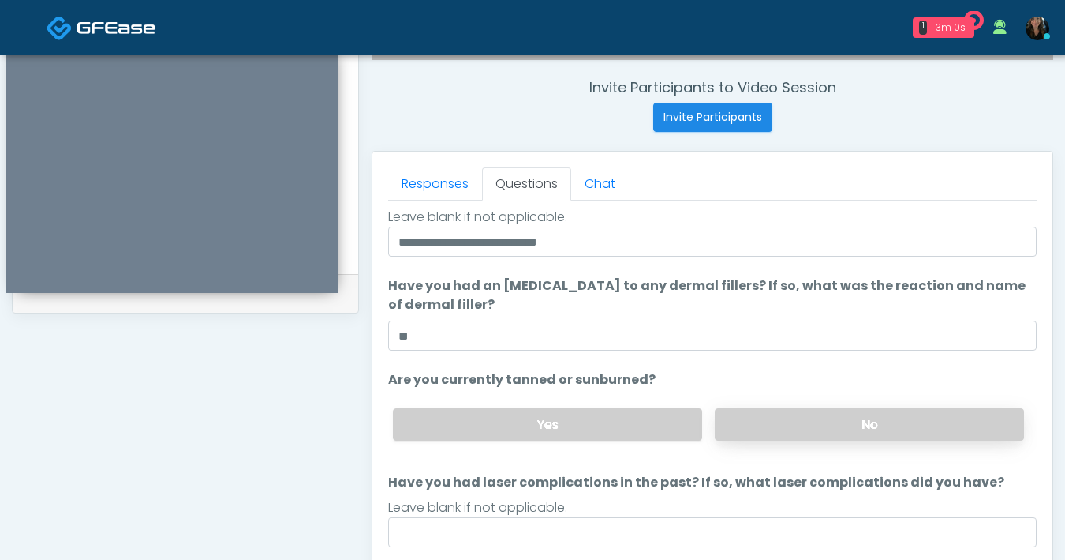
click at [747, 436] on label "No" at bounding box center [869, 424] width 309 height 32
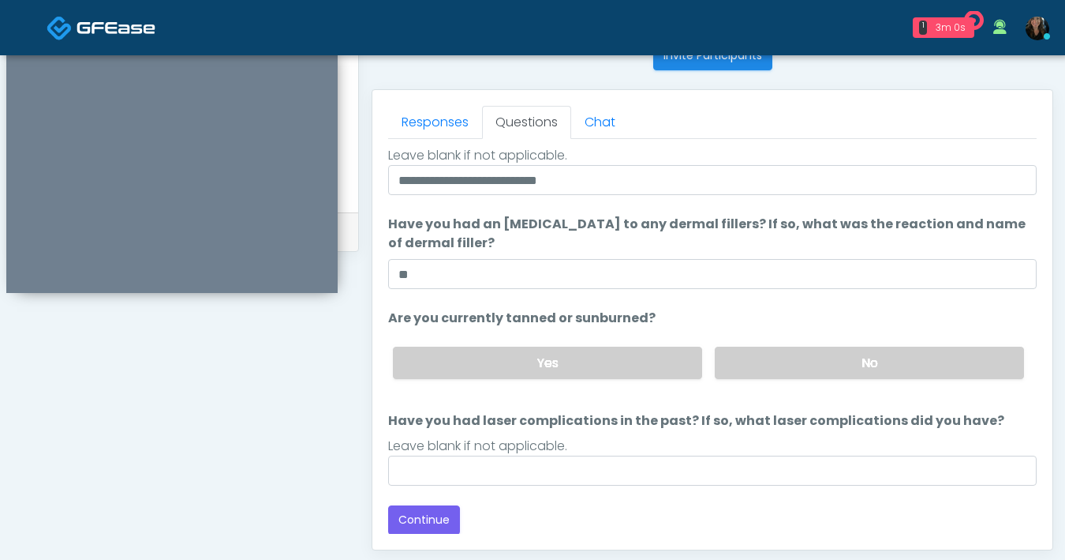
scroll to position [676, 0]
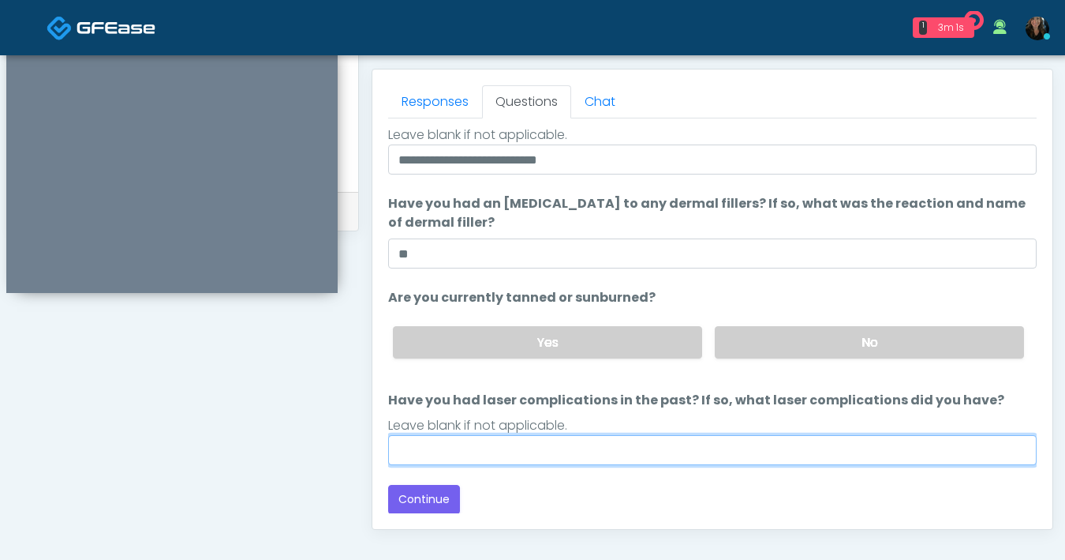
click at [690, 448] on input "Have you had laser complications in the past? If so, what laser complications d…" at bounding box center [712, 450] width 649 height 30
type input "**"
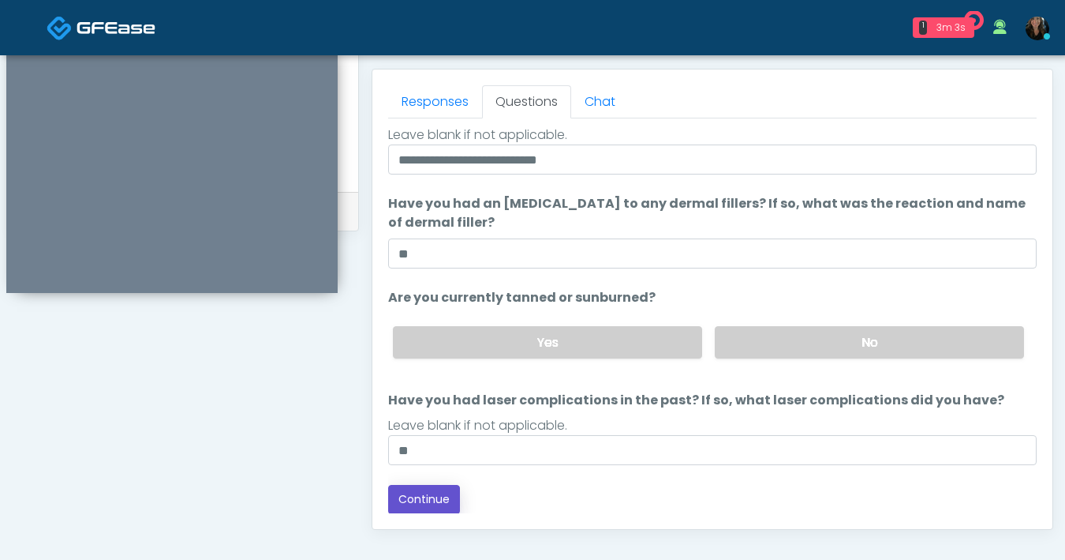
click at [429, 494] on button "Continue" at bounding box center [424, 499] width 72 height 29
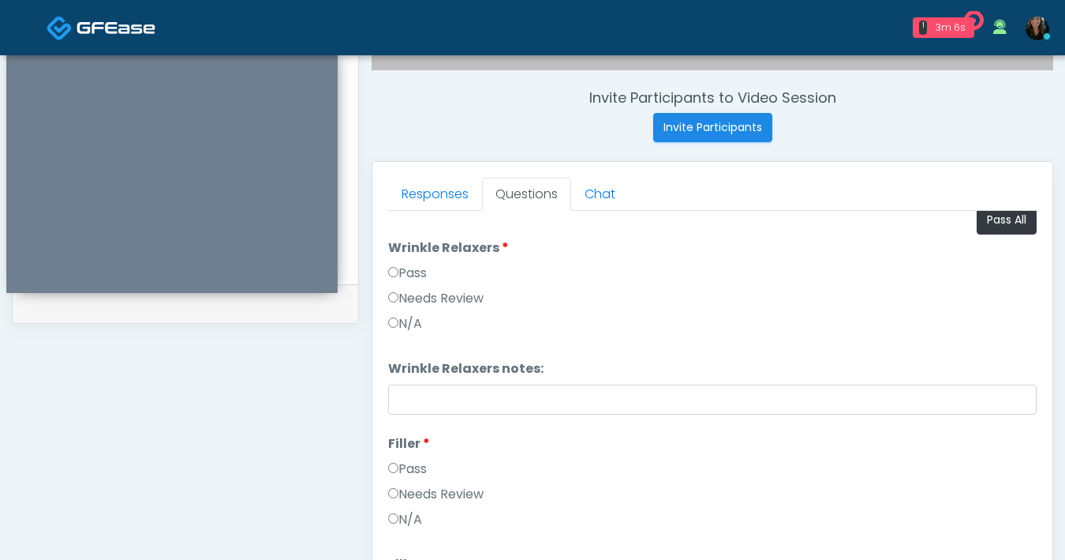
scroll to position [0, 0]
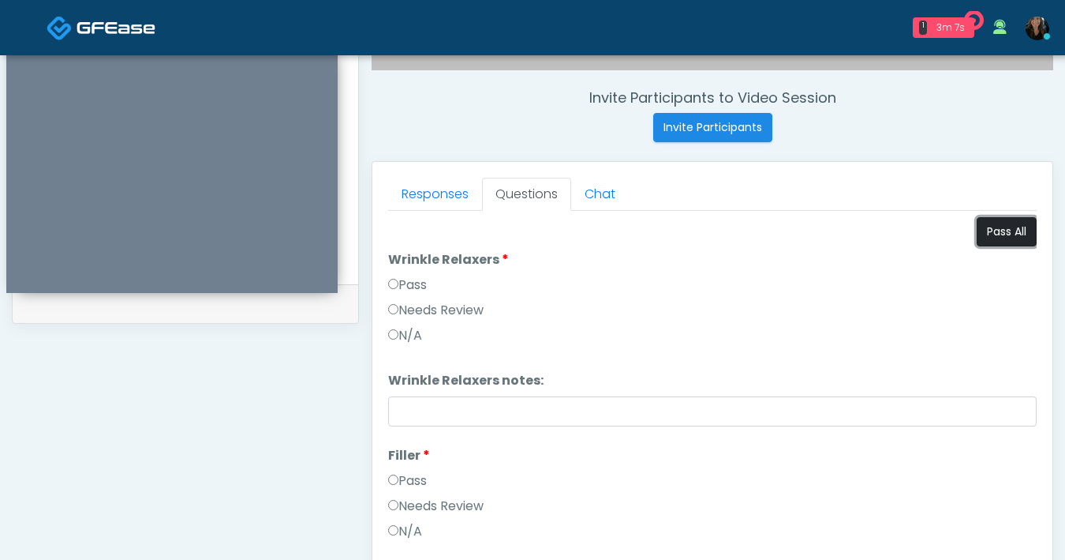
click at [1002, 238] on button "Pass All" at bounding box center [1007, 231] width 60 height 29
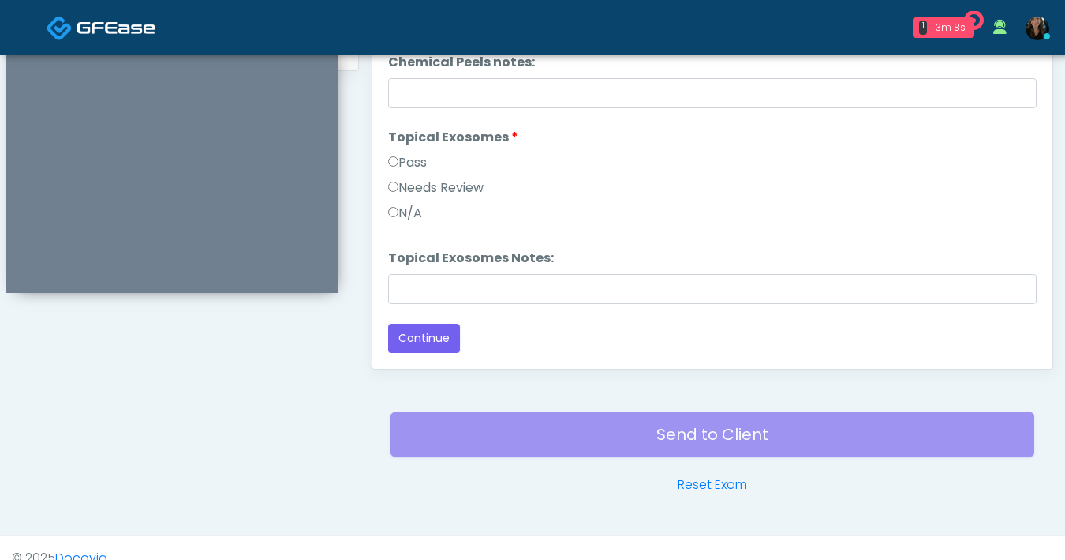
scroll to position [857, 0]
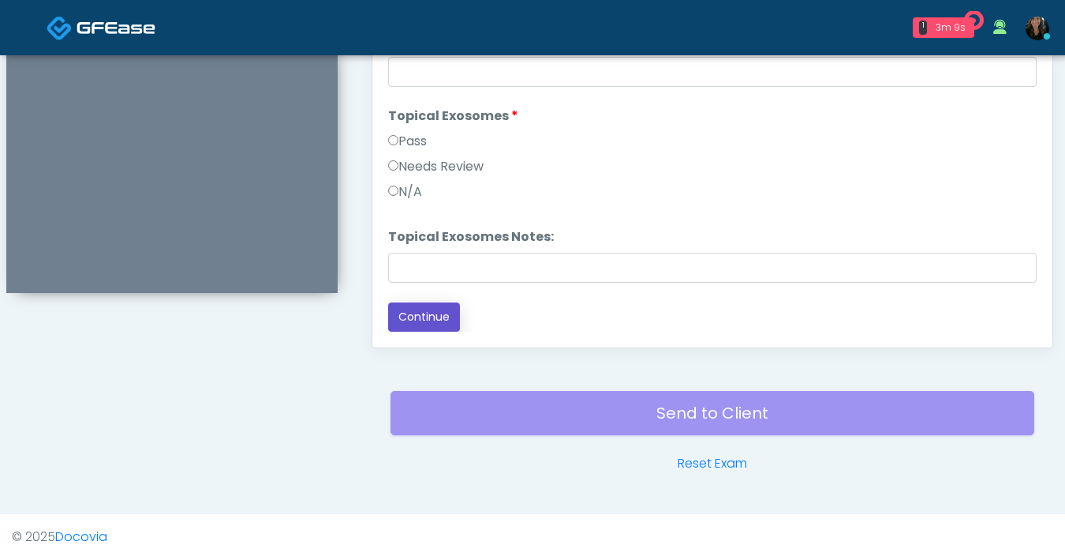
click at [432, 321] on button "Continue" at bounding box center [424, 316] width 72 height 29
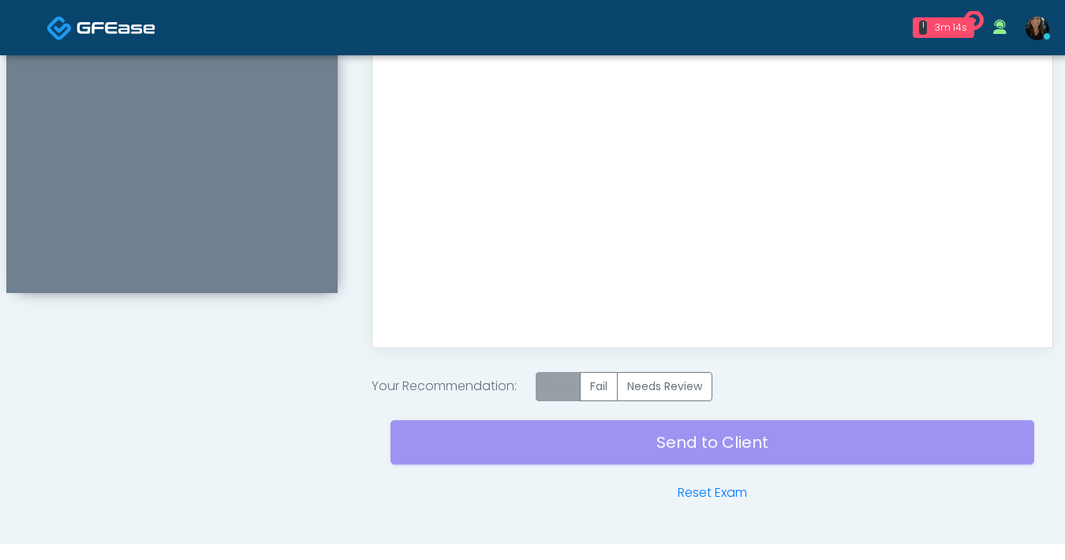
click at [567, 387] on label "Pass" at bounding box center [558, 386] width 45 height 29
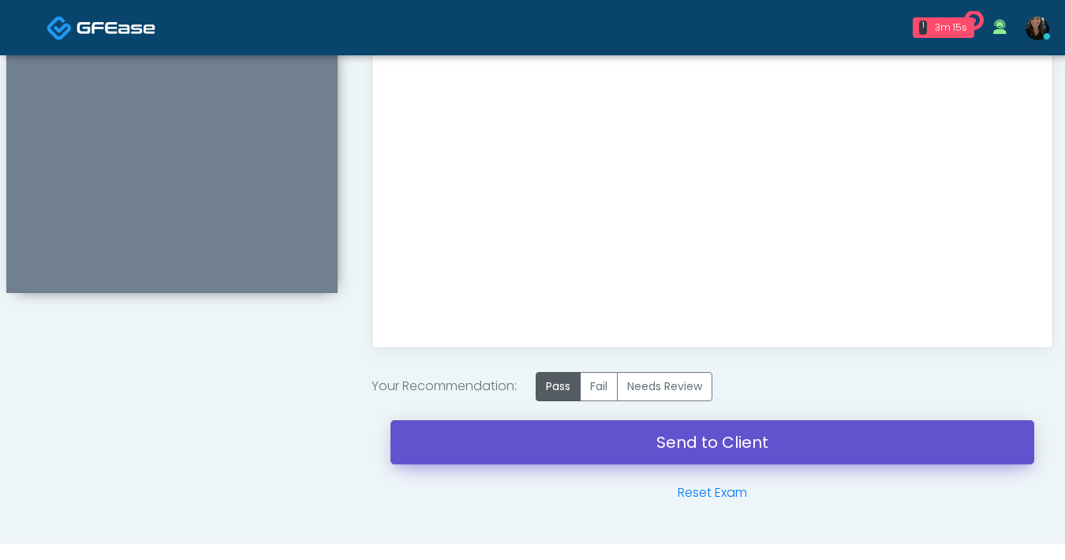
click at [651, 444] on link "Send to Client" at bounding box center [713, 442] width 644 height 44
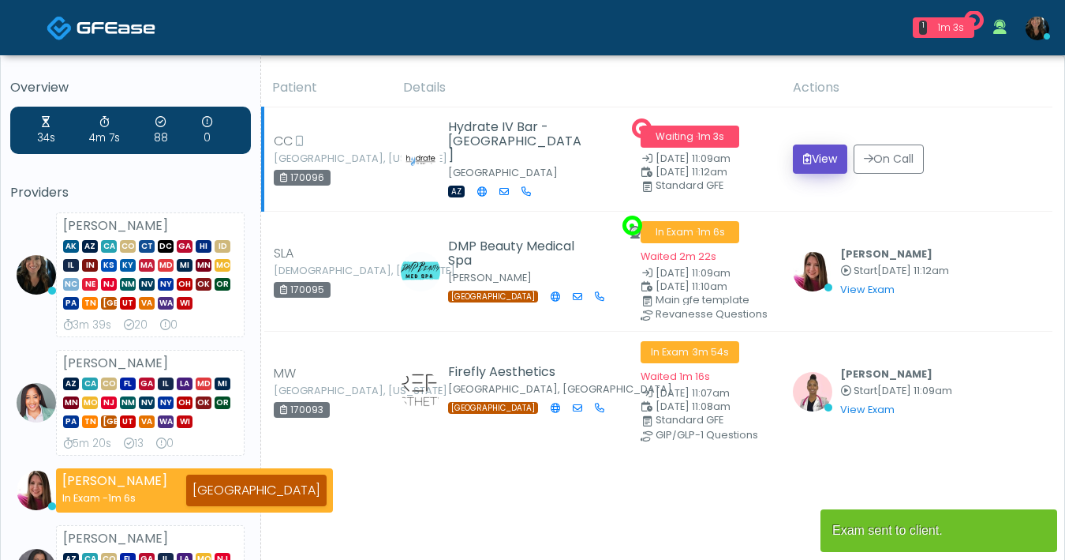
click at [814, 172] on button "View" at bounding box center [820, 158] width 54 height 29
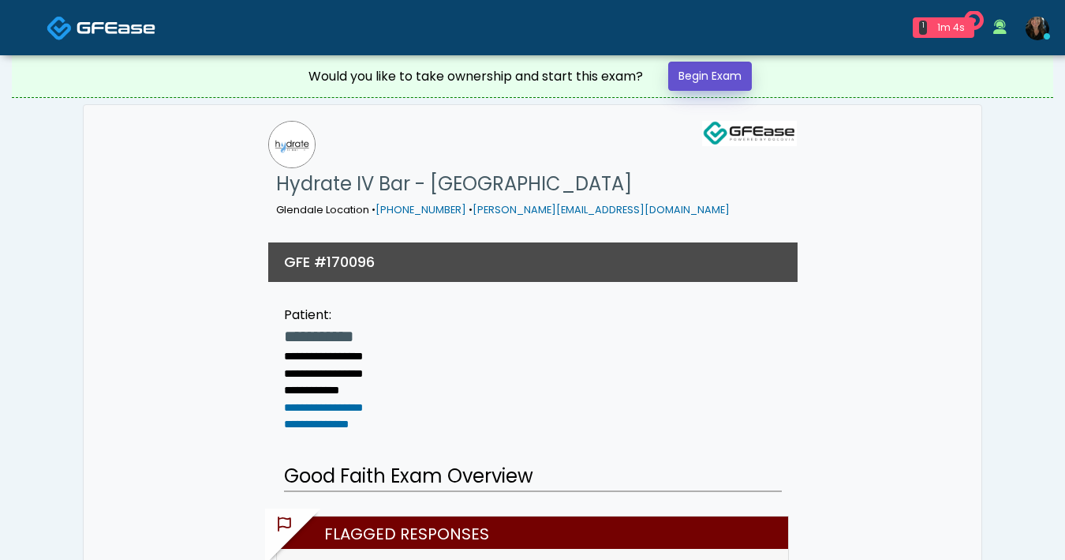
click at [713, 85] on link "Begin Exam" at bounding box center [710, 76] width 84 height 29
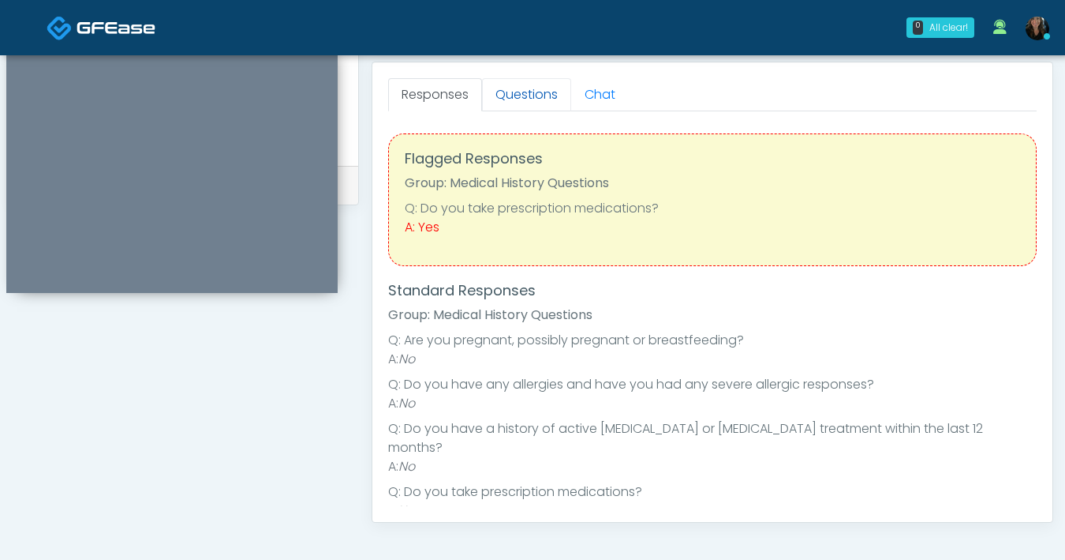
scroll to position [605, 0]
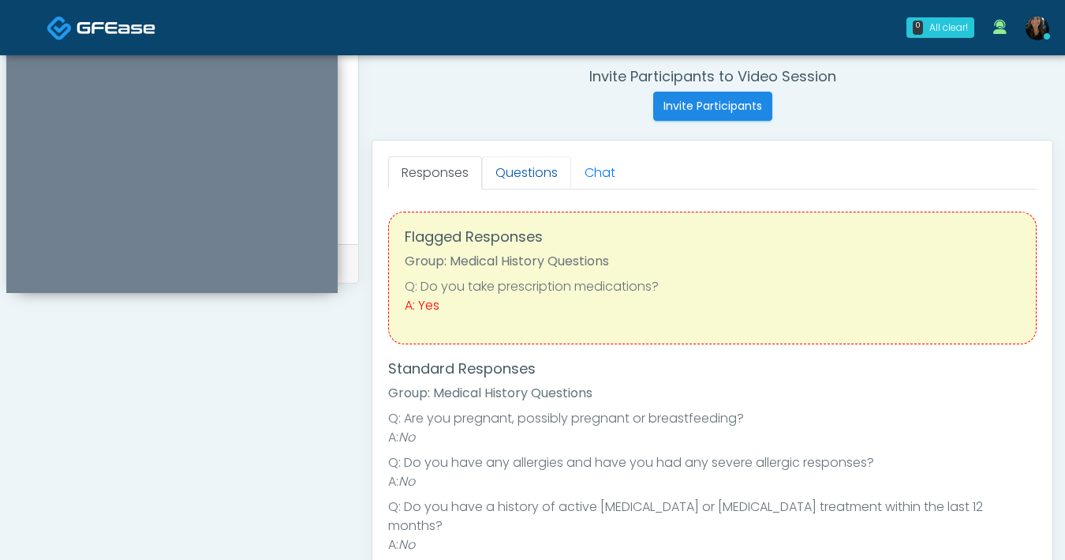
click at [525, 175] on link "Questions" at bounding box center [526, 172] width 89 height 33
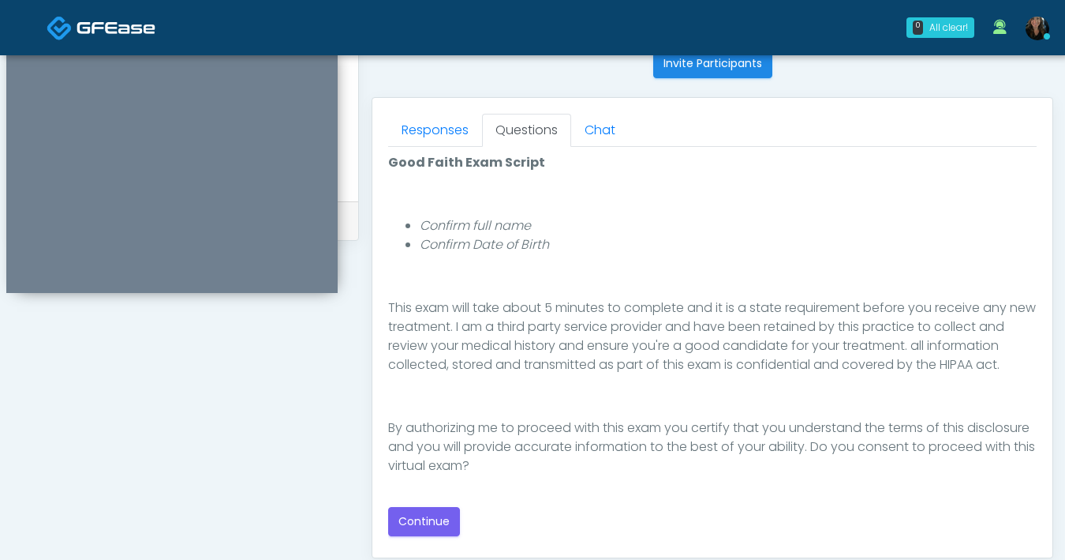
scroll to position [649, 0]
click at [518, 495] on div "Good Faith Exam Script Good Faith Exam Script INTRODUCTION Hello, my name is un…" at bounding box center [712, 343] width 649 height 383
click at [418, 524] on button "Continue" at bounding box center [424, 519] width 72 height 29
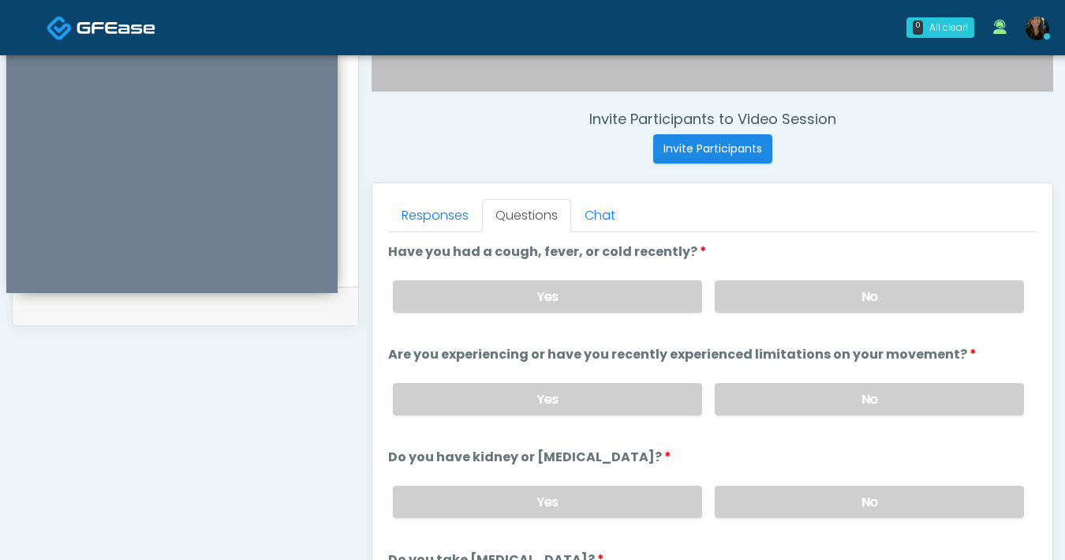
scroll to position [499, 0]
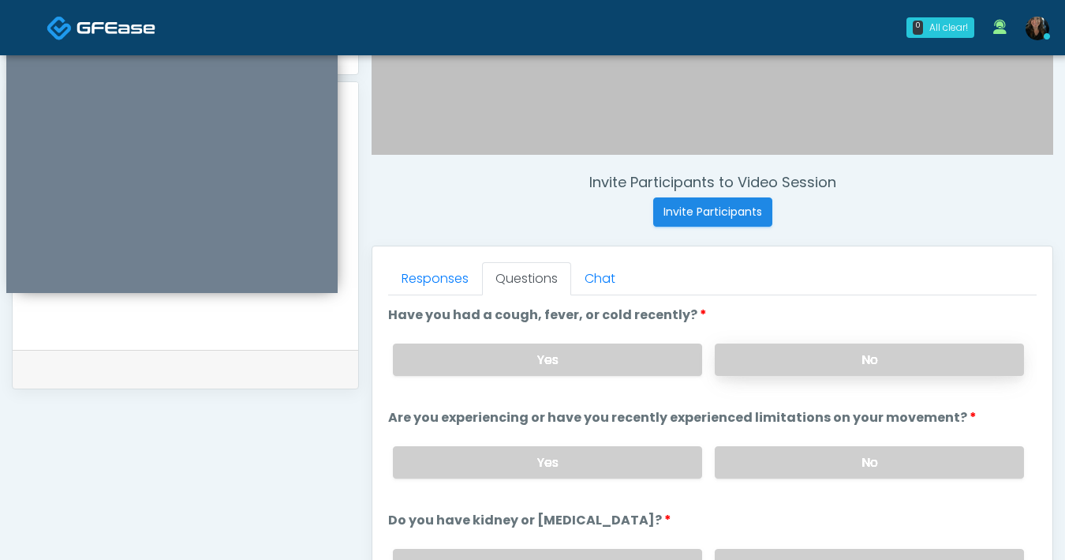
click at [769, 368] on label "No" at bounding box center [869, 359] width 309 height 32
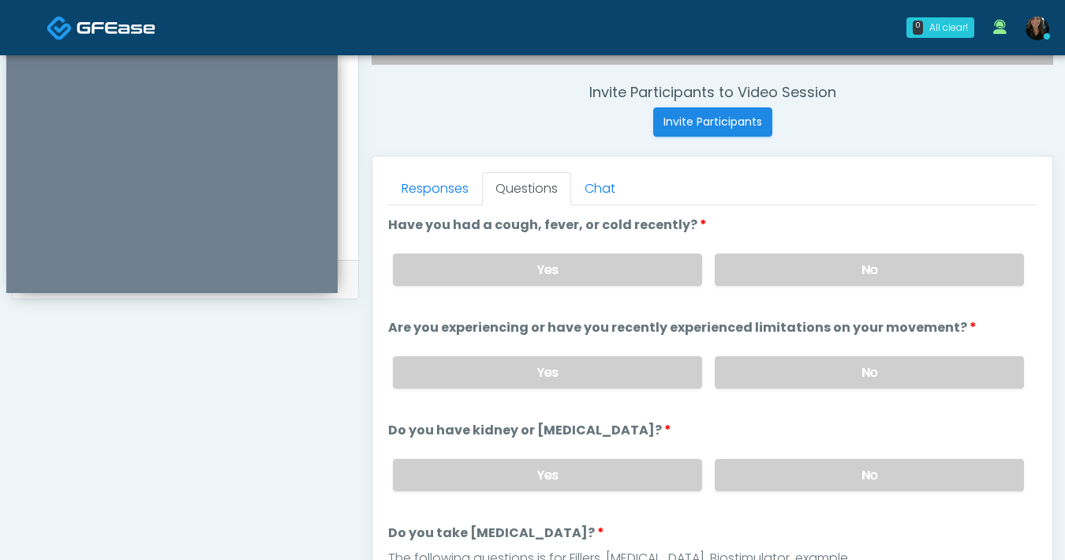
scroll to position [590, 0]
click at [845, 367] on label "No" at bounding box center [869, 371] width 309 height 32
click at [836, 482] on label "No" at bounding box center [869, 474] width 309 height 32
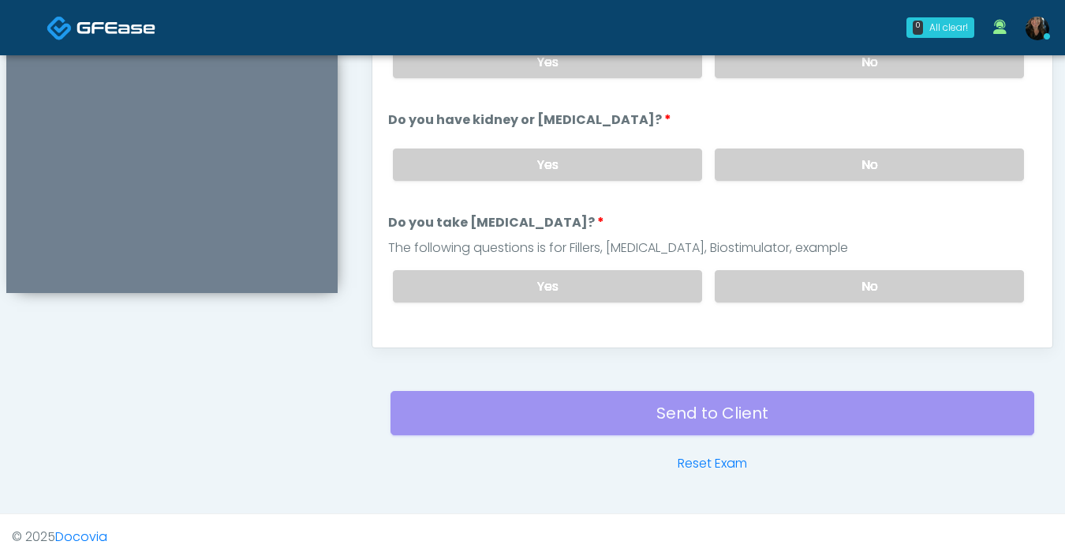
scroll to position [111, 0]
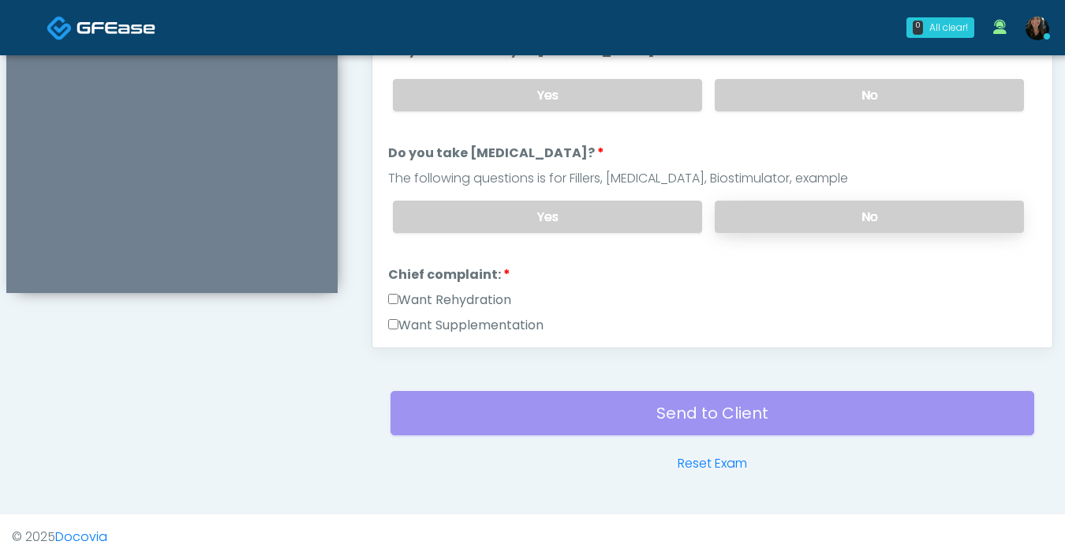
click at [865, 218] on label "No" at bounding box center [869, 216] width 309 height 32
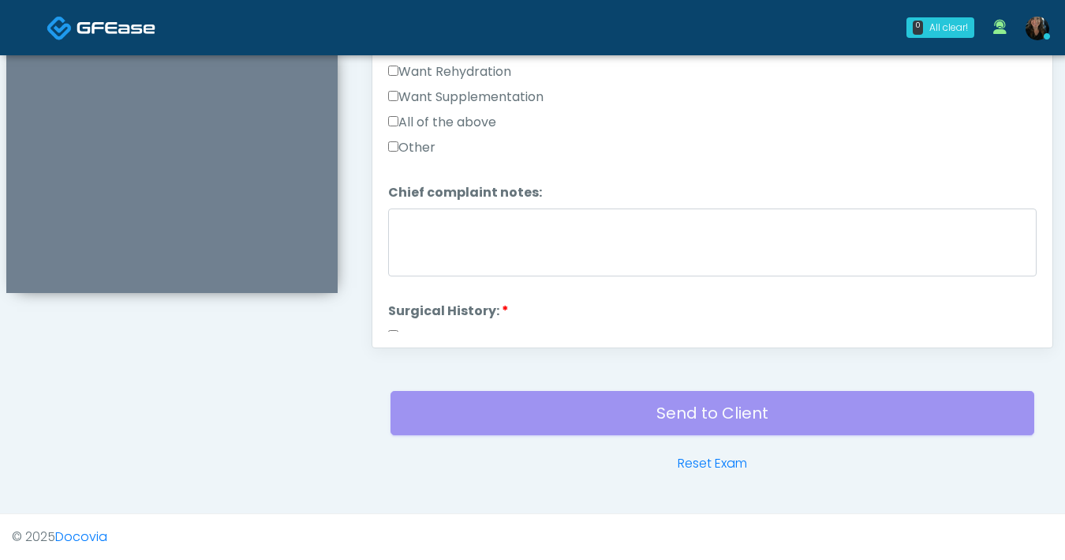
scroll to position [256, 0]
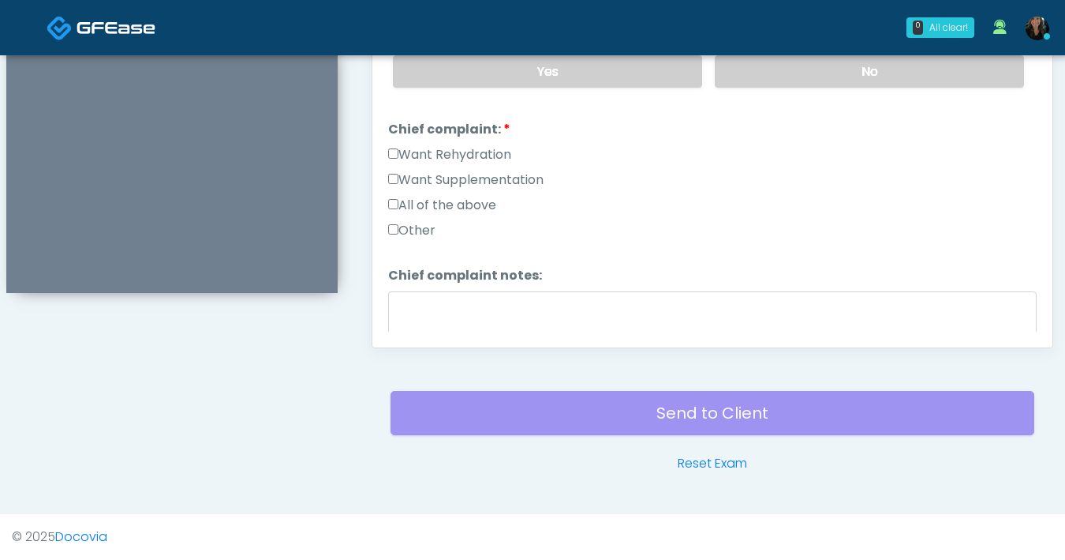
click at [399, 174] on label "Want Supplementation" at bounding box center [465, 179] width 155 height 19
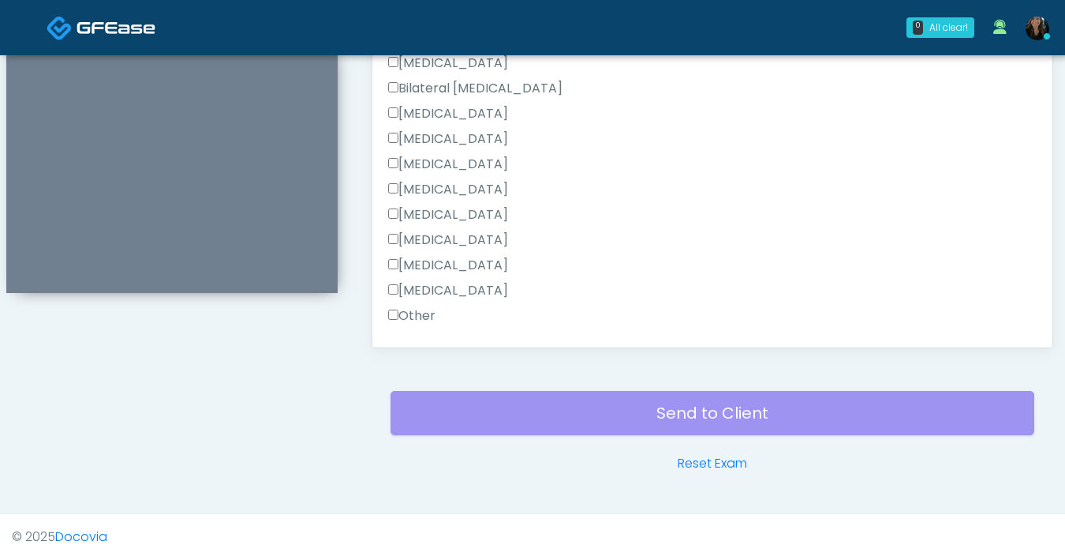
scroll to position [826, 0]
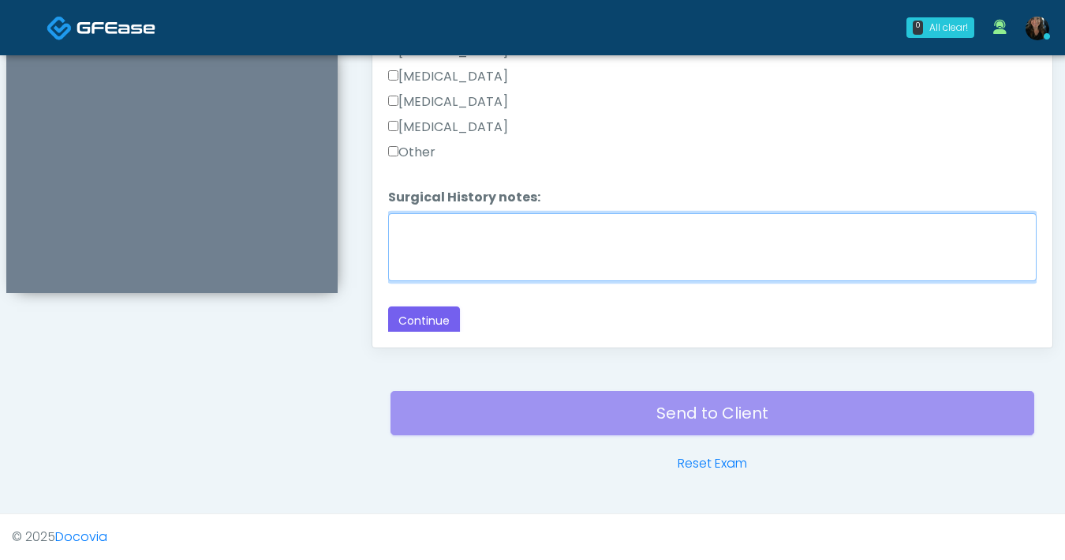
click at [501, 267] on textarea "Surgical History notes:" at bounding box center [712, 247] width 649 height 68
type textarea "****"
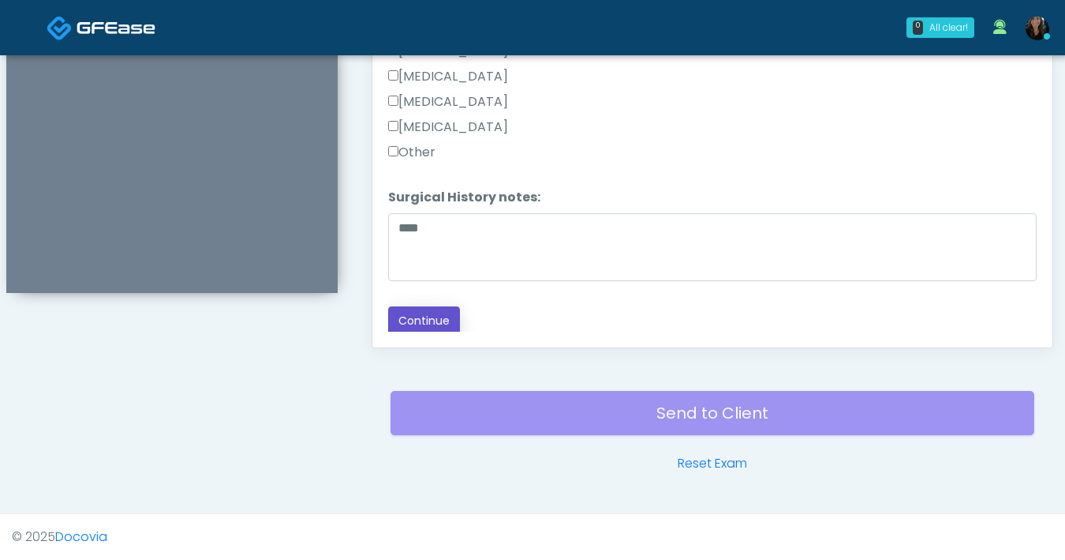
click at [445, 310] on button "Continue" at bounding box center [424, 320] width 72 height 29
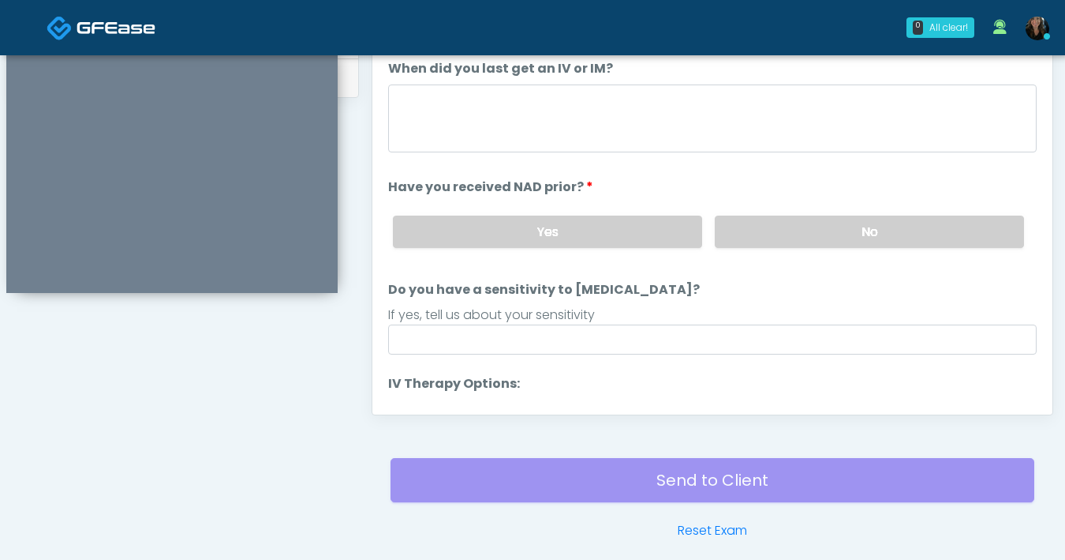
scroll to position [718, 0]
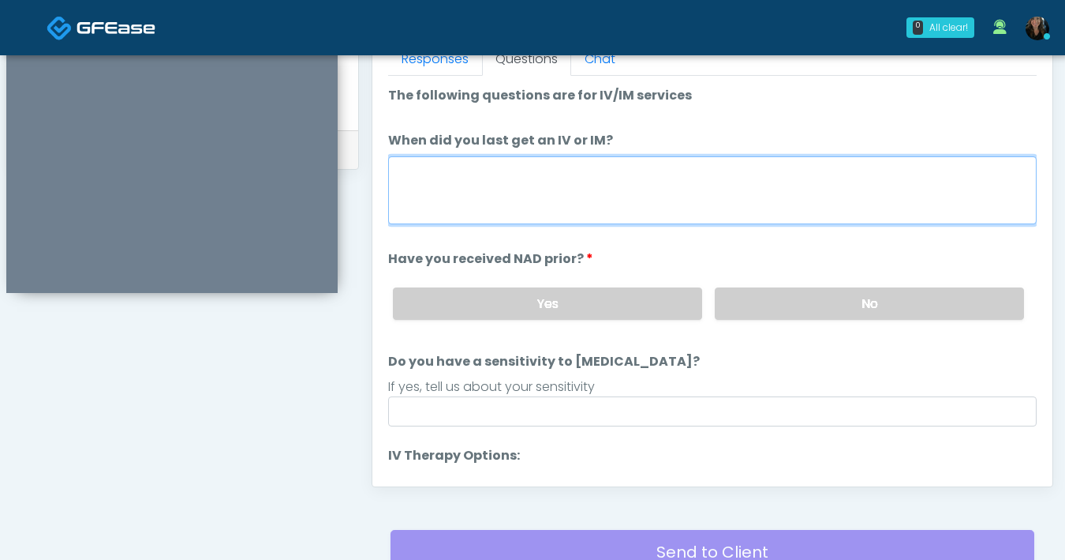
click at [609, 197] on textarea "When did you last get an IV or IM?" at bounding box center [712, 190] width 649 height 68
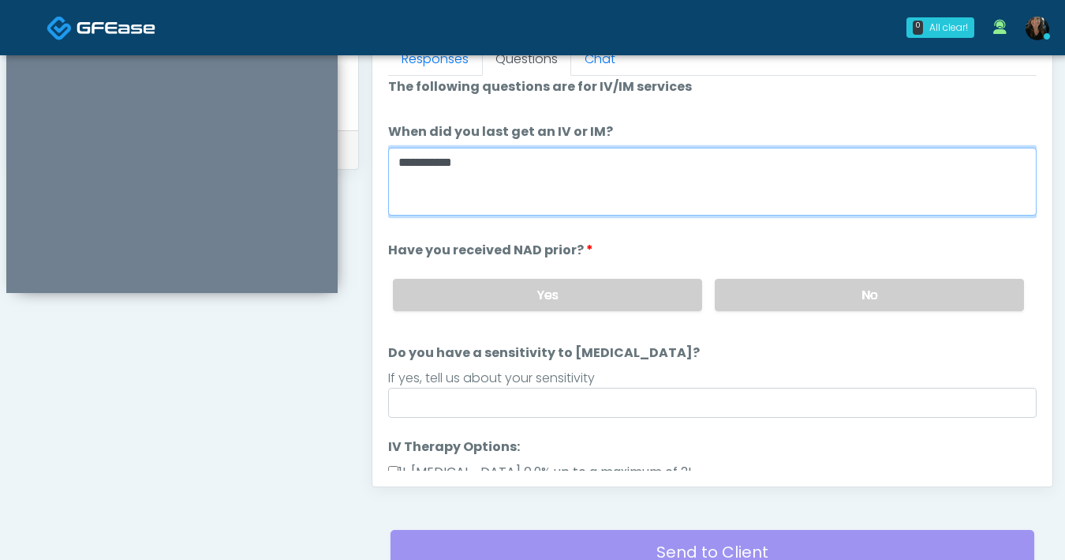
scroll to position [58, 0]
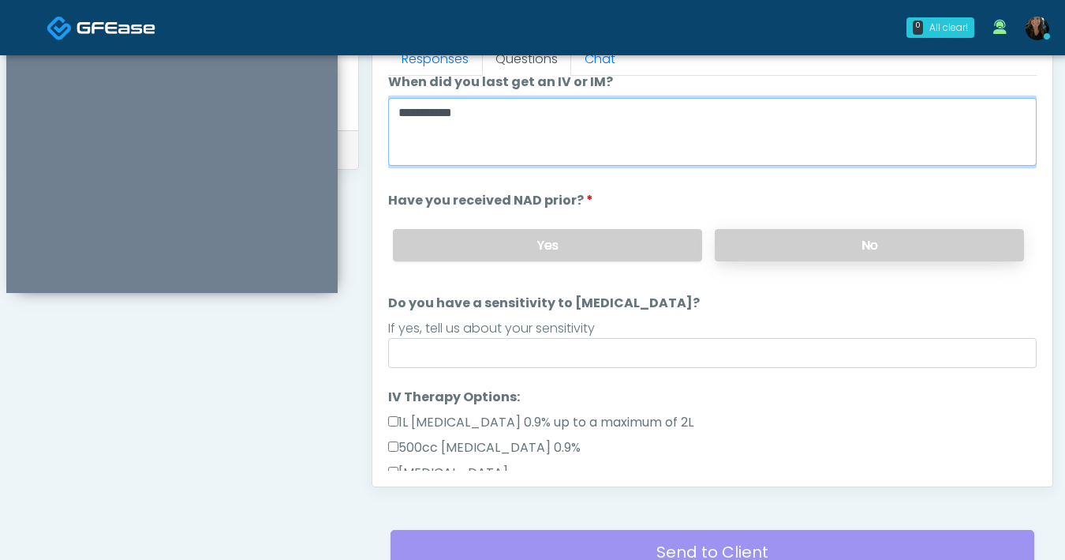
type textarea "**********"
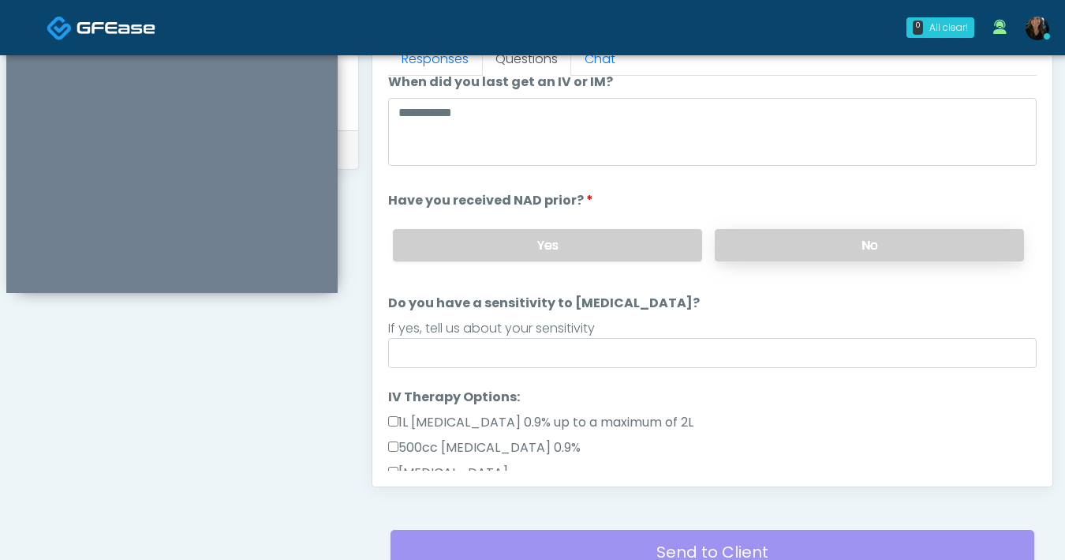
click at [851, 256] on label "No" at bounding box center [869, 245] width 309 height 32
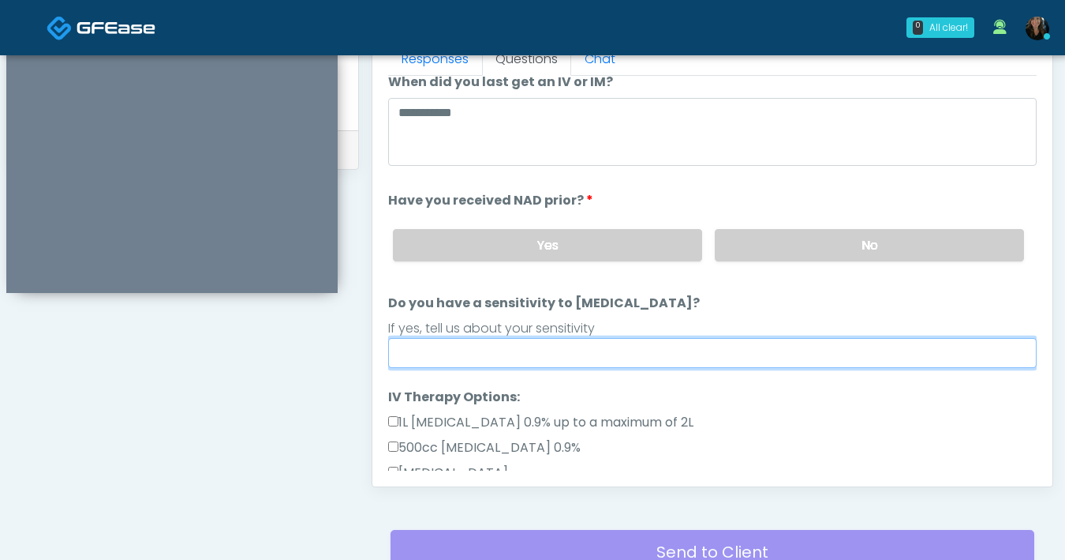
click at [686, 346] on input "Do you have a sensitivity to Niacin?" at bounding box center [712, 353] width 649 height 30
type input "**"
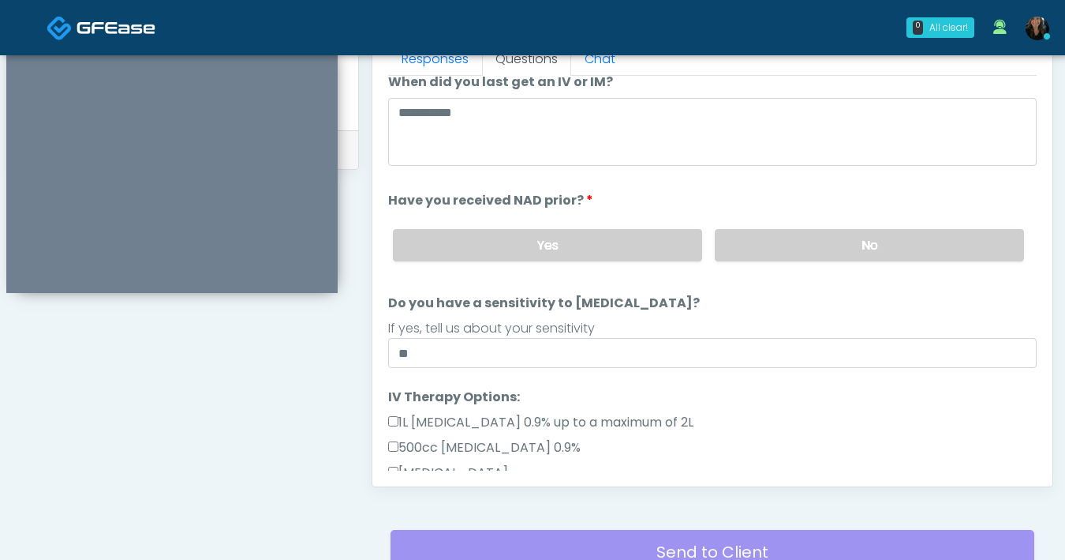
click at [762, 413] on div "1L Sodium Chloride 0.9% up to a maximum of 2L" at bounding box center [712, 425] width 649 height 25
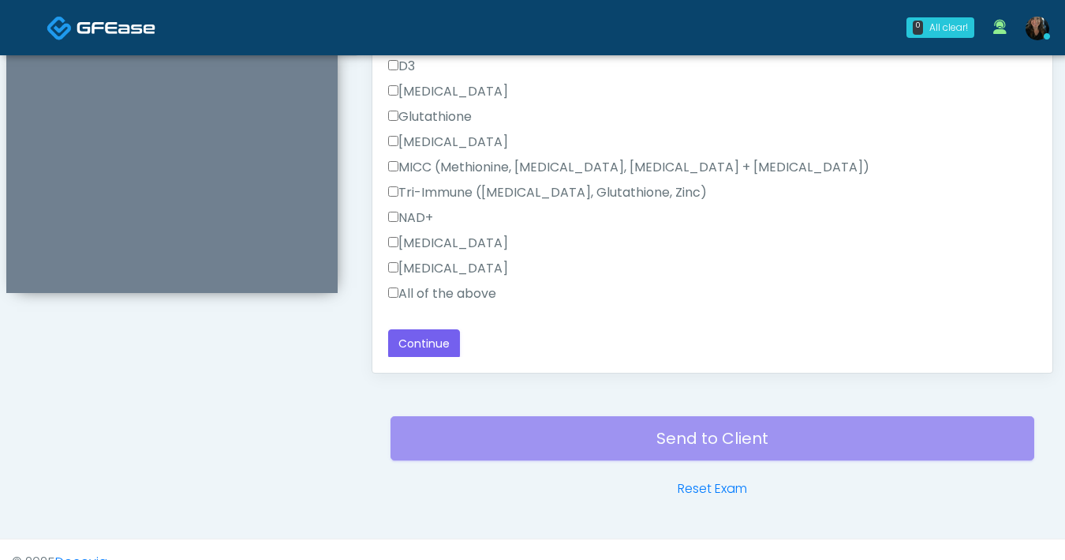
scroll to position [857, 0]
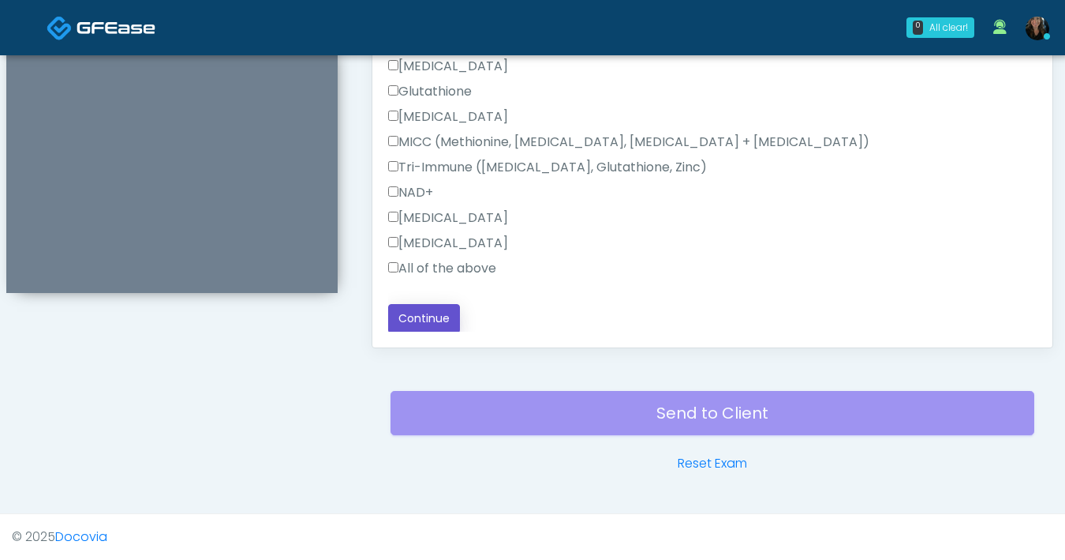
click at [398, 317] on button "Continue" at bounding box center [424, 318] width 72 height 29
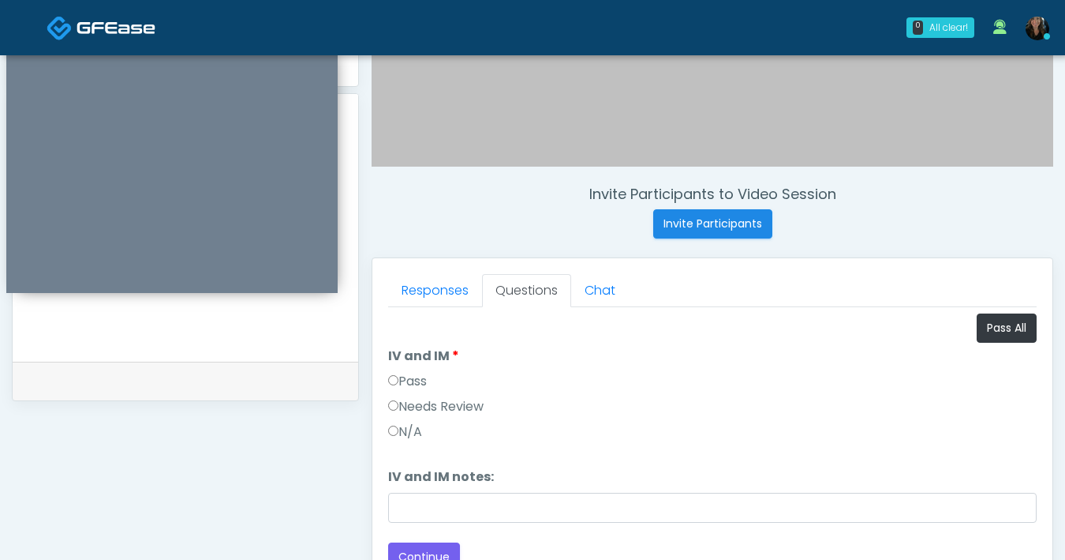
scroll to position [481, 0]
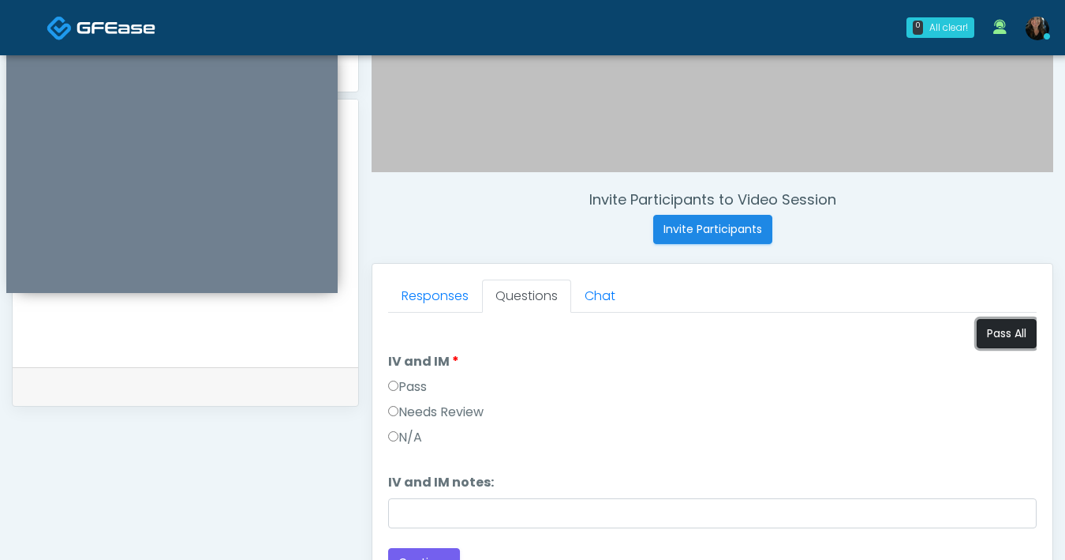
click at [998, 343] on button "Pass All" at bounding box center [1007, 333] width 60 height 29
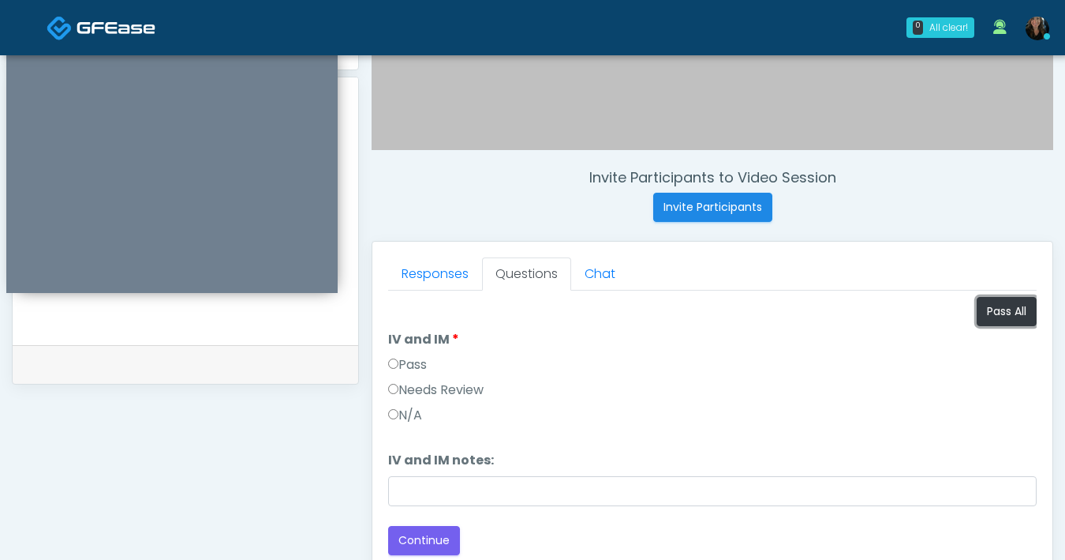
scroll to position [736, 0]
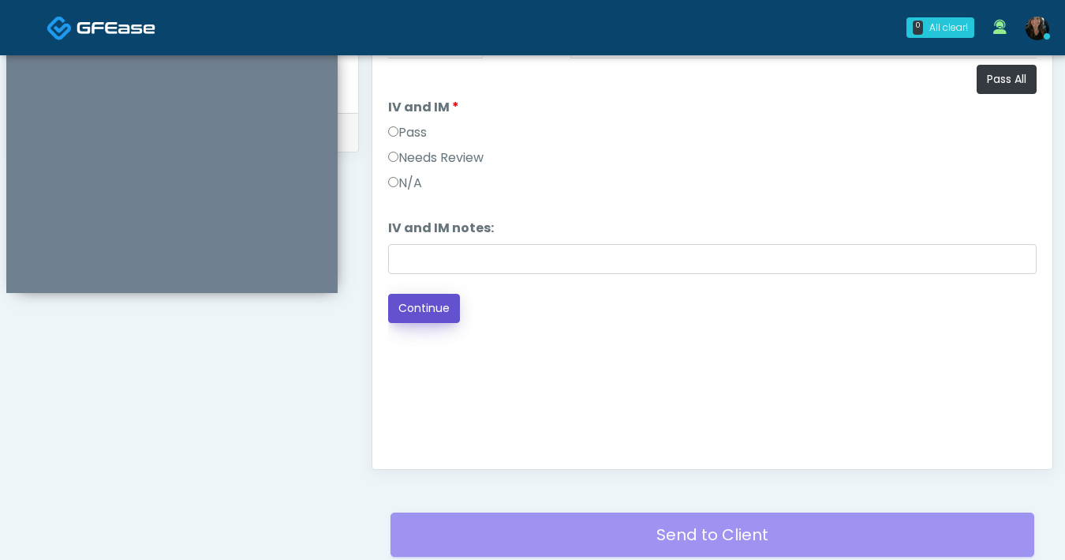
click at [421, 314] on button "Continue" at bounding box center [424, 308] width 72 height 29
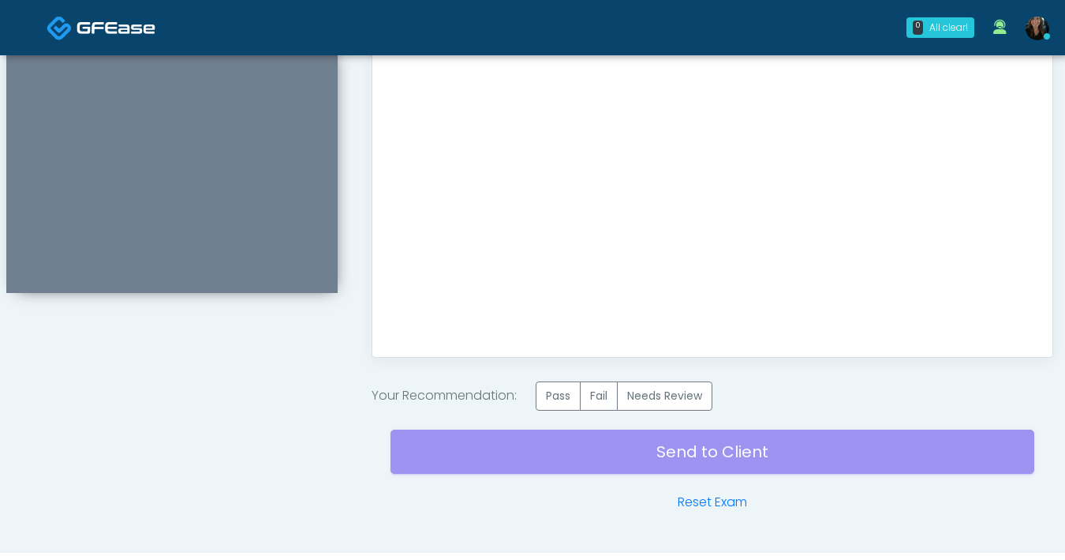
scroll to position [848, 0]
click at [552, 397] on label "Pass" at bounding box center [558, 394] width 45 height 29
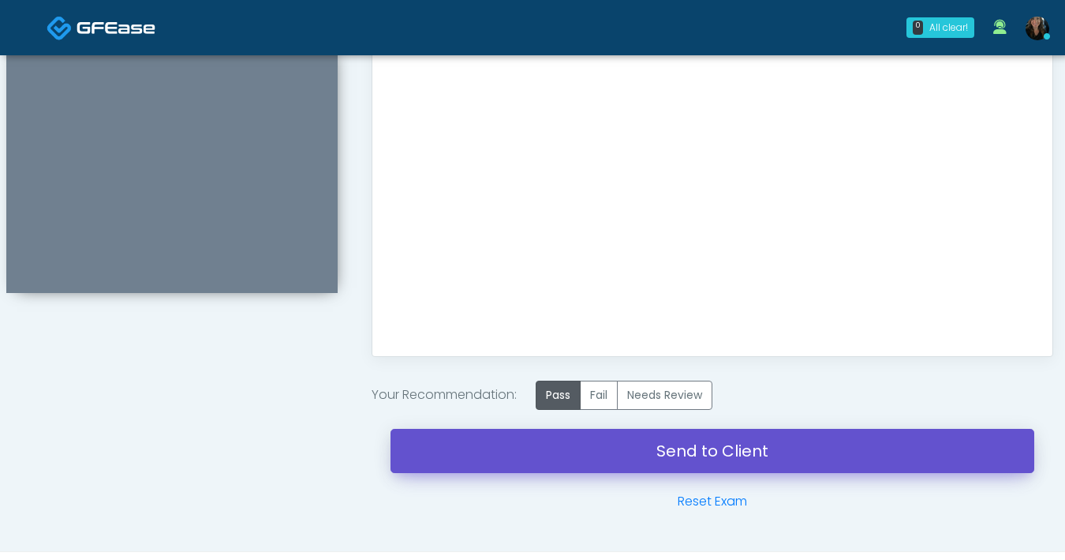
click at [716, 445] on link "Send to Client" at bounding box center [713, 451] width 644 height 44
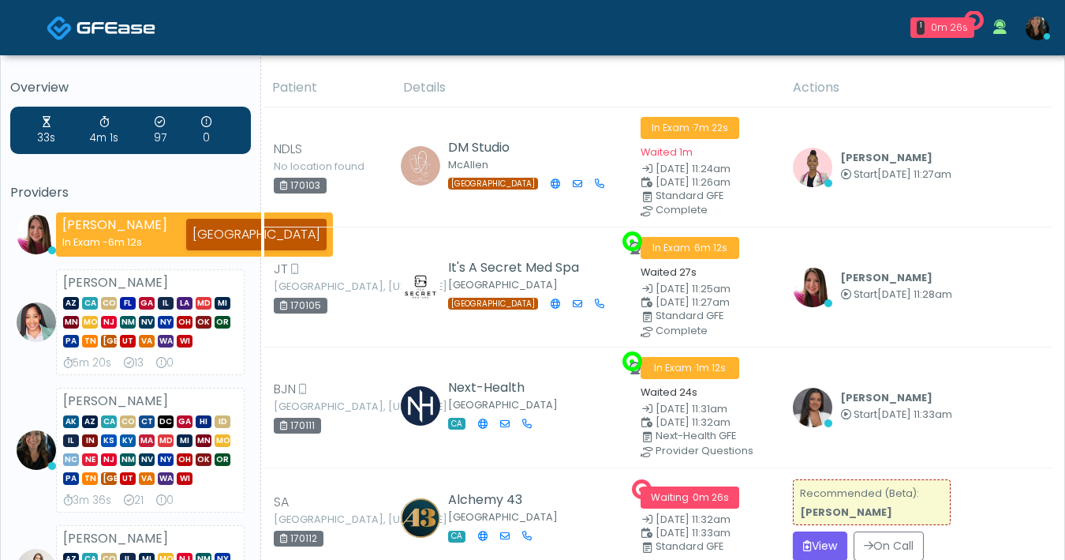
scroll to position [22, 0]
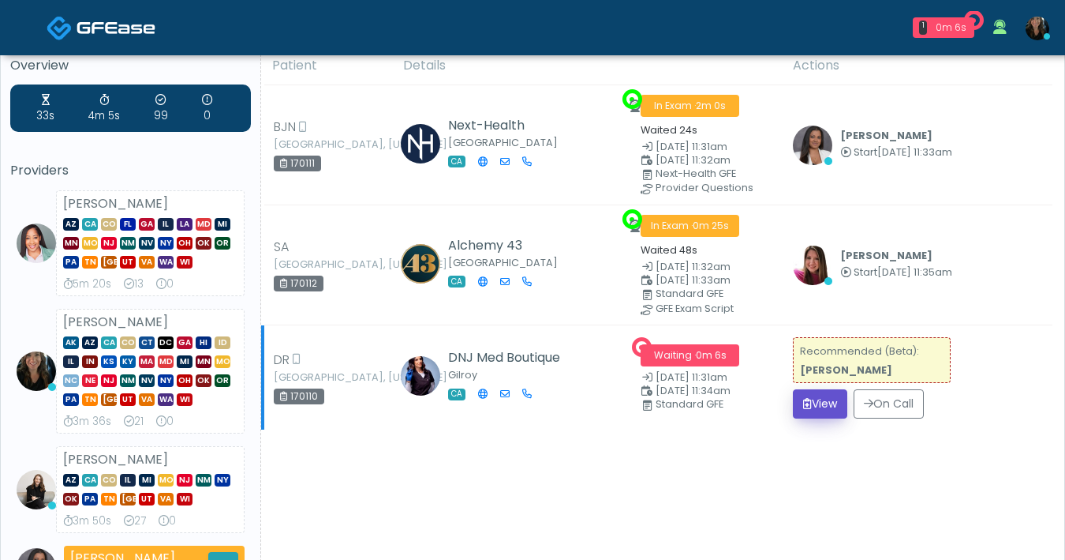
click at [809, 402] on button "View" at bounding box center [820, 403] width 54 height 29
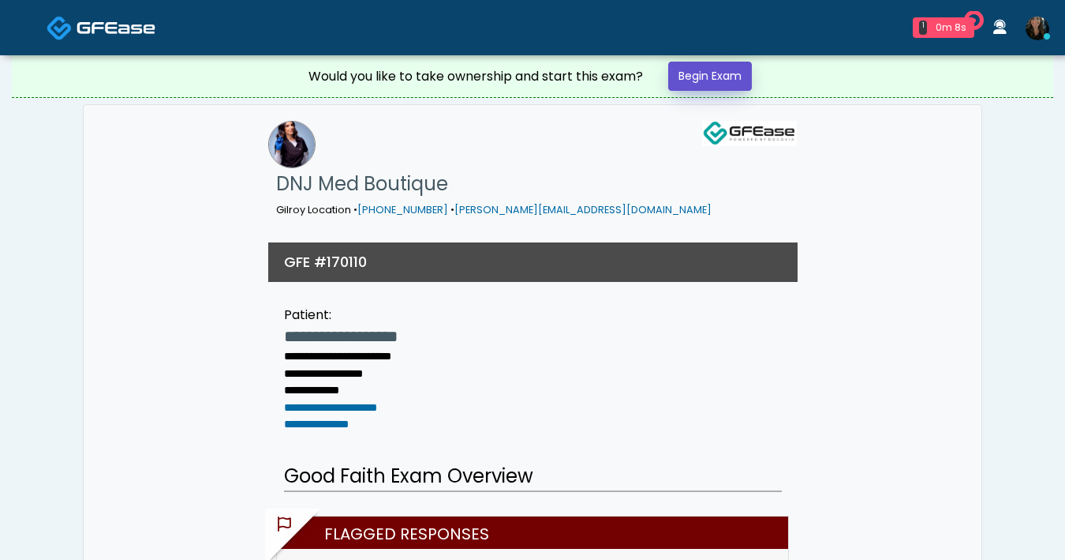
click at [719, 90] on link "Begin Exam" at bounding box center [710, 76] width 84 height 29
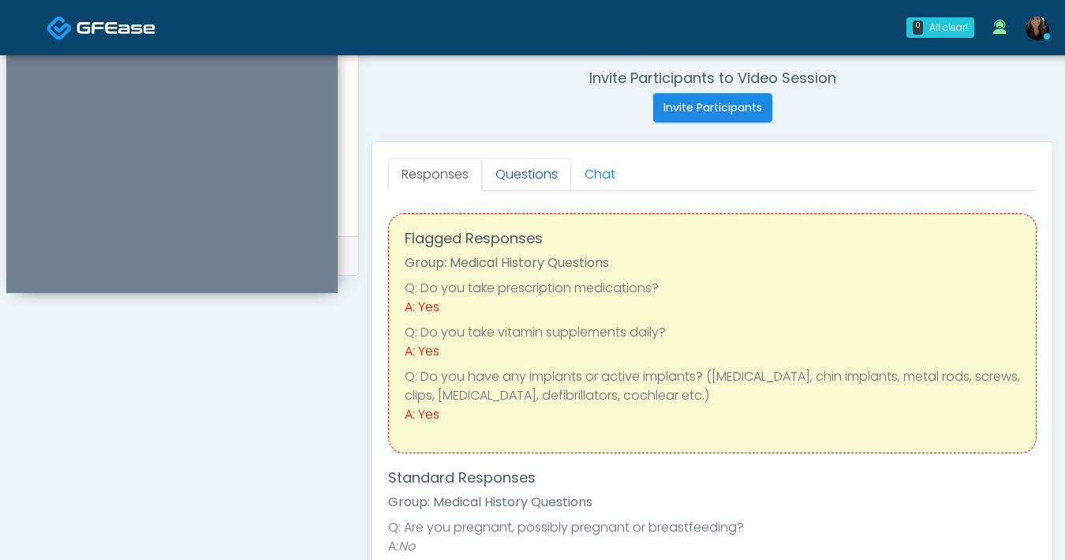
click at [522, 180] on link "Questions" at bounding box center [526, 174] width 89 height 33
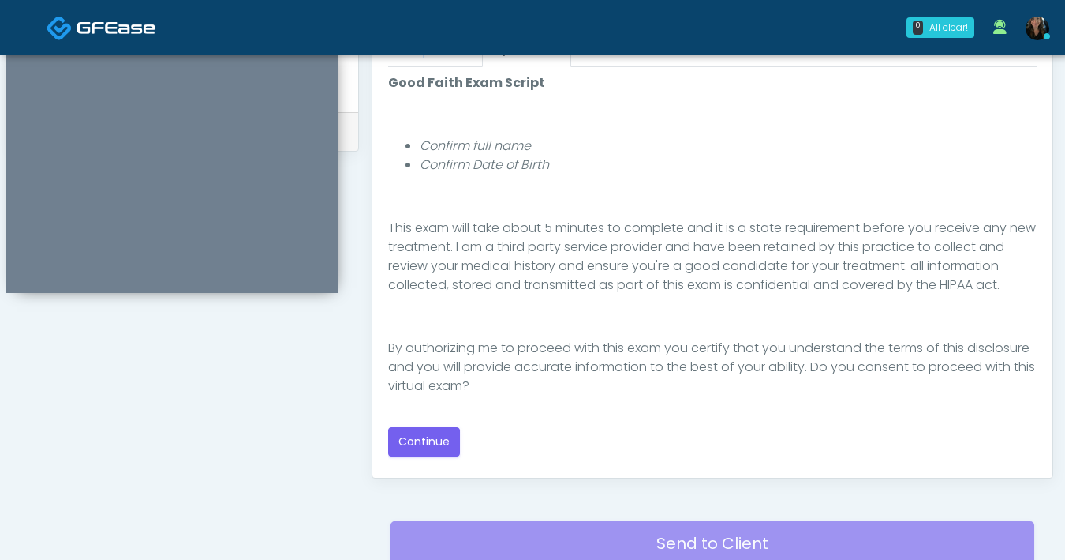
scroll to position [727, 0]
click at [429, 438] on button "Continue" at bounding box center [424, 441] width 72 height 29
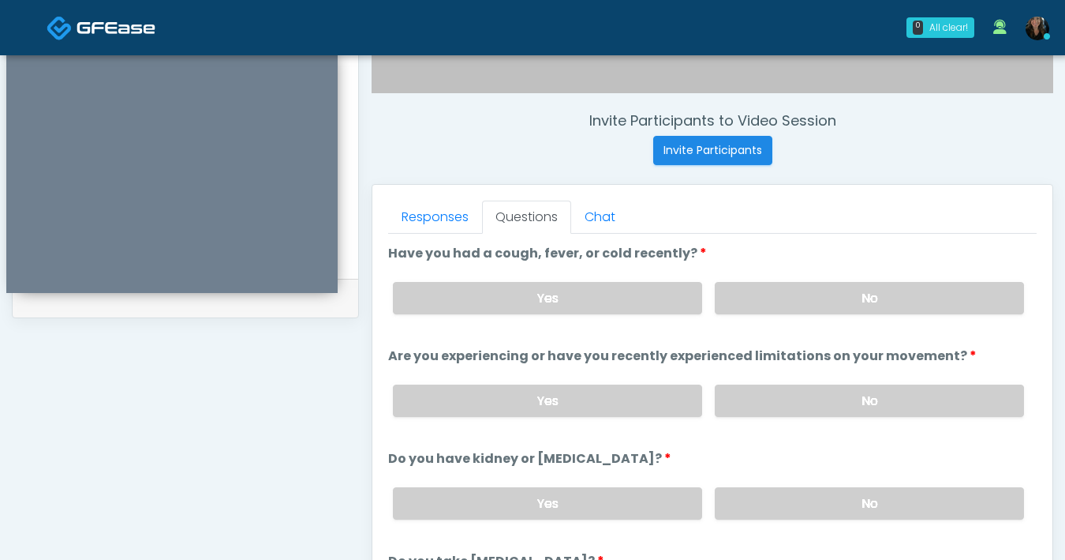
scroll to position [561, 0]
click at [850, 295] on label "No" at bounding box center [869, 297] width 309 height 32
click at [826, 394] on label "No" at bounding box center [869, 400] width 309 height 32
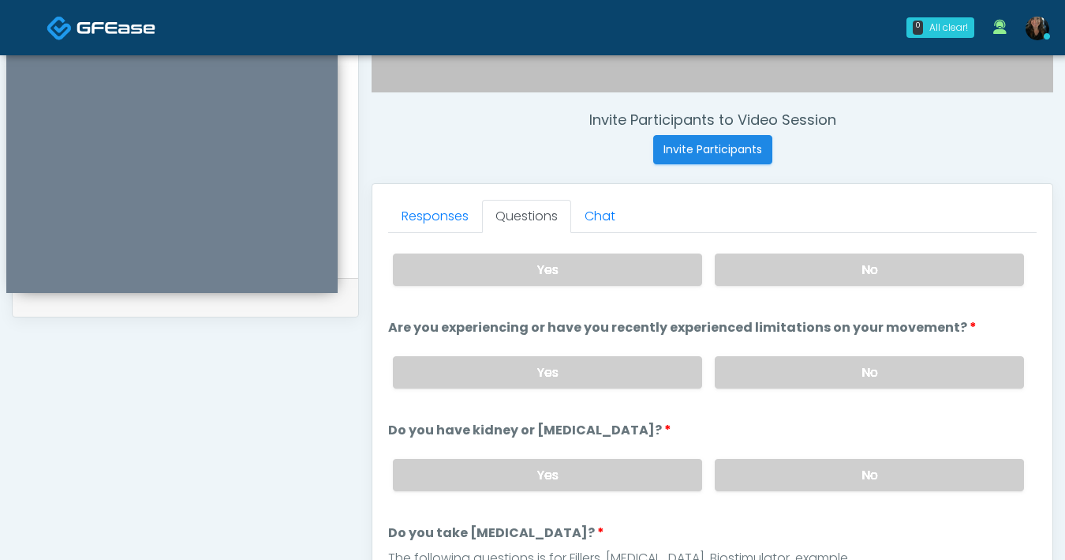
scroll to position [68, 0]
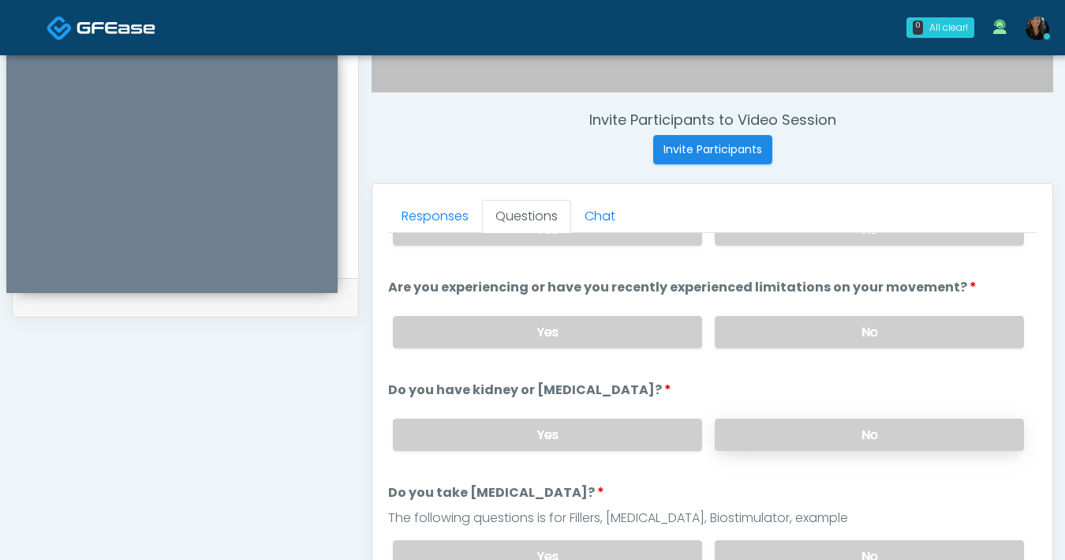
click at [788, 427] on label "No" at bounding box center [869, 434] width 309 height 32
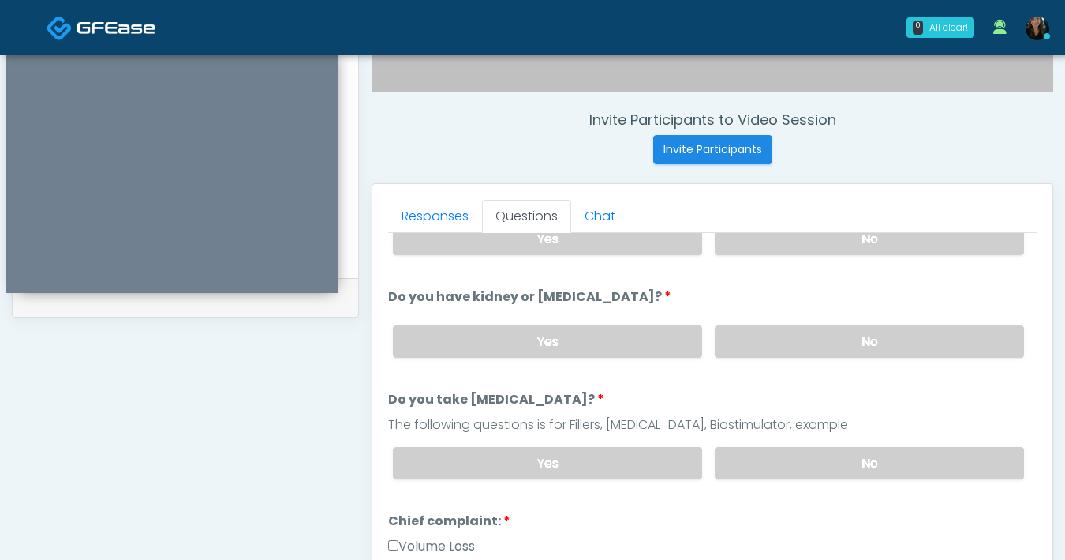
scroll to position [177, 0]
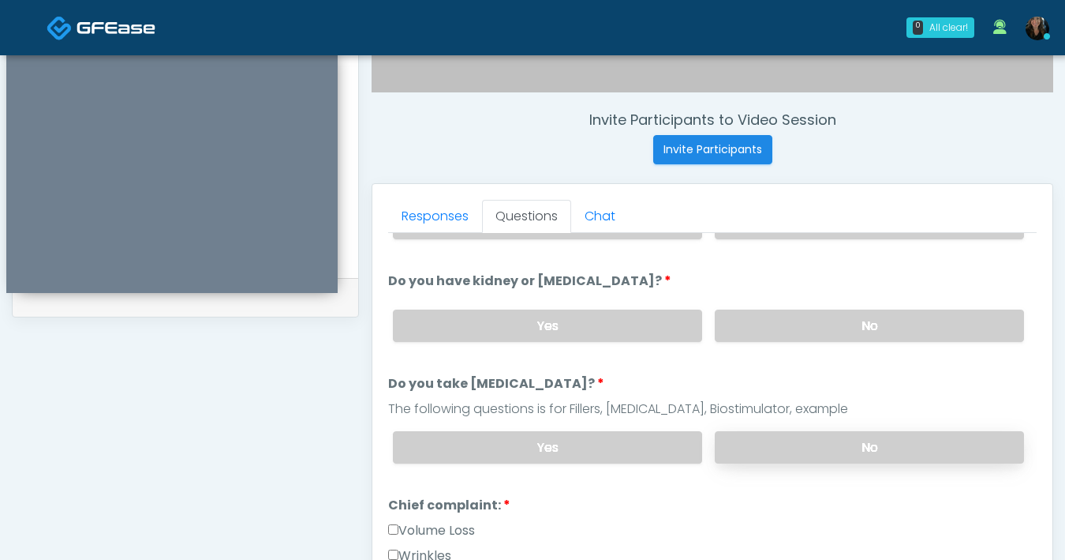
click at [798, 438] on label "No" at bounding box center [869, 447] width 309 height 32
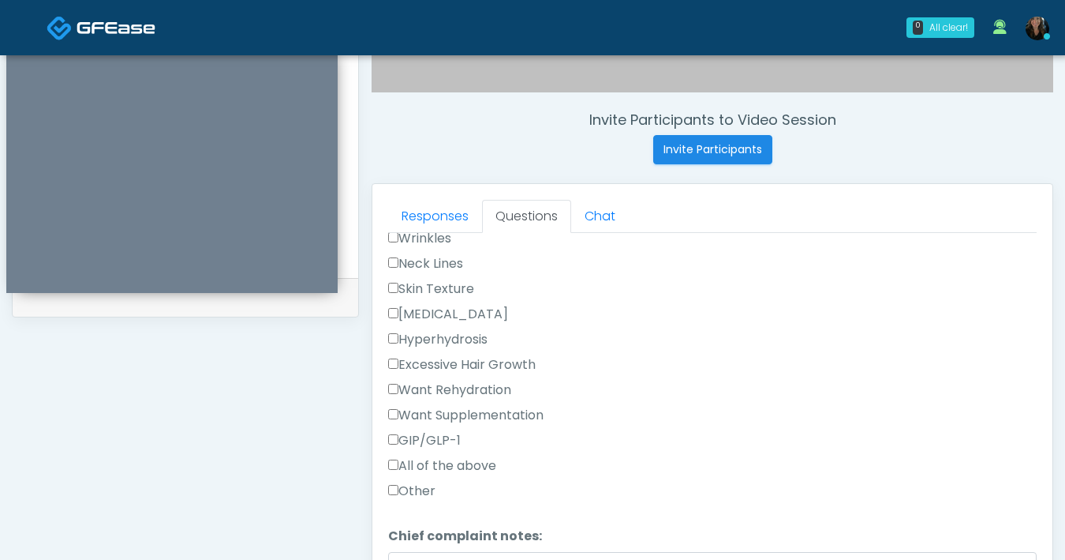
scroll to position [820, 0]
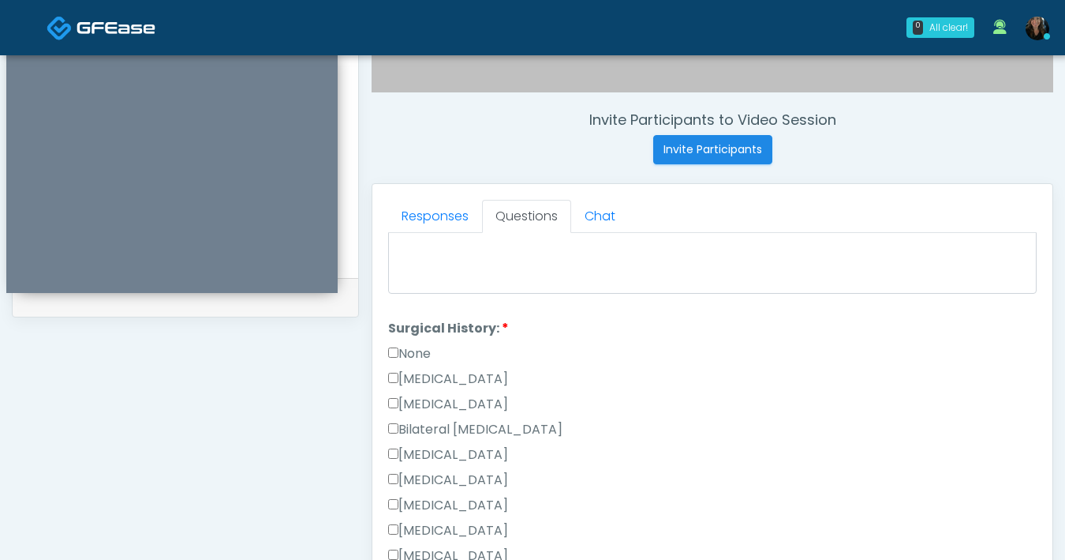
click at [387, 454] on div "Responses Questions Chat Good Faith Exam Script Good Faith Exam Script INTRODUC…" at bounding box center [713, 413] width 680 height 459
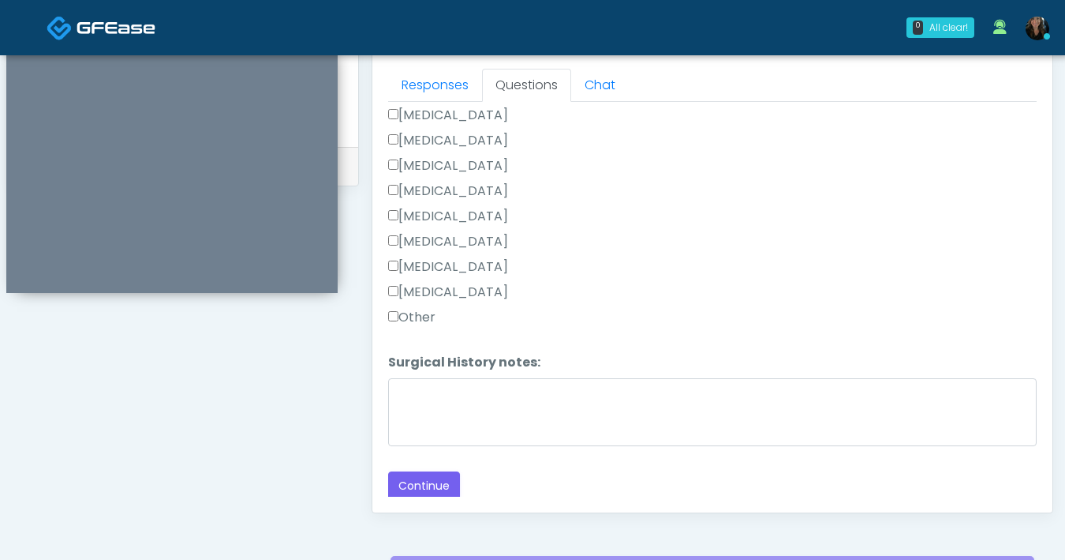
scroll to position [710, 0]
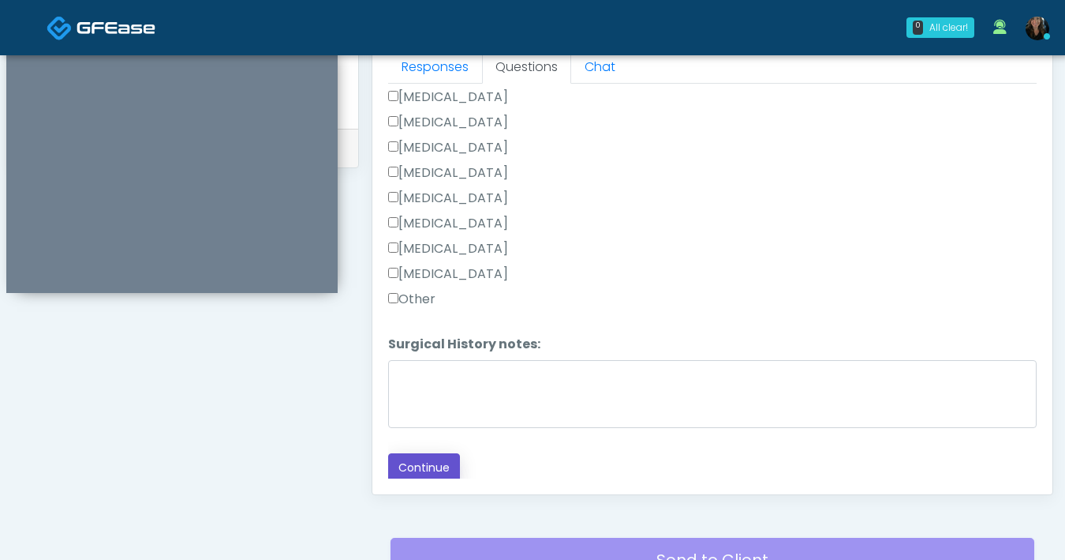
click at [439, 465] on button "Continue" at bounding box center [424, 467] width 72 height 29
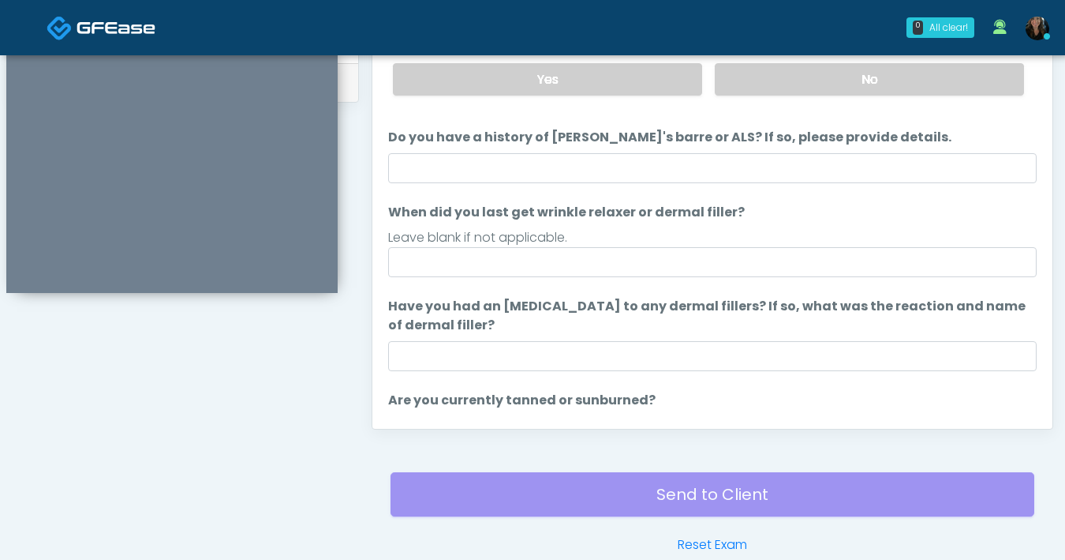
scroll to position [35, 0]
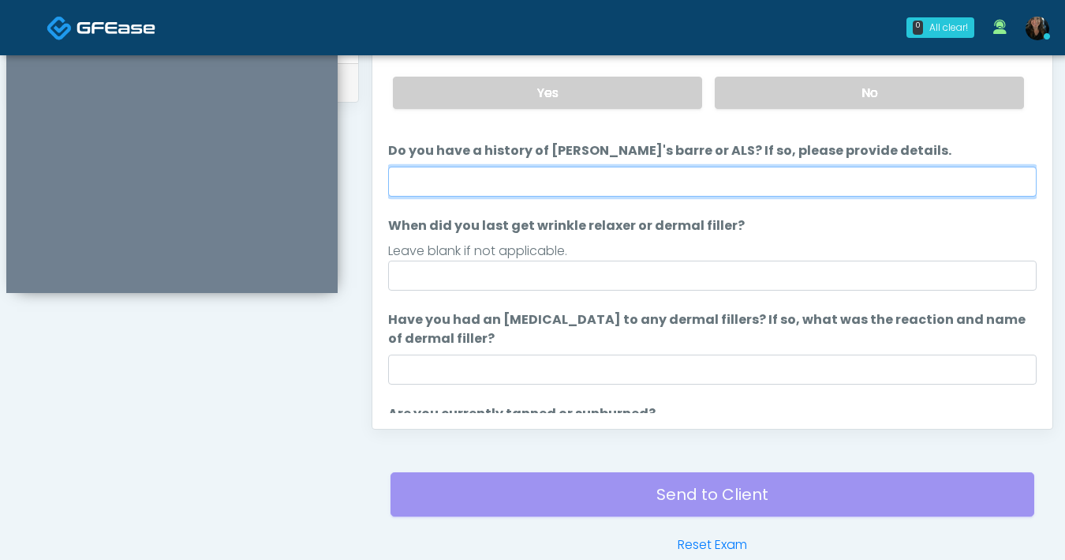
click at [572, 183] on input "Do you have a history of Guillain's barre or ALS? If so, please provide details." at bounding box center [712, 182] width 649 height 30
type input "**"
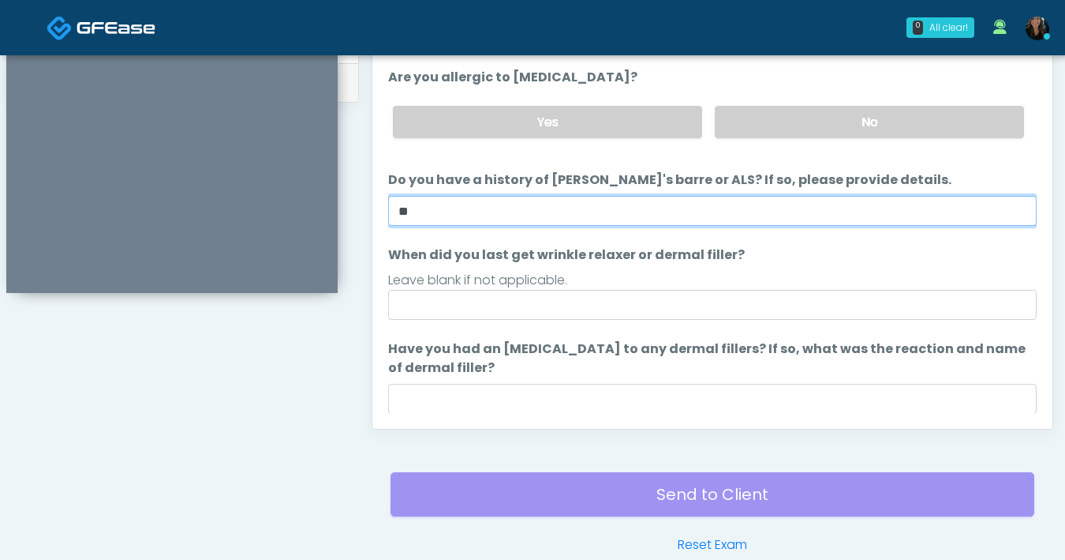
scroll to position [0, 0]
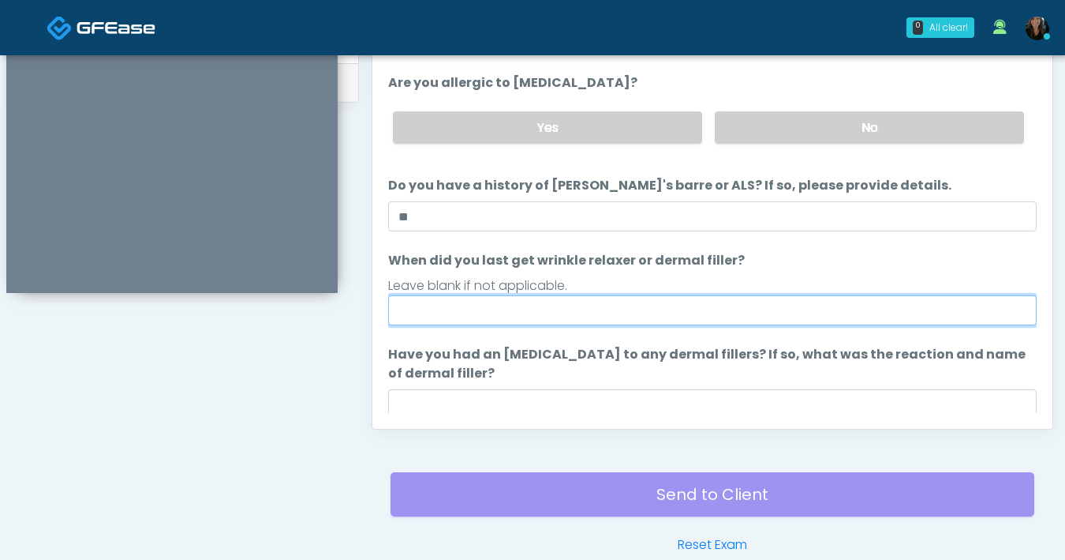
click at [575, 323] on input "When did you last get wrinkle relaxer or dermal filler?" at bounding box center [712, 310] width 649 height 30
type input "**********"
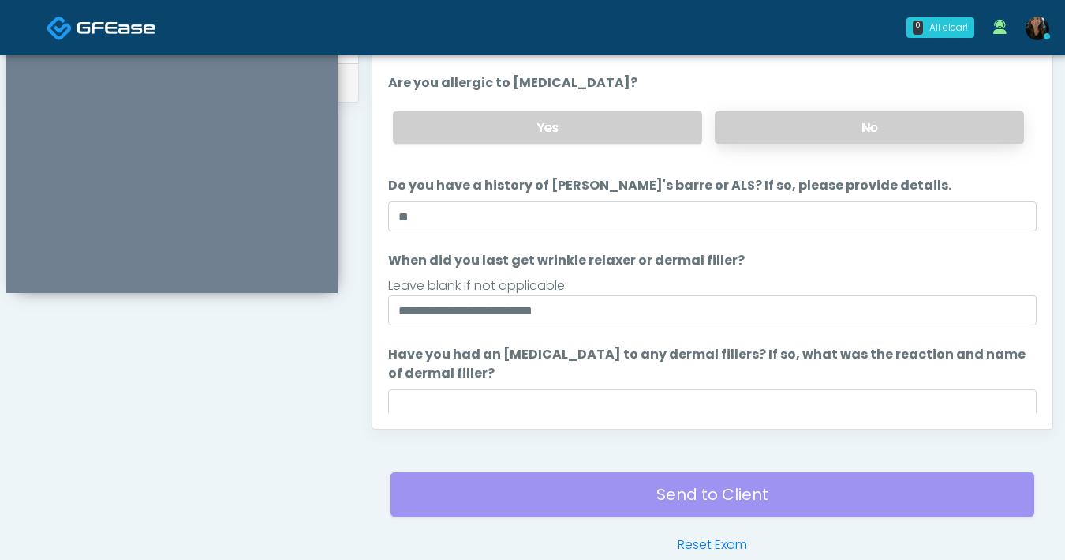
click at [917, 123] on label "No" at bounding box center [869, 127] width 309 height 32
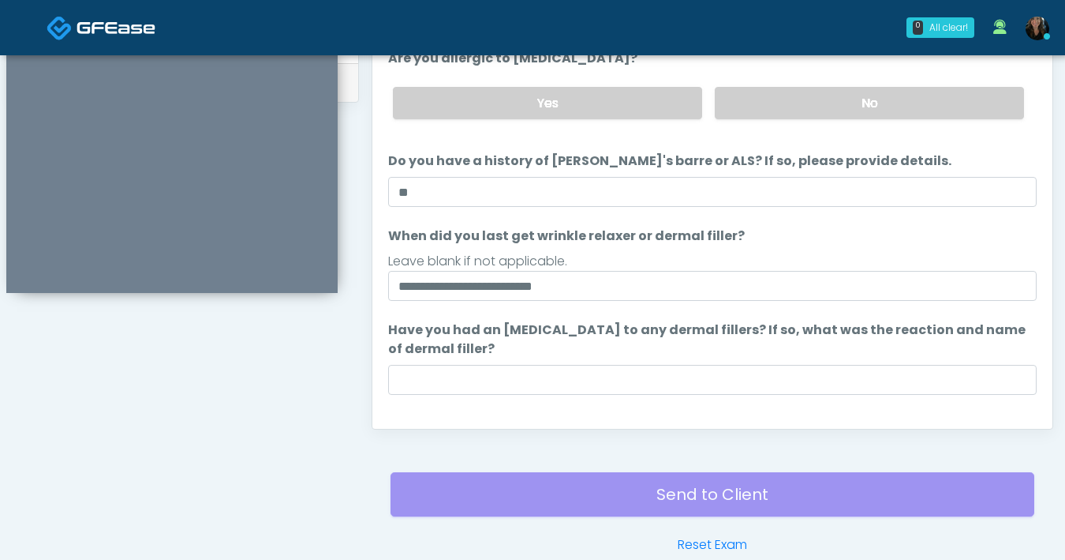
scroll to position [167, 0]
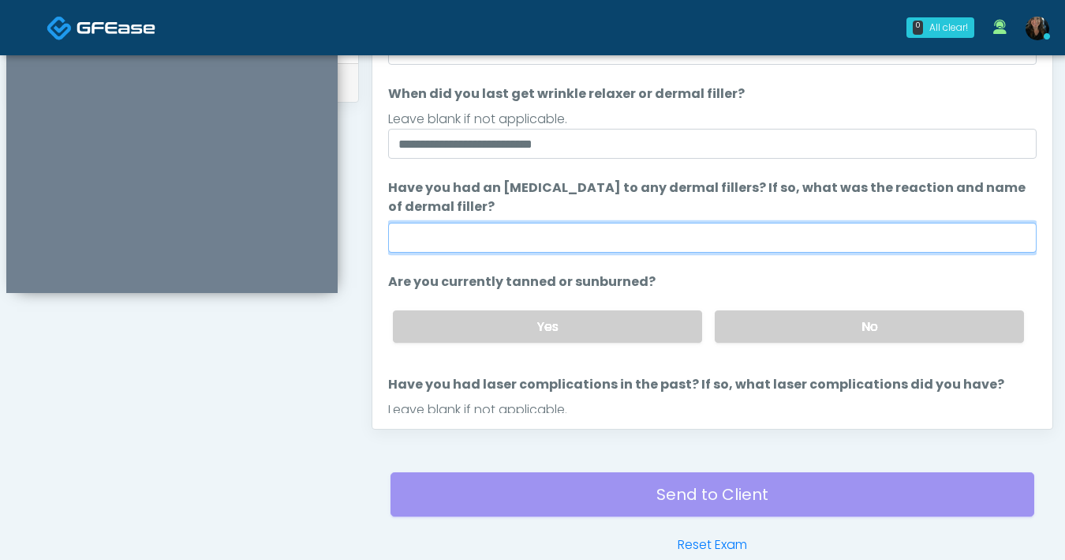
click at [672, 238] on input "Have you had an allergic response to any dermal fillers? If so, what was the re…" at bounding box center [712, 238] width 649 height 30
type input "**"
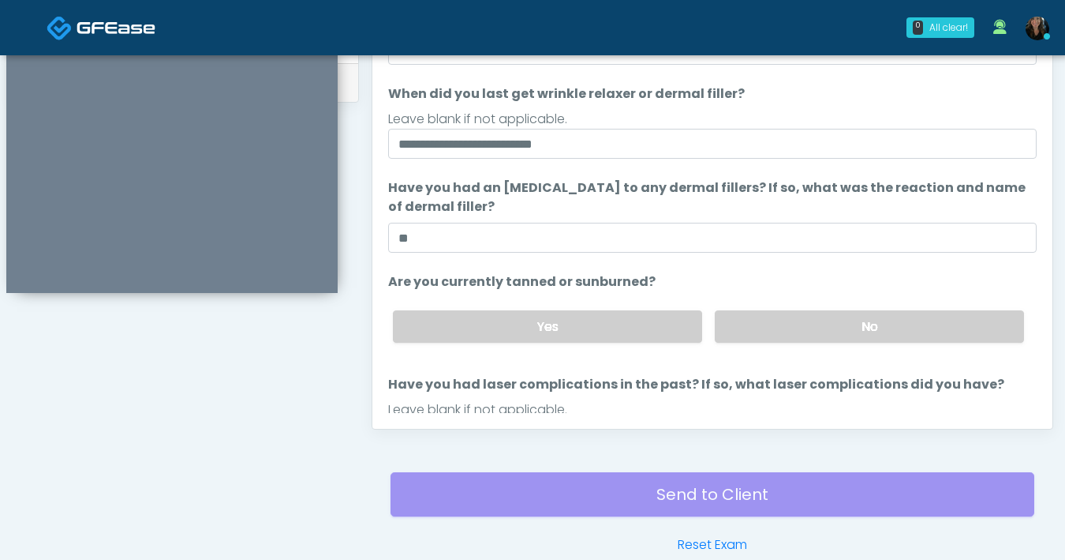
click at [742, 260] on ol "The following questions are for Filler, Wrinkle relaxers, PRP, and Lasers The f…" at bounding box center [712, 155] width 649 height 587
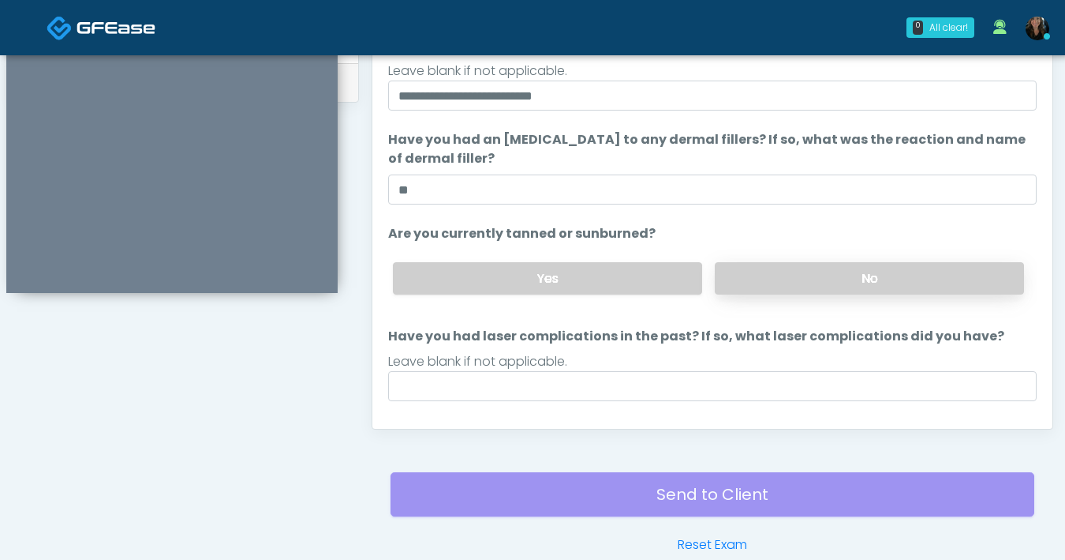
scroll to position [215, 0]
click at [777, 286] on label "No" at bounding box center [869, 277] width 309 height 32
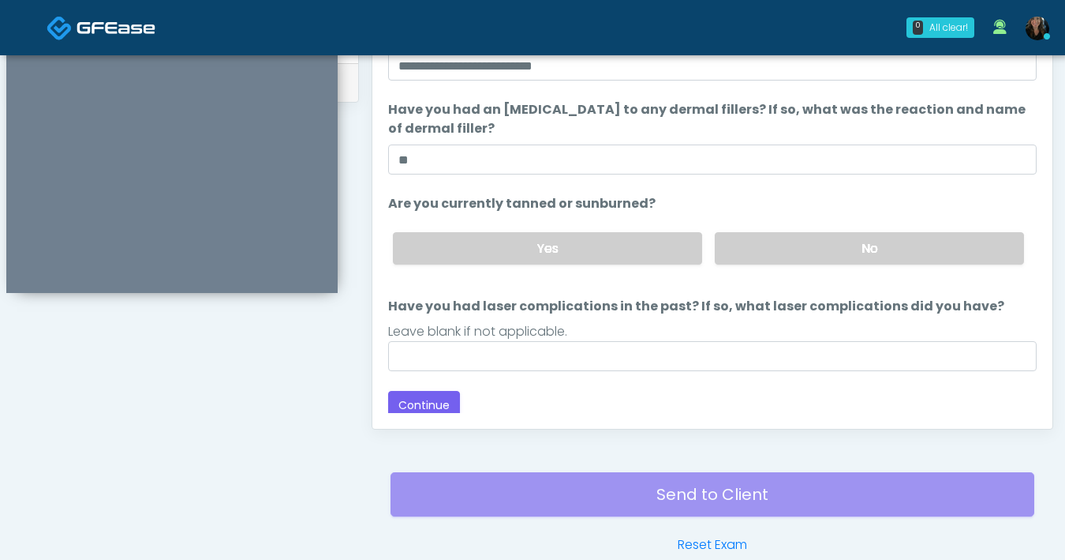
scroll to position [245, 0]
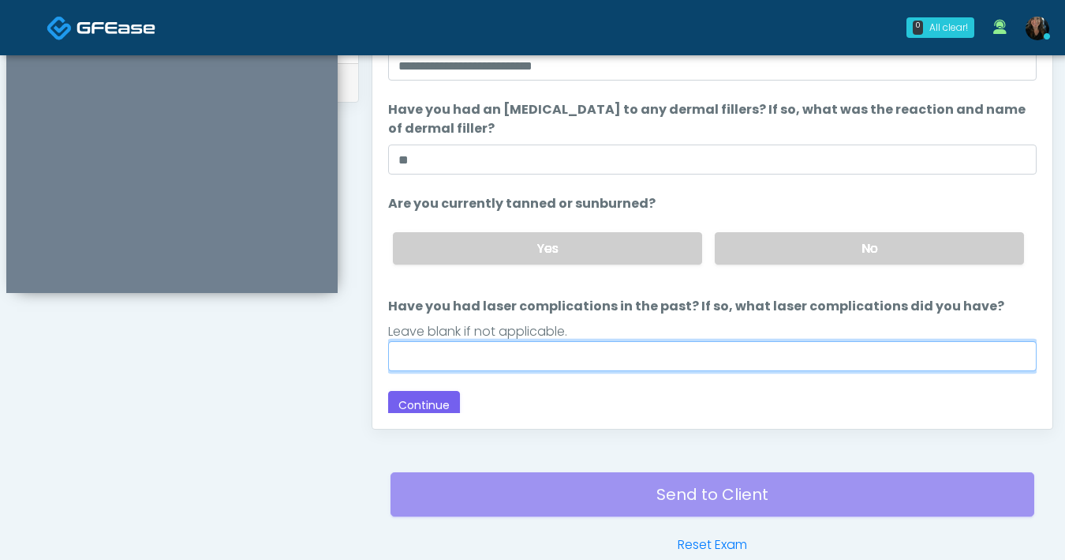
click at [622, 358] on input "Have you had laser complications in the past? If so, what laser complications d…" at bounding box center [712, 356] width 649 height 30
type input "**"
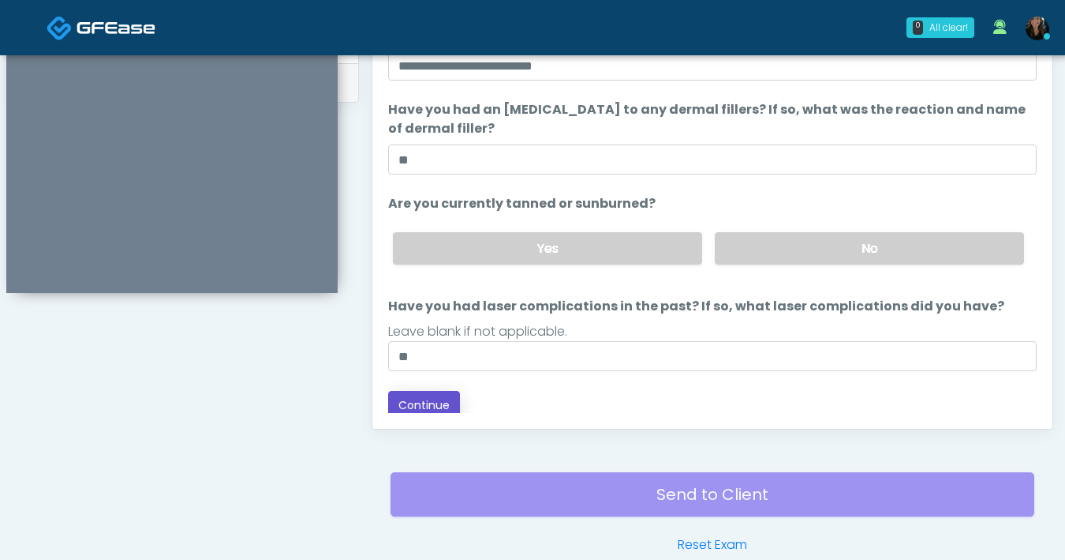
click at [439, 402] on button "Continue" at bounding box center [424, 405] width 72 height 29
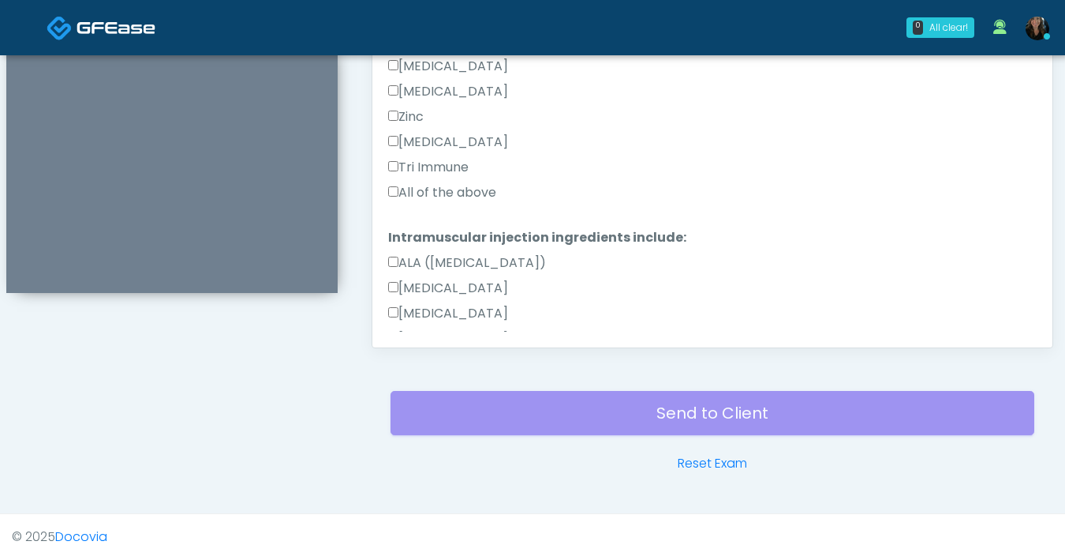
scroll to position [876, 0]
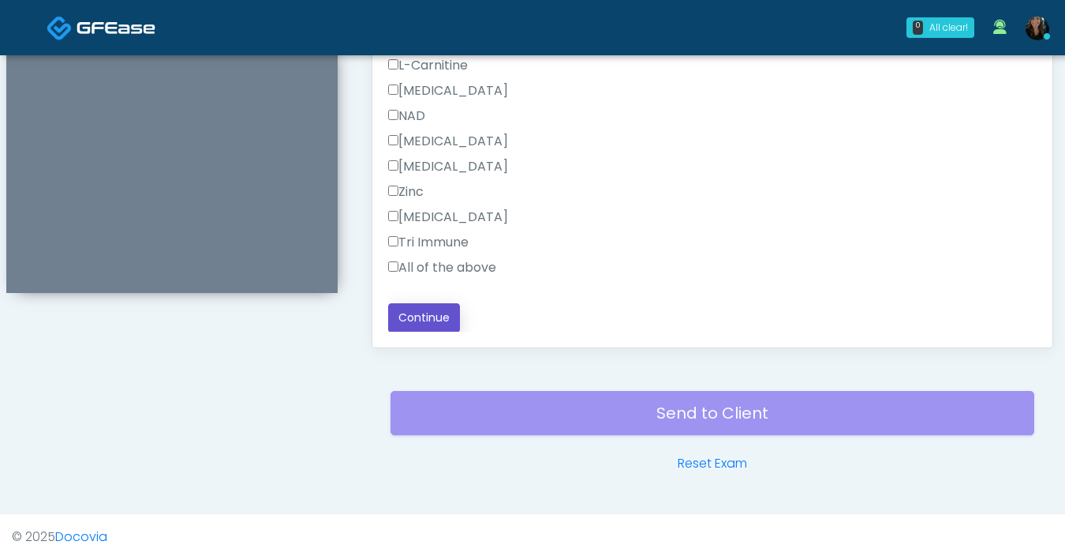
click at [444, 322] on button "Continue" at bounding box center [424, 317] width 72 height 29
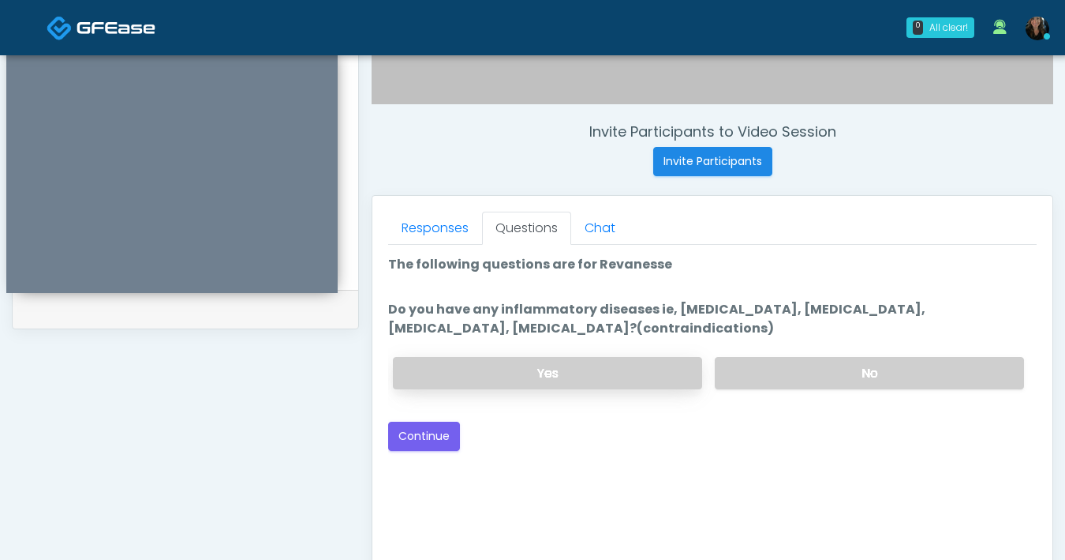
scroll to position [500, 0]
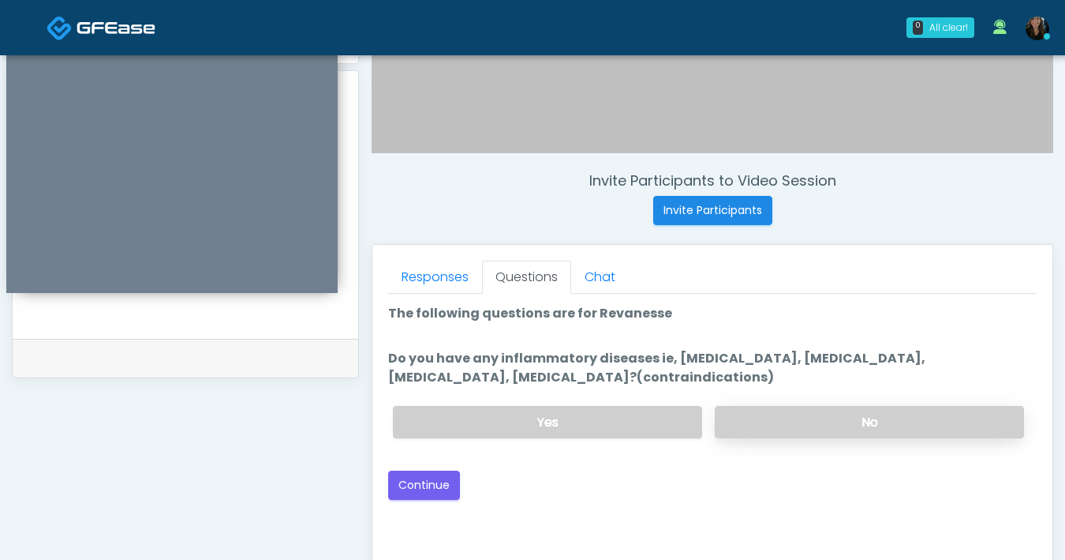
click at [874, 417] on label "No" at bounding box center [869, 422] width 309 height 32
click at [446, 486] on button "Continue" at bounding box center [424, 484] width 72 height 29
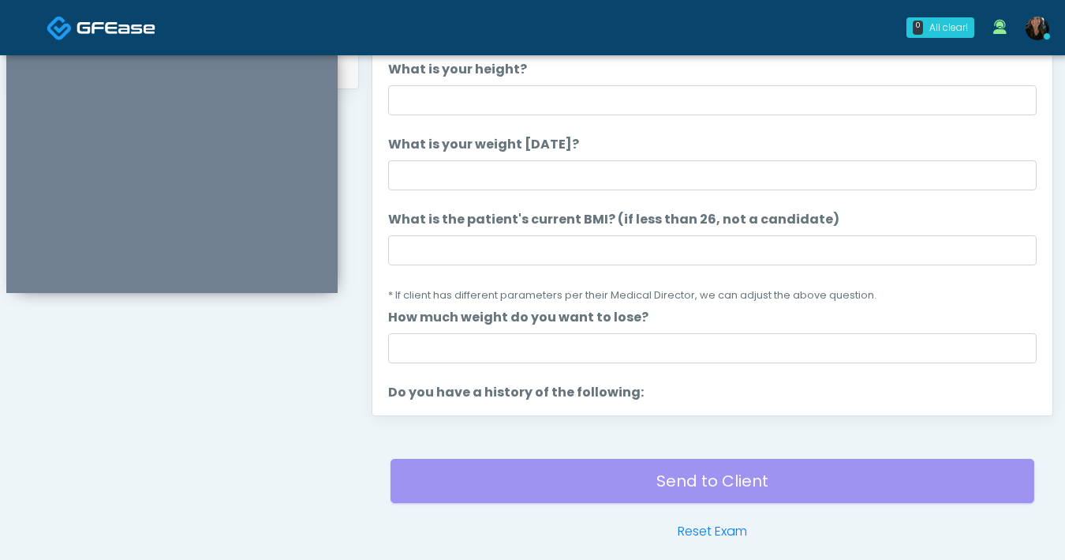
scroll to position [733, 0]
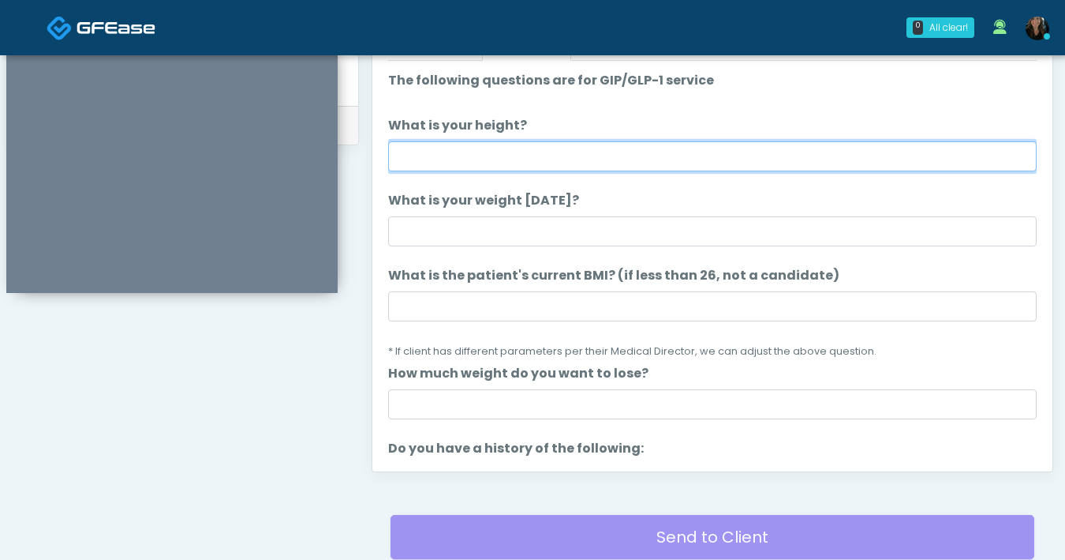
click at [622, 165] on input "What is your height?" at bounding box center [712, 156] width 649 height 30
type input "***"
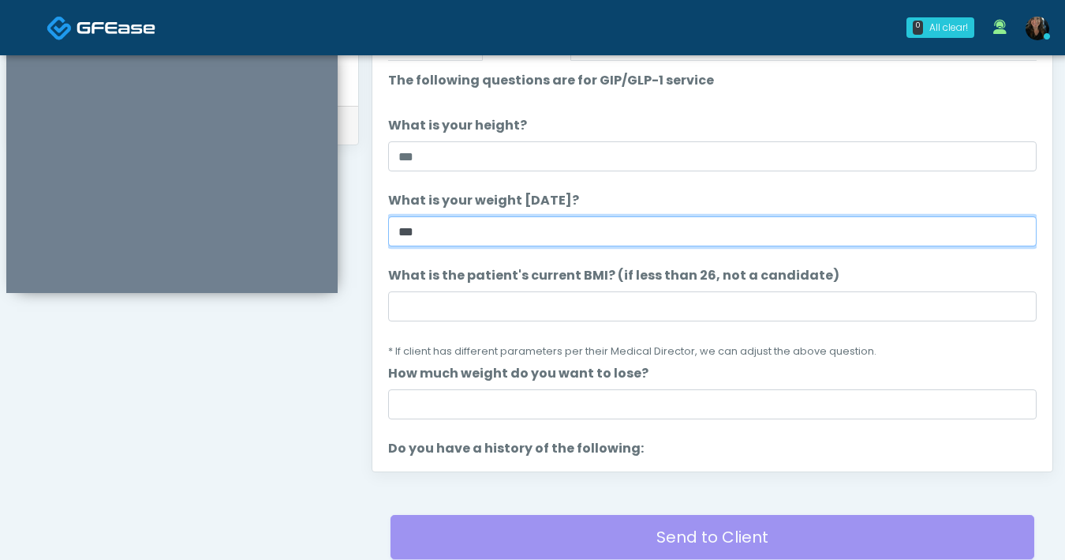
type input "***"
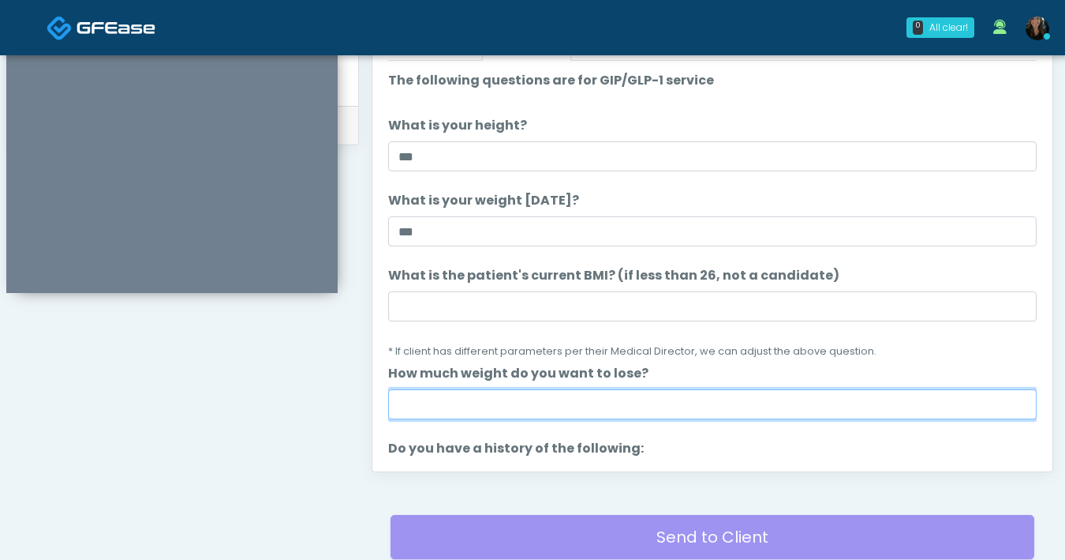
click at [659, 399] on input "How much weight do you want to lose?" at bounding box center [712, 404] width 649 height 30
type input "*"
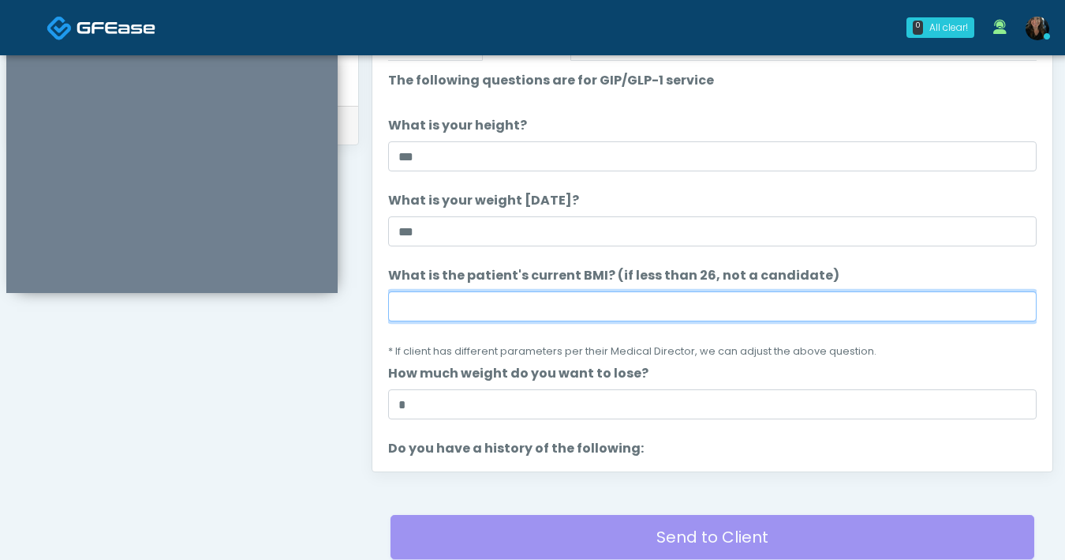
click at [545, 313] on input "What is the patient's current BMI? (if less than 26, not a candidate)" at bounding box center [712, 306] width 649 height 30
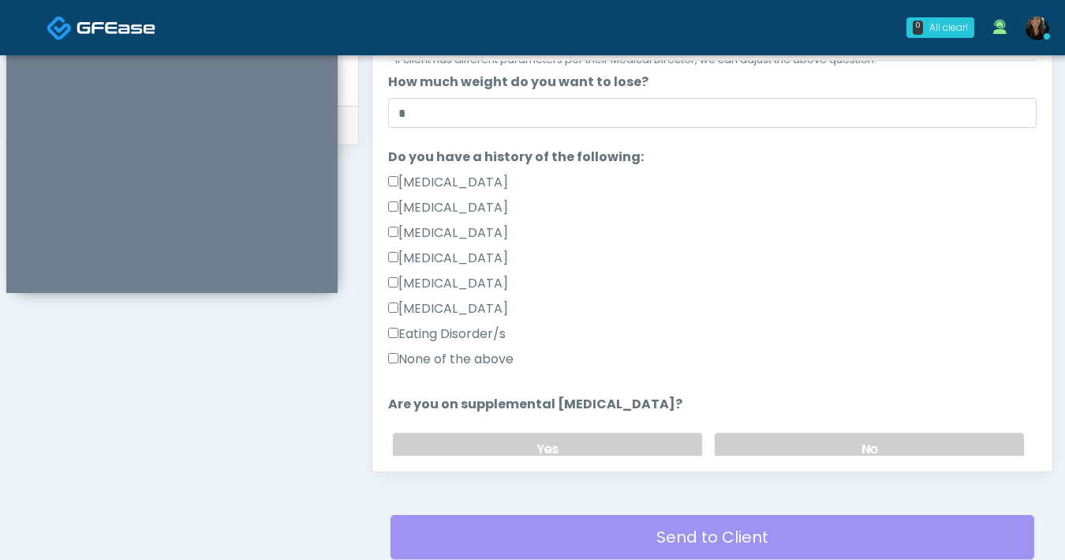
scroll to position [294, 0]
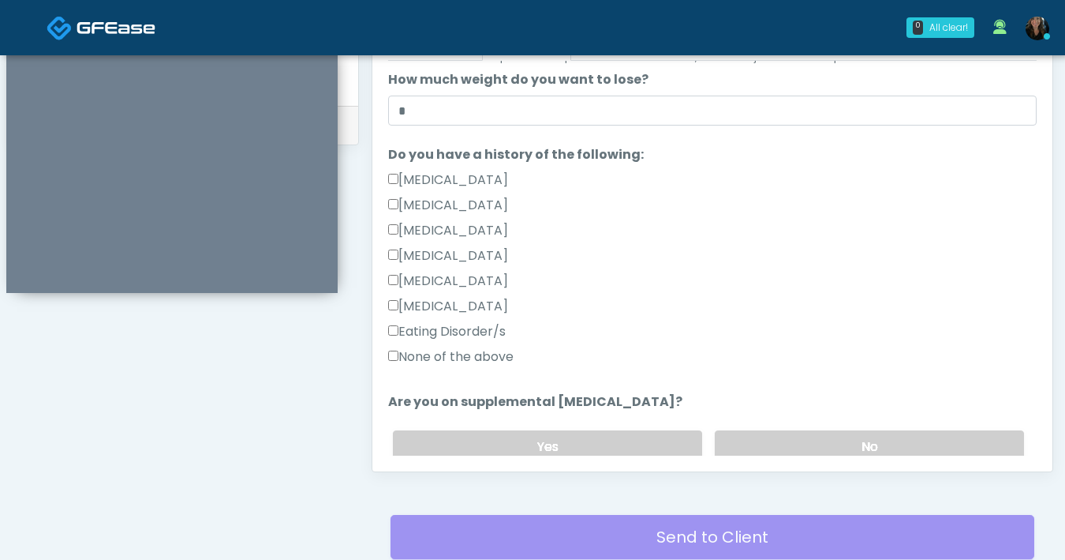
type input "****"
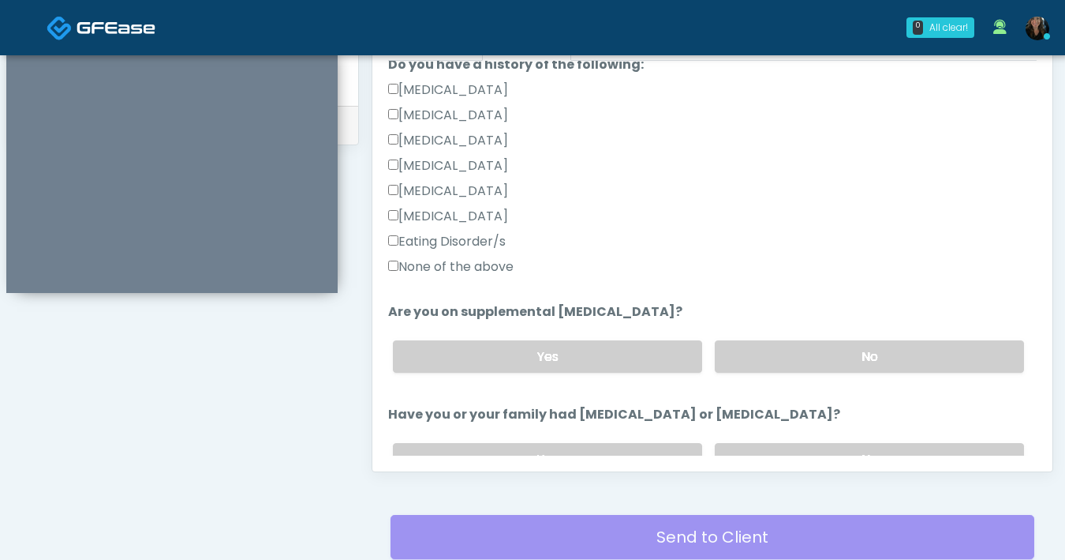
scroll to position [388, 0]
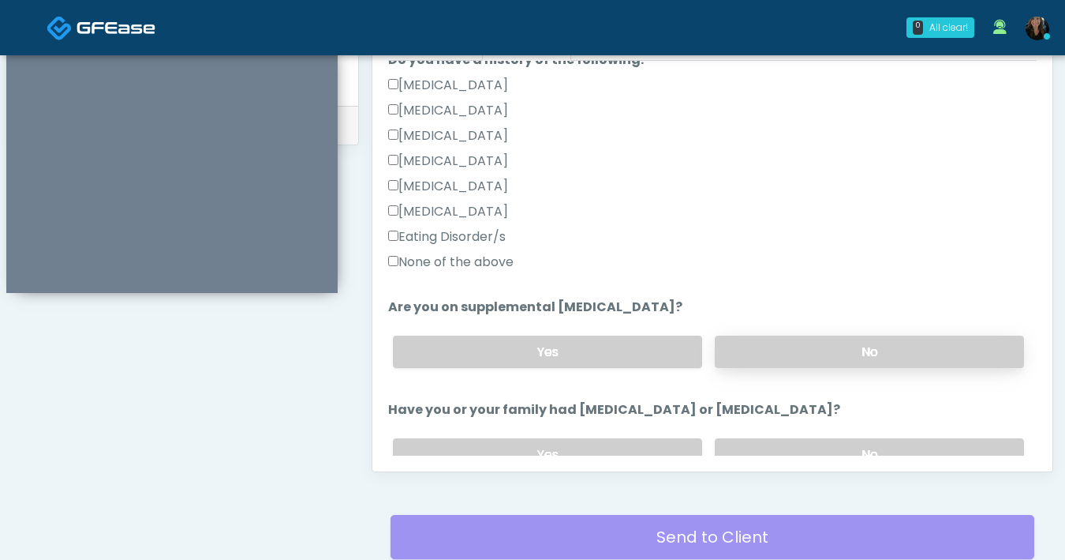
click at [822, 354] on label "No" at bounding box center [869, 351] width 309 height 32
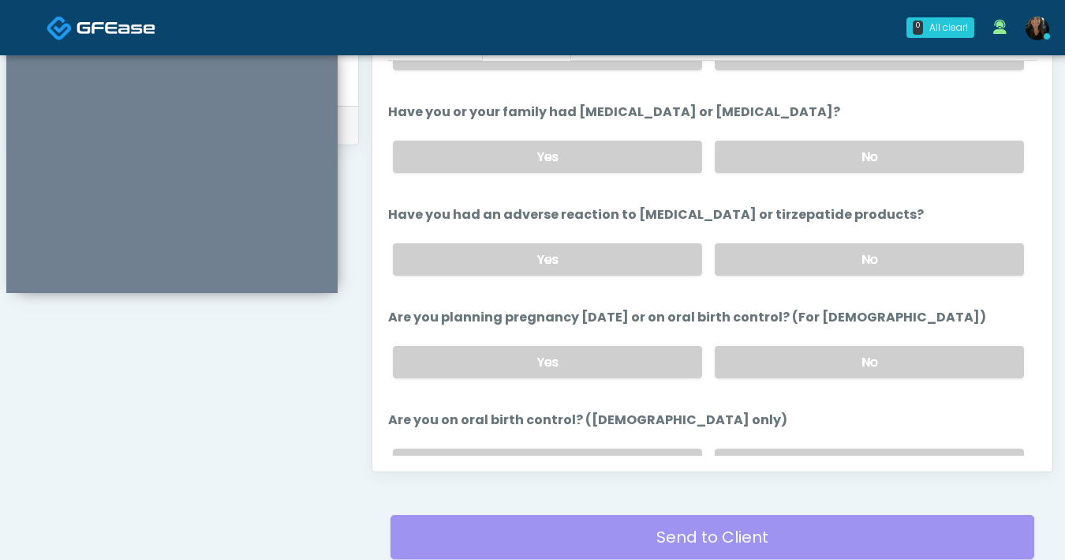
scroll to position [612, 0]
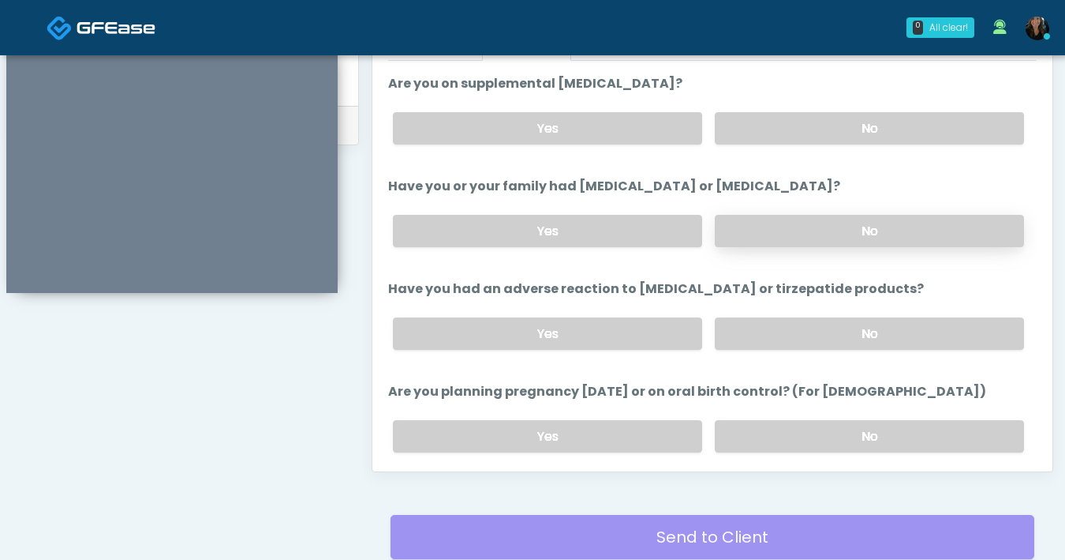
click at [811, 236] on label "No" at bounding box center [869, 231] width 309 height 32
drag, startPoint x: 851, startPoint y: 324, endPoint x: 866, endPoint y: 320, distance: 15.3
click at [852, 324] on label "No" at bounding box center [869, 333] width 309 height 32
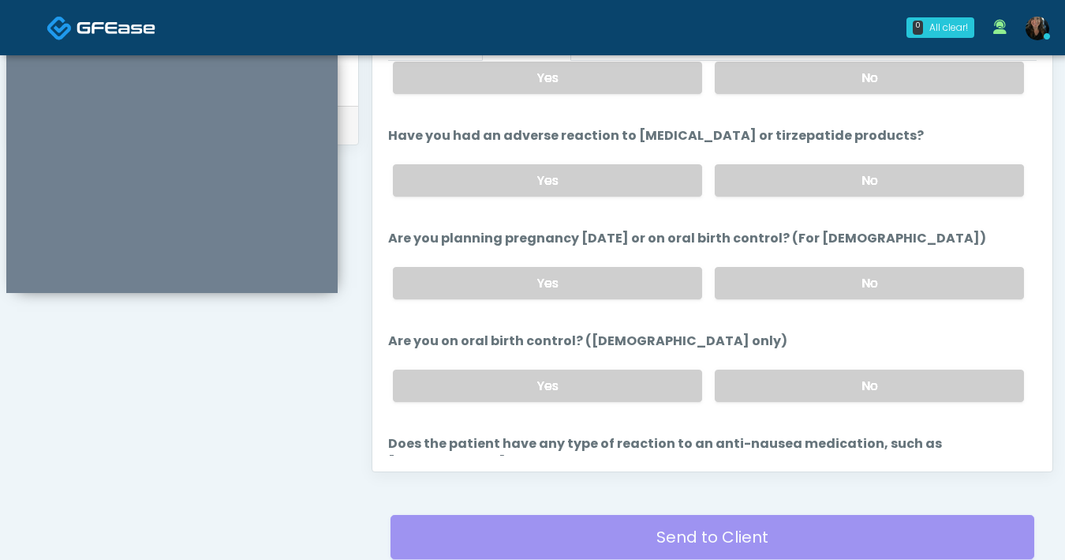
scroll to position [759, 0]
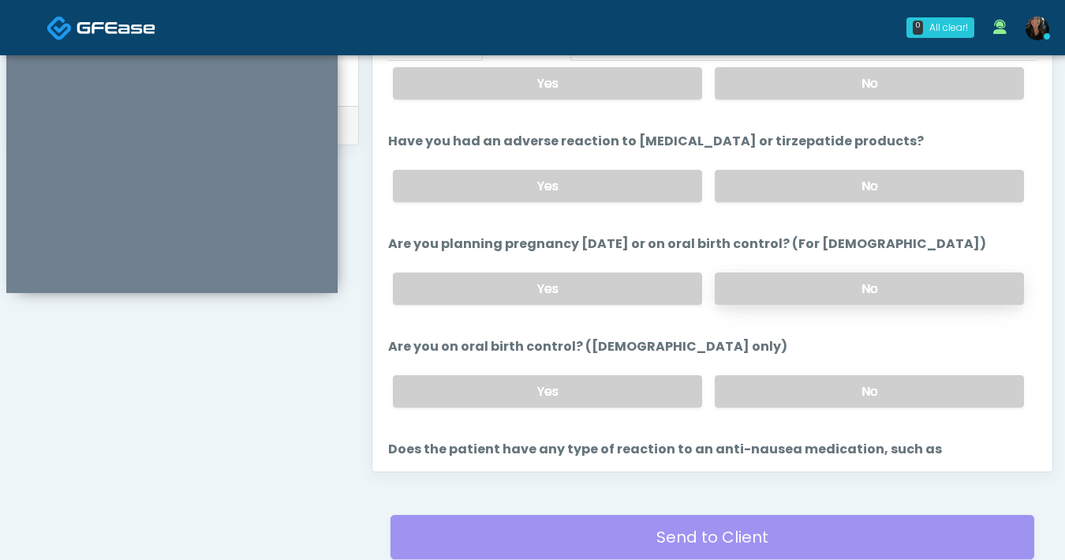
click at [838, 284] on label "No" at bounding box center [869, 288] width 309 height 32
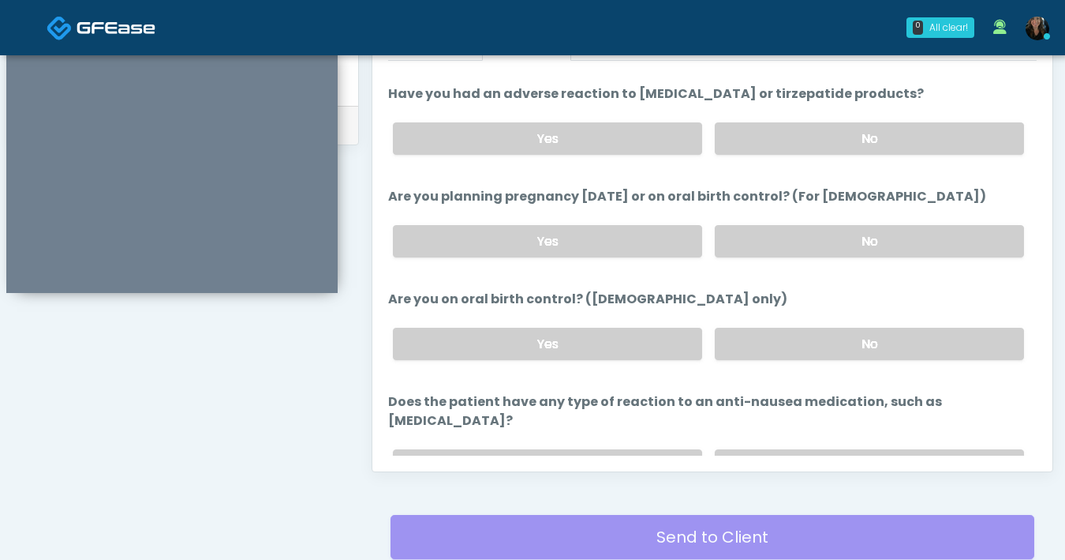
scroll to position [822, 0]
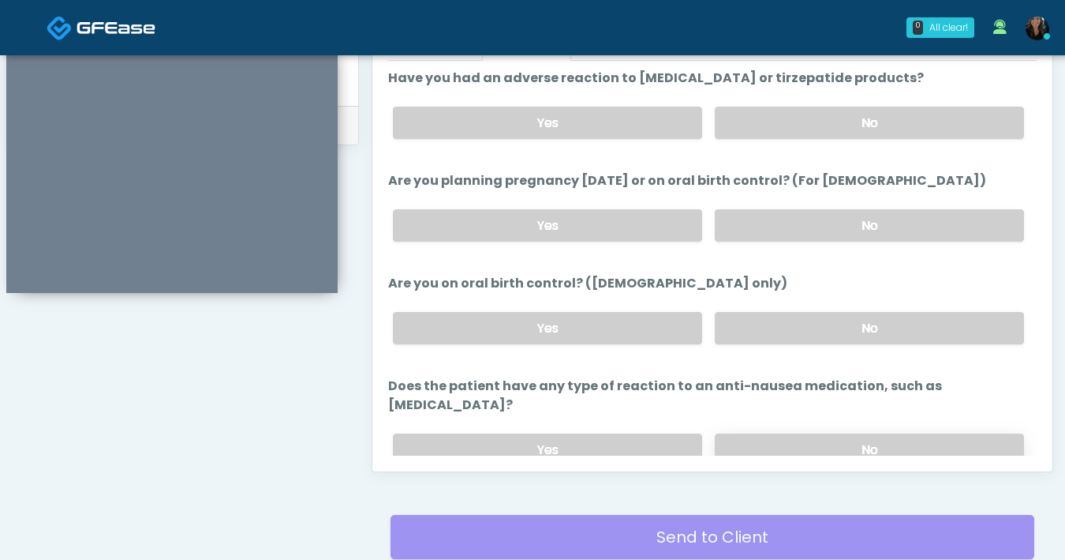
click at [824, 433] on label "No" at bounding box center [869, 449] width 309 height 32
click at [802, 318] on label "No" at bounding box center [869, 328] width 309 height 32
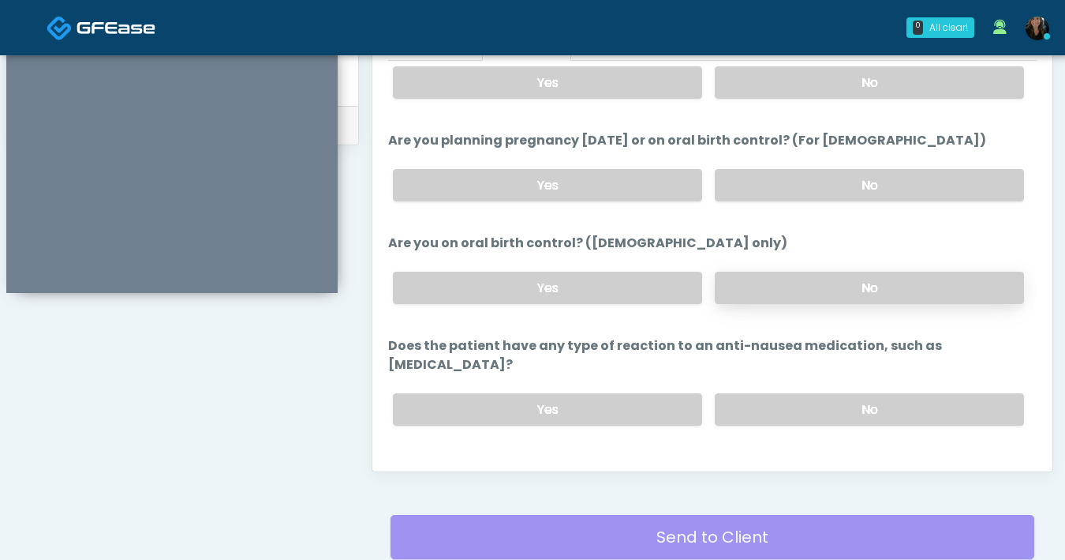
scroll to position [870, 0]
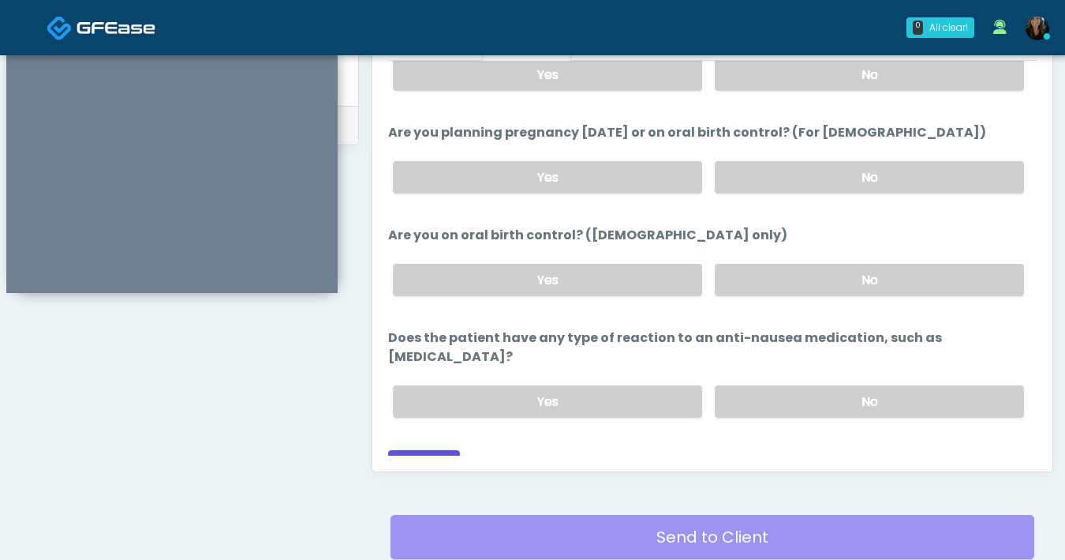
click at [444, 450] on button "Continue" at bounding box center [424, 464] width 72 height 29
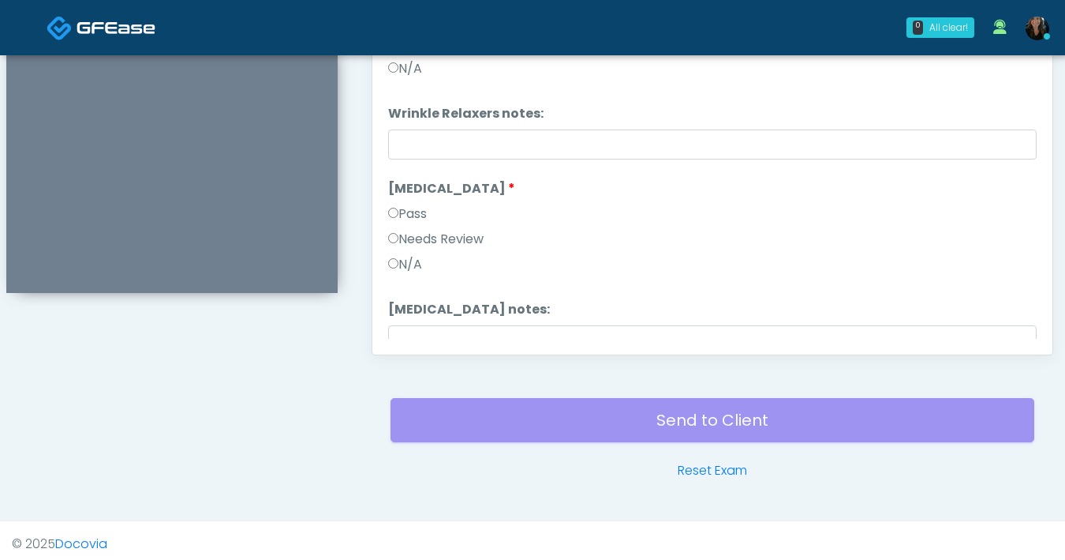
scroll to position [643, 0]
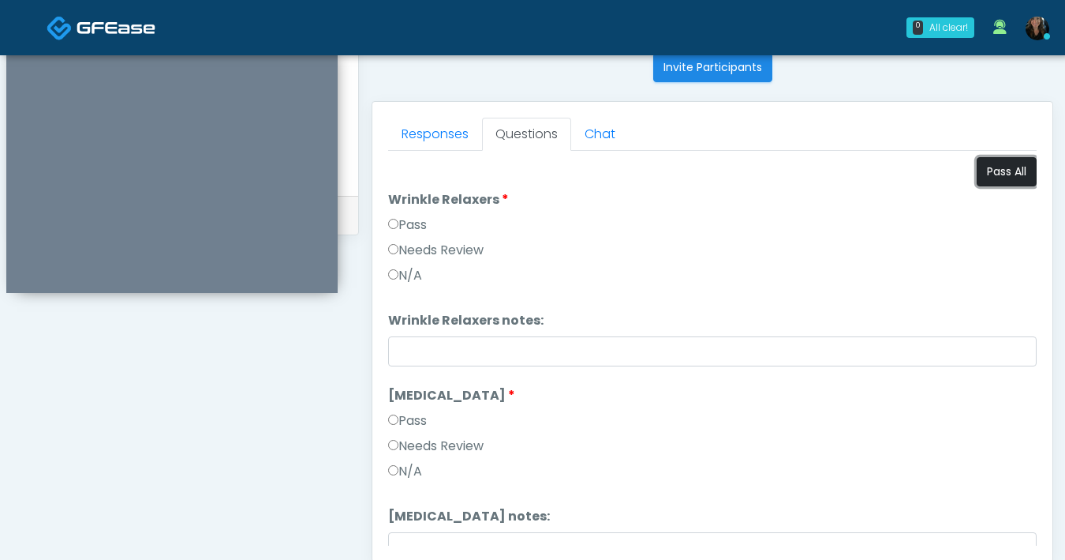
click at [1009, 180] on button "Pass All" at bounding box center [1007, 171] width 60 height 29
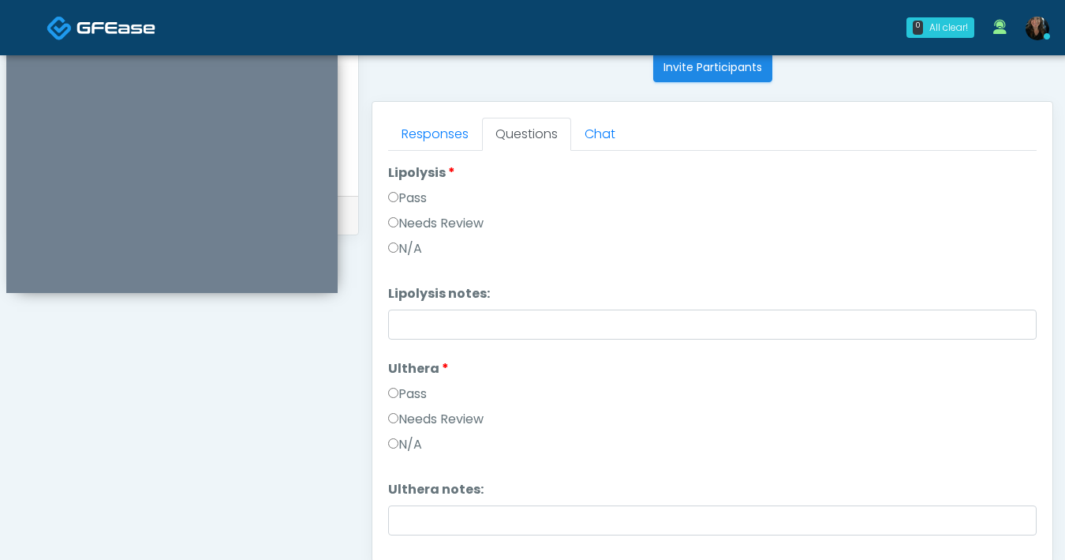
scroll to position [1827, 0]
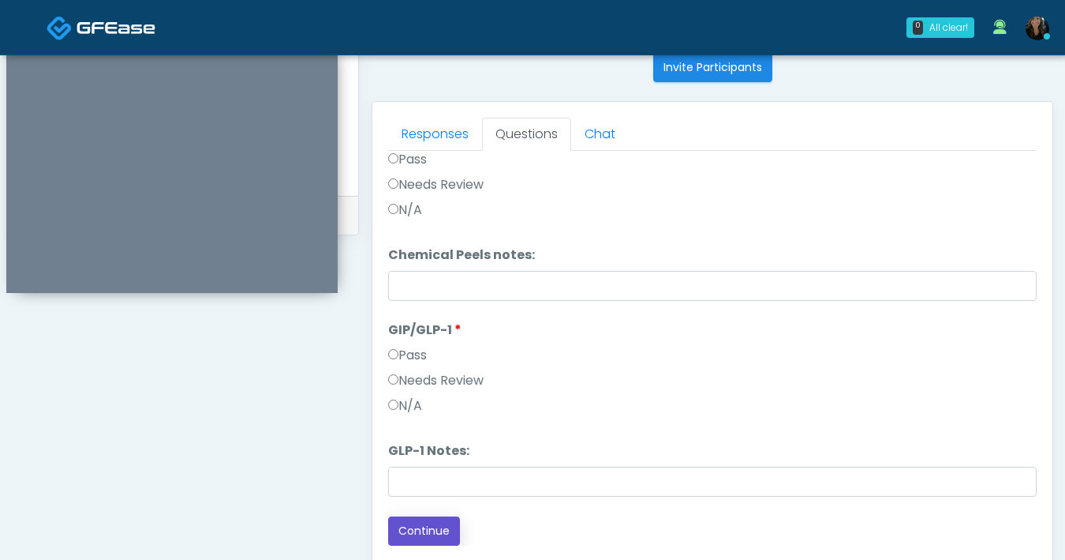
click at [442, 521] on button "Continue" at bounding box center [424, 530] width 72 height 29
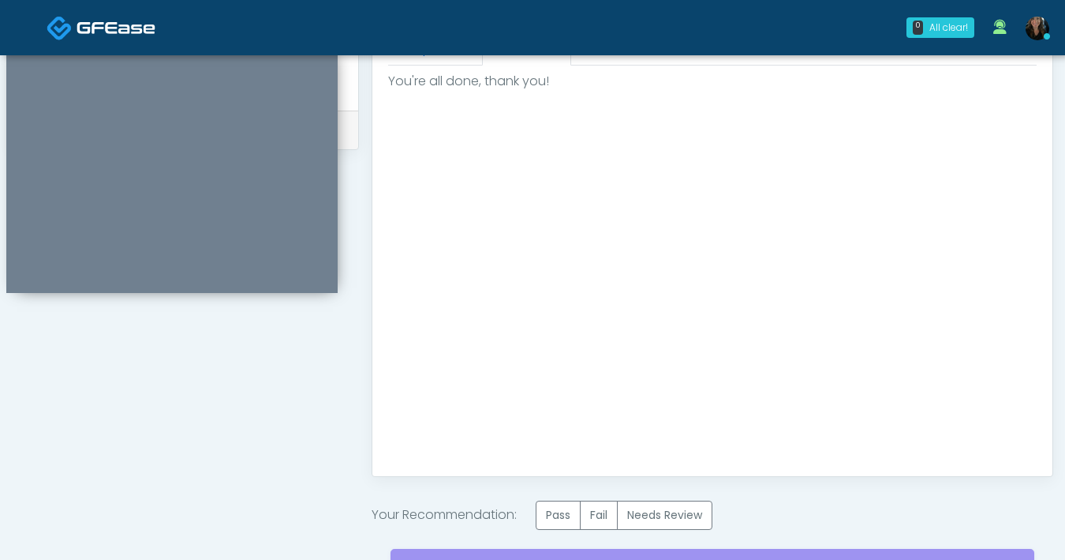
scroll to position [802, 0]
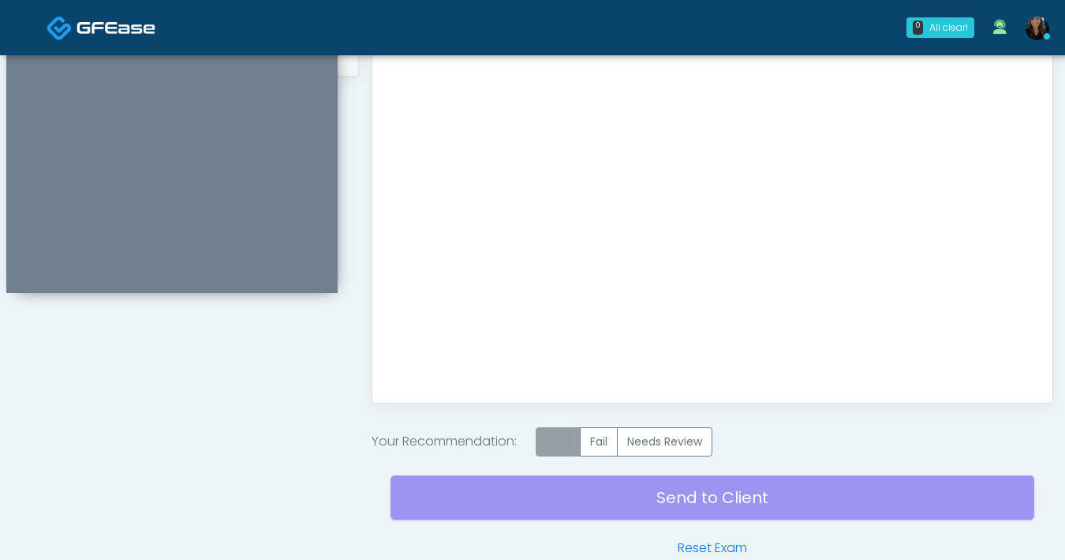
click at [558, 432] on label "Pass" at bounding box center [558, 441] width 45 height 29
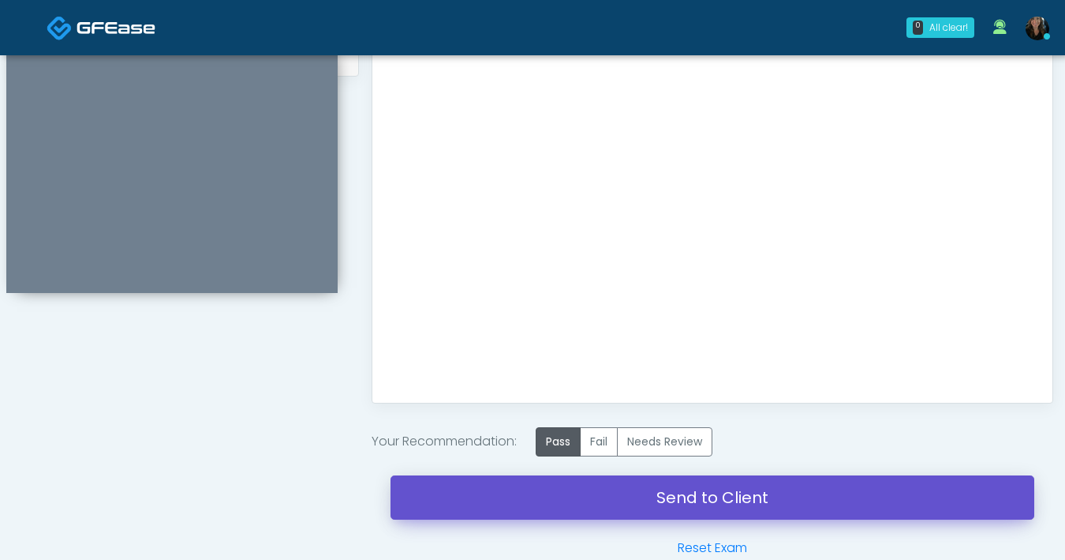
click at [706, 509] on link "Send to Client" at bounding box center [713, 497] width 644 height 44
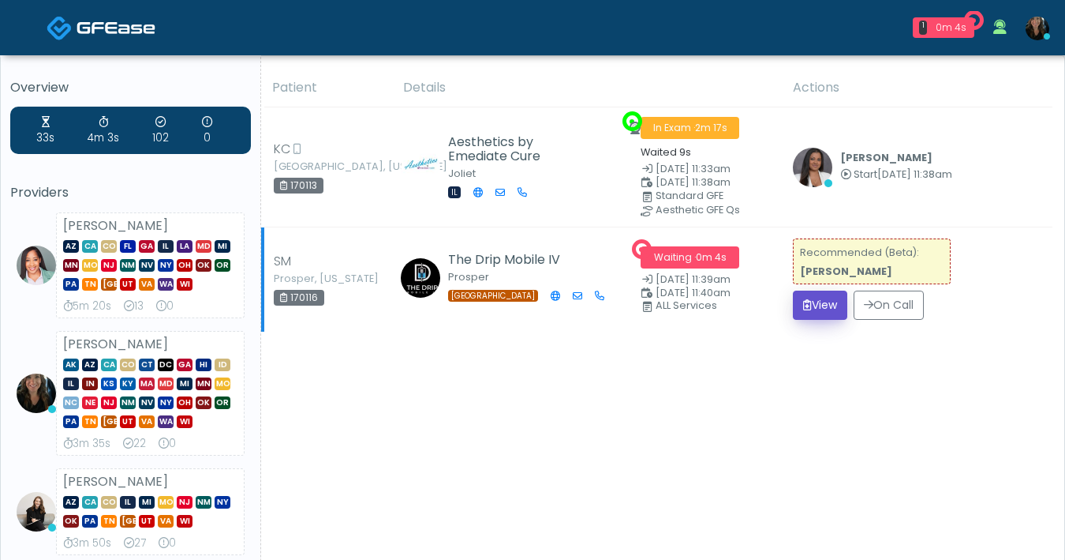
click at [803, 299] on icon "submit" at bounding box center [807, 304] width 9 height 11
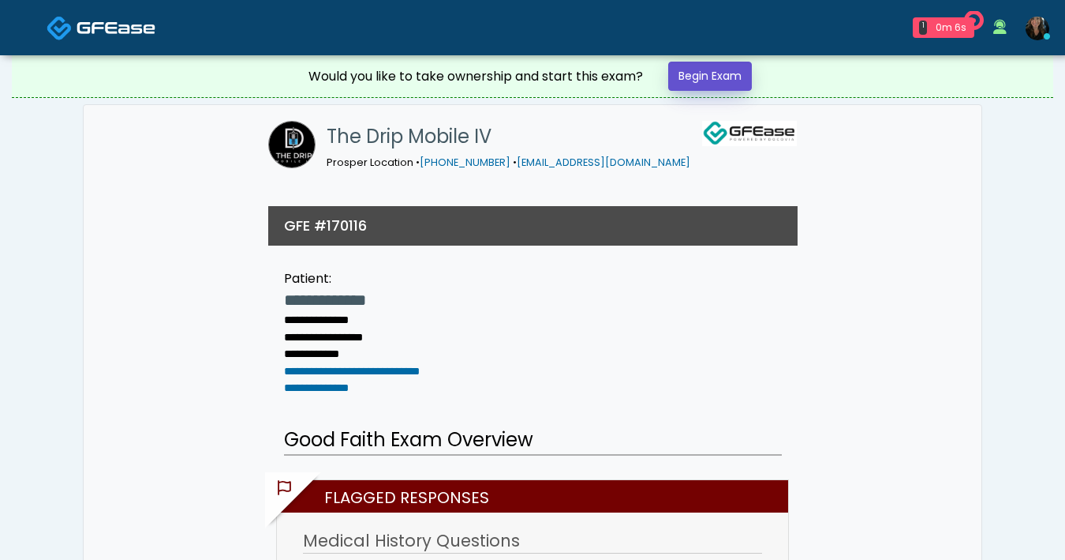
click at [716, 66] on link "Begin Exam" at bounding box center [710, 76] width 84 height 29
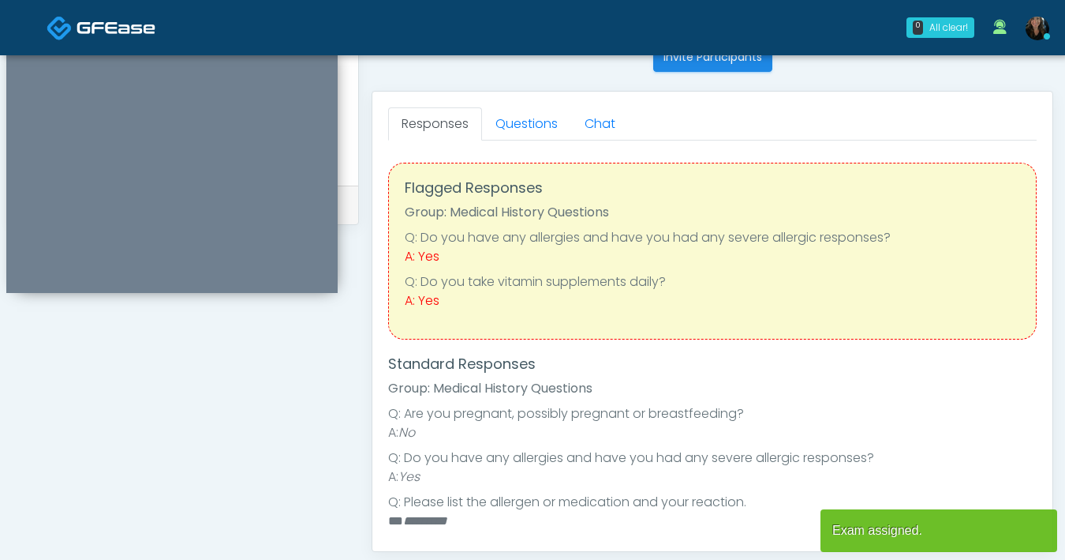
scroll to position [650, 0]
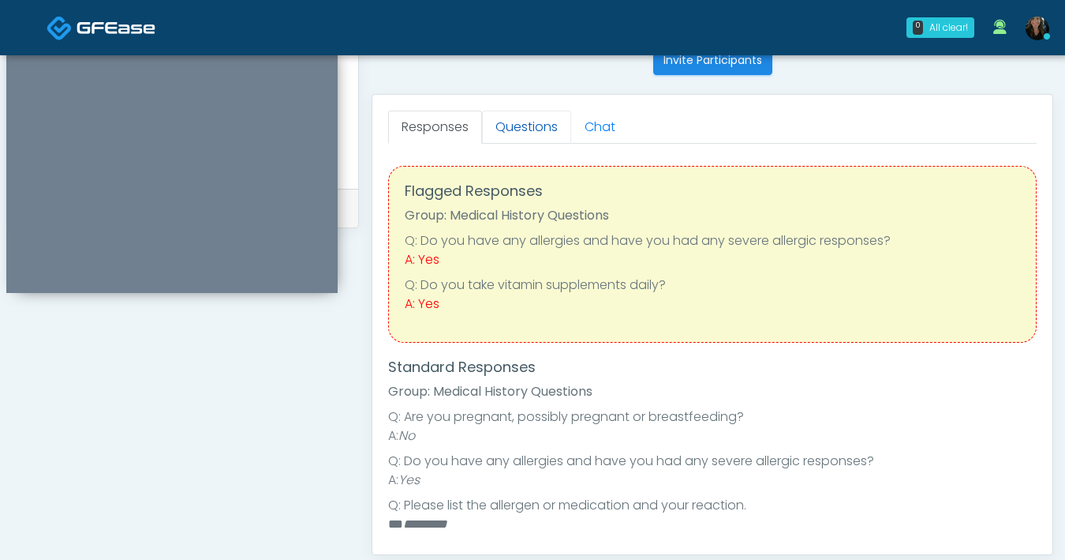
click at [509, 125] on link "Questions" at bounding box center [526, 126] width 89 height 33
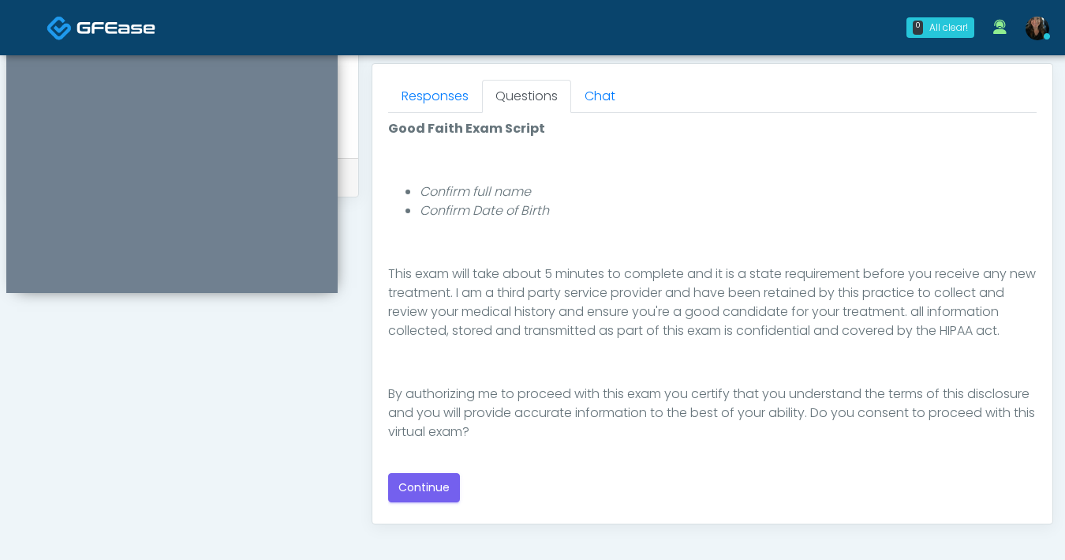
scroll to position [698, 0]
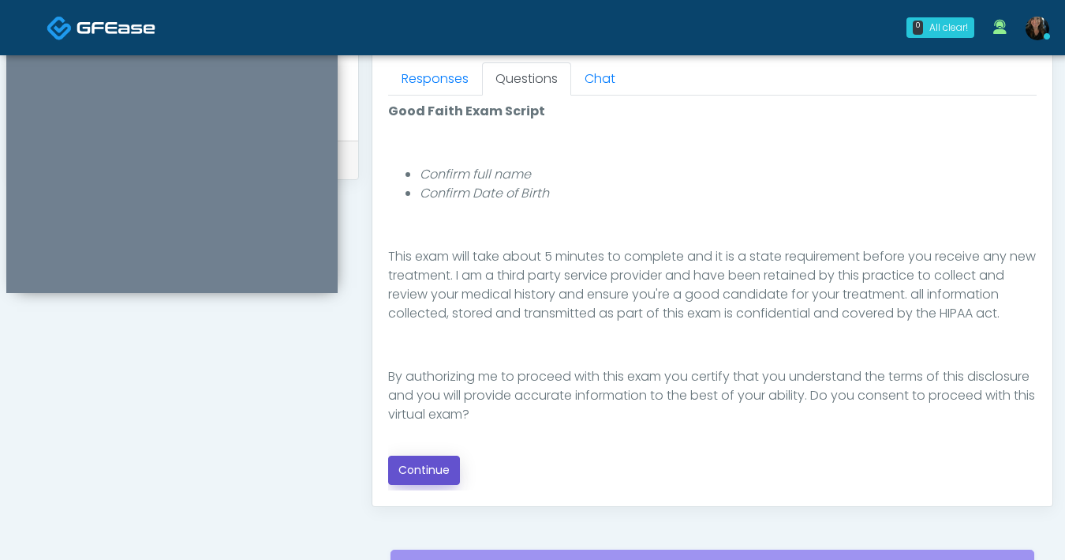
click at [442, 471] on button "Continue" at bounding box center [424, 469] width 72 height 29
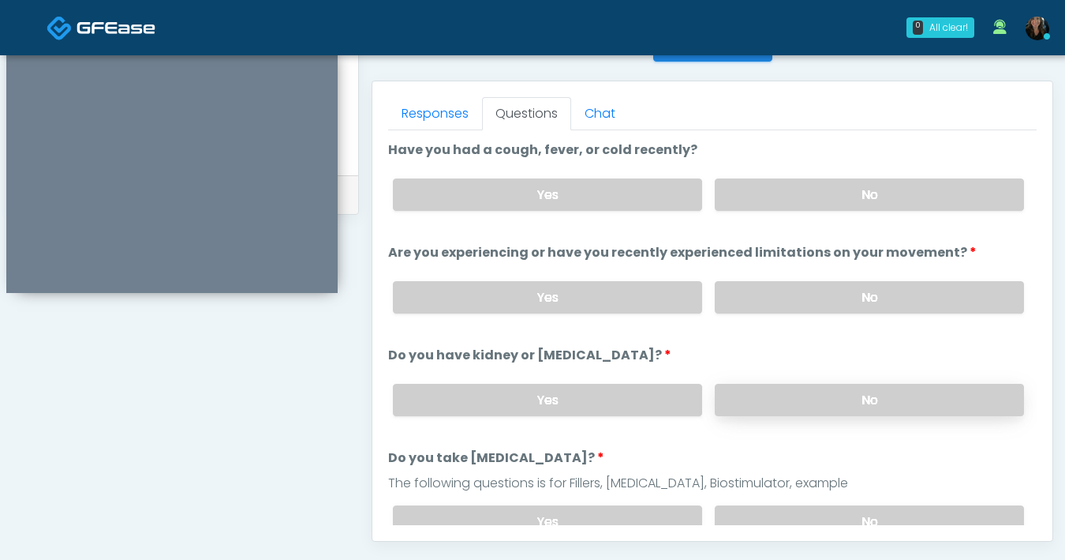
scroll to position [664, 0]
click at [818, 200] on label "No" at bounding box center [869, 194] width 309 height 32
click at [818, 294] on label "No" at bounding box center [869, 297] width 309 height 32
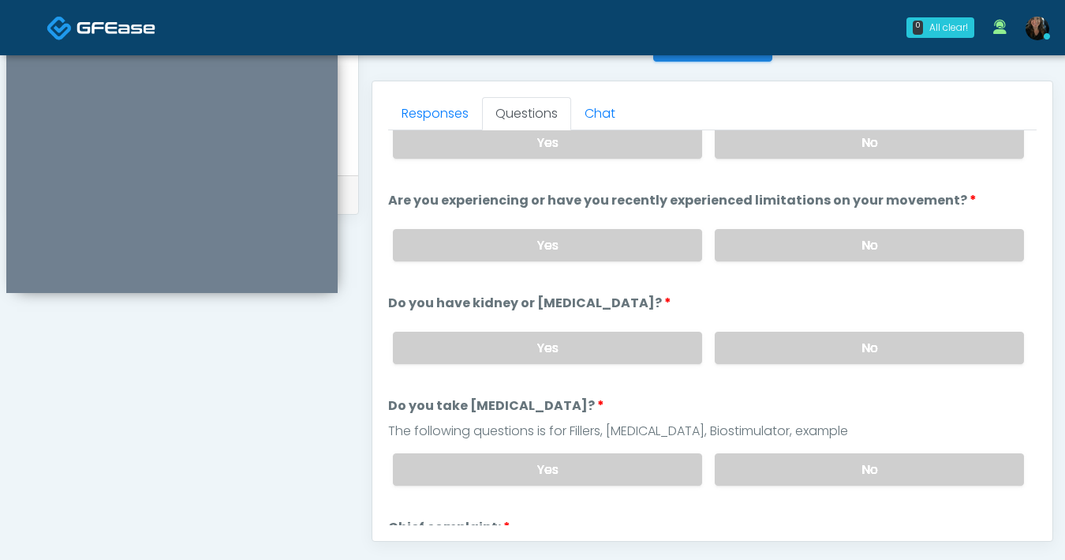
scroll to position [54, 0]
click at [811, 346] on label "No" at bounding box center [869, 346] width 309 height 32
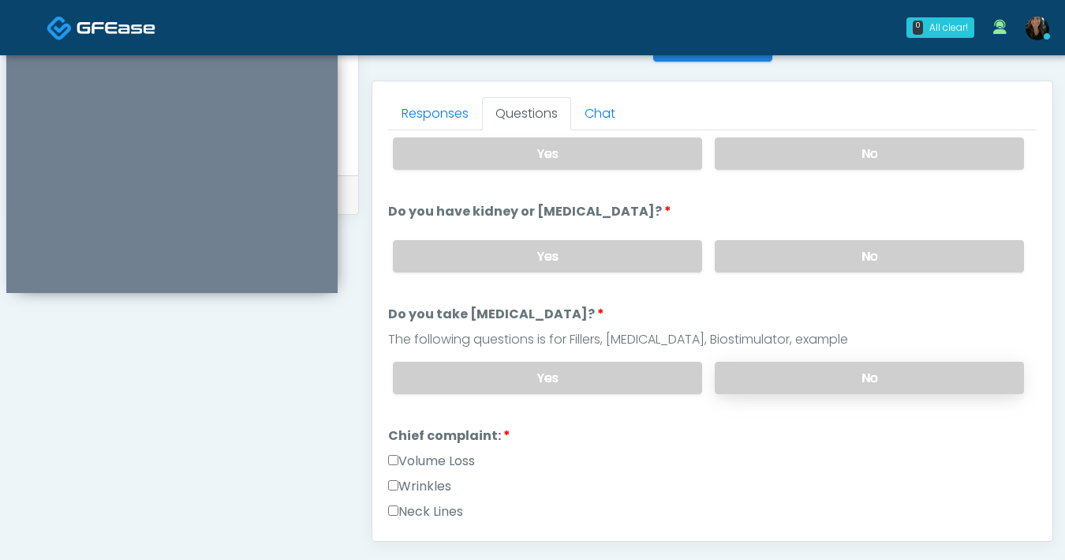
scroll to position [144, 0]
click at [808, 373] on label "No" at bounding box center [869, 377] width 309 height 32
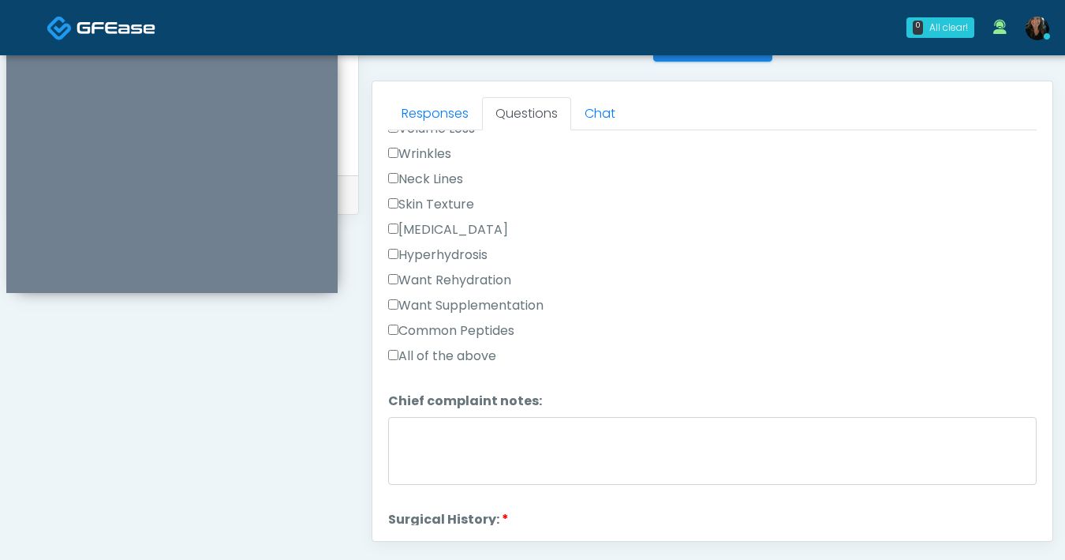
scroll to position [668, 0]
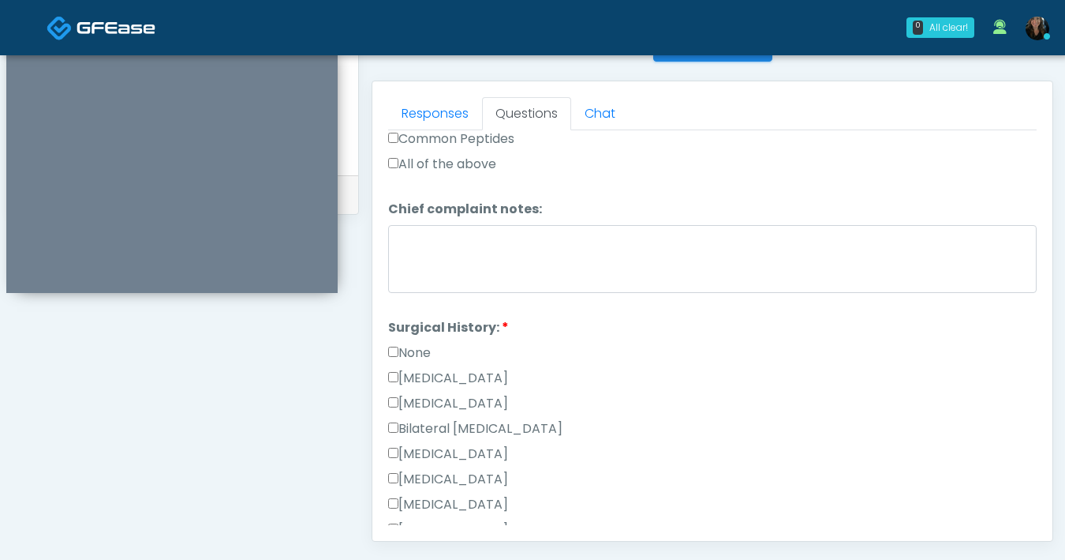
click at [392, 354] on label "None" at bounding box center [409, 352] width 43 height 19
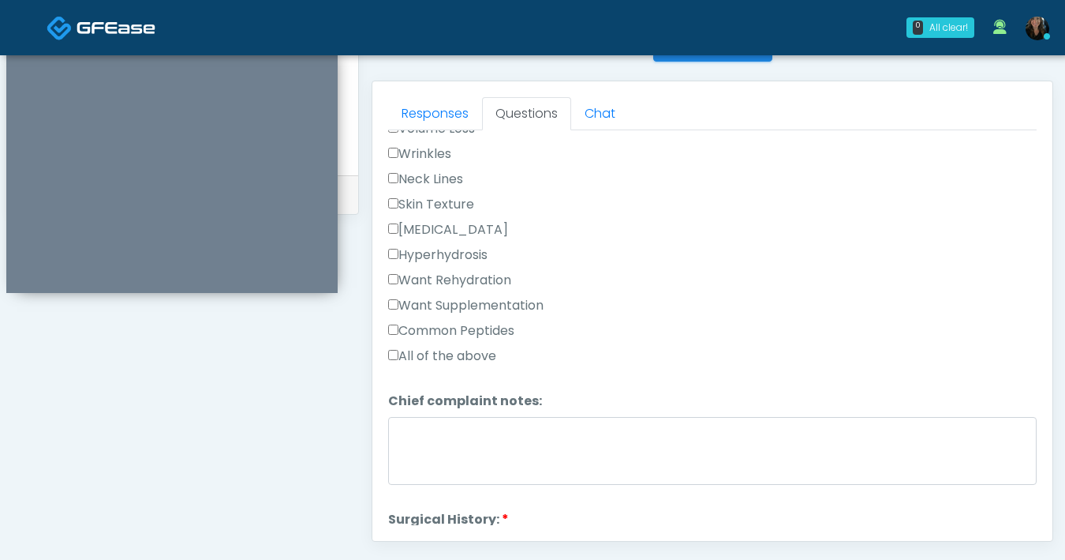
scroll to position [1003, 0]
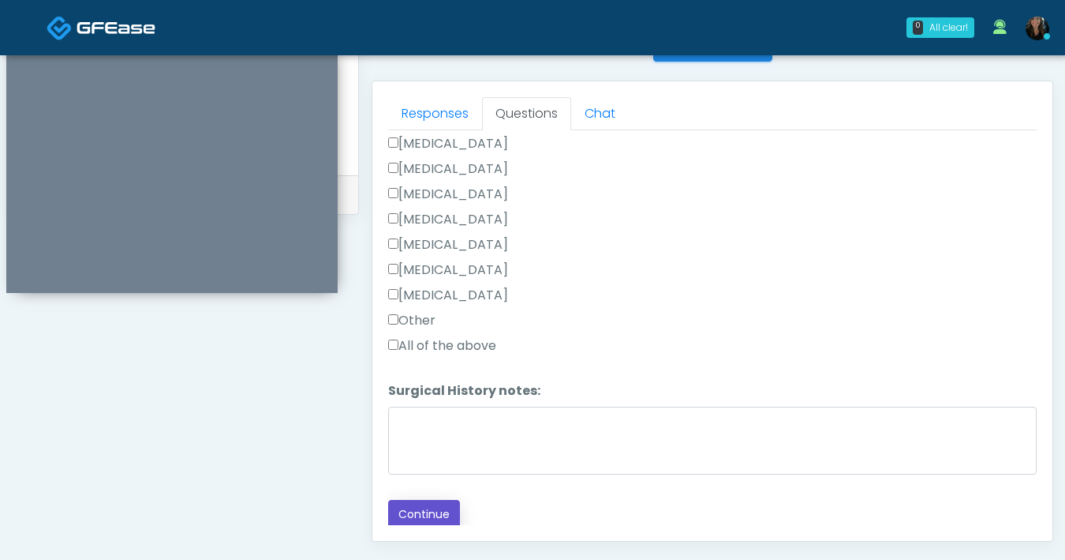
click at [429, 519] on button "Continue" at bounding box center [424, 514] width 72 height 29
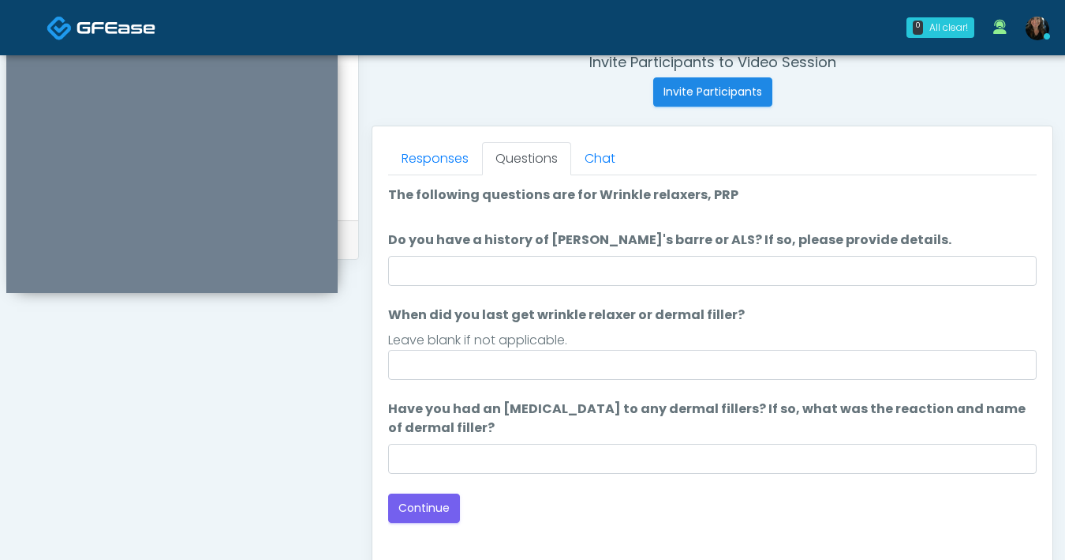
scroll to position [614, 0]
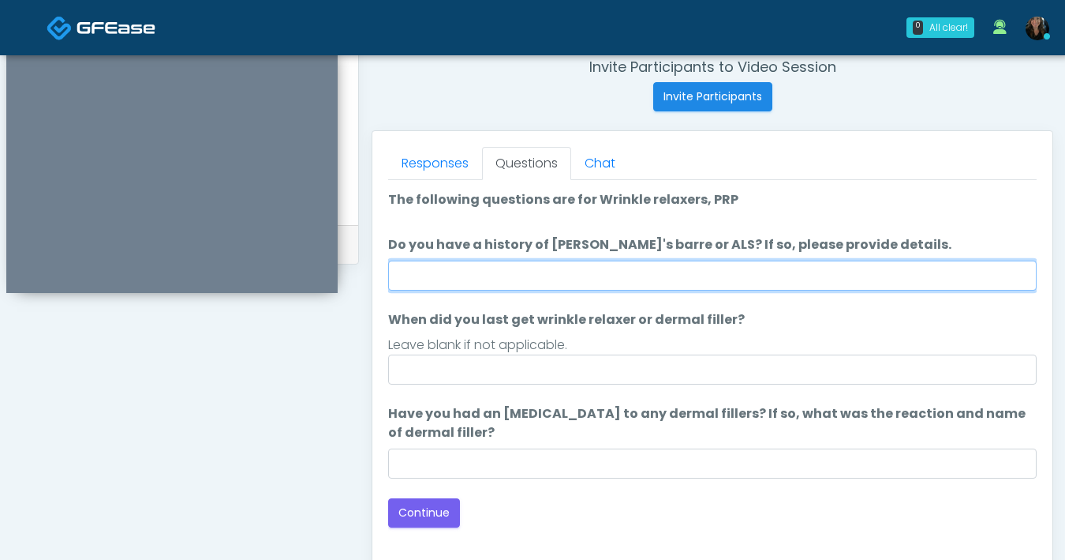
click at [587, 286] on input "Do you have a history of [PERSON_NAME]'s barre or ALS? If so, please provide de…" at bounding box center [712, 275] width 649 height 30
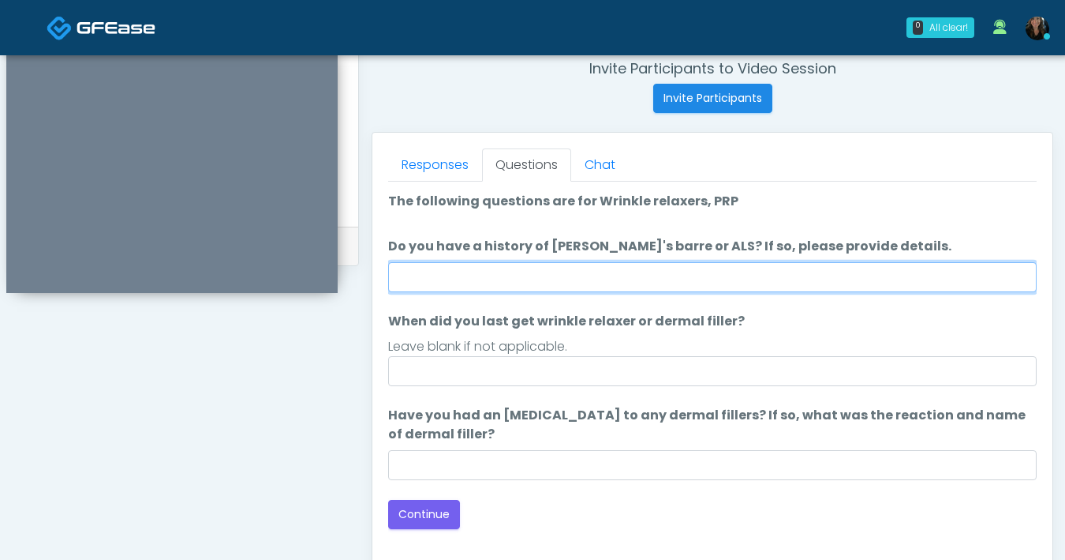
scroll to position [611, 0]
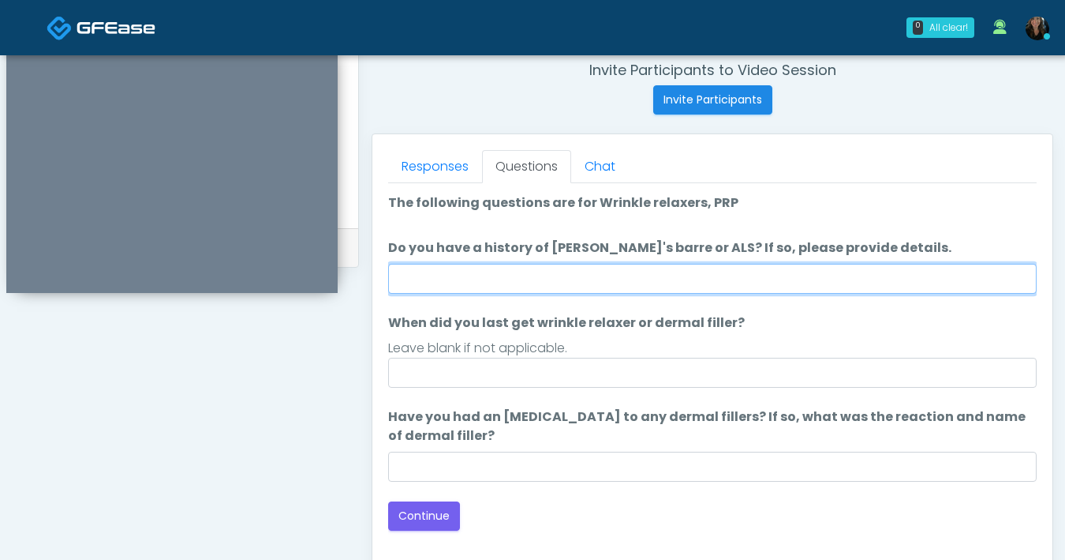
click at [557, 286] on input "Do you have a history of [PERSON_NAME]'s barre or ALS? If so, please provide de…" at bounding box center [712, 279] width 649 height 30
type input "**"
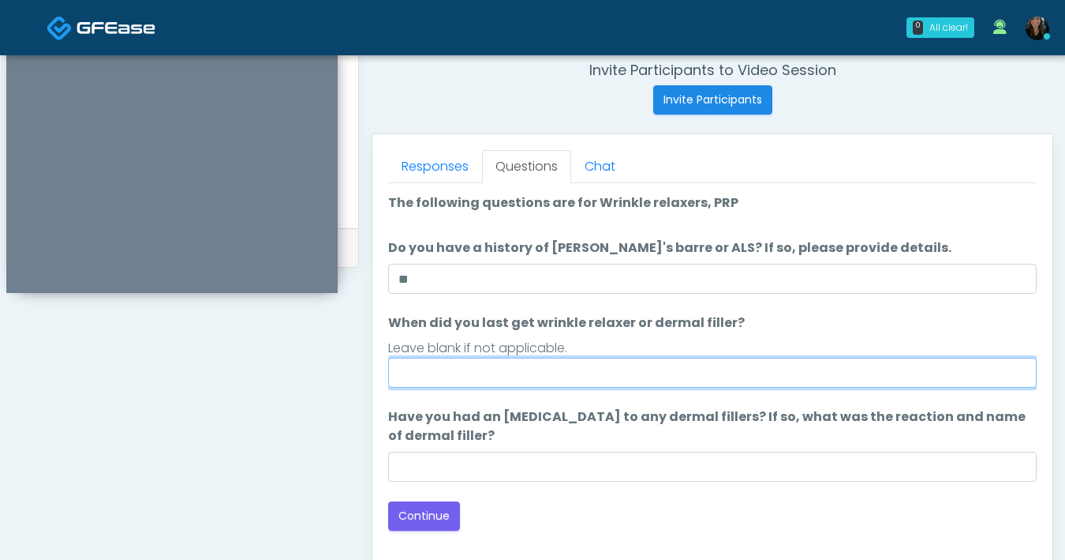
click at [533, 384] on input "When did you last get wrinkle relaxer or dermal filler?" at bounding box center [712, 373] width 649 height 30
type input "**********"
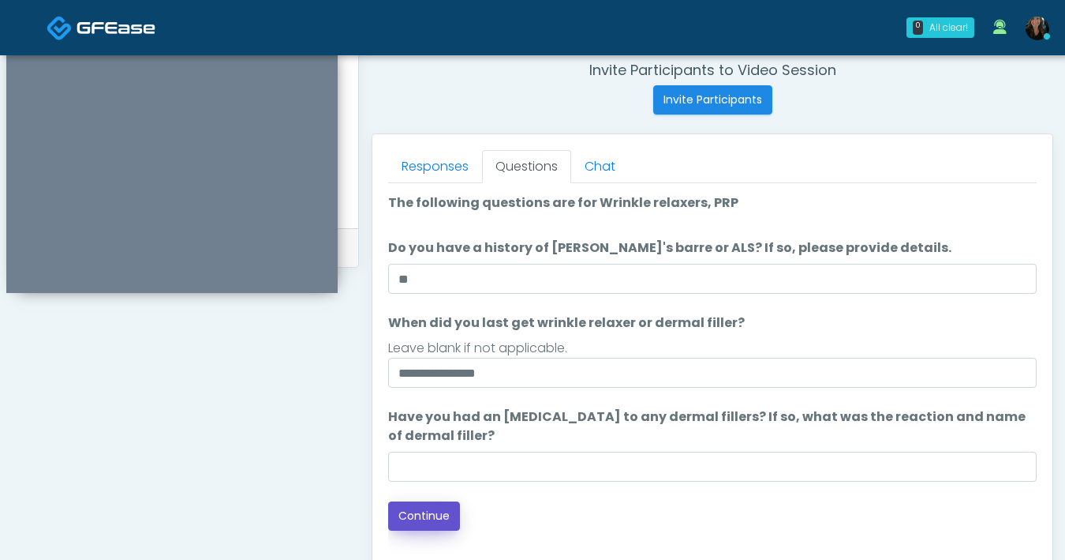
click at [438, 519] on button "Continue" at bounding box center [424, 515] width 72 height 29
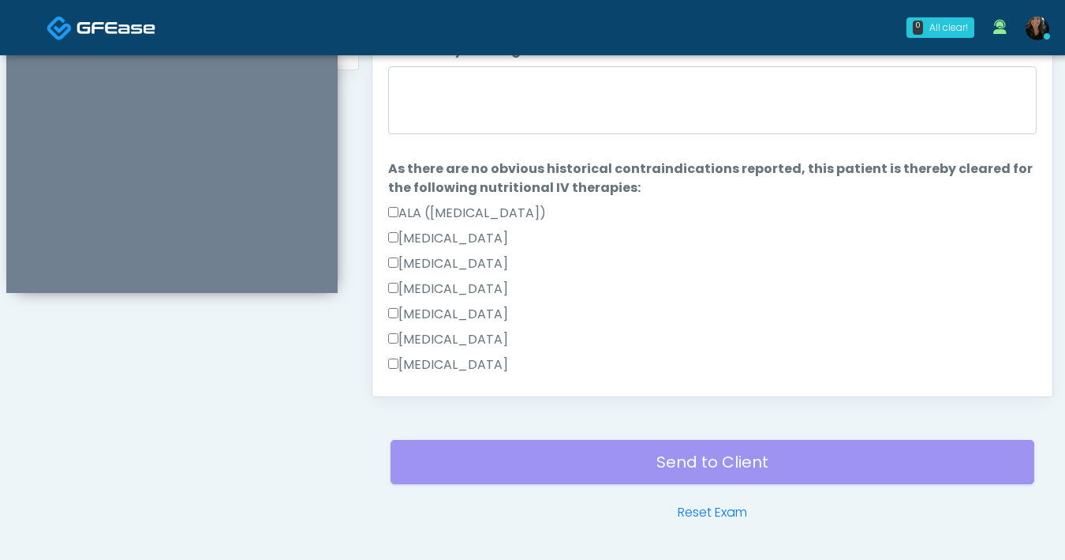
scroll to position [560, 0]
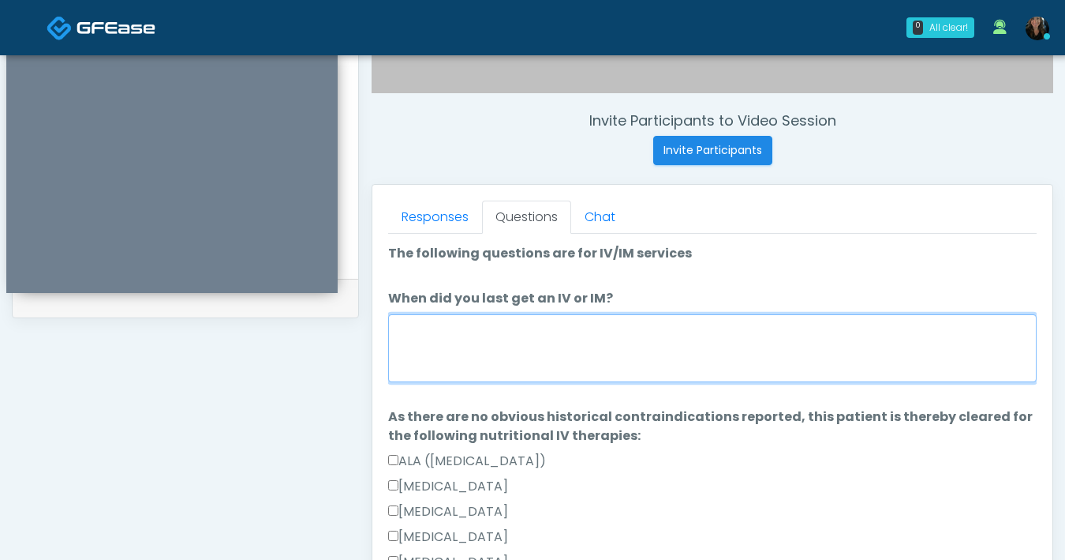
click at [483, 360] on textarea "When did you last get an IV or IM?" at bounding box center [712, 348] width 649 height 68
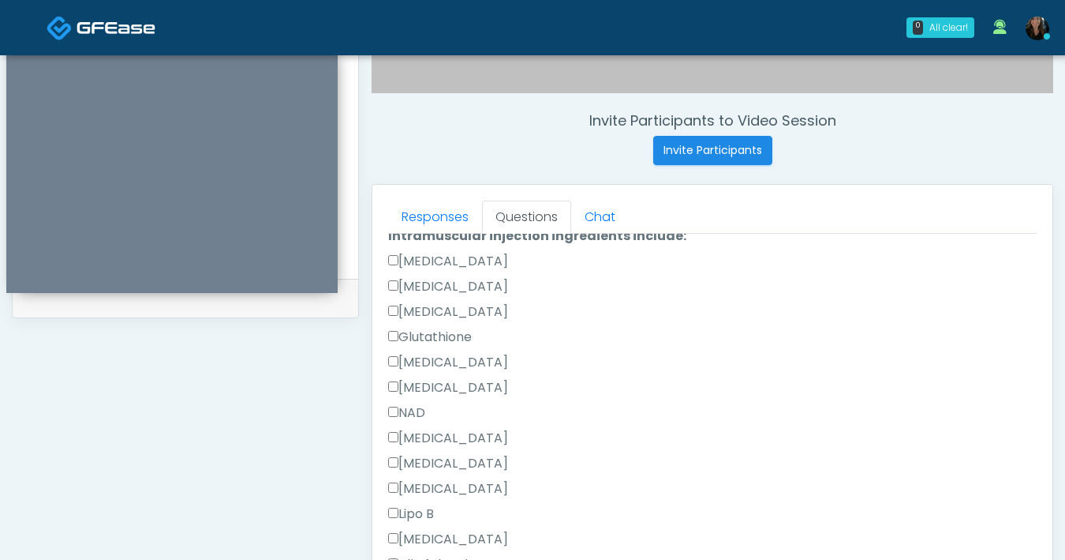
scroll to position [857, 0]
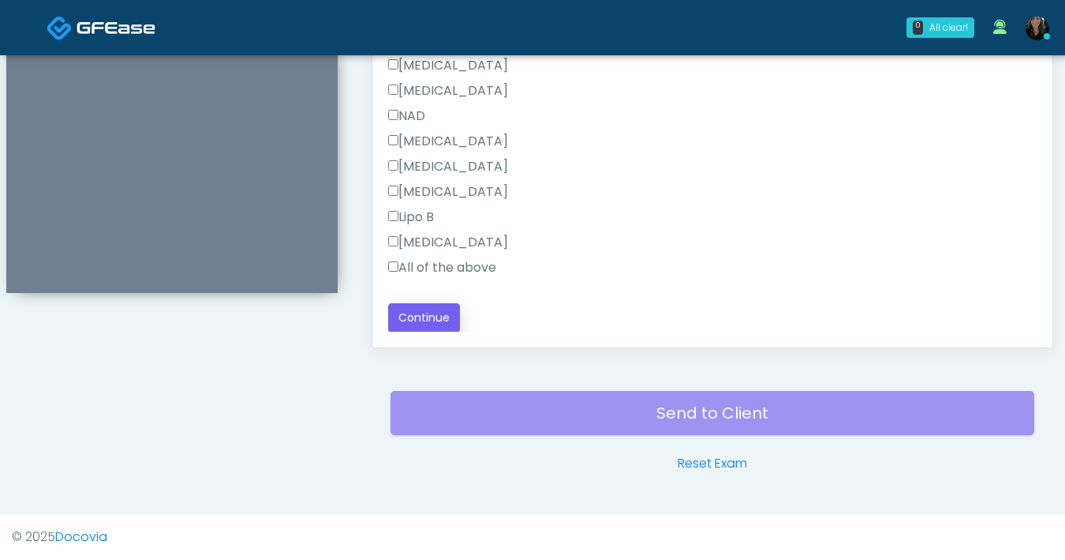
type textarea "******"
click at [439, 324] on button "Continue" at bounding box center [424, 317] width 72 height 29
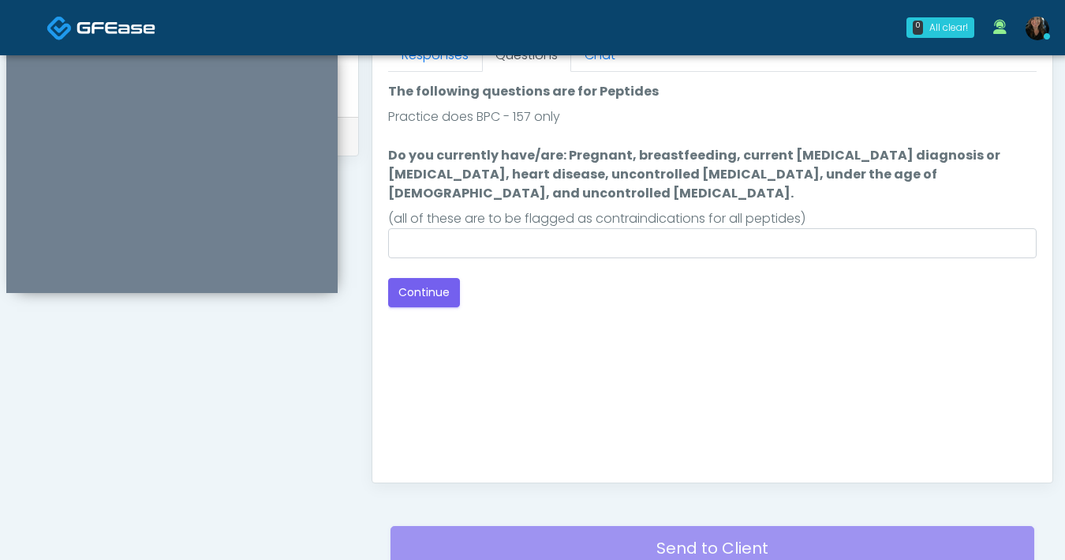
scroll to position [701, 0]
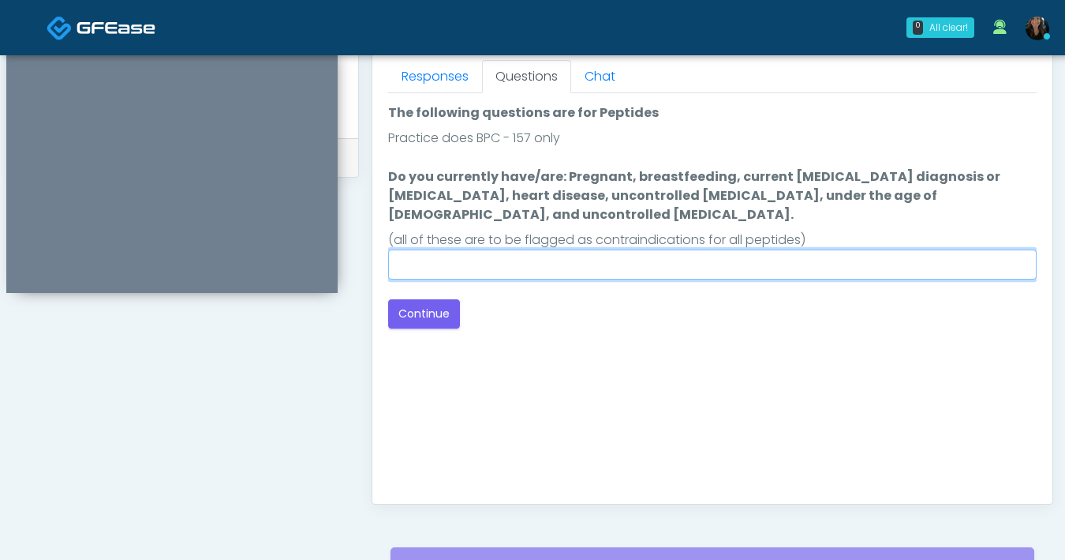
click at [537, 249] on input "Do you currently have/are: Pregnant, breastfeeding, current [MEDICAL_DATA] diag…" at bounding box center [712, 264] width 649 height 30
type input "**"
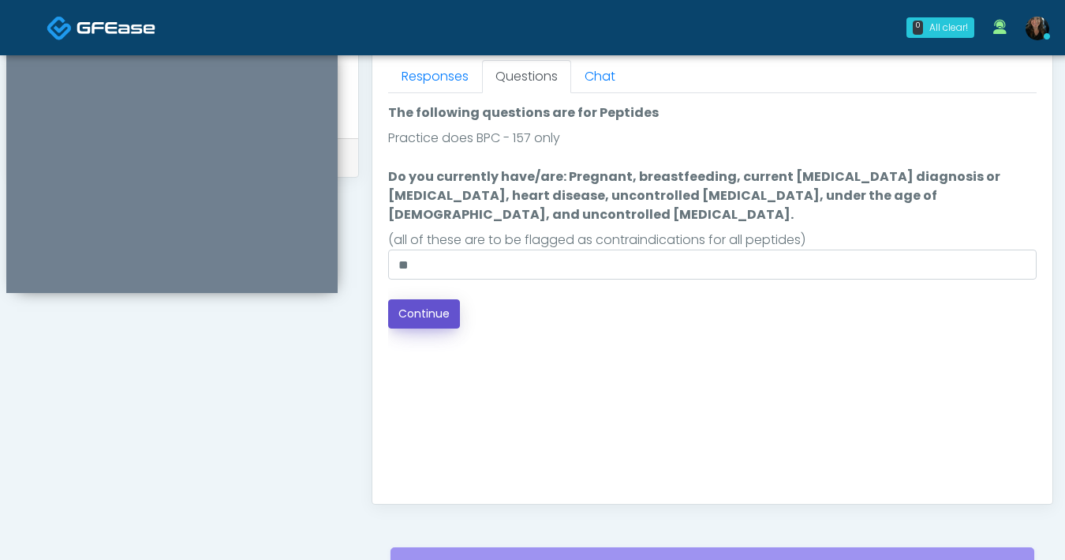
click at [429, 299] on button "Continue" at bounding box center [424, 313] width 72 height 29
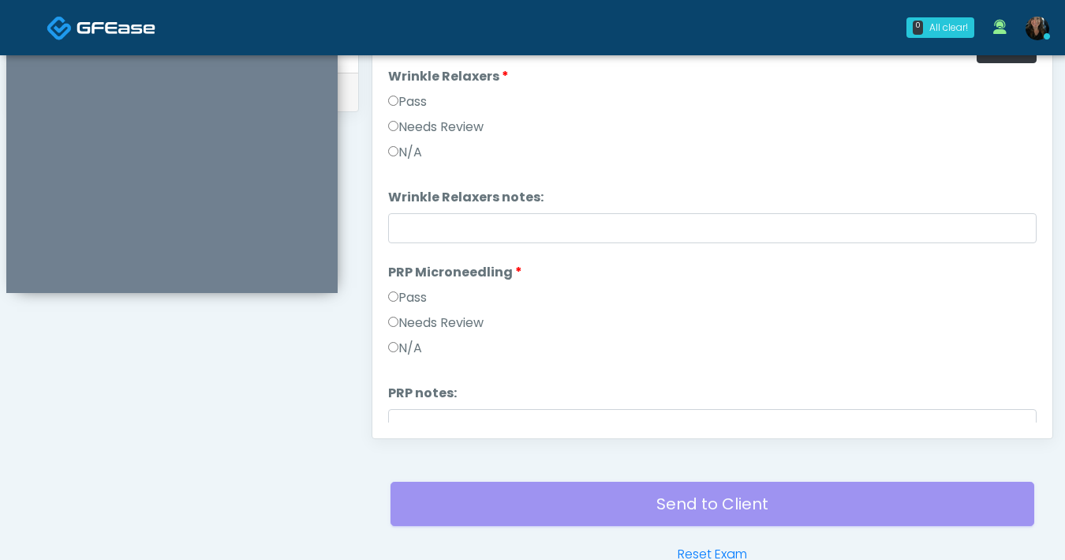
scroll to position [747, 0]
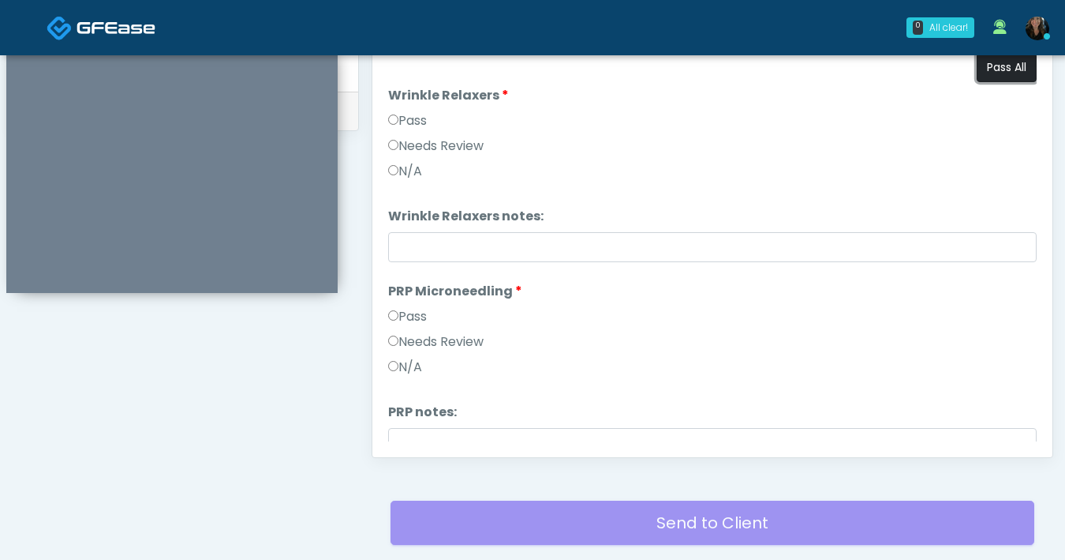
click at [1001, 78] on button "Pass All" at bounding box center [1007, 67] width 60 height 29
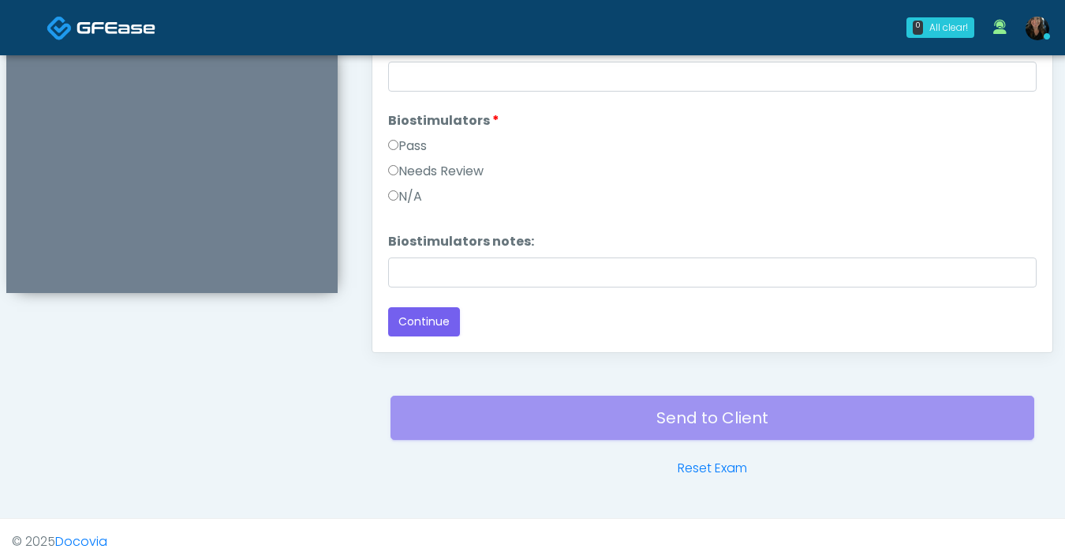
scroll to position [857, 0]
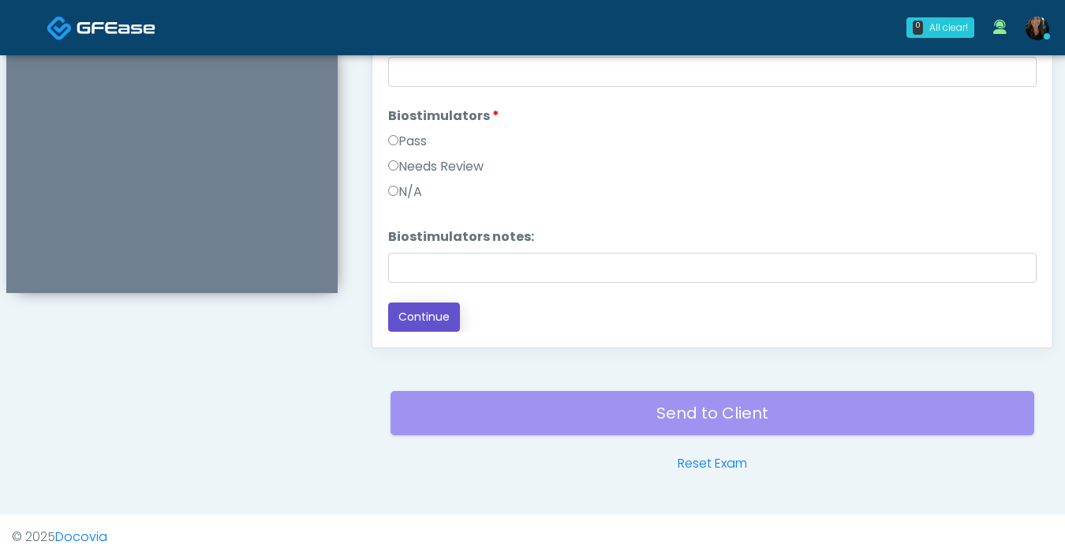
drag, startPoint x: 432, startPoint y: 316, endPoint x: 466, endPoint y: 316, distance: 33.1
click at [432, 316] on button "Continue" at bounding box center [424, 316] width 72 height 29
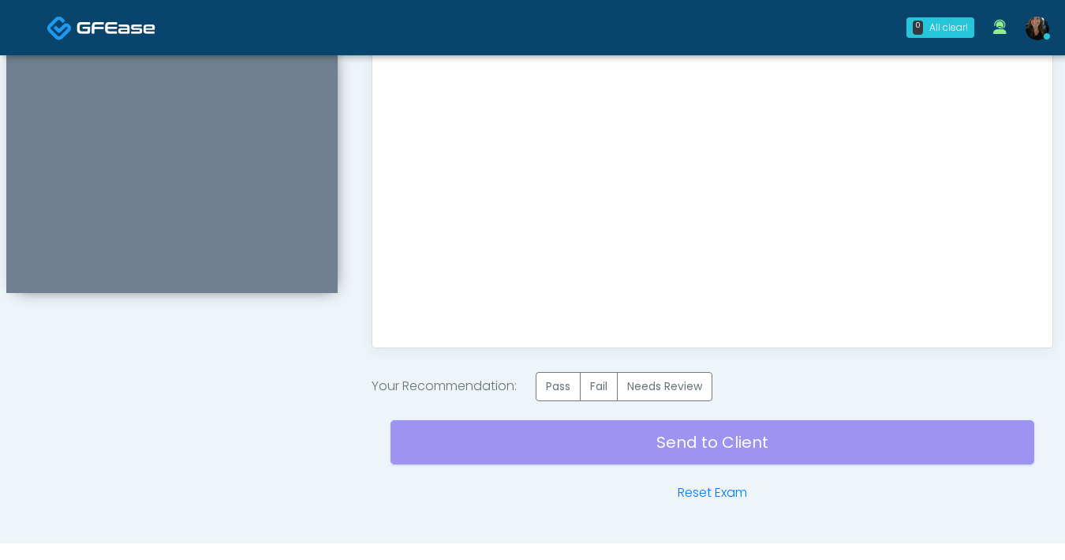
scroll to position [0, 0]
click at [549, 395] on label "Pass" at bounding box center [558, 386] width 45 height 29
click at [640, 451] on div "Send to Client Reset Exam" at bounding box center [713, 451] width 644 height 101
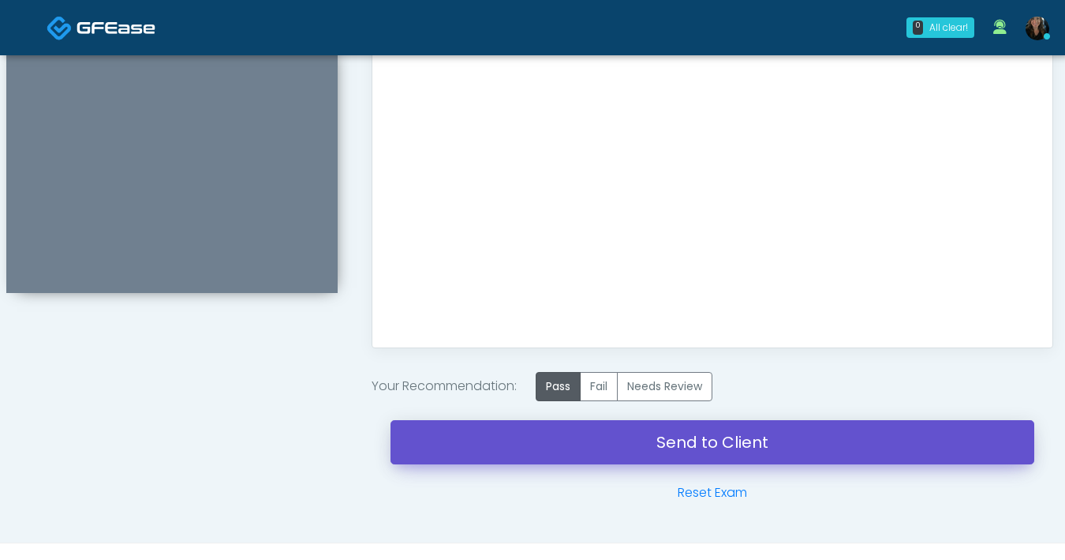
click at [685, 454] on link "Send to Client" at bounding box center [713, 442] width 644 height 44
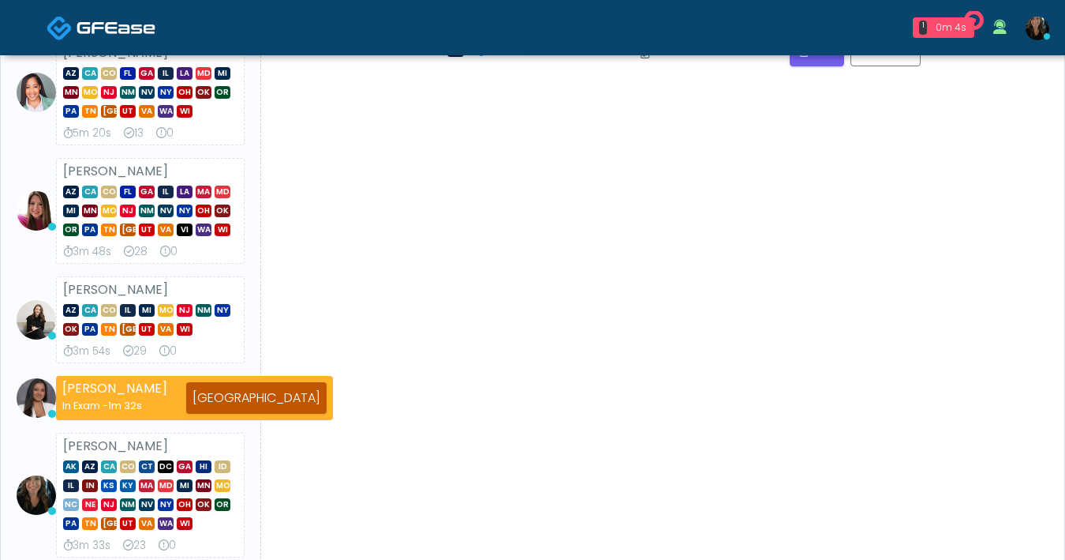
scroll to position [256, 0]
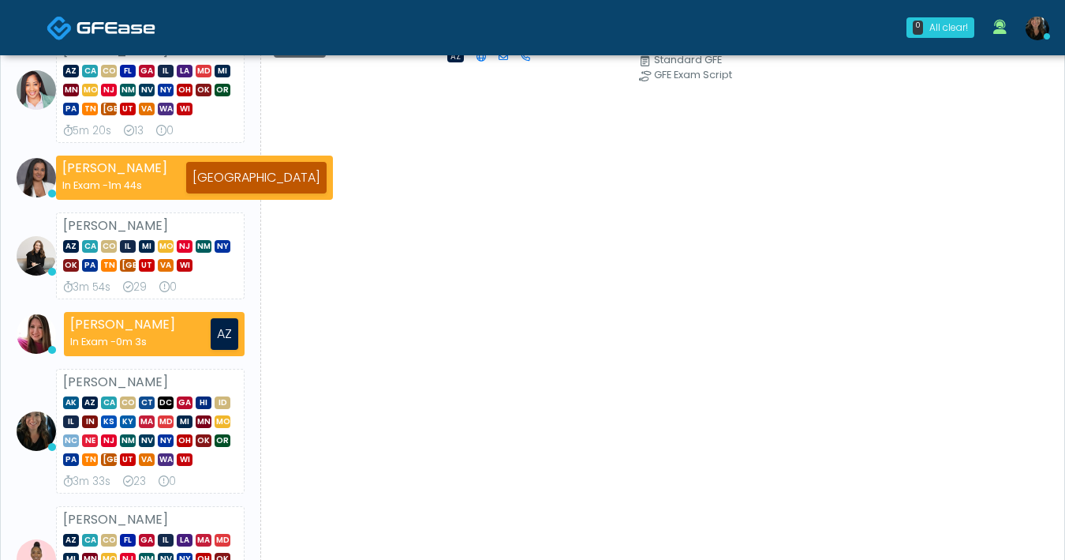
click at [1032, 24] on img at bounding box center [1038, 29] width 24 height 24
click at [1045, 24] on img at bounding box center [1038, 29] width 24 height 24
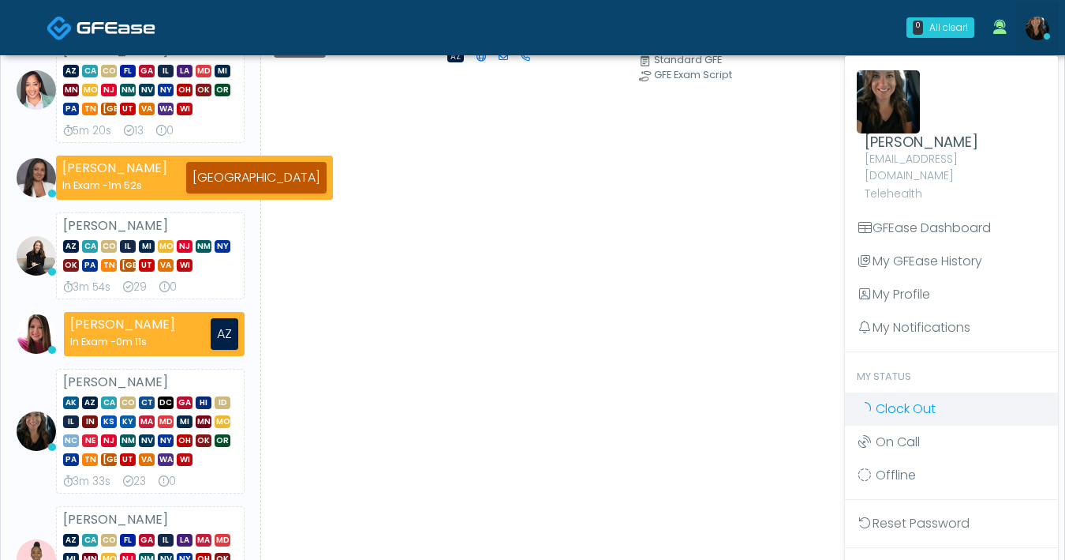
click at [933, 400] on span "Clock Out" at bounding box center [906, 408] width 60 height 18
